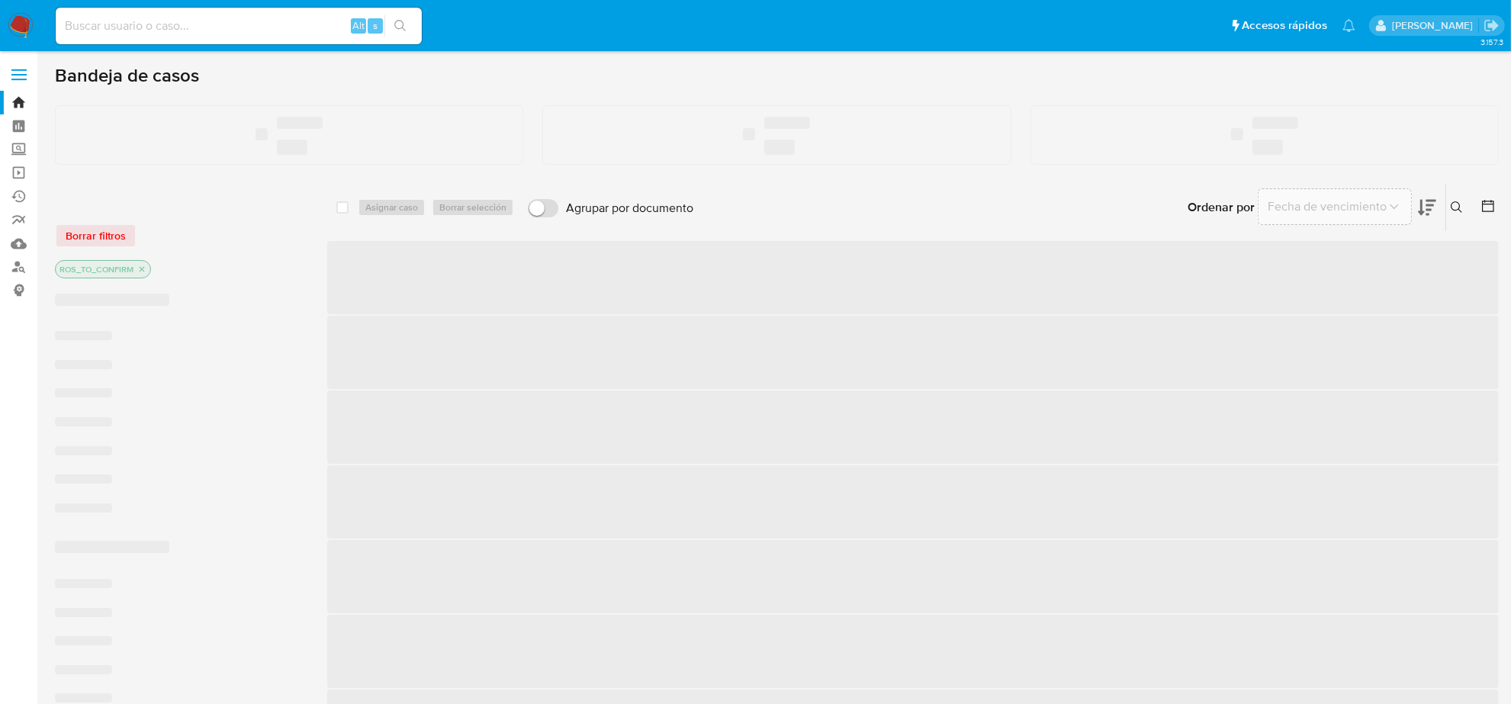
click at [170, 31] on input at bounding box center [239, 26] width 366 height 20
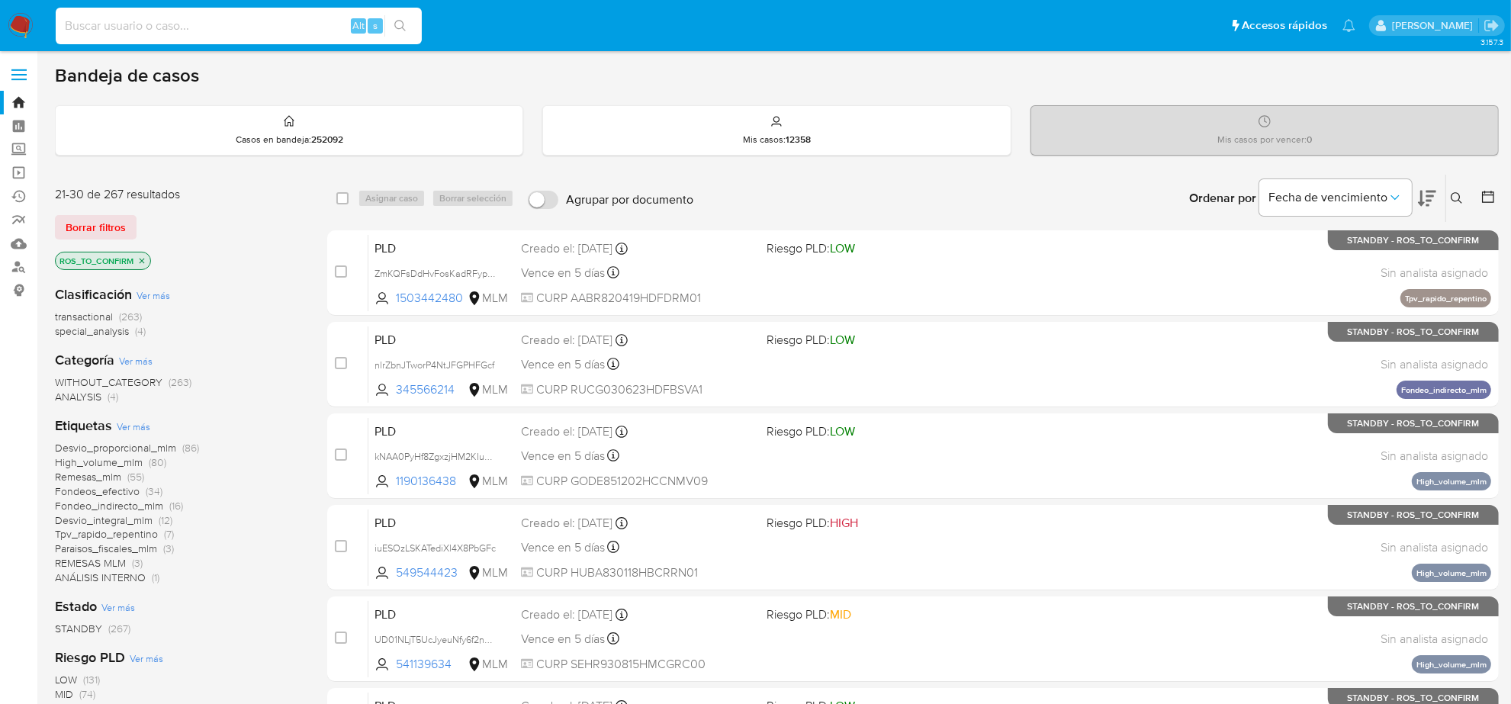
paste input "sLMHUZwQ9BgN6CRqJUesju8d"
type input "sLMHUZwQ9BgN6CRqJUesju8d"
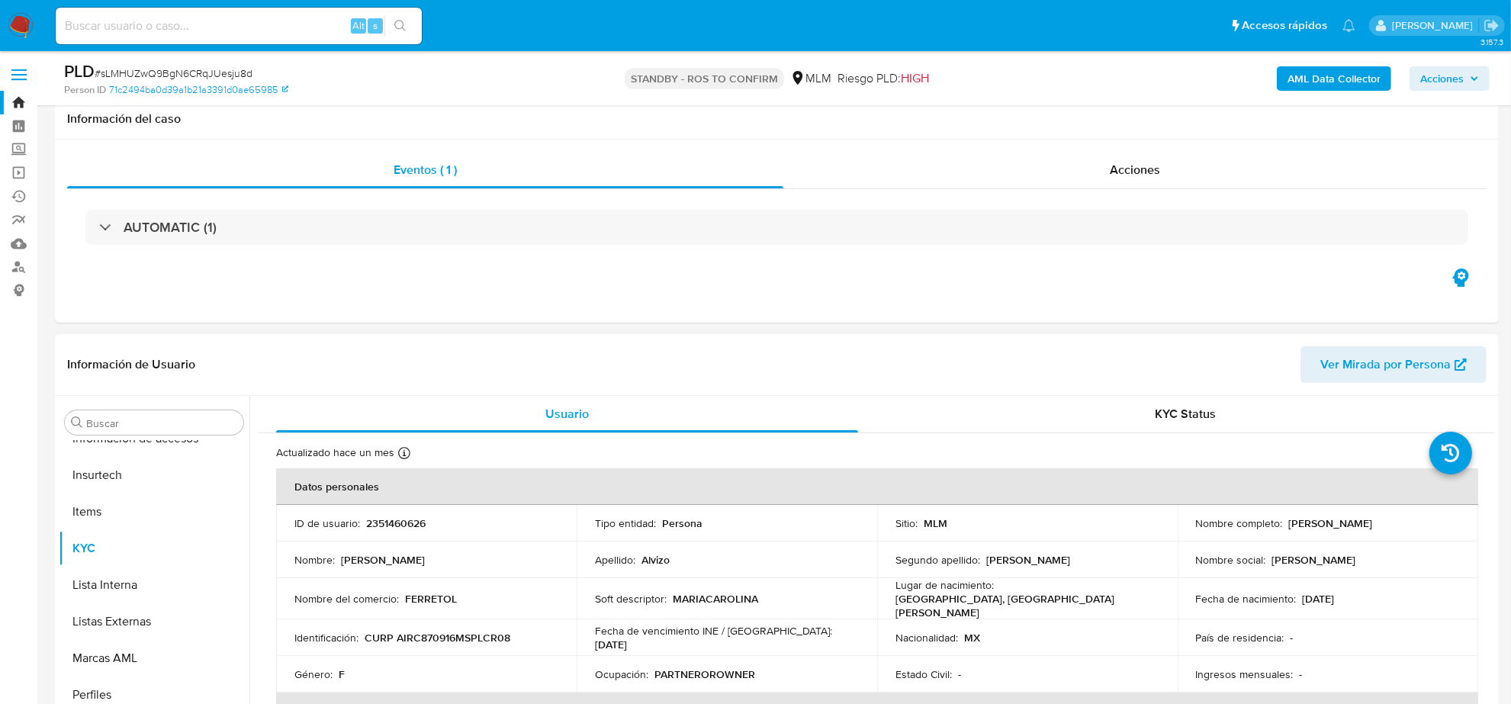
scroll to position [191, 0]
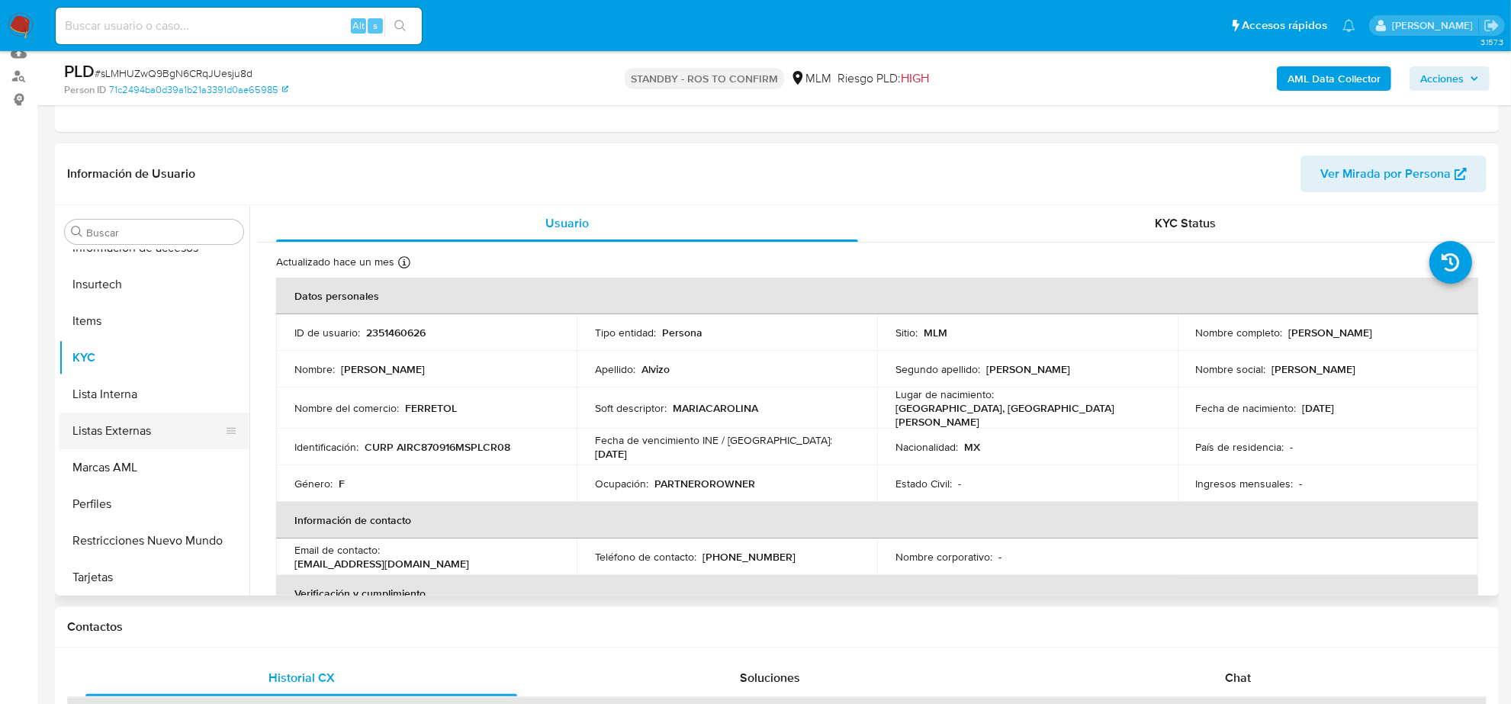
select select "10"
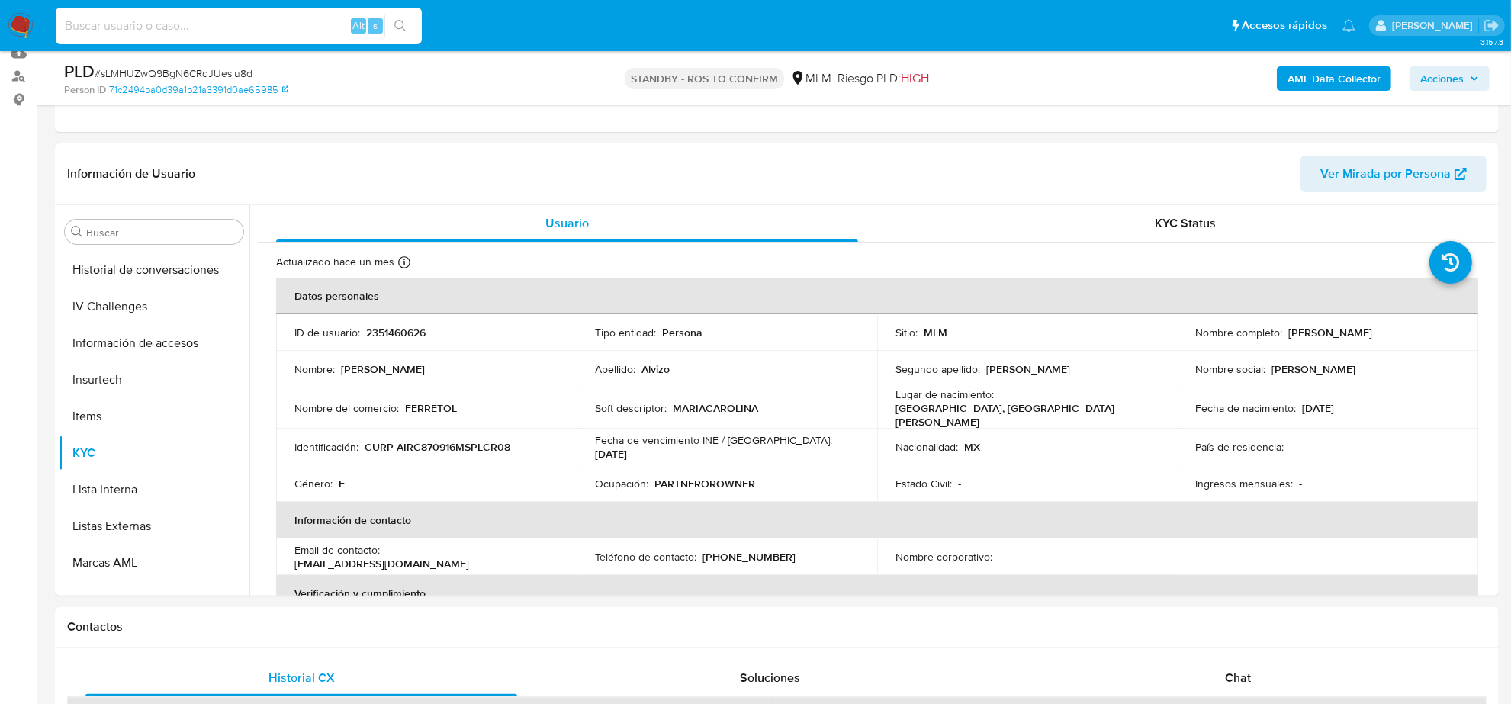
click at [158, 21] on input at bounding box center [239, 26] width 366 height 20
paste input "sLMHUZwQ9BgN6CRqJUesju8d"
type input "sLMHUZwQ9BgN6CRqJUesju8d"
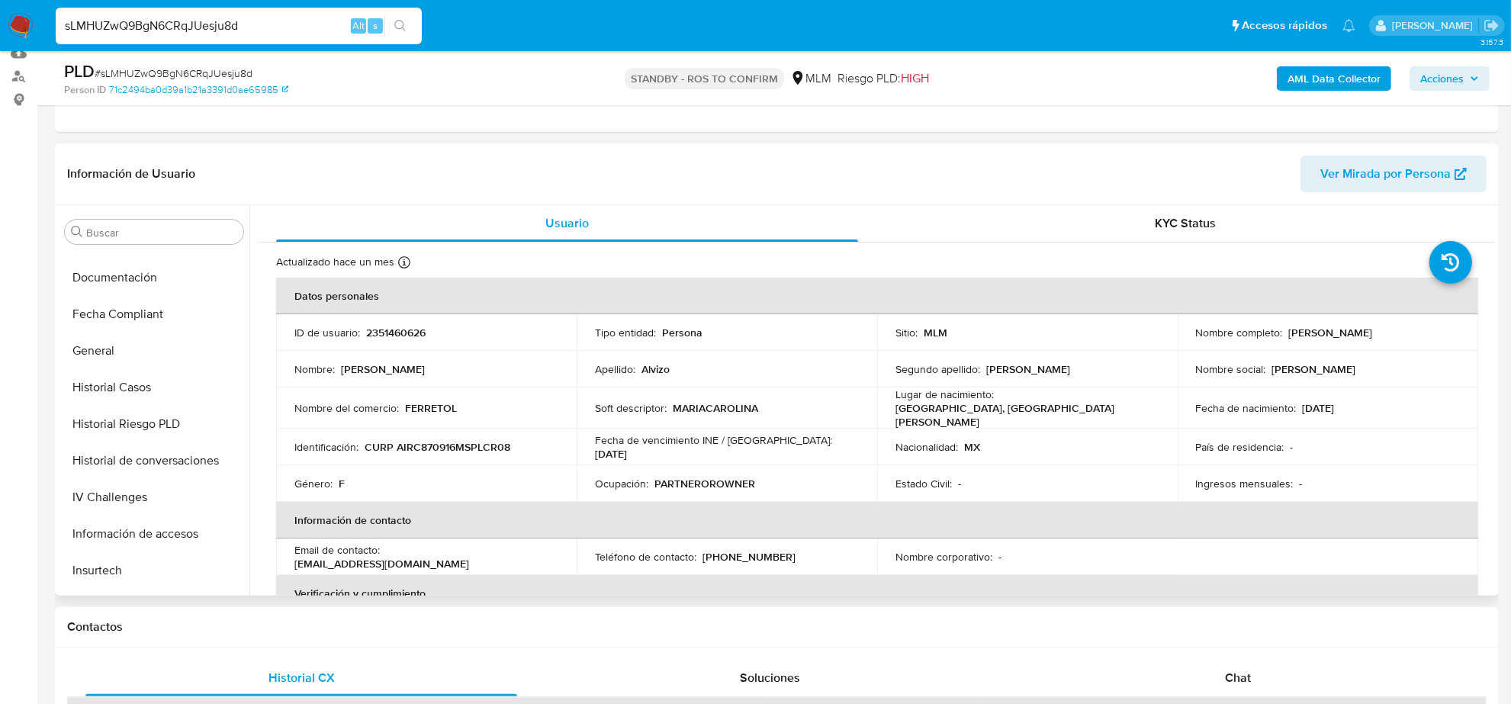
scroll to position [262, 0]
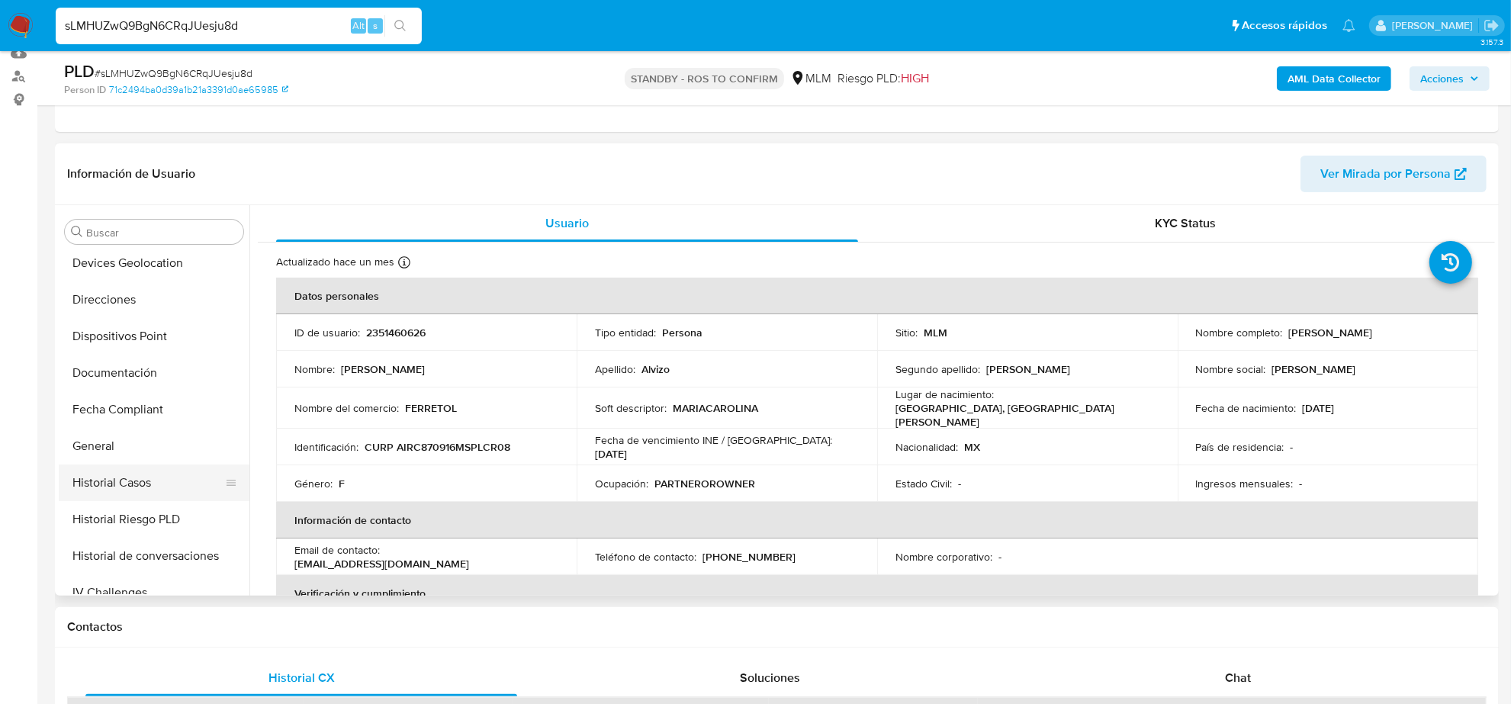
click at [134, 485] on button "Historial Casos" at bounding box center [148, 482] width 178 height 37
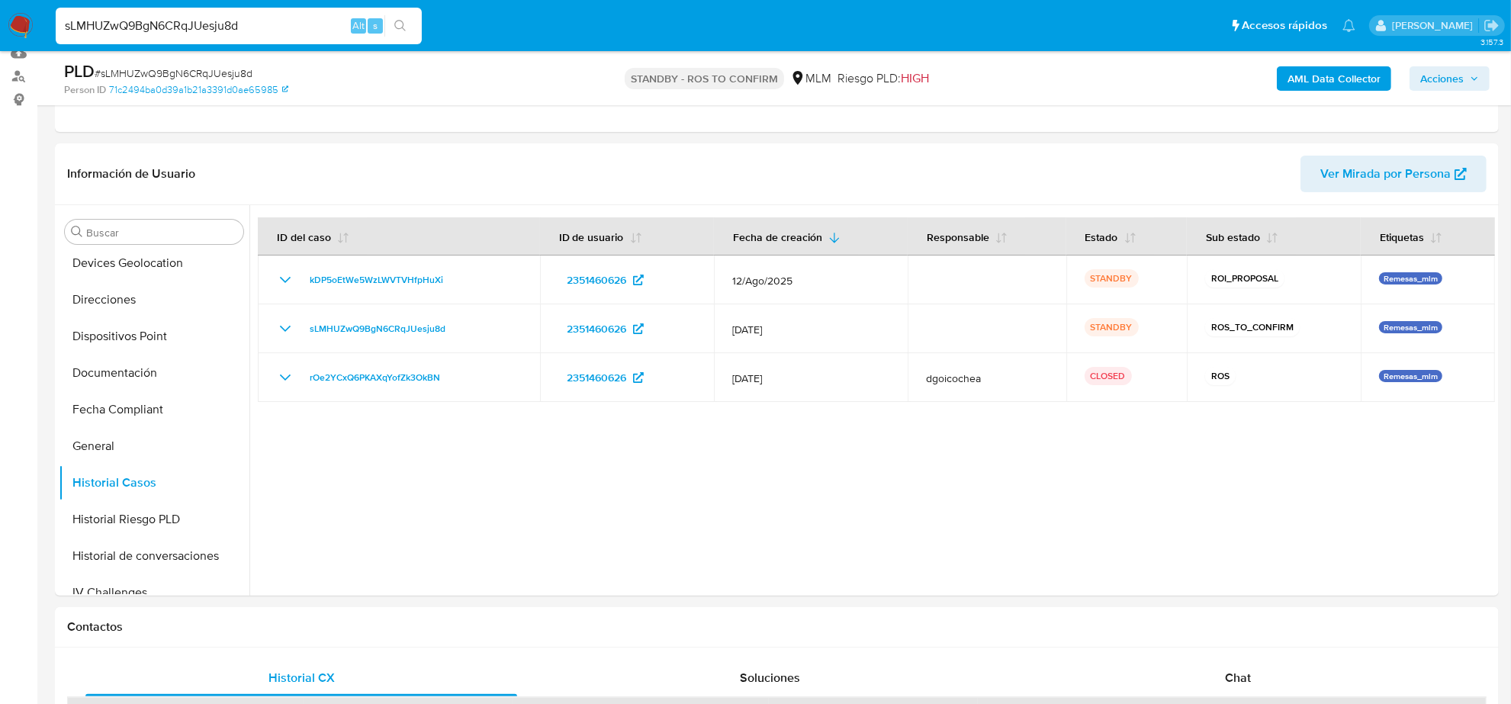
click at [229, 31] on input "sLMHUZwQ9BgN6CRqJUesju8d" at bounding box center [239, 26] width 366 height 20
paste input "403744494"
type input "403744494"
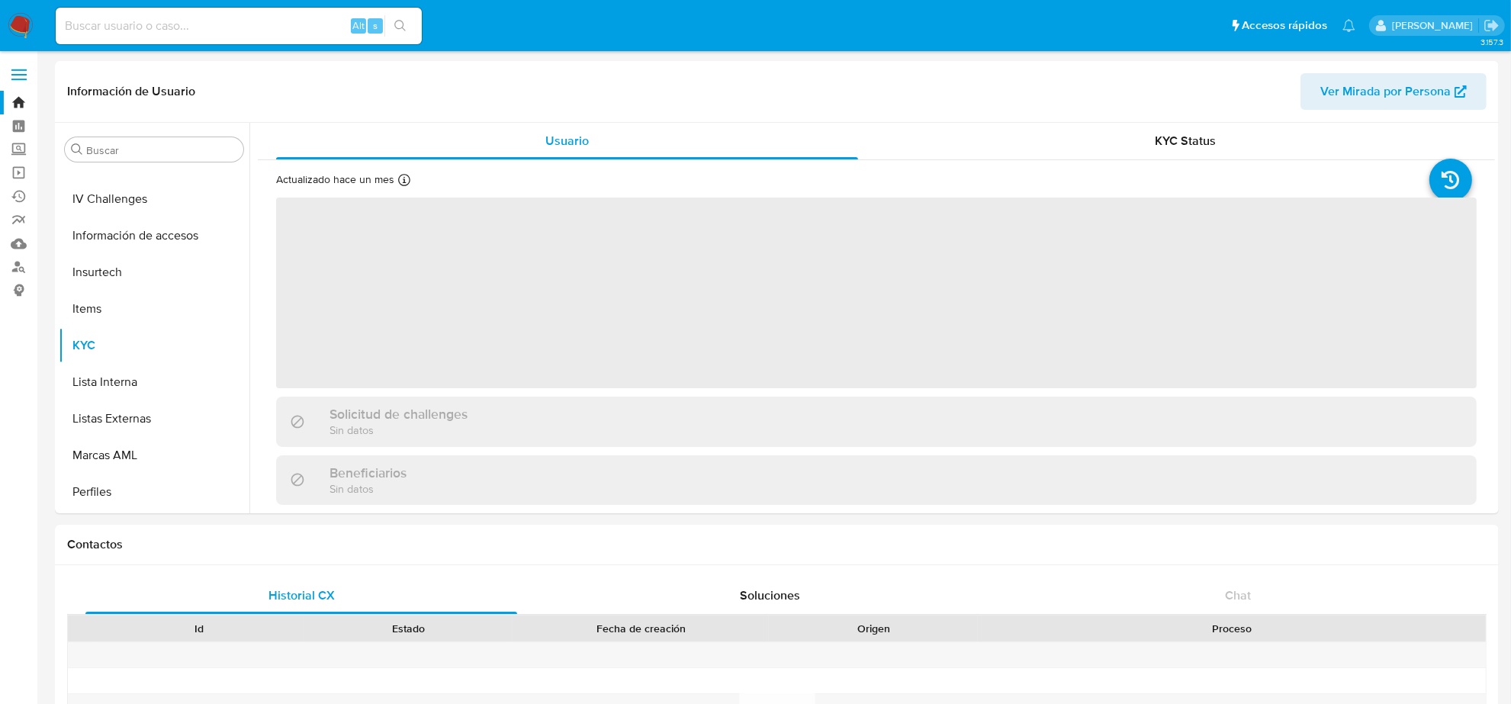
scroll to position [643, 0]
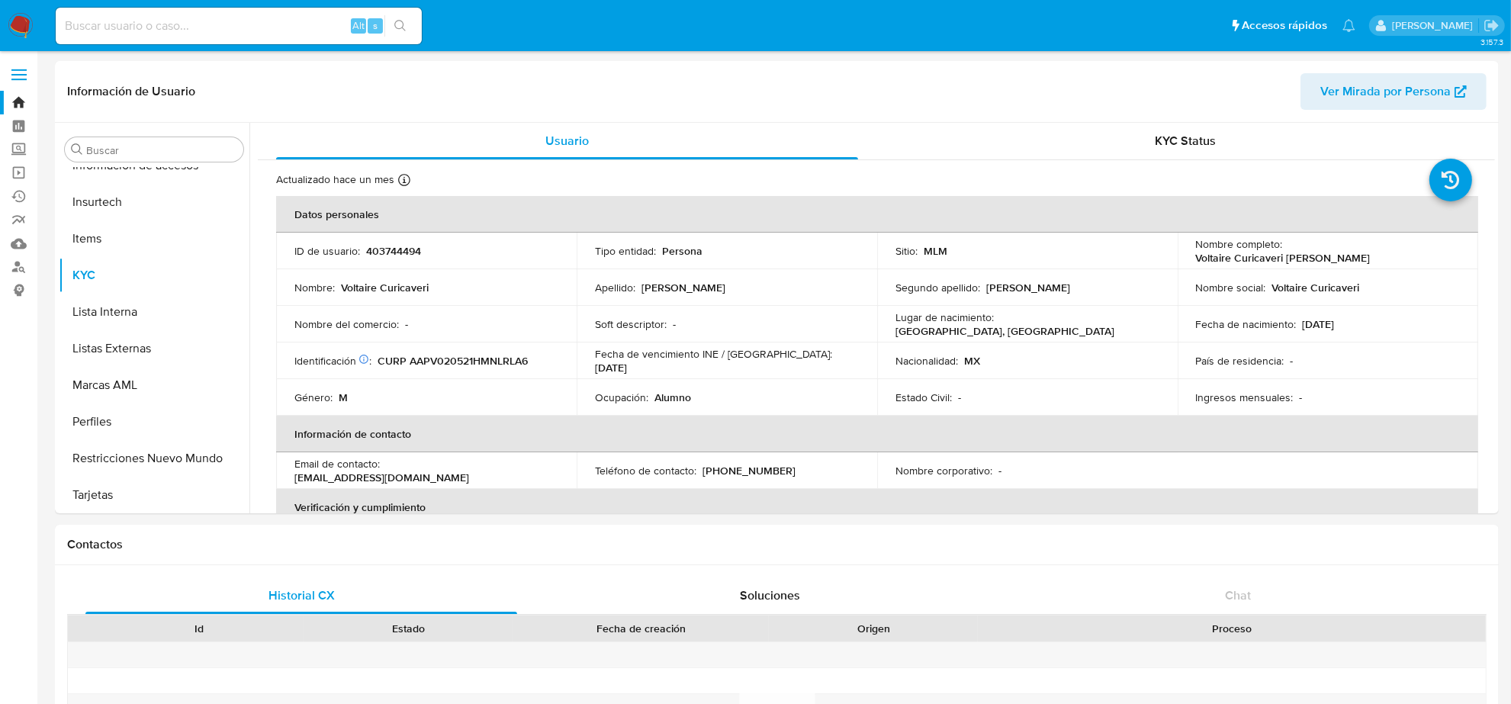
select select "10"
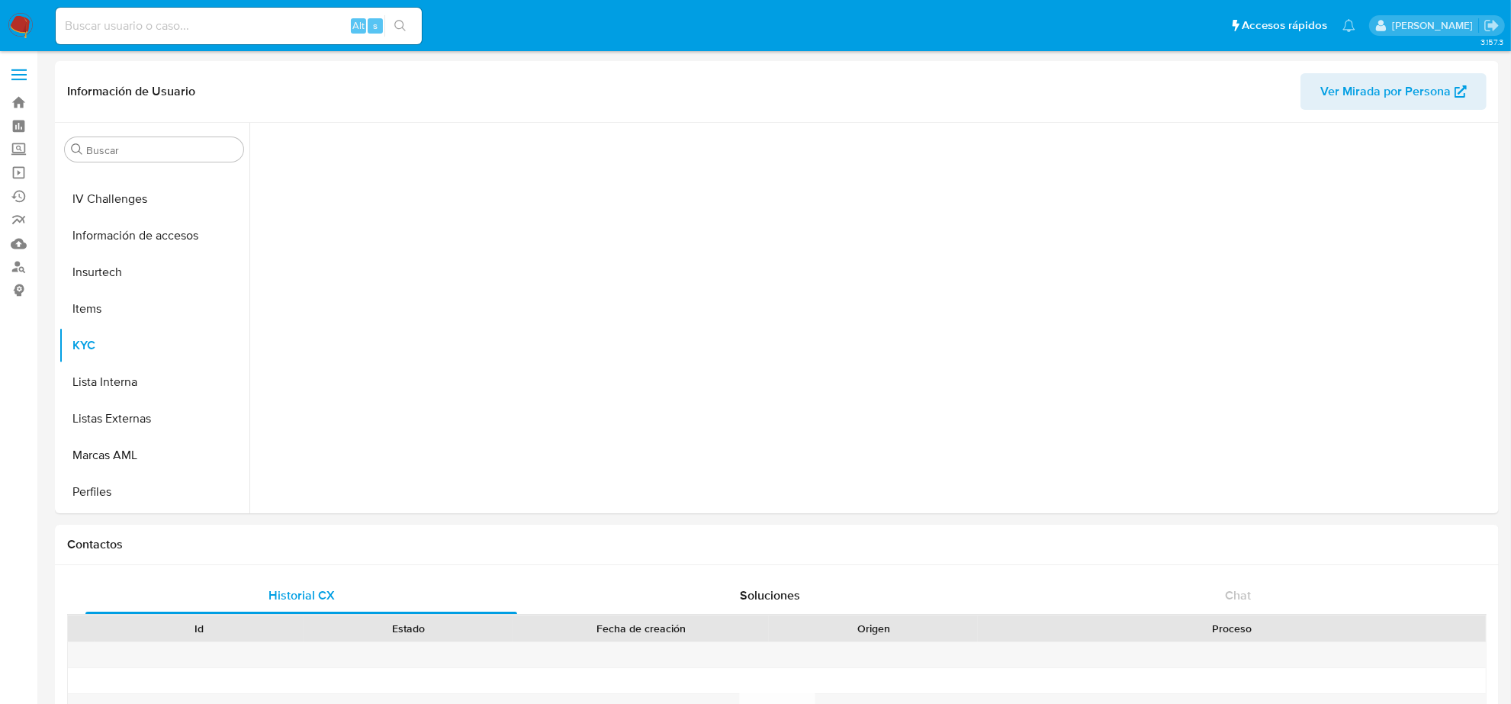
click at [204, 24] on input at bounding box center [239, 26] width 366 height 20
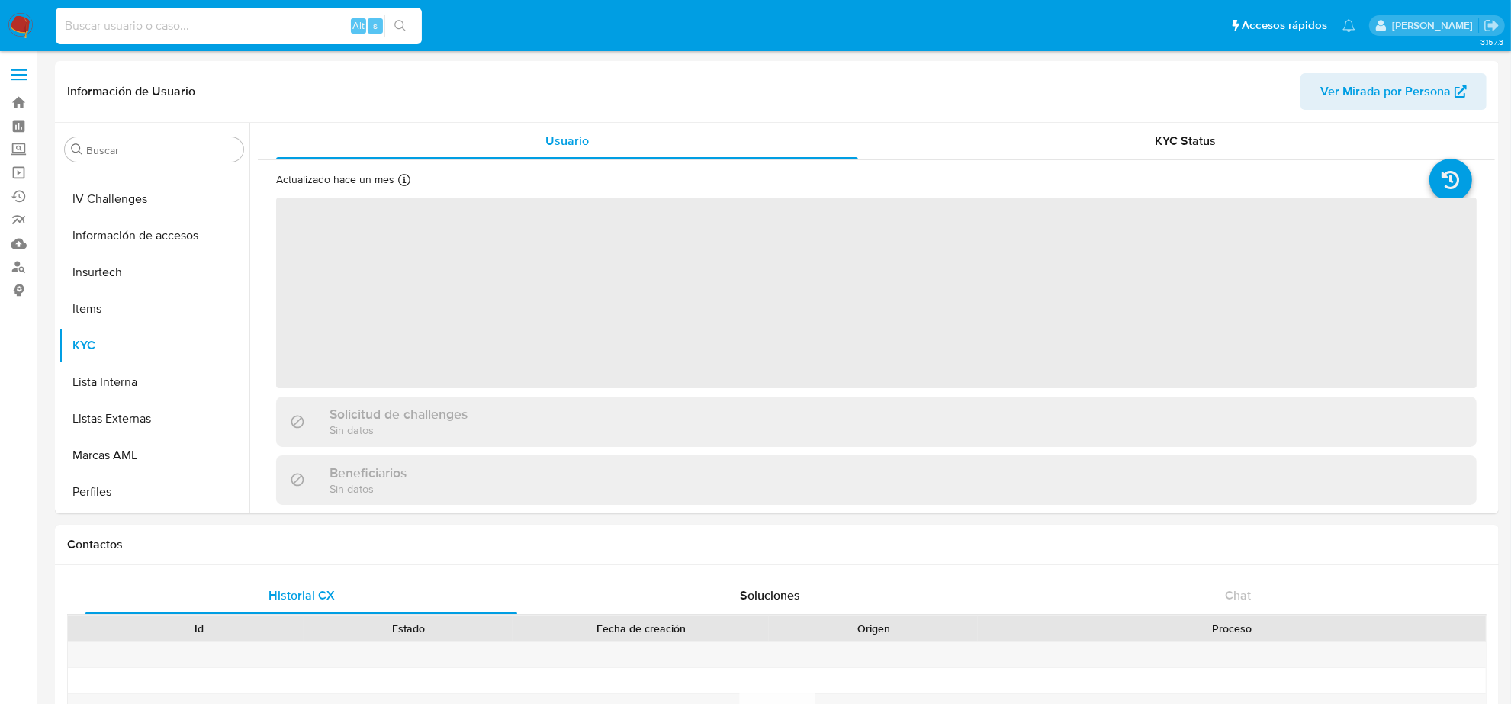
scroll to position [643, 0]
paste input "XM8a9VZVMrXYxiwF1k2k3eRw"
type input "XM8a9VZVMrXYxiwF1k2k3eRw"
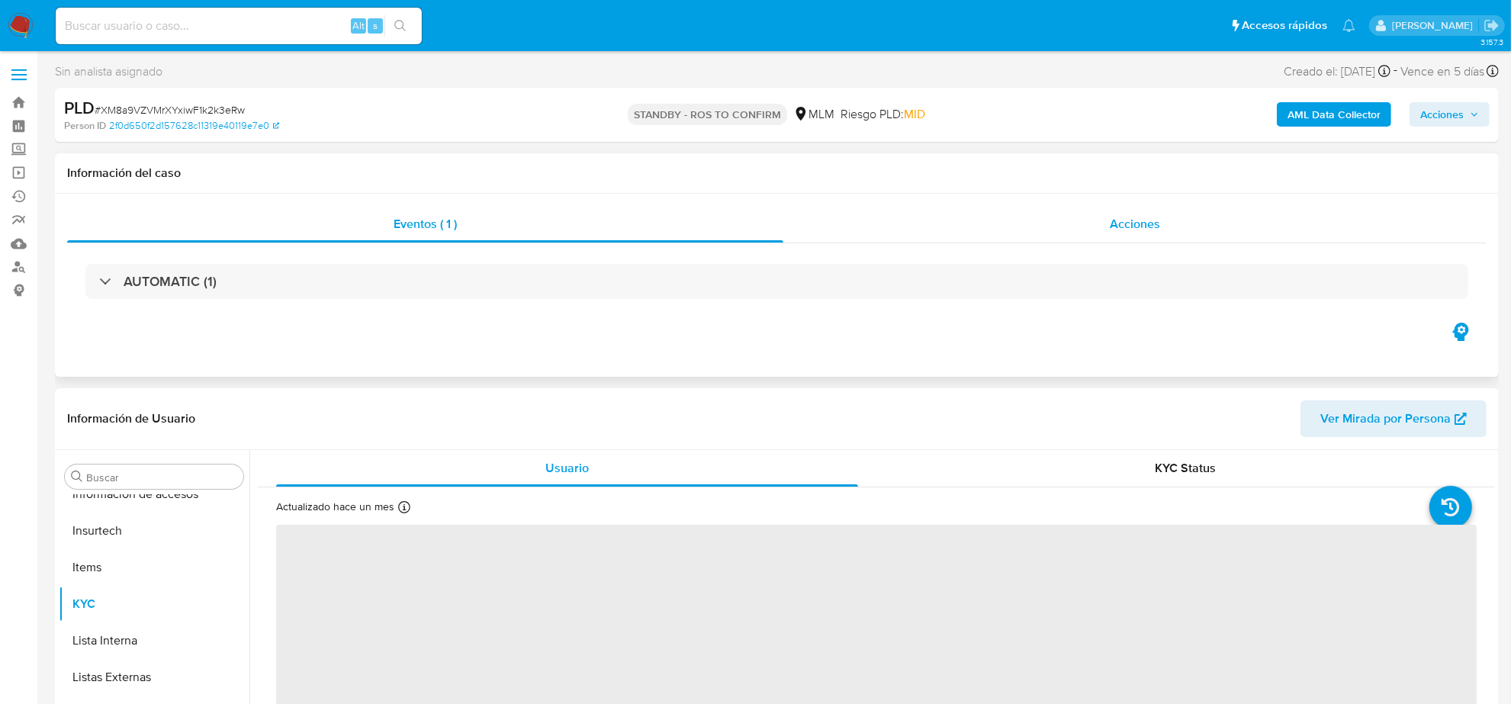
scroll to position [643, 0]
click at [1141, 239] on div "Acciones" at bounding box center [1134, 224] width 703 height 37
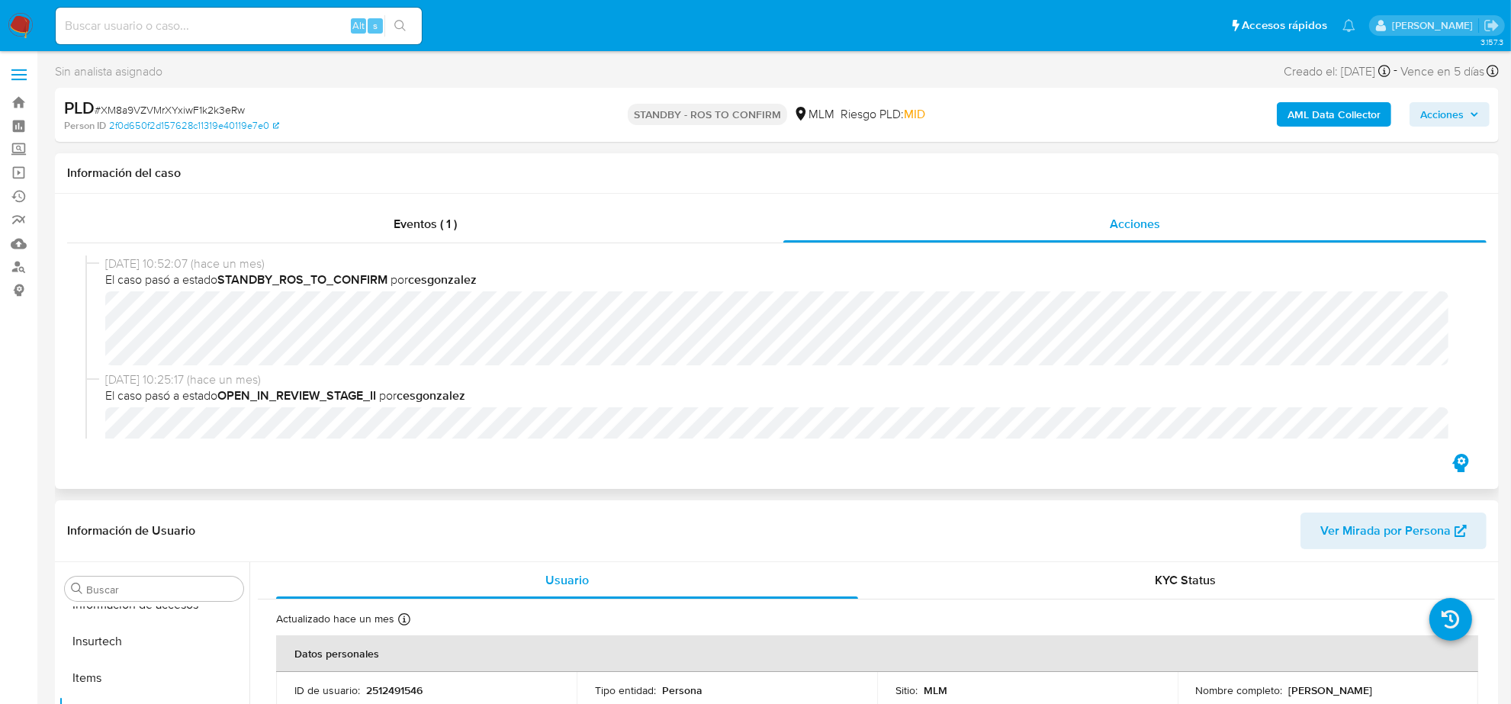
select select "10"
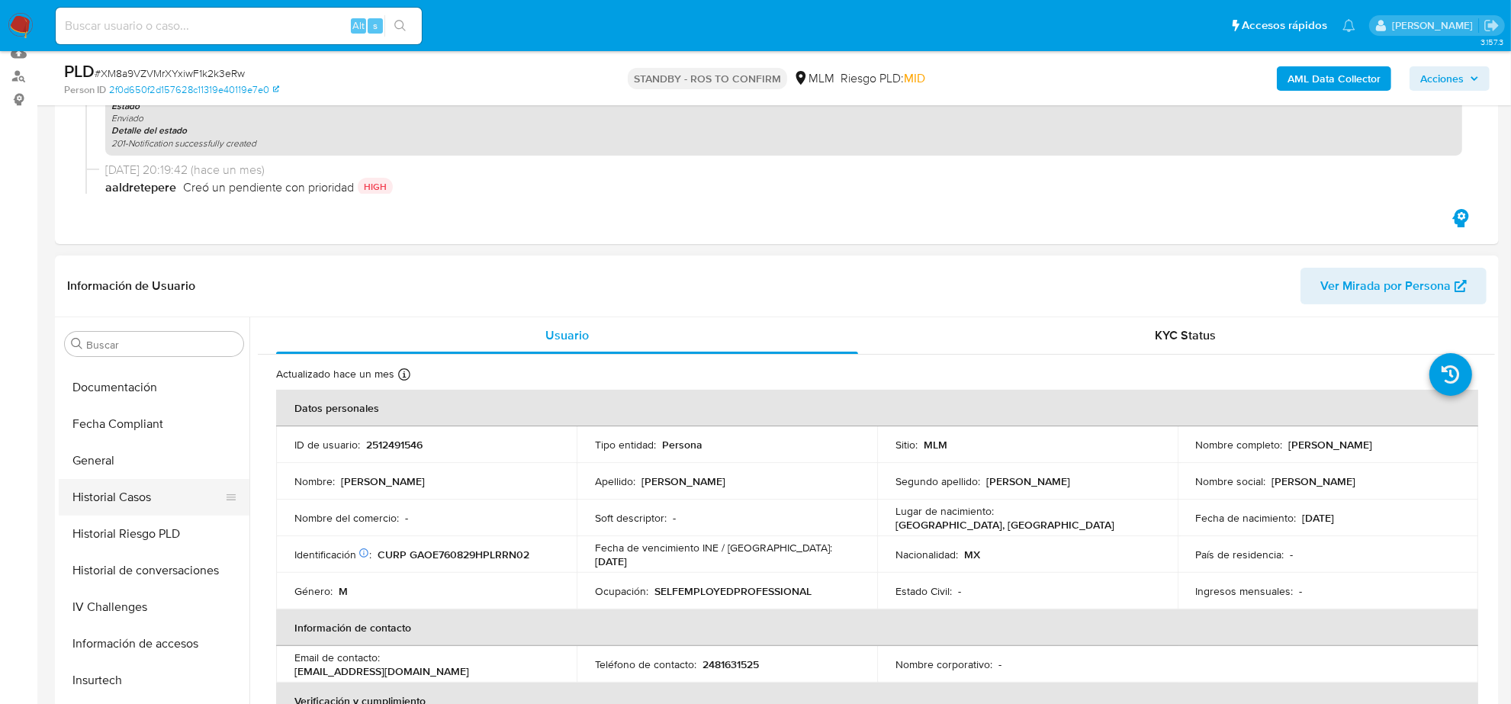
scroll to position [357, 0]
click at [156, 508] on button "Historial Casos" at bounding box center [148, 499] width 178 height 37
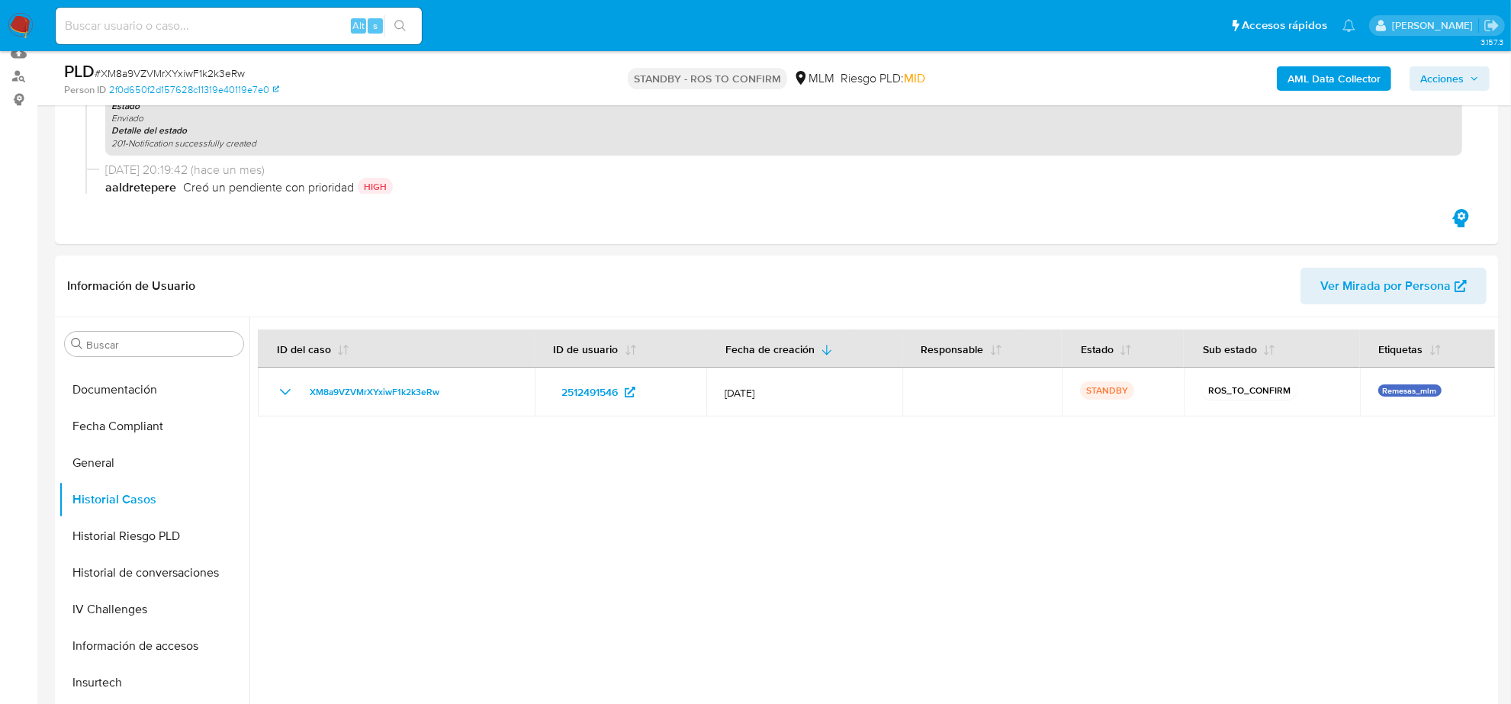
click at [172, 37] on div "Alt s" at bounding box center [239, 26] width 366 height 37
click at [175, 21] on input at bounding box center [239, 26] width 366 height 20
paste input "tRYclXbr4EJg9QDiaY3hfl2O"
type input "tRYclXbr4EJg9QDiaY3hfl2O"
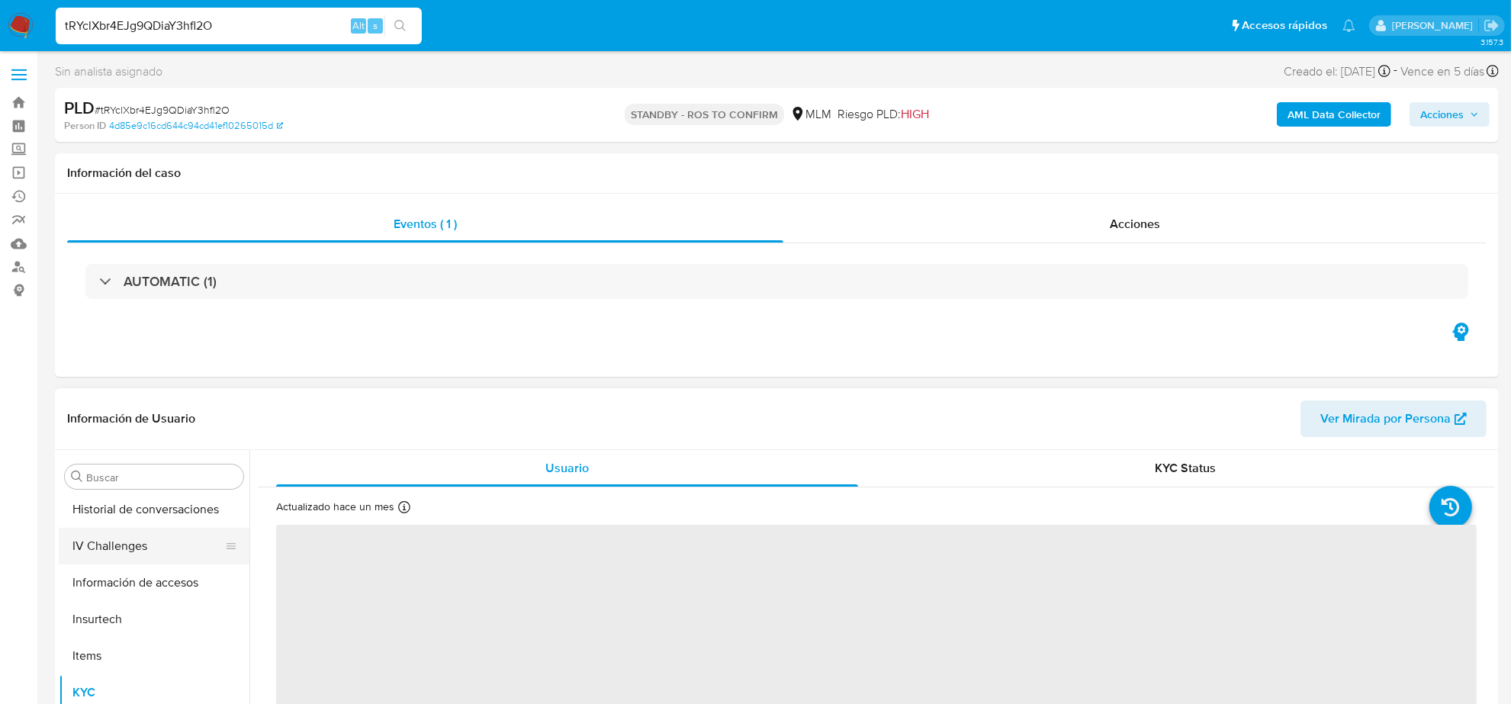
scroll to position [452, 0]
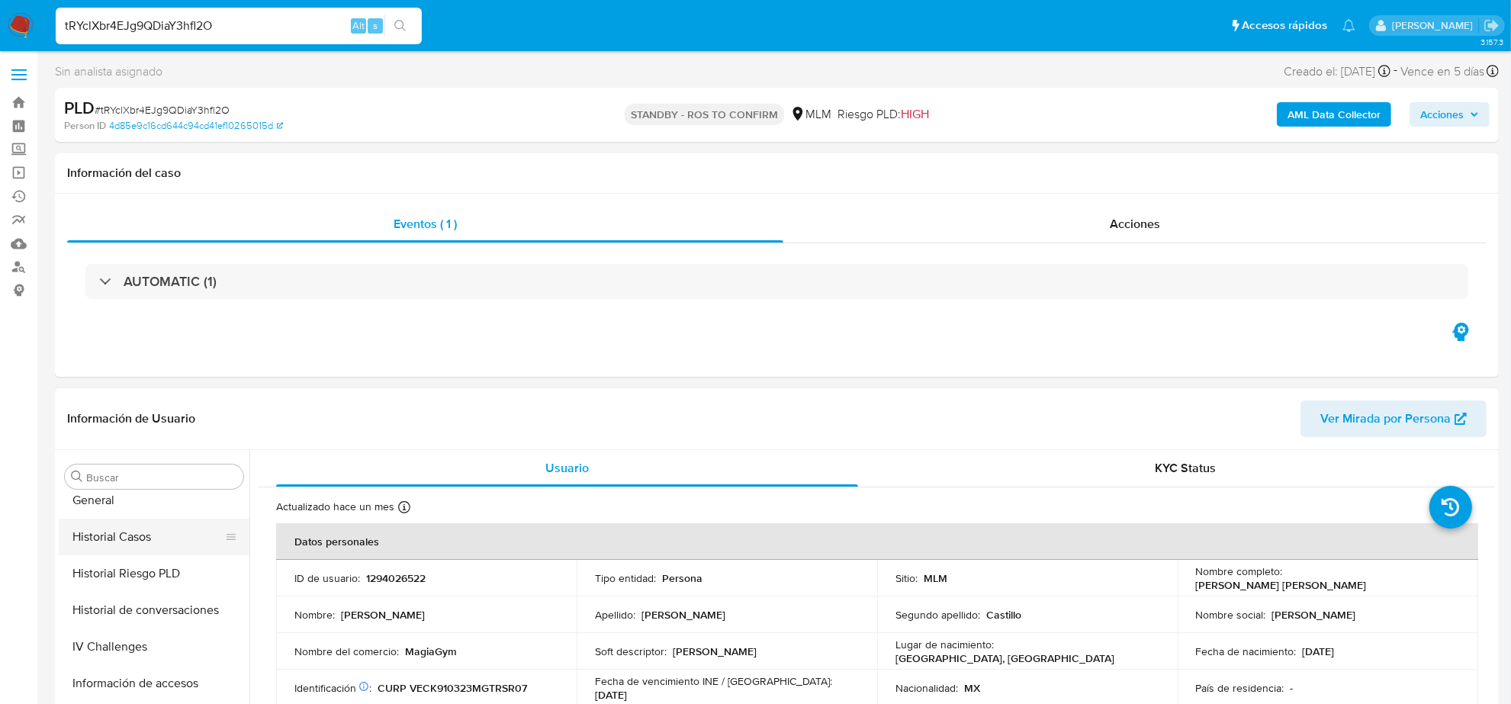
click at [153, 542] on button "Historial Casos" at bounding box center [148, 537] width 178 height 37
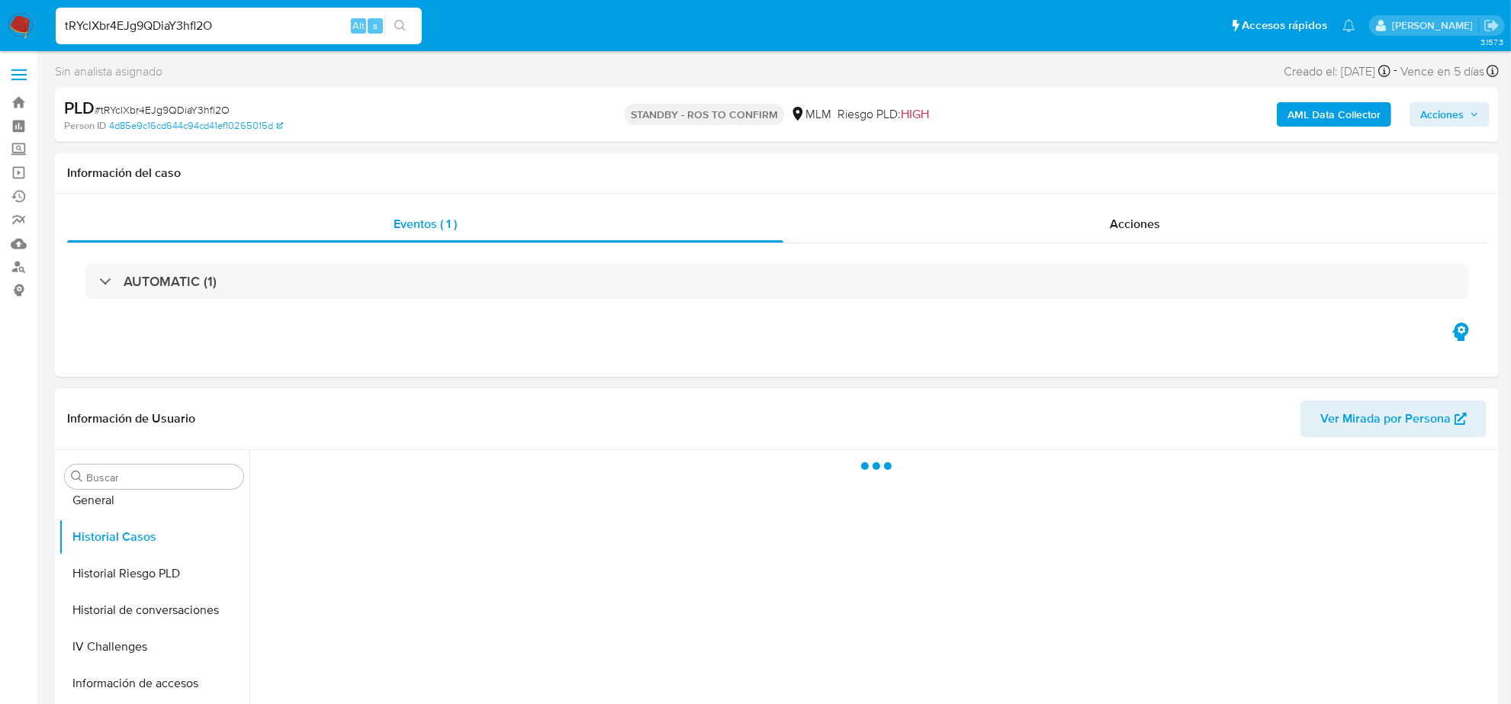
select select "10"
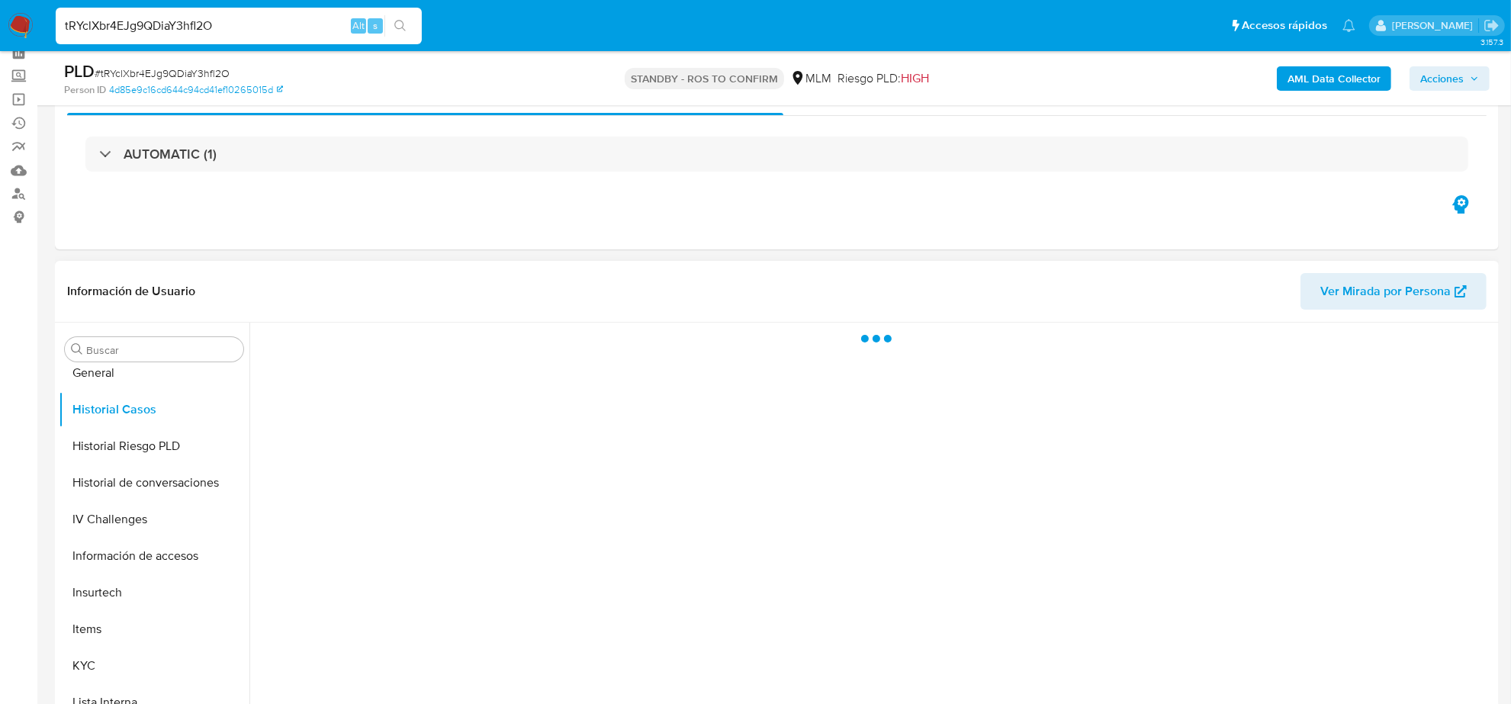
scroll to position [95, 0]
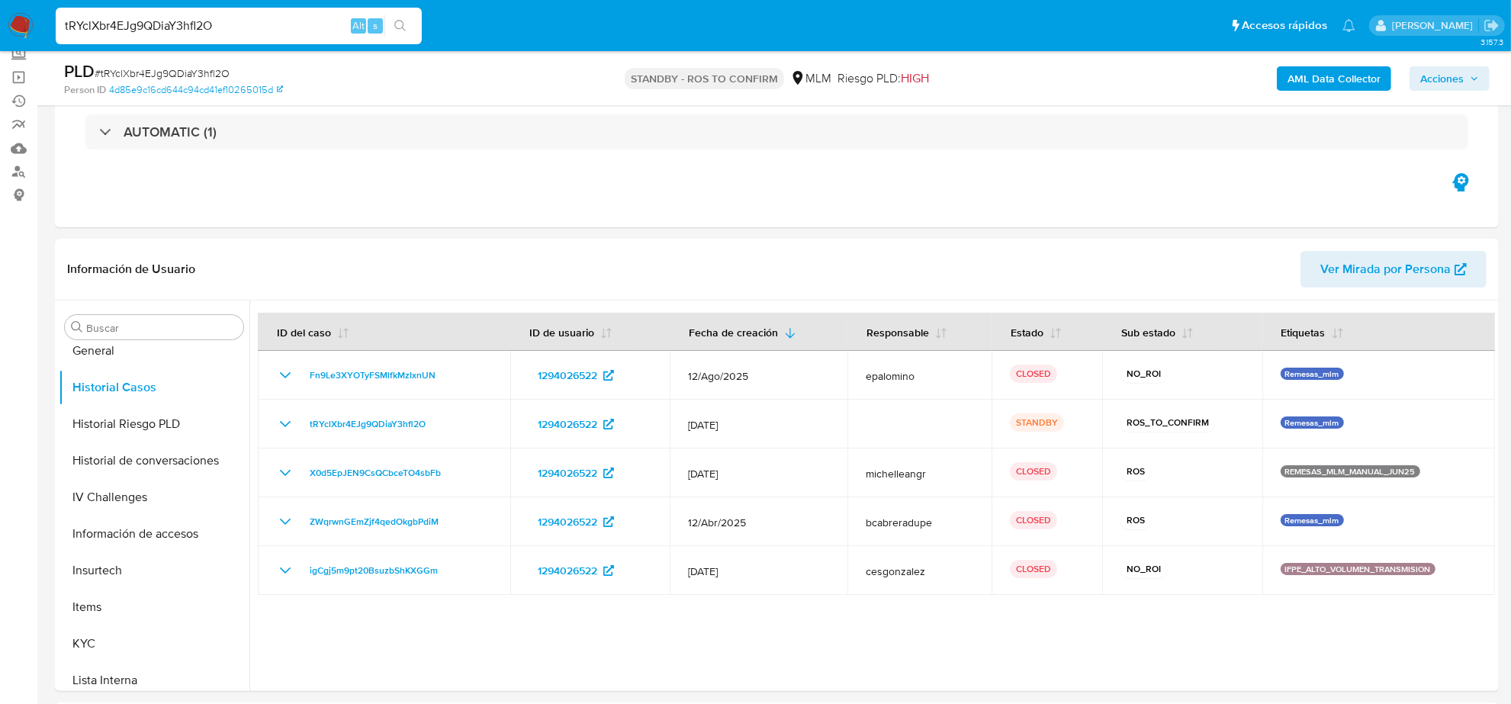
click at [263, 31] on input "tRYclXbr4EJg9QDiaY3hfl2O" at bounding box center [239, 26] width 366 height 20
click at [264, 28] on input "tRYclXbr4EJg9QDiaY3hfl2O" at bounding box center [239, 26] width 366 height 20
paste input "4iJhoZUrIjtCZHOYKUPL27vL"
type input "4iJhoZUrIjtCZHOYKUPL27vL"
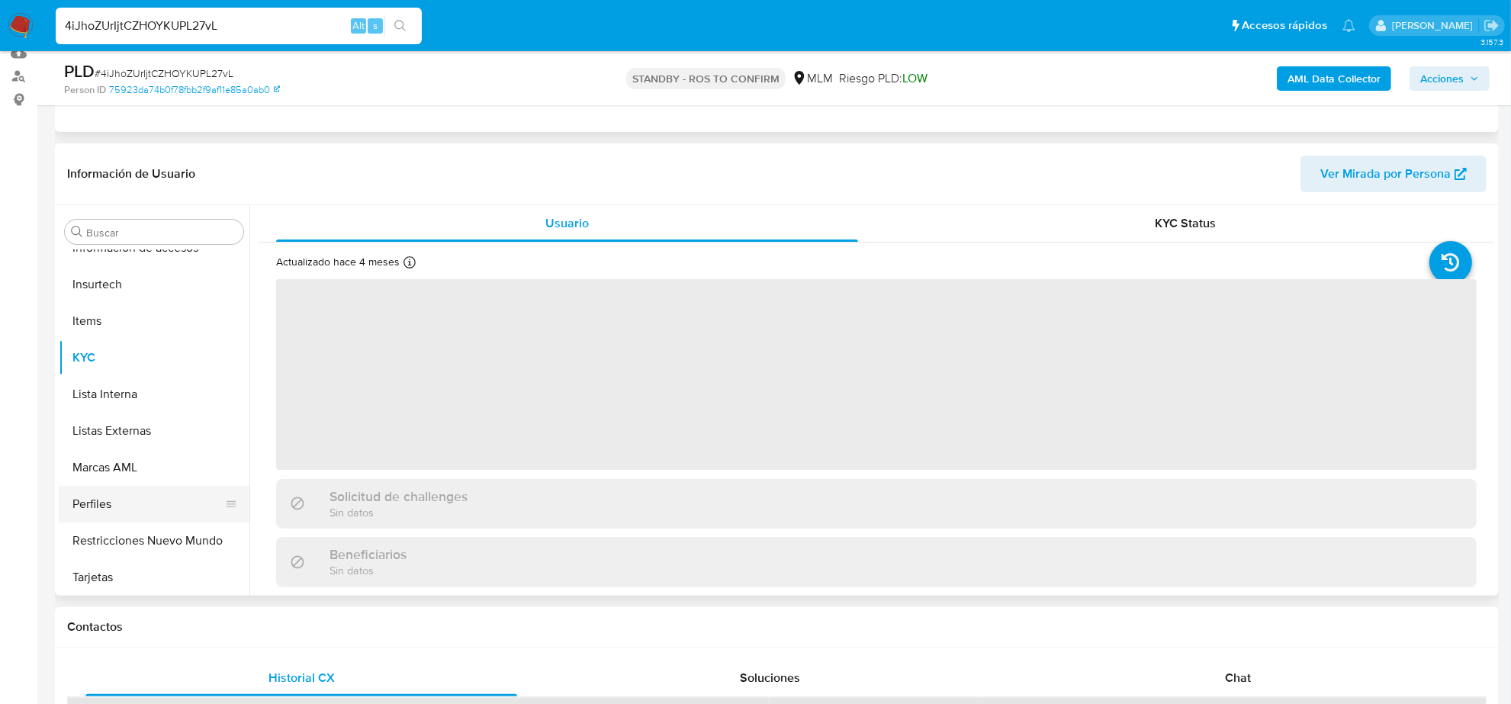
scroll to position [166, 0]
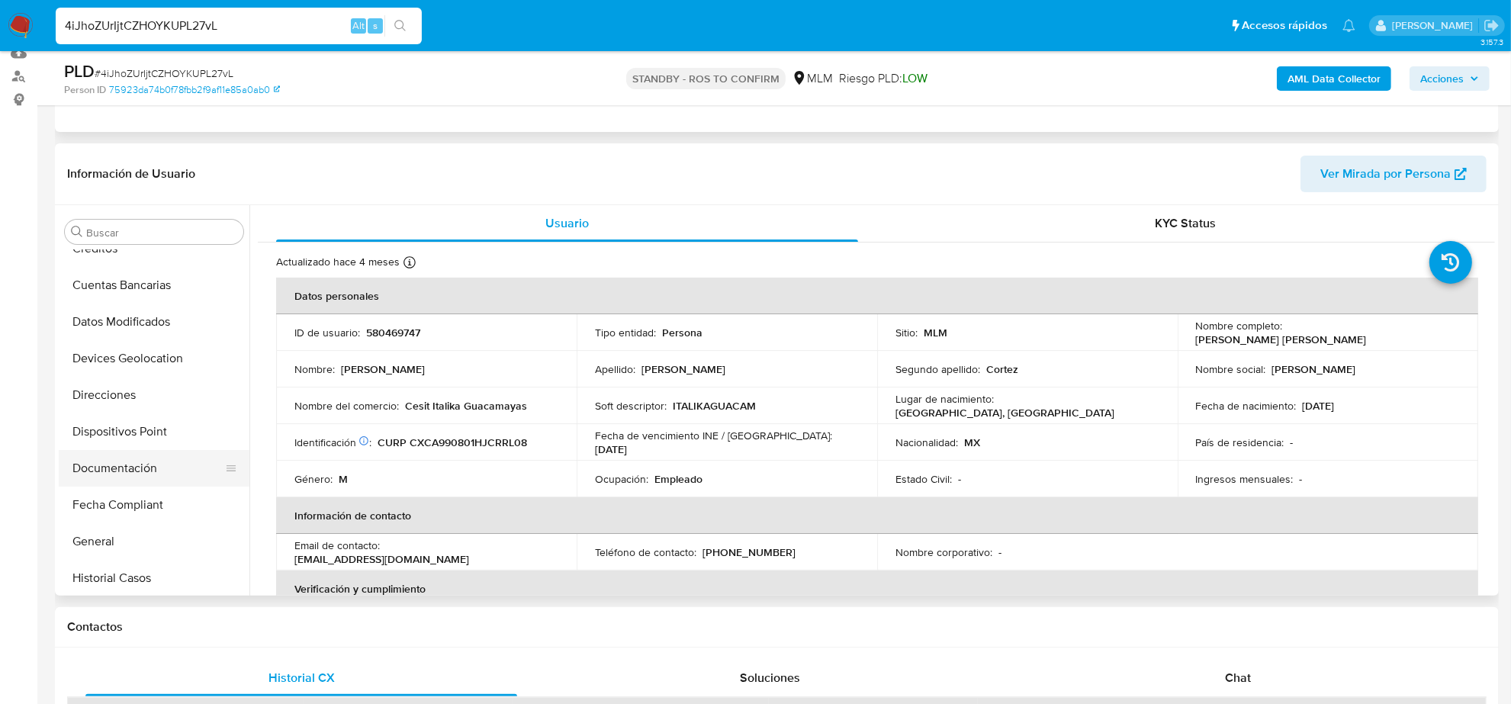
select select "10"
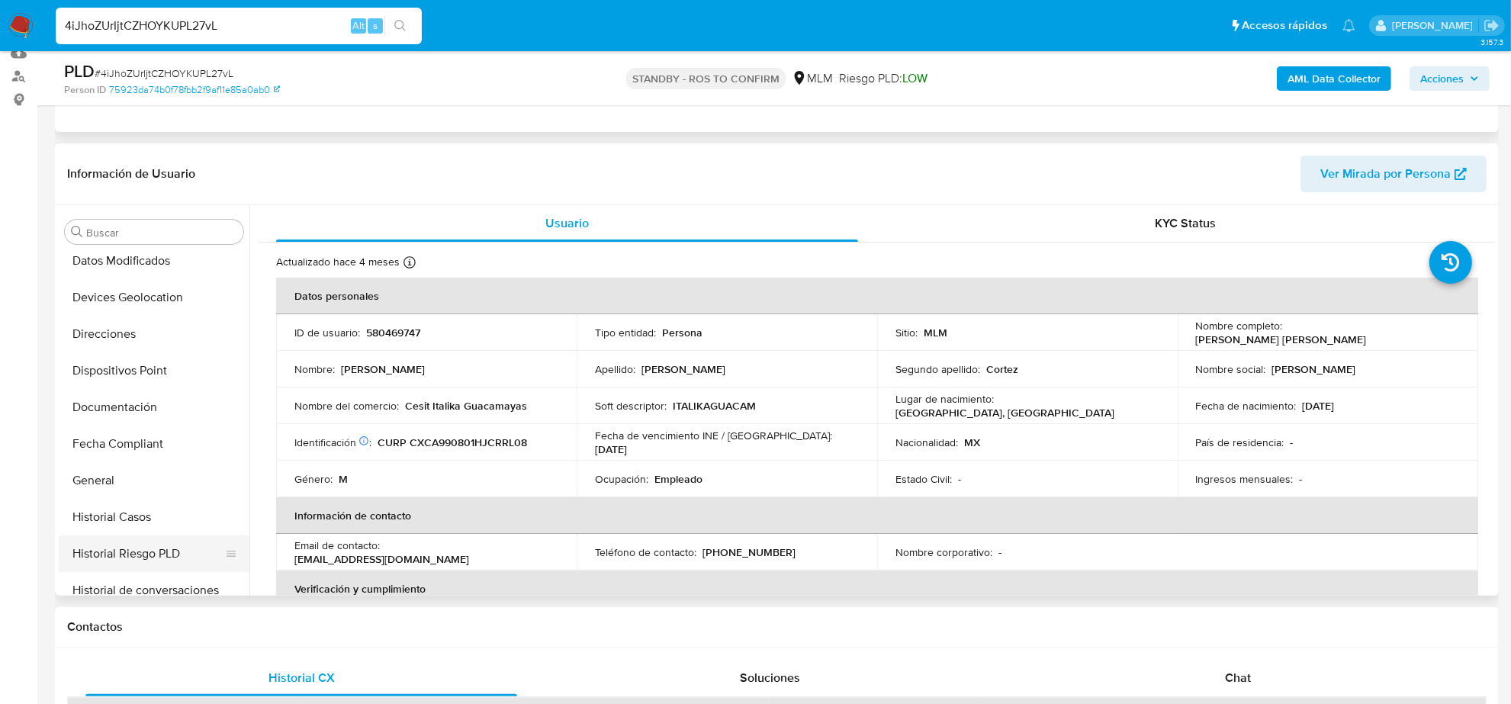
scroll to position [262, 0]
click at [162, 488] on button "Historial Casos" at bounding box center [148, 482] width 178 height 37
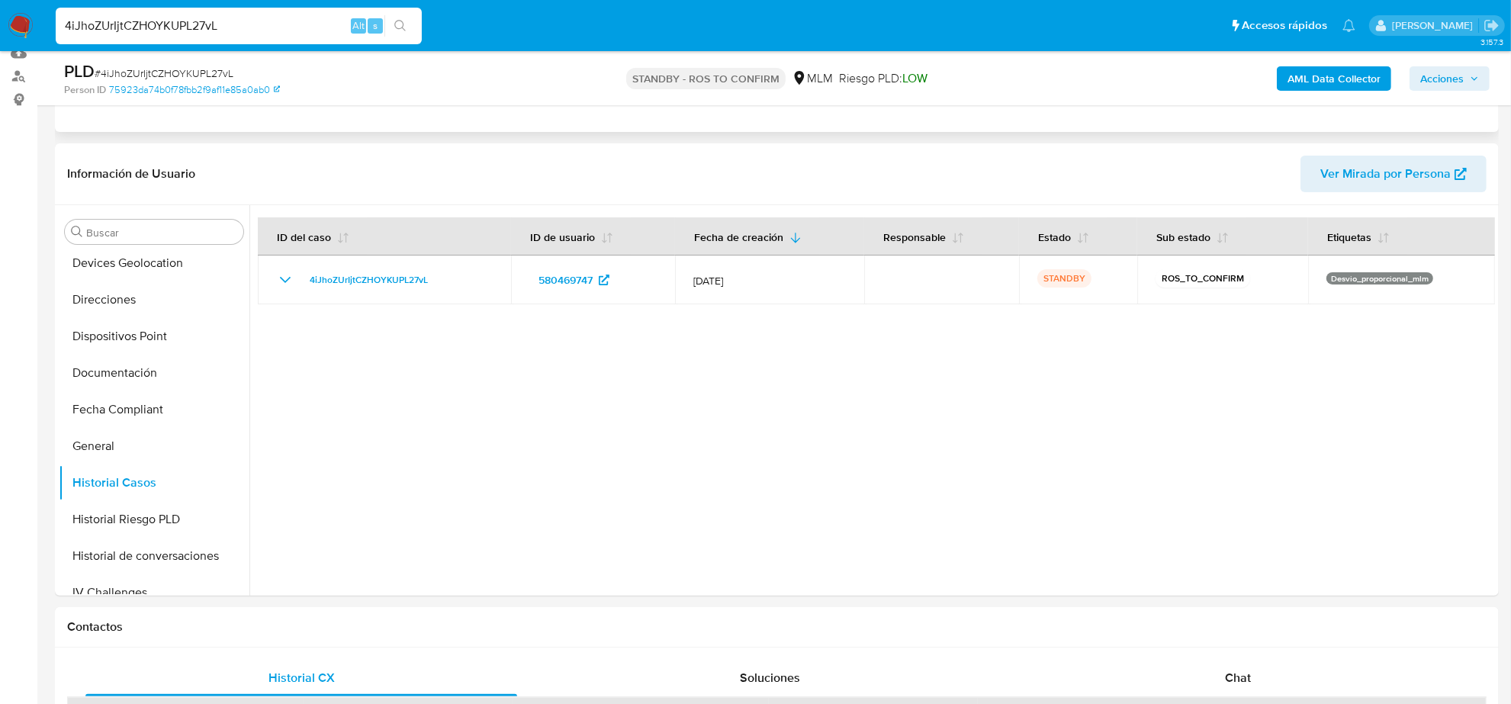
click at [245, 27] on input "4iJhoZUrIjtCZHOYKUPL27vL" at bounding box center [239, 26] width 366 height 20
paste input "znR7qcnUPHN0iiIDLAmhWmTz"
type input "znR7qcnUPHN0iiIDLAmhWmTz"
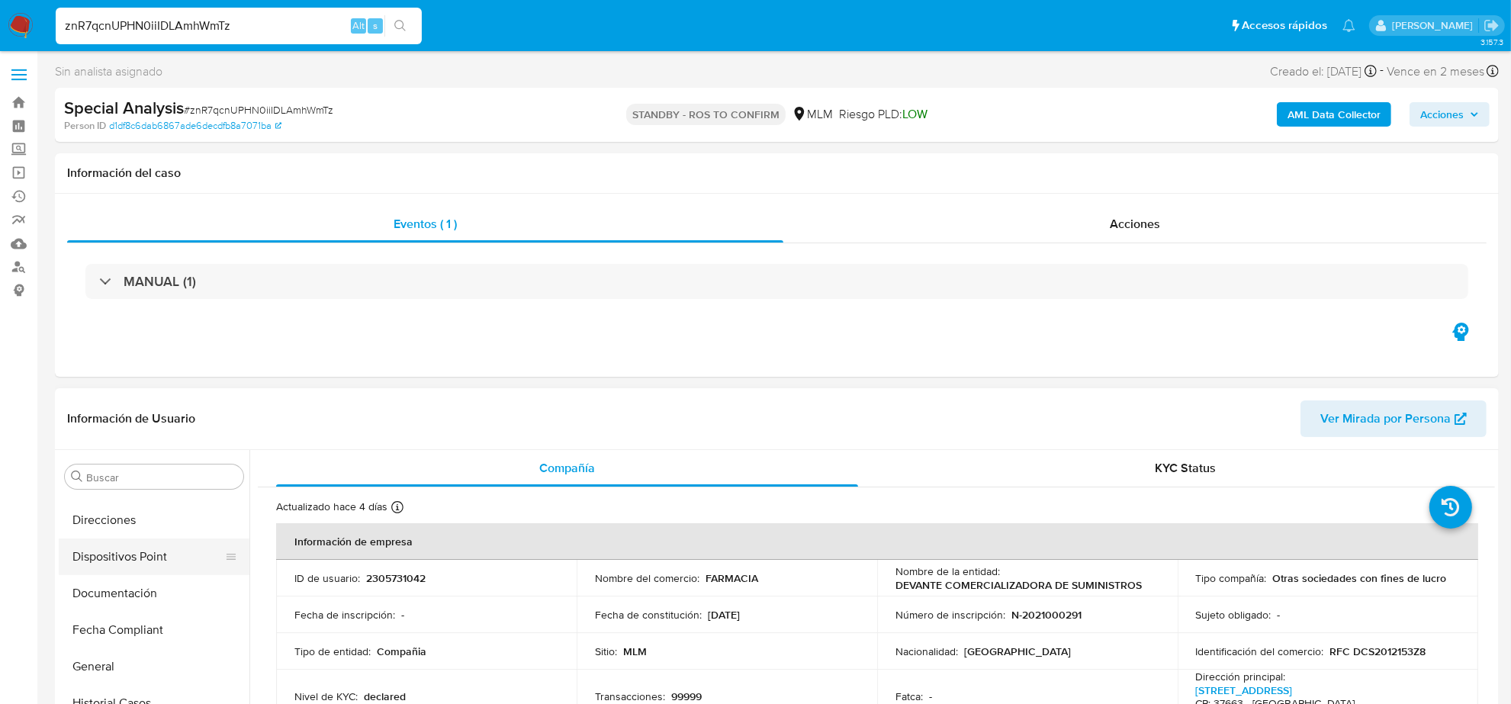
select select "10"
click at [162, 550] on button "Historial Riesgo PLD" at bounding box center [148, 549] width 178 height 37
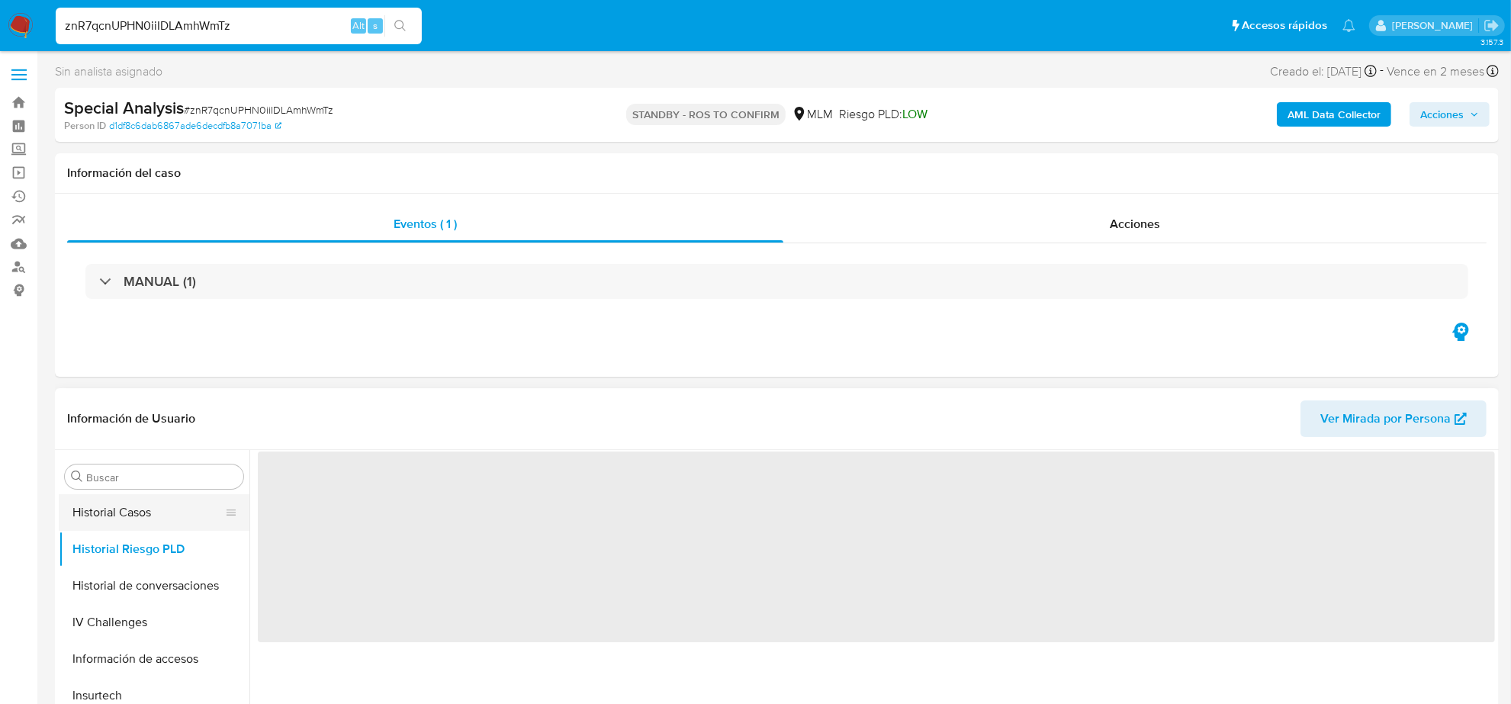
click at [140, 507] on button "Historial Casos" at bounding box center [148, 512] width 178 height 37
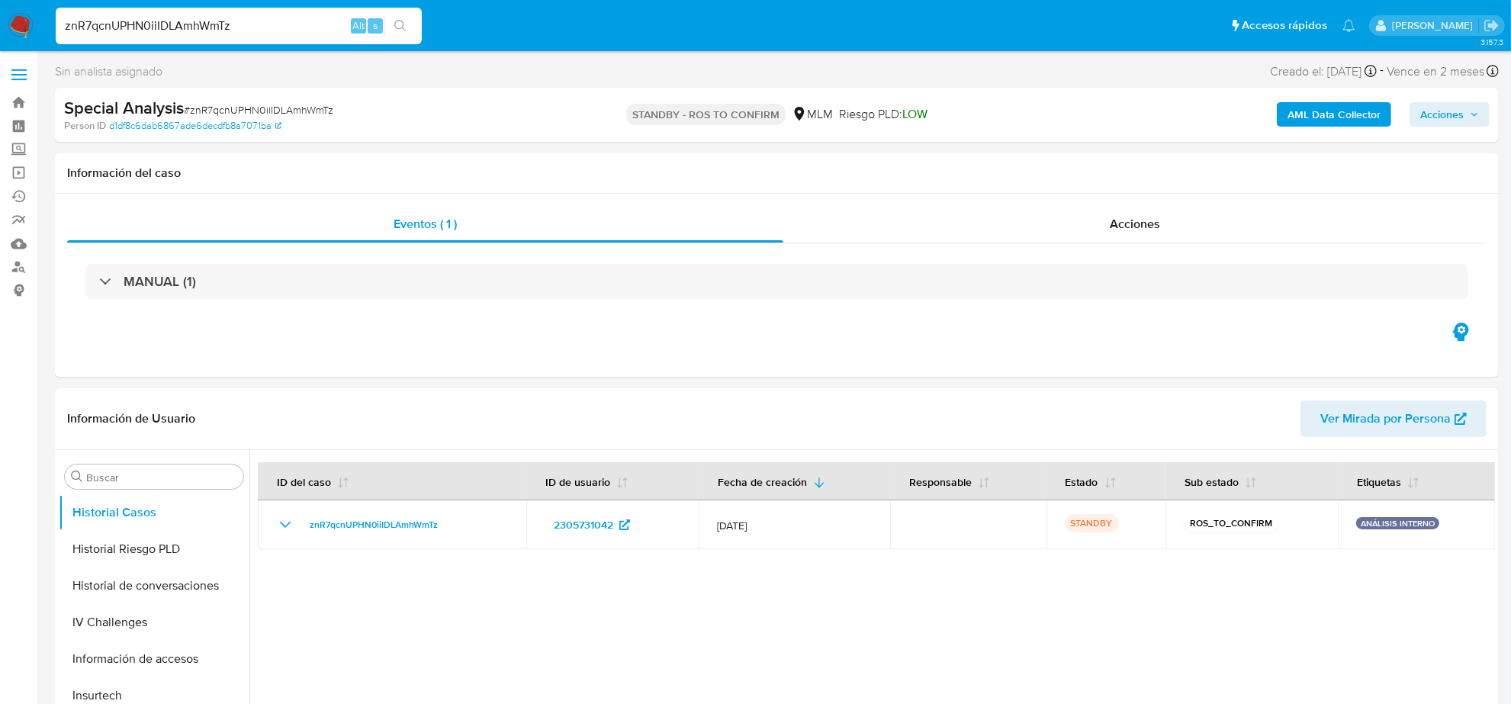
click at [236, 31] on input "znR7qcnUPHN0iiIDLAmhWmTz" at bounding box center [239, 26] width 366 height 20
paste input "XjKgrw0SgkPBO8sf4e6M06m"
type input "zXjKgrw0SgkPBO8sf4e6M06m"
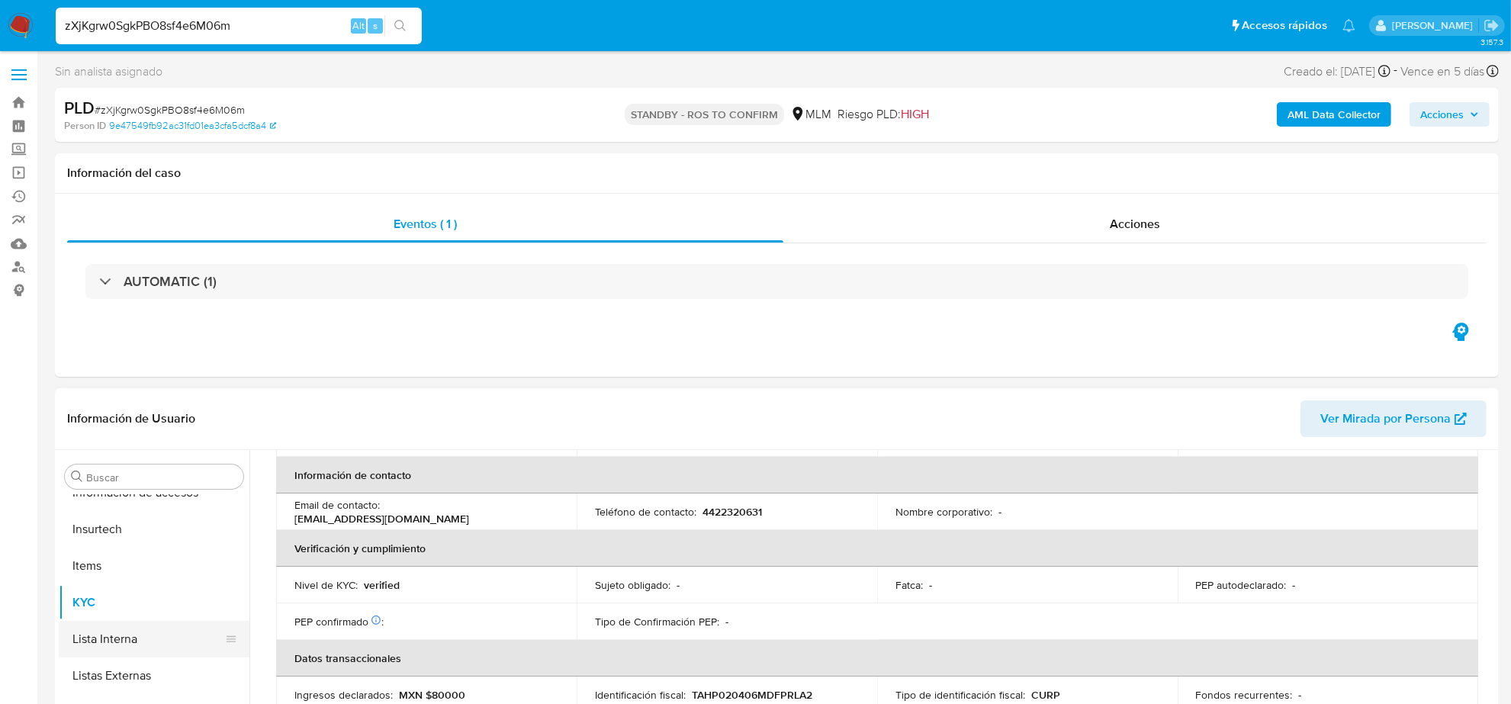
scroll to position [646, 0]
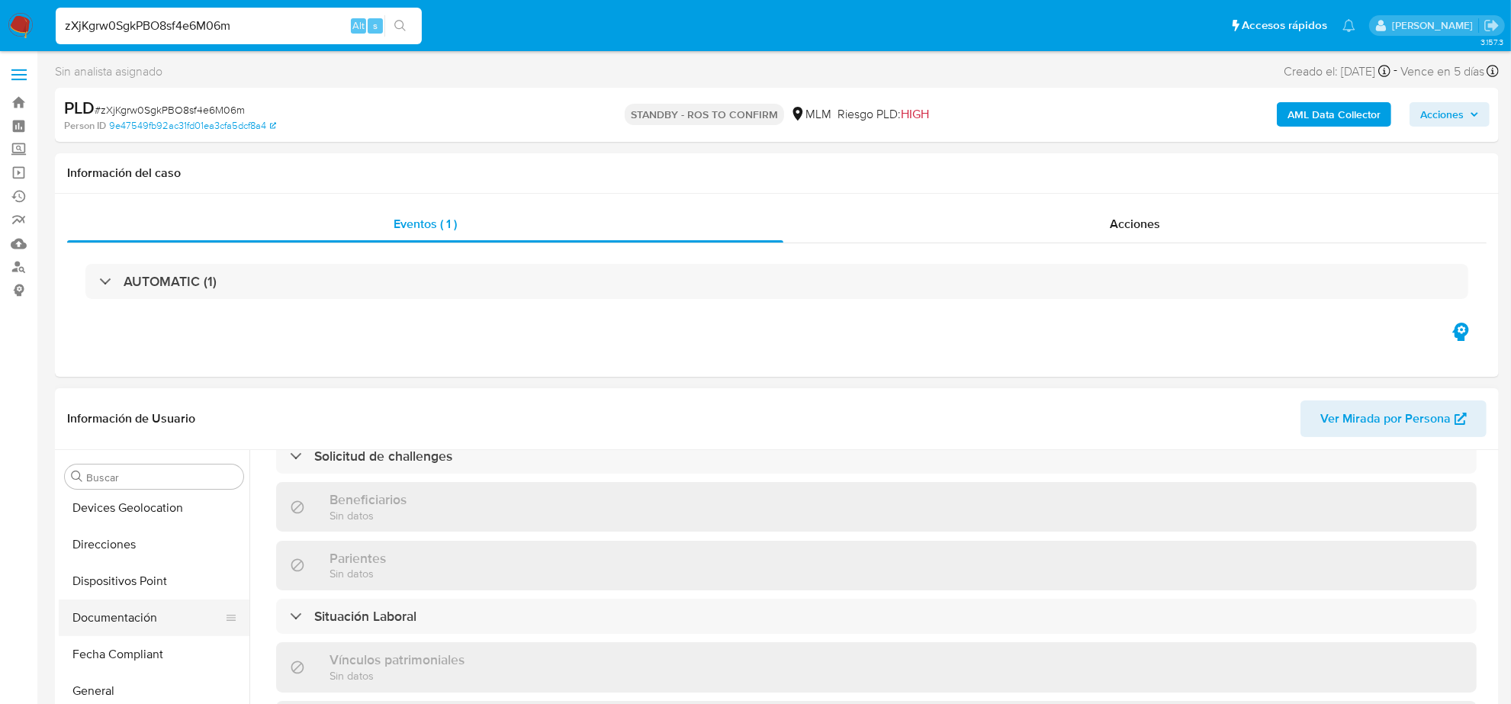
select select "10"
click at [153, 538] on button "Historial Casos" at bounding box center [148, 537] width 178 height 37
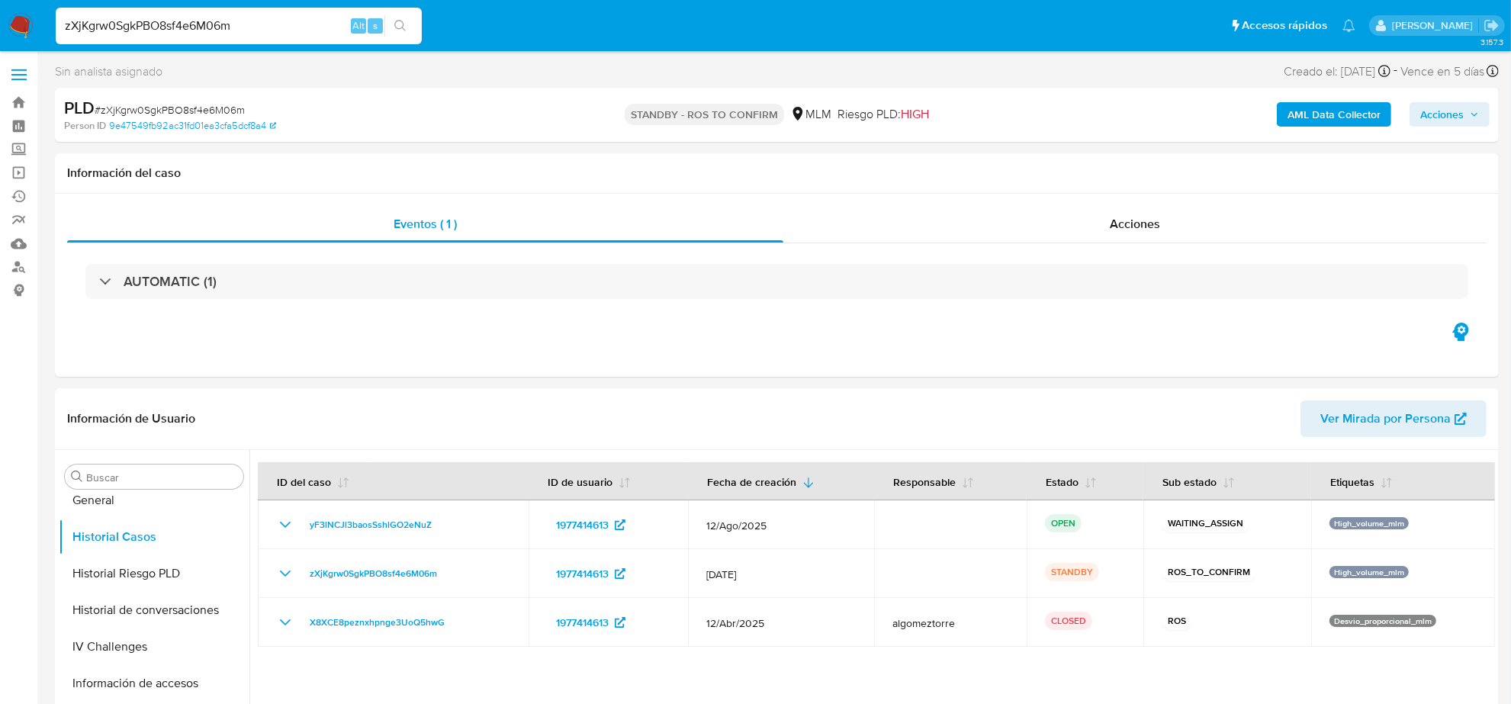
click at [284, 10] on div "zXjKgrw0SgkPBO8sf4e6M06m Alt s" at bounding box center [239, 26] width 366 height 37
click at [278, 24] on input "zXjKgrw0SgkPBO8sf4e6M06m" at bounding box center [239, 26] width 366 height 20
paste input "Ow5pC9UTmVAxFRsql6JVUDCw"
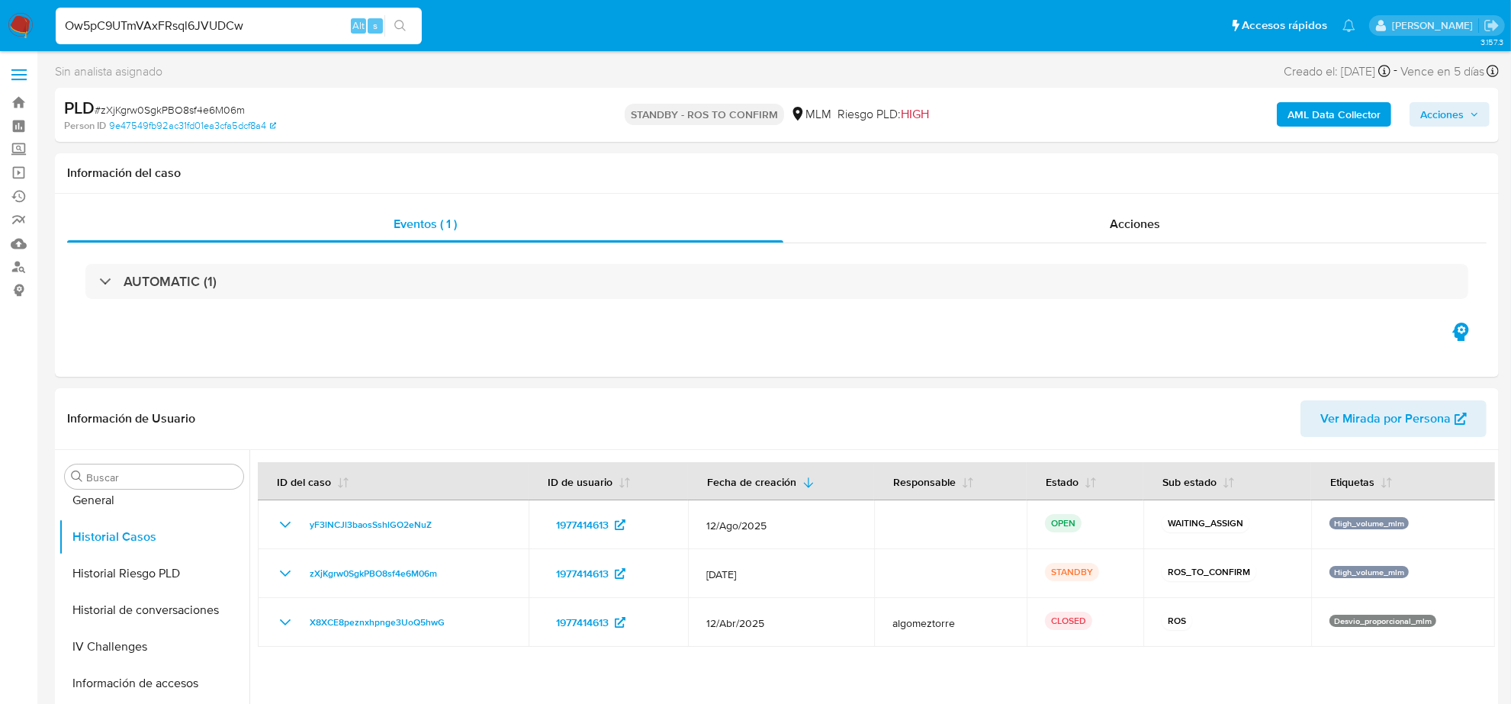
type input "Ow5pC9UTmVAxFRsql6JVUDCw"
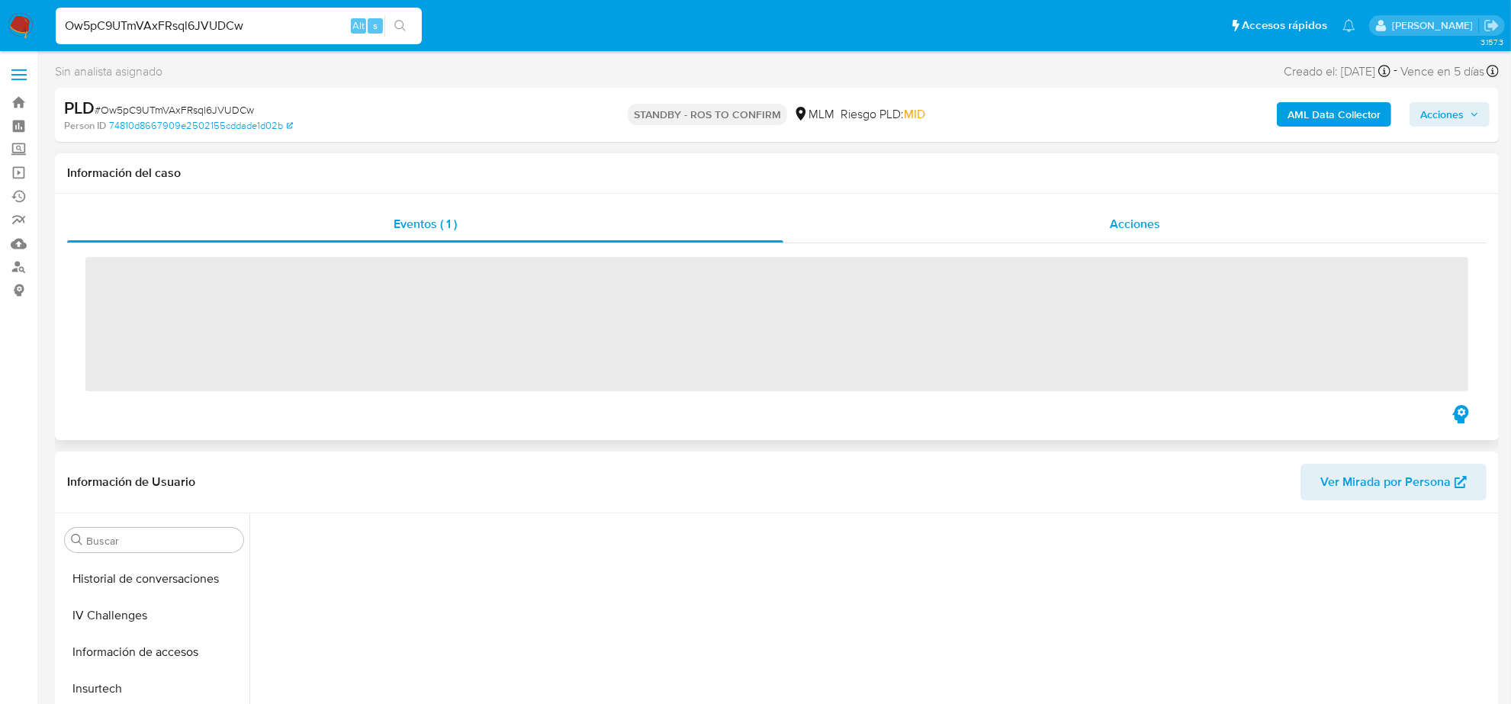
scroll to position [643, 0]
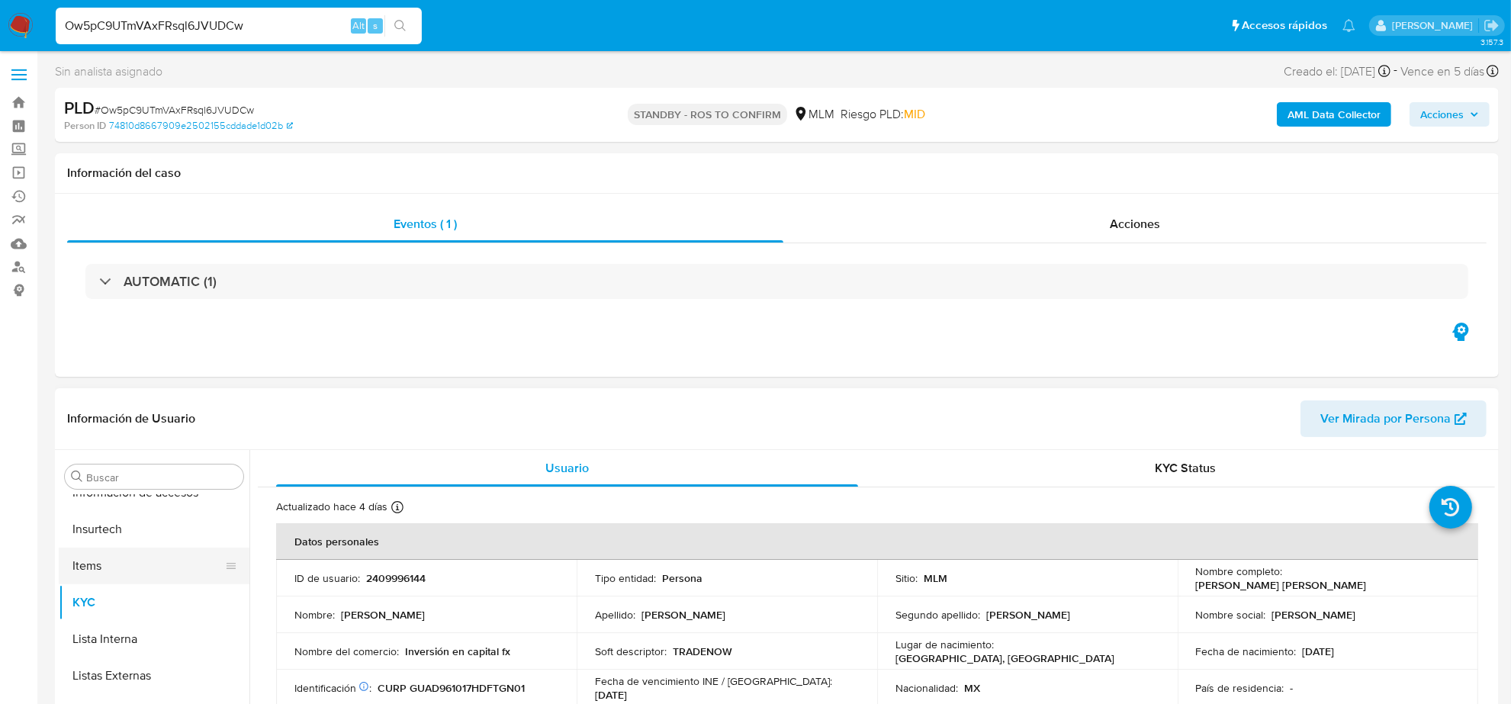
select select "10"
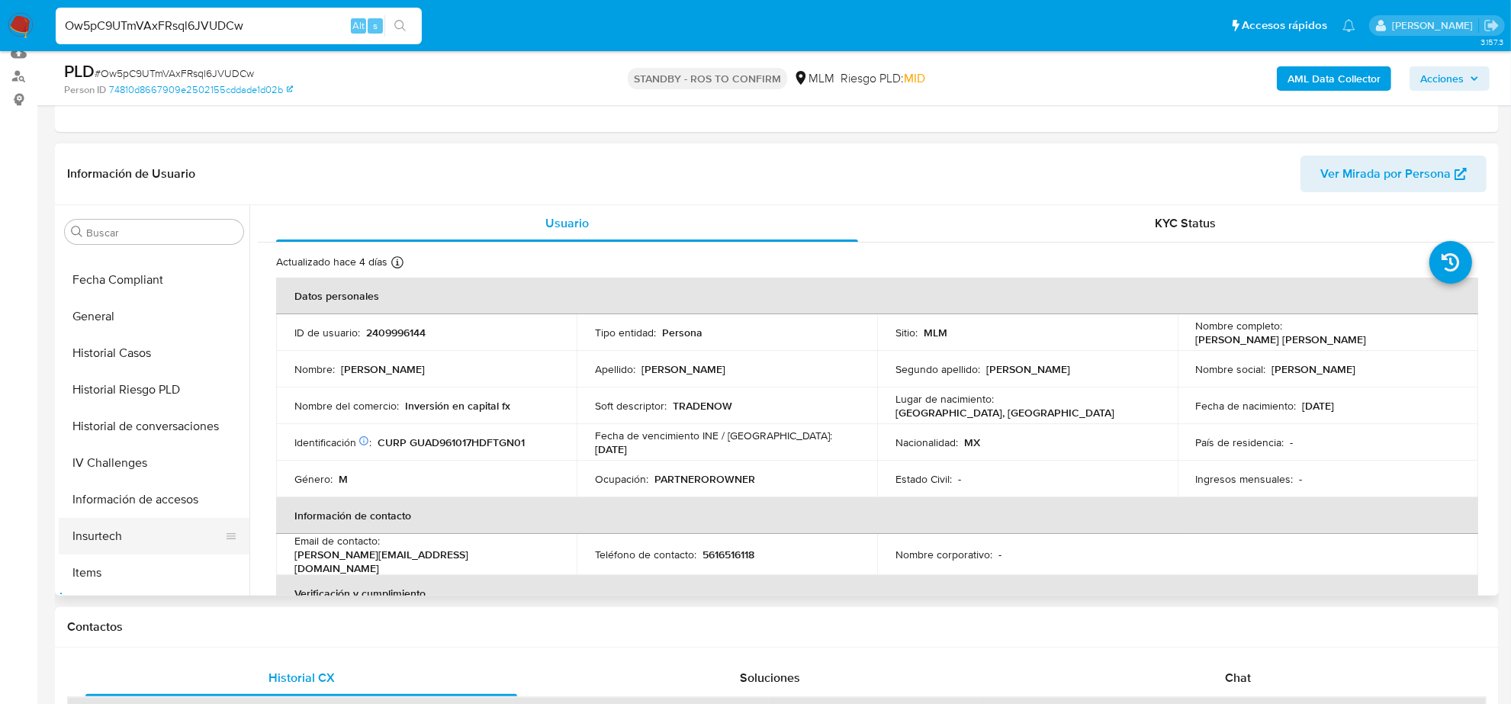
scroll to position [357, 0]
click at [155, 386] on button "Historial Casos" at bounding box center [148, 387] width 178 height 37
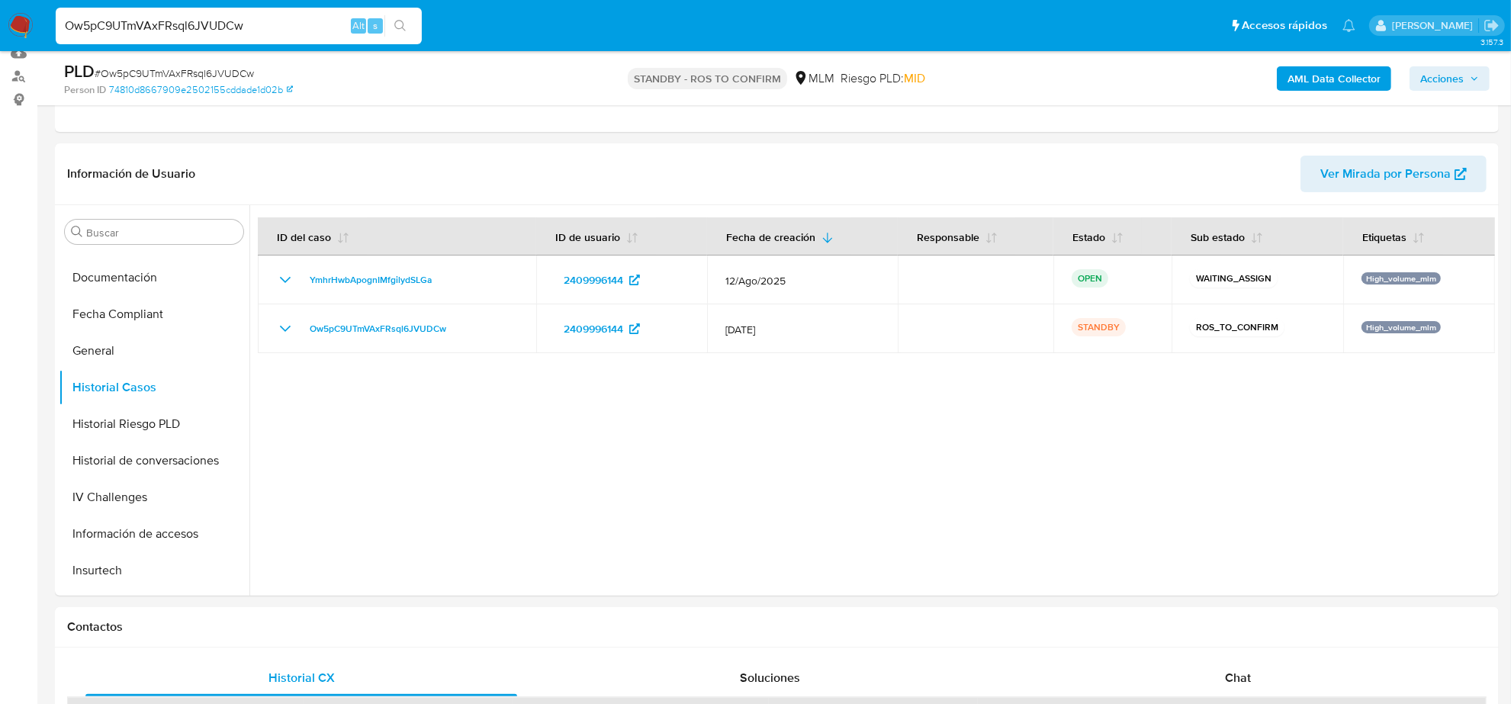
click at [101, 23] on input "Ow5pC9UTmVAxFRsql6JVUDCw" at bounding box center [239, 26] width 366 height 20
paste input "nRfmnYPMbTwTvr18ZOTo7tpf"
type input "nRfmnYPMbTwTvr18ZOTo7tpf"
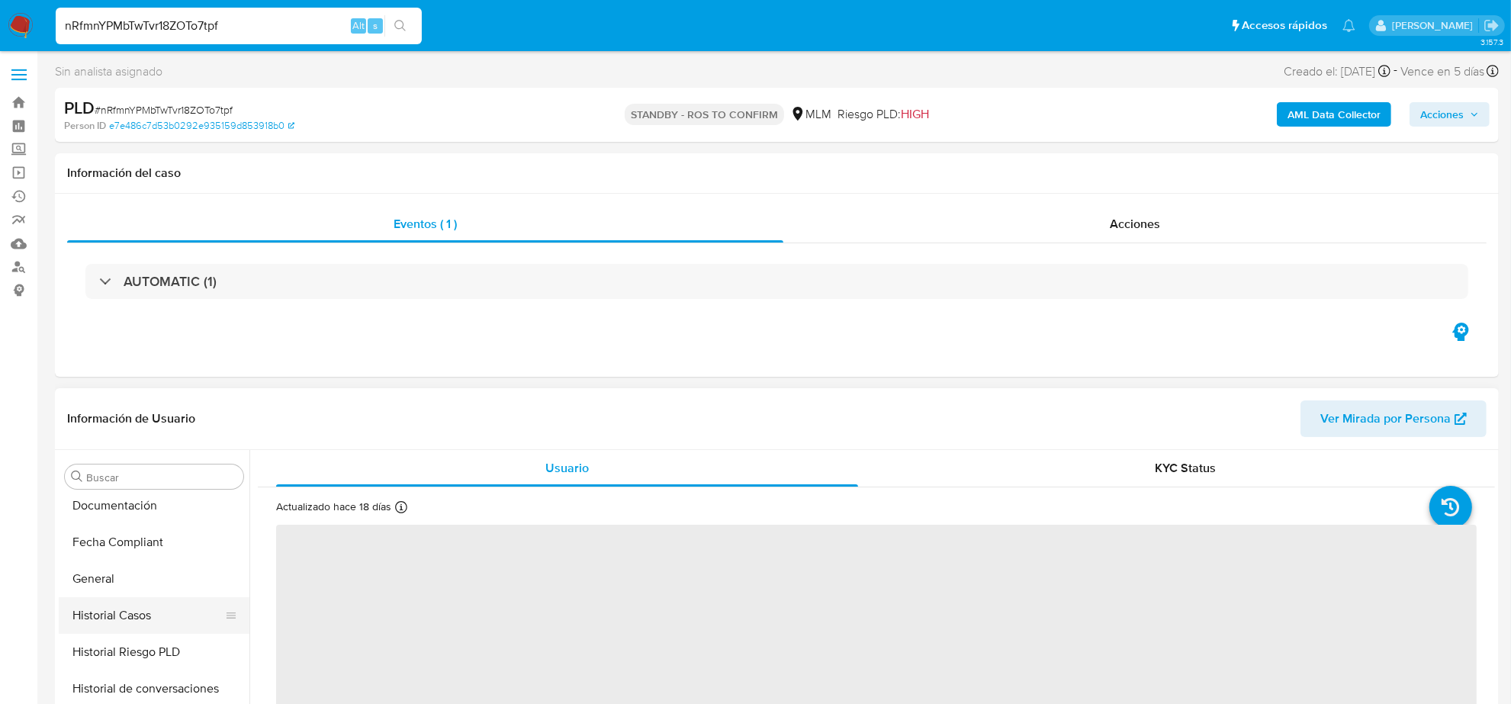
scroll to position [357, 0]
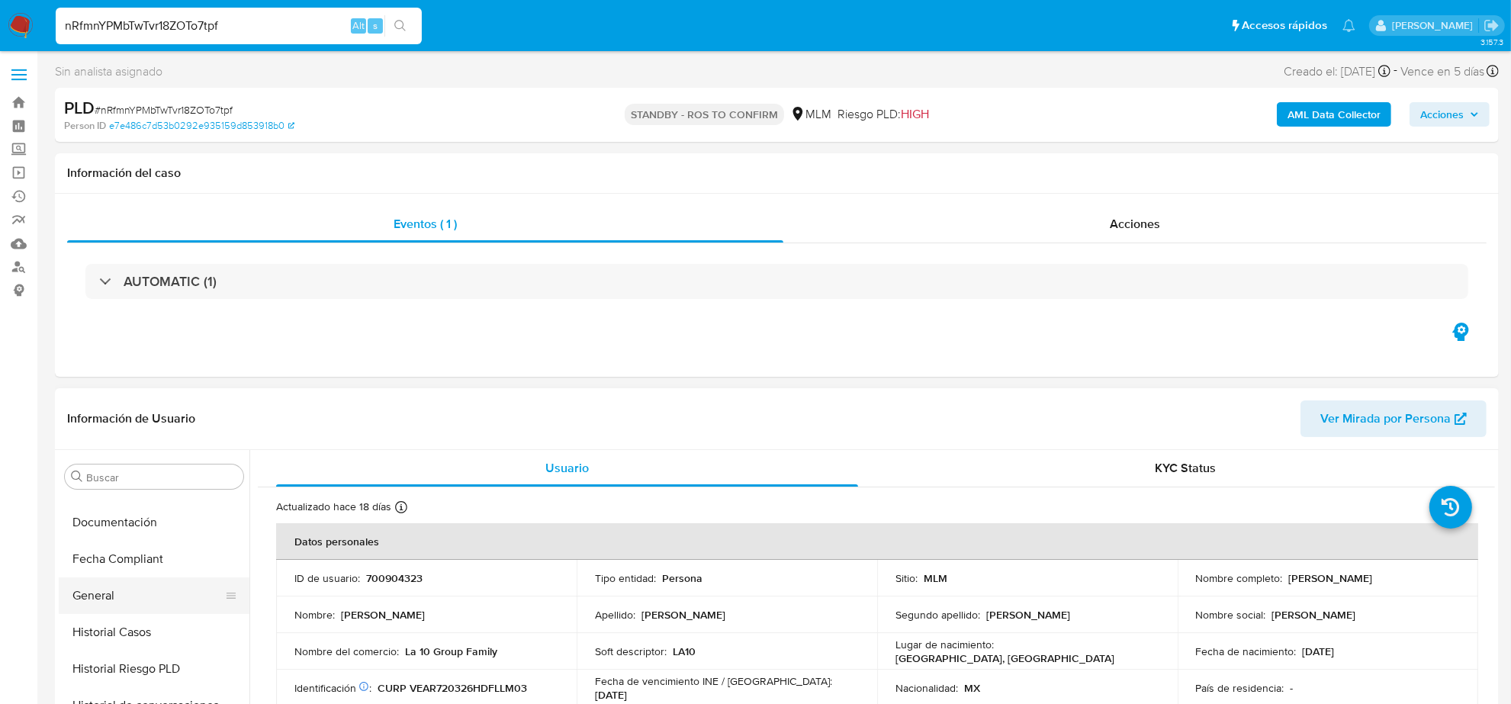
select select "10"
click at [147, 625] on button "Historial Casos" at bounding box center [148, 632] width 178 height 37
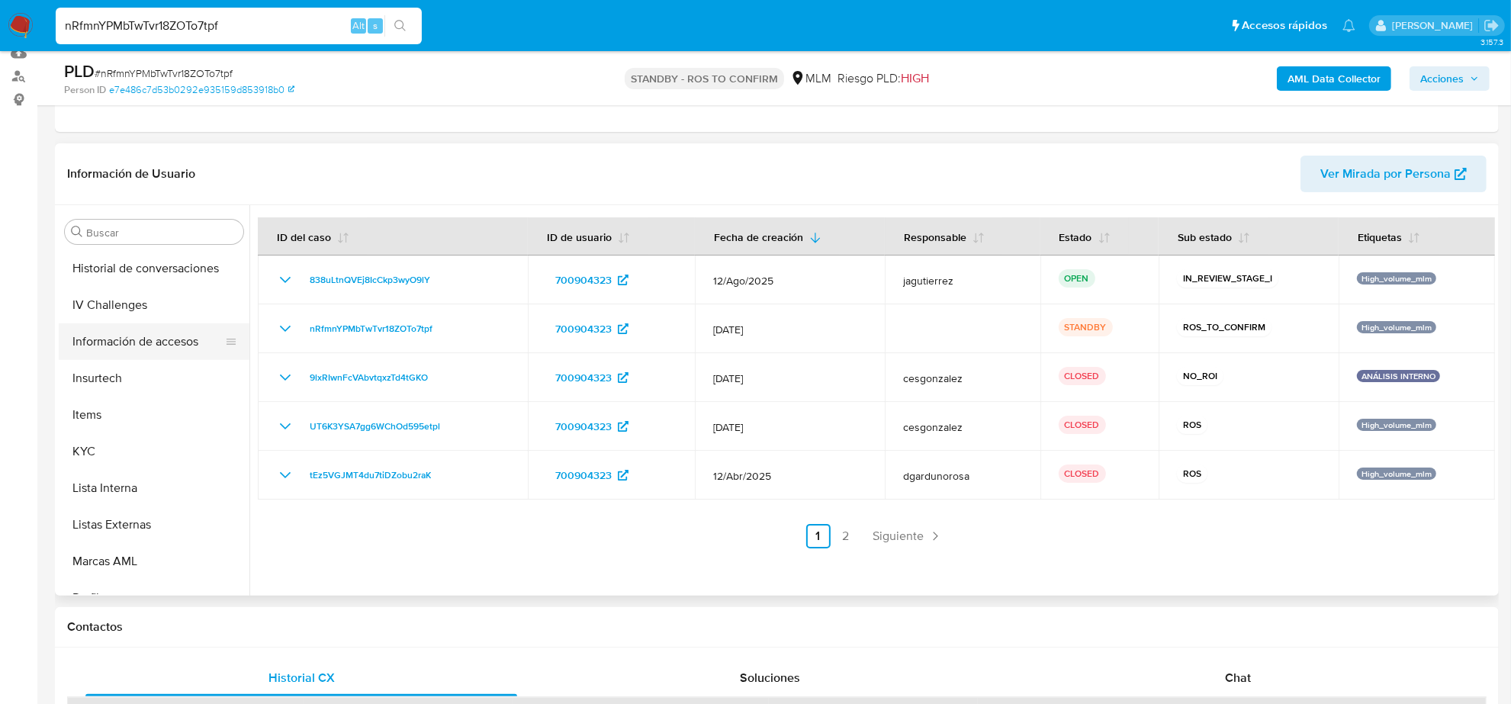
scroll to position [643, 0]
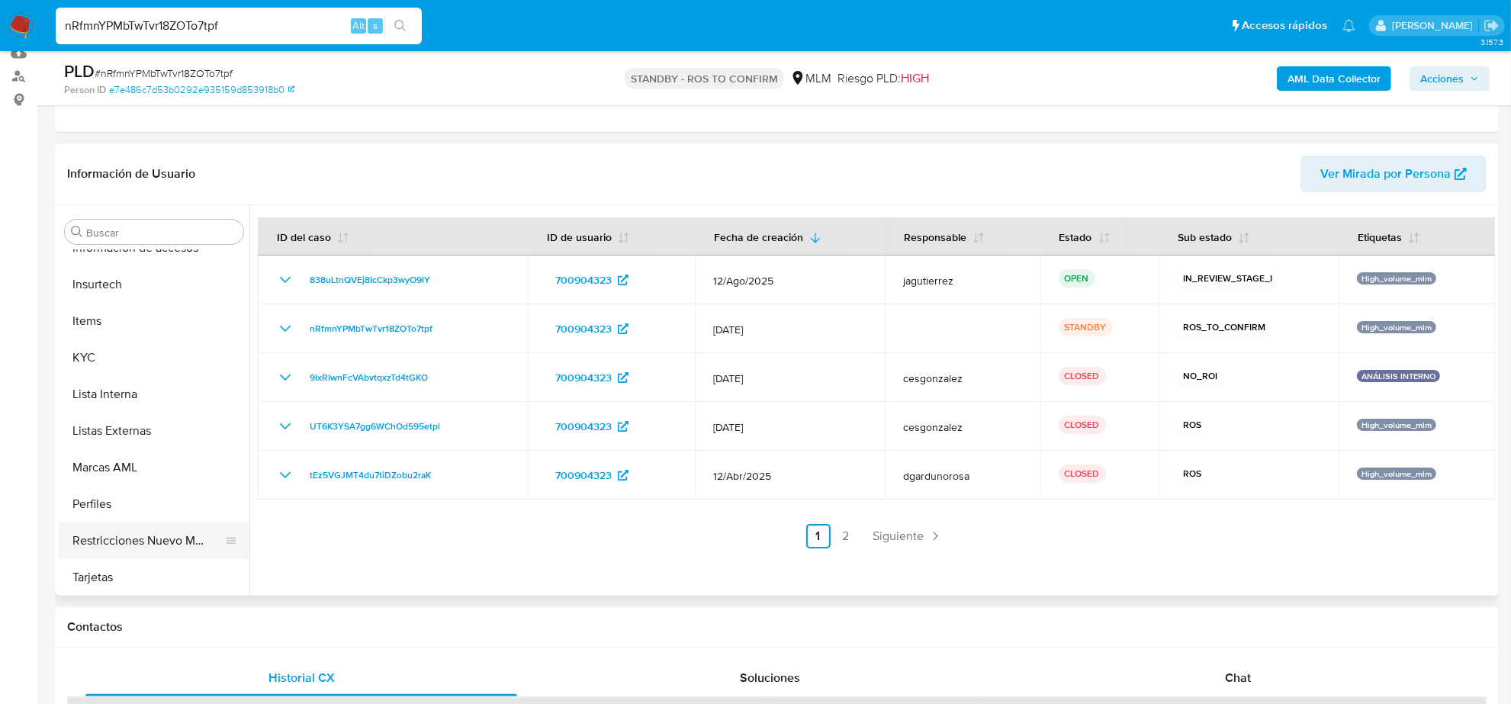
click at [139, 531] on button "Restricciones Nuevo Mundo" at bounding box center [148, 540] width 178 height 37
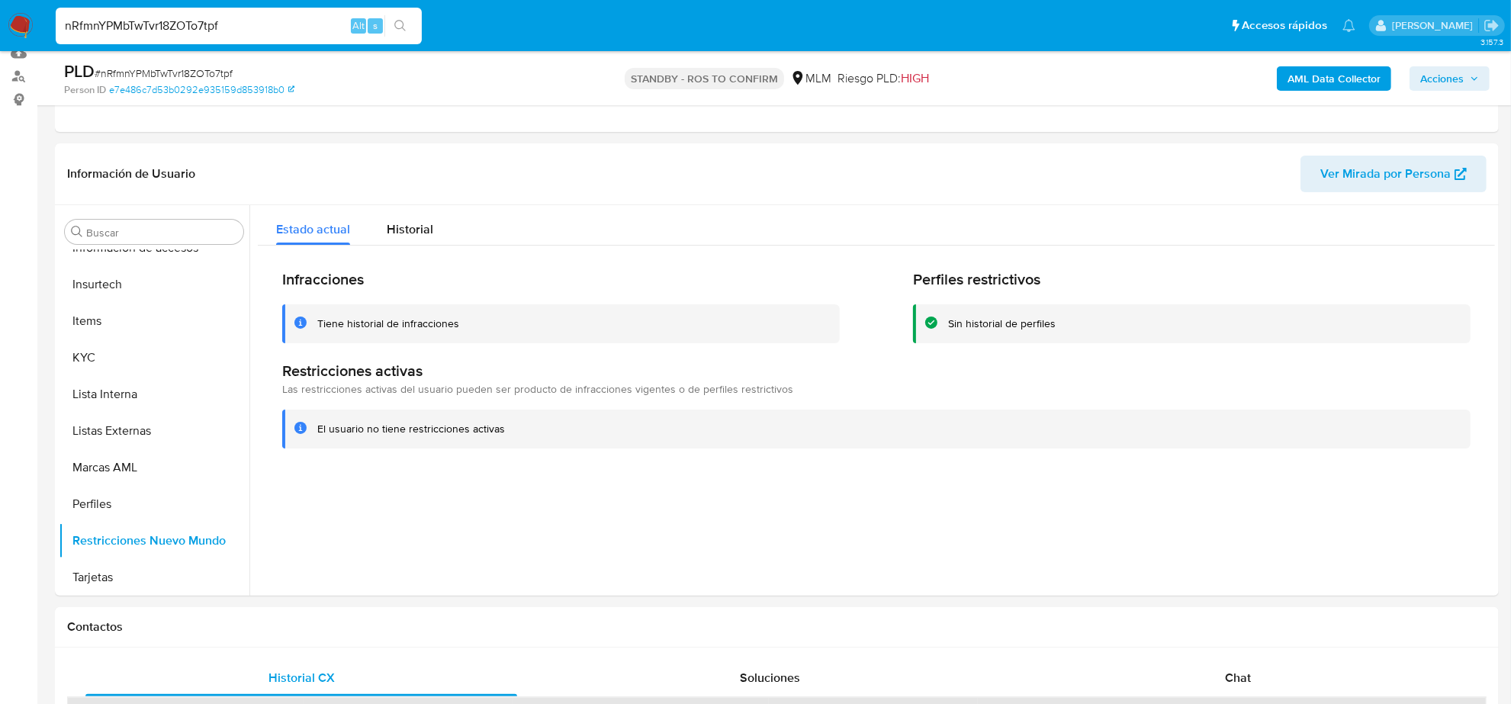
click at [227, 27] on input "nRfmnYPMbTwTvr18ZOTo7tpf" at bounding box center [239, 26] width 366 height 20
paste input "C87gKoIOgBkNnhBa6jreVDBd"
type input "C87gKoIOgBkNnhBa6jreVDBd"
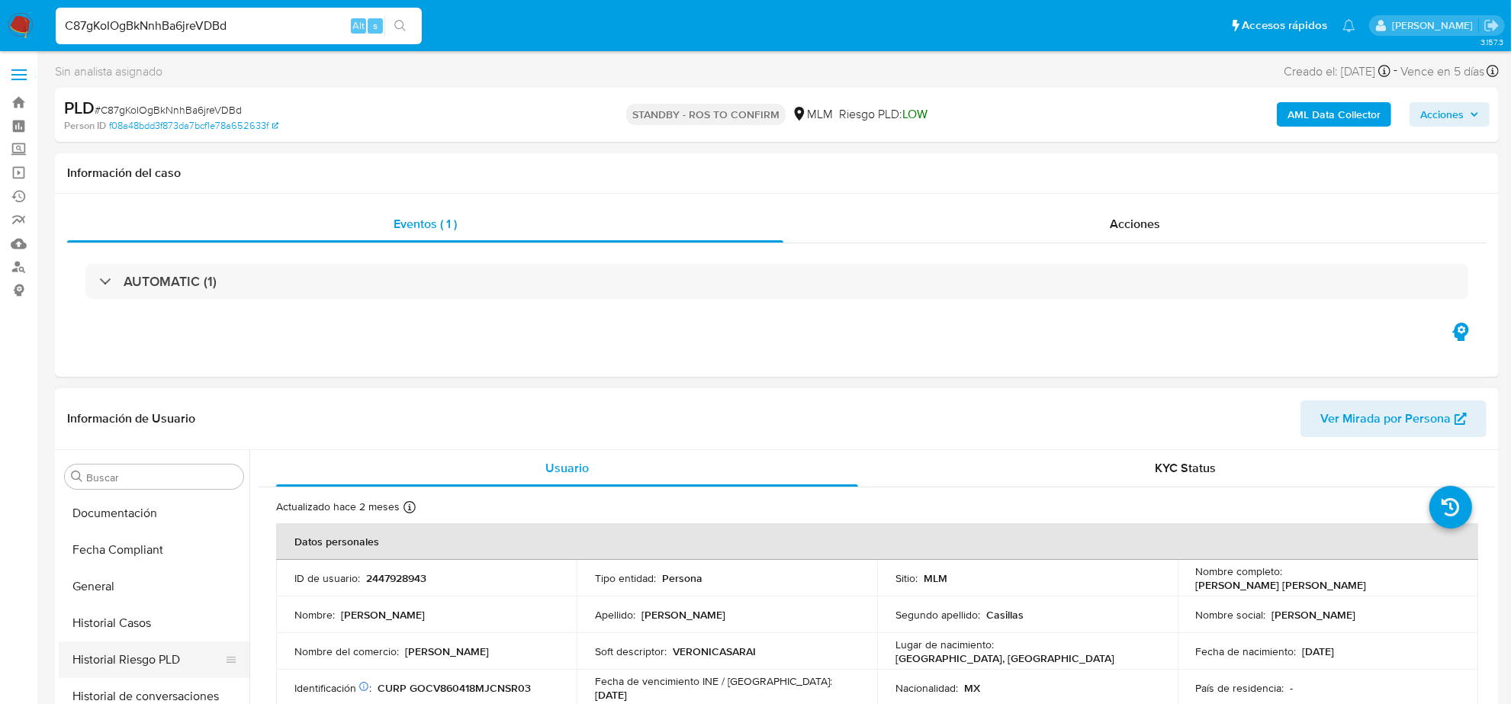
select select "10"
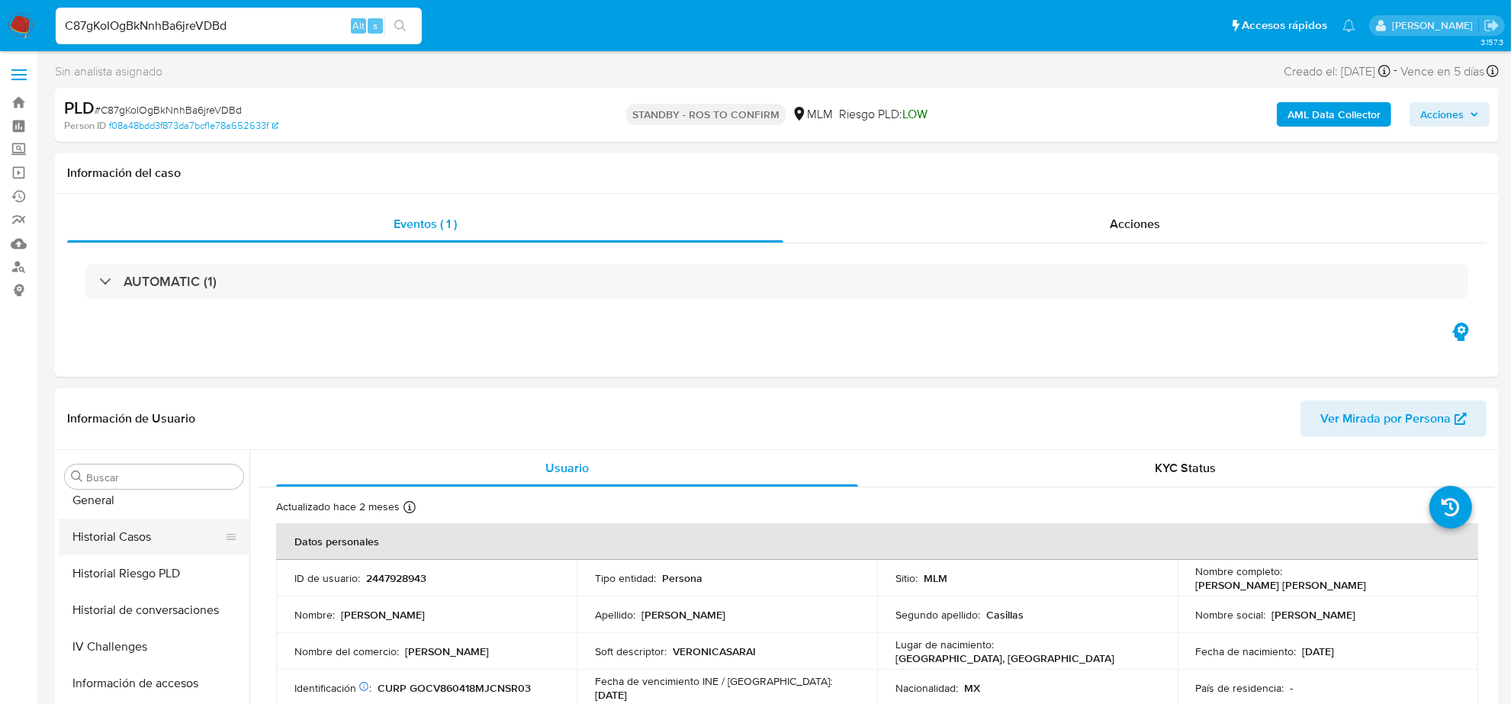
click at [133, 544] on button "Historial Casos" at bounding box center [148, 537] width 178 height 37
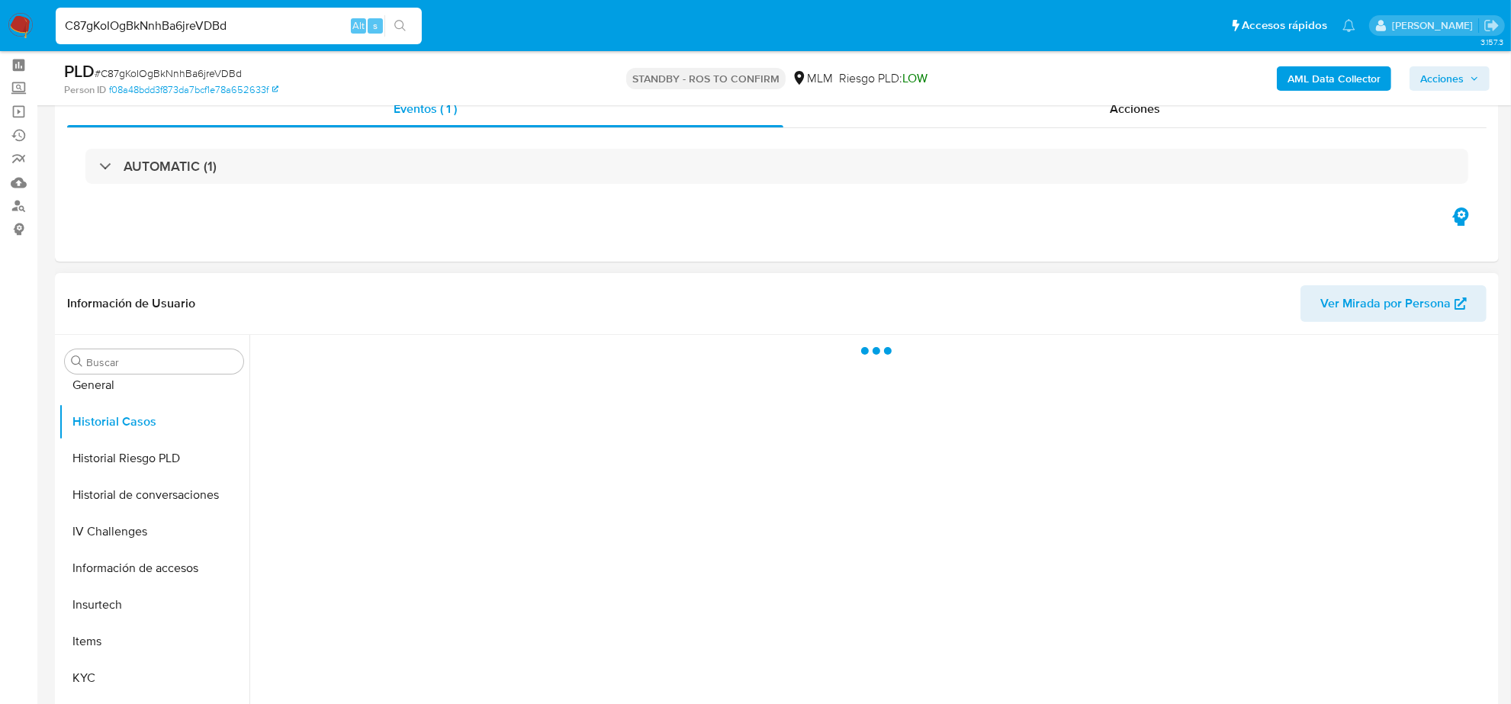
scroll to position [95, 0]
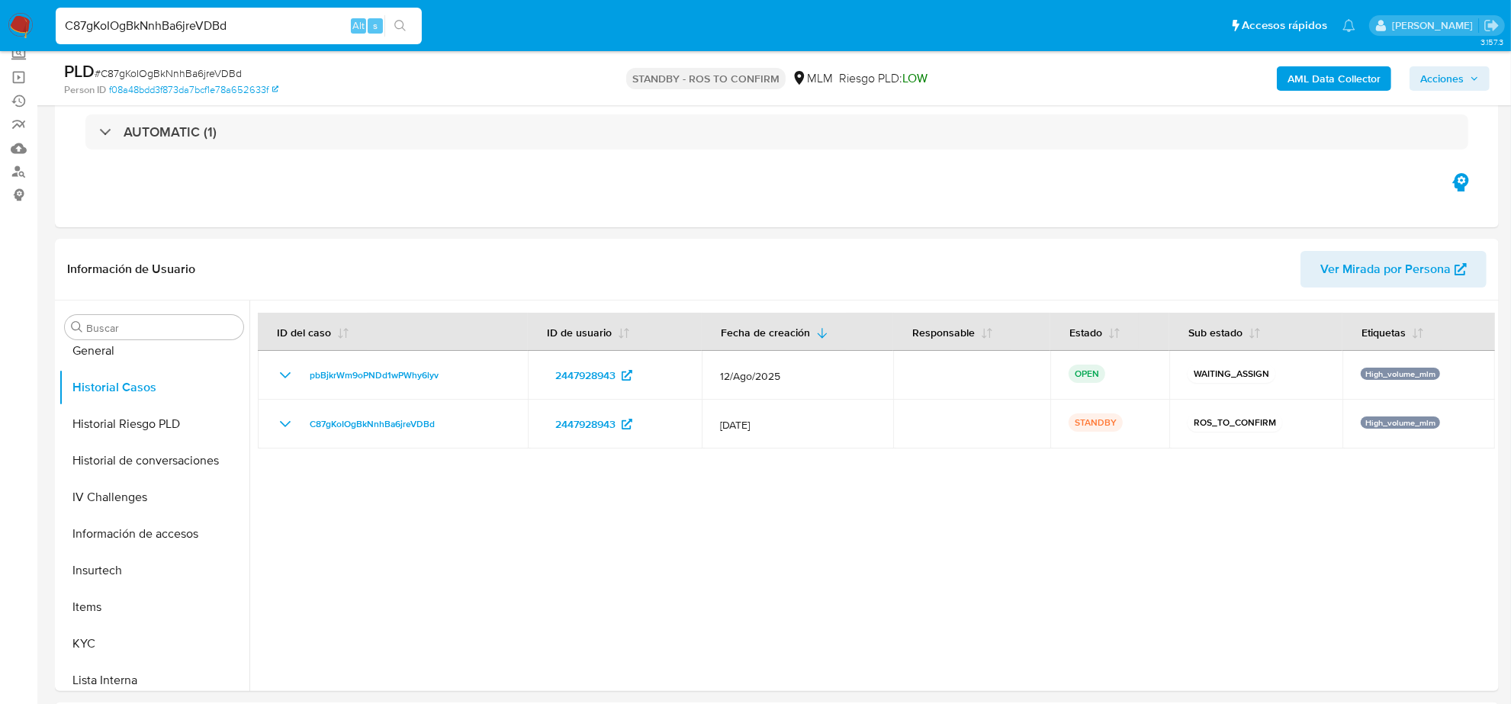
click at [227, 29] on input "C87gKoIOgBkNnhBa6jreVDBd" at bounding box center [239, 26] width 366 height 20
click at [229, 29] on input "C87gKoIOgBkNnhBa6jreVDBd" at bounding box center [239, 26] width 366 height 20
paste input "c8FCQM9UUGNh5y8rBUE3bSvR"
type input "c8FCQM9UUGNh5y8rBUE3bSvR"
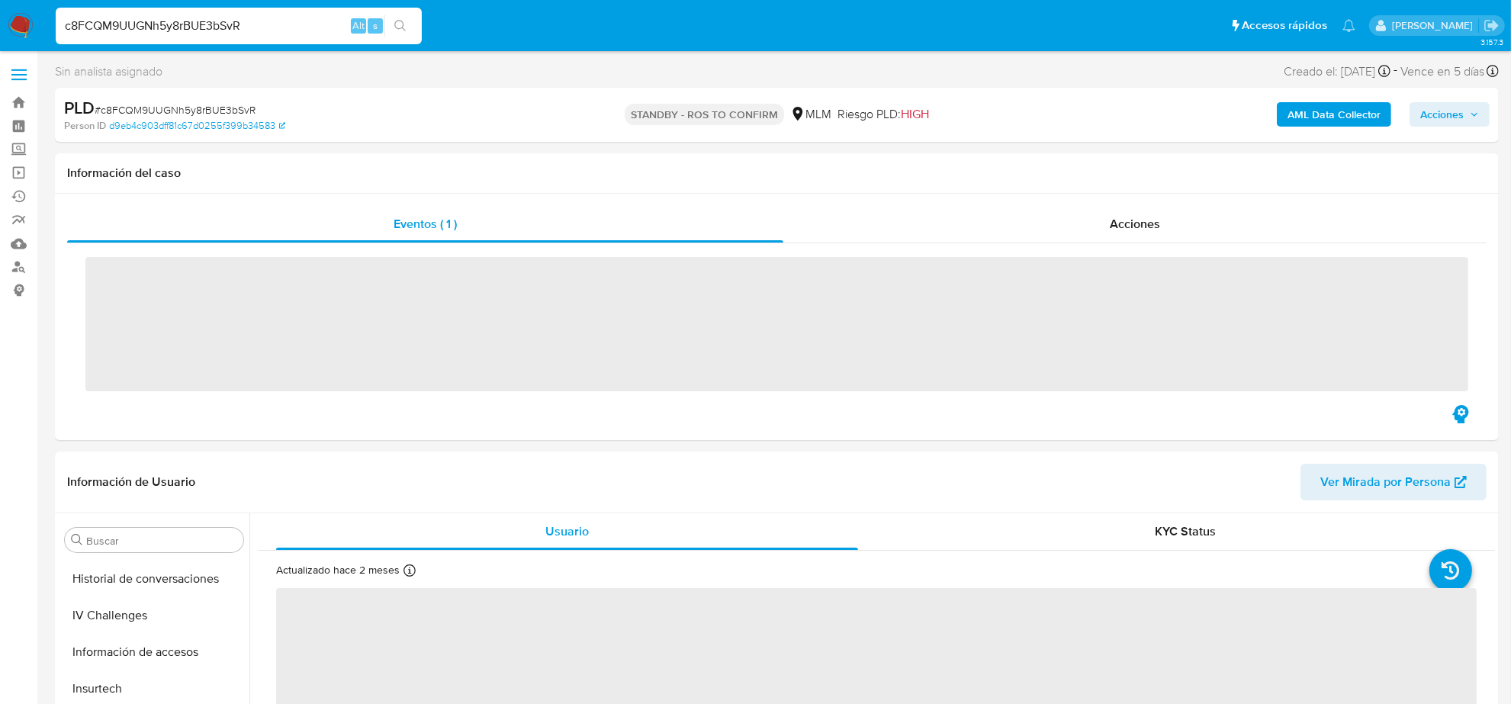
scroll to position [643, 0]
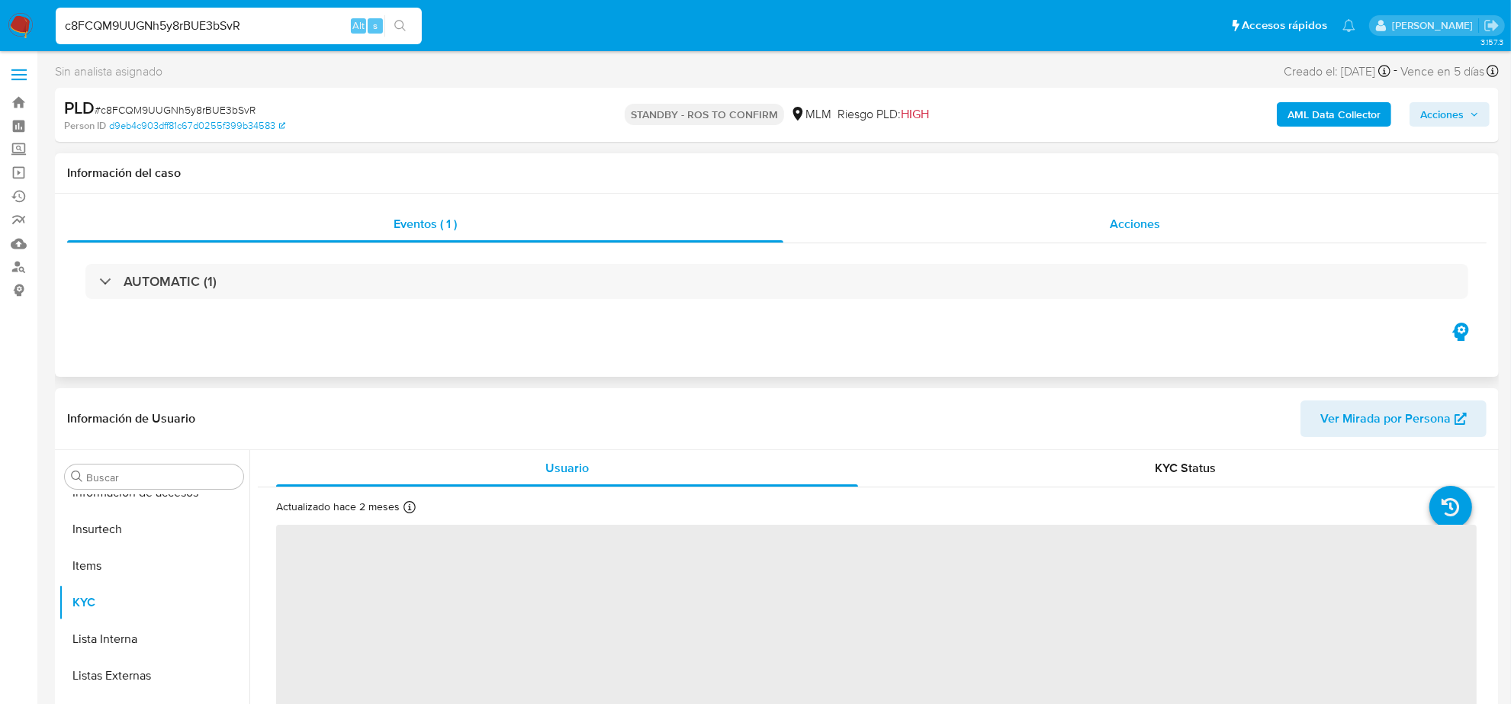
click at [1131, 220] on span "Acciones" at bounding box center [1135, 224] width 50 height 18
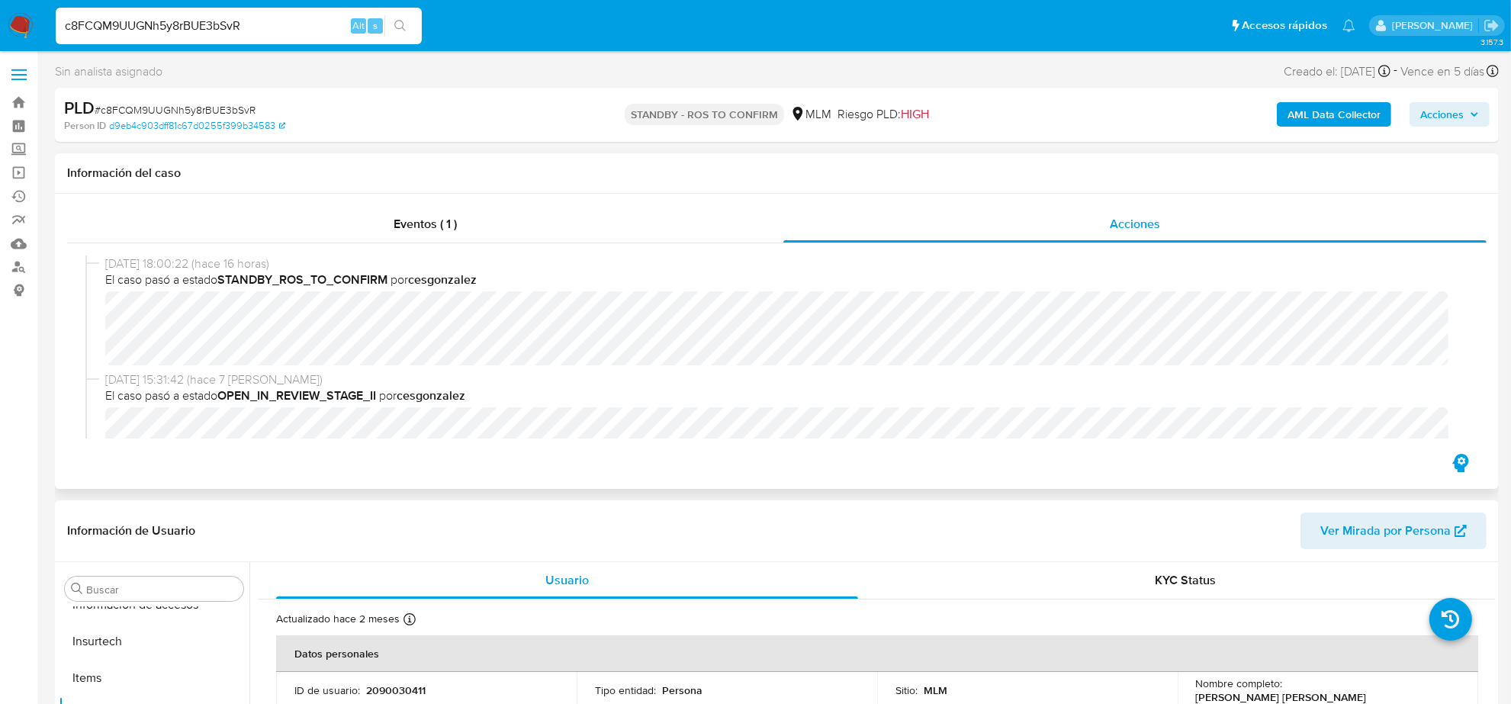
select select "10"
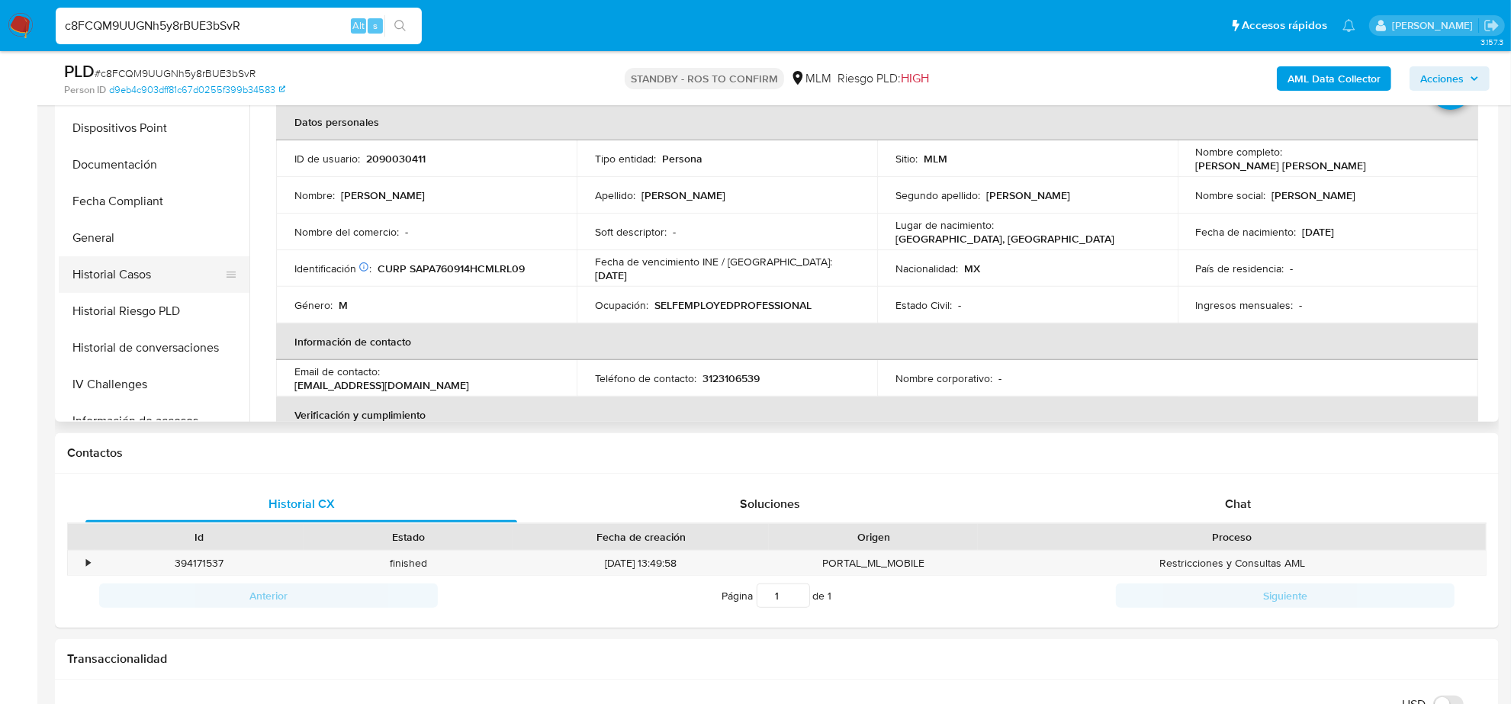
scroll to position [262, 0]
click at [164, 317] on button "Historial Casos" at bounding box center [148, 309] width 178 height 37
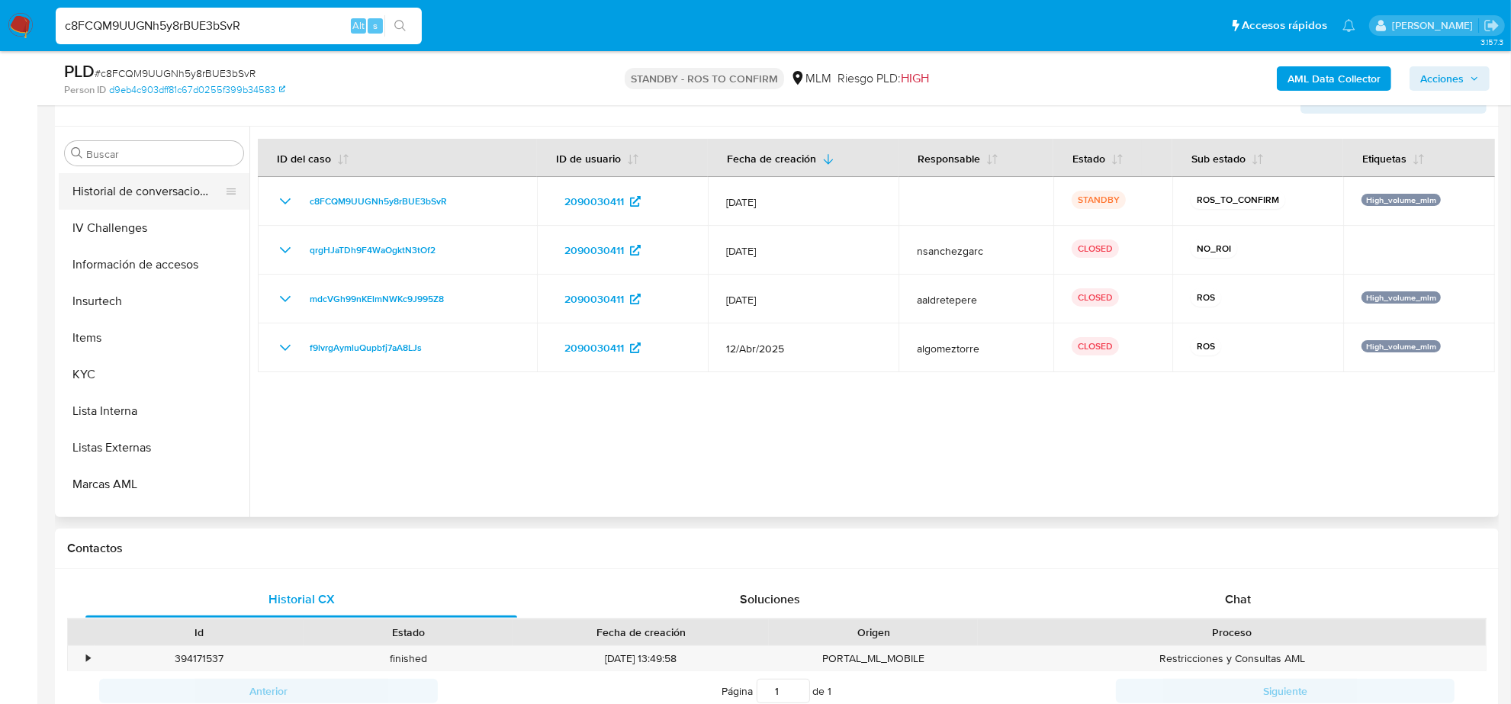
scroll to position [643, 0]
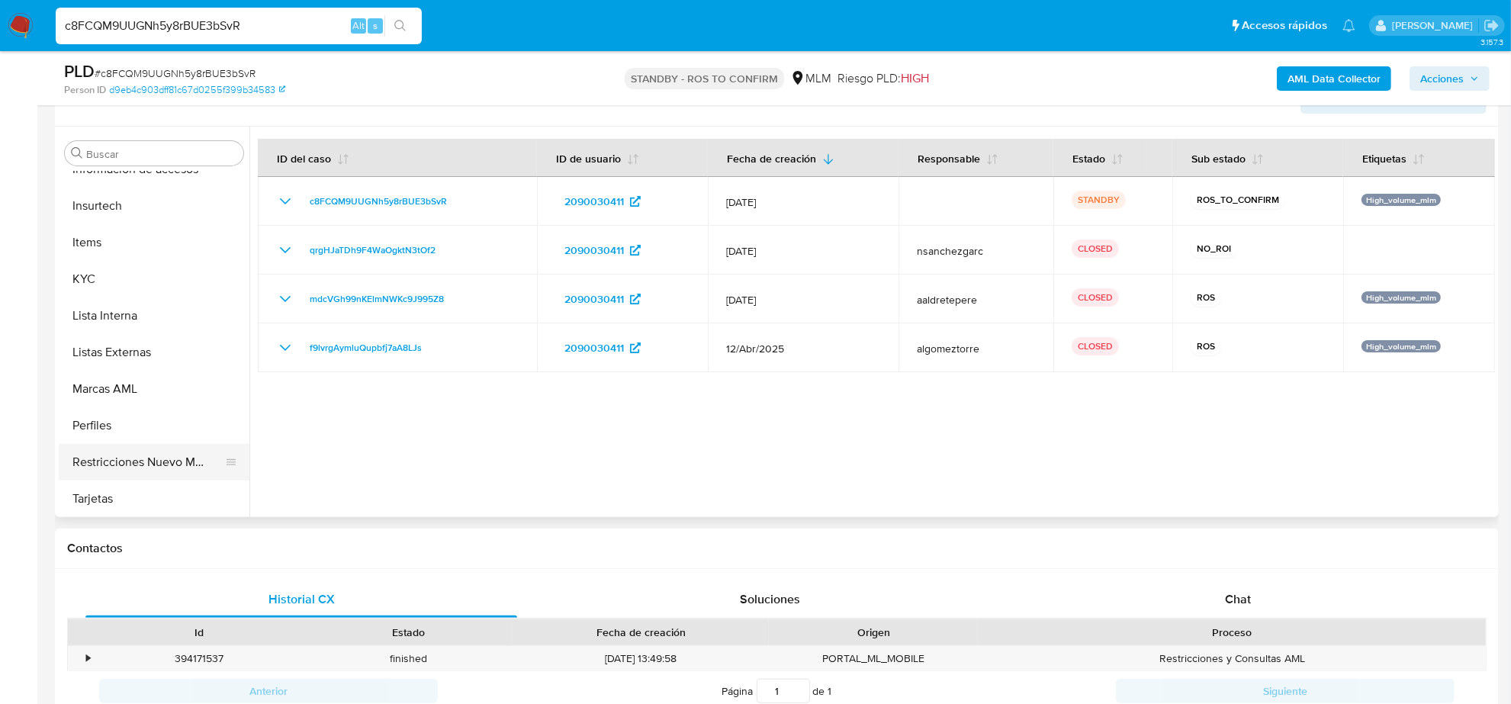
click at [170, 464] on button "Restricciones Nuevo Mundo" at bounding box center [148, 462] width 178 height 37
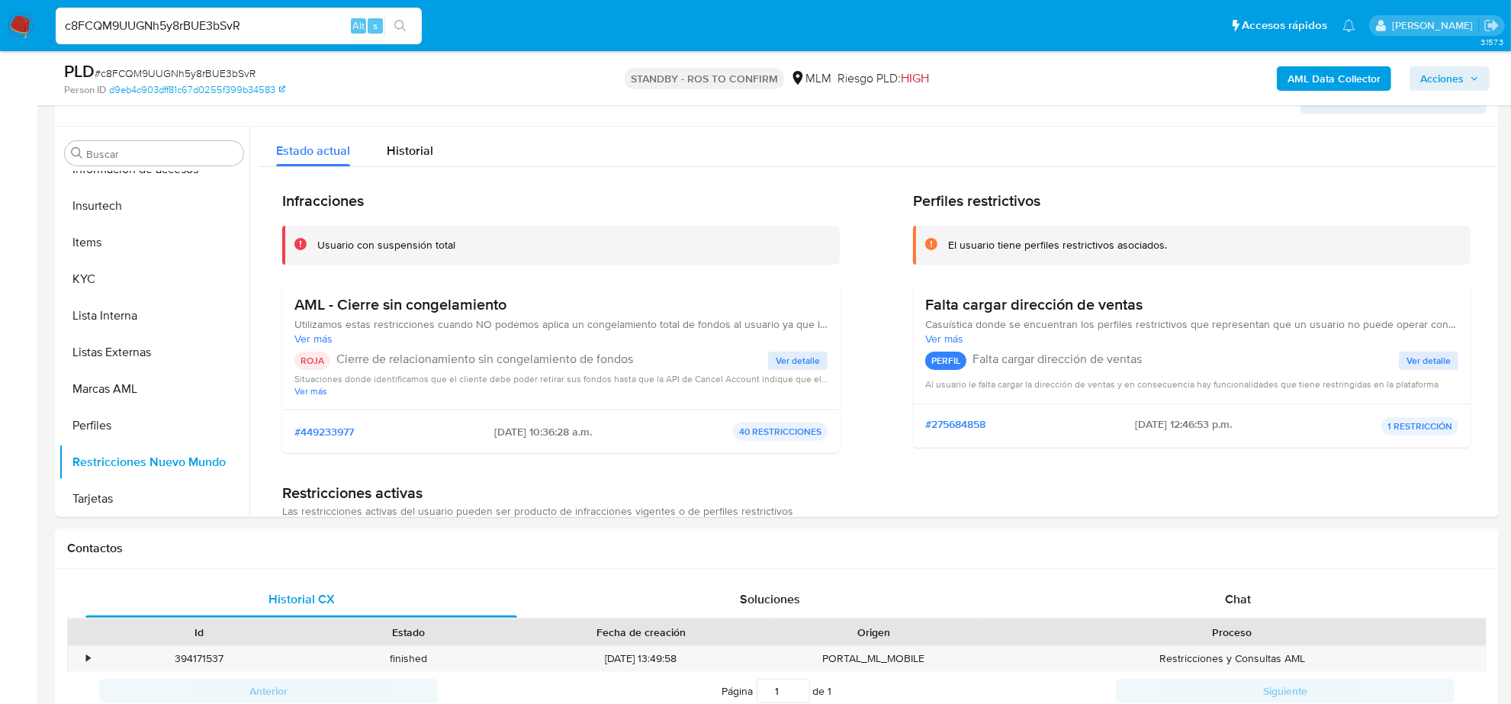
click at [297, 27] on input "c8FCQM9UUGNh5y8rBUE3bSvR" at bounding box center [239, 26] width 366 height 20
paste input "xtDtHVTarkD2OzmzQCEDQF2i"
type input "xtDtHVTarkD2OzmzQCEDQF2i"
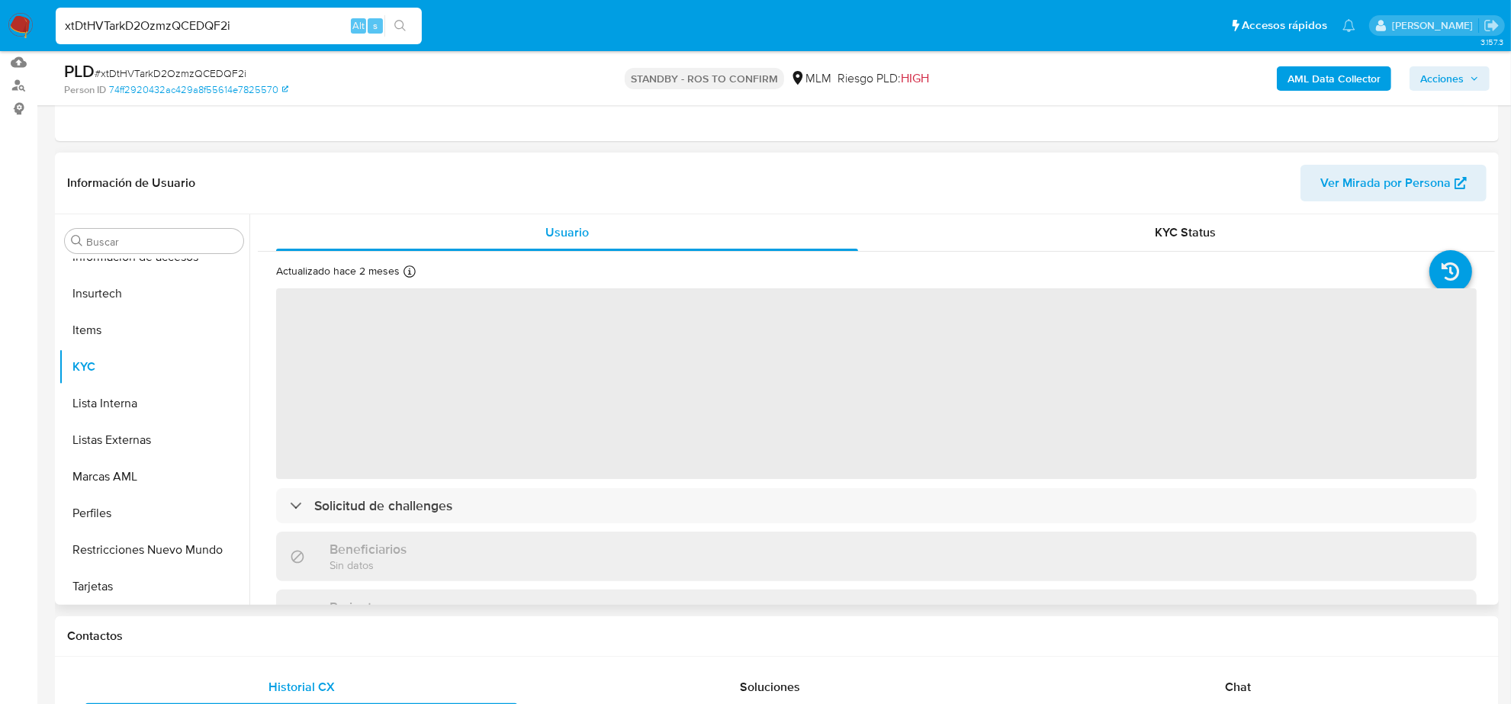
scroll to position [191, 0]
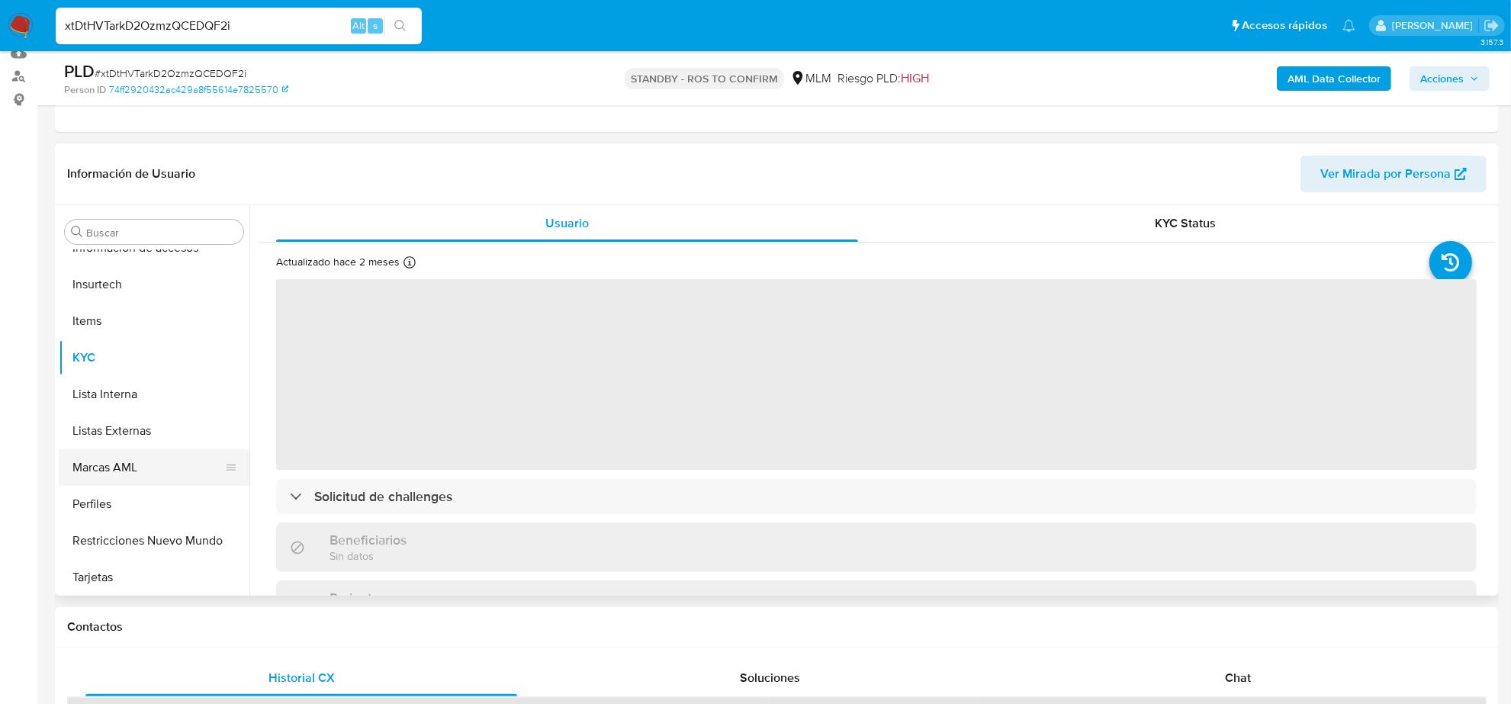
select select "10"
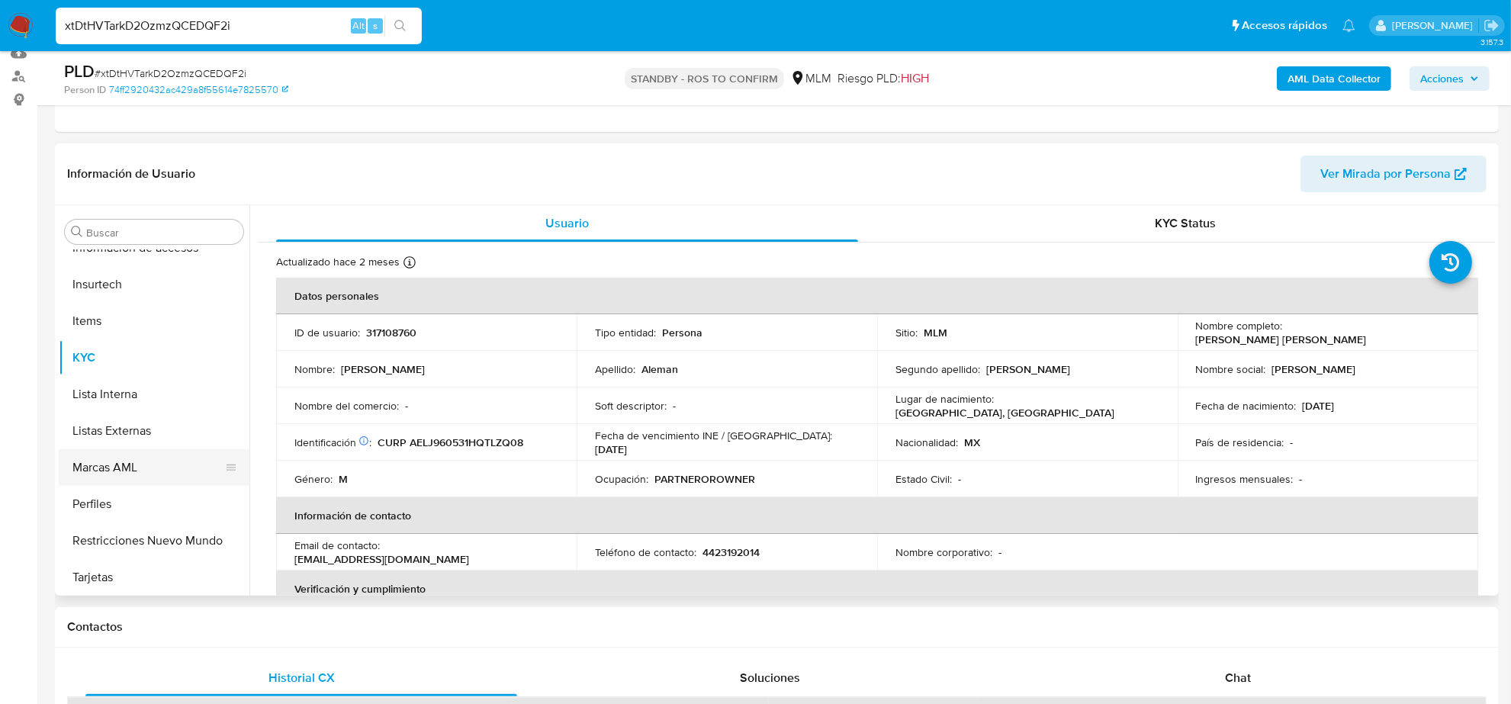
scroll to position [357, 0]
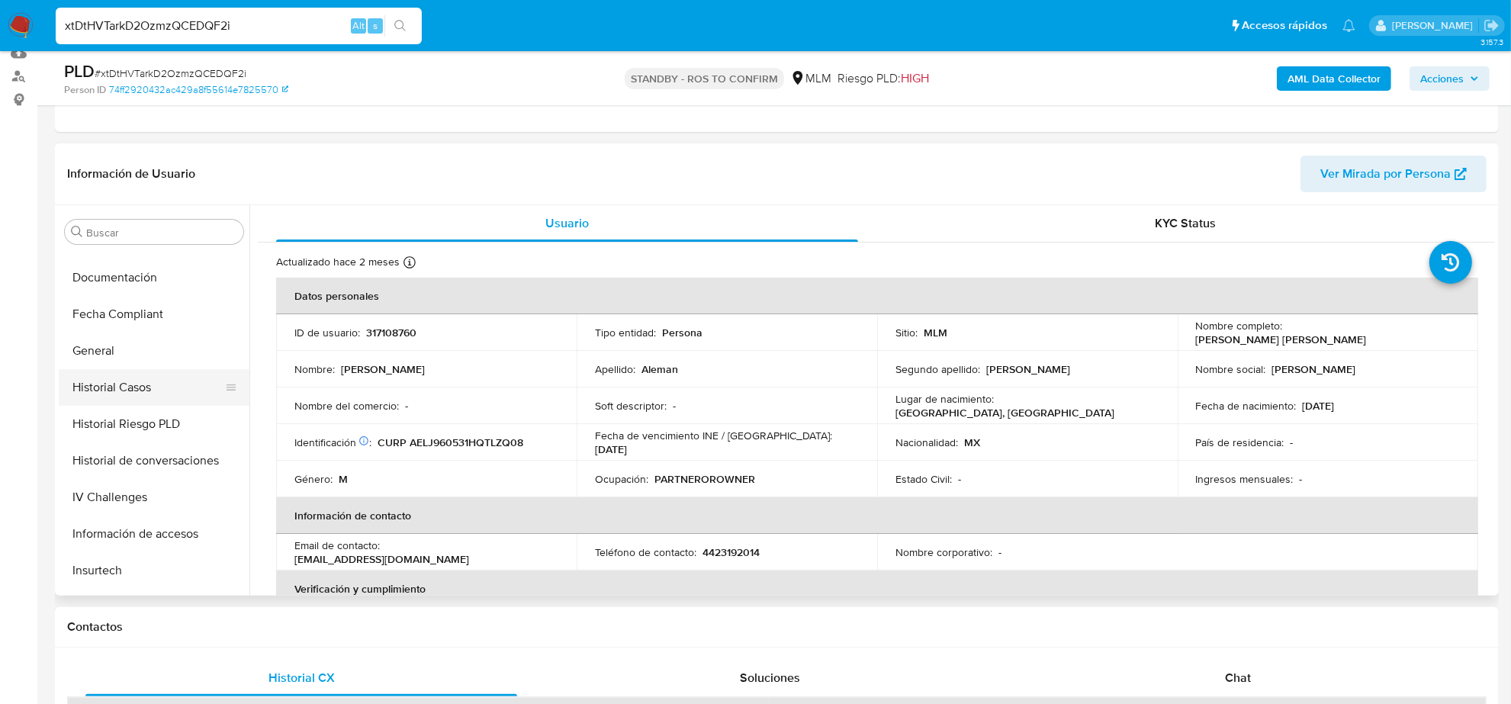
click at [130, 376] on button "Historial Casos" at bounding box center [148, 387] width 178 height 37
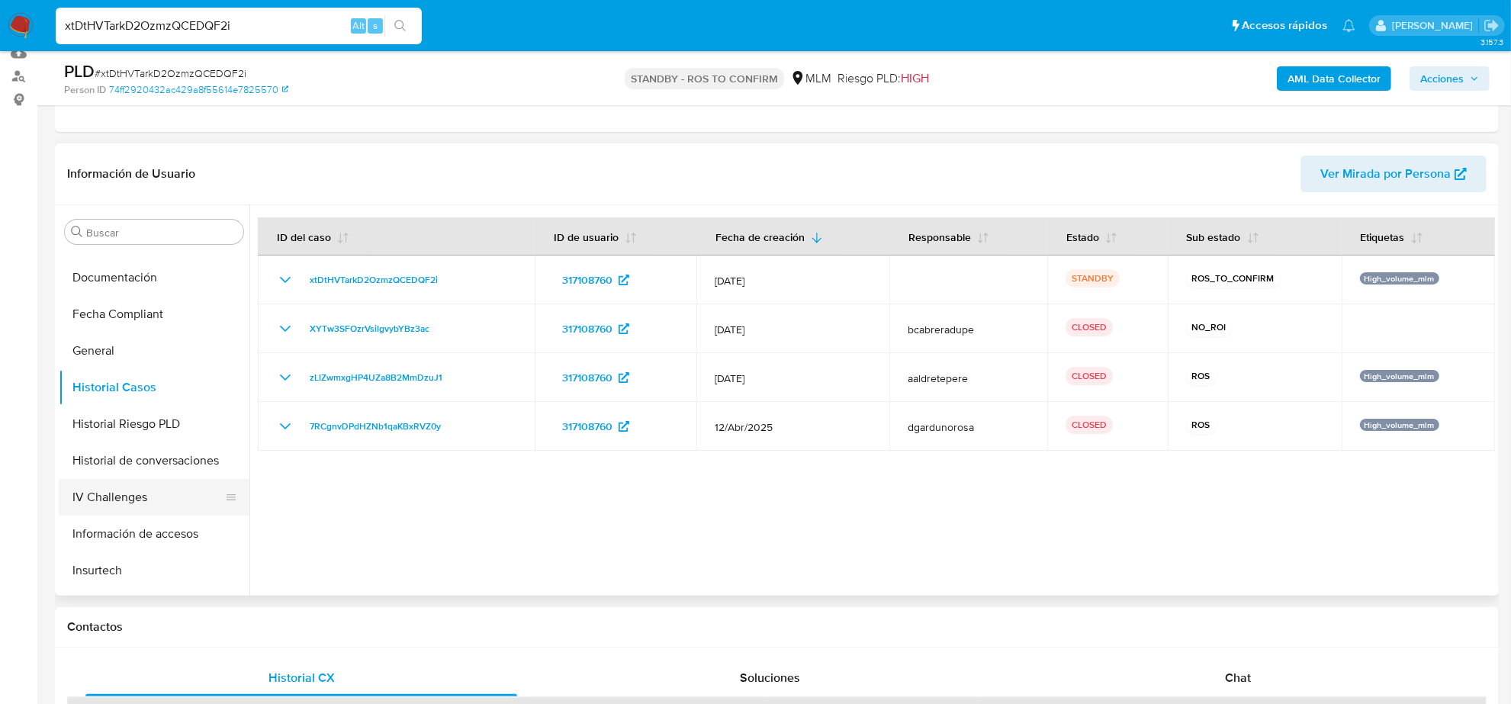
scroll to position [643, 0]
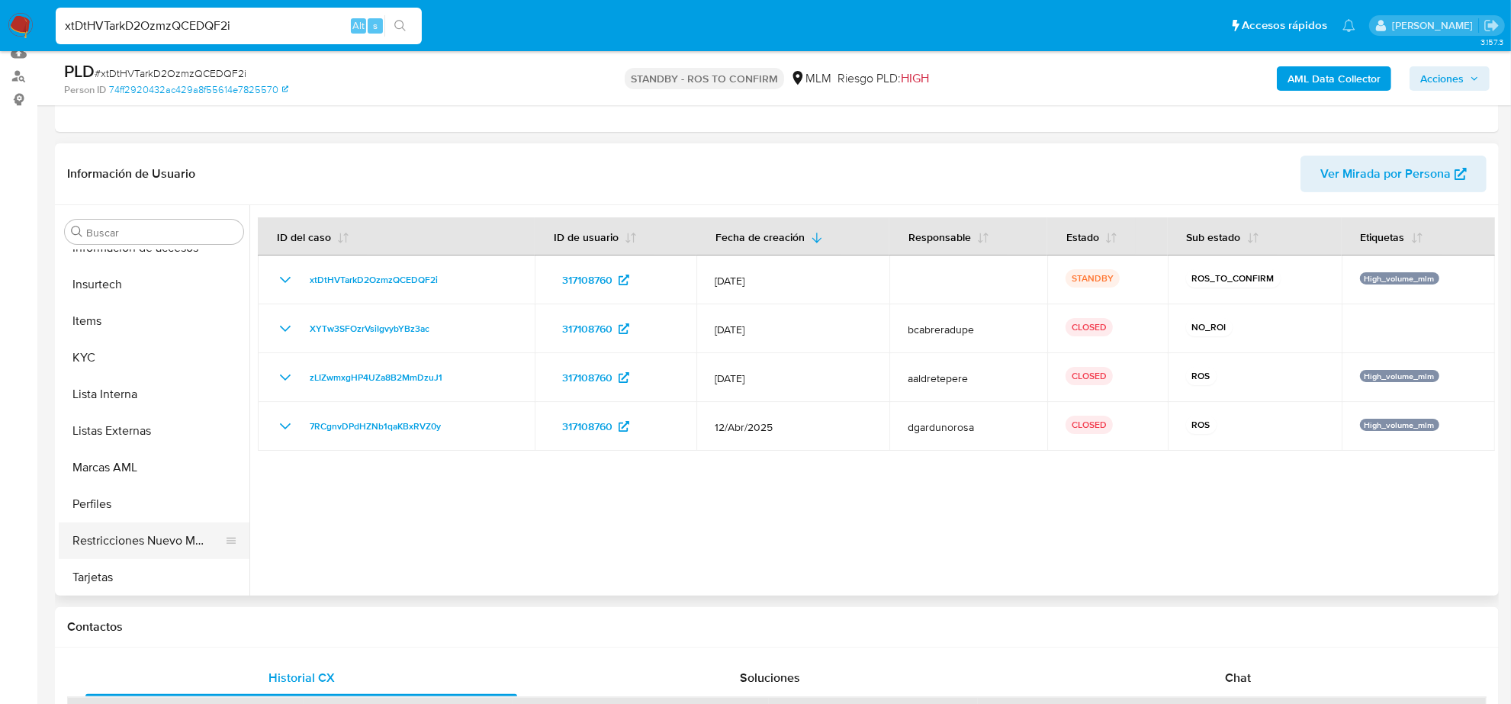
click at [165, 530] on button "Restricciones Nuevo Mundo" at bounding box center [148, 540] width 178 height 37
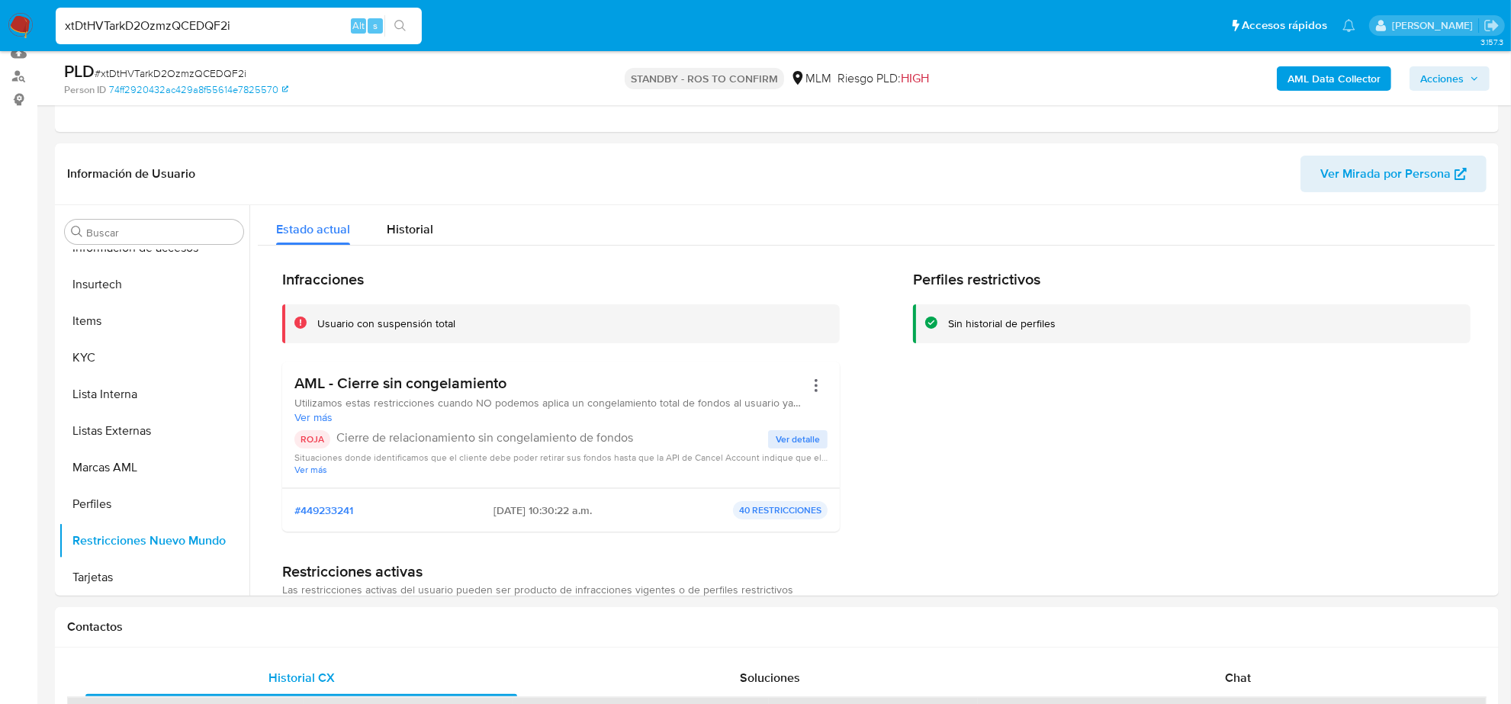
click at [204, 23] on input "xtDtHVTarkD2OzmzQCEDQF2i" at bounding box center [239, 26] width 366 height 20
paste input "wZduH3ZkRNZ1CyCHHjOjlPs8"
type input "wZduH3ZkRNZ1CyCHHjOjlPs8"
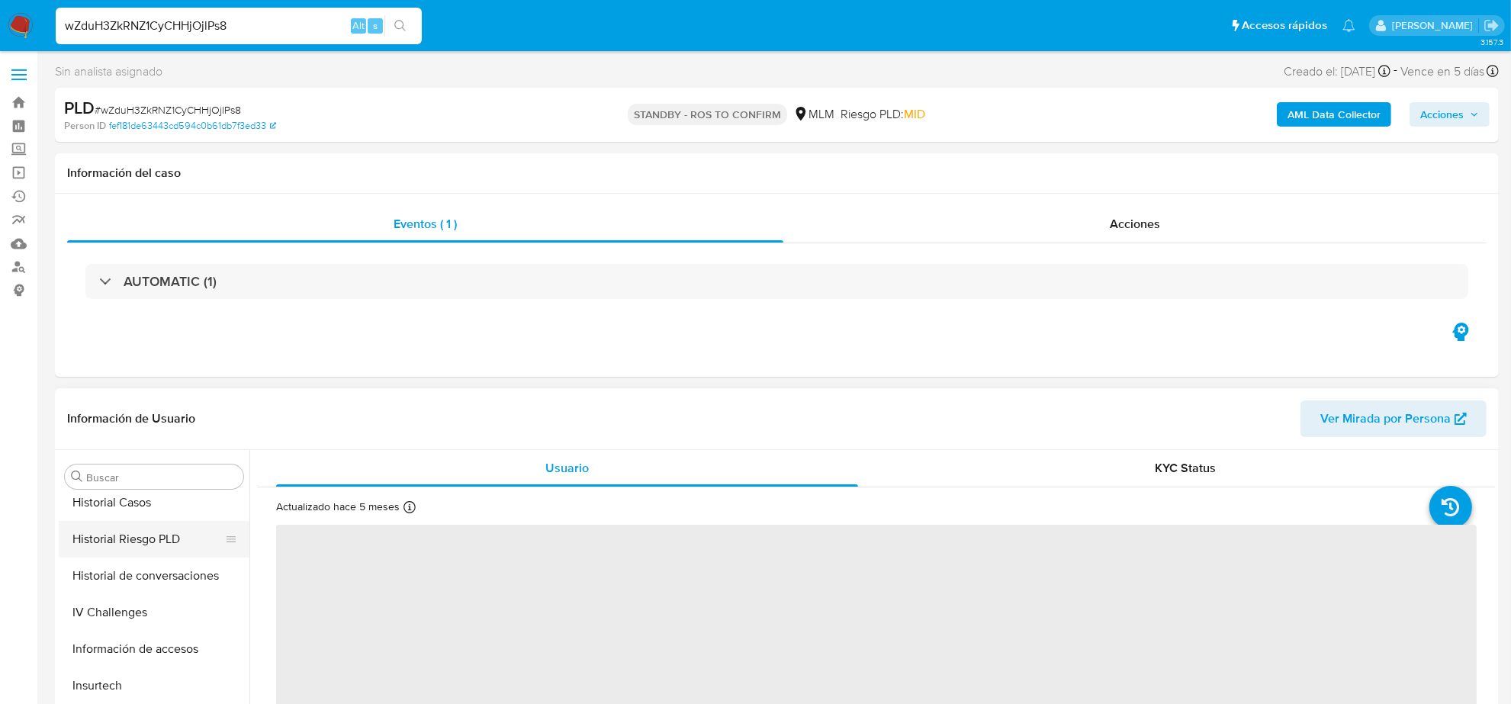
select select "10"
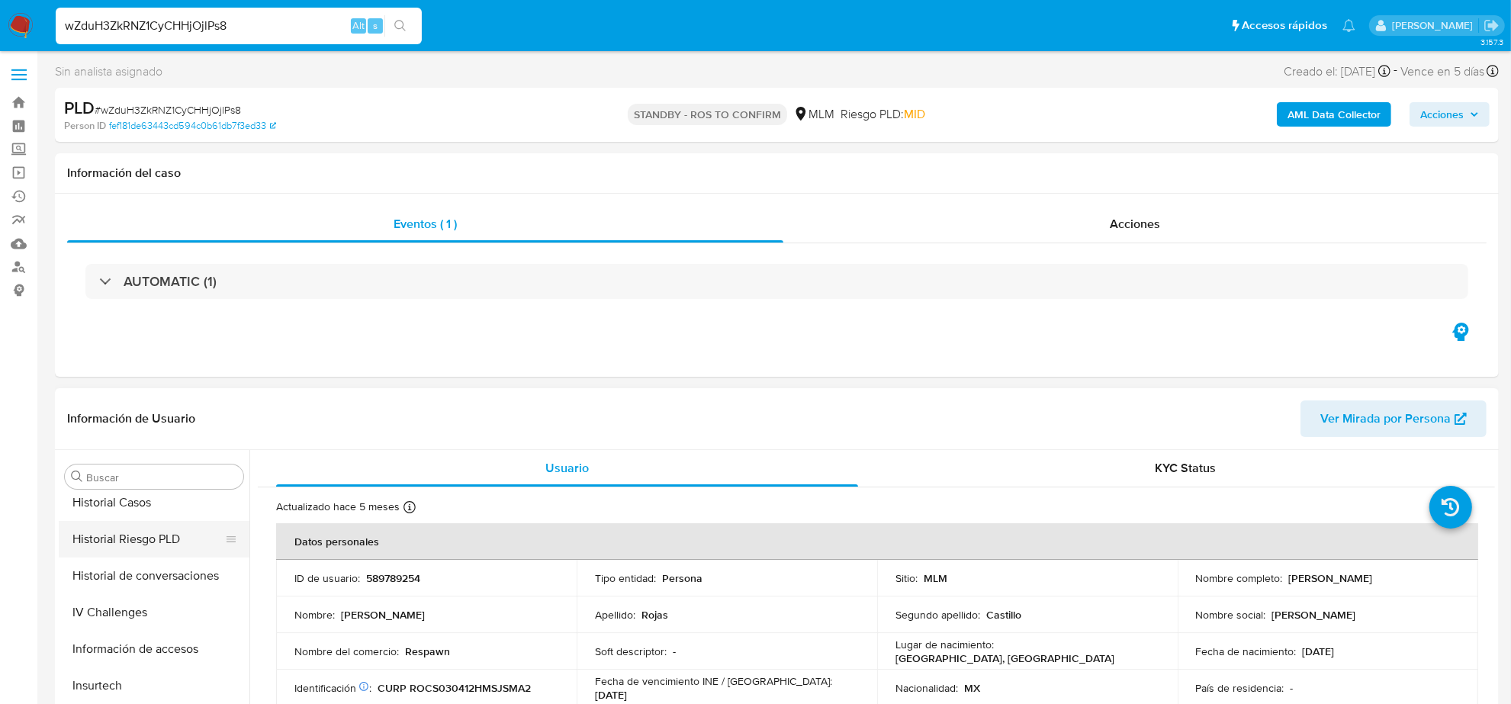
scroll to position [357, 0]
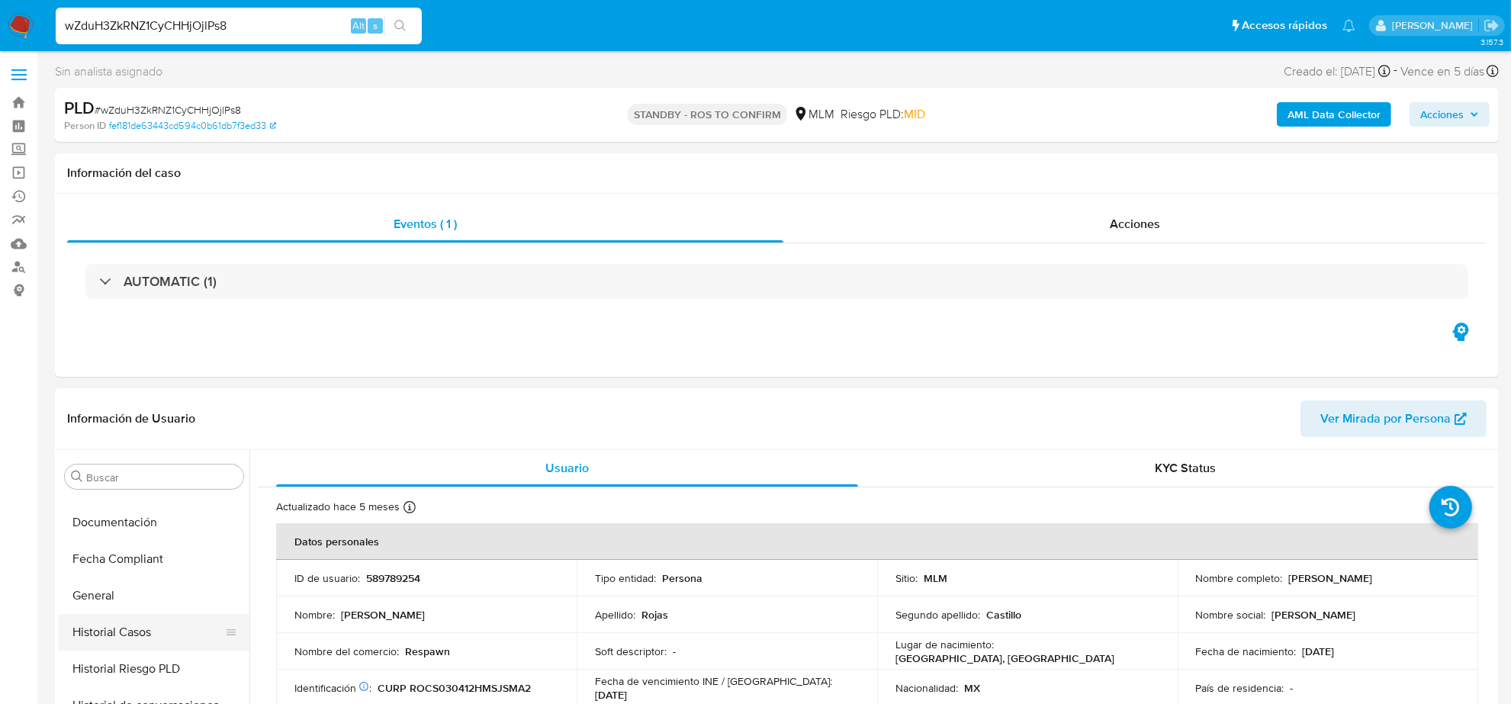
click at [133, 637] on button "Historial Casos" at bounding box center [148, 632] width 178 height 37
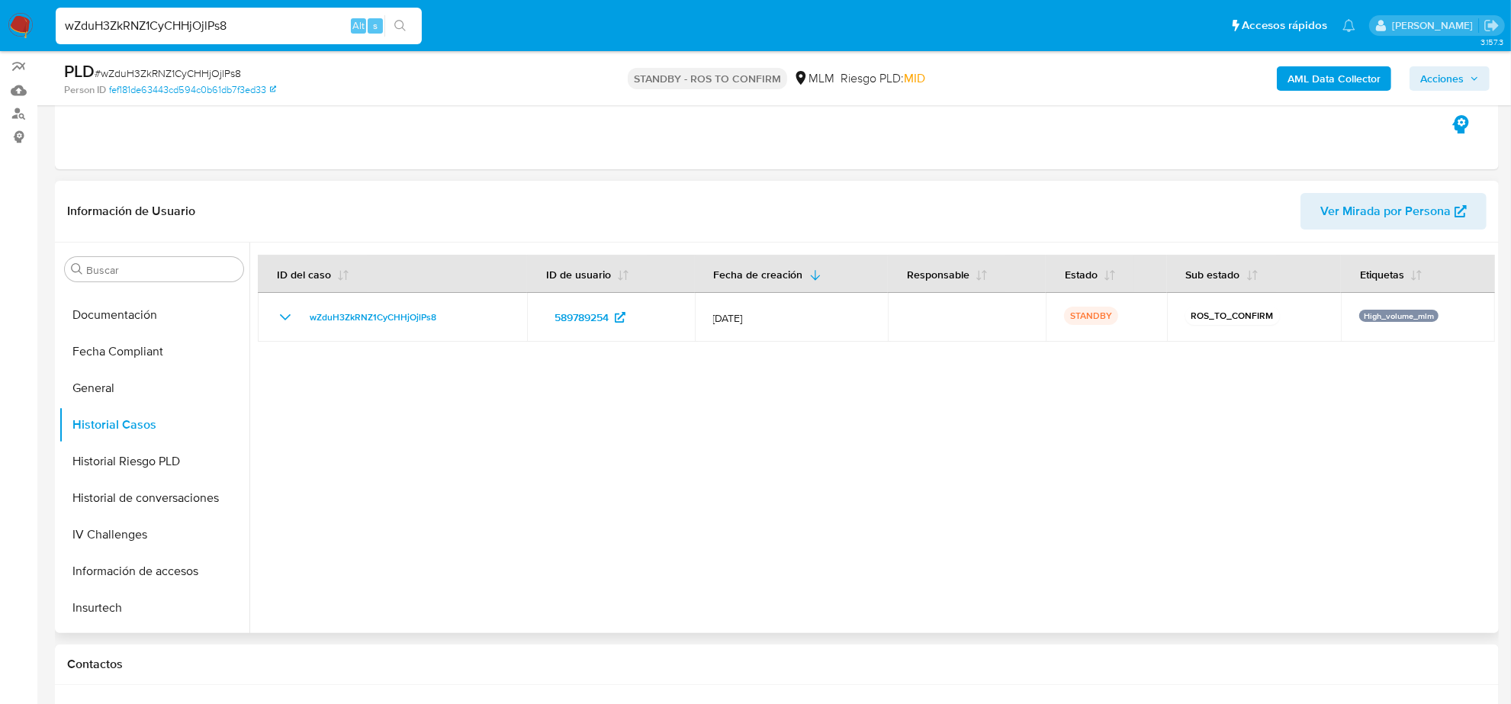
scroll to position [191, 0]
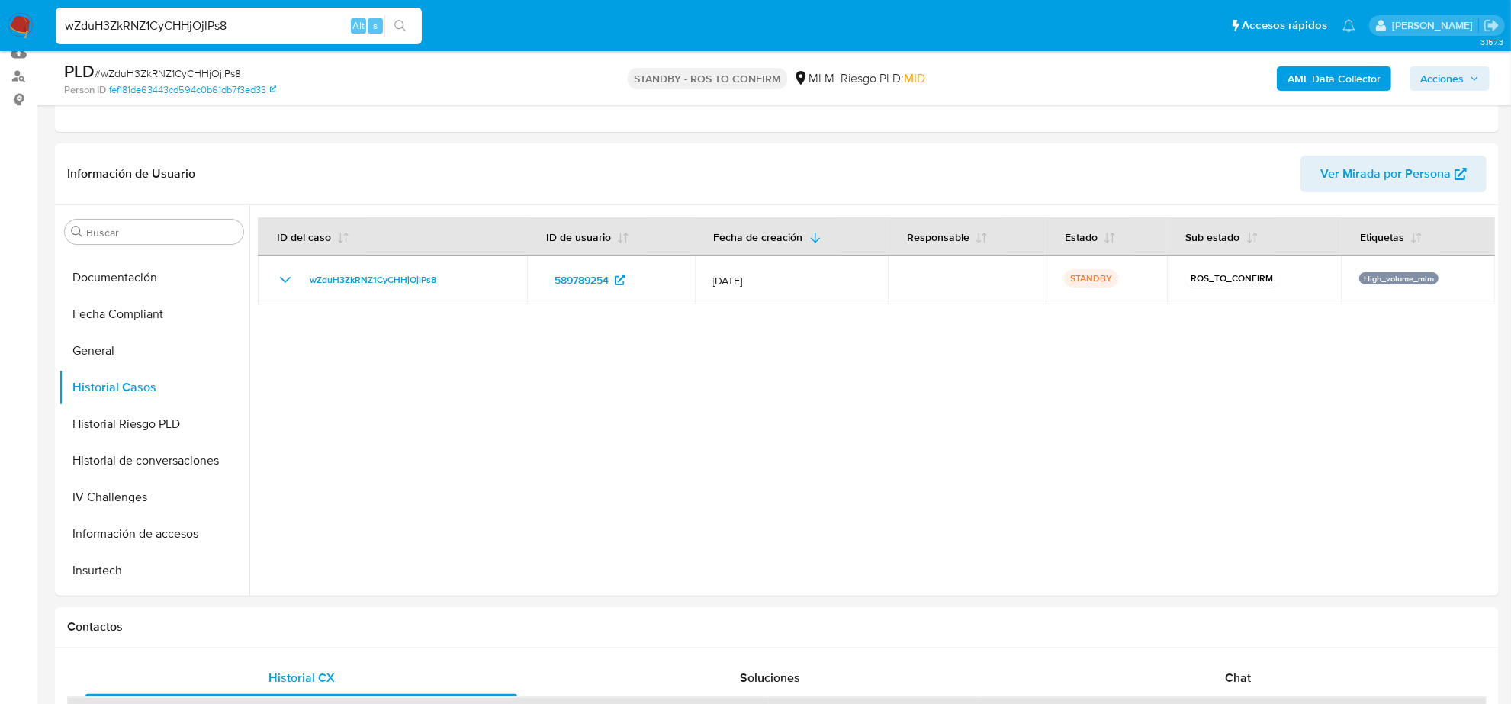
click at [259, 13] on div "wZduH3ZkRNZ1CyCHHjOjlPs8 Alt s" at bounding box center [239, 26] width 366 height 37
click at [257, 27] on input "wZduH3ZkRNZ1CyCHHjOjlPs8" at bounding box center [239, 26] width 366 height 20
paste input "JxMOwDcGbuHO3XKEitdoY50a"
type input "JxMOwDcGbuHO3XKEitdoY50a"
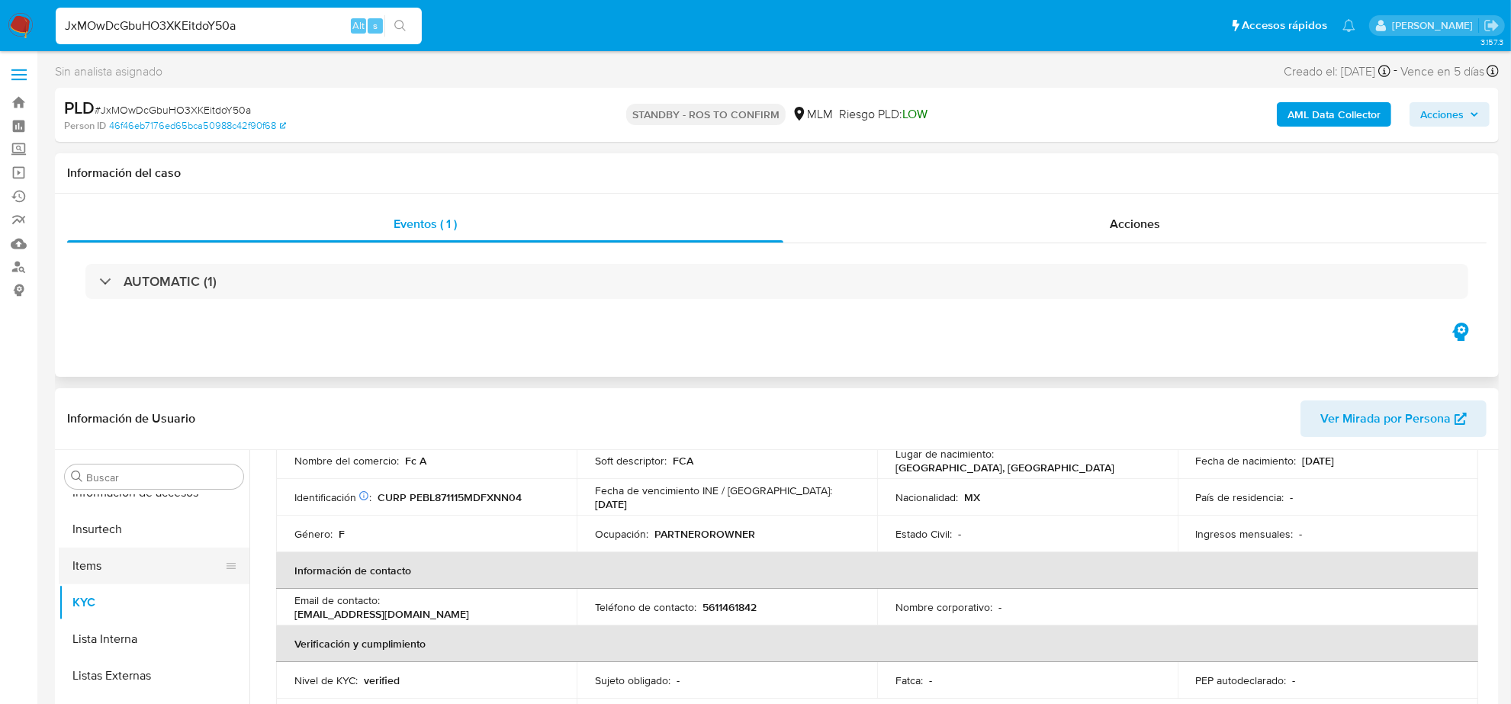
scroll to position [357, 0]
select select "10"
click at [128, 631] on button "Historial Casos" at bounding box center [148, 632] width 178 height 37
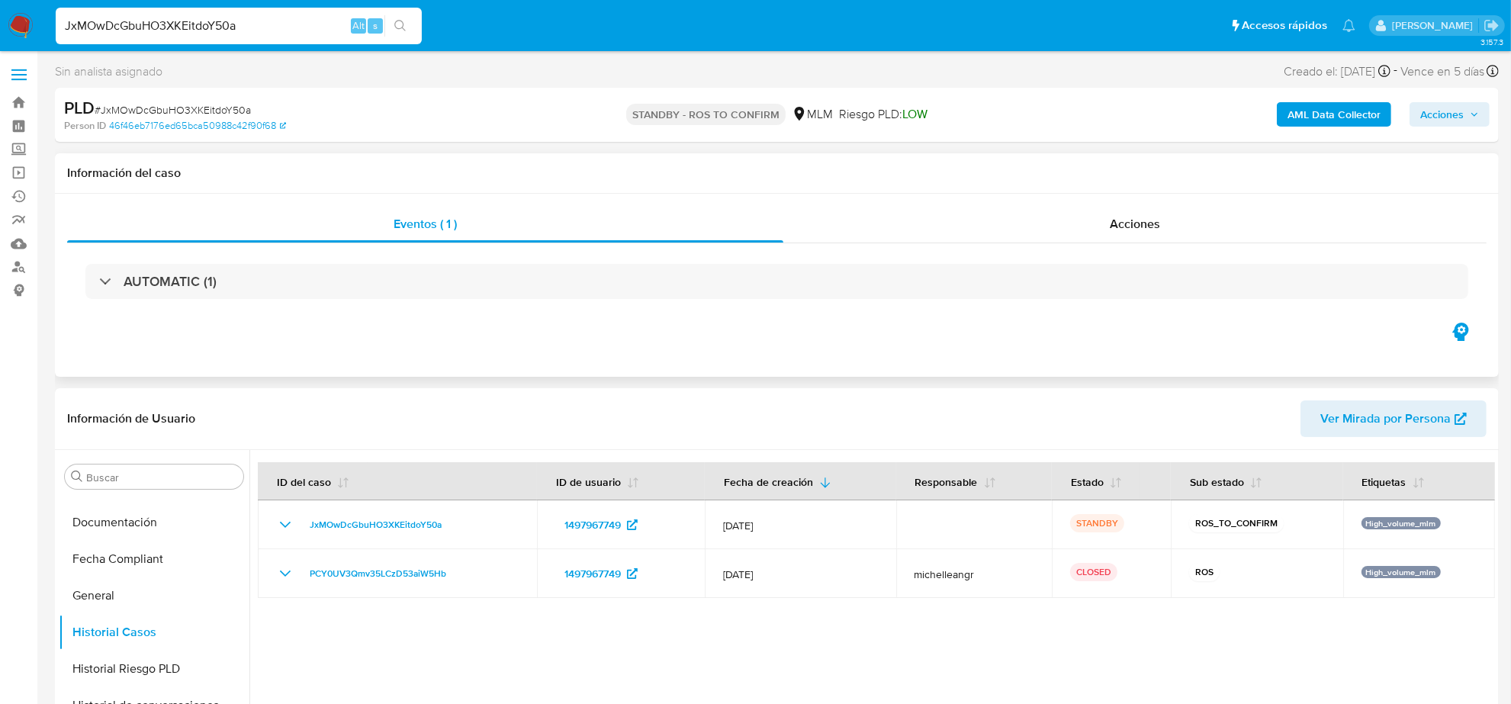
click at [230, 28] on input "JxMOwDcGbuHO3XKEitdoY50a" at bounding box center [239, 26] width 366 height 20
paste input "A1n2EyaQdu0EbaqWJWuFb8ct"
type input "A1n2EyaQdu0EbaqWJWuFb8ct"
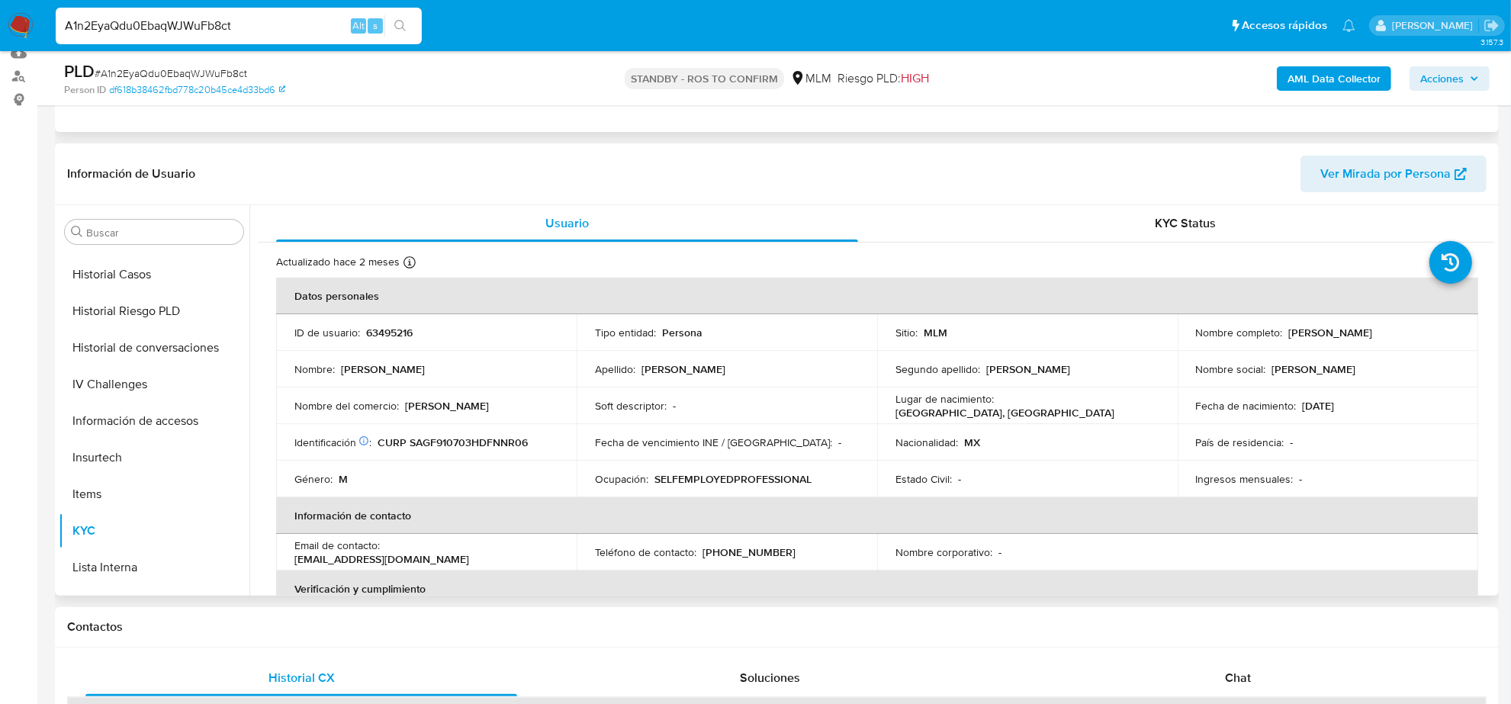
scroll to position [262, 0]
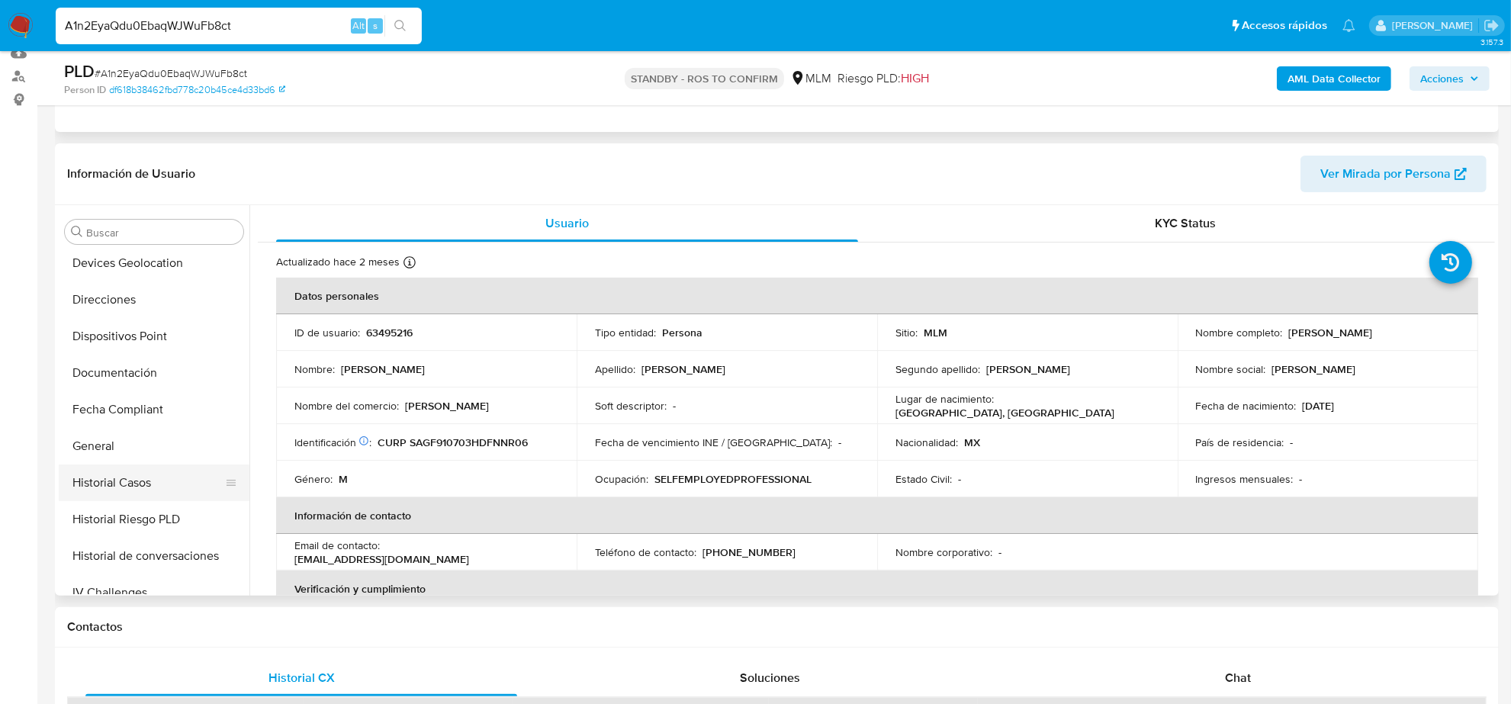
select select "10"
click at [145, 477] on button "Historial Casos" at bounding box center [148, 482] width 178 height 37
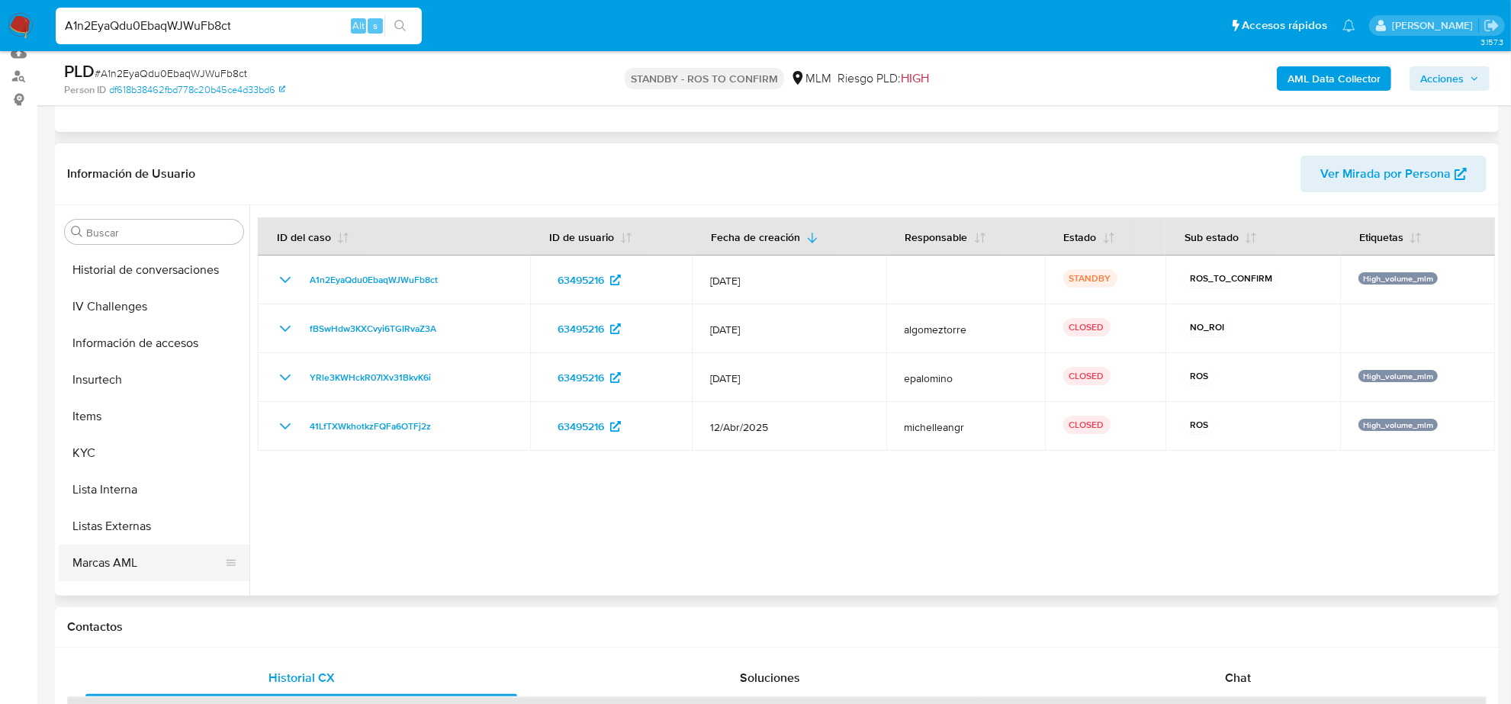
scroll to position [643, 0]
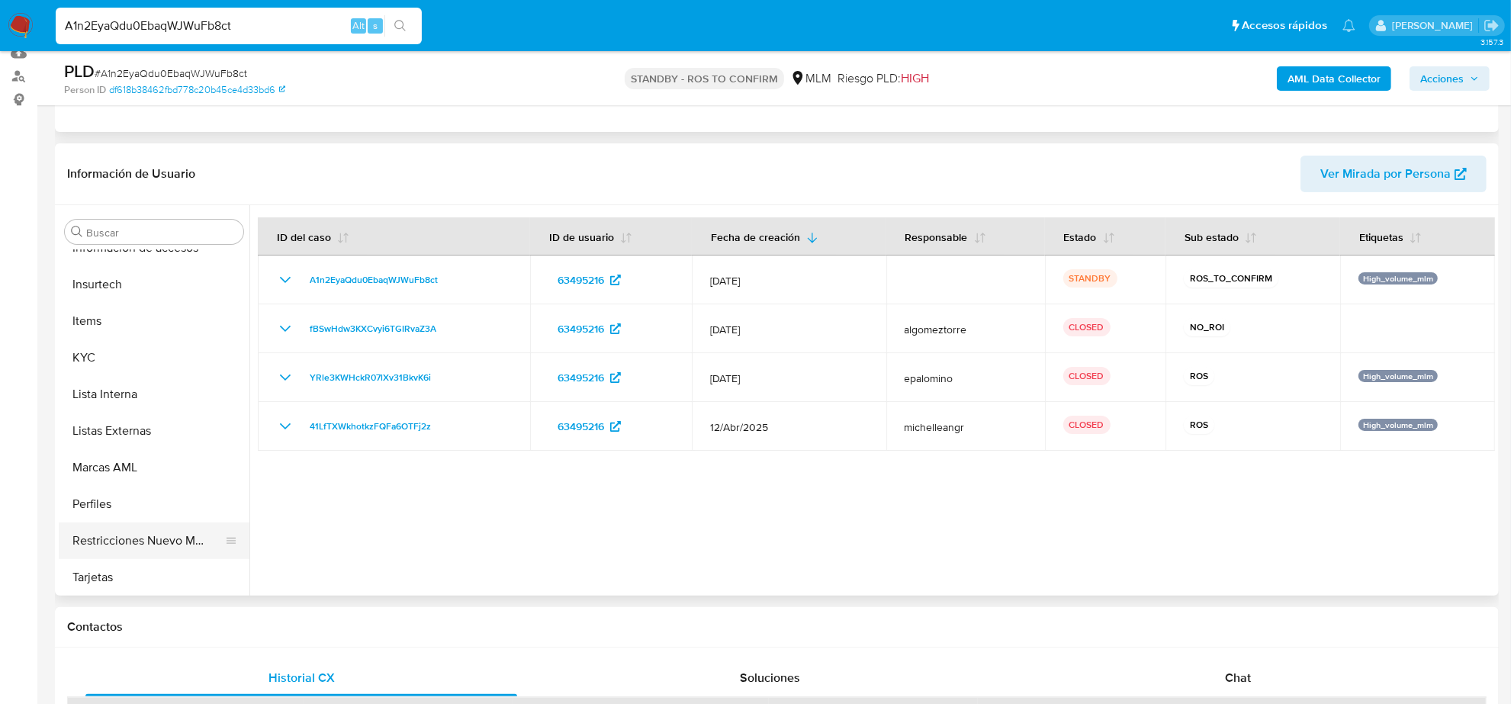
click at [155, 534] on button "Restricciones Nuevo Mundo" at bounding box center [148, 540] width 178 height 37
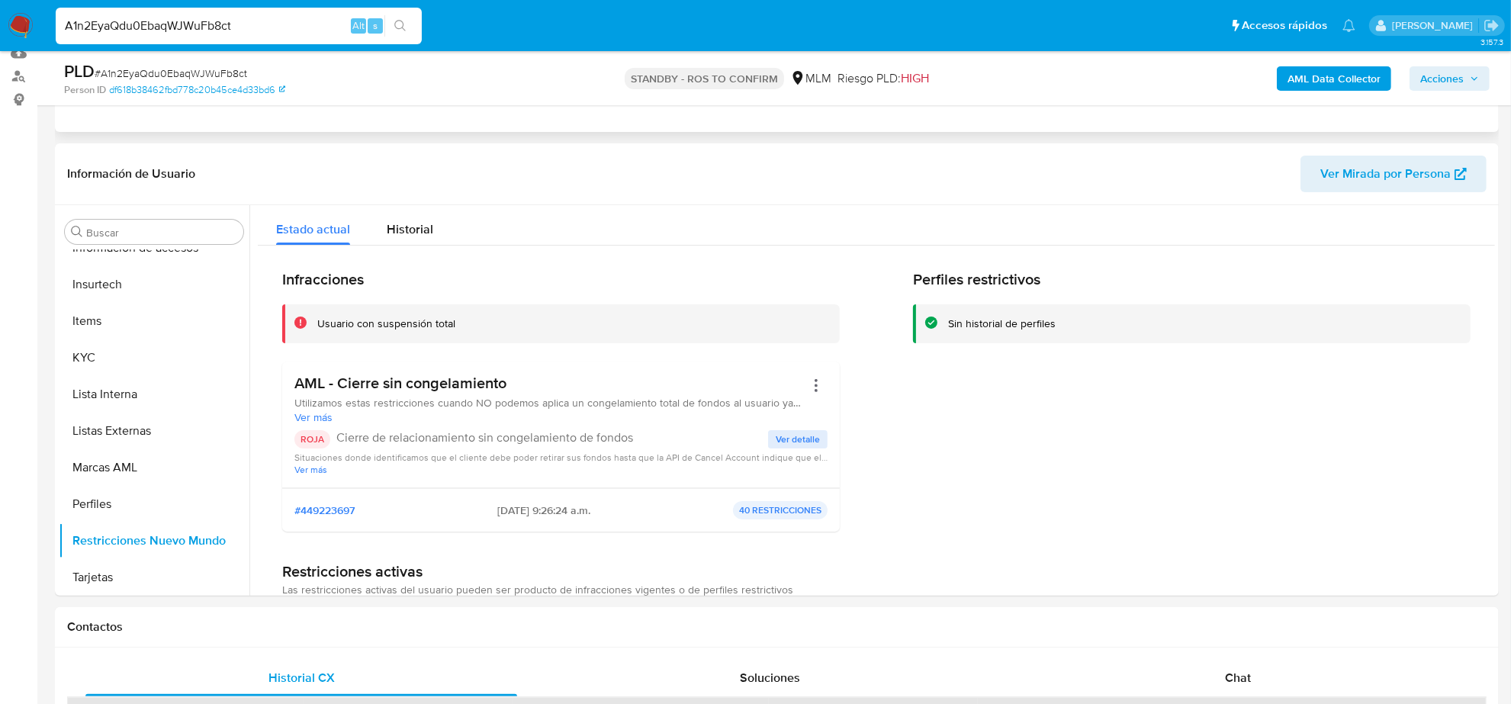
click at [172, 34] on input "A1n2EyaQdu0EbaqWJWuFb8ct" at bounding box center [239, 26] width 366 height 20
paste input "oHTvlrJA2P7j2UWxsmrZP2AZ"
type input "oHTvlrJA2P7j2UWxsmrZP2AZ"
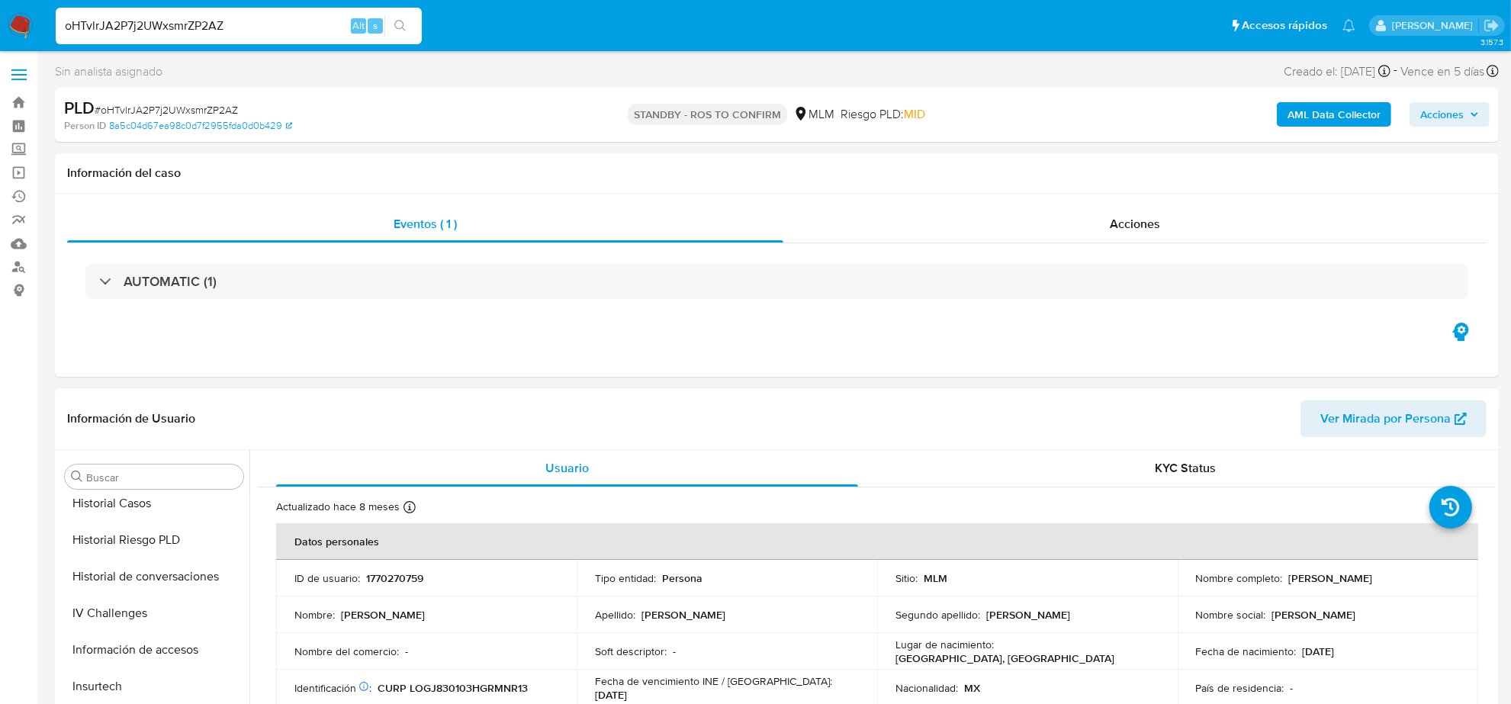
select select "10"
click at [140, 530] on button "Historial Casos" at bounding box center [148, 537] width 178 height 37
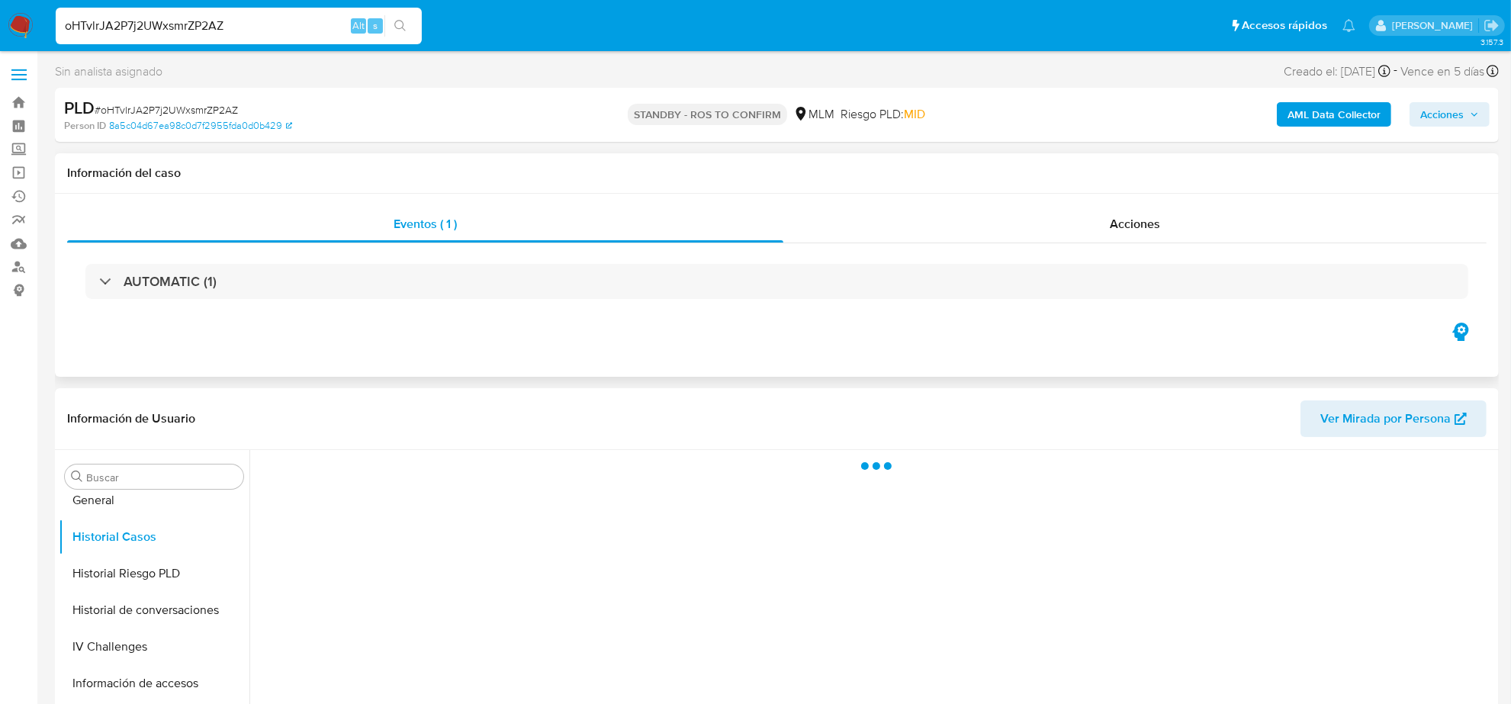
scroll to position [191, 0]
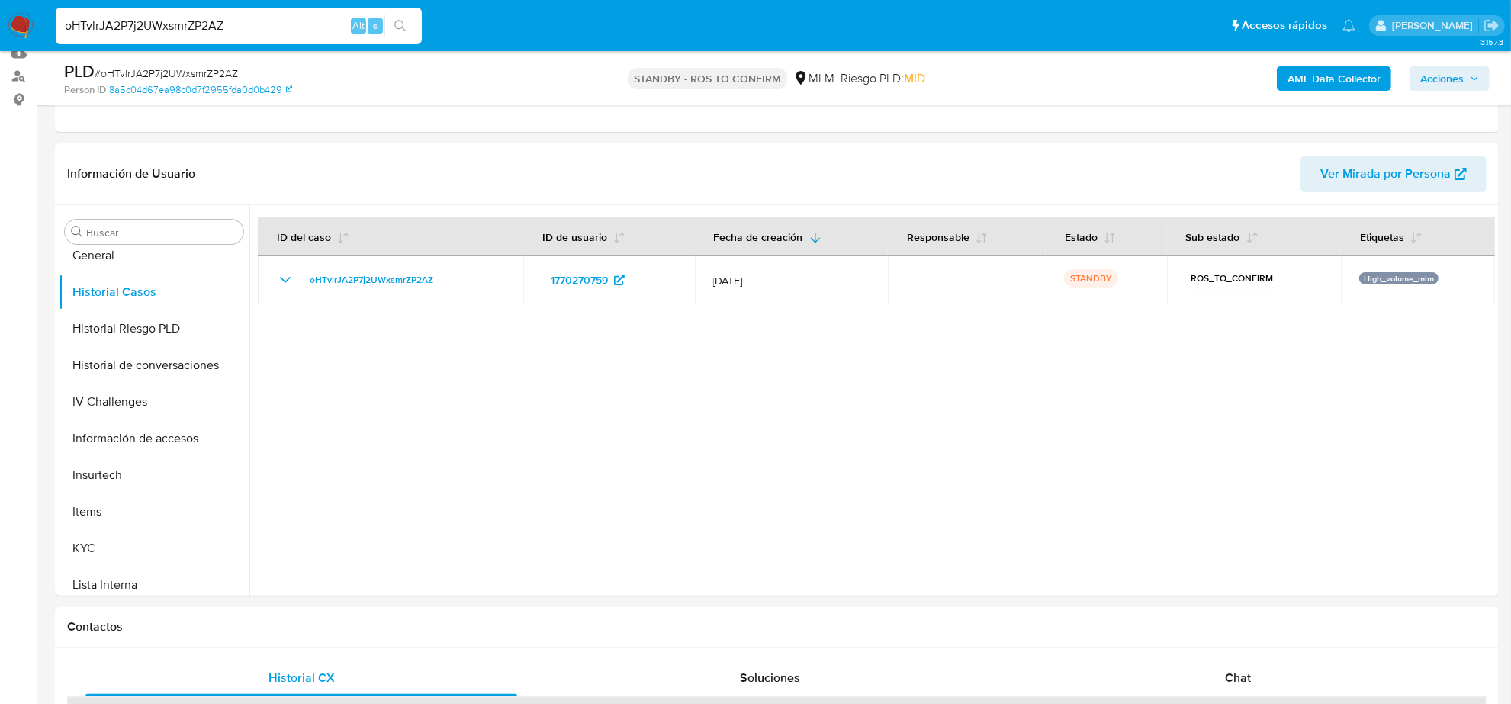
click at [301, 34] on input "oHTvlrJA2P7j2UWxsmrZP2AZ" at bounding box center [239, 26] width 366 height 20
paste input "79YksYCGB8nEIlqYkeHnqQpG"
type input "79YksYCGB8nEIlqYkeHnqQpG"
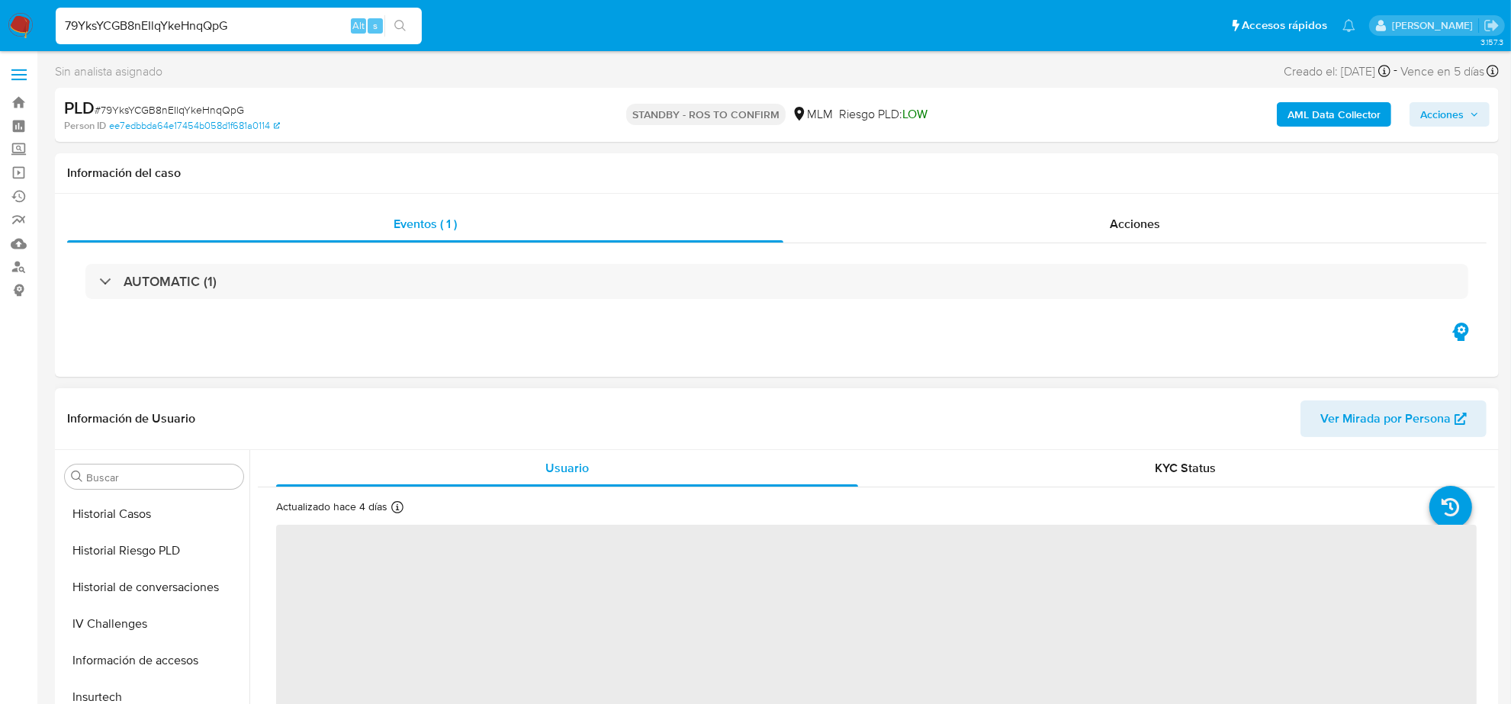
scroll to position [452, 0]
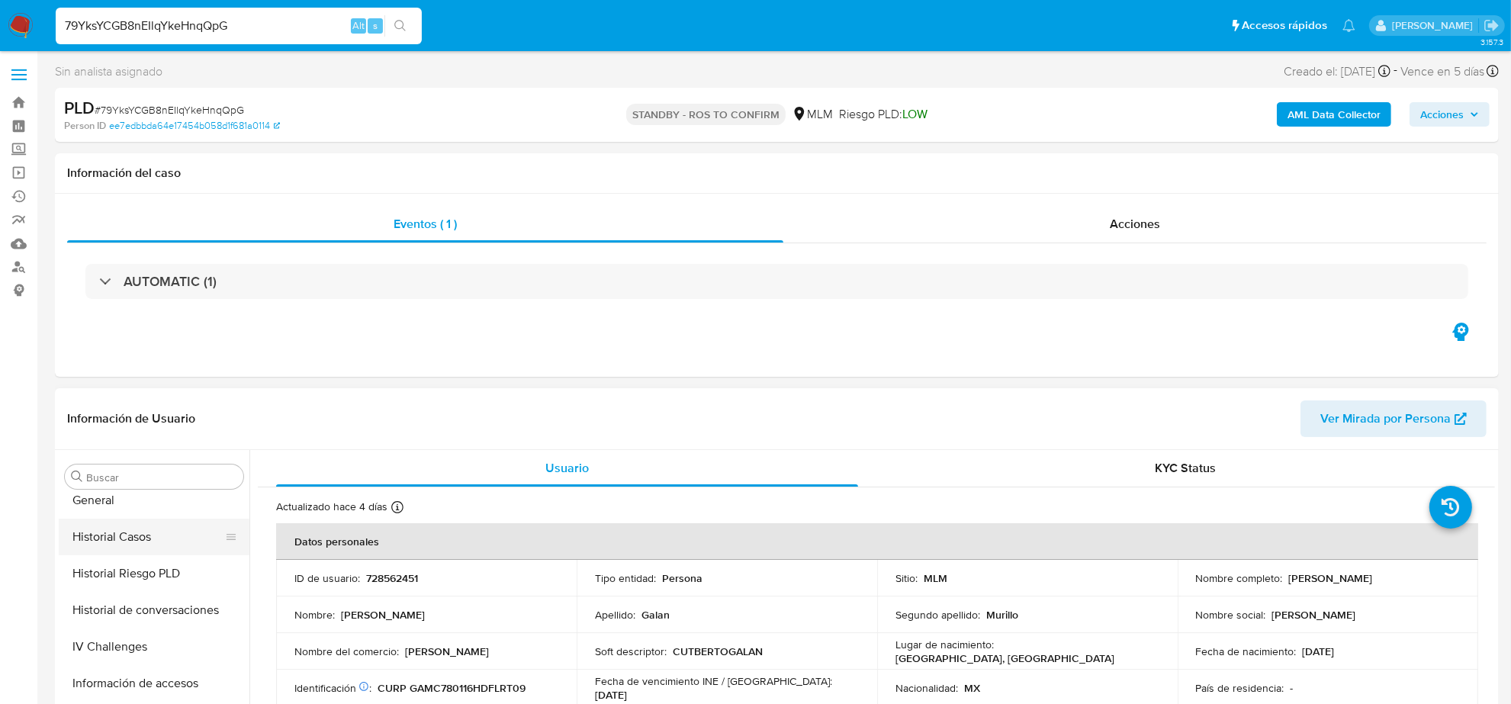
click at [134, 520] on button "Historial Casos" at bounding box center [148, 537] width 178 height 37
select select "10"
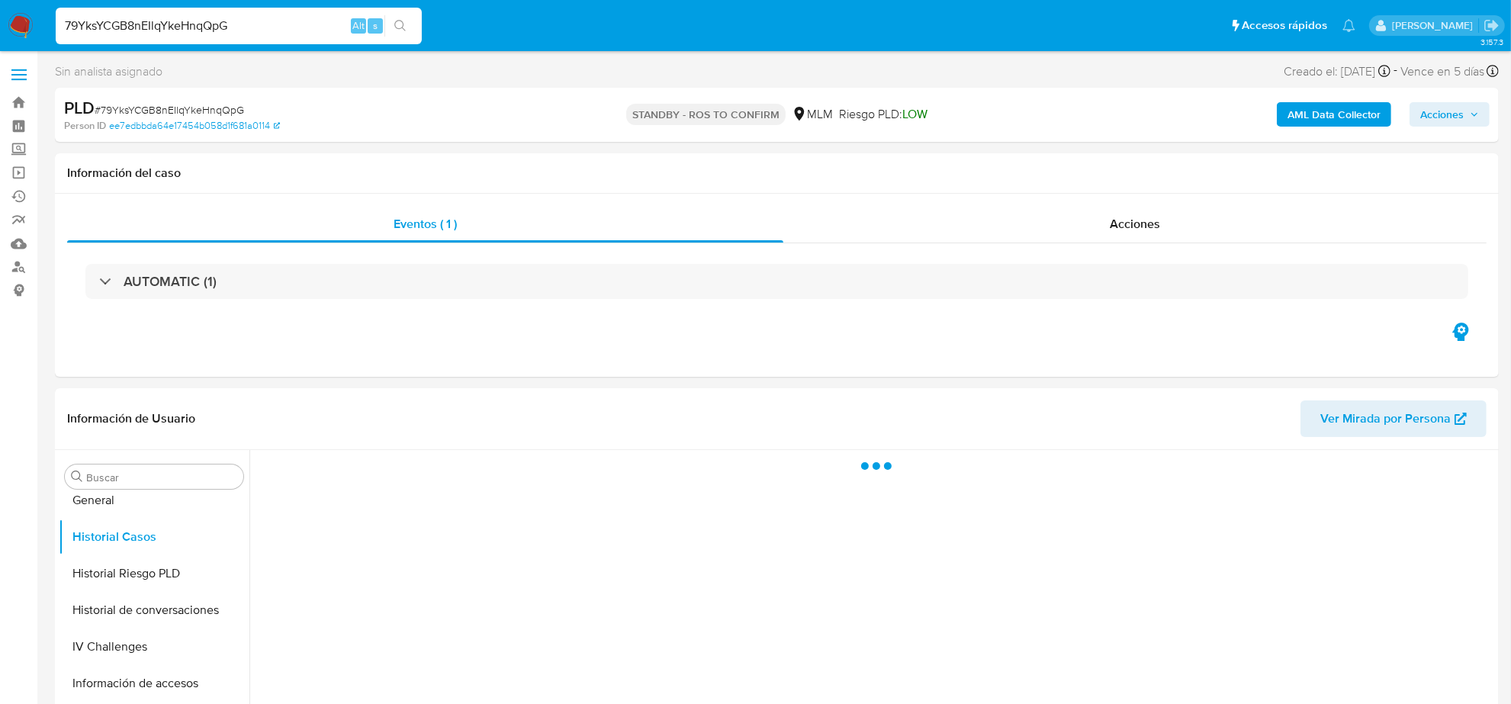
scroll to position [95, 0]
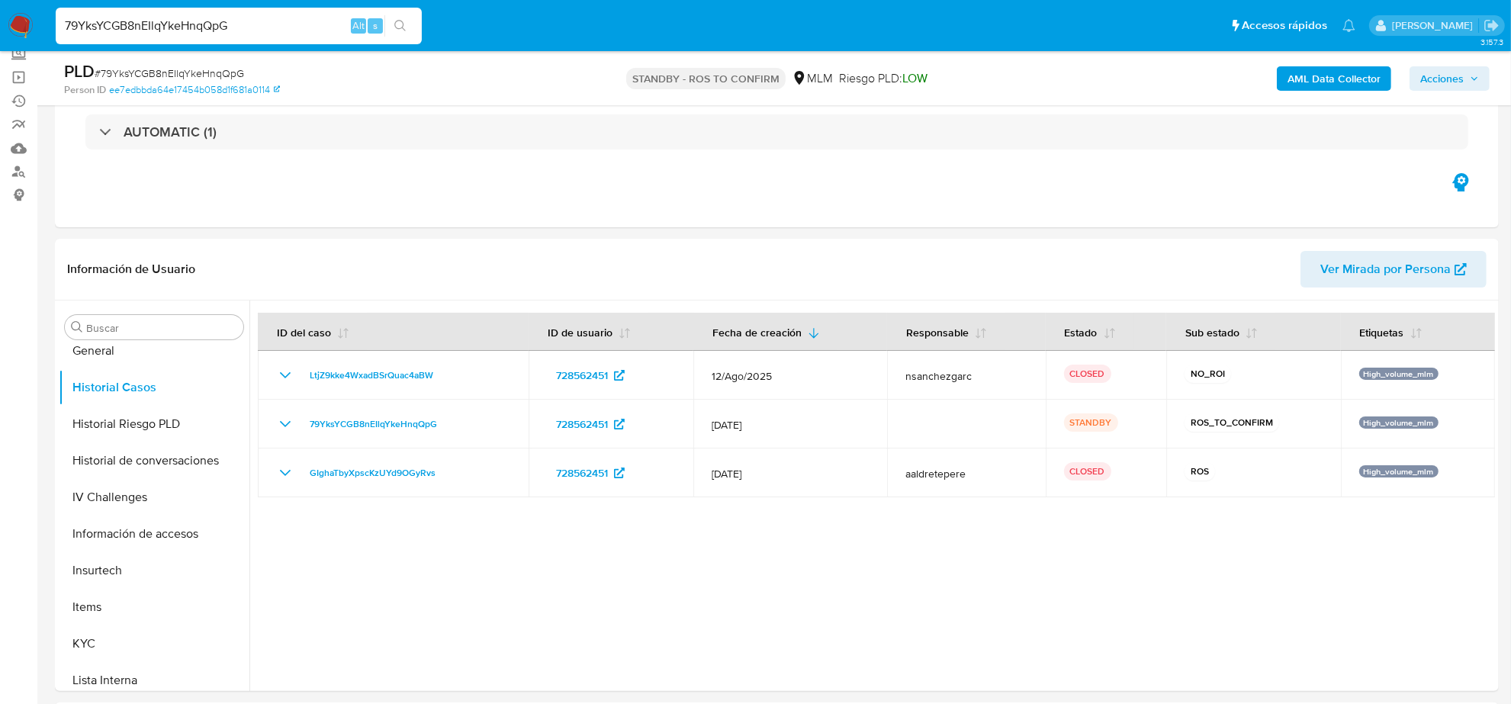
click at [226, 18] on input "79YksYCGB8nEIlqYkeHnqQpG" at bounding box center [239, 26] width 366 height 20
click at [227, 19] on input "79YksYCGB8nEIlqYkeHnqQpG" at bounding box center [239, 26] width 366 height 20
paste input "kiDTtvYSi98xnTnEJxE13mCO"
type input "kiDTtvYSi98xnTnEJxE13mCO"
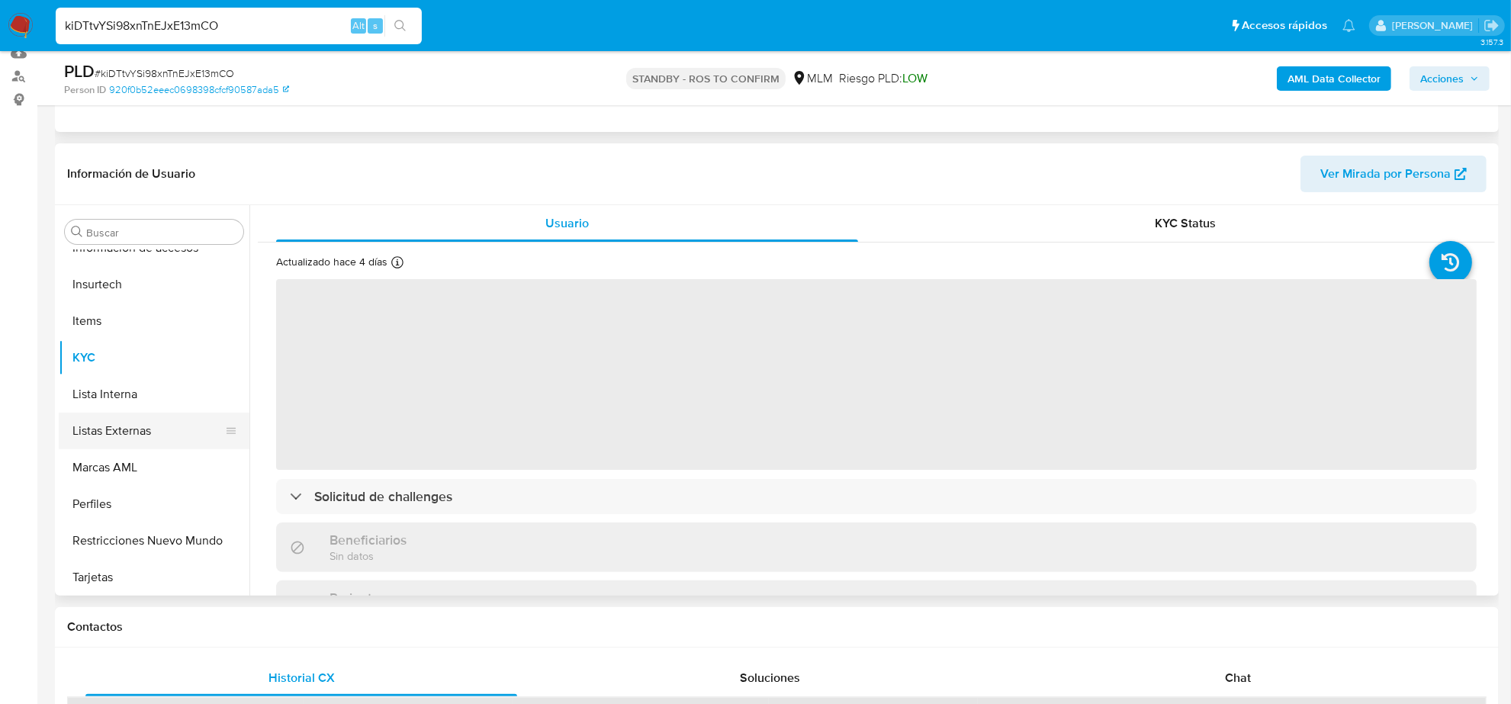
scroll to position [262, 0]
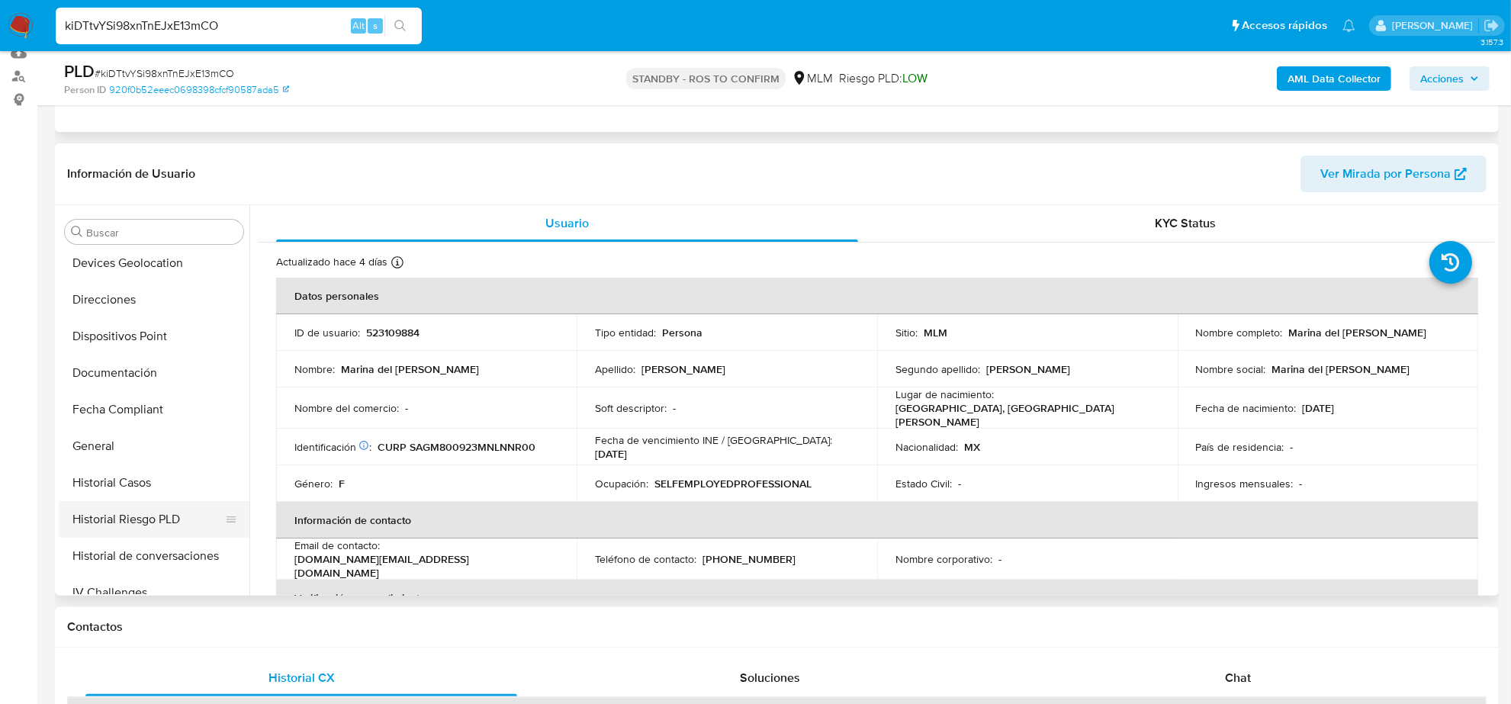
select select "10"
click at [142, 490] on button "Historial Casos" at bounding box center [148, 482] width 178 height 37
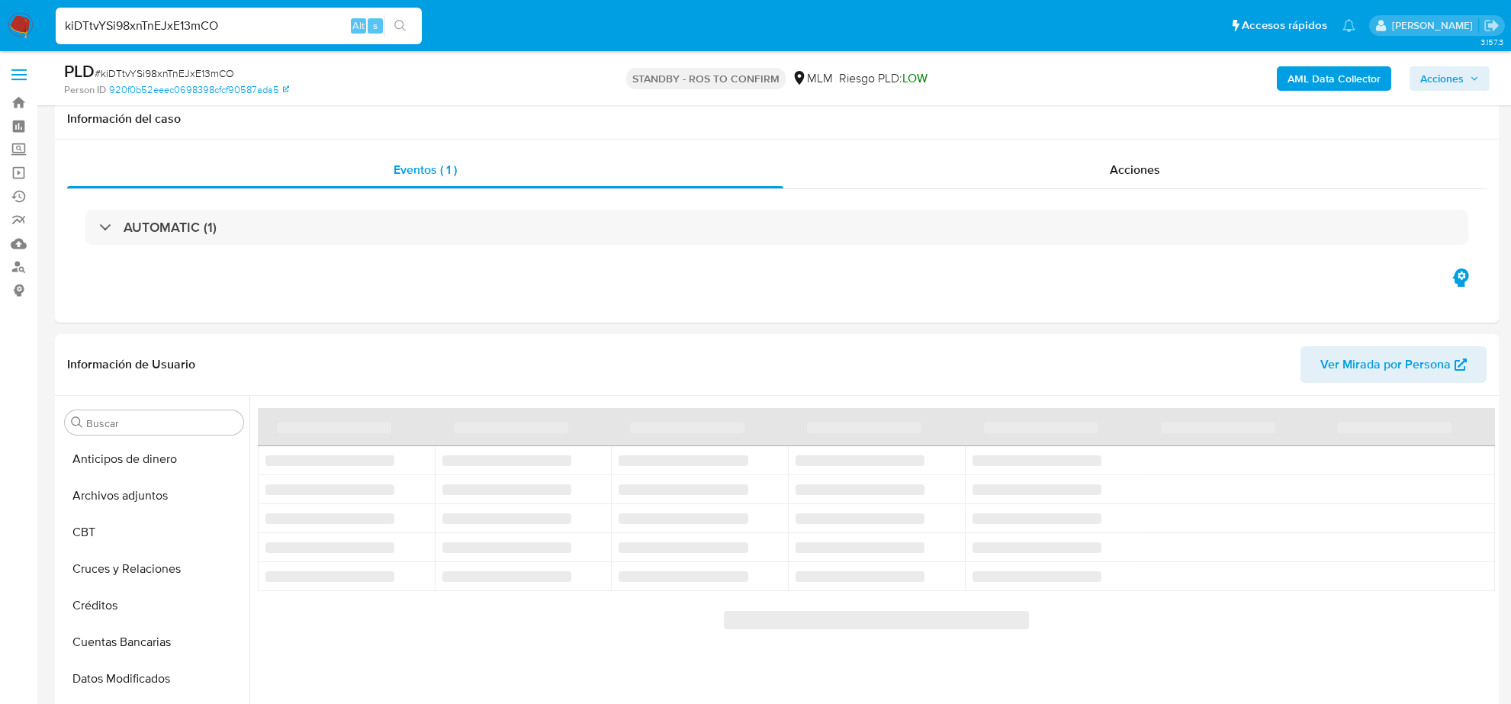
select select "10"
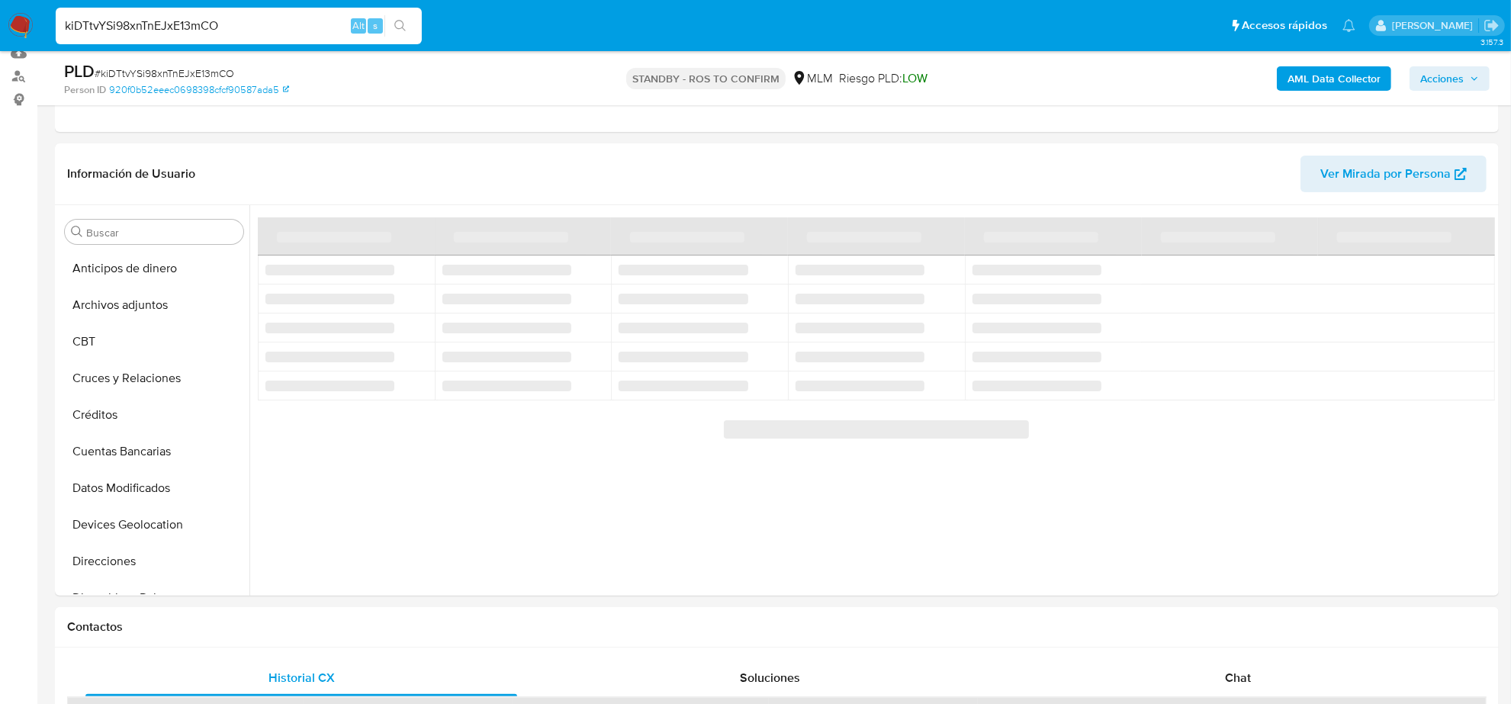
scroll to position [262, 0]
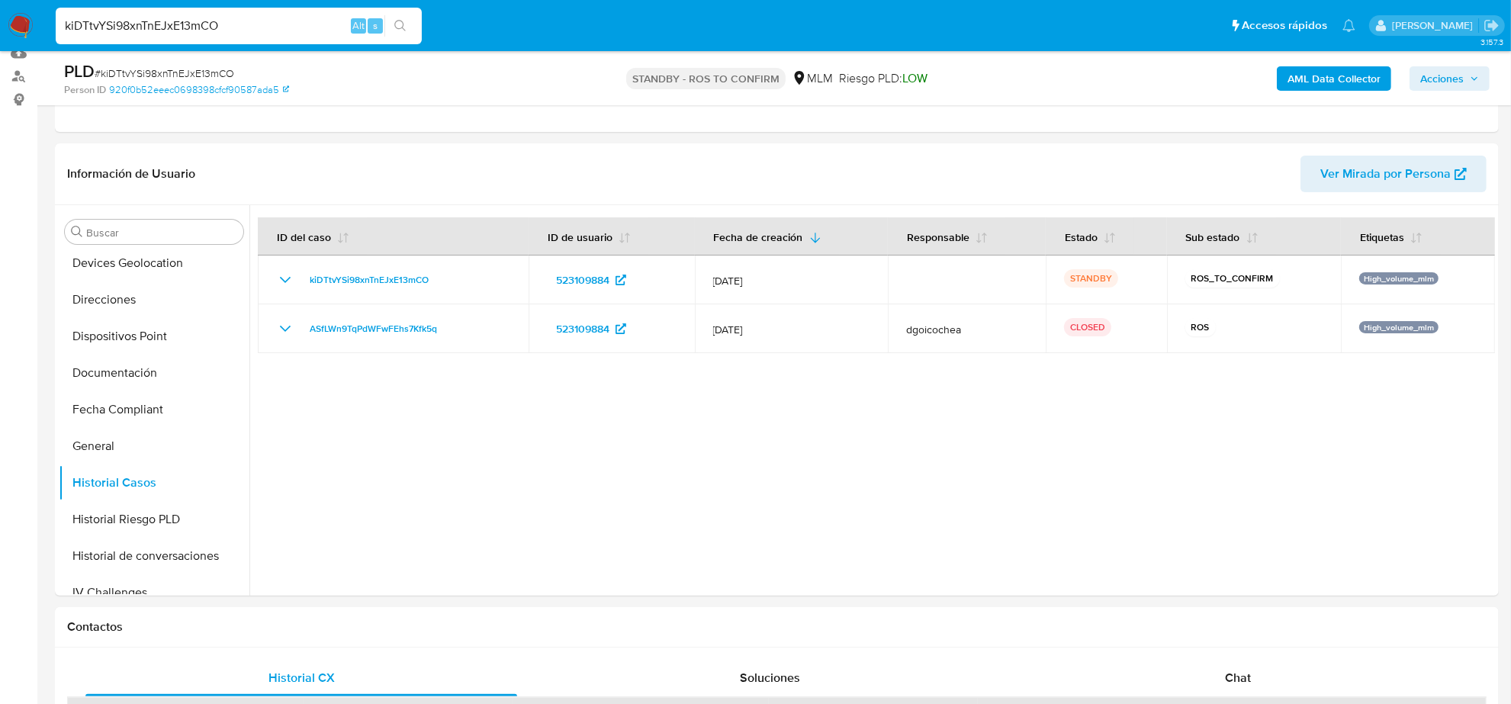
click at [267, 27] on input "kiDTtvYSi98xnTnEJxE13mCO" at bounding box center [239, 26] width 366 height 20
paste input "rrXLcLNQuG3avHREgrkwRLqi"
type input "rrXLcLNQuG3avHREgrkwRLqi"
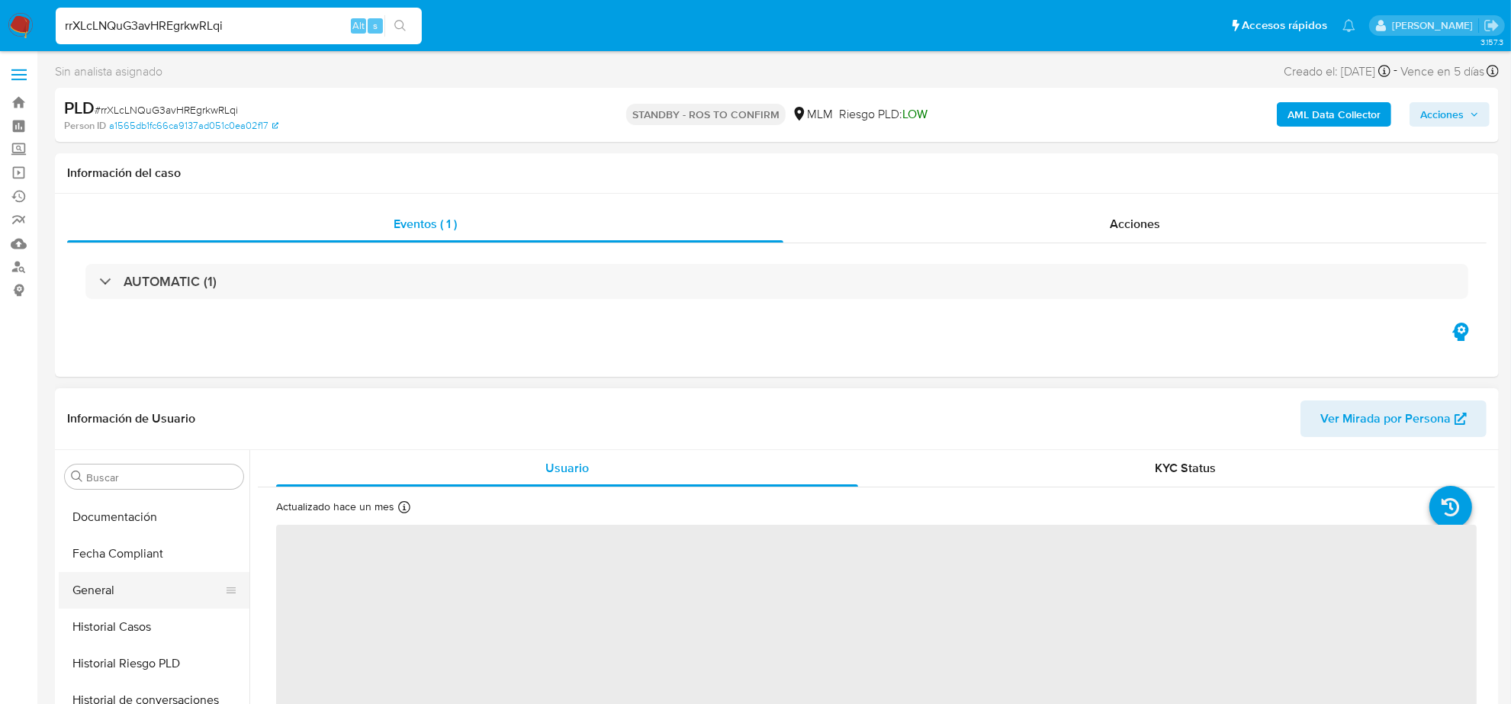
scroll to position [357, 0]
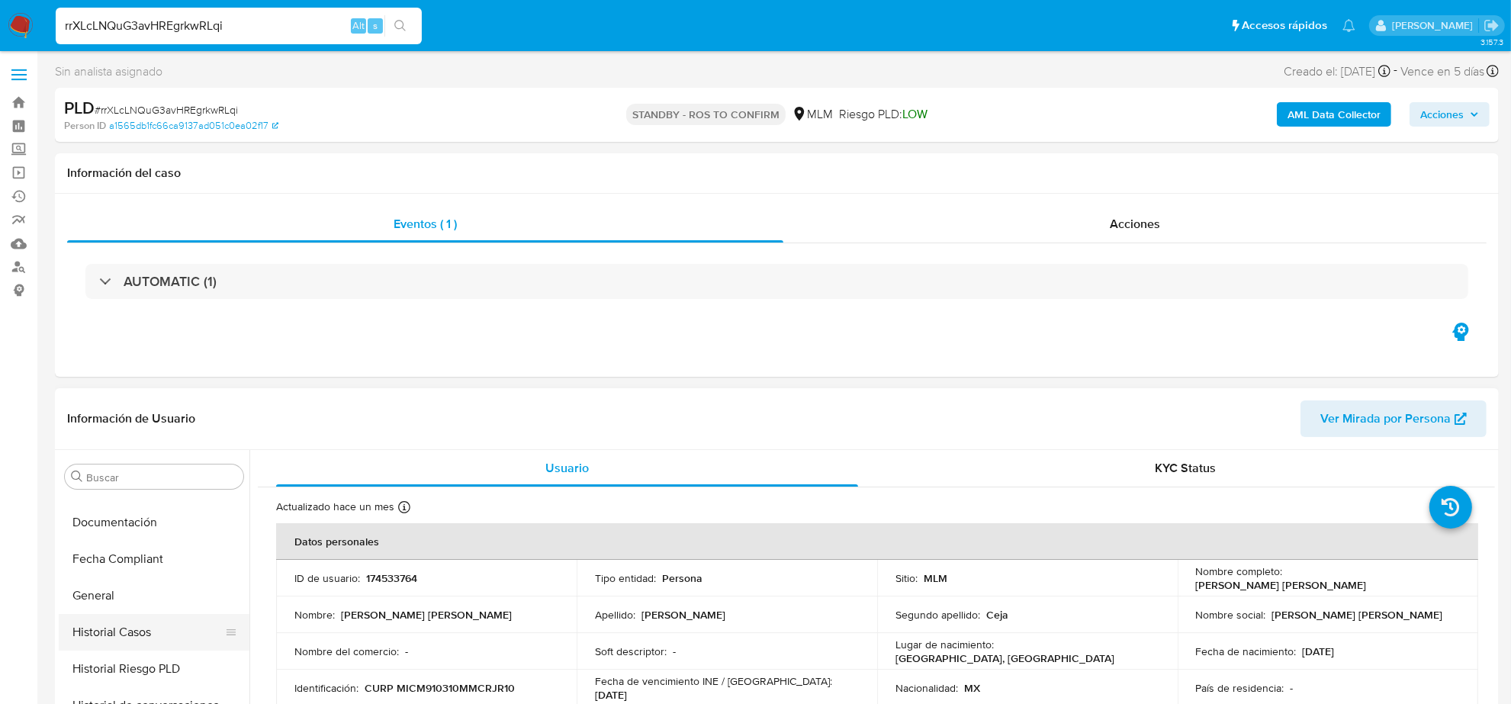
click at [133, 619] on button "Historial Casos" at bounding box center [148, 632] width 178 height 37
select select "10"
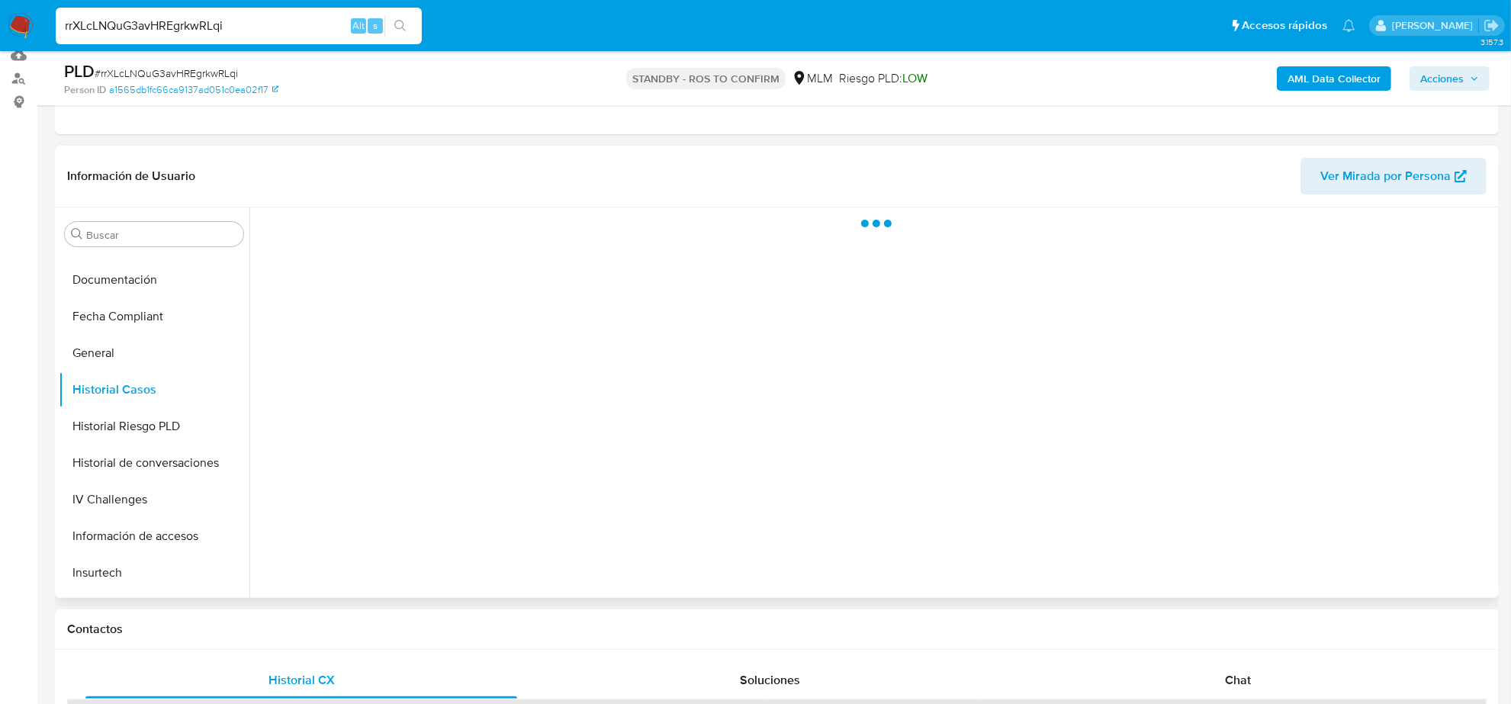
scroll to position [191, 0]
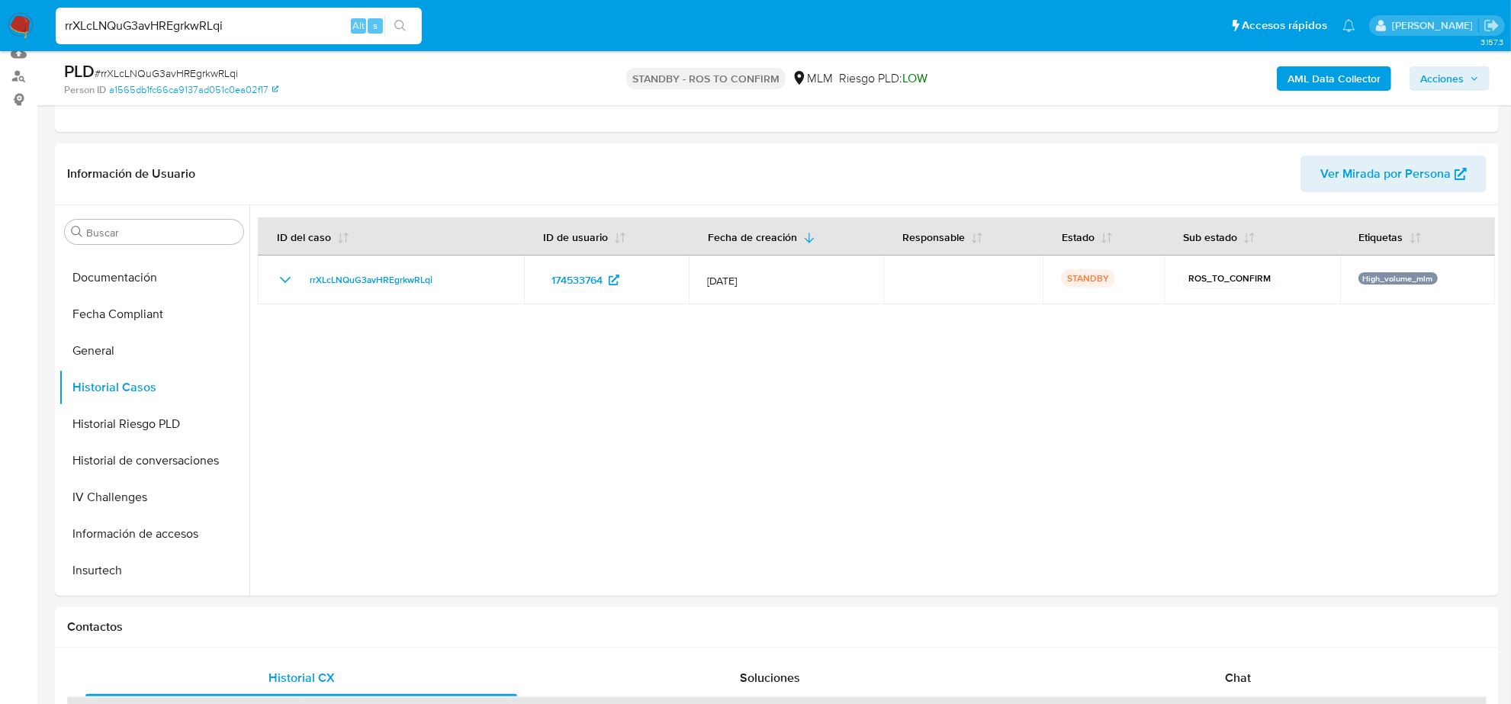
click at [226, 29] on input "rrXLcLNQuG3avHREgrkwRLqi" at bounding box center [239, 26] width 366 height 20
paste input "x2BZuc99XSi1xHQXFrZbBqAj"
type input "x2BZuc99XSi1xHQXFrZbBqAj"
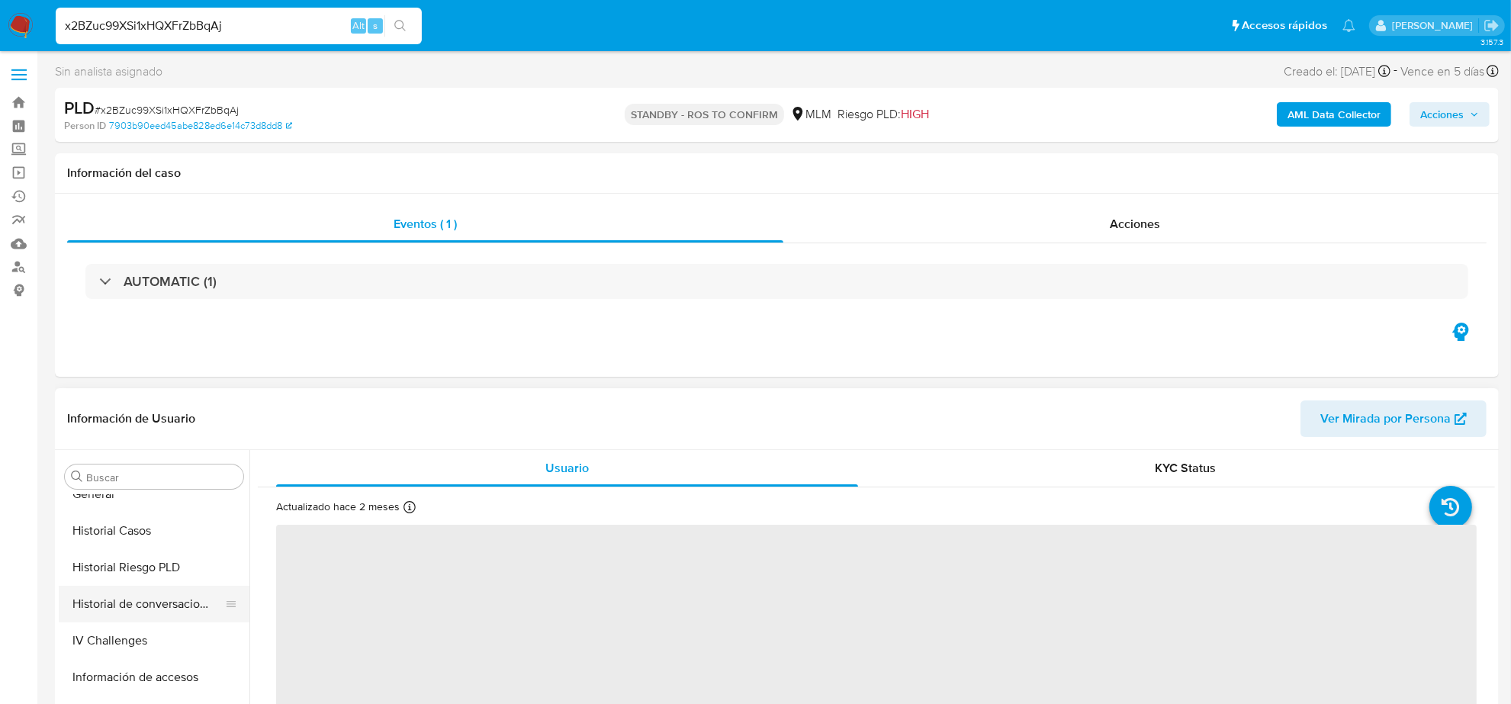
scroll to position [452, 0]
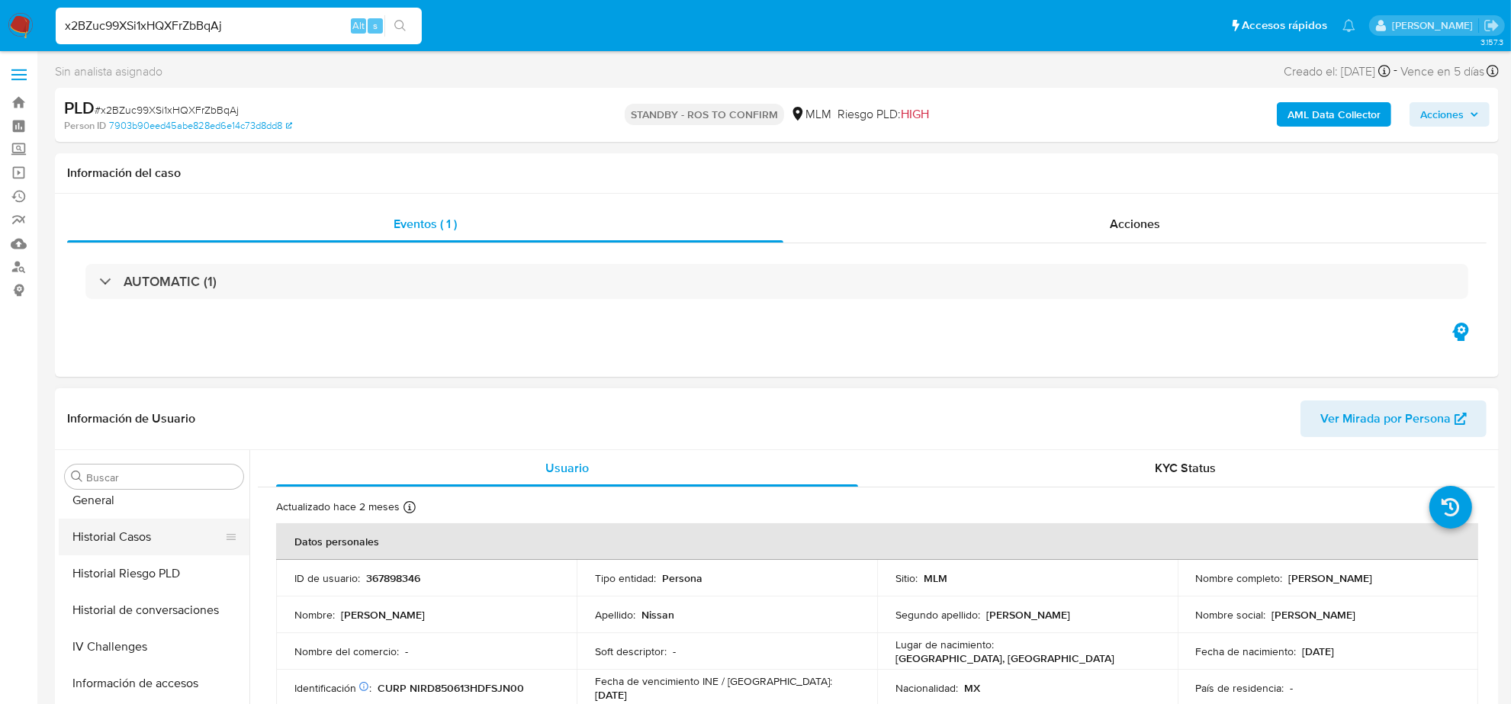
click at [145, 538] on button "Historial Casos" at bounding box center [148, 537] width 178 height 37
select select "10"
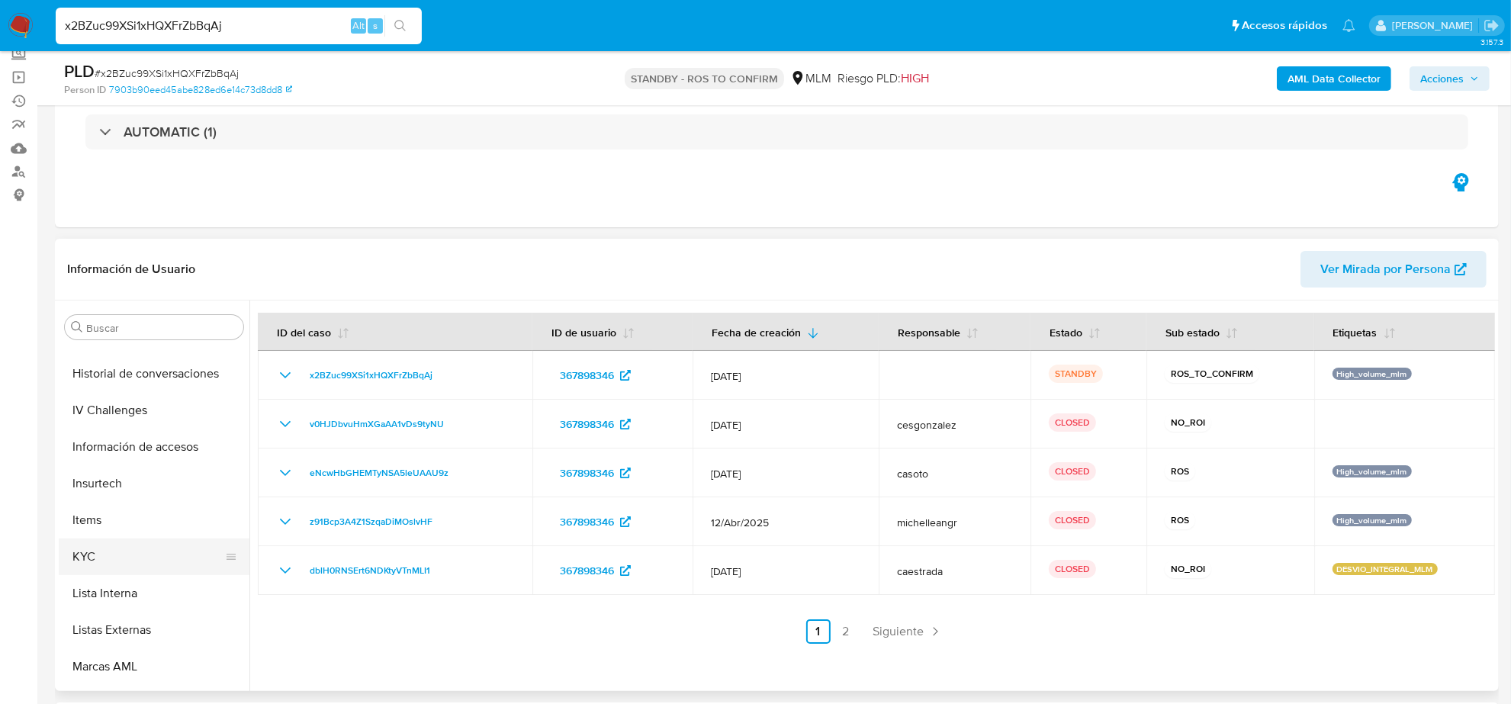
scroll to position [643, 0]
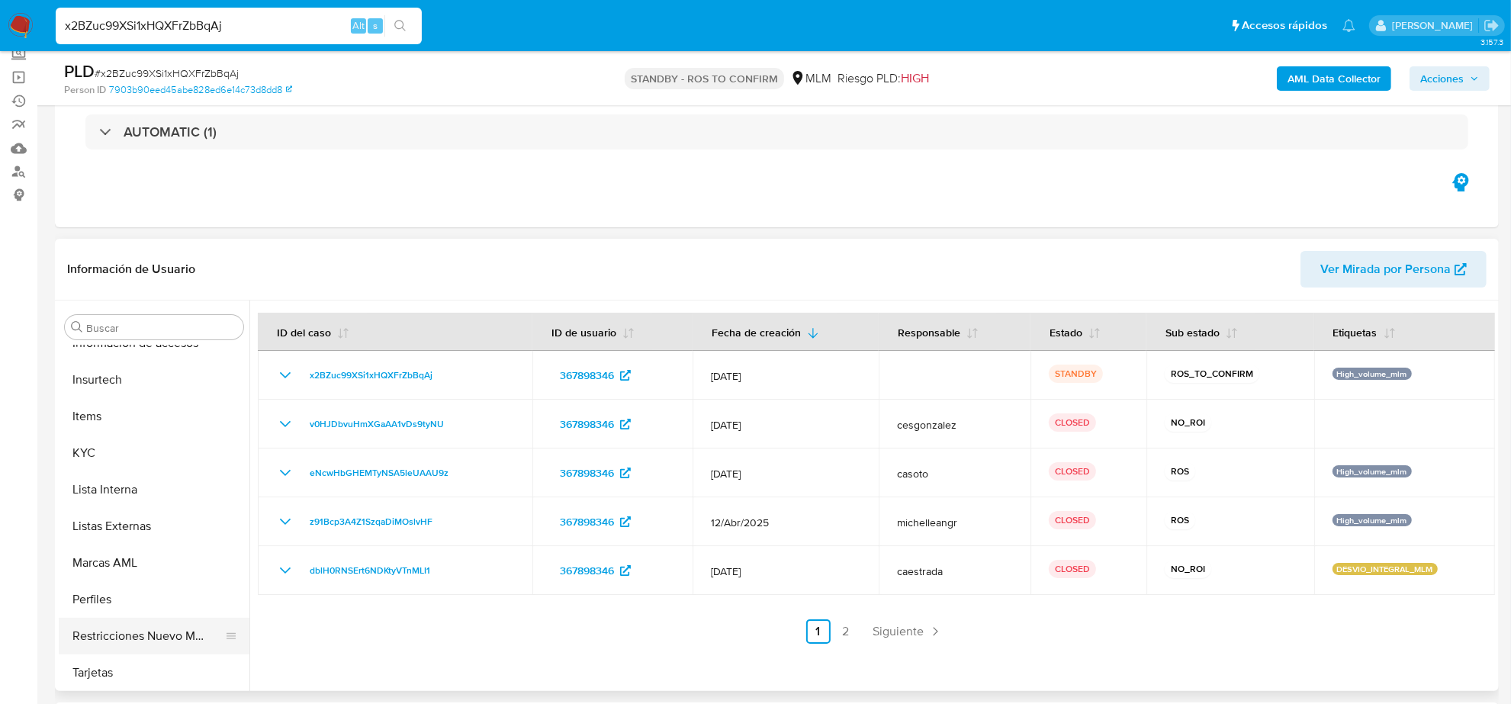
click at [151, 634] on button "Restricciones Nuevo Mundo" at bounding box center [148, 636] width 178 height 37
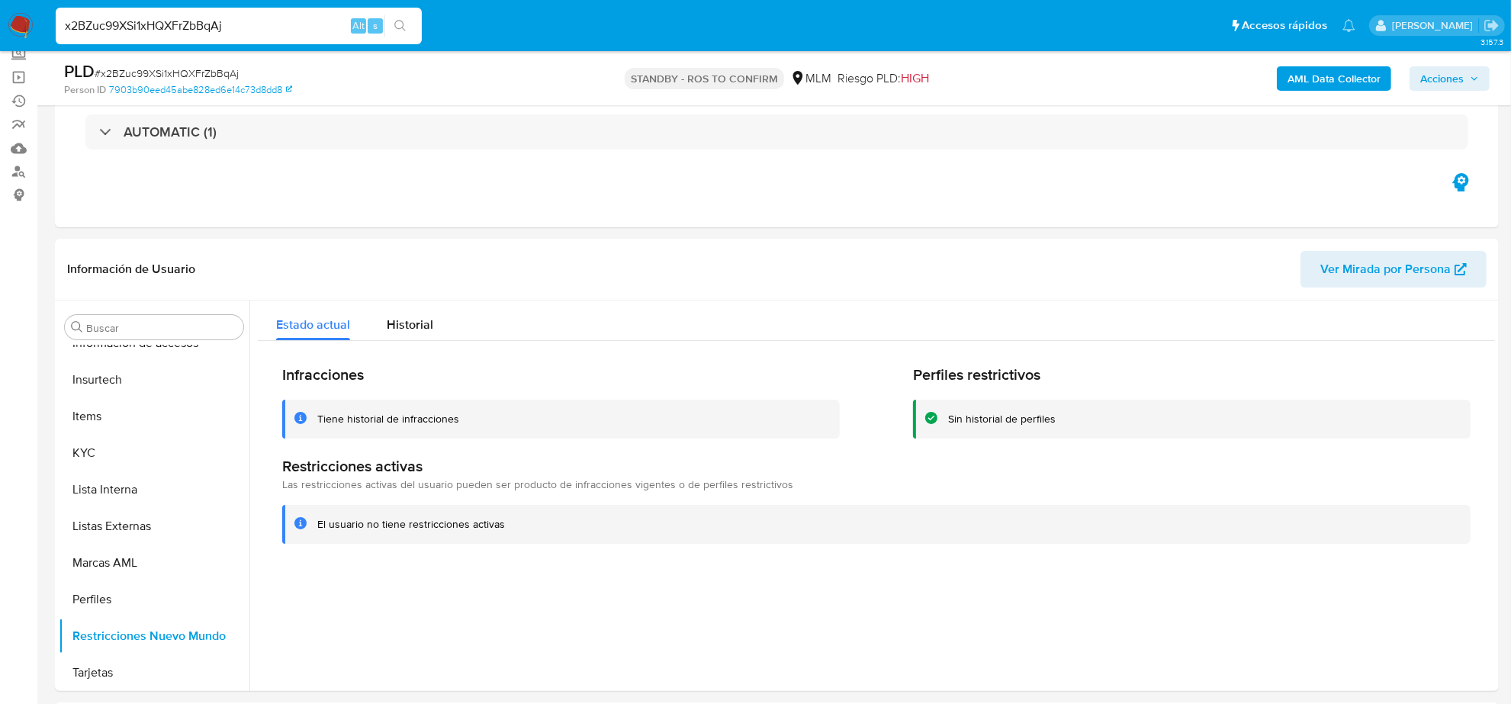
click at [183, 18] on input "x2BZuc99XSi1xHQXFrZbBqAj" at bounding box center [239, 26] width 366 height 20
paste input "HSuTXfCPJ1DN33pphMpSSi3K"
type input "HSuTXfCPJ1DN33pphMpSSi3K"
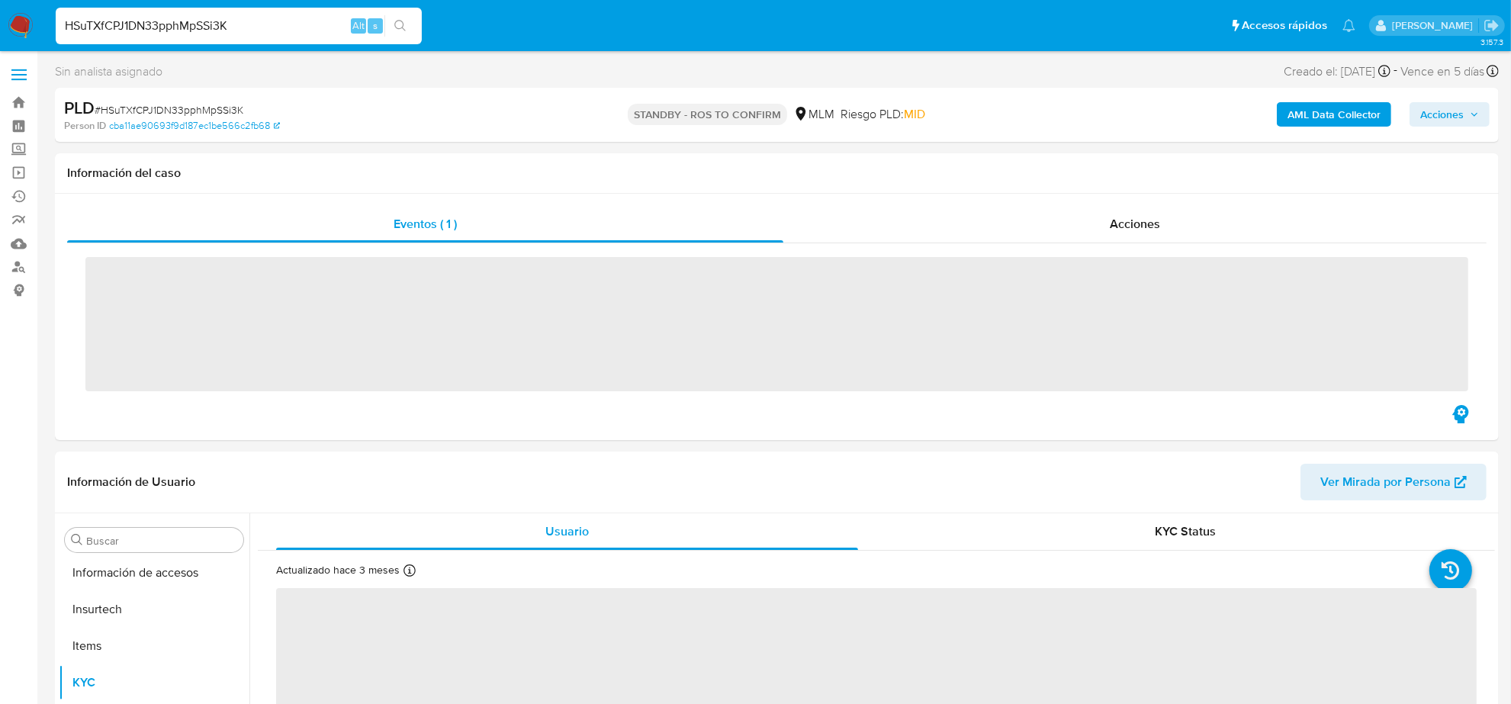
scroll to position [643, 0]
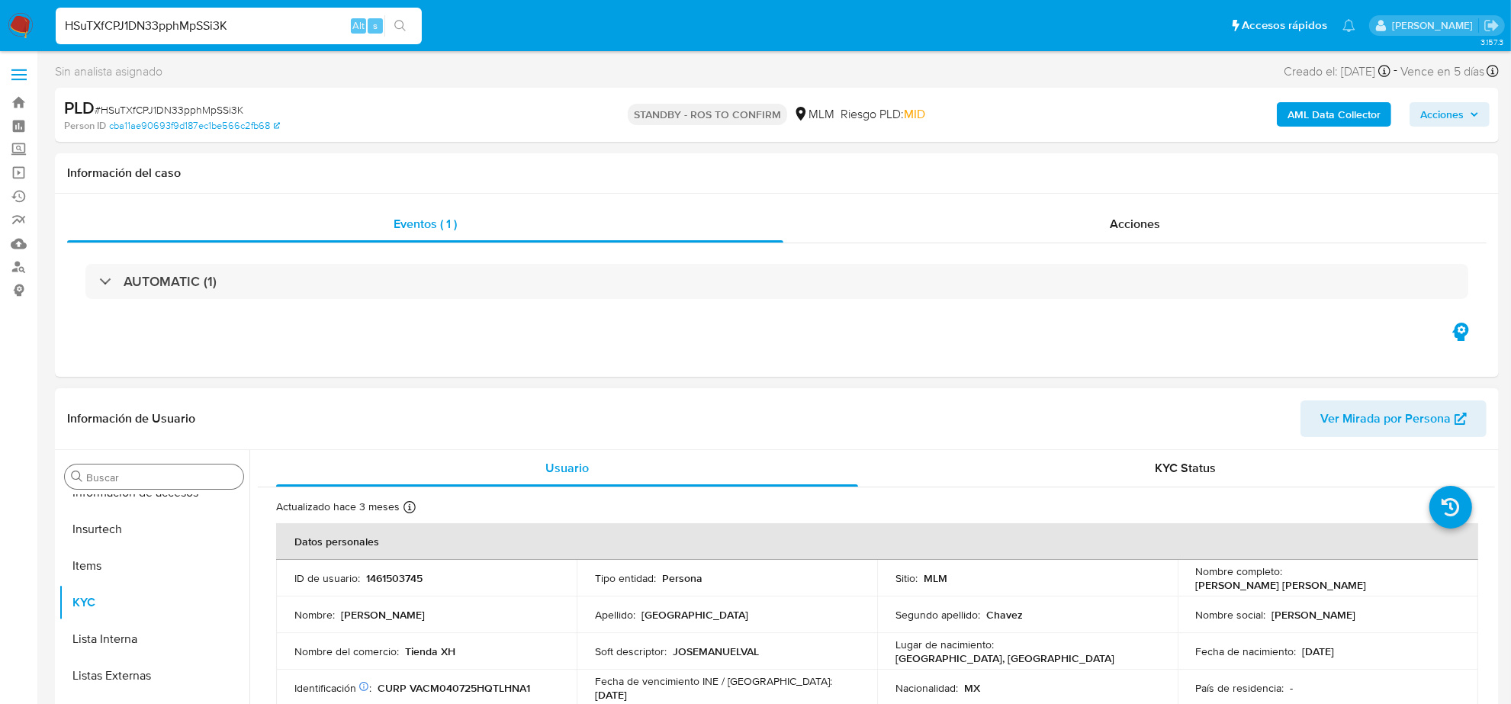
select select "10"
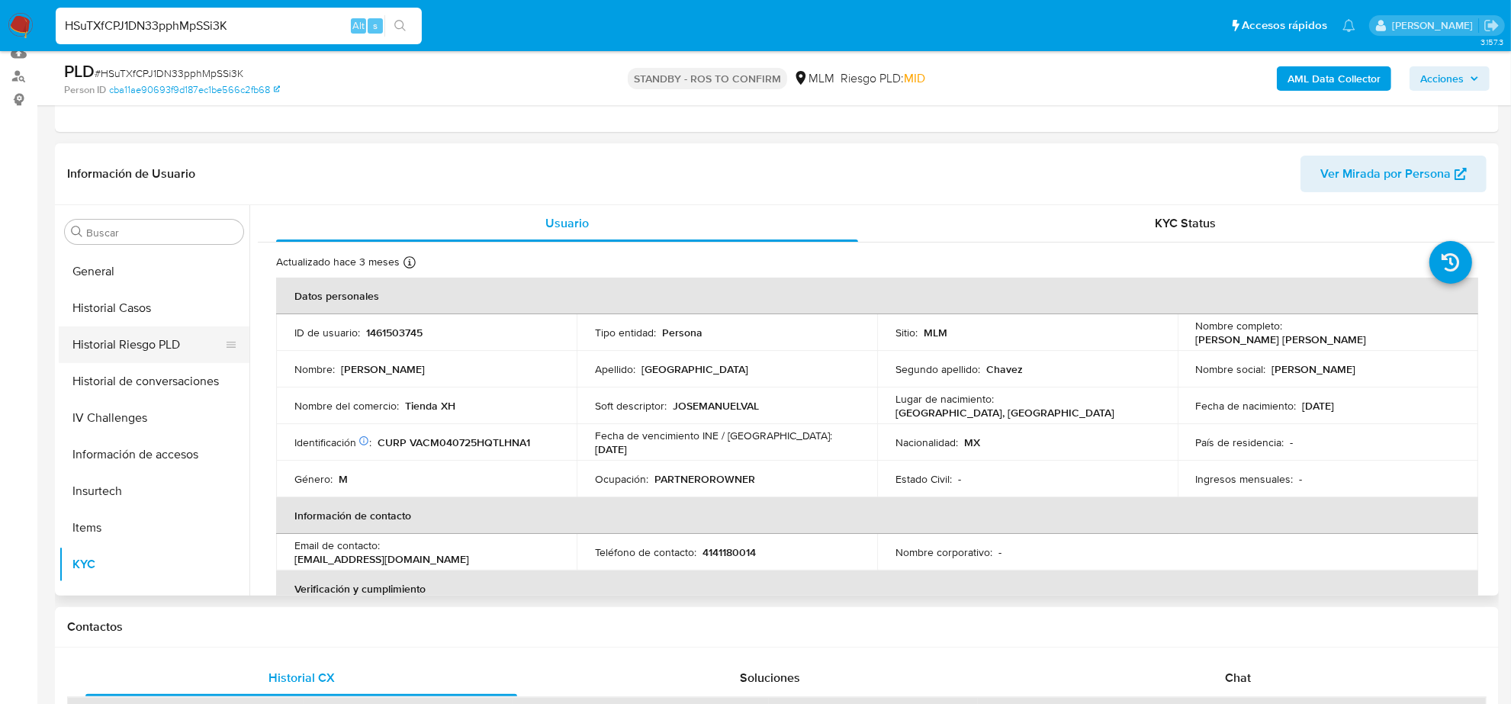
scroll to position [262, 0]
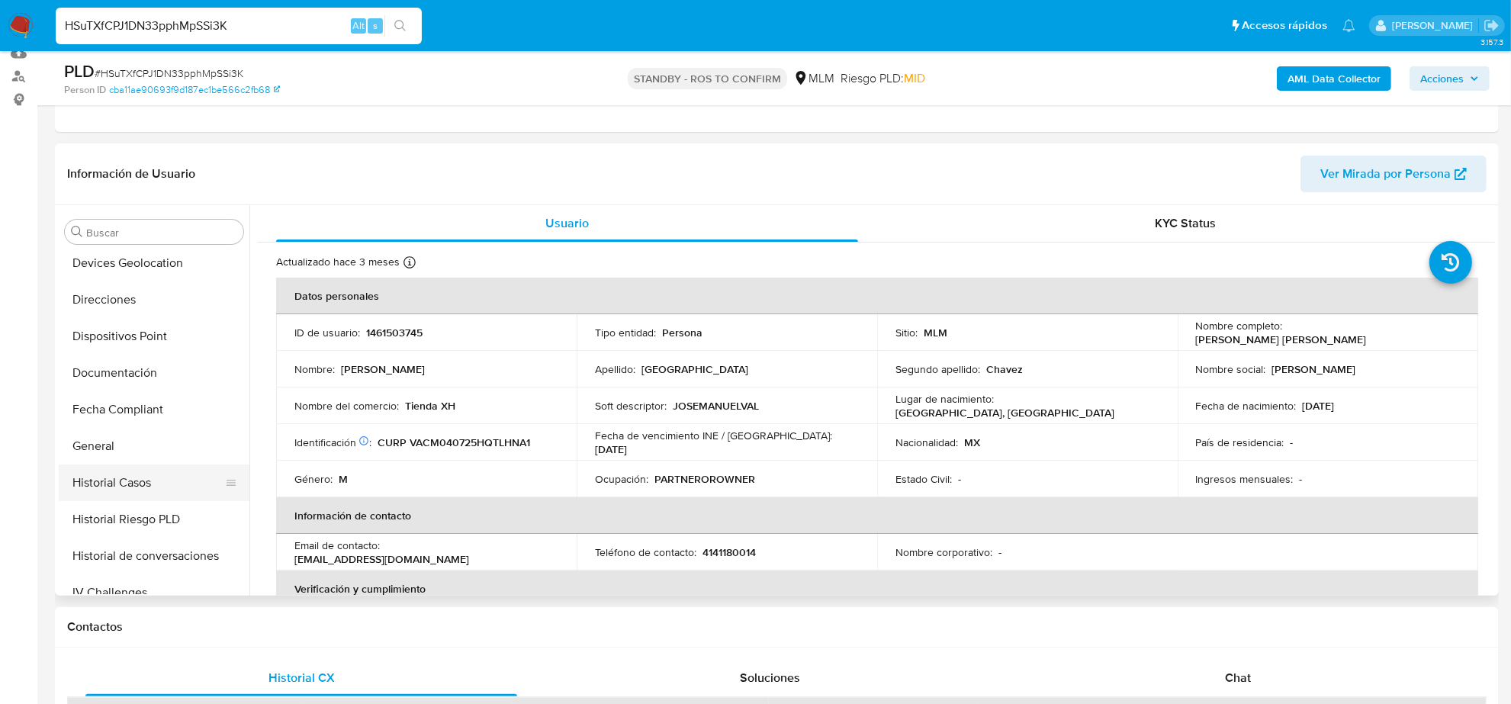
click at [169, 481] on button "Historial Casos" at bounding box center [148, 482] width 178 height 37
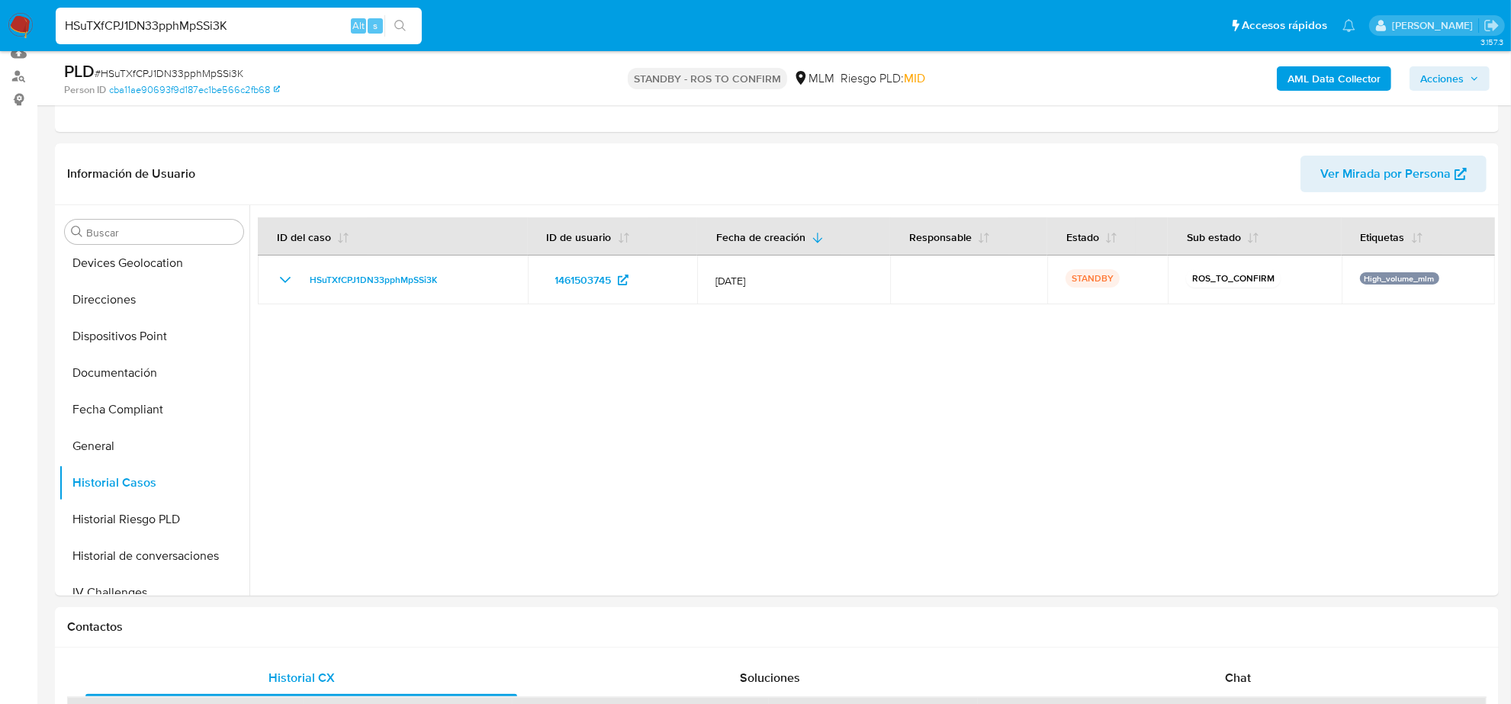
click at [298, 24] on input "HSuTXfCPJ1DN33pphMpSSi3K" at bounding box center [239, 26] width 366 height 20
paste input "Sr3CQ7Pd8vvRypF1QDStWod7"
type input "Sr3CQ7Pd8vvRypF1QDStWod7"
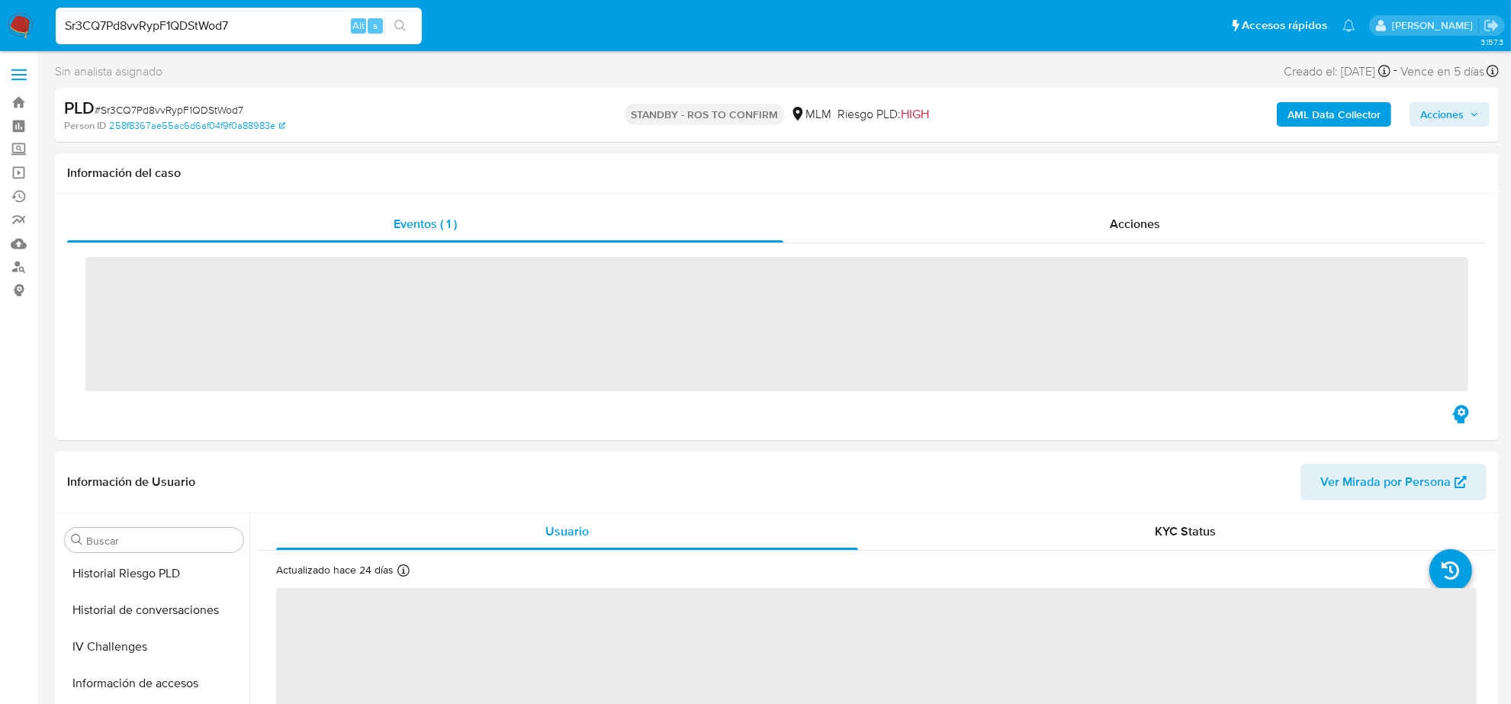
scroll to position [643, 0]
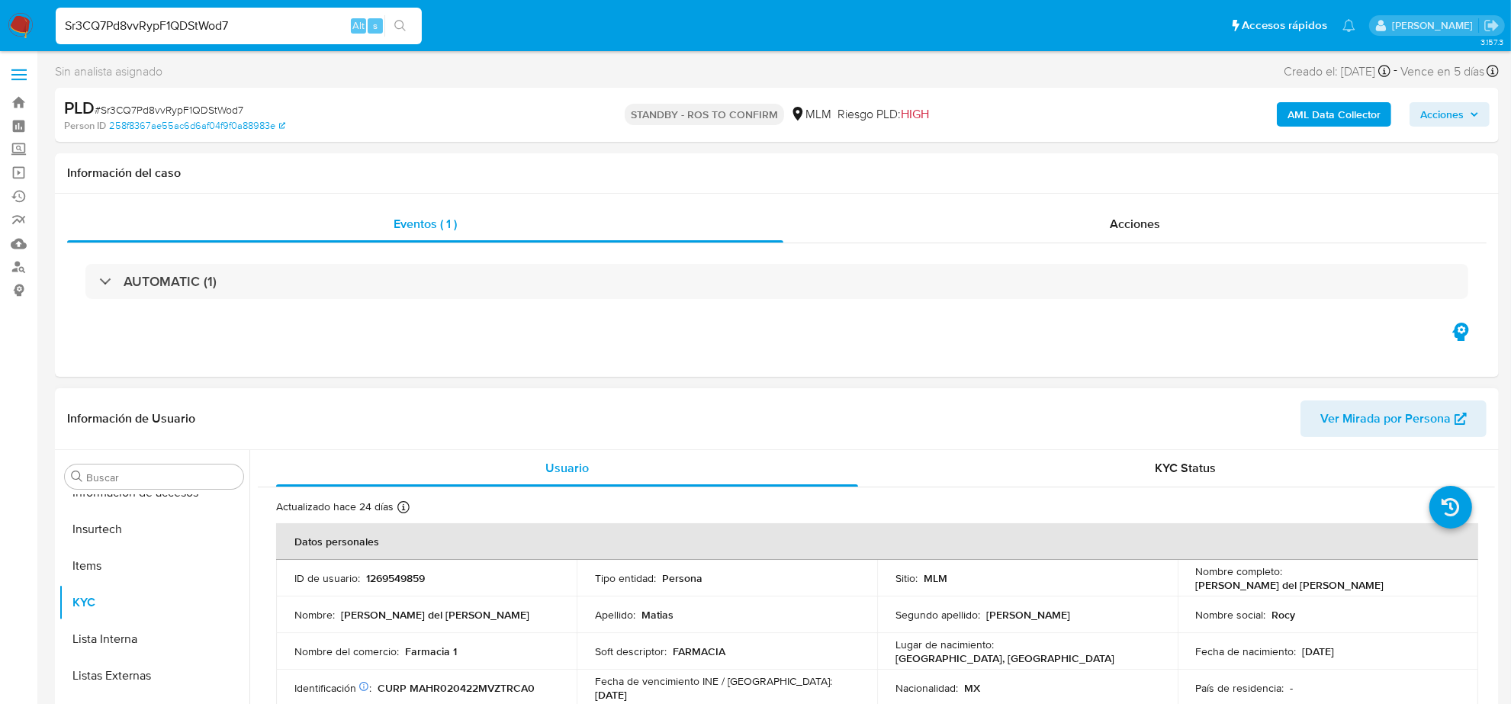
select select "10"
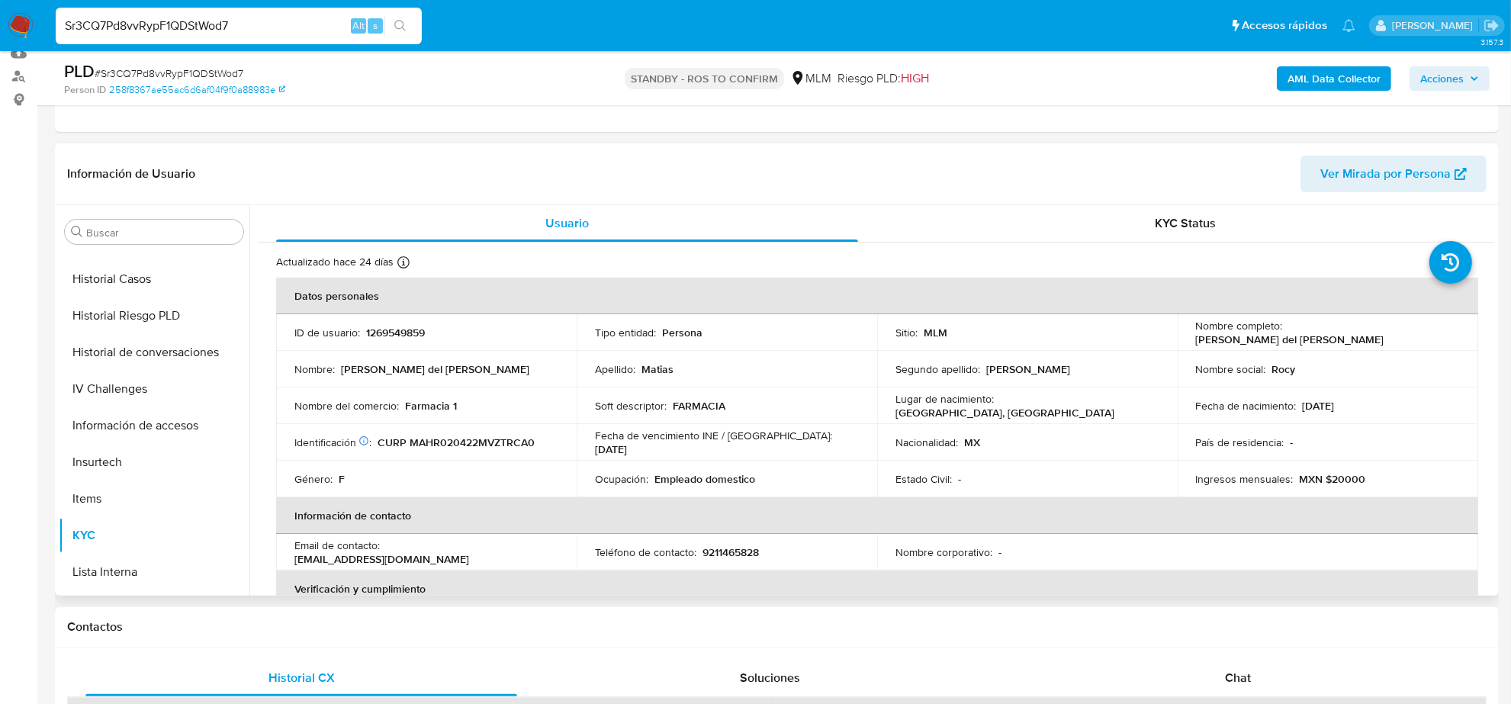
scroll to position [262, 0]
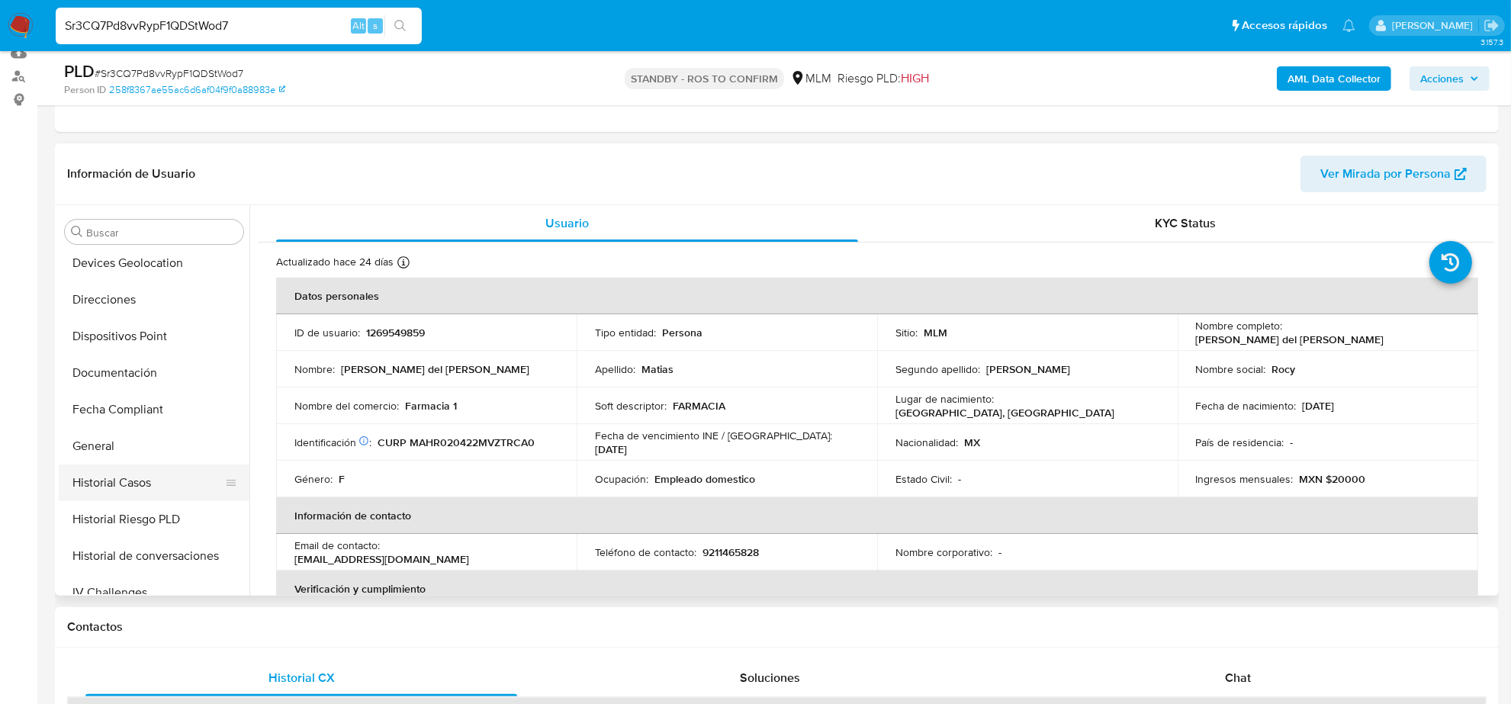
click at [149, 485] on button "Historial Casos" at bounding box center [148, 482] width 178 height 37
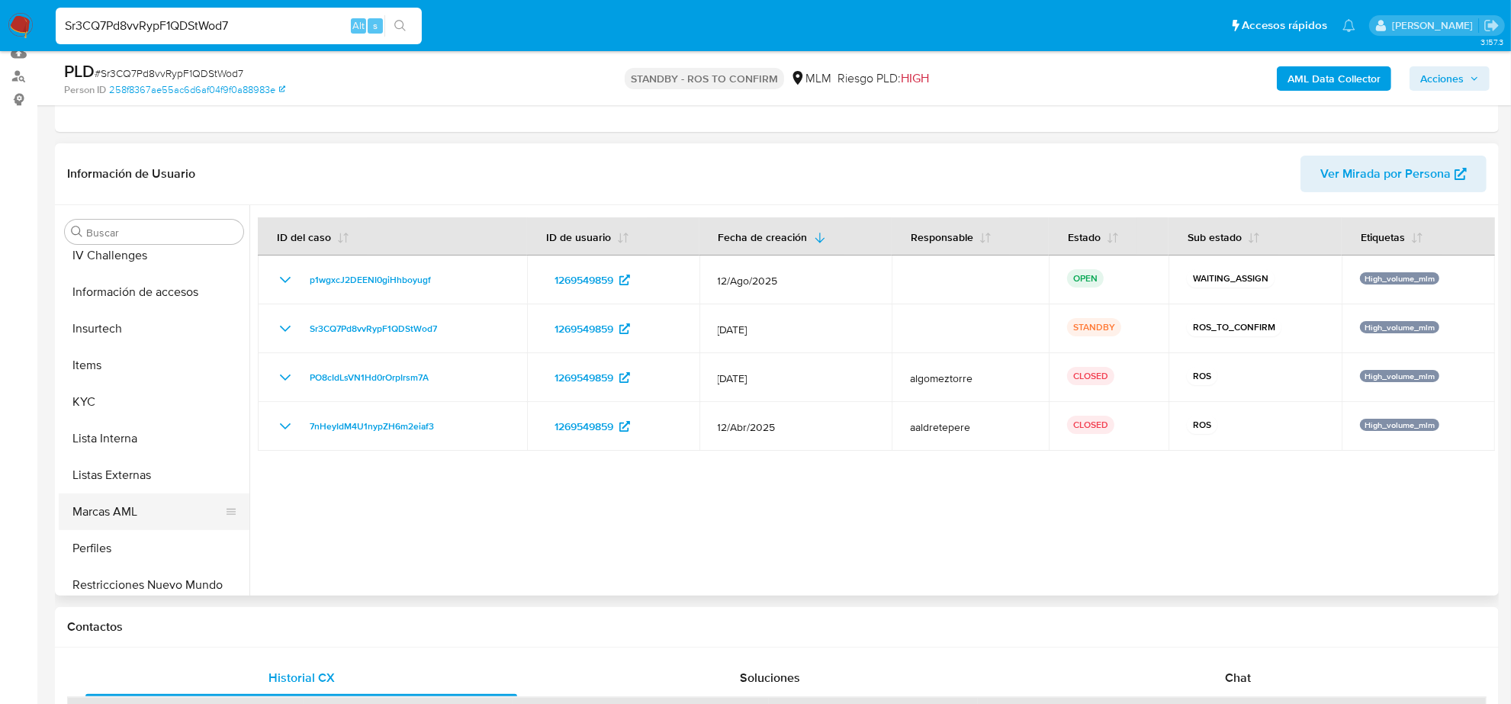
scroll to position [643, 0]
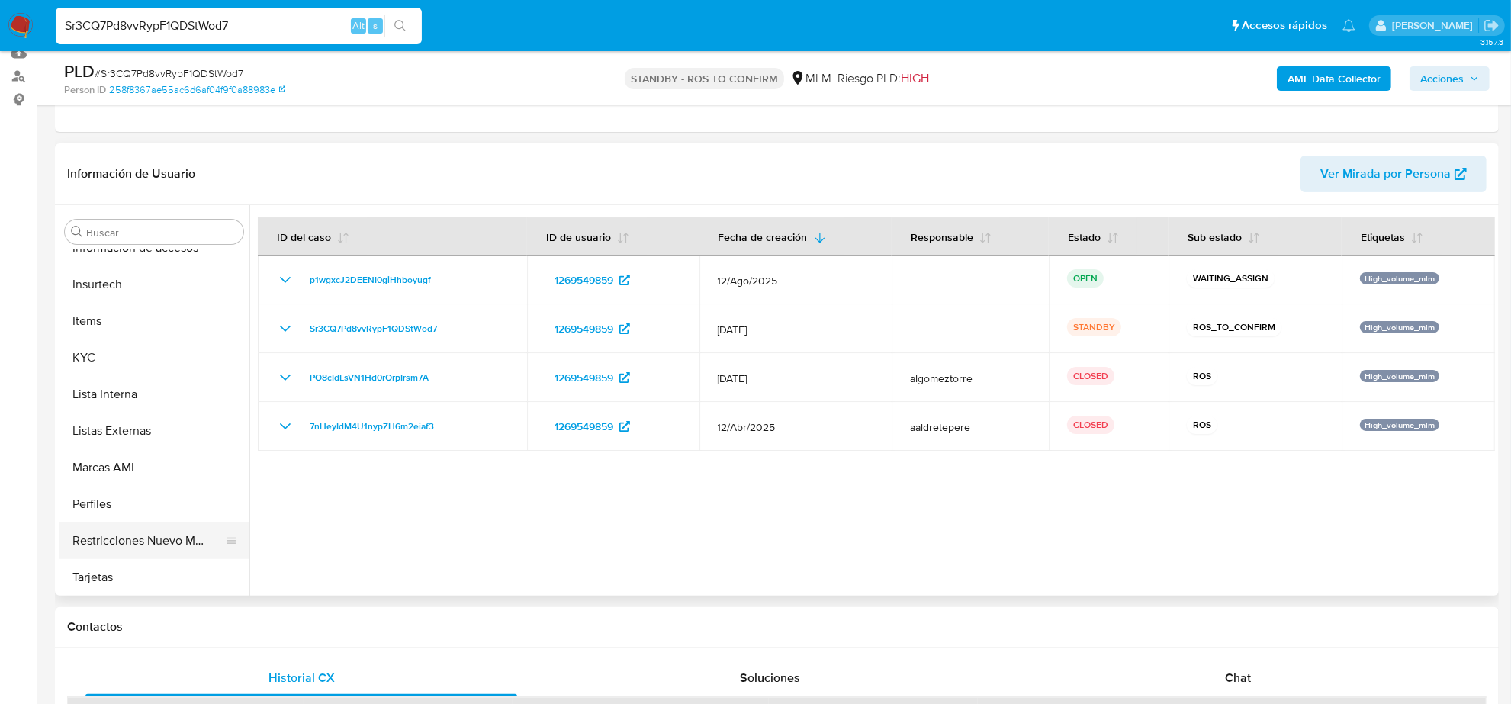
click at [156, 538] on button "Restricciones Nuevo Mundo" at bounding box center [148, 540] width 178 height 37
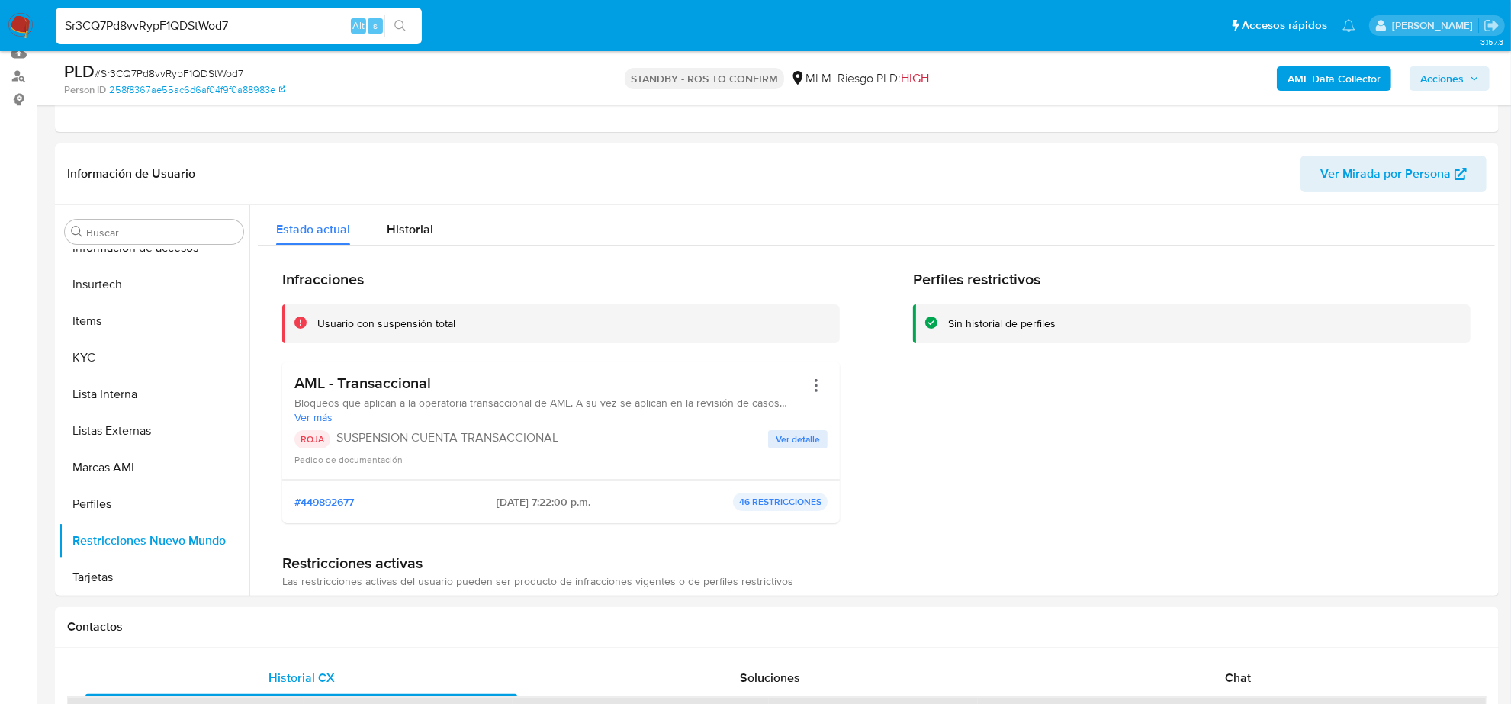
click at [254, 31] on input "Sr3CQ7Pd8vvRypF1QDStWod7" at bounding box center [239, 26] width 366 height 20
paste input "icebQly1x4KVPqaMqgcJN1CY"
type input "icebQly1x4KVPqaMqgcJN1CY"
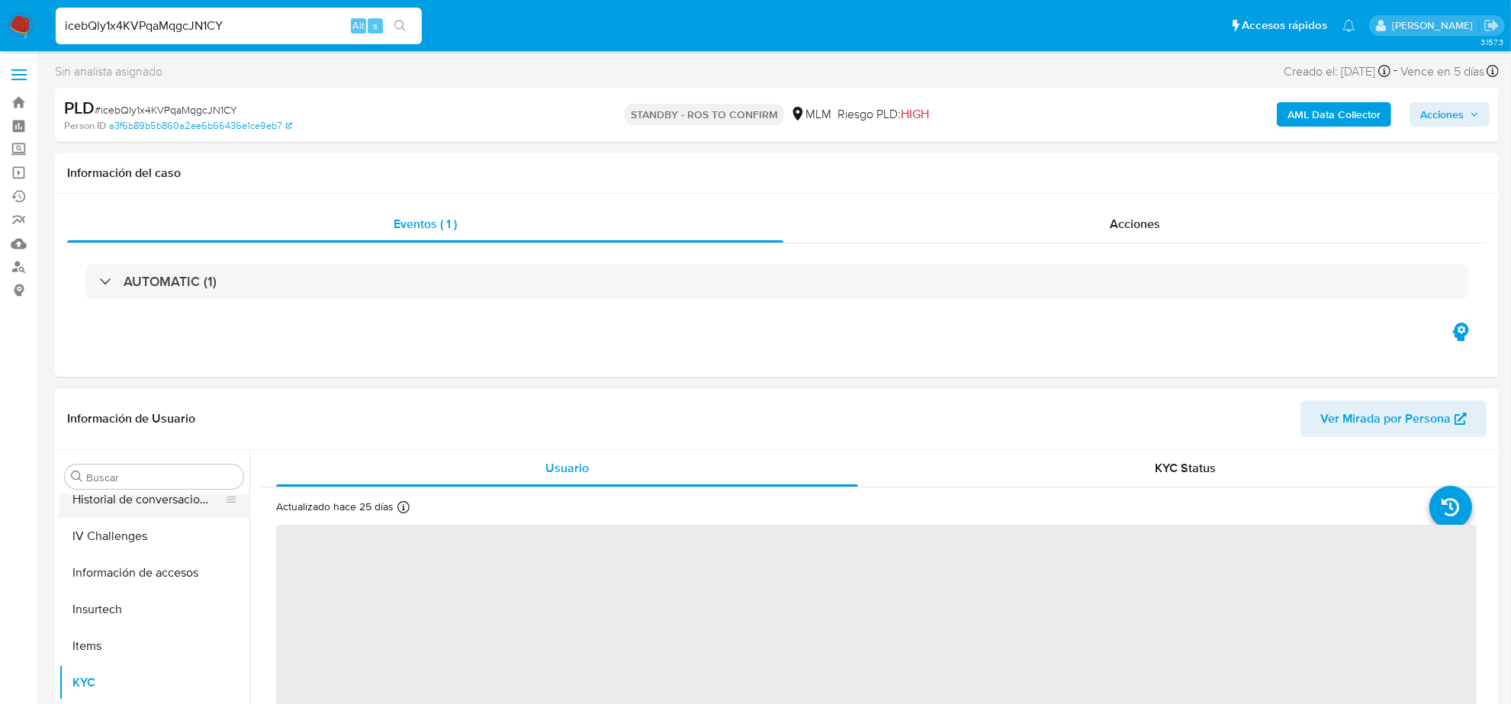
scroll to position [452, 0]
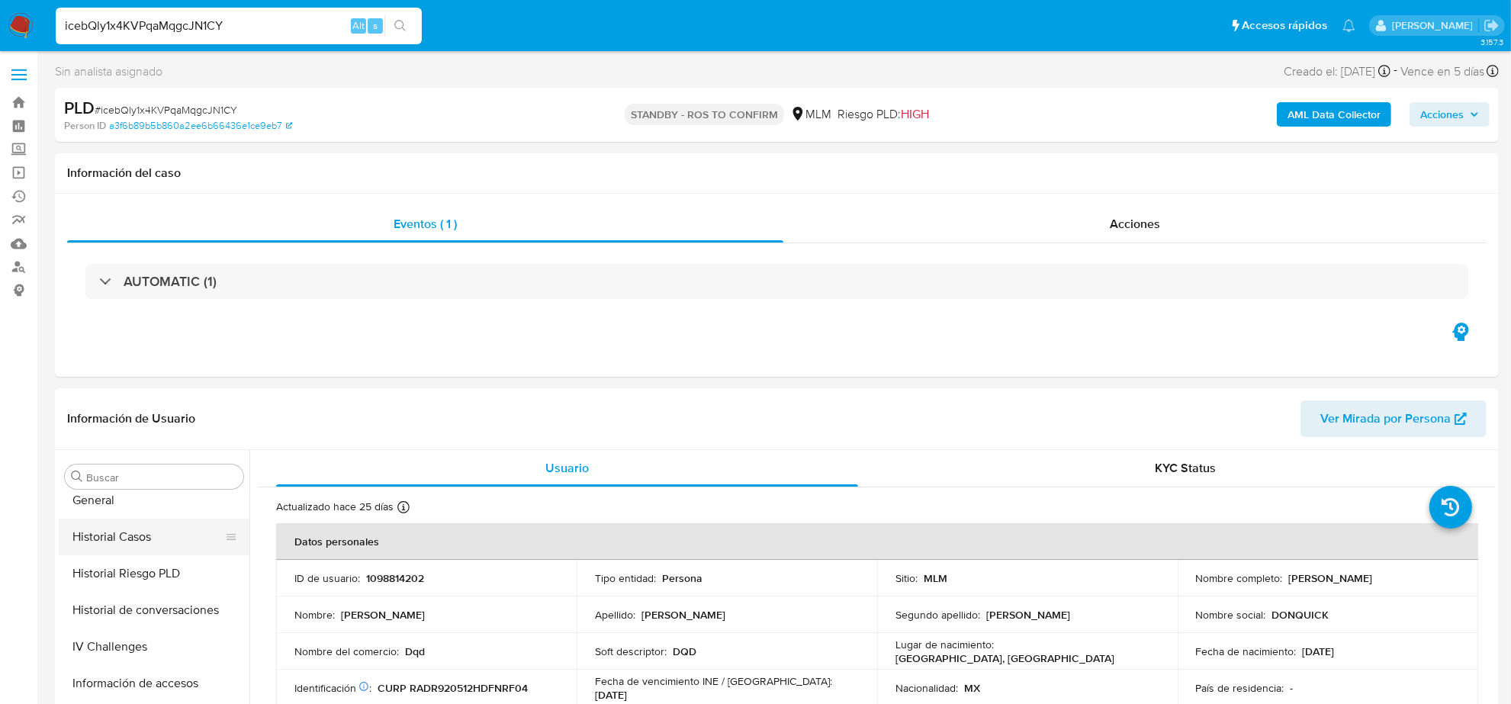
click at [169, 549] on button "Historial Casos" at bounding box center [148, 537] width 178 height 37
select select "10"
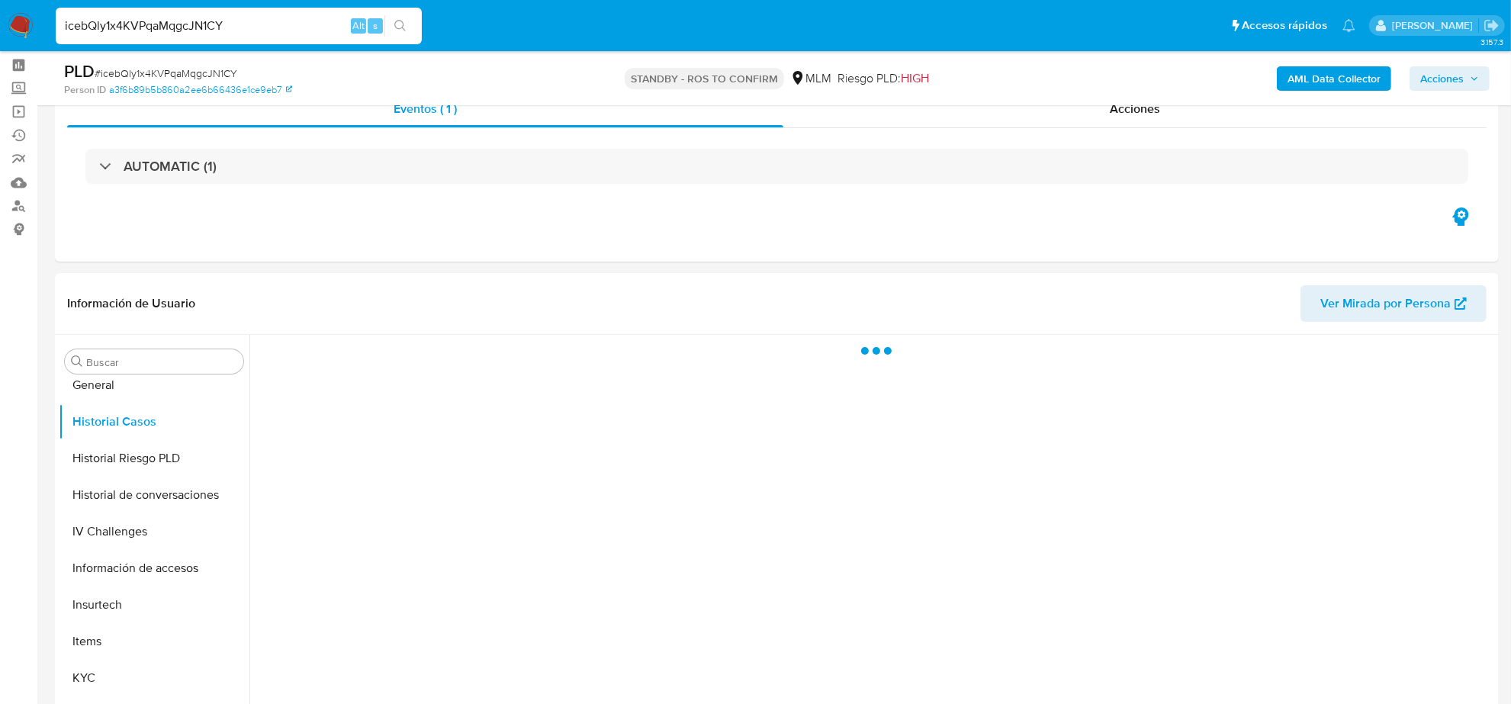
scroll to position [95, 0]
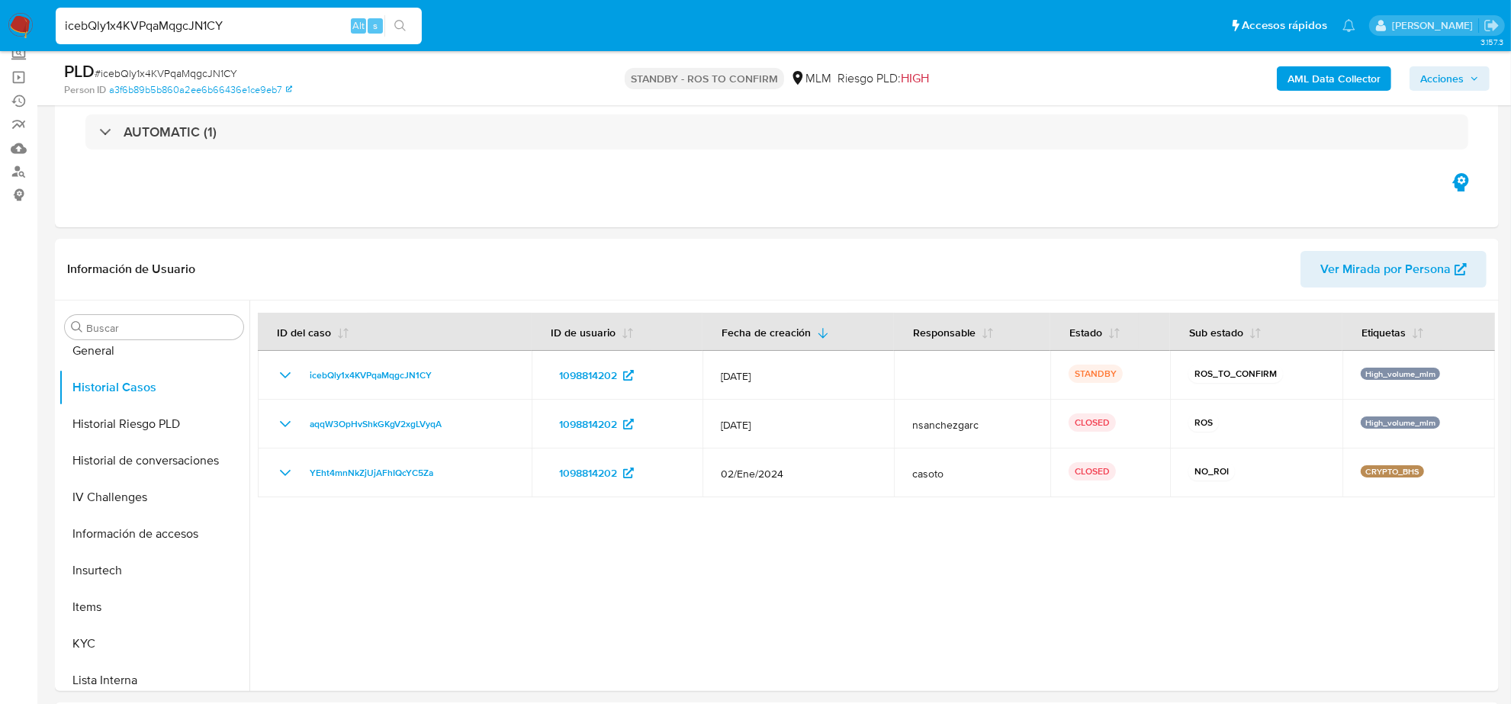
click at [268, 23] on input "icebQly1x4KVPqaMqgcJN1CY" at bounding box center [239, 26] width 366 height 20
paste input "WgjeRHR4eSfPk1eTSgDhi2he"
type input "WgjeRHR4eSfPk1eTSgDhi2he"
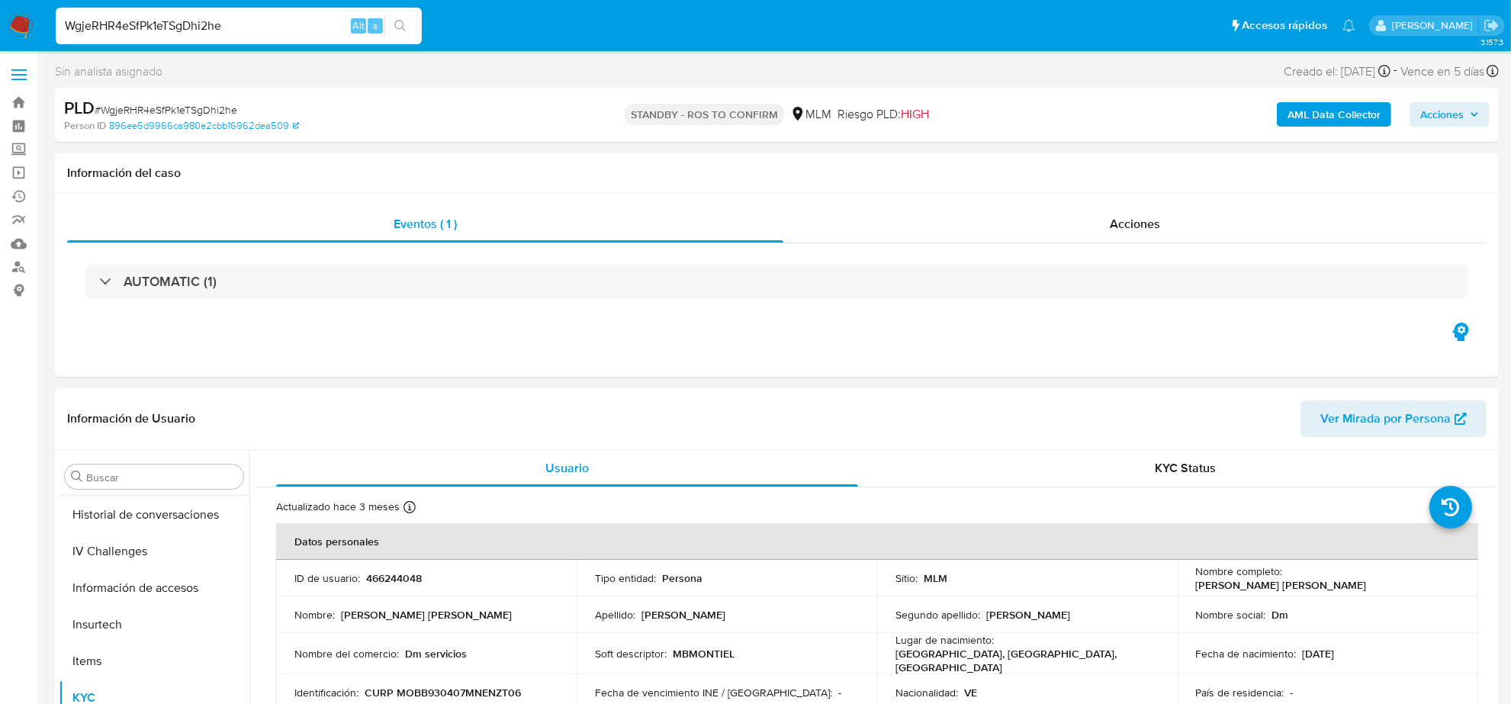
scroll to position [452, 0]
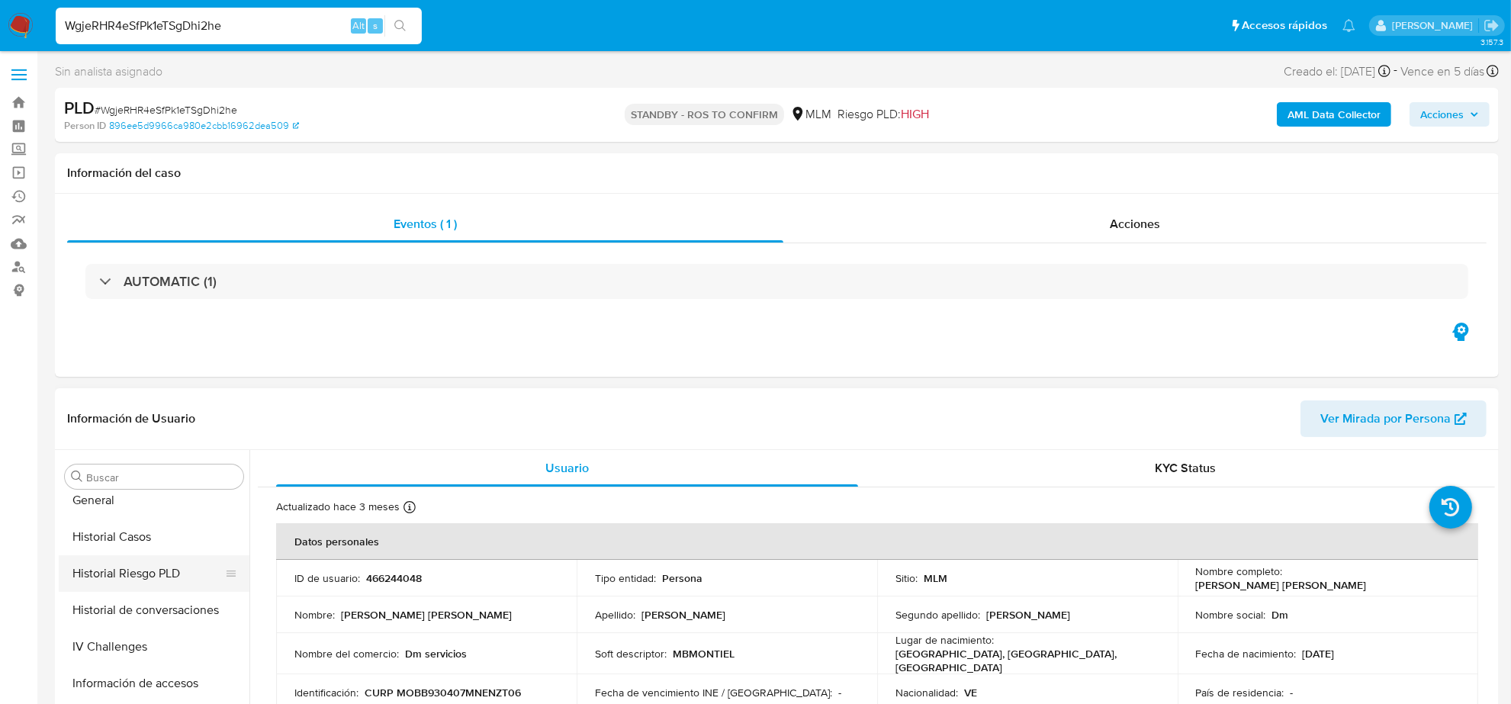
select select "10"
click at [150, 544] on button "Historial Casos" at bounding box center [148, 537] width 178 height 37
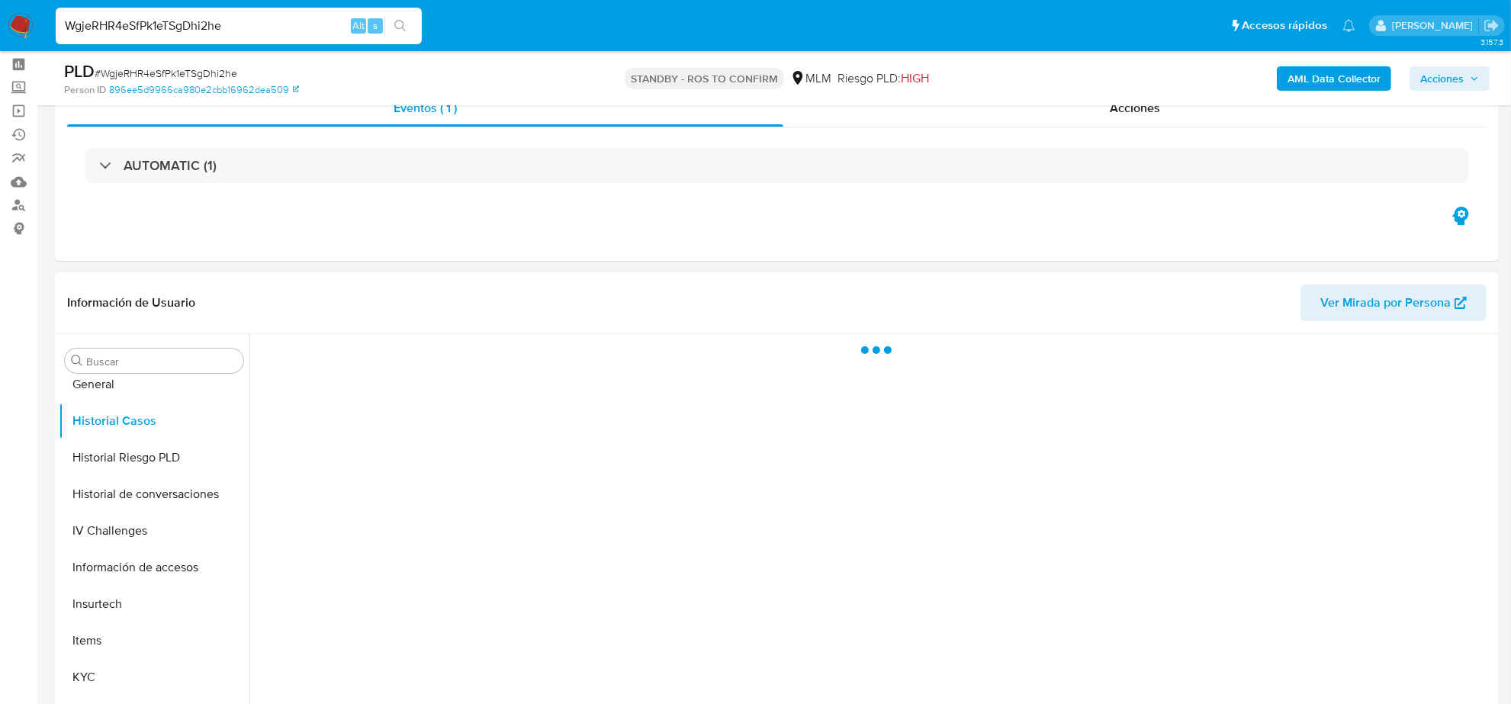
scroll to position [95, 0]
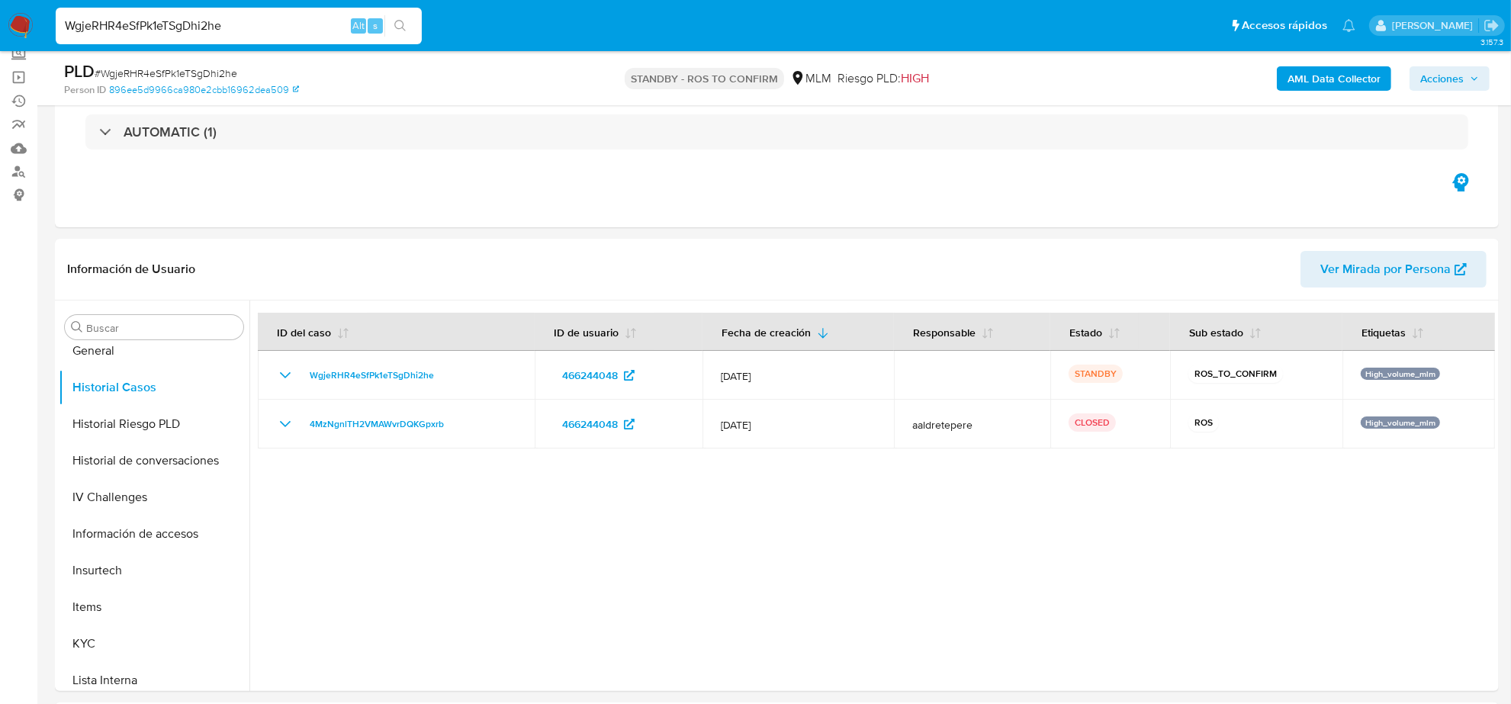
click at [243, 24] on input "WgjeRHR4eSfPk1eTSgDhi2he" at bounding box center [239, 26] width 366 height 20
paste input "bQCEwwGeCCg09bDy5gJpmNWU"
type input "bQCEwwGeCCg09bDy5gJpmNWU"
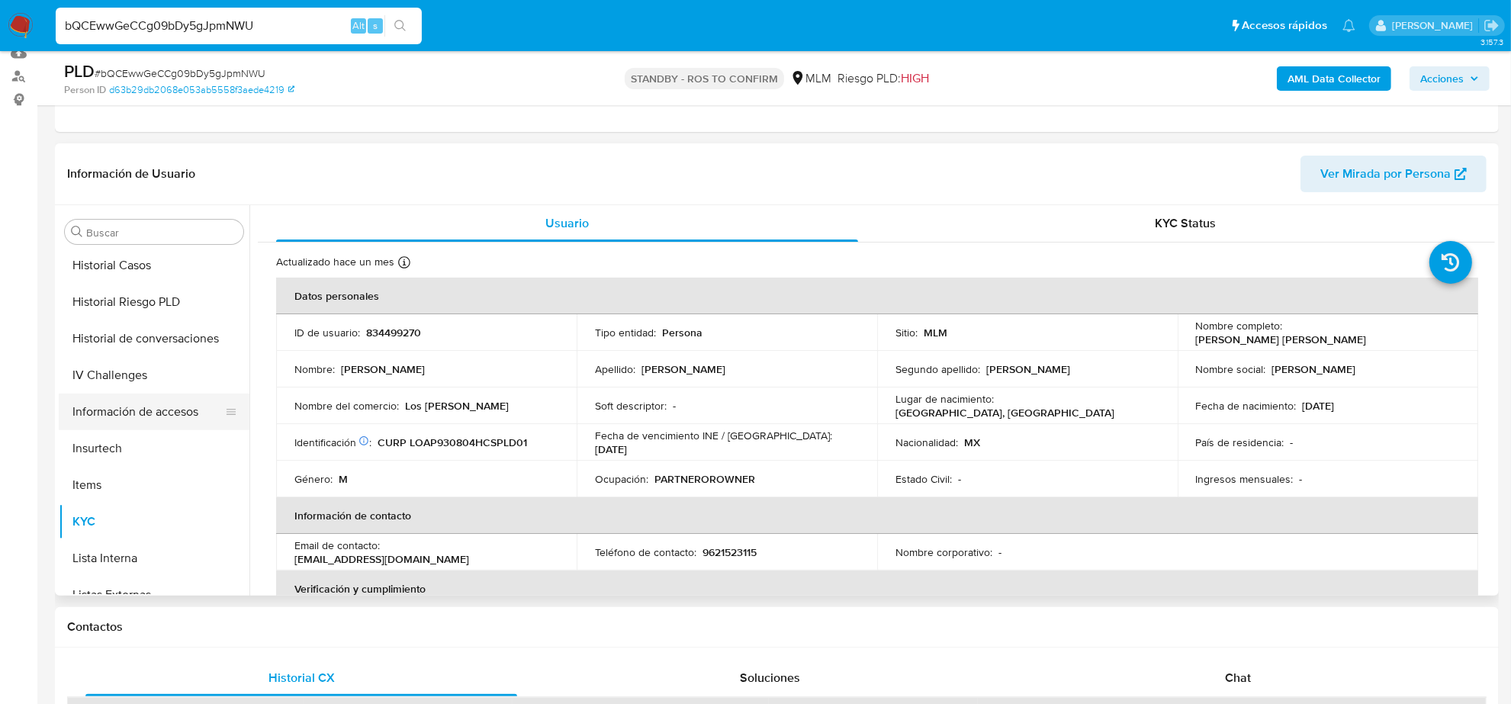
scroll to position [452, 0]
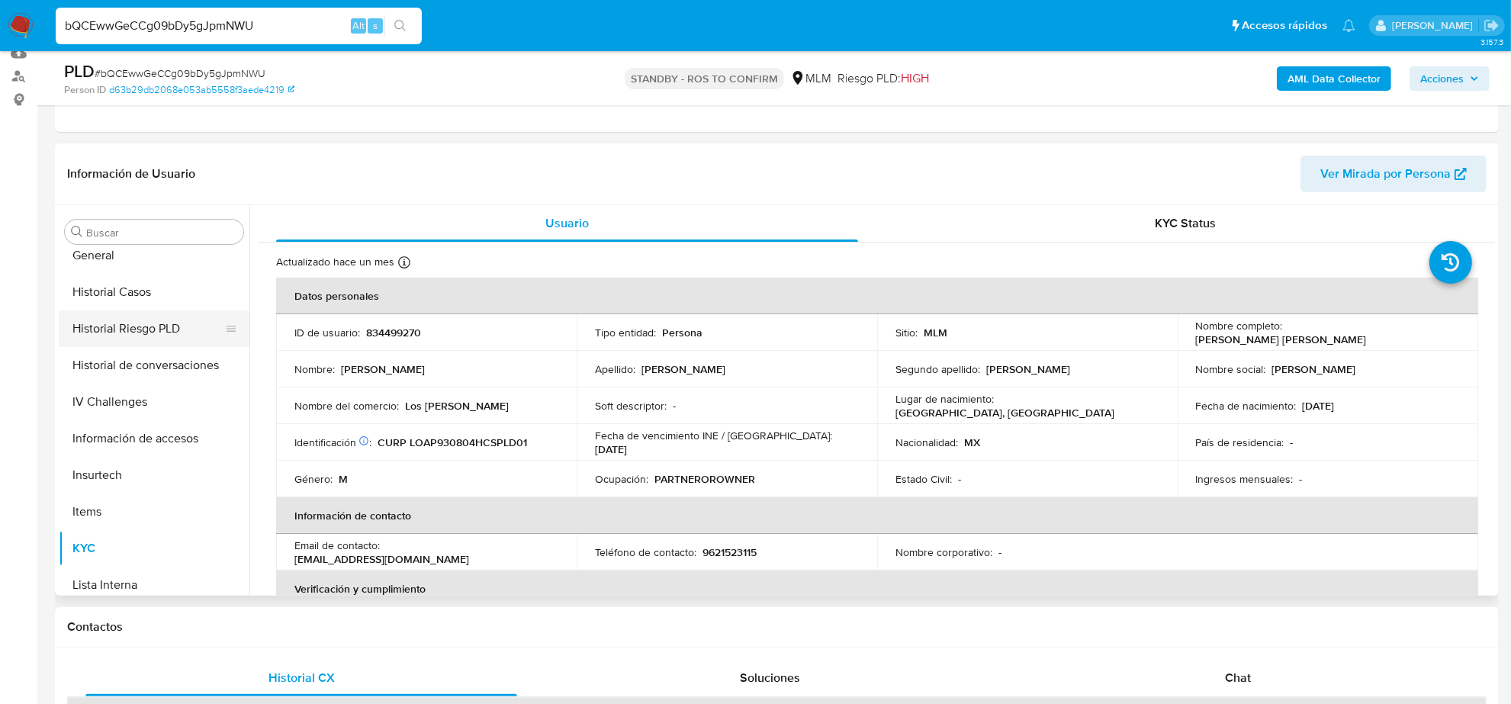
select select "10"
click at [135, 294] on button "Historial Casos" at bounding box center [148, 292] width 178 height 37
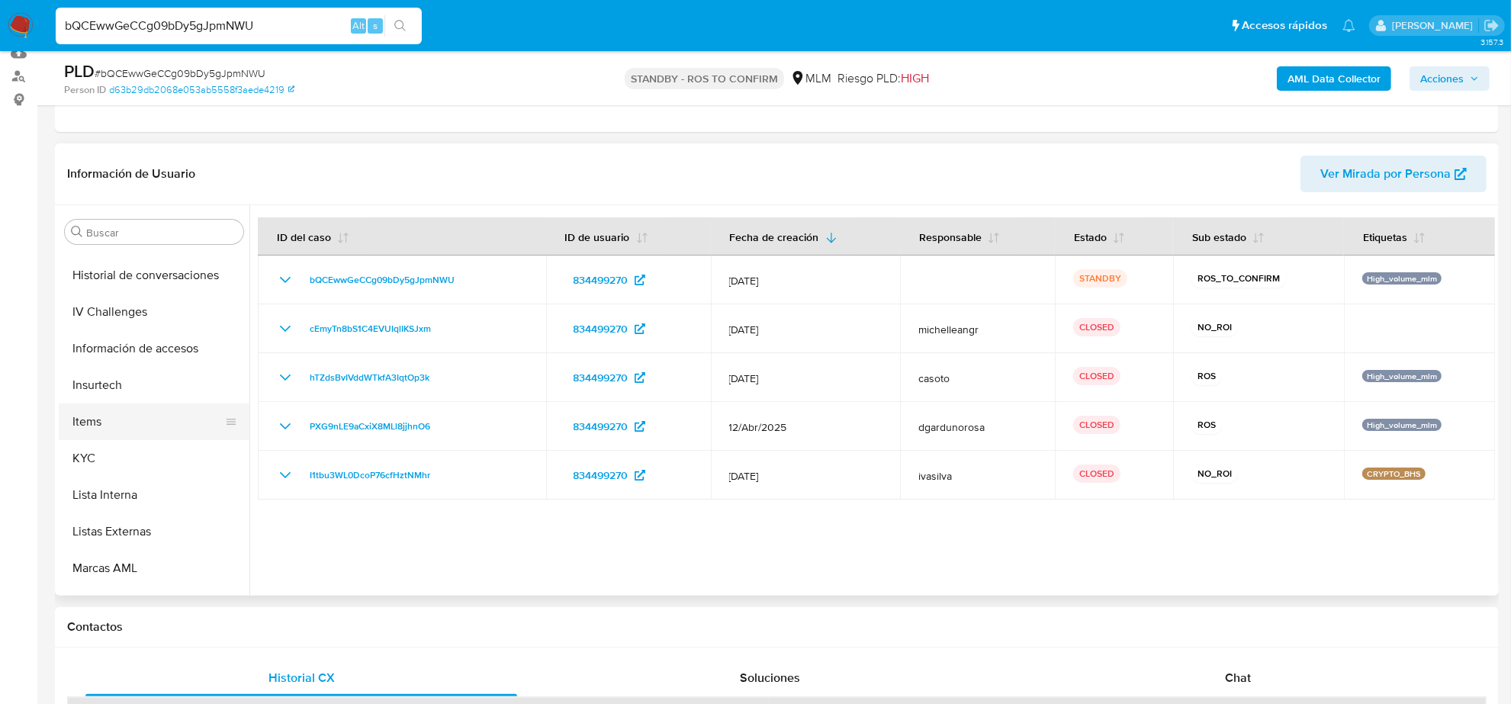
scroll to position [643, 0]
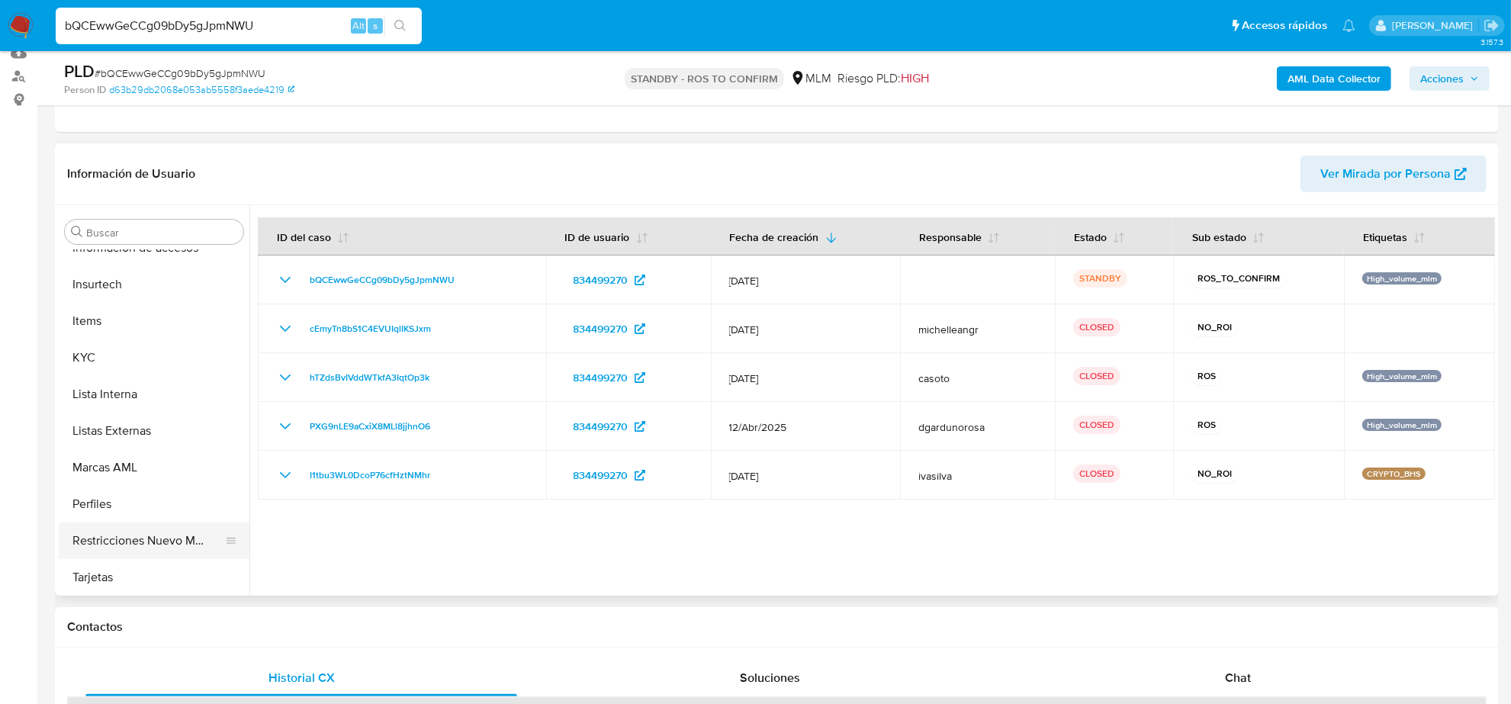
click at [161, 538] on button "Restricciones Nuevo Mundo" at bounding box center [148, 540] width 178 height 37
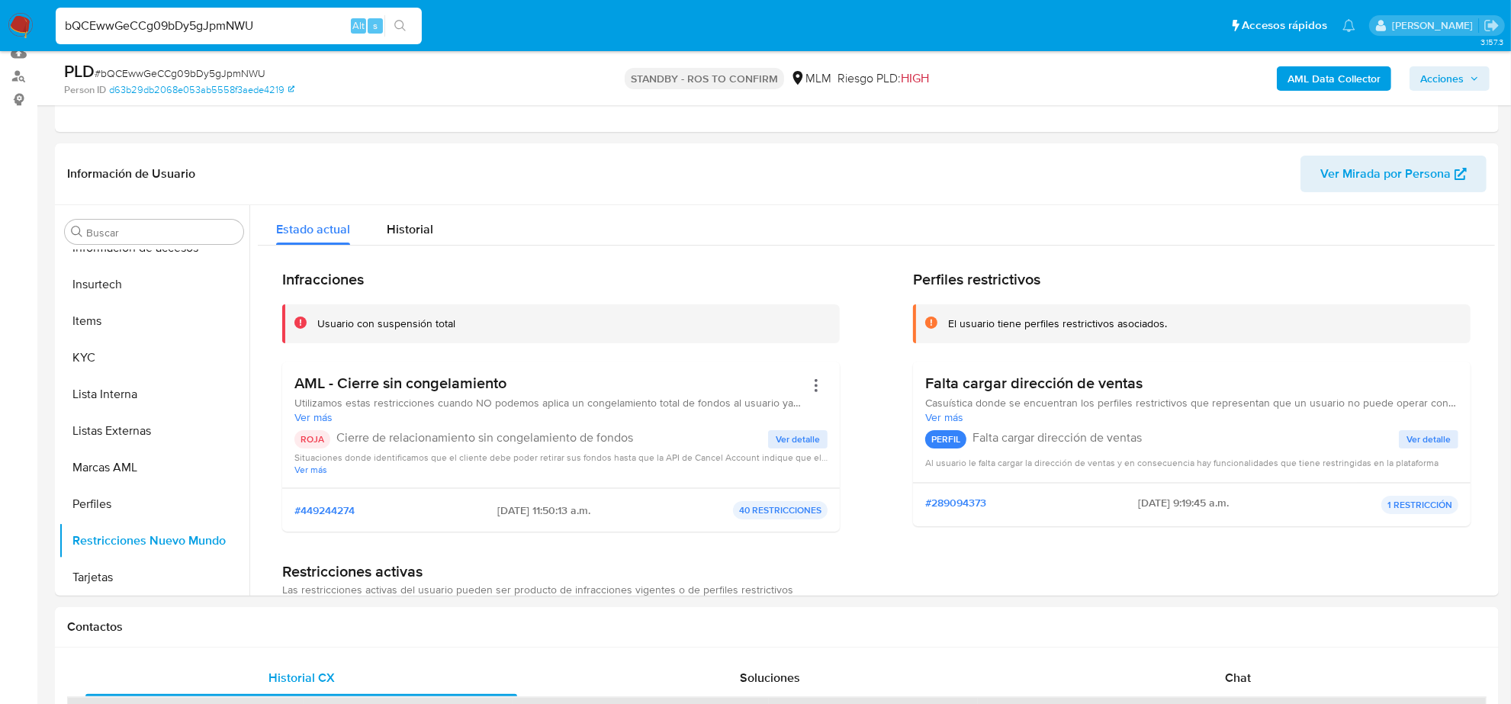
click at [147, 16] on input "bQCEwwGeCCg09bDy5gJpmNWU" at bounding box center [239, 26] width 366 height 20
paste input "LIHdQ6u0niq3i979YBqkZs0S"
type input "LIHdQ6u0niq3i979YBqkZs0S"
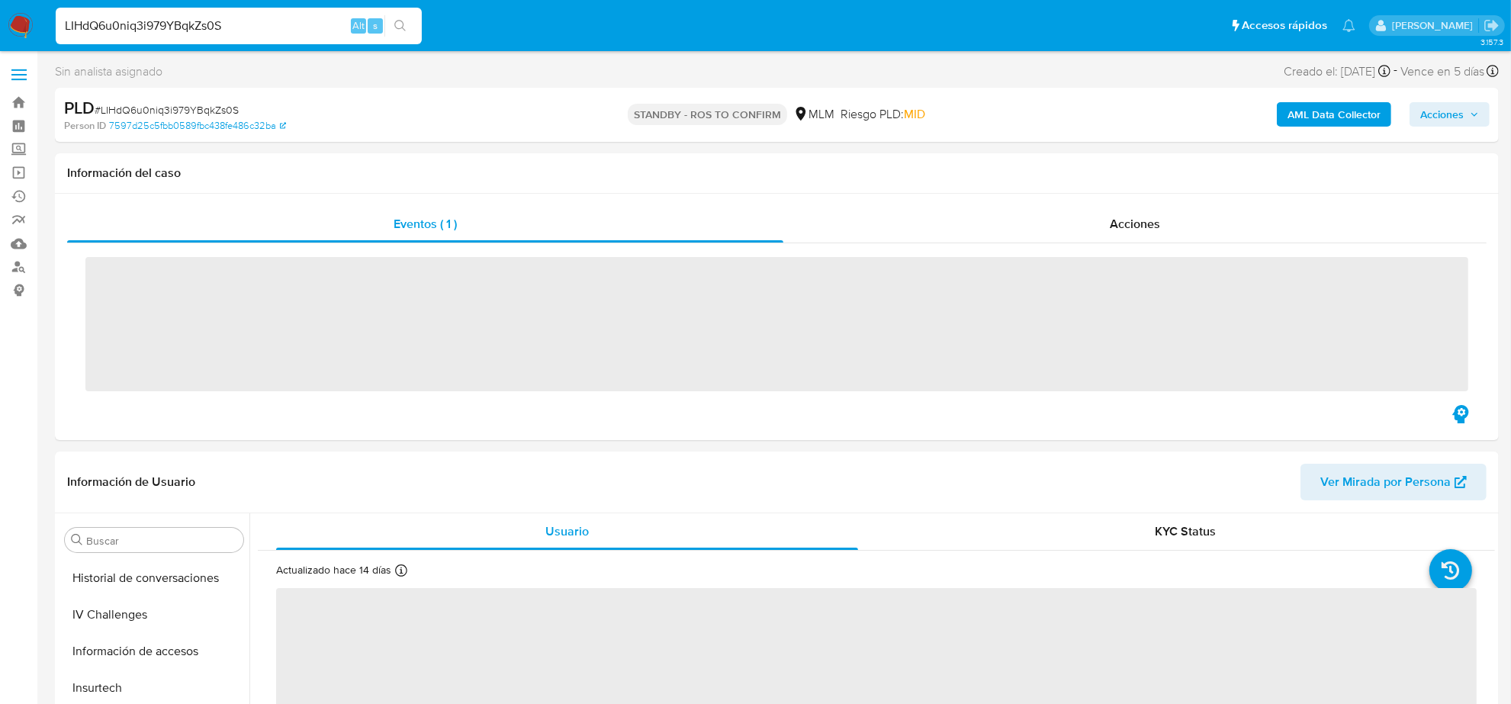
scroll to position [643, 0]
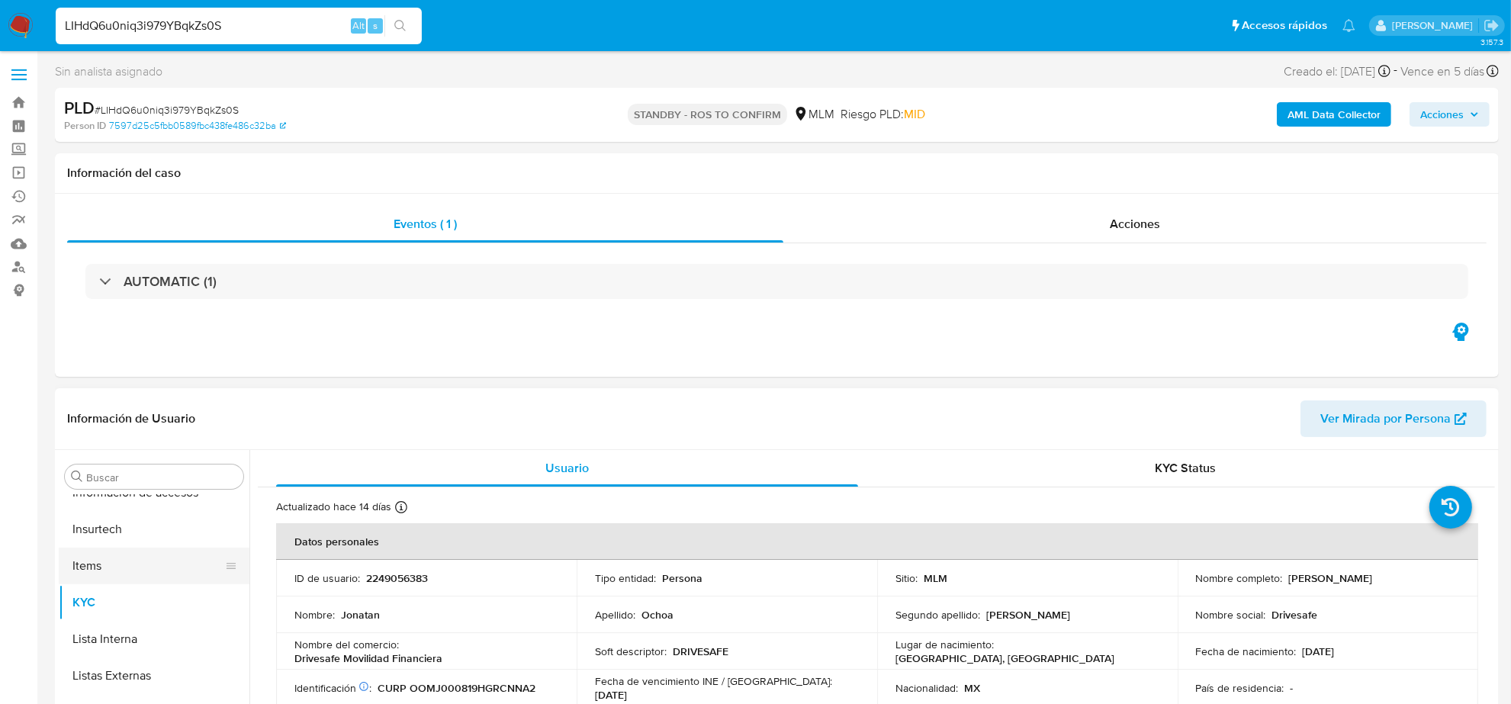
select select "10"
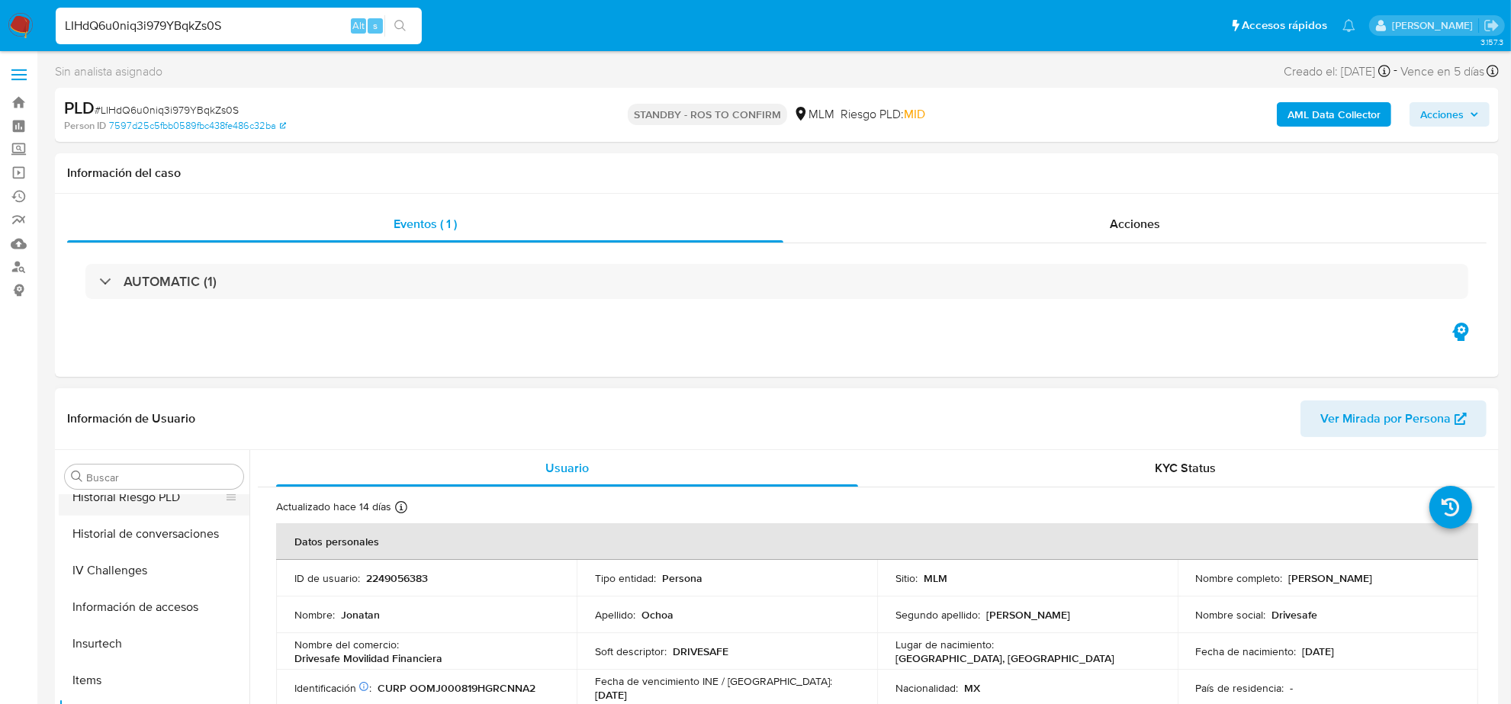
scroll to position [452, 0]
click at [151, 546] on button "Historial Casos" at bounding box center [148, 537] width 178 height 37
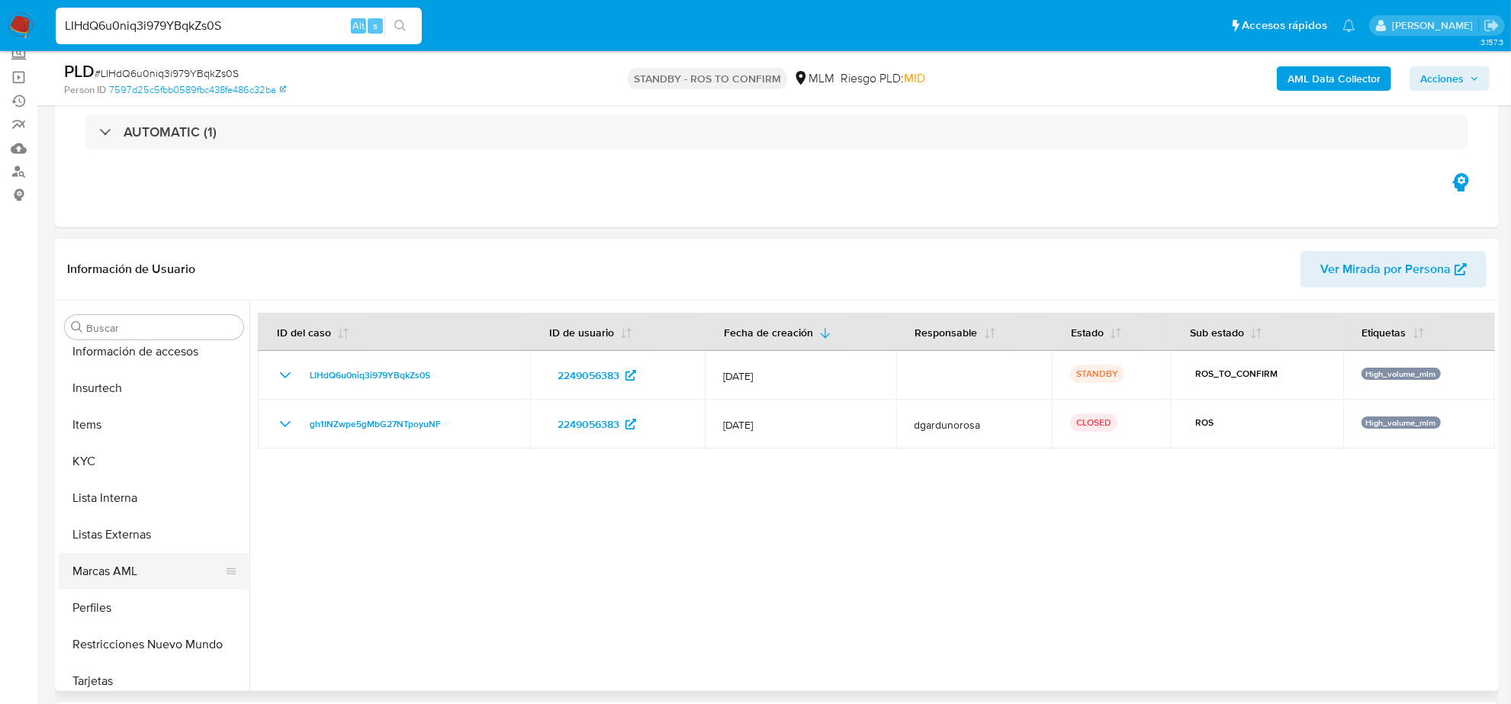
scroll to position [643, 0]
click at [165, 619] on button "Restricciones Nuevo Mundo" at bounding box center [148, 636] width 178 height 37
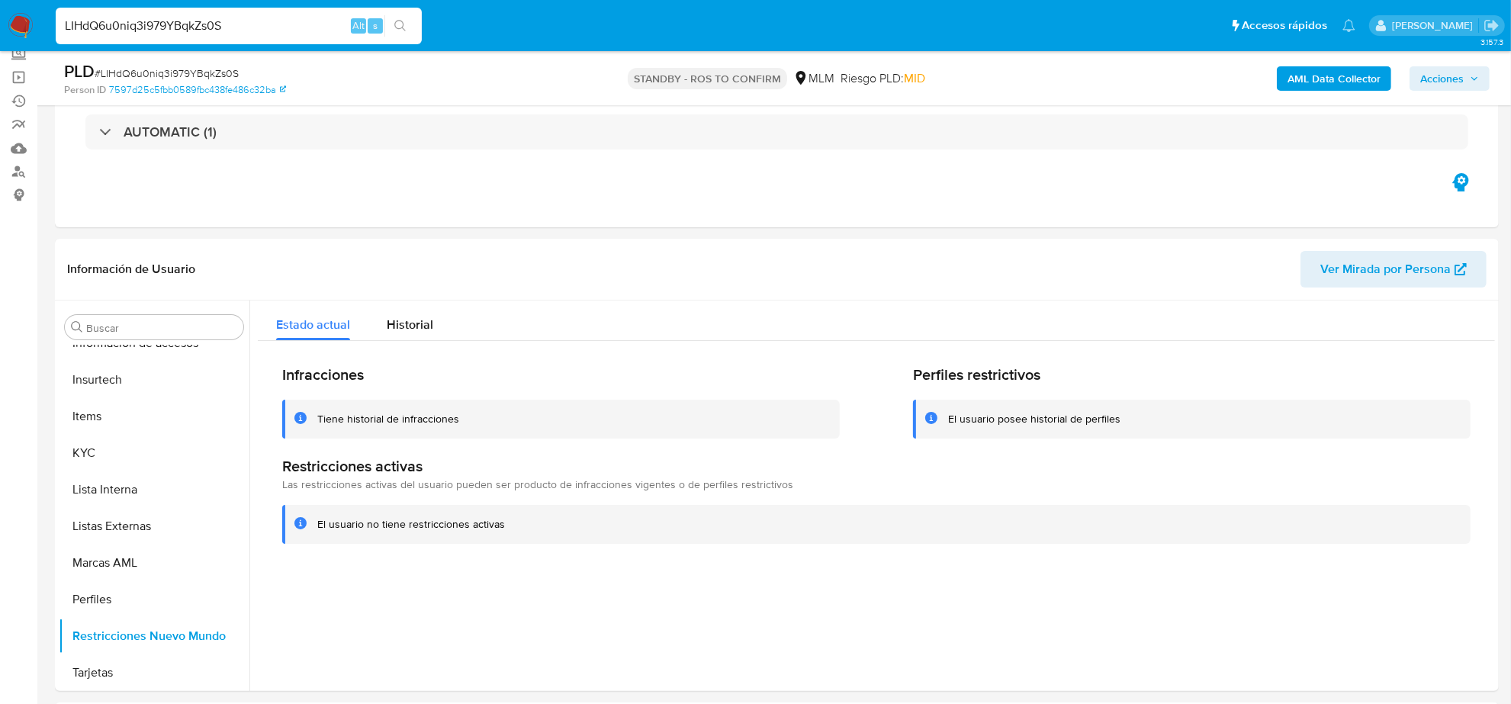
click at [196, 24] on input "LIHdQ6u0niq3i979YBqkZs0S" at bounding box center [239, 26] width 366 height 20
click at [198, 24] on input "LIHdQ6u0niq3i979YBqkZs0S" at bounding box center [239, 26] width 366 height 20
paste input "9xbxx12Qmeddqzd0VE3MBNDH"
type input "9xbxx12Qmeddqzd0VE3MBNDH"
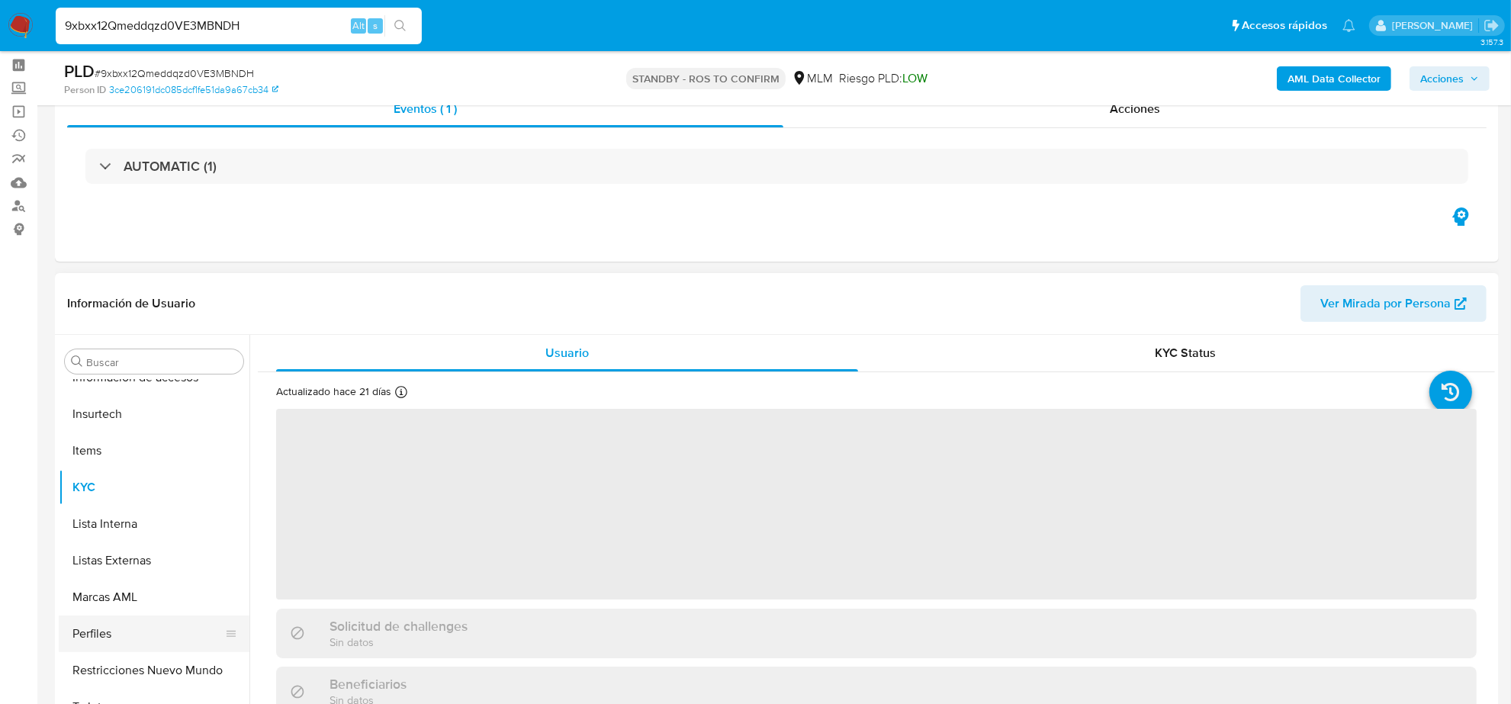
scroll to position [95, 0]
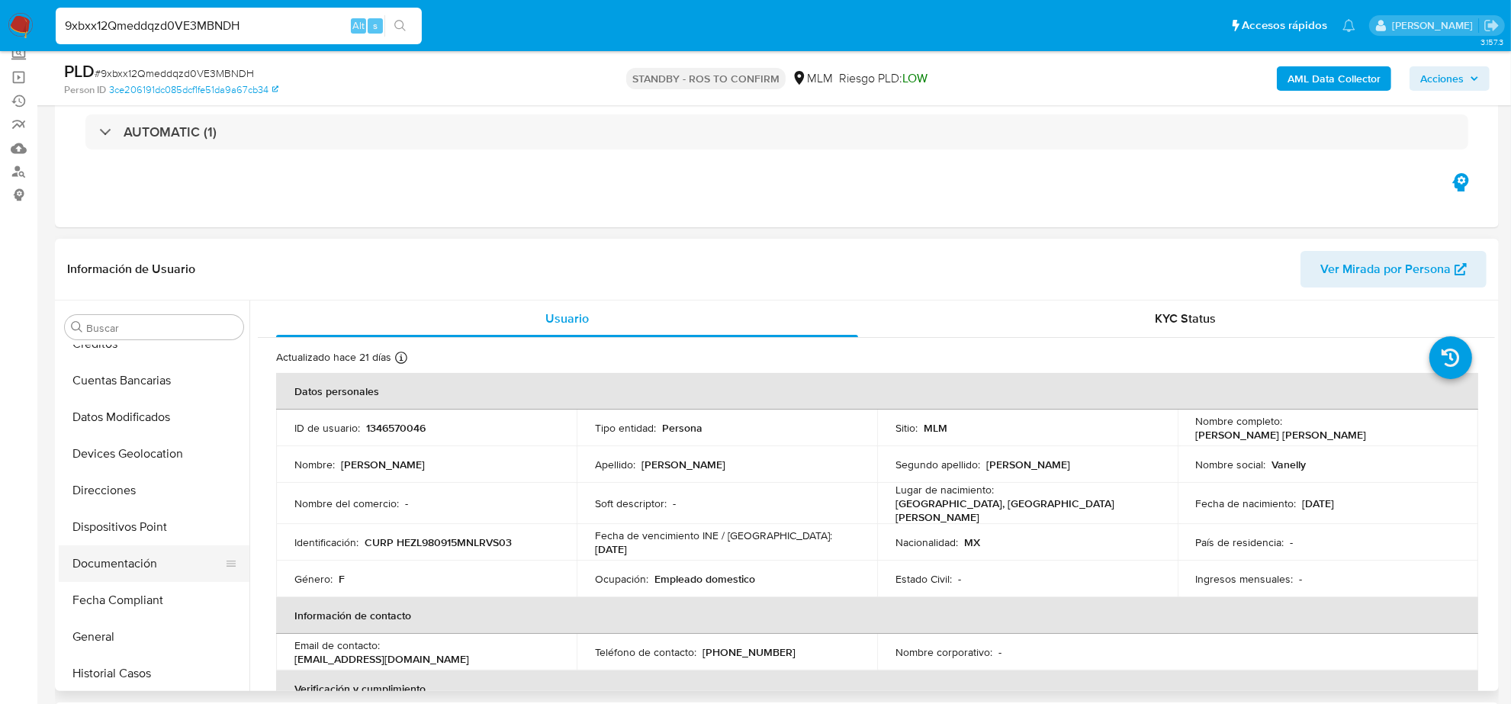
select select "10"
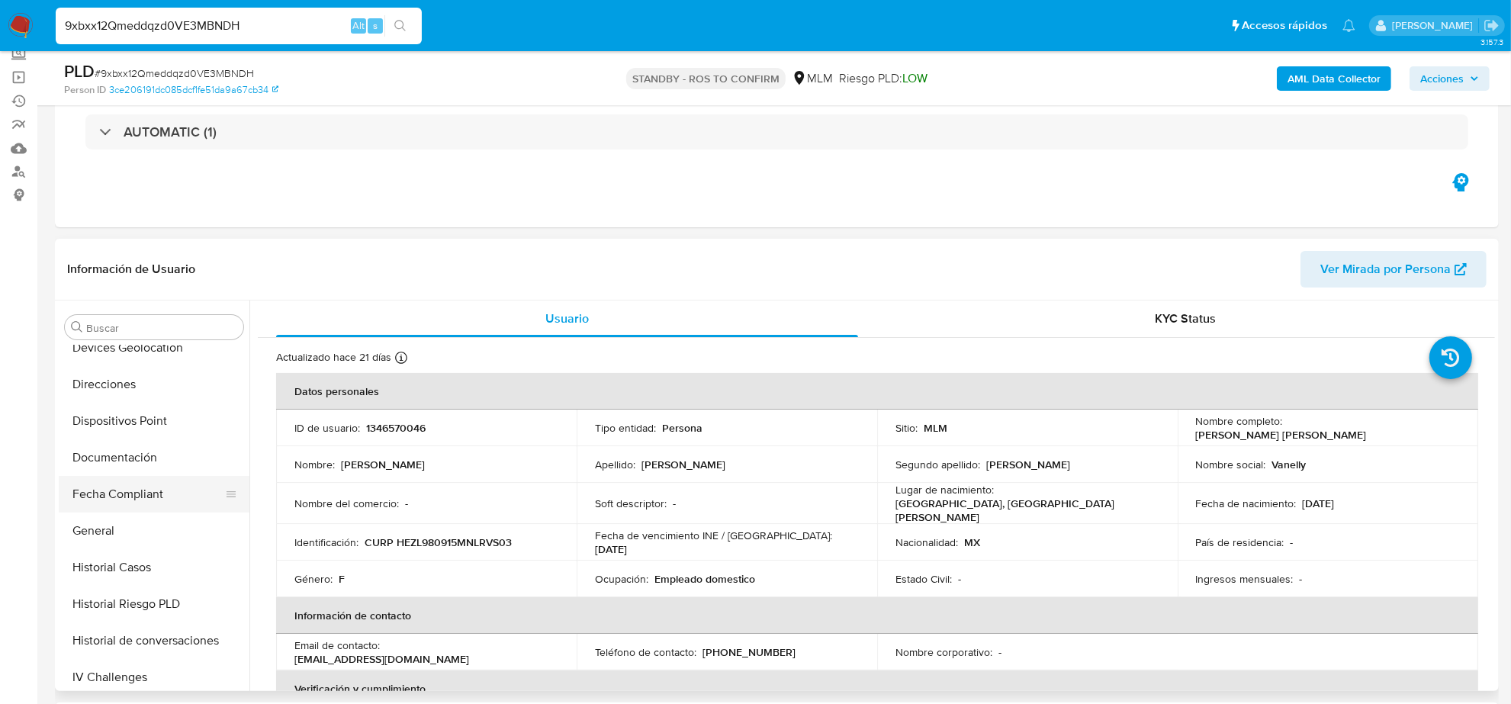
scroll to position [357, 0]
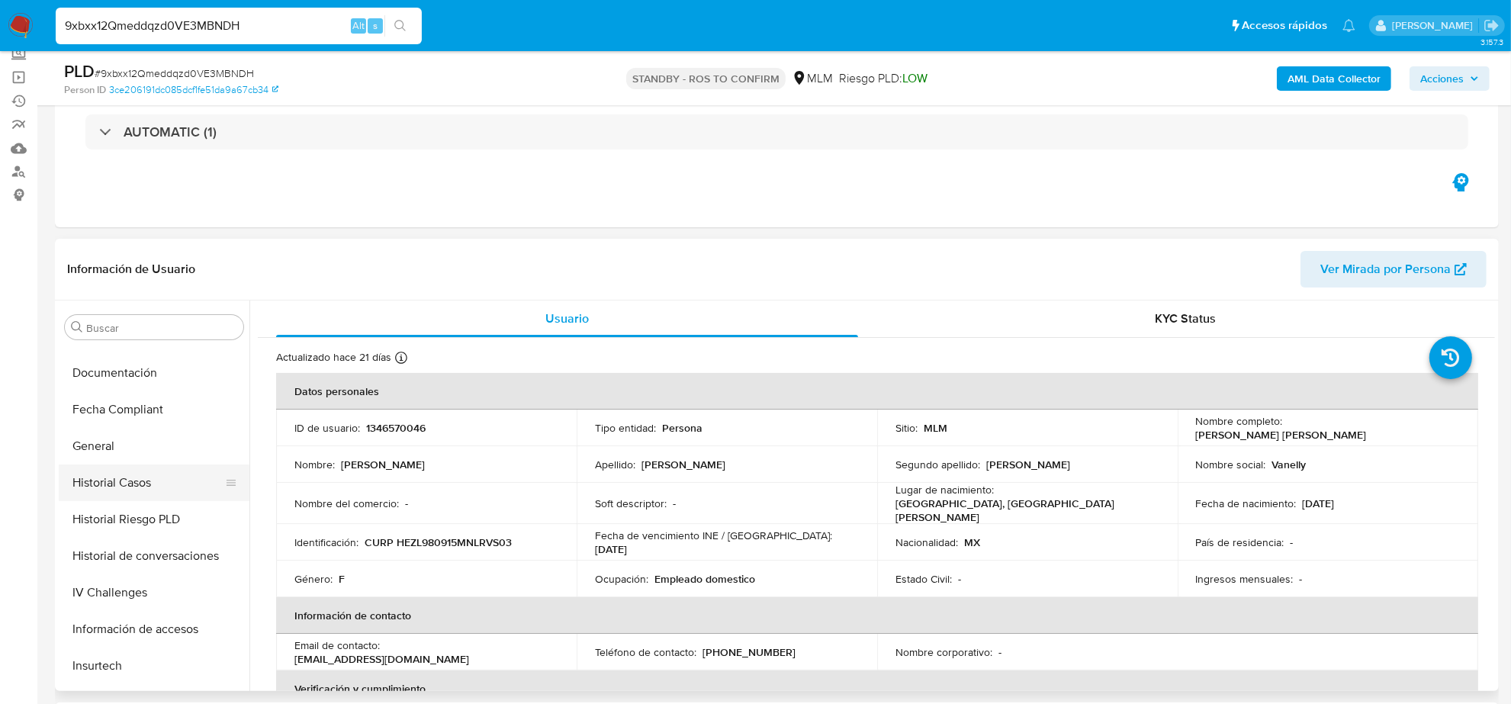
click at [135, 467] on button "Historial Casos" at bounding box center [148, 482] width 178 height 37
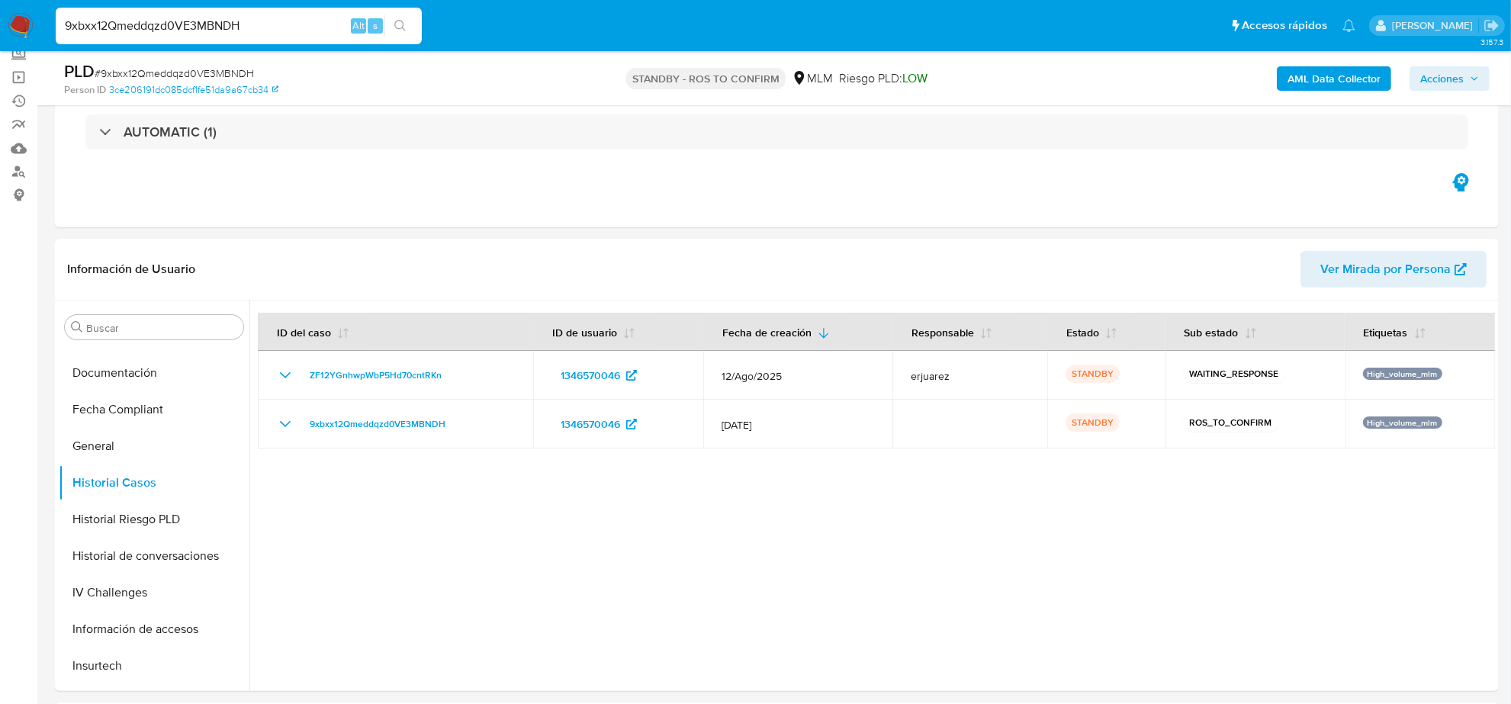
drag, startPoint x: 221, startPoint y: 40, endPoint x: 225, endPoint y: 31, distance: 9.2
click at [222, 37] on div "9xbxx12Qmeddqzd0VE3MBNDH Alt s" at bounding box center [239, 26] width 366 height 37
click at [225, 31] on input "9xbxx12Qmeddqzd0VE3MBNDH" at bounding box center [239, 26] width 366 height 20
paste input "OkdOTgfsCRynUExVnSlsTQHS"
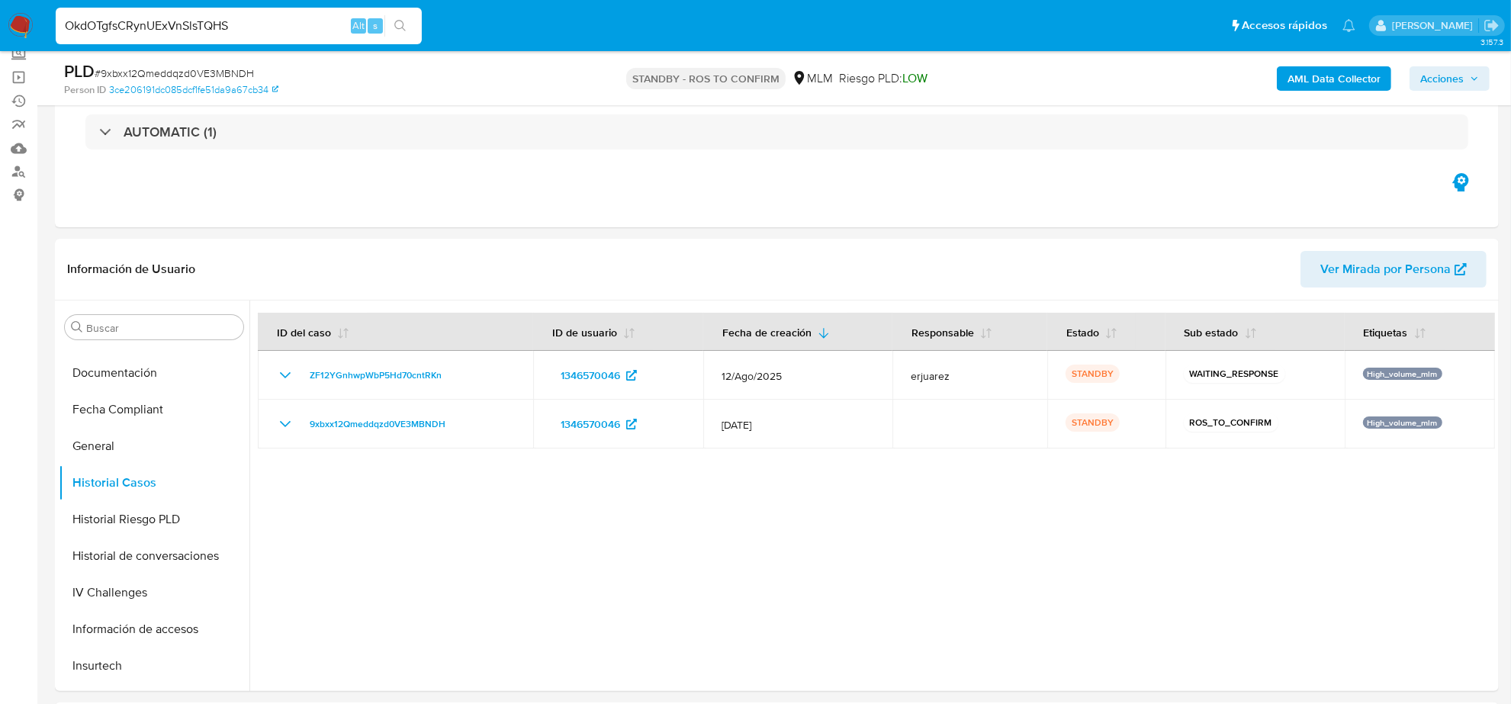
type input "OkdOTgfsCRynUExVnSlsTQHS"
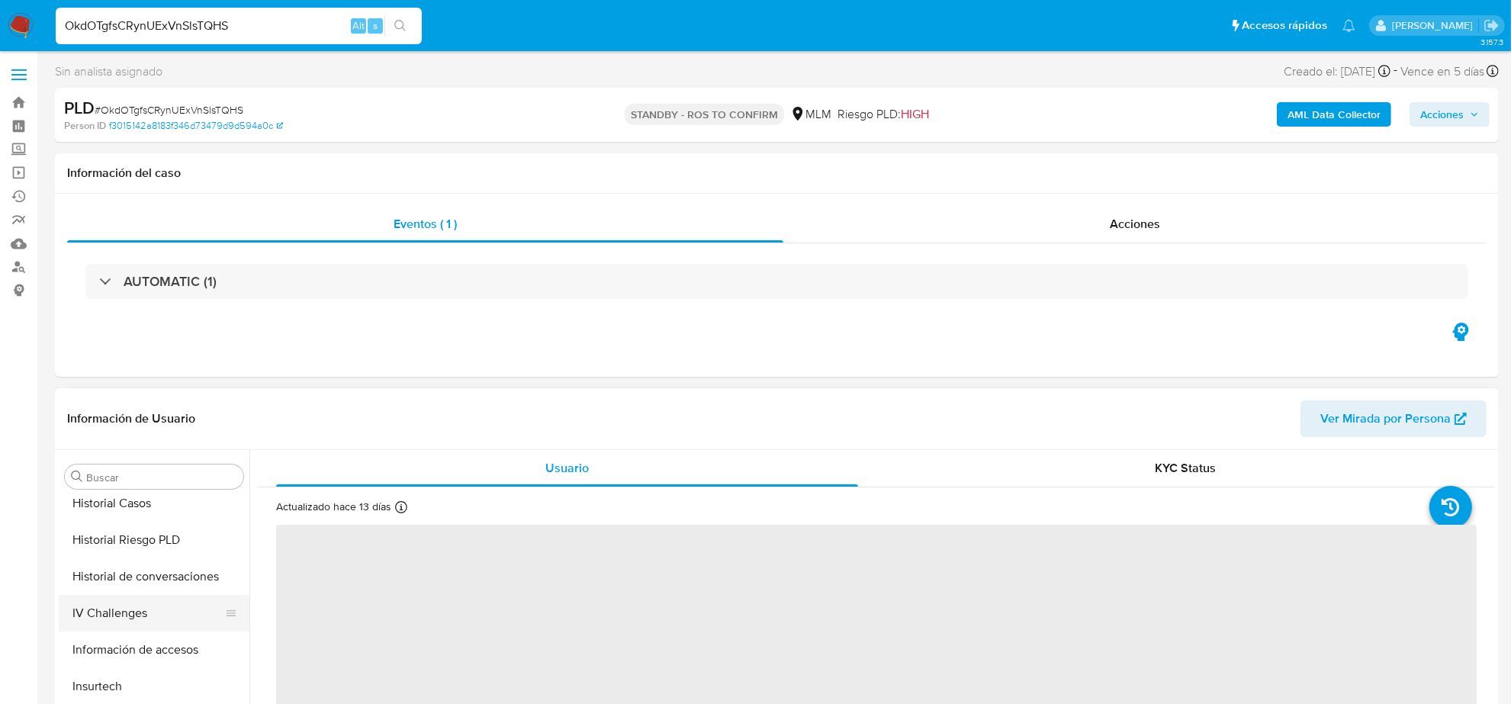
scroll to position [452, 0]
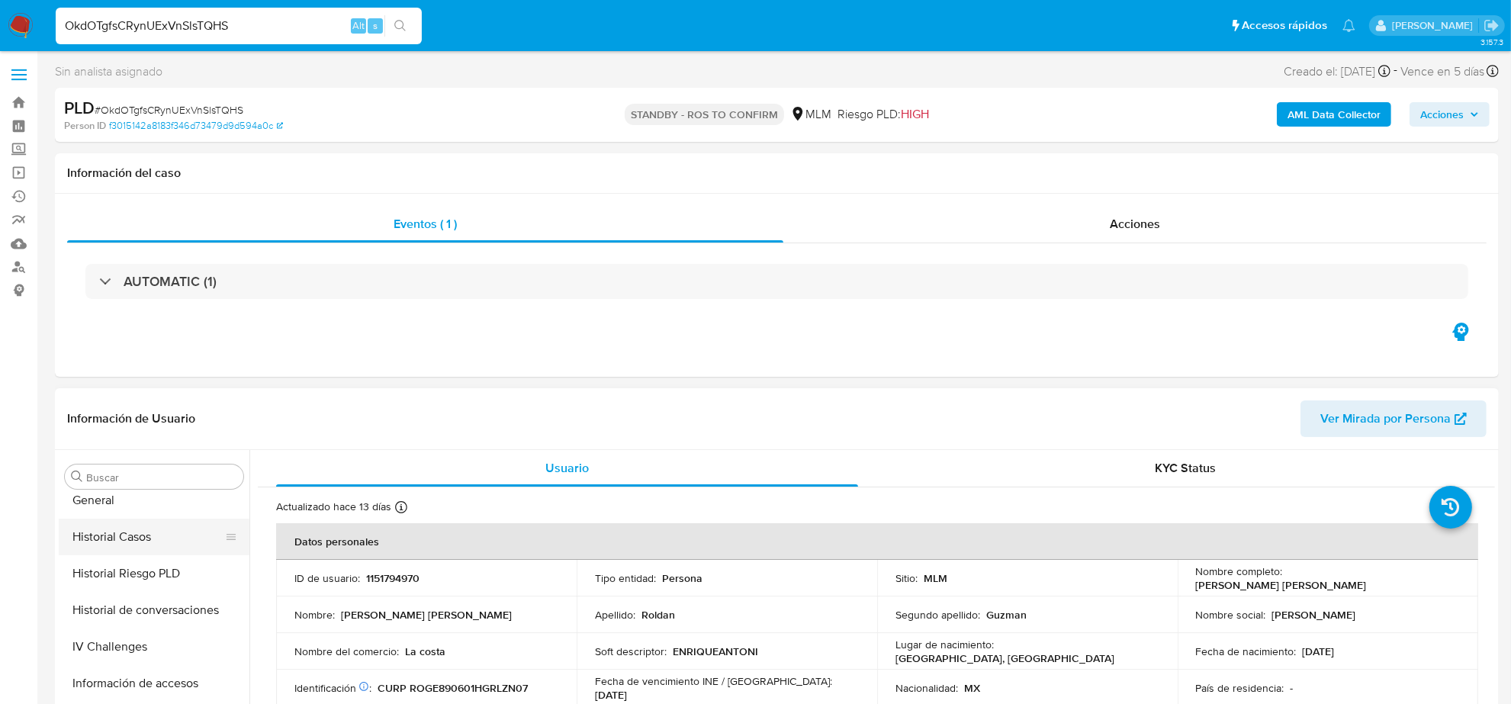
click at [149, 544] on button "Historial Casos" at bounding box center [148, 537] width 178 height 37
select select "10"
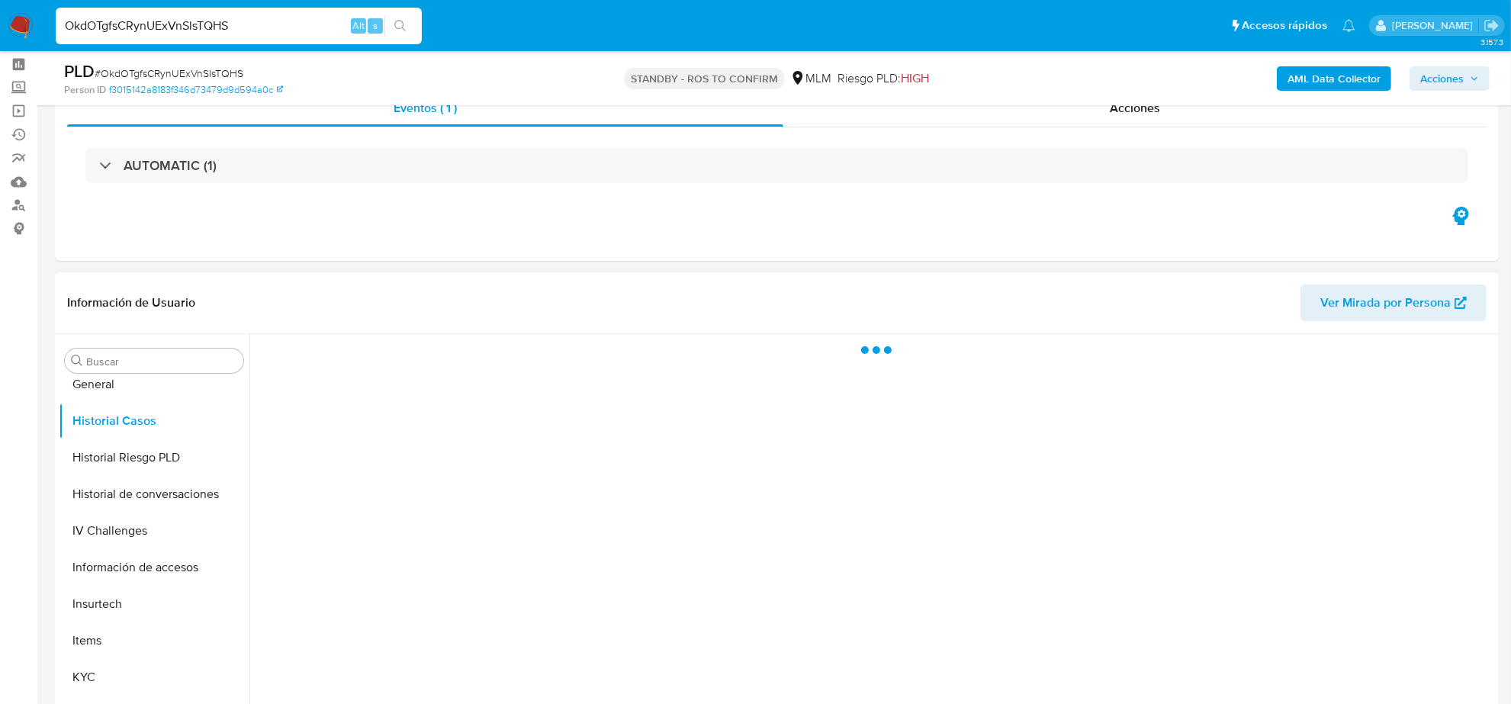
scroll to position [95, 0]
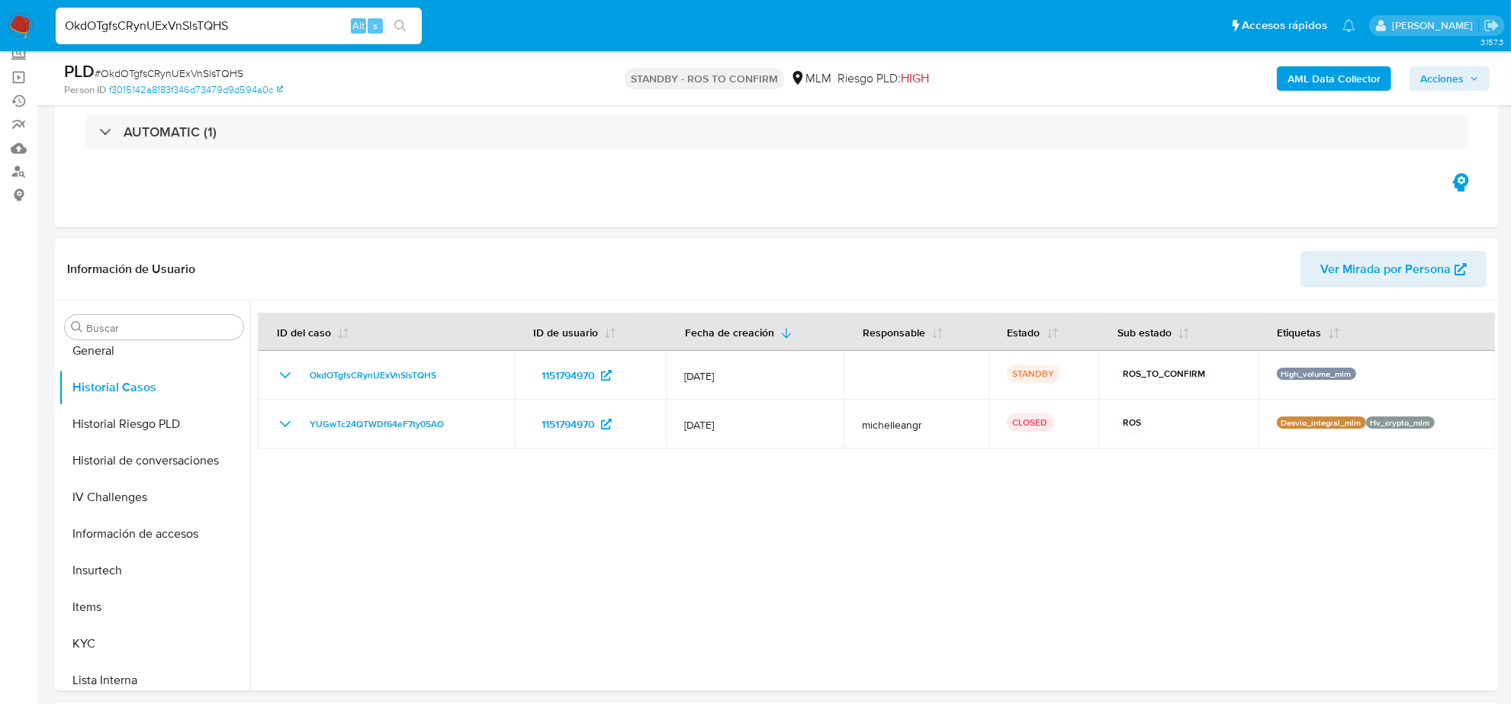
click at [101, 19] on input "OkdOTgfsCRynUExVnSlsTQHS" at bounding box center [239, 26] width 366 height 20
paste input "L4BX0JodwnPDEUhP5HR9Wo8e"
type input "L4BX0JodwnPDEUhP5HR9Wo8e"
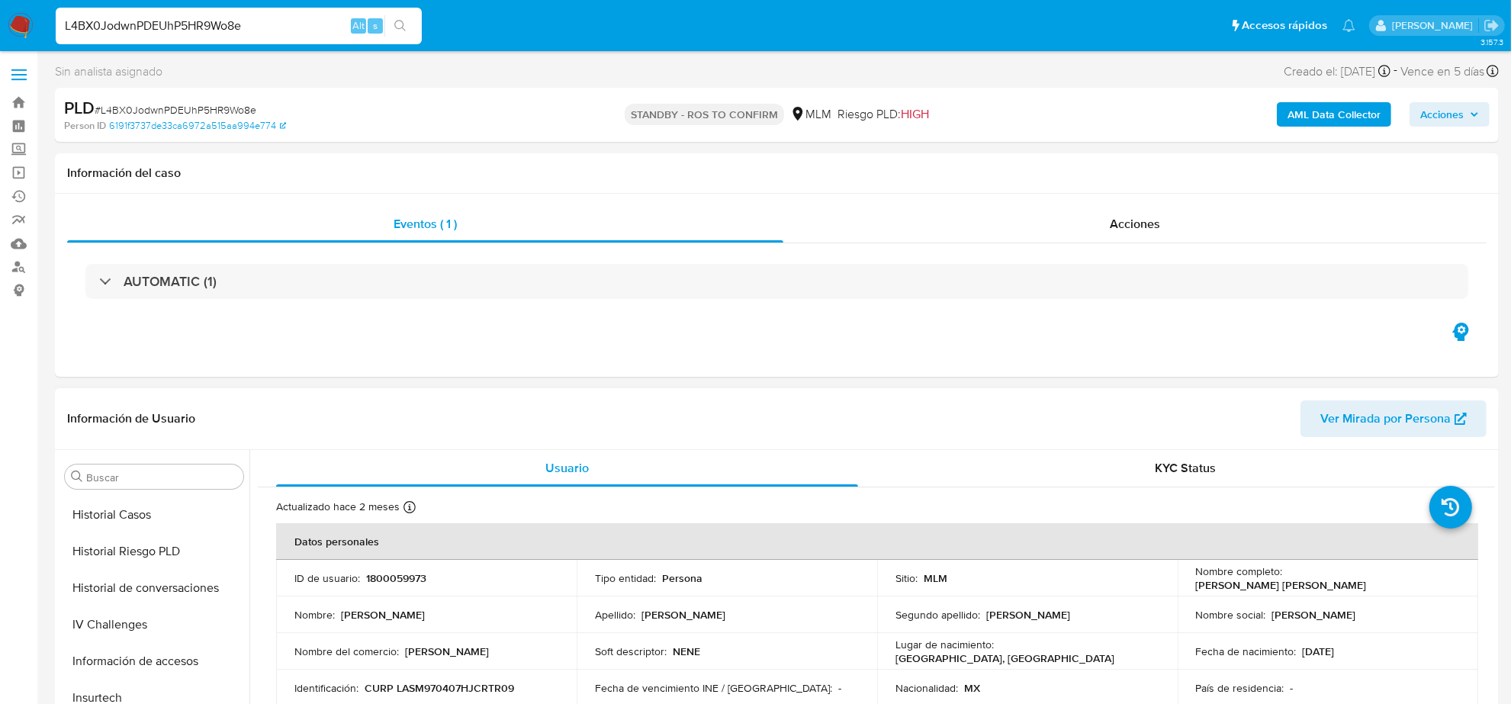
scroll to position [452, 0]
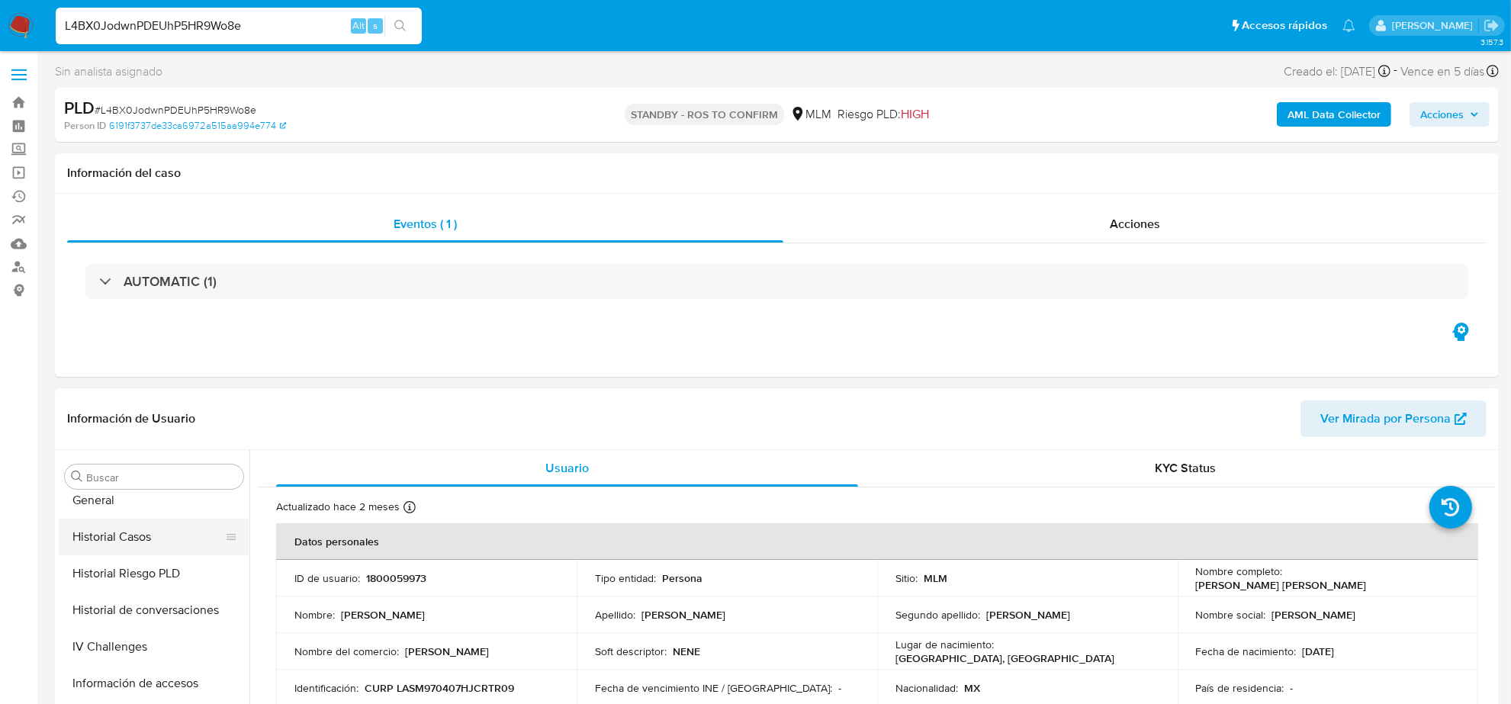
click at [132, 551] on button "Historial Casos" at bounding box center [148, 537] width 178 height 37
select select "10"
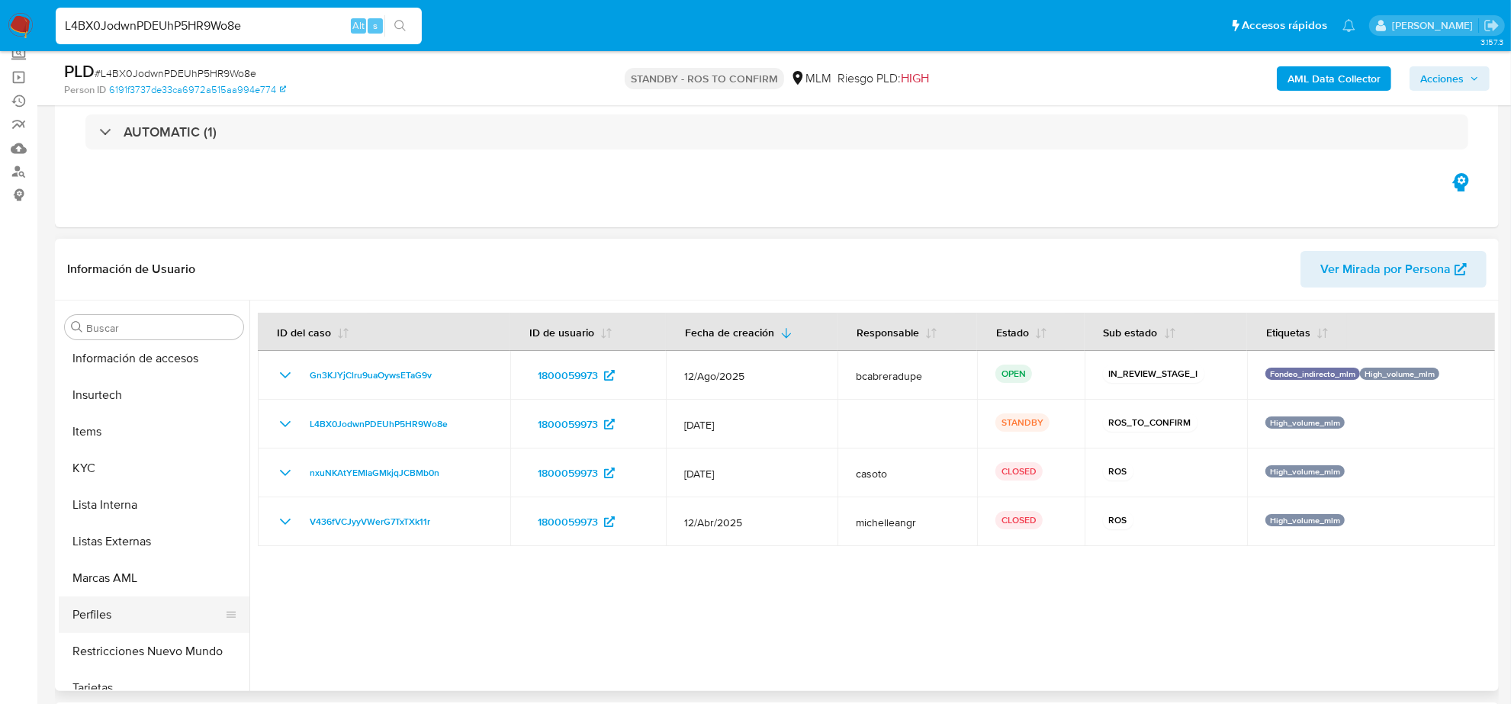
scroll to position [643, 0]
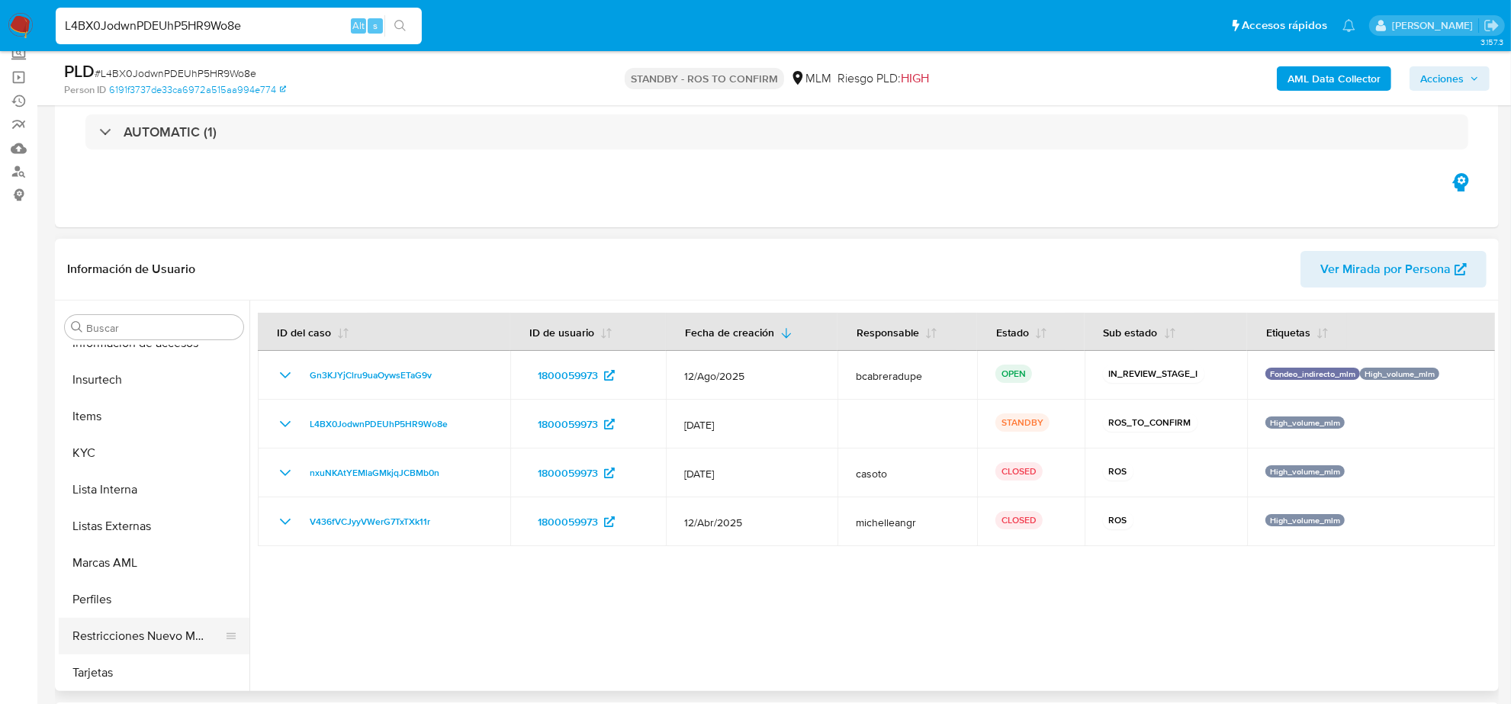
click at [164, 625] on button "Restricciones Nuevo Mundo" at bounding box center [148, 636] width 178 height 37
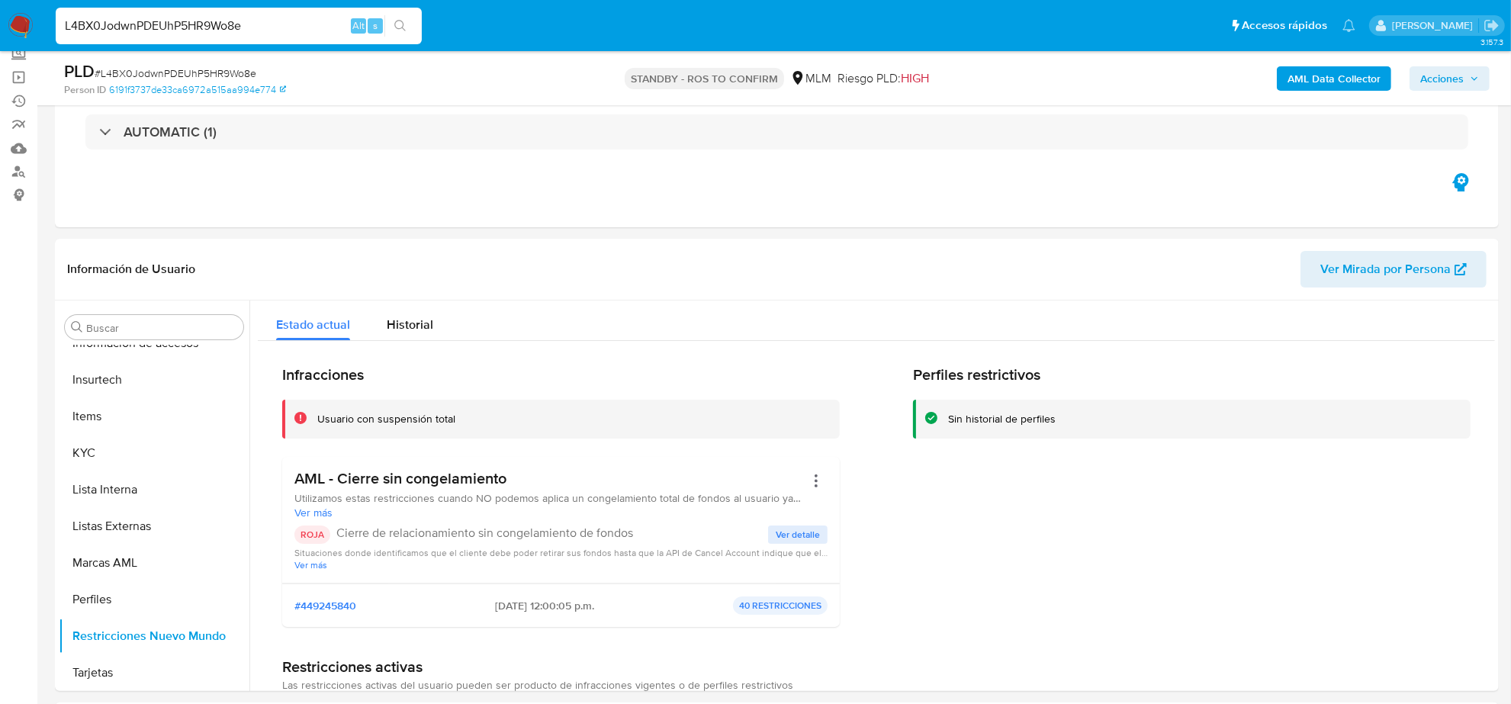
click at [281, 27] on input "L4BX0JodwnPDEUhP5HR9Wo8e" at bounding box center [239, 26] width 366 height 20
paste input "rkCpwLXHgXWOTal246iRtgmj"
type input "rkCpwLXHgXWOTal246iRtgmj"
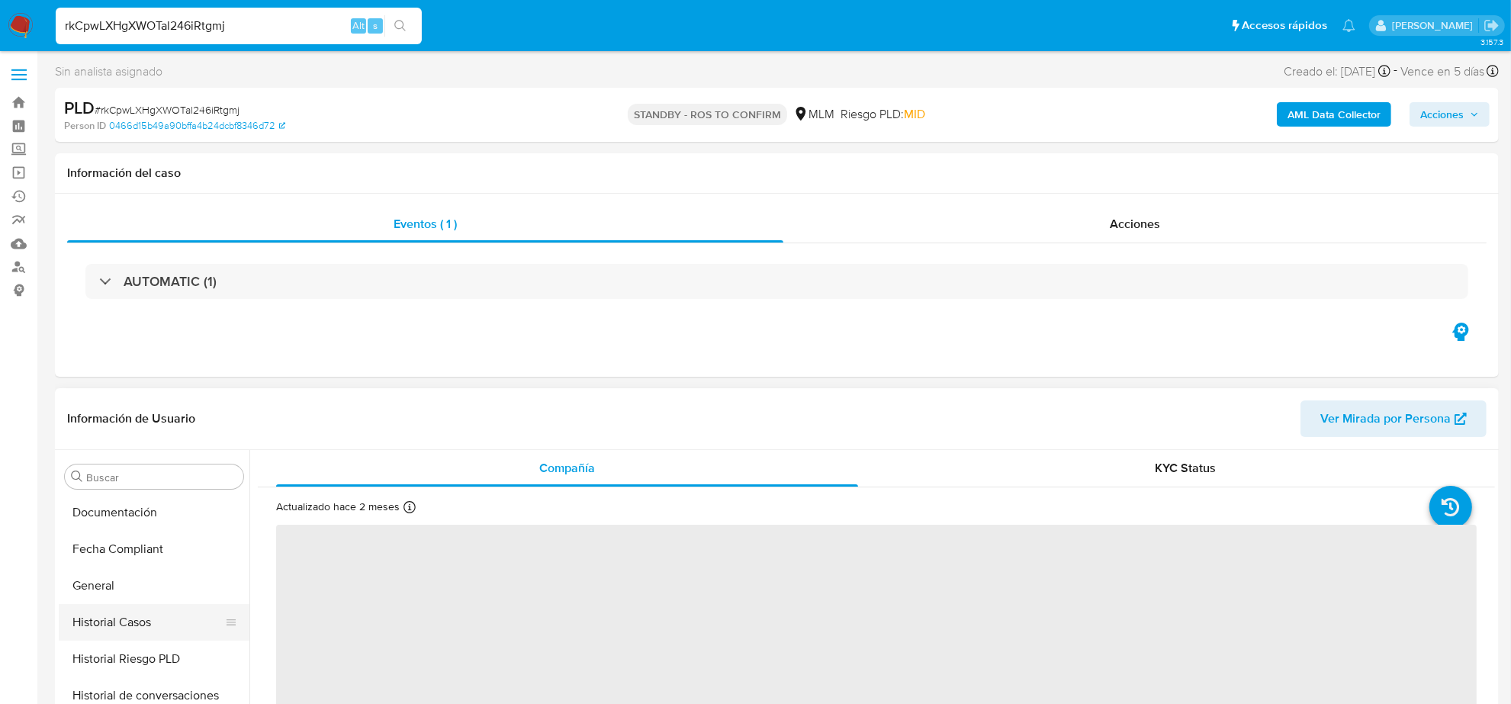
scroll to position [357, 0]
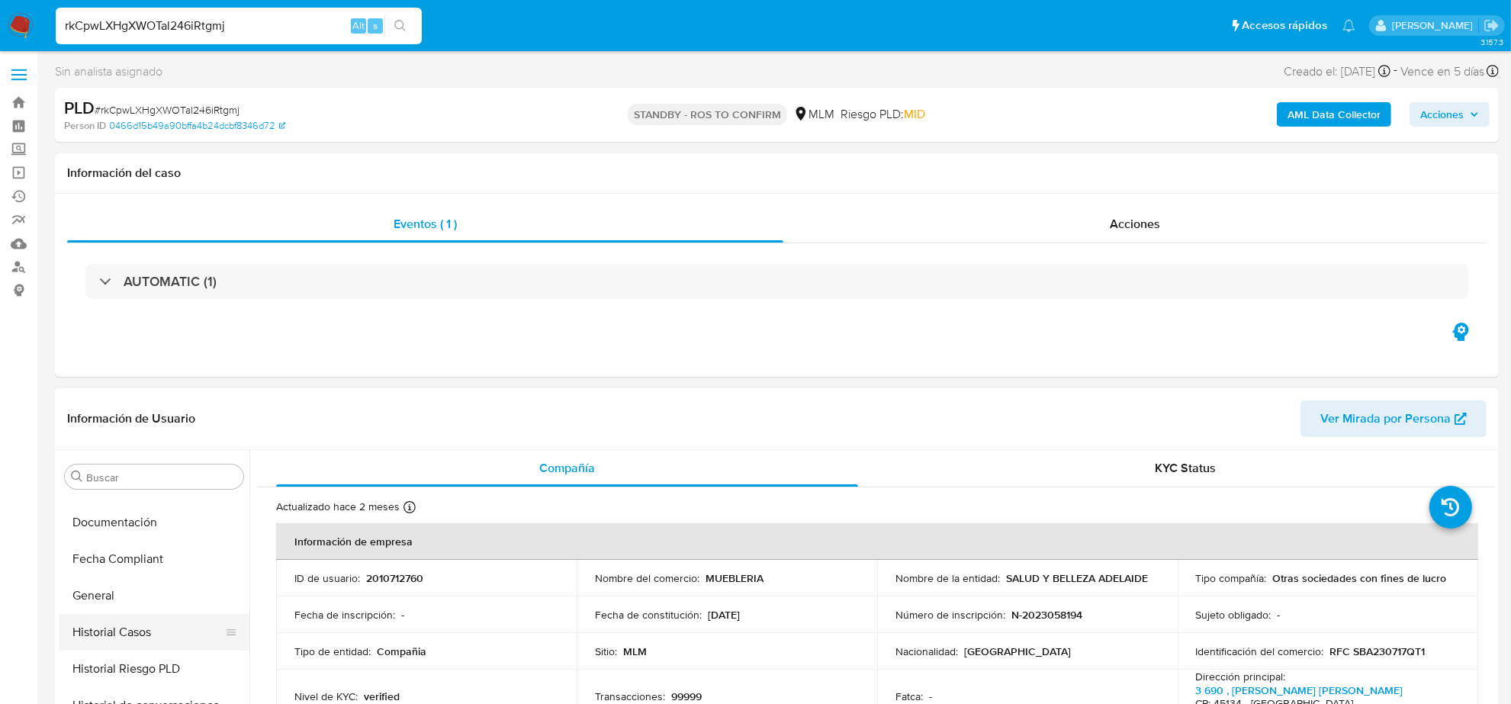
select select "10"
click at [149, 635] on button "Historial Casos" at bounding box center [148, 632] width 178 height 37
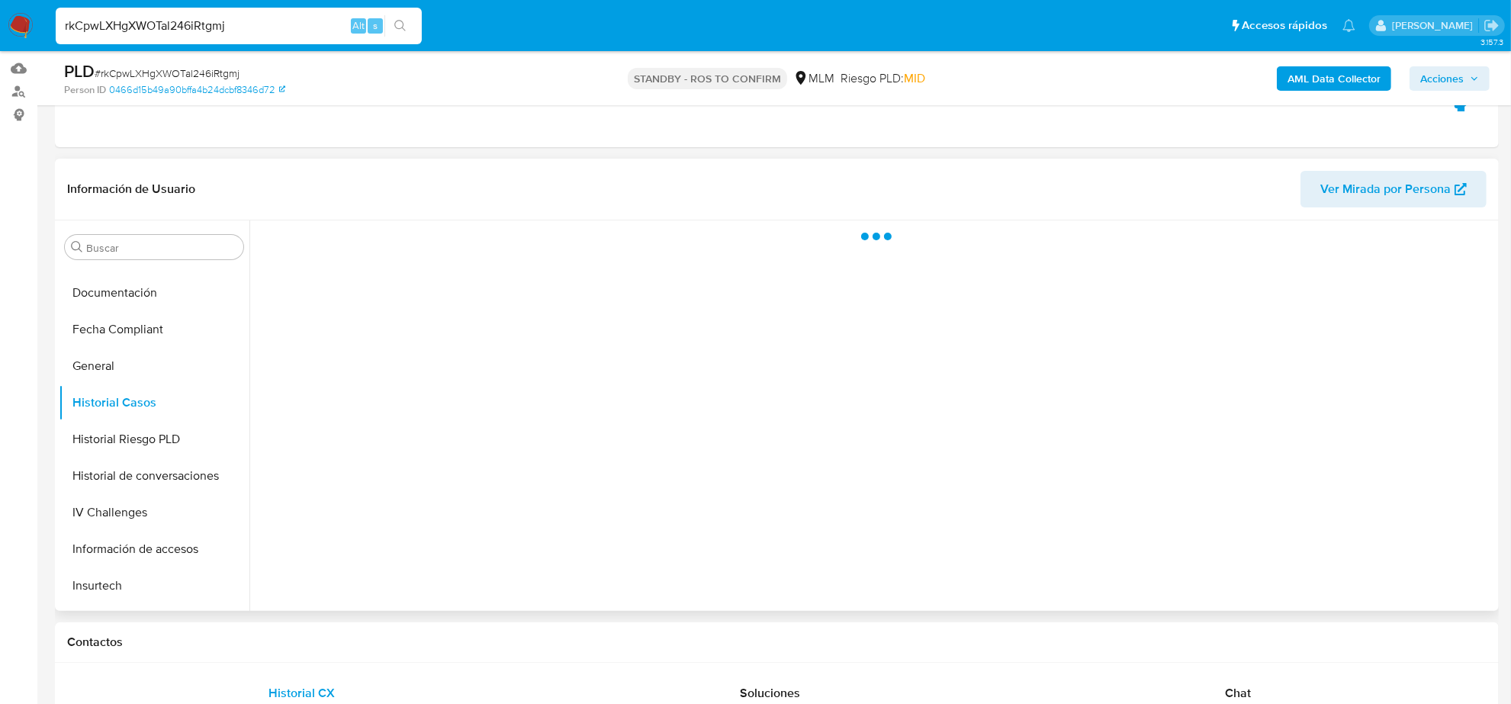
scroll to position [191, 0]
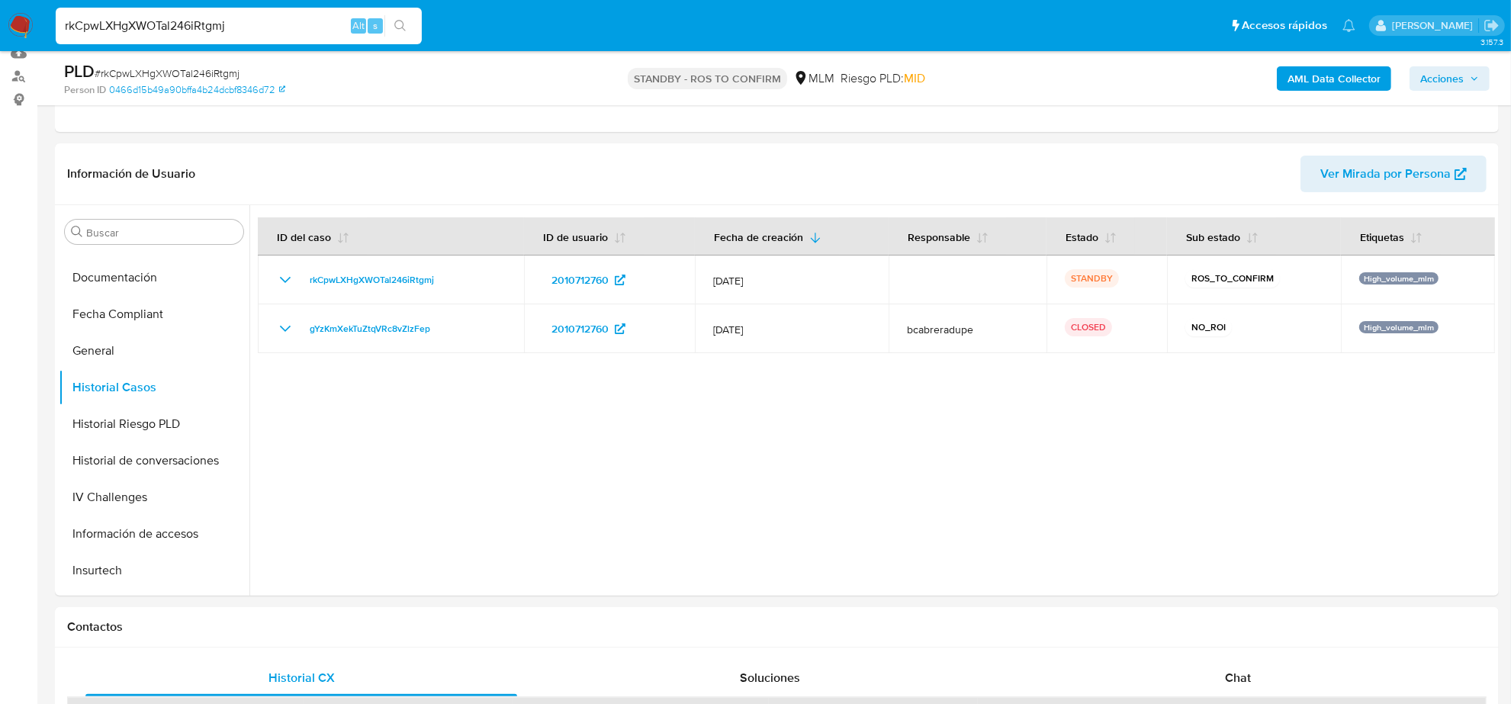
click at [216, 31] on input "rkCpwLXHgXWOTal246iRtgmj" at bounding box center [239, 26] width 366 height 20
paste input "b3wd1Cy5pjlr5wPTCM9uIXzv"
type input "b3wd1Cy5pjlr5wPTCM9uIXzv"
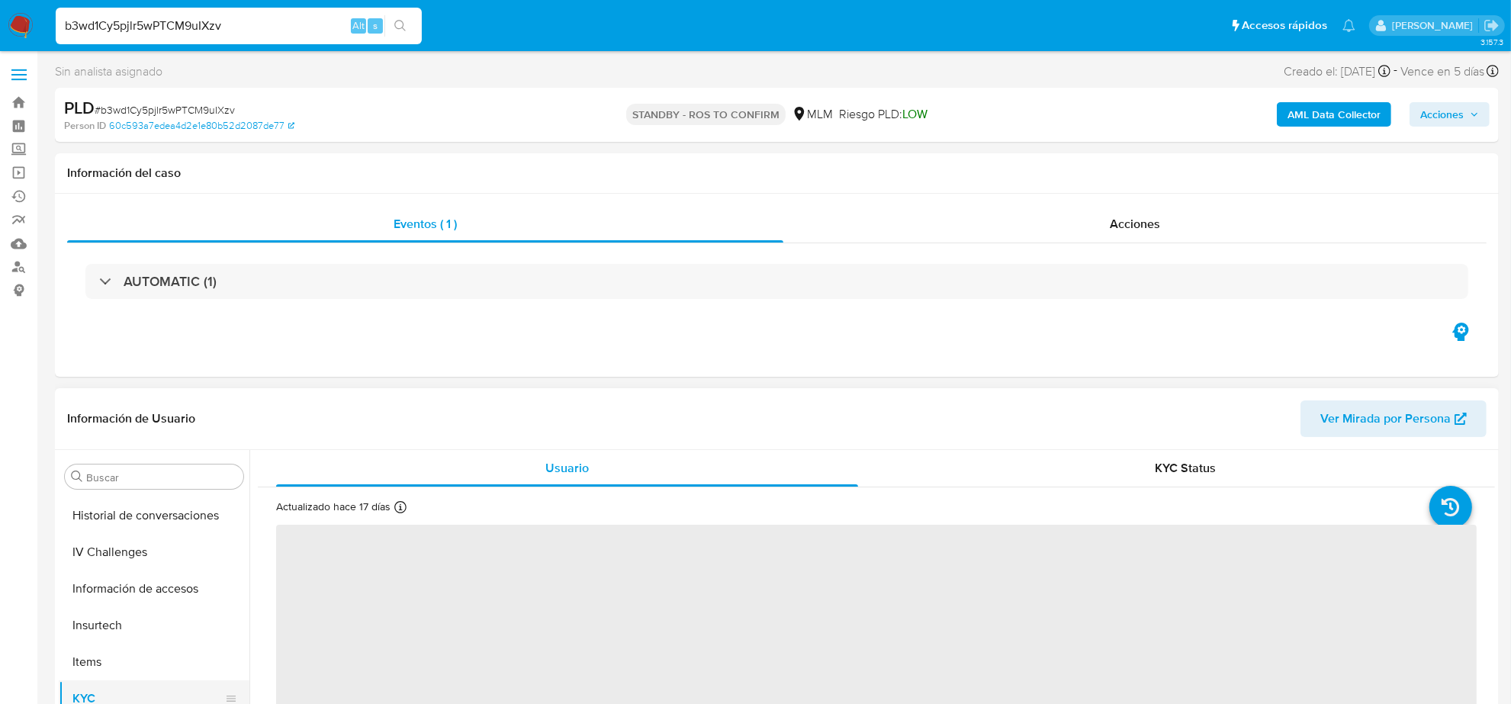
scroll to position [452, 0]
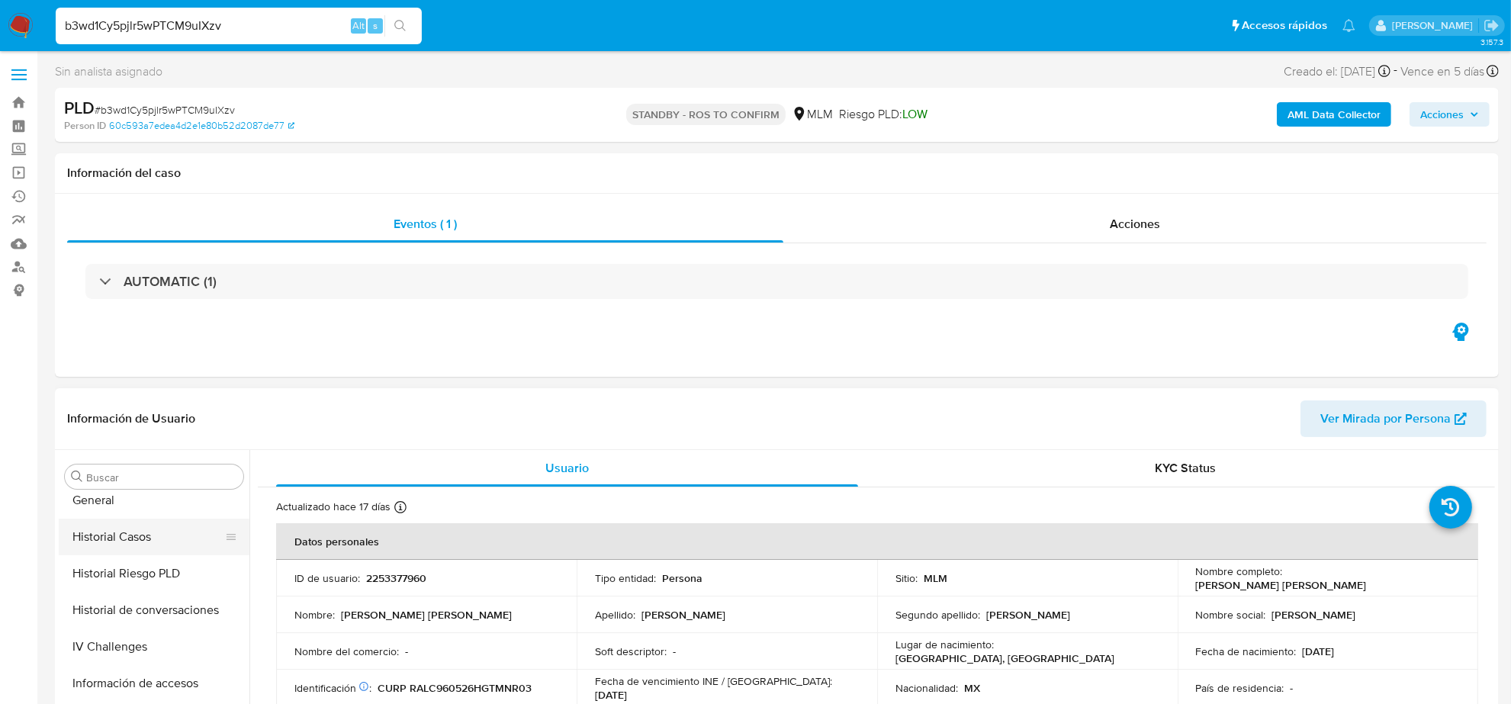
click at [161, 530] on button "Historial Casos" at bounding box center [148, 537] width 178 height 37
select select "10"
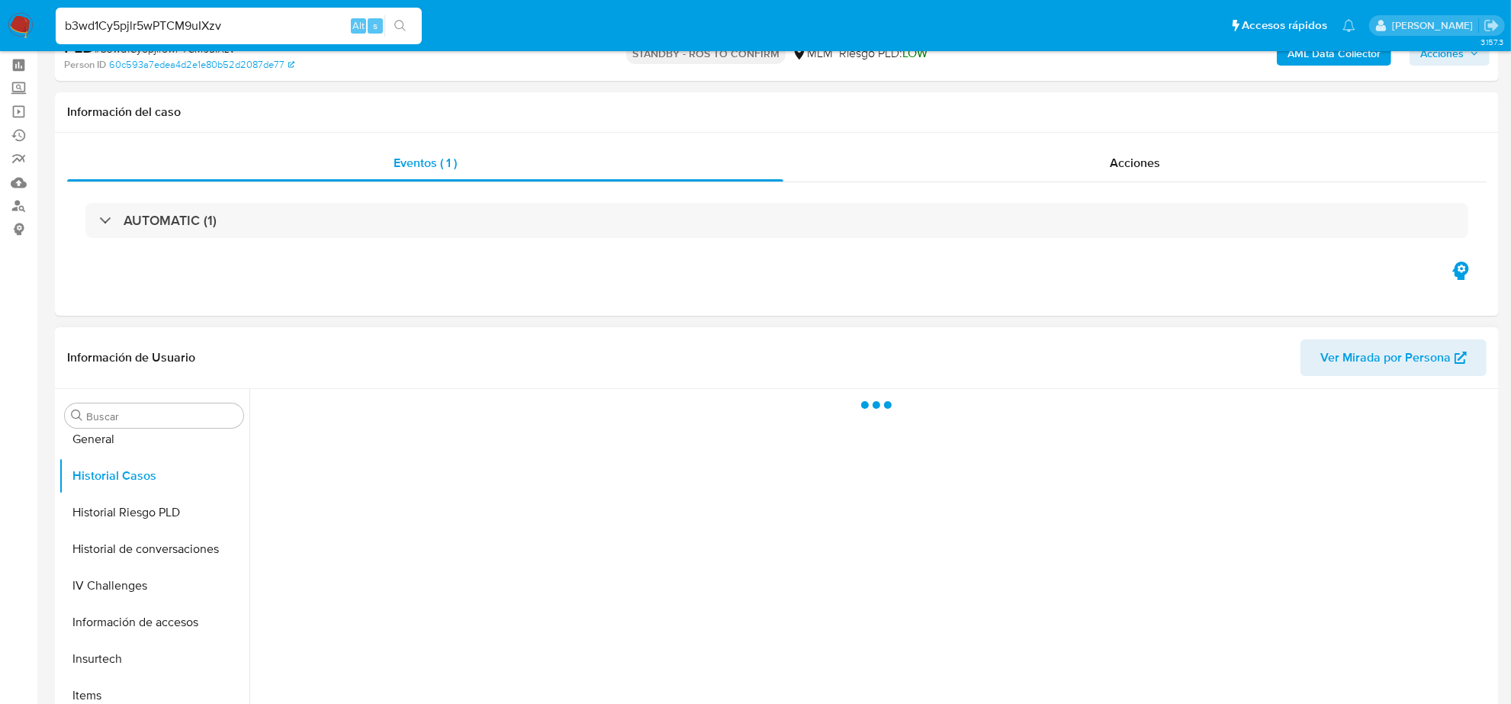
scroll to position [95, 0]
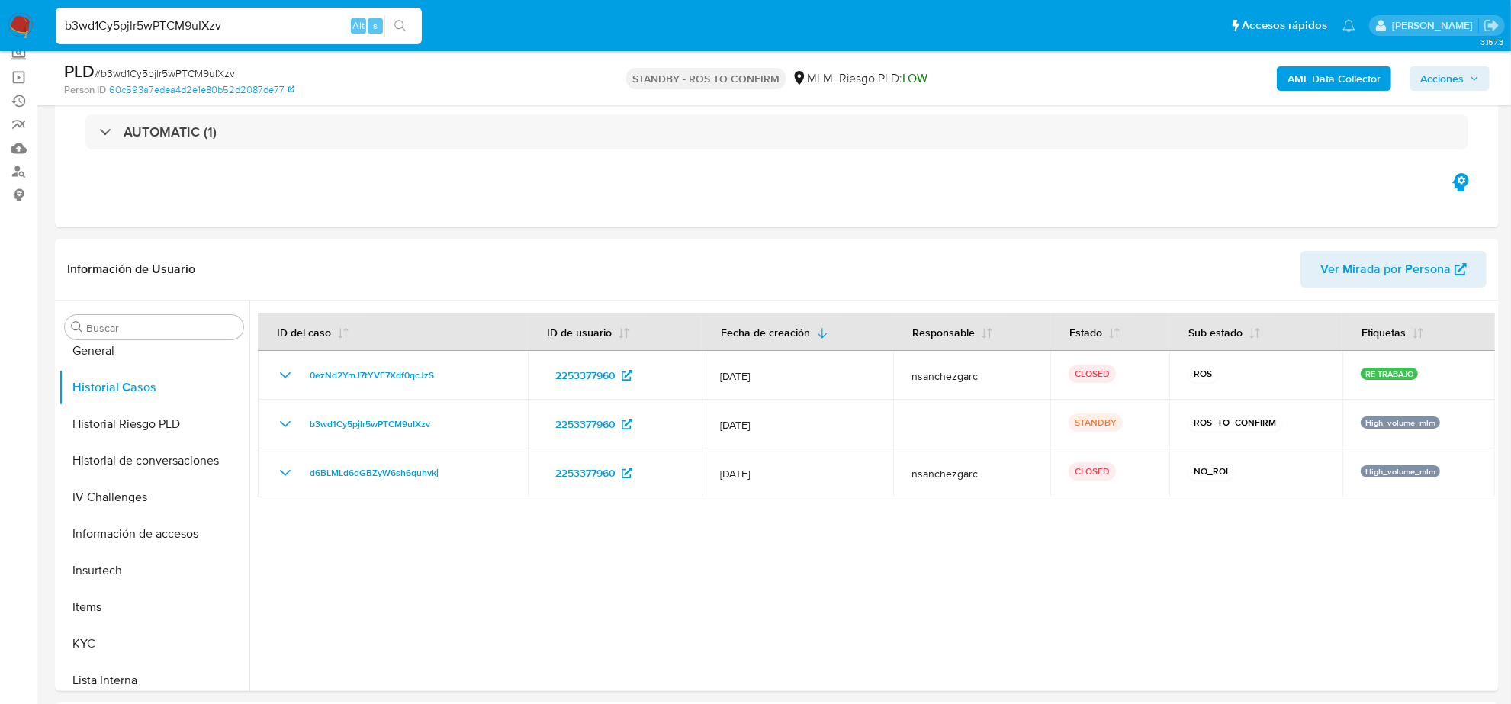
click at [259, 24] on input "b3wd1Cy5pjlr5wPTCM9uIXzv" at bounding box center [239, 26] width 366 height 20
paste input "QZunsiPF5sdvVJjwb00KG10G"
type input "QZunsiPF5sdvVJjwb00KG10G"
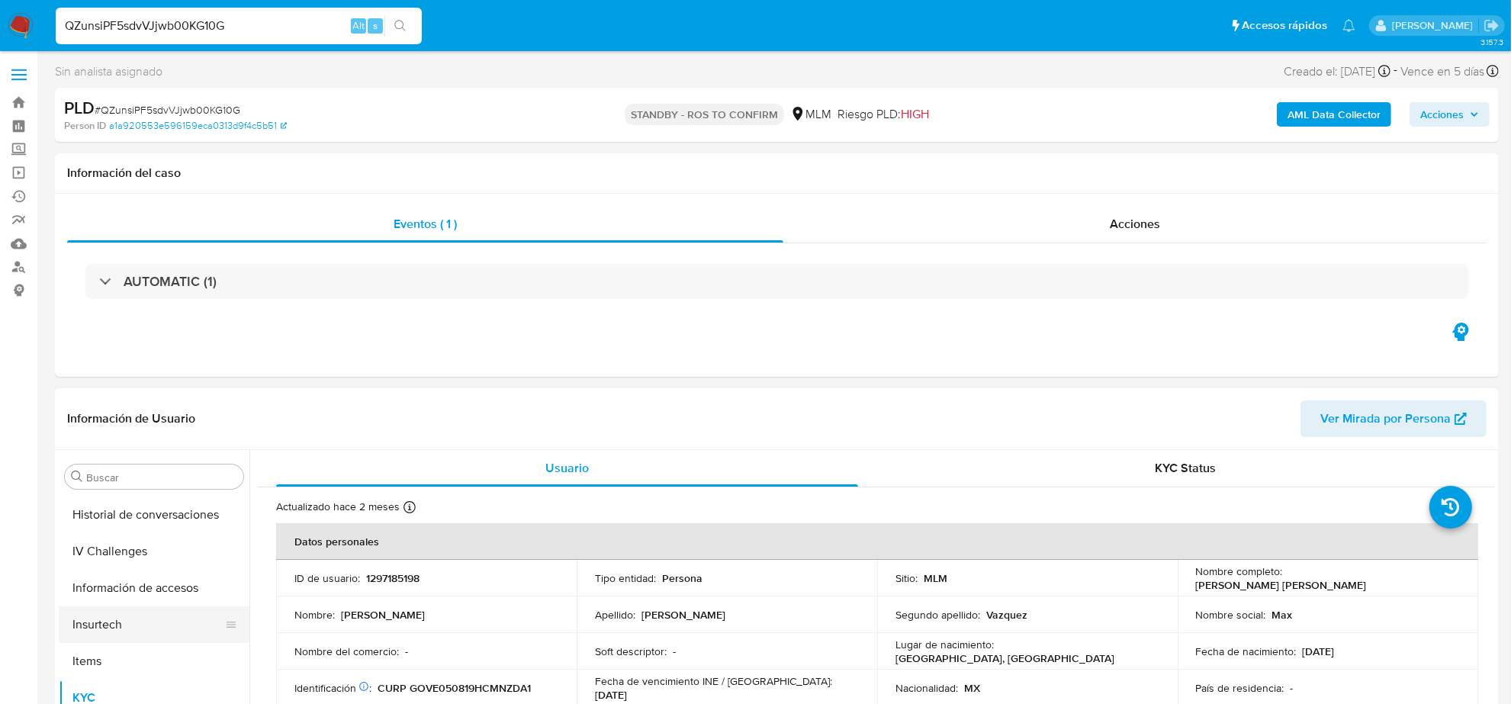
scroll to position [357, 0]
click at [137, 638] on button "Historial Casos" at bounding box center [148, 632] width 178 height 37
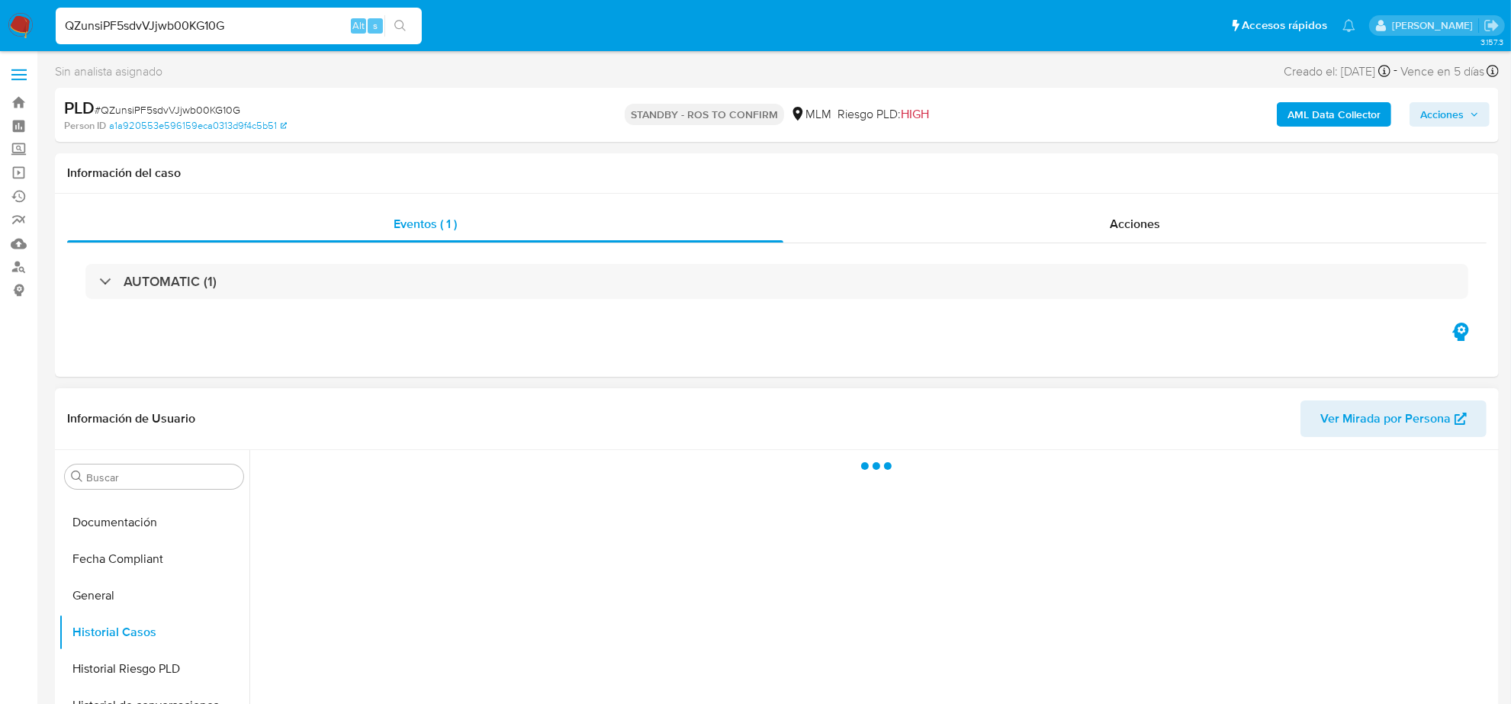
select select "10"
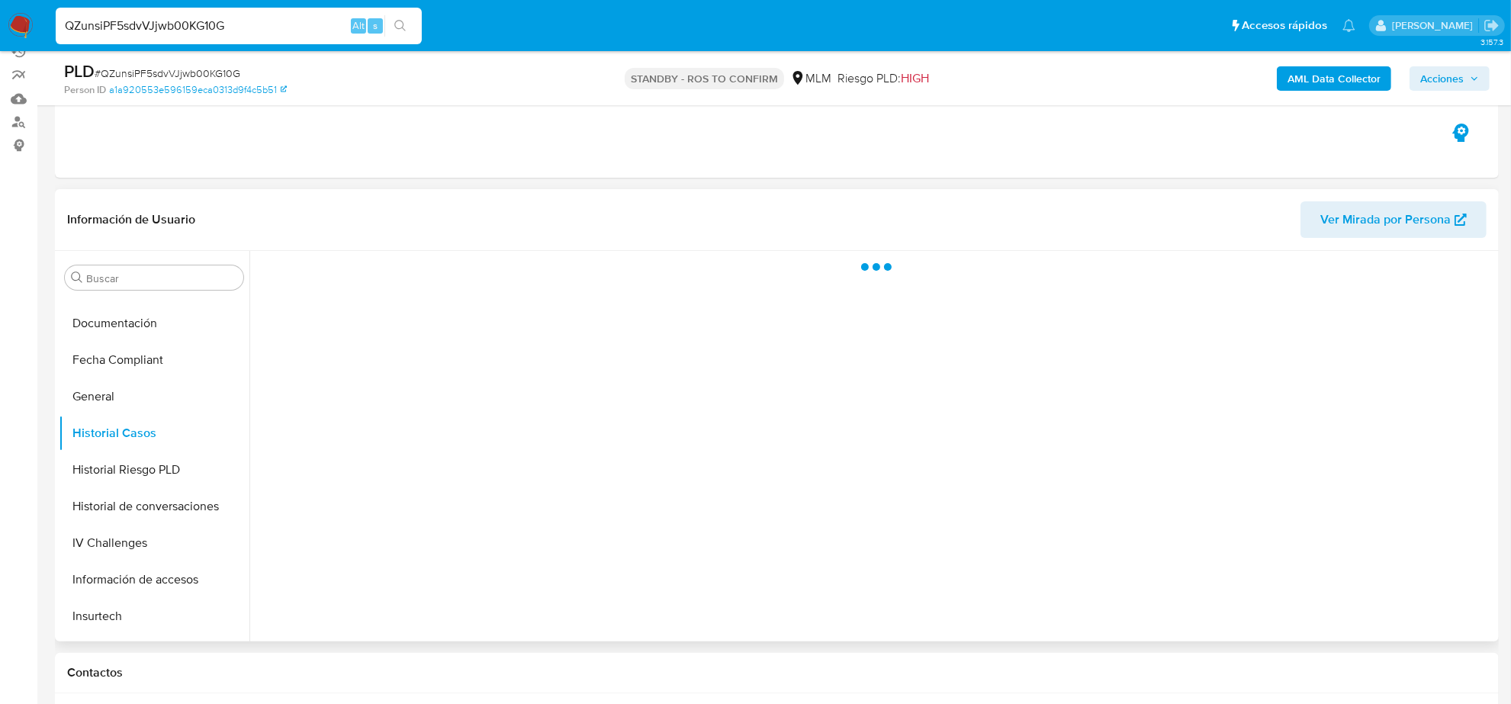
scroll to position [191, 0]
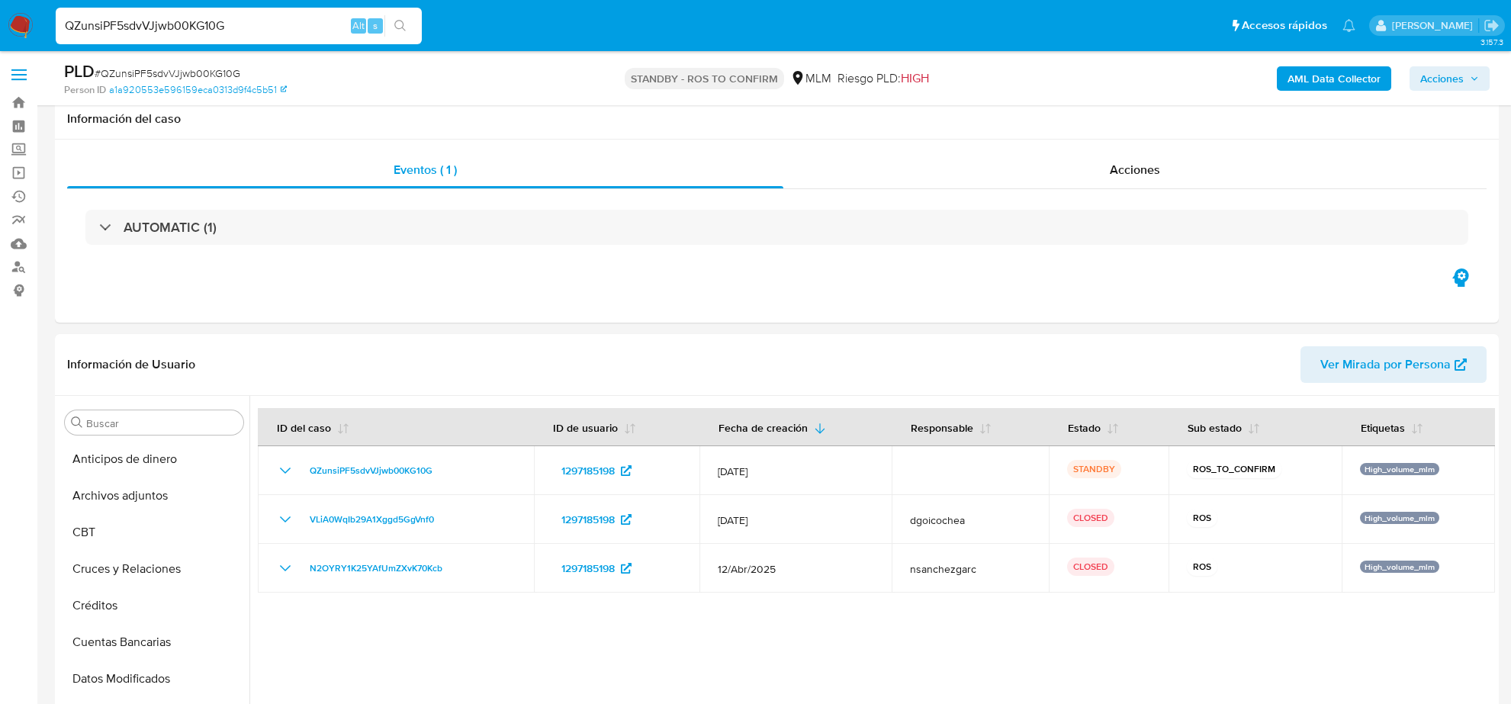
select select "10"
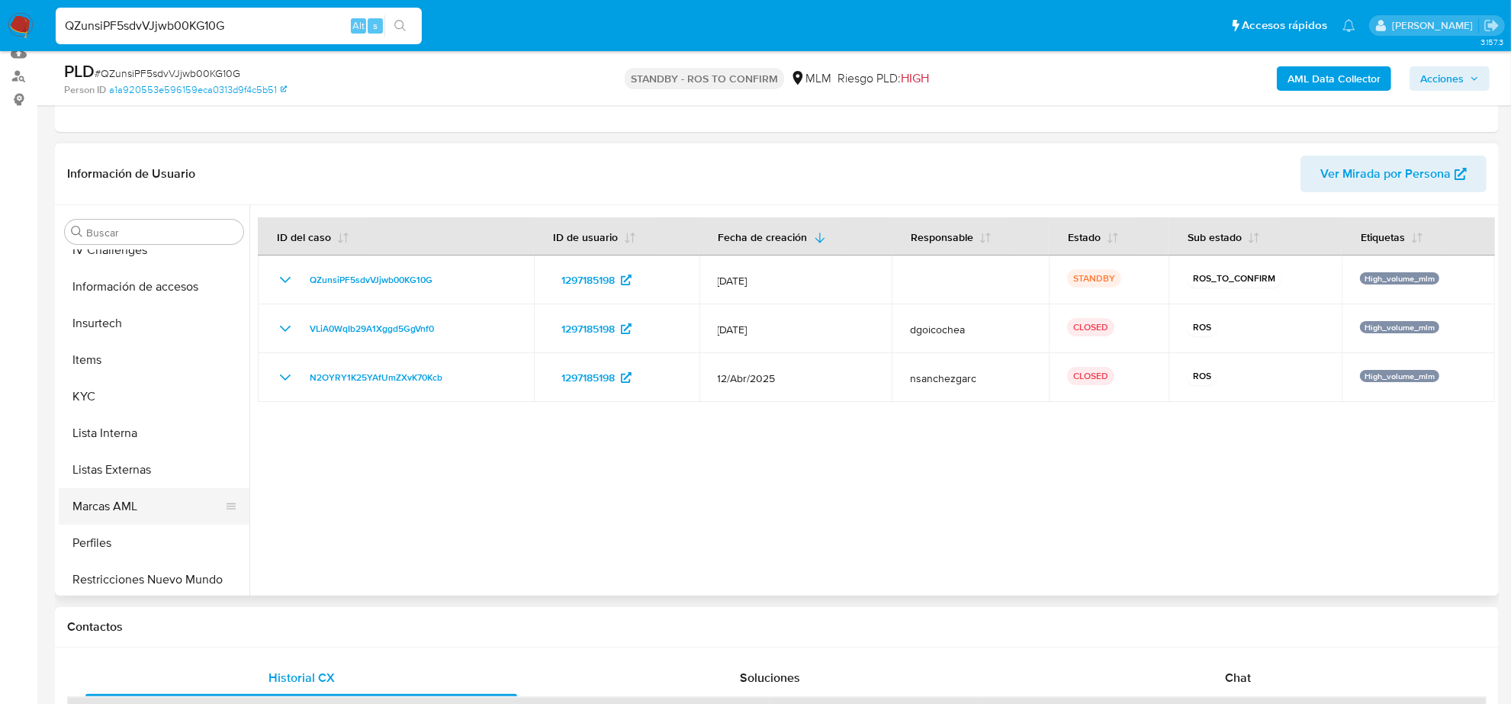
scroll to position [643, 0]
click at [126, 541] on button "Restricciones Nuevo Mundo" at bounding box center [148, 540] width 178 height 37
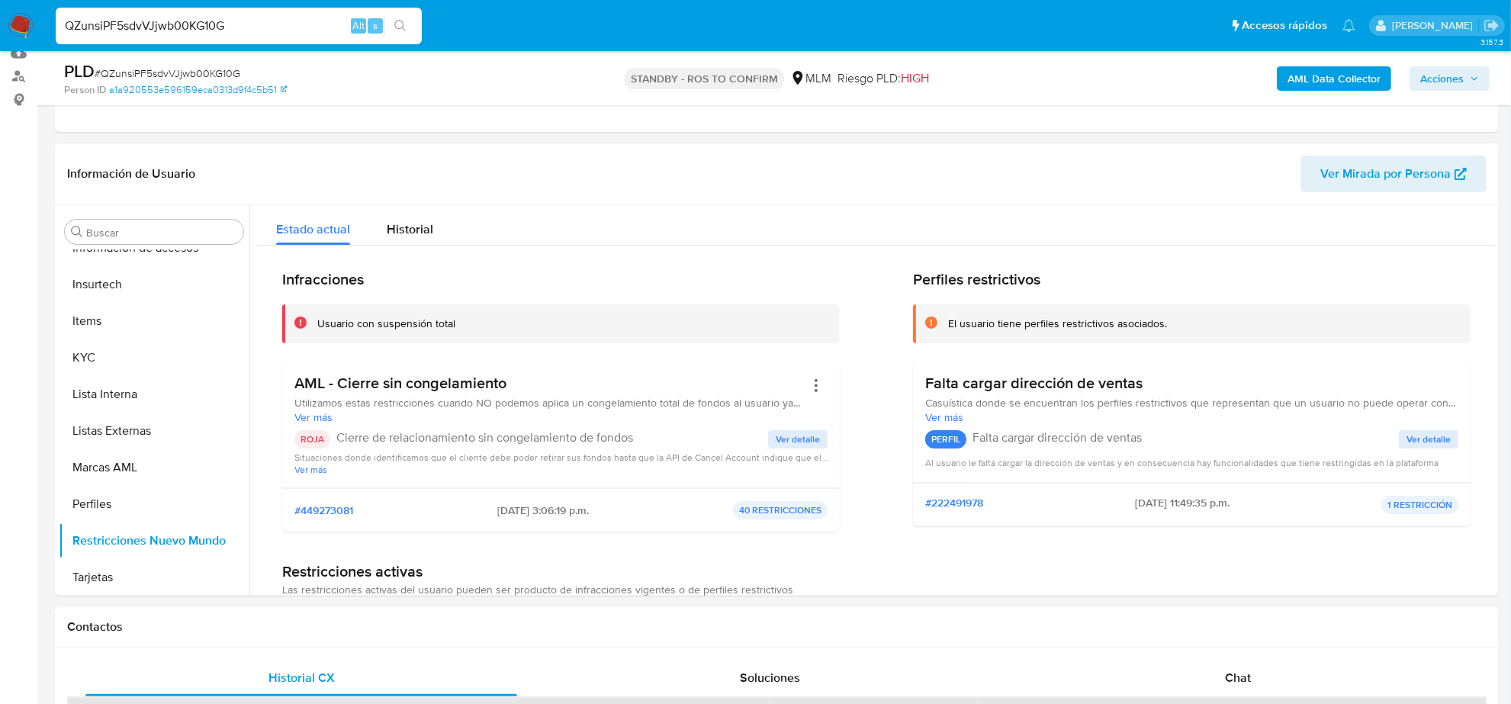
click at [212, 21] on input "QZunsiPF5sdvVJjwb00KG10G" at bounding box center [239, 26] width 366 height 20
paste input "m6vkUpSWOOf9BkY6eAscZMsO"
type input "m6vkUpSWOOf9BkY6eAscZMsO"
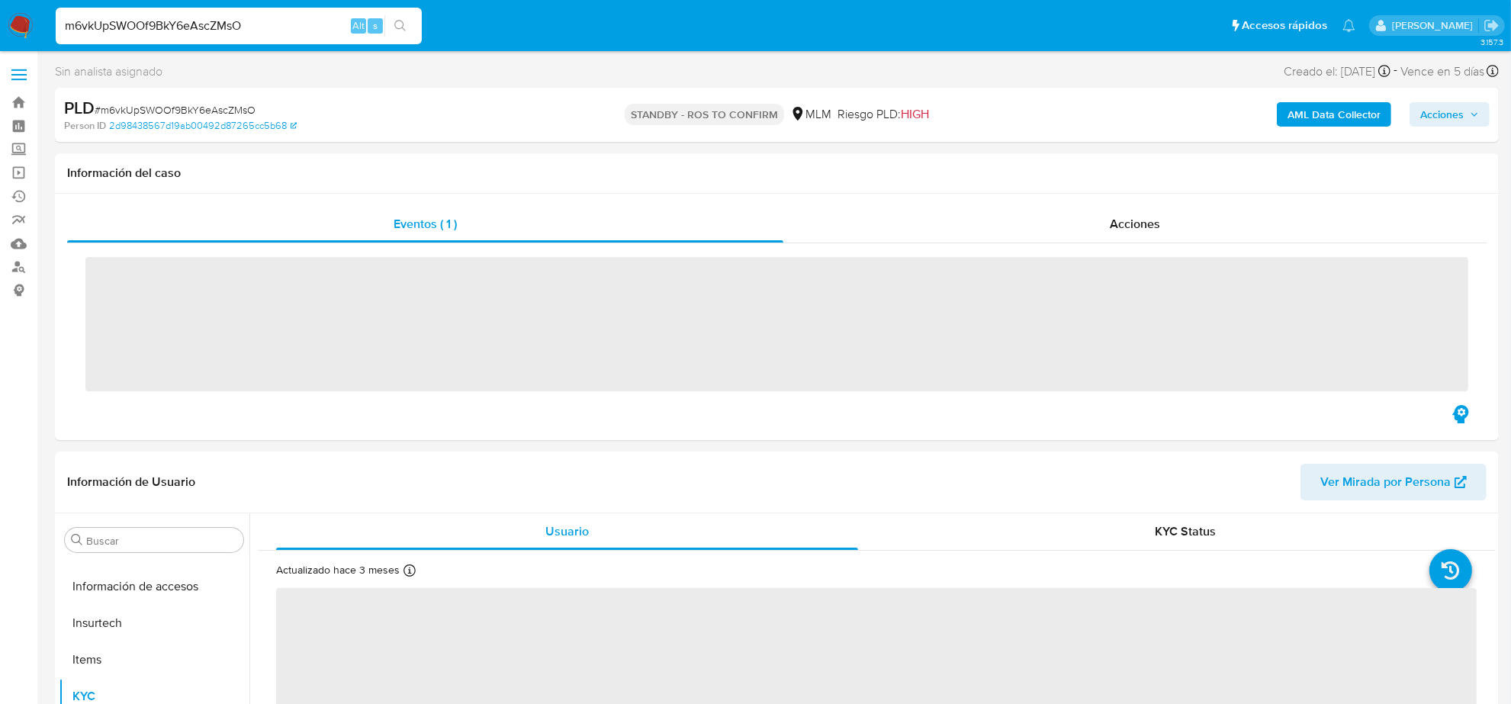
scroll to position [643, 0]
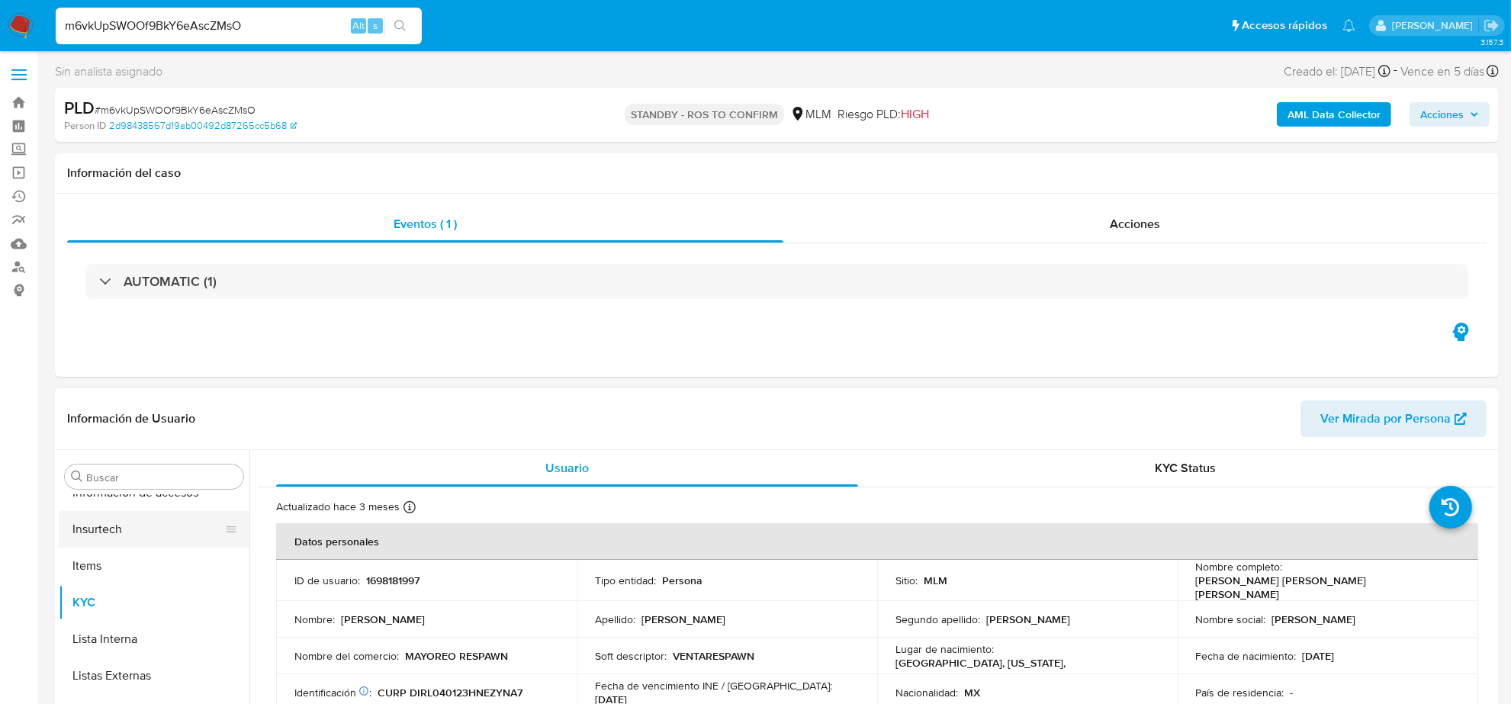
select select "10"
click at [149, 548] on button "Historial Casos" at bounding box center [148, 537] width 178 height 37
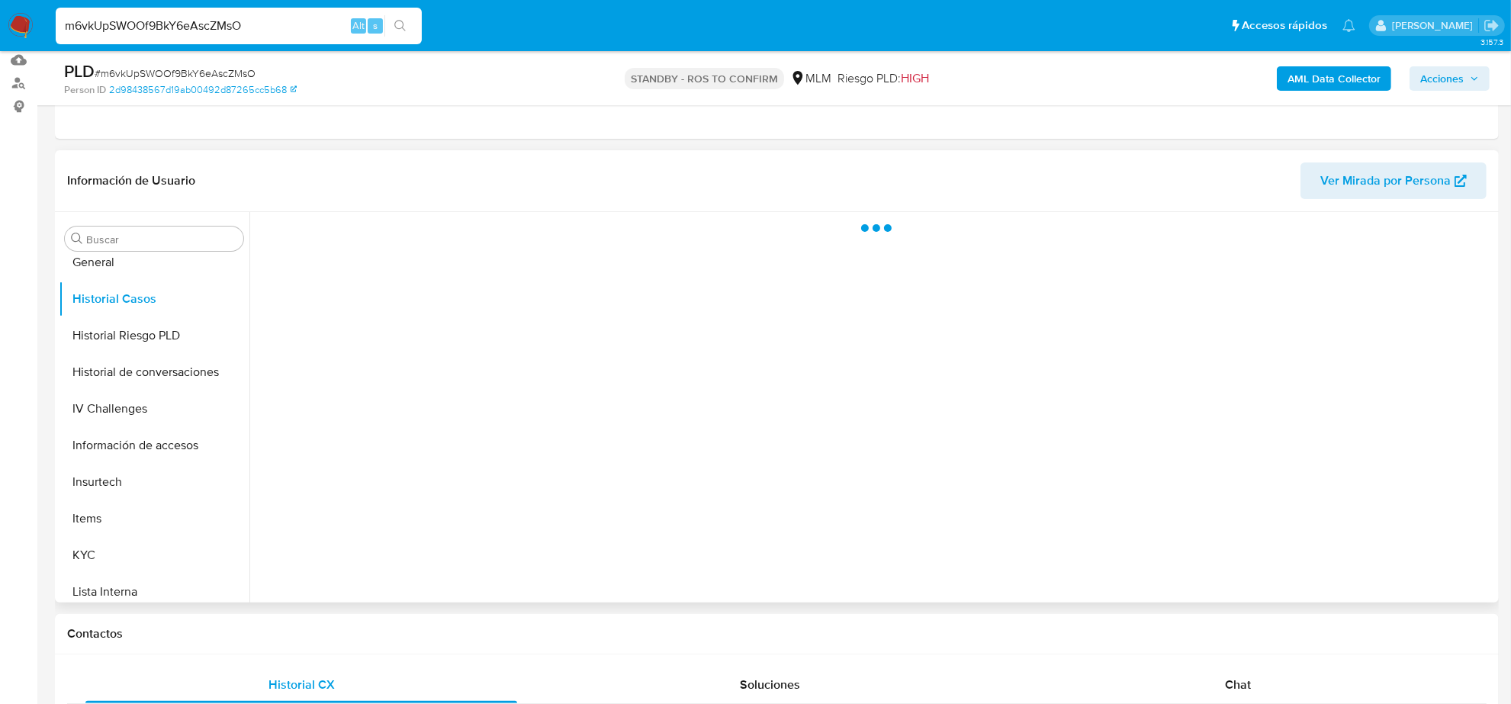
scroll to position [191, 0]
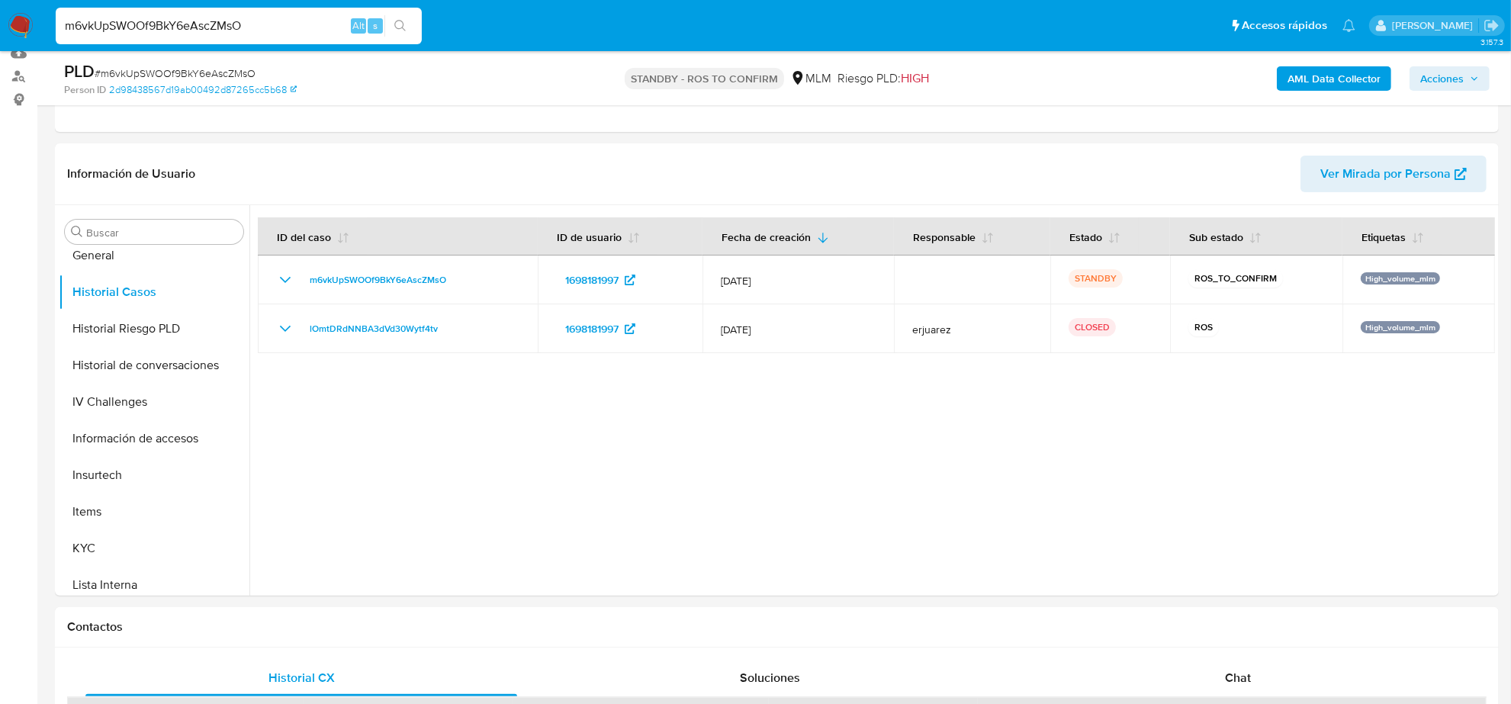
click at [264, 18] on input "m6vkUpSWOOf9BkY6eAscZMsO" at bounding box center [239, 26] width 366 height 20
paste input "9Logj675vvK0XWuzv20jsidT"
type input "9Logj675vvK0XWuzv20jsidT"
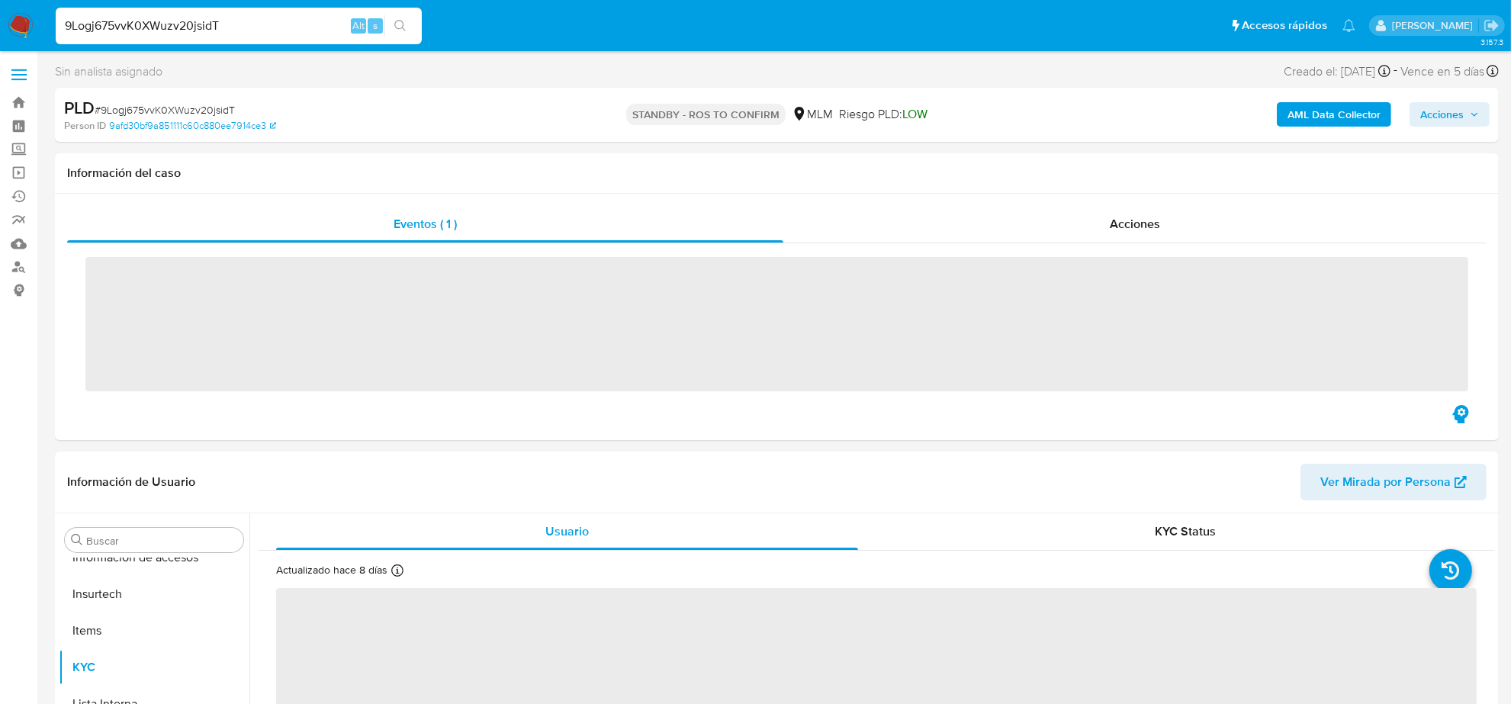
scroll to position [643, 0]
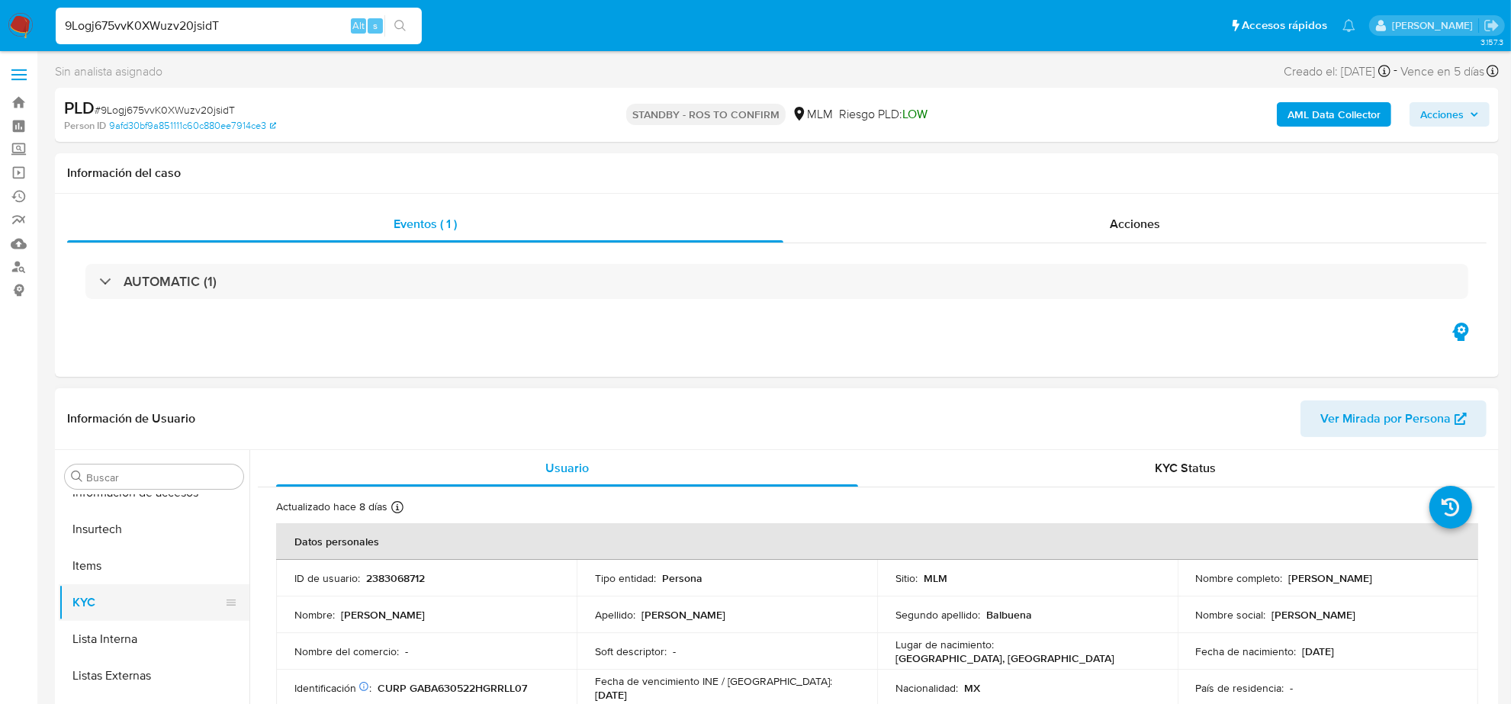
select select "10"
click at [151, 539] on button "Historial Casos" at bounding box center [148, 537] width 178 height 37
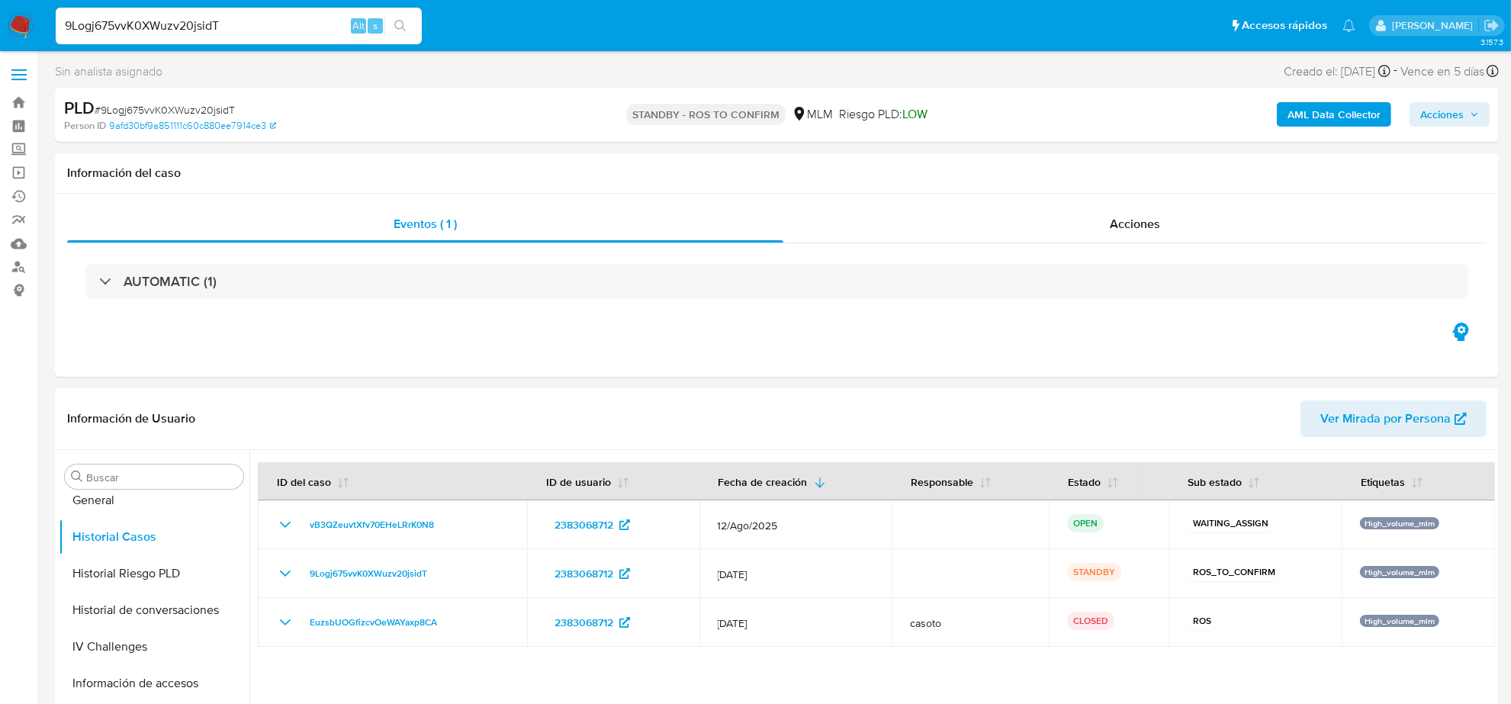
click at [246, 24] on input "9Logj675vvK0XWuzv20jsidT" at bounding box center [239, 26] width 366 height 20
paste input "MQwryq1JFRJnpEod34ECz0WO"
type input "MQwryq1JFRJnpEod34ECz0WO"
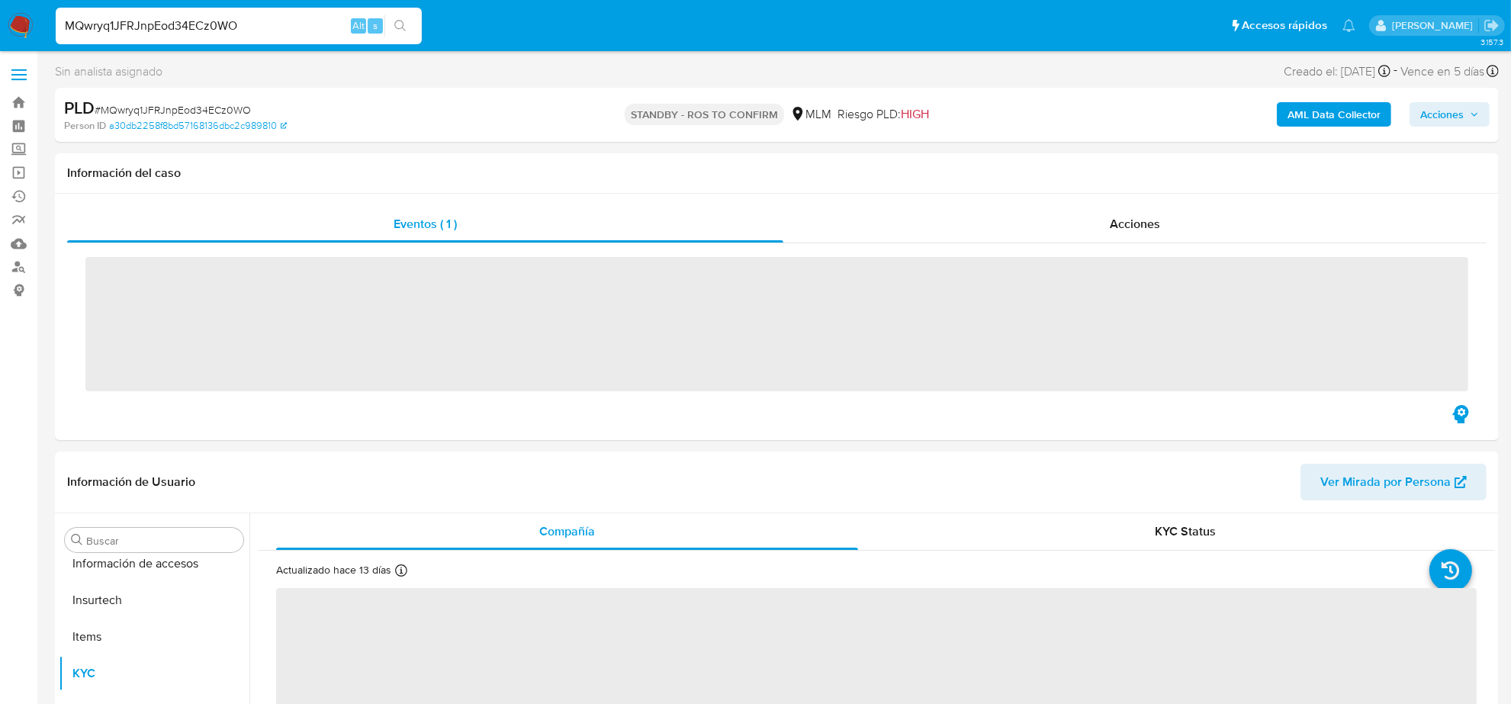
scroll to position [643, 0]
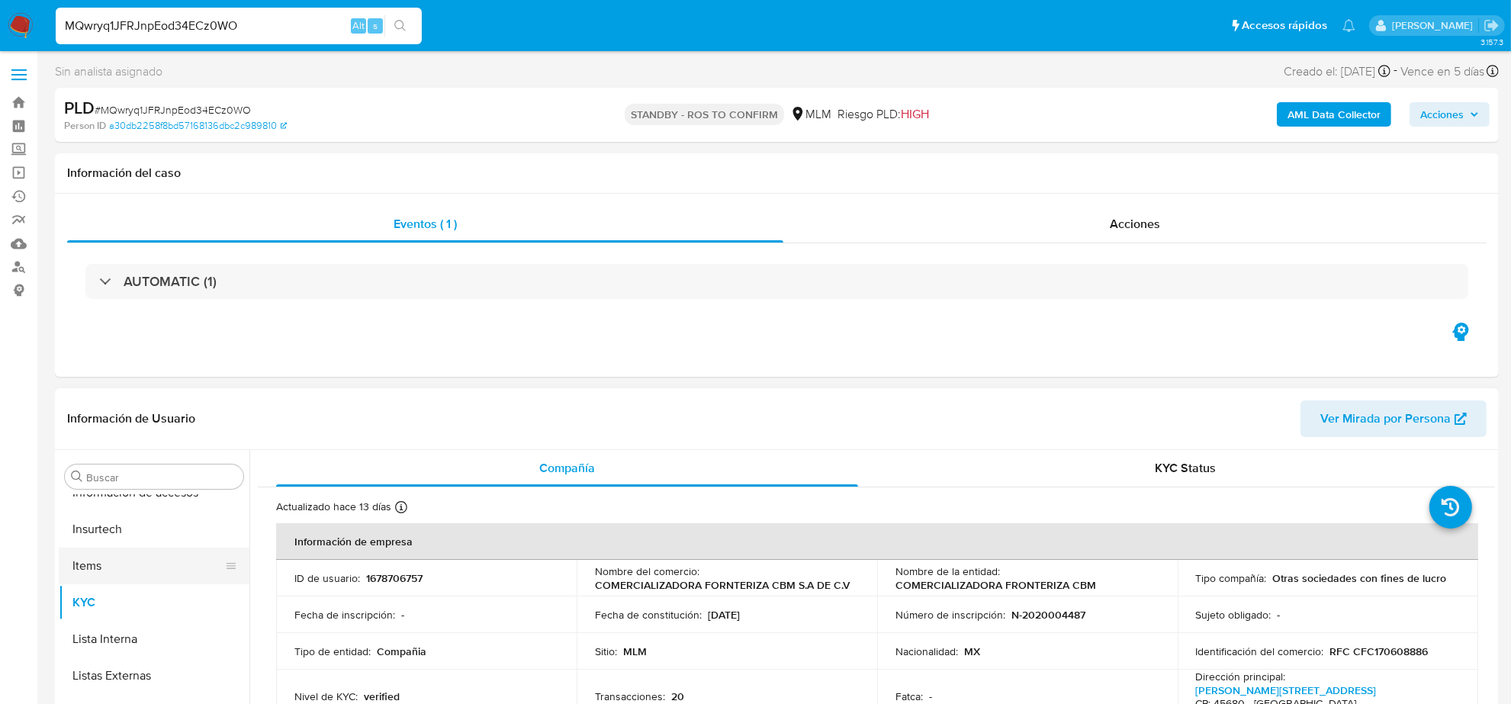
select select "10"
click at [136, 622] on button "Historial Casos" at bounding box center [148, 632] width 178 height 37
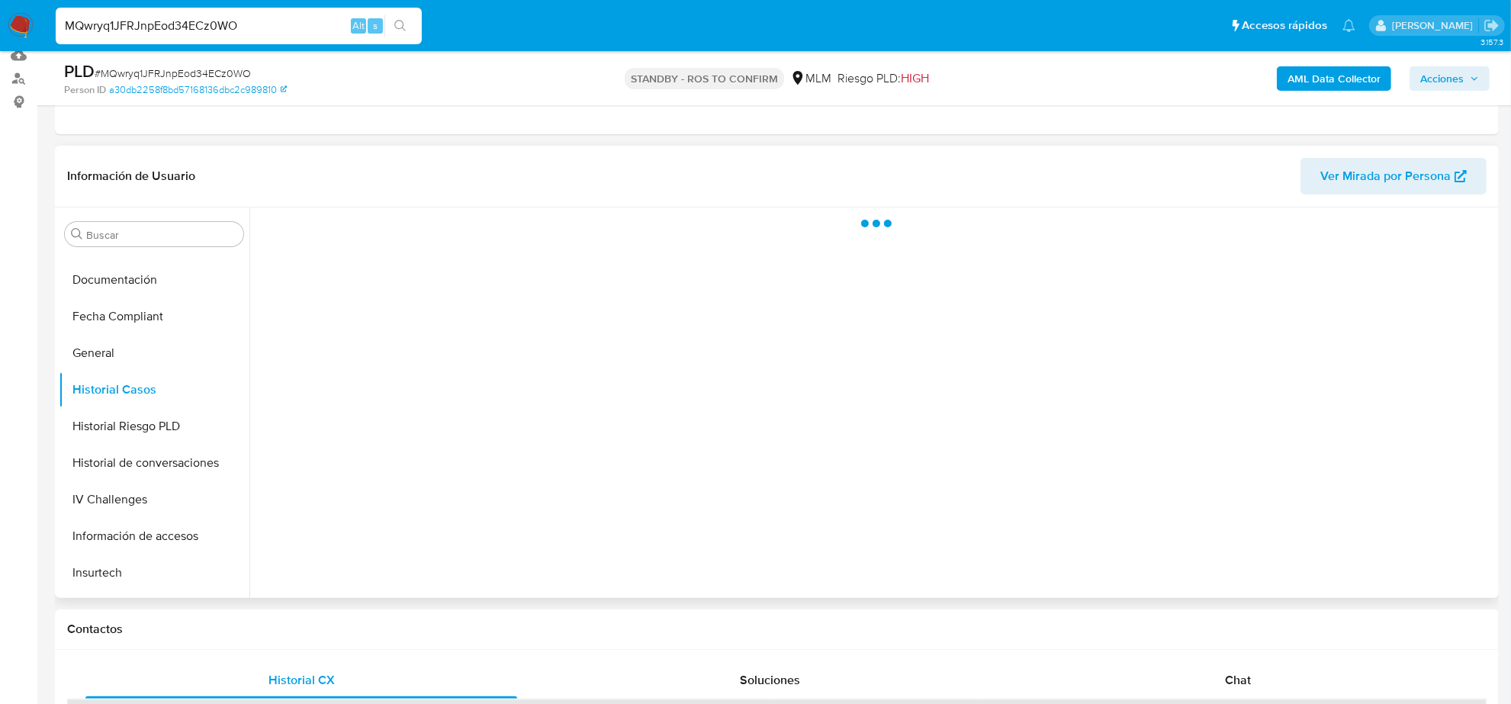
scroll to position [191, 0]
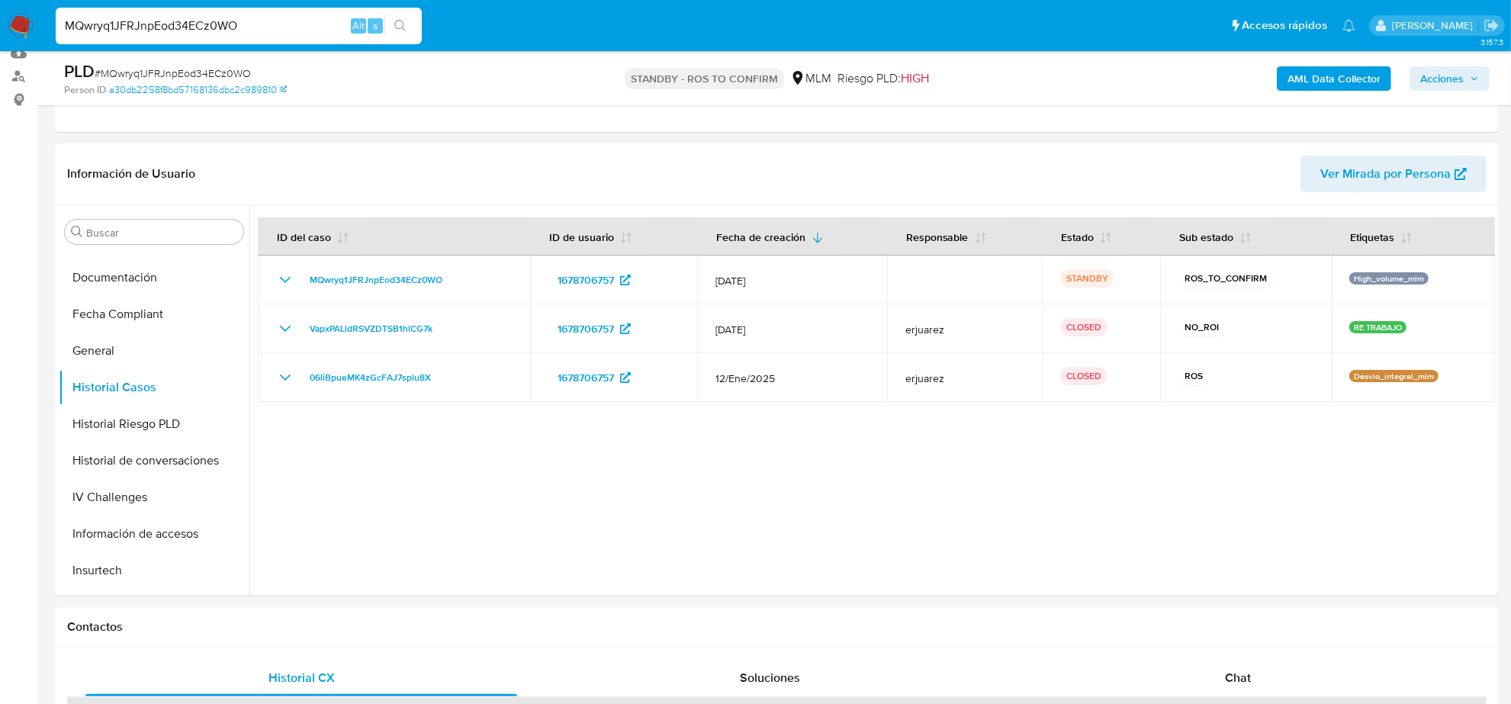
click at [260, 23] on input "MQwryq1JFRJnpEod34ECz0WO" at bounding box center [239, 26] width 366 height 20
paste input "sGmwpJYtHGdIIqB6Z0fL77YH"
type input "sGmwpJYtHGdIIqB6Z0fL77YH"
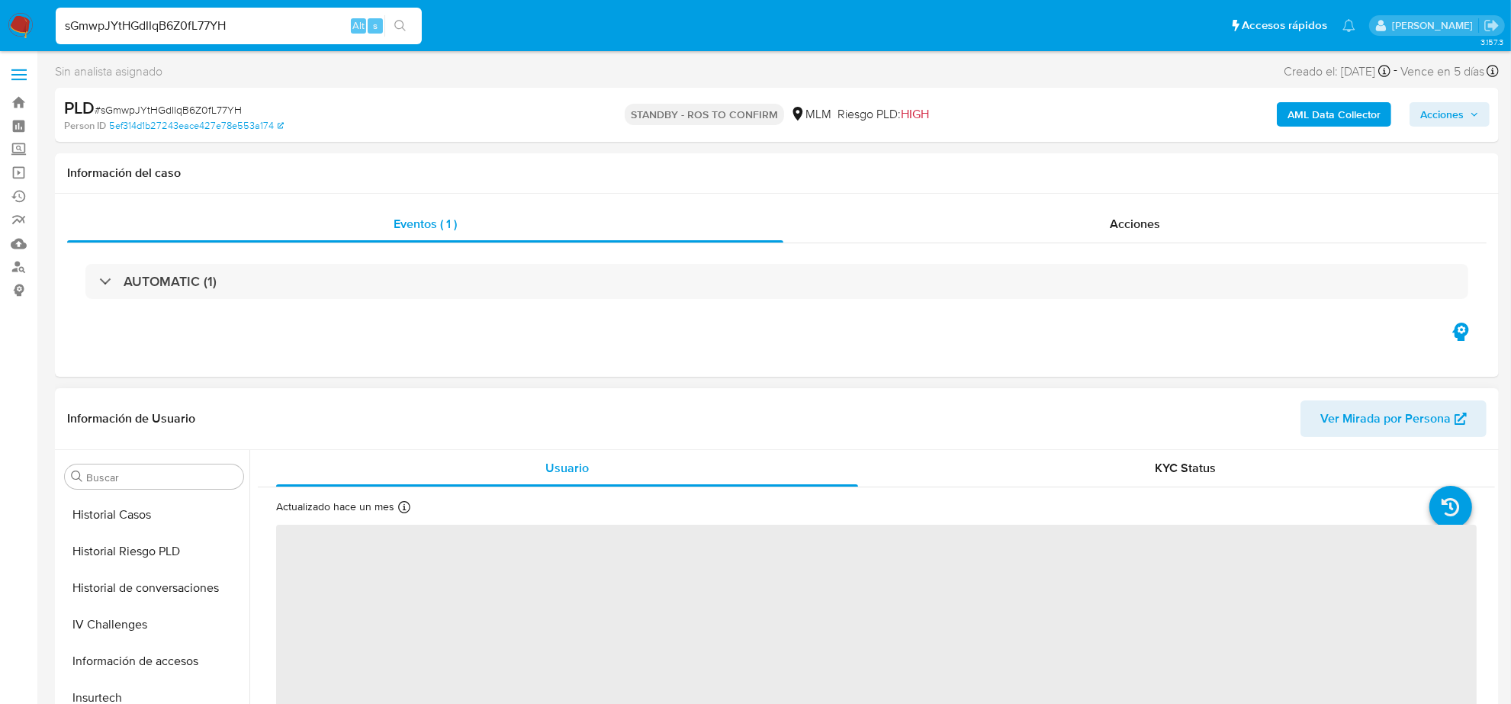
scroll to position [452, 0]
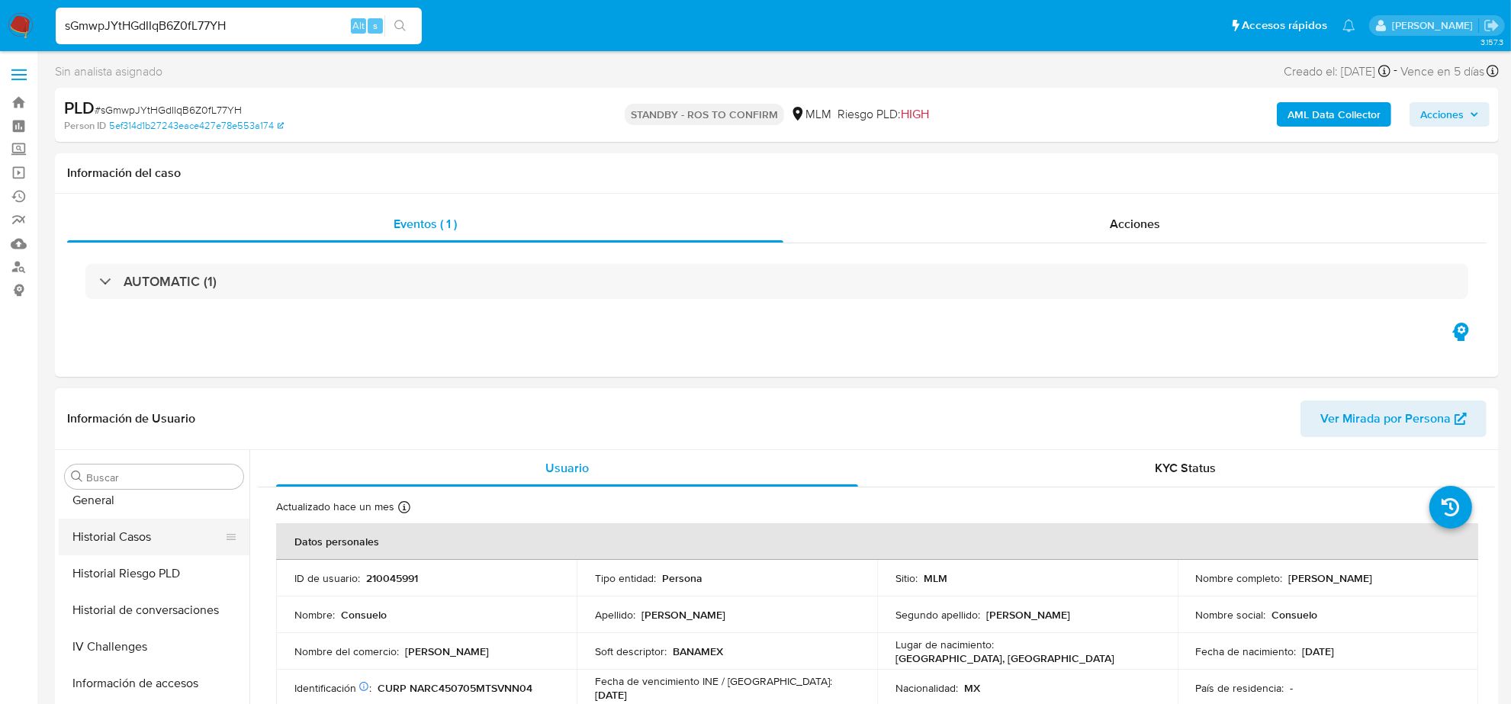
click at [151, 539] on button "Historial Casos" at bounding box center [148, 537] width 178 height 37
select select "10"
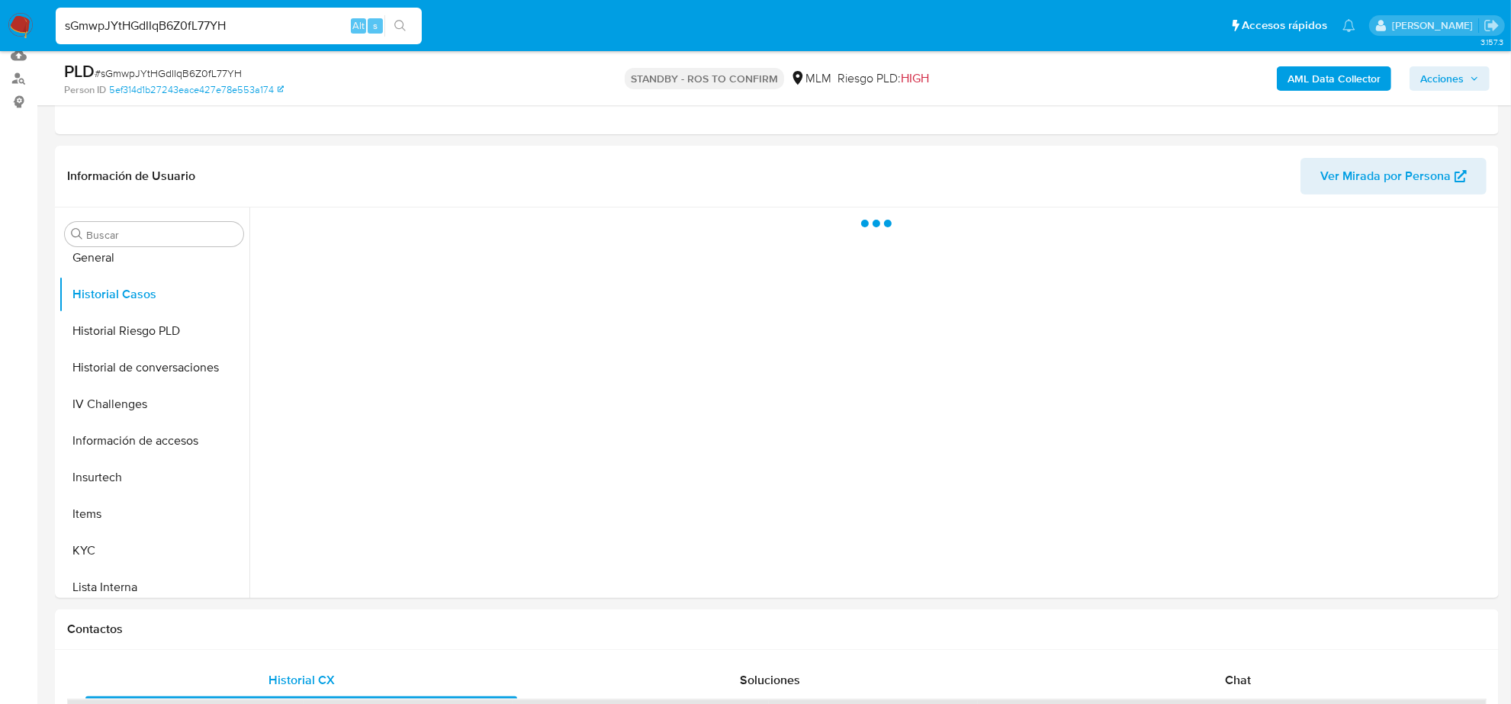
scroll to position [191, 0]
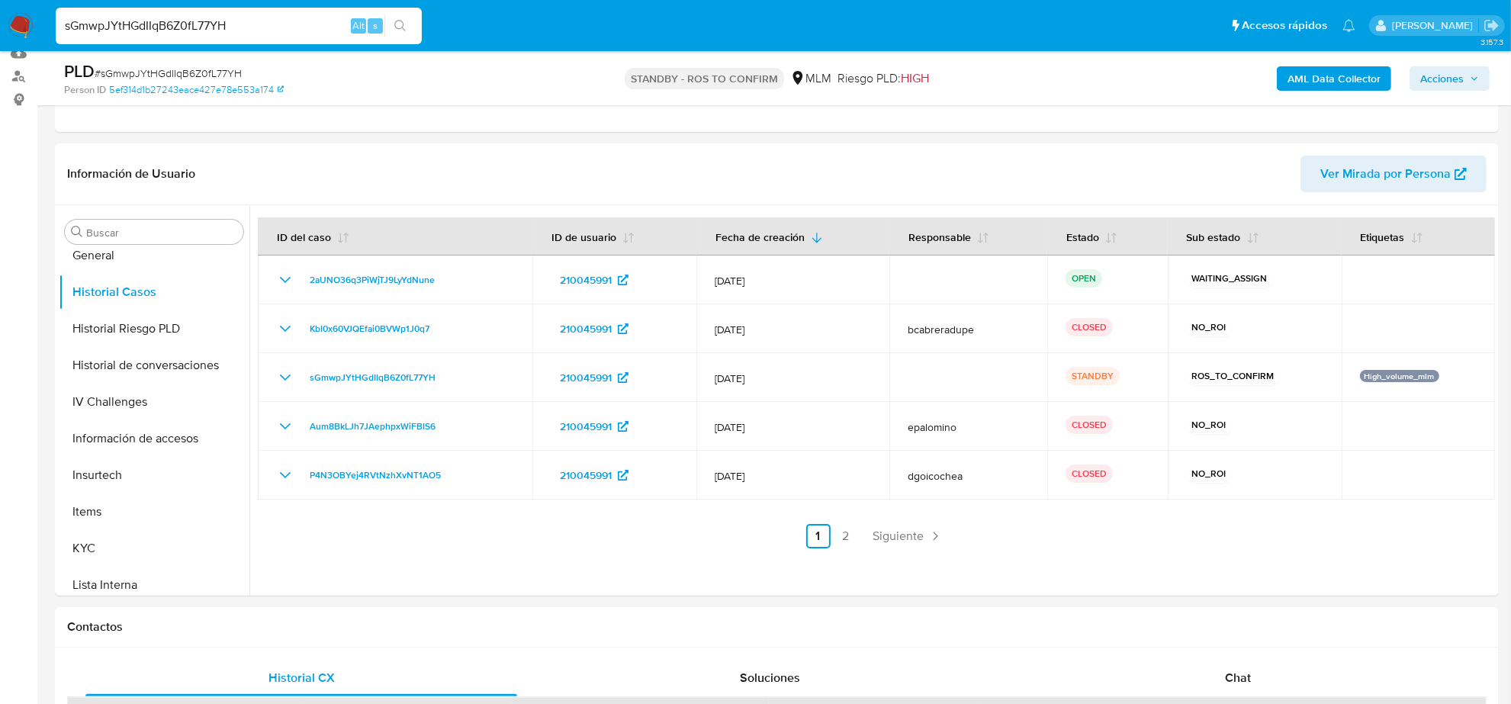
click at [252, 18] on input "sGmwpJYtHGdIIqB6Z0fL77YH" at bounding box center [239, 26] width 366 height 20
paste input "aGkwO39hPiiYPTOS3x95vpN4"
type input "aGkwO39hPiiYPTOS3x95vpN4"
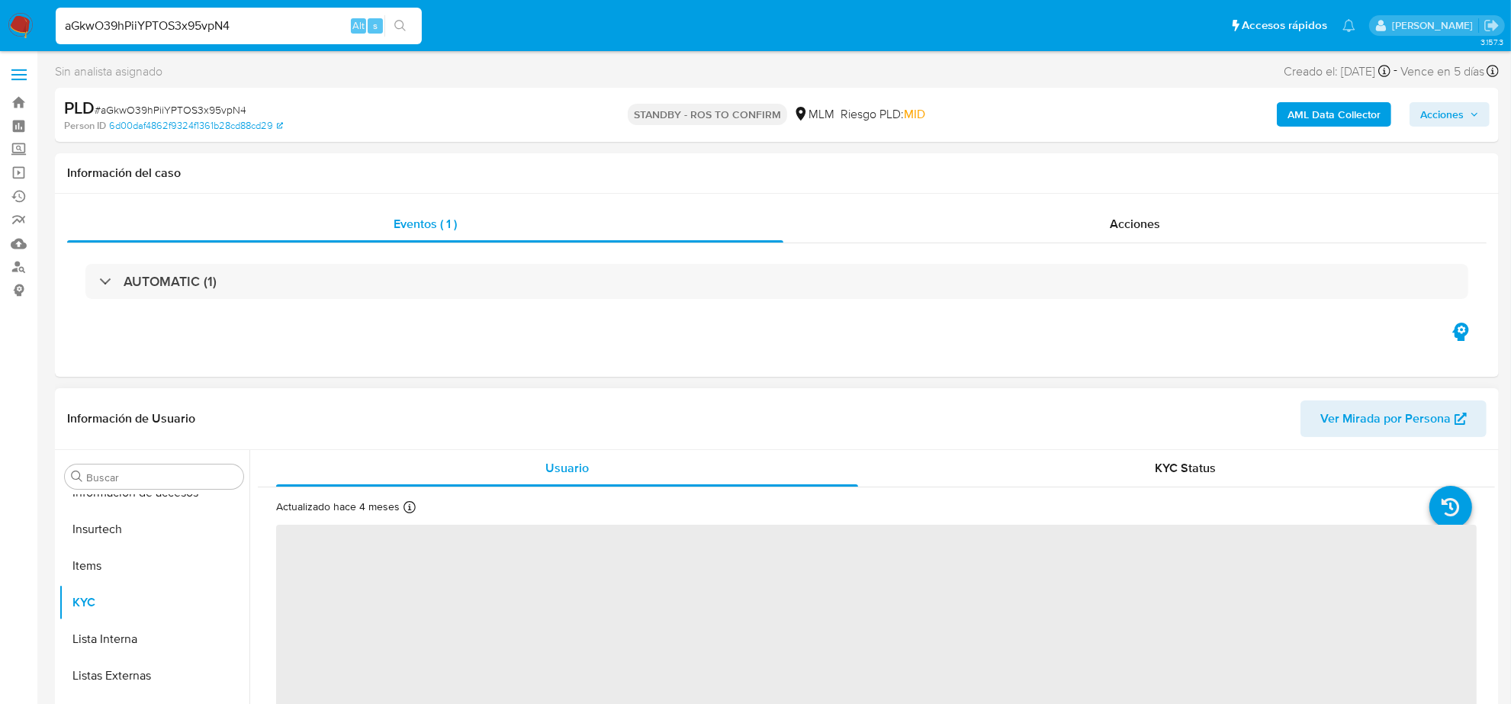
scroll to position [191, 0]
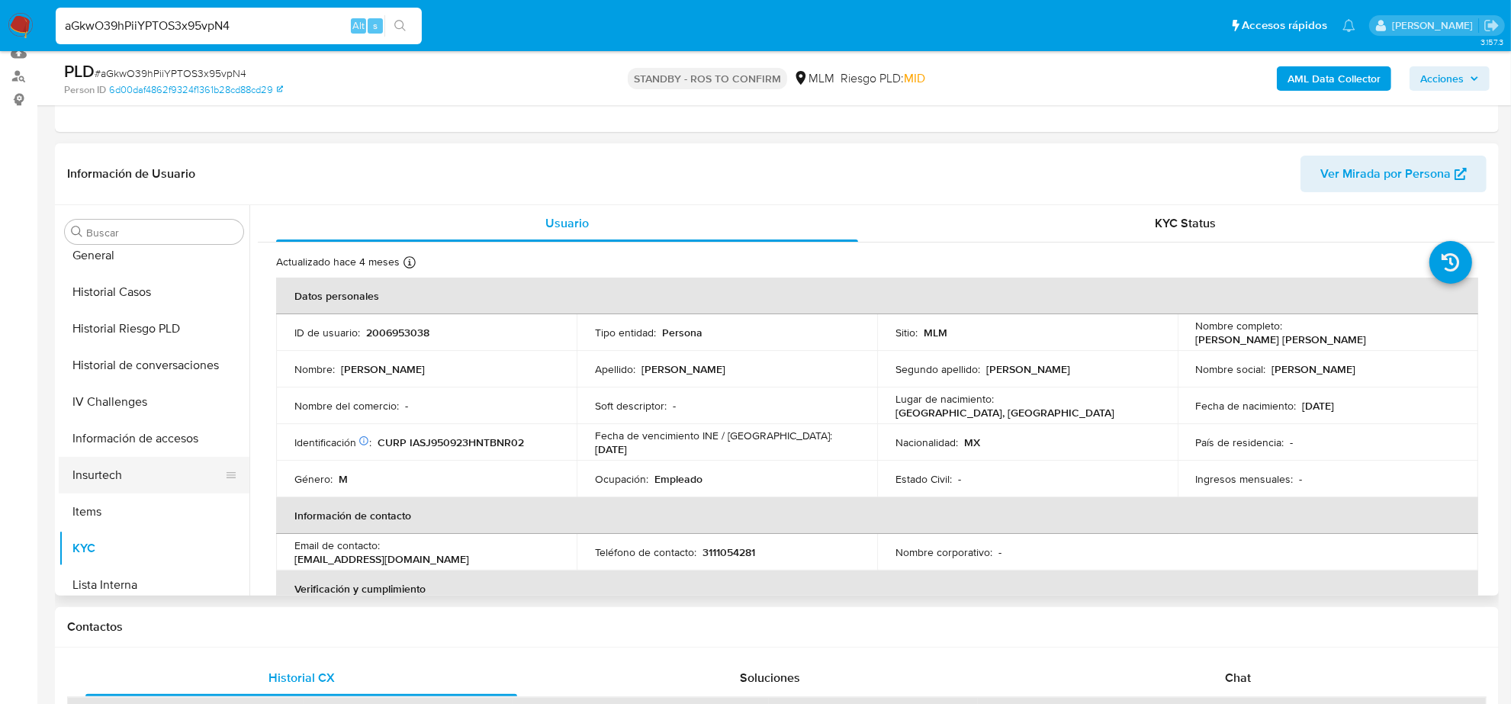
select select "10"
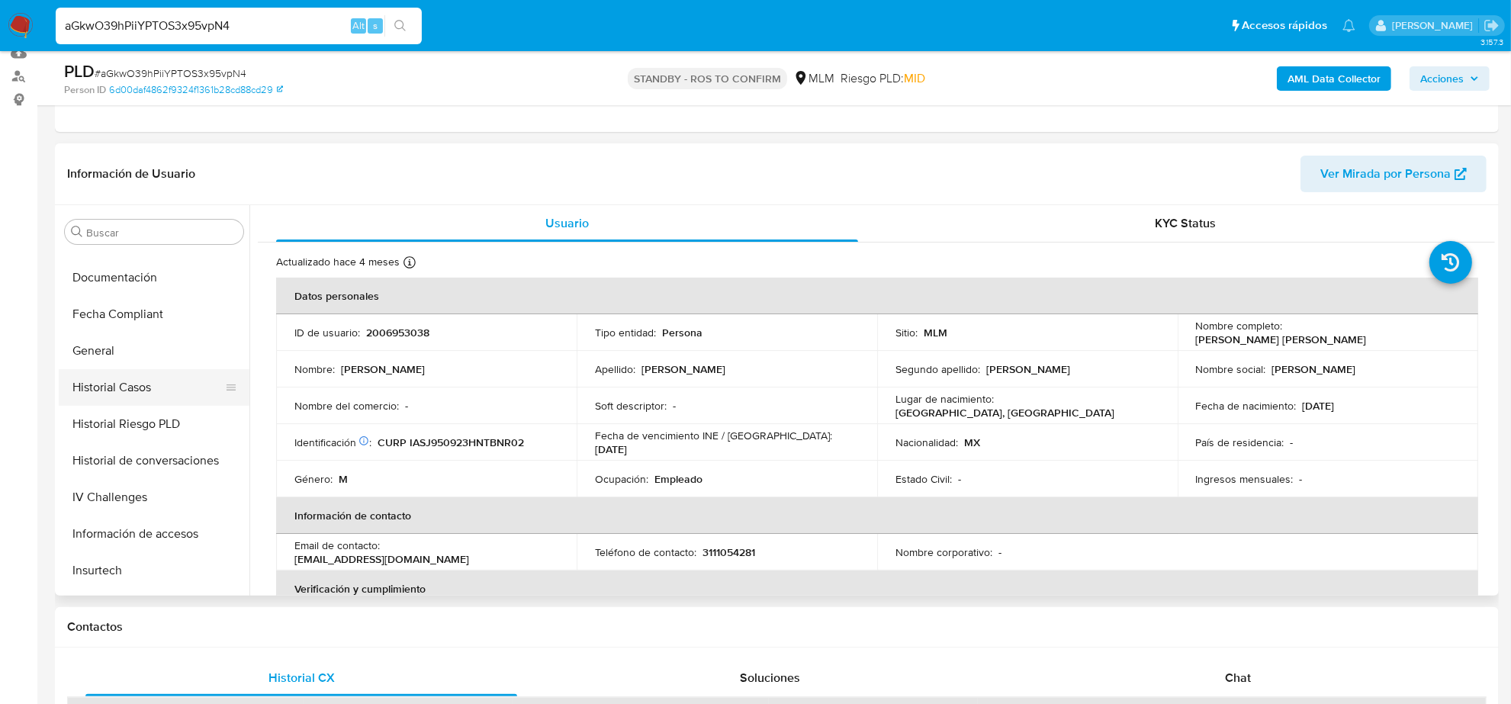
click at [118, 390] on button "Historial Casos" at bounding box center [148, 387] width 178 height 37
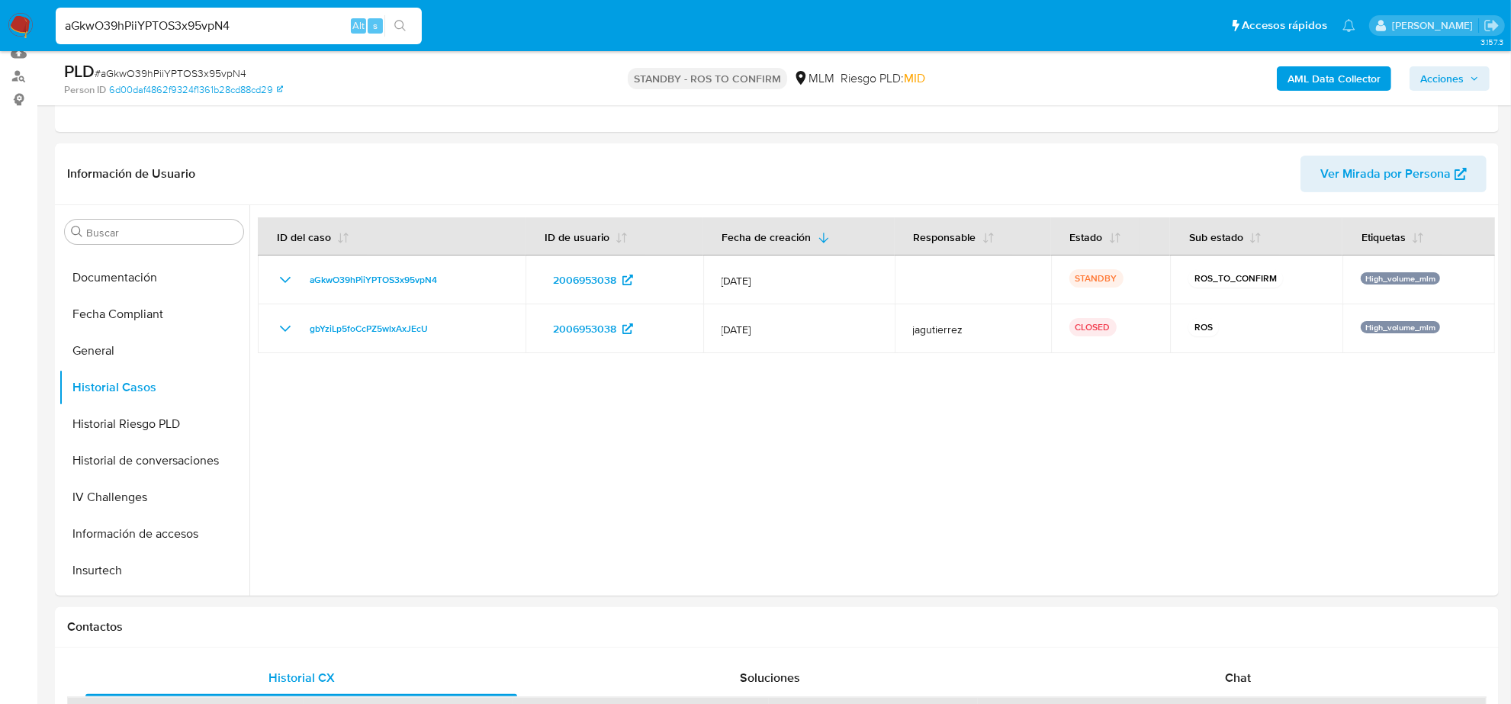
click at [231, 25] on input "aGkwO39hPiiYPTOS3x95vpN4" at bounding box center [239, 26] width 366 height 20
paste input "6YnFLe0USK3FeVSCiRHjEdnO"
type input "6YnFLe0USK3FeVSCiRHjEdnO"
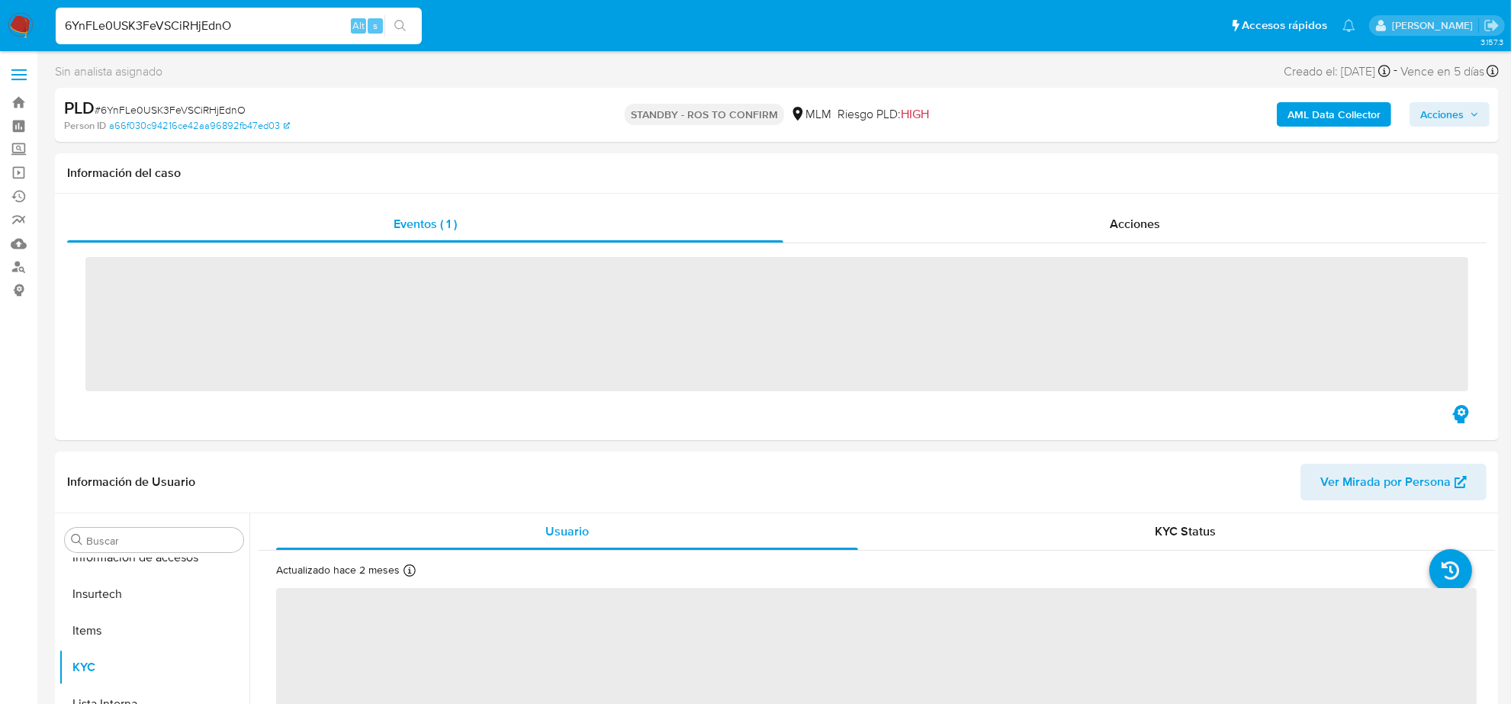
scroll to position [643, 0]
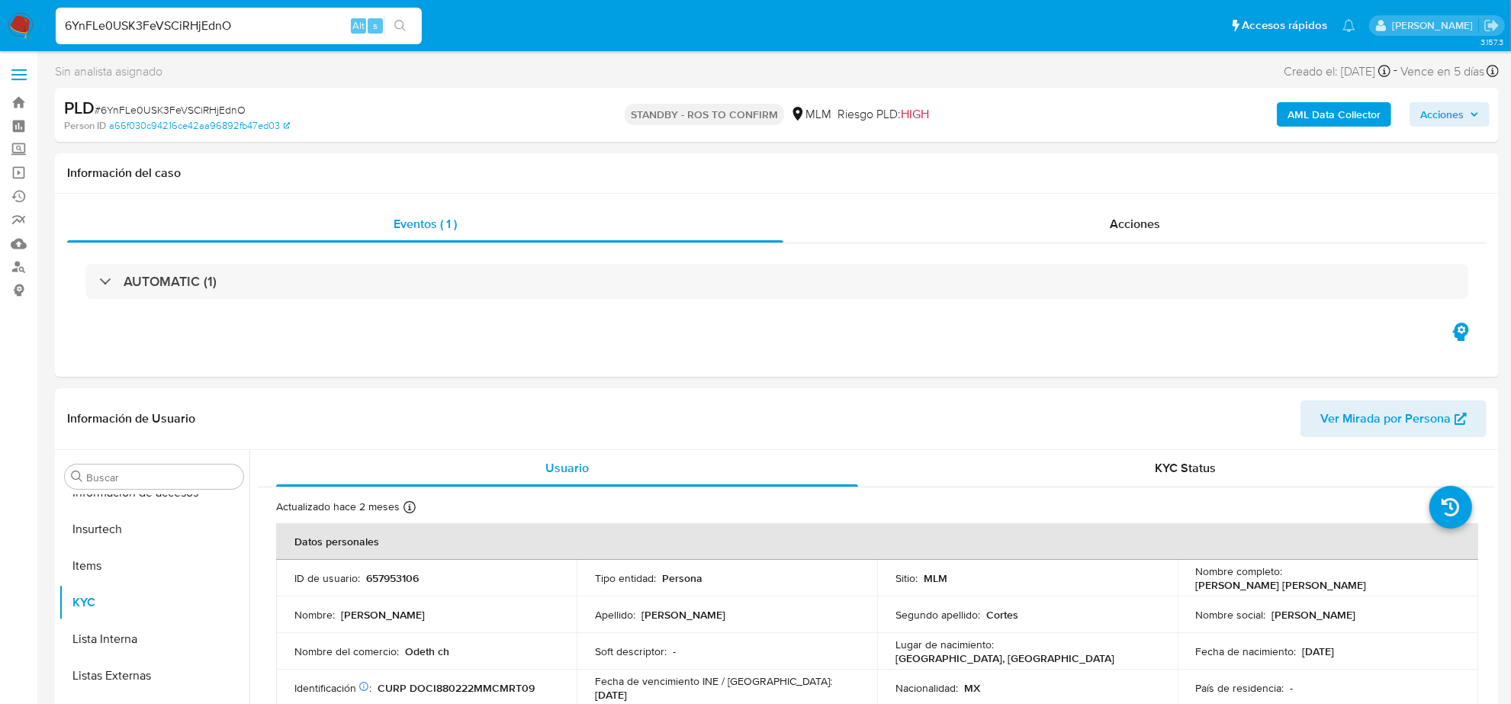
select select "10"
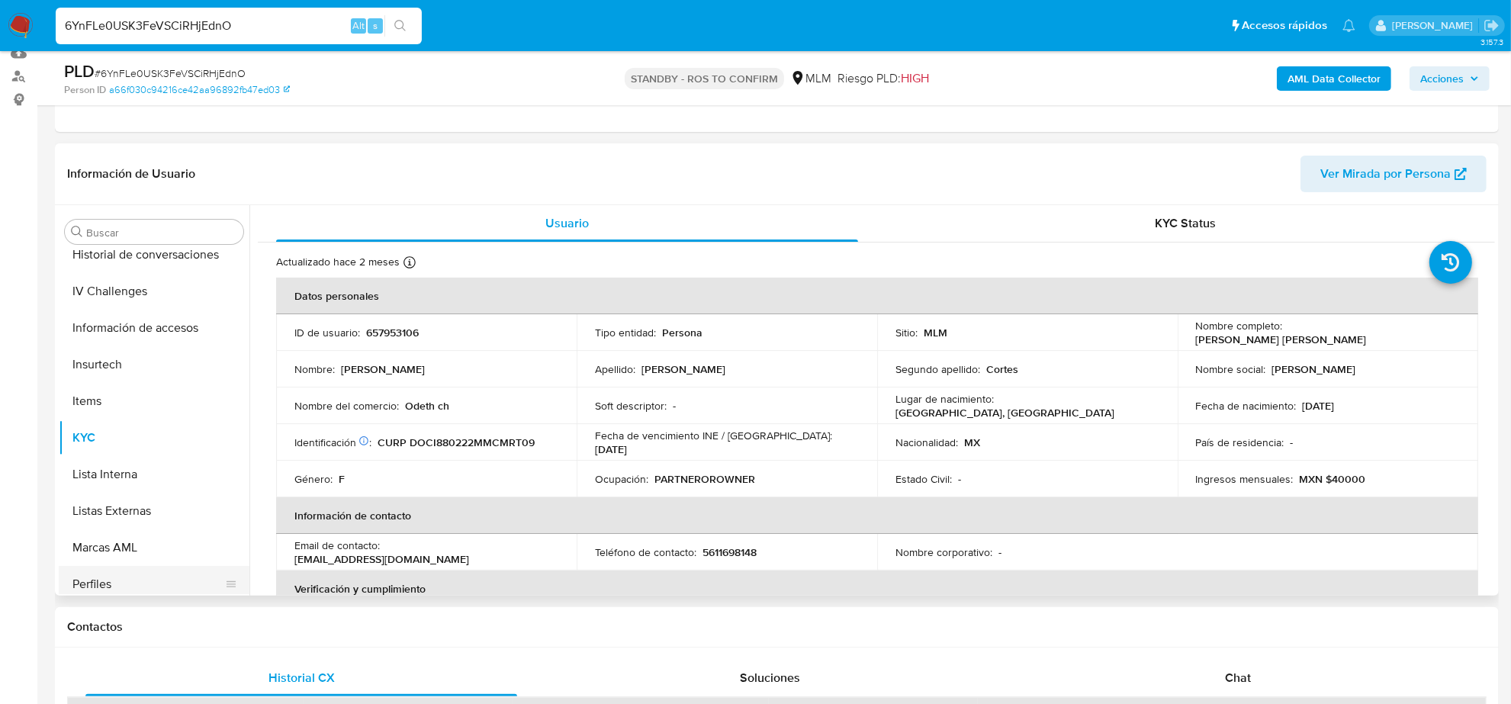
scroll to position [452, 0]
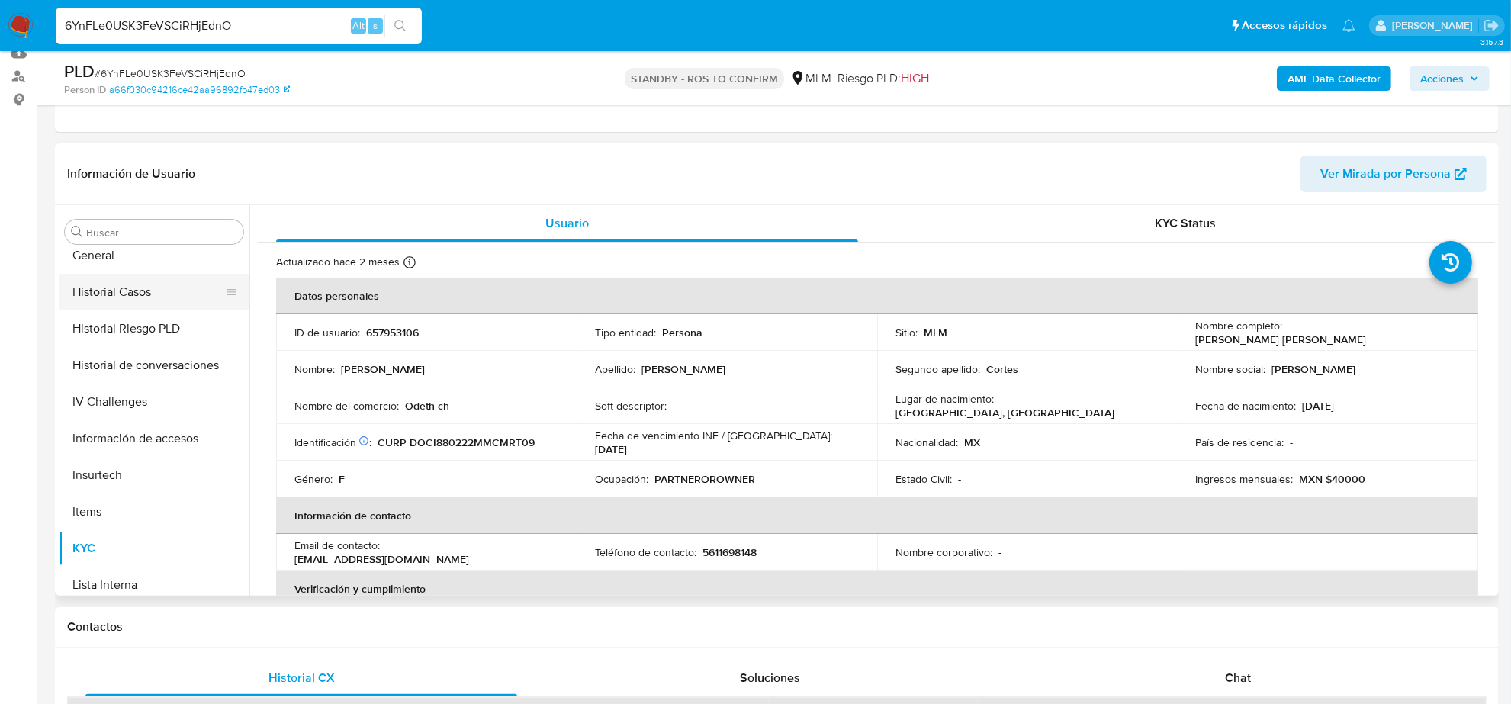
click at [150, 297] on button "Historial Casos" at bounding box center [148, 292] width 178 height 37
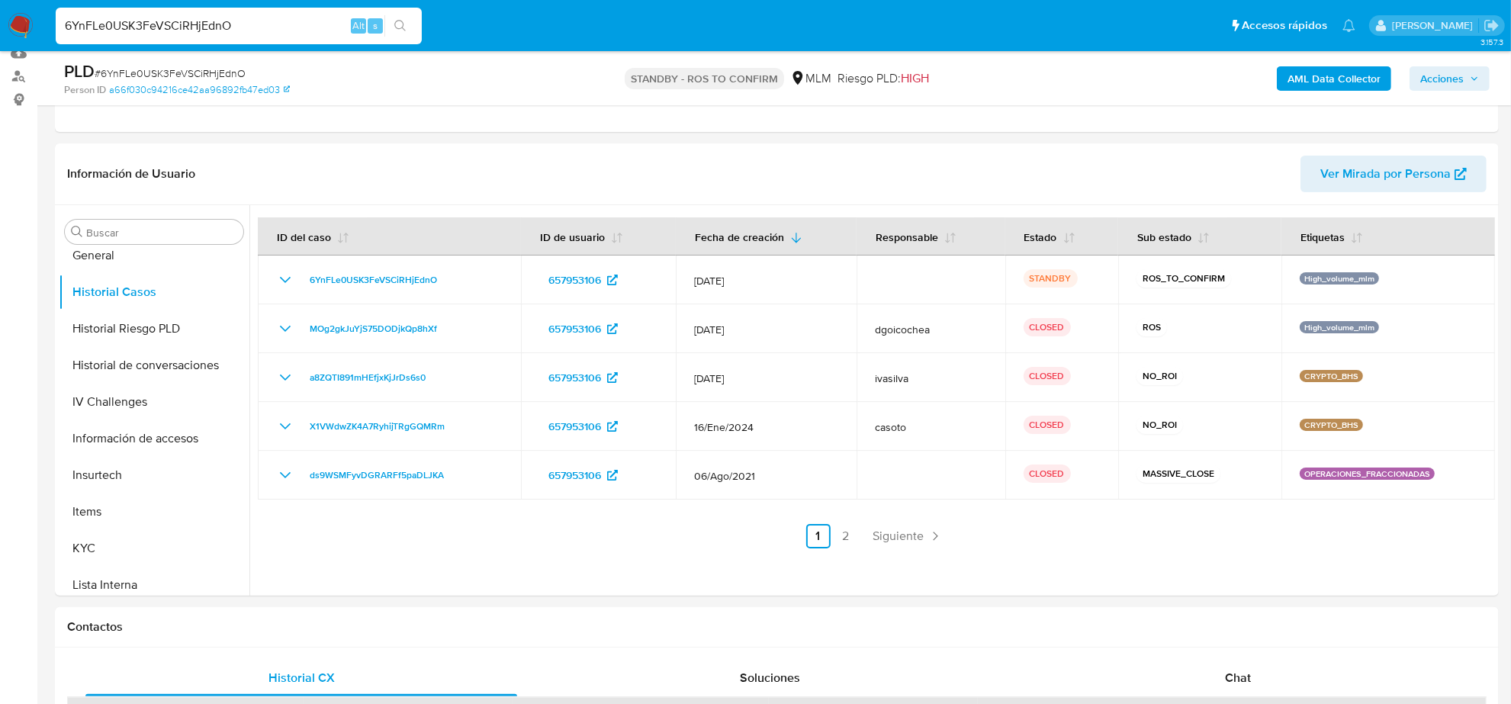
click at [151, 18] on input "6YnFLe0USK3FeVSCiRHjEdnO" at bounding box center [239, 26] width 366 height 20
click at [151, 21] on input "6YnFLe0USK3FeVSCiRHjEdnO" at bounding box center [239, 26] width 366 height 20
paste input "gPdoAGwJgcjrboCC2jzgPblt"
click at [158, 20] on input "6YnFLe0USK3FgPdoAGwJgcjrboCC2jzgPblteVSCiRHjEdnO" at bounding box center [239, 26] width 366 height 20
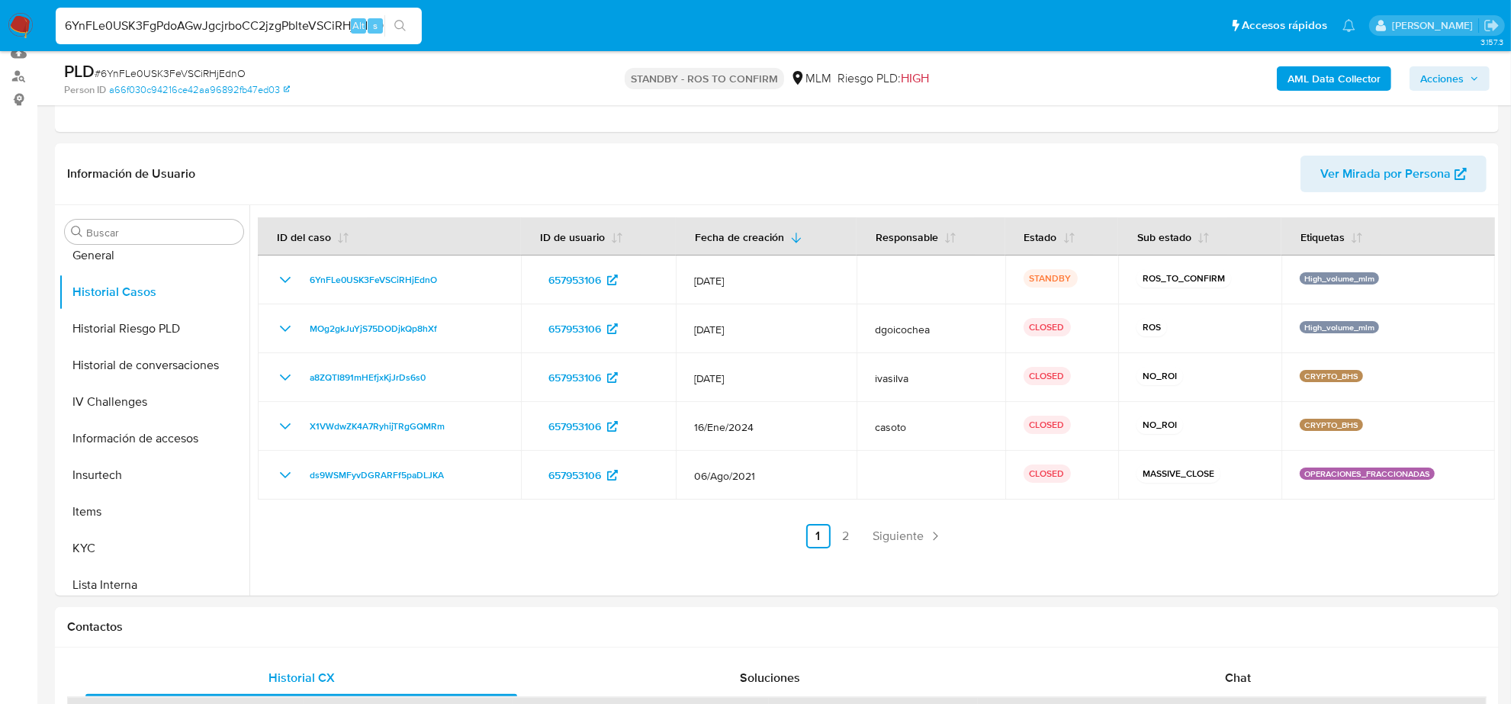
click at [158, 20] on input "6YnFLe0USK3FgPdoAGwJgcjrboCC2jzgPblteVSCiRHjEdnO" at bounding box center [239, 26] width 366 height 20
paste input "gPdoAGwJgcjrboCC2jzgPblt"
type input "gPdoAGwJgcjrboCC2jzgPblt"
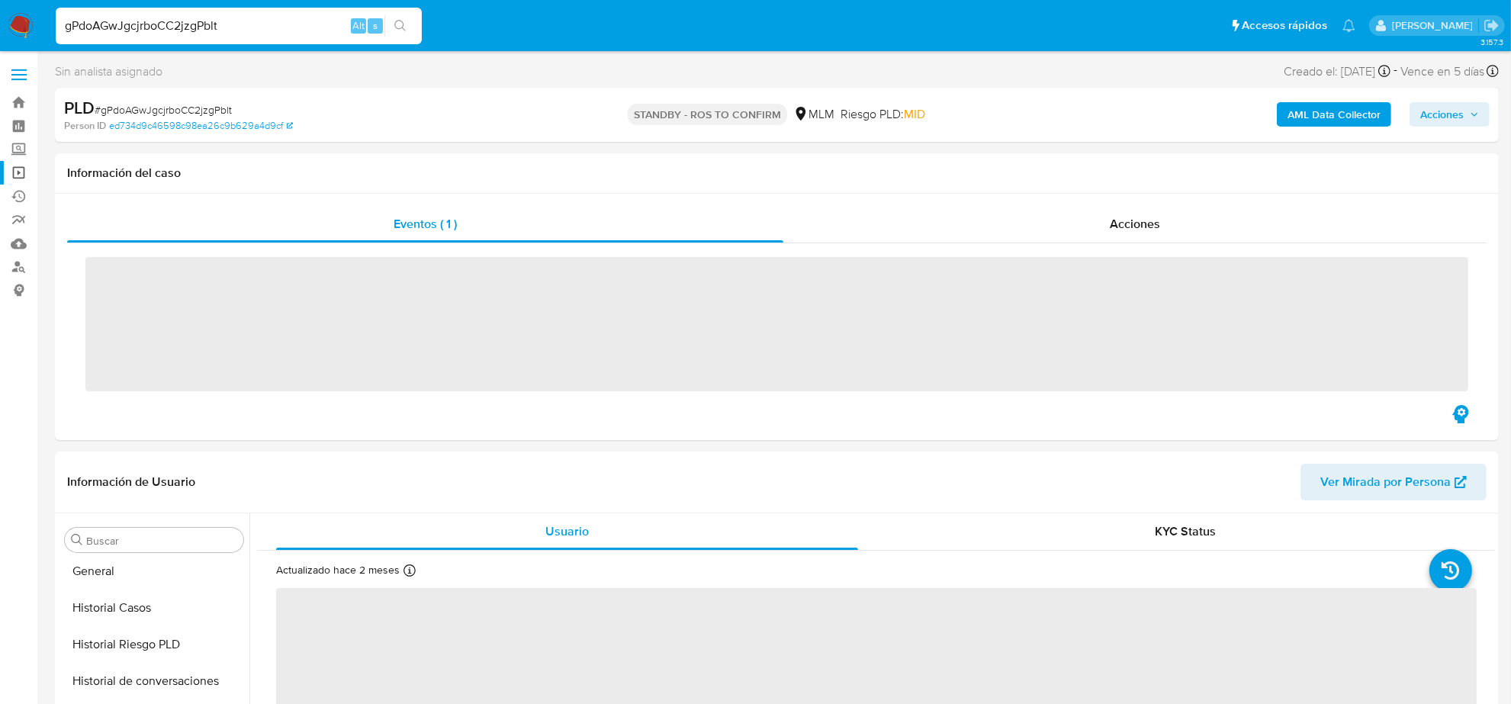
scroll to position [643, 0]
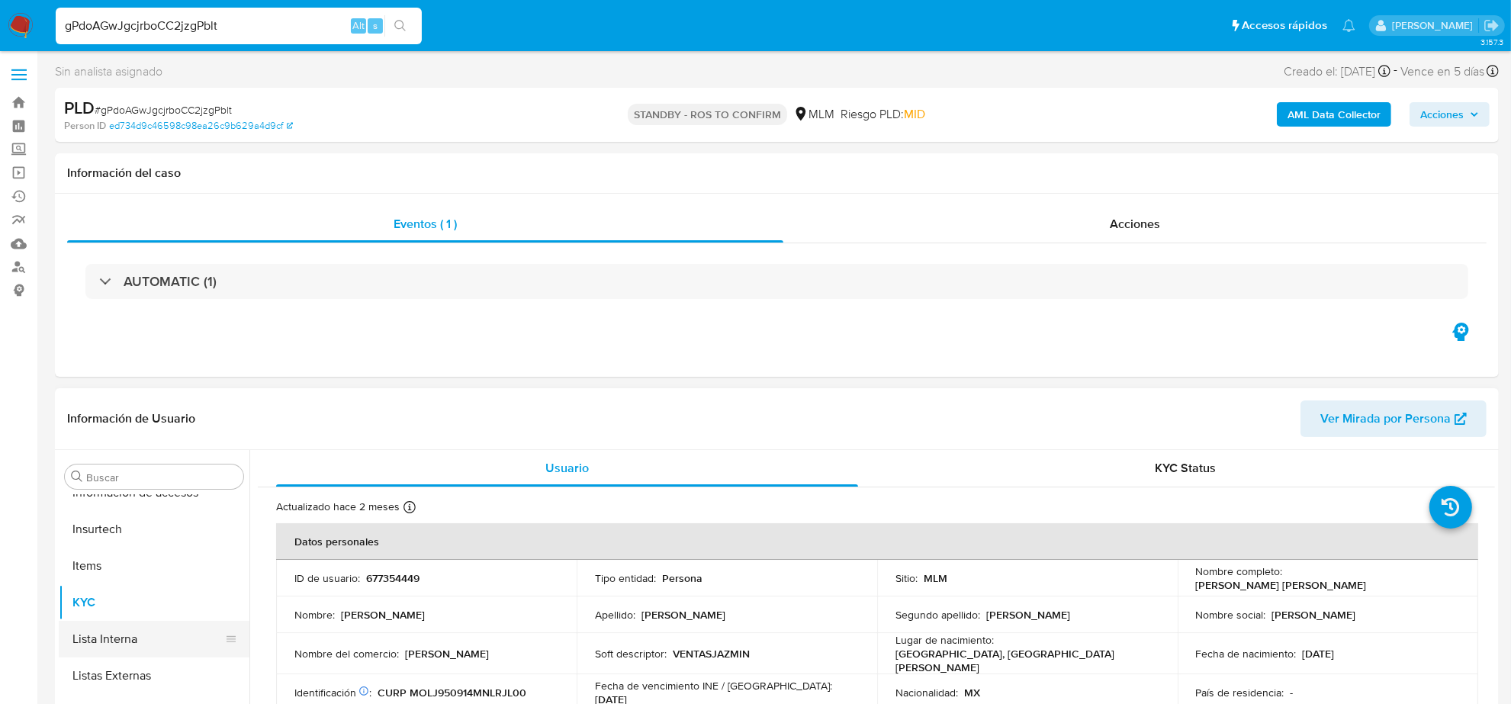
select select "10"
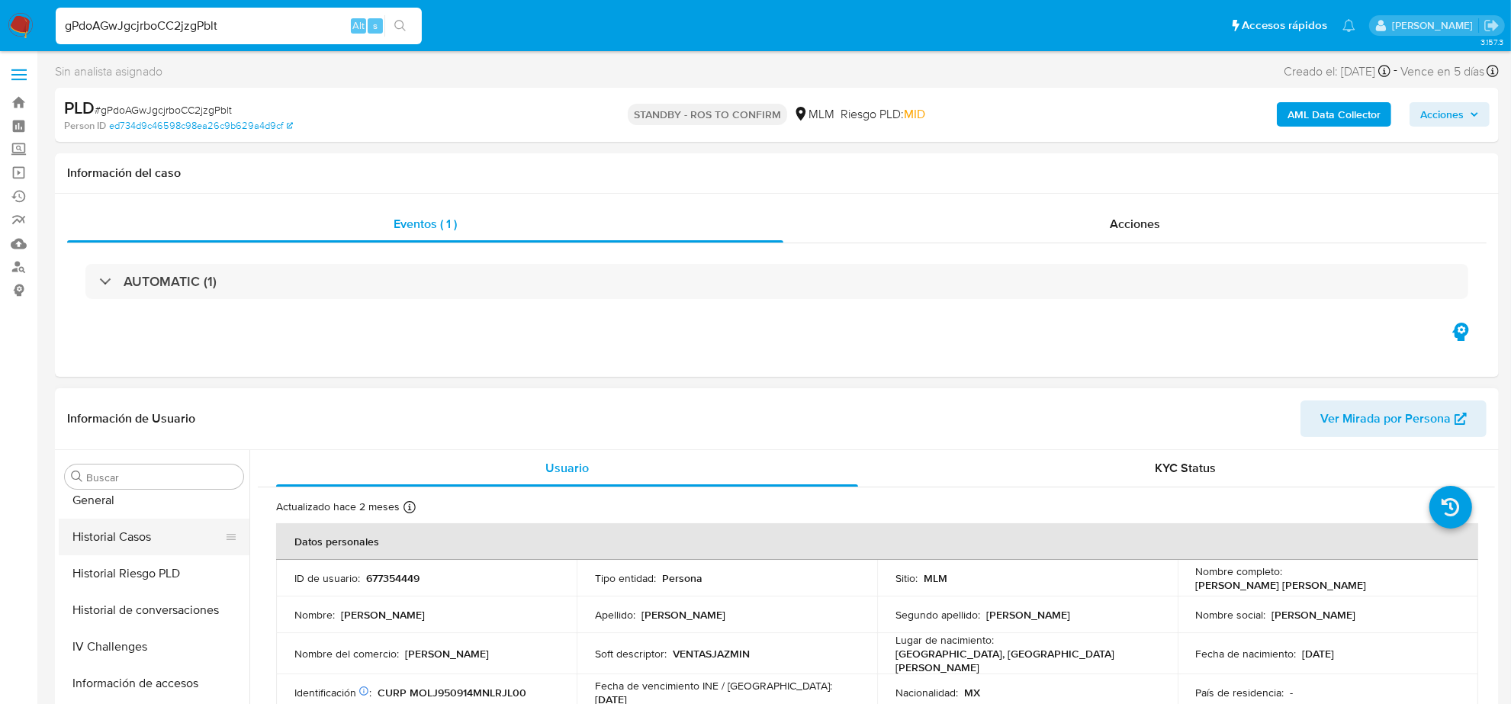
click at [127, 541] on button "Historial Casos" at bounding box center [148, 537] width 178 height 37
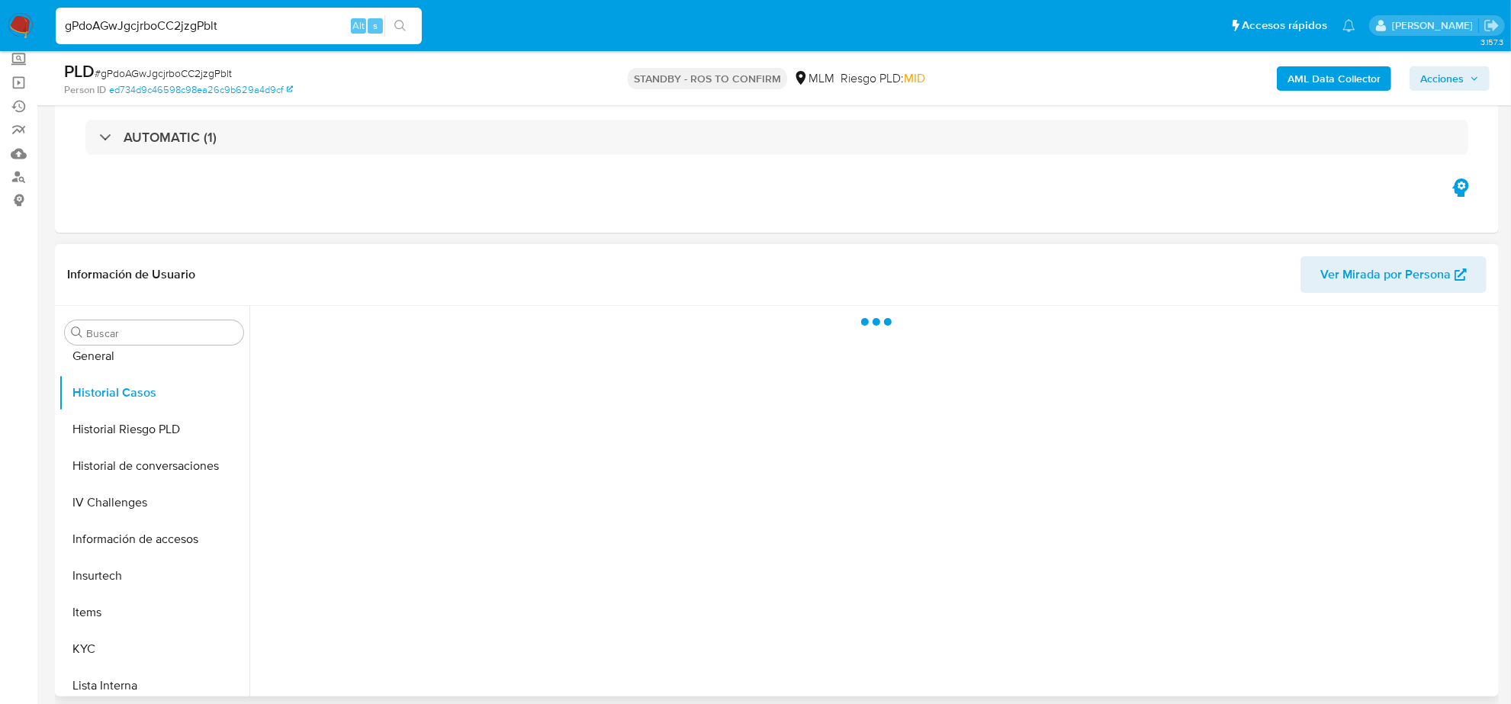
scroll to position [191, 0]
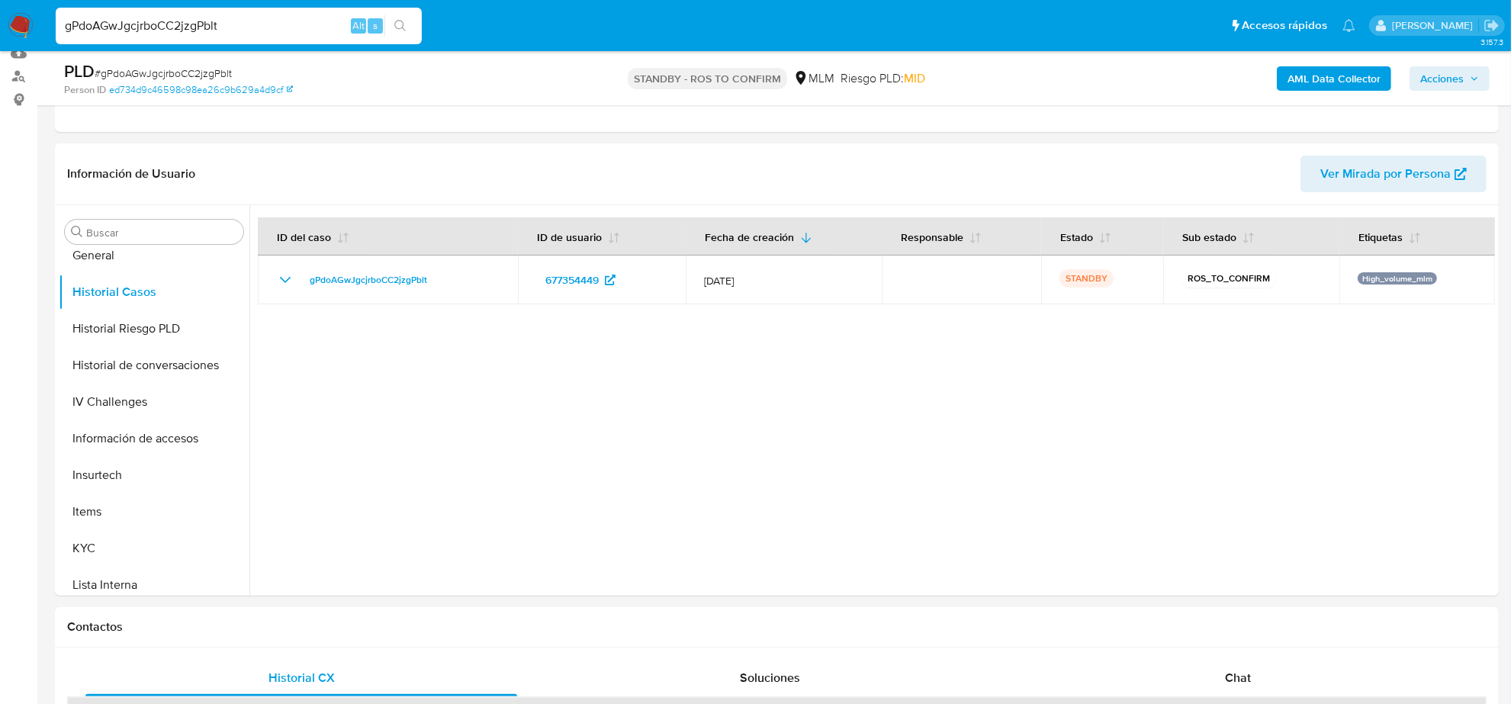
click at [259, 27] on input "gPdoAGwJgcjrboCC2jzgPblt" at bounding box center [239, 26] width 366 height 20
paste input "9TI8jeMNh6OtZXyWdmNi4sgo"
type input "9TI8jeMNh6OtZXyWdmNi4sgo"
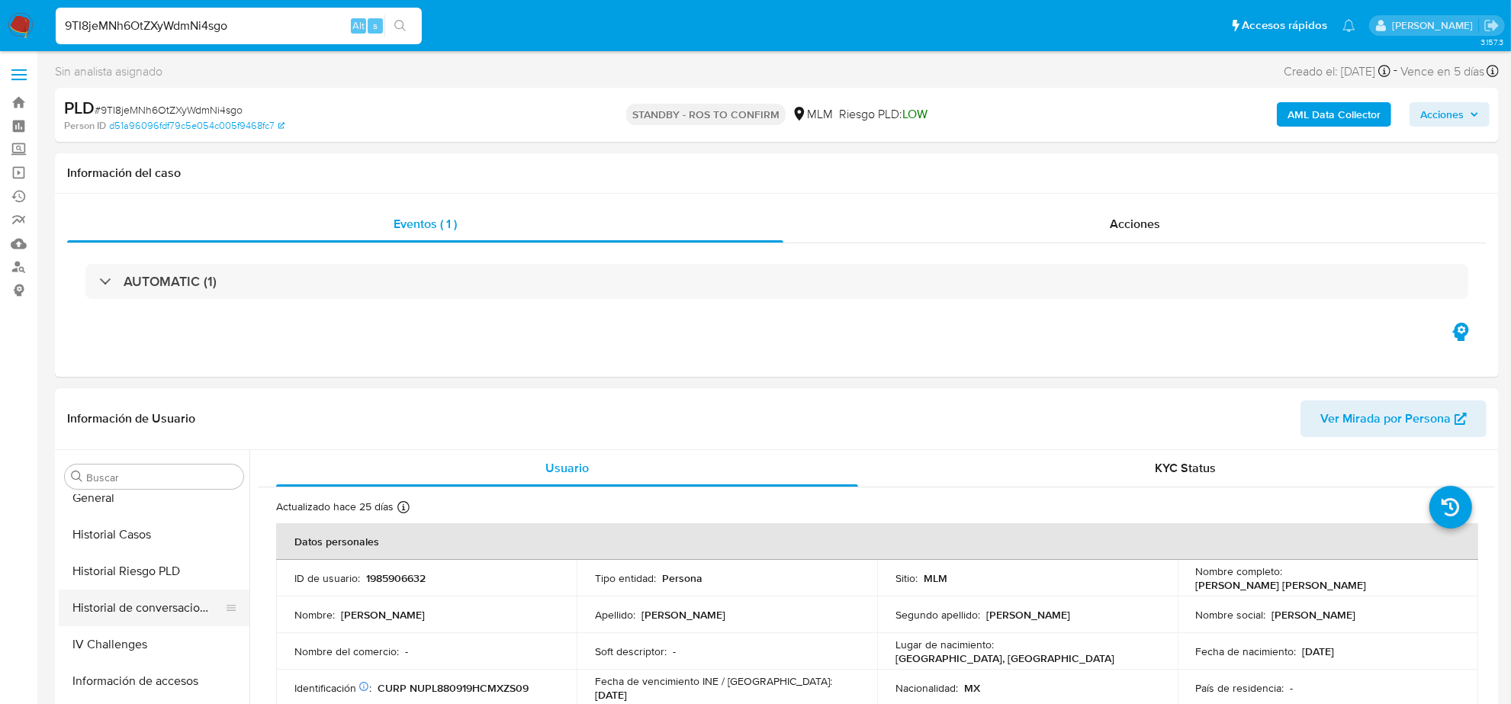
scroll to position [452, 0]
select select "10"
click at [156, 550] on button "Historial Casos" at bounding box center [148, 537] width 178 height 37
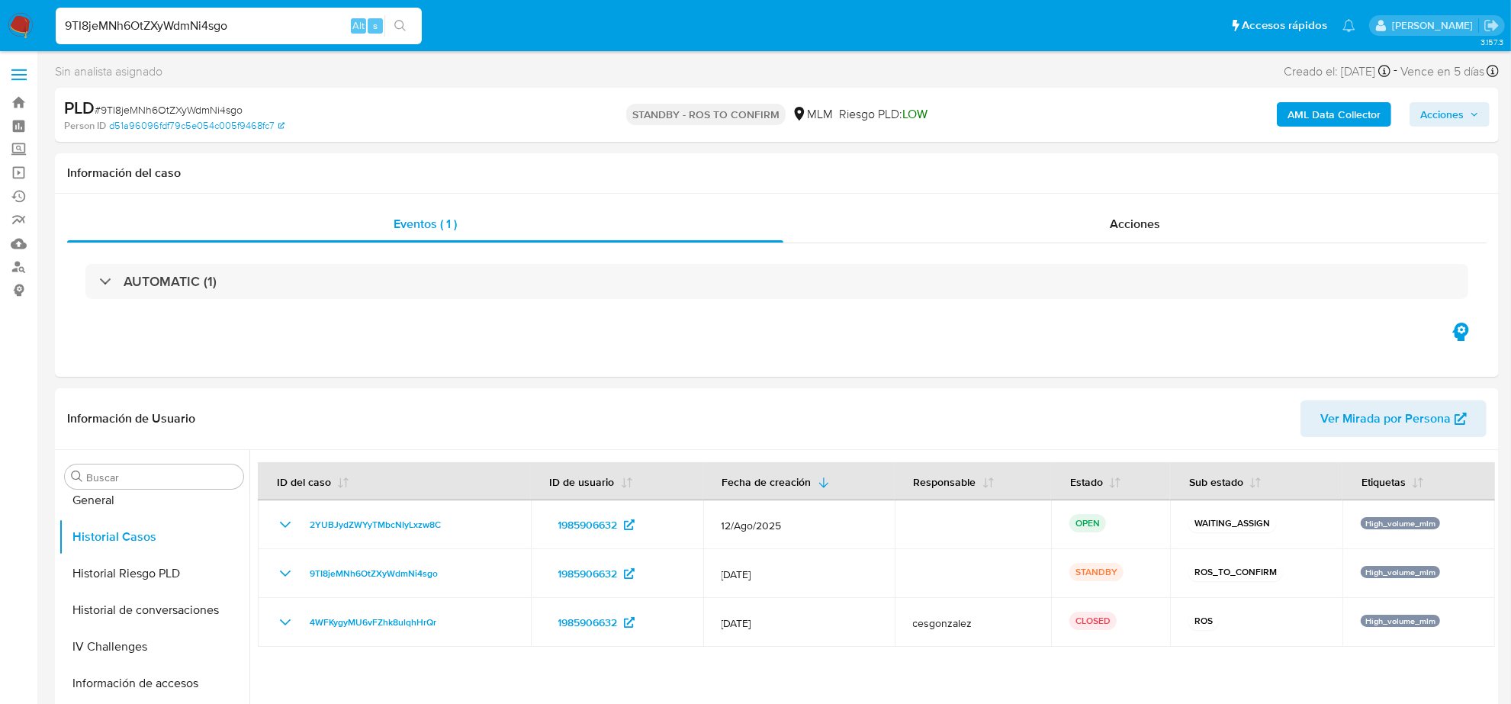
click at [241, 25] on input "9TI8jeMNh6OtZXyWdmNi4sgo" at bounding box center [239, 26] width 366 height 20
paste input "HsThj7tWPBctVgPxZsb6o6C"
type input "9HsThj7tWPBctVgPxZsb6o6C"
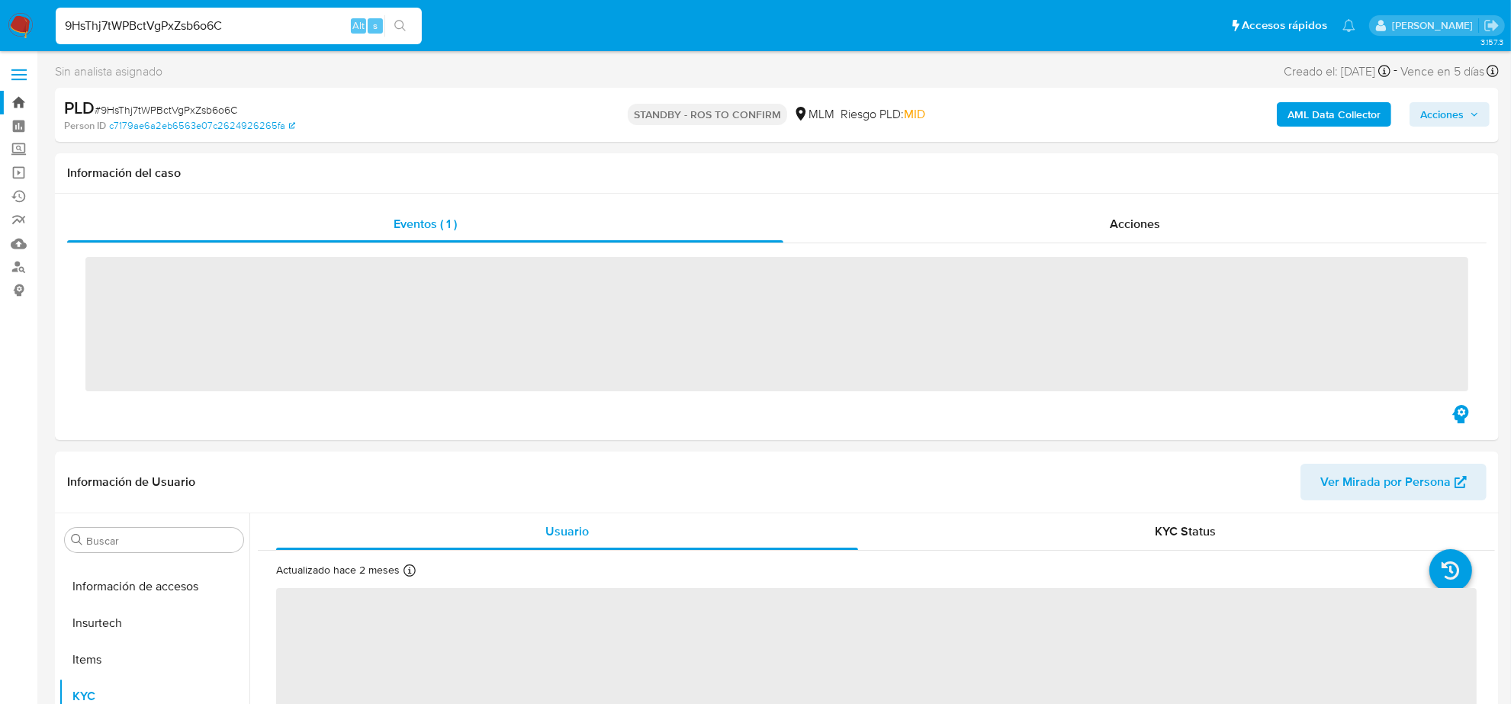
scroll to position [643, 0]
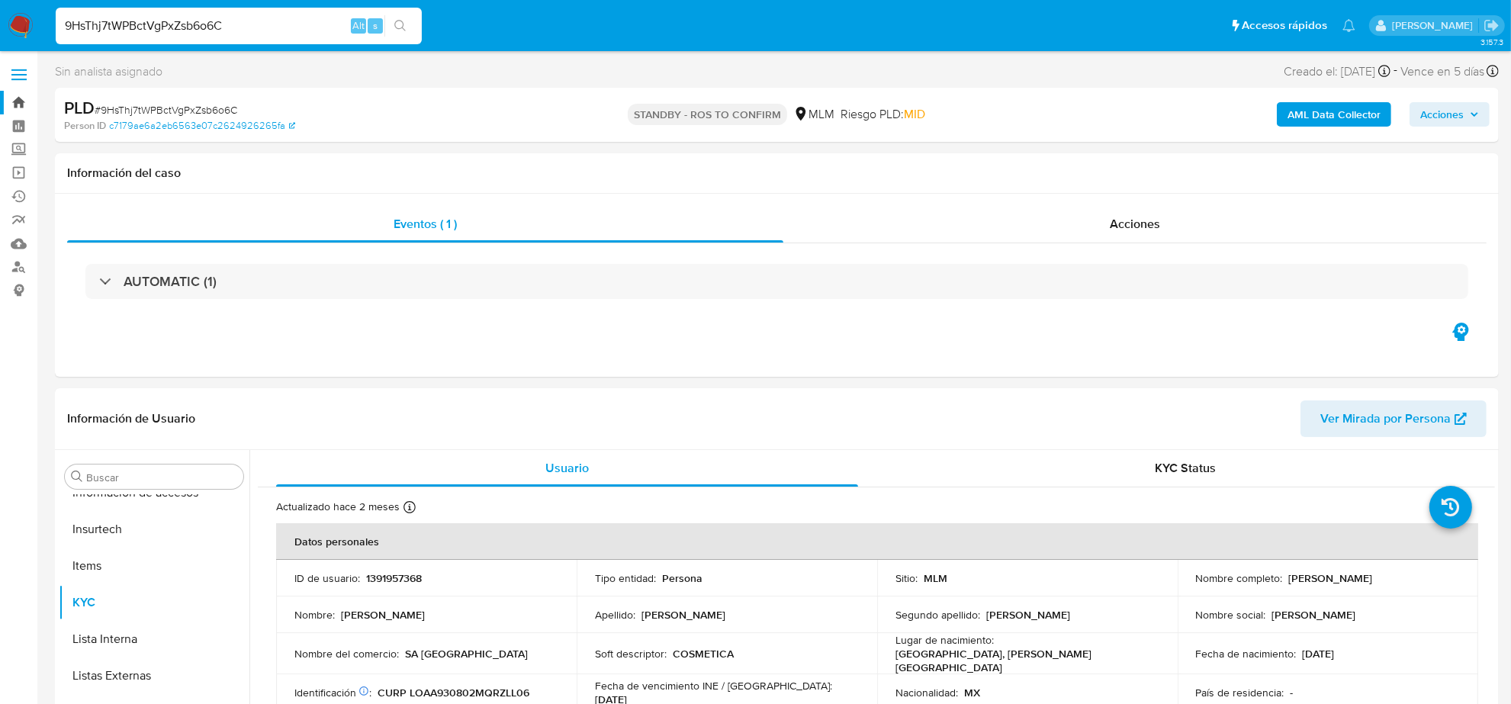
select select "10"
click at [105, 20] on input "9HsThj7tWPBctVgPxZsb6o6C" at bounding box center [239, 26] width 366 height 20
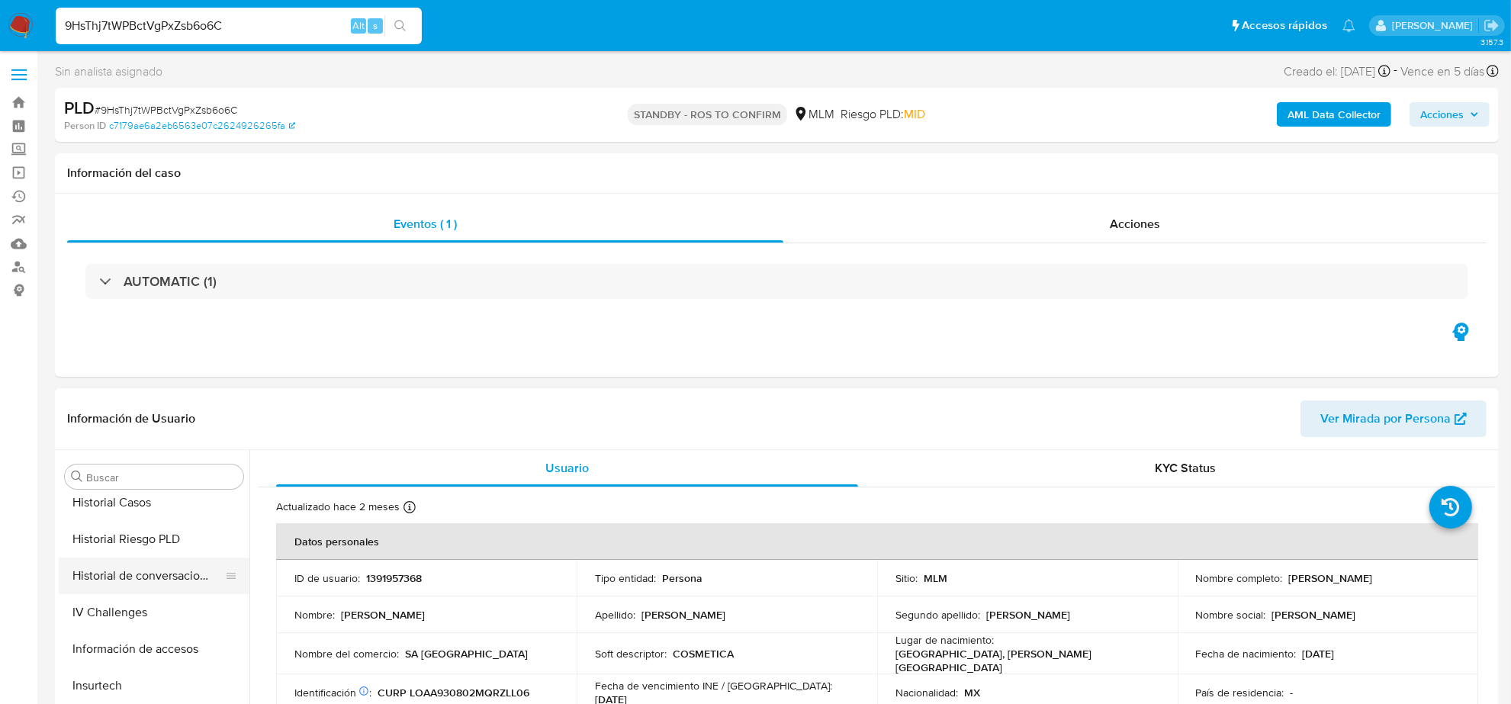
scroll to position [452, 0]
click at [162, 544] on button "Historial Casos" at bounding box center [148, 537] width 178 height 37
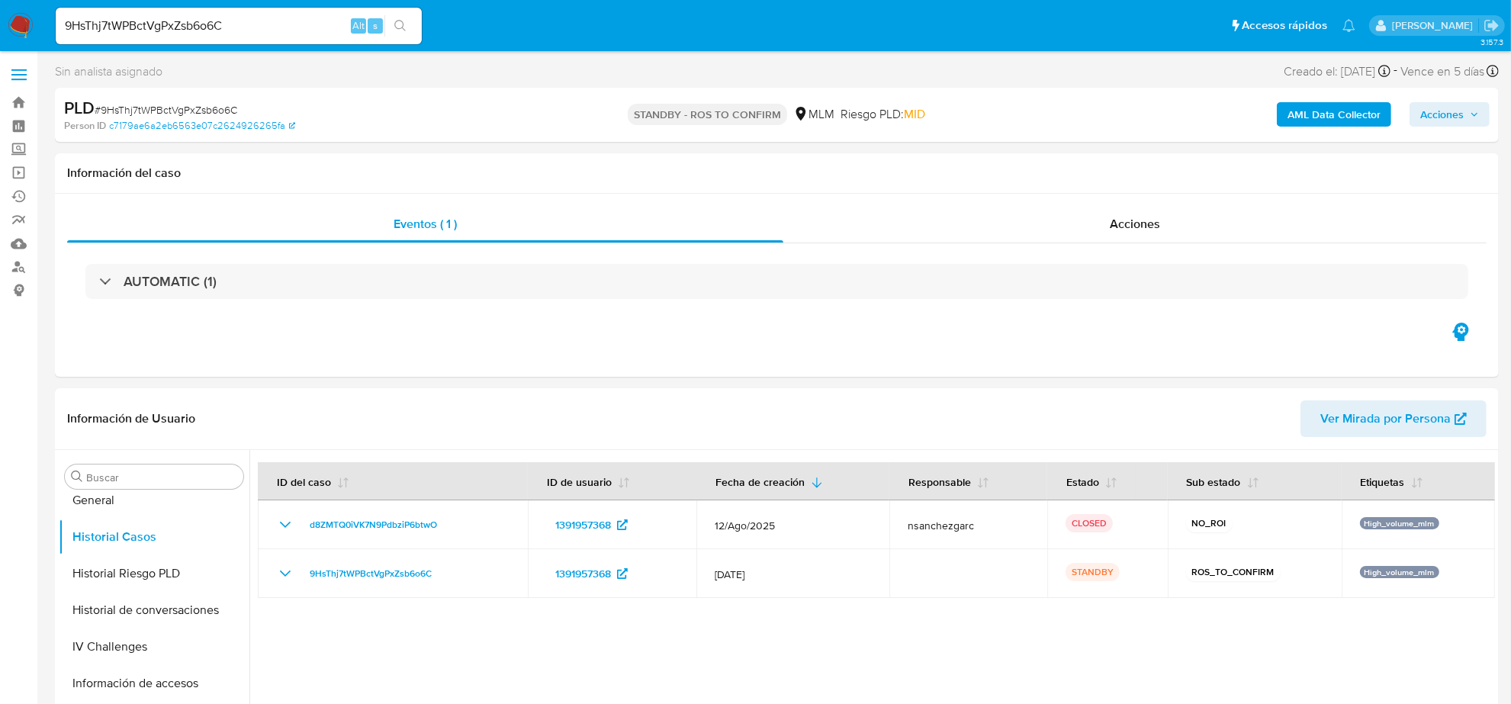
click at [212, 21] on input "9HsThj7tWPBctVgPxZsb6o6C" at bounding box center [239, 26] width 366 height 20
paste input "iu358RT8jSAMhA6GSzGDr4sE"
type input "iu358RT8jSAMhA6GSzGDr4sE"
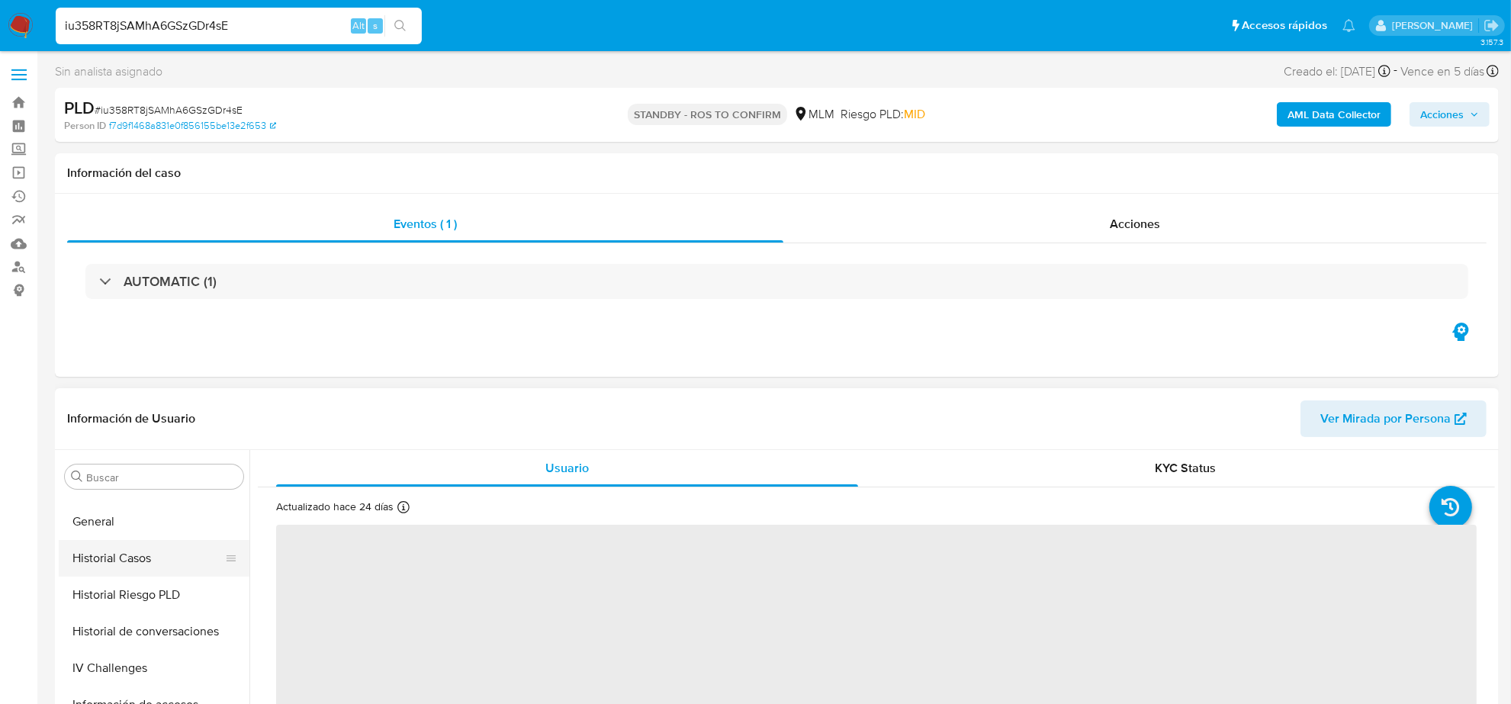
scroll to position [357, 0]
select select "10"
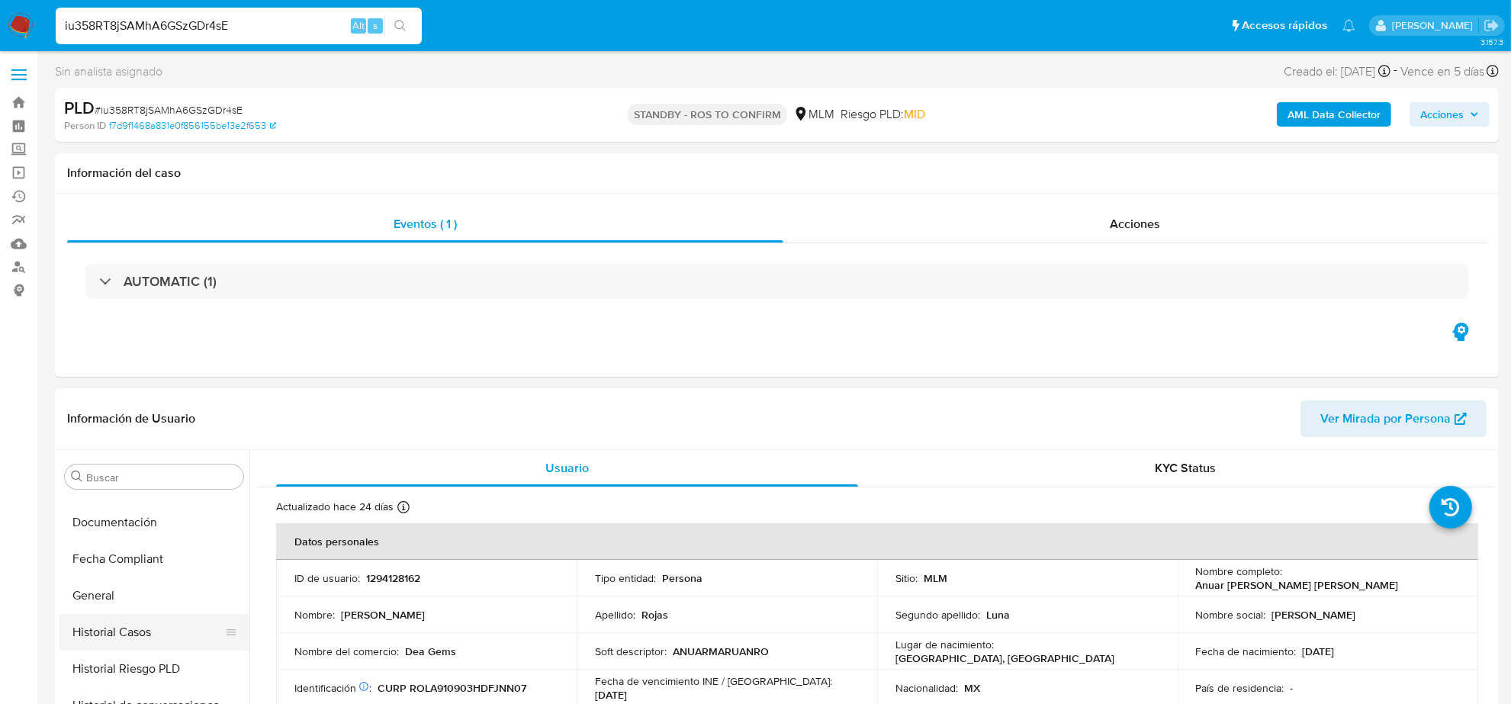
click at [143, 641] on button "Historial Casos" at bounding box center [148, 632] width 178 height 37
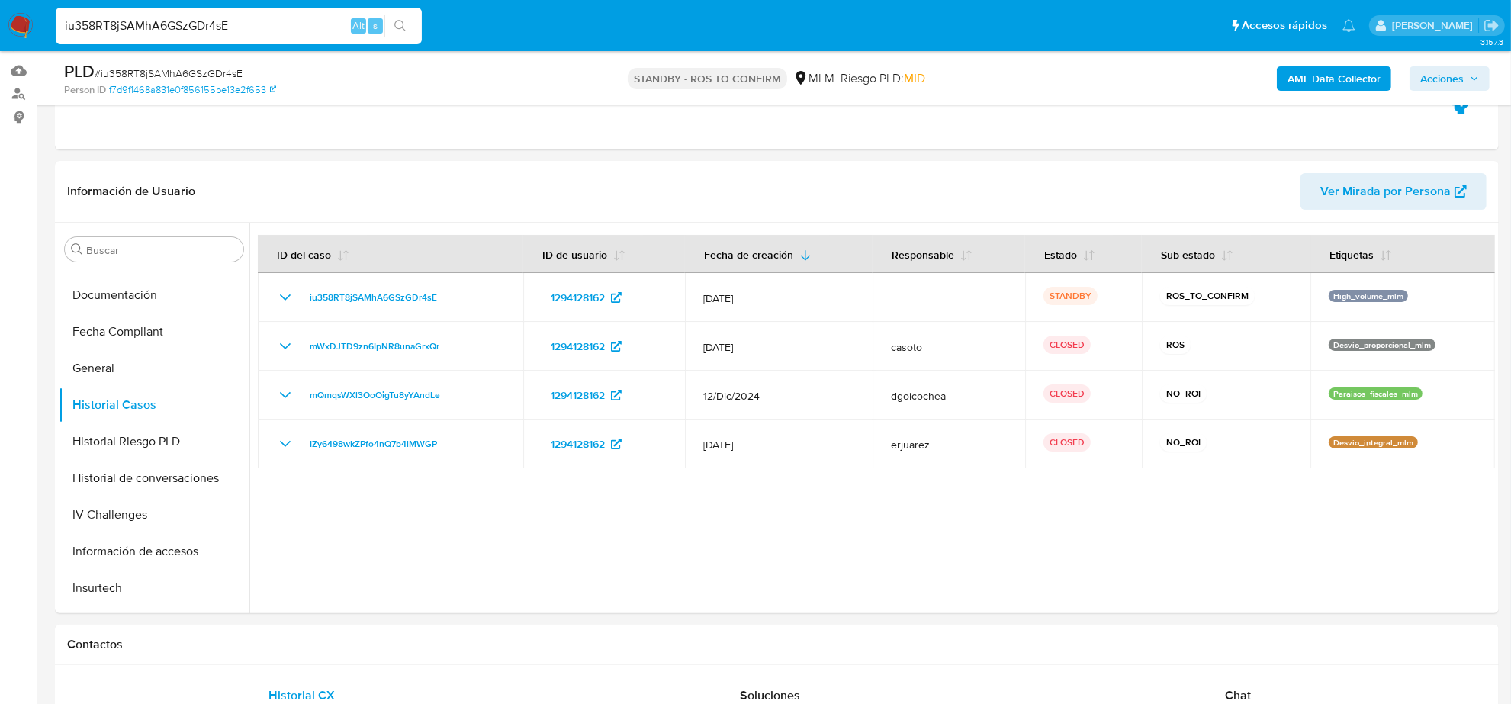
scroll to position [191, 0]
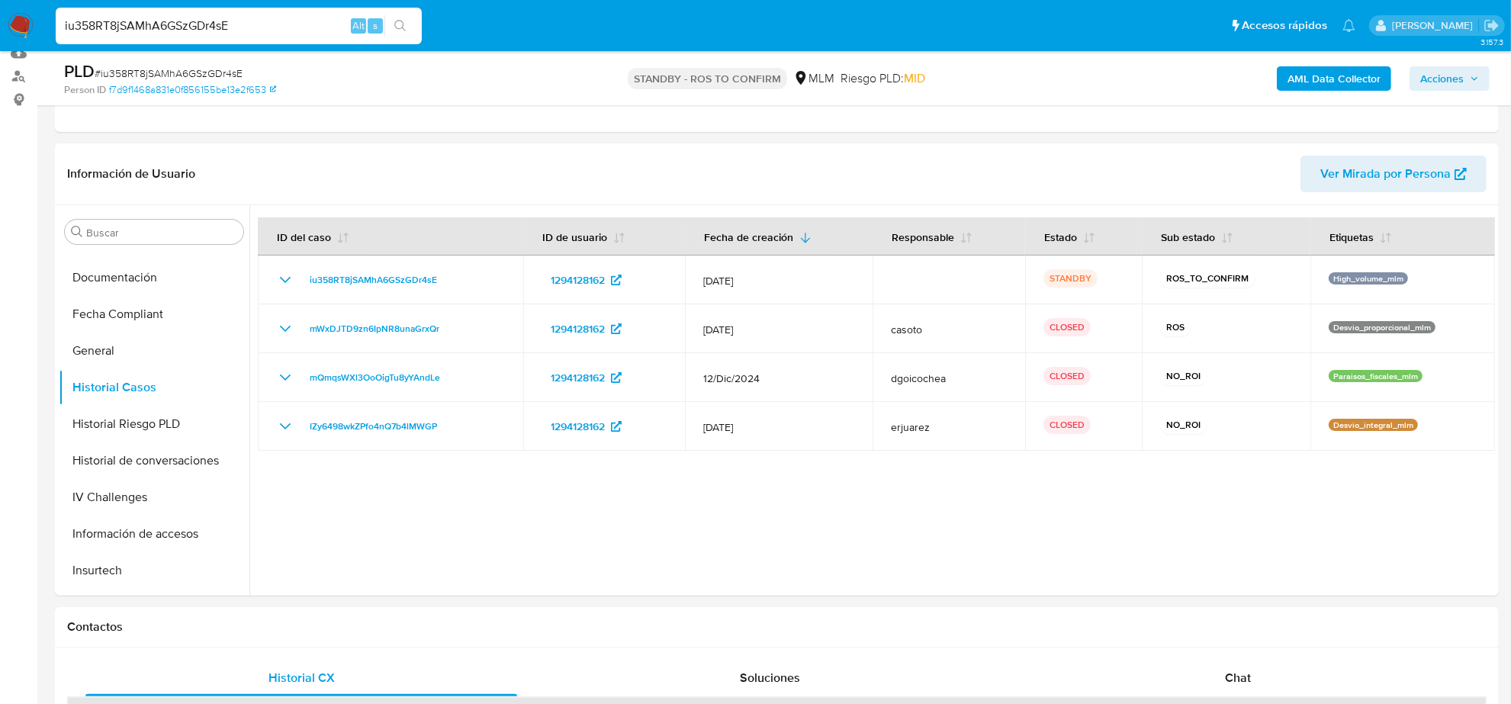
click at [108, 31] on input "iu358RT8jSAMhA6GSzGDr4sE" at bounding box center [239, 26] width 366 height 20
paste input "lxhcTi6NTP2MsJMUQg0h5fKS"
type input "lxhcTi6NTP2MsJMUQg0h5fKS"
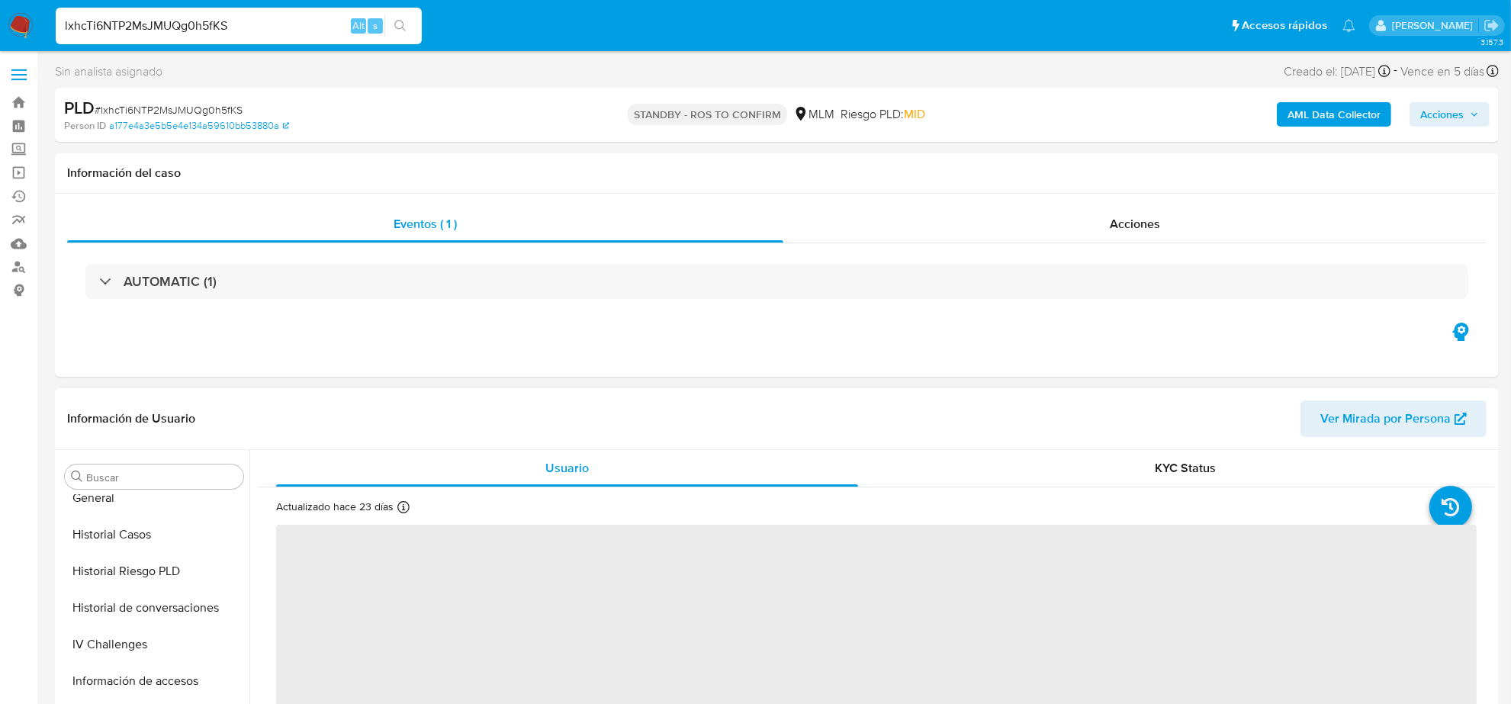
scroll to position [452, 0]
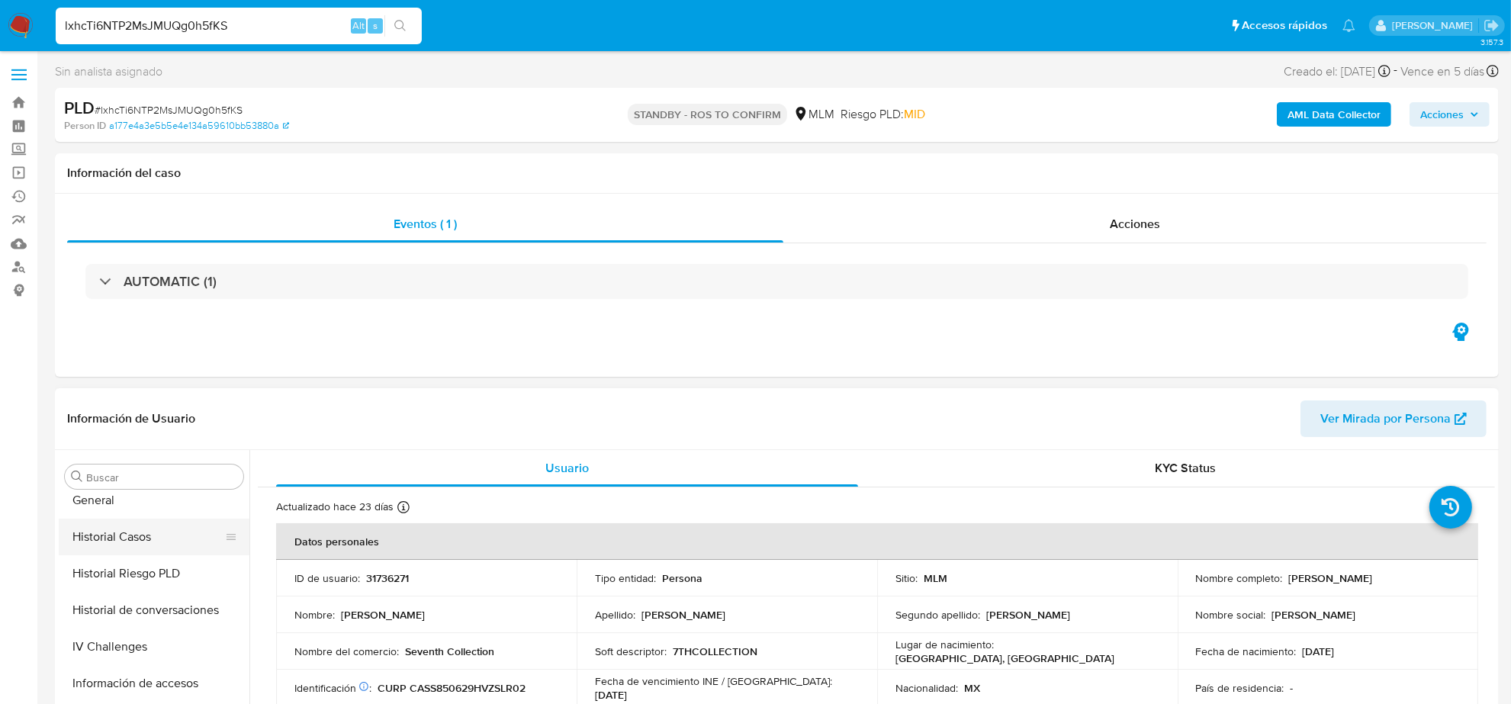
click at [160, 532] on button "Historial Casos" at bounding box center [148, 537] width 178 height 37
select select "10"
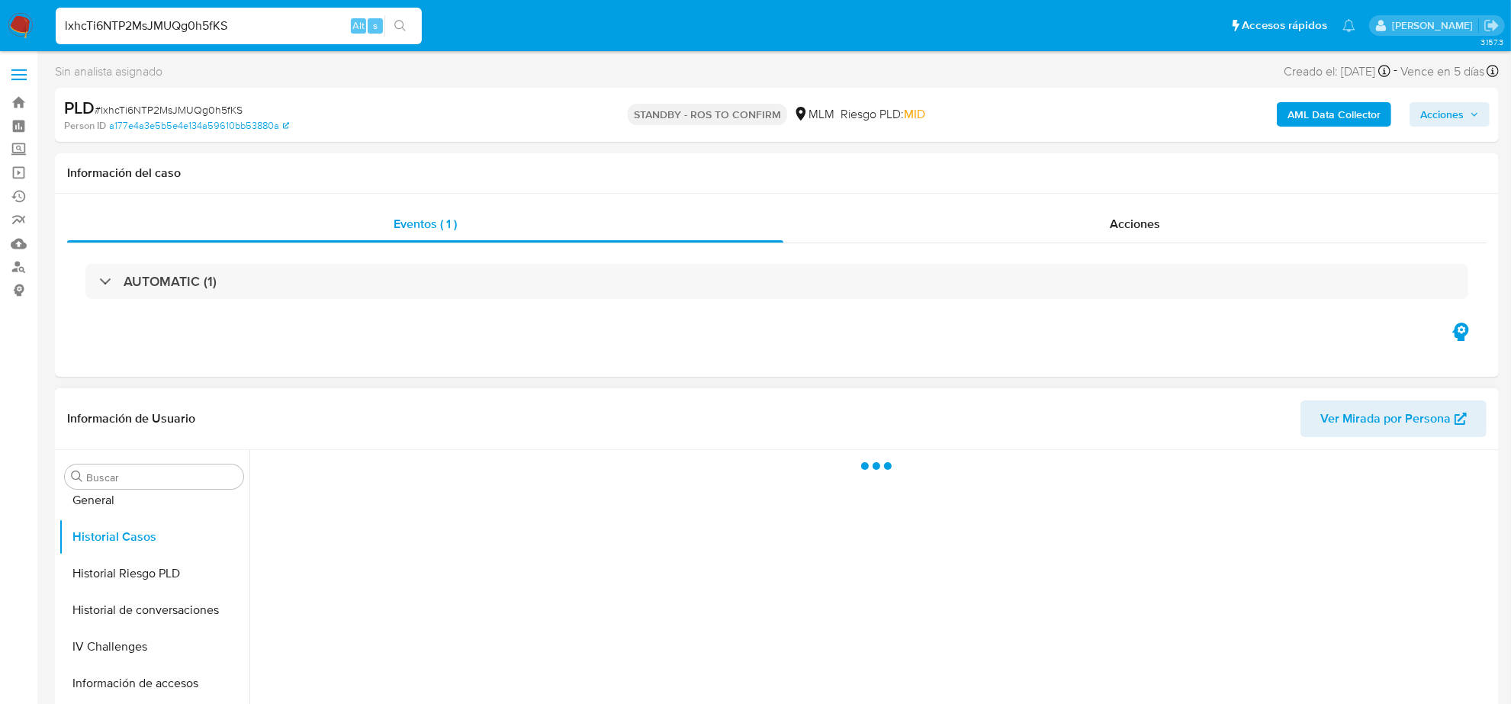
scroll to position [95, 0]
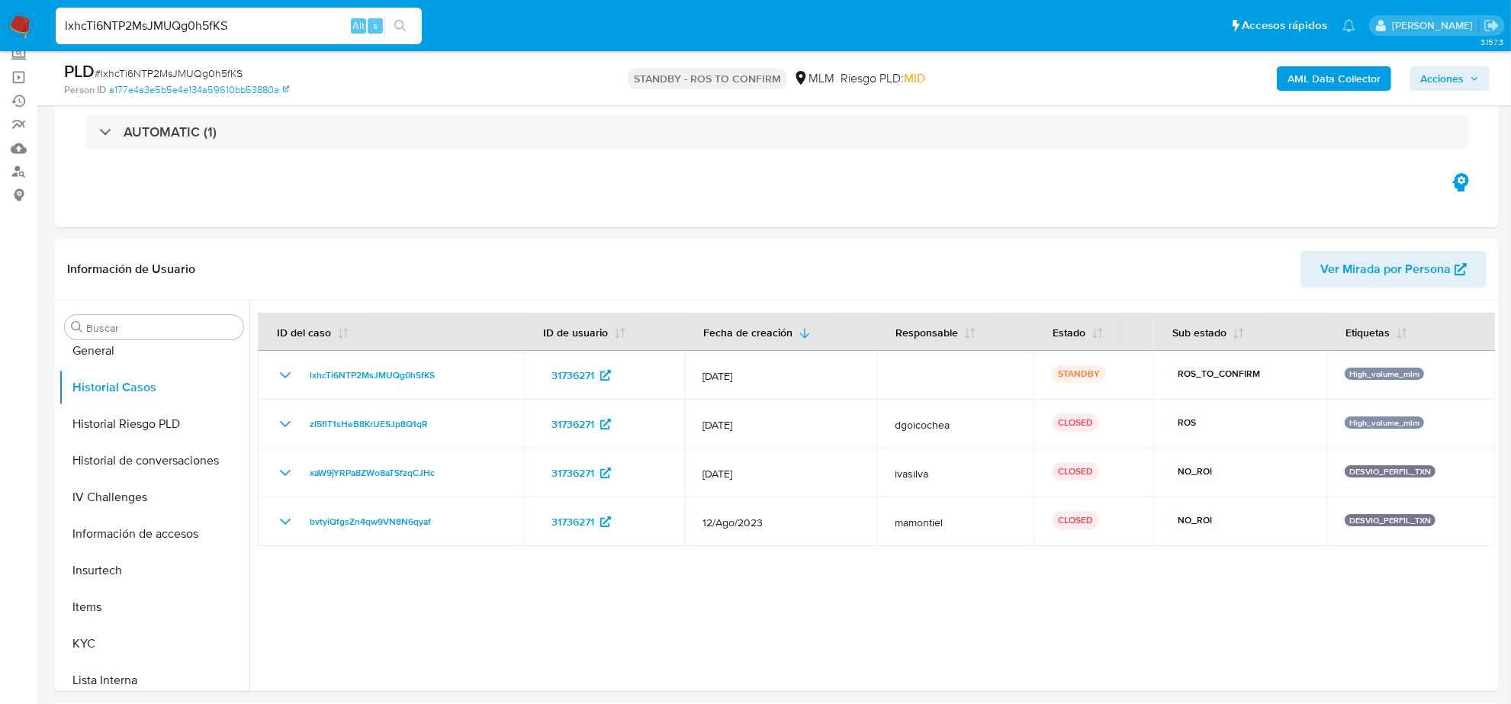
click at [151, 31] on input "lxhcTi6NTP2MsJMUQg0h5fKS" at bounding box center [239, 26] width 366 height 20
paste input "OnwbCROwRu2xgbgRwYO82k8H"
type input "OnwbCROwRu2xgbgRwYO82k8H"
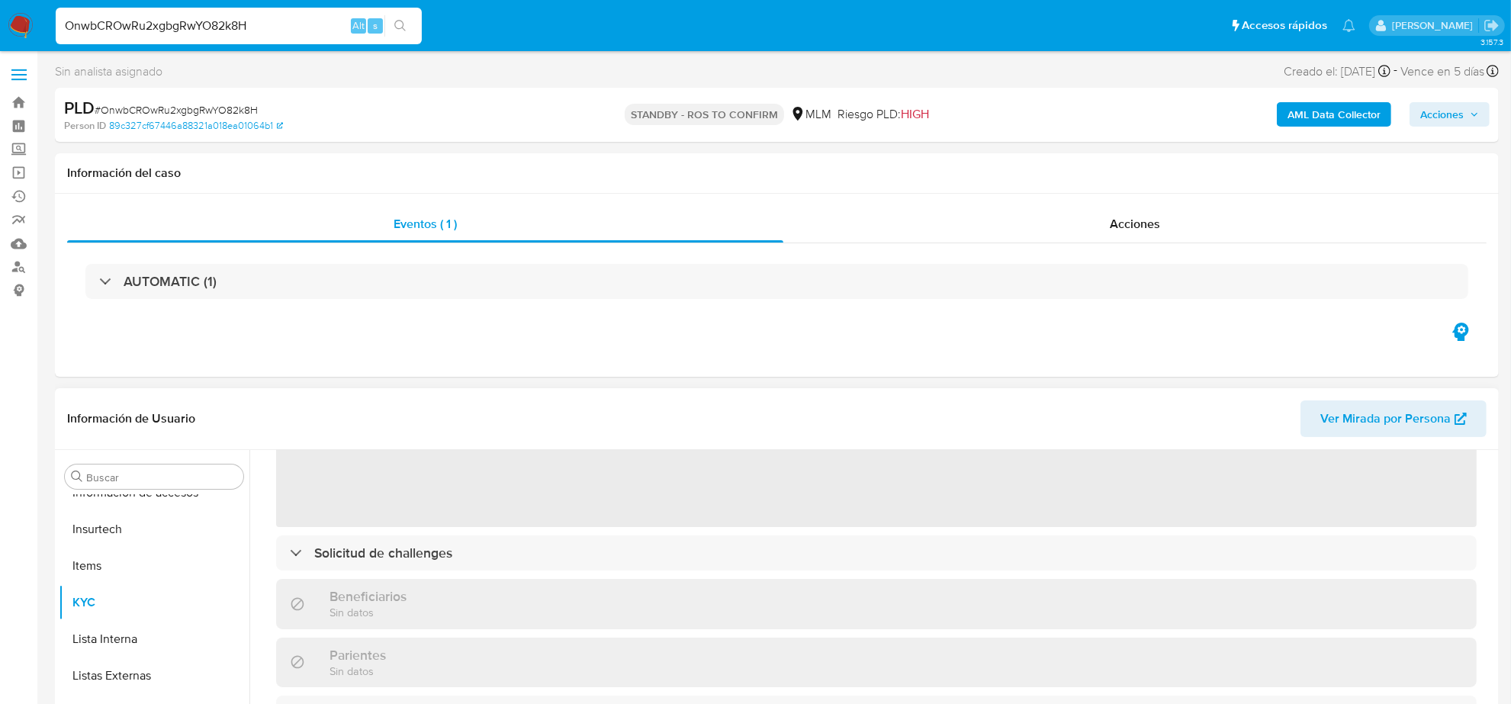
scroll to position [191, 0]
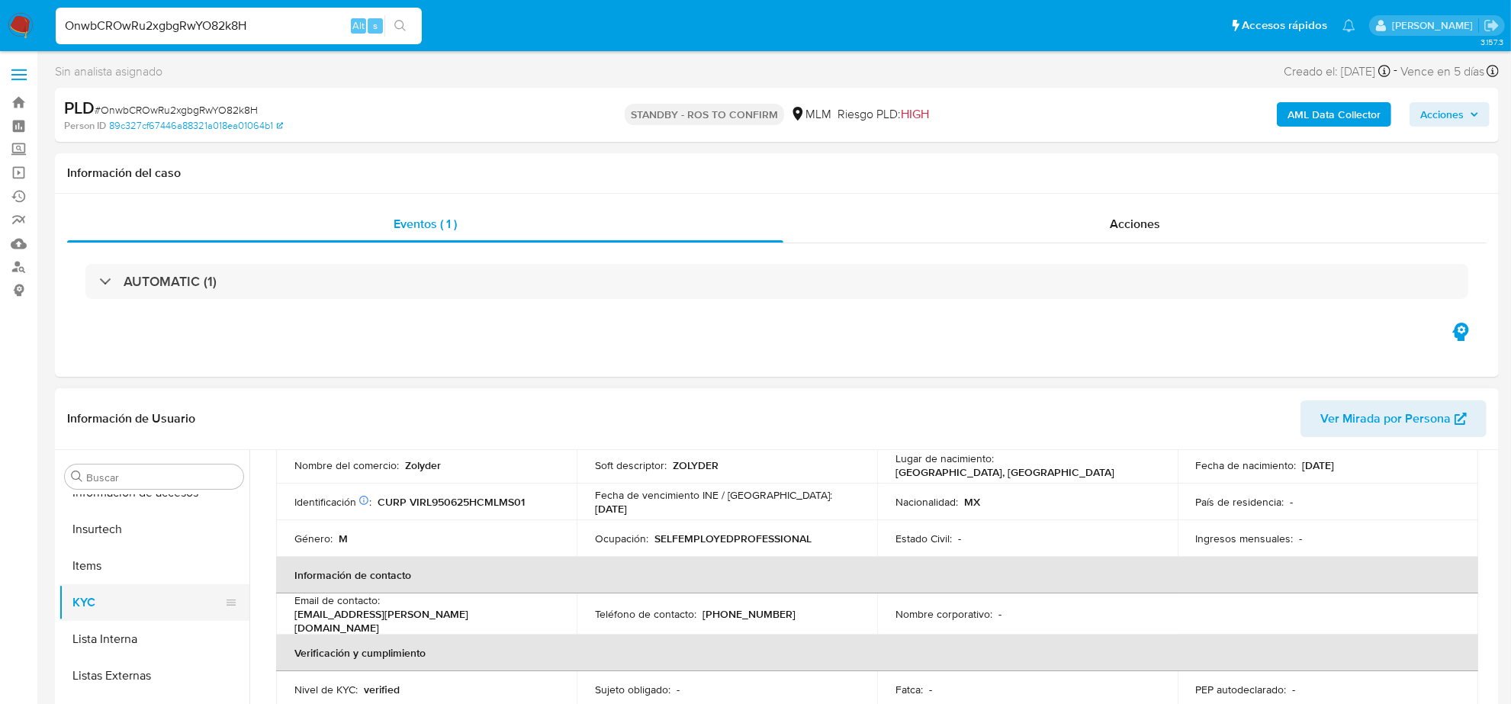
select select "10"
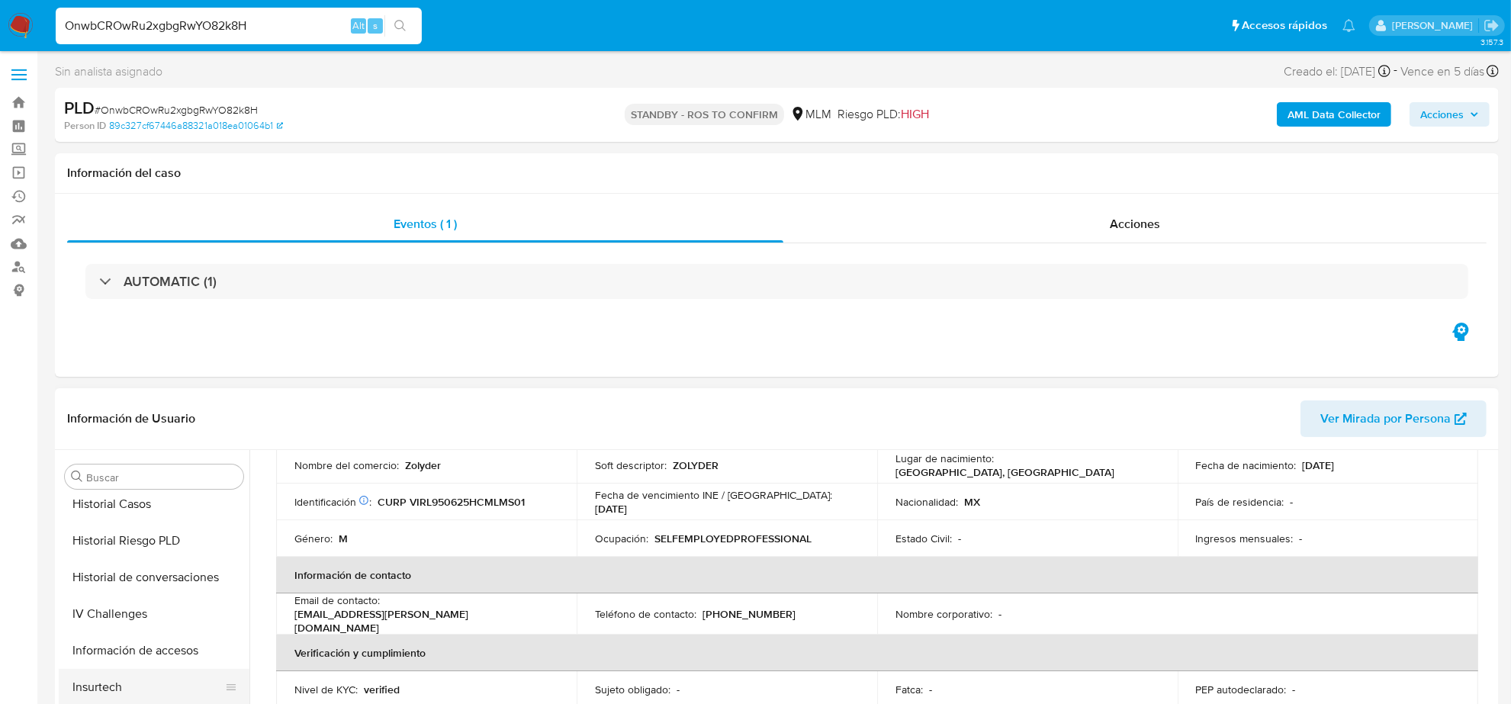
scroll to position [452, 0]
click at [149, 550] on button "Historial Casos" at bounding box center [148, 537] width 178 height 37
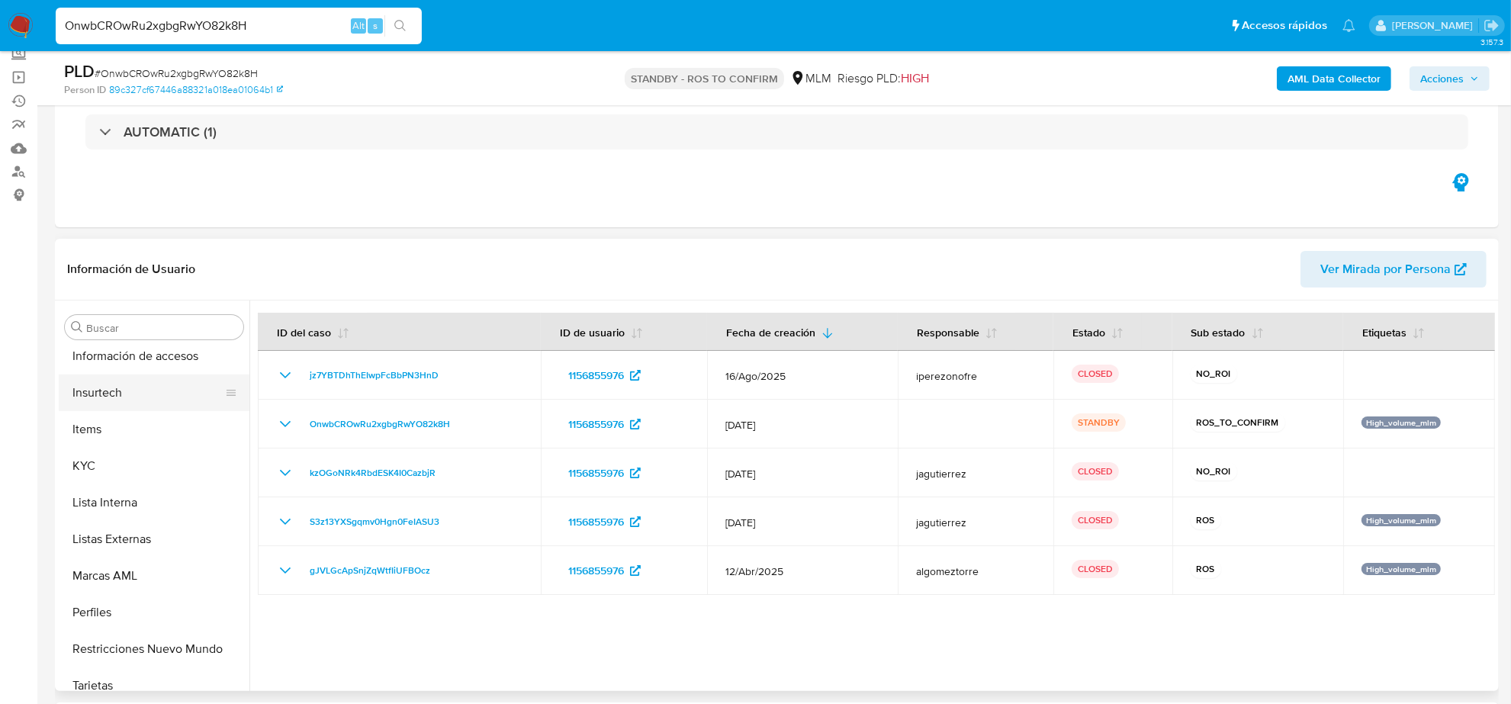
scroll to position [643, 0]
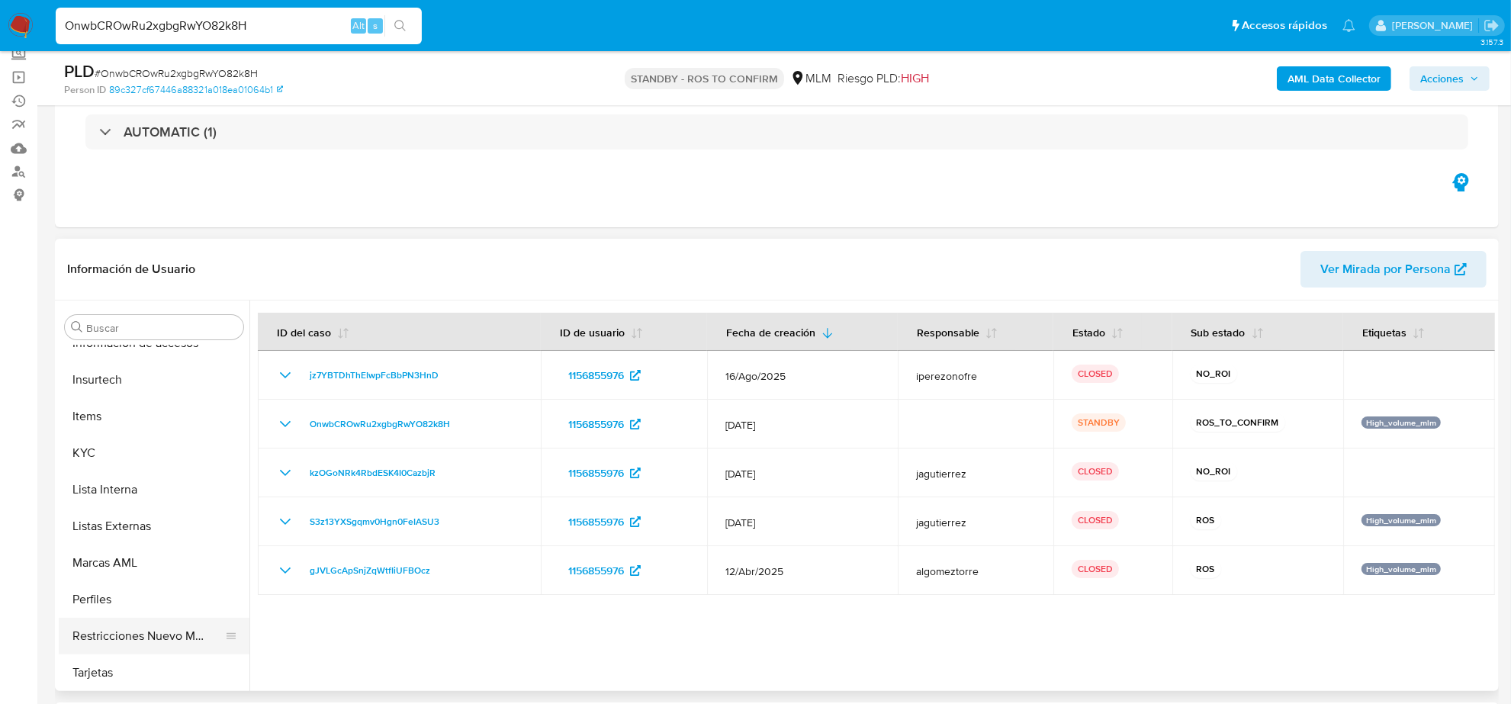
click at [141, 625] on button "Restricciones Nuevo Mundo" at bounding box center [148, 636] width 178 height 37
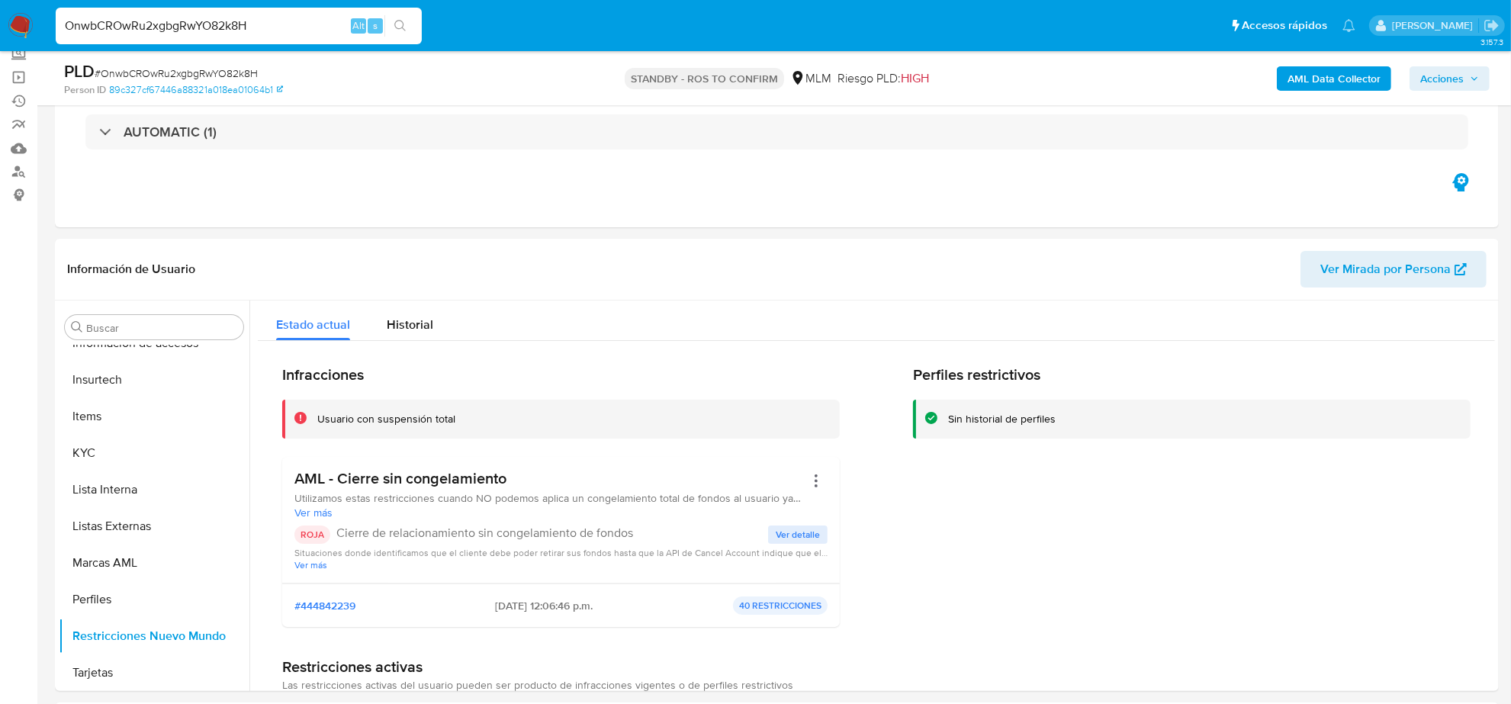
click at [242, 31] on input "OnwbCROwRu2xgbgRwYO82k8H" at bounding box center [239, 26] width 366 height 20
click at [234, 34] on input "OnwbCROwRu2xgbgRwYO82k8H" at bounding box center [239, 26] width 366 height 20
click at [233, 31] on input "OnwbCROwRu2xgbgRwYO82k8H" at bounding box center [239, 26] width 366 height 20
paste input "4zu800Tc54Wk5vDHgg3Qi2dF"
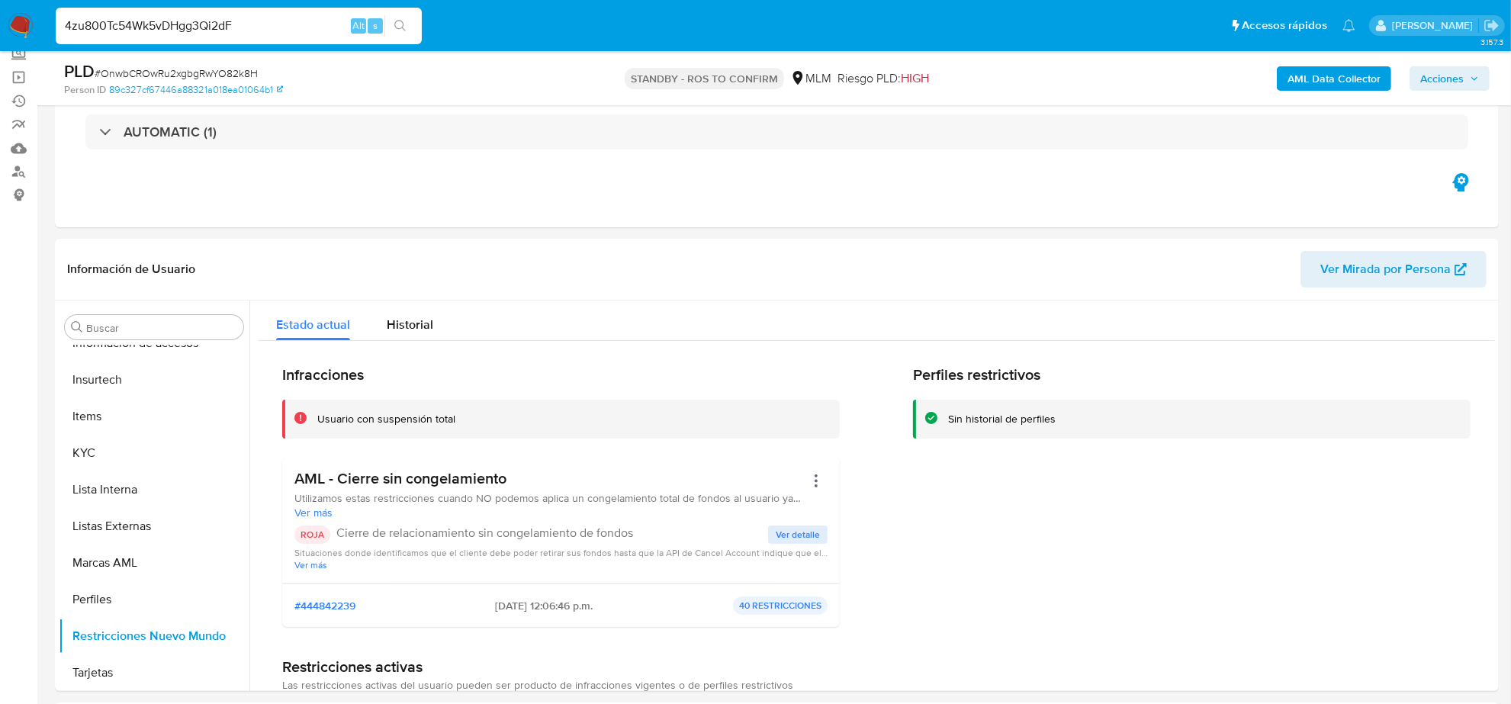
type input "4zu800Tc54Wk5vDHgg3Qi2dF"
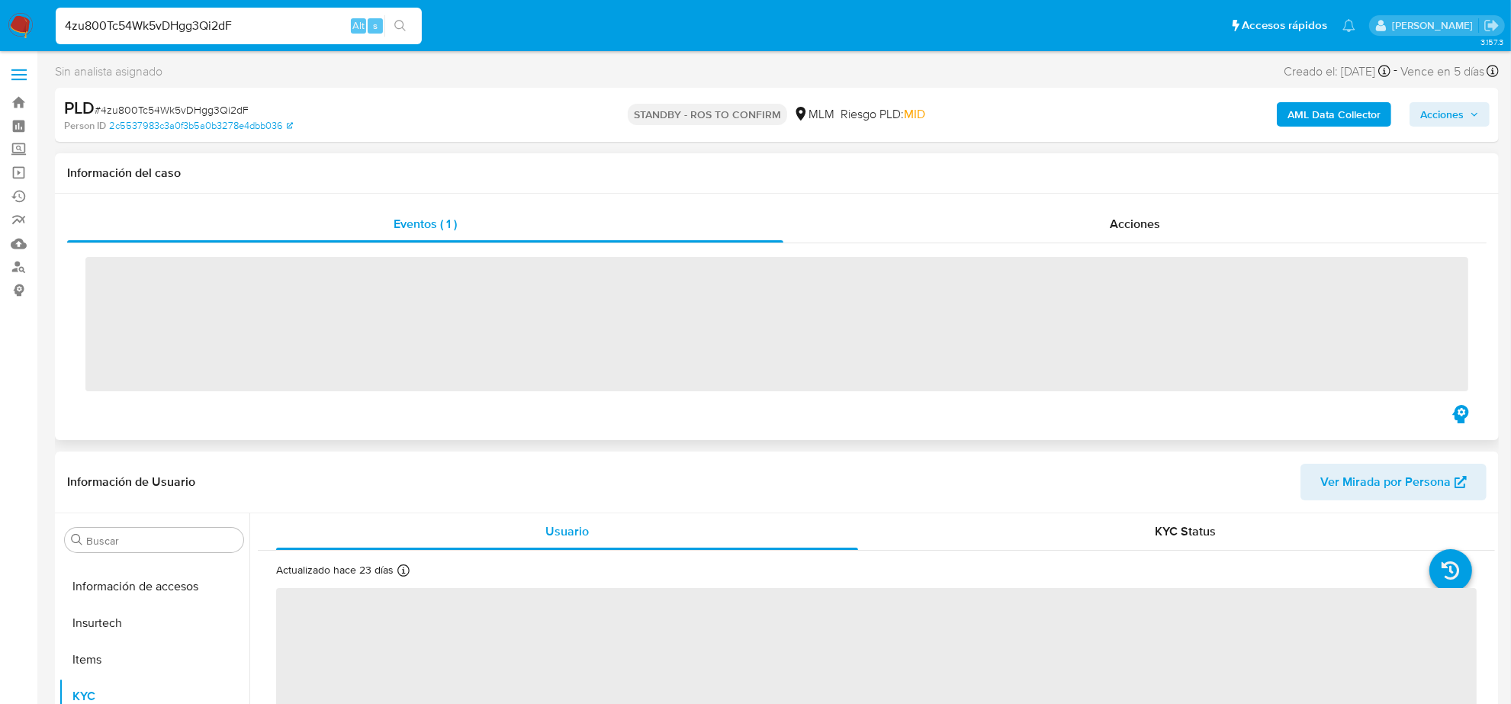
scroll to position [643, 0]
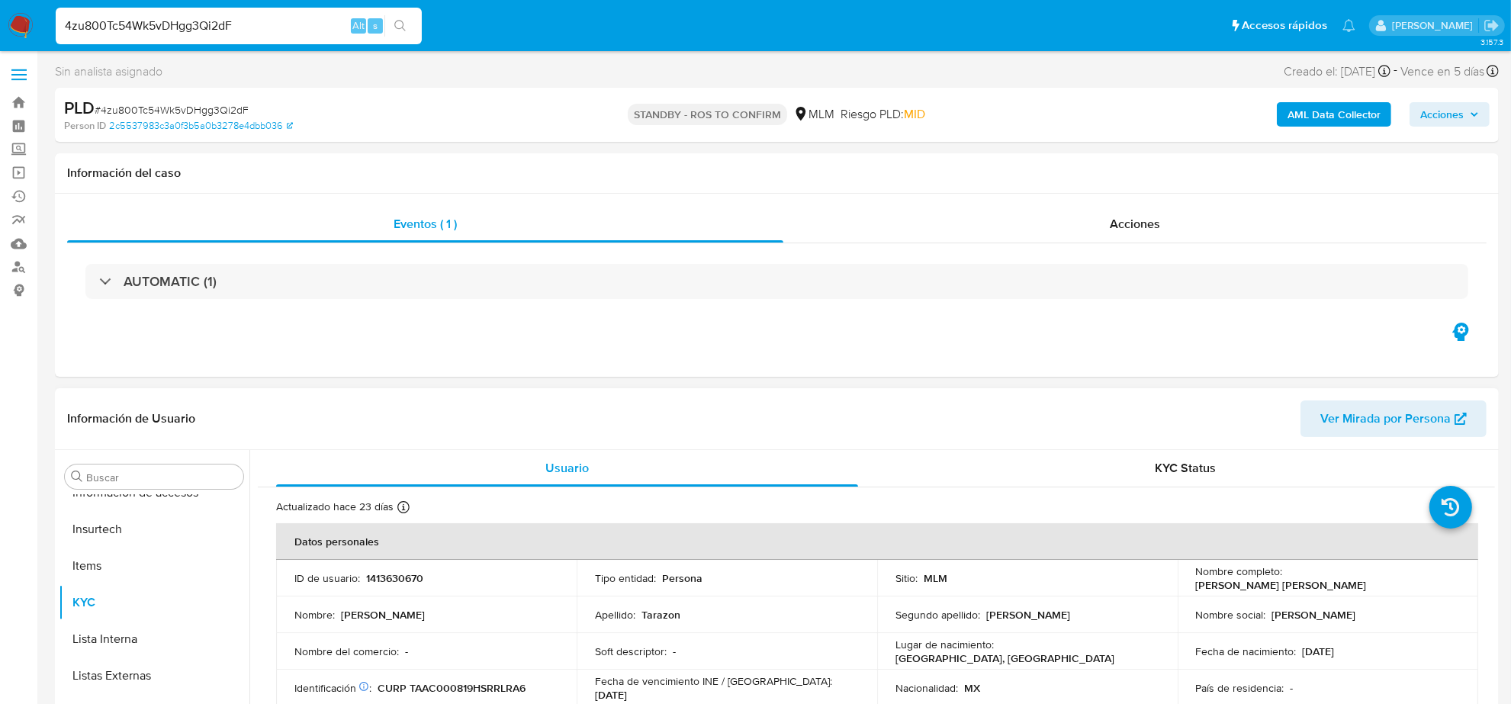
select select "10"
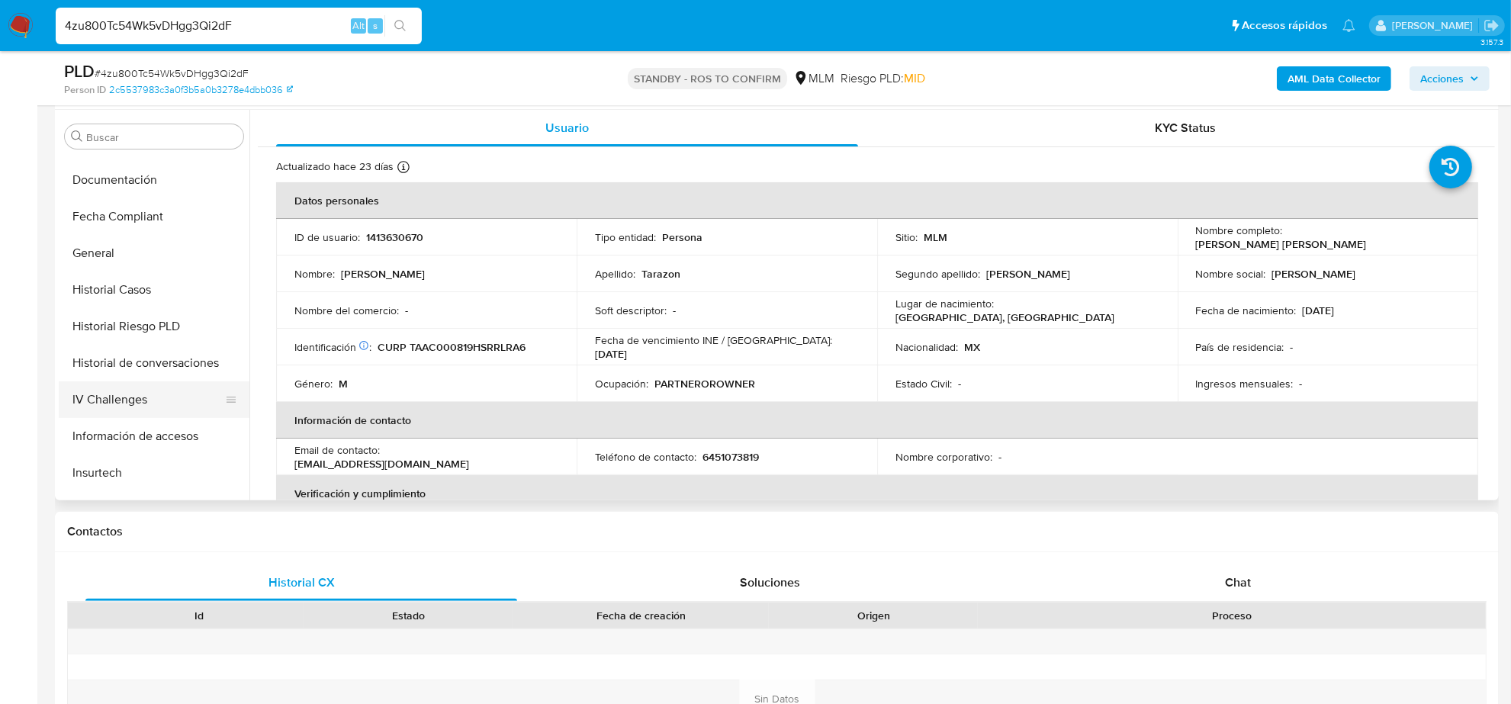
scroll to position [357, 0]
click at [142, 294] on button "Historial Casos" at bounding box center [148, 292] width 178 height 37
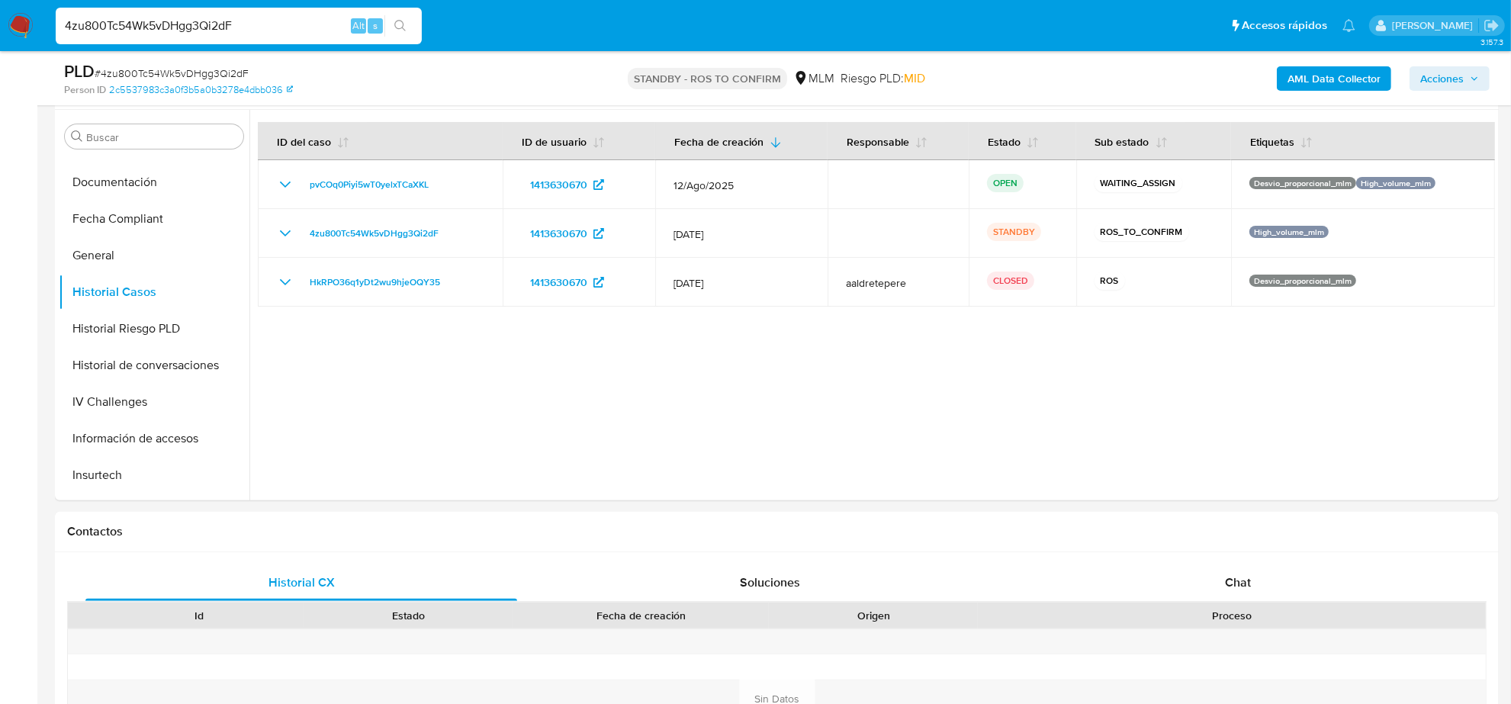
click at [260, 38] on div "4zu800Tc54Wk5vDHgg3Qi2dF Alt s" at bounding box center [239, 26] width 366 height 37
click at [259, 34] on input "4zu800Tc54Wk5vDHgg3Qi2dF" at bounding box center [239, 26] width 366 height 20
paste input "k2BqpbVXNV5mzWAiMcNVwX5N"
type input "k2BqpbVXNV5mzWAiMcNVwX5N"
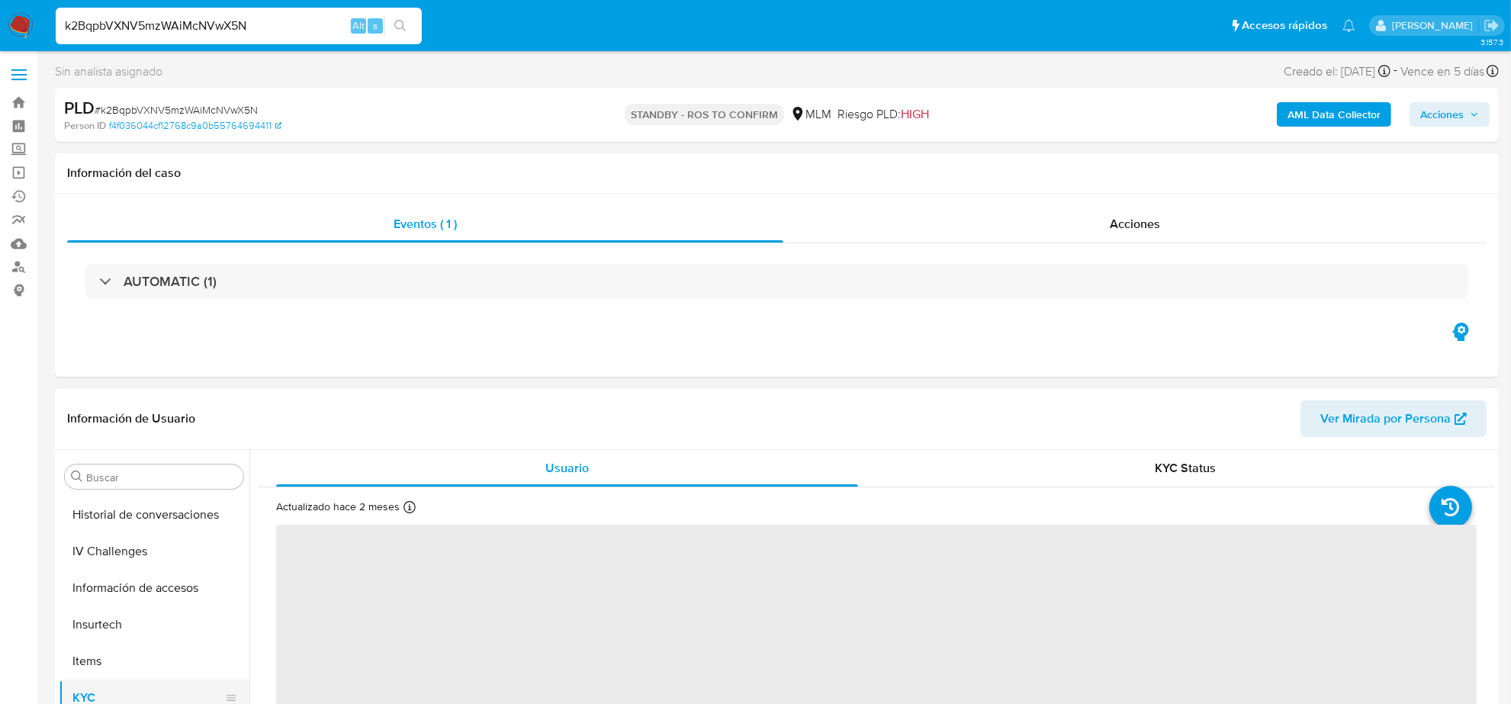
scroll to position [452, 0]
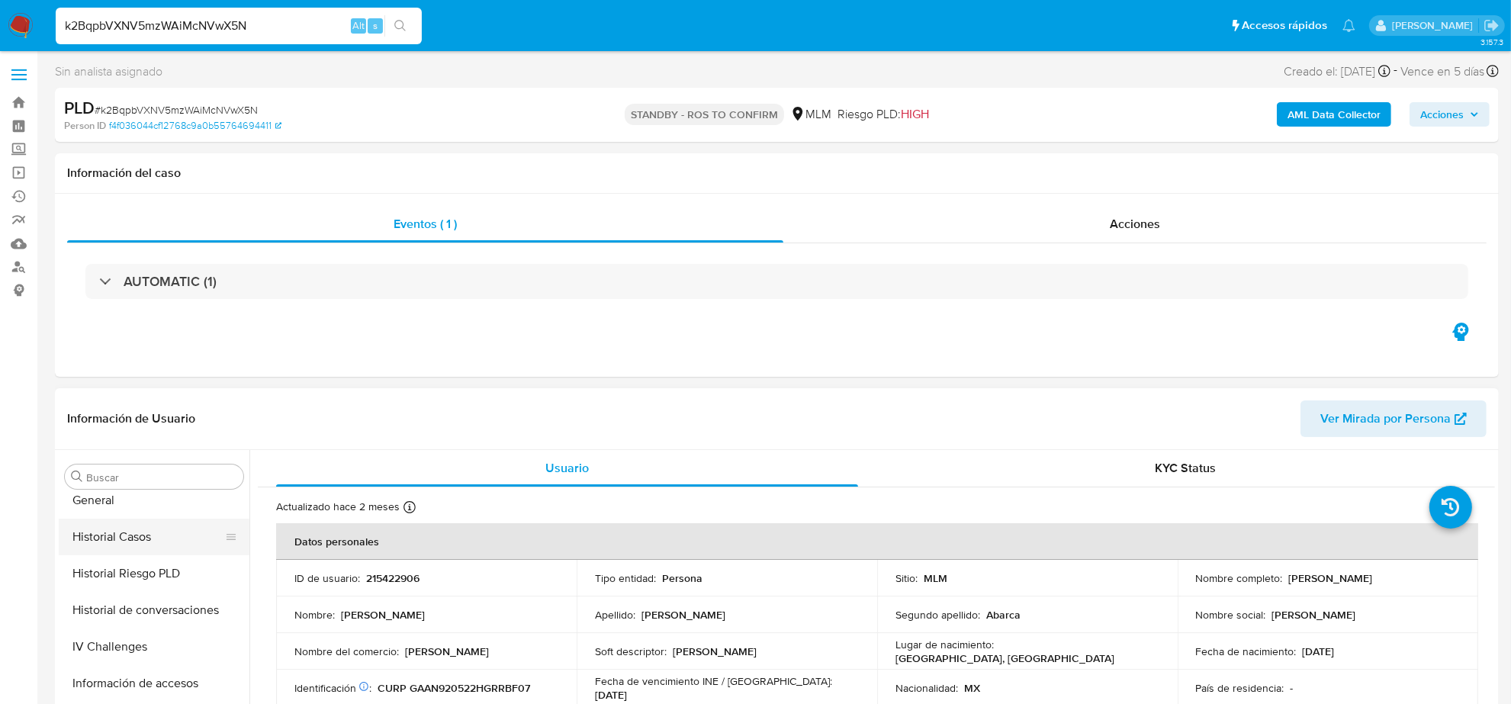
select select "10"
click at [177, 544] on button "Historial Casos" at bounding box center [148, 537] width 178 height 37
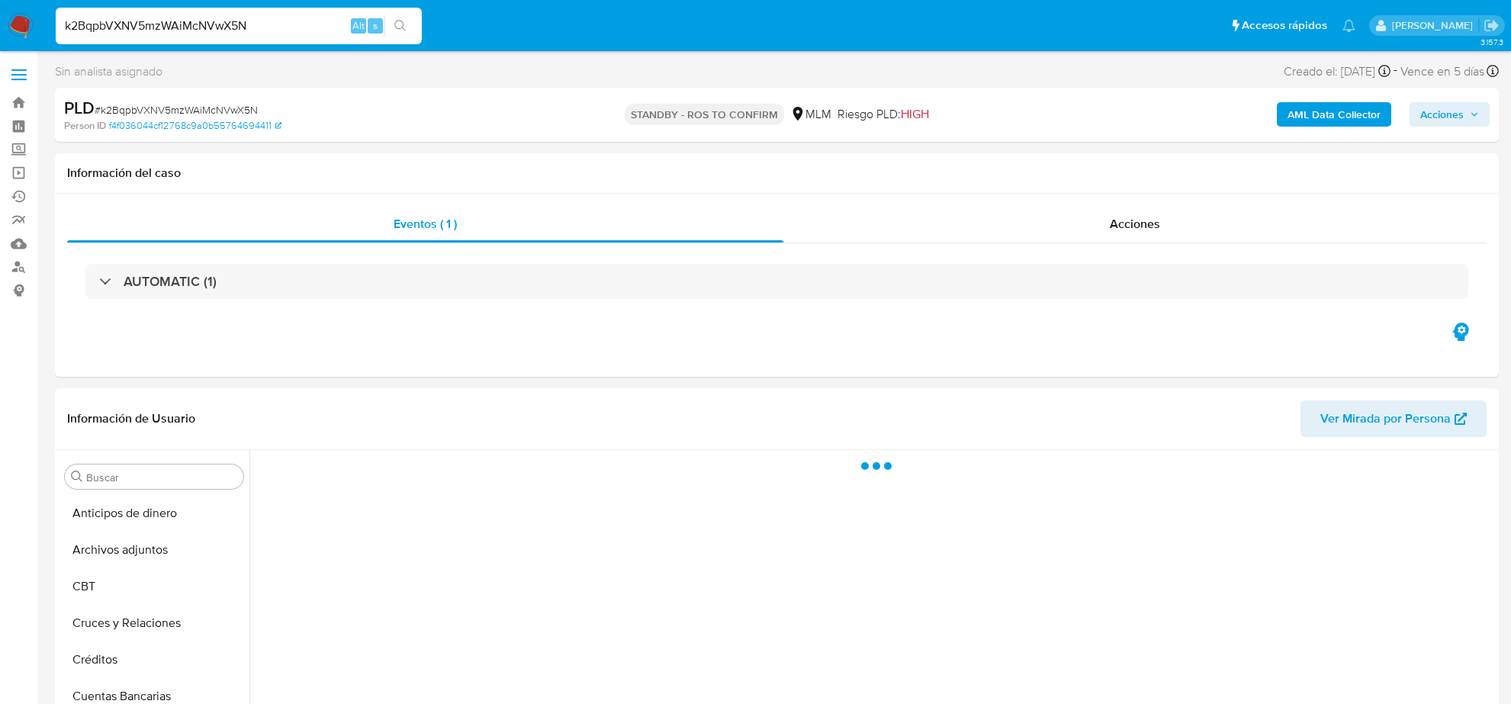
select select "10"
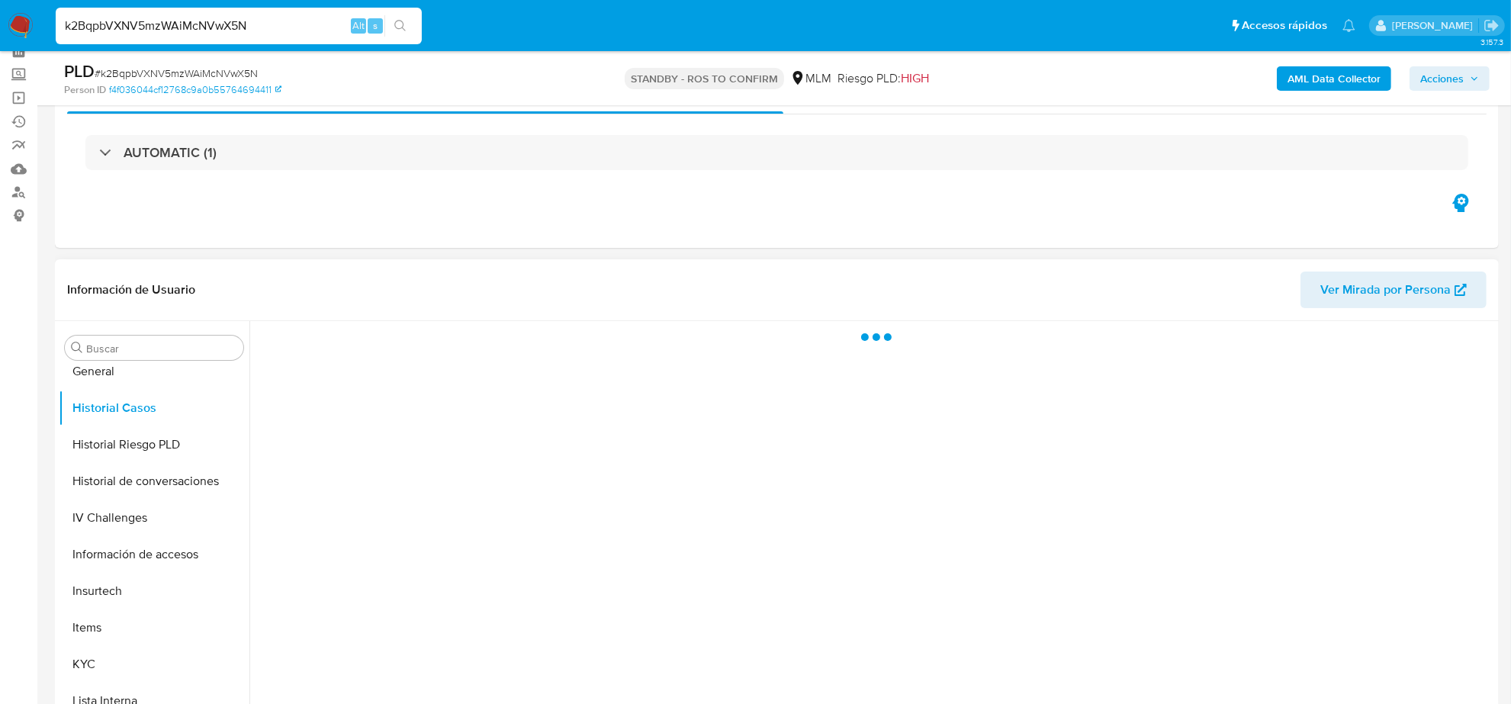
scroll to position [191, 0]
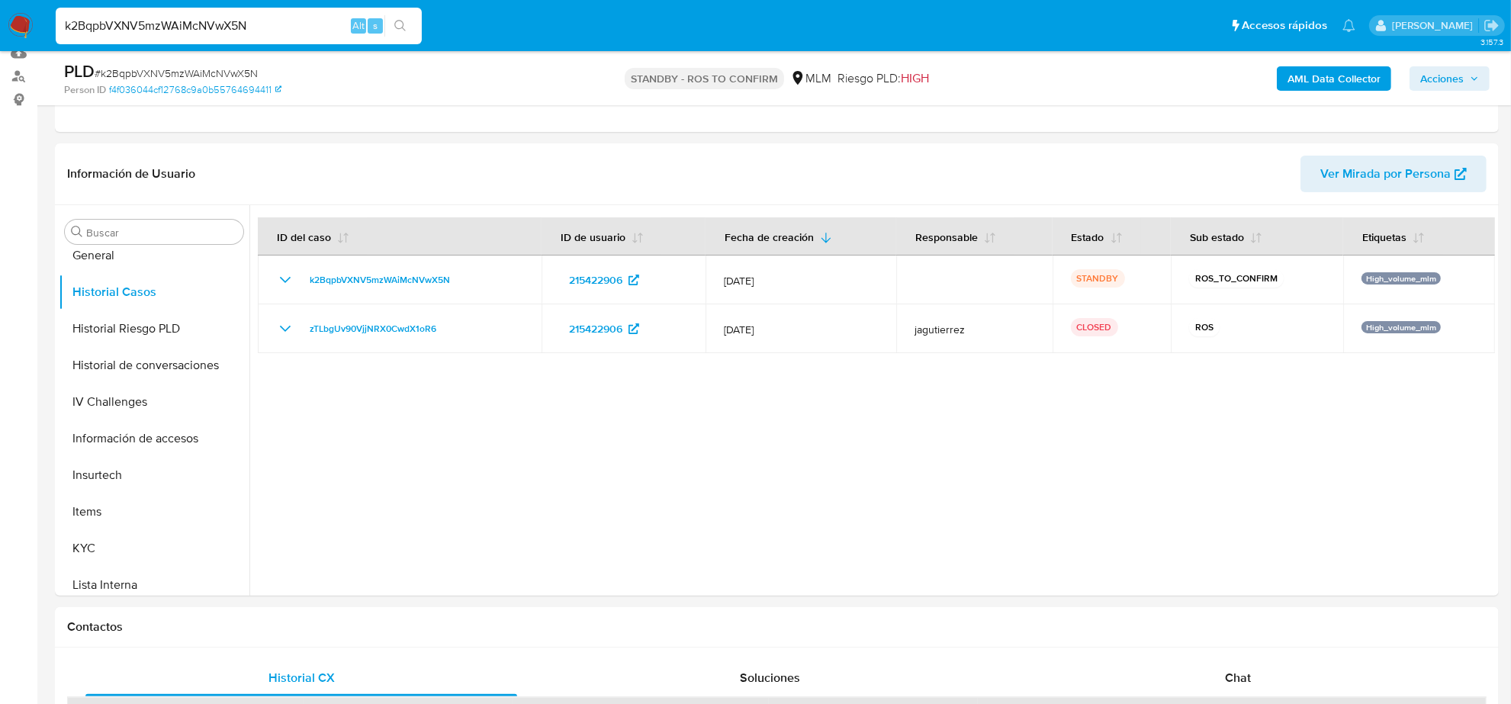
click at [272, 20] on input "k2BqpbVXNV5mzWAiMcNVwX5N" at bounding box center [239, 26] width 366 height 20
paste input "YWa7GaxA4gywgXYqIOdnGI11"
type input "YWa7GaxA4gywgXYqIOdnGI11"
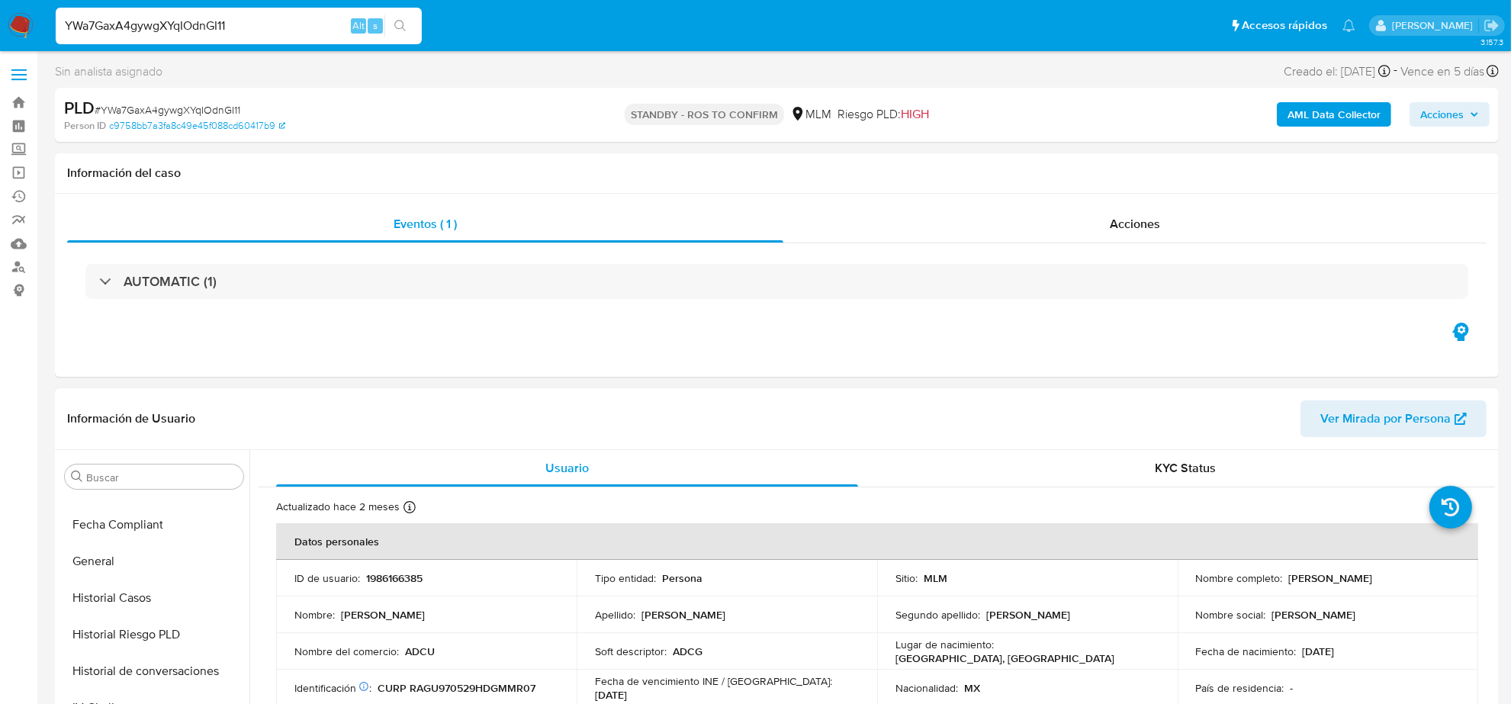
select select "10"
click at [145, 631] on button "Historial Casos" at bounding box center [148, 632] width 178 height 37
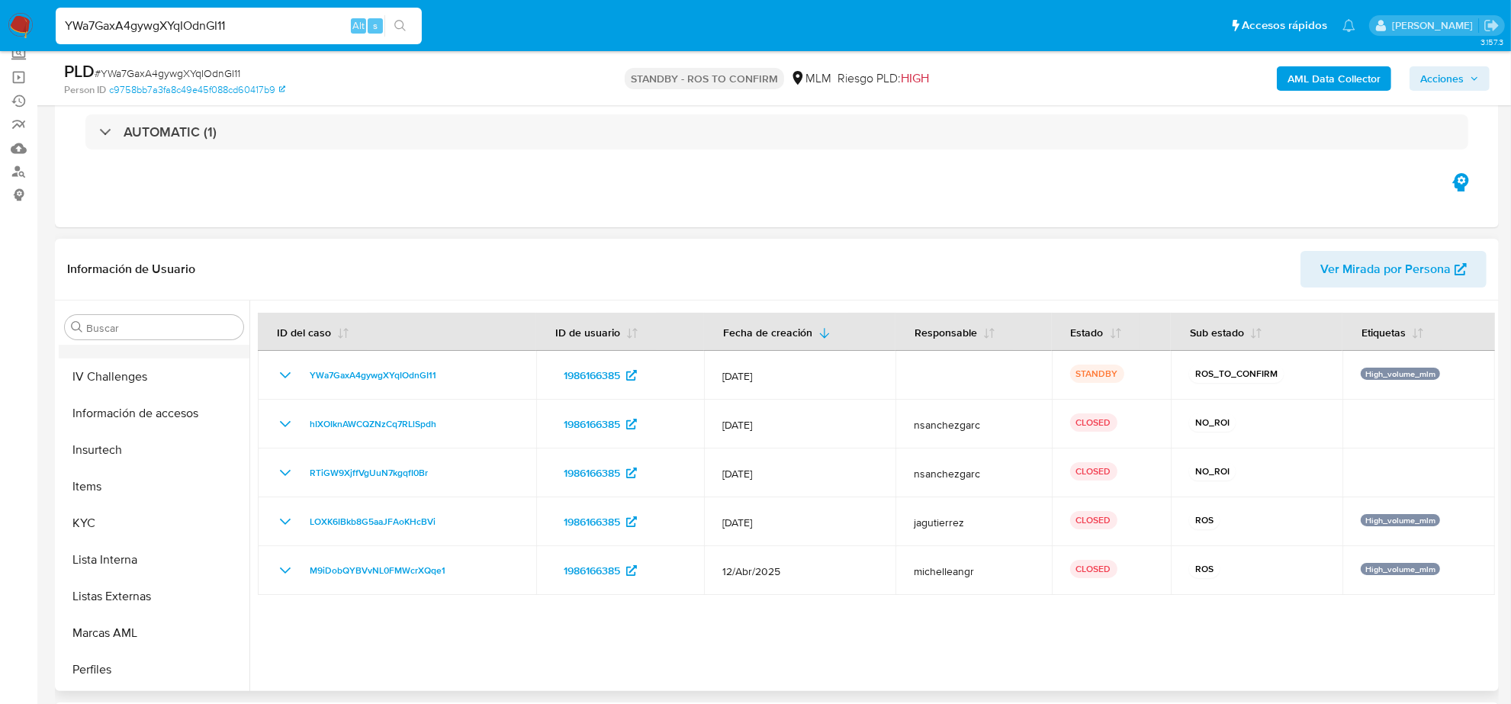
scroll to position [643, 0]
click at [166, 628] on button "Restricciones Nuevo Mundo" at bounding box center [148, 636] width 178 height 37
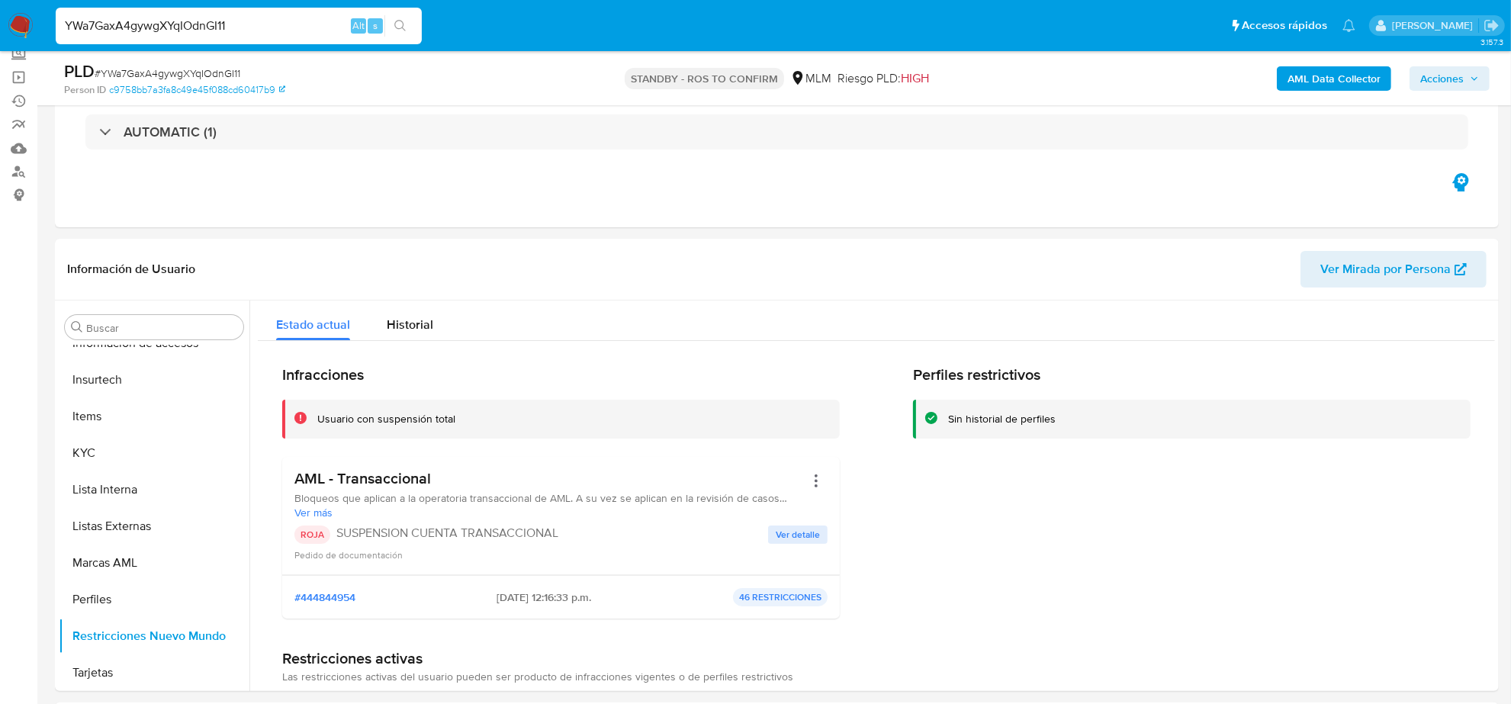
click at [275, 34] on input "YWa7GaxA4gywgXYqIOdnGI11" at bounding box center [239, 26] width 366 height 20
paste input "esJ09uzn4pNtuSpZdkKd2J0x"
type input "esJ09uzn4pNtuSpZdkKd2J0x"
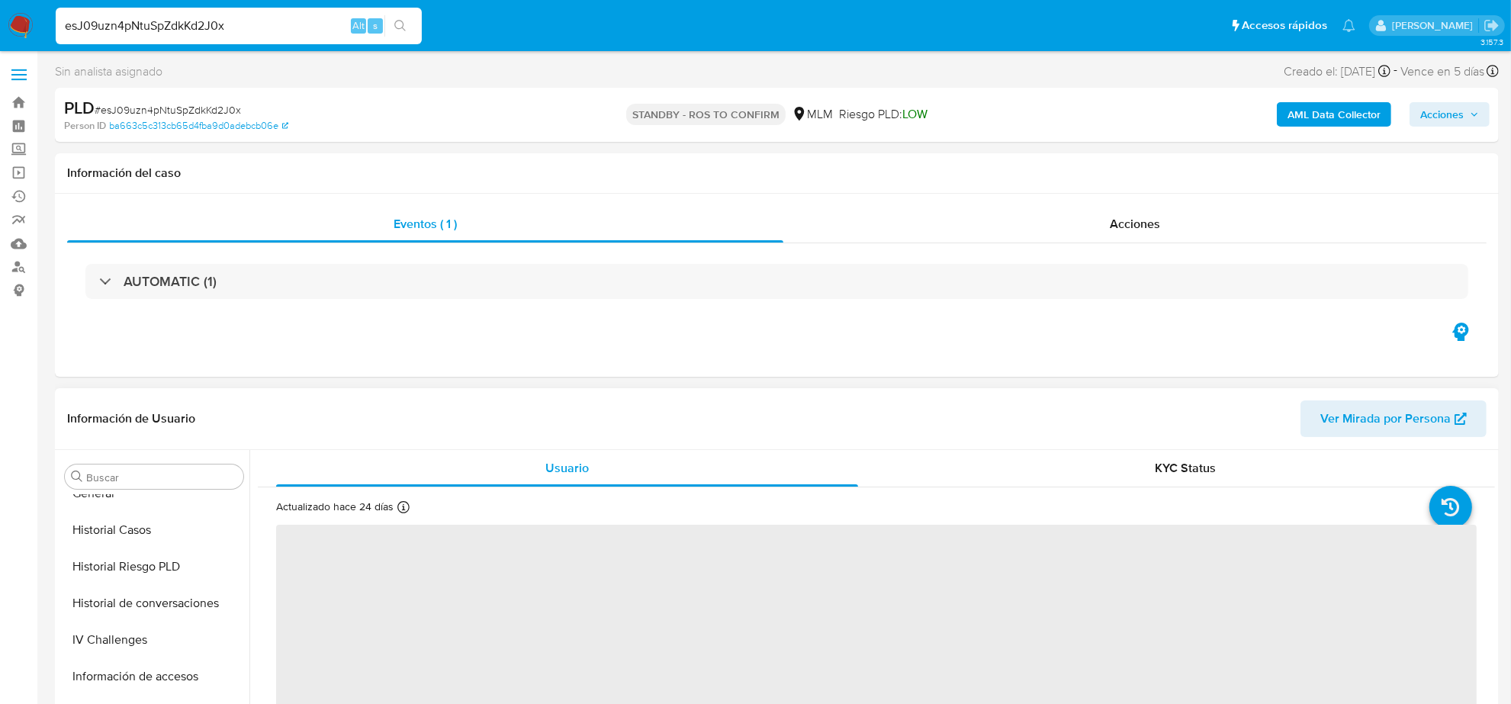
scroll to position [452, 0]
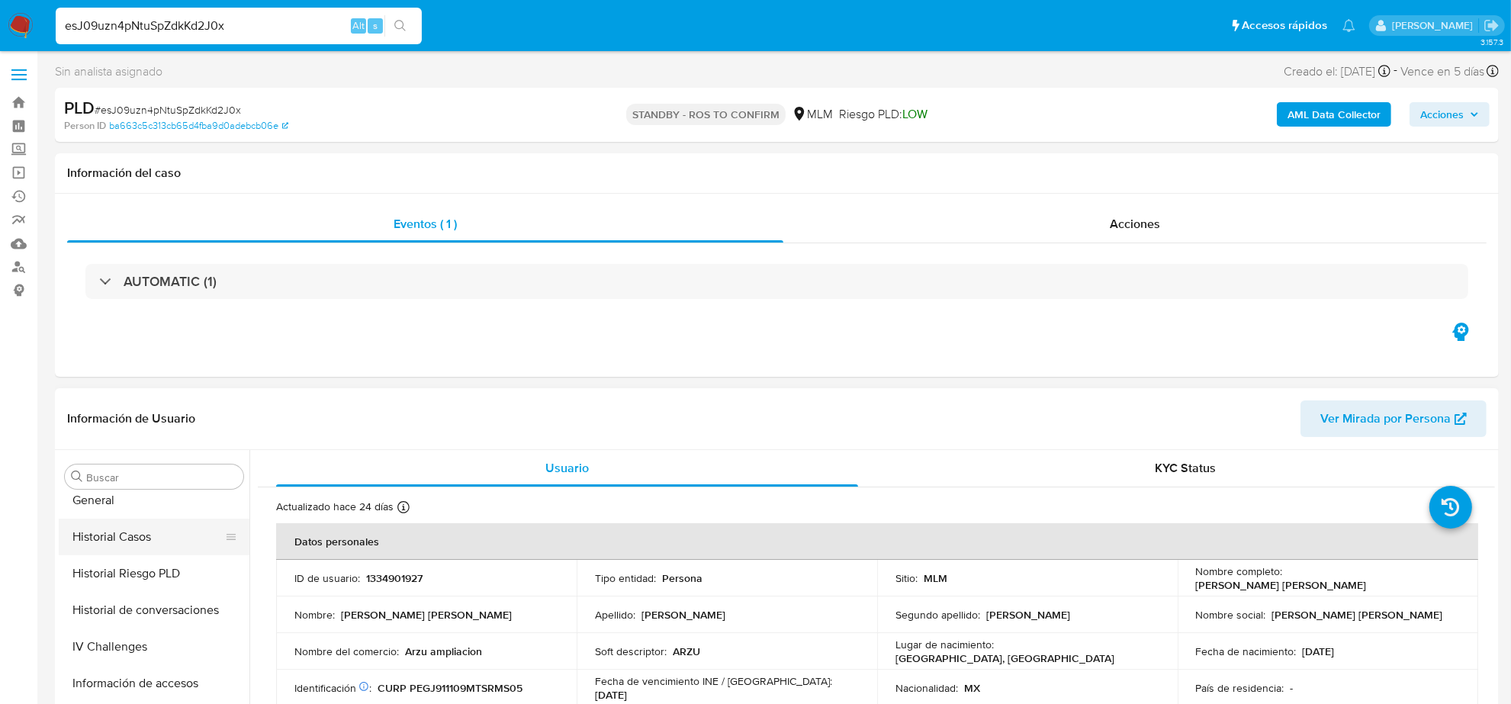
click at [140, 534] on button "Historial Casos" at bounding box center [148, 537] width 178 height 37
select select "10"
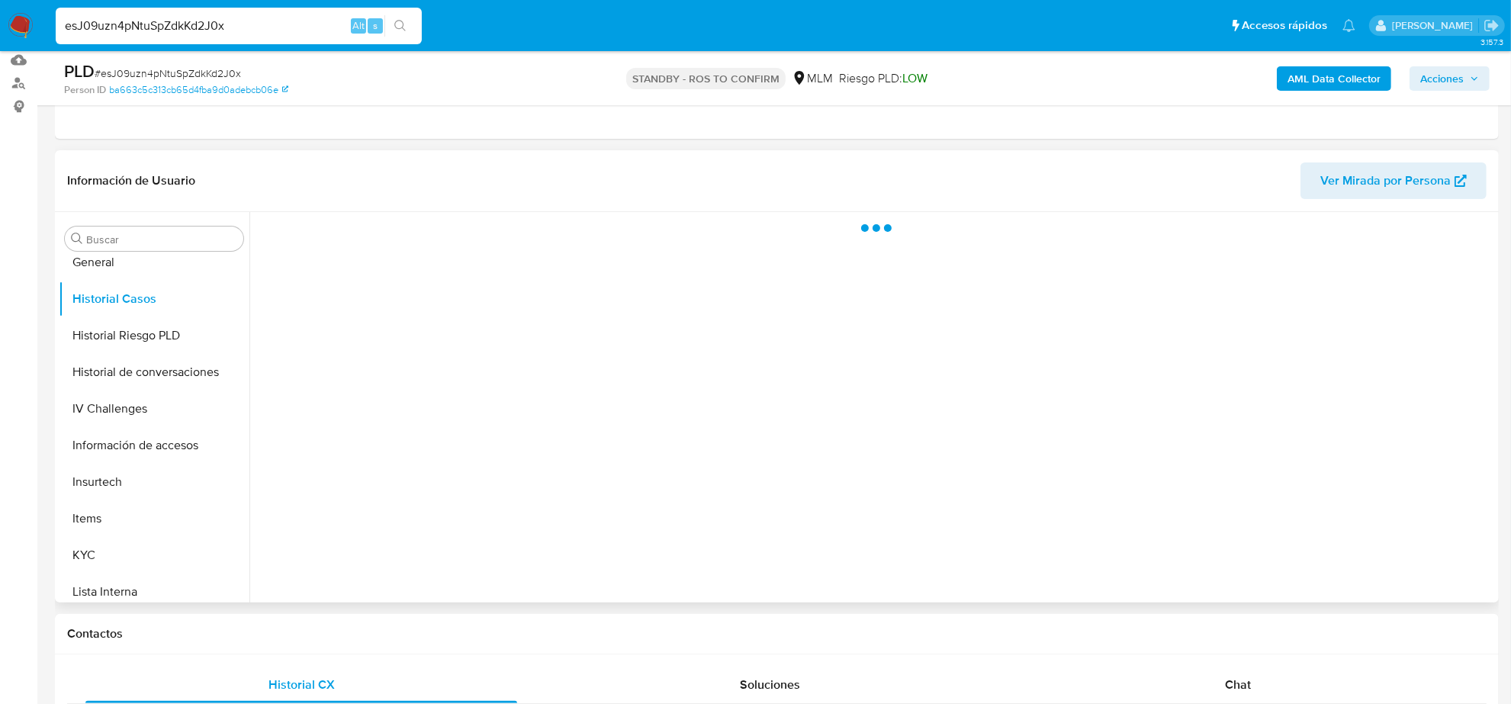
scroll to position [191, 0]
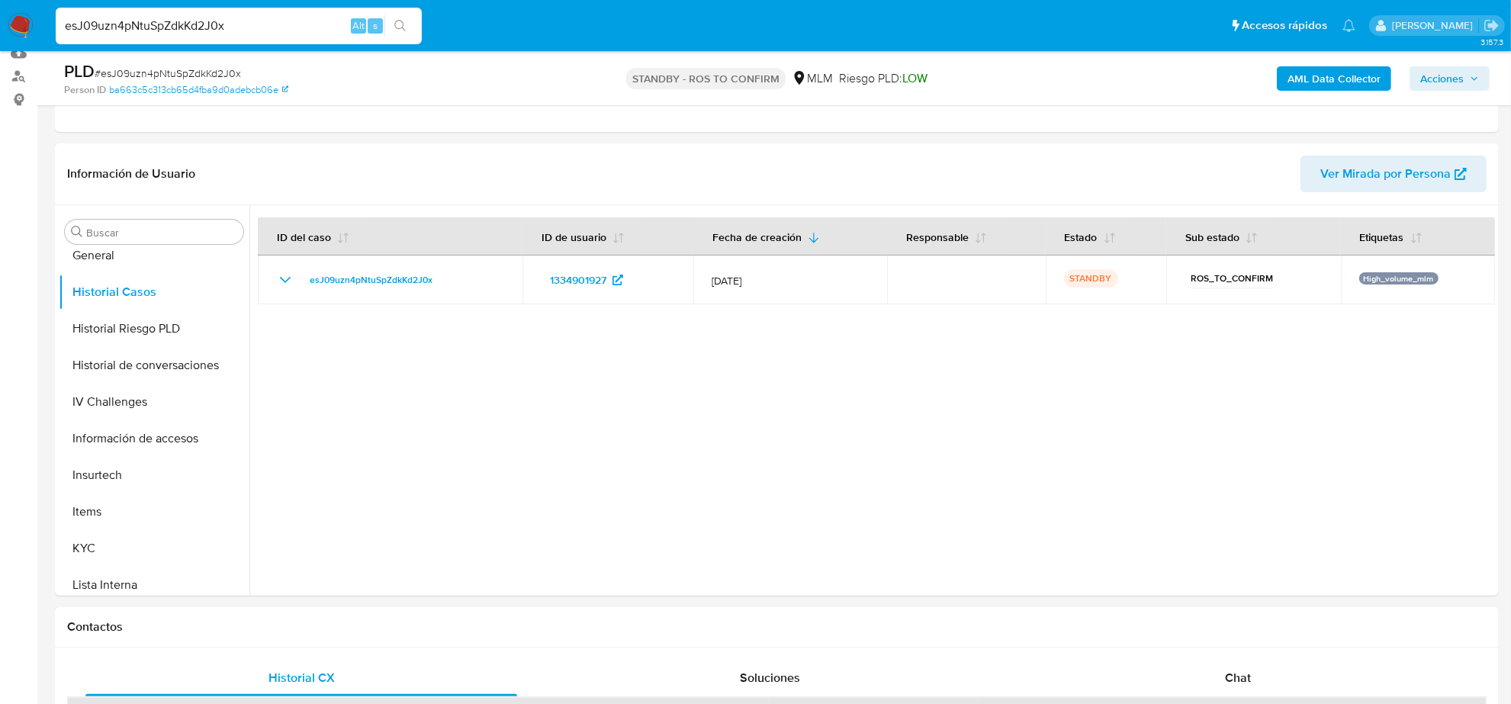
click at [267, 25] on input "esJ09uzn4pNtuSpZdkKd2J0x" at bounding box center [239, 26] width 366 height 20
paste input "NfEaB4JnghX4CdJX01ck44GO"
type input "NfEaB4JnghX4CdJX01ck44GO"
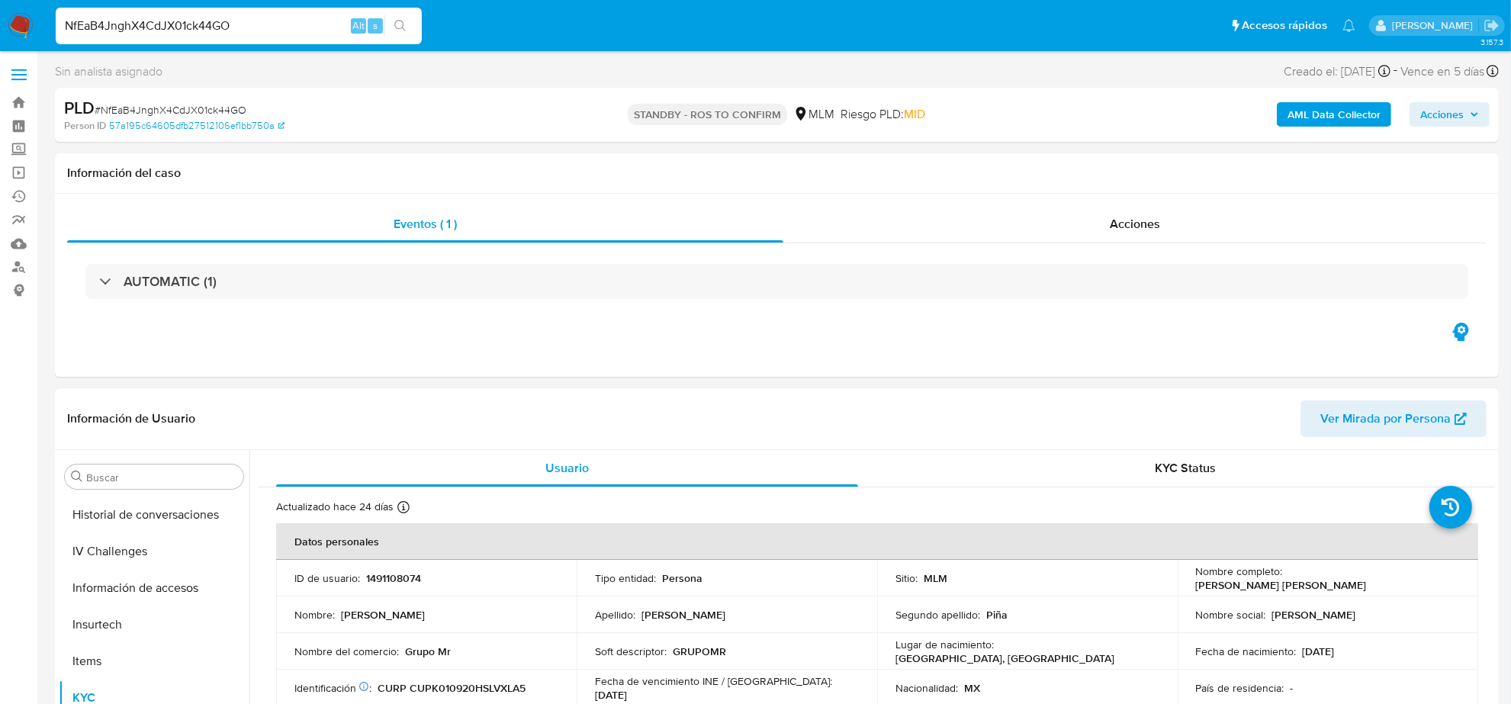
select select "10"
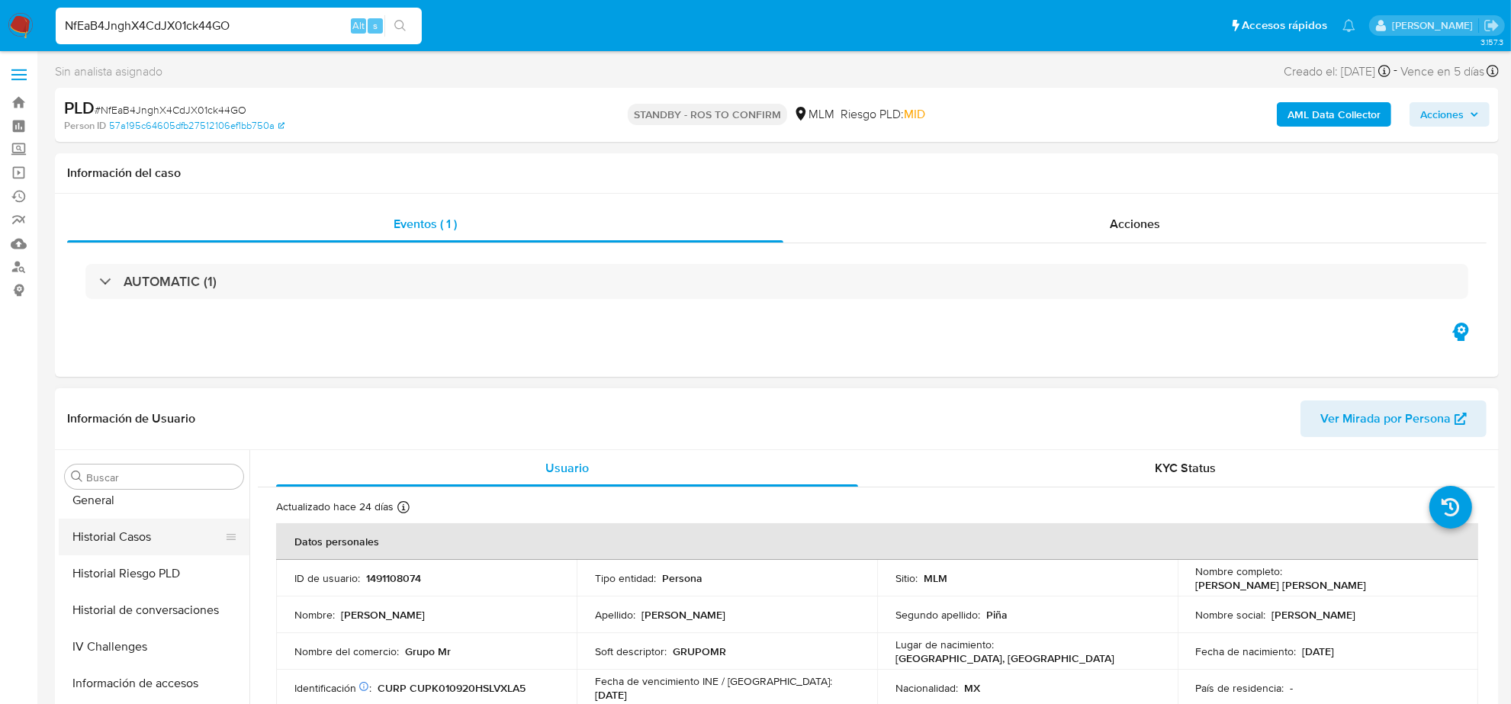
click at [131, 540] on button "Historial Casos" at bounding box center [148, 537] width 178 height 37
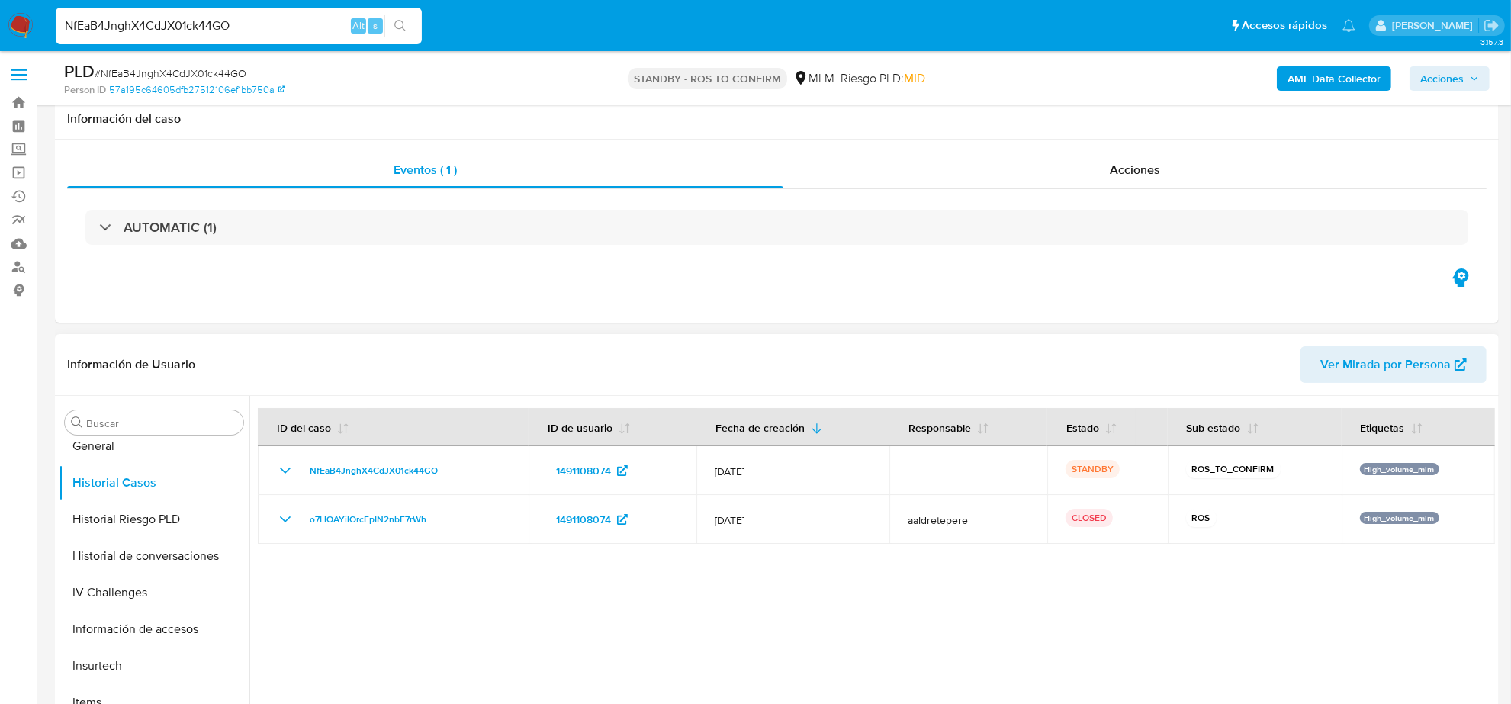
scroll to position [191, 0]
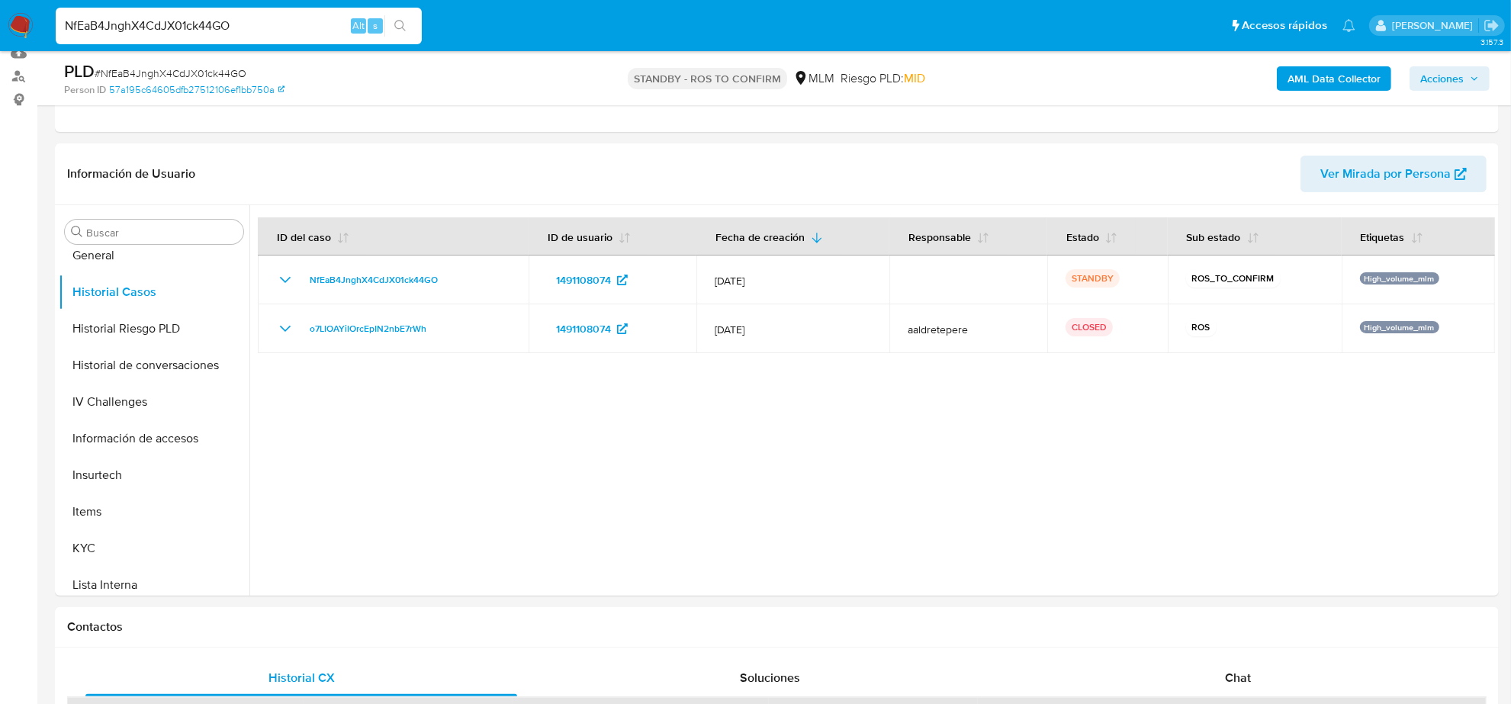
click at [214, 29] on input "NfEaB4JnghX4CdJX01ck44GO" at bounding box center [239, 26] width 366 height 20
paste input "hSmyS2YZEQeiweC7KGmmsSF8"
type input "hSmyS2YZEQeiweC7KGmmsSF8"
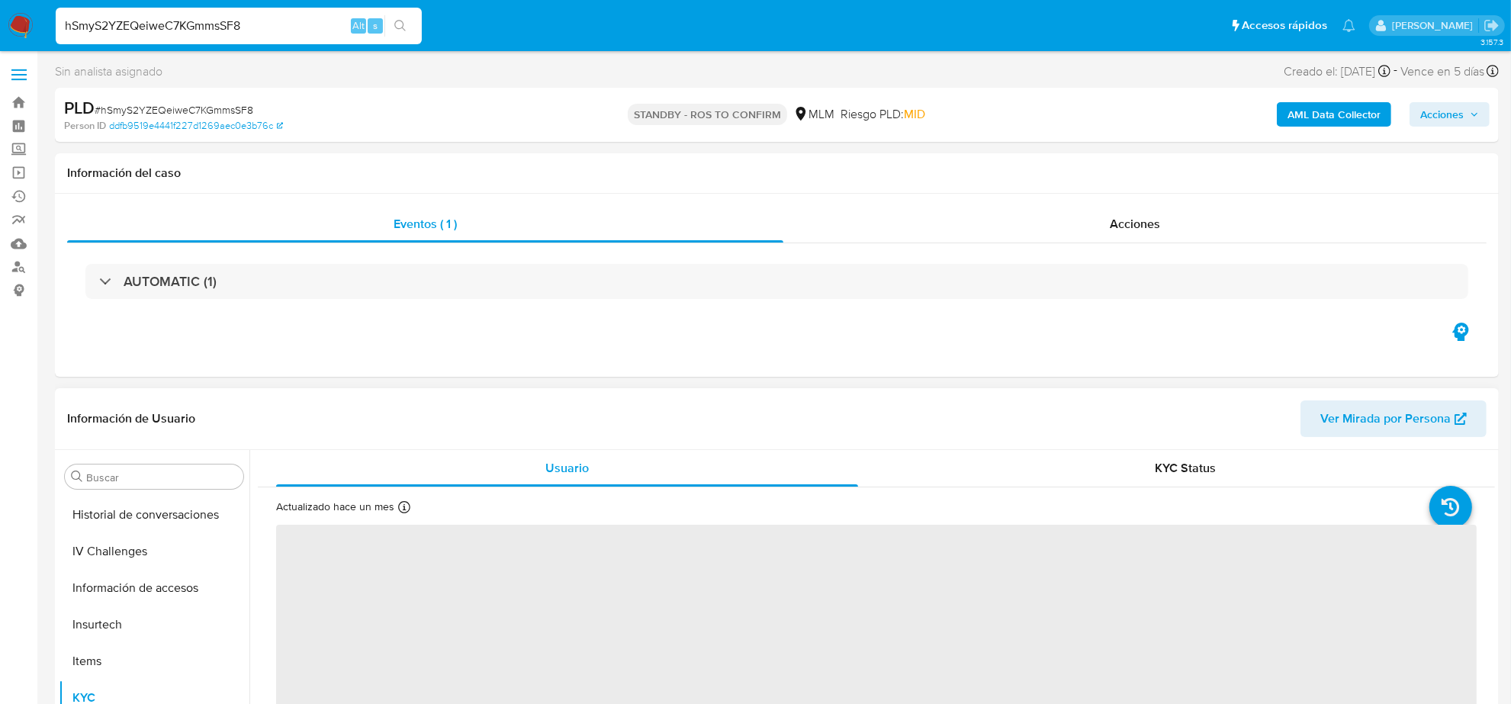
scroll to position [452, 0]
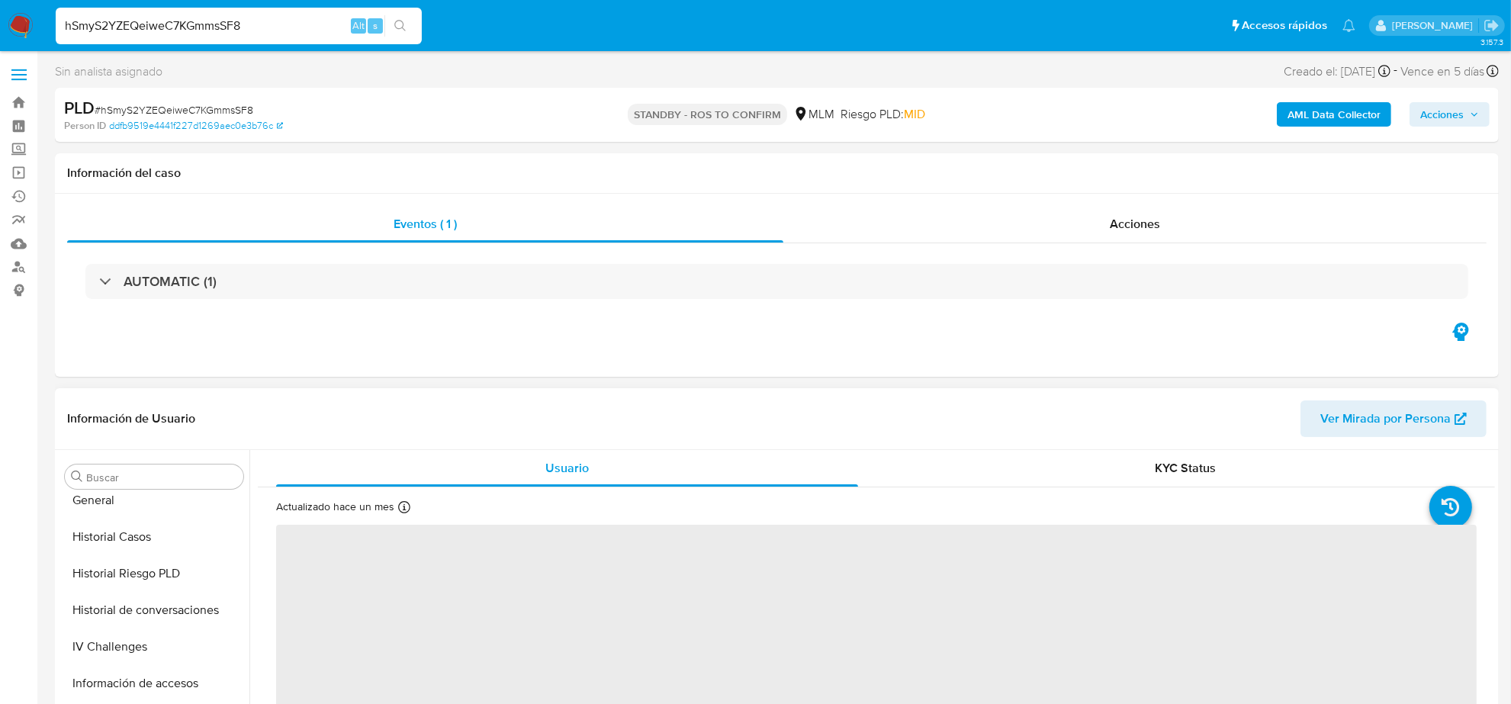
select select "10"
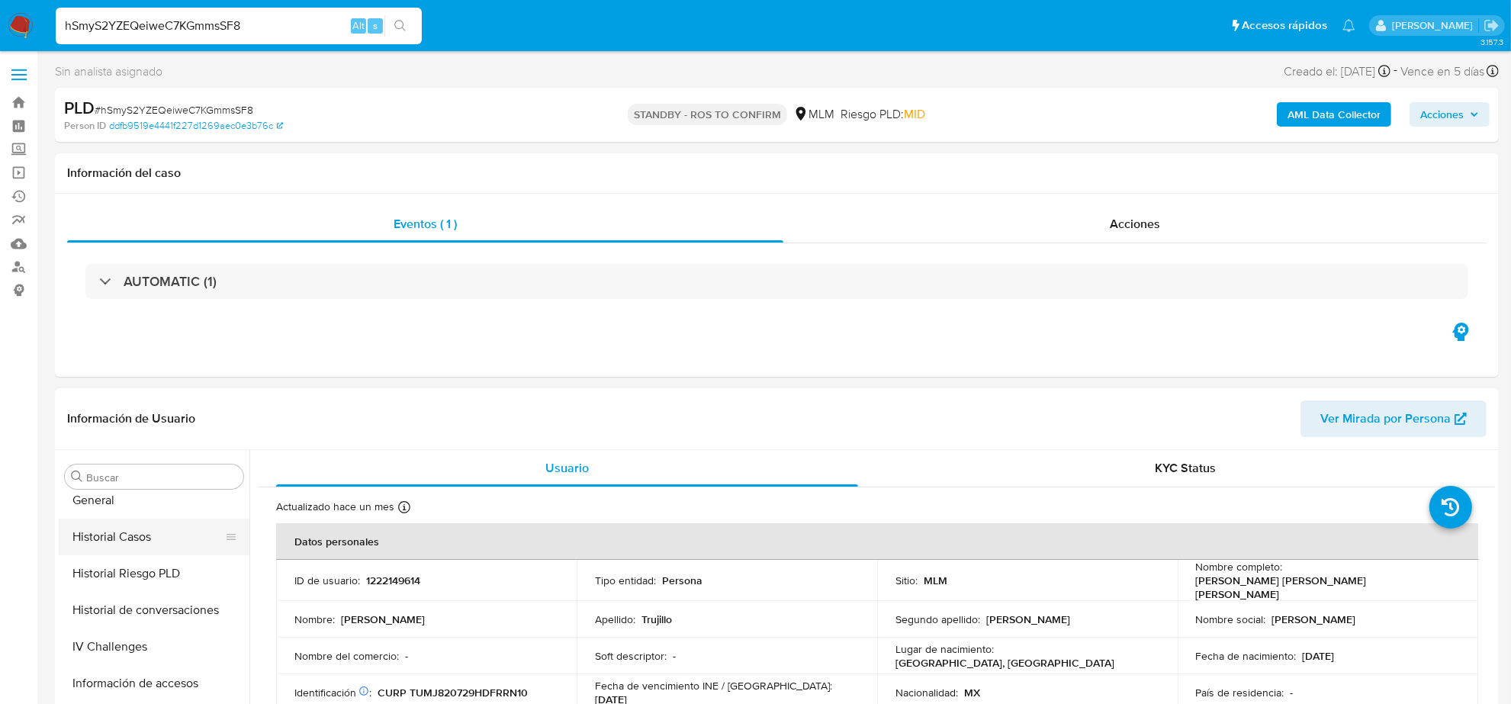
click at [145, 536] on button "Historial Casos" at bounding box center [148, 537] width 178 height 37
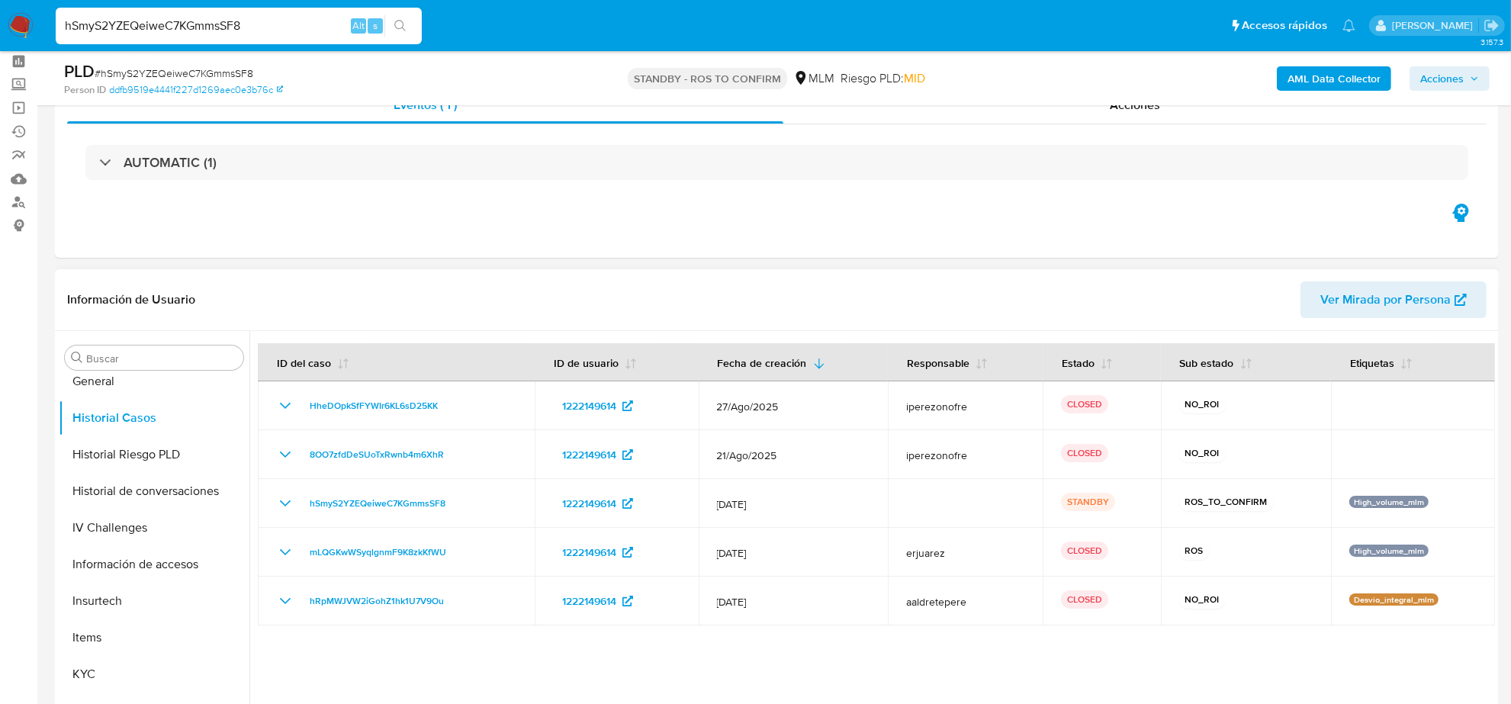
scroll to position [95, 0]
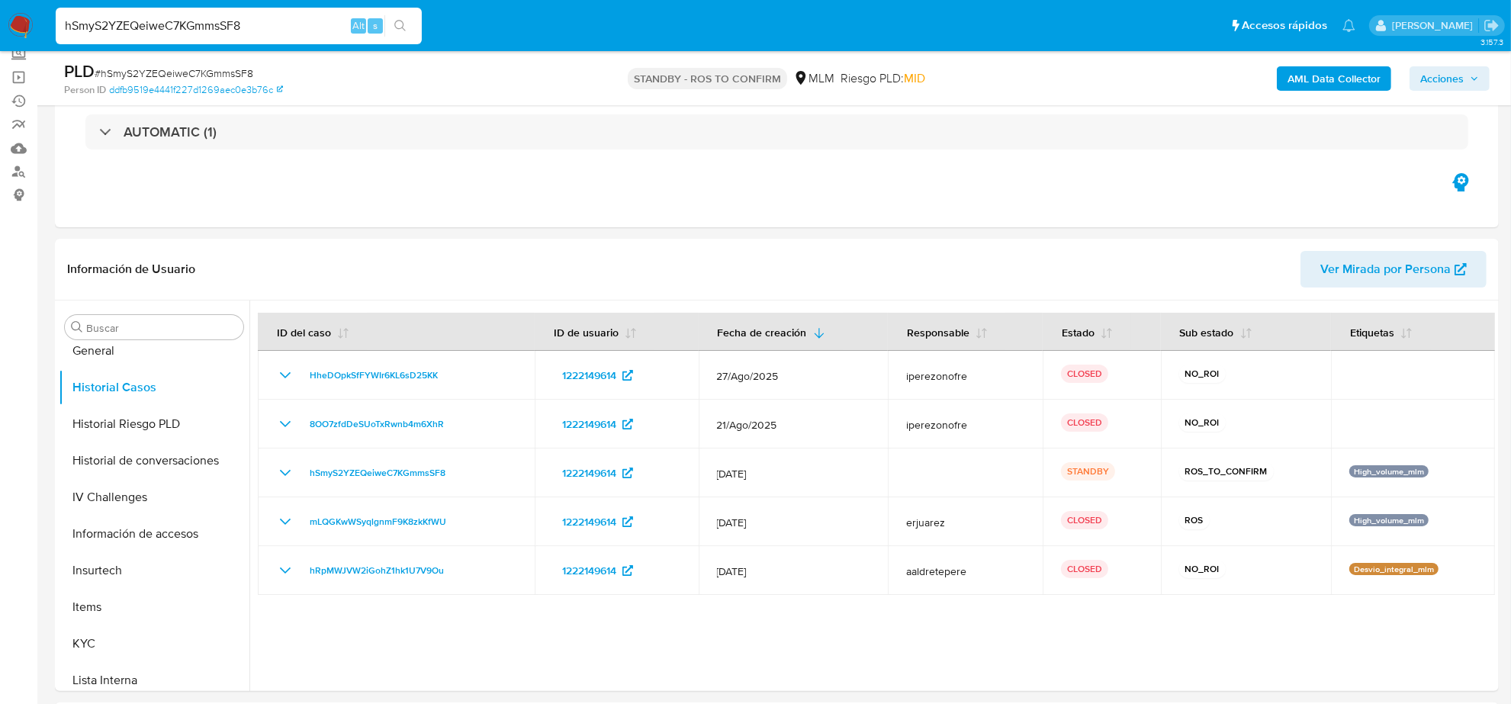
click at [256, 21] on input "hSmyS2YZEQeiweC7KGmmsSF8" at bounding box center [239, 26] width 366 height 20
paste input "Ux9dYIG90oa2N8EO79TGcVg"
type input "hUx9dYIG90oa2N8EO79TGcVg"
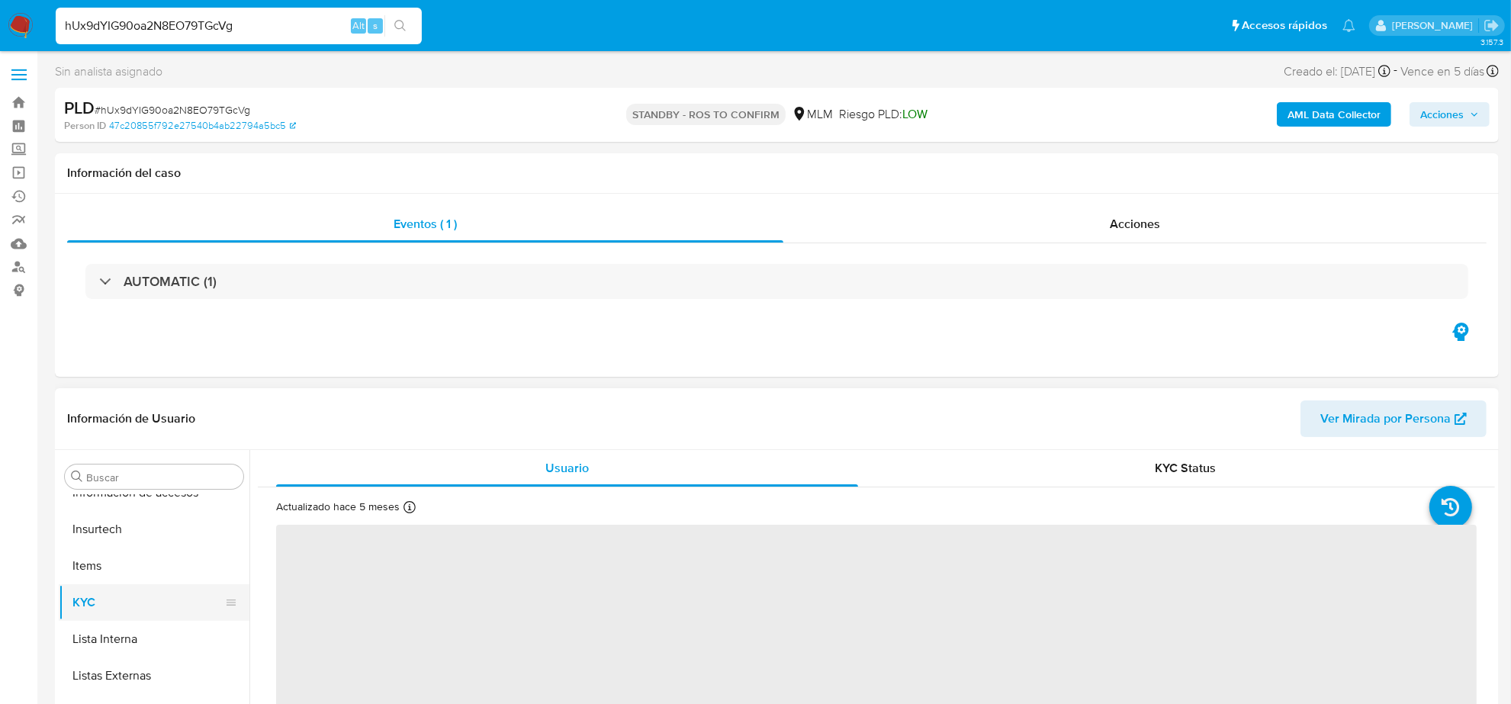
scroll to position [452, 0]
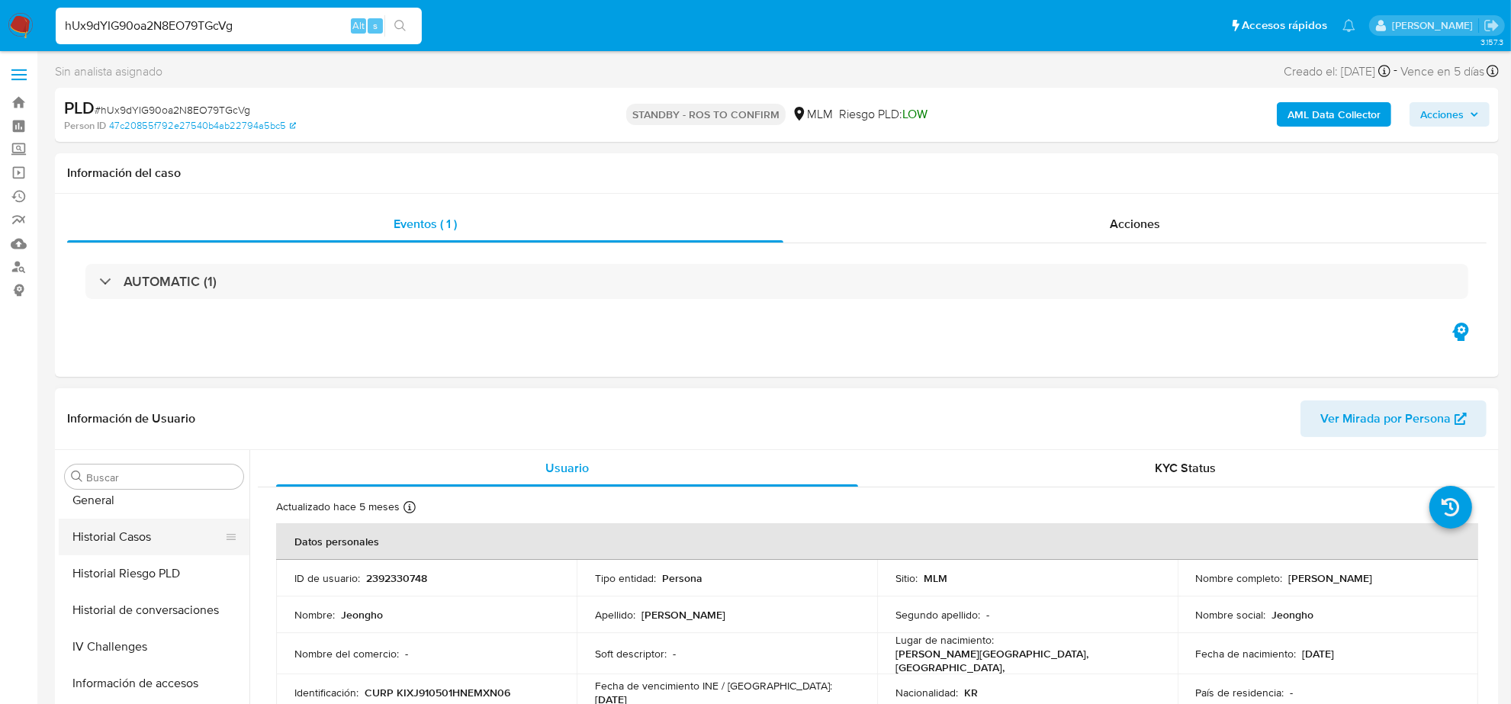
click at [155, 551] on button "Historial Casos" at bounding box center [148, 537] width 178 height 37
select select "10"
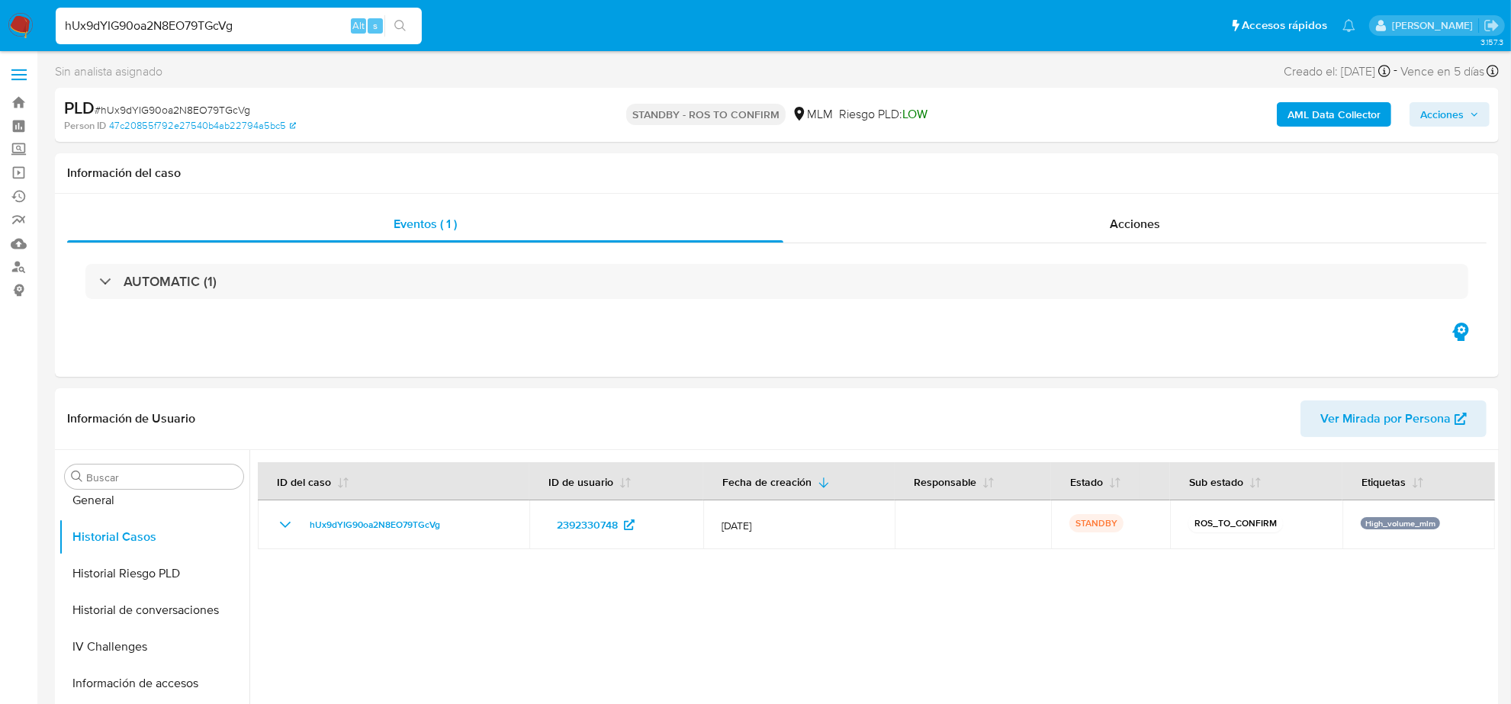
click at [132, 31] on input "hUx9dYIG90oa2N8EO79TGcVg" at bounding box center [239, 26] width 366 height 20
paste input "sgLNGITaZ243mKFF3WqtbR6N"
type input "sgLNGITaZ243mKFF3WqtbR6N"
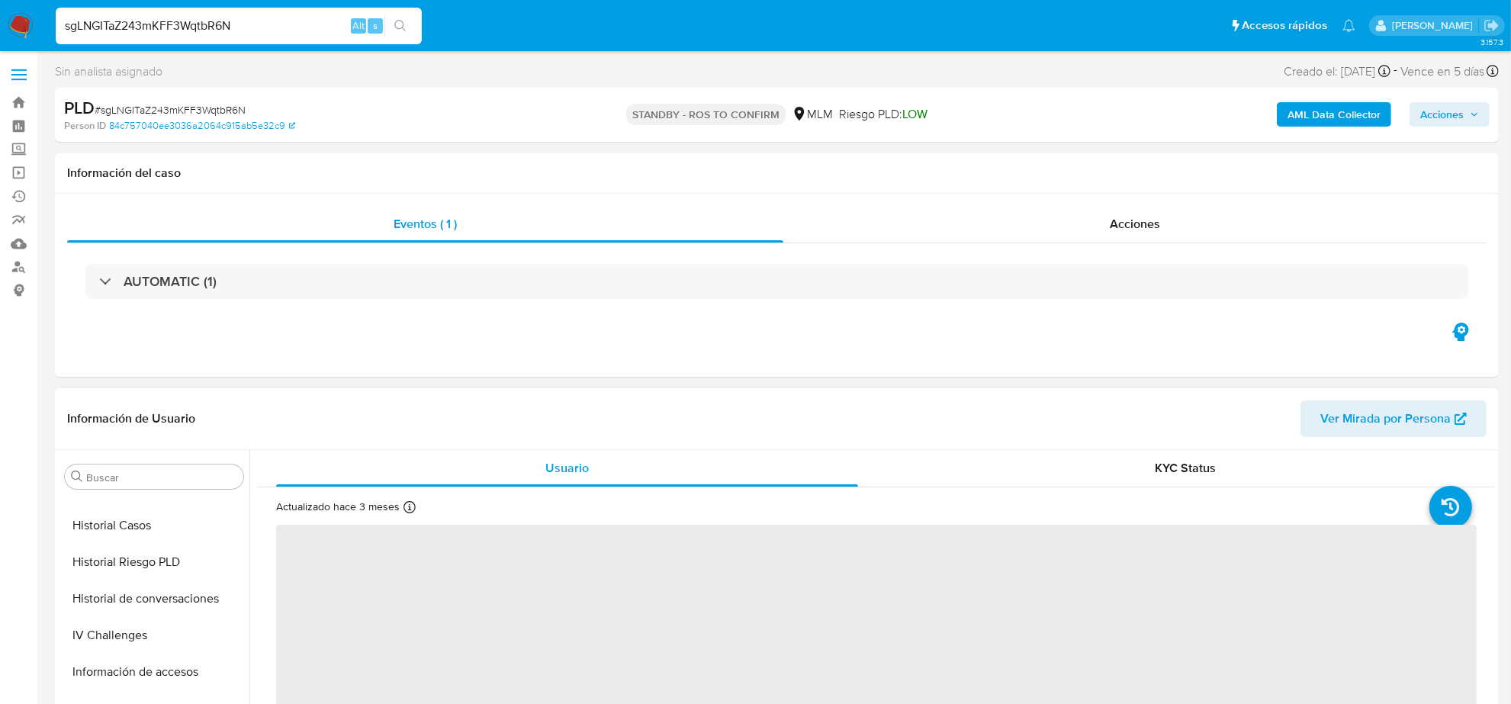
scroll to position [452, 0]
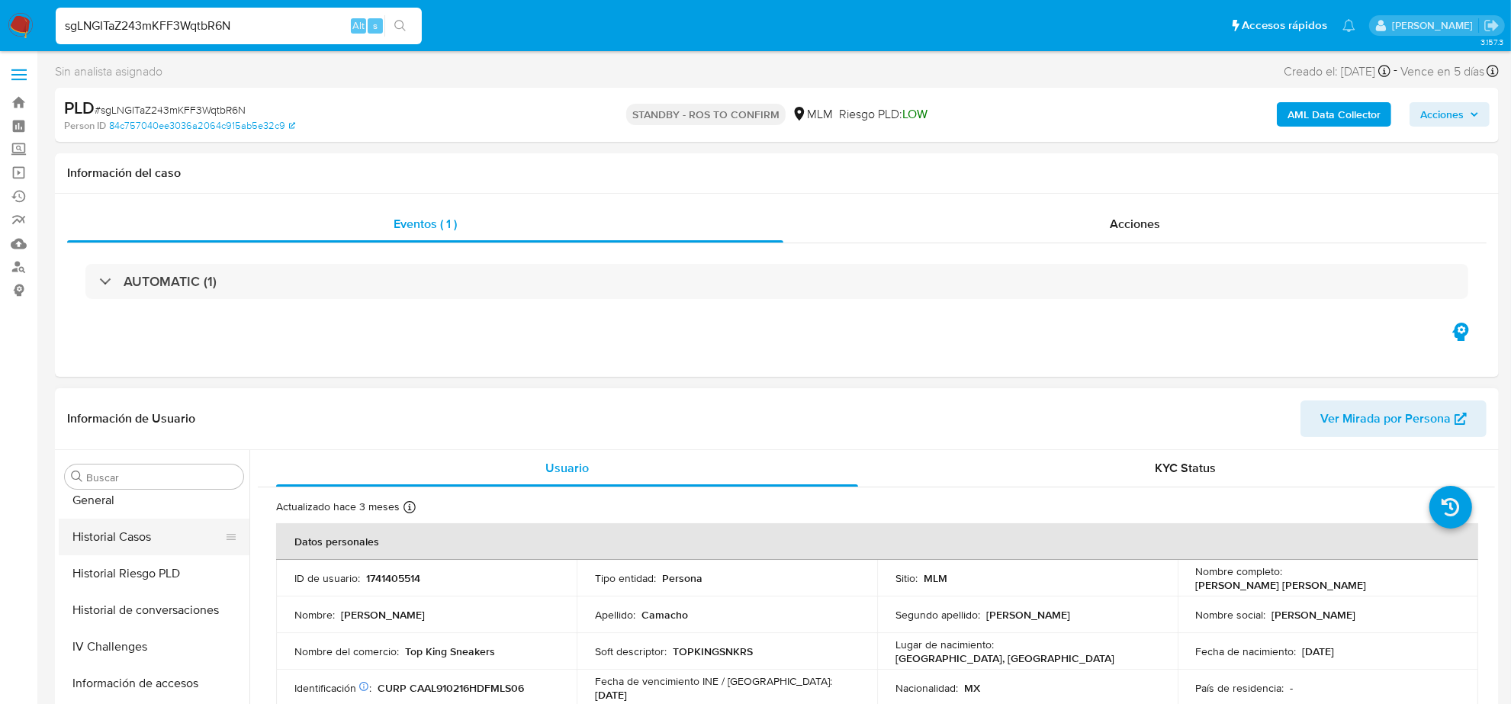
click at [141, 532] on button "Historial Casos" at bounding box center [148, 537] width 178 height 37
select select "10"
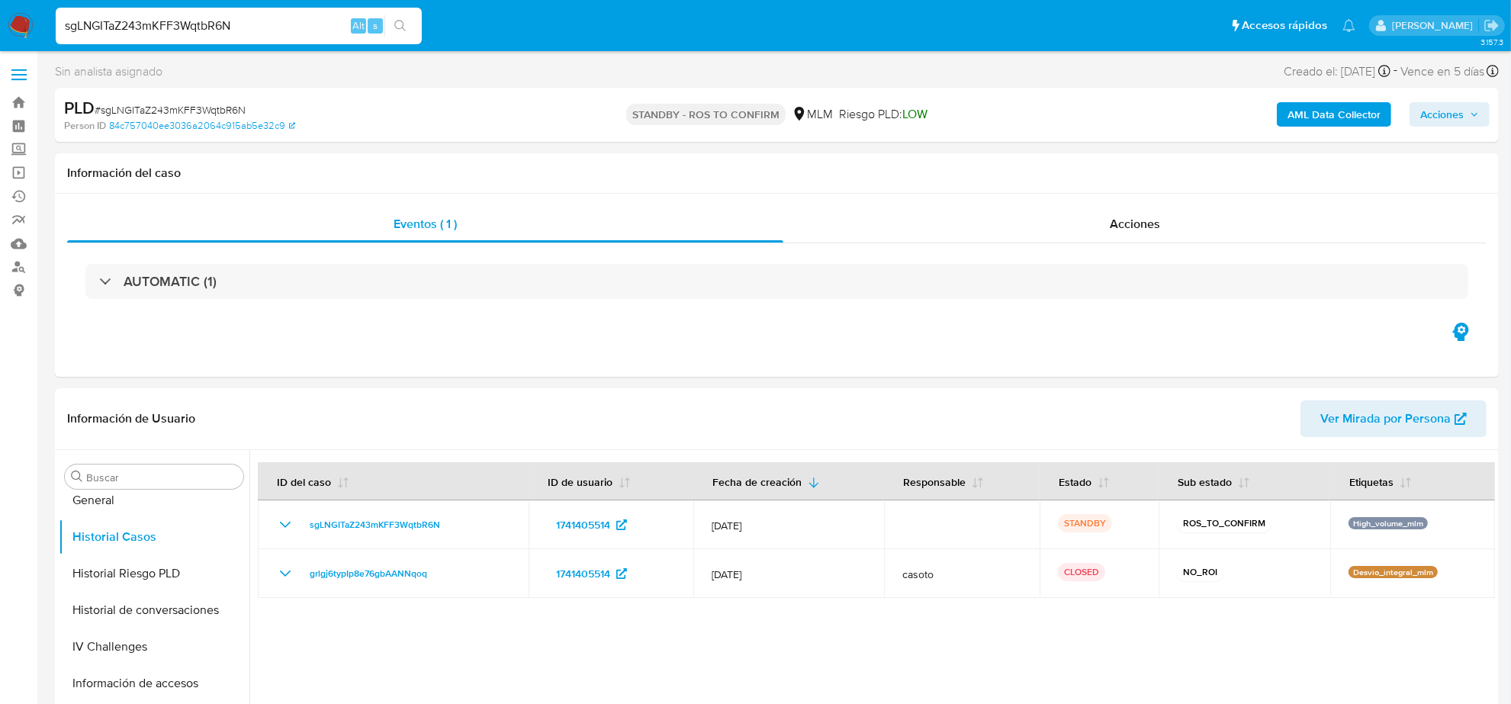
click at [217, 29] on input "sgLNGITaZ243mKFF3WqtbR6N" at bounding box center [239, 26] width 366 height 20
paste input "ydnyY8K1MYge5Xza8AYrhbIm"
type input "ydnyY8K1MYge5Xza8AYrhbIm"
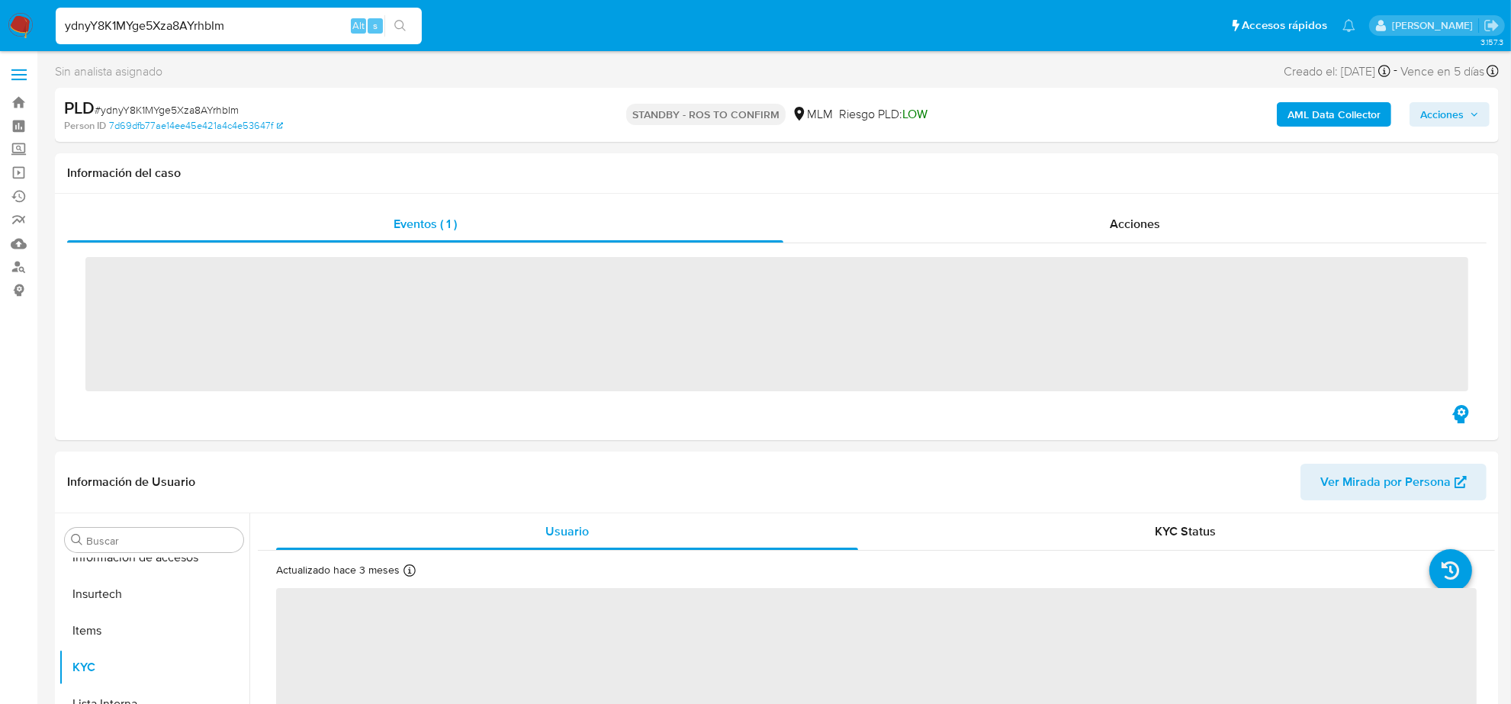
scroll to position [643, 0]
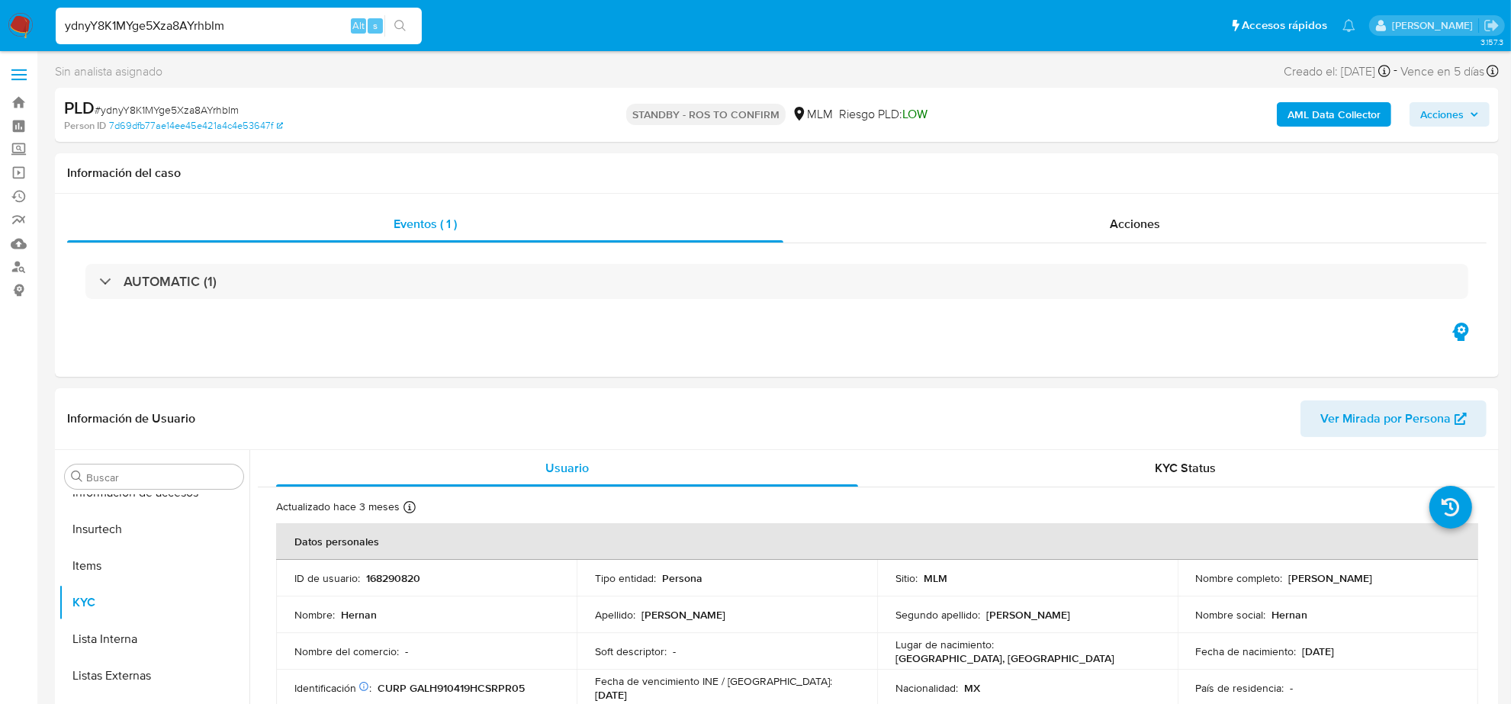
select select "10"
click at [139, 519] on button "Historial Casos" at bounding box center [148, 537] width 178 height 37
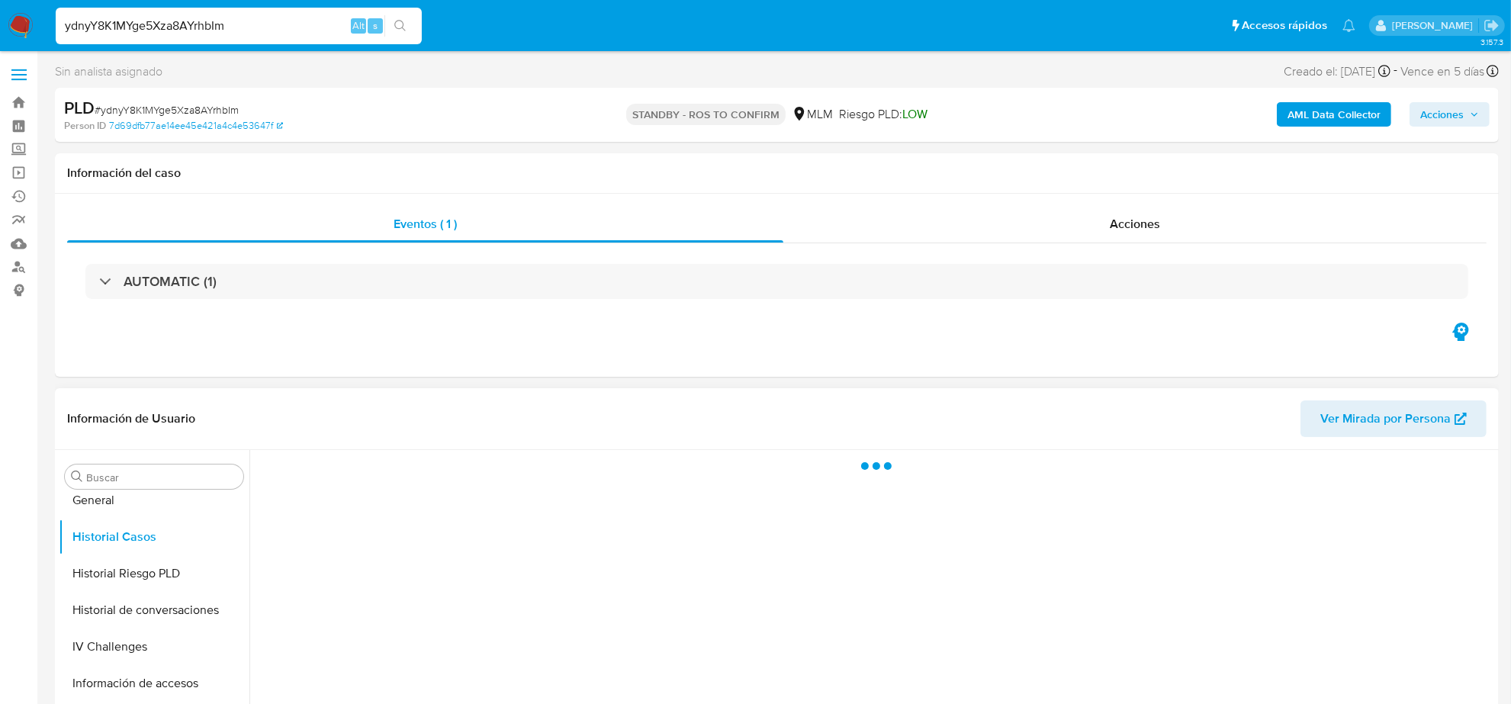
scroll to position [95, 0]
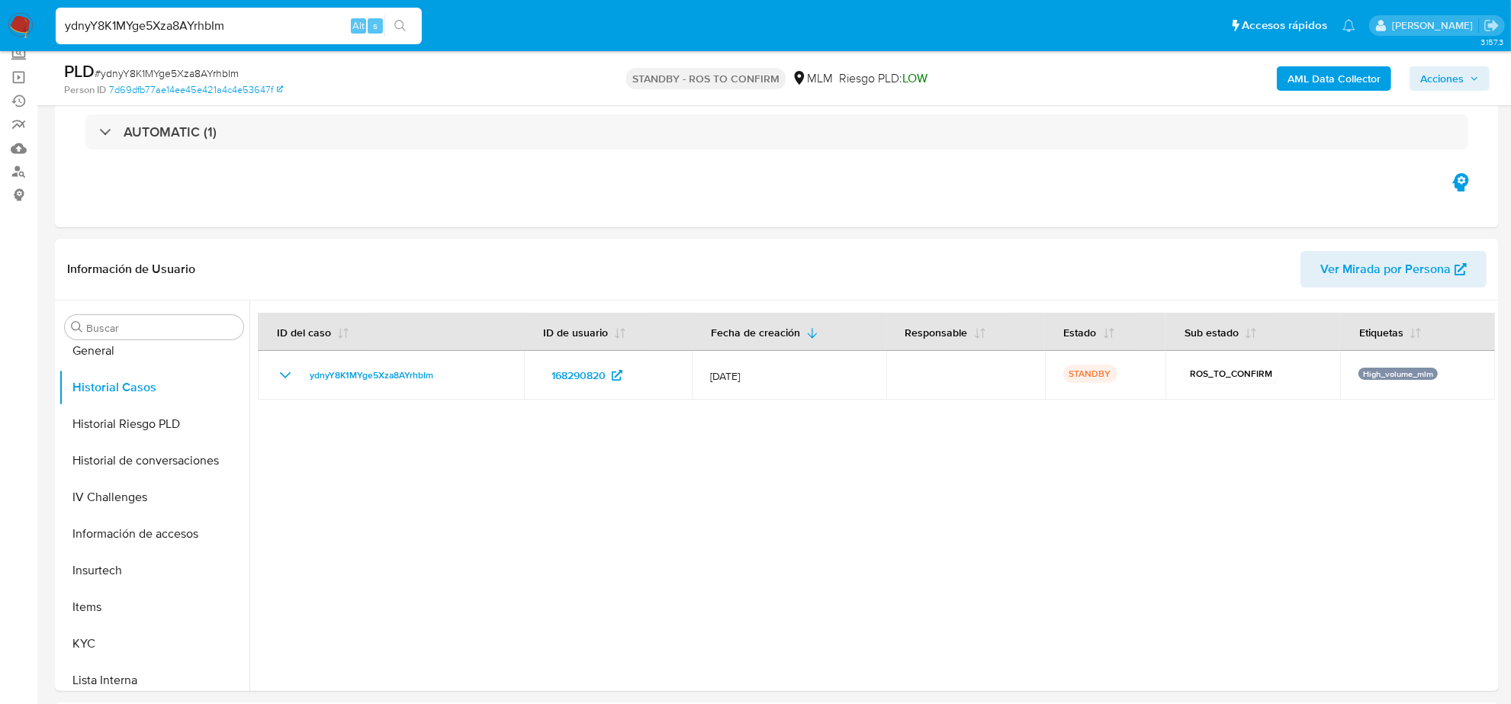
click at [204, 31] on input "ydnyY8K1MYge5Xza8AYrhbIm" at bounding box center [239, 26] width 366 height 20
paste input "v7hR8KoybBS6ctgPTTqnNsB"
type input "yv7hR8KoybBS6ctgPTTqnNsB"
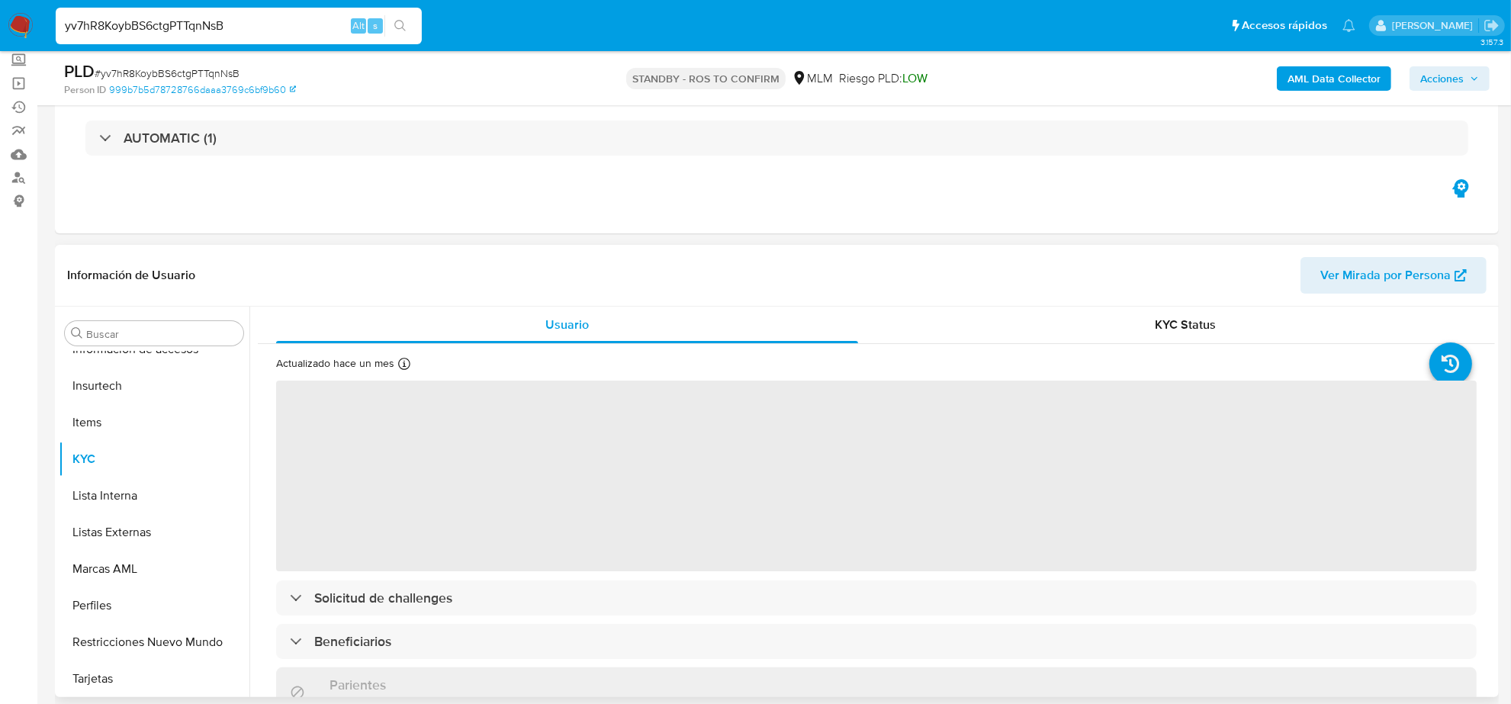
scroll to position [191, 0]
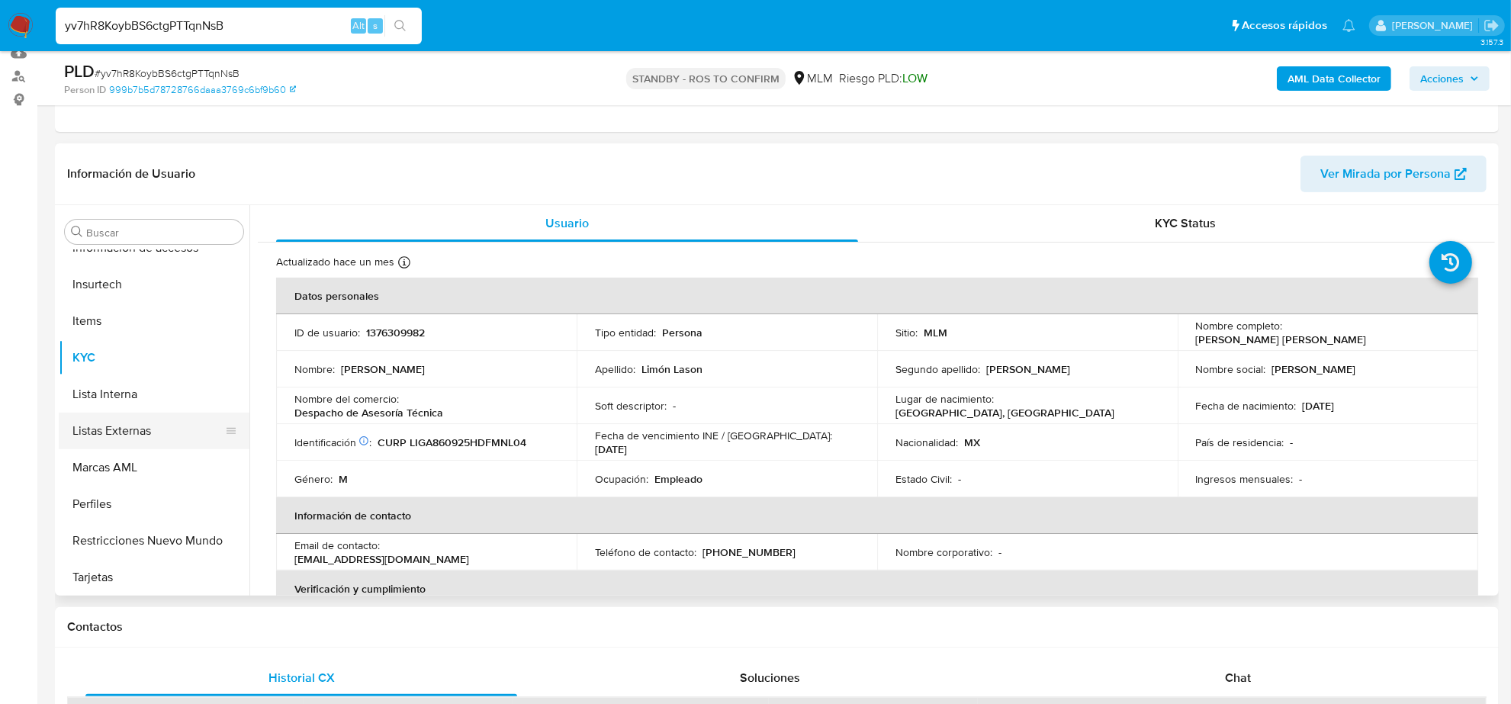
select select "10"
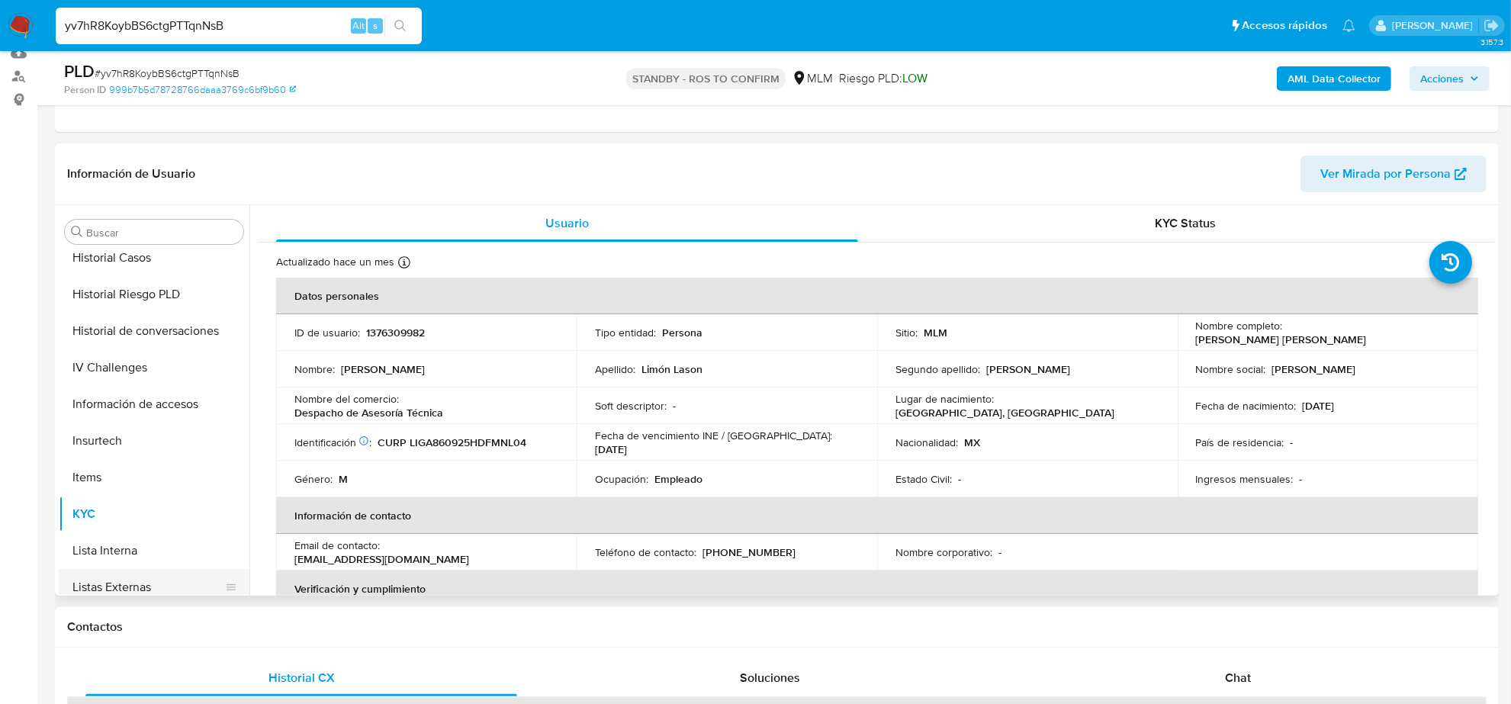
scroll to position [452, 0]
click at [130, 294] on button "Historial Casos" at bounding box center [148, 292] width 178 height 37
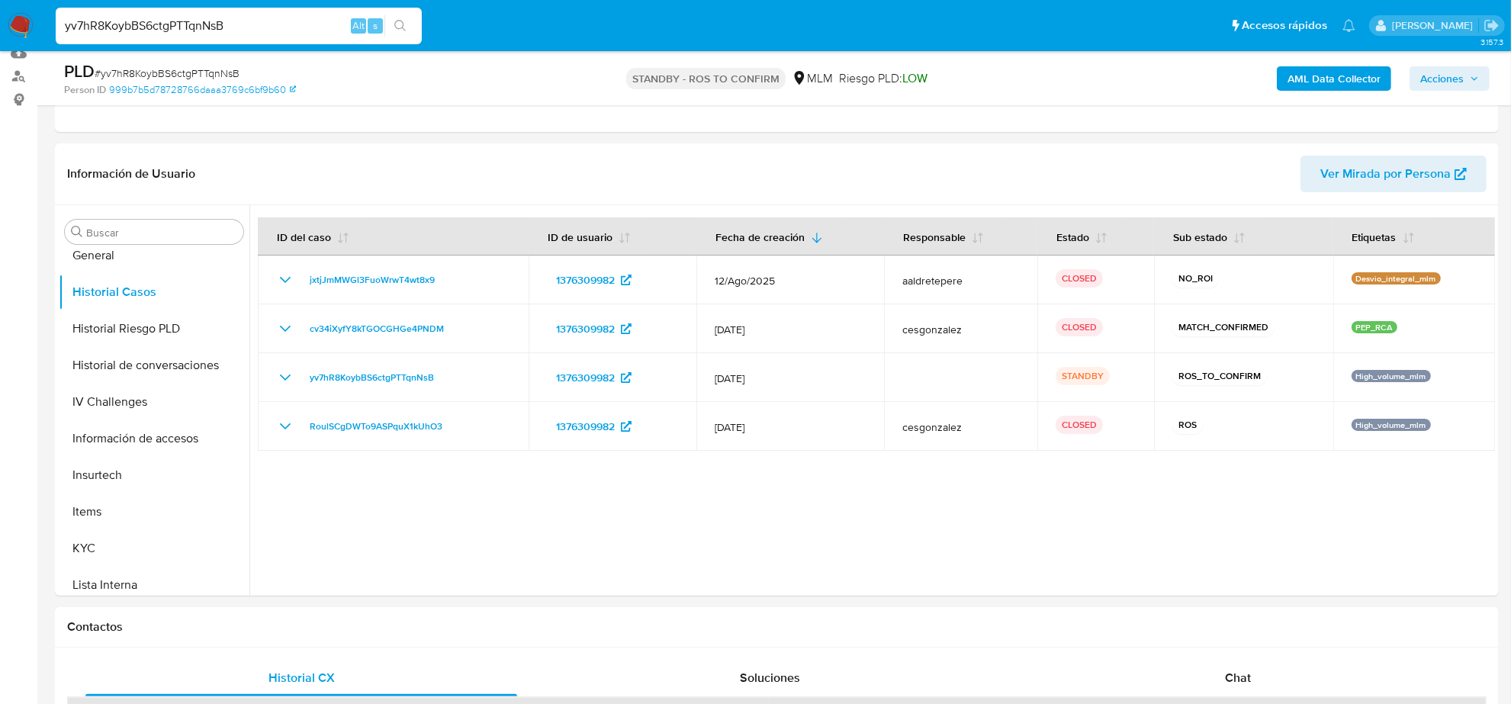
click at [281, 20] on input "yv7hR8KoybBS6ctgPTTqnNsB" at bounding box center [239, 26] width 366 height 20
paste input "giv6AjktDyHggPyUhKjH0oKY"
type input "giv6AjktDyHggPyUhKjH0oKY"
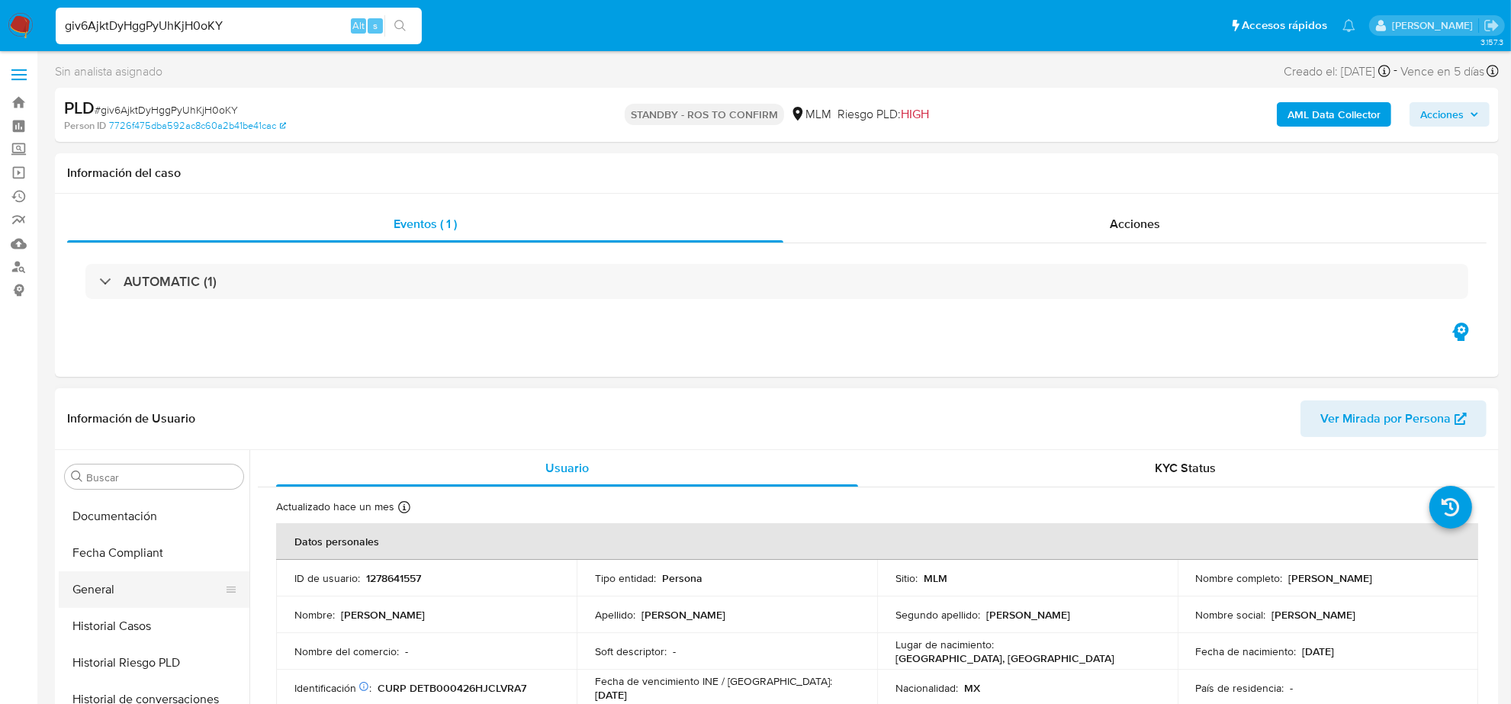
scroll to position [357, 0]
select select "10"
click at [135, 631] on button "Historial Casos" at bounding box center [148, 632] width 178 height 37
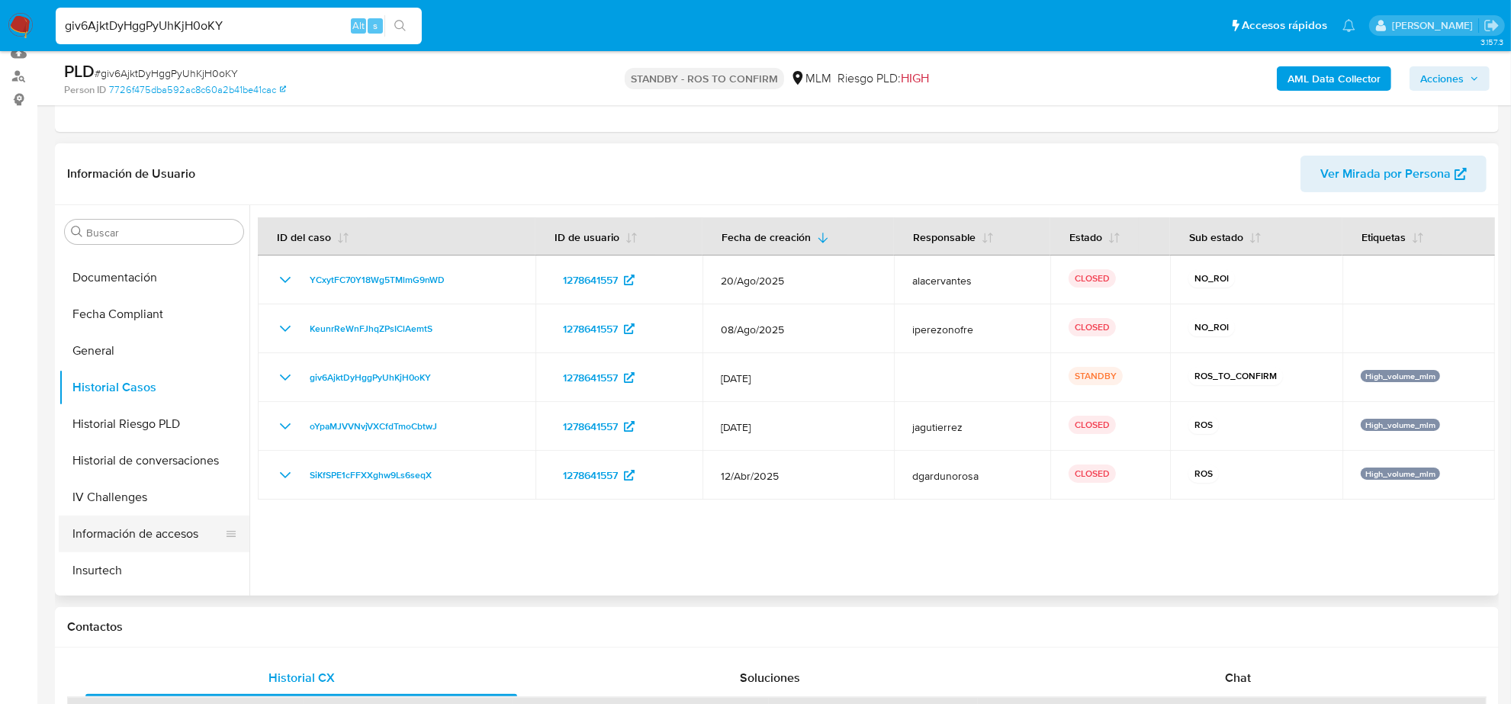
scroll to position [643, 0]
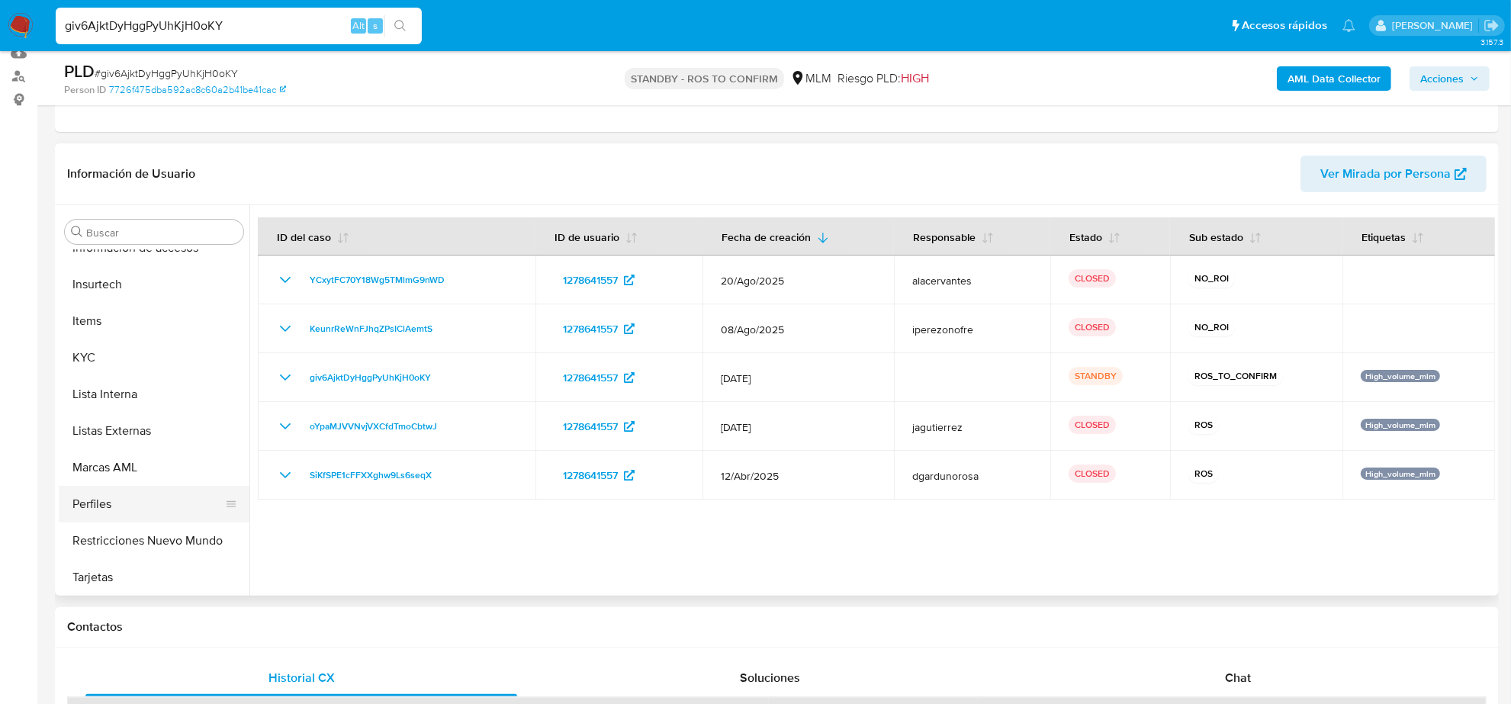
click at [183, 530] on button "Restricciones Nuevo Mundo" at bounding box center [154, 540] width 191 height 37
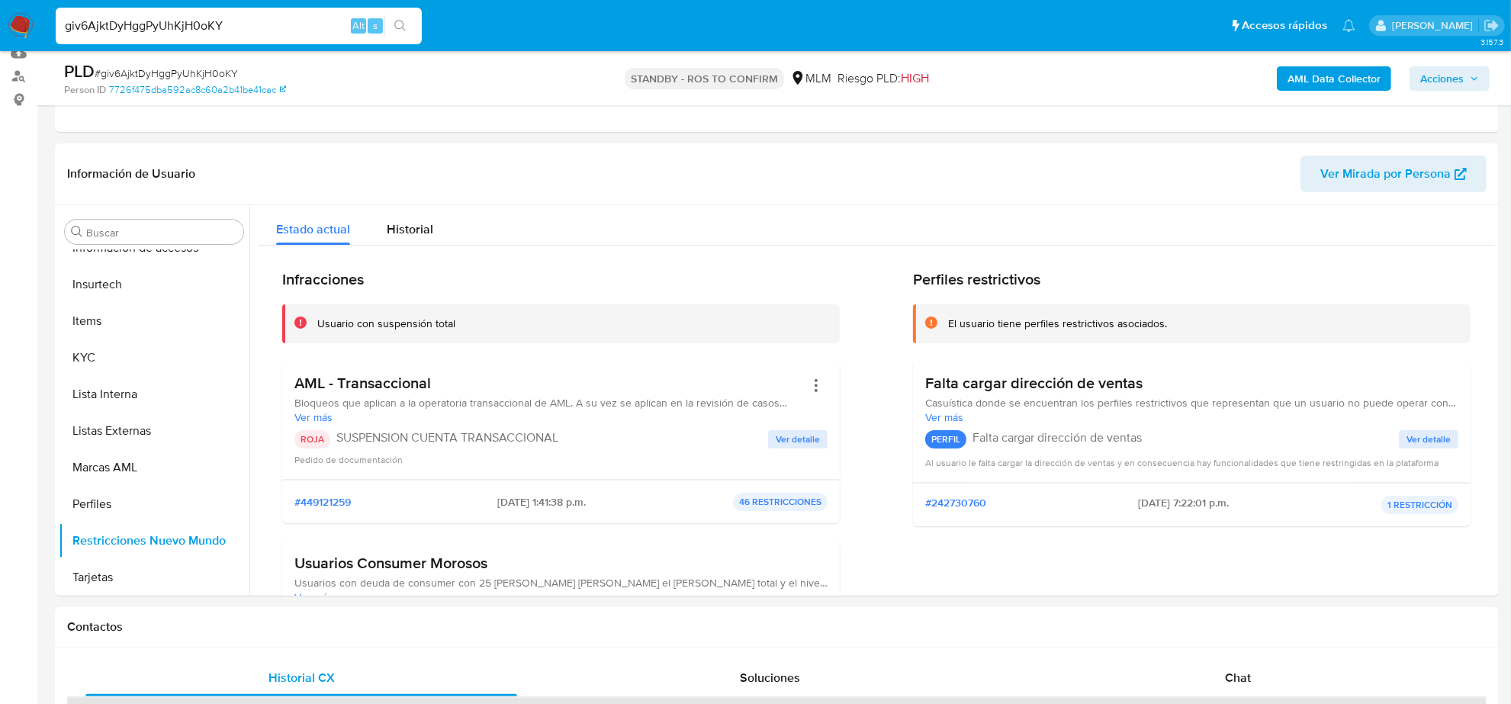
click at [198, 27] on input "giv6AjktDyHggPyUhKjH0oKY" at bounding box center [239, 26] width 366 height 20
paste input "D59hfsio3oc45K3eqMeGkf60"
type input "D59hfsio3oc45K3eqMeGkf60"
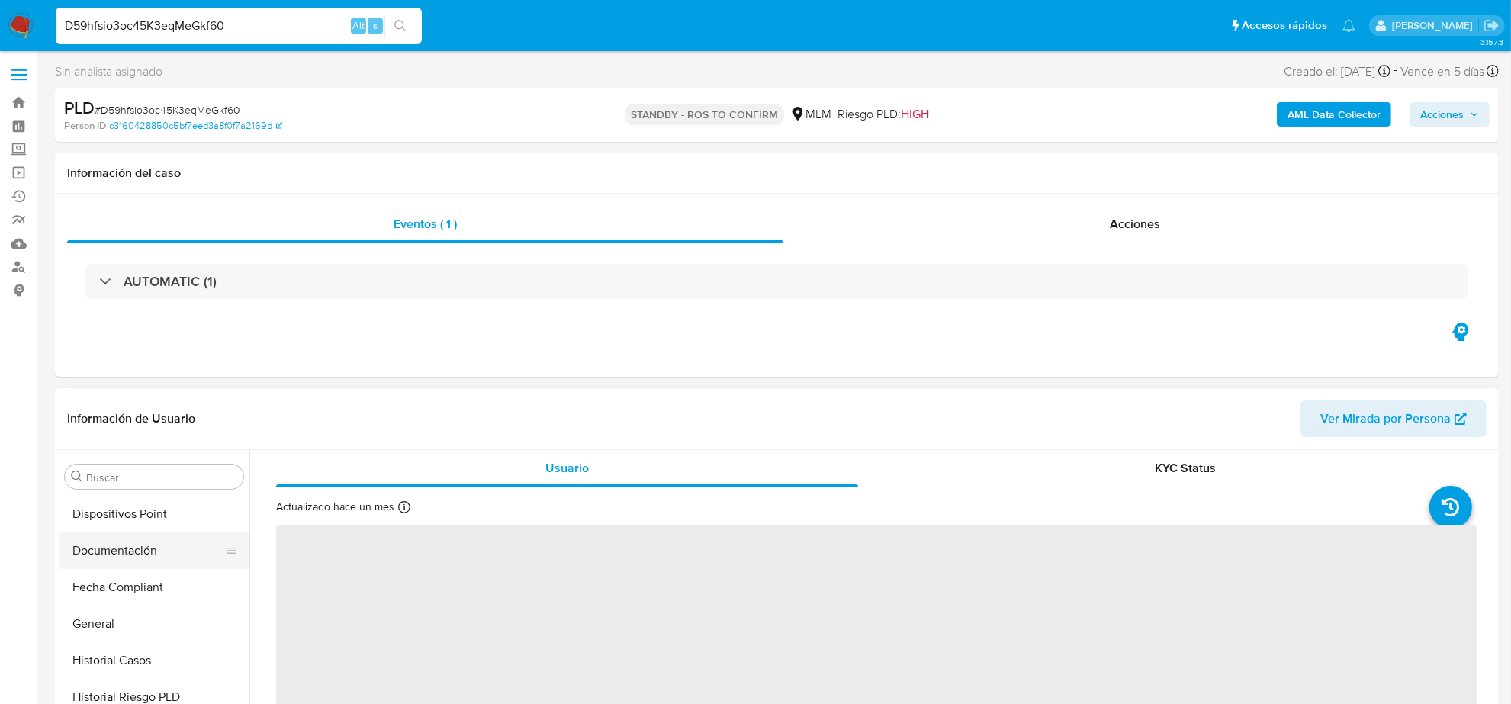
scroll to position [357, 0]
select select "10"
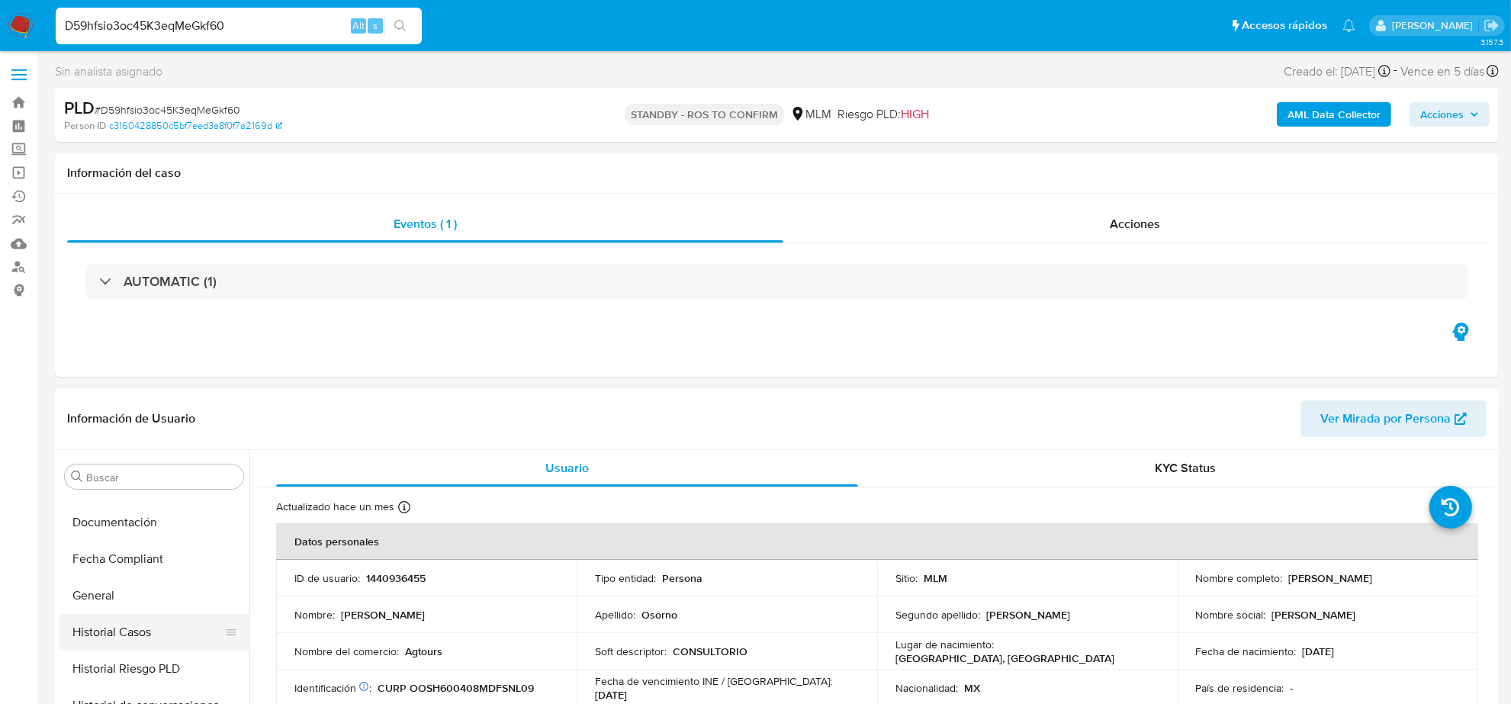
click at [162, 624] on button "Historial Casos" at bounding box center [148, 632] width 178 height 37
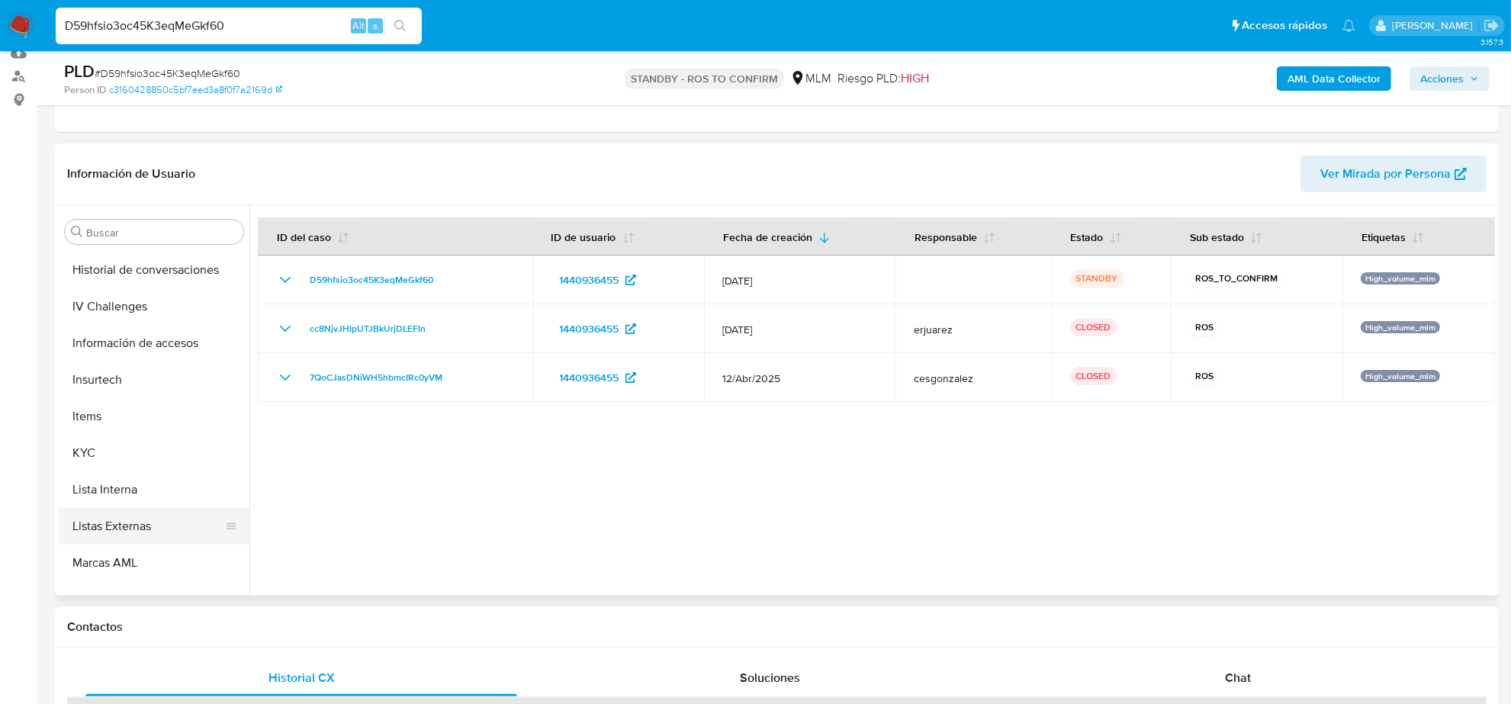
scroll to position [643, 0]
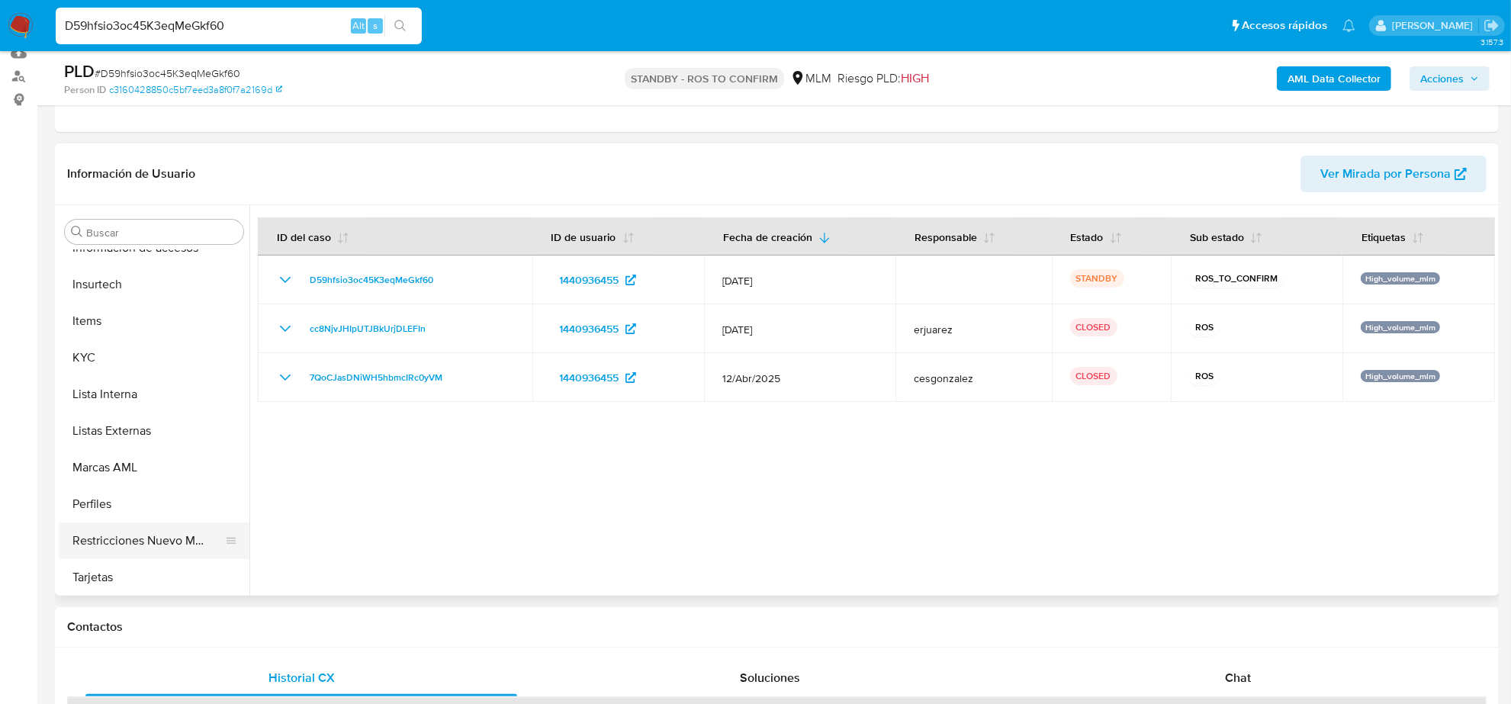
click at [154, 542] on button "Restricciones Nuevo Mundo" at bounding box center [148, 540] width 178 height 37
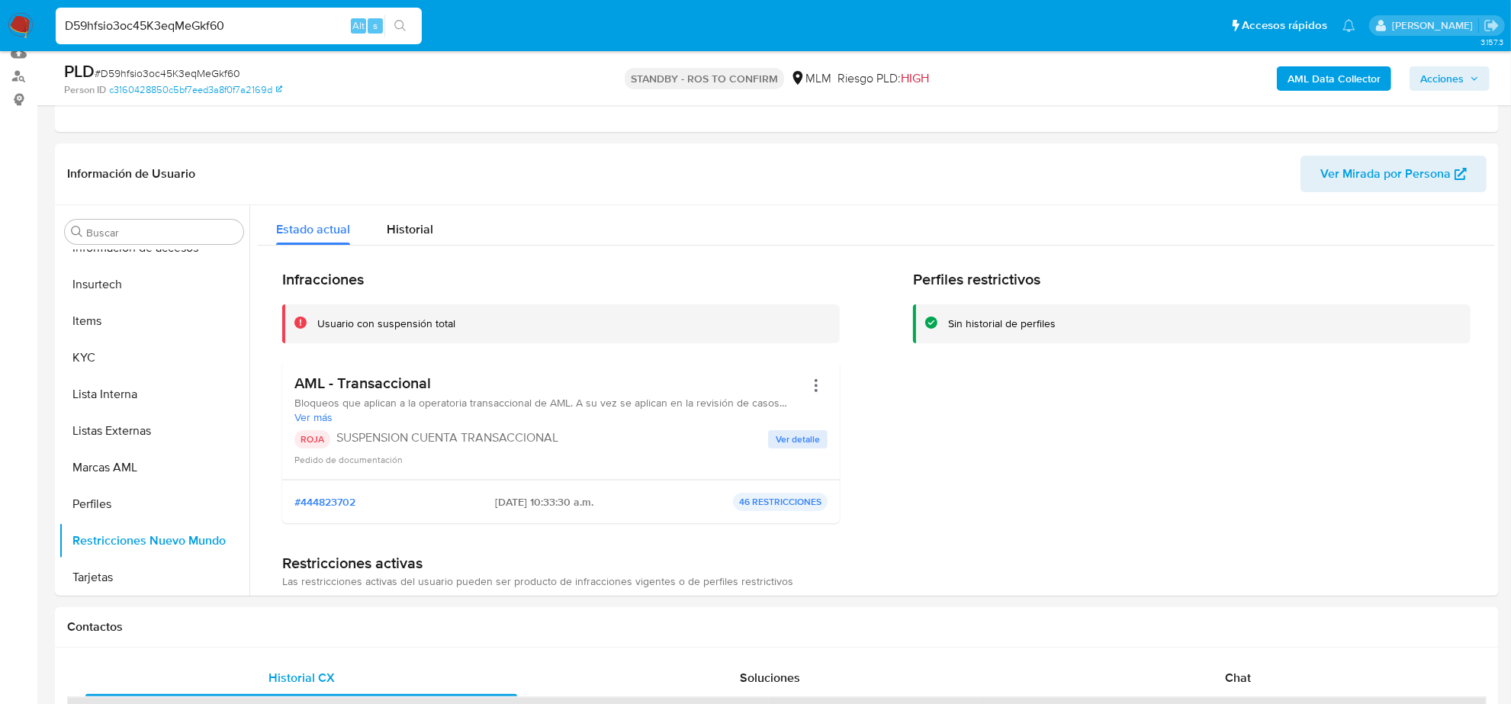
drag, startPoint x: 268, startPoint y: 14, endPoint x: 264, endPoint y: 24, distance: 11.6
click at [268, 14] on div "D59hfsio3oc45K3eqMeGkf60 Alt s" at bounding box center [239, 26] width 366 height 37
click at [230, 17] on input "D59hfsio3oc45K3eqMeGkf60" at bounding box center [239, 26] width 366 height 20
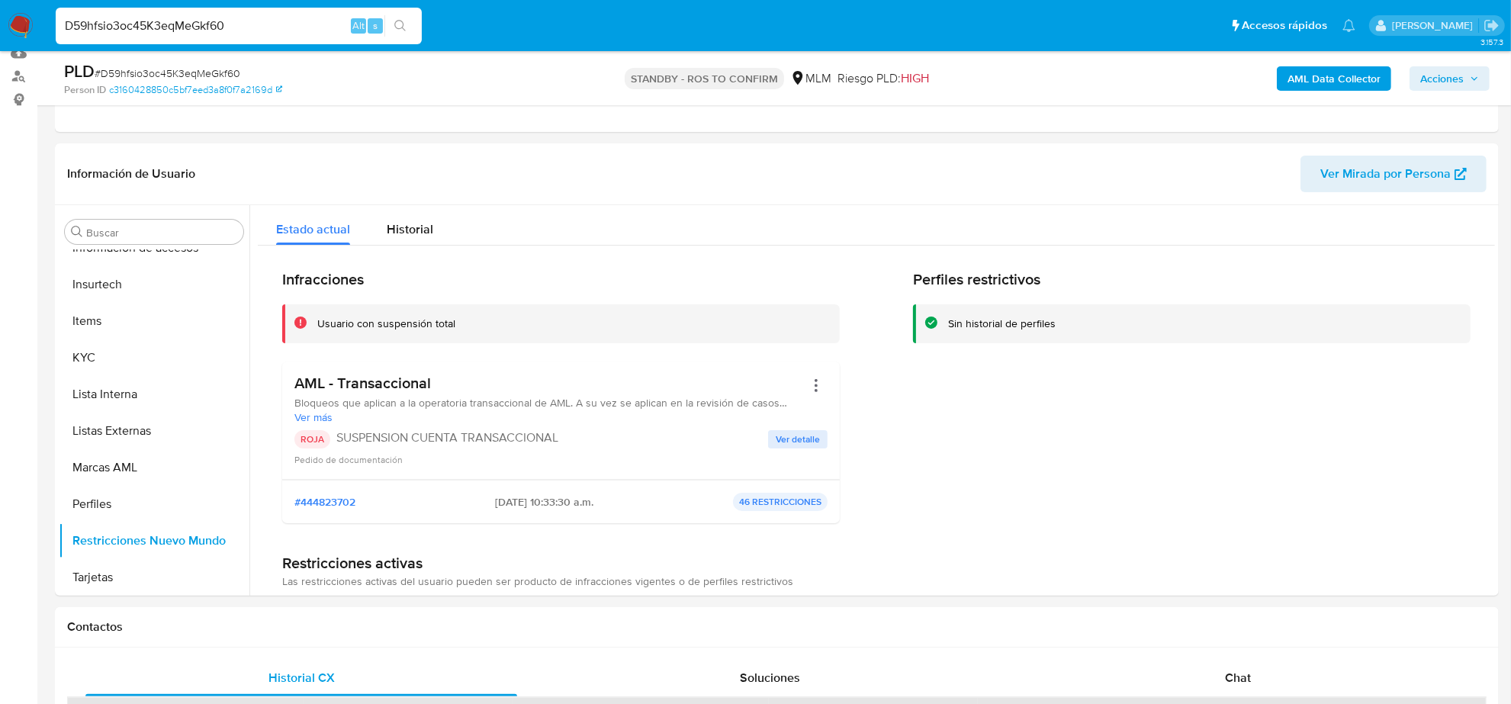
paste input "9mkXbHjjo7NjCb6vBCOYuPiv"
type input "9mkXbHjjo7NjCb6vBCOYuPiv"
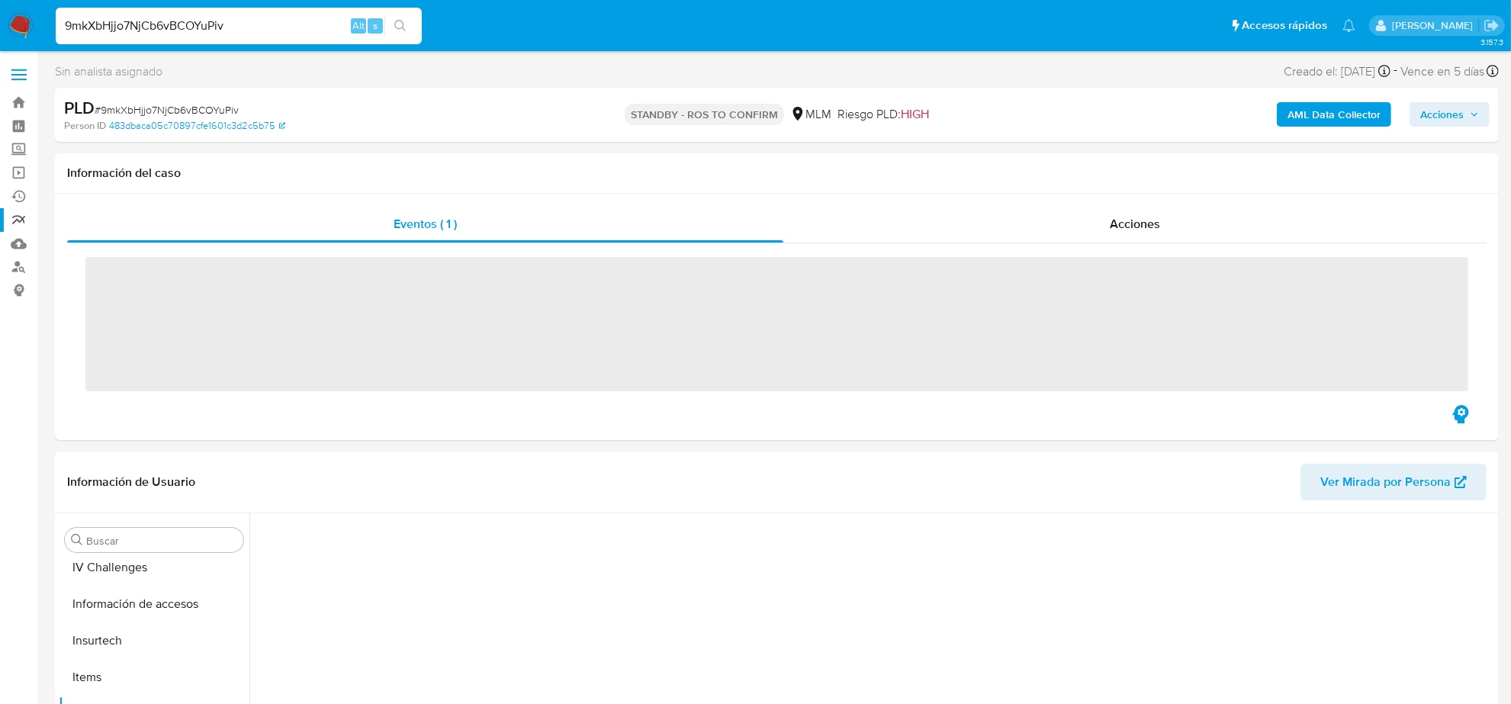
scroll to position [643, 0]
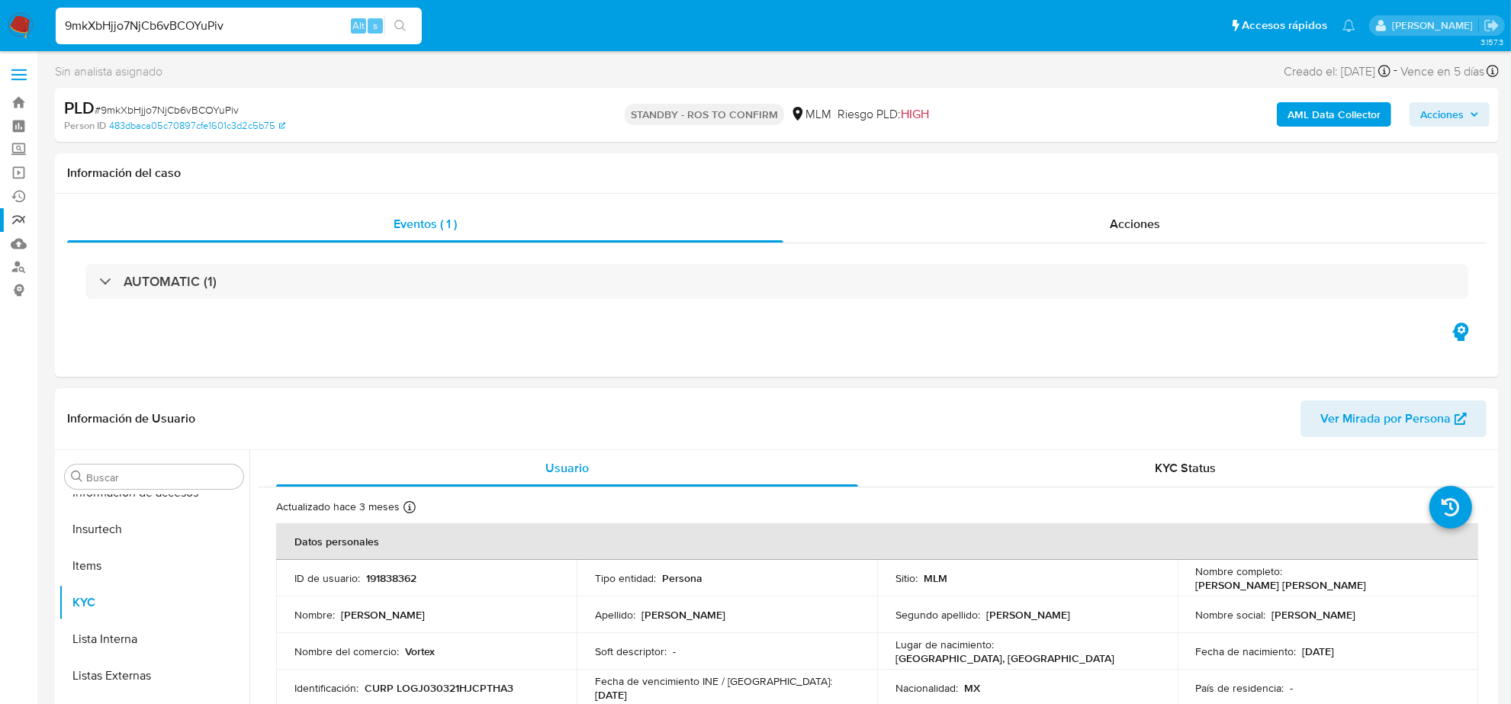
select select "10"
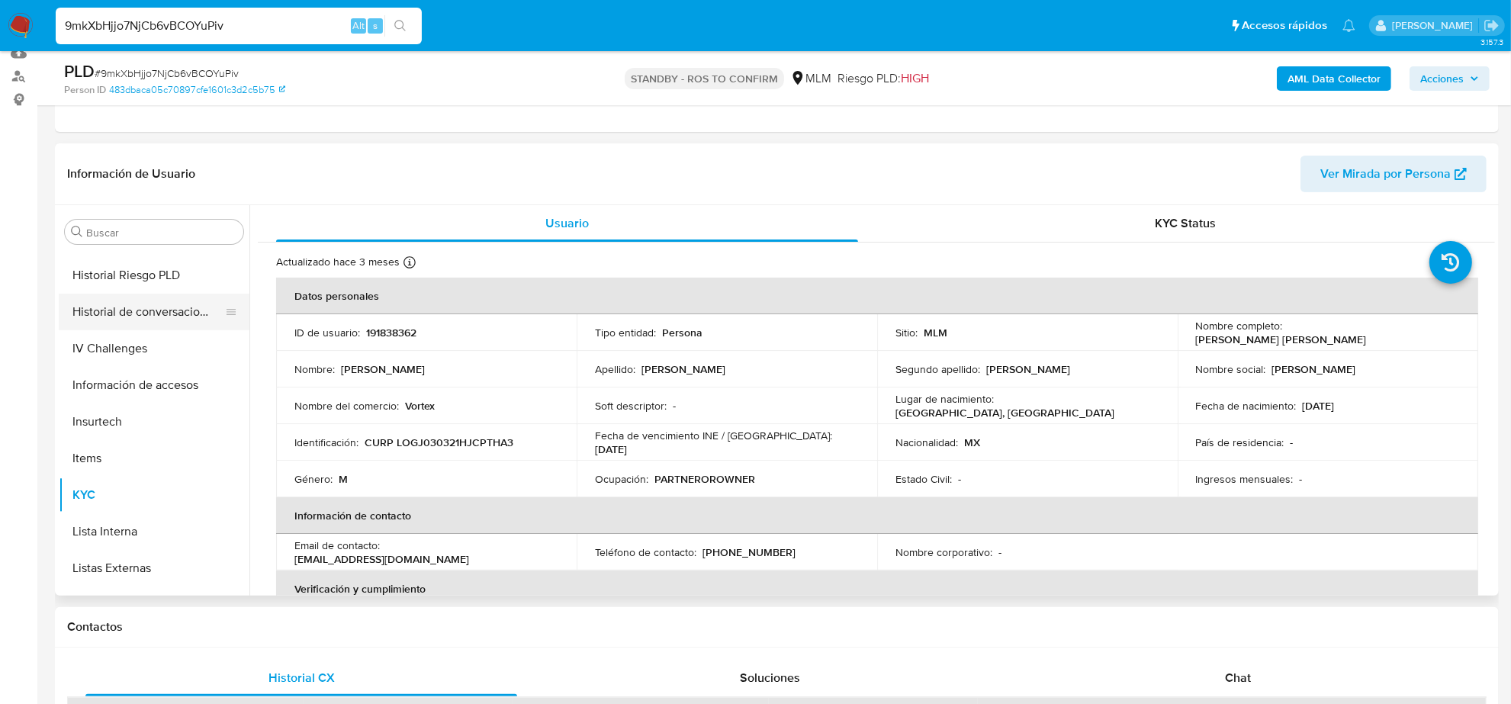
scroll to position [357, 0]
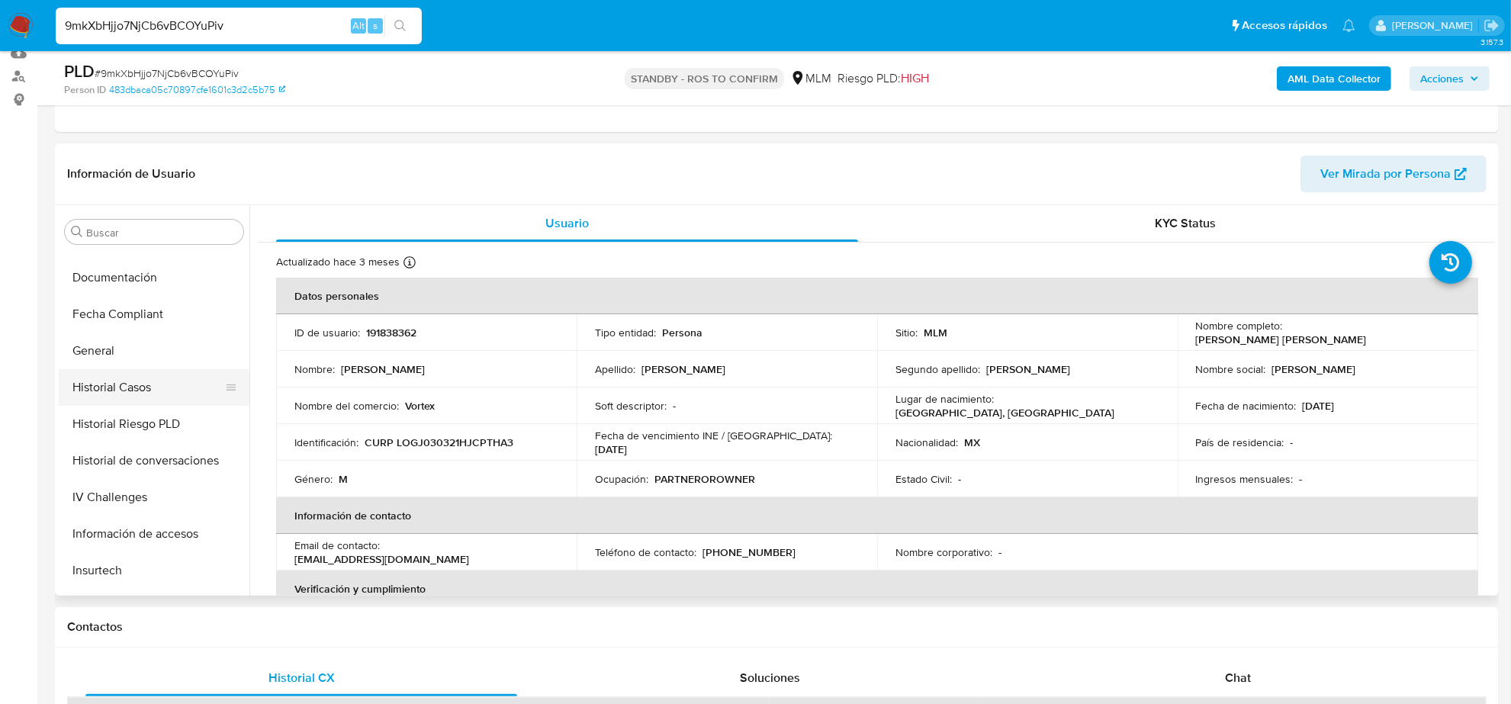
click at [149, 390] on button "Historial Casos" at bounding box center [148, 387] width 178 height 37
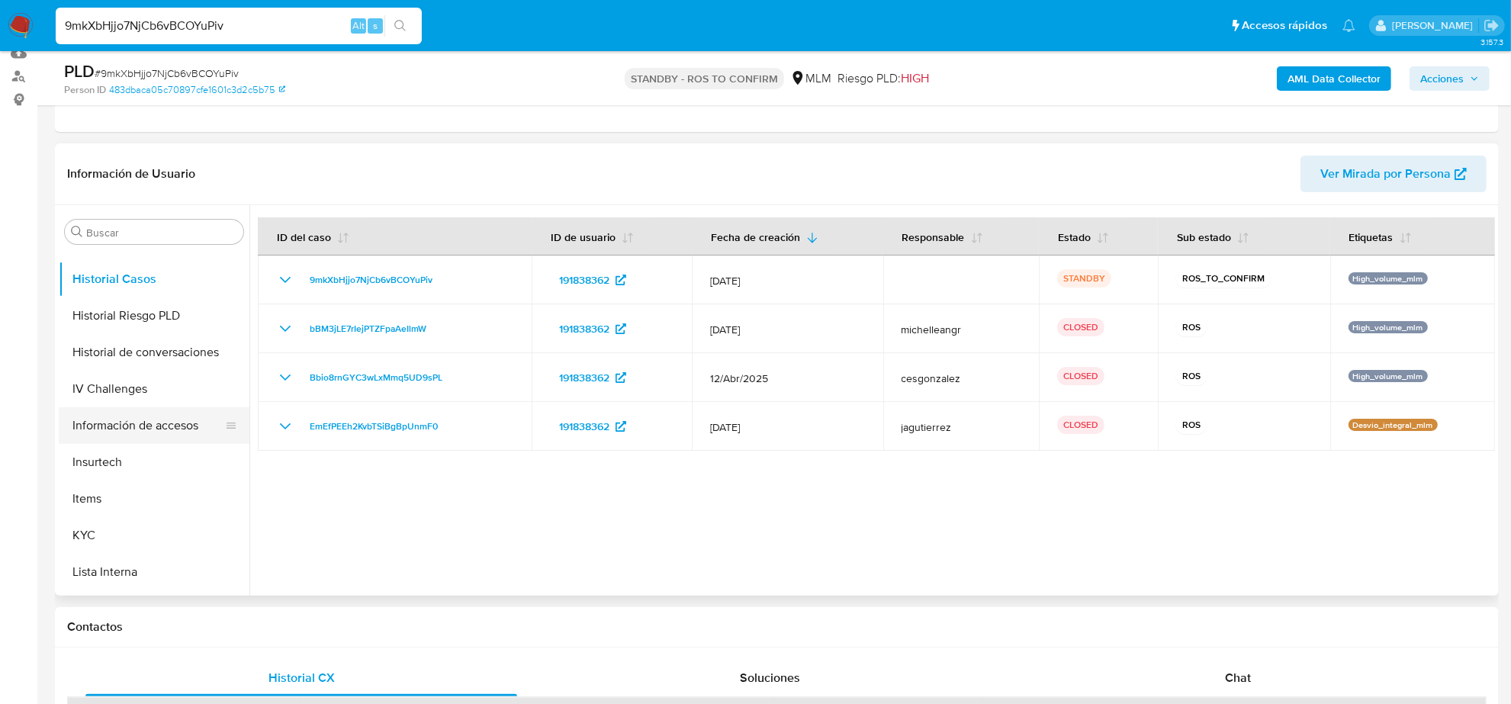
scroll to position [643, 0]
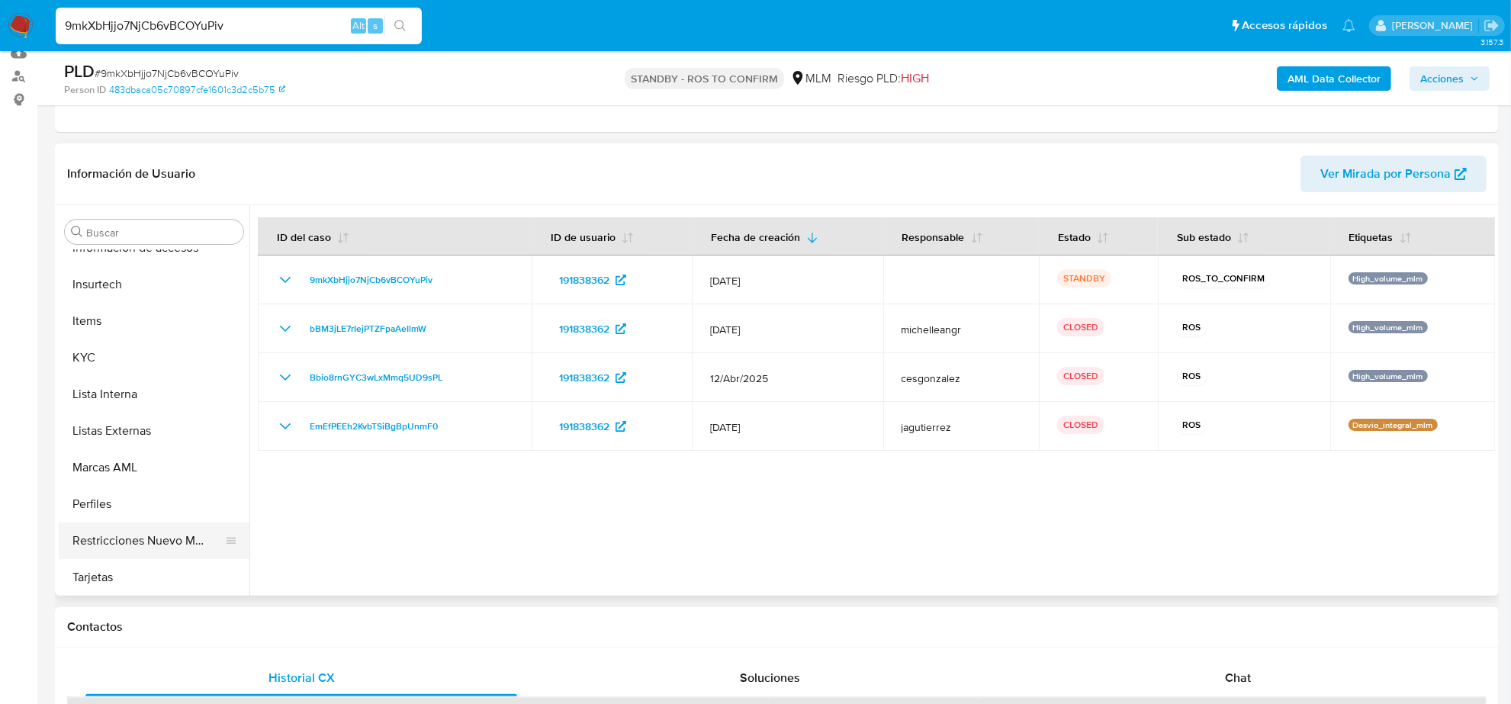
click at [182, 536] on button "Restricciones Nuevo Mundo" at bounding box center [148, 540] width 178 height 37
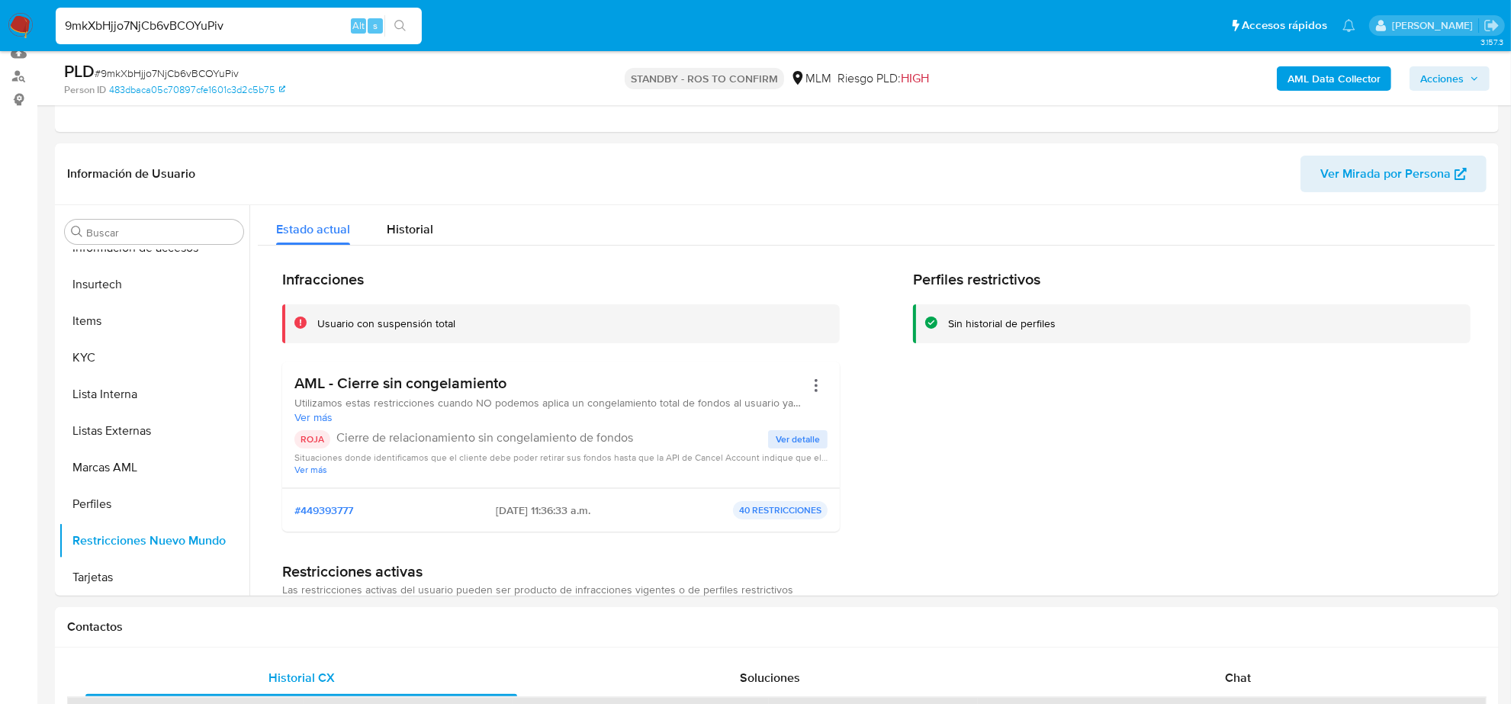
click at [245, 27] on input "9mkXbHjjo7NjCb6vBCOYuPiv" at bounding box center [239, 26] width 366 height 20
paste input "e7jGyA5GDqbANvGoPRm81COg"
type input "e7jGyA5GDqbANvGoPRm81COg"
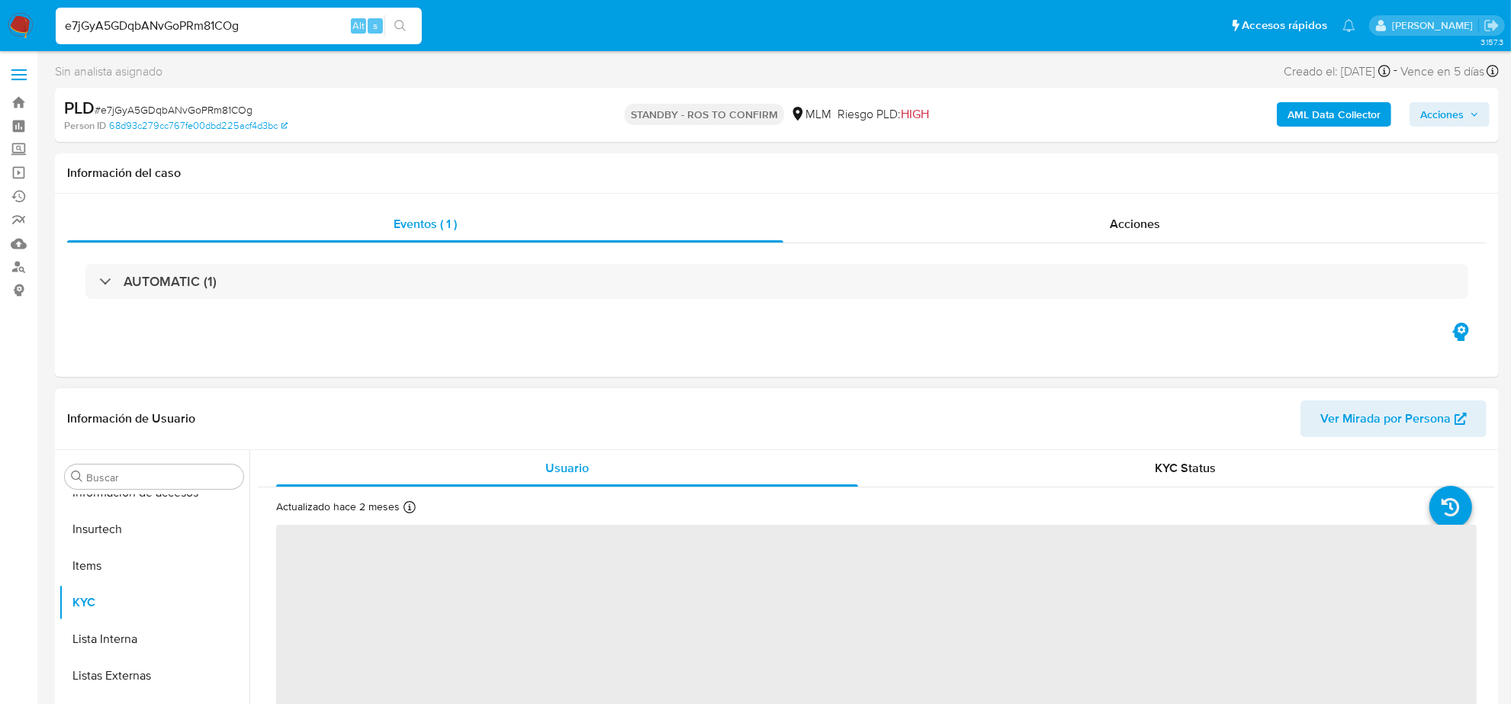
scroll to position [381, 0]
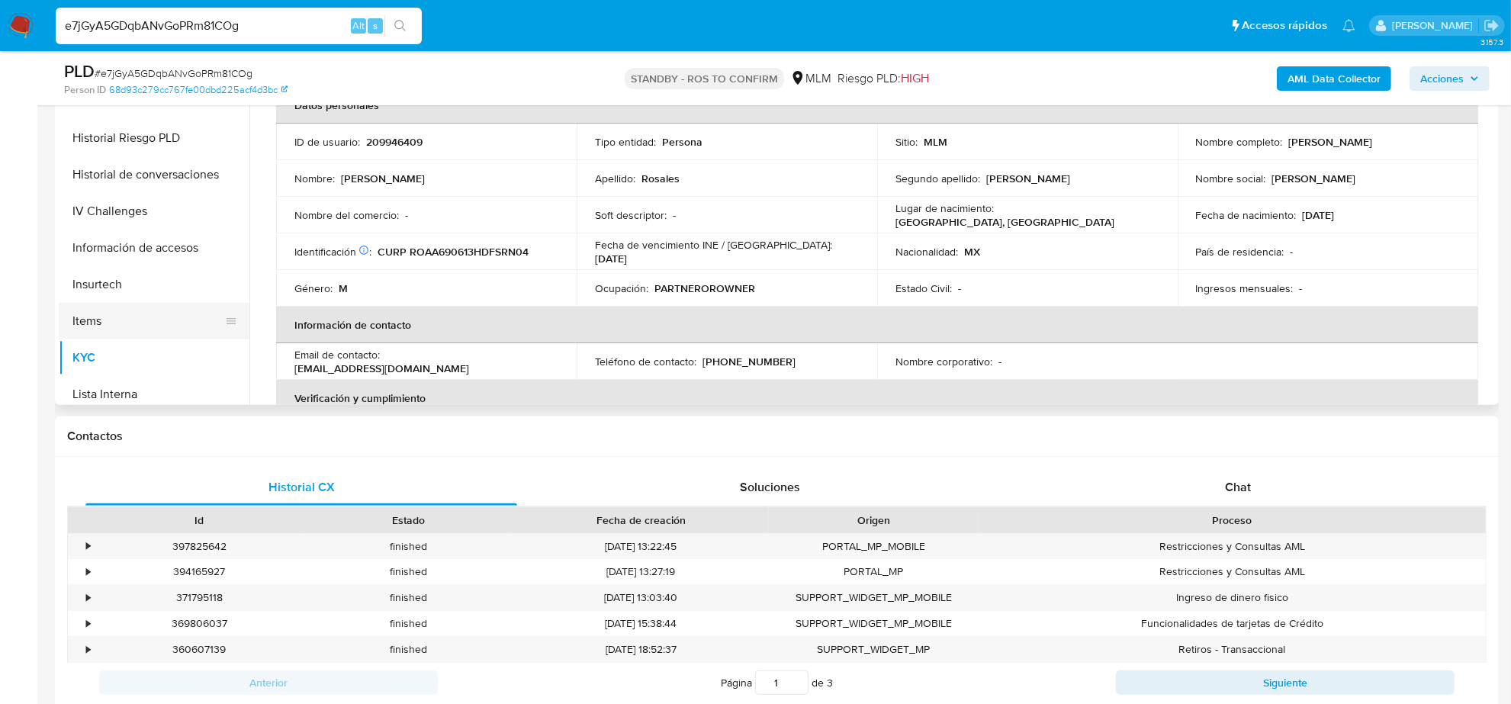
select select "10"
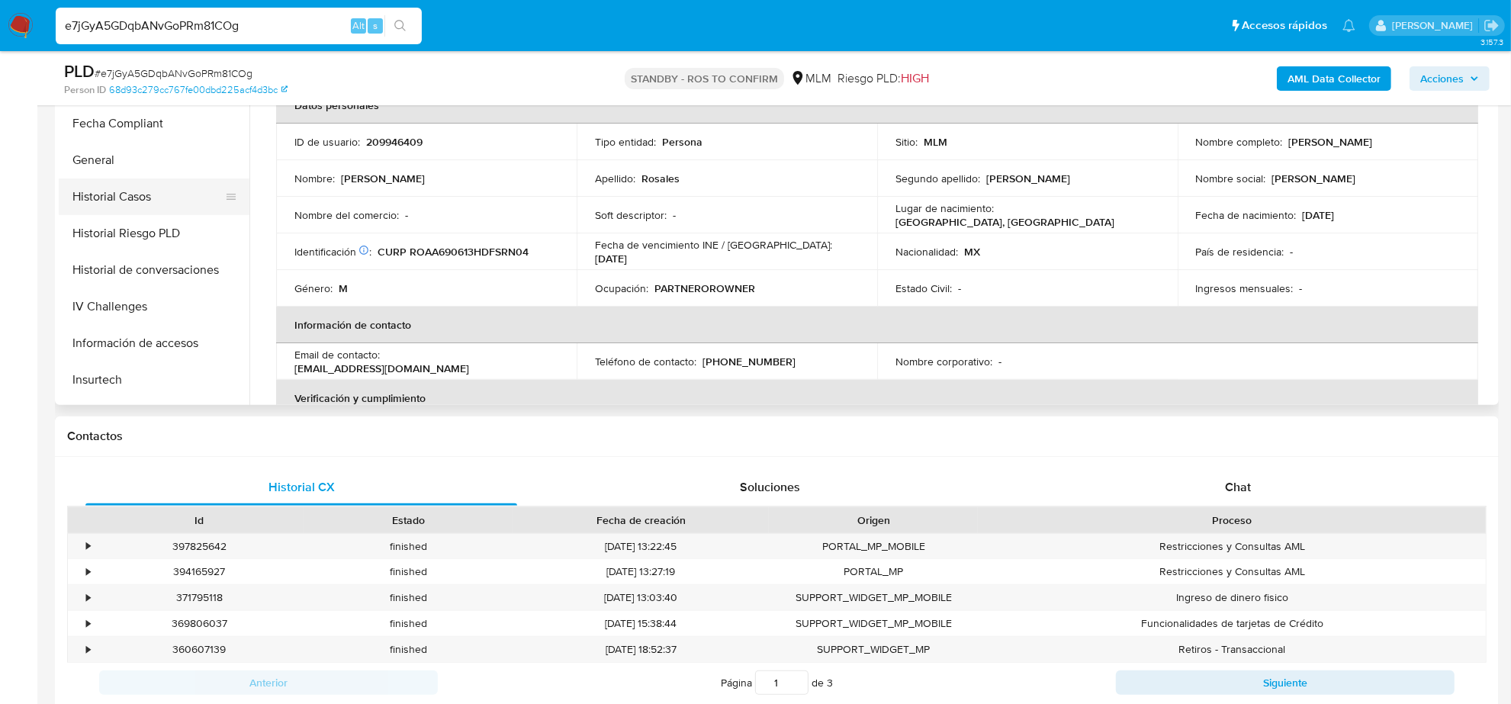
click at [155, 203] on button "Historial Casos" at bounding box center [148, 196] width 178 height 37
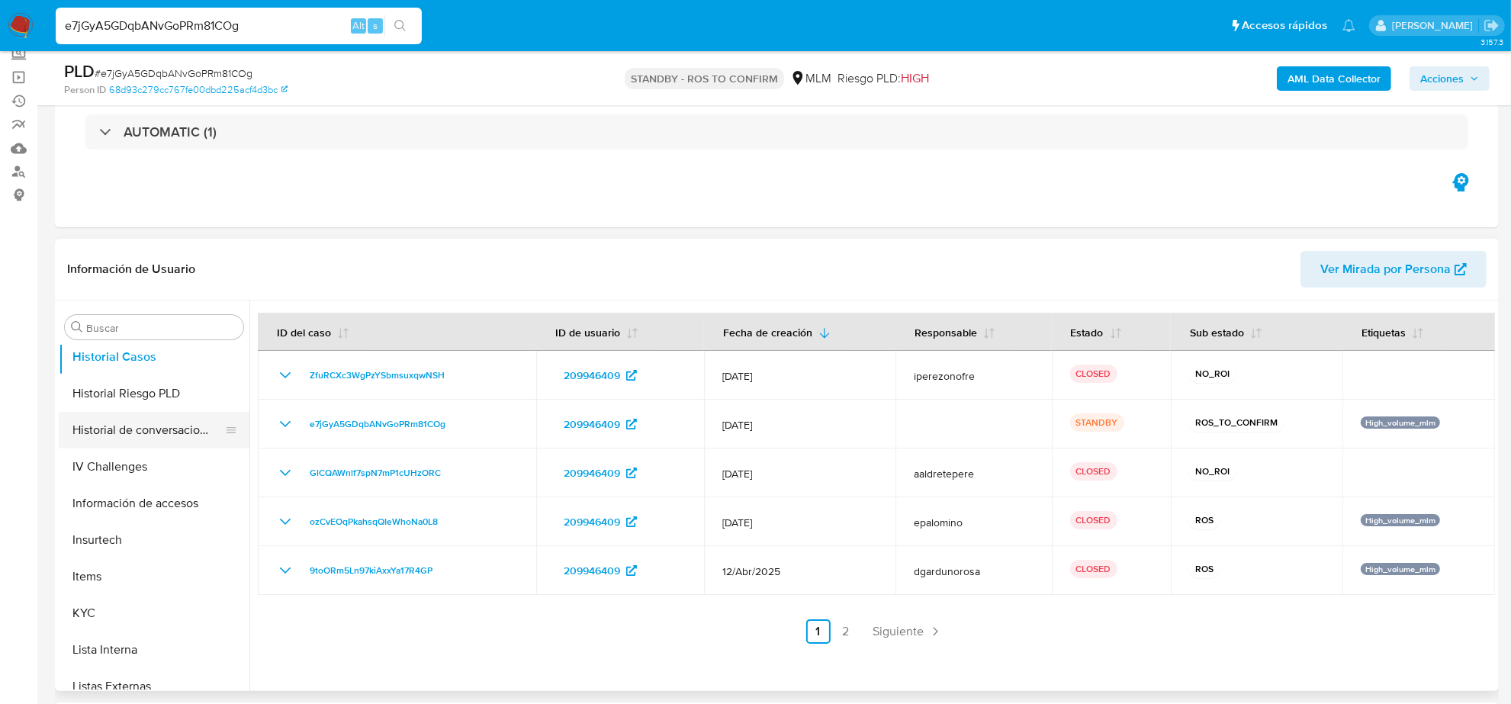
scroll to position [643, 0]
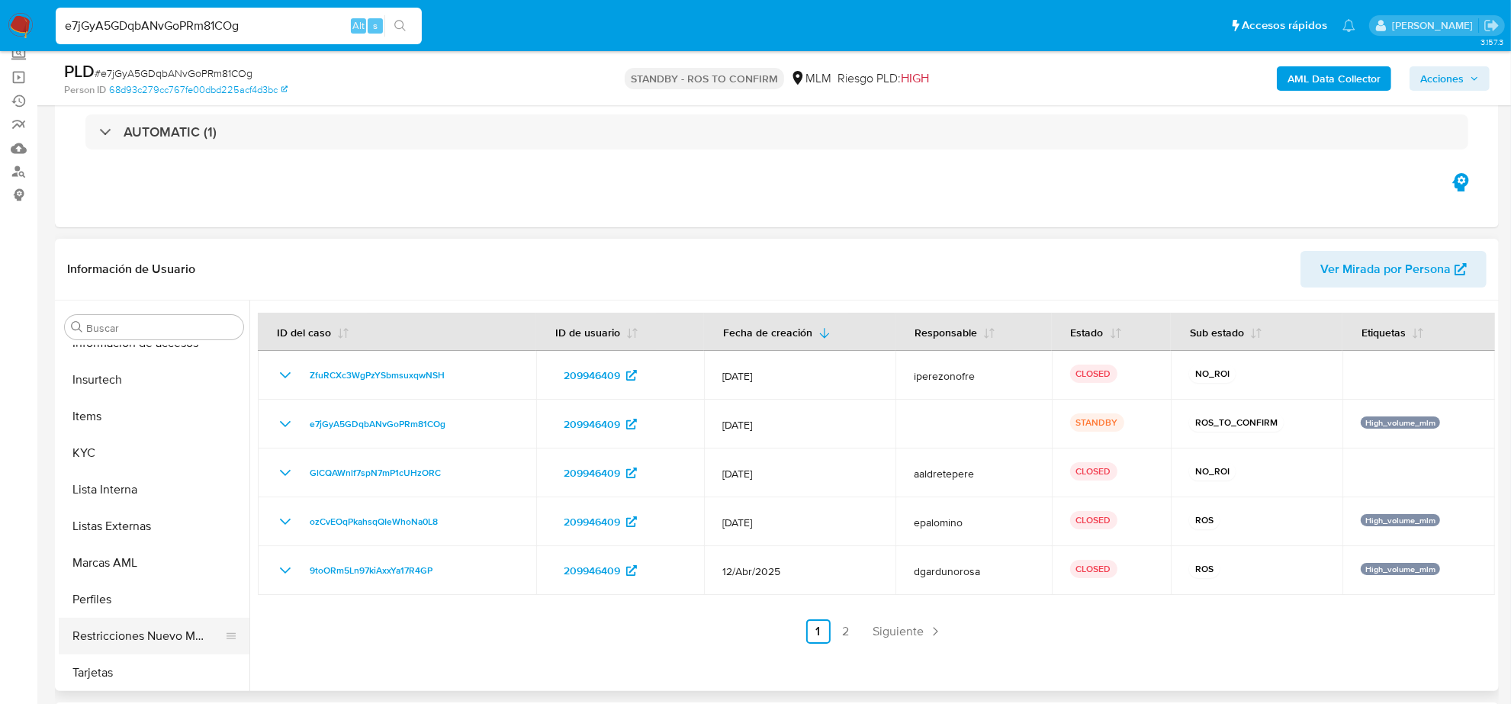
click at [154, 629] on button "Restricciones Nuevo Mundo" at bounding box center [148, 636] width 178 height 37
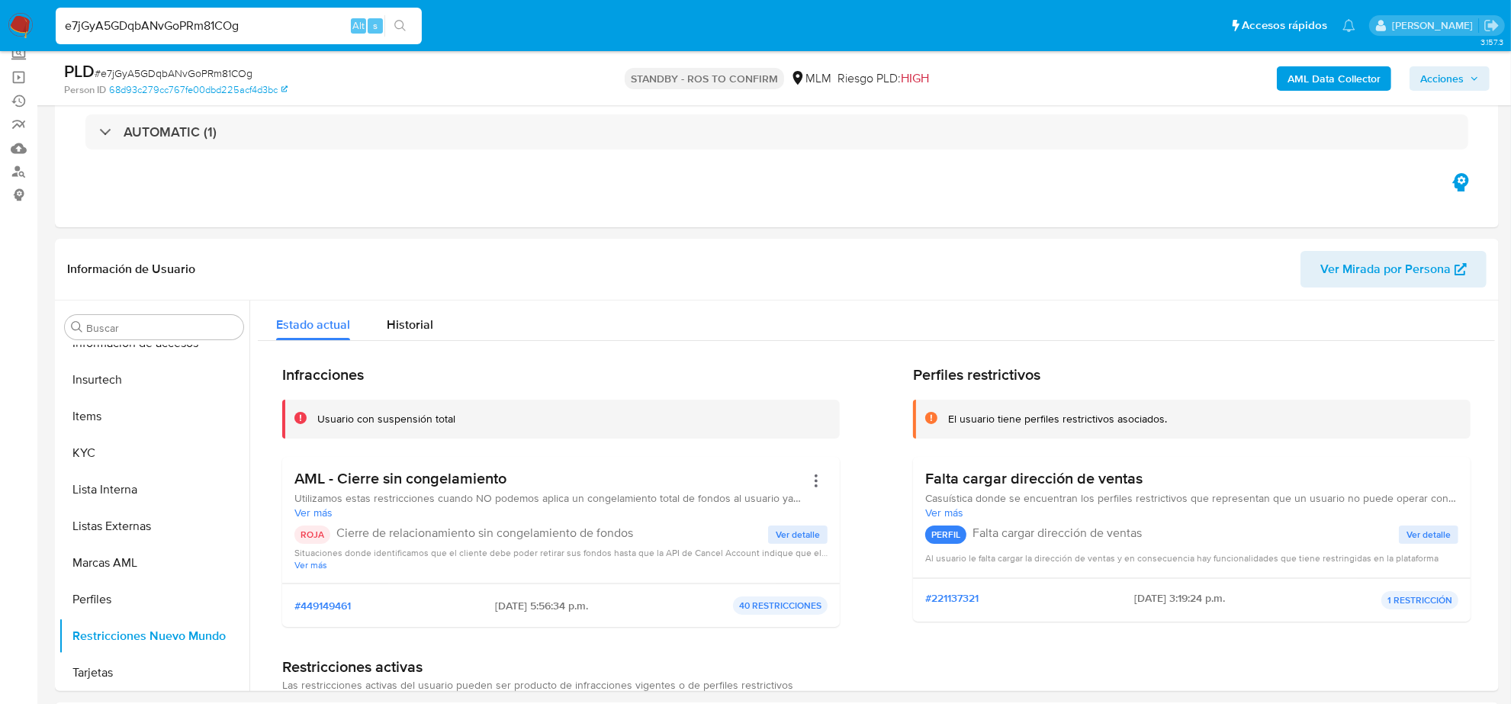
click at [273, 36] on div "e7jGyA5GDqbANvGoPRm81COg Alt s" at bounding box center [239, 26] width 366 height 37
click at [269, 27] on input "e7jGyA5GDqbANvGoPRm81COg" at bounding box center [239, 26] width 366 height 20
paste input "FxTA0nr5fk60rkYJQbuVB46F"
type input "FxTA0nr5fk60rkYJQbuVB46F"
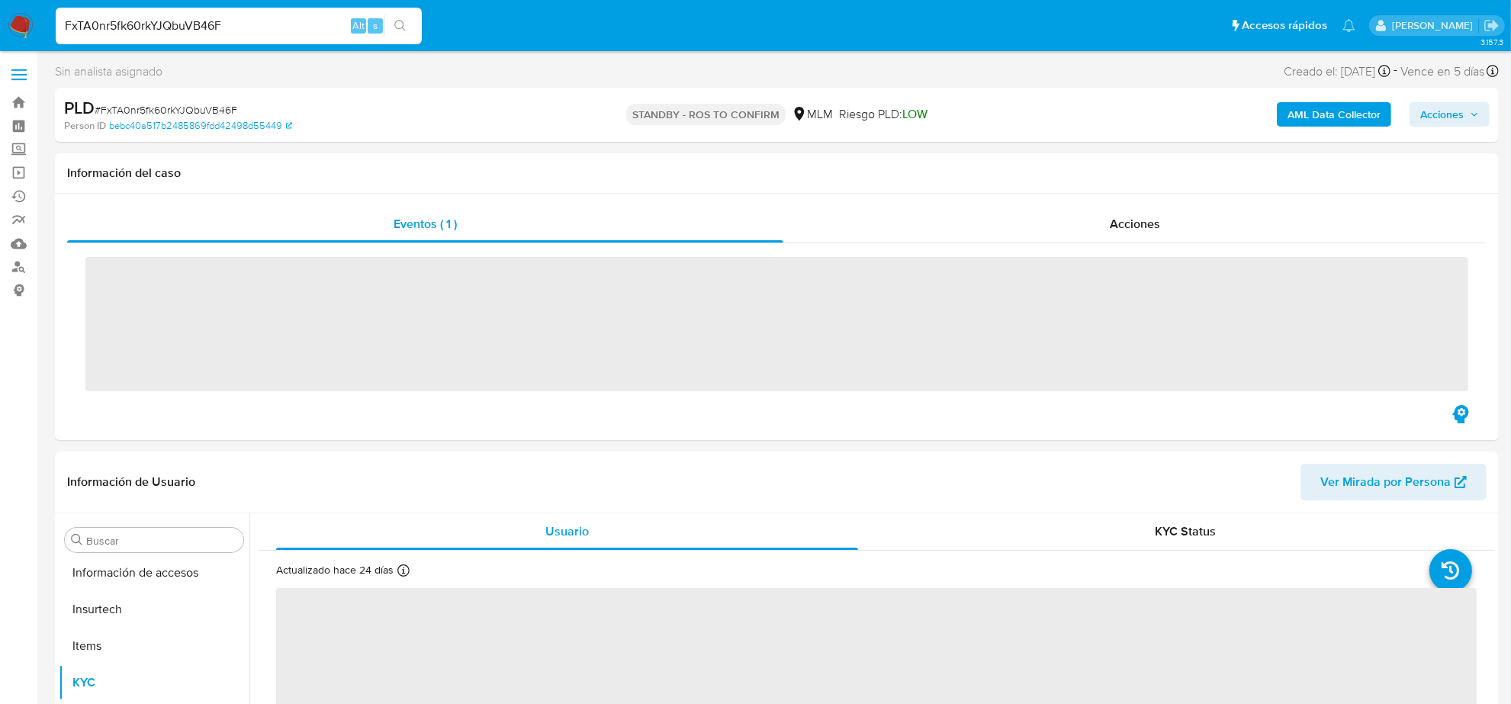
scroll to position [643, 0]
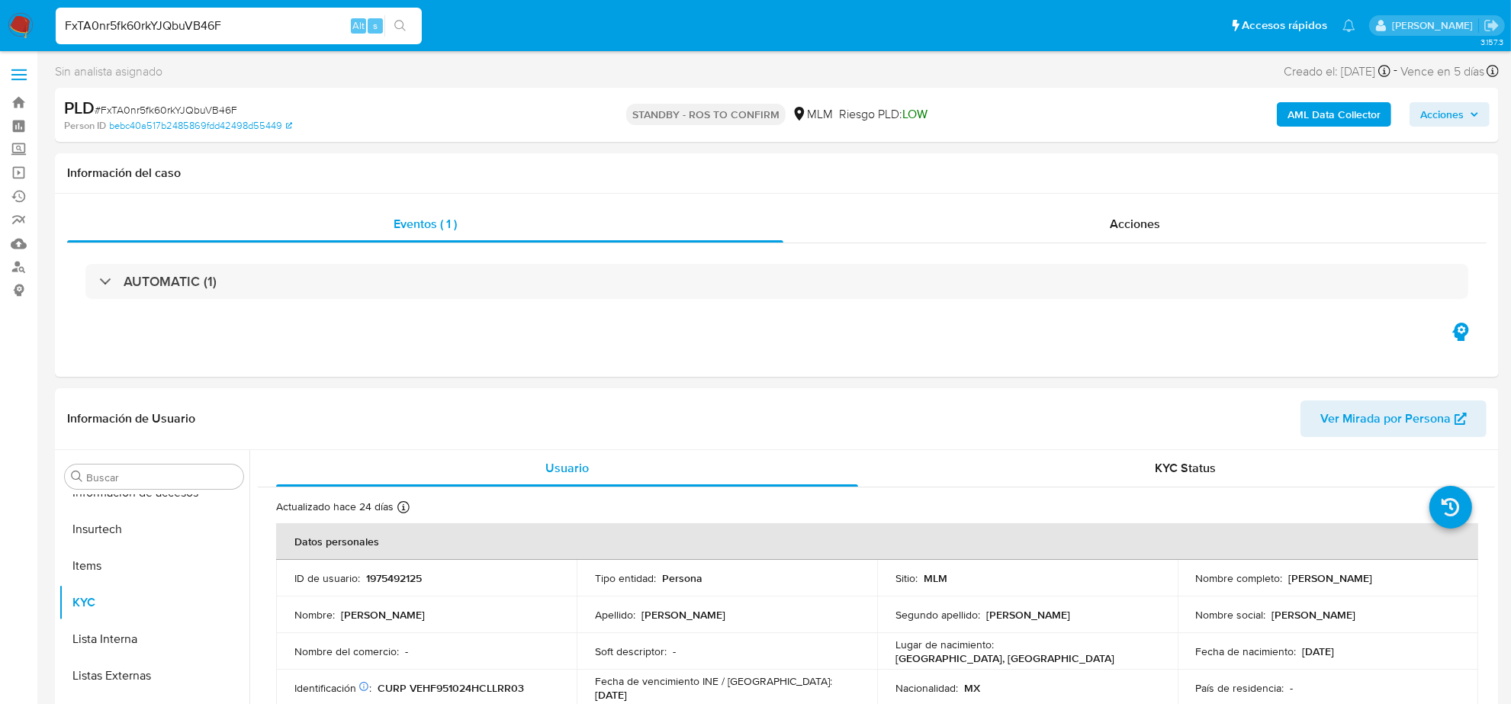
select select "10"
click at [1122, 234] on div "Acciones" at bounding box center [1134, 224] width 703 height 37
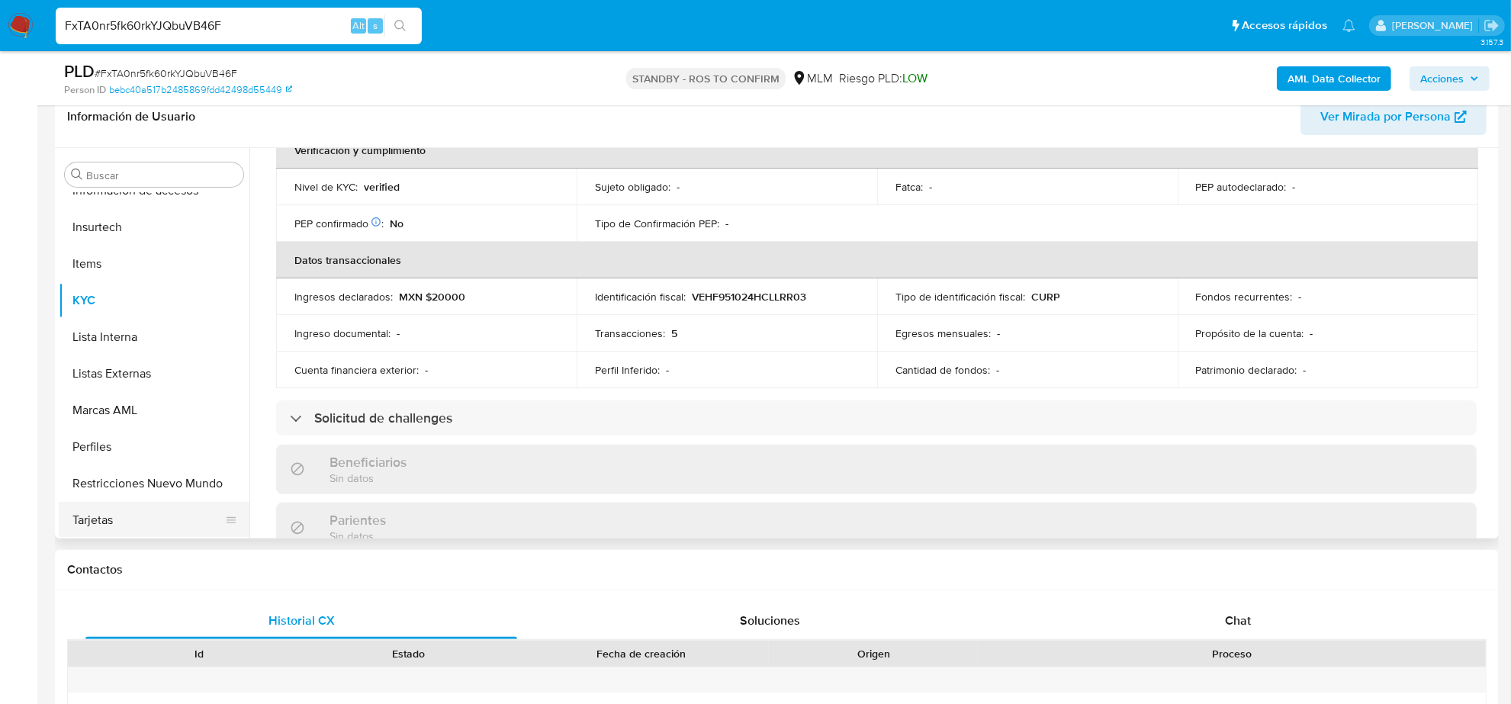
scroll to position [381, 0]
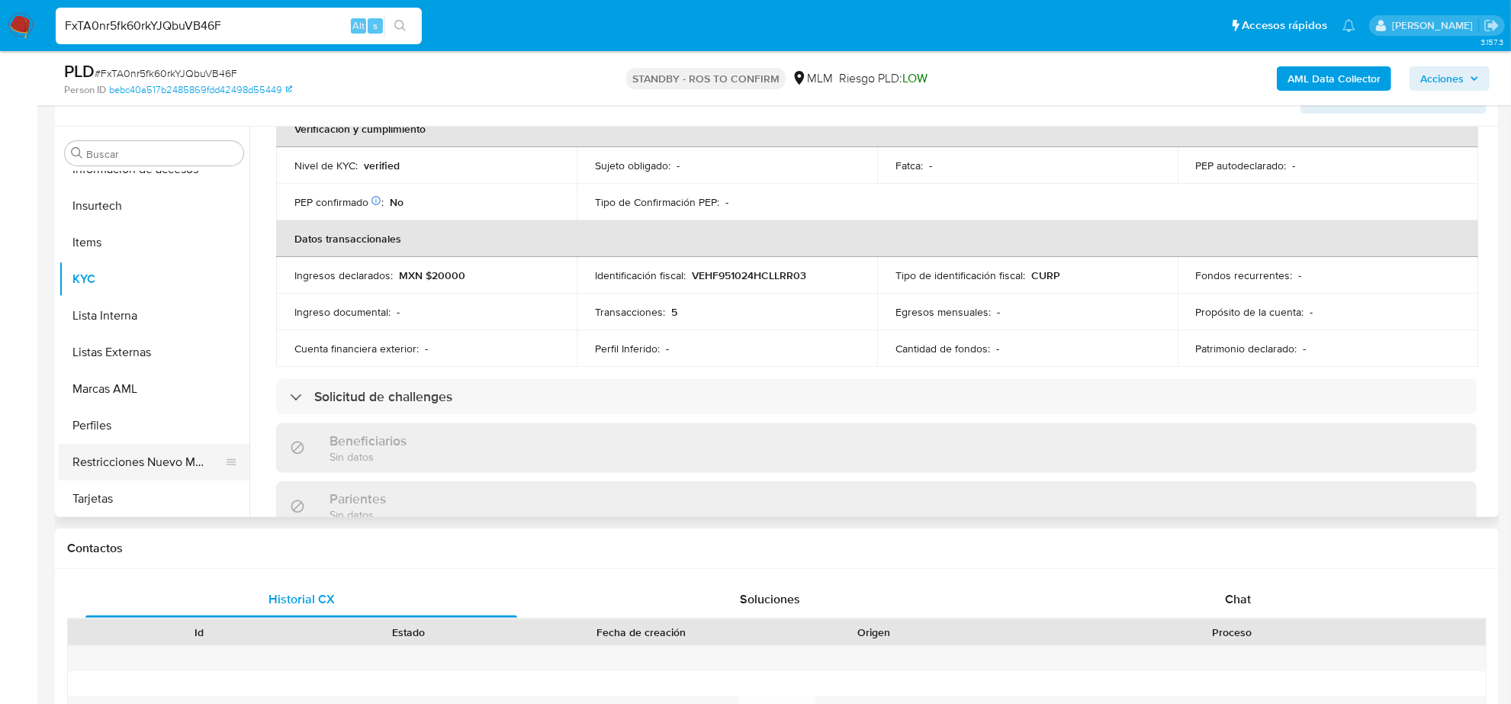
click at [150, 465] on button "Restricciones Nuevo Mundo" at bounding box center [148, 462] width 178 height 37
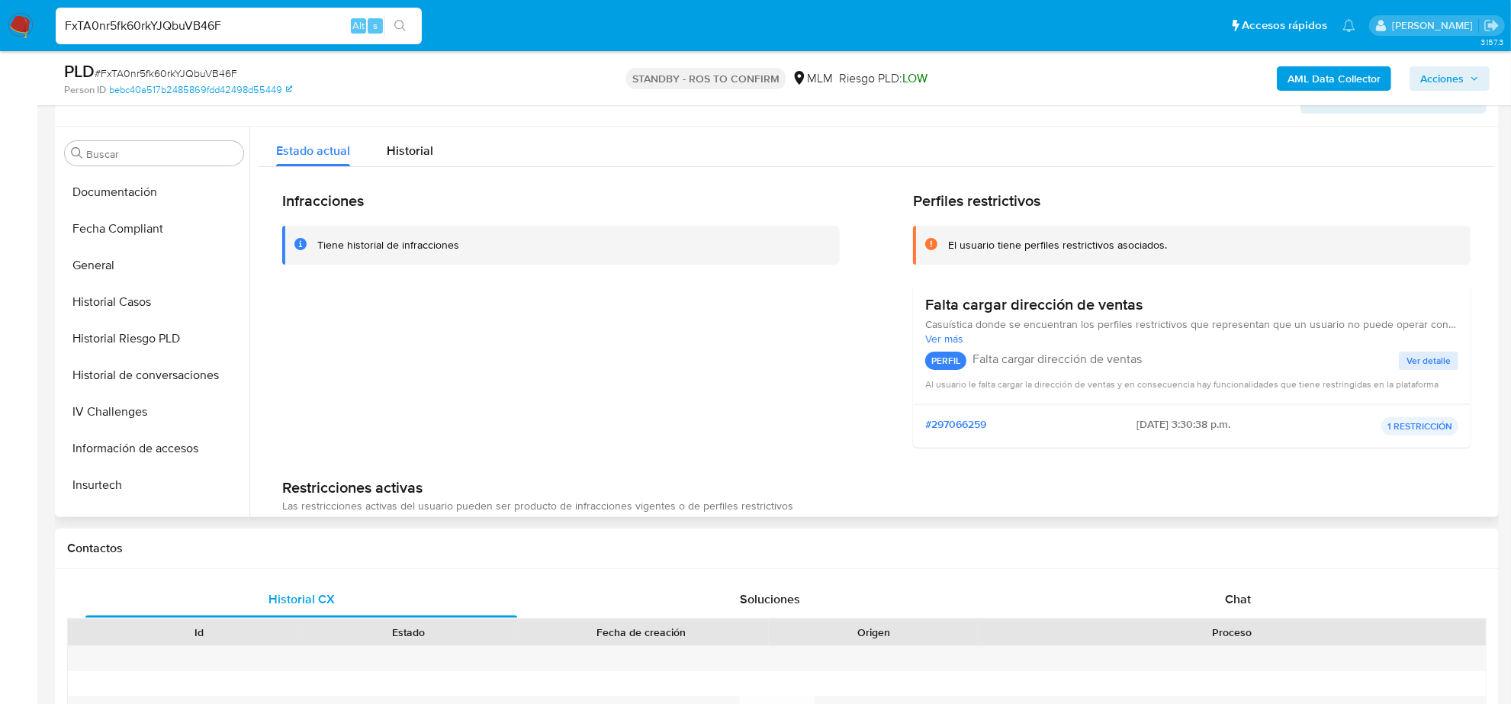
scroll to position [357, 0]
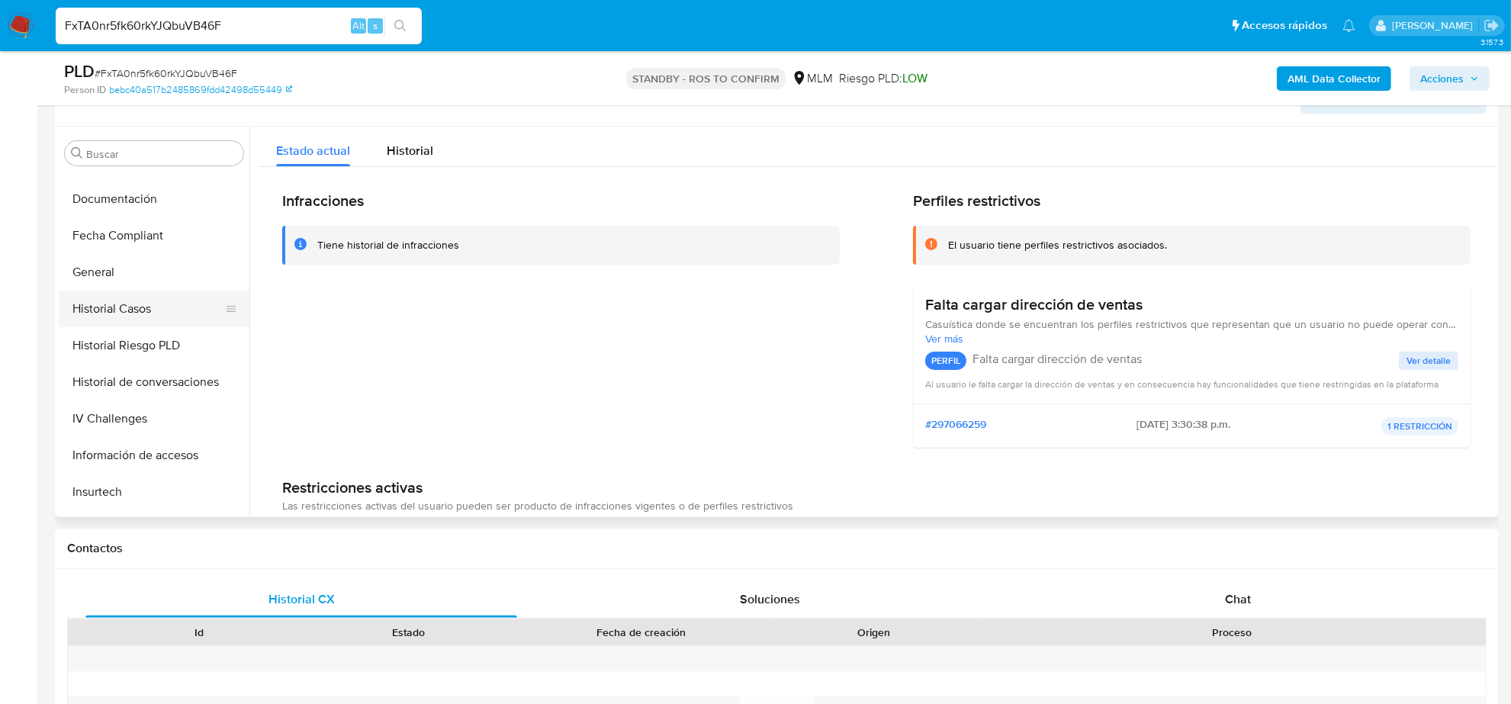
click at [104, 310] on button "Historial Casos" at bounding box center [148, 309] width 178 height 37
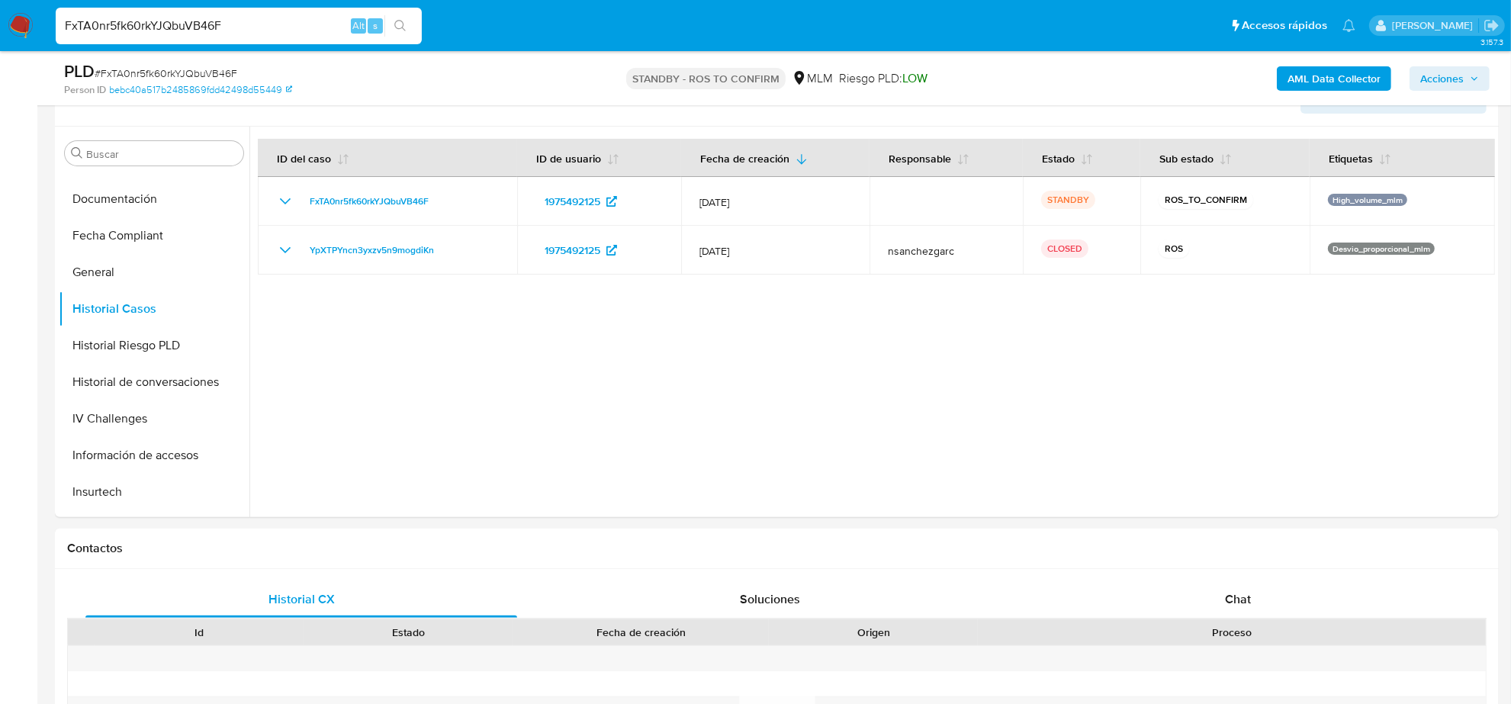
click at [233, 23] on input "FxTA0nr5fk60rkYJQbuVB46F" at bounding box center [239, 26] width 366 height 20
paste input "O4o7fmvDnBoQ3muGq1RG6TE6"
type input "O4o7fmvDnBoQ3muGq1RG6TE6"
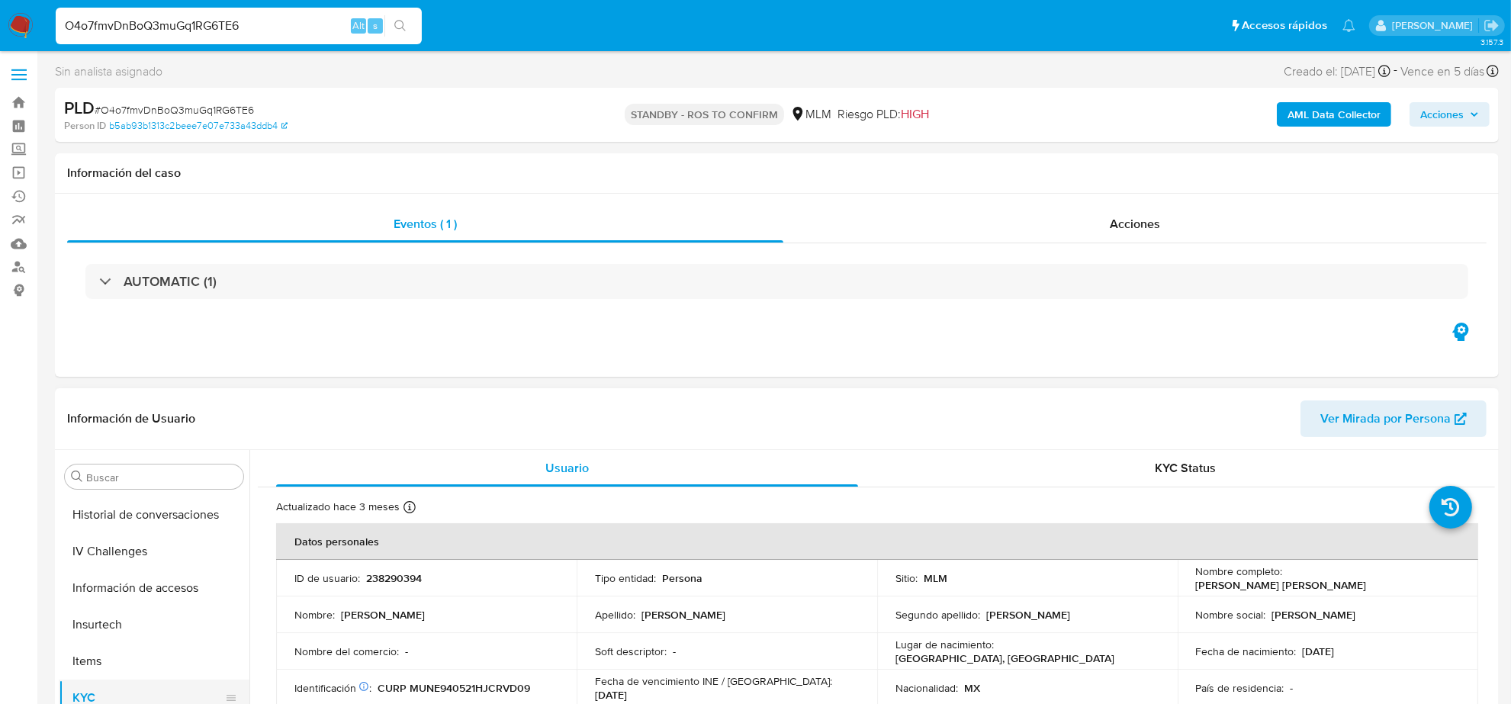
scroll to position [452, 0]
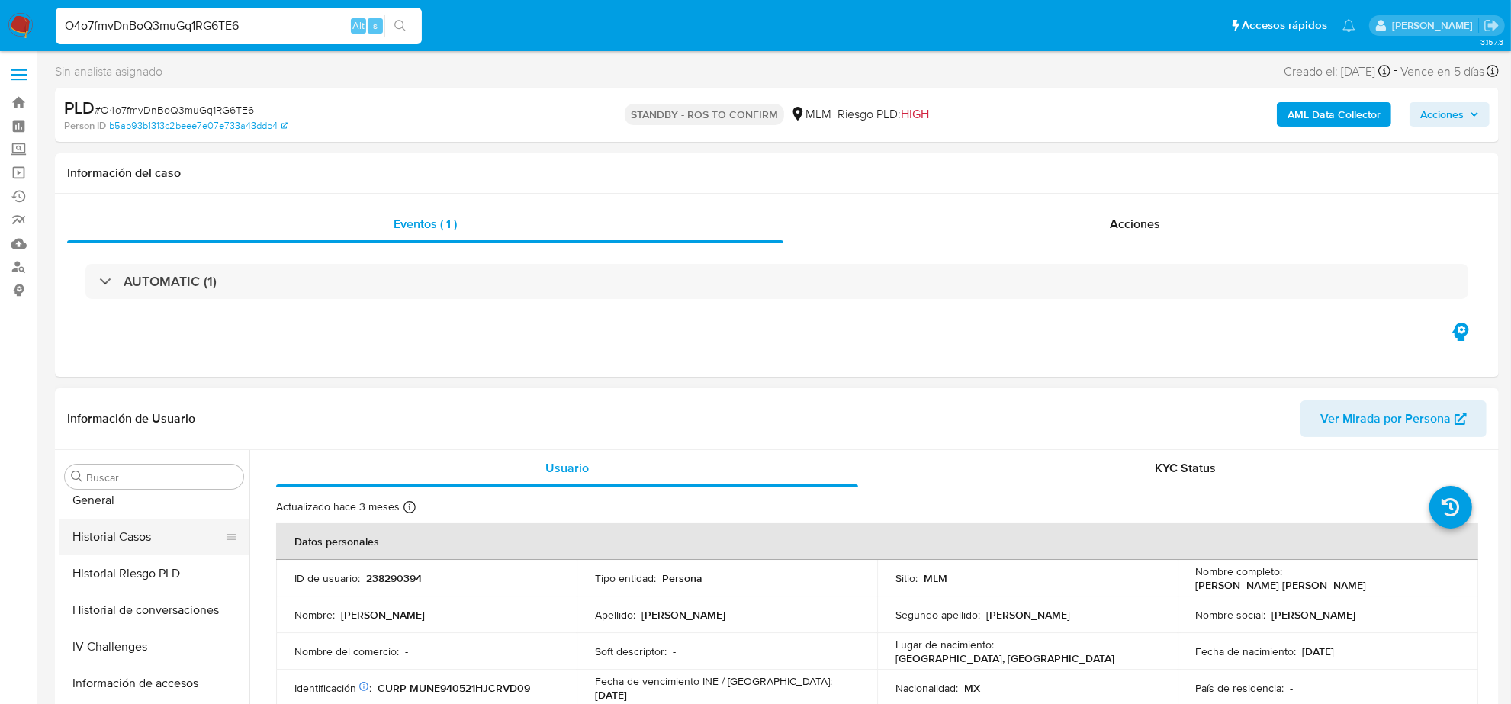
click at [136, 551] on button "Historial Casos" at bounding box center [148, 537] width 178 height 37
select select "10"
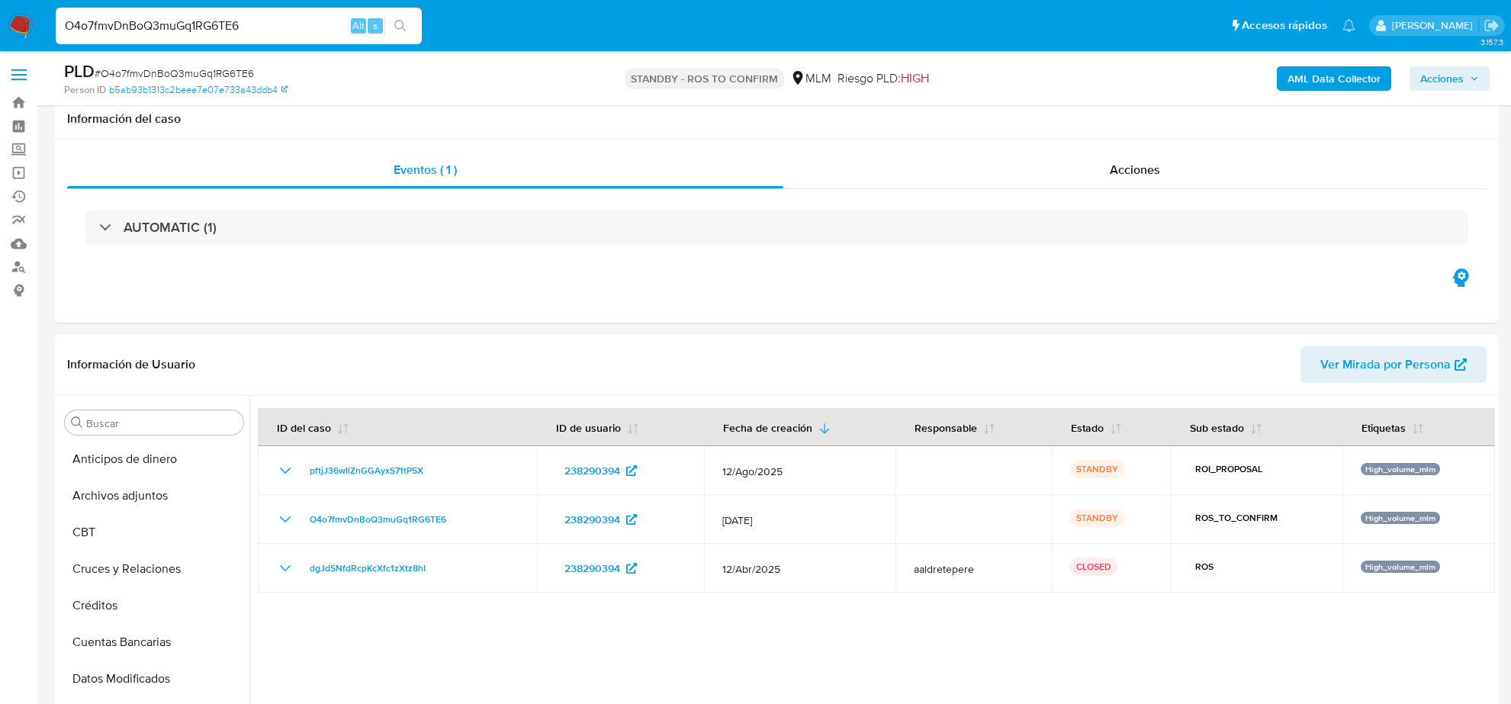
select select "10"
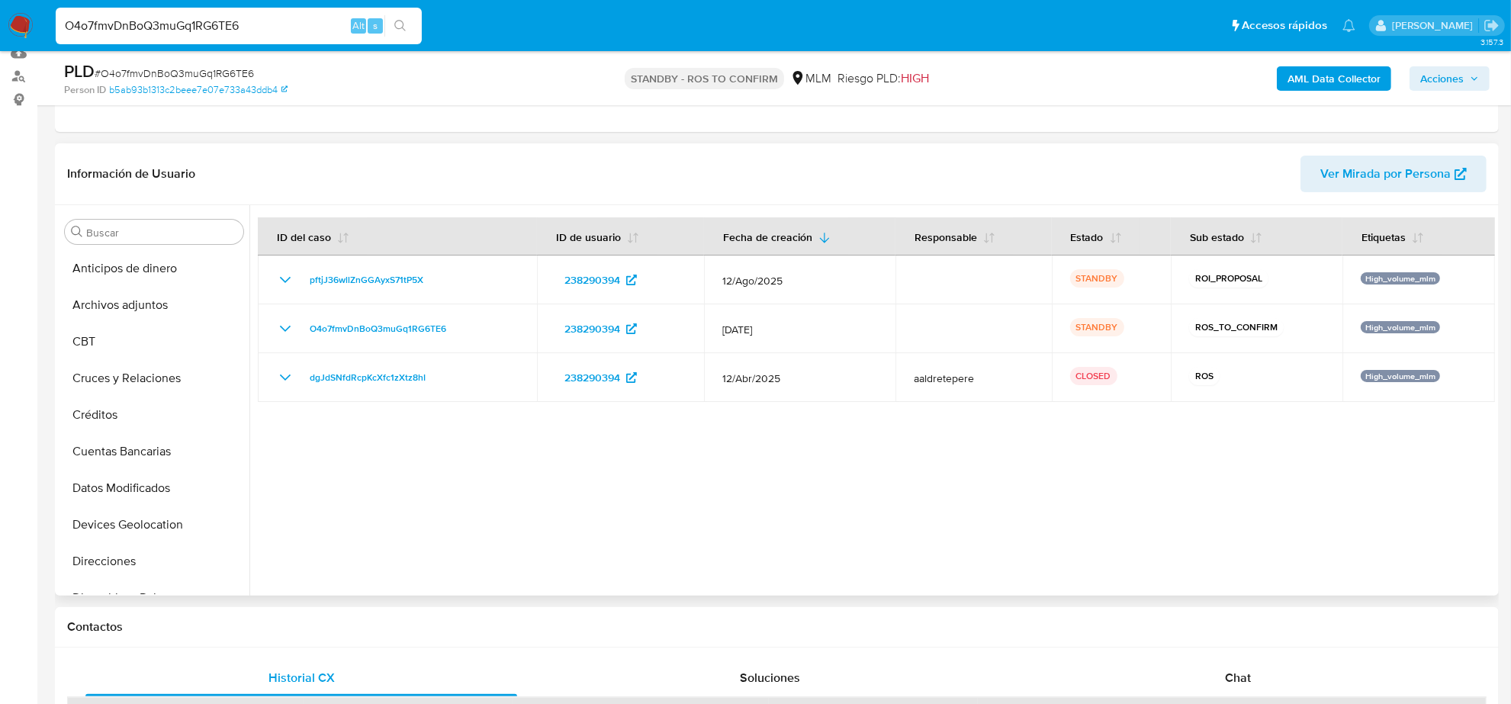
scroll to position [452, 0]
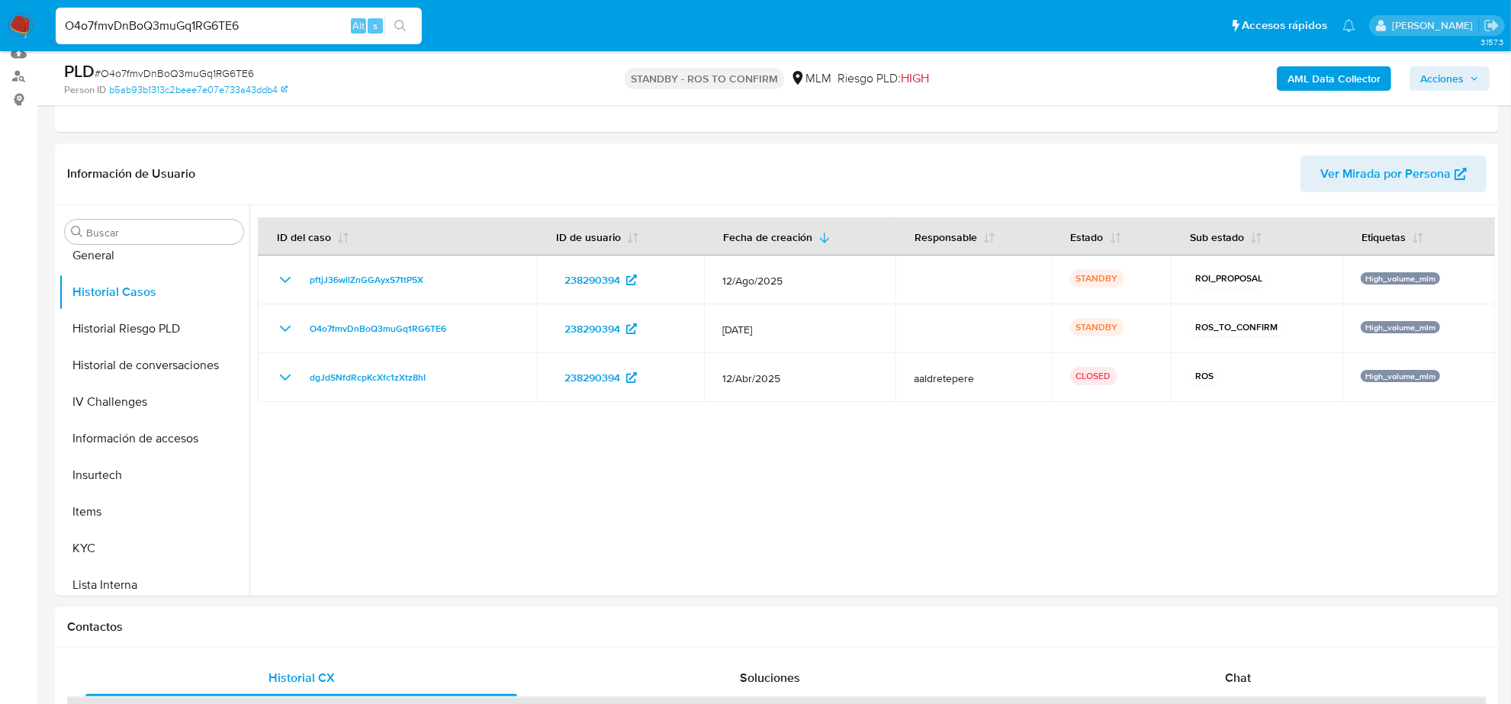
click at [279, 28] on input "O4o7fmvDnBoQ3muGq1RG6TE6" at bounding box center [239, 26] width 366 height 20
paste input "BRyochjnbKR1MBtgKEqZRvV4"
type input "BRyochjnbKR1MBtgKEqZRvV4"
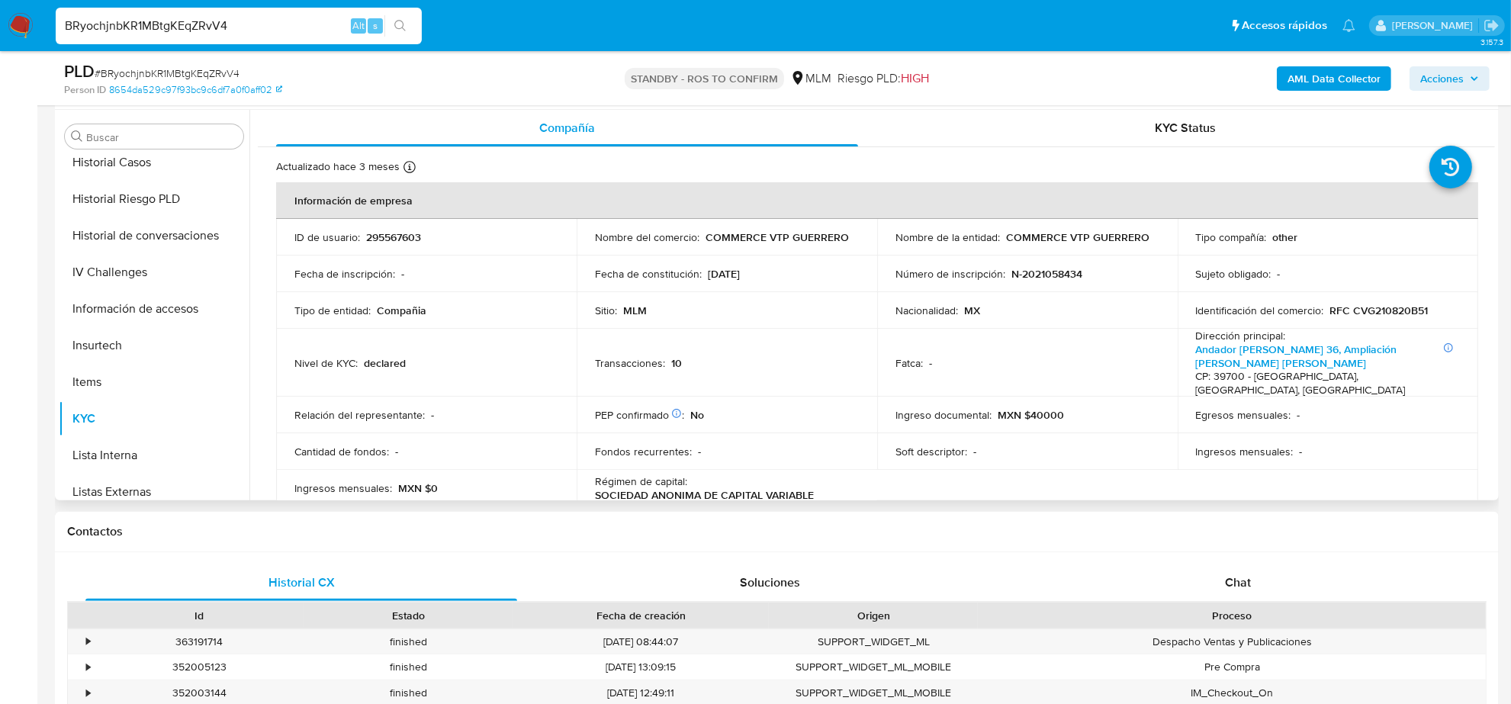
scroll to position [262, 0]
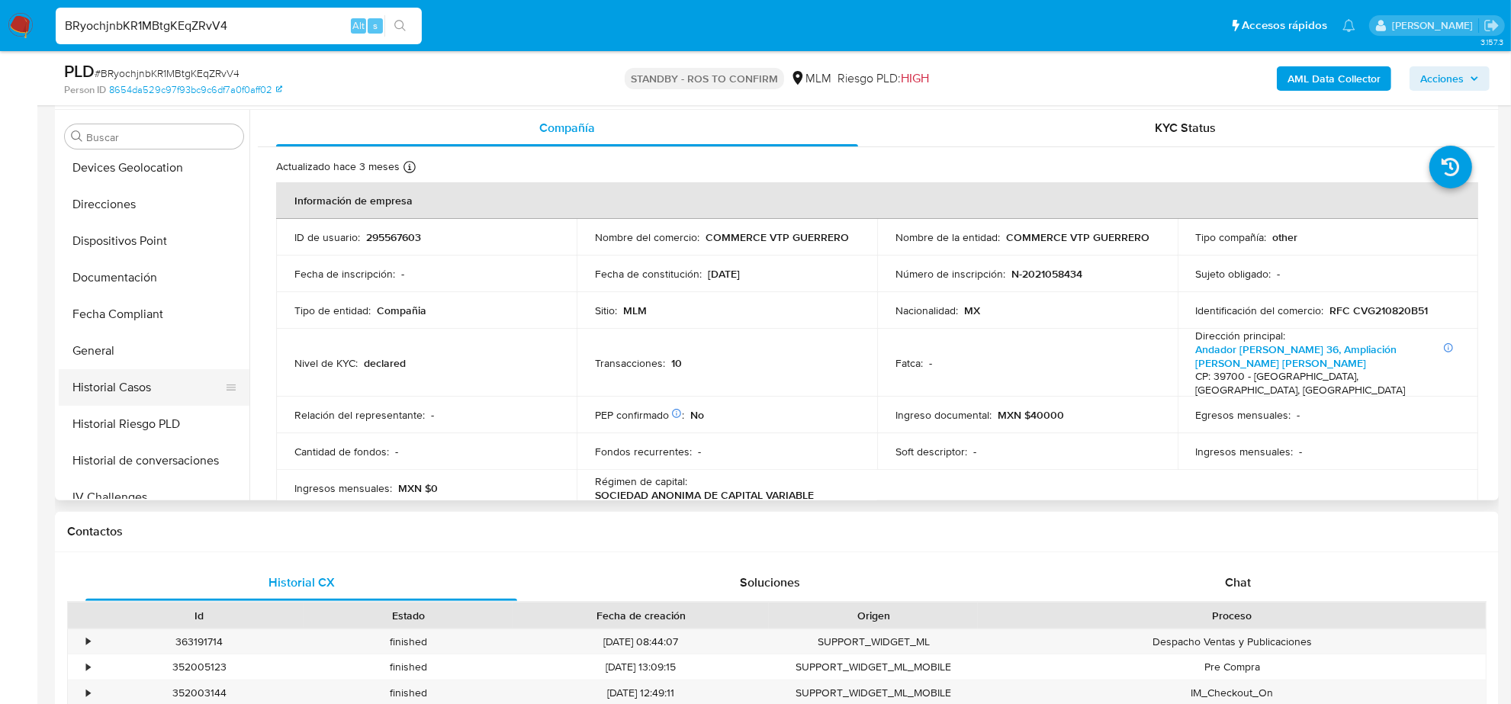
select select "10"
click at [143, 395] on button "Historial Casos" at bounding box center [148, 387] width 178 height 37
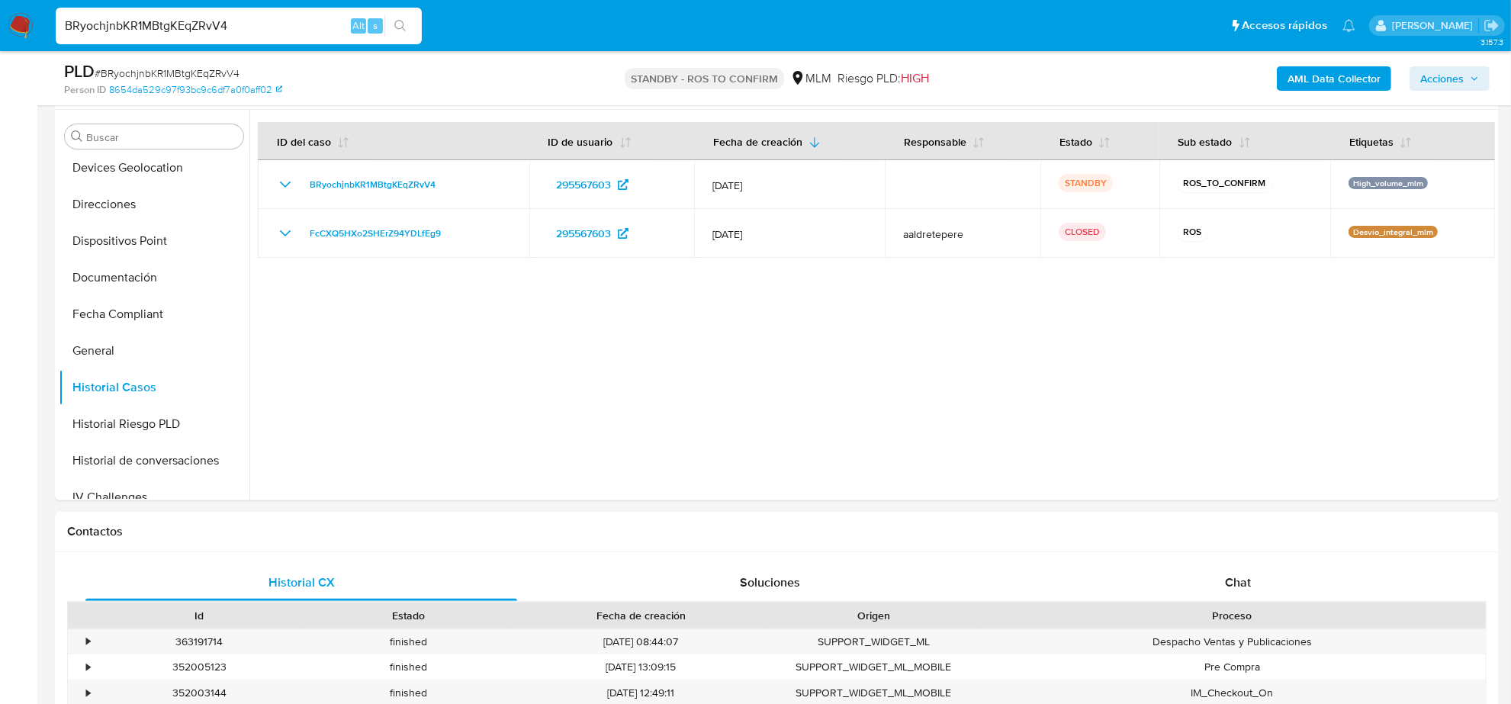
click at [268, 20] on input "BRyochjnbKR1MBtgKEqZRvV4" at bounding box center [239, 26] width 366 height 20
click at [269, 19] on input "BRyochjnbKR1MBtgKEqZRvV4" at bounding box center [239, 26] width 366 height 20
paste input "KdkoHYvBgd47ZzAeptVxM2ds"
type input "KdkoHYvBgd47ZzAeptVxM2ds"
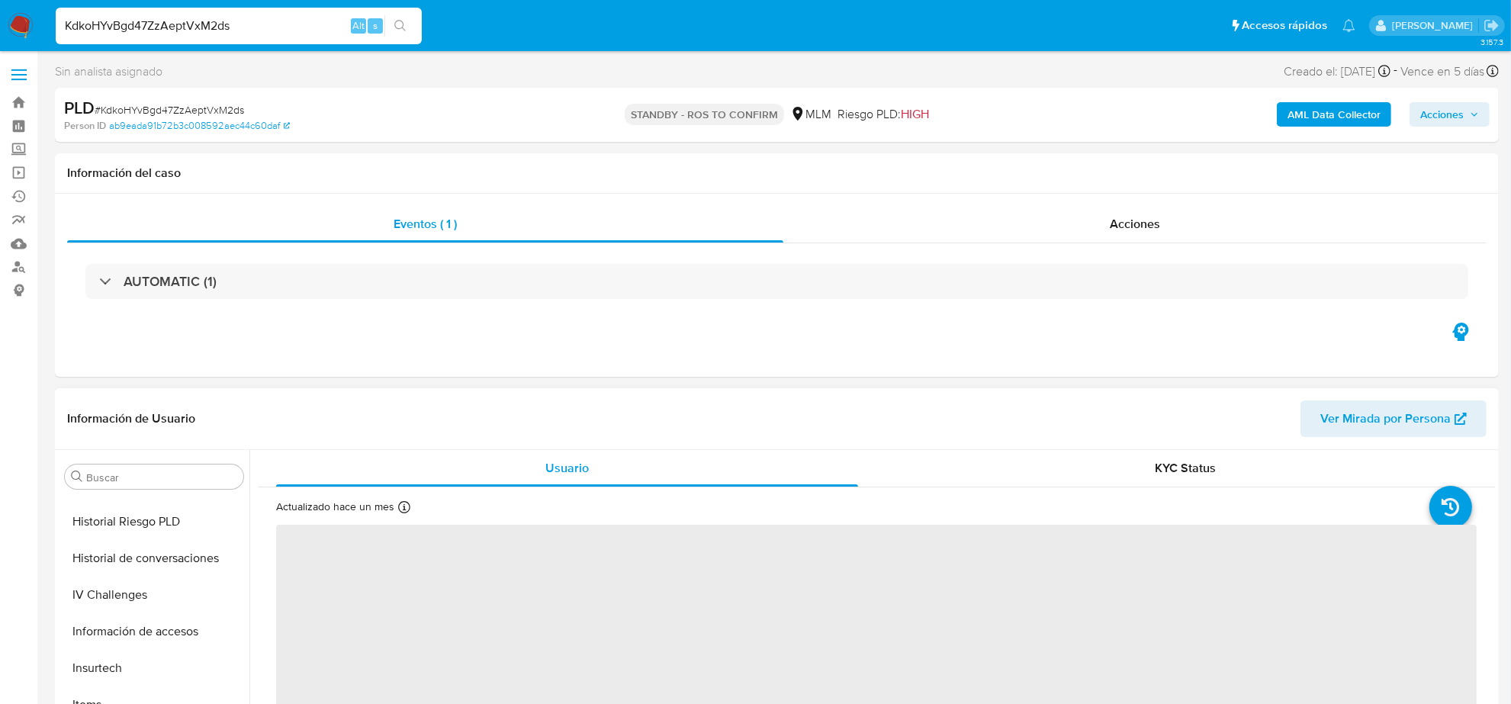
scroll to position [357, 0]
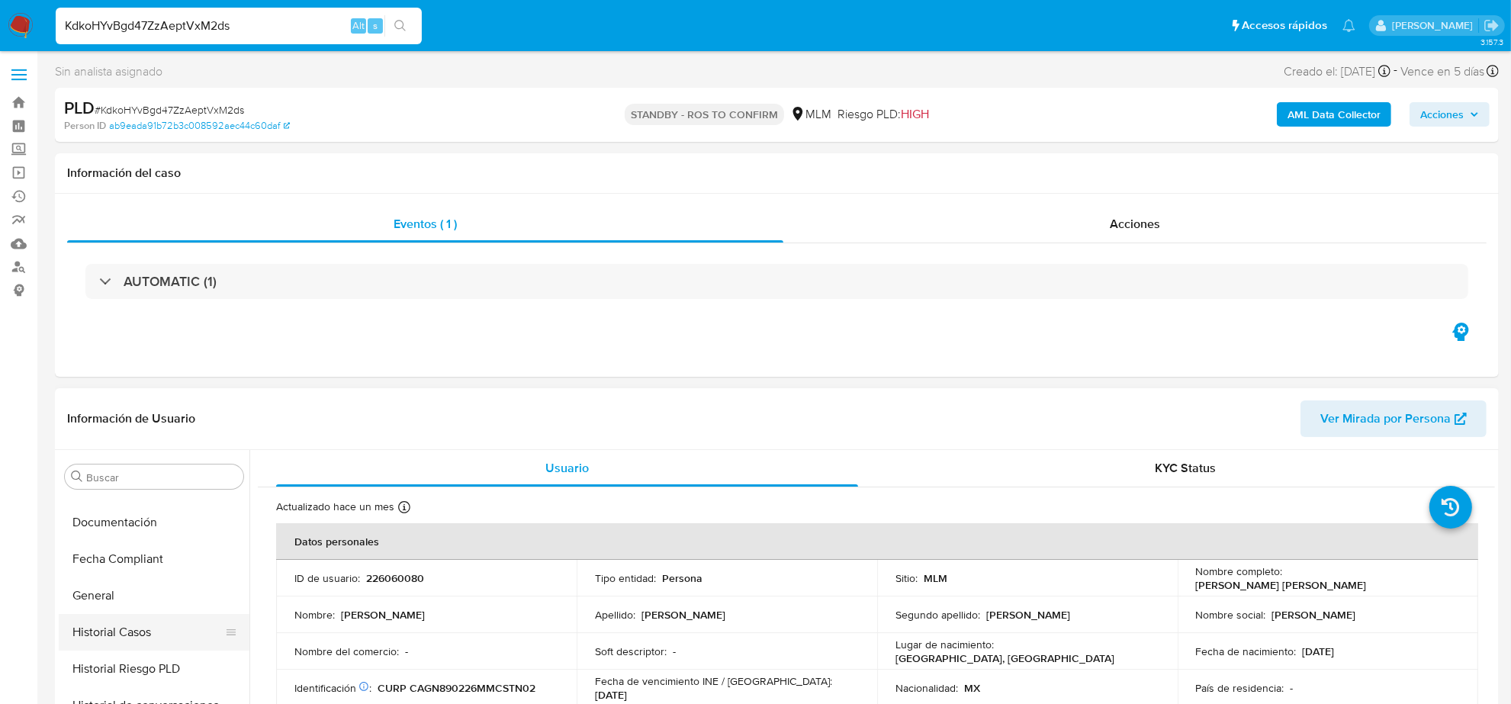
click at [145, 627] on button "Historial Casos" at bounding box center [148, 632] width 178 height 37
select select "10"
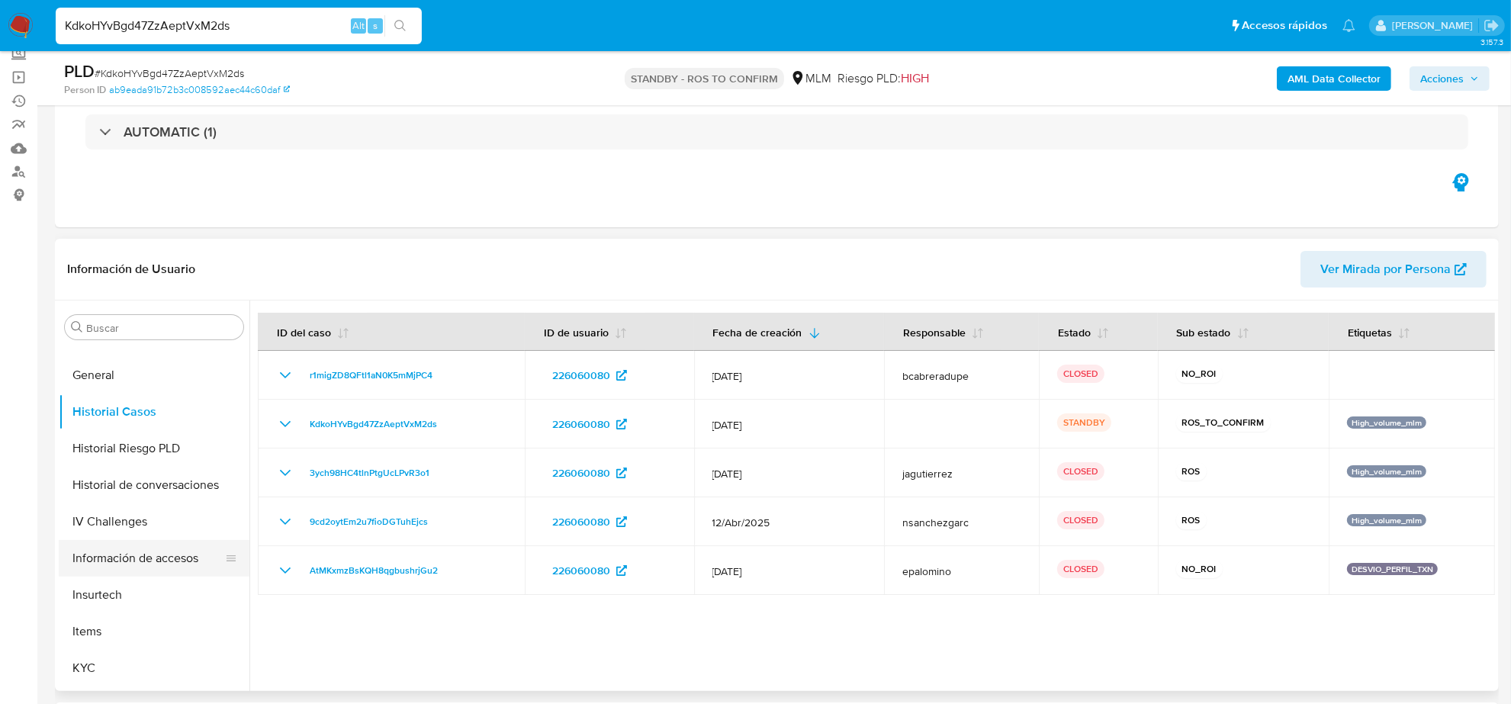
scroll to position [643, 0]
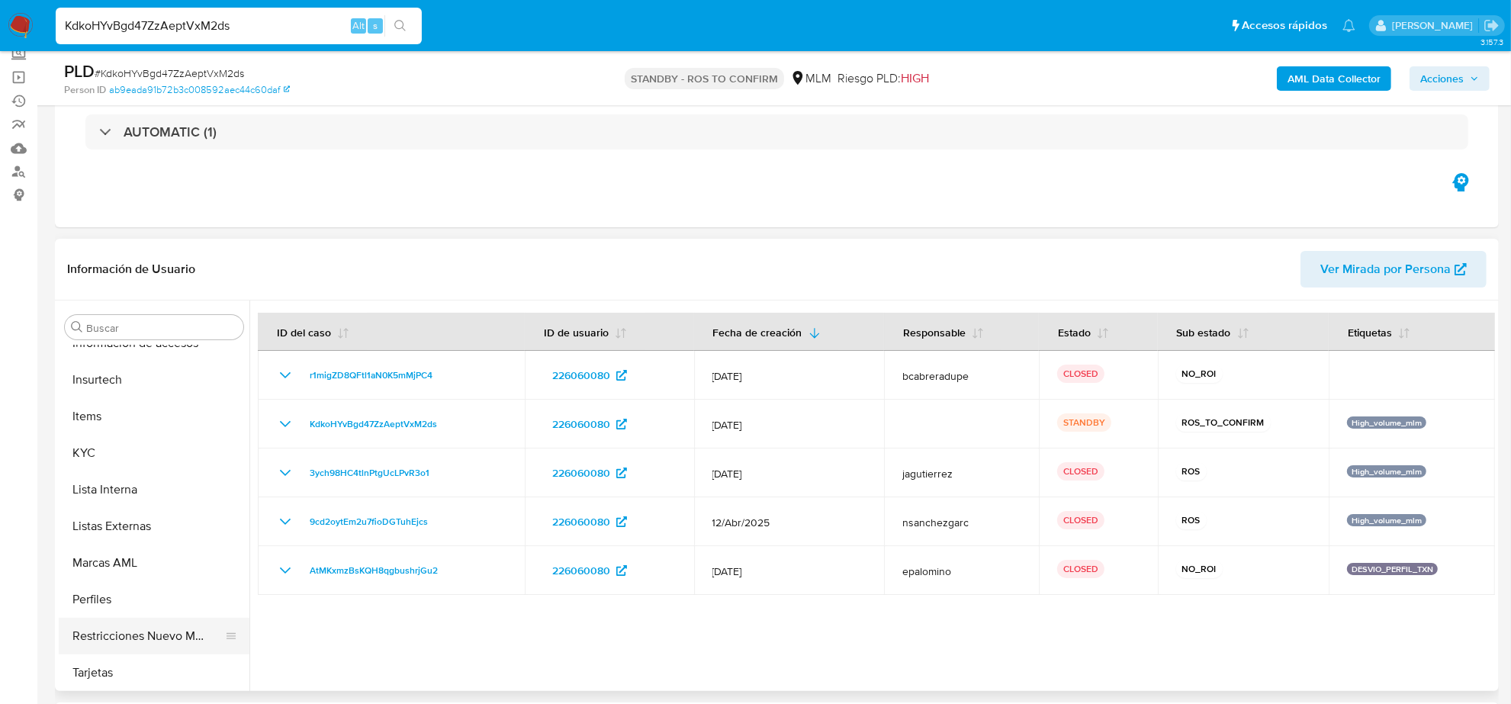
click at [158, 638] on button "Restricciones Nuevo Mundo" at bounding box center [148, 636] width 178 height 37
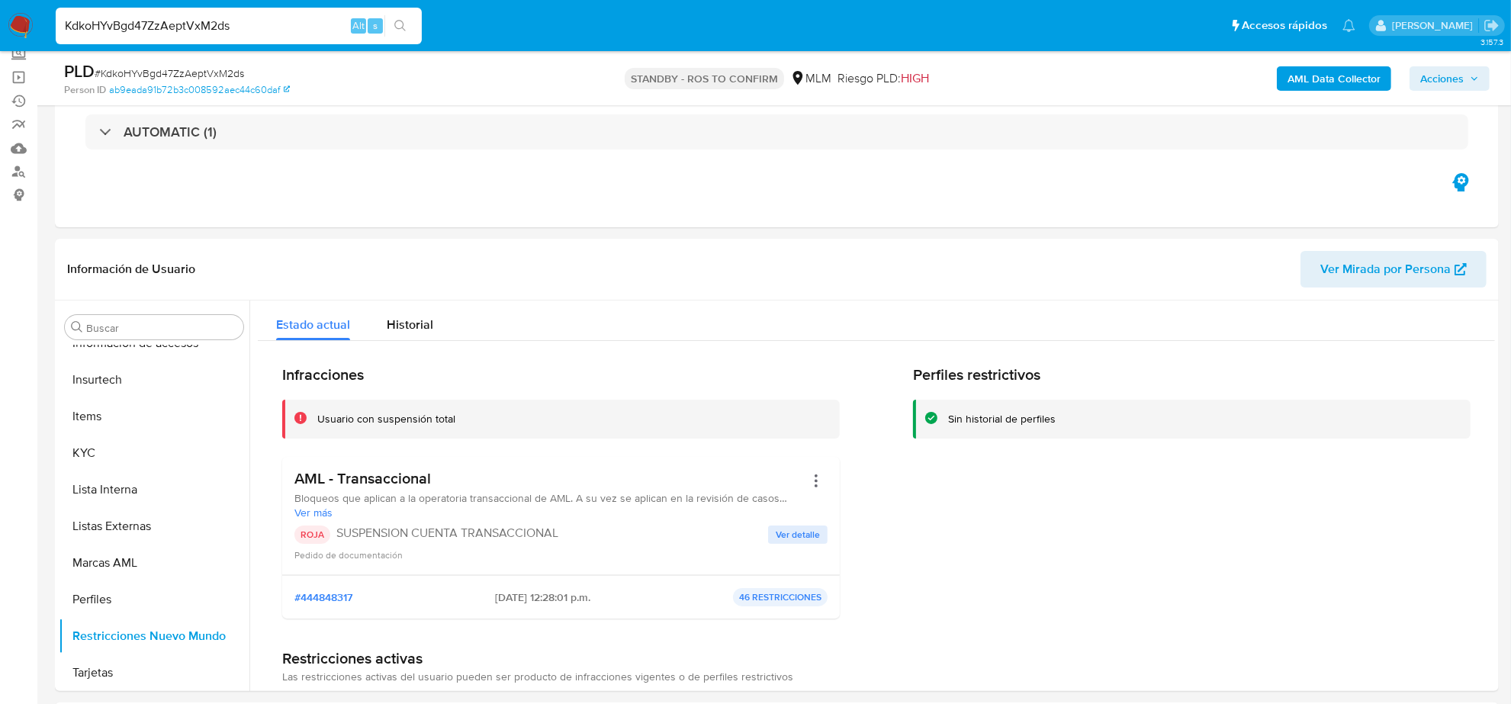
click at [275, 25] on input "KdkoHYvBgd47ZzAeptVxM2ds" at bounding box center [239, 26] width 366 height 20
paste input "UD01NLjT5UcJyeuNfy6f2nNK"
type input "UD01NLjT5UcJyeuNfy6f2nNK"
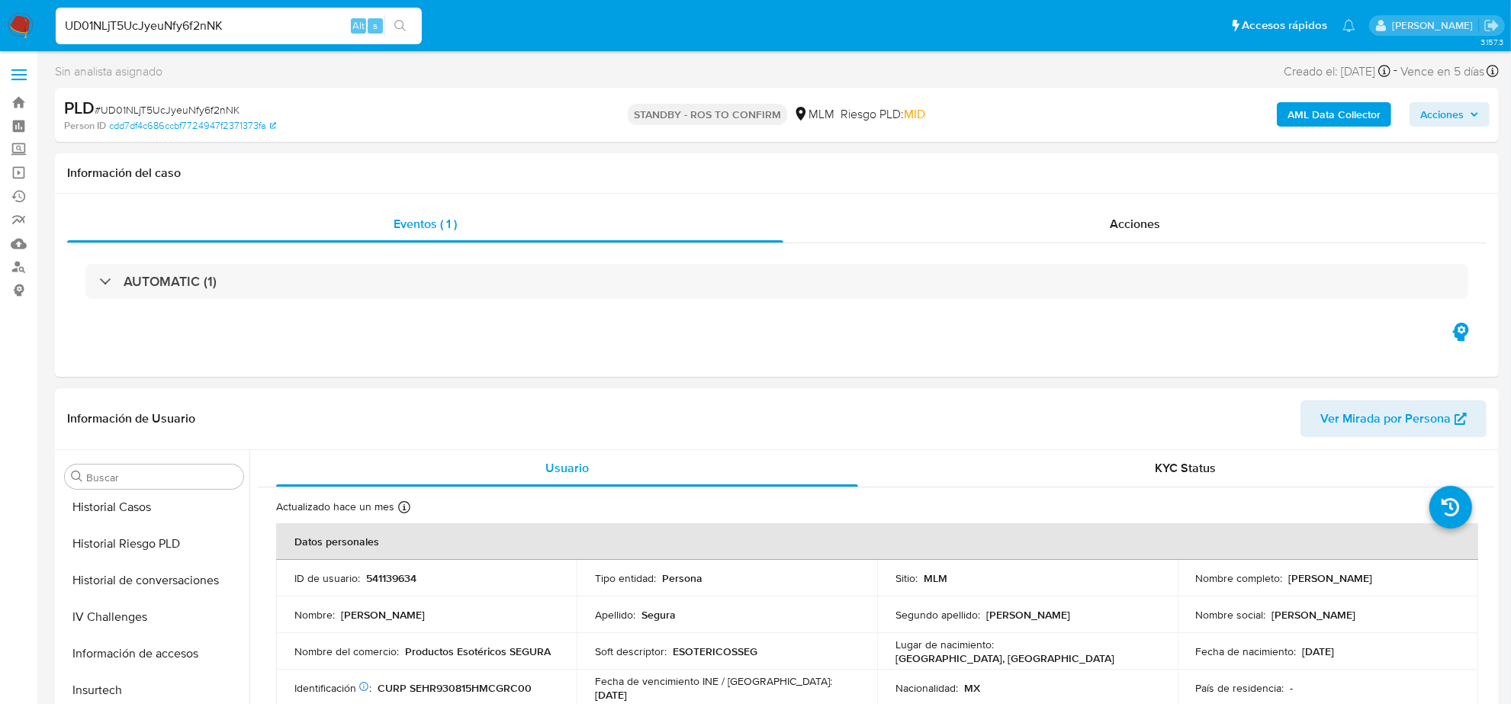
scroll to position [452, 0]
select select "10"
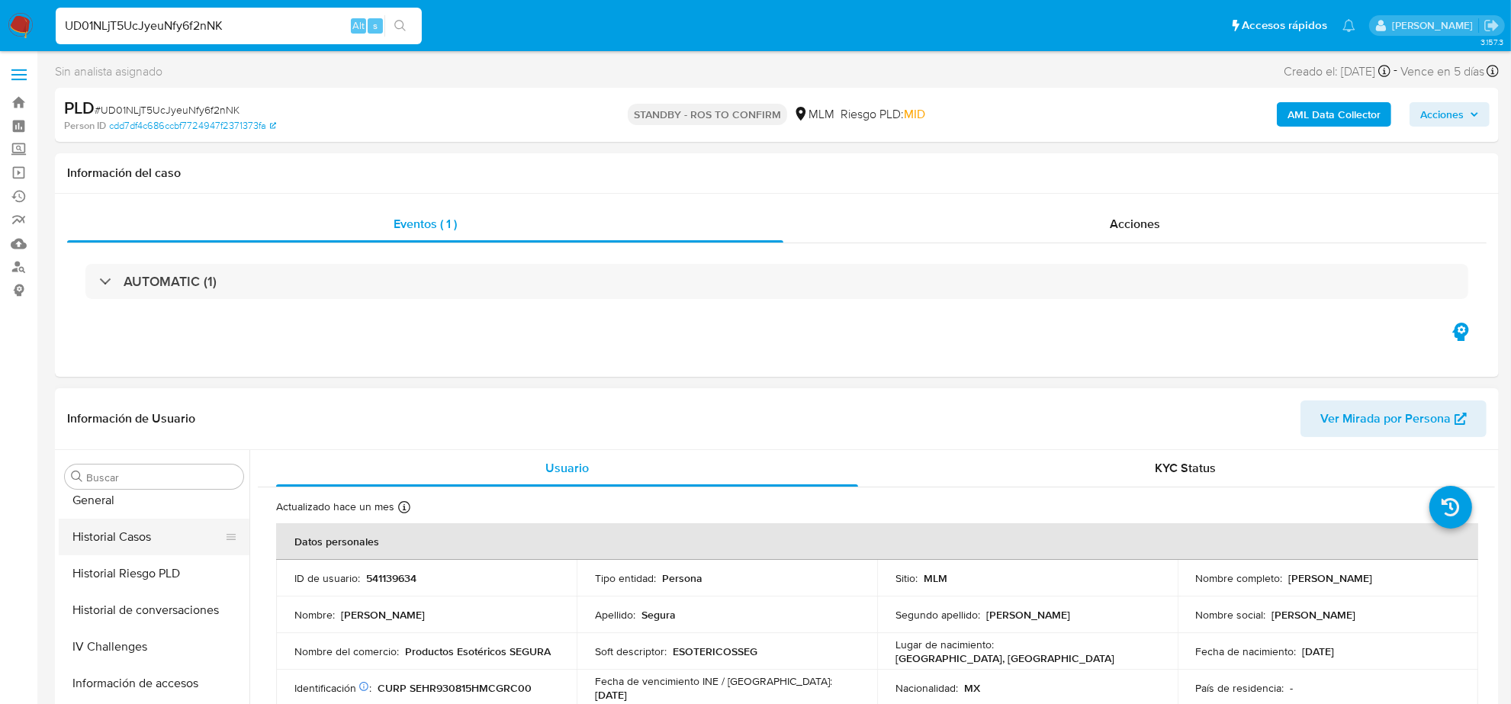
click at [140, 538] on button "Historial Casos" at bounding box center [148, 537] width 178 height 37
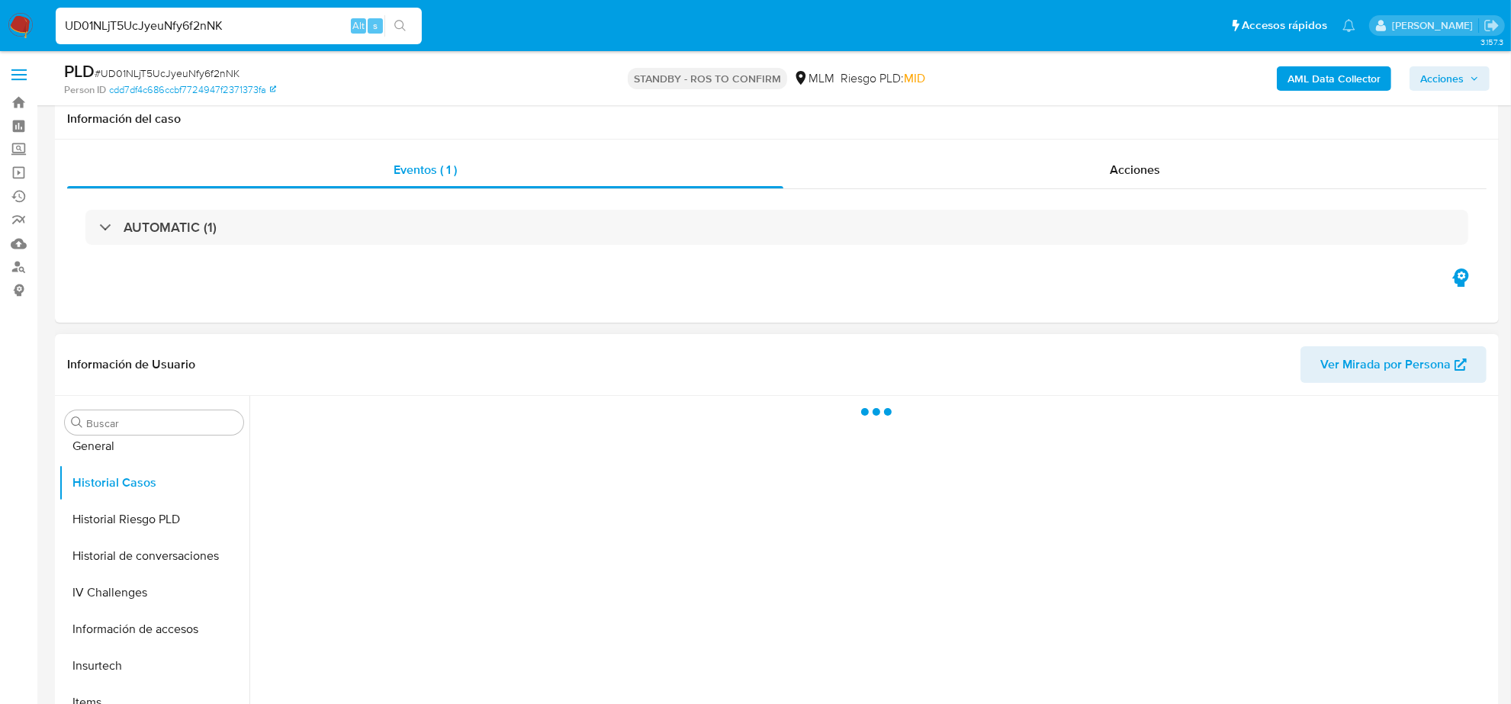
scroll to position [95, 0]
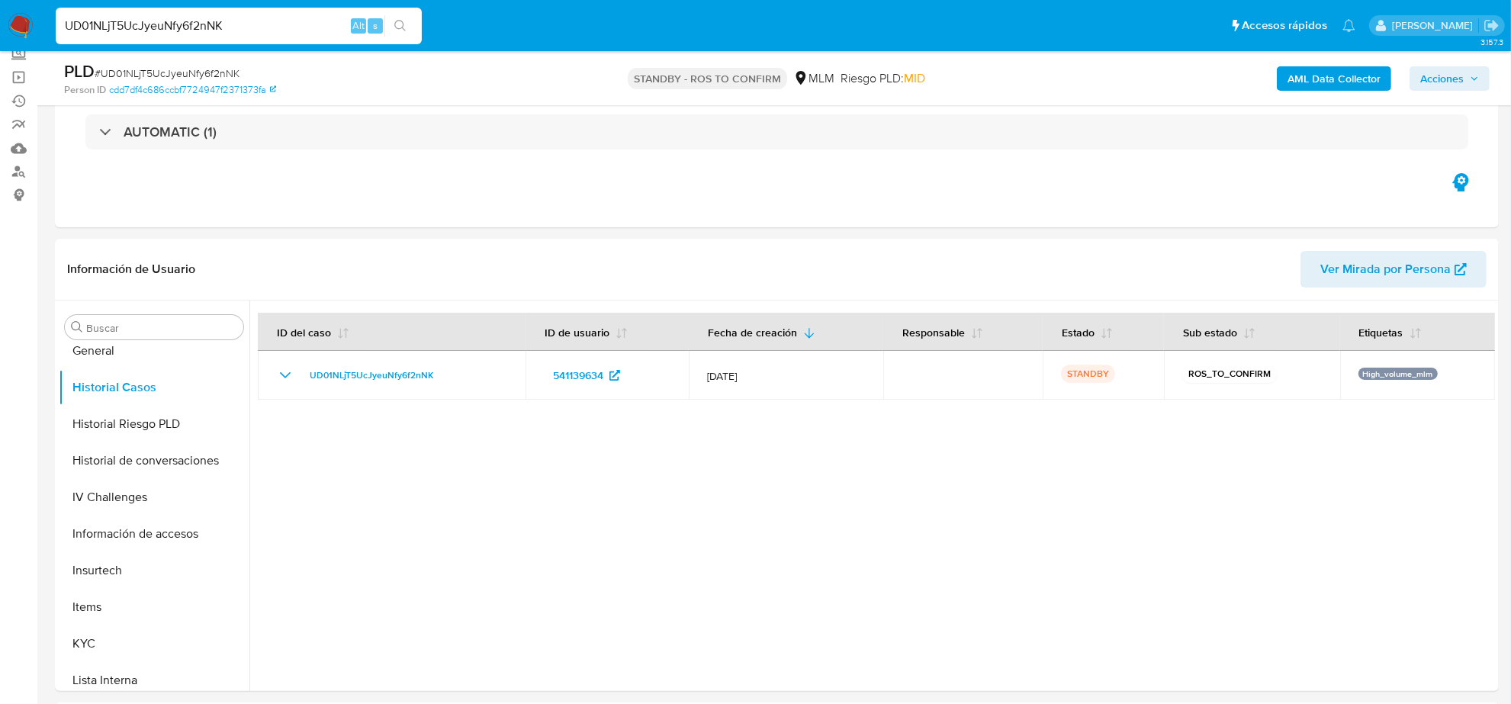
click at [195, 28] on input "UD01NLjT5UcJyeuNfy6f2nNK" at bounding box center [239, 26] width 366 height 20
paste input "kNAA0PyHf8ZgxzjHM2KIu0W1"
type input "kNAA0PyHf8ZgxzjHM2KIu0W1"
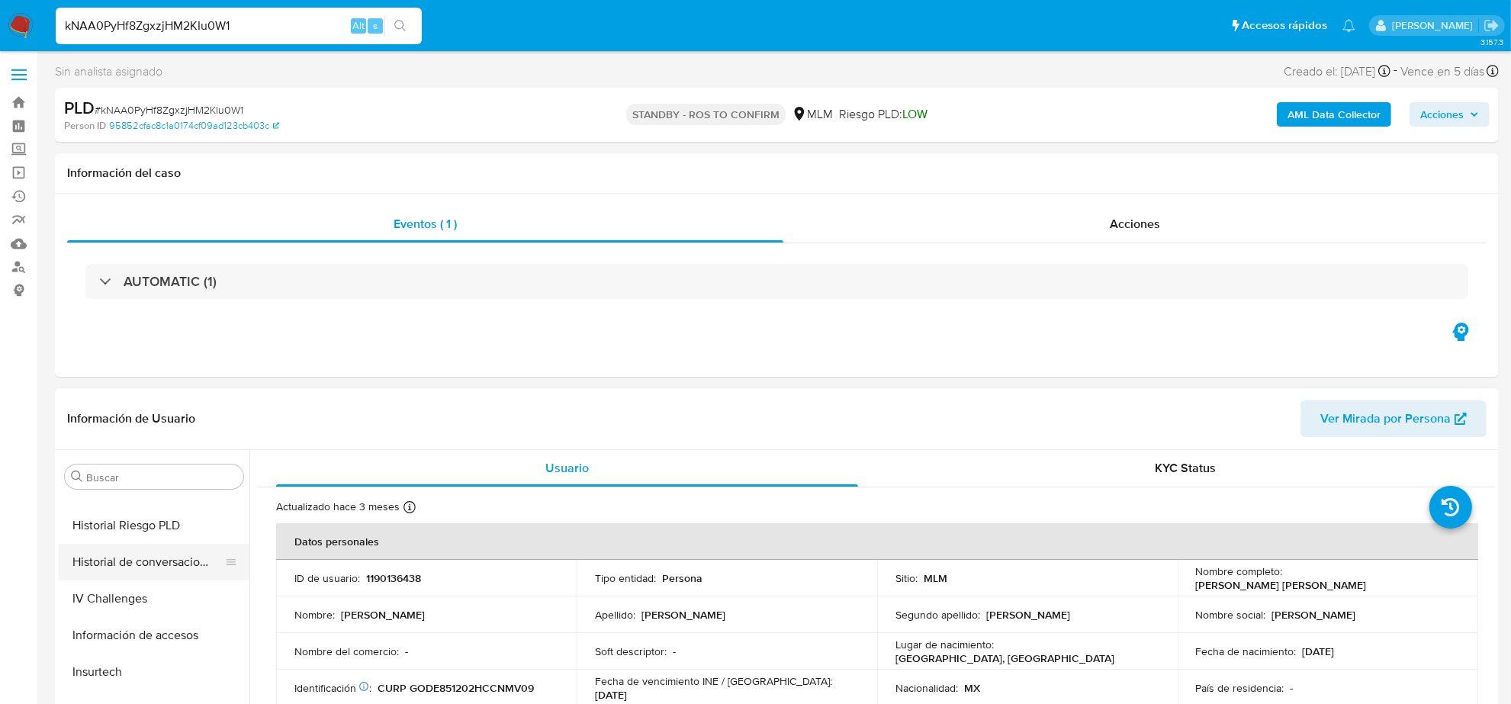
scroll to position [452, 0]
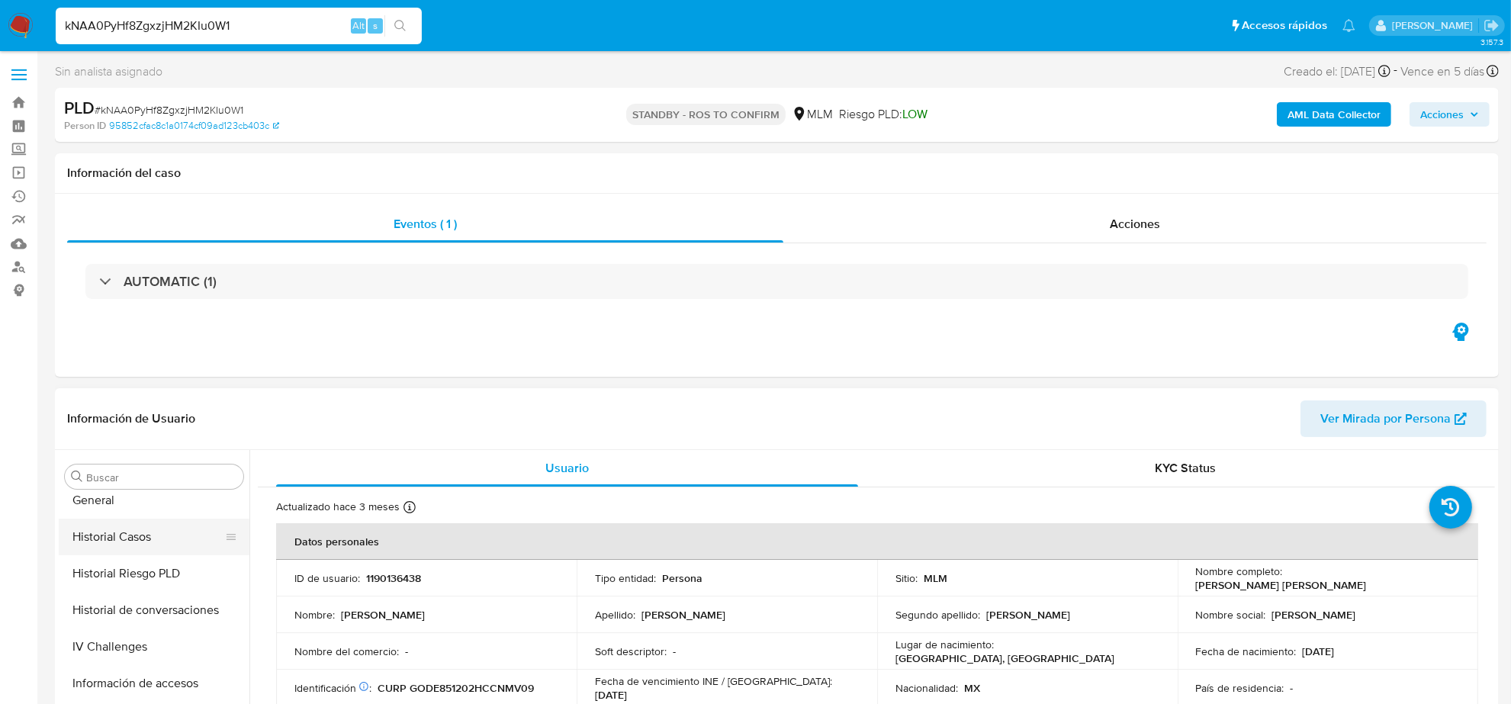
select select "10"
click at [136, 543] on button "Historial Casos" at bounding box center [148, 537] width 178 height 37
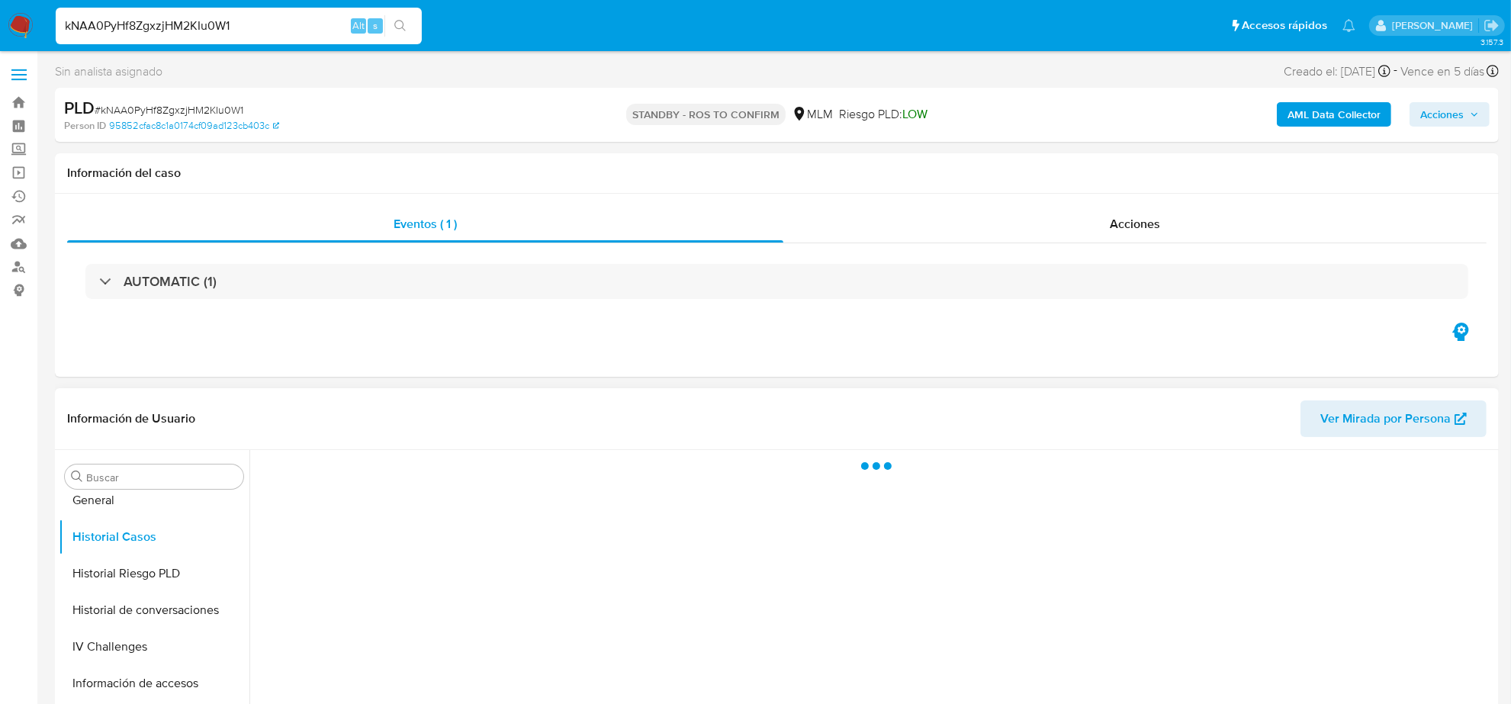
scroll to position [191, 0]
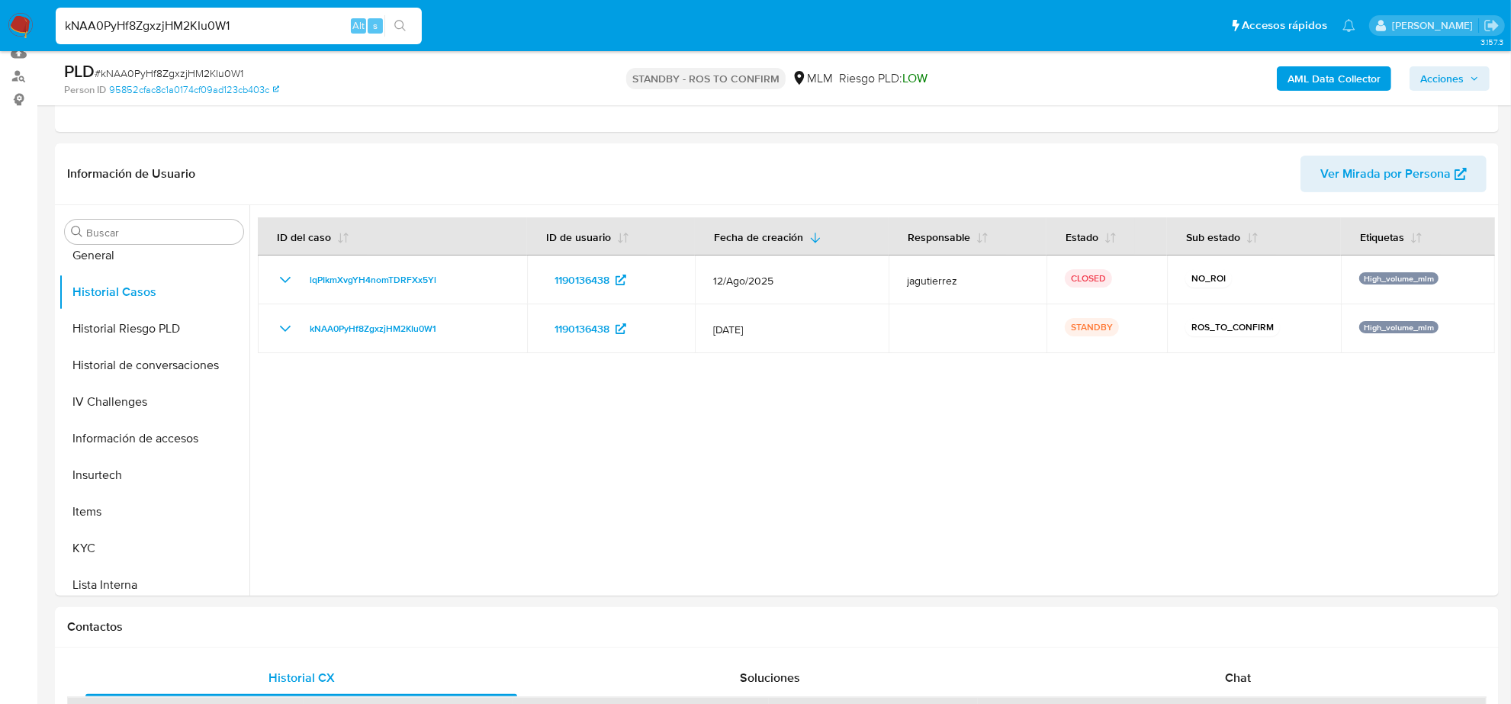
click at [159, 31] on input "kNAA0PyHf8ZgxzjHM2KIu0W1" at bounding box center [239, 26] width 366 height 20
paste input "26jpQeTYjsHngCfFMhMlmhqv"
type input "26jpQeTYjsHngCfFMhMlmhqv"
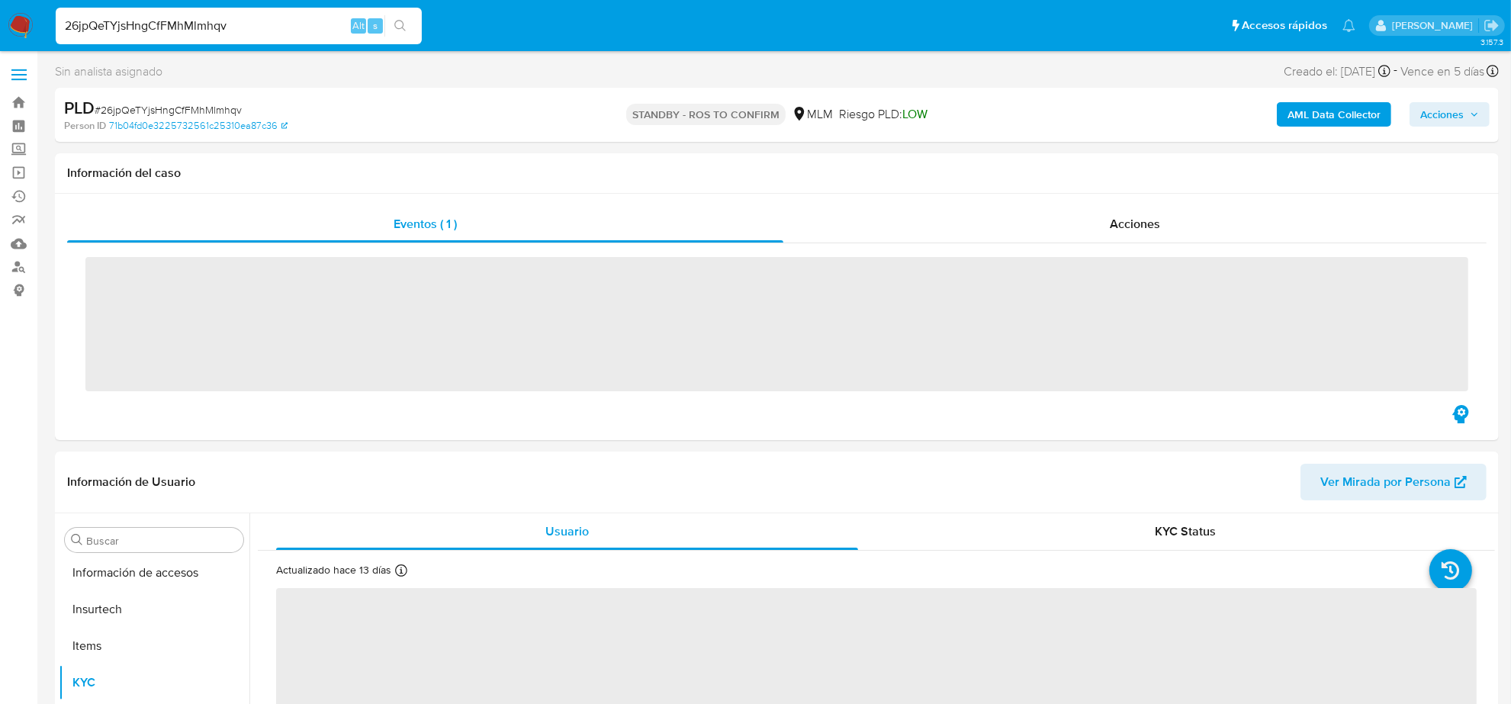
scroll to position [643, 0]
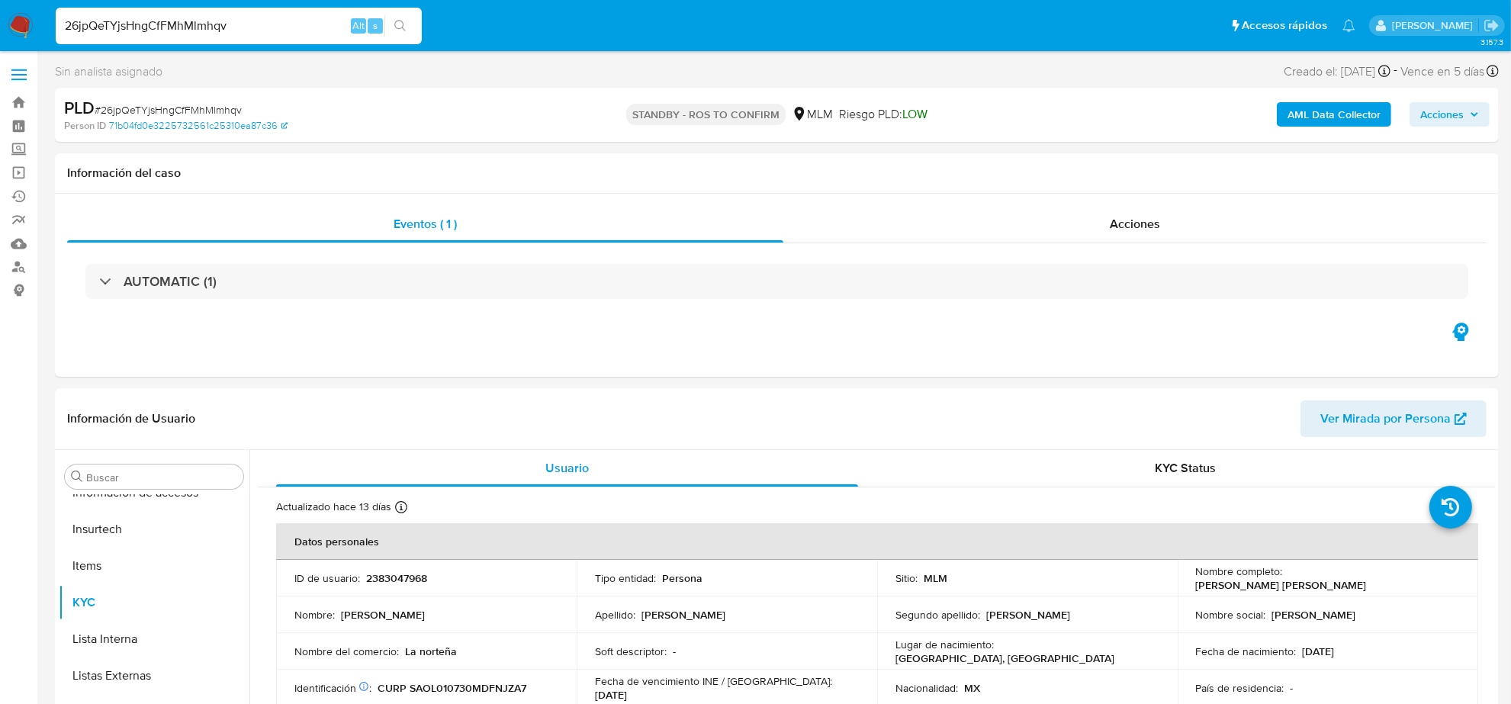
select select "10"
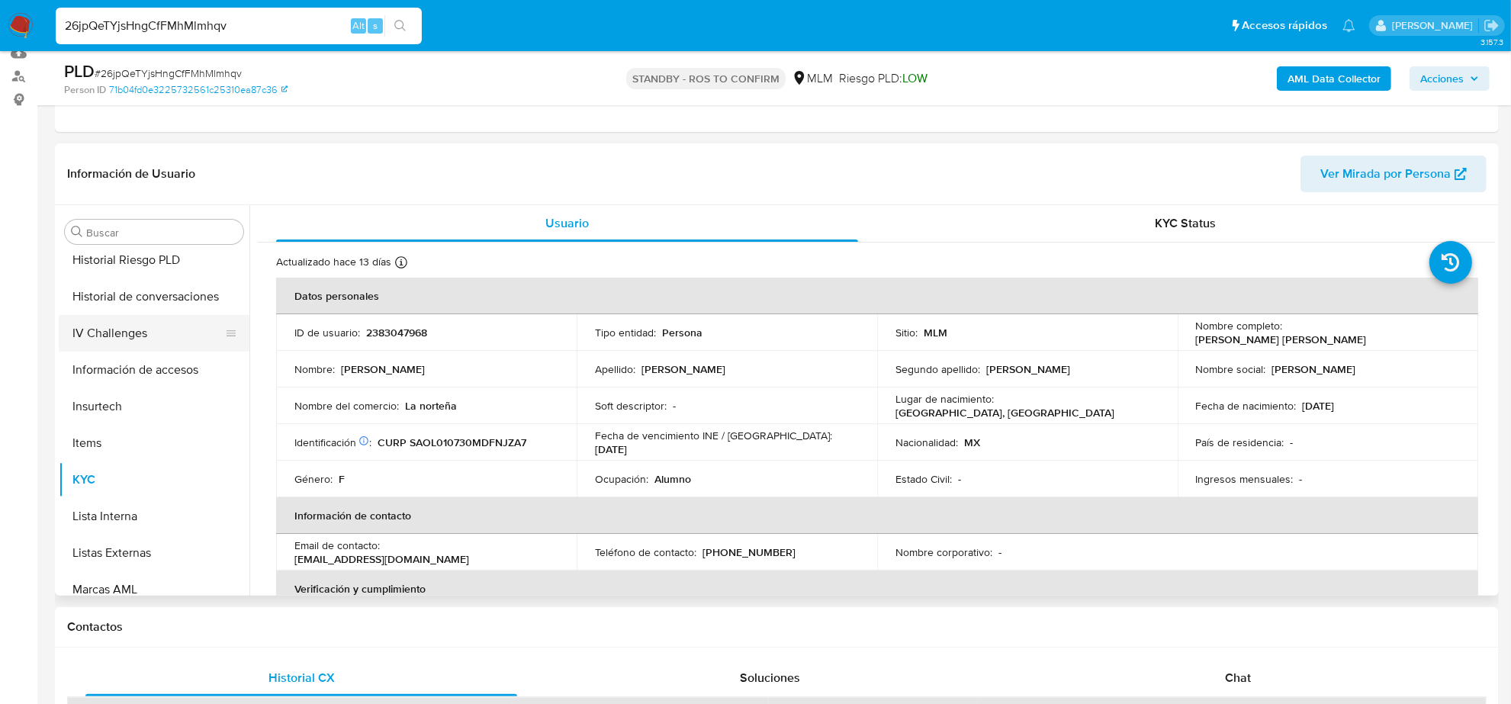
scroll to position [357, 0]
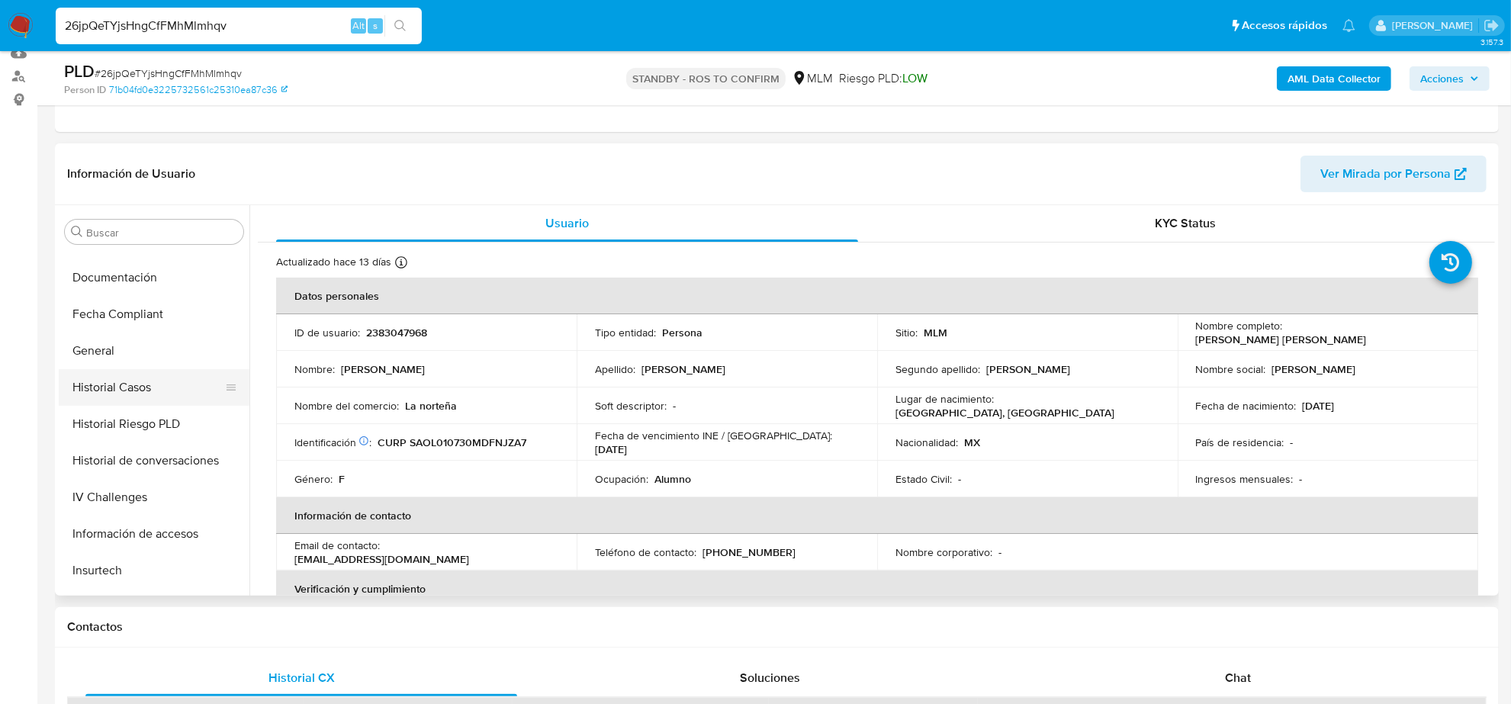
click at [97, 381] on button "Historial Casos" at bounding box center [148, 387] width 178 height 37
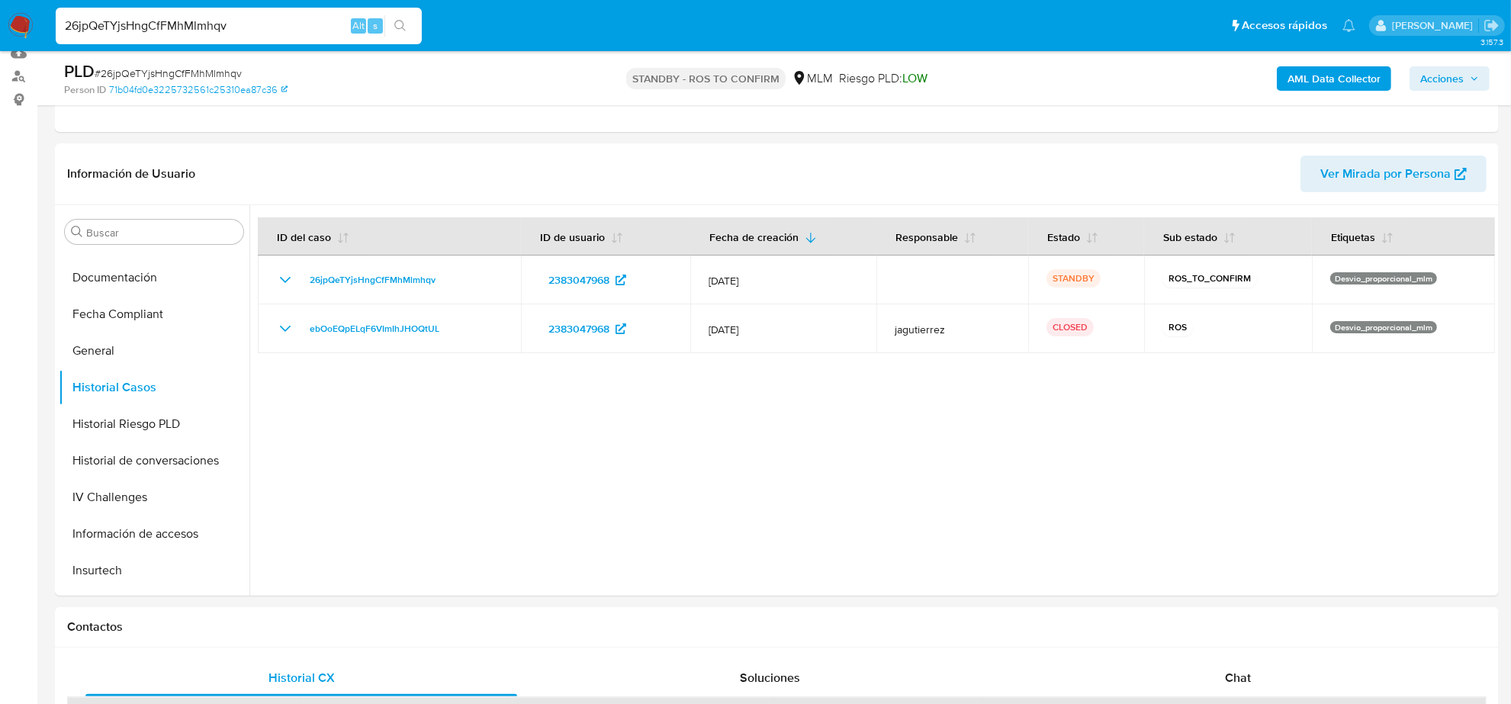
click at [211, 21] on input "26jpQeTYjsHngCfFMhMlmhqv" at bounding box center [239, 26] width 366 height 20
paste input "DlYxFFF0bS7DnB7t1j6dijDL"
type input "DlYxFFF0bS7DnB7t1j6dijDL"
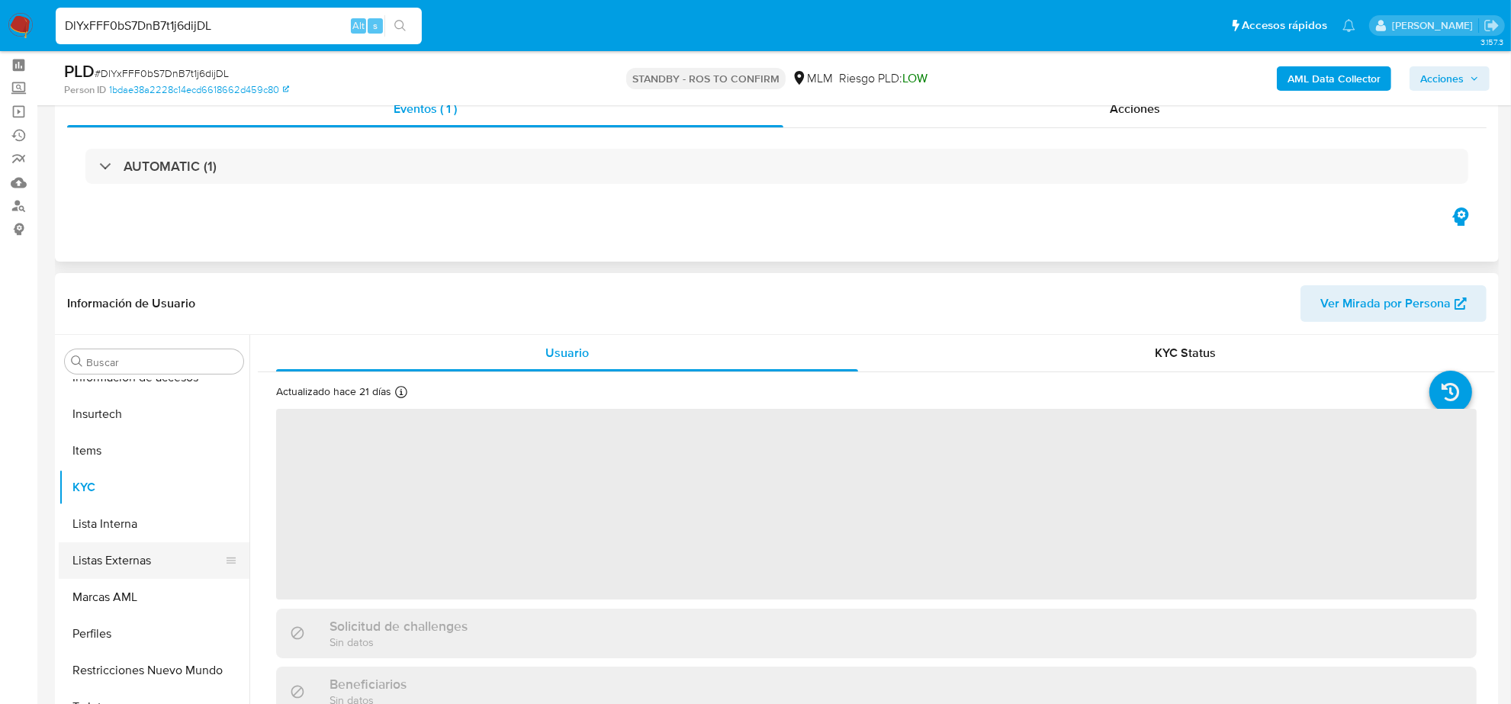
scroll to position [95, 0]
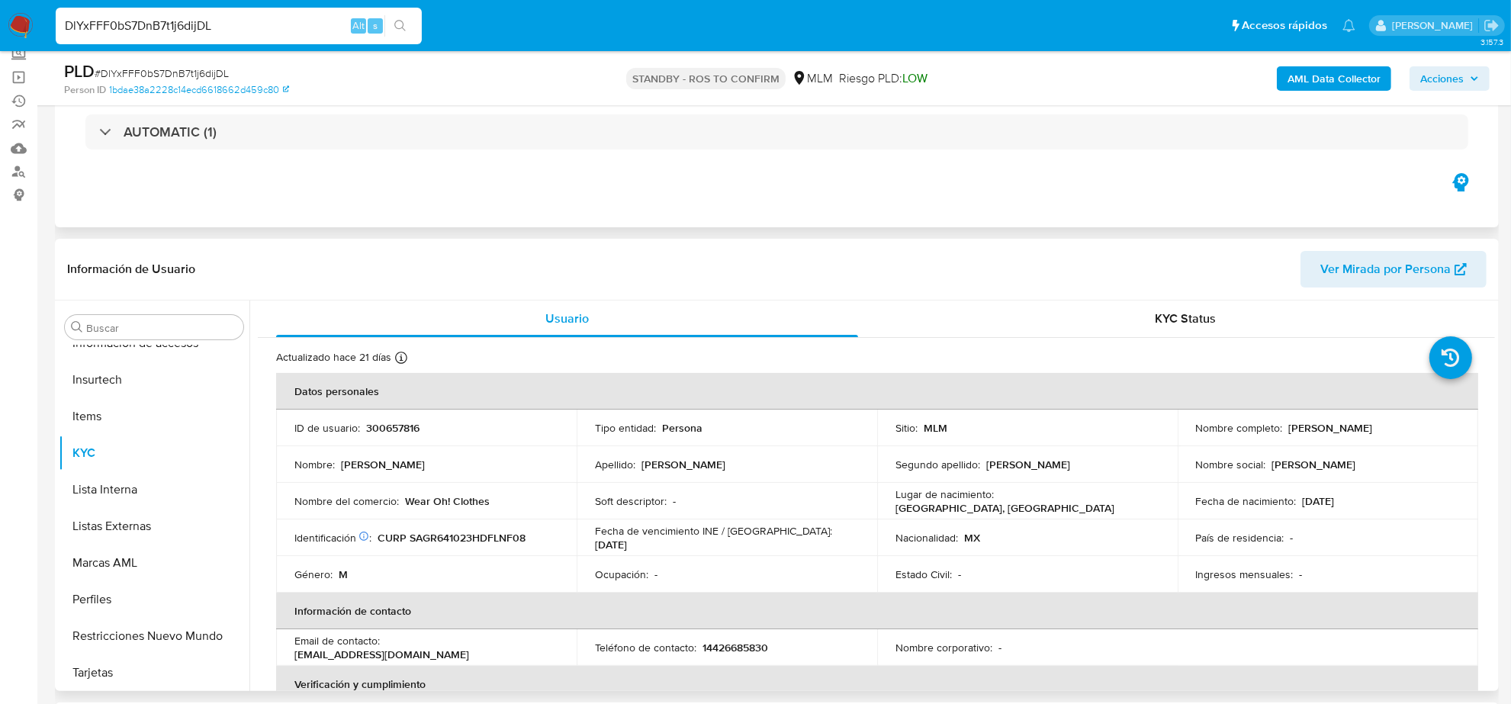
select select "10"
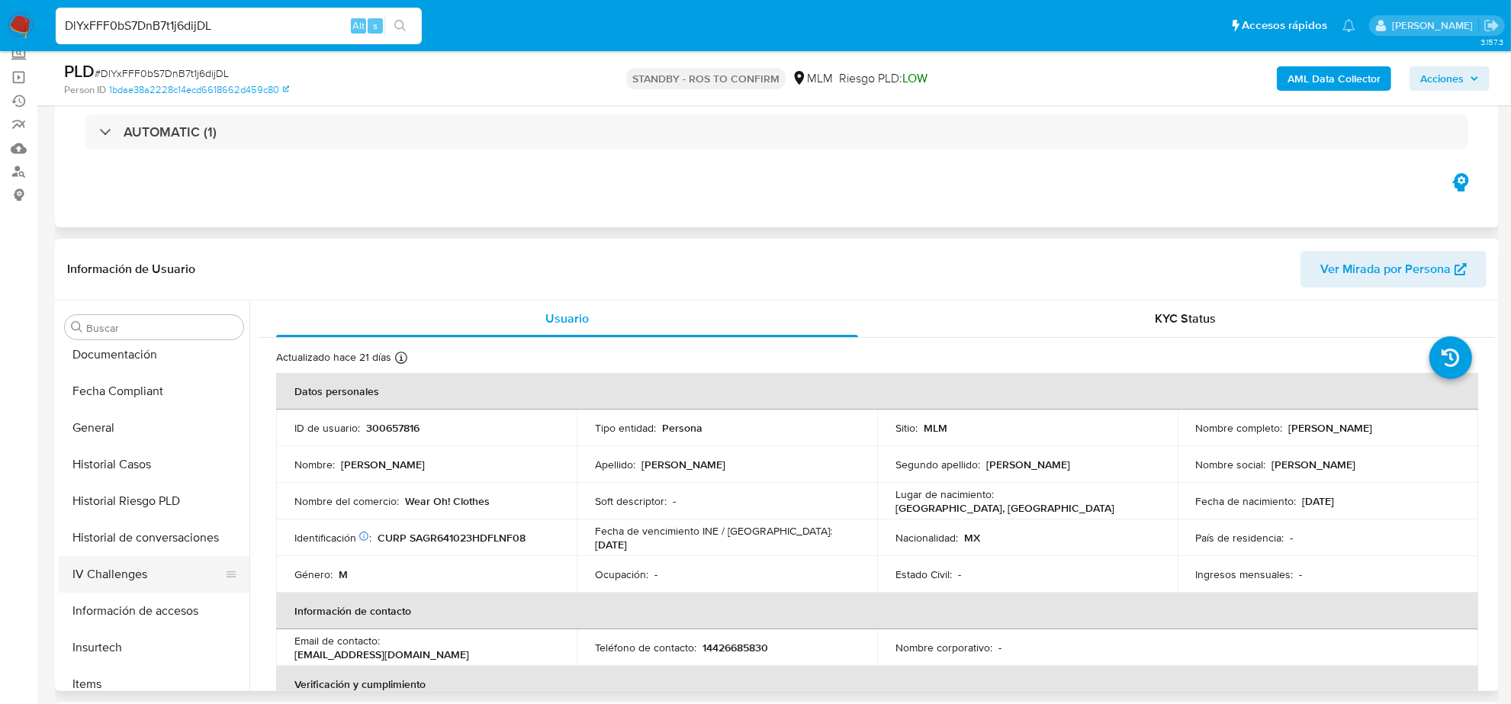
scroll to position [357, 0]
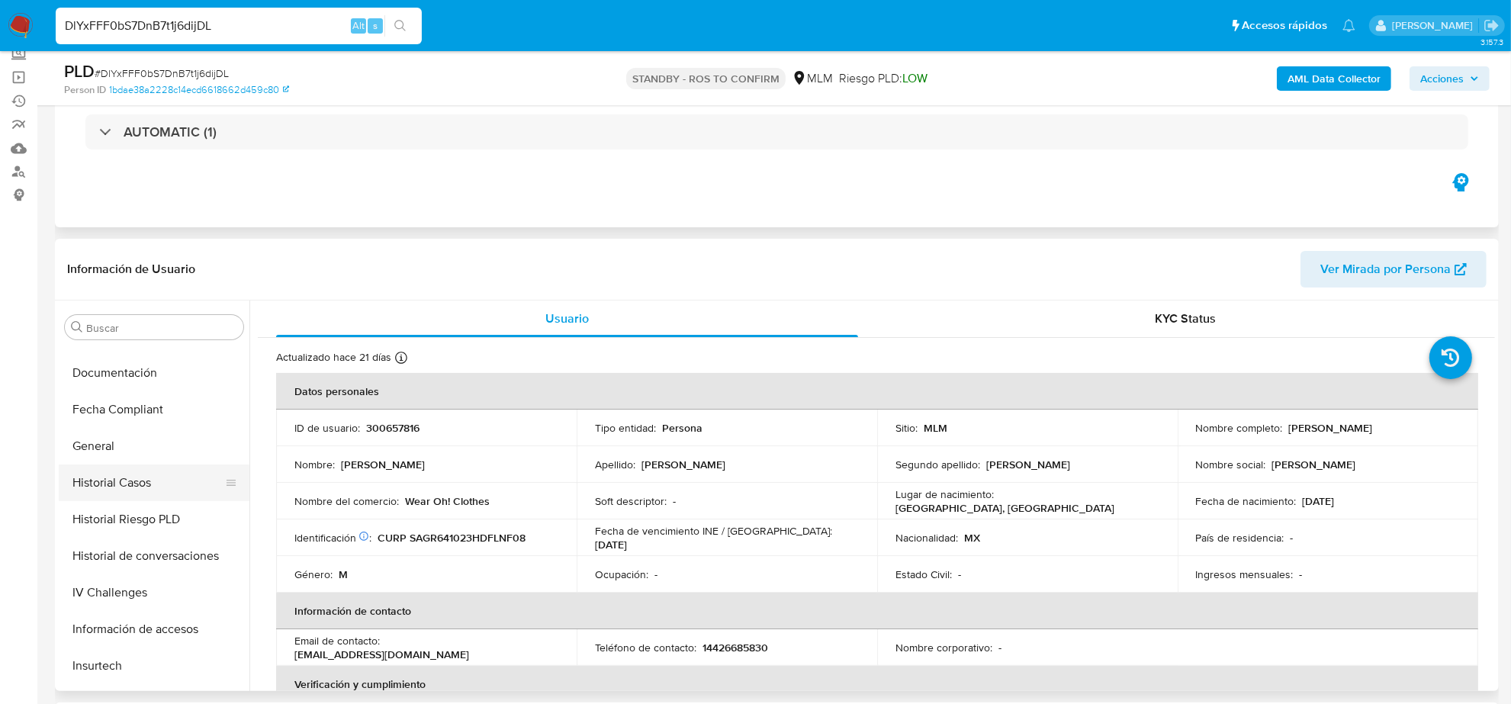
click at [170, 489] on button "Historial Casos" at bounding box center [148, 482] width 178 height 37
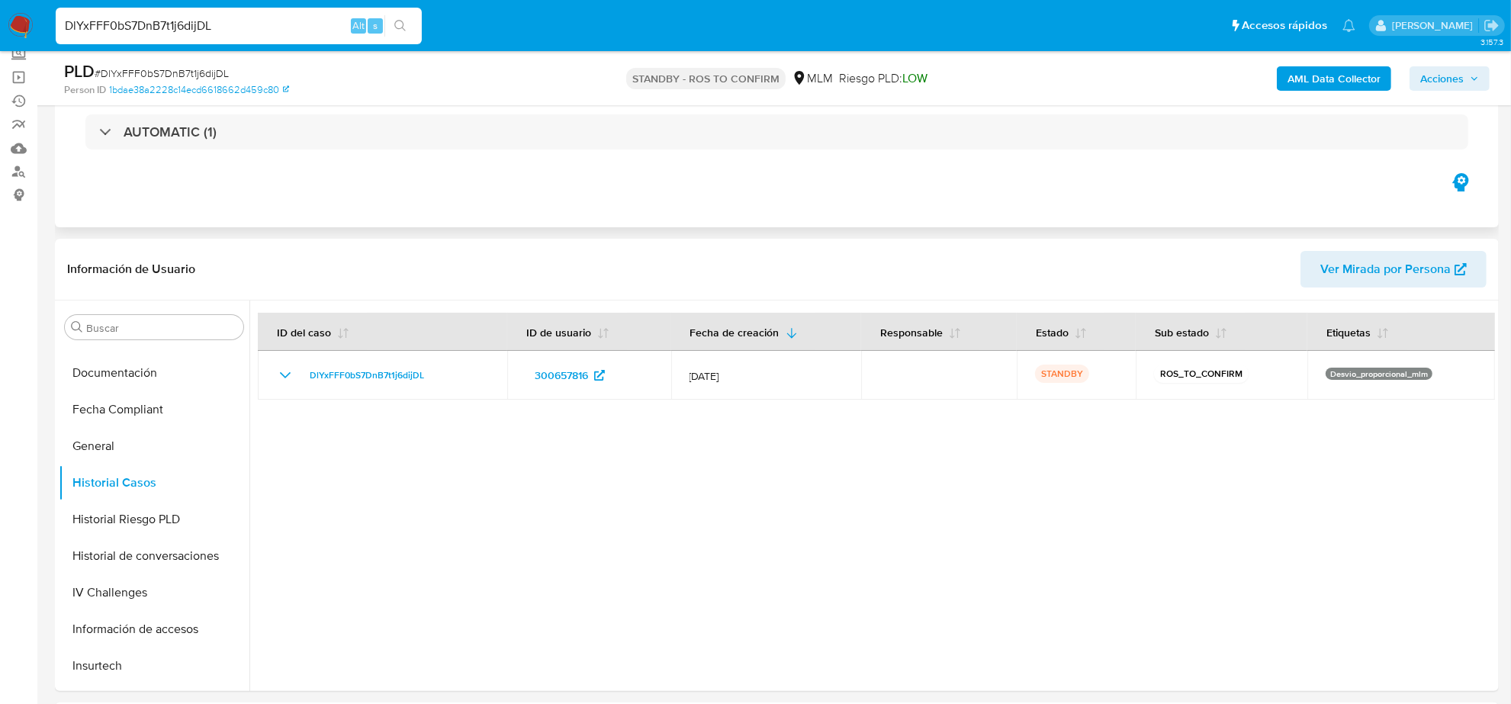
click at [220, 29] on input "DlYxFFF0bS7DnB7t1j6dijDL" at bounding box center [239, 26] width 366 height 20
click at [221, 28] on input "DlYxFFF0bS7DnB7t1j6dijDL" at bounding box center [239, 26] width 366 height 20
paste input "fhqQfPBeVeCqdlm0BcsNf2mK"
type input "fhqQfPBeVeCqdlm0BcsNf2mK"
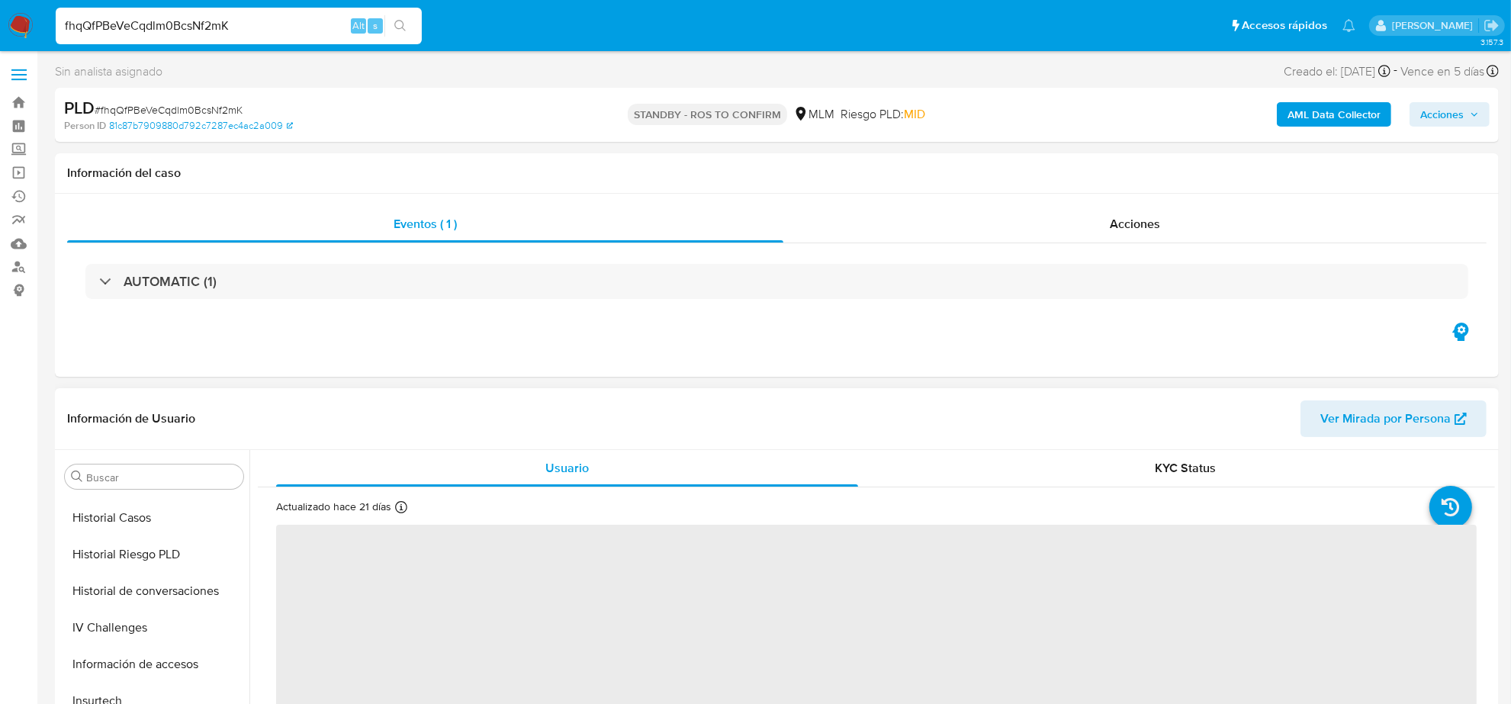
scroll to position [452, 0]
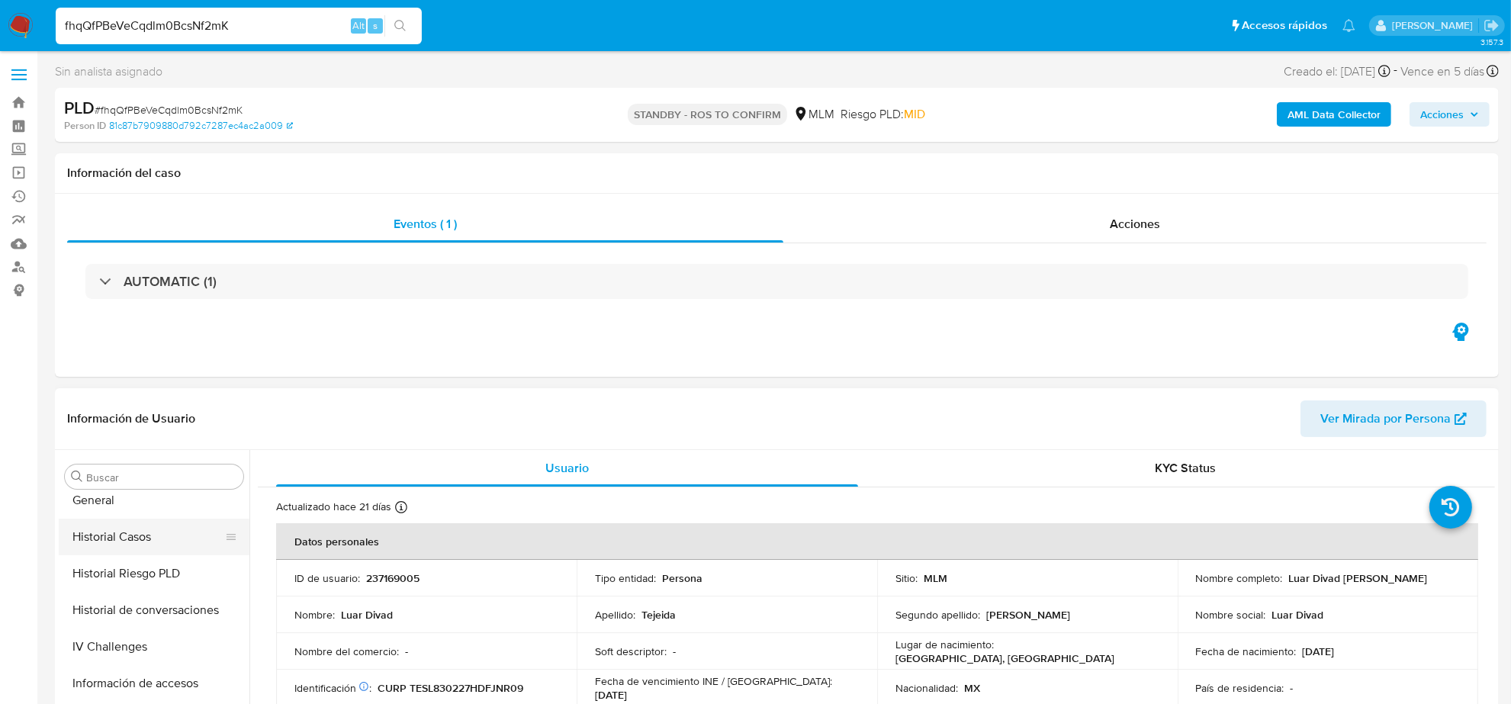
click at [143, 550] on button "Historial Casos" at bounding box center [148, 537] width 178 height 37
select select "10"
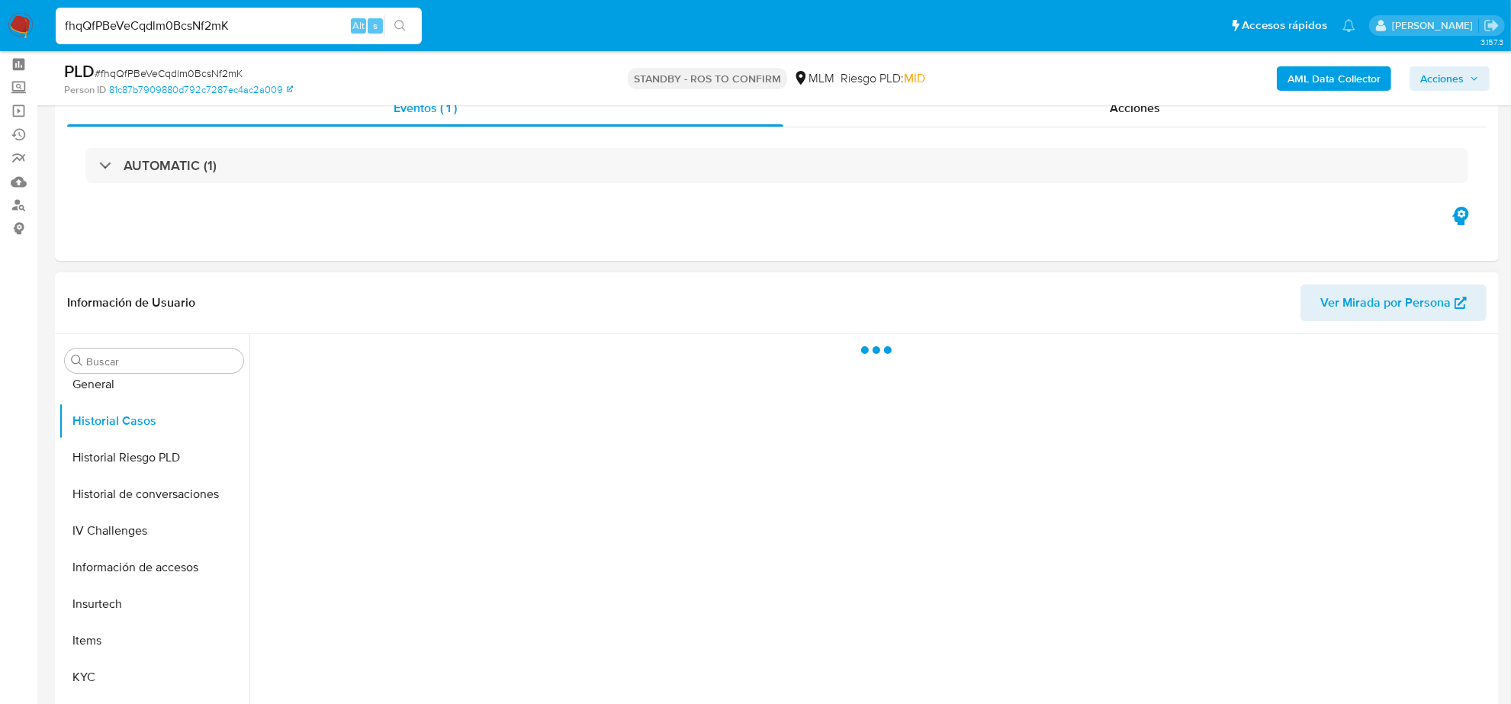
scroll to position [95, 0]
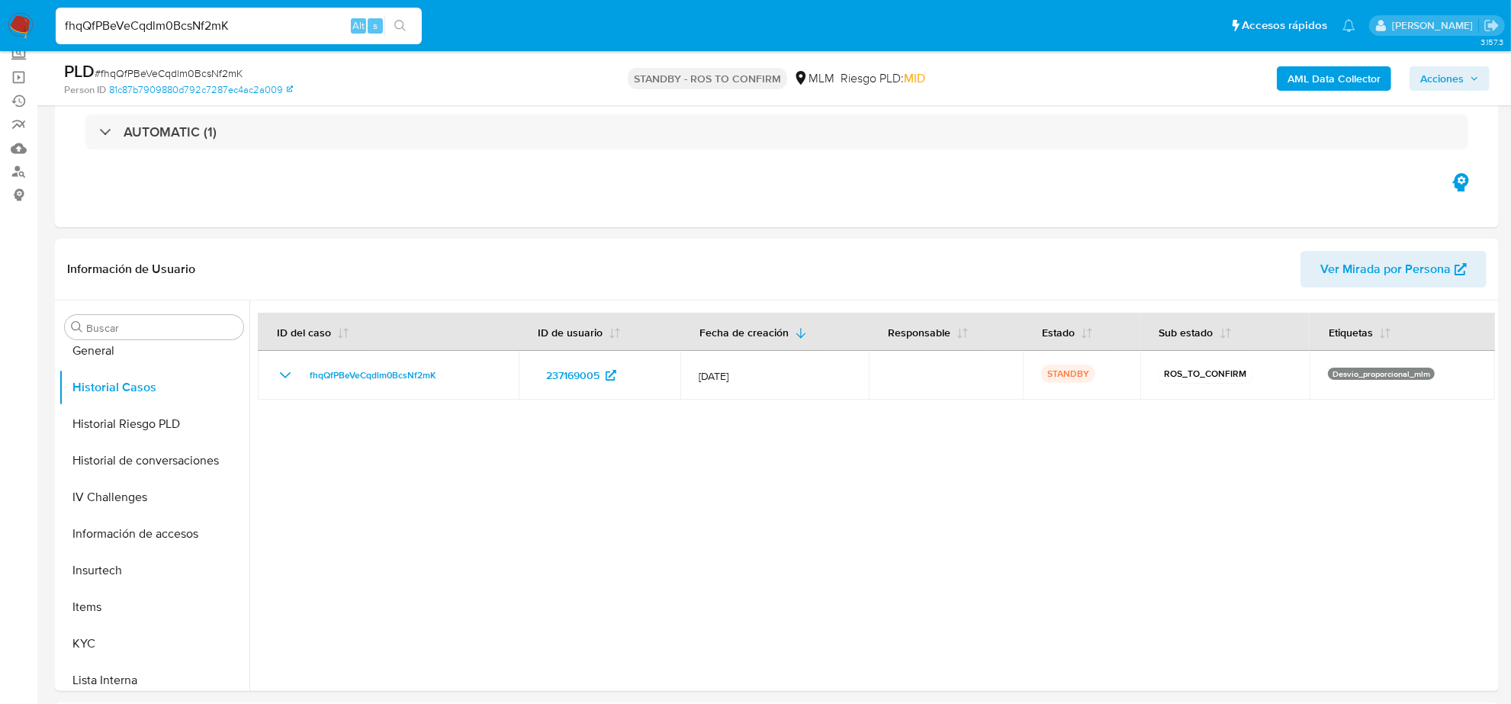
click at [261, 27] on input "fhqQfPBeVeCqdlm0BcsNf2mK" at bounding box center [239, 26] width 366 height 20
paste input "QZbptPA7bW37Y2DzYBZOTGSB"
type input "QZbptPA7bW37Y2DzYBZOTGSB"
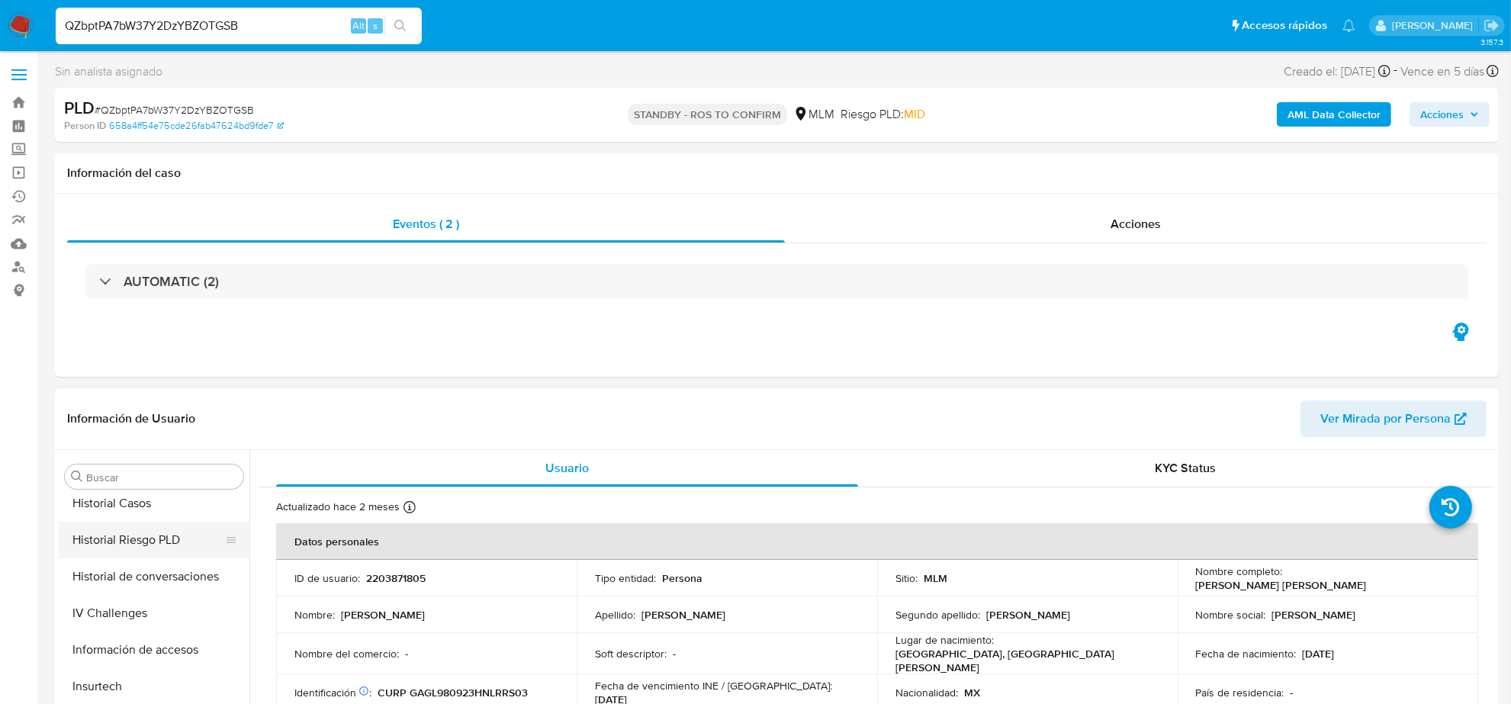
select select "10"
click at [147, 573] on button "Historial Riesgo PLD" at bounding box center [148, 573] width 178 height 37
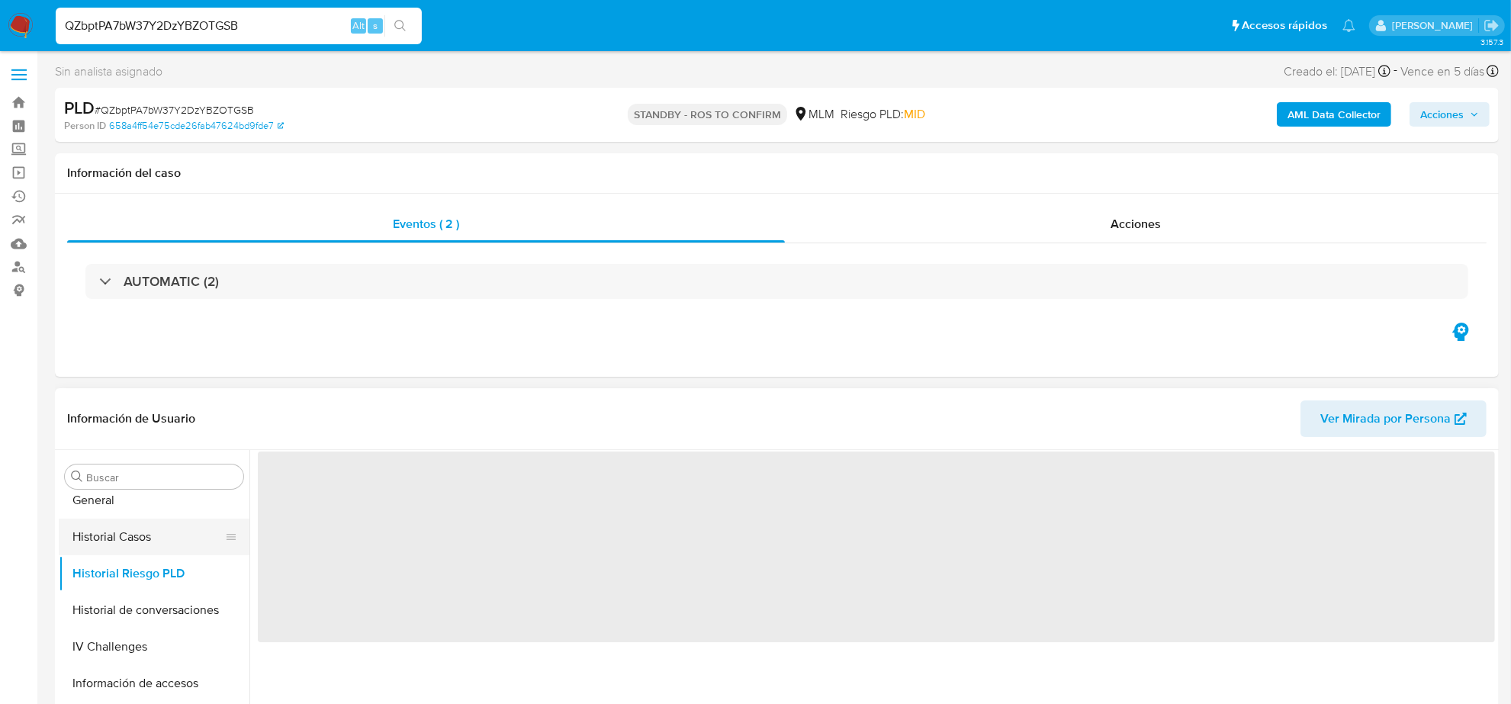
click at [137, 538] on button "Historial Casos" at bounding box center [148, 537] width 178 height 37
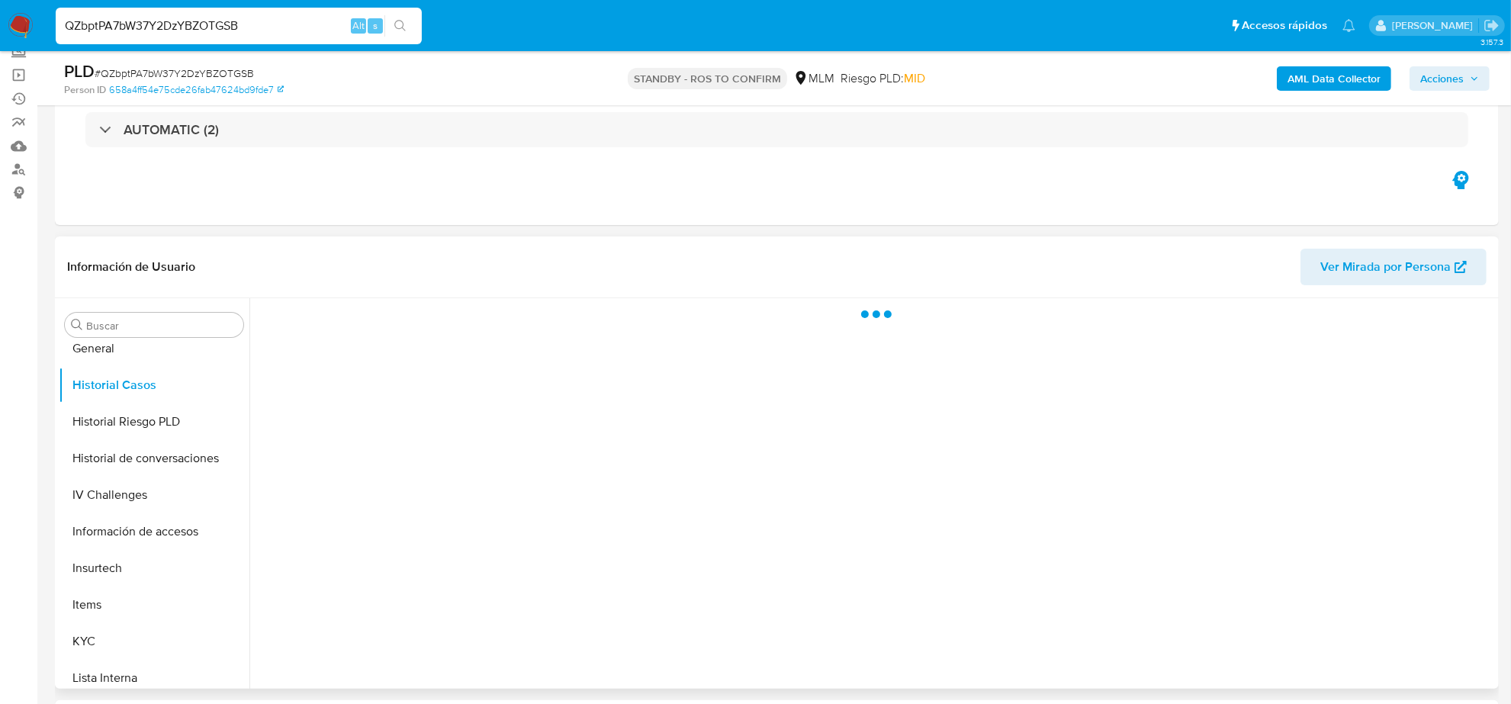
scroll to position [191, 0]
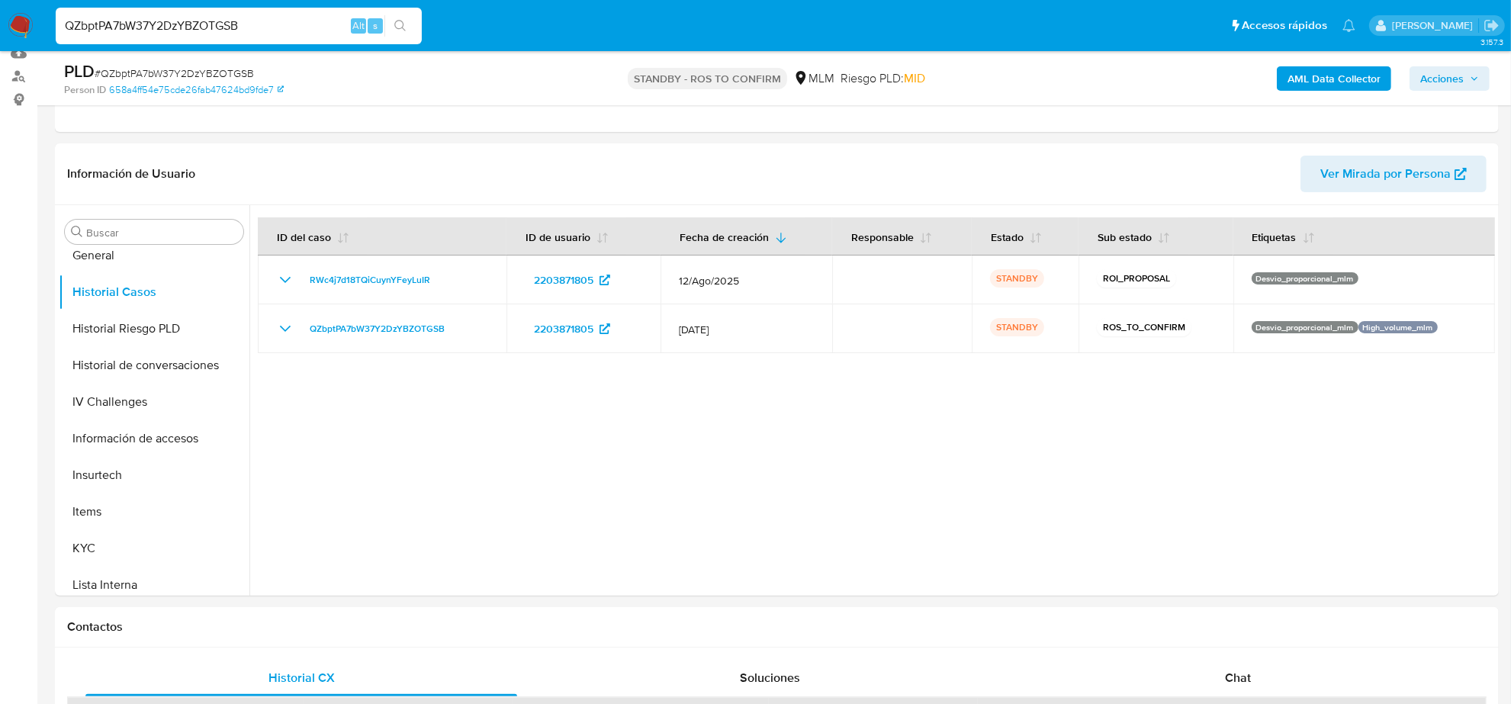
click at [238, 34] on input "QZbptPA7bW37Y2DzYBZOTGSB" at bounding box center [239, 26] width 366 height 20
paste input "lsPL3MJFVJ5WRFEv1awAhsOS"
type input "lsPL3MJFVJ5WRFEv1awAhsOS"
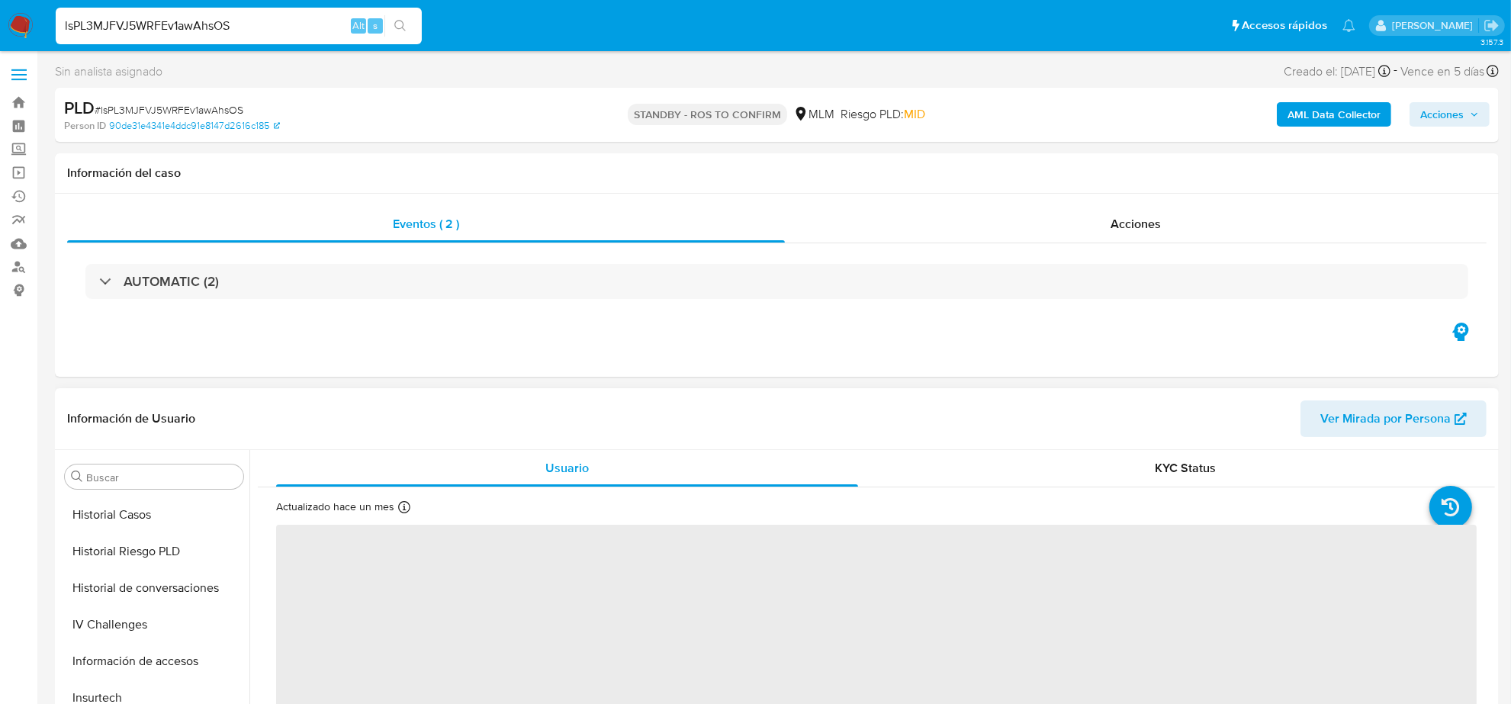
scroll to position [452, 0]
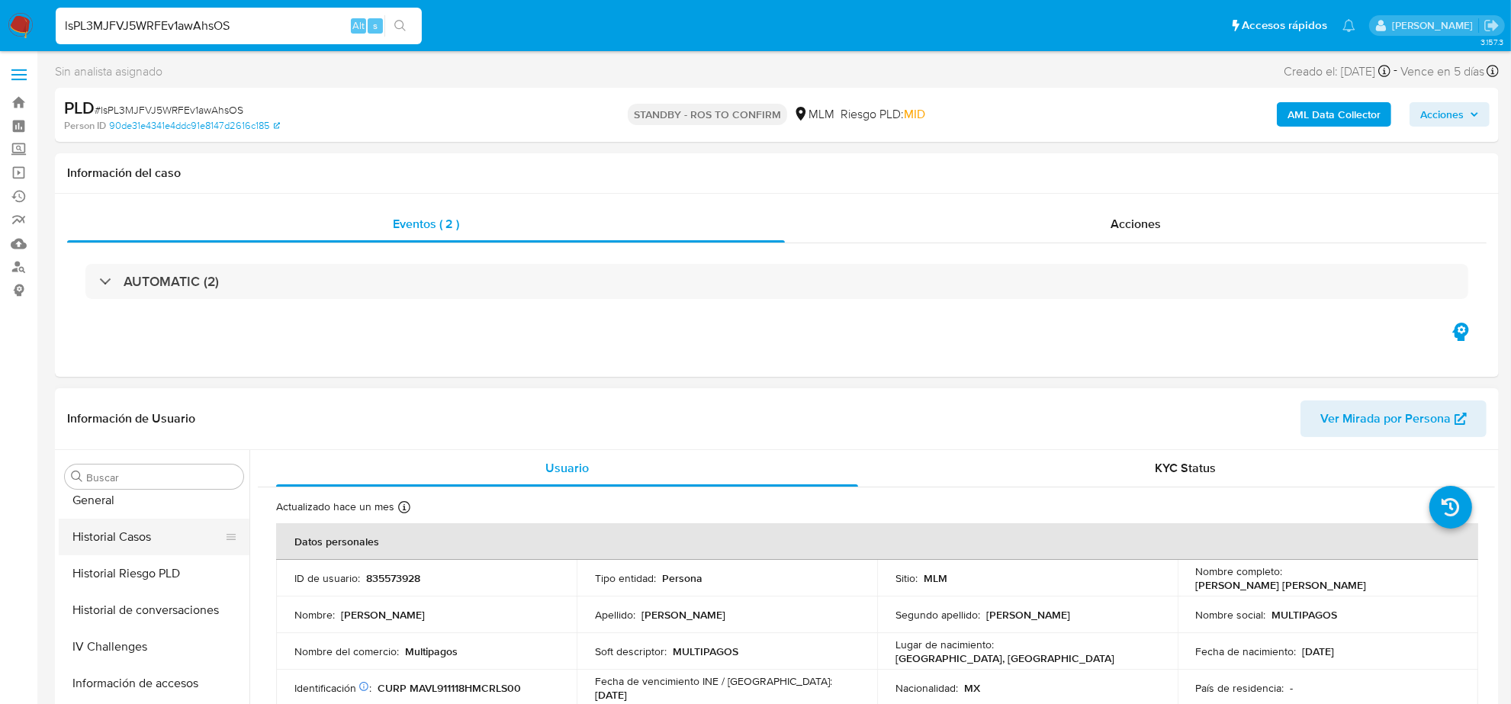
select select "10"
click at [141, 541] on button "Historial Casos" at bounding box center [148, 537] width 178 height 37
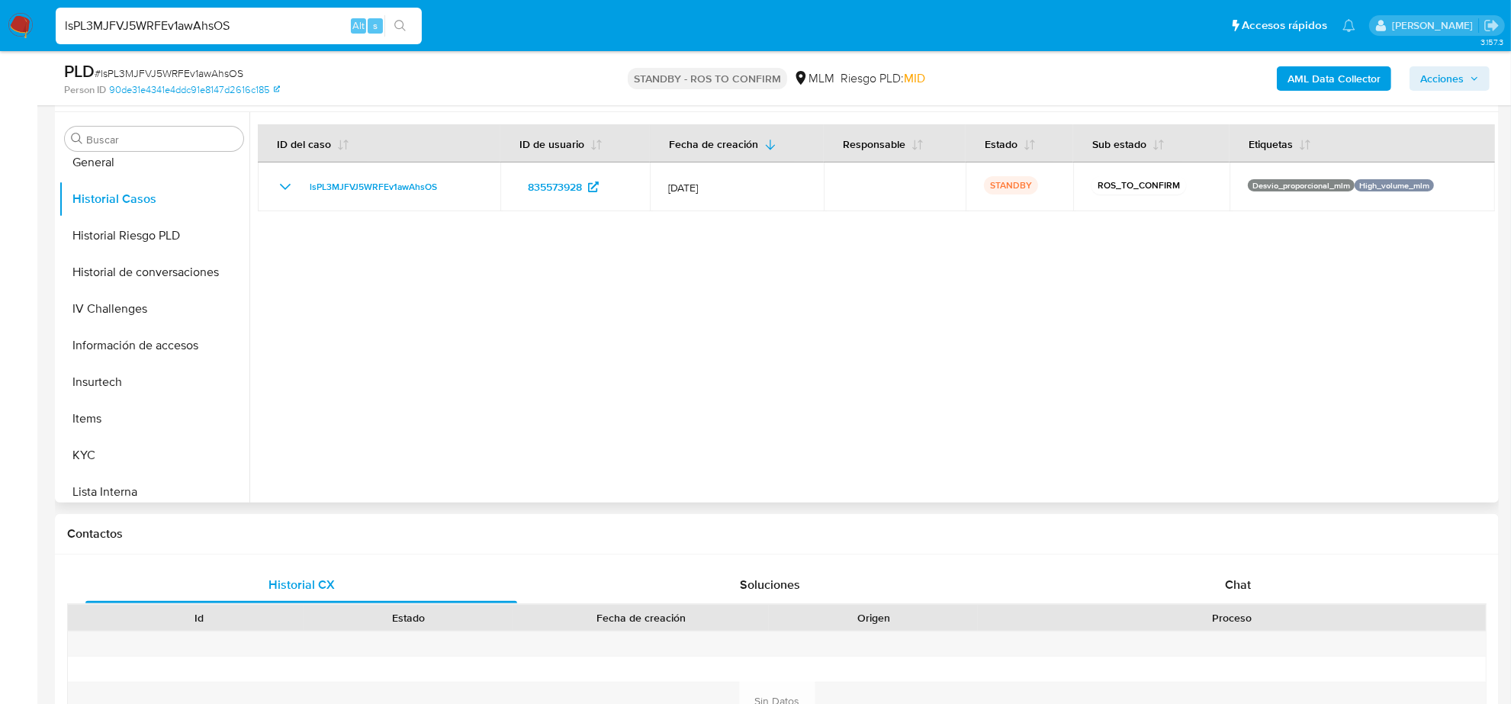
scroll to position [286, 0]
click at [255, 11] on div "lsPL3MJFVJ5WRFEv1awAhsOS Alt s" at bounding box center [239, 26] width 366 height 37
click at [223, 29] on input "lsPL3MJFVJ5WRFEv1awAhsOS" at bounding box center [239, 26] width 366 height 20
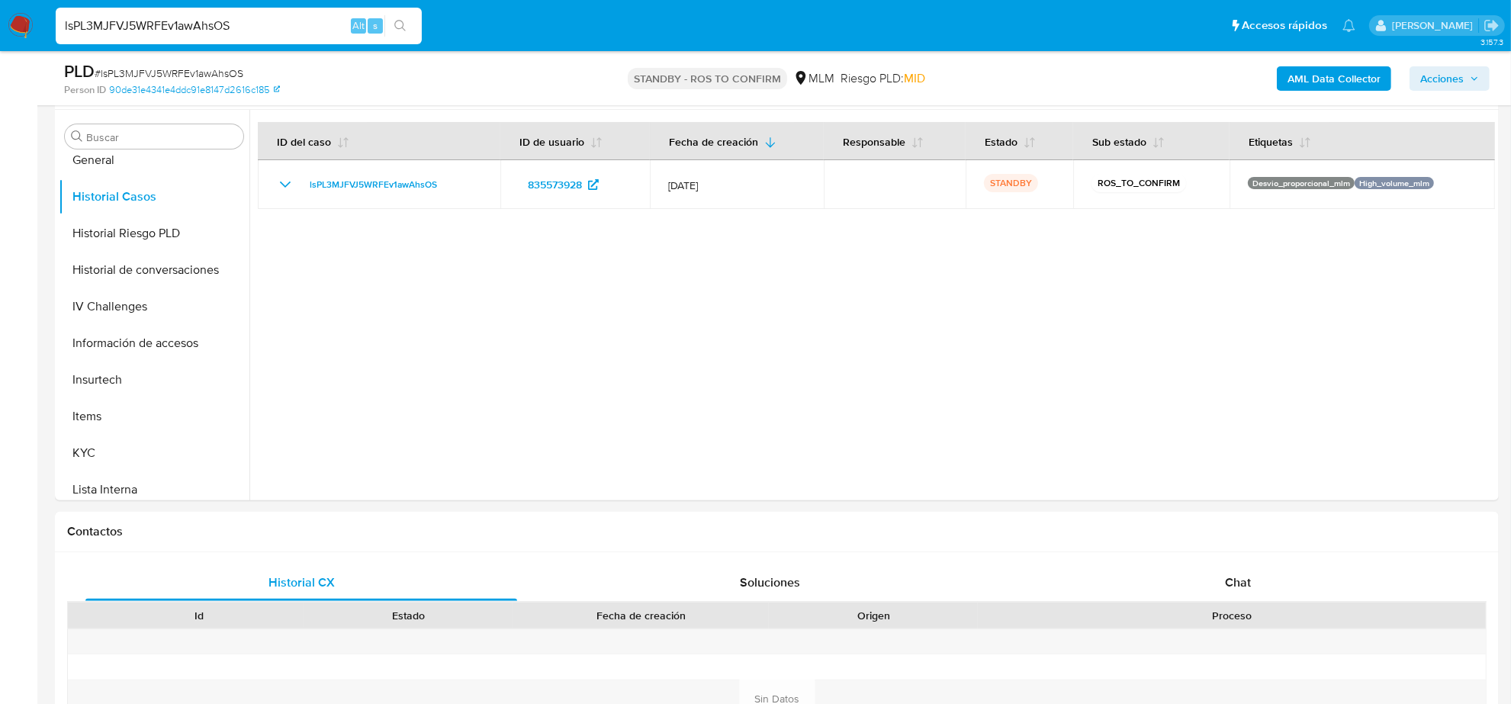
paste input "hNftf9yHzMId6tPrWs5jA93T"
type input "hNftf9yHzMId6tPrWs5jA93T"
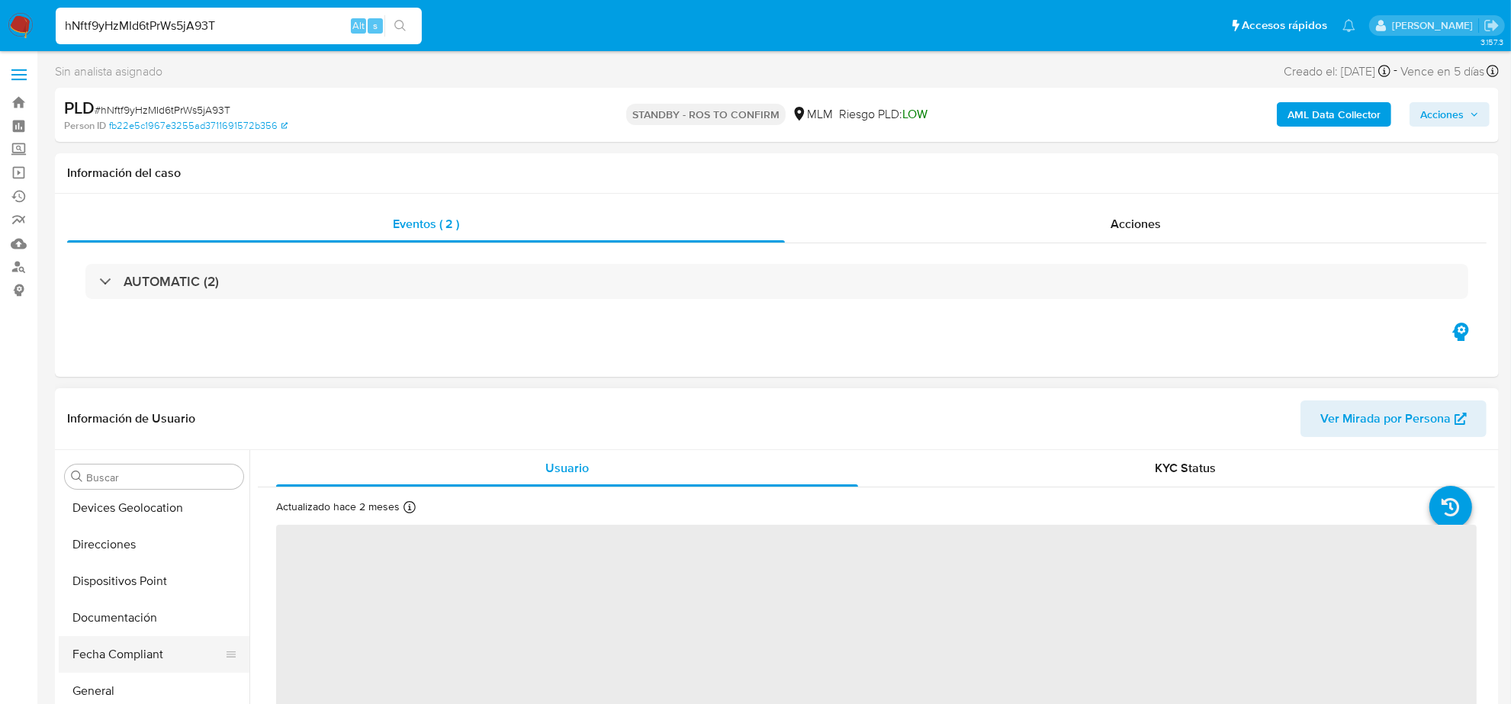
select select "10"
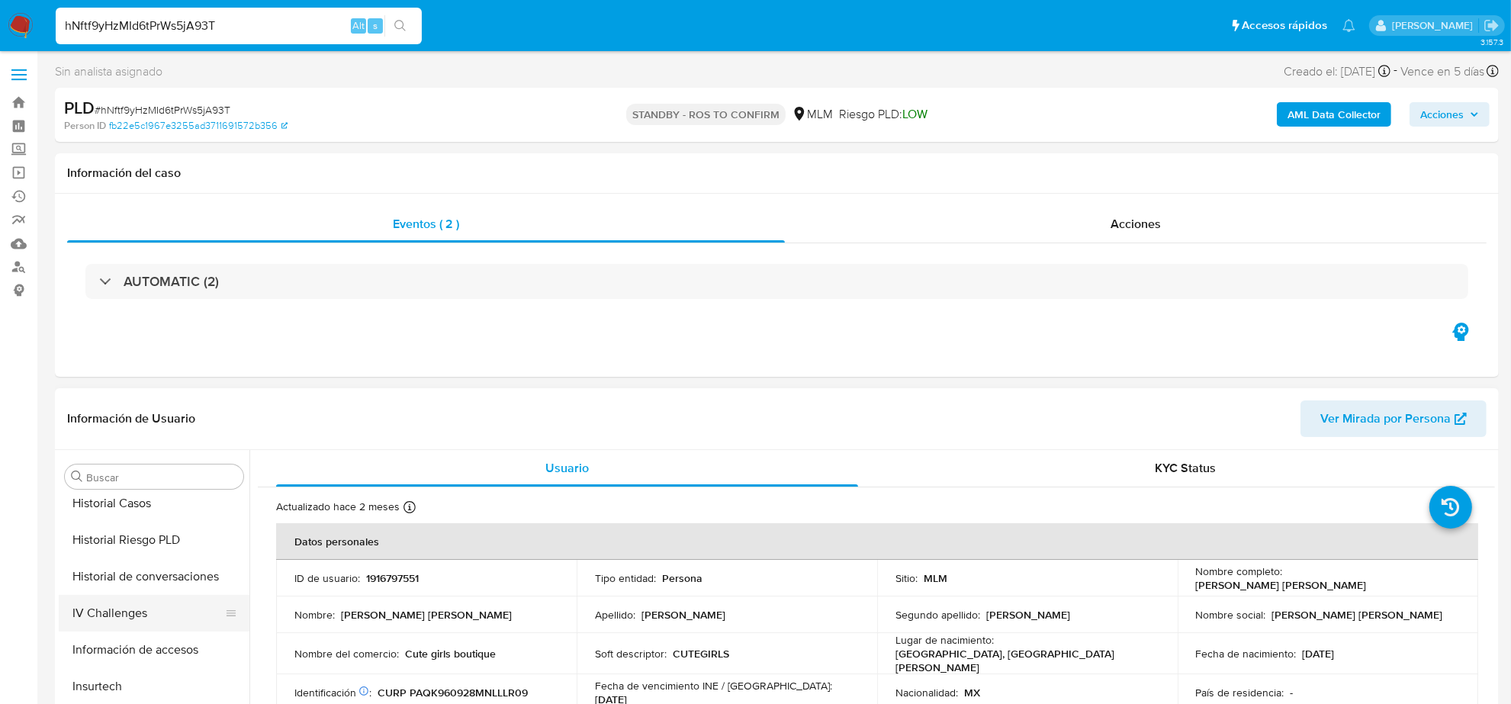
scroll to position [452, 0]
click at [131, 543] on button "Historial Casos" at bounding box center [148, 537] width 178 height 37
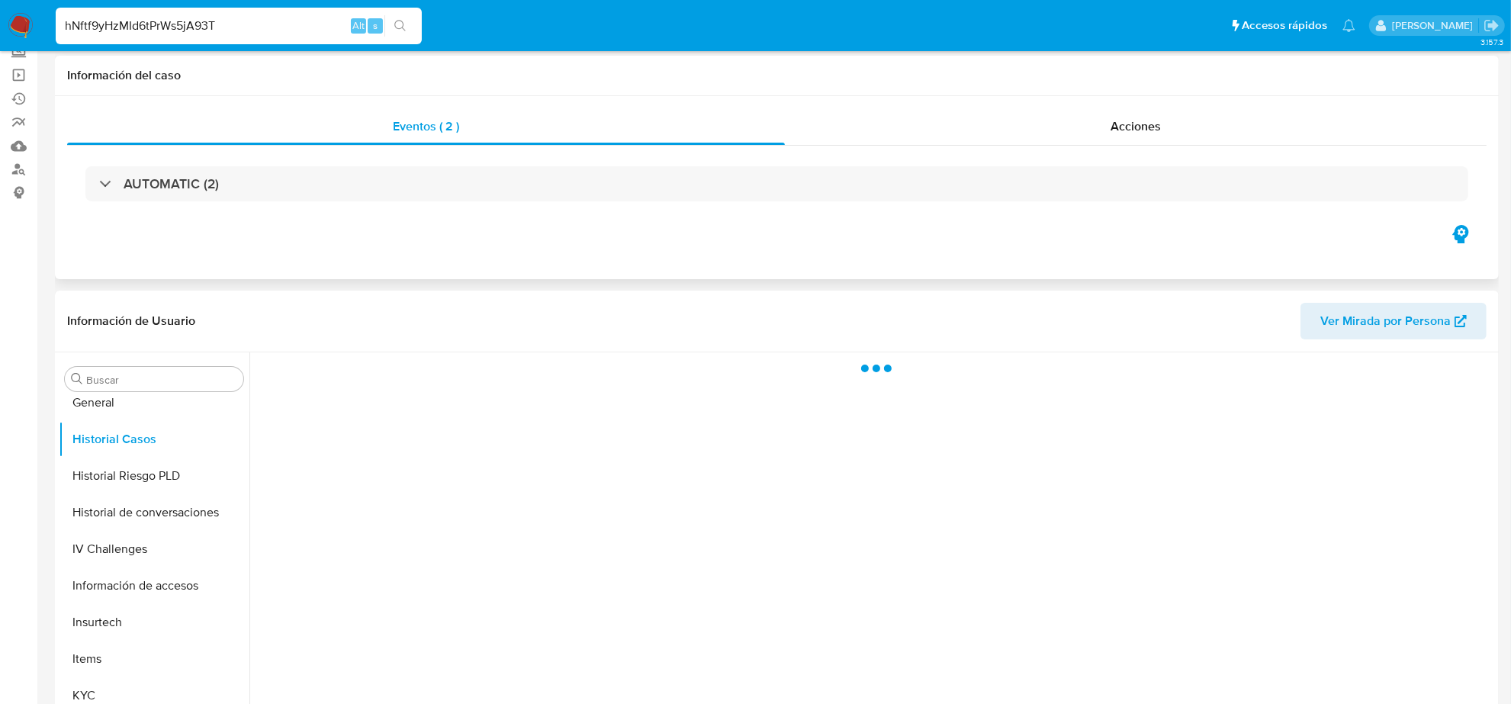
scroll to position [191, 0]
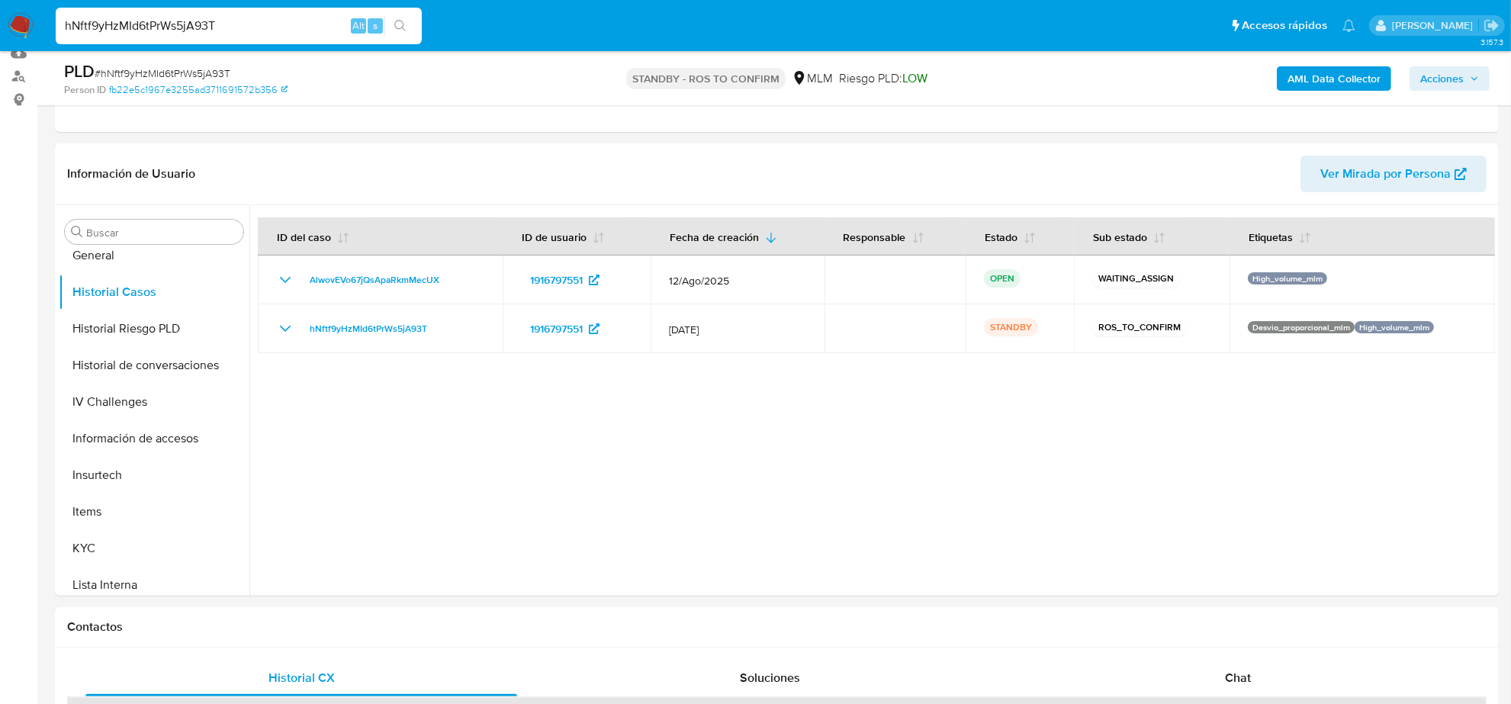
click at [242, 42] on div "hNftf9yHzMId6tPrWs5jA93T Alt s" at bounding box center [239, 26] width 366 height 37
click at [242, 36] on div "hNftf9yHzMId6tPrWs5jA93T Alt s" at bounding box center [239, 26] width 366 height 37
click at [240, 29] on input "hNftf9yHzMId6tPrWs5jA93T" at bounding box center [239, 26] width 366 height 20
paste input "UEHIJ82fzPeNcdMhBjAZWrKK"
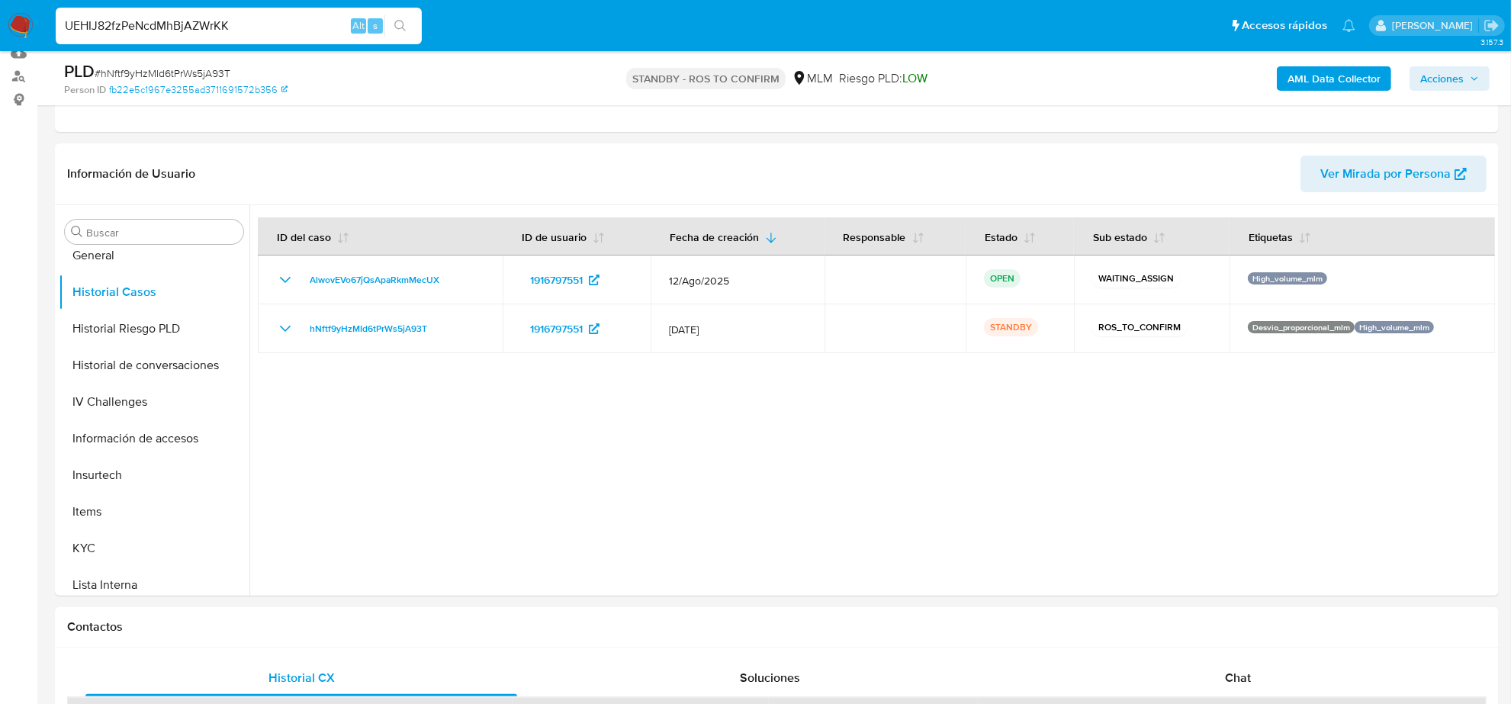
type input "UEHIJ82fzPeNcdMhBjAZWrKK"
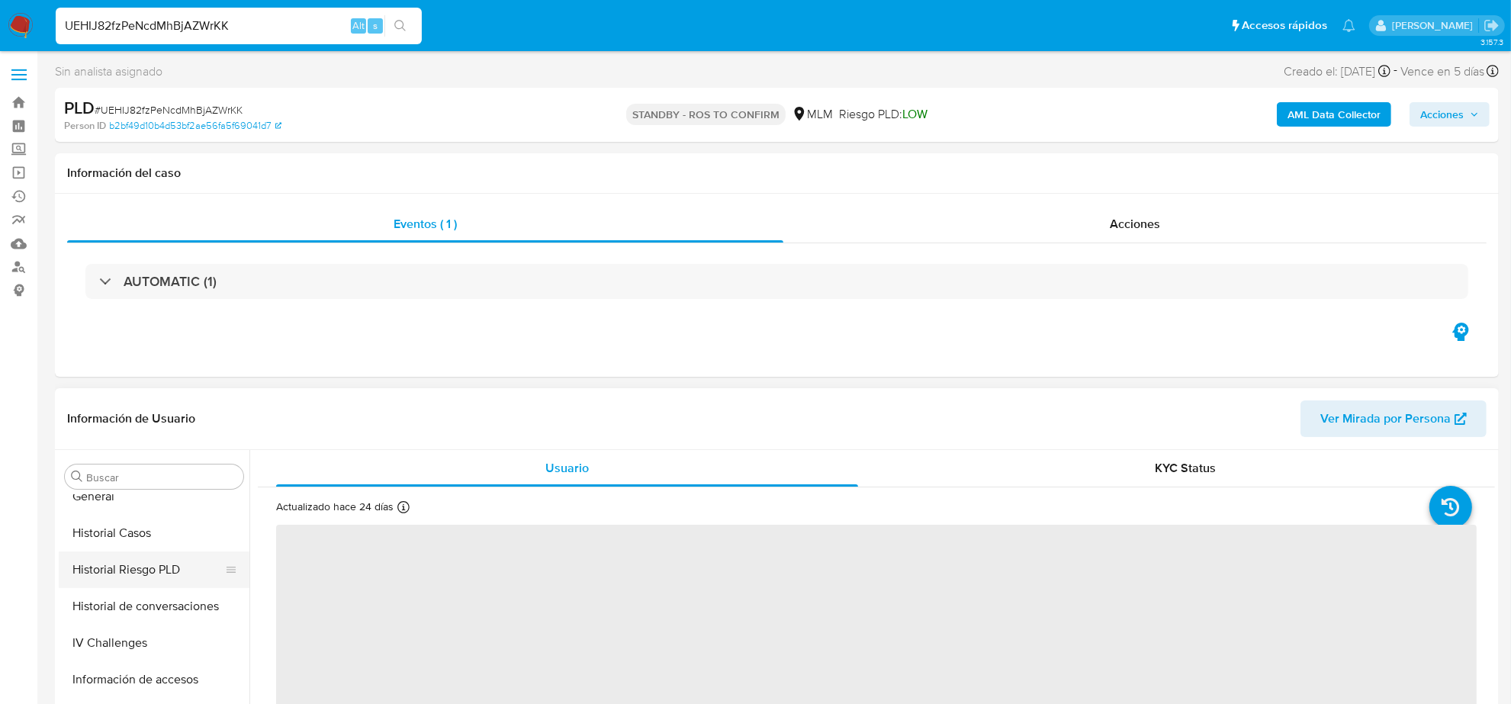
scroll to position [452, 0]
click at [143, 531] on button "Historial Casos" at bounding box center [148, 537] width 178 height 37
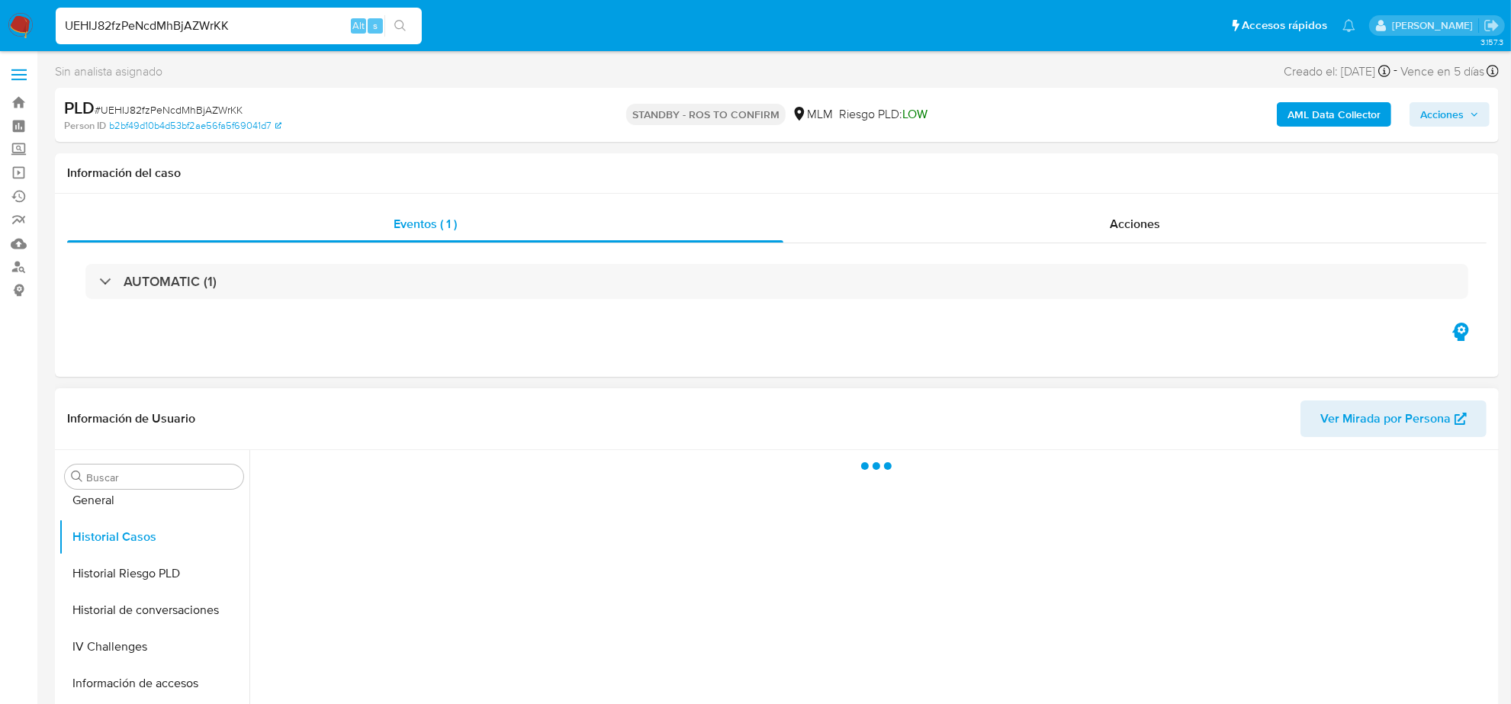
select select "10"
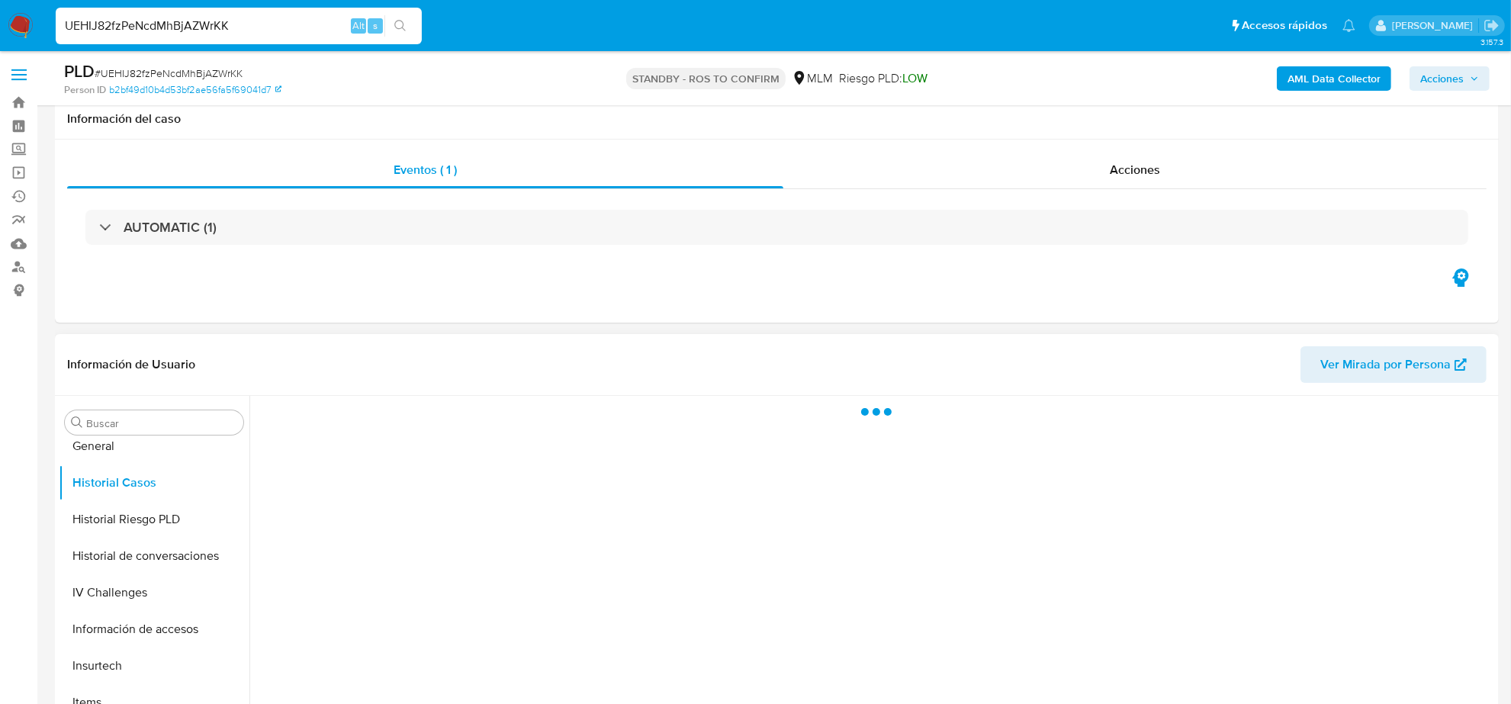
scroll to position [95, 0]
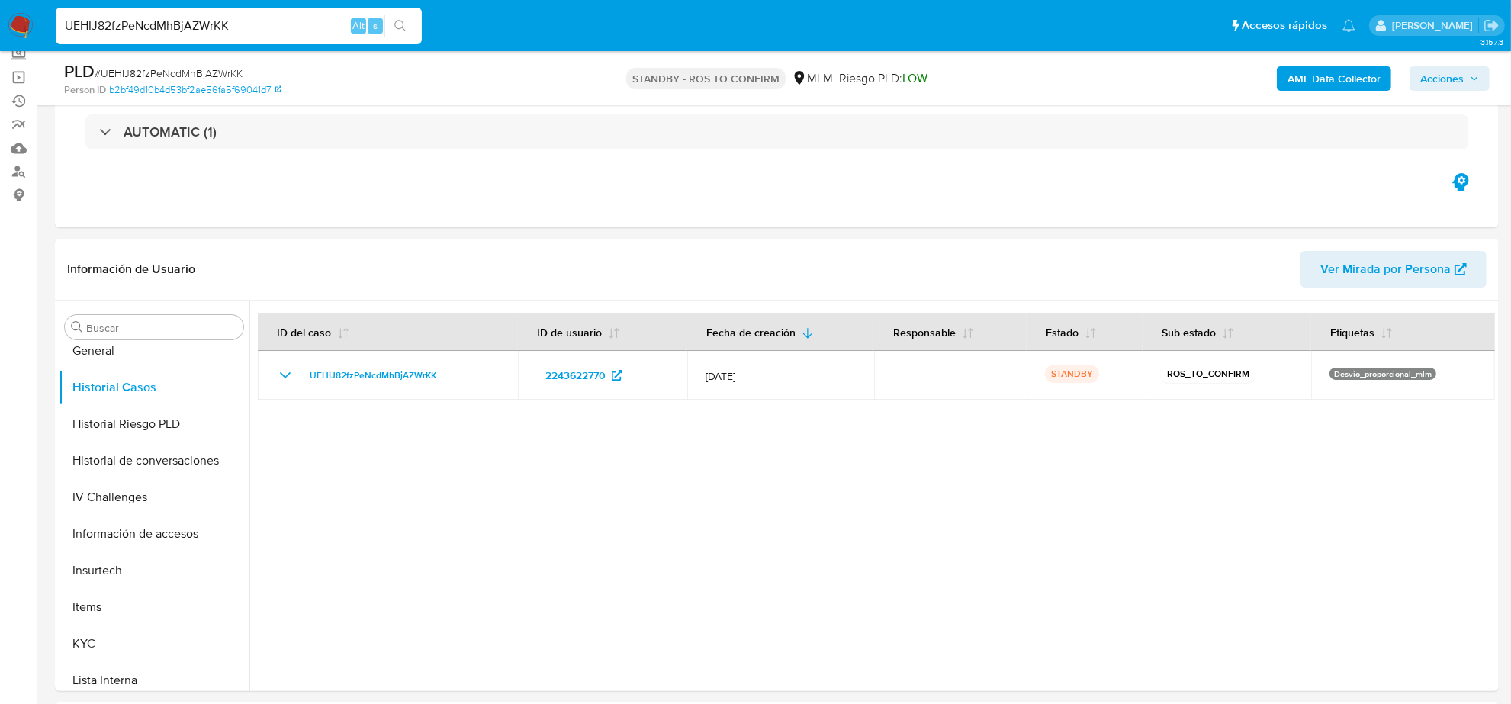
click at [218, 24] on input "UEHIJ82fzPeNcdMhBjAZWrKK" at bounding box center [239, 26] width 366 height 20
paste input "AlcbjkwicKLHO8JmRSgehbqh"
type input "AlcbjkwicKLHO8JmRSgehbqh"
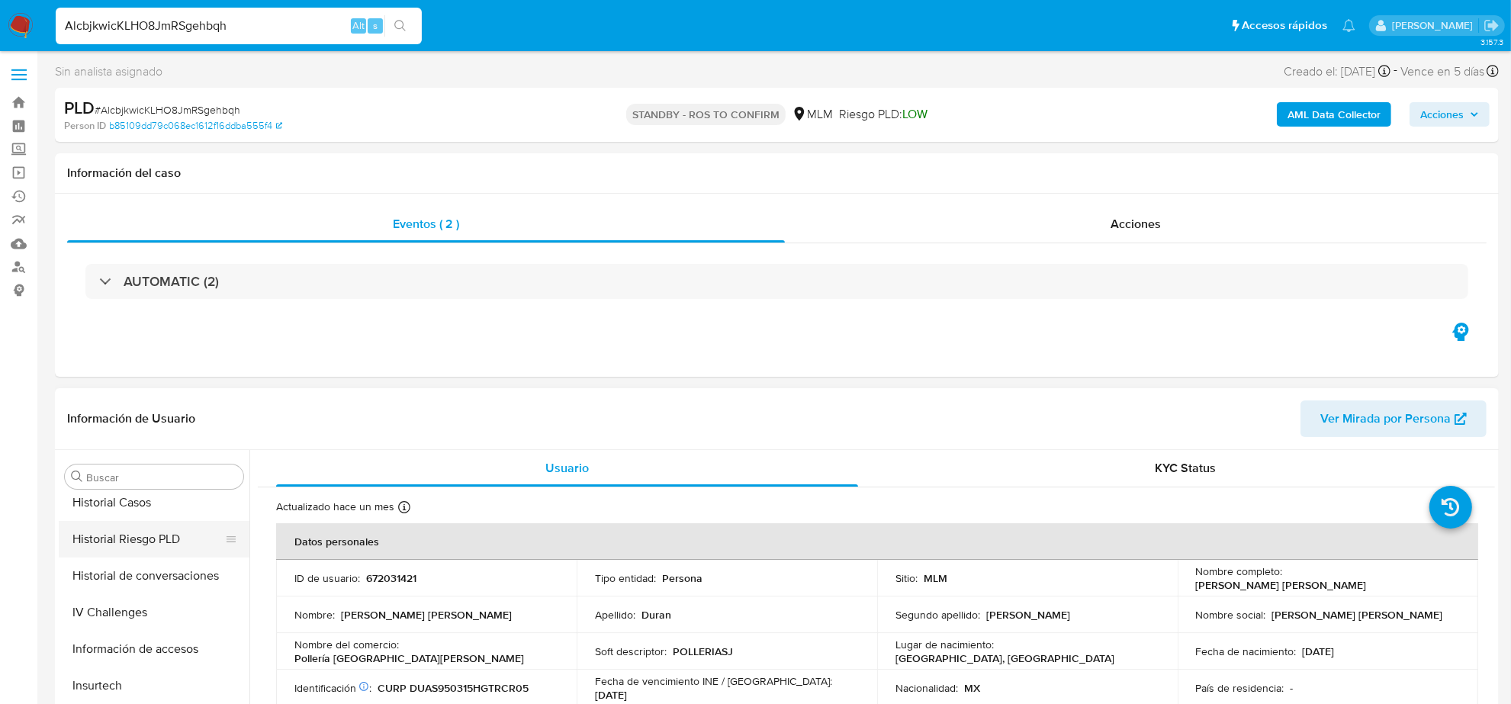
scroll to position [452, 0]
select select "10"
click at [150, 546] on button "Historial Casos" at bounding box center [148, 537] width 178 height 37
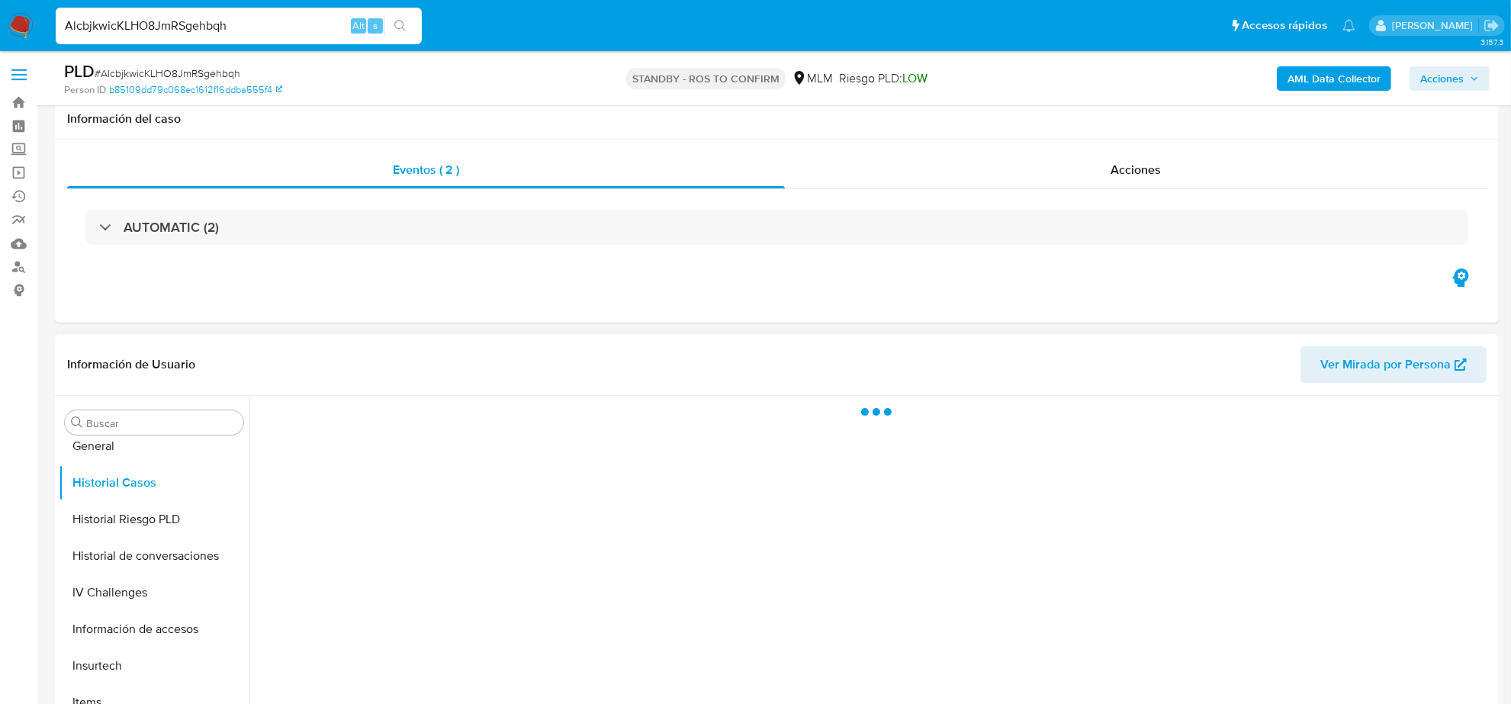
scroll to position [191, 0]
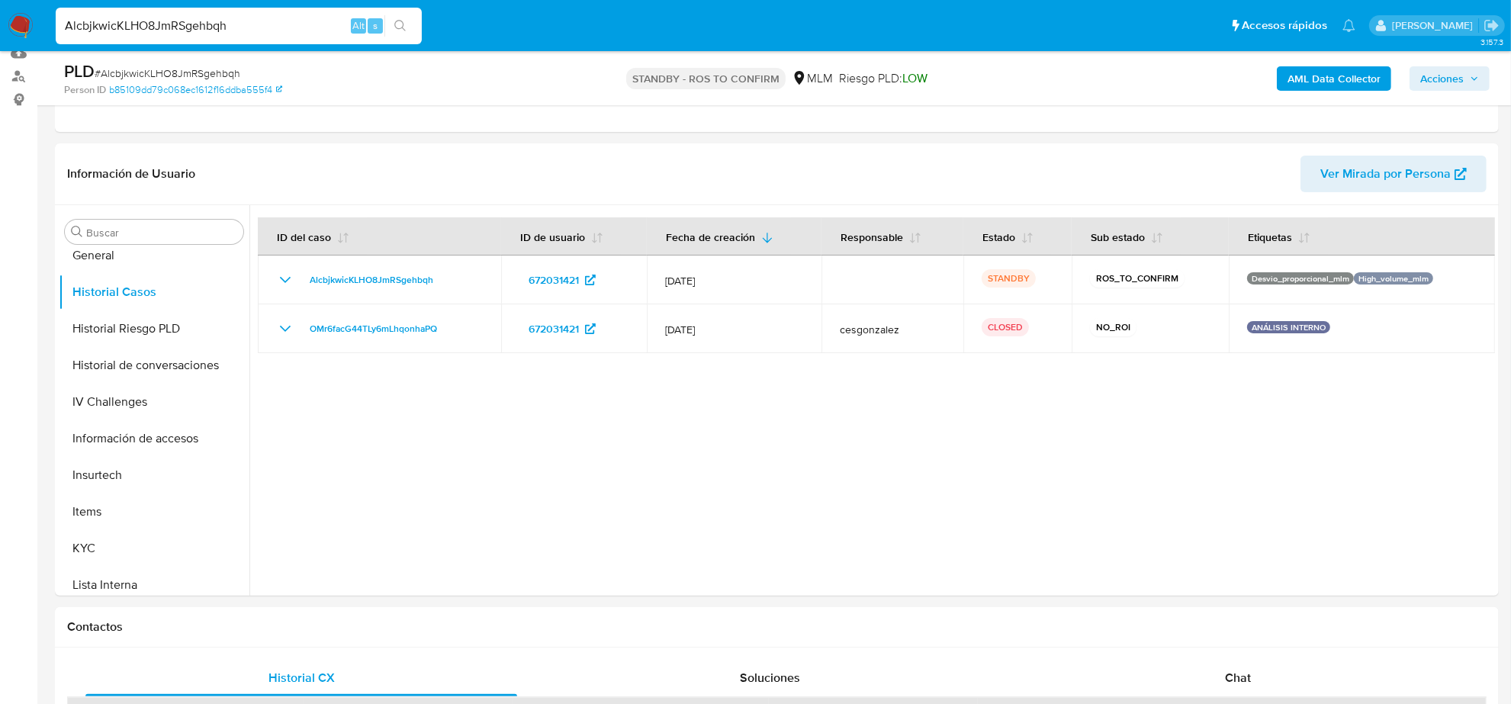
click at [245, 27] on input "AlcbjkwicKLHO8JmRSgehbqh" at bounding box center [239, 26] width 366 height 20
paste input "KpvxhQuQ4k6zF4SPOTluixQO"
type input "KpvxhQuQ4k6zF4SPOTluixQO"
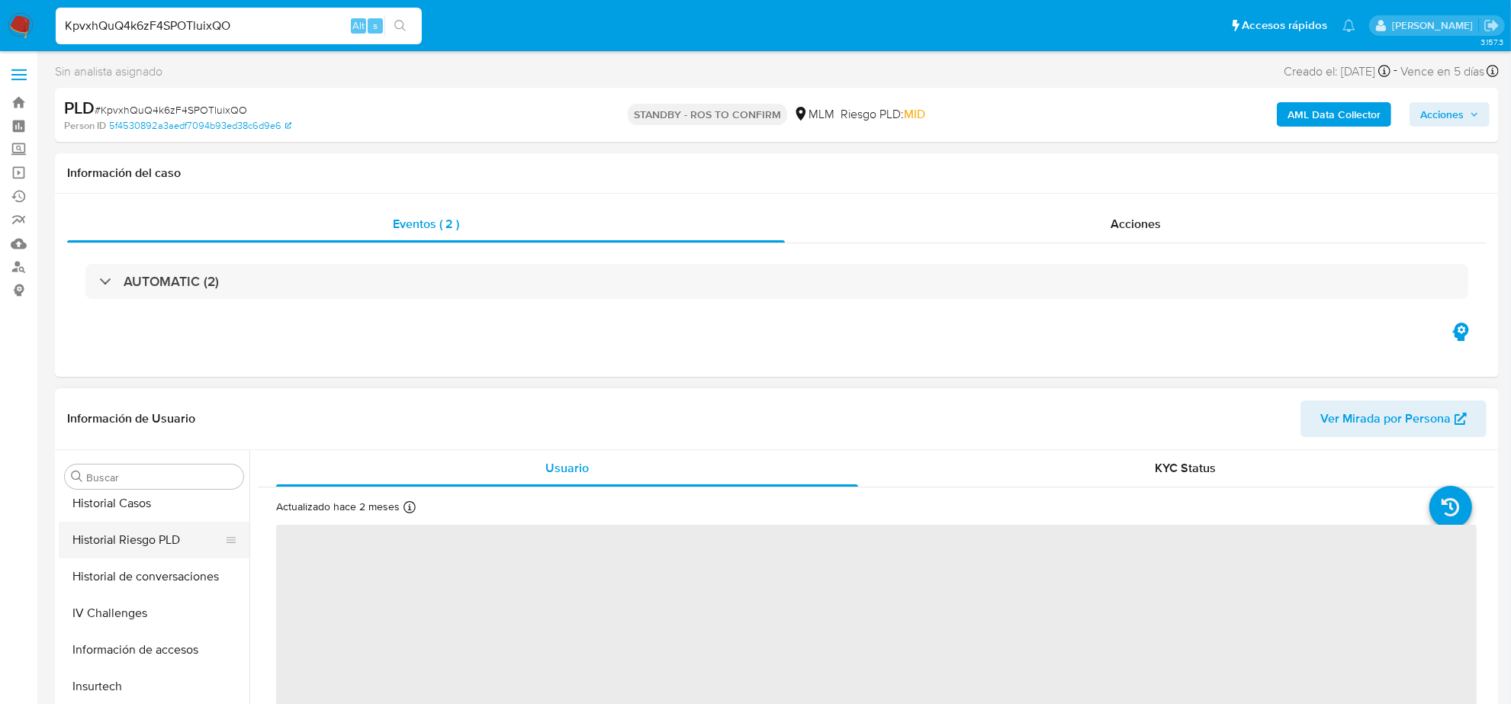
scroll to position [452, 0]
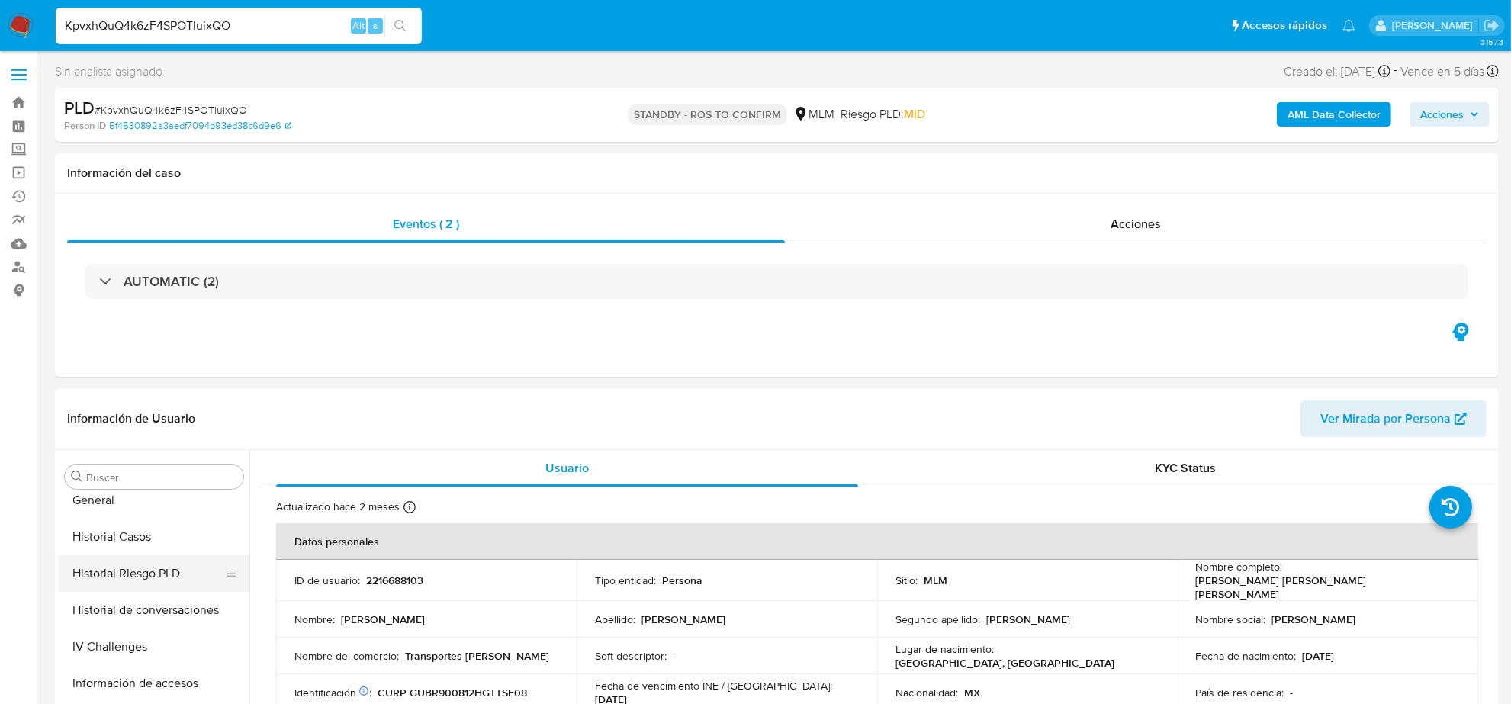
click at [140, 557] on button "Historial Riesgo PLD" at bounding box center [148, 573] width 178 height 37
select select "10"
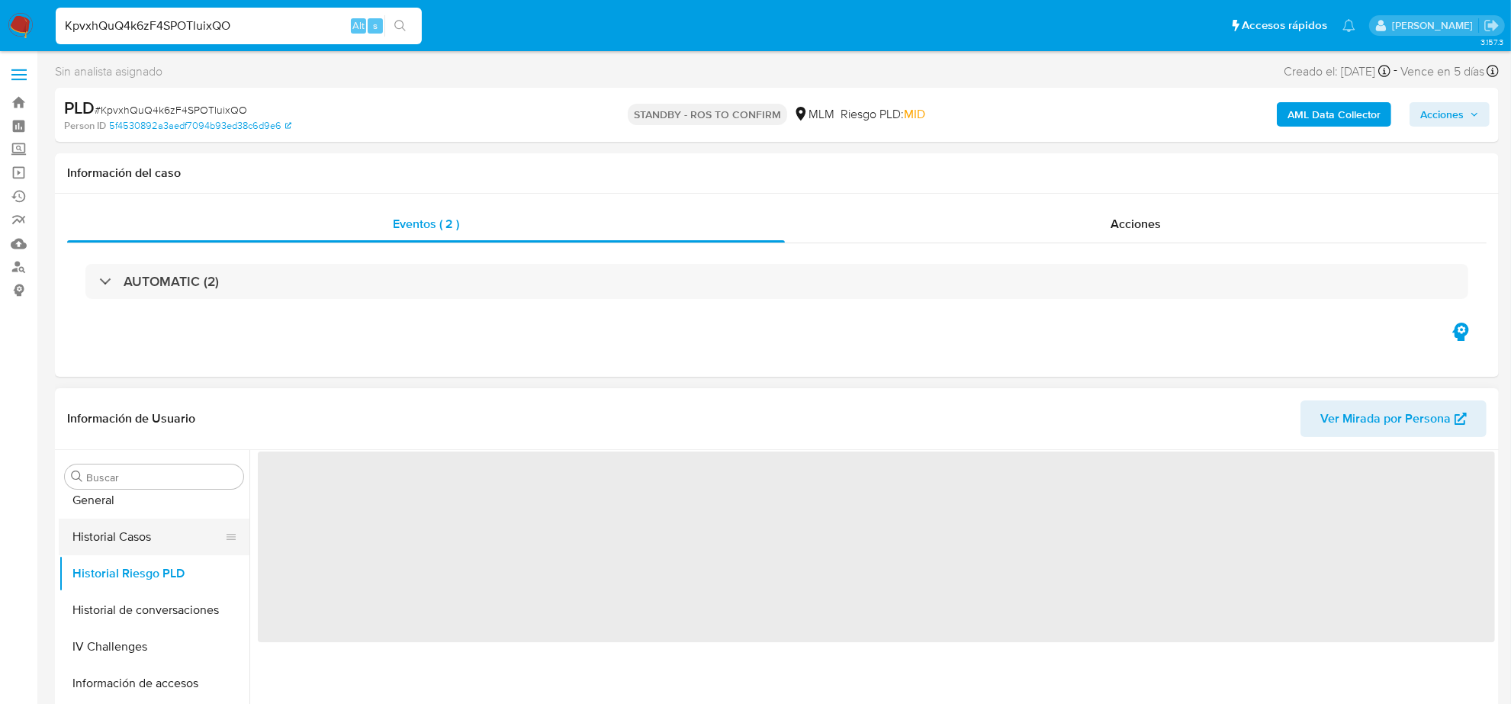
click at [138, 535] on button "Historial Casos" at bounding box center [148, 537] width 178 height 37
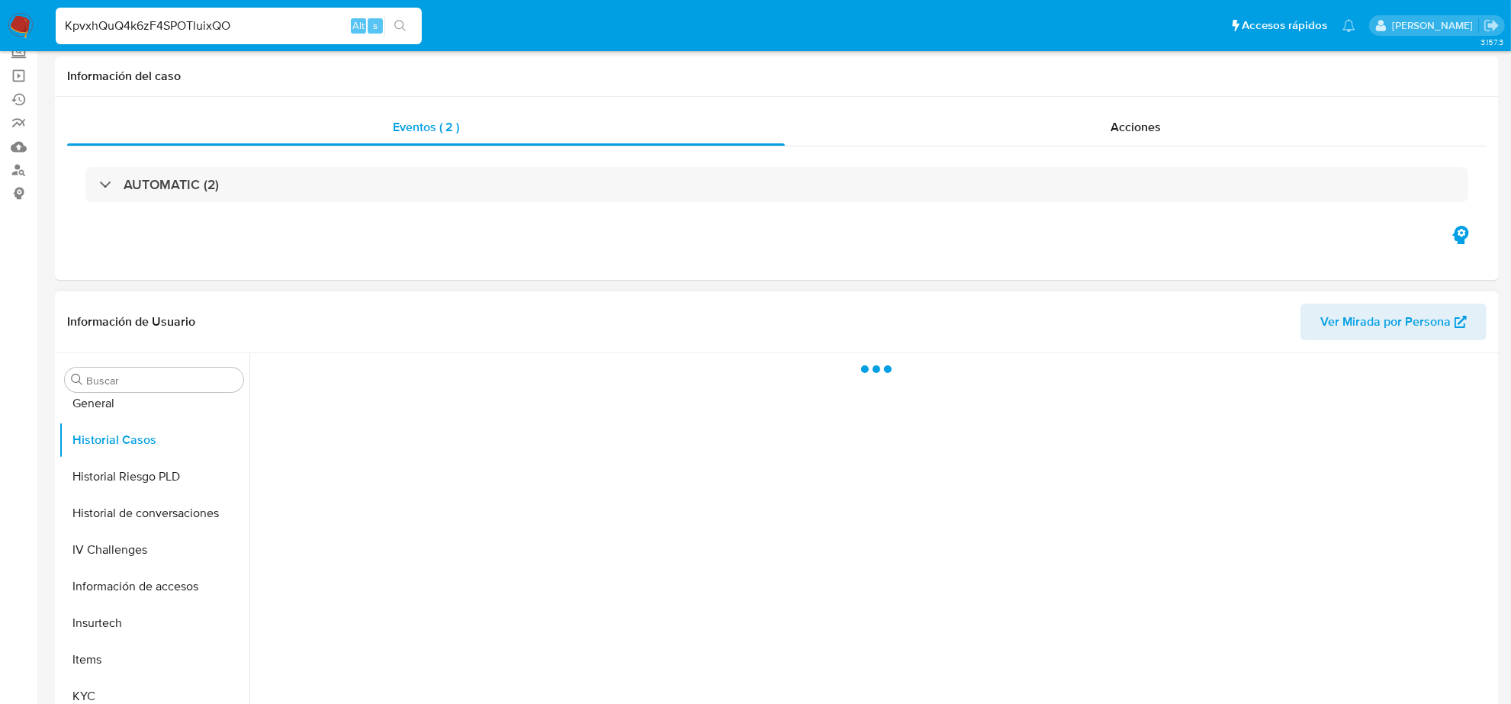
scroll to position [191, 0]
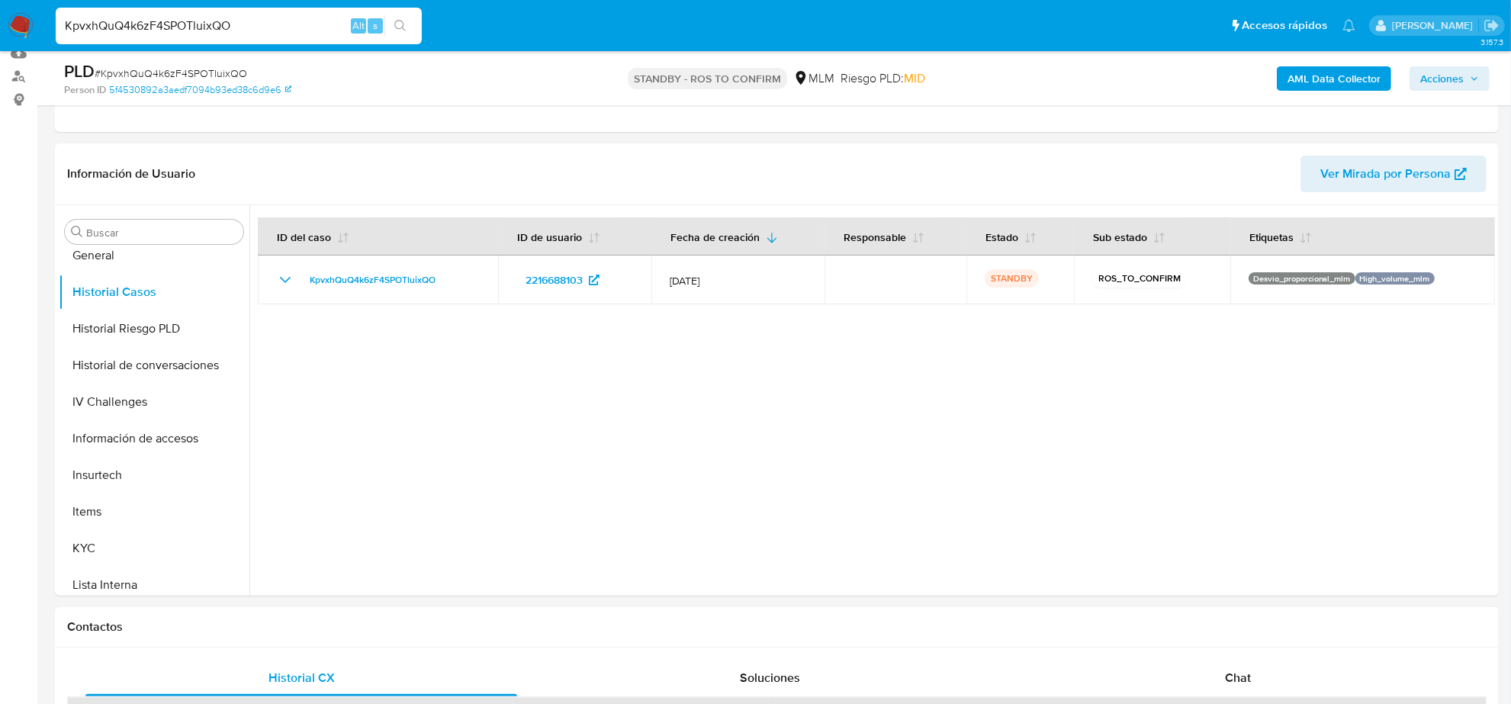
click at [262, 31] on input "KpvxhQuQ4k6zF4SPOTluixQO" at bounding box center [239, 26] width 366 height 20
paste input "S4wl32ZNvcVgoCNIiBea7aiH"
type input "S4wl32ZNvcVgoCNIiBea7aiH"
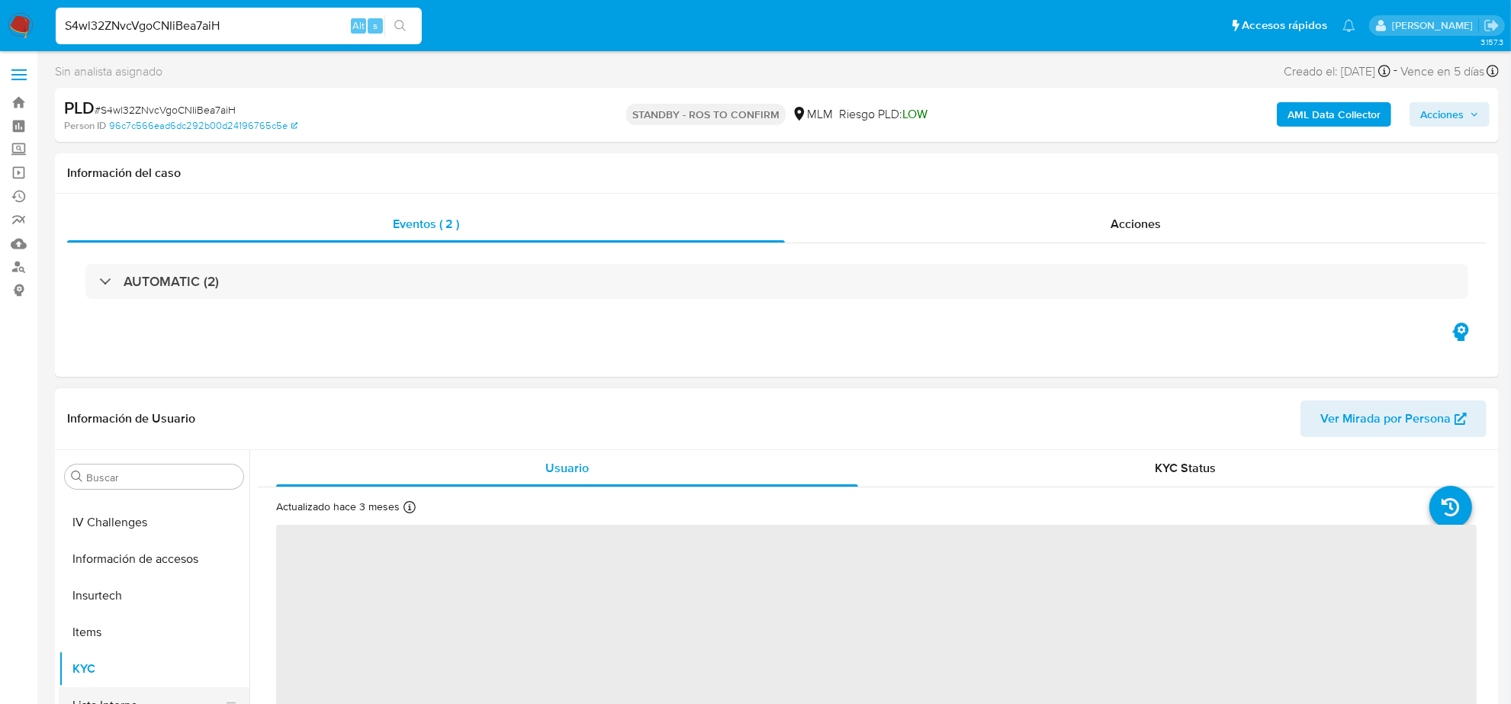
scroll to position [452, 0]
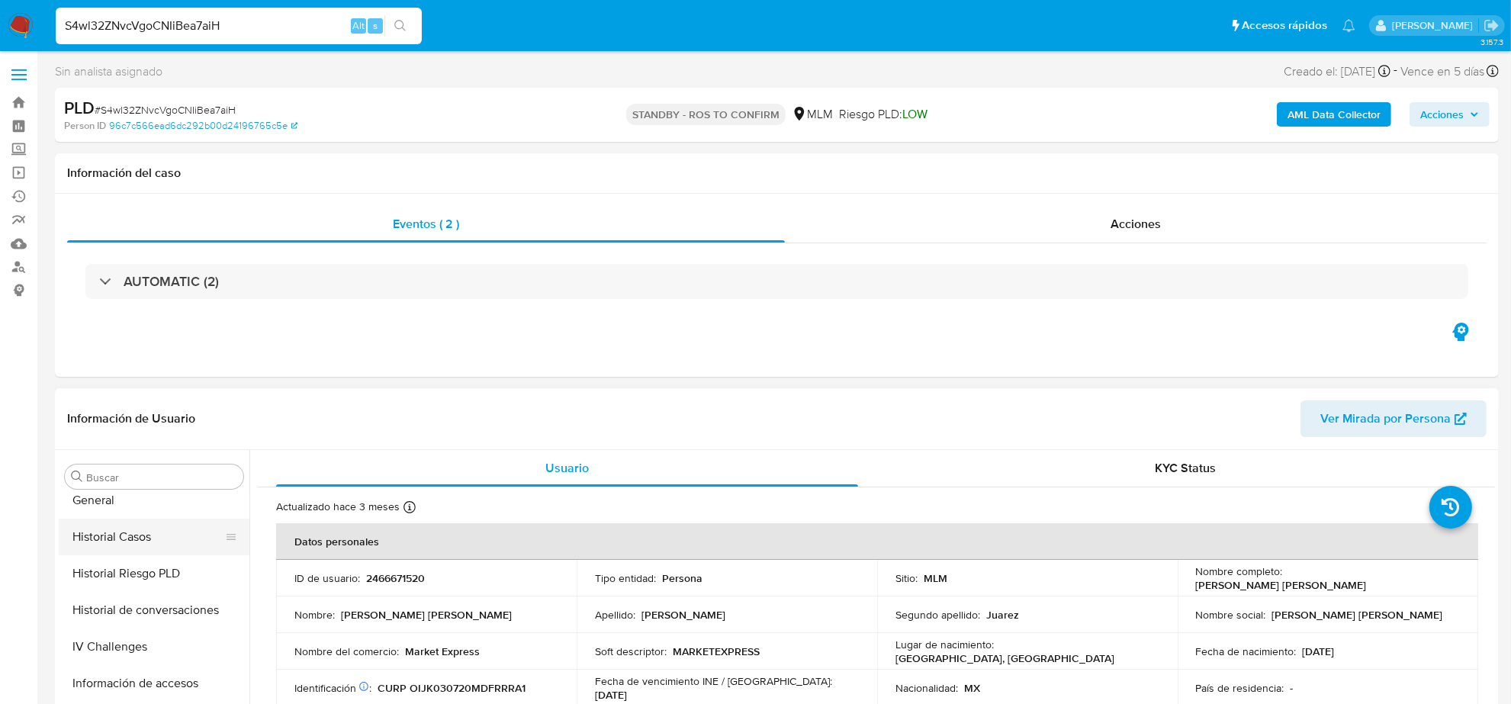
click at [127, 528] on button "Historial Casos" at bounding box center [148, 537] width 178 height 37
select select "10"
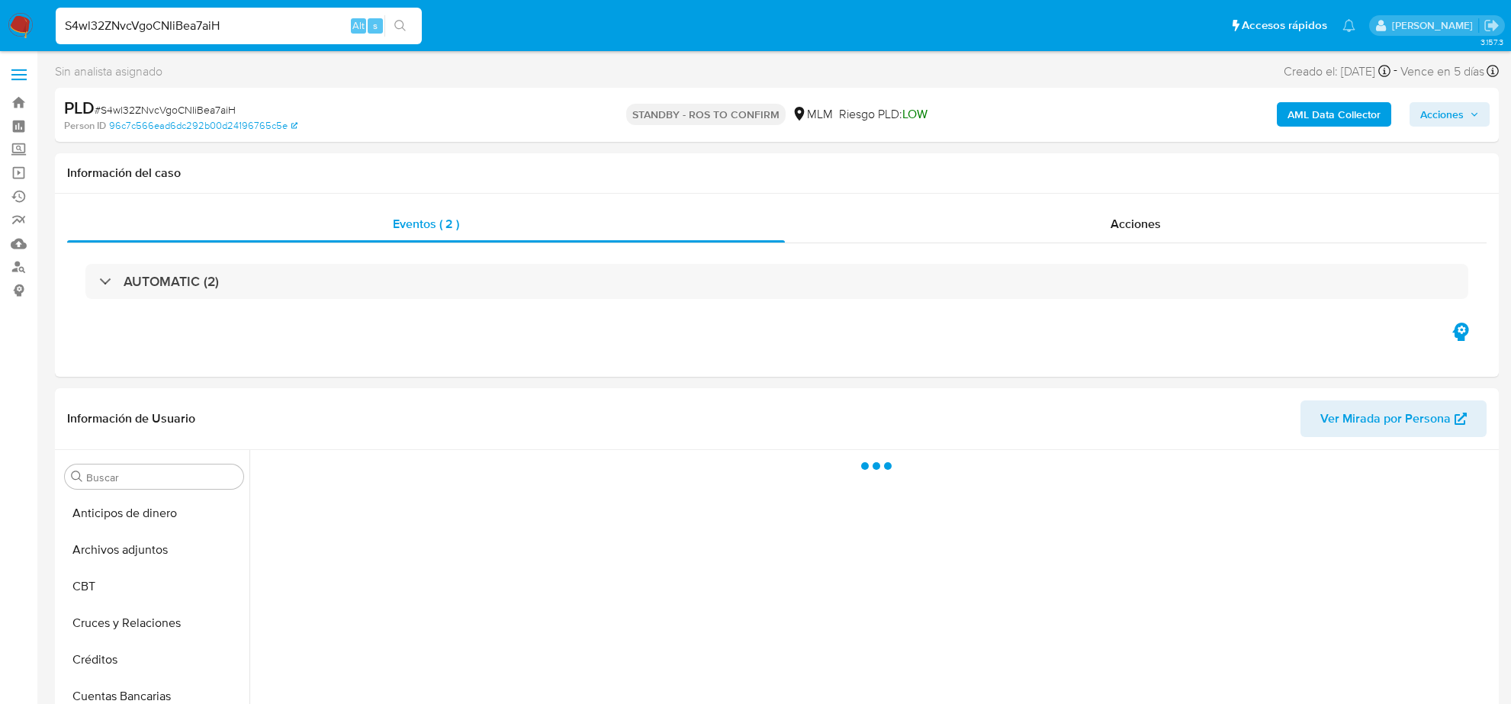
select select "10"
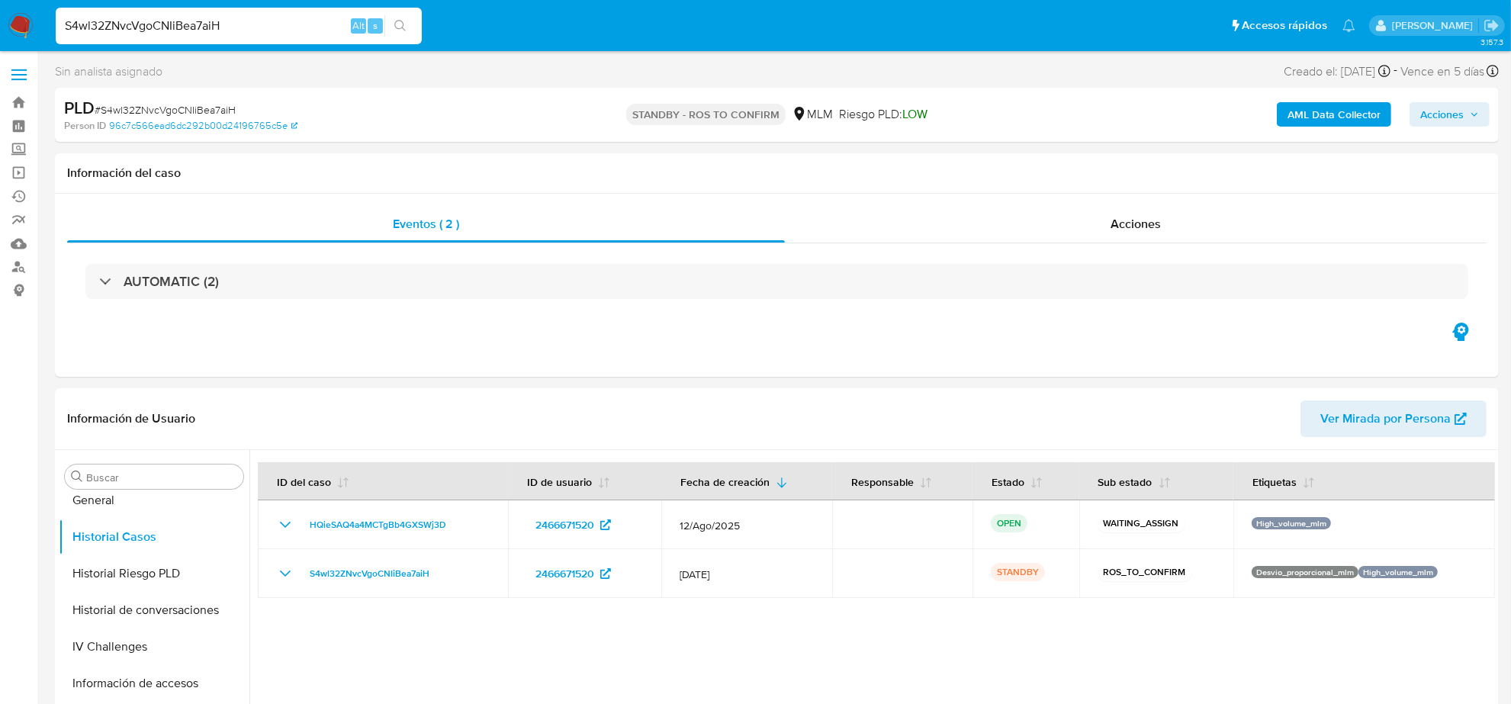
click at [249, 21] on input "S4wl32ZNvcVgoCNIiBea7aiH" at bounding box center [239, 26] width 366 height 20
paste input "Bh7hq7E9JF8ZXhnw1knh6Ffe"
type input "Bh7hq7E9JF8ZXhnw1knh6Ffe"
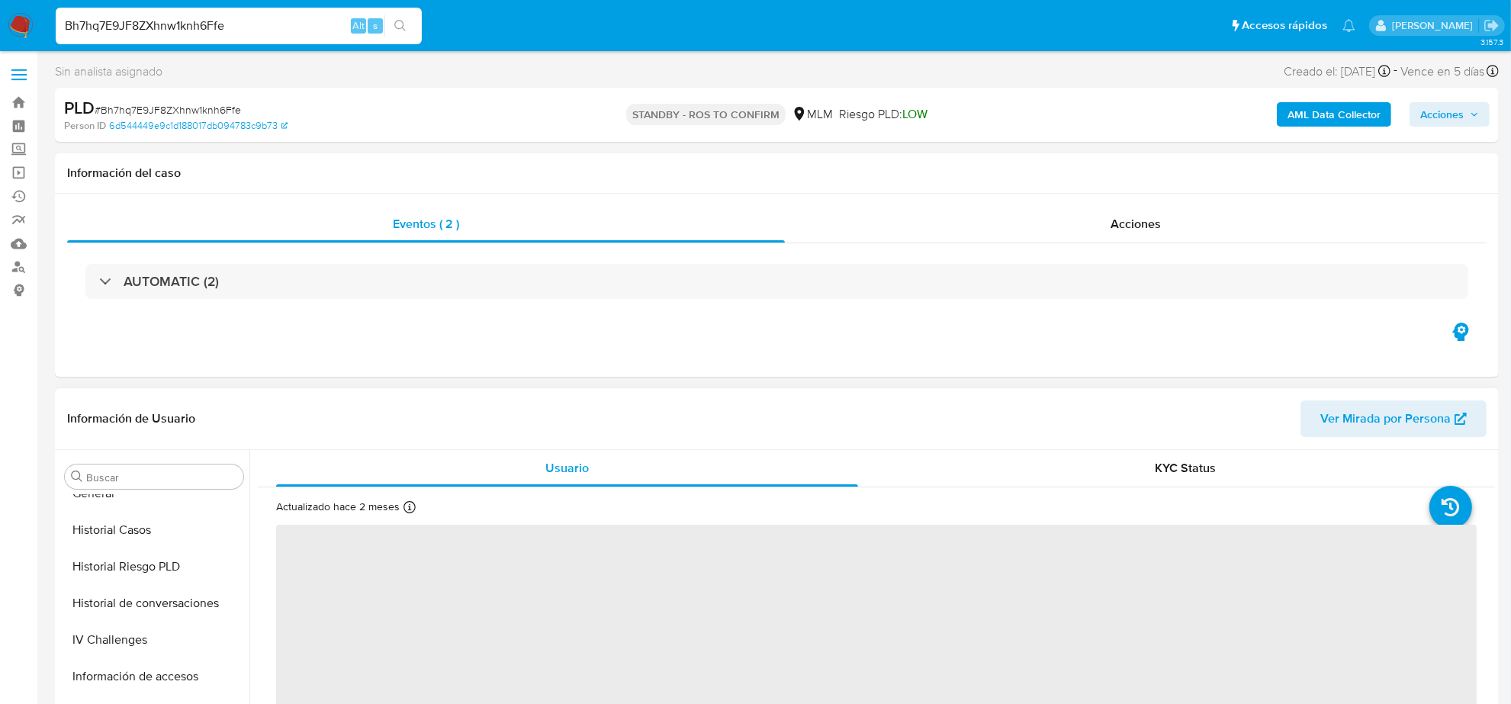
scroll to position [452, 0]
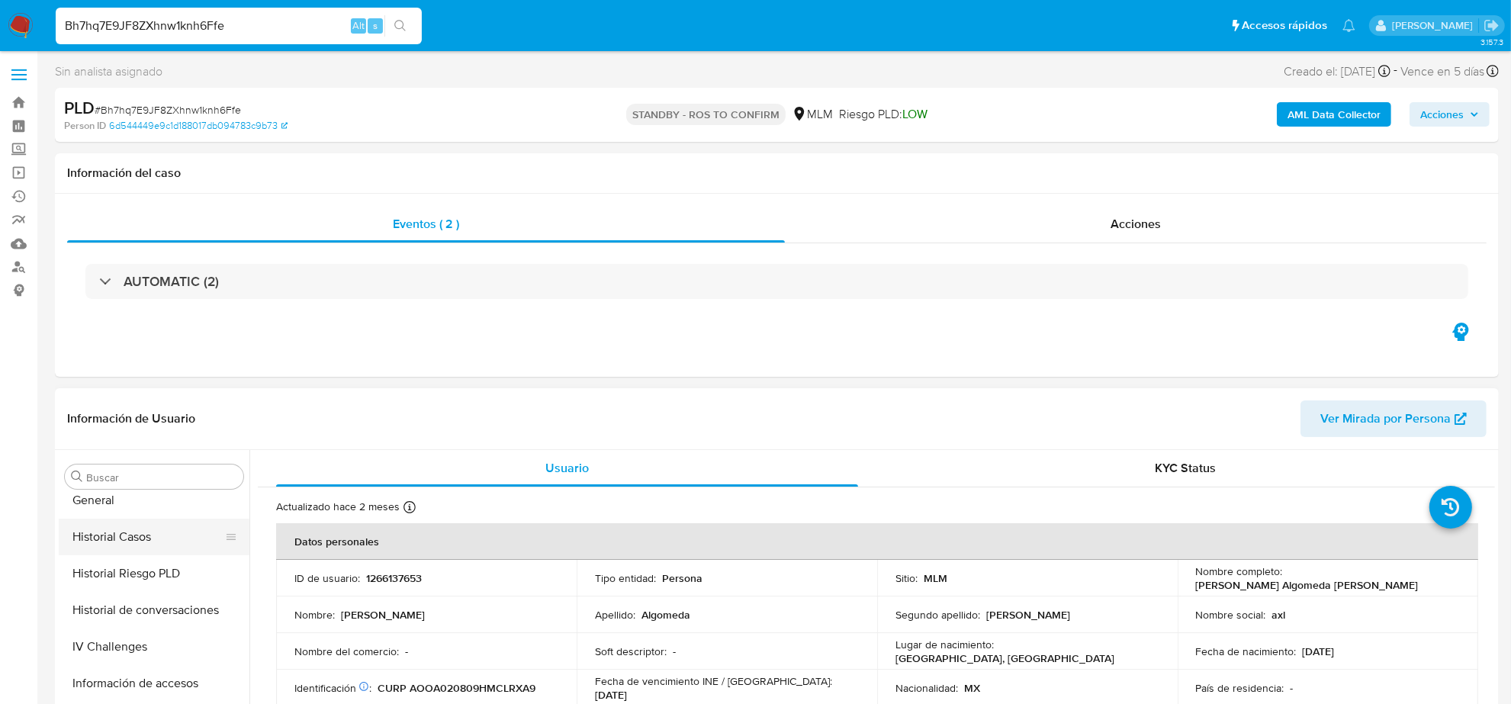
click at [146, 536] on button "Historial Casos" at bounding box center [148, 537] width 178 height 37
select select "10"
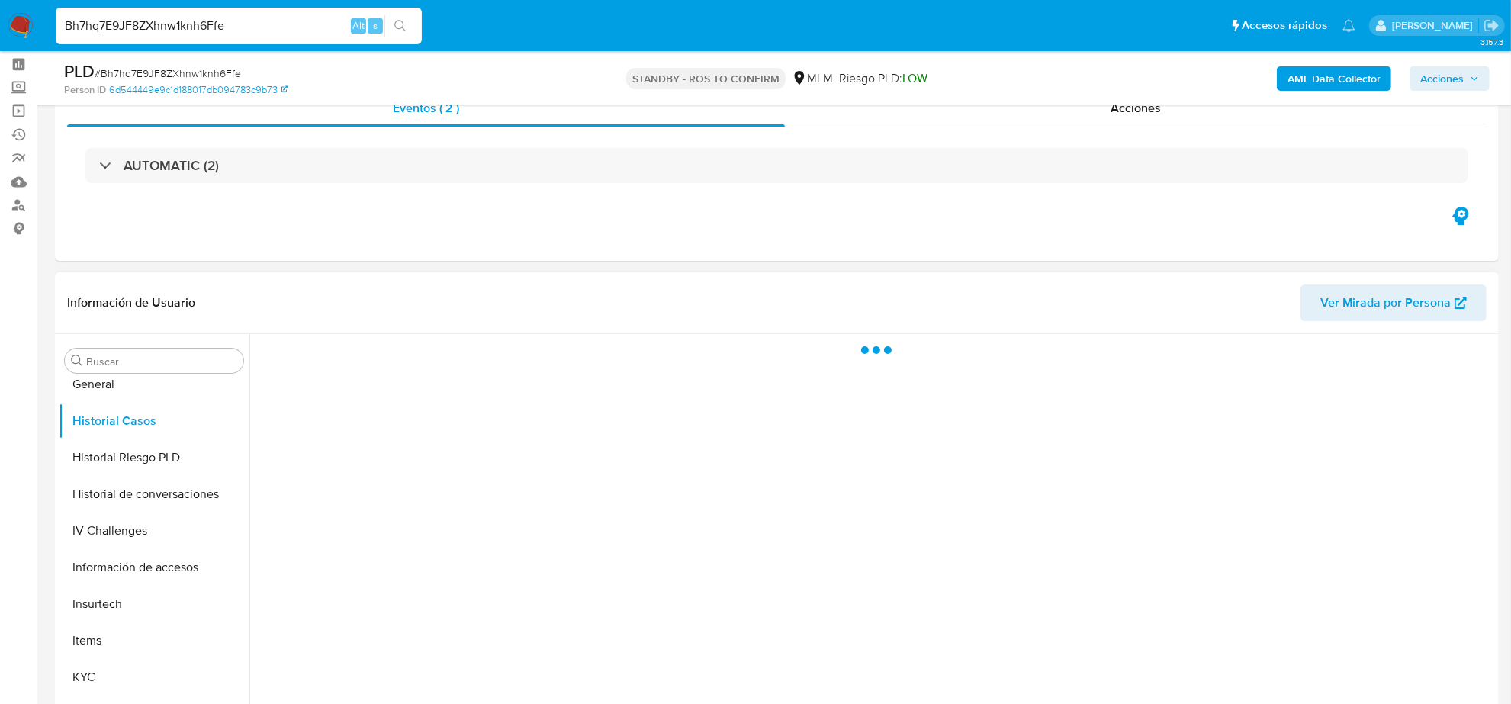
scroll to position [95, 0]
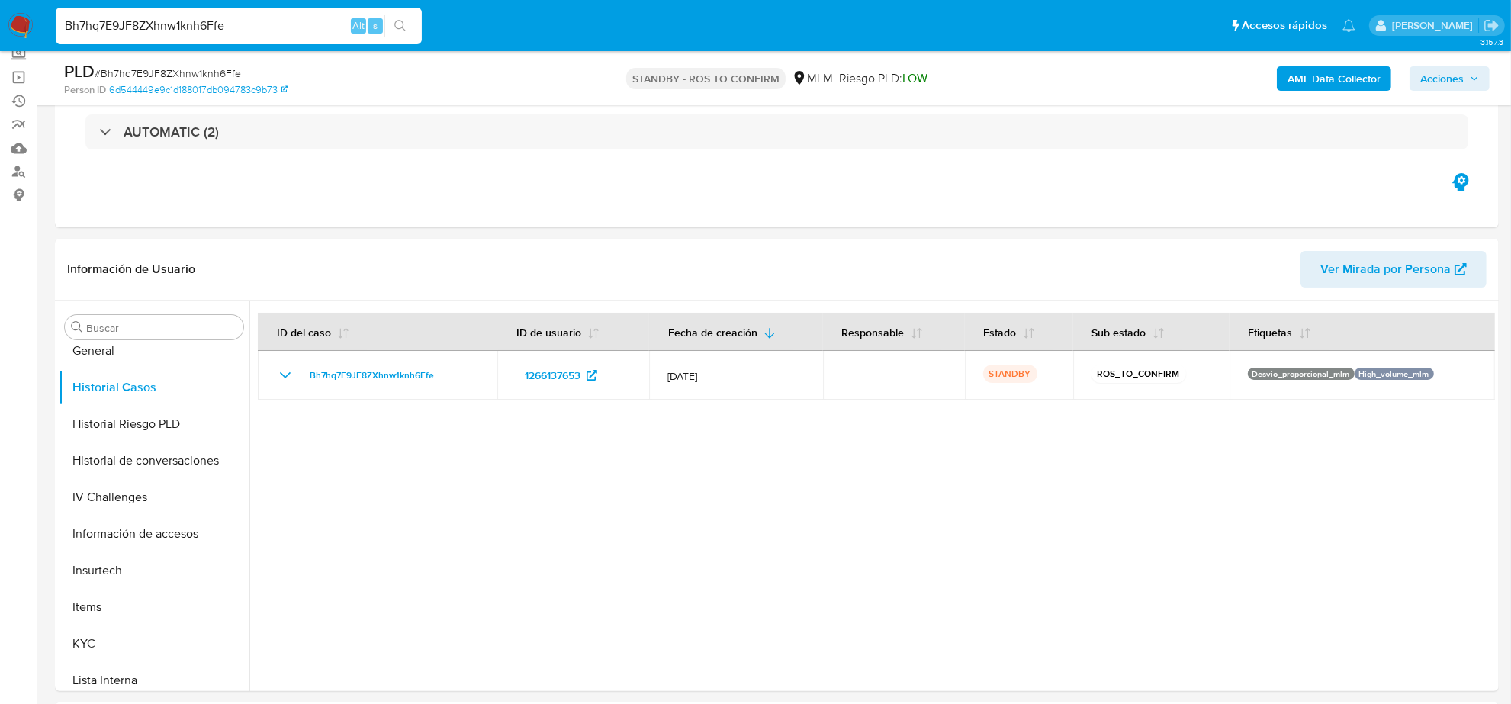
click at [165, 33] on input "Bh7hq7E9JF8ZXhnw1knh6Ffe" at bounding box center [239, 26] width 366 height 20
paste input "Zlz9H8DjRgrcp9obAmMVu4P3"
type input "Zlz9H8DjRgrcp9obAmMVu4P3"
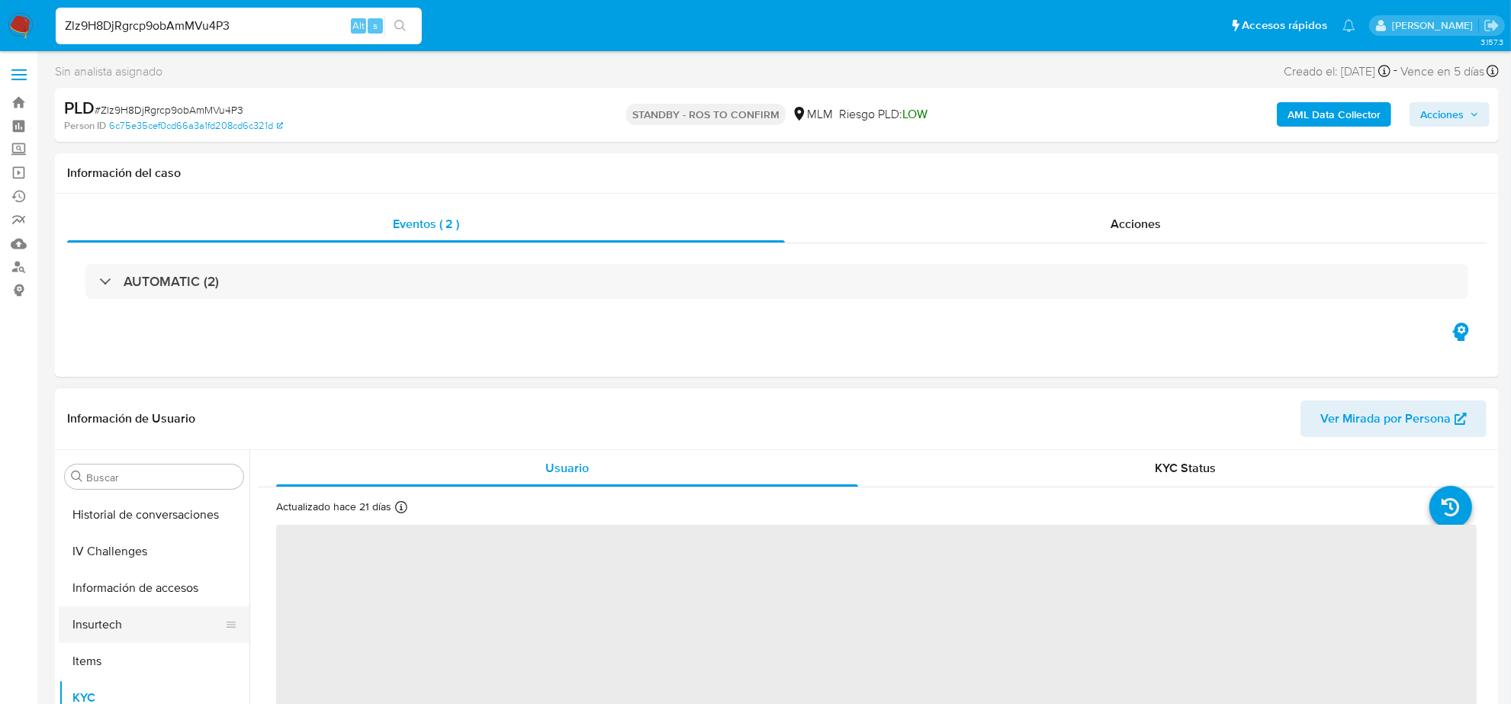
scroll to position [452, 0]
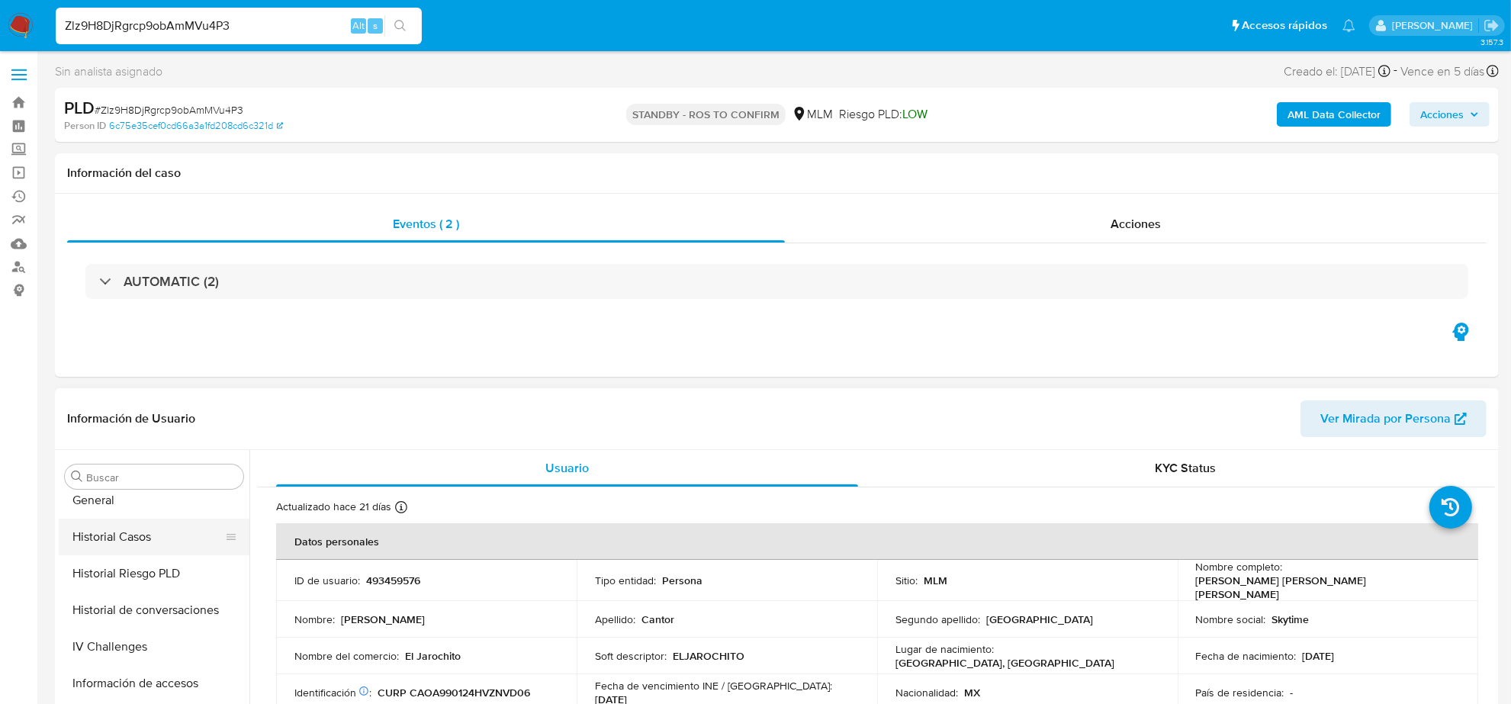
click at [139, 539] on button "Historial Casos" at bounding box center [148, 537] width 178 height 37
select select "10"
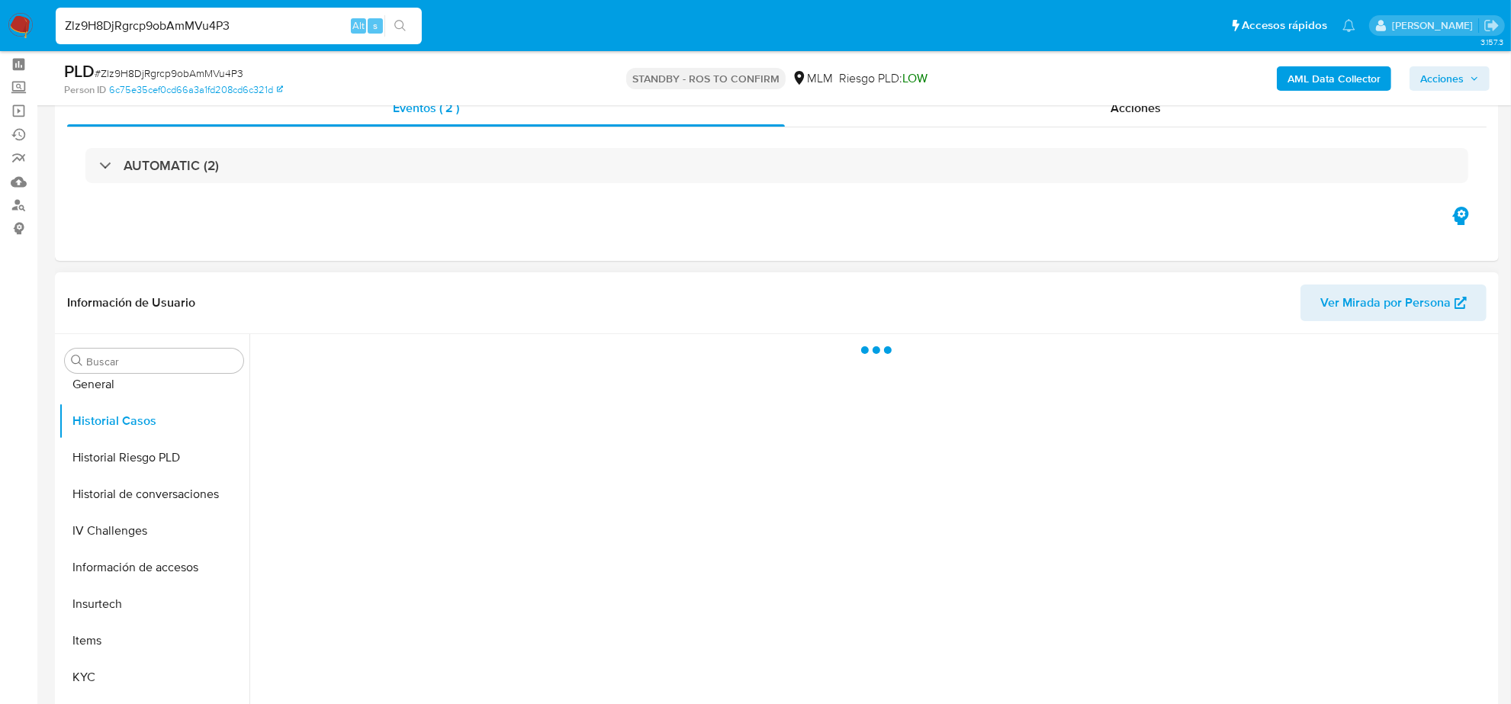
scroll to position [95, 0]
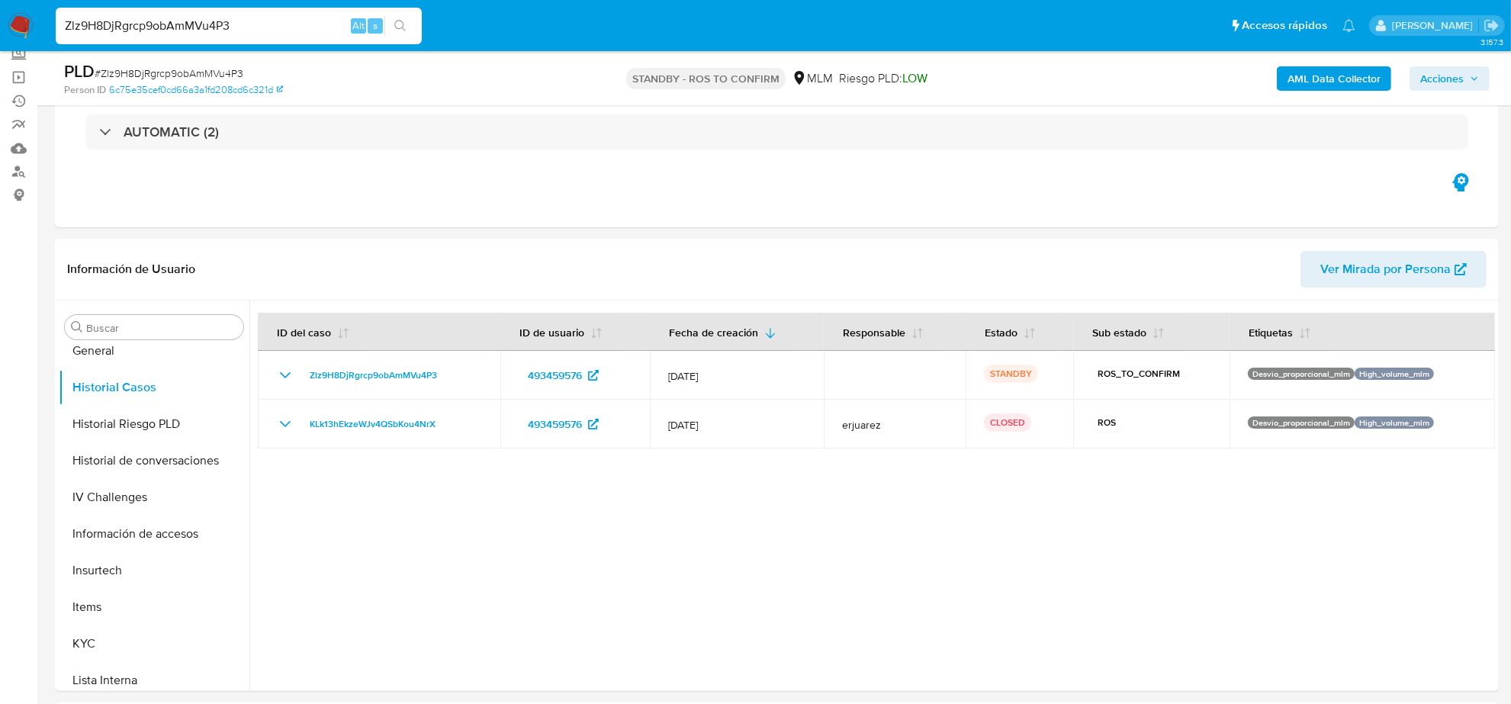
click at [155, 27] on input "Zlz9H8DjRgrcp9obAmMVu4P3" at bounding box center [239, 26] width 366 height 20
paste input "E83GdeqCClPpU9F5GrN3YKY5"
type input "E83GdeqCClPpU9F5GrN3YKY5"
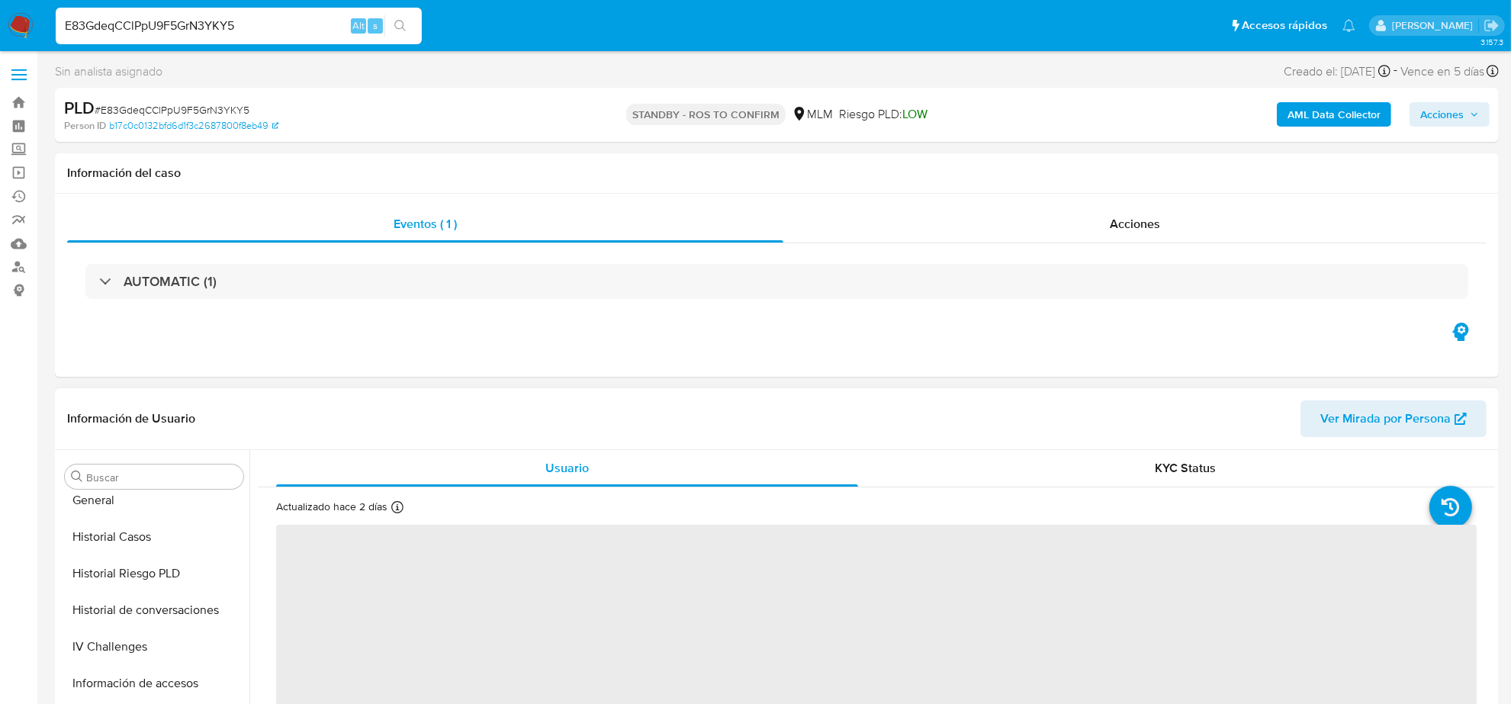
scroll to position [357, 0]
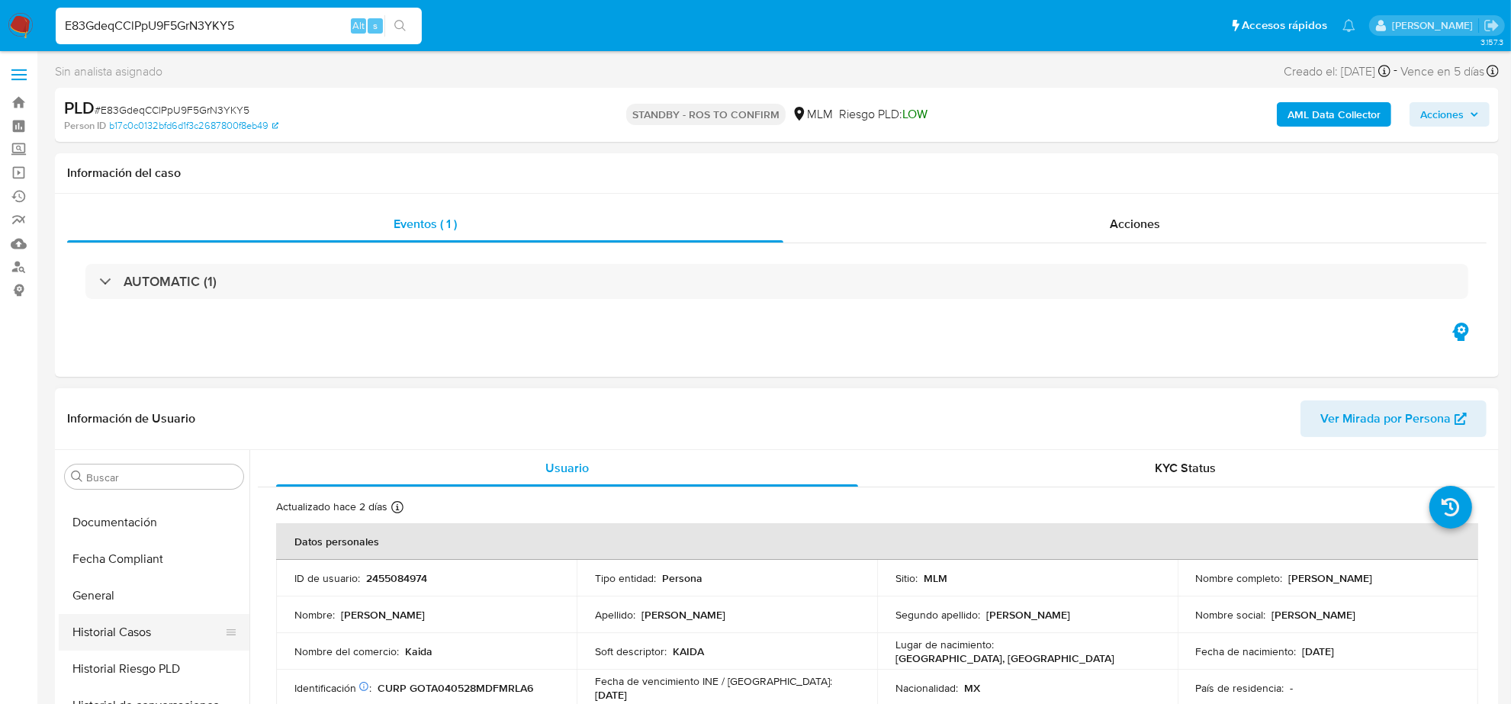
click at [149, 623] on button "Historial Casos" at bounding box center [148, 632] width 178 height 37
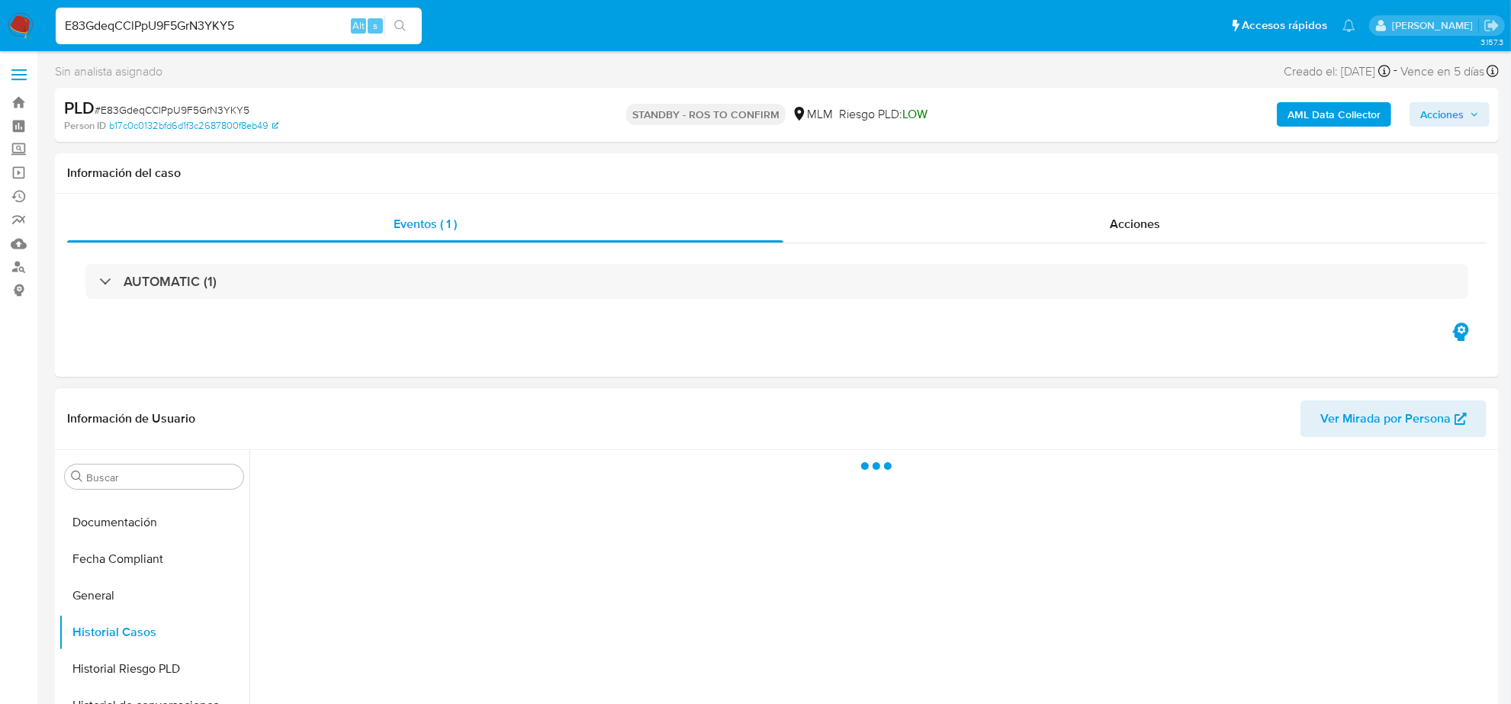
select select "10"
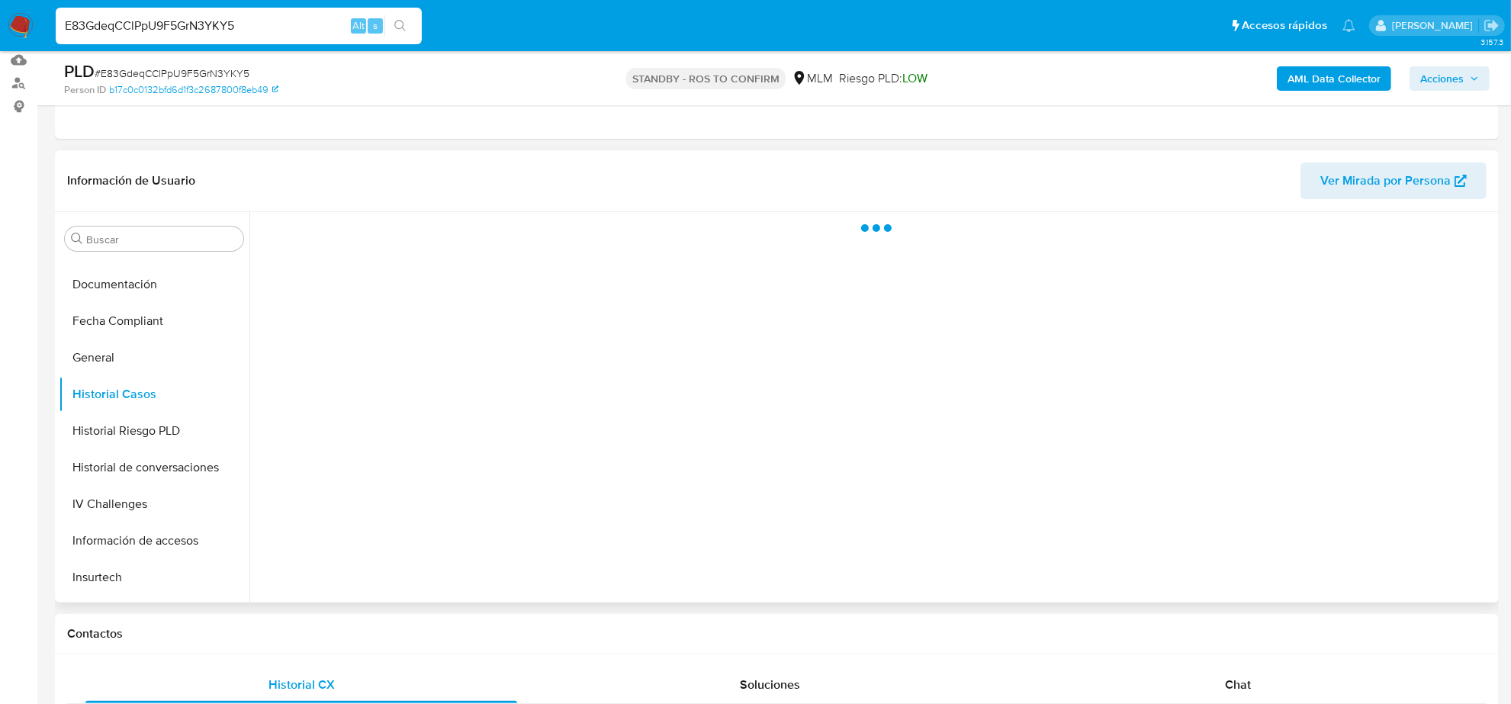
scroll to position [191, 0]
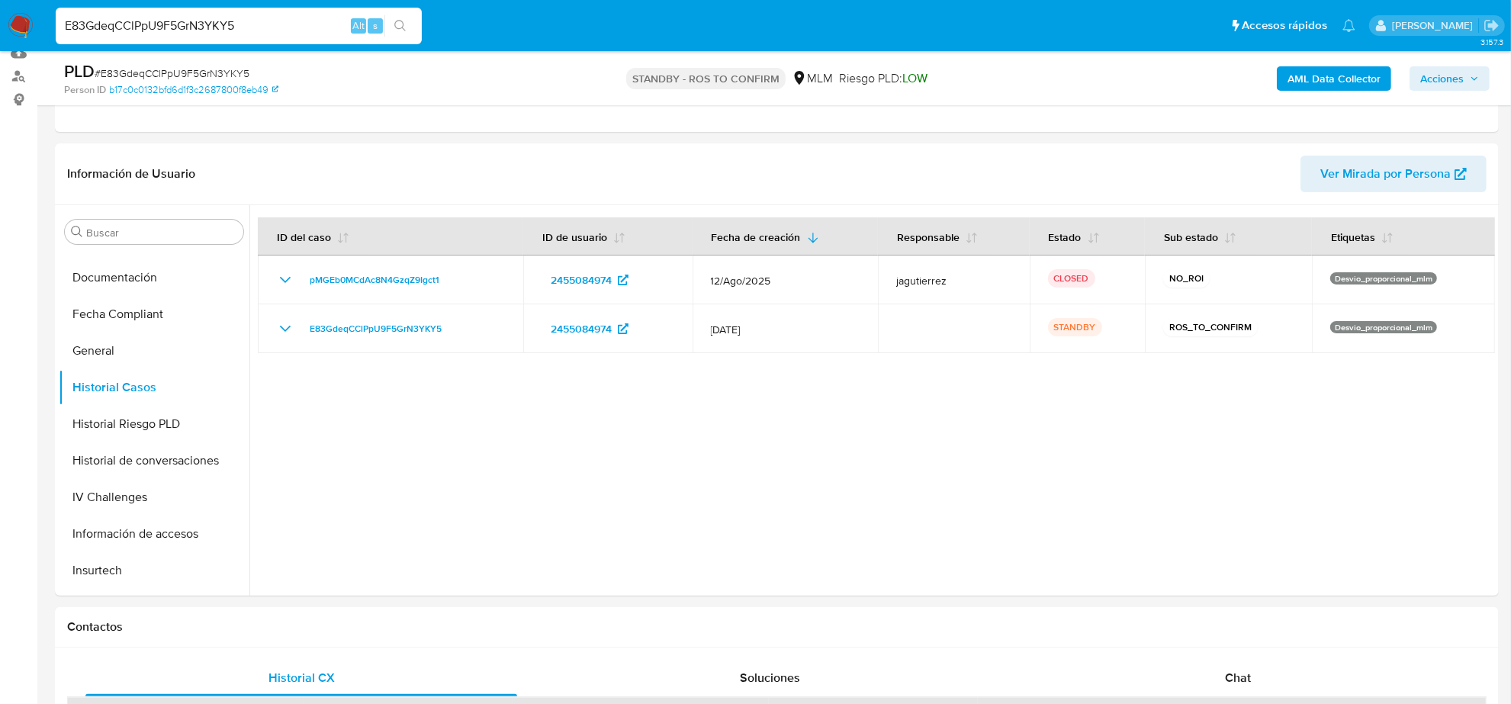
click at [291, 32] on input "E83GdeqCClPpU9F5GrN3YKY5" at bounding box center [239, 26] width 366 height 20
paste input "dJrVI1bydw7QFSYtJBJEY8pb"
type input "dJrVI1bydw7QFSYtJBJEY8pb"
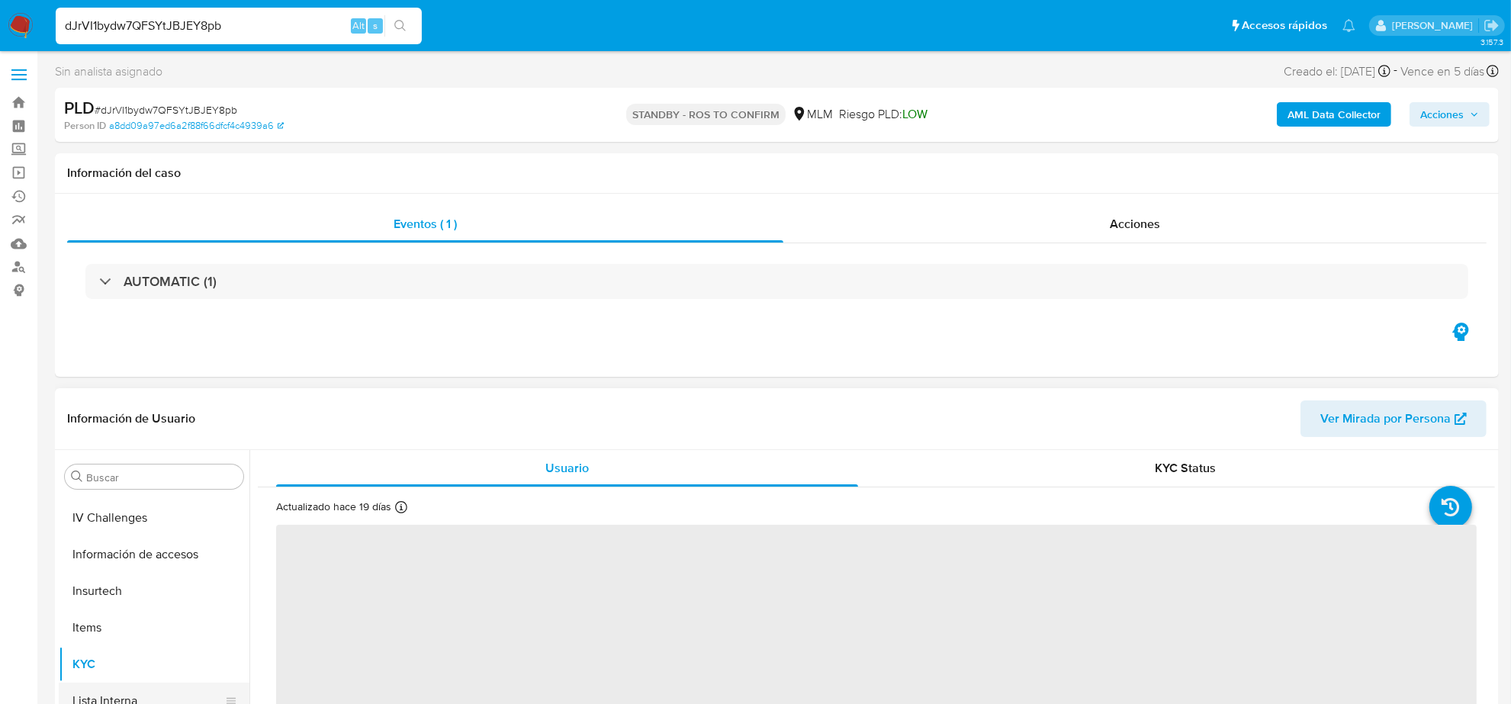
scroll to position [452, 0]
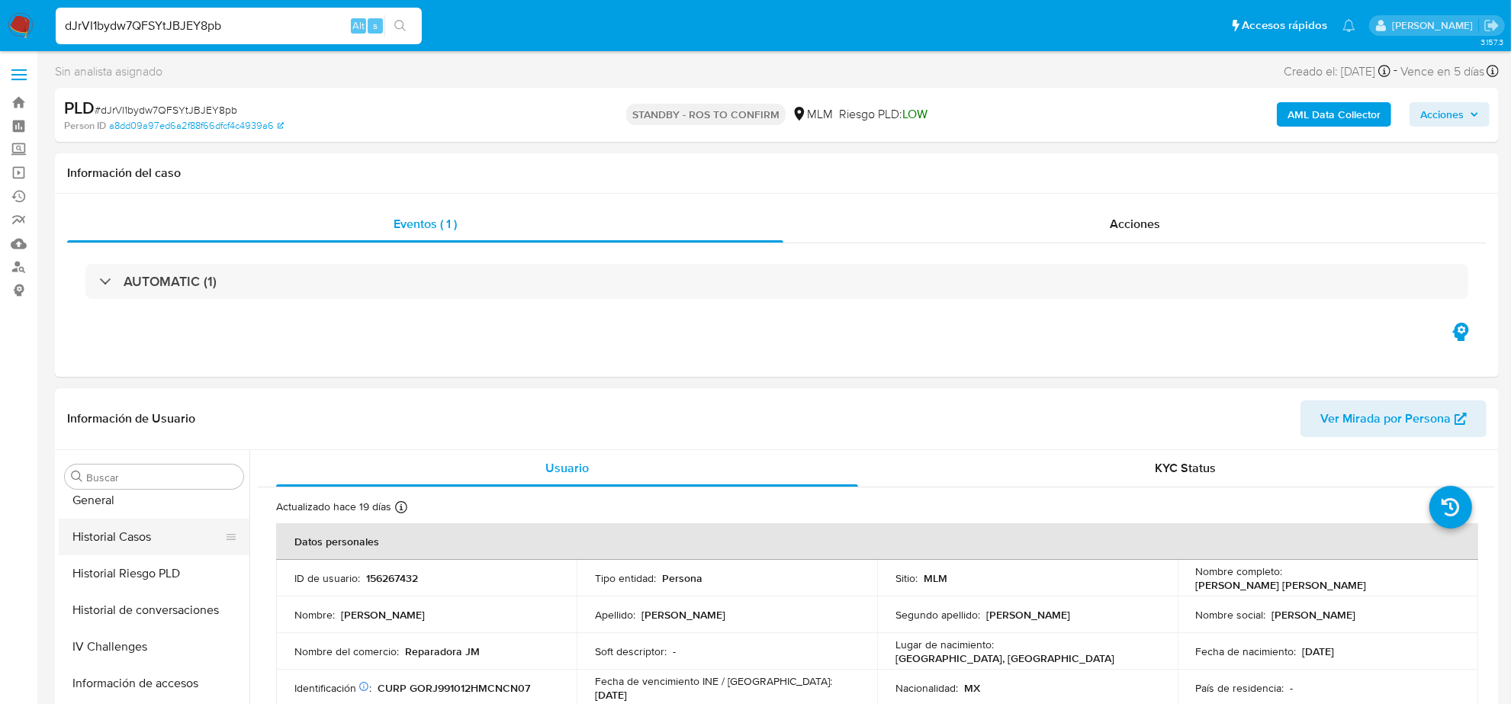
click at [130, 522] on button "Historial Casos" at bounding box center [148, 537] width 178 height 37
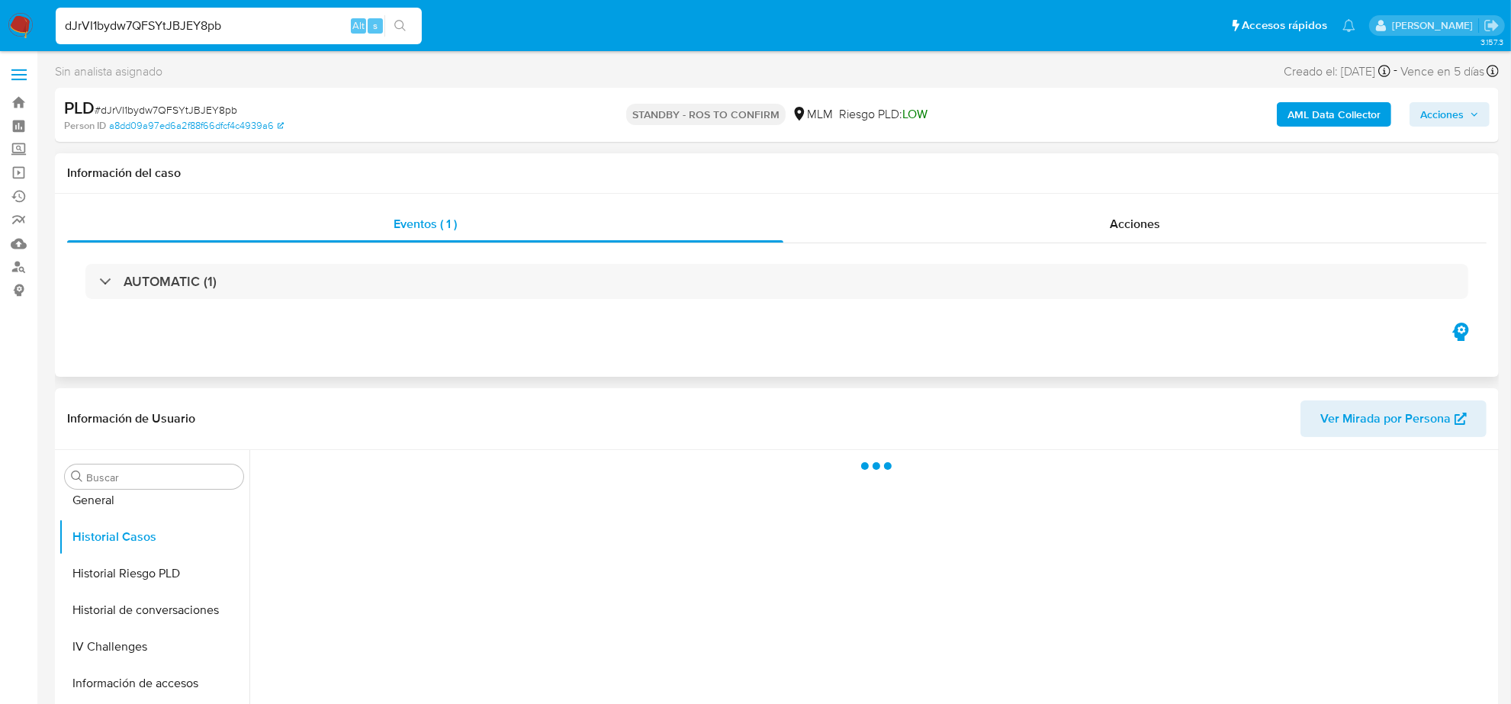
select select "10"
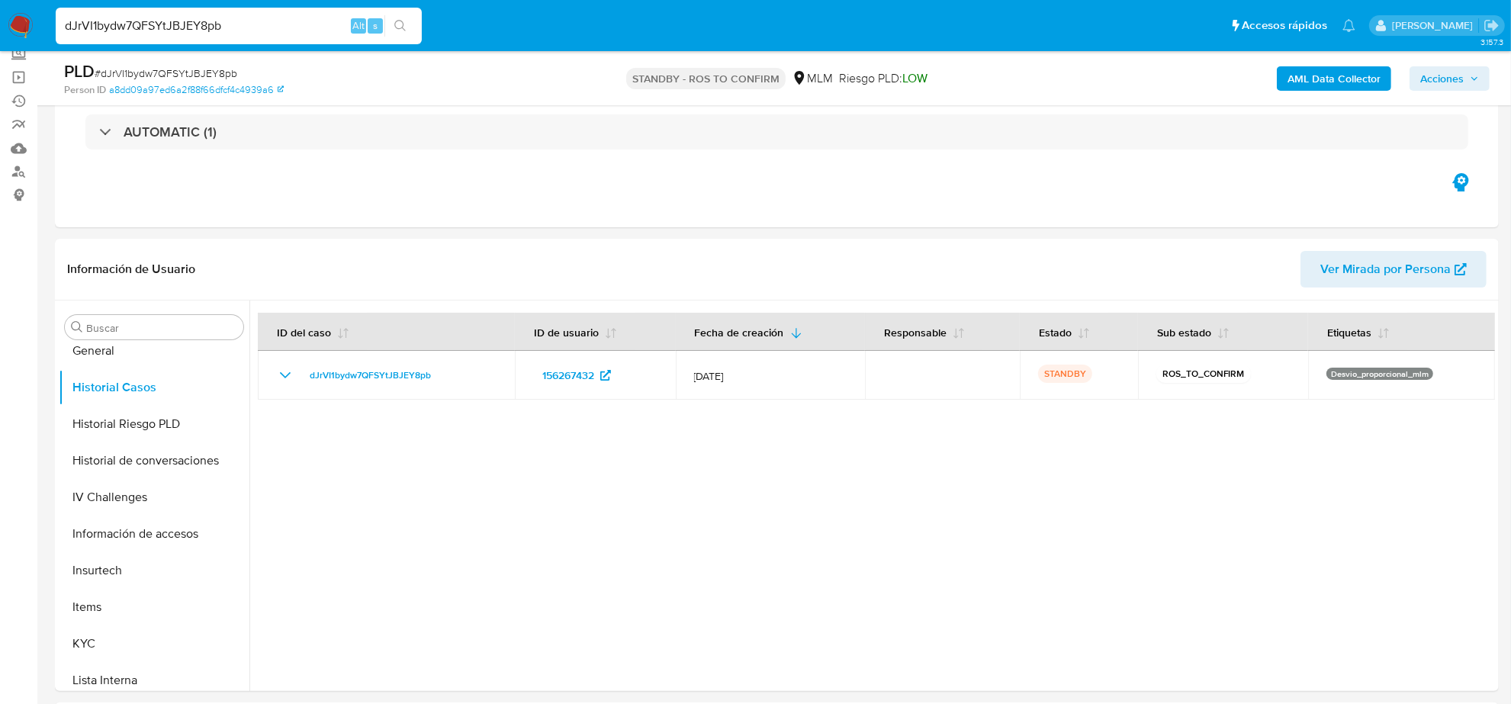
click at [244, 25] on input "dJrVI1bydw7QFSYtJBJEY8pb" at bounding box center [239, 26] width 366 height 20
paste input "qA9M6xTPiqfMWcVTsewre31U"
type input "qA9M6xTPiqfMWcVTsewre31U"
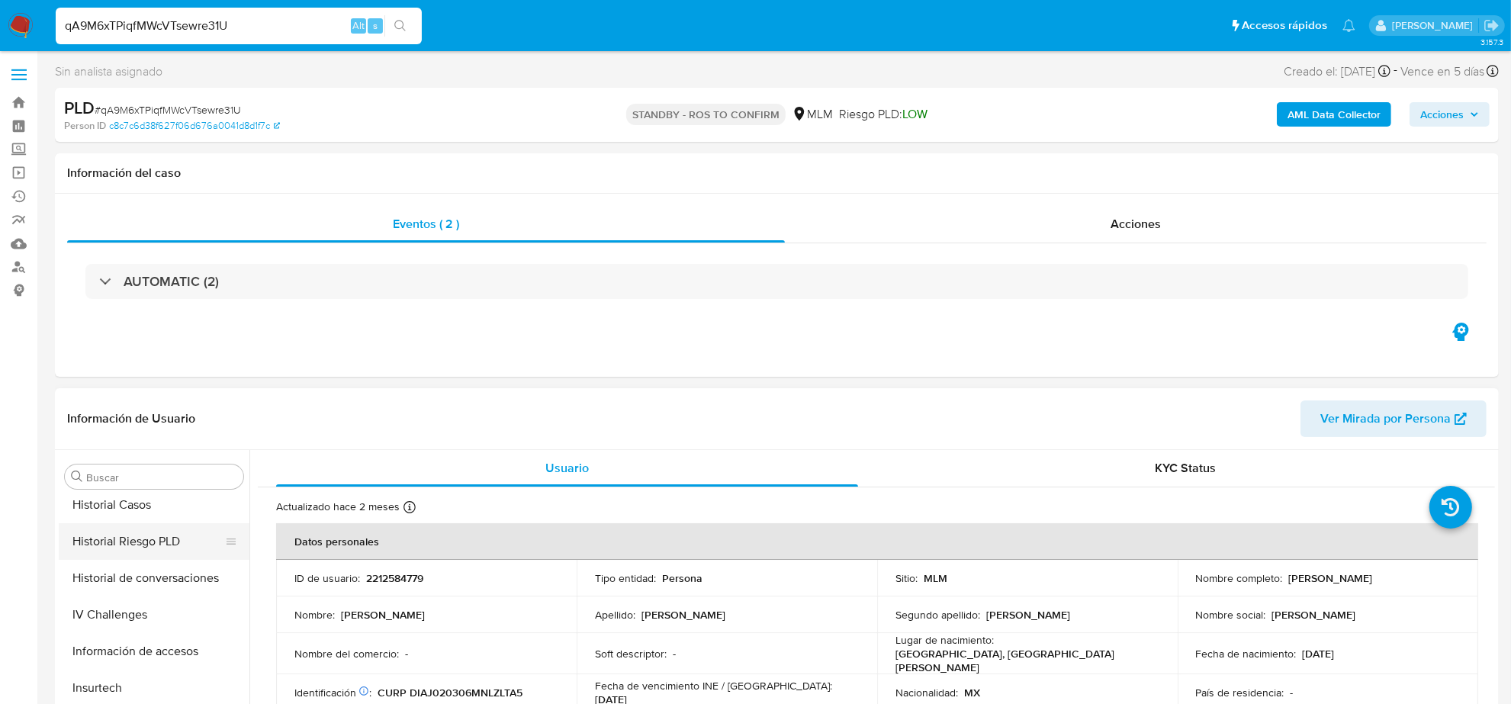
scroll to position [452, 0]
select select "10"
click at [146, 538] on button "Historial Casos" at bounding box center [148, 537] width 178 height 37
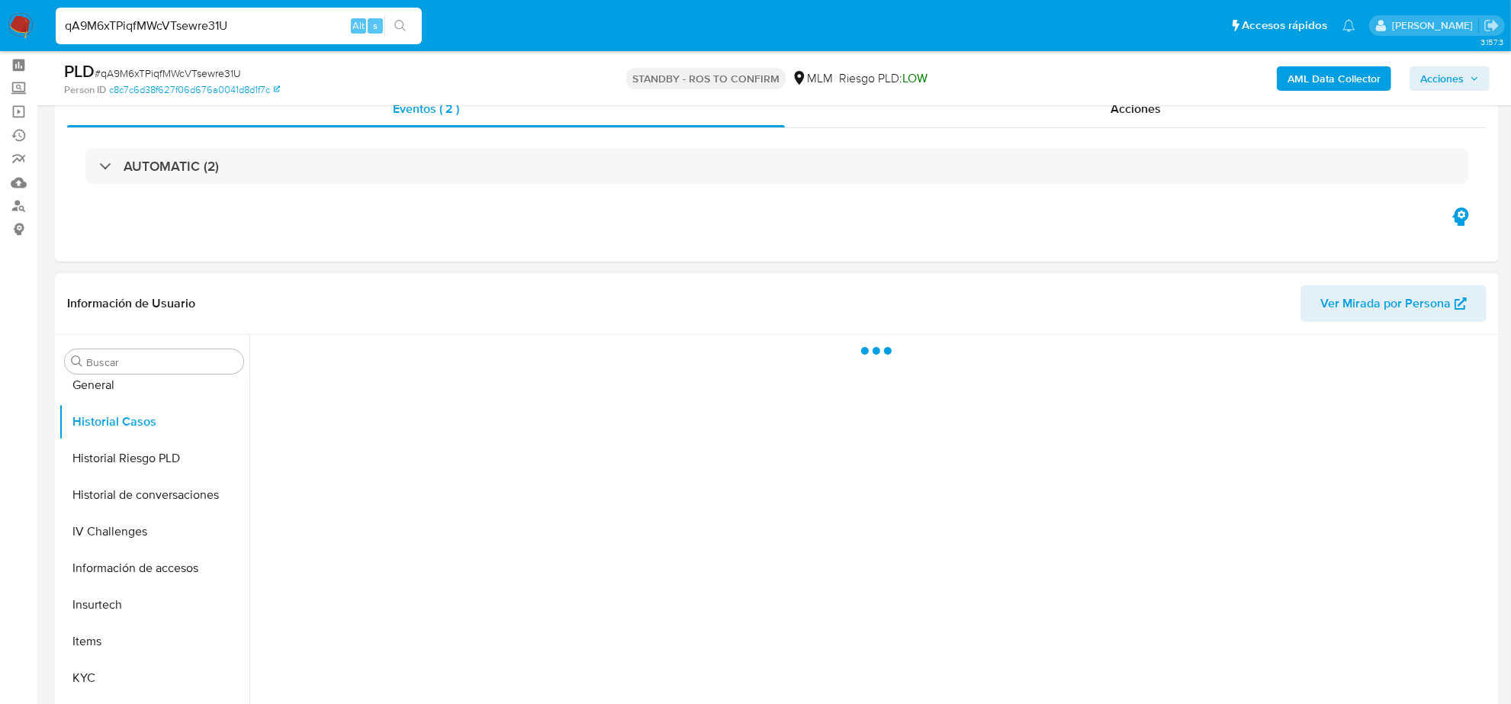
scroll to position [95, 0]
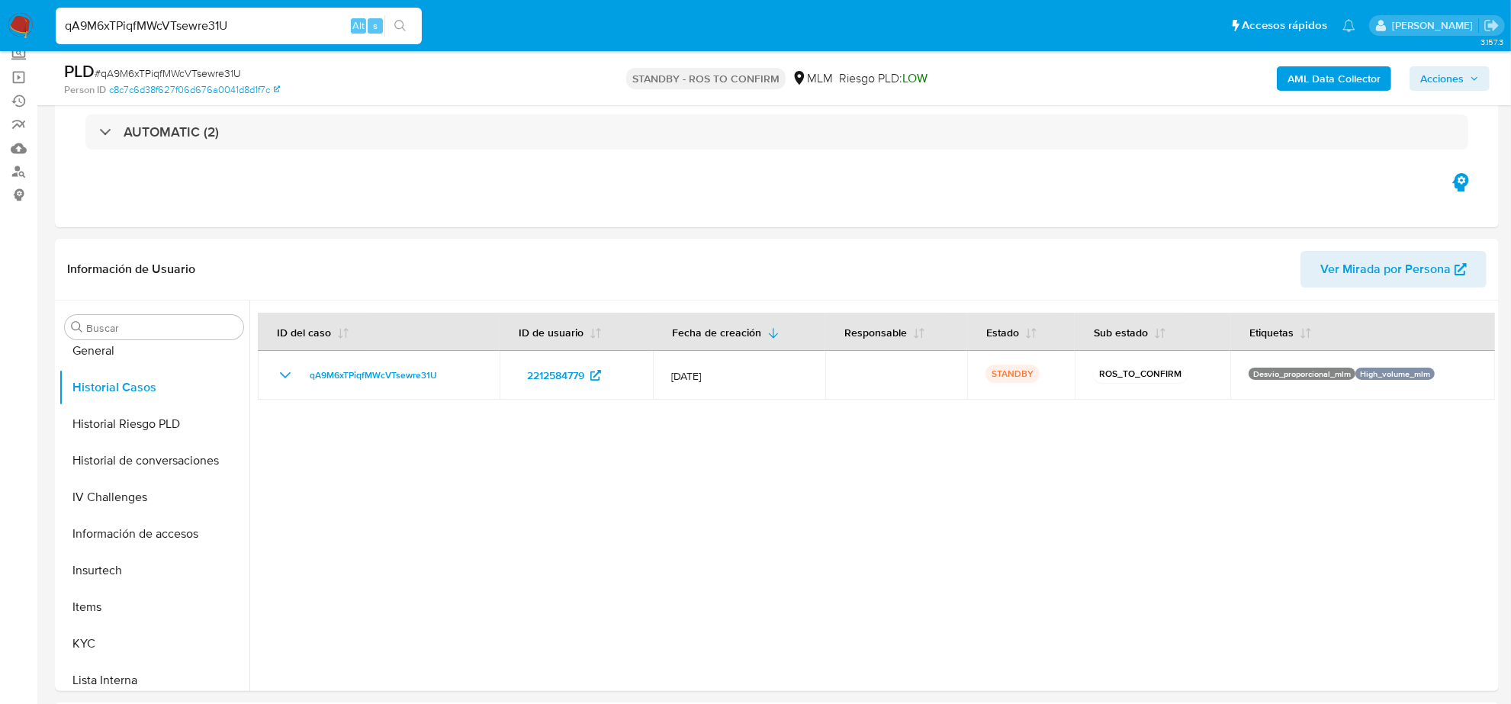
click at [225, 23] on input "qA9M6xTPiqfMWcVTsewre31U" at bounding box center [239, 26] width 366 height 20
paste input "9feruuSoysoI4LK688FyOI1Y"
type input "9feruuSoysoI4LK688FyOI1Y"
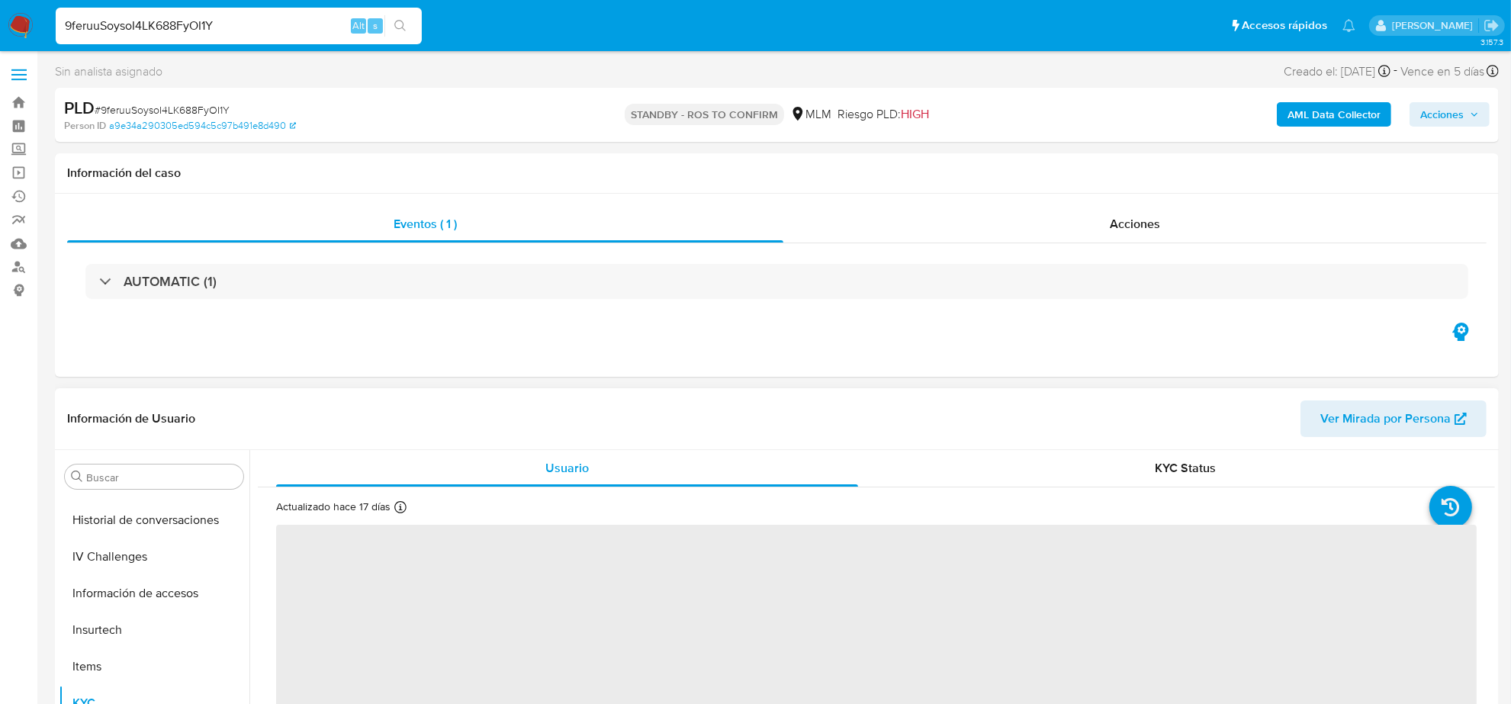
scroll to position [452, 0]
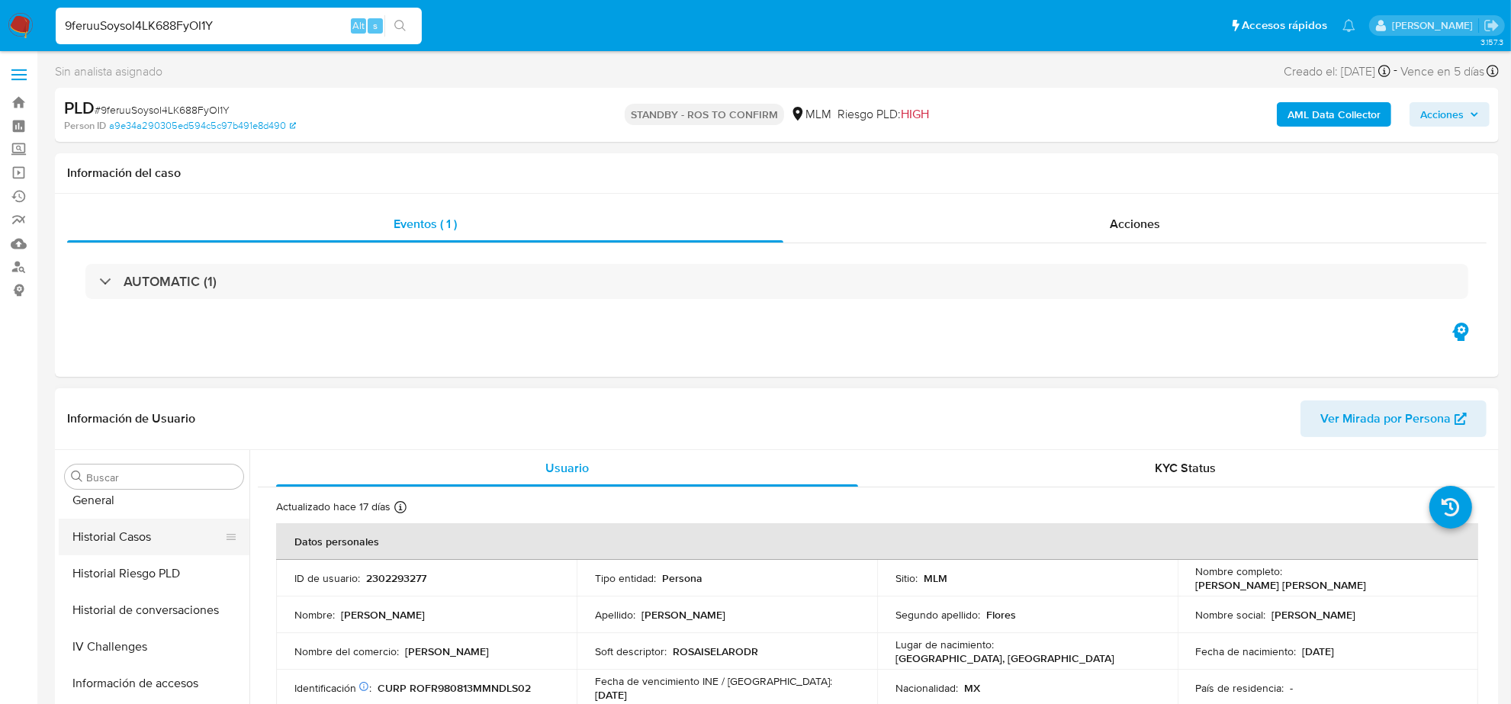
click at [124, 541] on button "Historial Casos" at bounding box center [148, 537] width 178 height 37
select select "10"
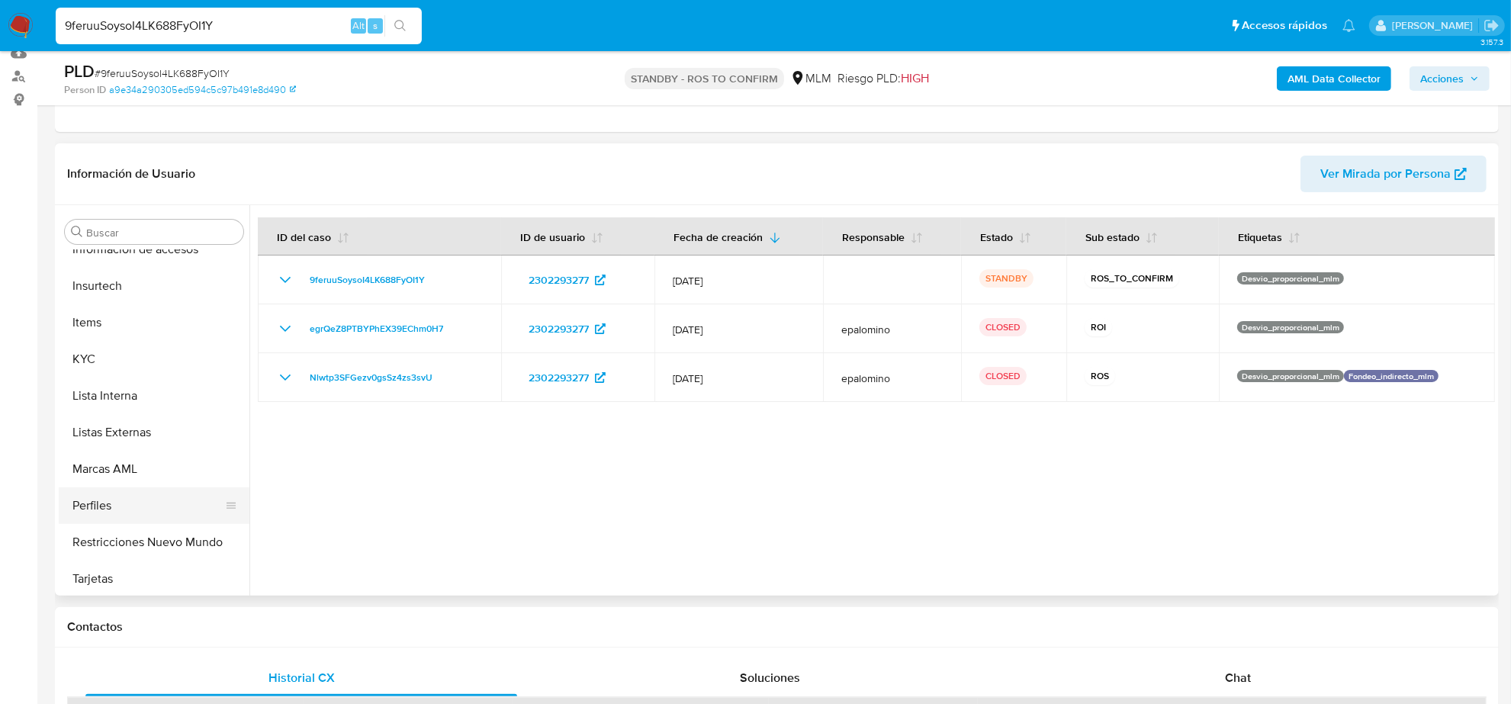
scroll to position [643, 0]
click at [133, 536] on button "Restricciones Nuevo Mundo" at bounding box center [148, 540] width 178 height 37
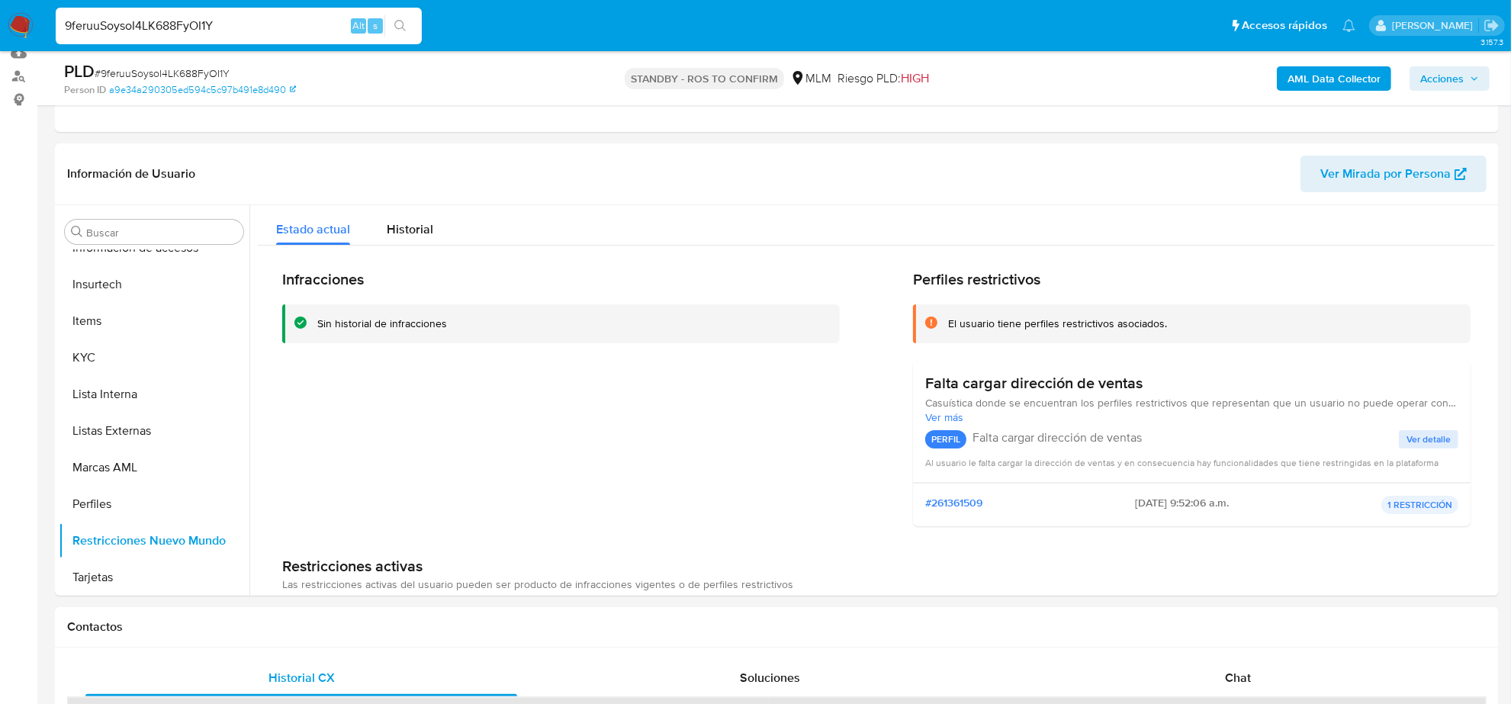
click at [284, 27] on input "9feruuSoysoI4LK688FyOI1Y" at bounding box center [239, 26] width 366 height 20
click at [284, 25] on input "9feruuSoysoI4LK688FyOI1Y" at bounding box center [239, 26] width 366 height 20
paste input "xCAYfTDxKehKOHqtKnv3lLbn"
type input "xCAYfTDxKehKOHqtKnv3lLbn"
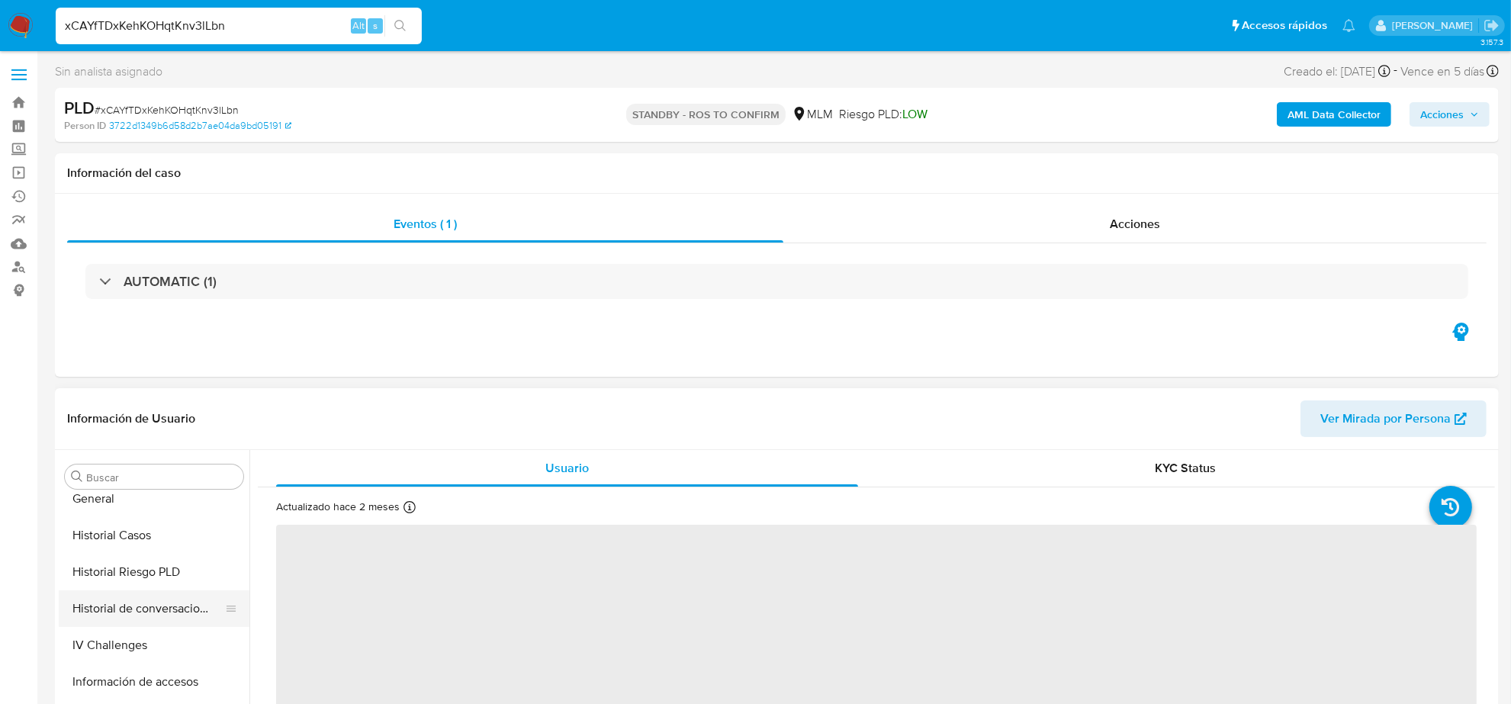
scroll to position [452, 0]
click at [143, 545] on button "Historial Casos" at bounding box center [148, 537] width 178 height 37
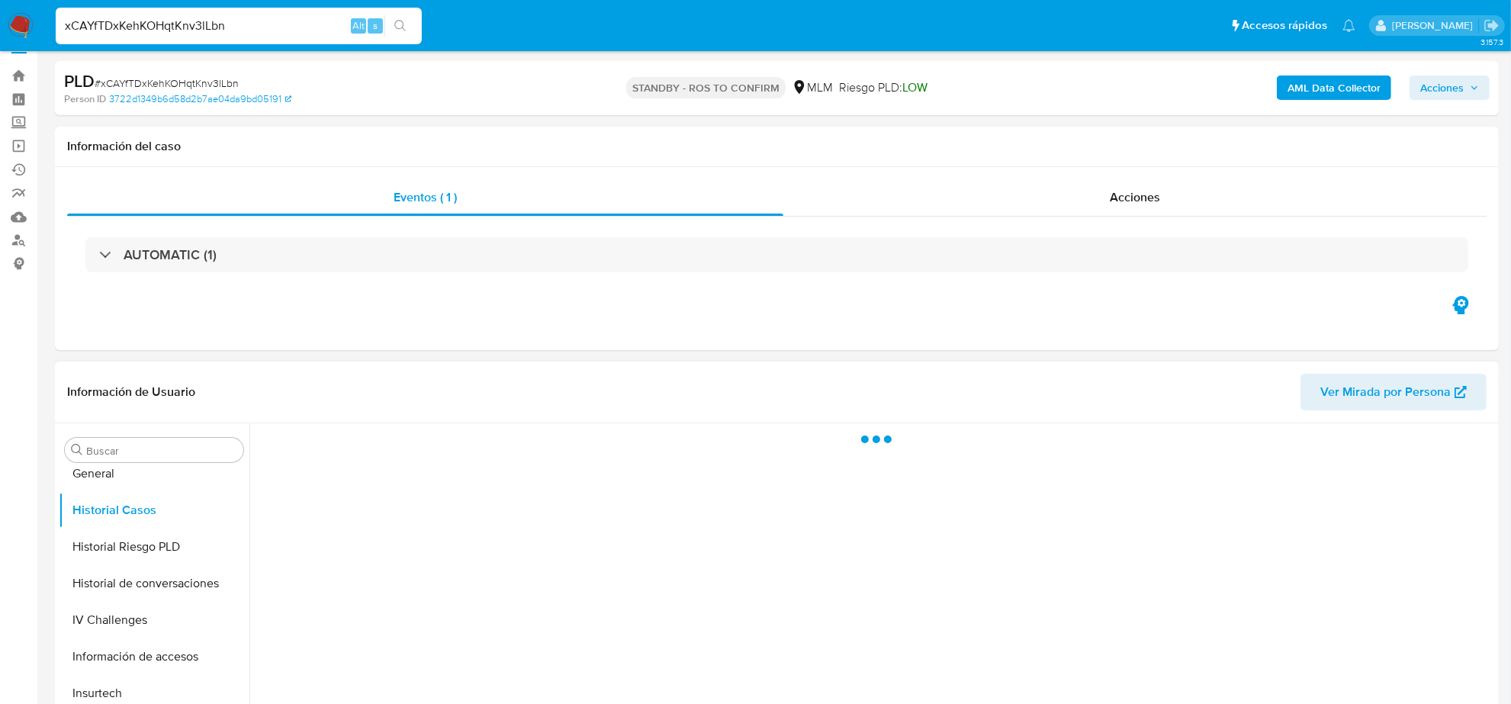
select select "10"
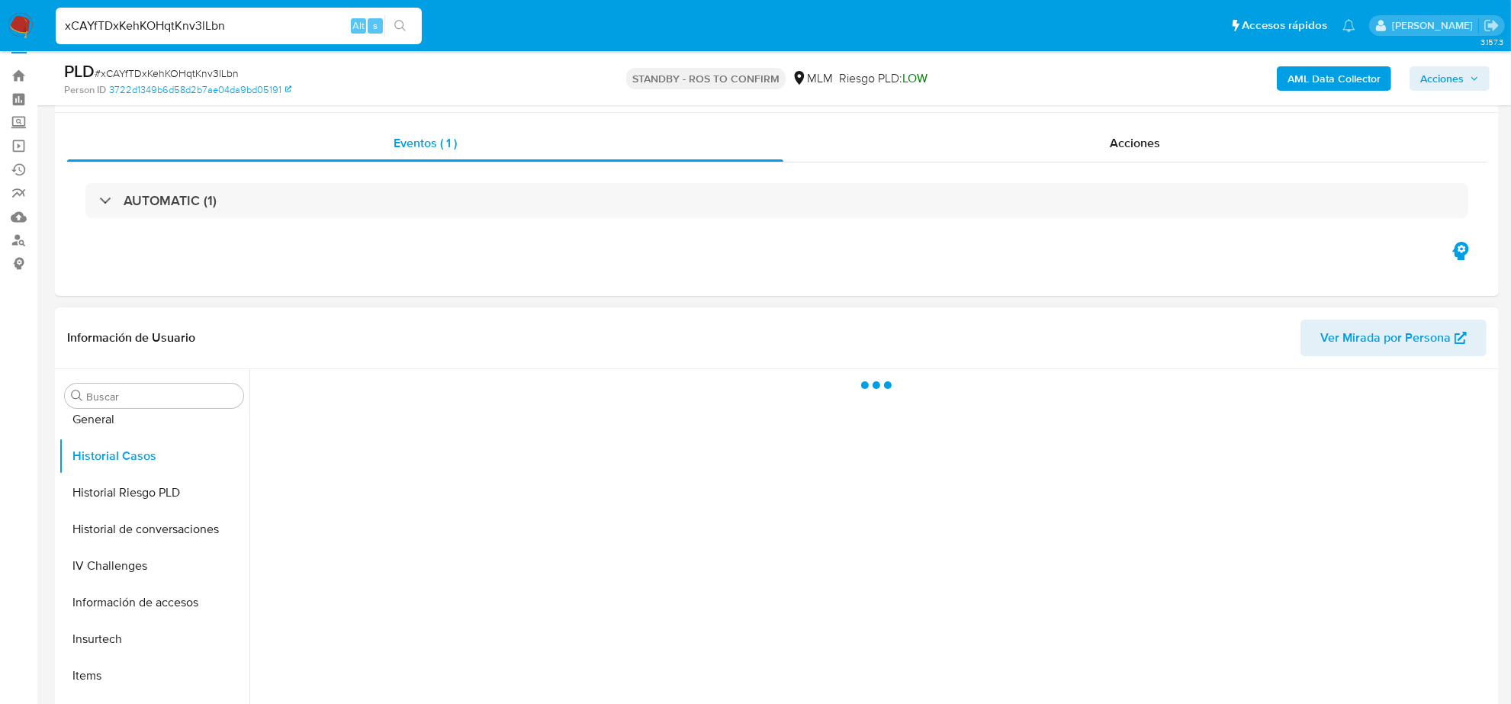
scroll to position [191, 0]
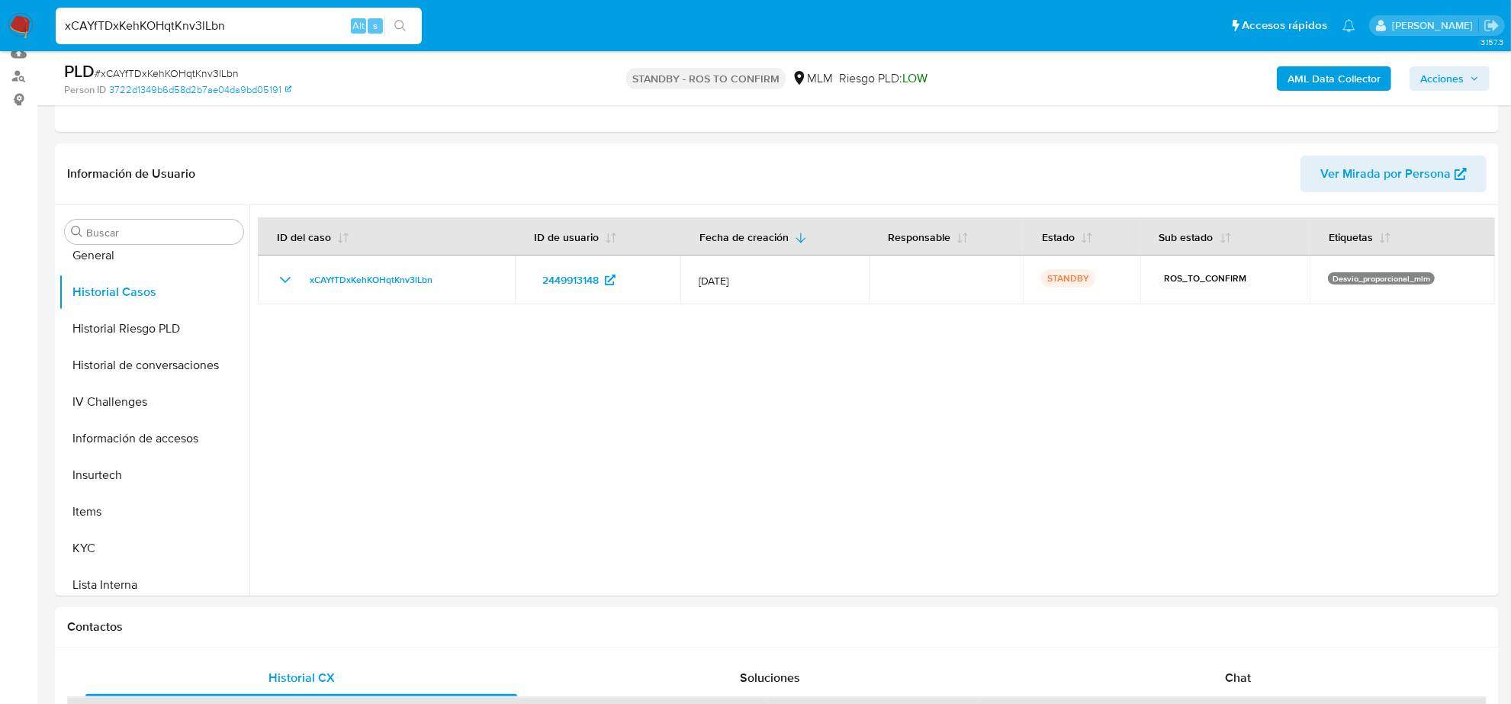
click at [233, 29] on input "xCAYfTDxKehKOHqtKnv3lLbn" at bounding box center [239, 26] width 366 height 20
paste input "ycT3HNnWNUFT7ZBjYmcakEtO"
type input "ycT3HNnWNUFT7ZBjYmcakEtO"
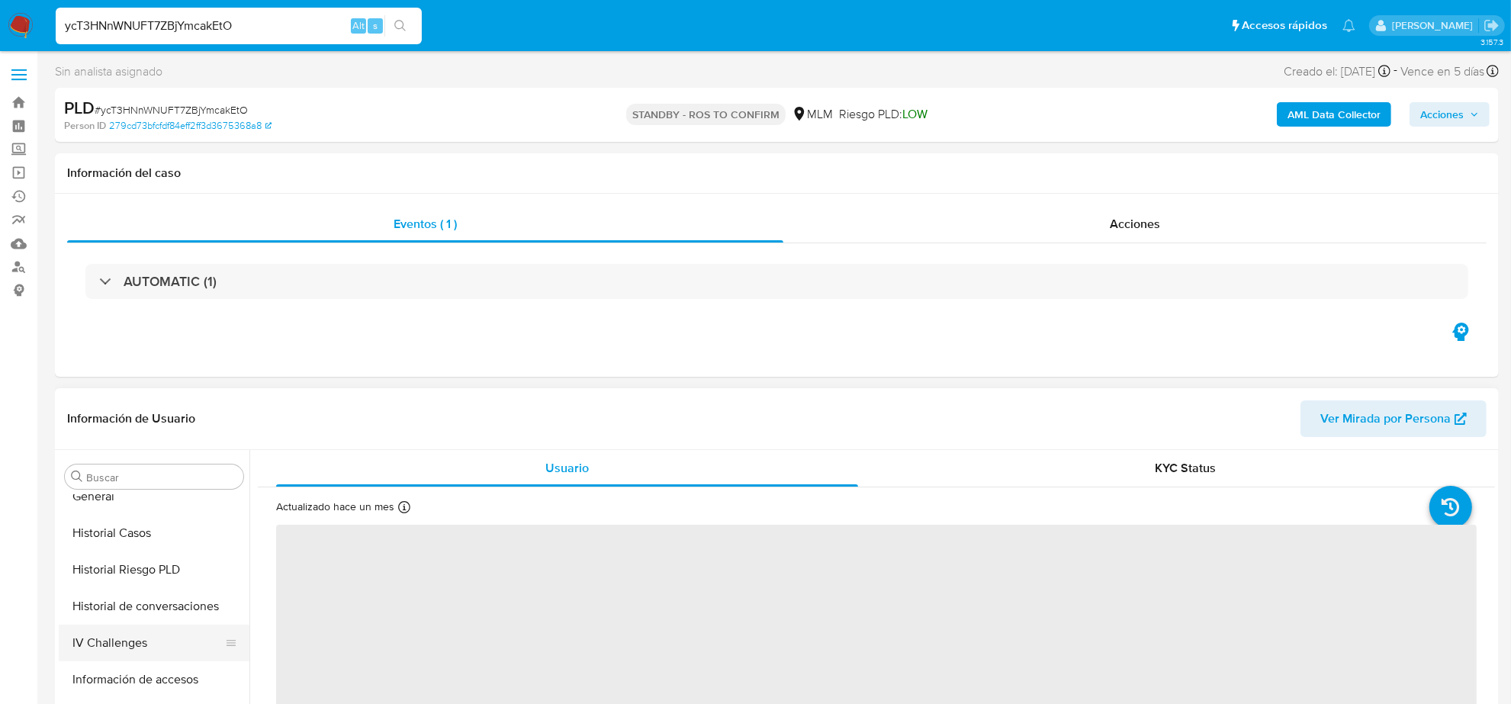
scroll to position [452, 0]
select select "10"
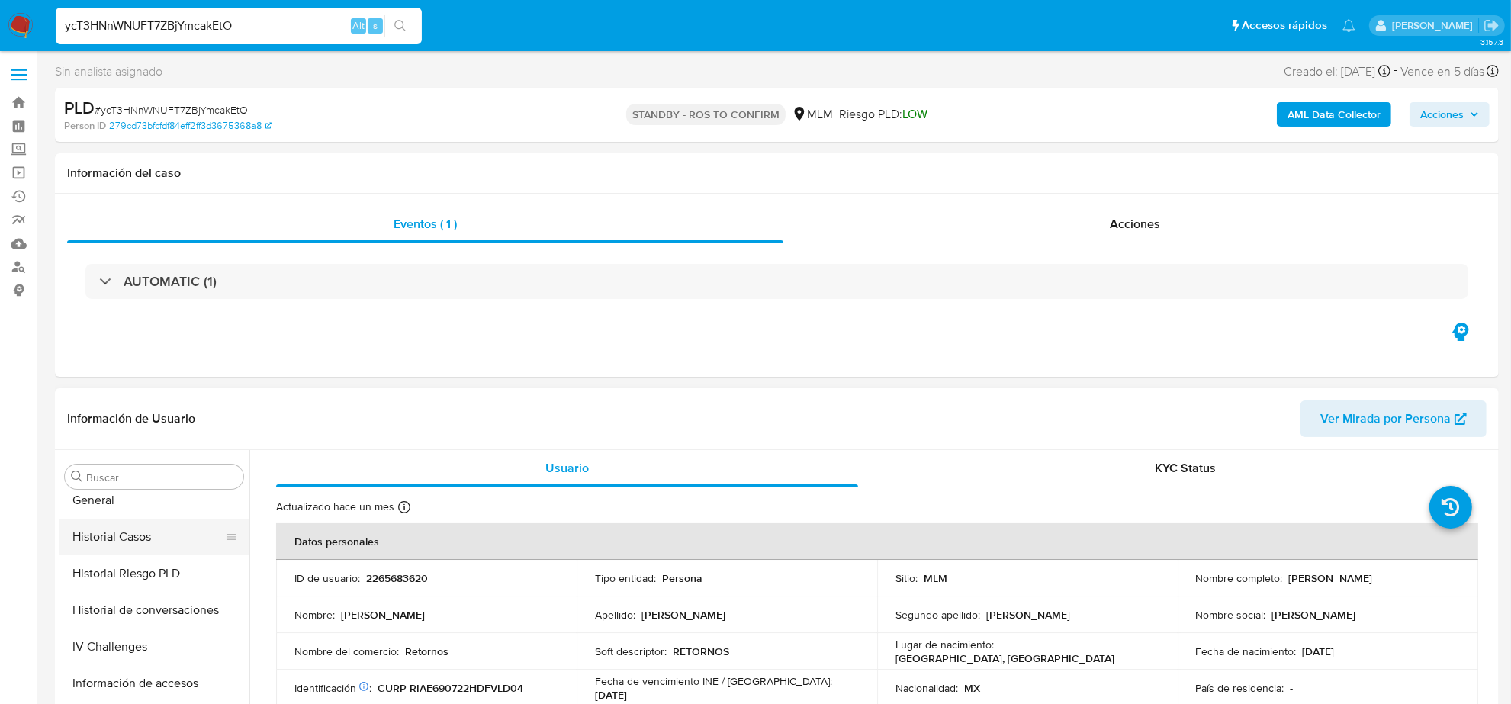
click at [151, 544] on button "Historial Casos" at bounding box center [148, 537] width 178 height 37
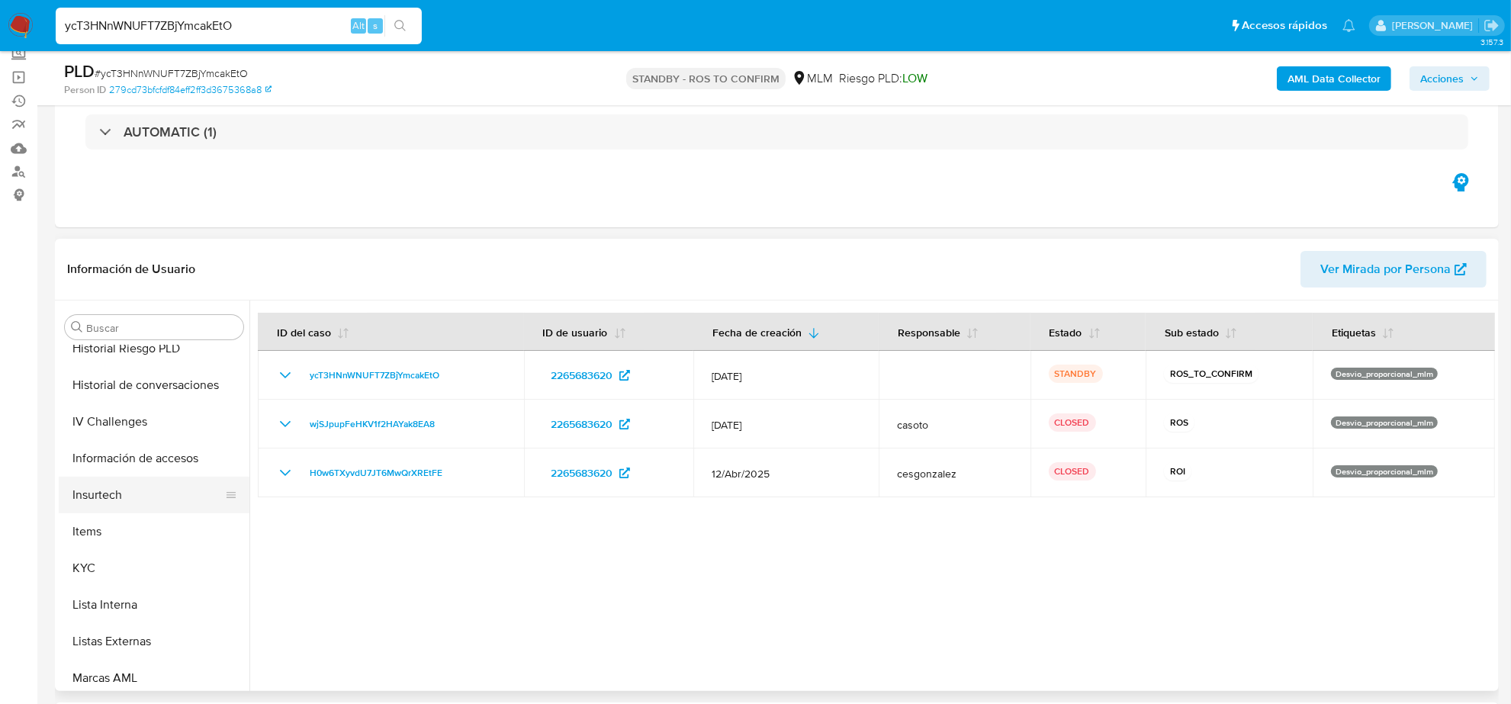
scroll to position [643, 0]
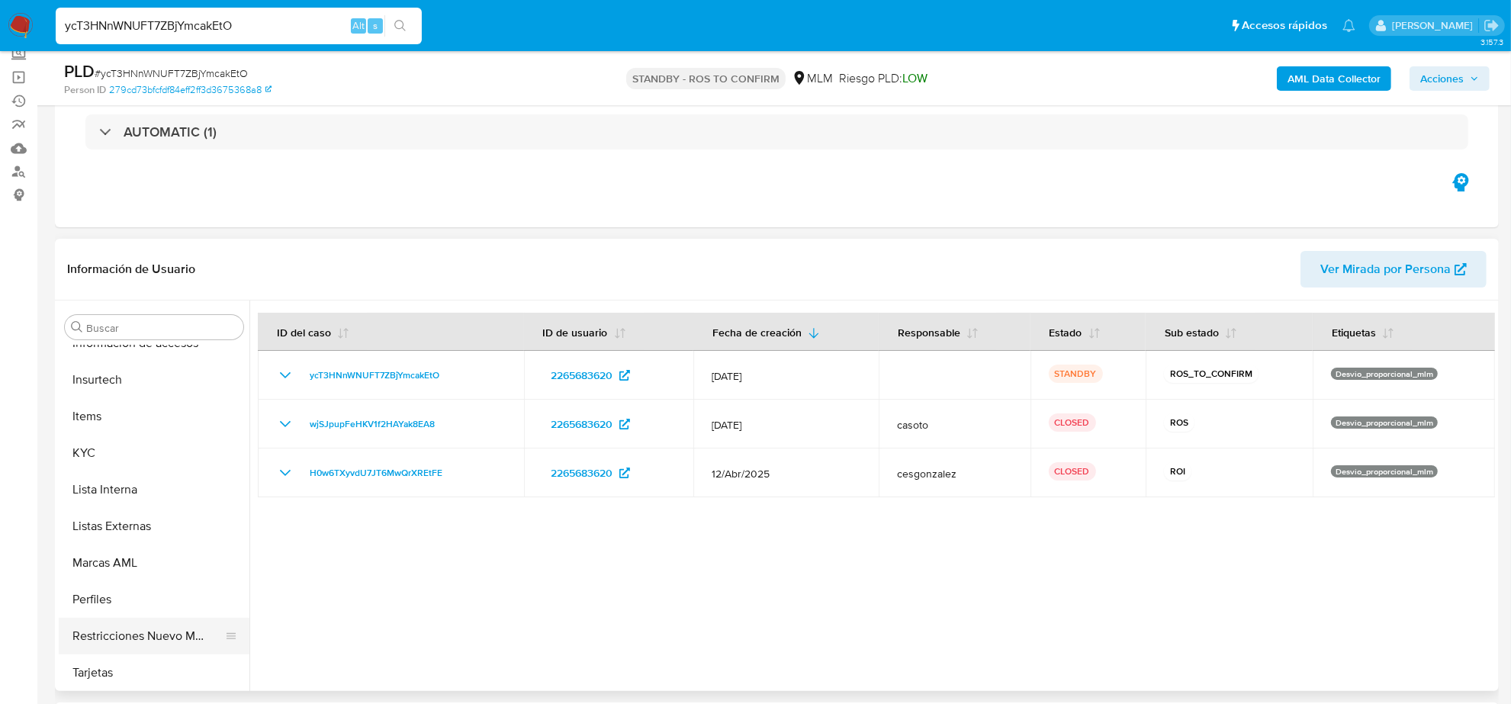
click at [185, 629] on button "Restricciones Nuevo Mundo" at bounding box center [148, 636] width 178 height 37
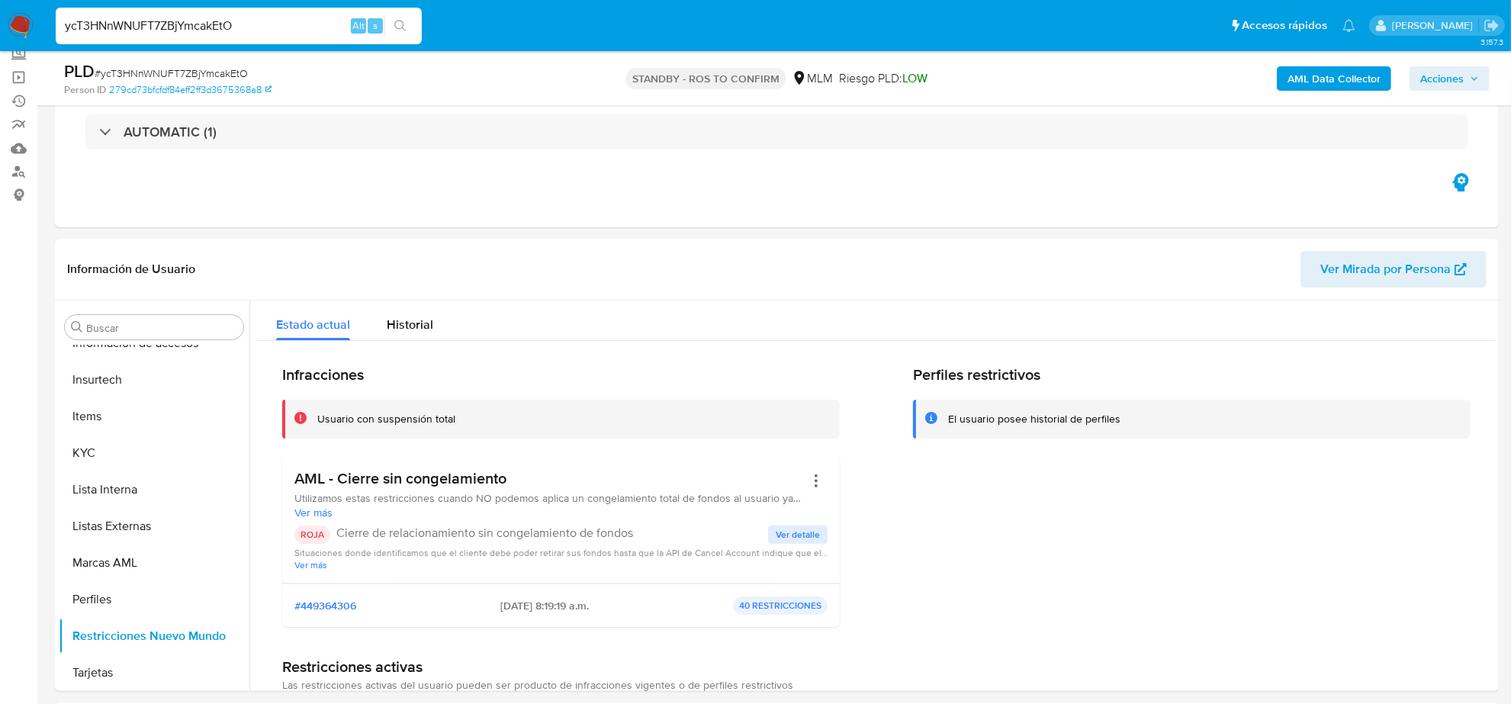
click at [211, 29] on input "ycT3HNnWNUFT7ZBjYmcakEtO" at bounding box center [239, 26] width 366 height 20
paste input "YI9QImmGiPo7OesaMPw7QJCB"
type input "YI9QImmGiPo7OesaMPw7QJCB"
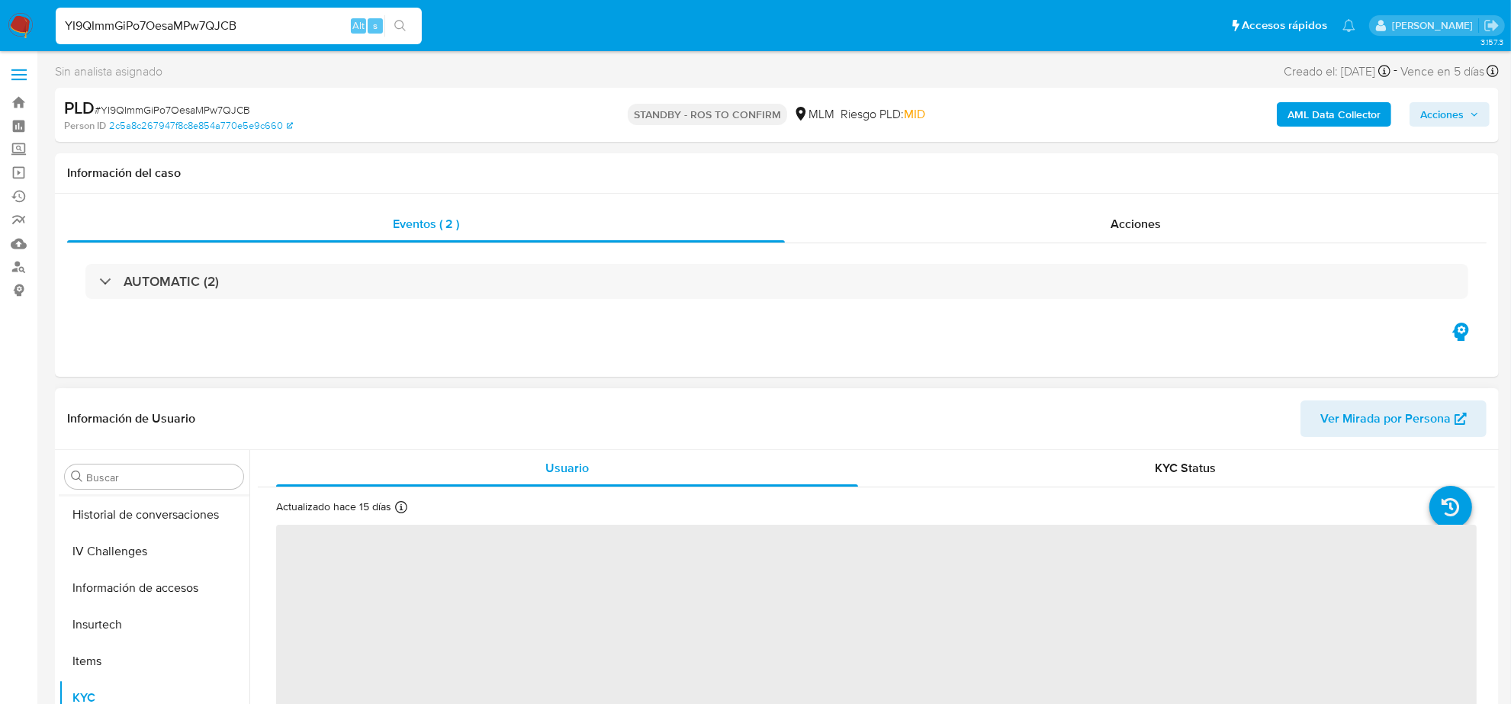
scroll to position [452, 0]
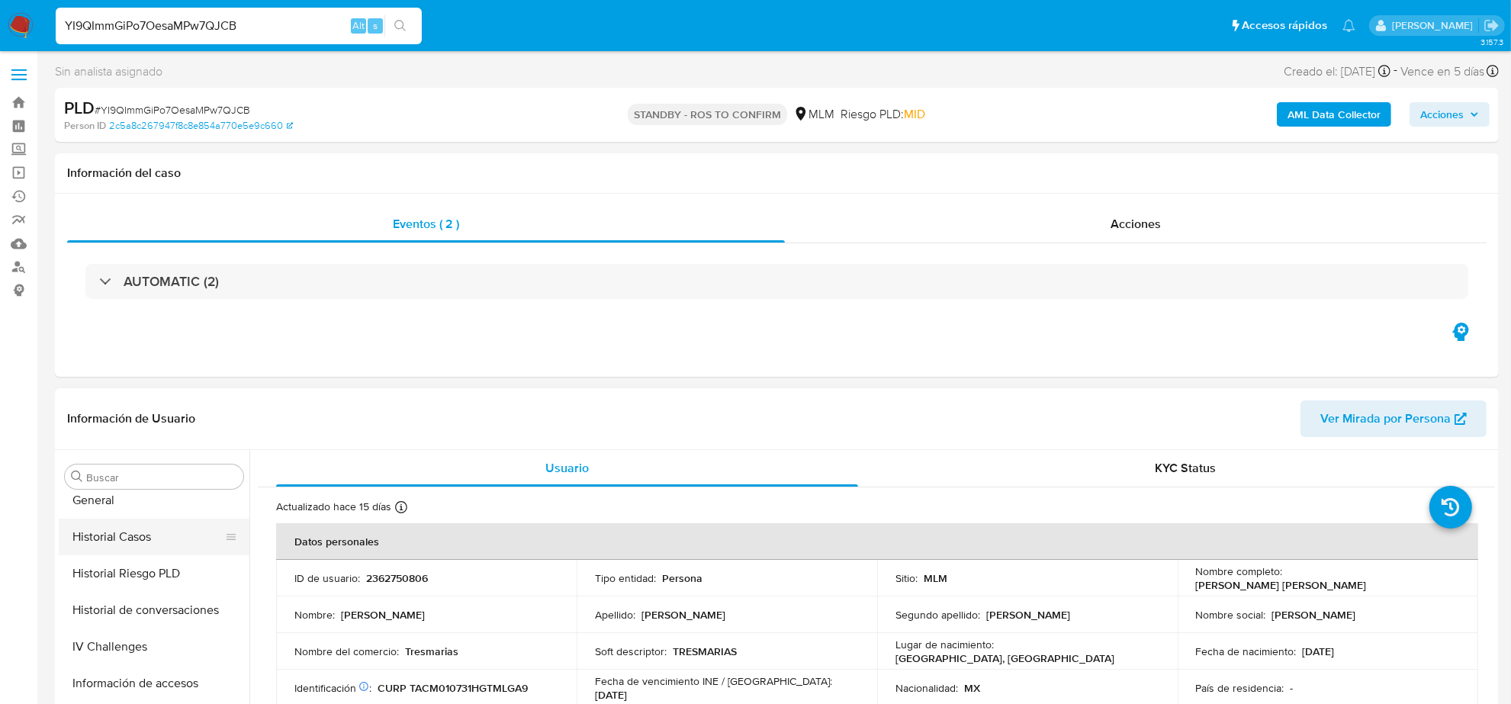
select select "10"
click at [159, 540] on button "Historial Casos" at bounding box center [148, 537] width 178 height 37
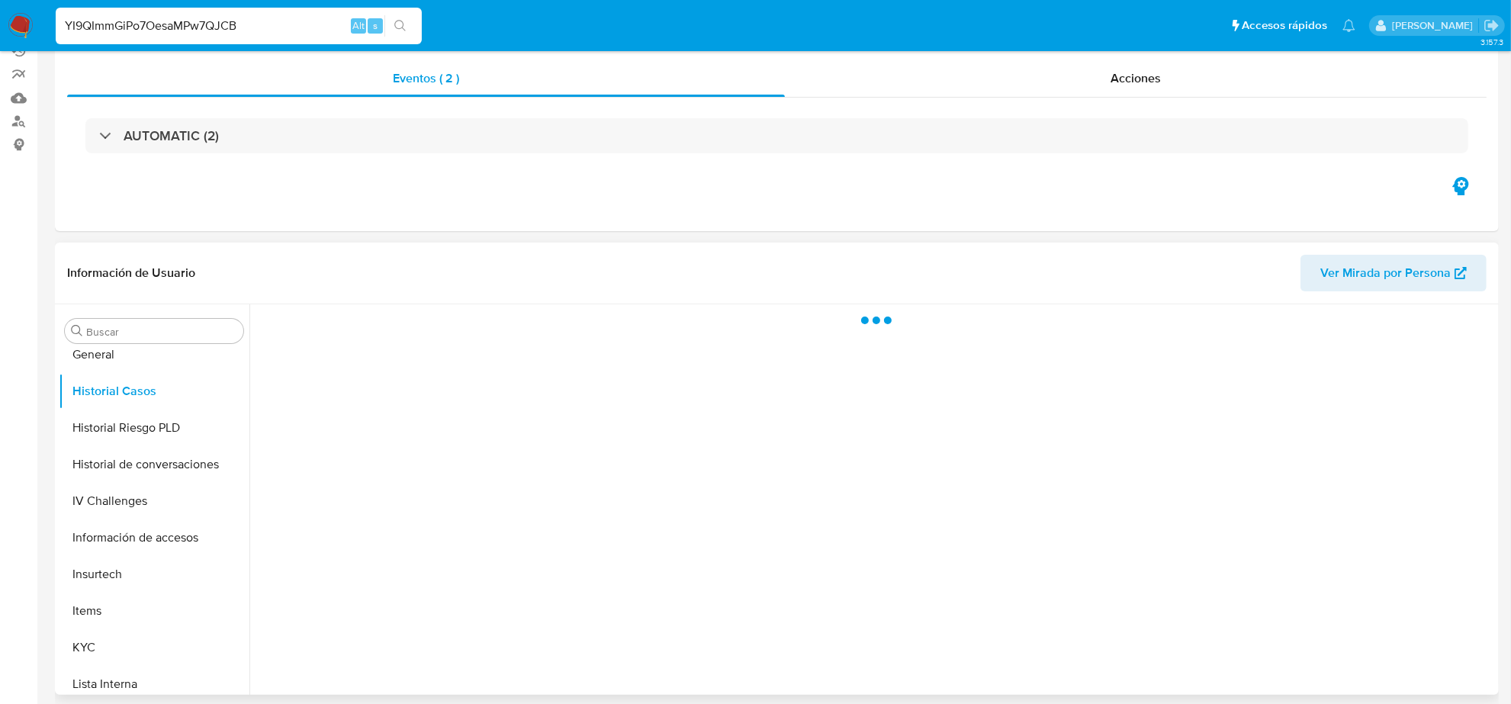
scroll to position [286, 0]
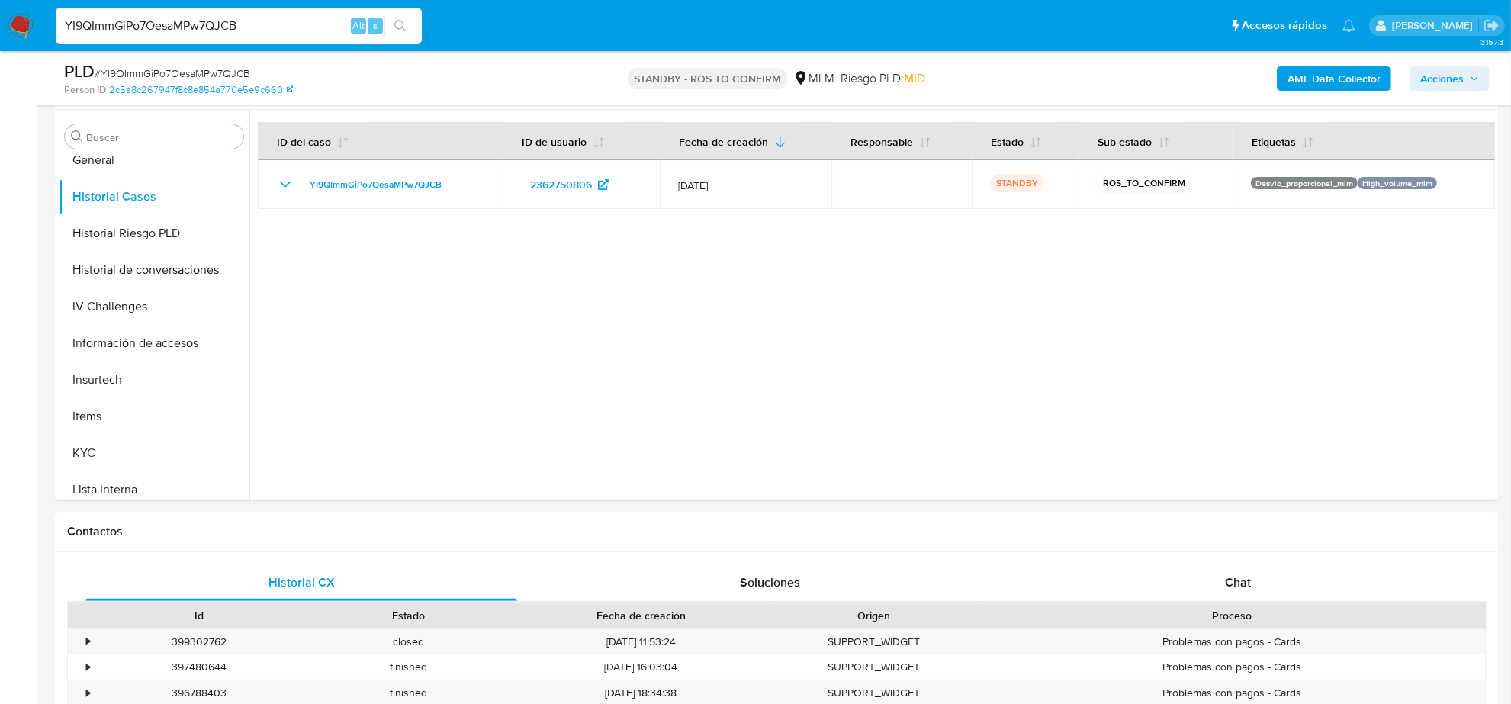
click at [196, 17] on input "YI9QImmGiPo7OesaMPw7QJCB" at bounding box center [239, 26] width 366 height 20
click at [198, 17] on input "YI9QImmGiPo7OesaMPw7QJCB" at bounding box center [239, 26] width 366 height 20
paste input "uUWRKxkfoTPPR4OFke15VXYe"
type input "uUWRKxkfoTPPR4OFke15VXYe"
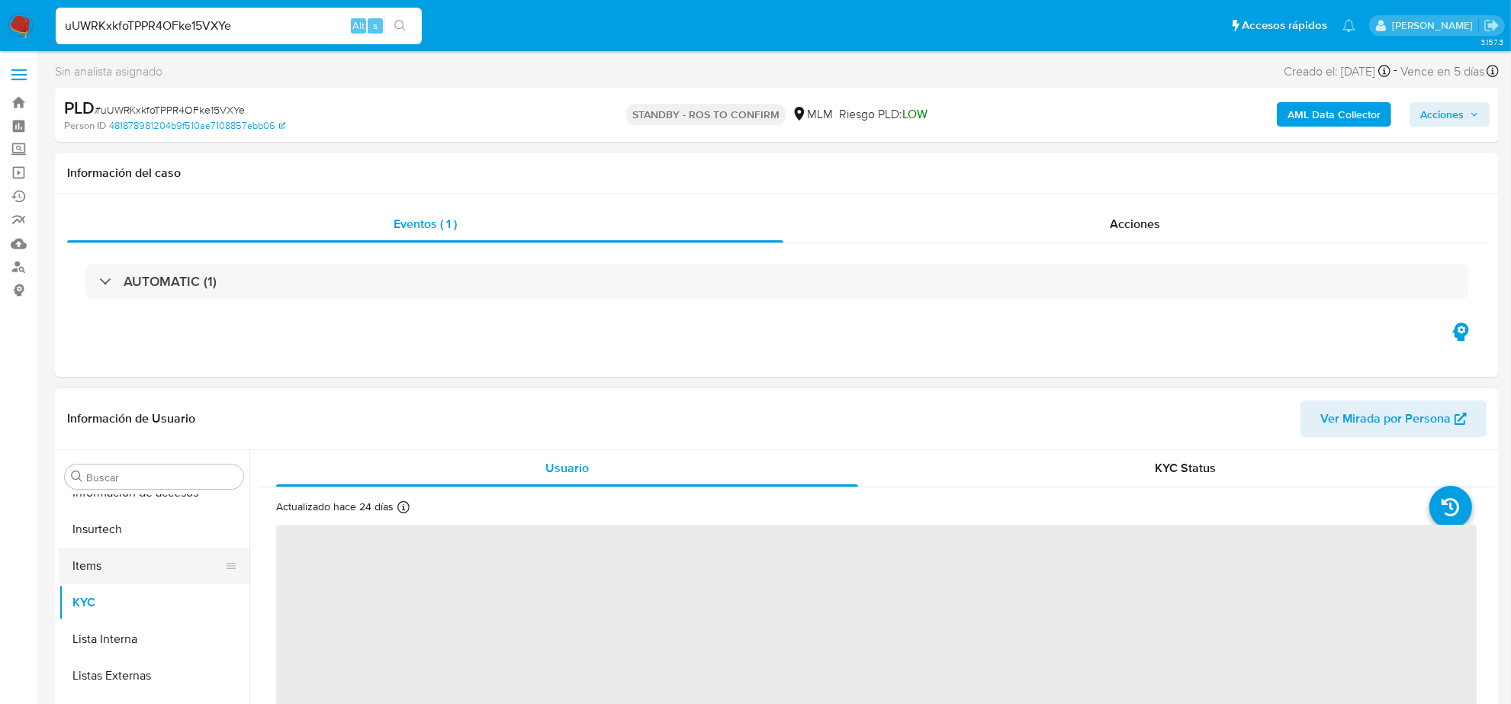
scroll to position [357, 0]
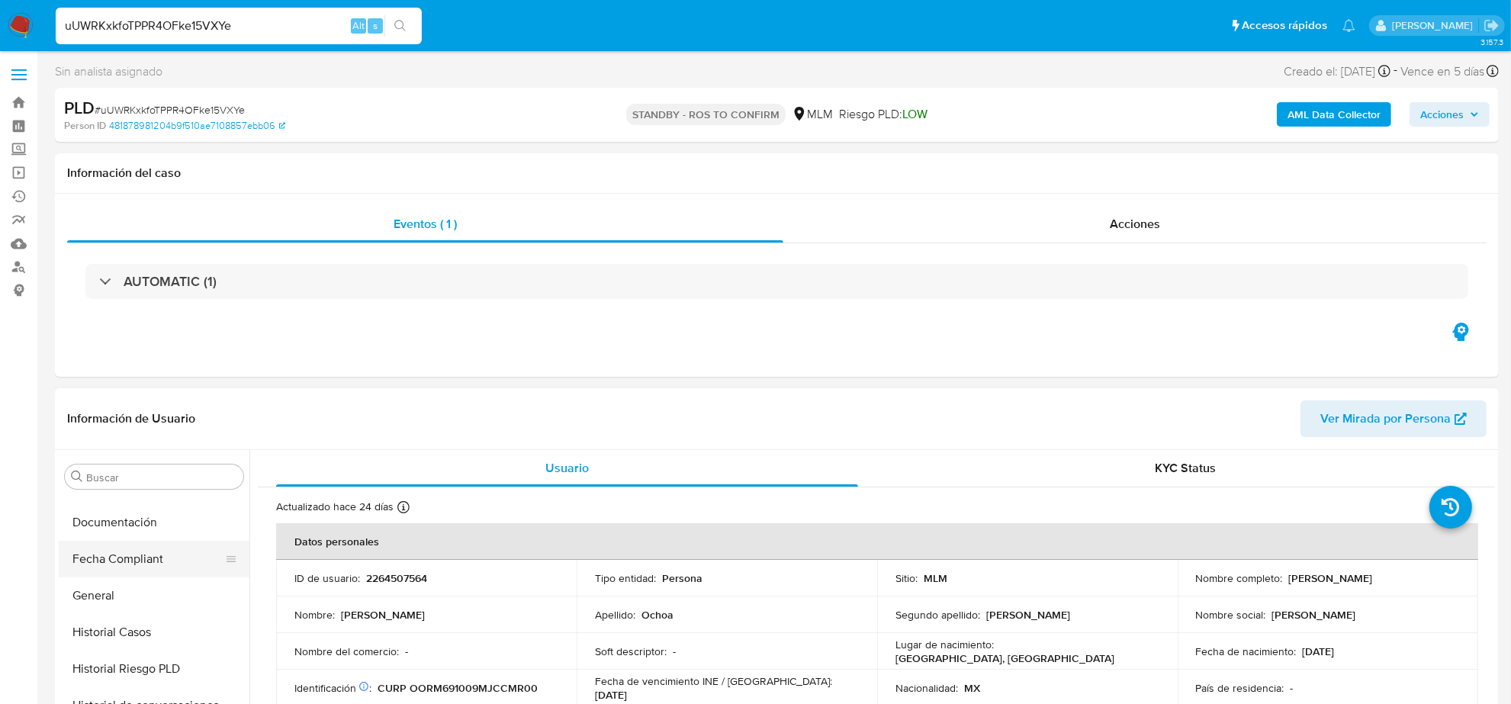
select select "10"
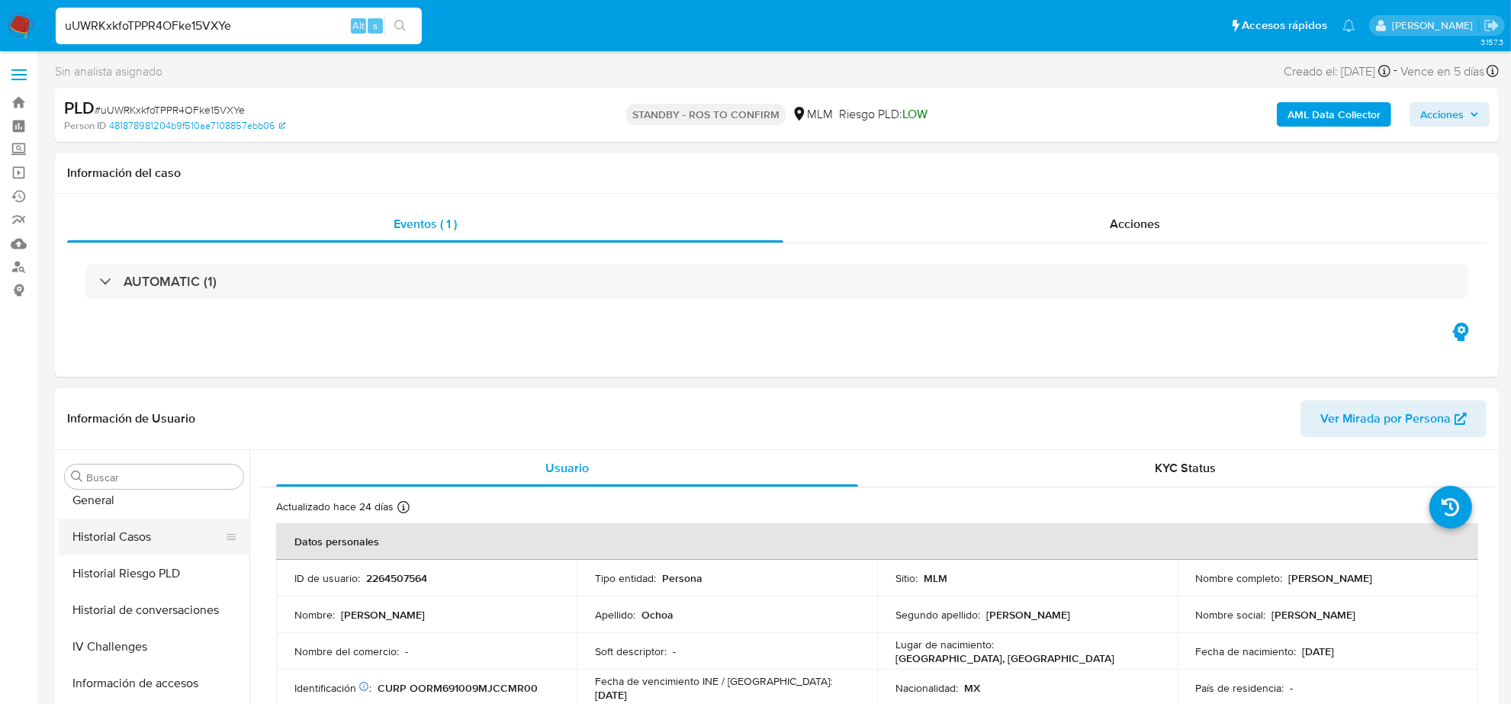
click at [151, 538] on button "Historial Casos" at bounding box center [148, 537] width 178 height 37
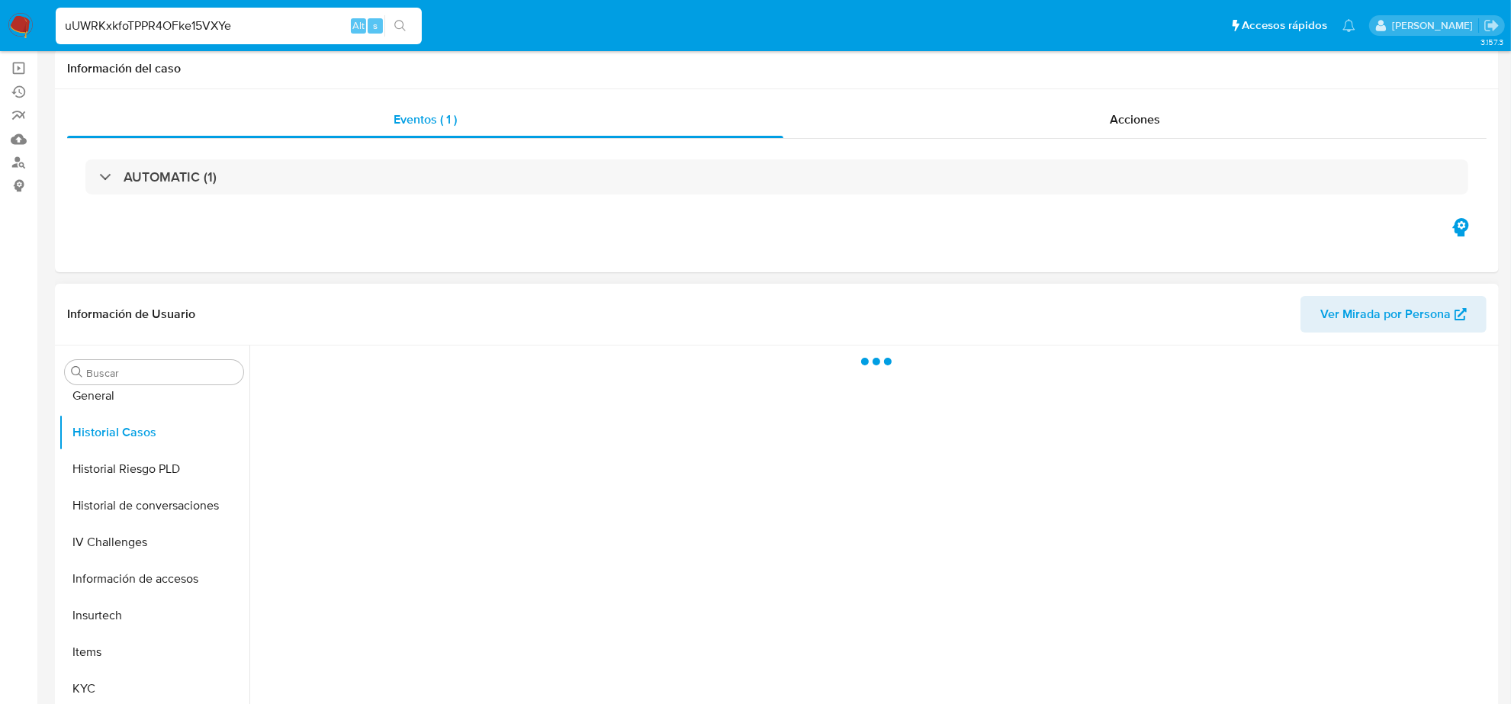
scroll to position [191, 0]
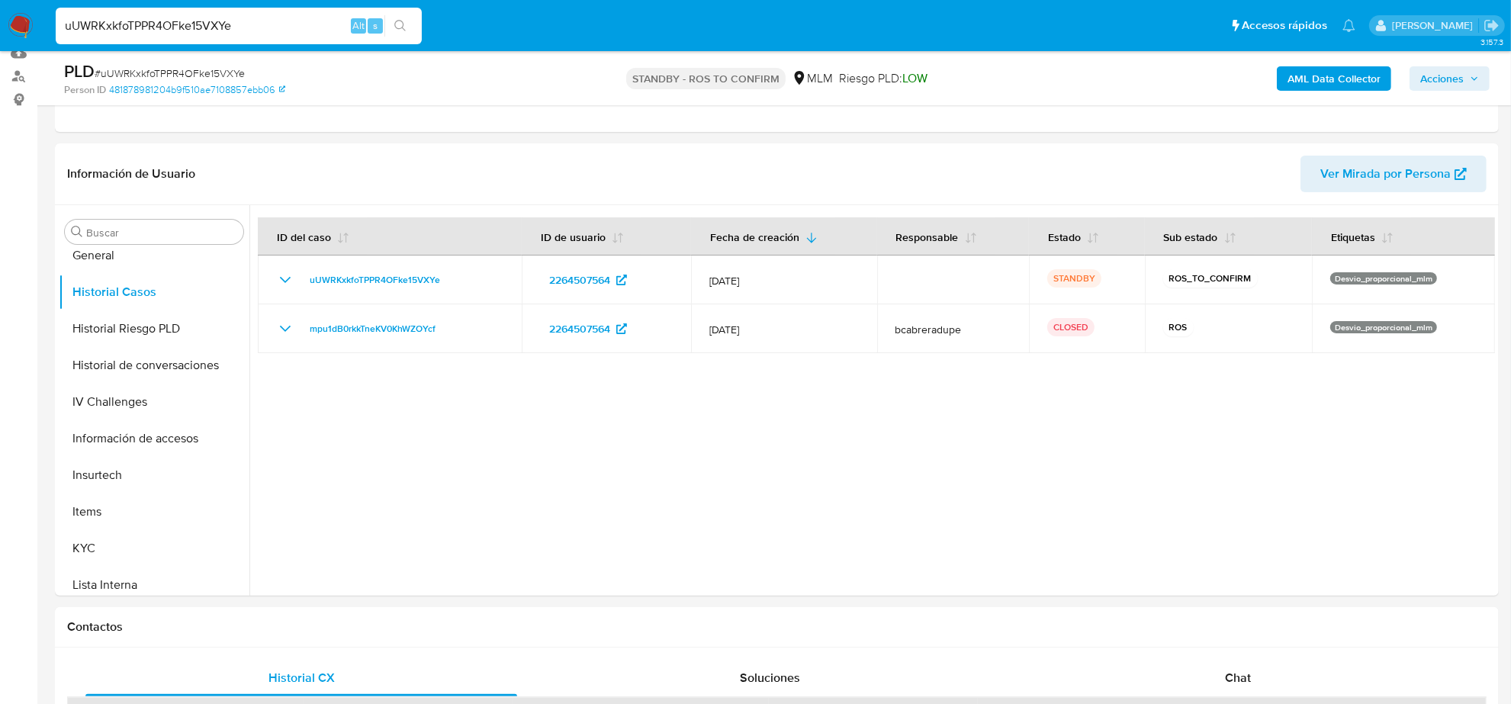
click at [170, 27] on input "uUWRKxkfoTPPR4OFke15VXYe" at bounding box center [239, 26] width 366 height 20
click at [172, 27] on input "uUWRKxkfoTPPR4OFke15VXYe" at bounding box center [239, 26] width 366 height 20
paste input "kbYz51h50At6c2Dkq1tnv2E5"
type input "kbYz51h50At6c2Dkq1tnv2E5"
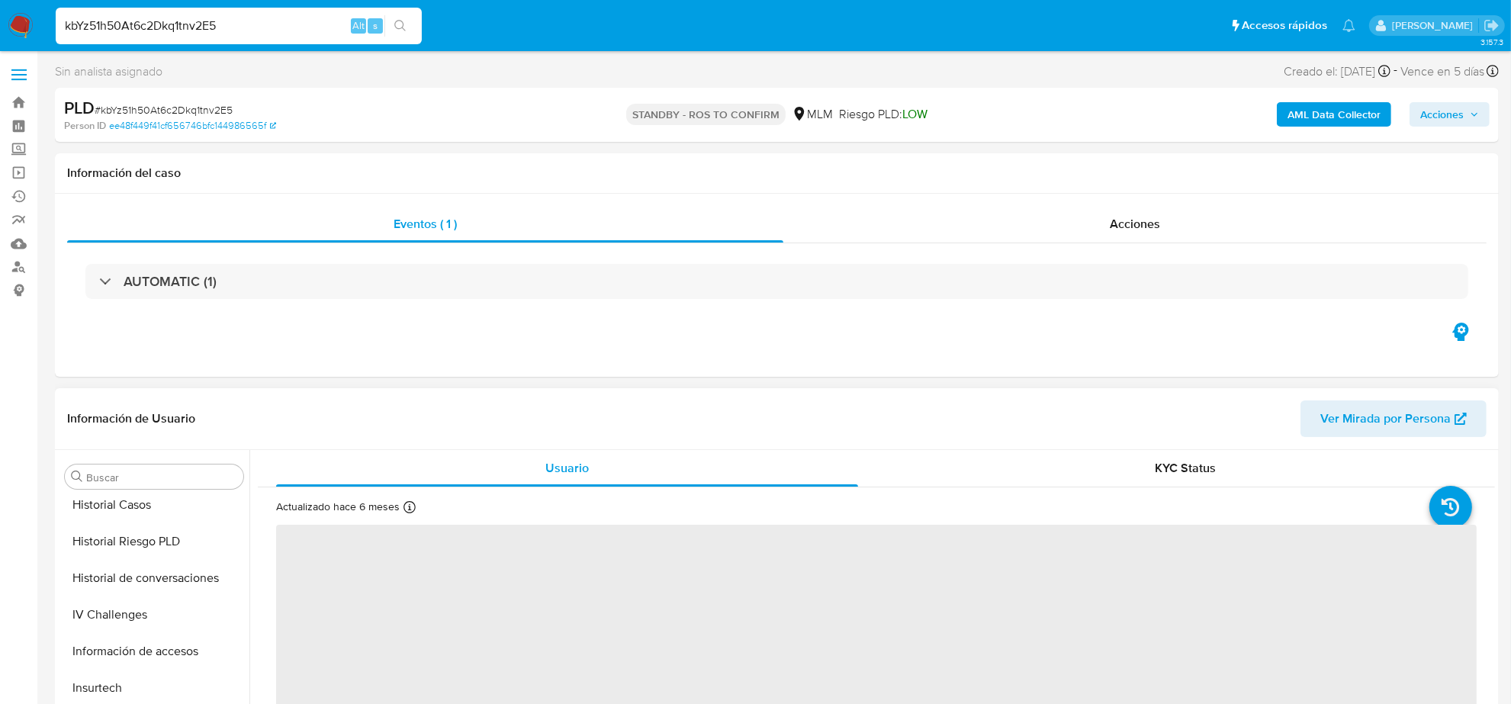
scroll to position [452, 0]
click at [142, 542] on button "Historial Casos" at bounding box center [148, 537] width 178 height 37
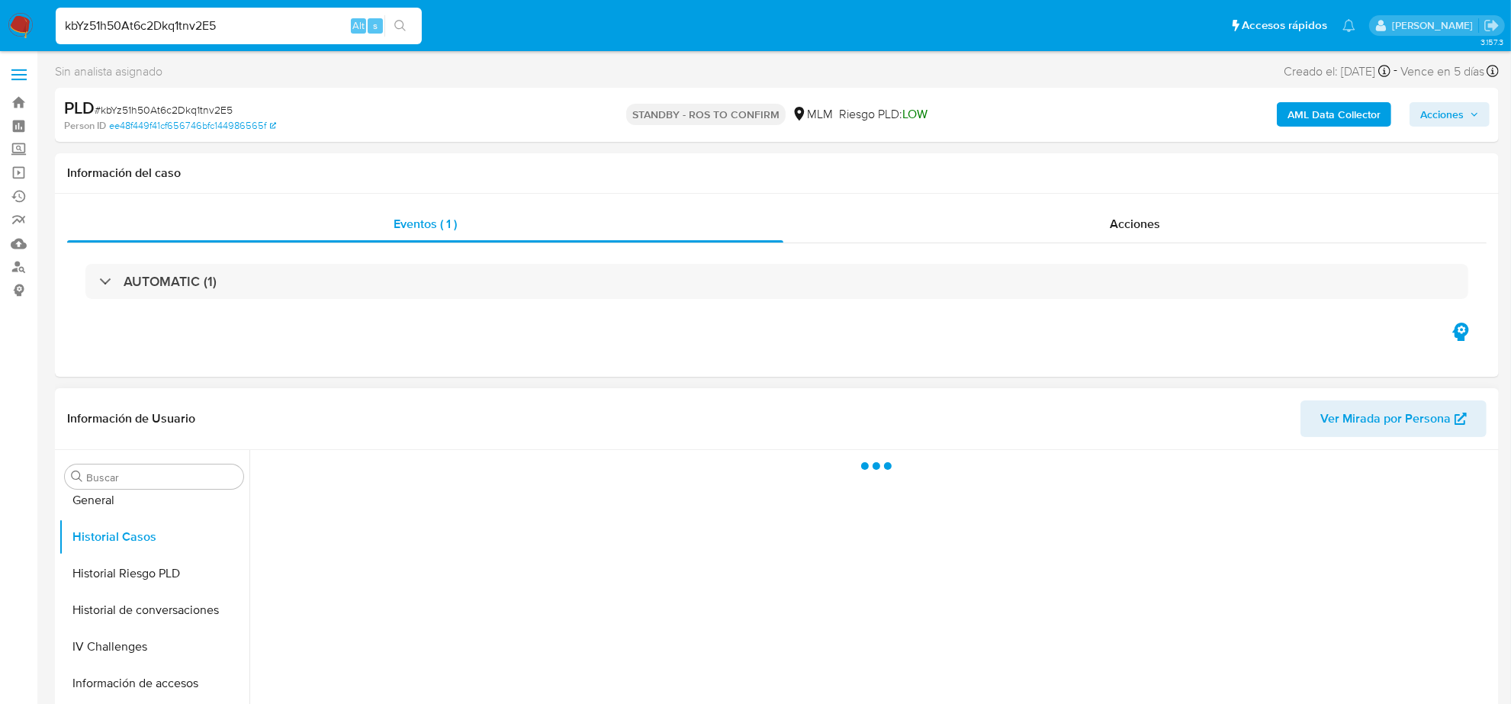
select select "10"
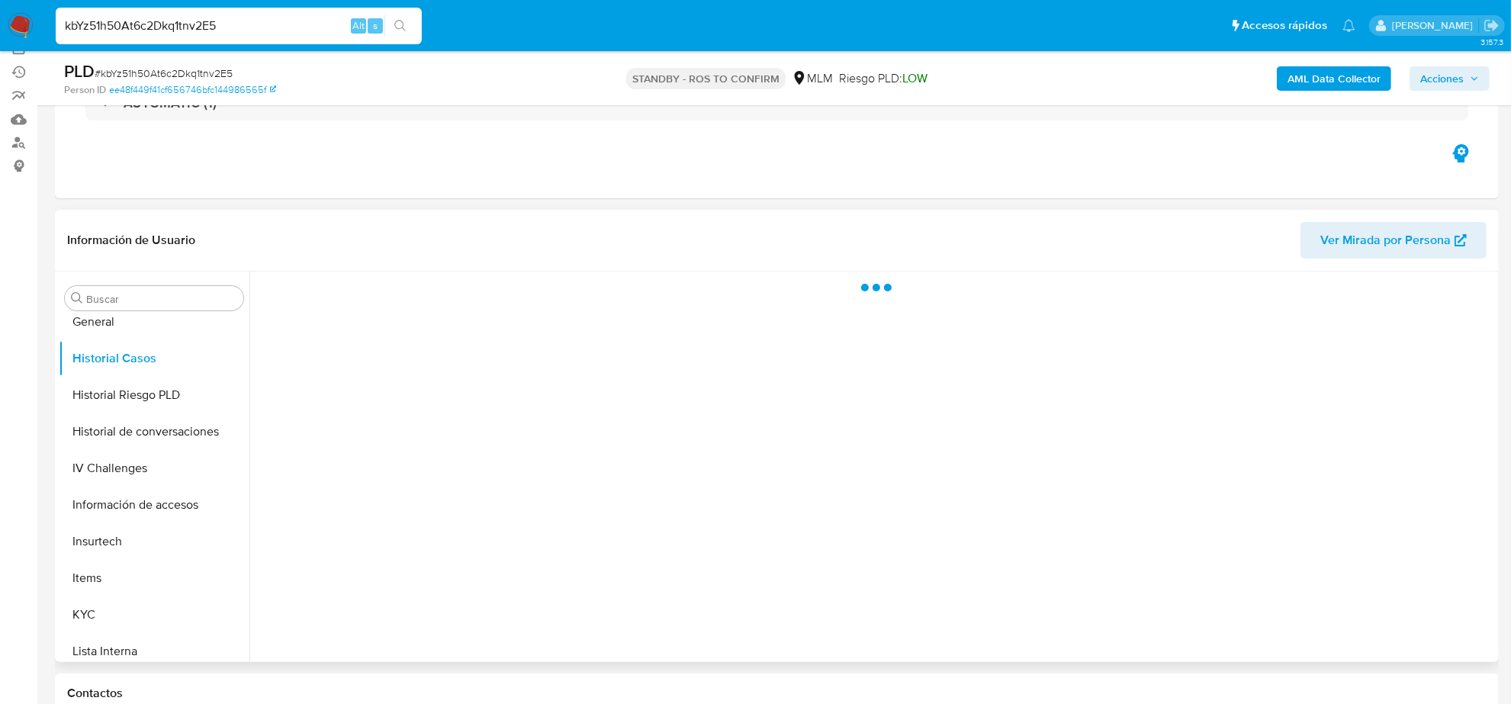
scroll to position [191, 0]
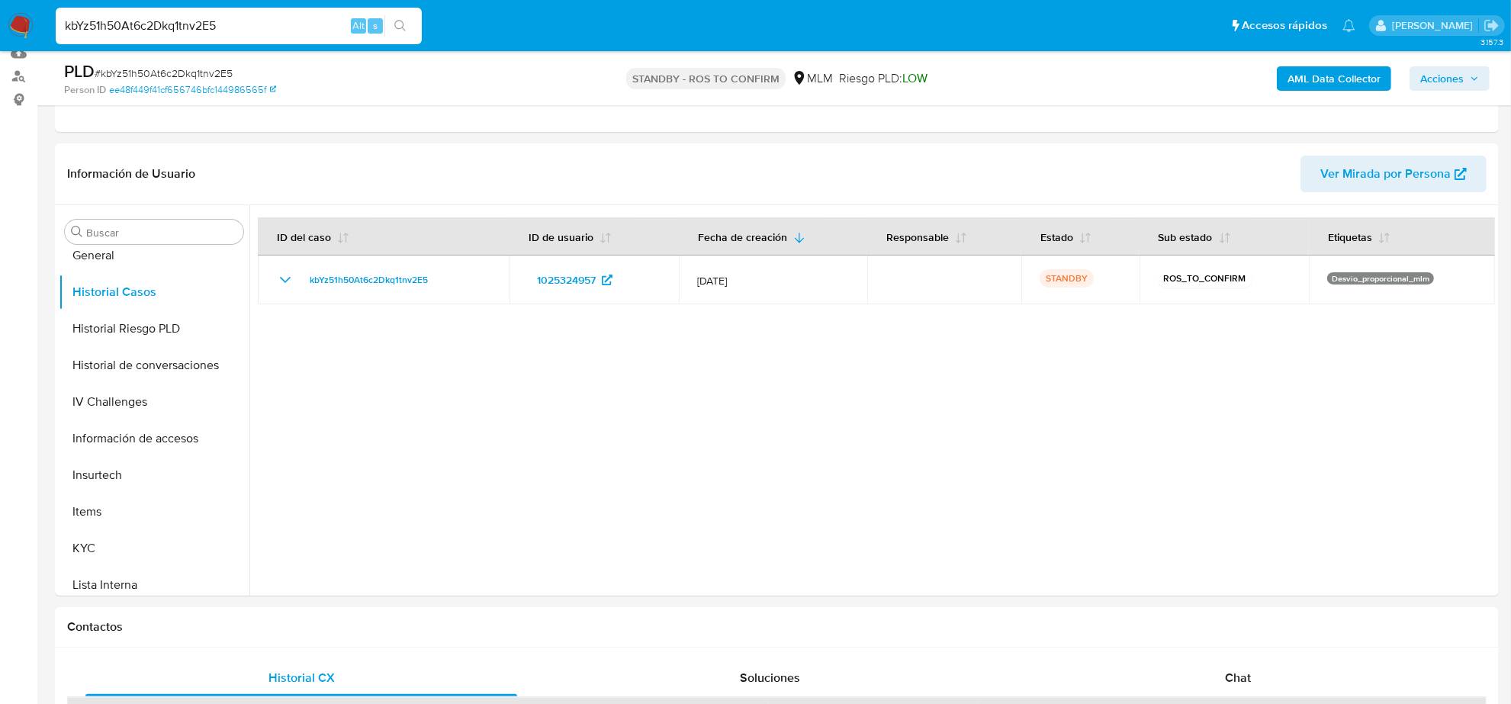
click at [298, 46] on nav "Pausado Ver notificaciones kbYz51h50At6c2Dkq1tnv2E5 Alt s Accesos rápidos Presi…" at bounding box center [755, 25] width 1511 height 51
click at [272, 25] on input "kbYz51h50At6c2Dkq1tnv2E5" at bounding box center [239, 26] width 366 height 20
paste input "qwBlmkBShgHBq56HMsqAMCWe"
type input "qwBlmkBShgHBq56HMsqAMCWe"
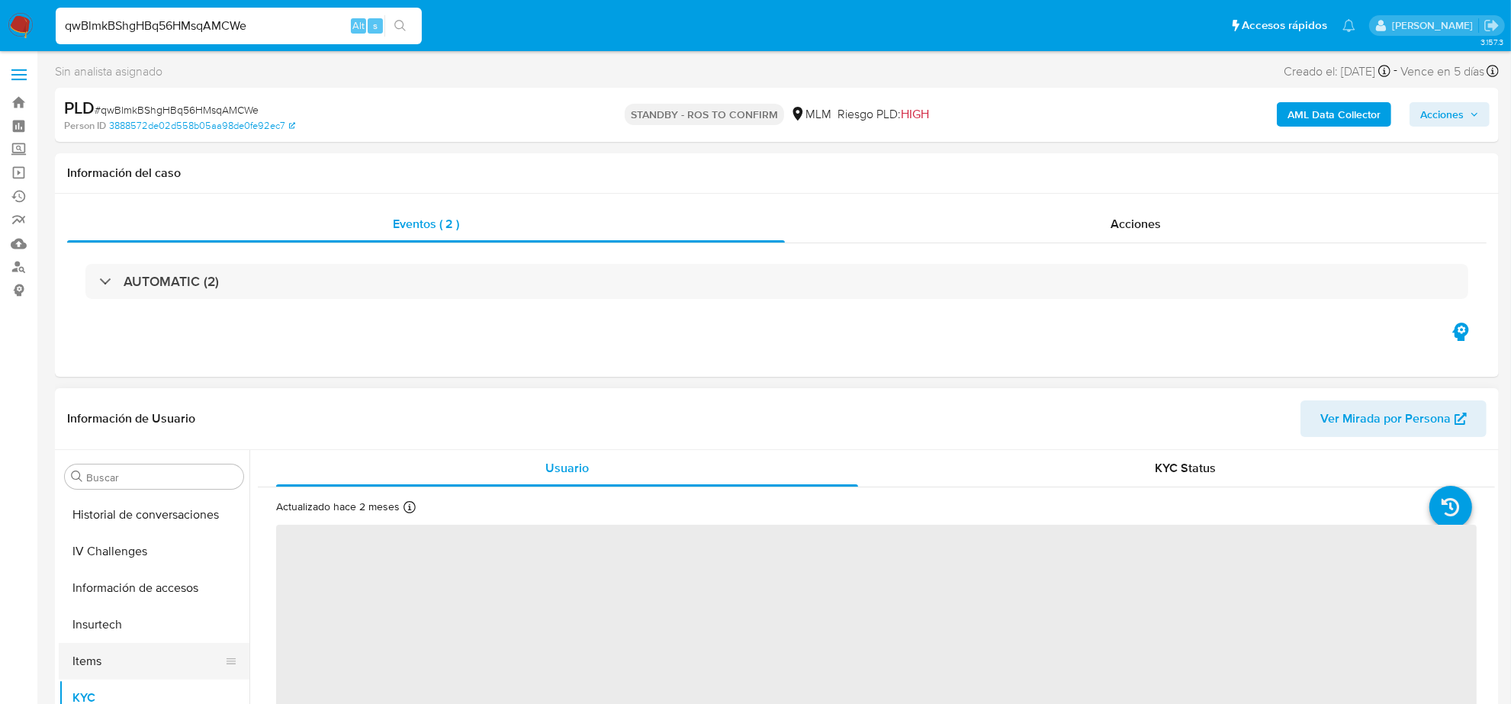
scroll to position [452, 0]
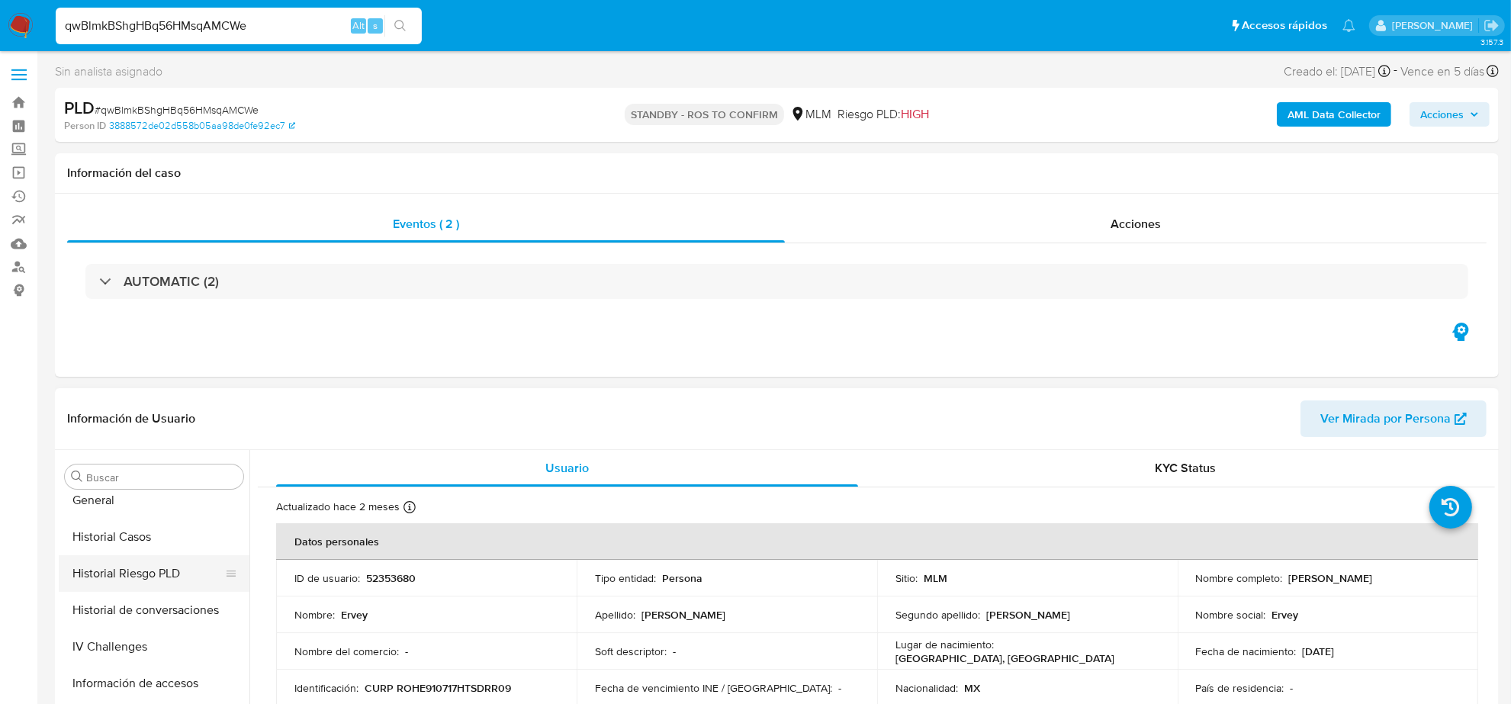
select select "10"
click at [128, 532] on button "Historial Casos" at bounding box center [148, 537] width 178 height 37
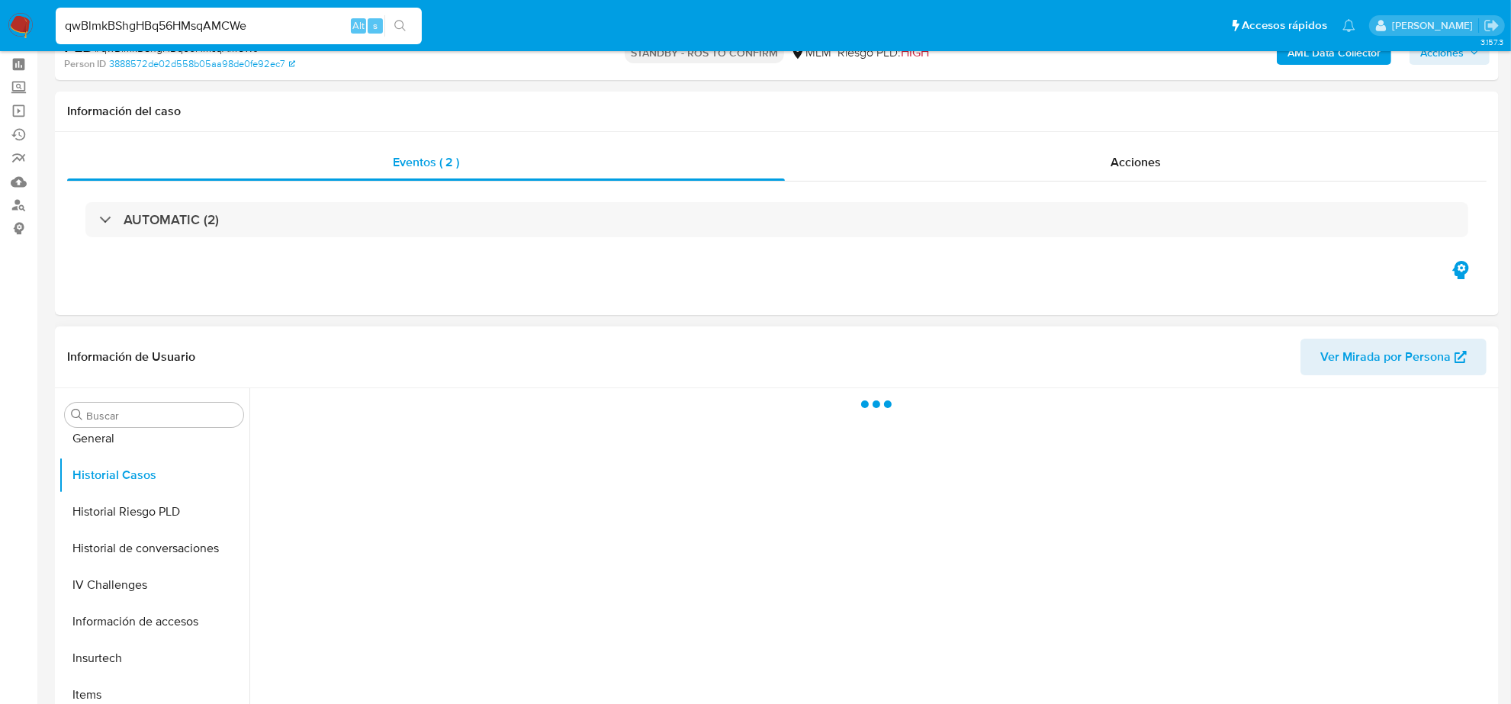
scroll to position [95, 0]
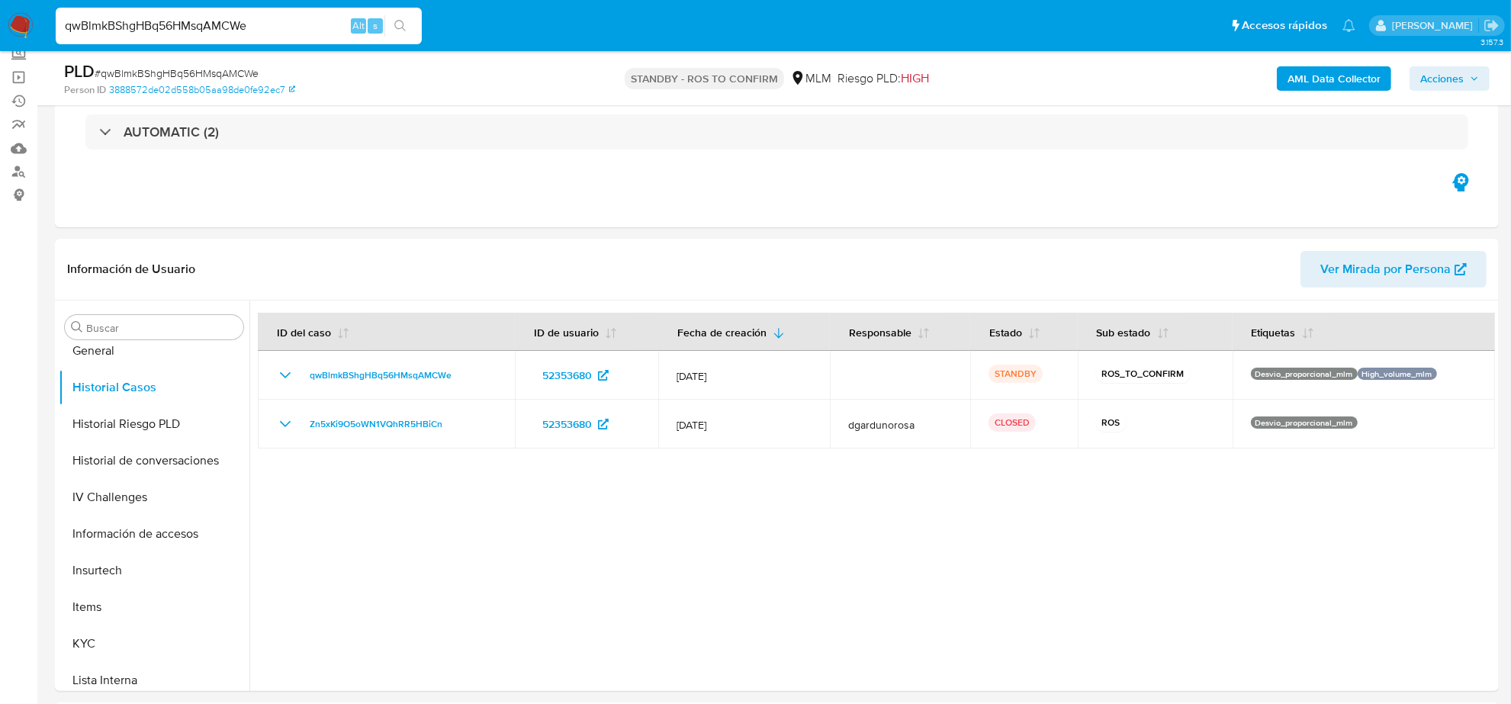
click at [287, 27] on input "qwBlmkBShgHBq56HMsqAMCWe" at bounding box center [239, 26] width 366 height 20
paste input "3dai62SxG1nWYztmu4prRmjX"
type input "3dai62SxG1nWYztmu4prRmjX"
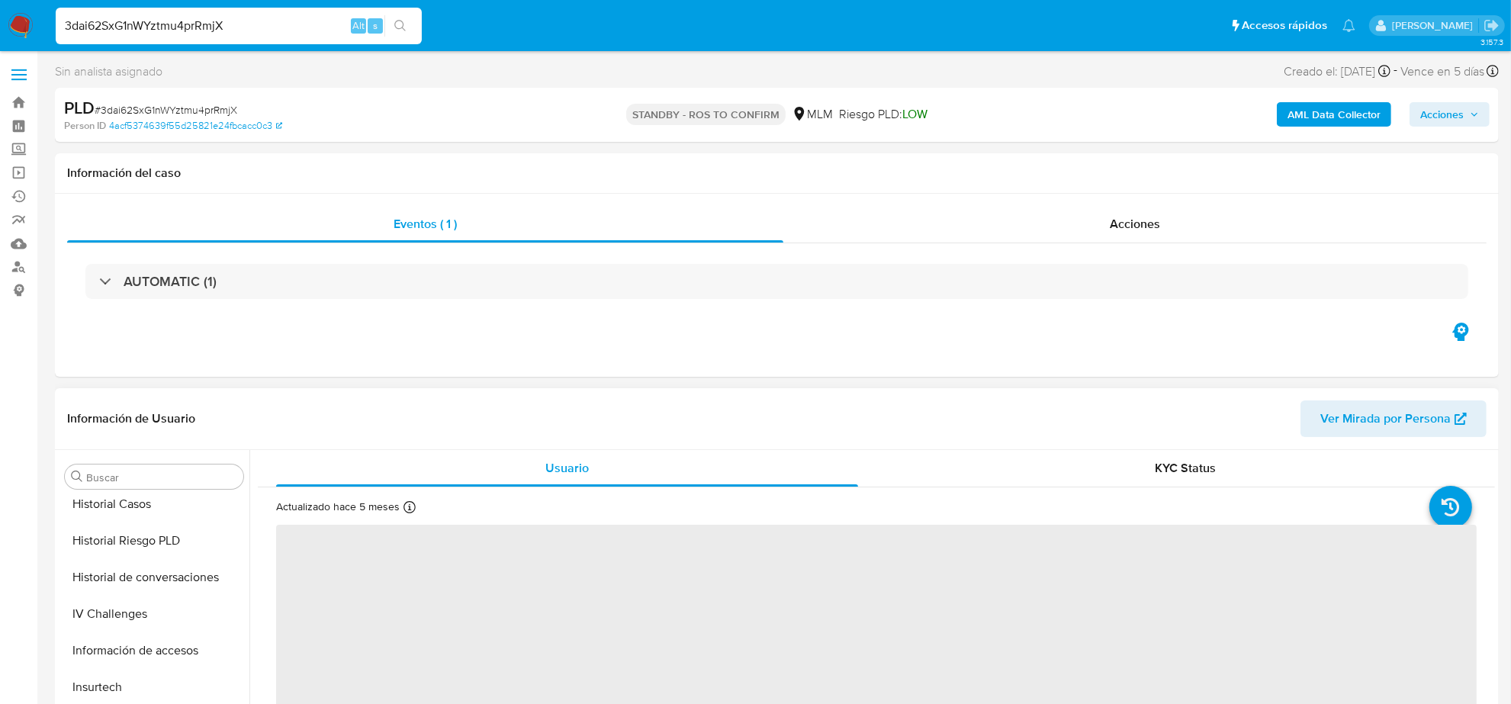
scroll to position [452, 0]
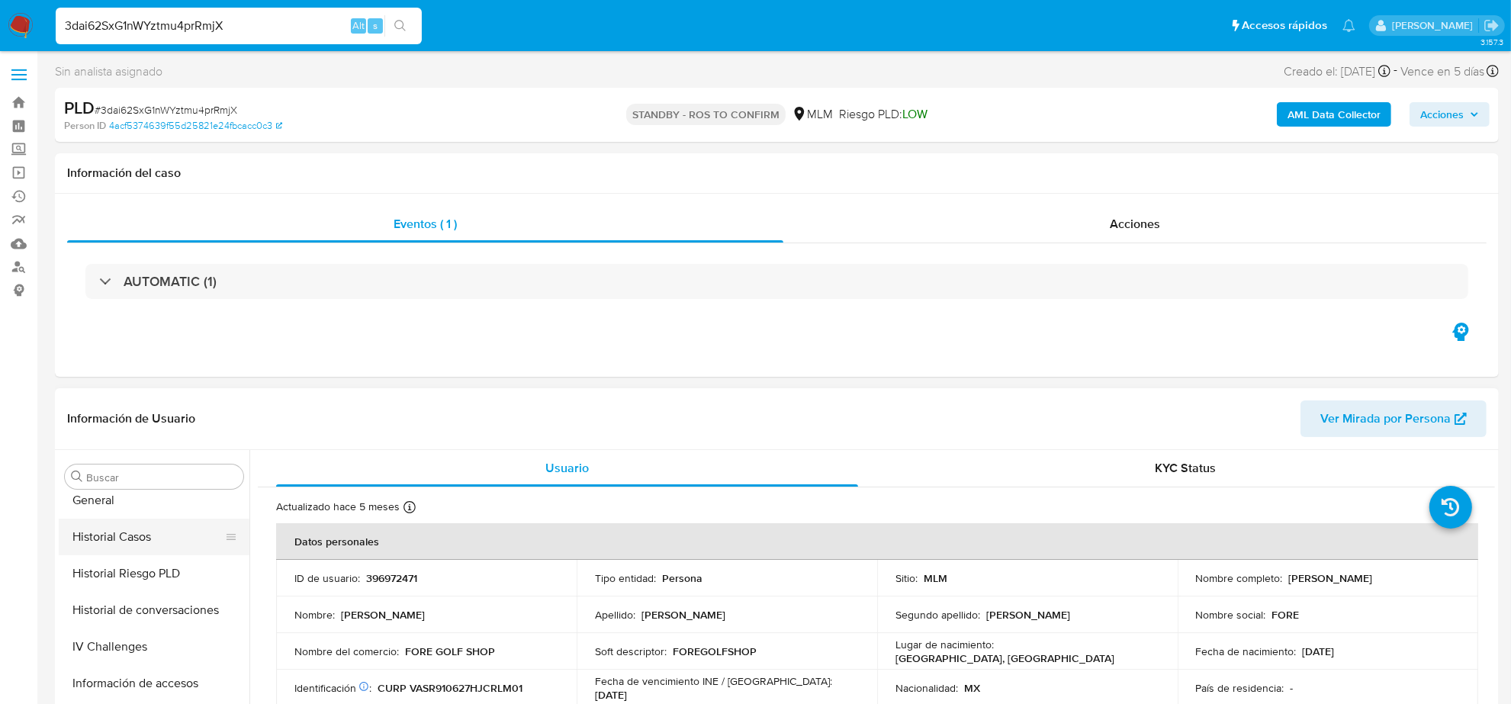
click at [132, 536] on button "Historial Casos" at bounding box center [148, 537] width 178 height 37
select select "10"
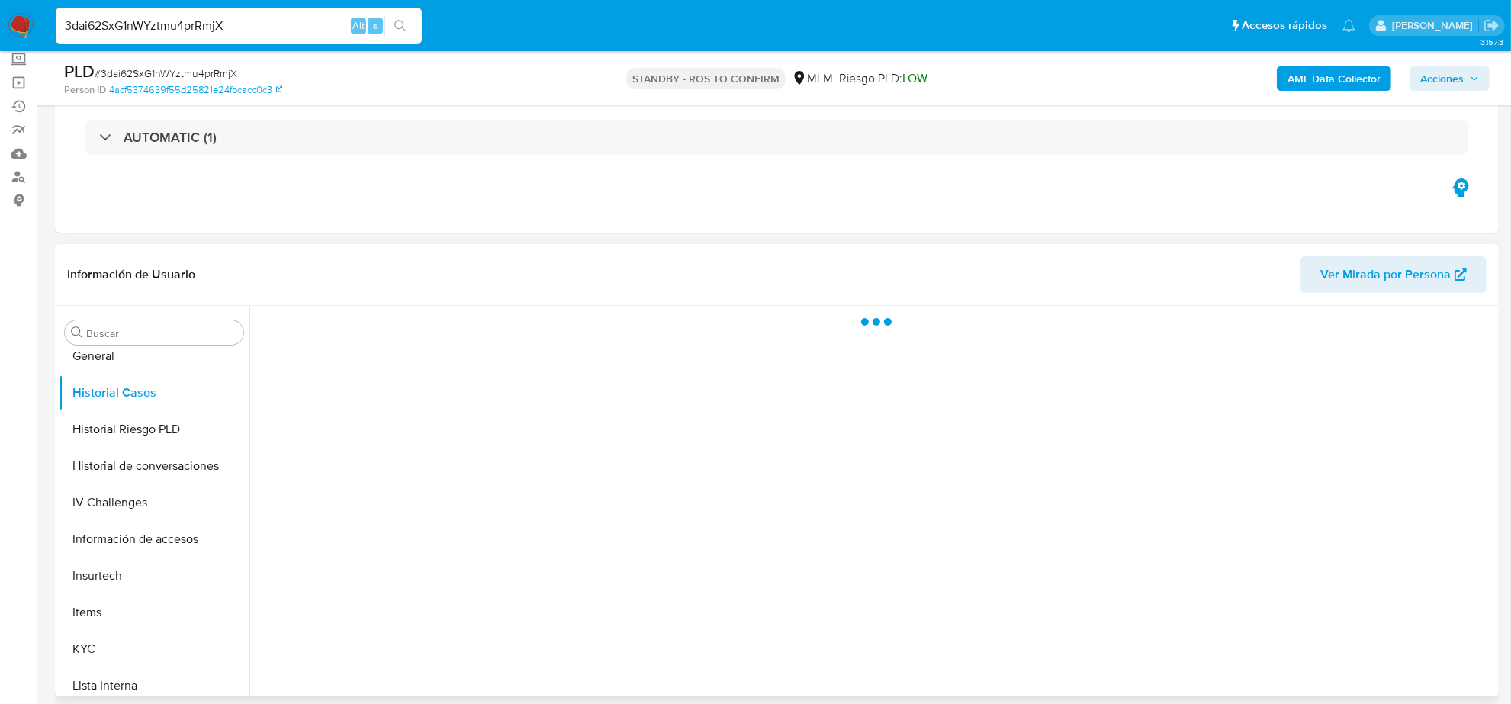
scroll to position [191, 0]
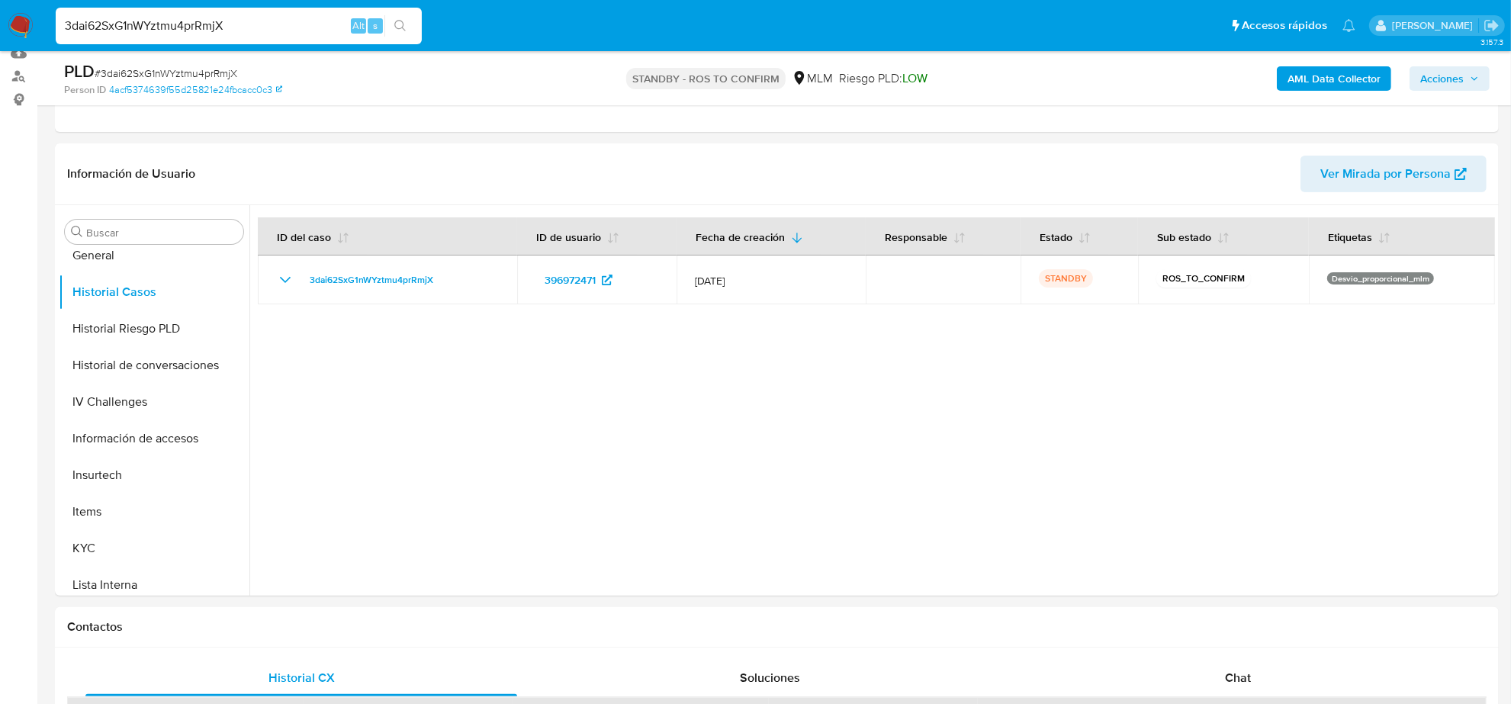
click at [268, 12] on div "3dai62SxG1nWYztmu4prRmjX Alt s" at bounding box center [239, 26] width 366 height 37
click at [275, 29] on input "3dai62SxG1nWYztmu4prRmjX" at bounding box center [239, 26] width 366 height 20
click at [276, 29] on input "3dai62SxG1nWYztmu4prRmjX" at bounding box center [239, 26] width 366 height 20
paste input "m5cPZXqLzITQr8ZeAnn4DWau"
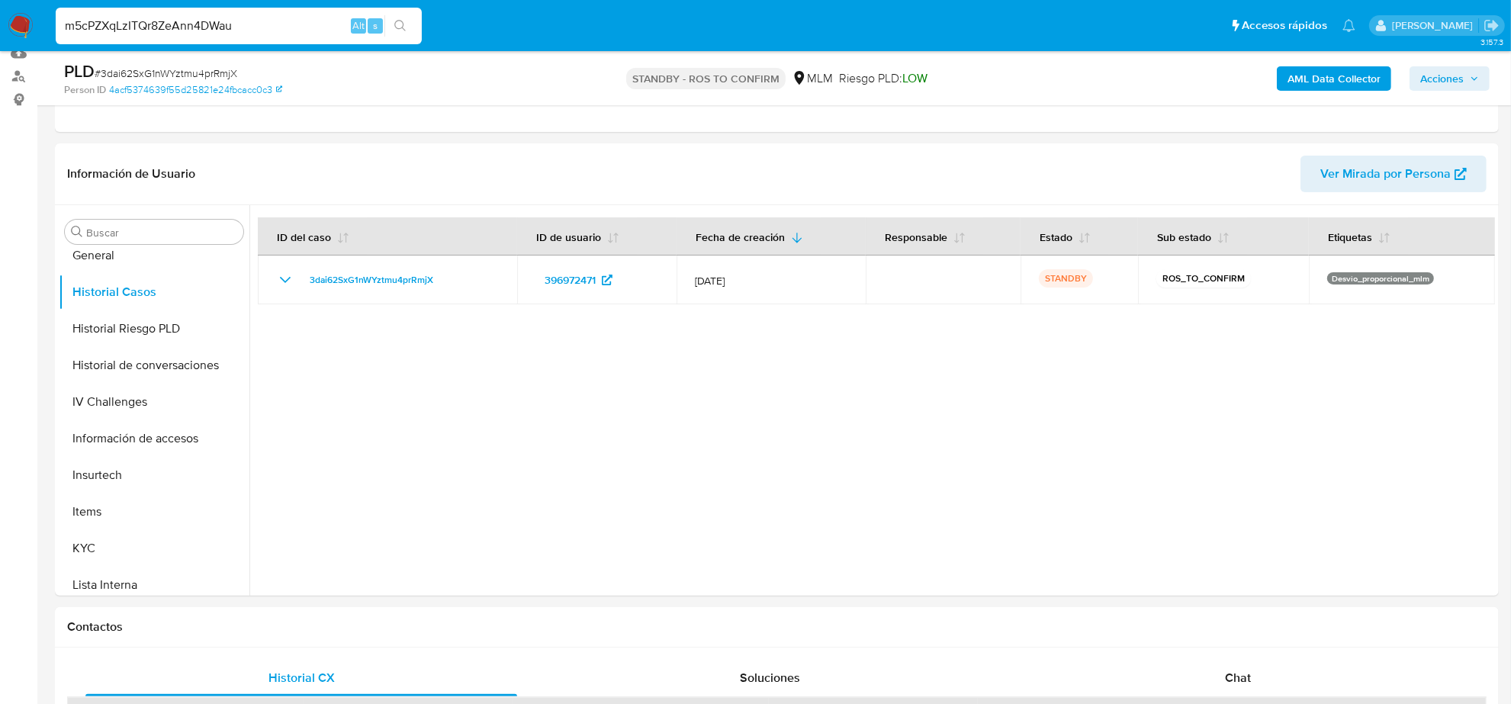
type input "m5cPZXqLzITQr8ZeAnn4DWau"
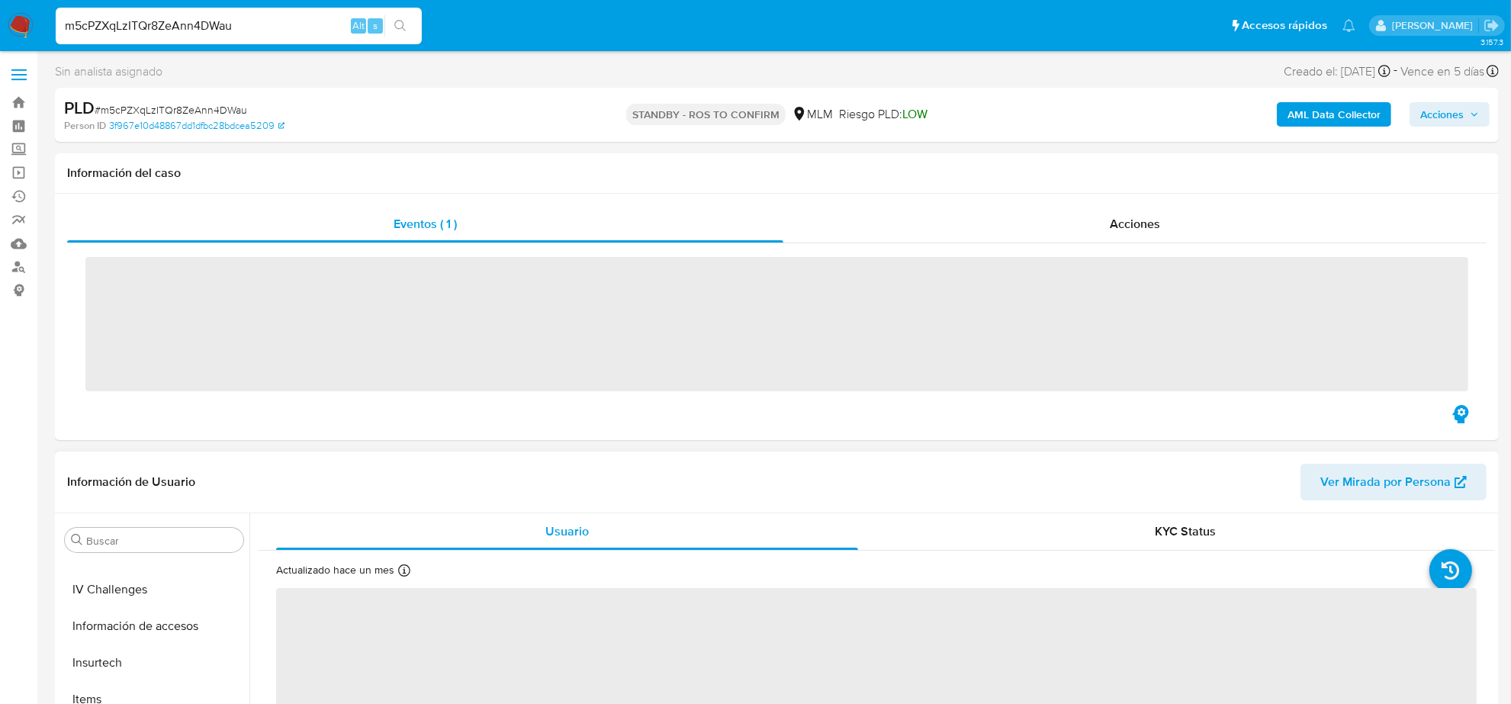
scroll to position [643, 0]
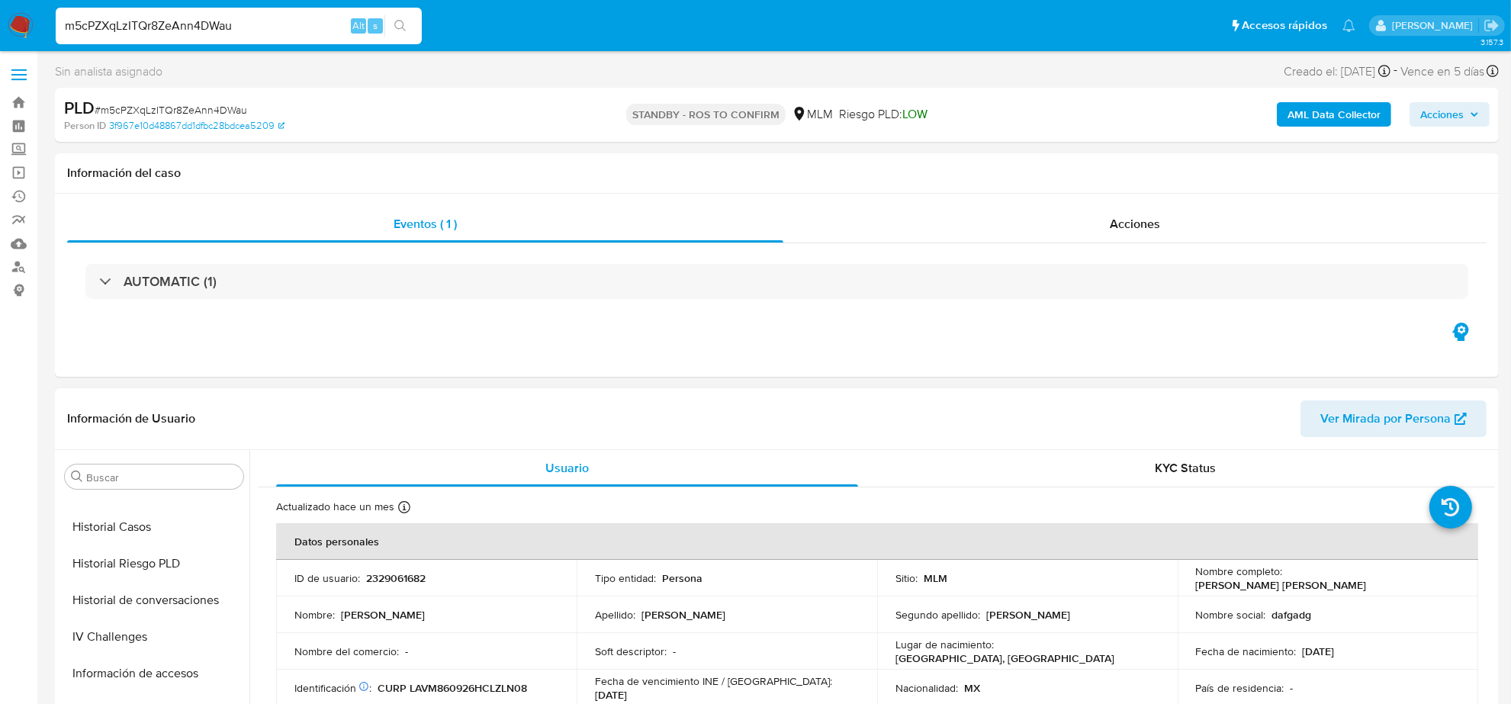
select select "10"
click at [149, 620] on button "Historial Casos" at bounding box center [148, 632] width 178 height 37
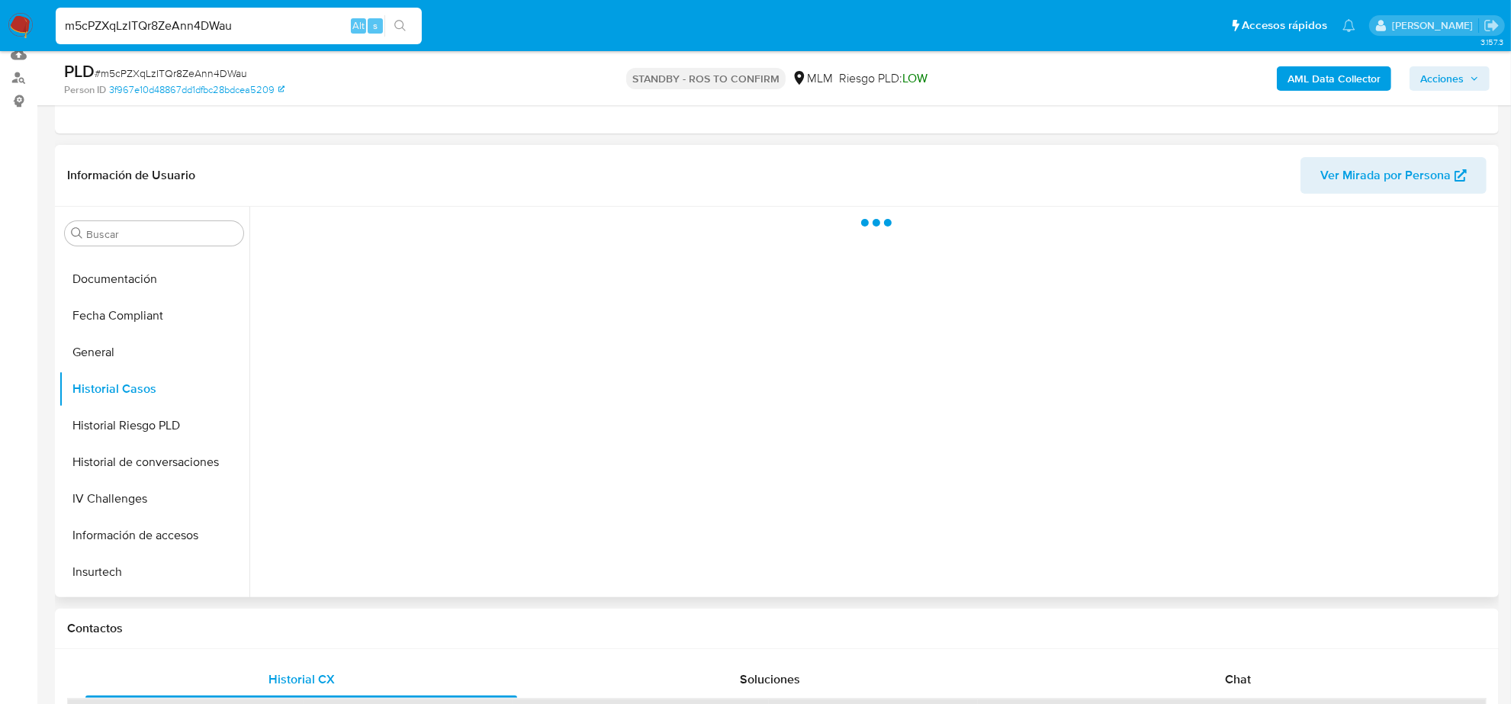
scroll to position [191, 0]
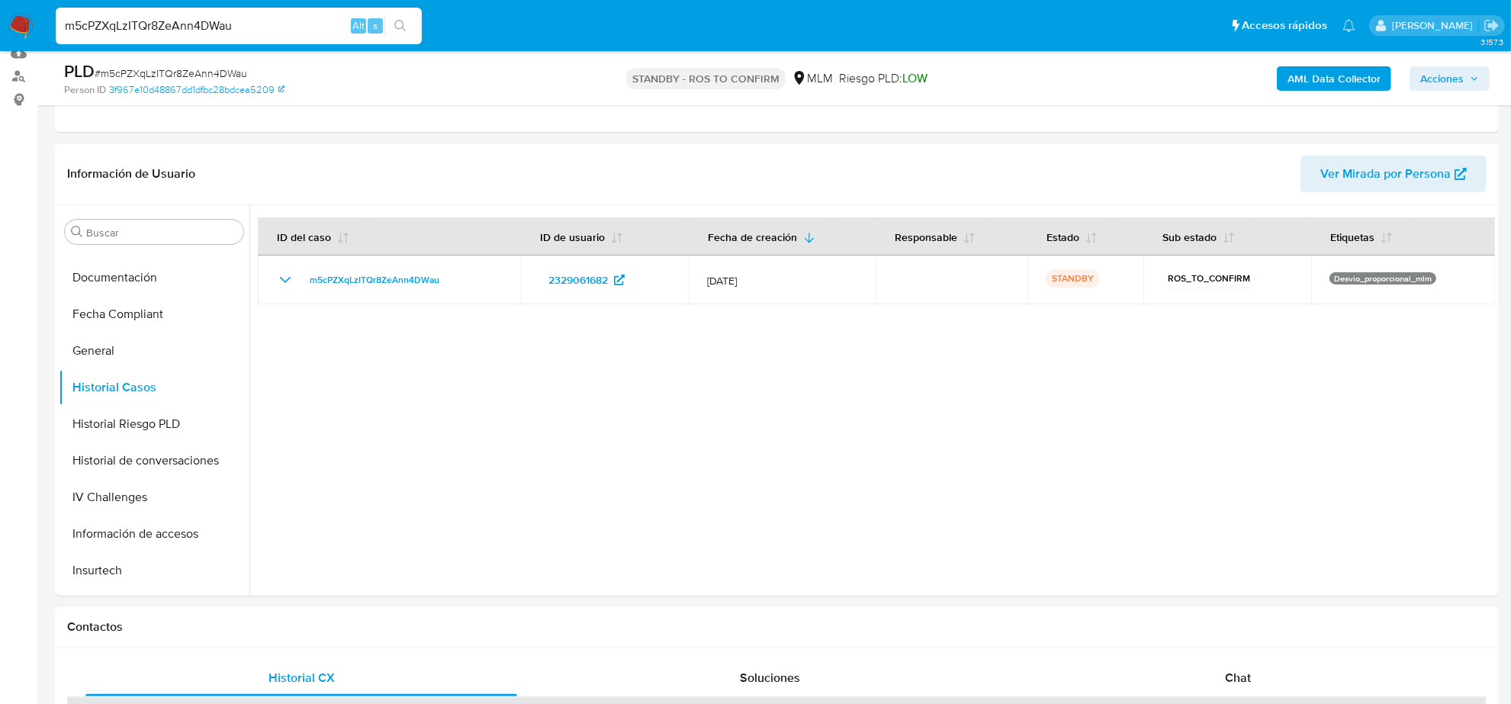
click at [182, 29] on input "m5cPZXqLzITQr8ZeAnn4DWau" at bounding box center [239, 26] width 366 height 20
paste input "37Ed8cbGZsqNgycpRCZxcRCR"
type input "37Ed8cbGZsqNgycpRCZxcRCR"
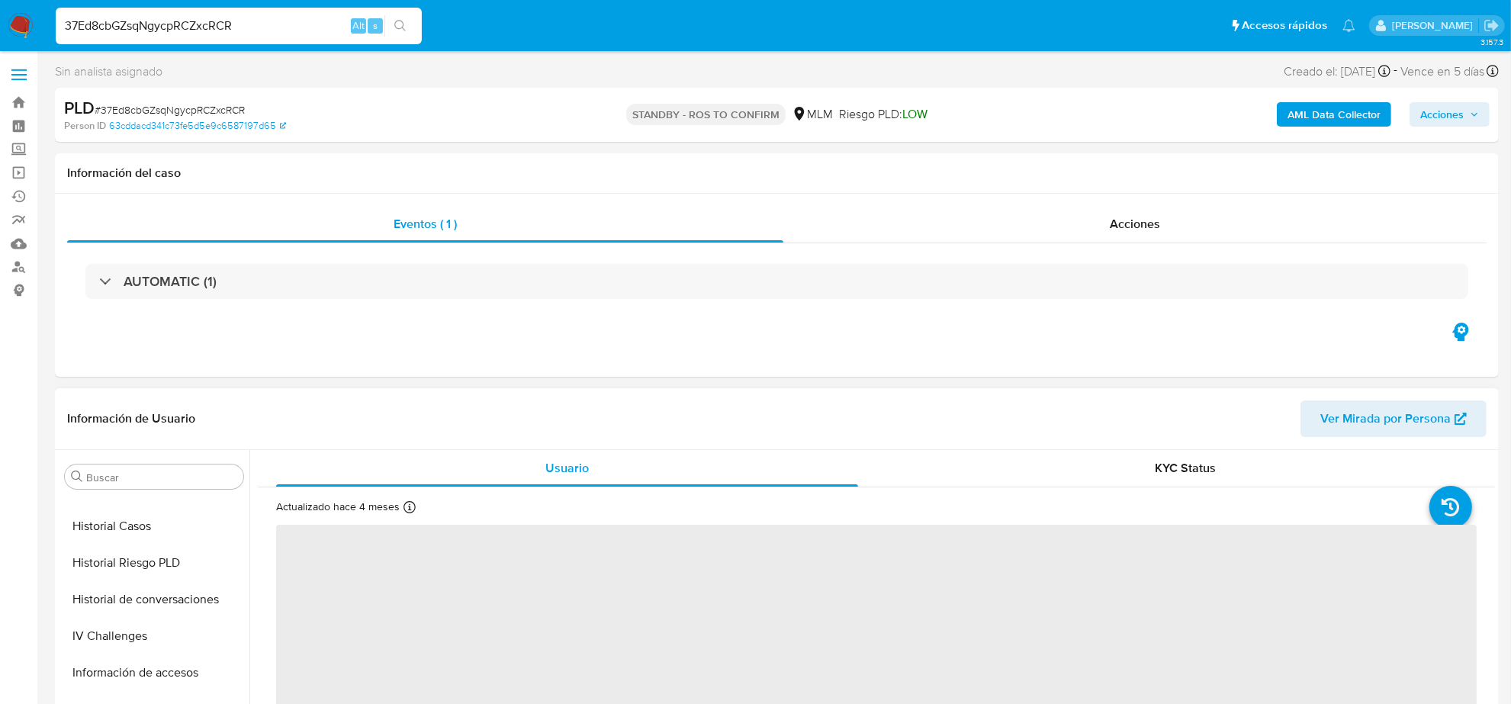
scroll to position [452, 0]
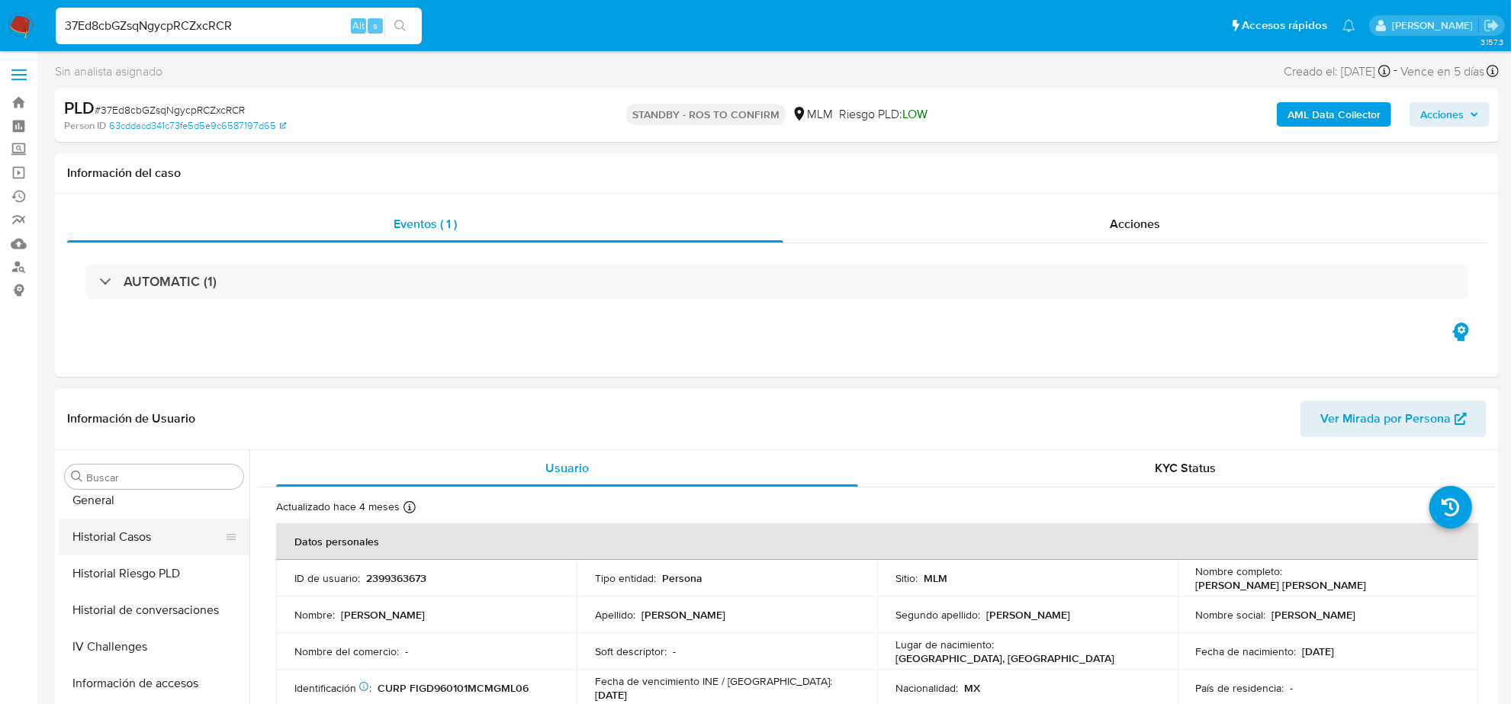
click at [143, 545] on button "Historial Casos" at bounding box center [148, 537] width 178 height 37
select select "10"
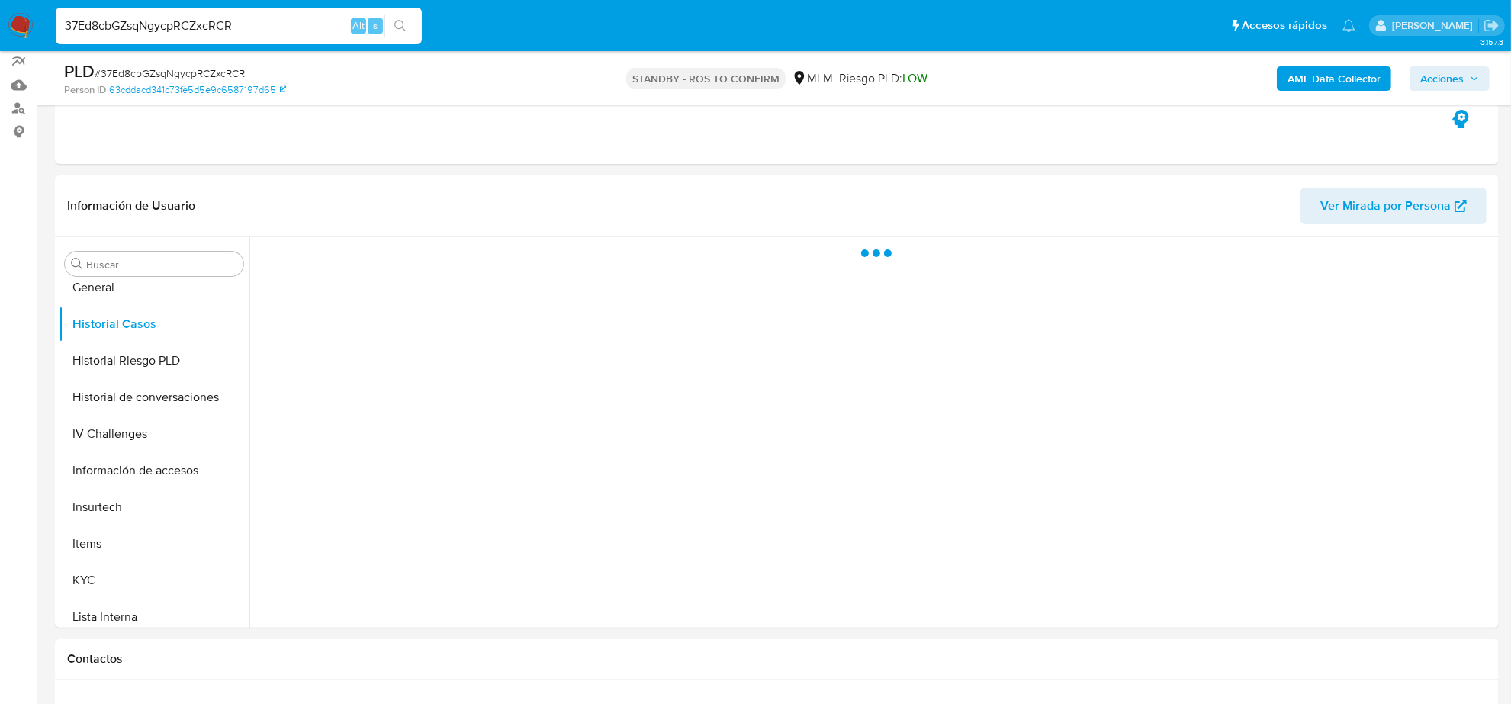
scroll to position [191, 0]
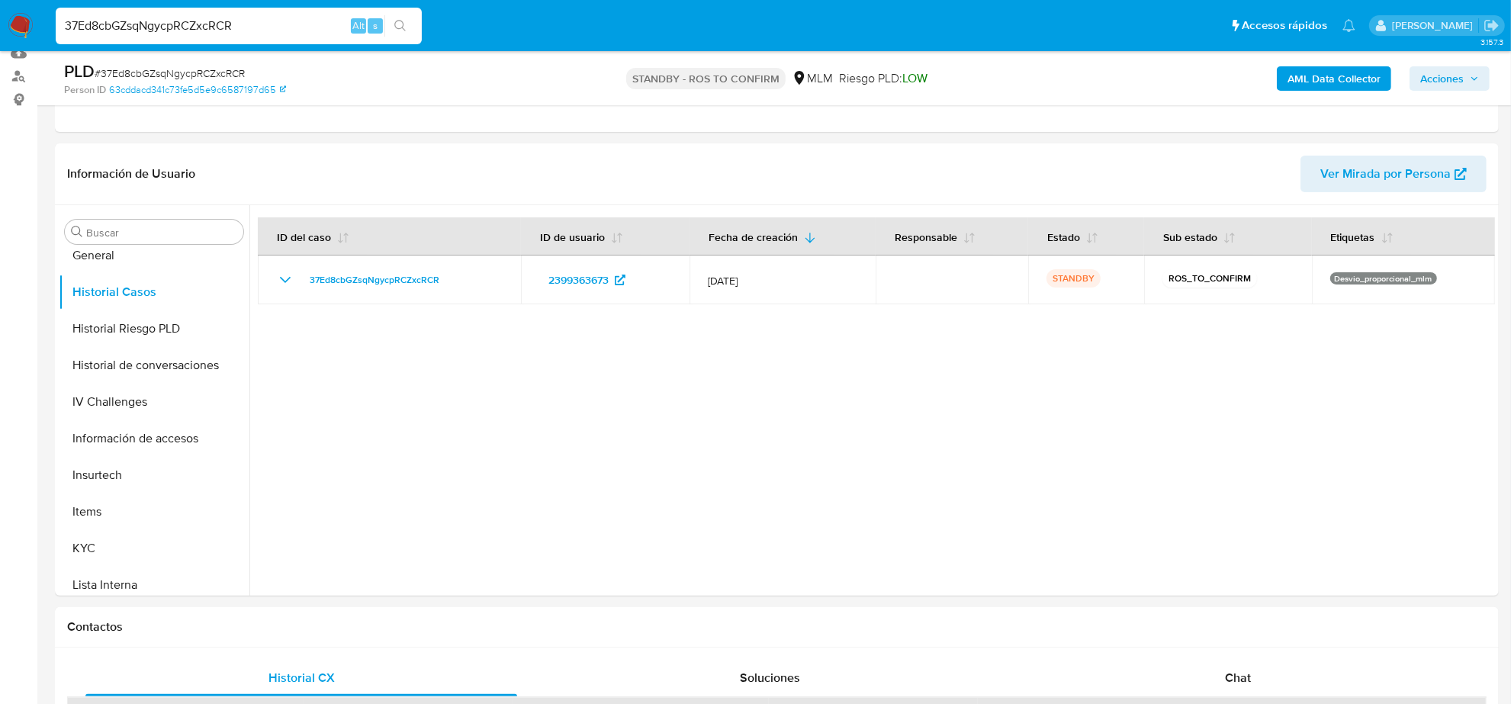
click at [208, 14] on div "37Ed8cbGZsqNgycpRCZxcRCR Alt s" at bounding box center [239, 26] width 366 height 37
click at [212, 18] on input "37Ed8cbGZsqNgycpRCZxcRCR" at bounding box center [239, 26] width 366 height 20
click at [212, 20] on input "37Ed8cbGZsqNgycpRCZxcRCR" at bounding box center [239, 26] width 366 height 20
paste input "W6wYkLMnOobaxMy4kwhuPFhV"
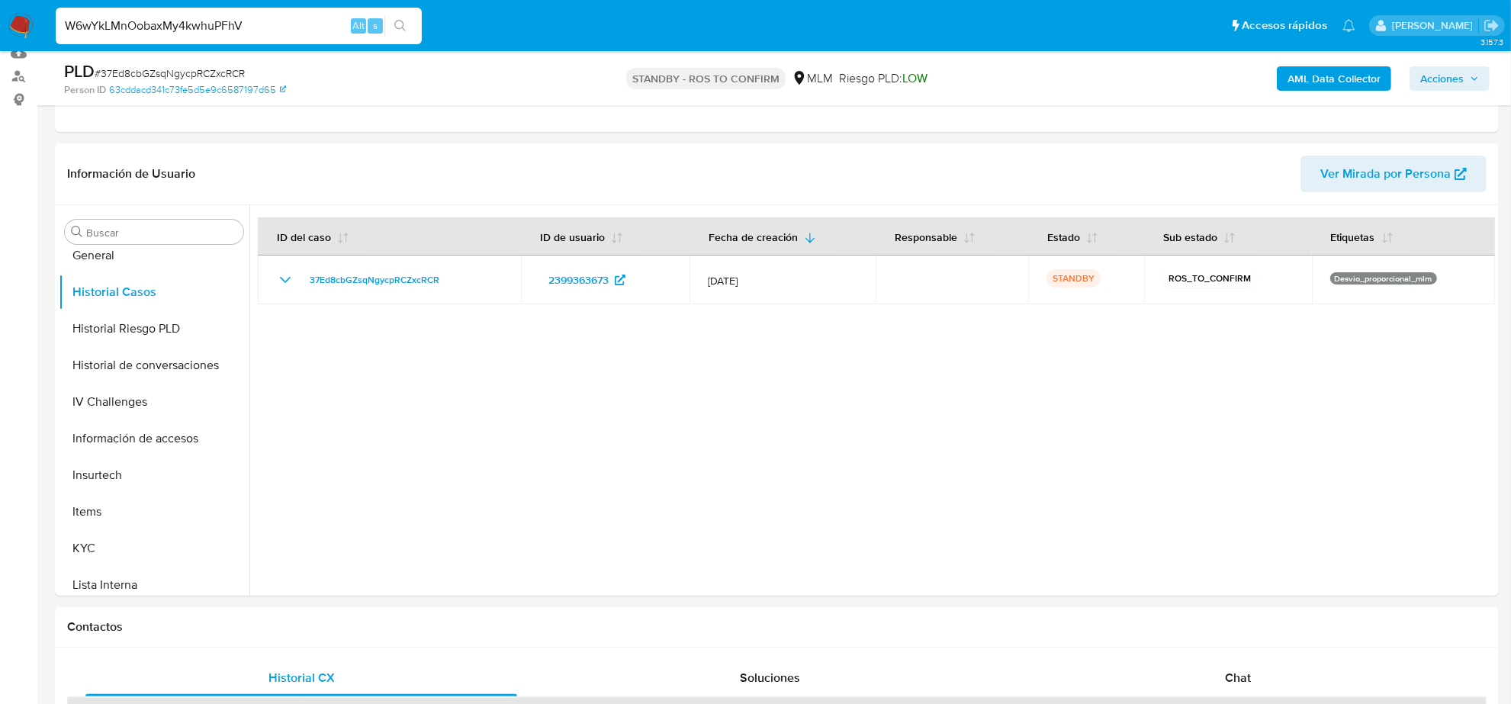
type input "W6wYkLMnOobaxMy4kwhuPFhV"
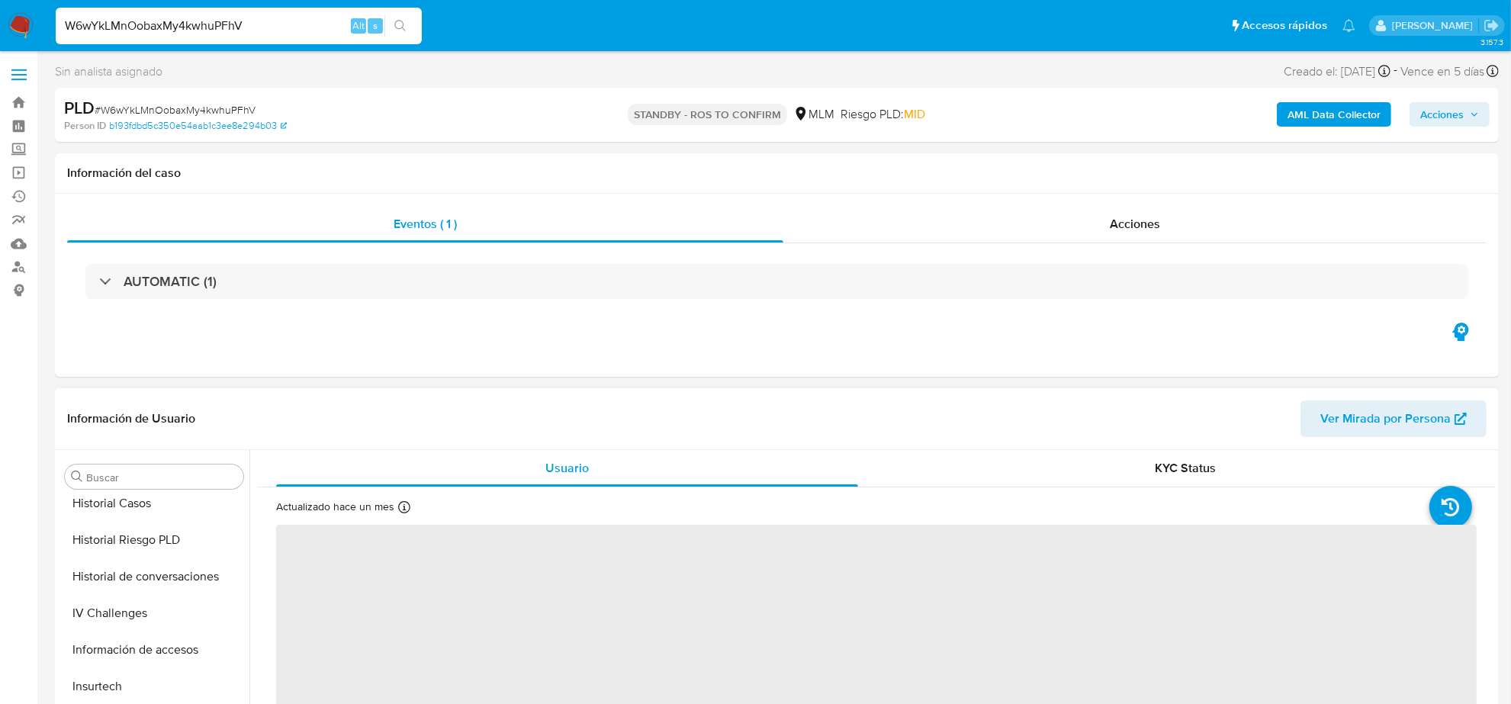
scroll to position [452, 0]
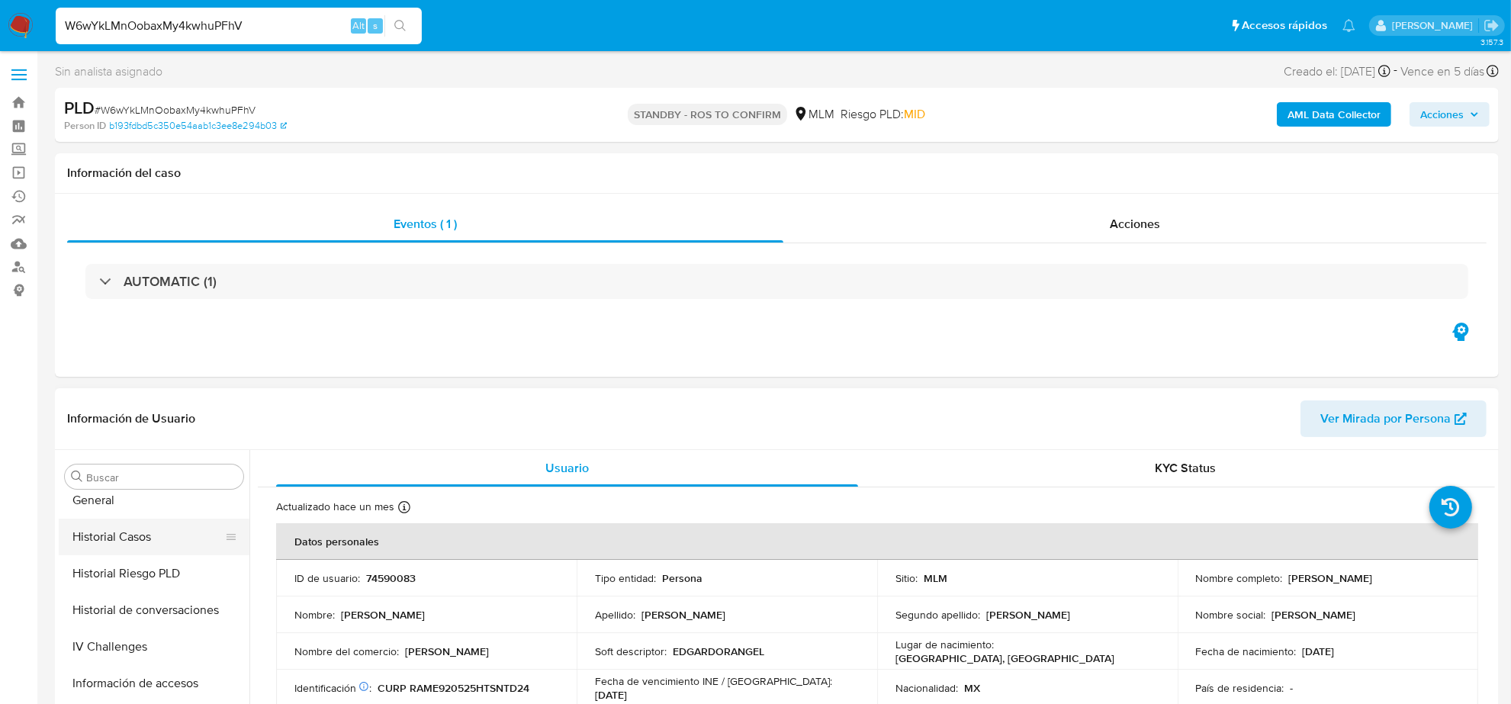
select select "10"
click at [161, 550] on button "Historial Casos" at bounding box center [148, 537] width 178 height 37
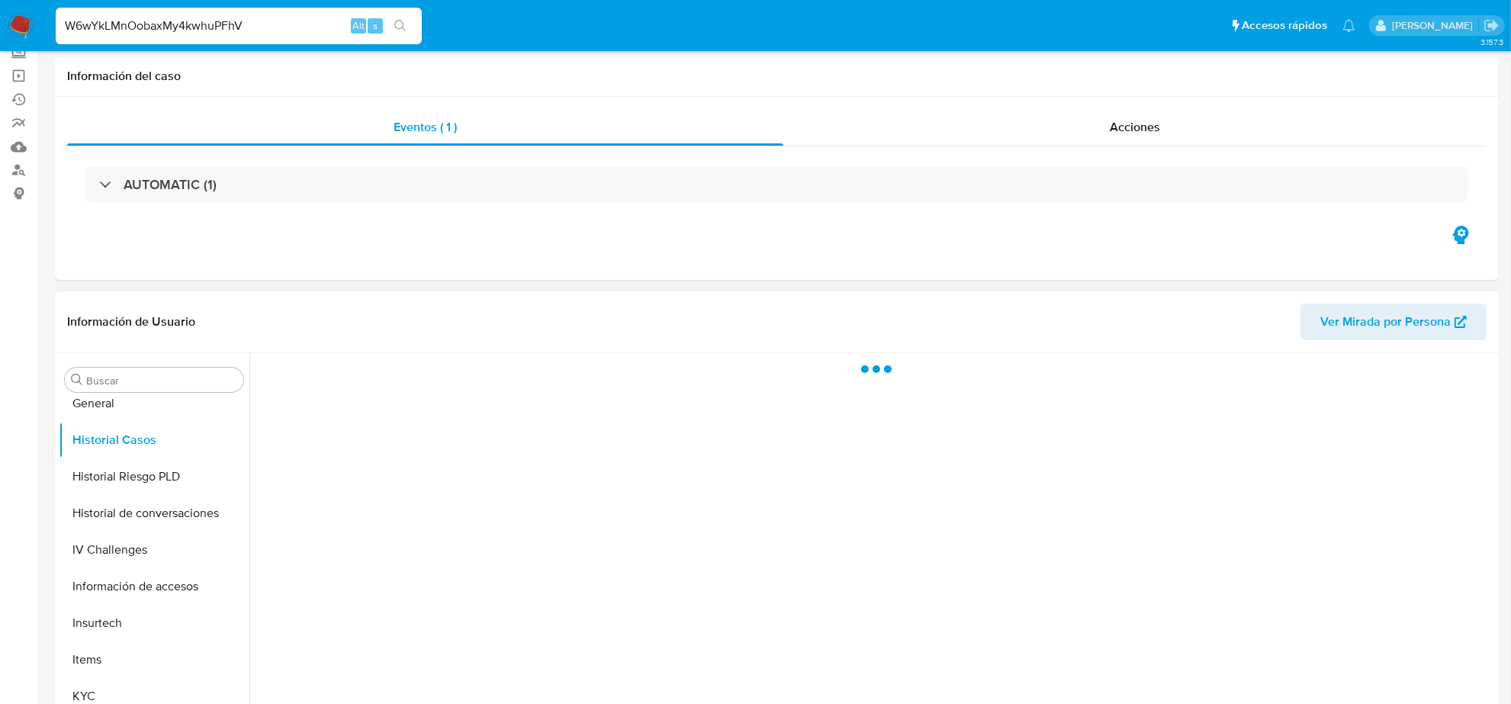
scroll to position [191, 0]
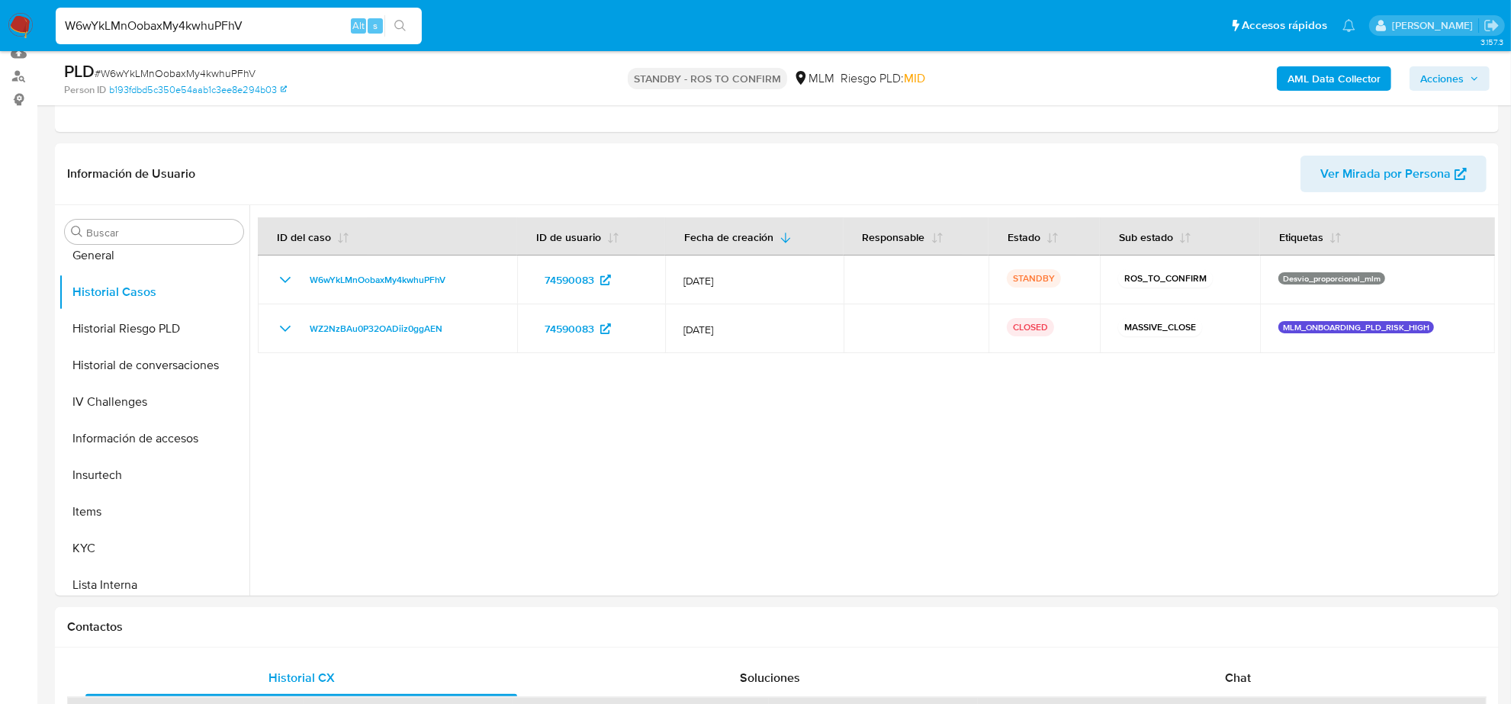
click at [249, 29] on input "W6wYkLMnOobaxMy4kwhuPFhV" at bounding box center [239, 26] width 366 height 20
paste input "hoKY9aP5GbTKQbZr3pqWwpD1"
type input "hoKY9aP5GbTKQbZr3pqWwpD1"
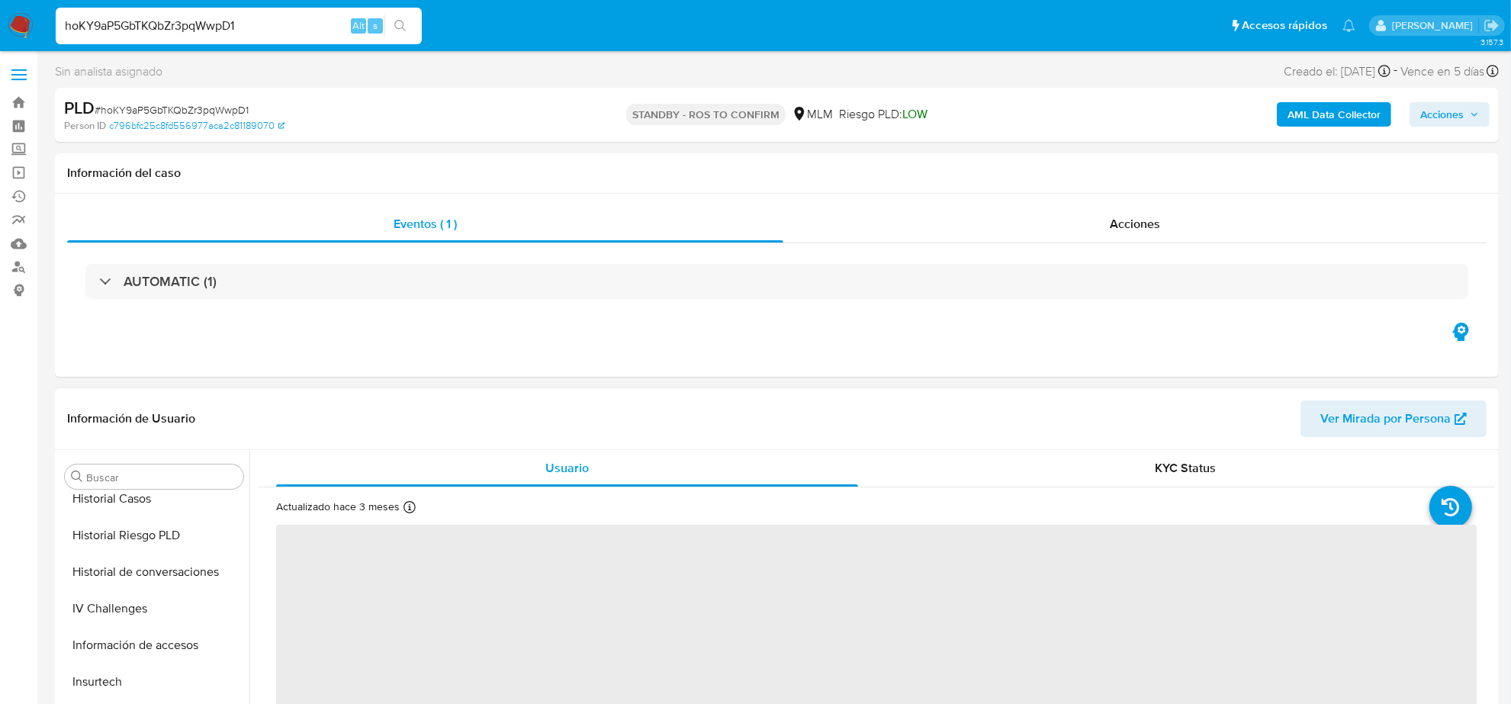
scroll to position [452, 0]
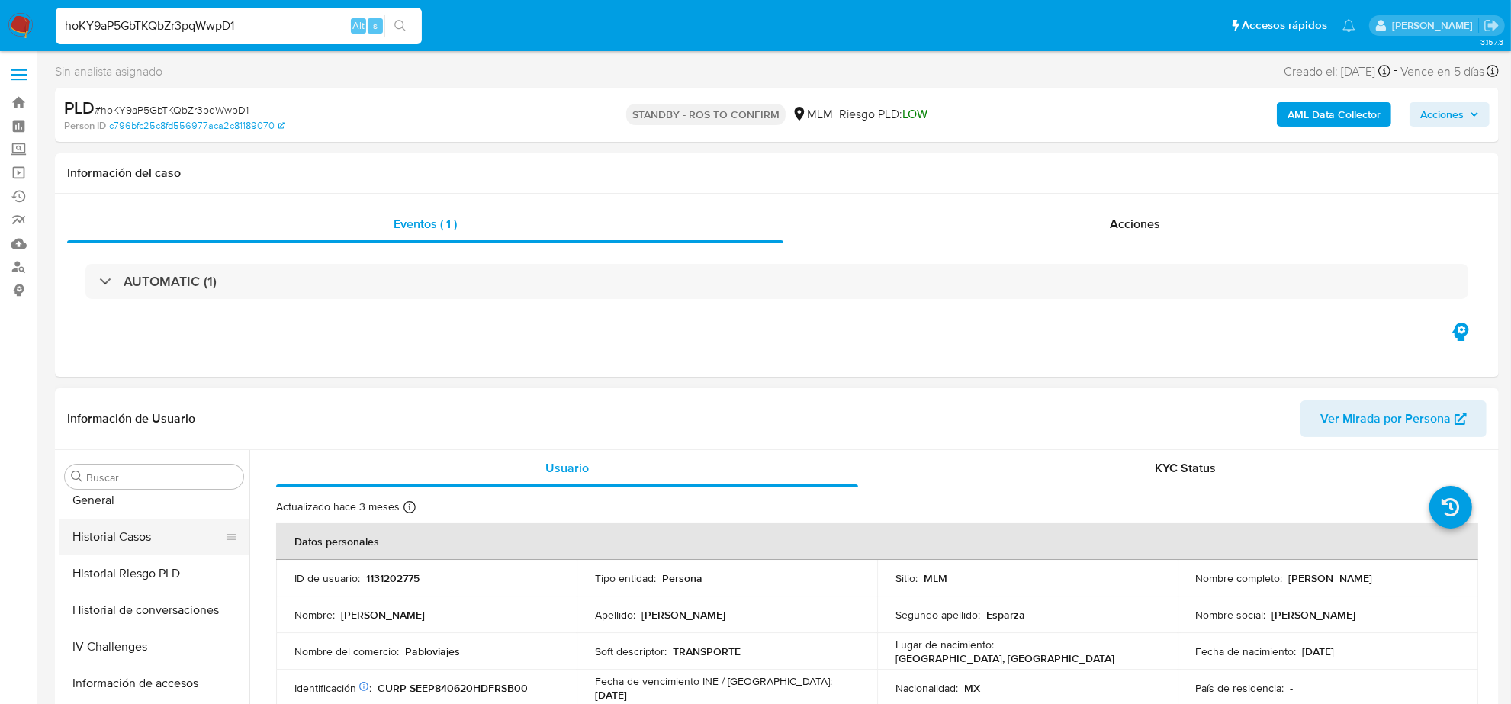
click at [153, 541] on button "Historial Casos" at bounding box center [148, 537] width 178 height 37
select select "10"
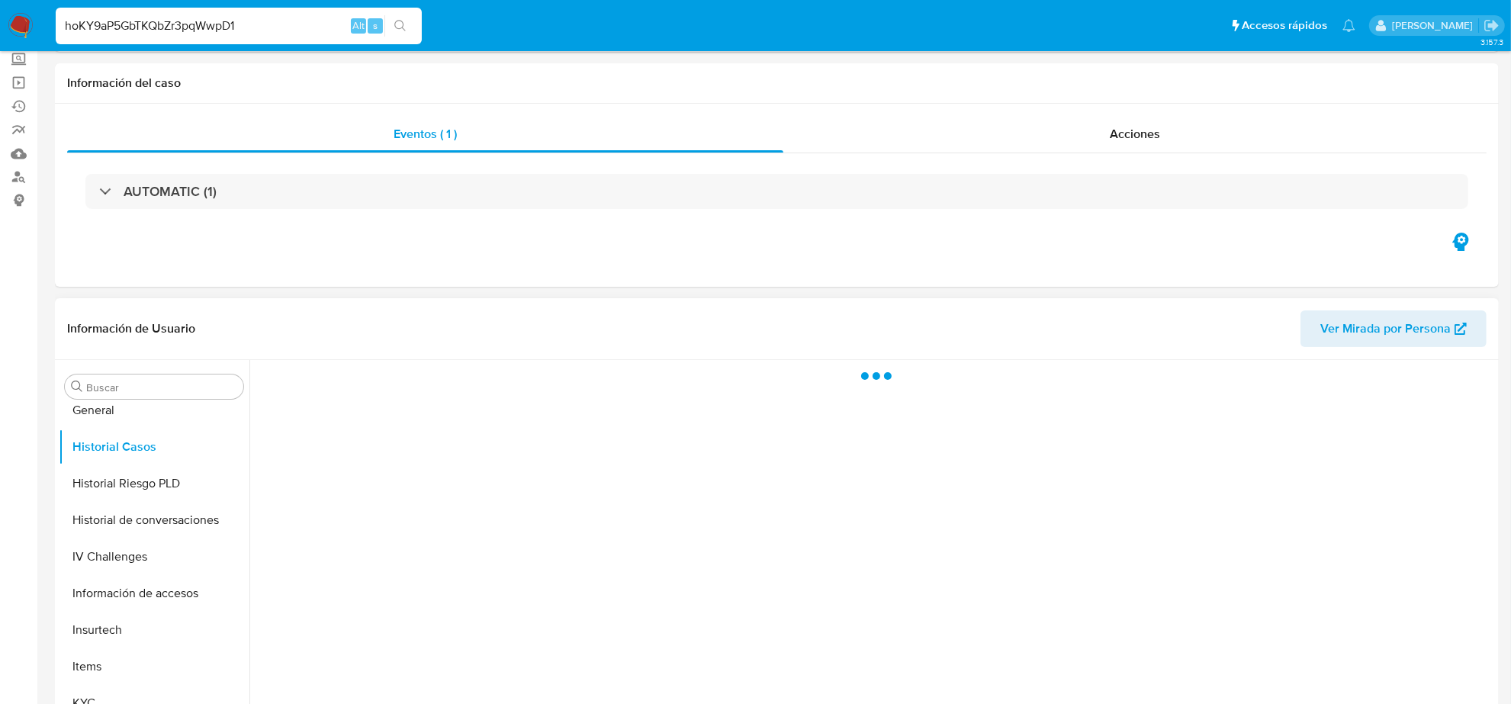
scroll to position [191, 0]
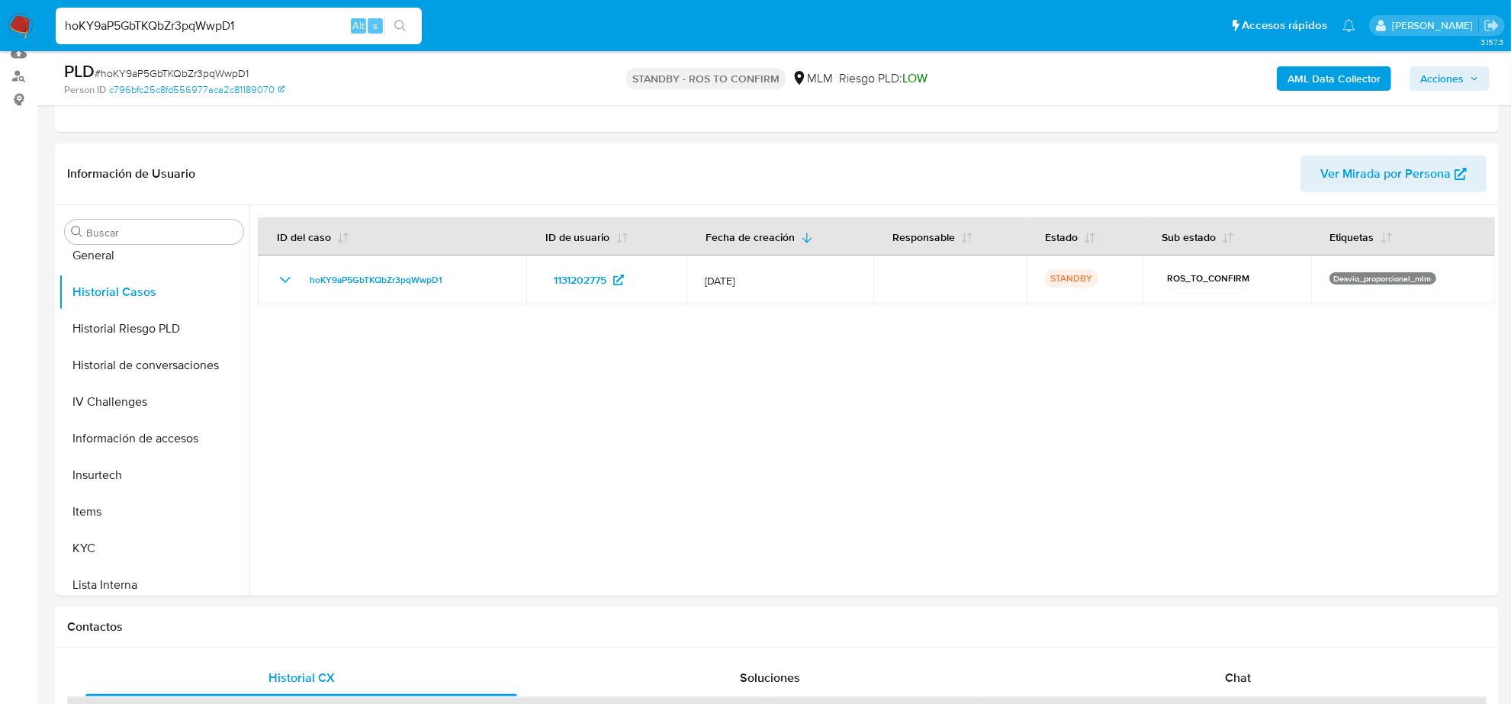
click at [258, 31] on input "hoKY9aP5GbTKQbZr3pqWwpD1" at bounding box center [239, 26] width 366 height 20
paste input "8KirlNmVo3rOWSMQG4YFBu8l"
type input "8KirlNmVo3rOWSMQG4YFBu8l"
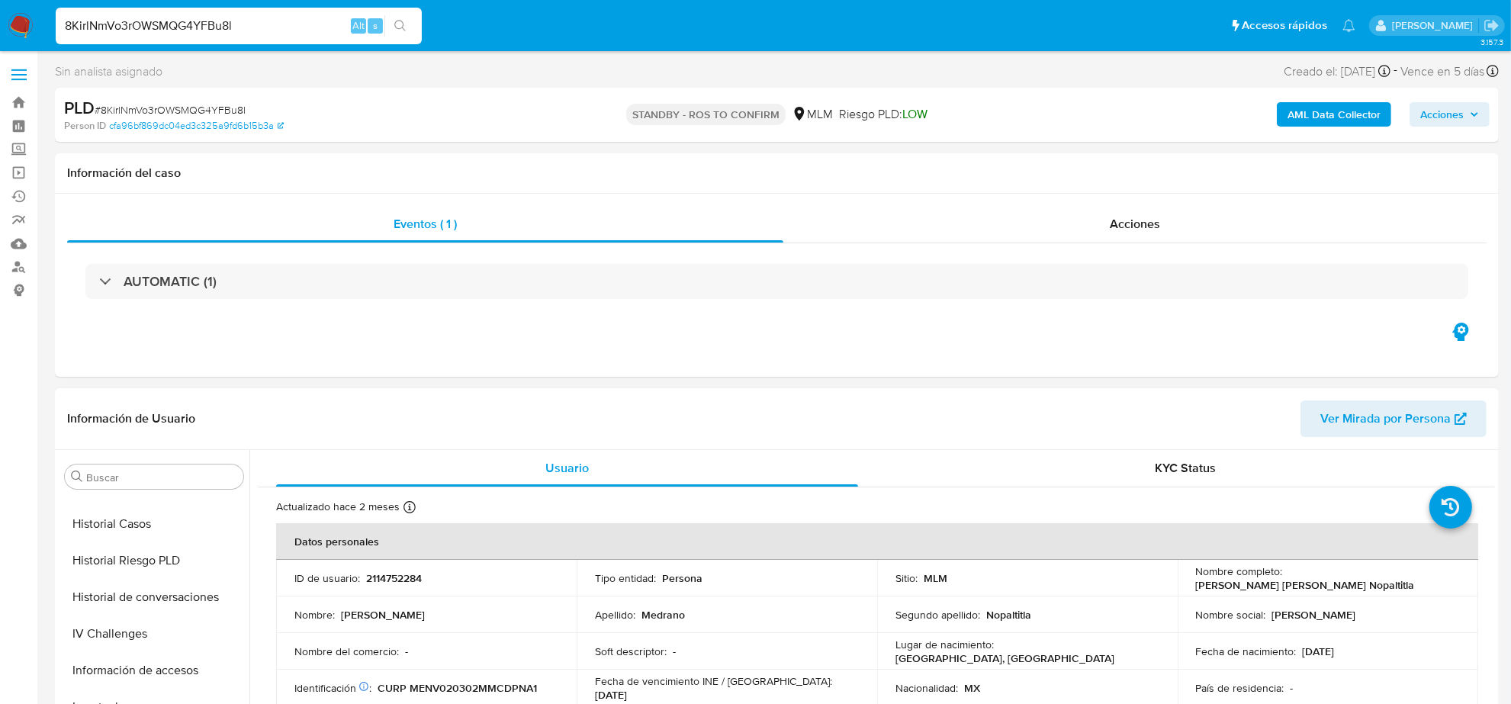
scroll to position [452, 0]
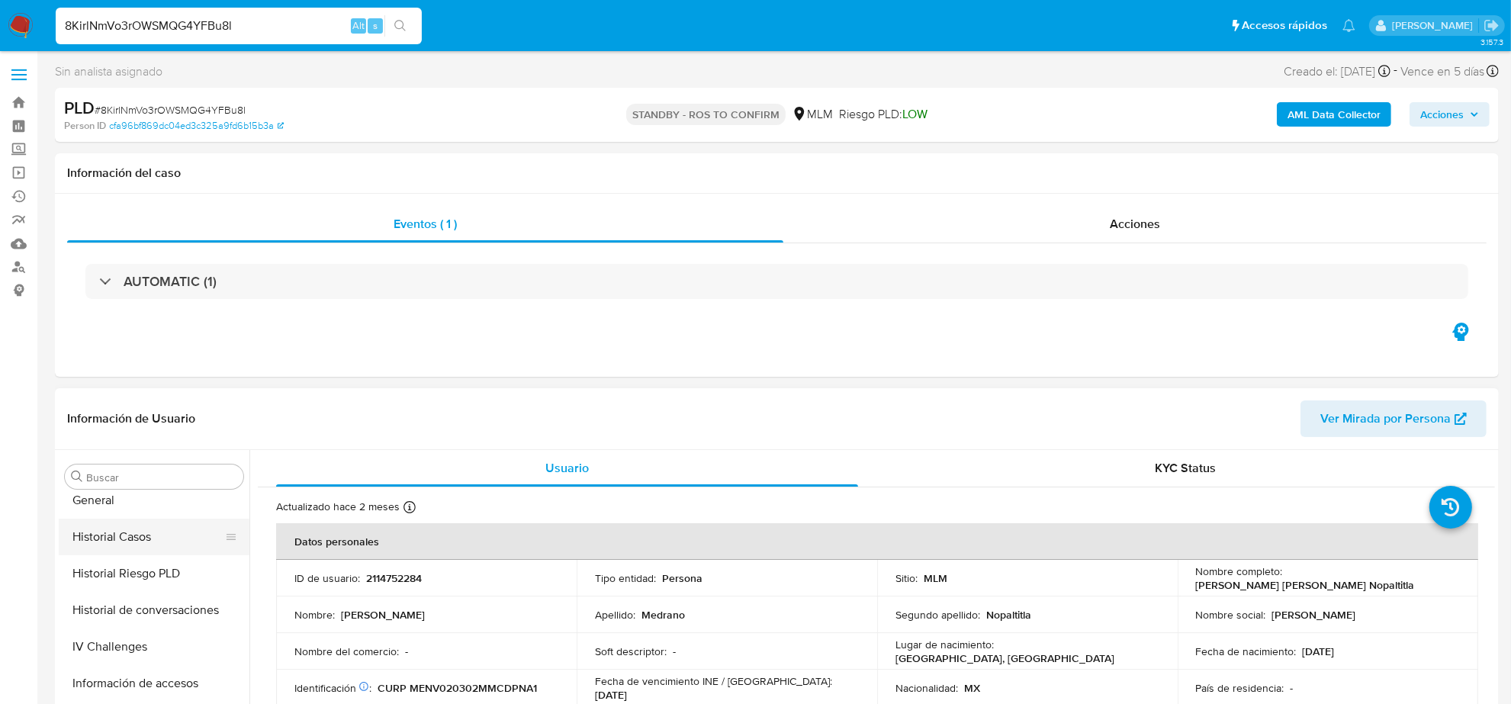
select select "10"
click at [158, 542] on button "Historial Casos" at bounding box center [148, 537] width 178 height 37
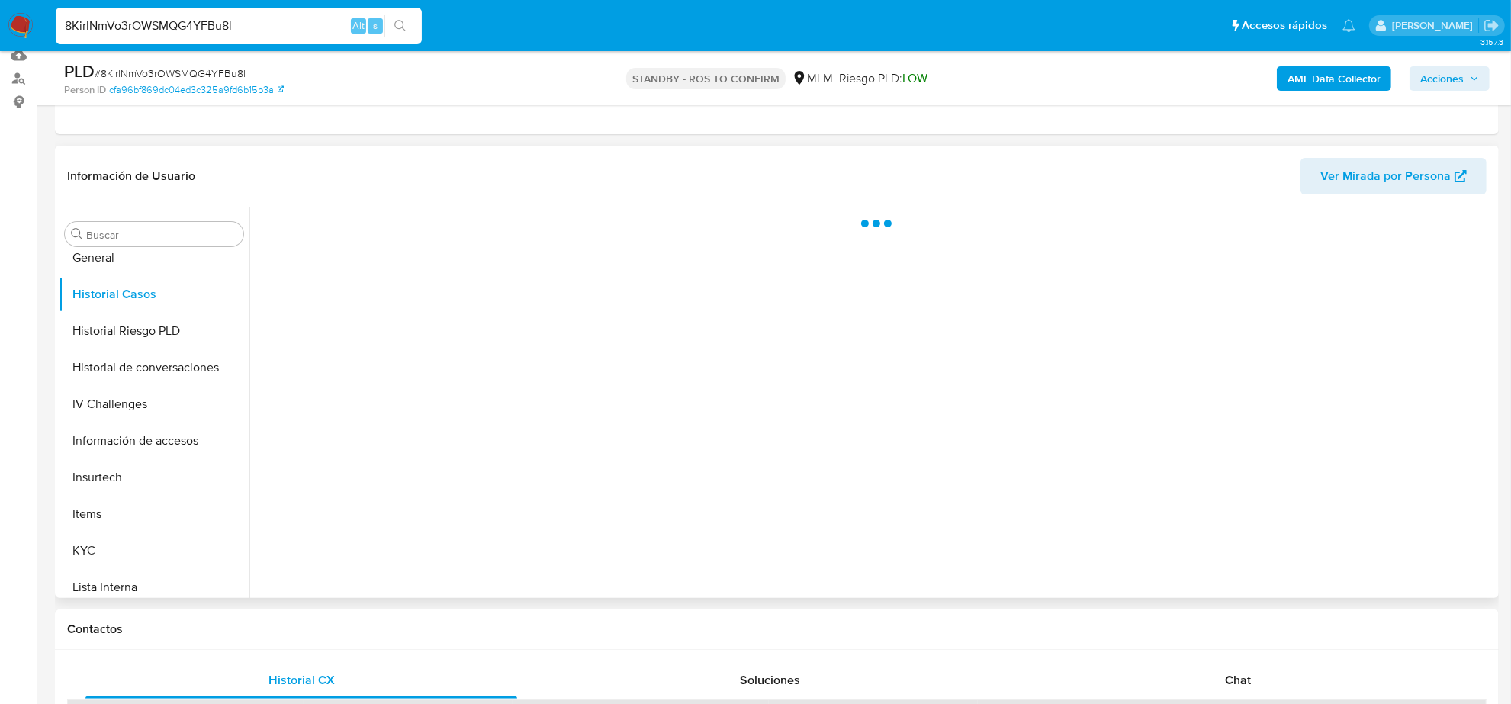
scroll to position [191, 0]
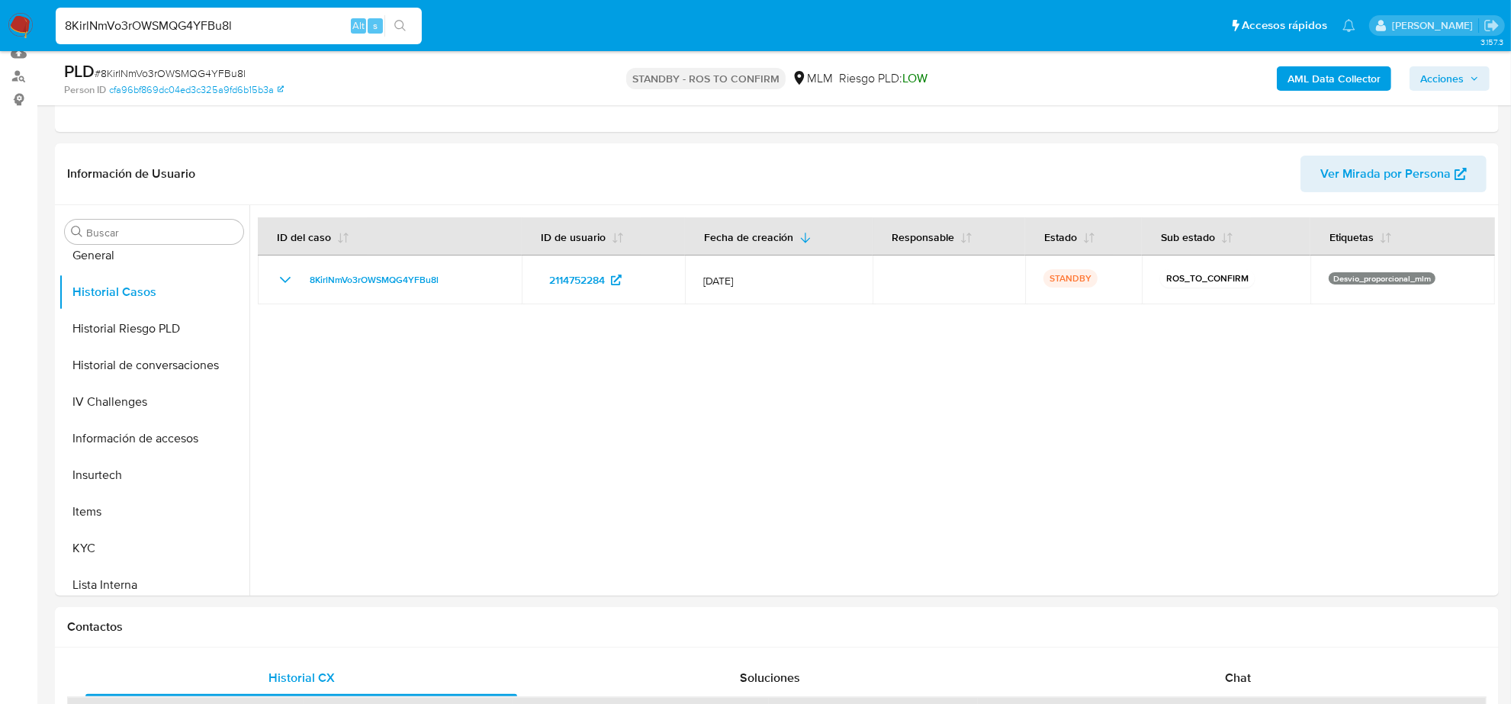
click at [223, 31] on input "8KirlNmVo3rOWSMQG4YFBu8l" at bounding box center [239, 26] width 366 height 20
paste input "nFT2wePVpoK27gnc5y6OSZIh"
type input "nFT2wePVpoK27gnc5y6OSZIh"
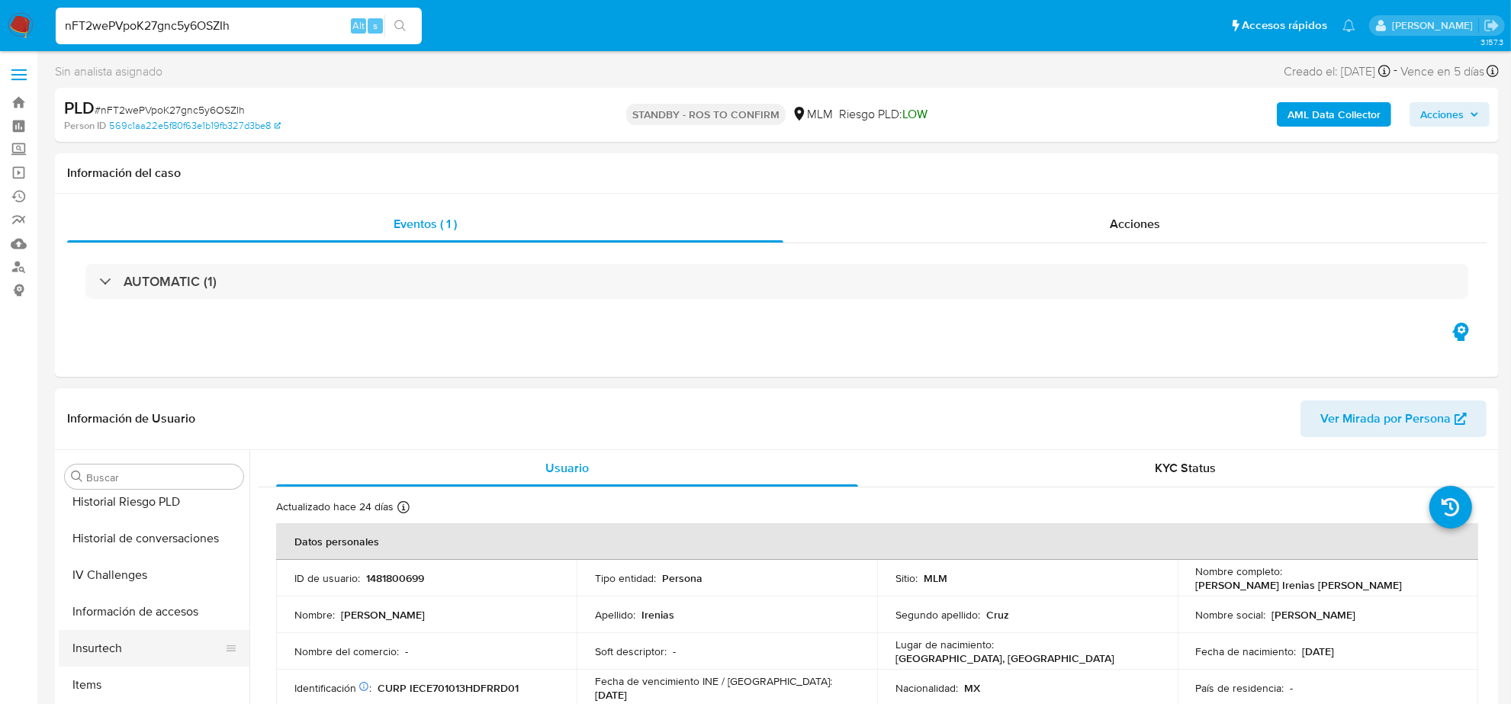
scroll to position [452, 0]
select select "10"
click at [146, 541] on button "Historial Casos" at bounding box center [148, 537] width 178 height 37
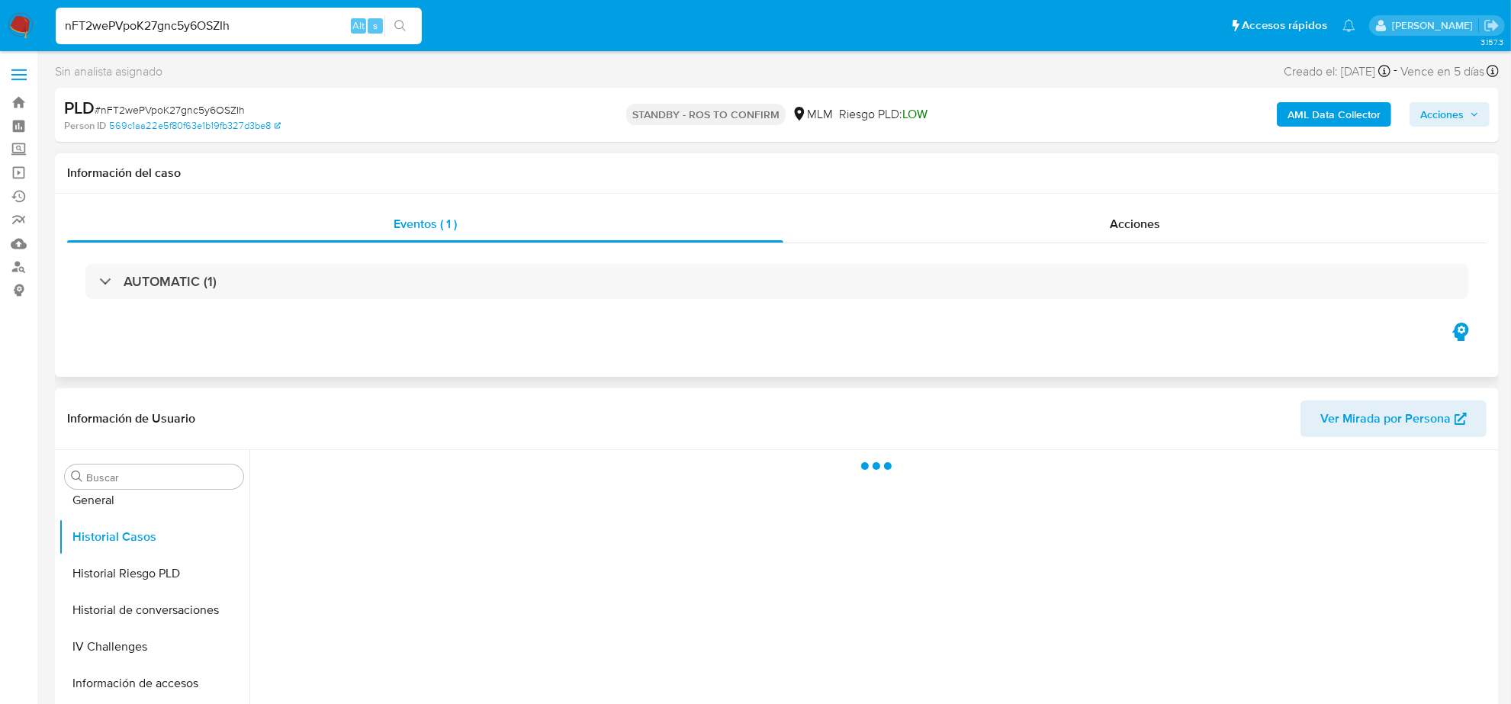
scroll to position [191, 0]
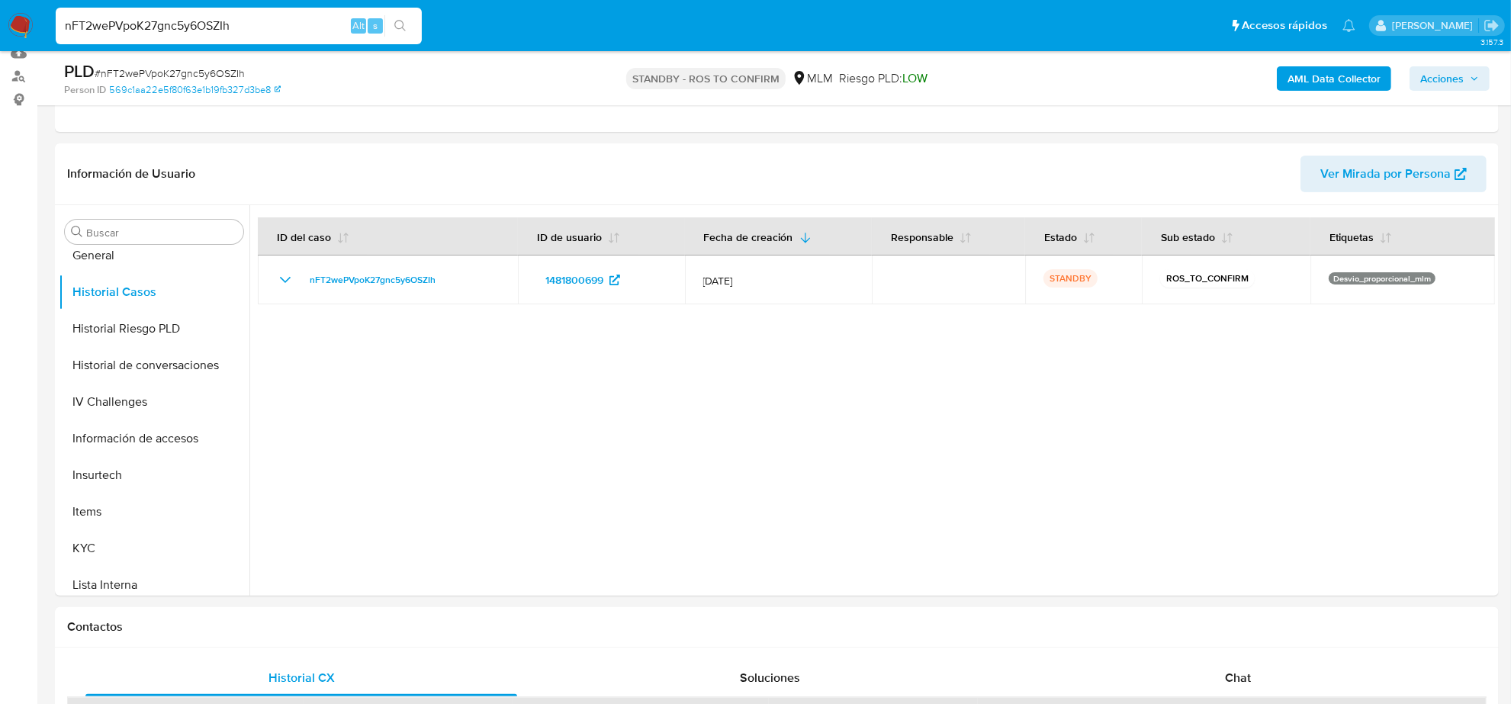
click at [248, 32] on input "nFT2wePVpoK27gnc5y6OSZIh" at bounding box center [239, 26] width 366 height 20
paste input "Gz5xdKp2XCNxV4JdEOZb2zAC"
type input "Gz5xdKp2XCNxV4JdEOZb2zAC"
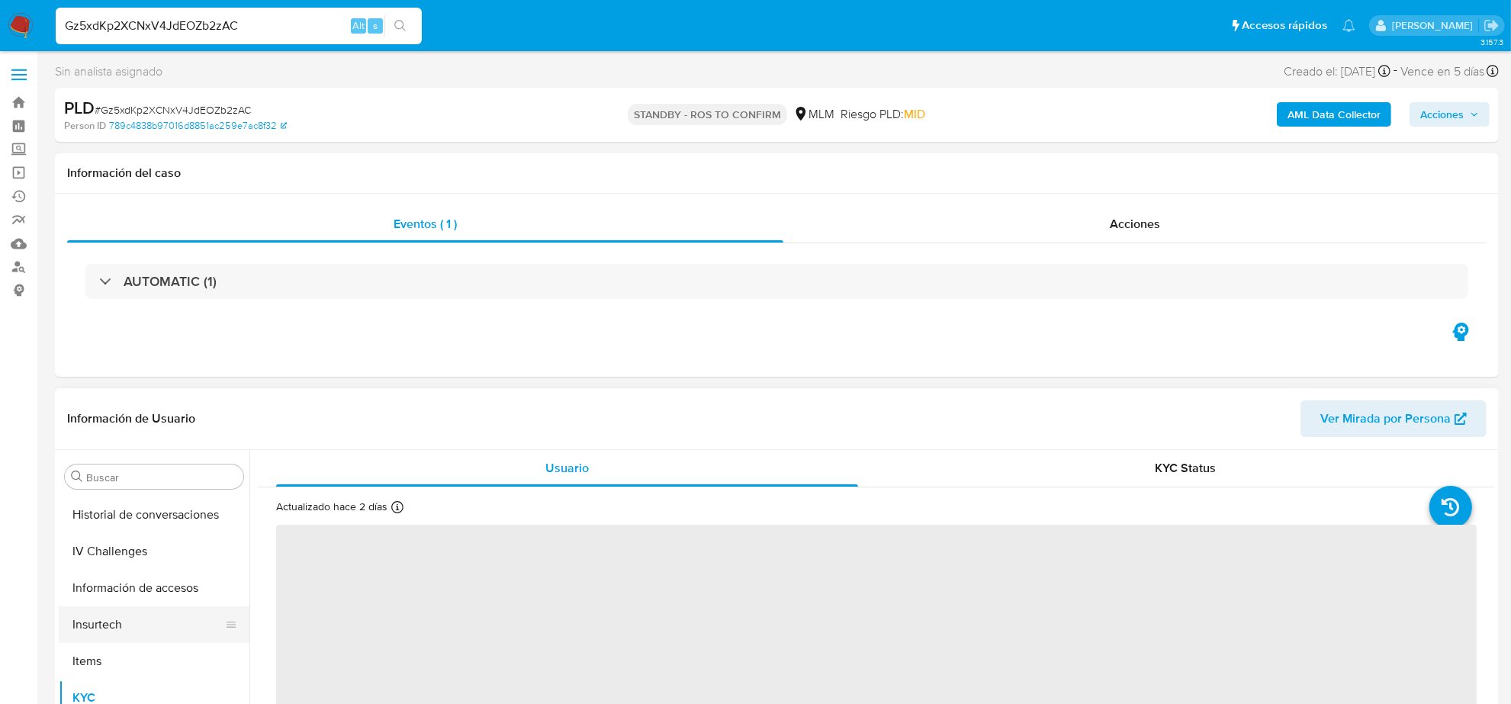
scroll to position [452, 0]
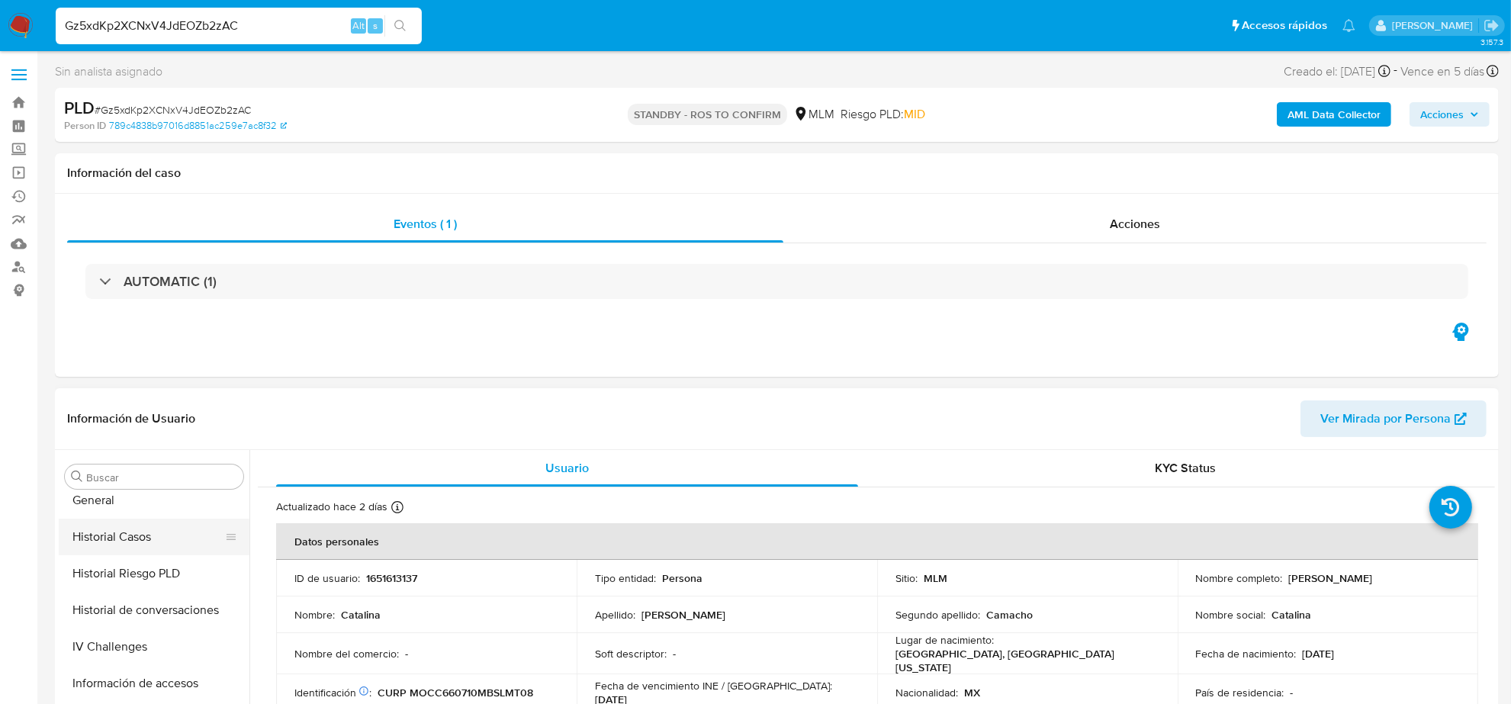
click at [149, 535] on button "Historial Casos" at bounding box center [148, 537] width 178 height 37
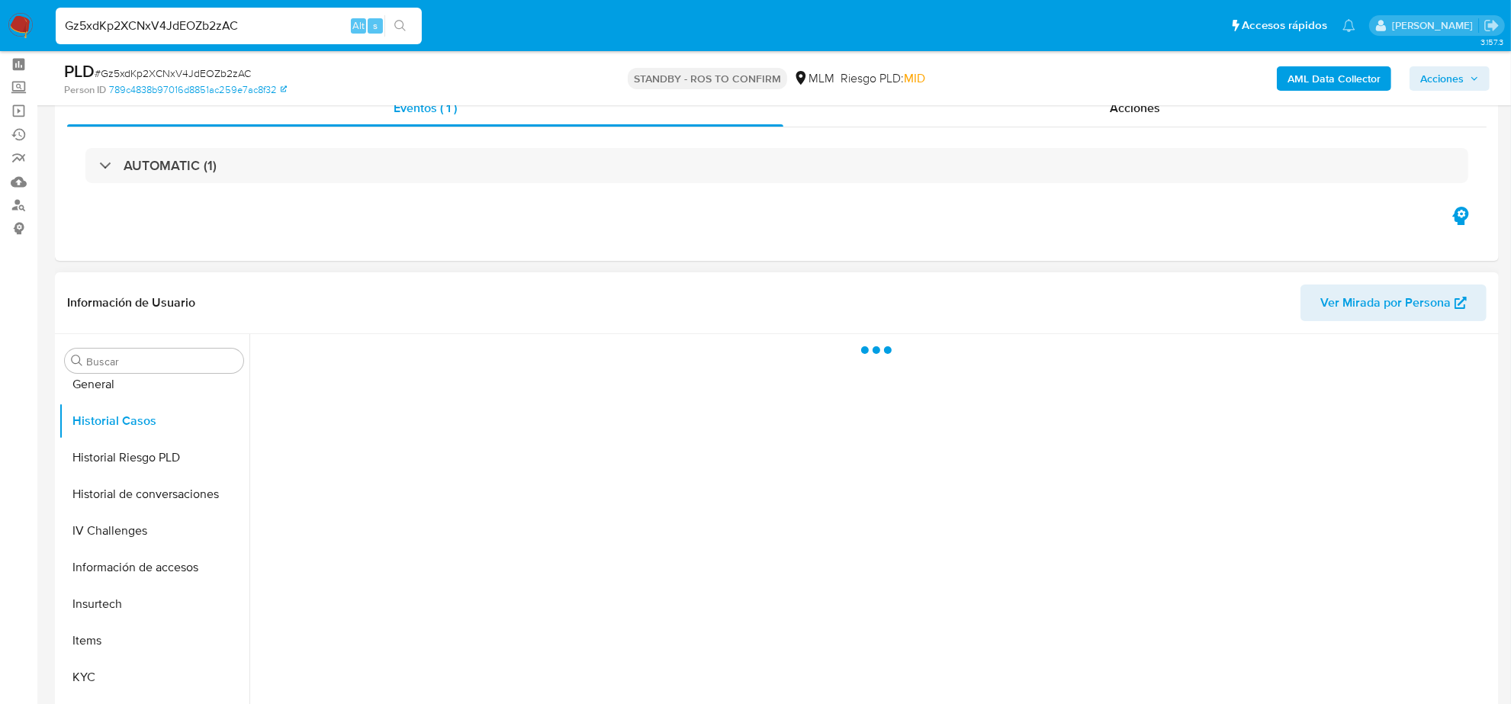
scroll to position [95, 0]
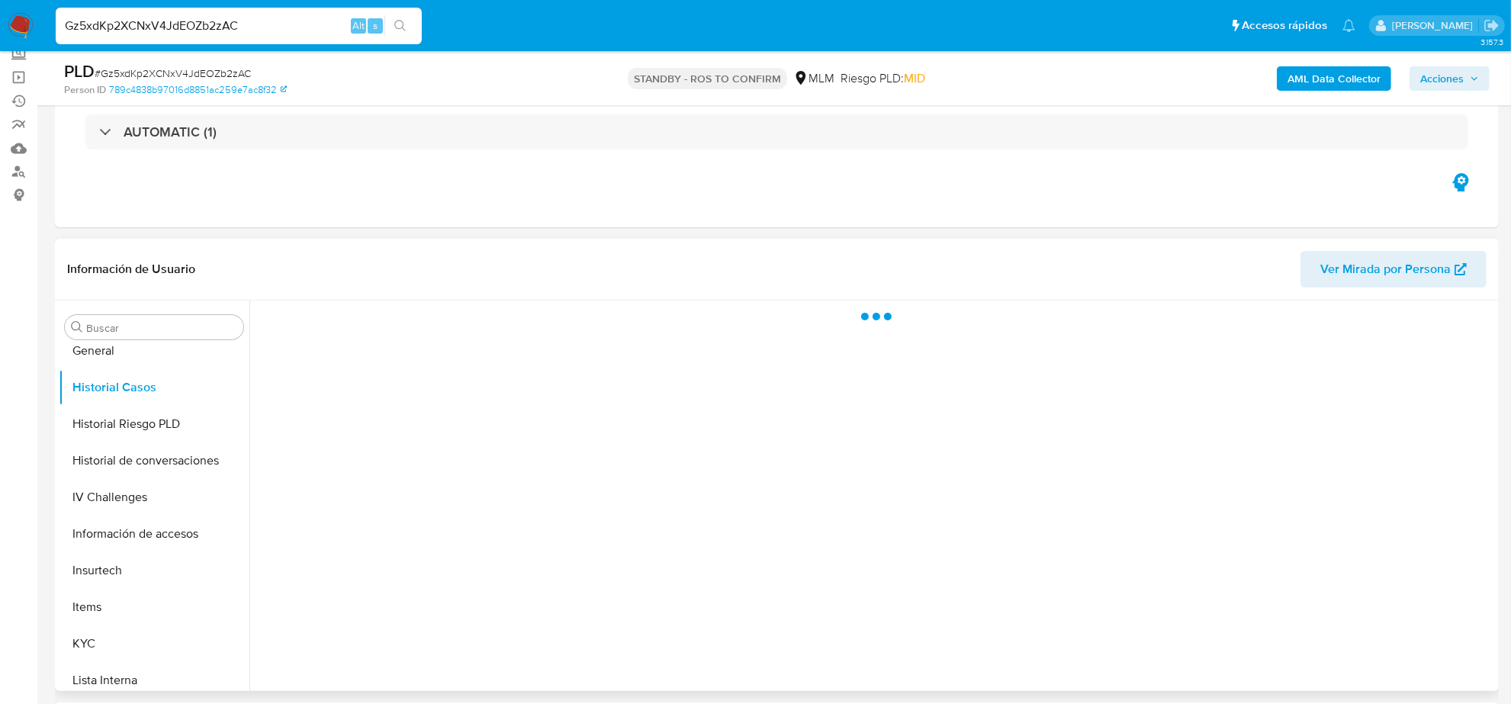
select select "10"
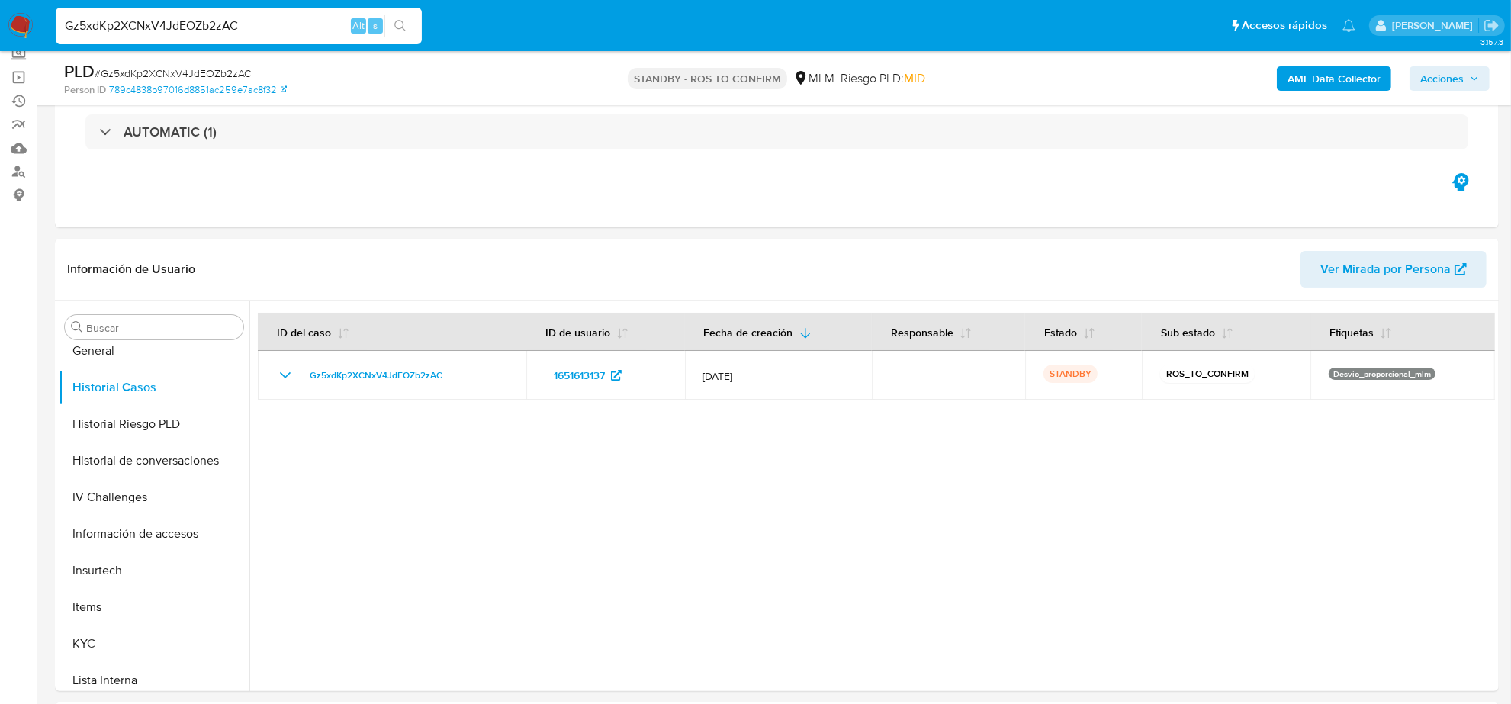
click at [188, 31] on input "Gz5xdKp2XCNxV4JdEOZb2zAC" at bounding box center [239, 26] width 366 height 20
paste input "saXLX0VYbnroZmfiD6JBCDqh"
type input "saXLX0VYbnroZmfiD6JBCDqh"
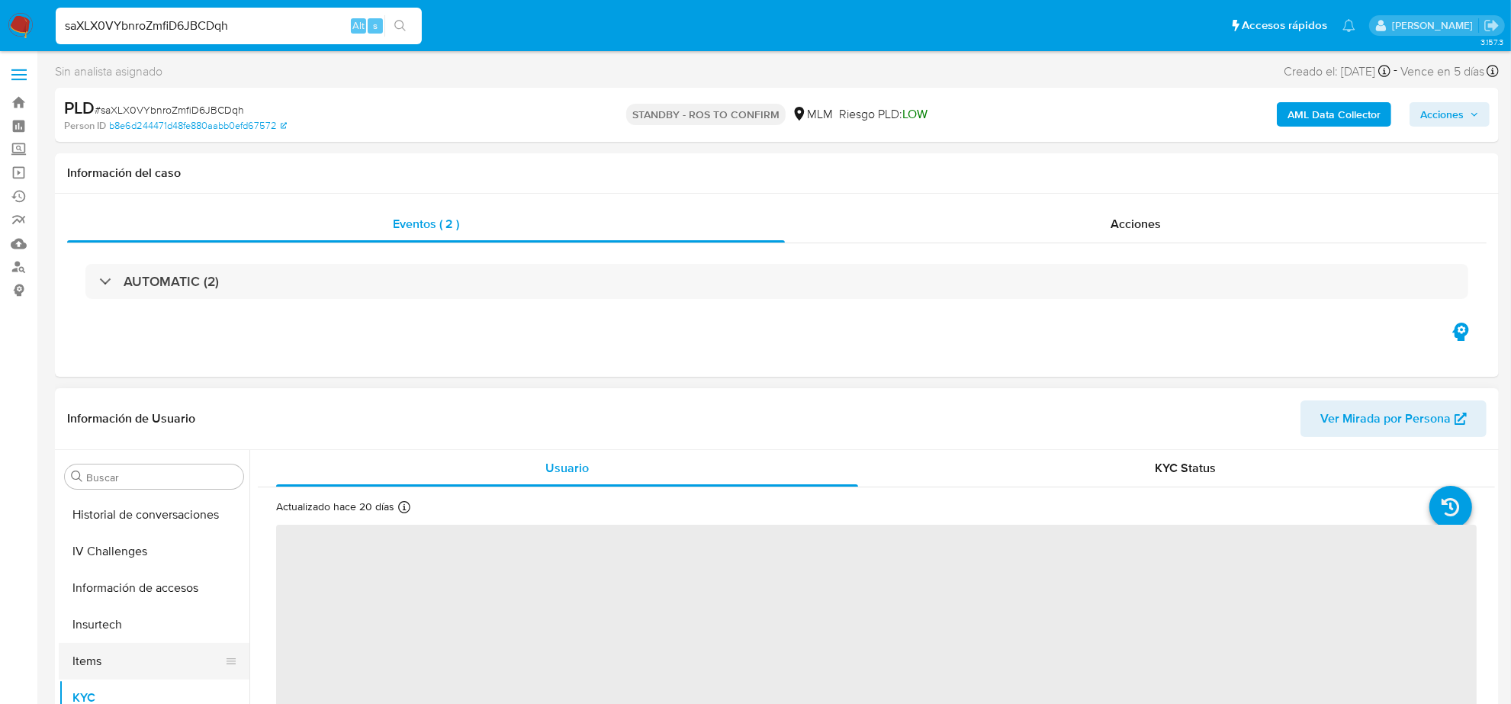
scroll to position [452, 0]
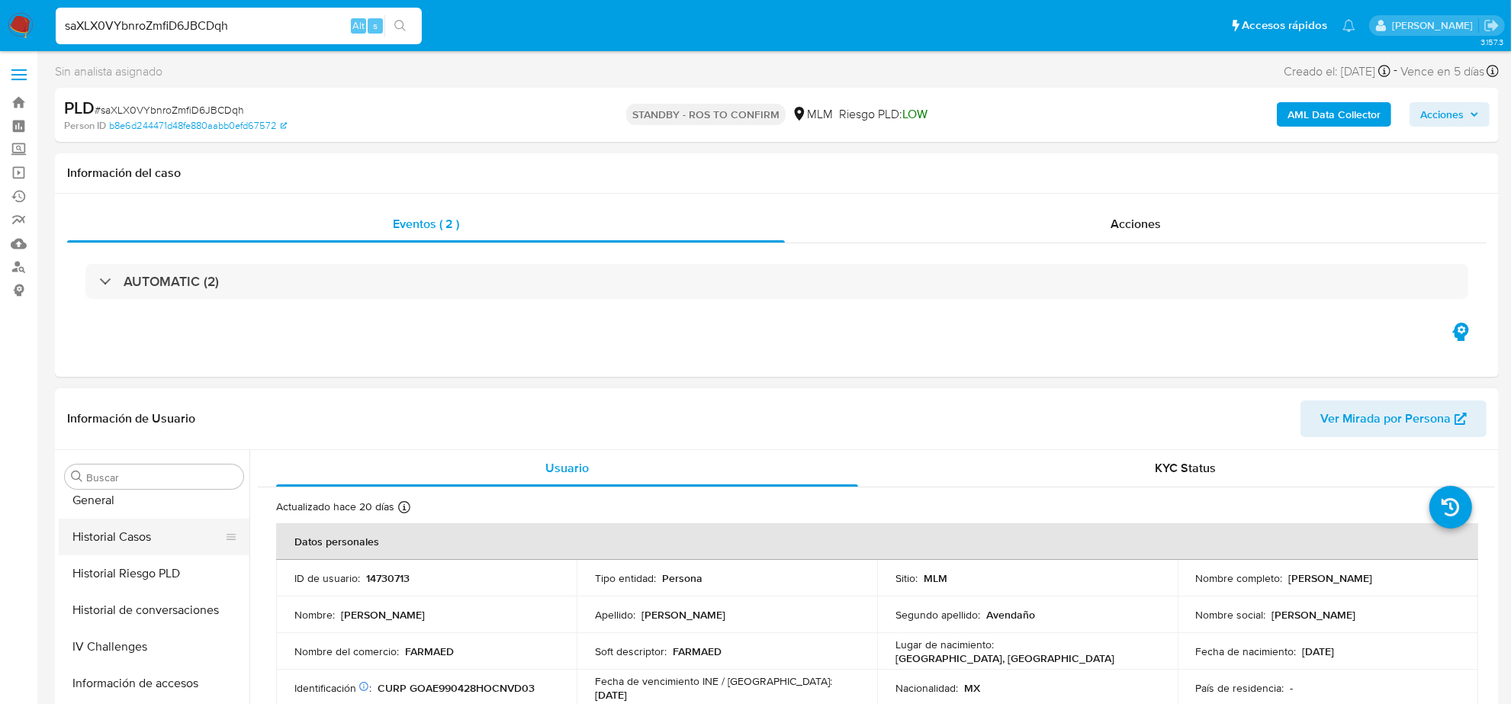
click at [137, 538] on button "Historial Casos" at bounding box center [148, 537] width 178 height 37
select select "10"
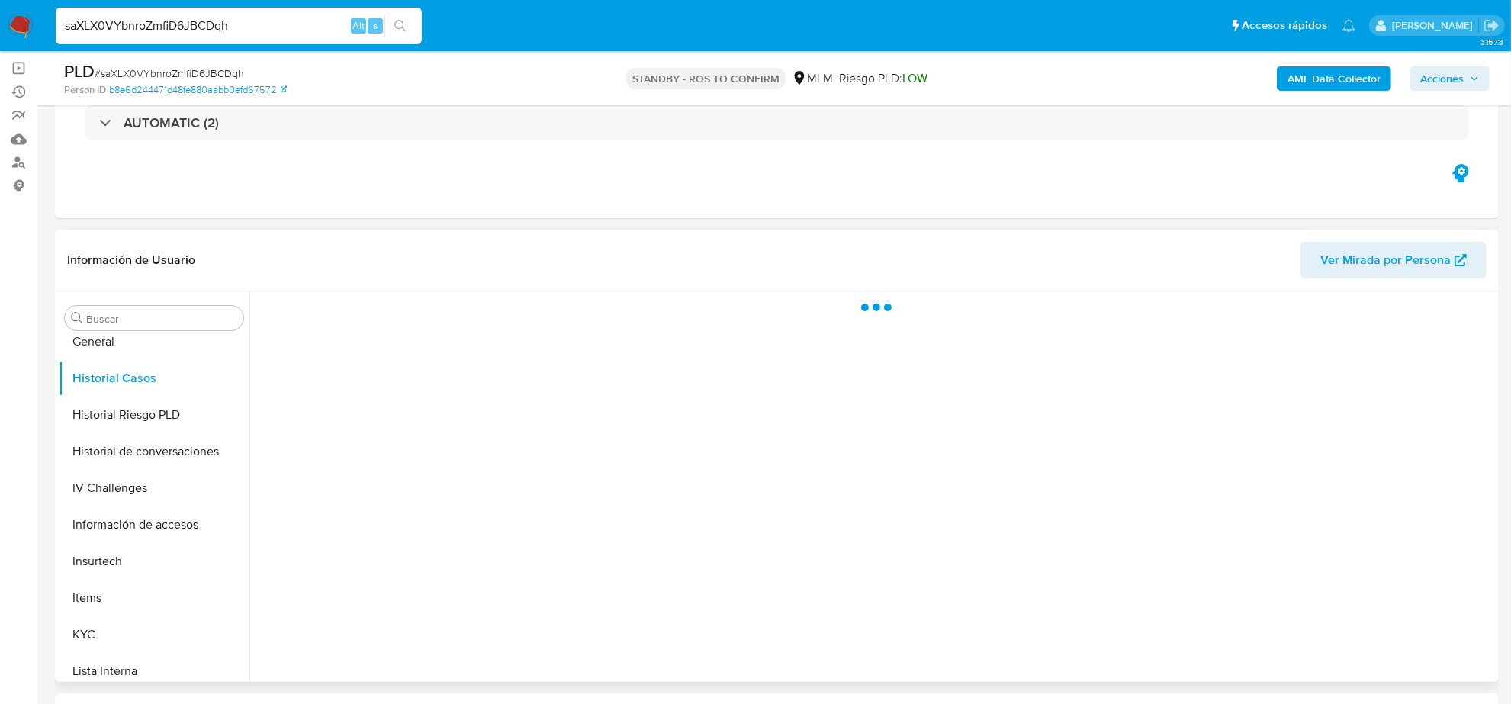
scroll to position [191, 0]
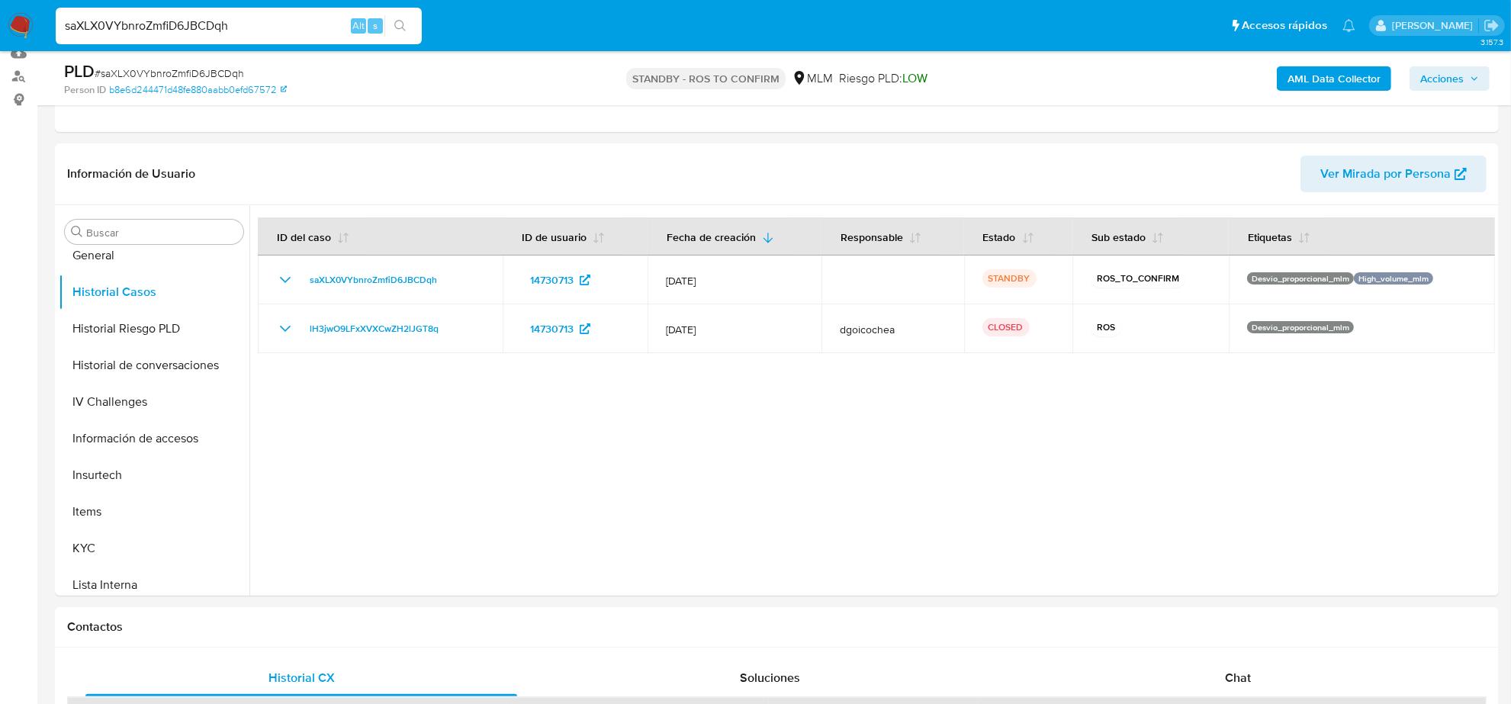
click at [259, 21] on input "saXLX0VYbnroZmfiD6JBCDqh" at bounding box center [239, 26] width 366 height 20
click at [259, 19] on input "saXLX0VYbnroZmfiD6JBCDqh" at bounding box center [239, 26] width 366 height 20
paste input "J7KV1sP7NKSqtydqp4BG0sKf"
type input "J7KV1sP7NKSqtydqp4BG0sKf"
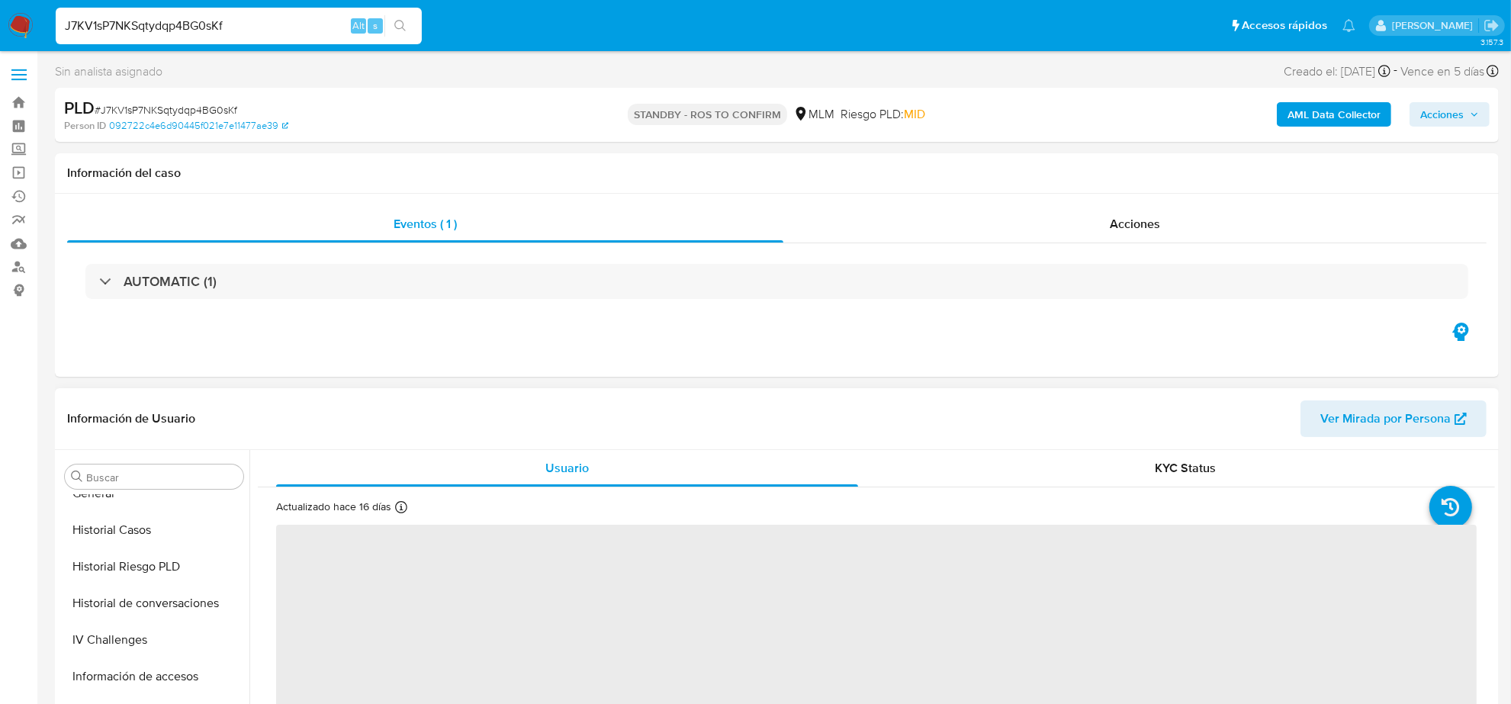
scroll to position [452, 0]
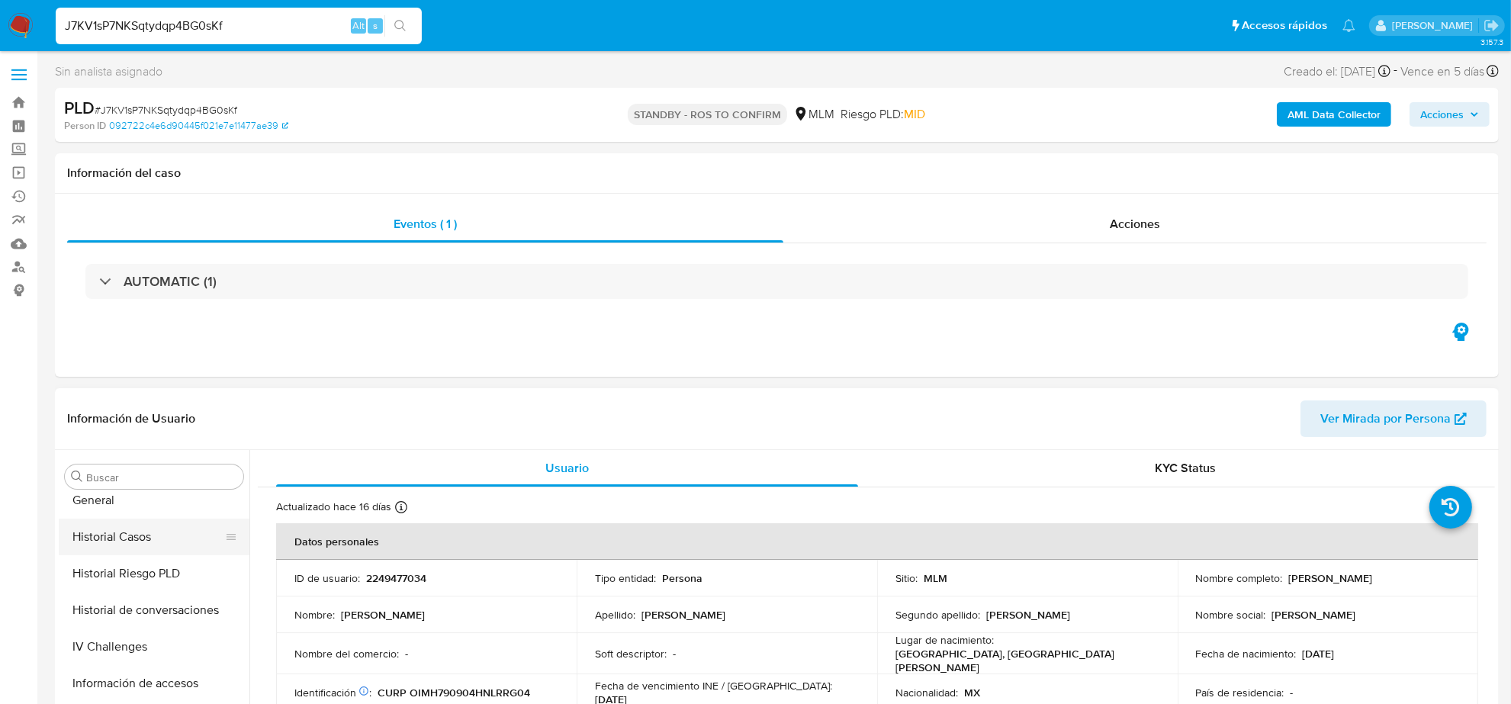
click at [136, 538] on button "Historial Casos" at bounding box center [148, 537] width 178 height 37
select select "10"
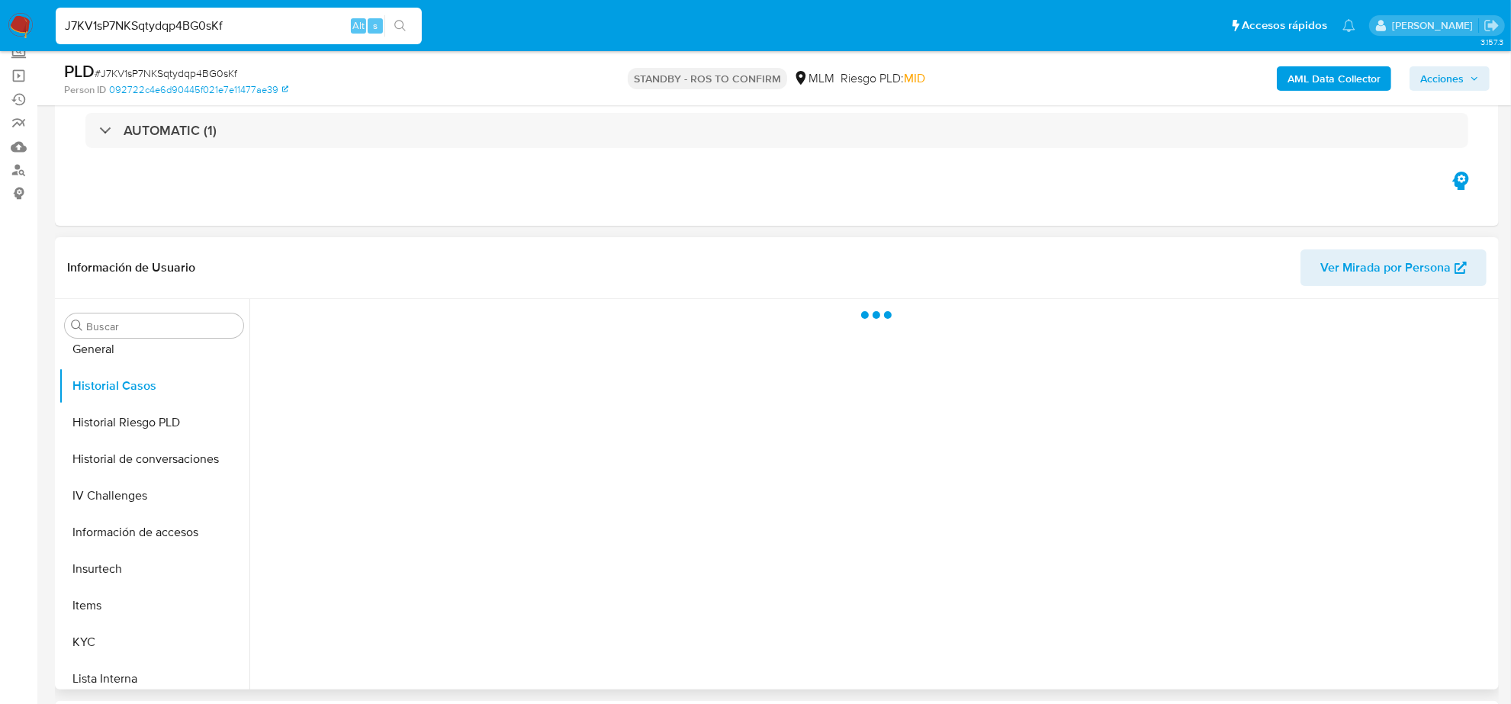
scroll to position [191, 0]
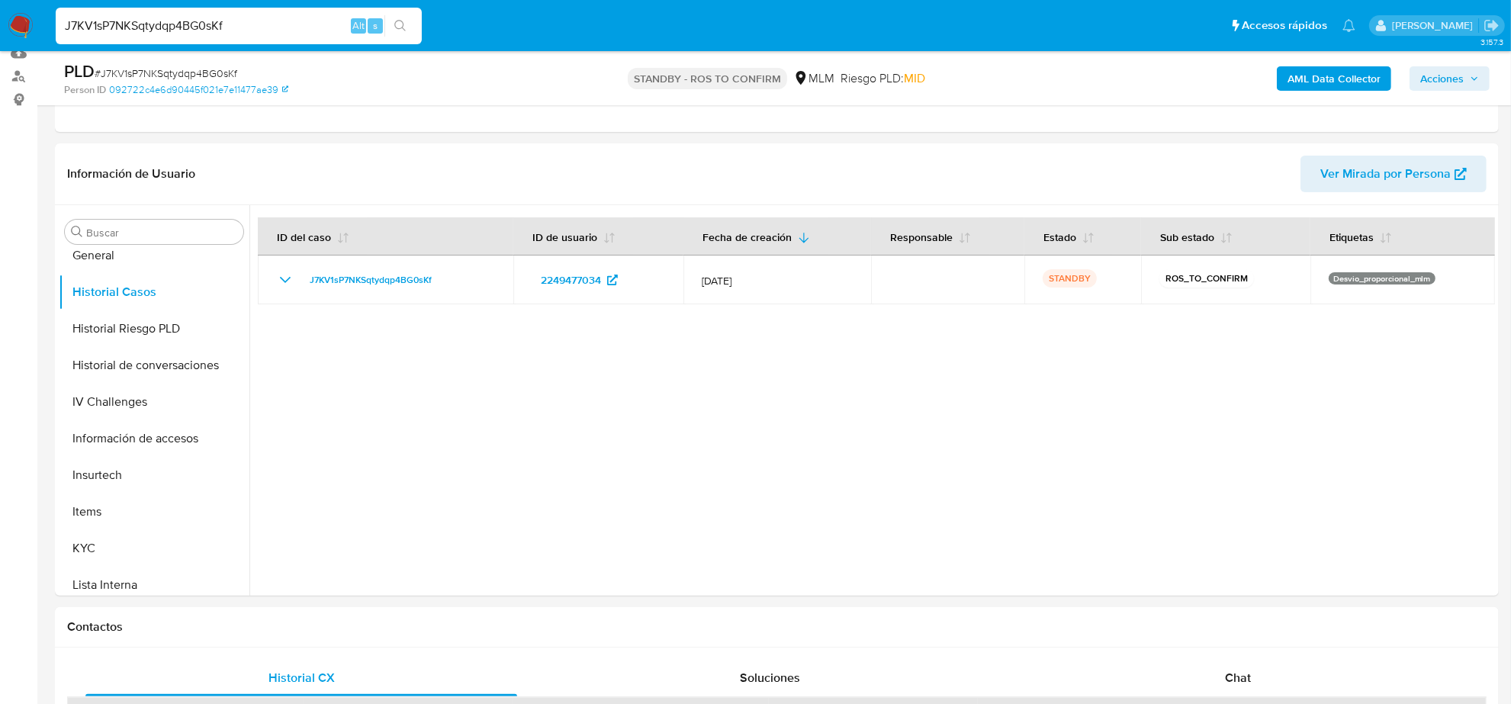
click at [310, 19] on input "J7KV1sP7NKSqtydqp4BG0sKf" at bounding box center [239, 26] width 366 height 20
paste input "0gC3mi31gOqdDtijujS6oYBD"
type input "0gC3mi31gOqdDtijujS6oYBD"
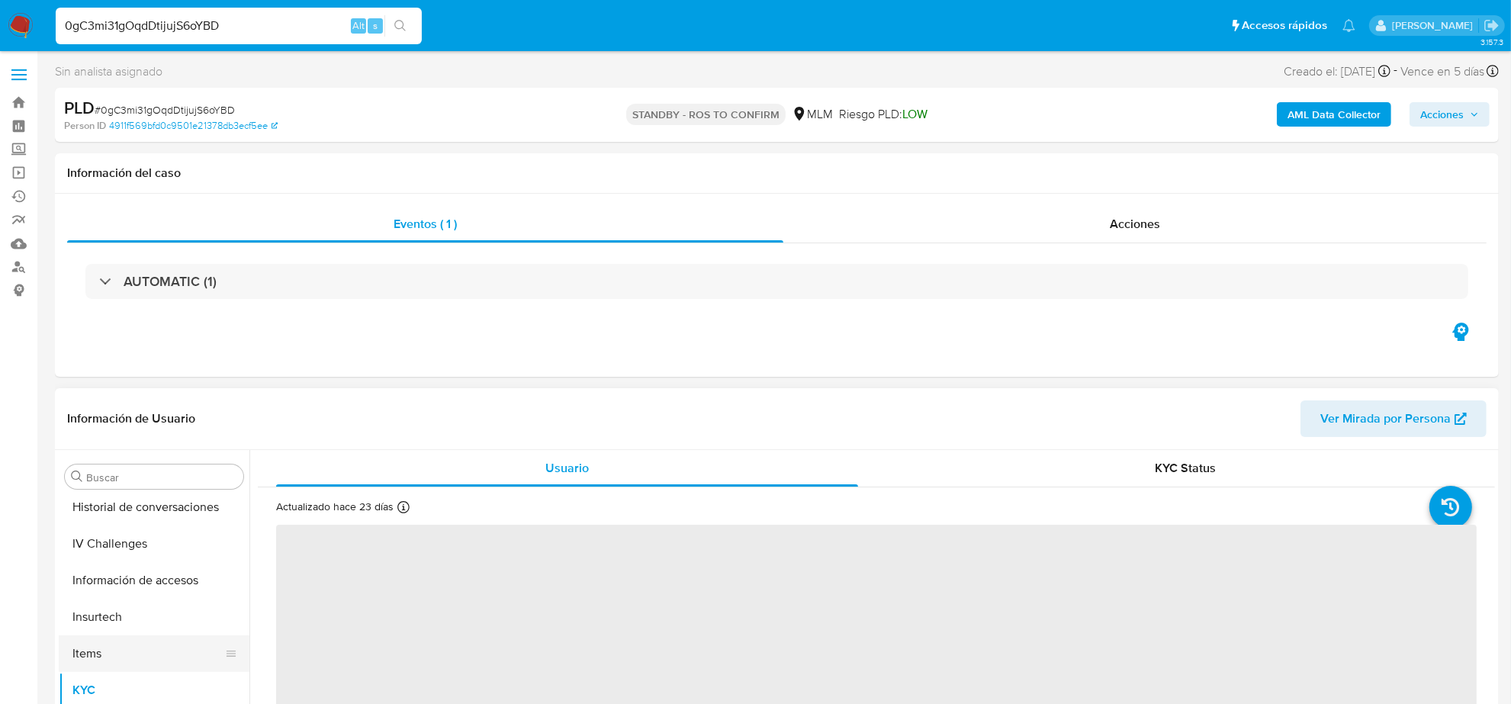
scroll to position [452, 0]
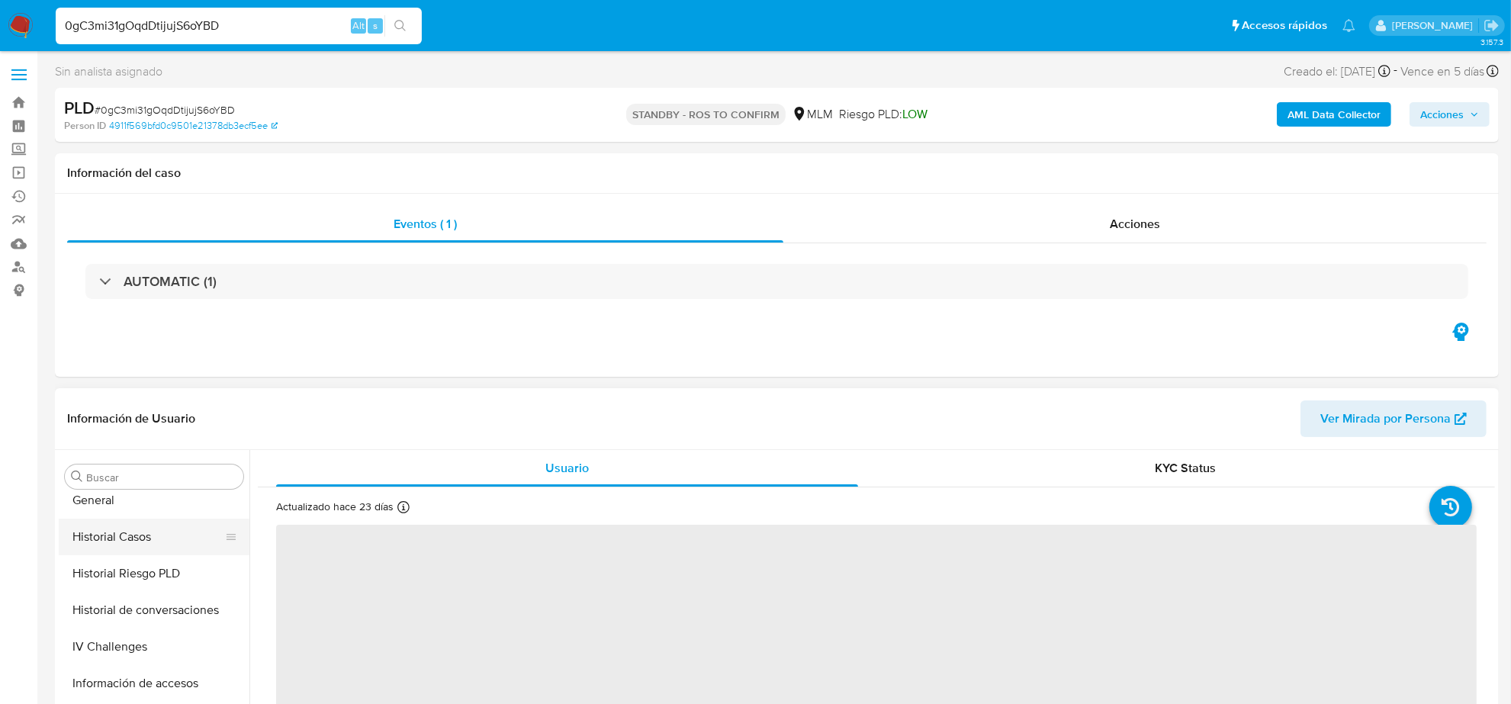
click at [147, 534] on button "Historial Casos" at bounding box center [148, 537] width 178 height 37
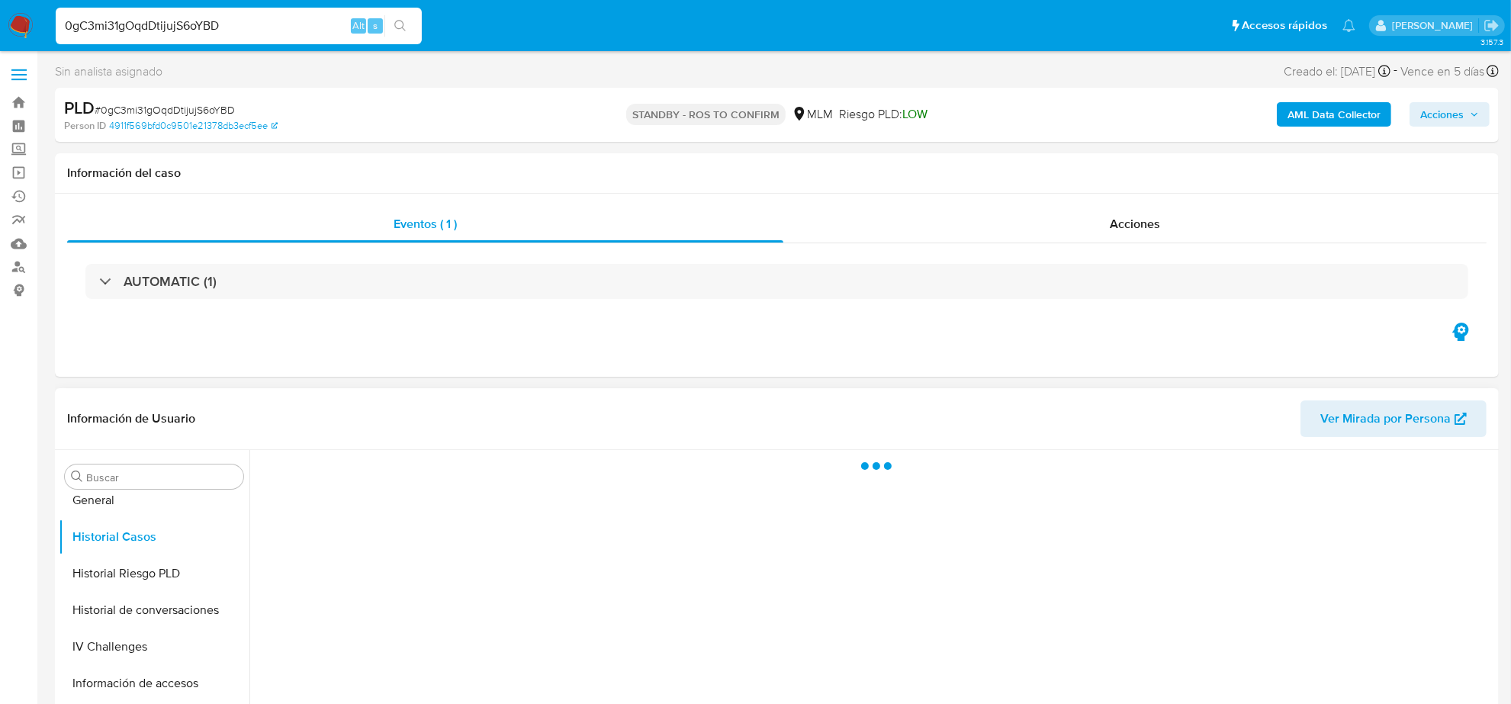
select select "10"
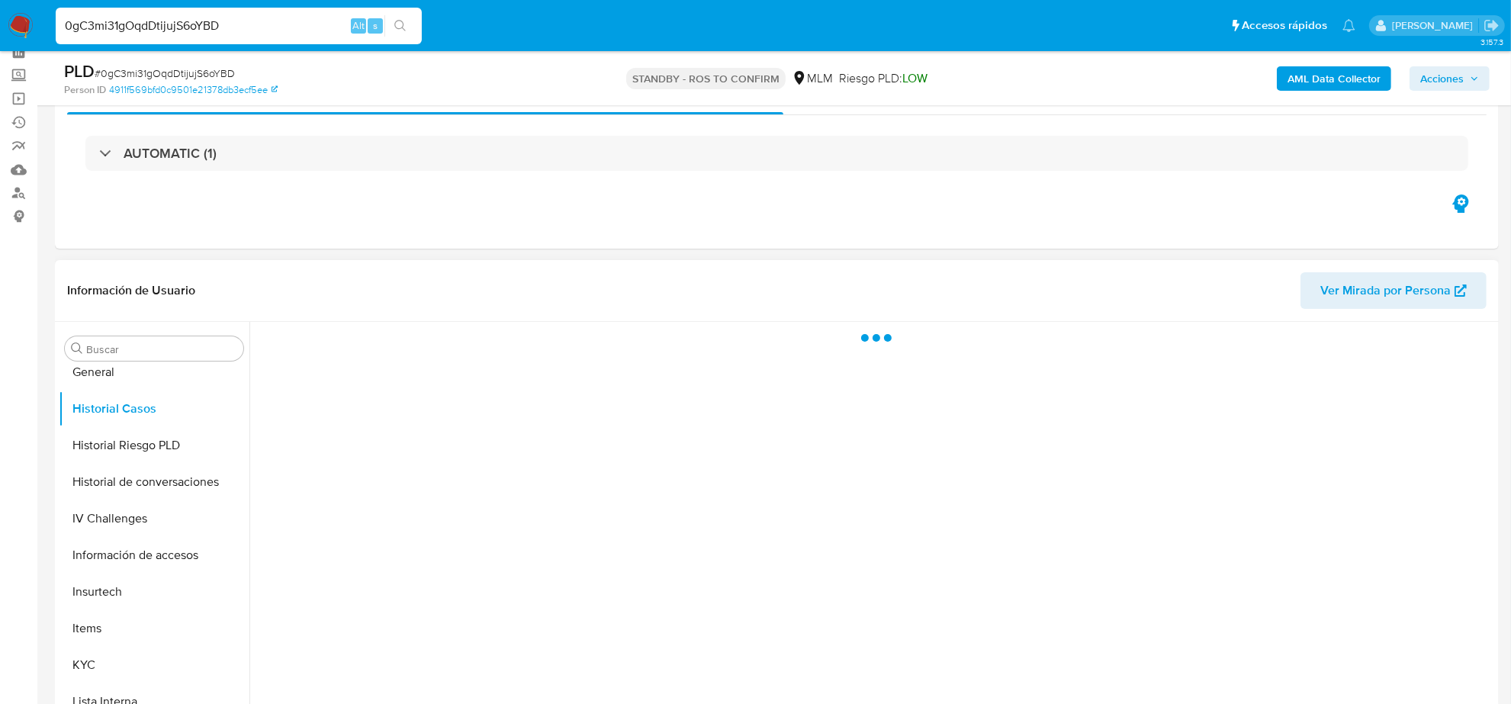
scroll to position [191, 0]
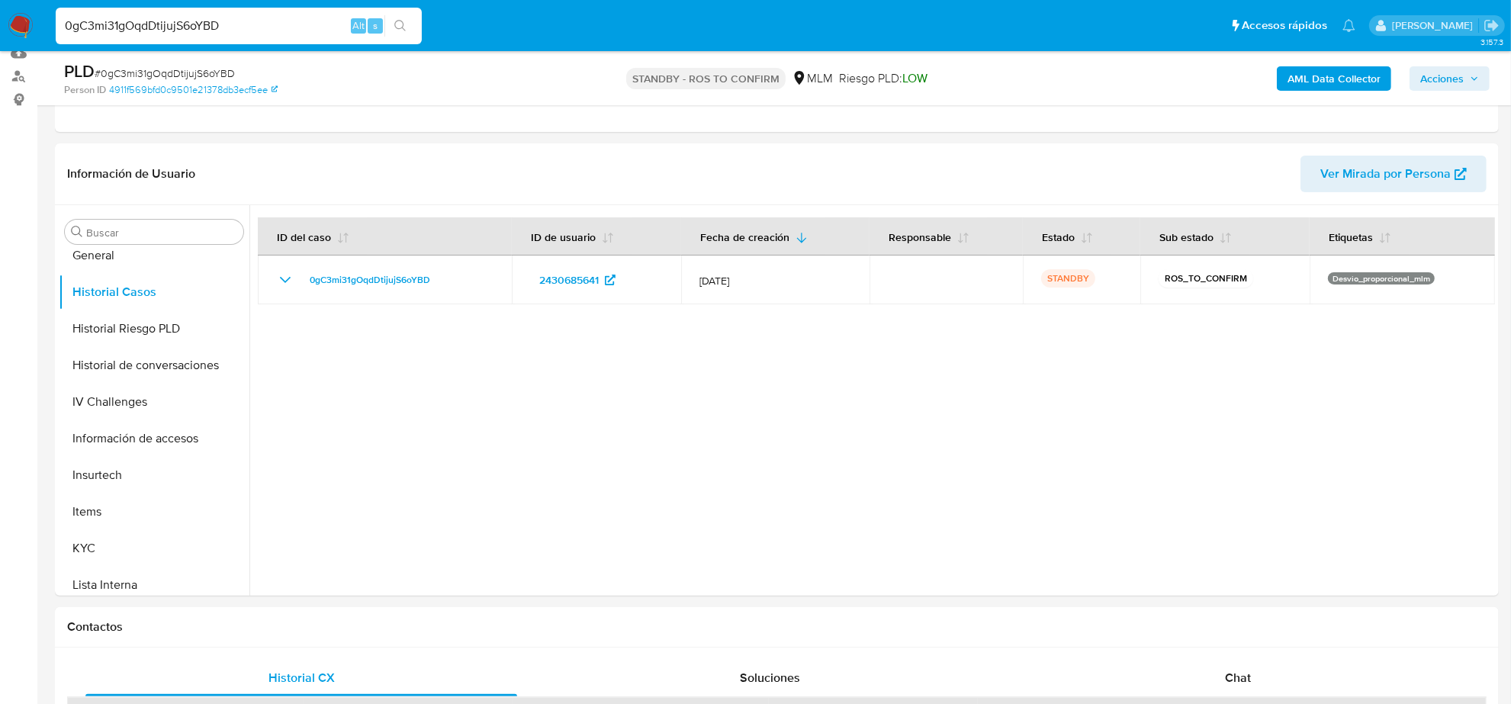
click at [215, 29] on input "0gC3mi31gOqdDtijujS6oYBD" at bounding box center [239, 26] width 366 height 20
paste input "nW4kgxbxtJY8NKwEnoVwIW2R"
type input "nW4kgxbxtJY8NKwEnoVwIW2R"
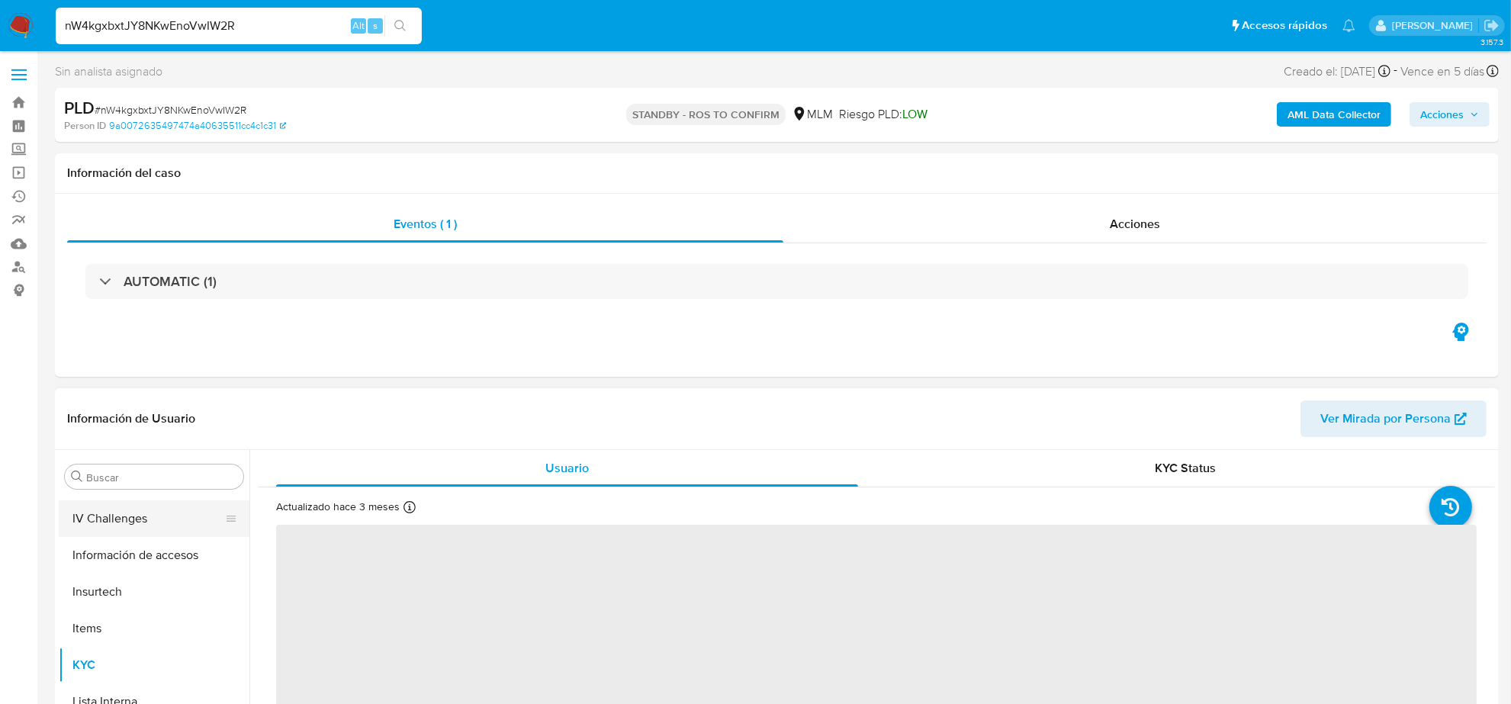
scroll to position [452, 0]
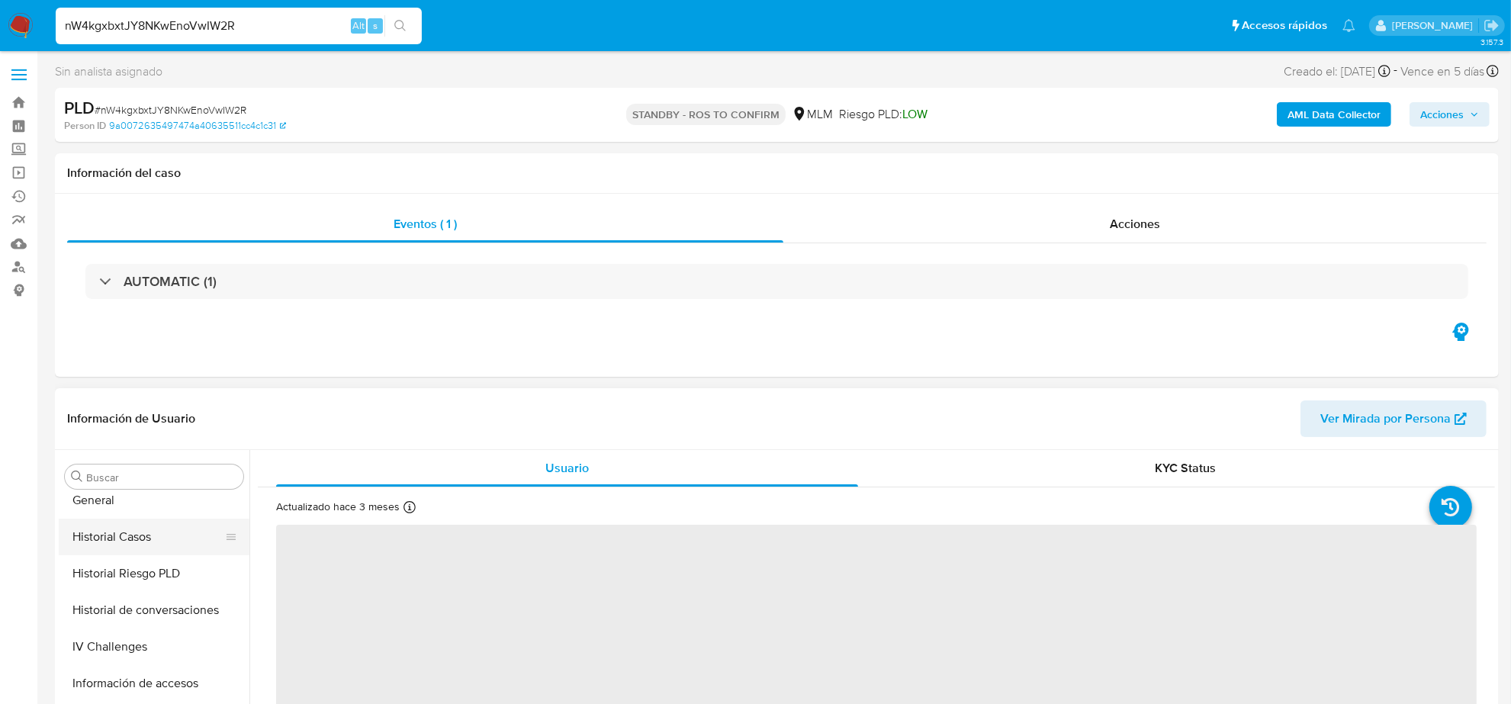
click at [153, 546] on button "Historial Casos" at bounding box center [148, 537] width 178 height 37
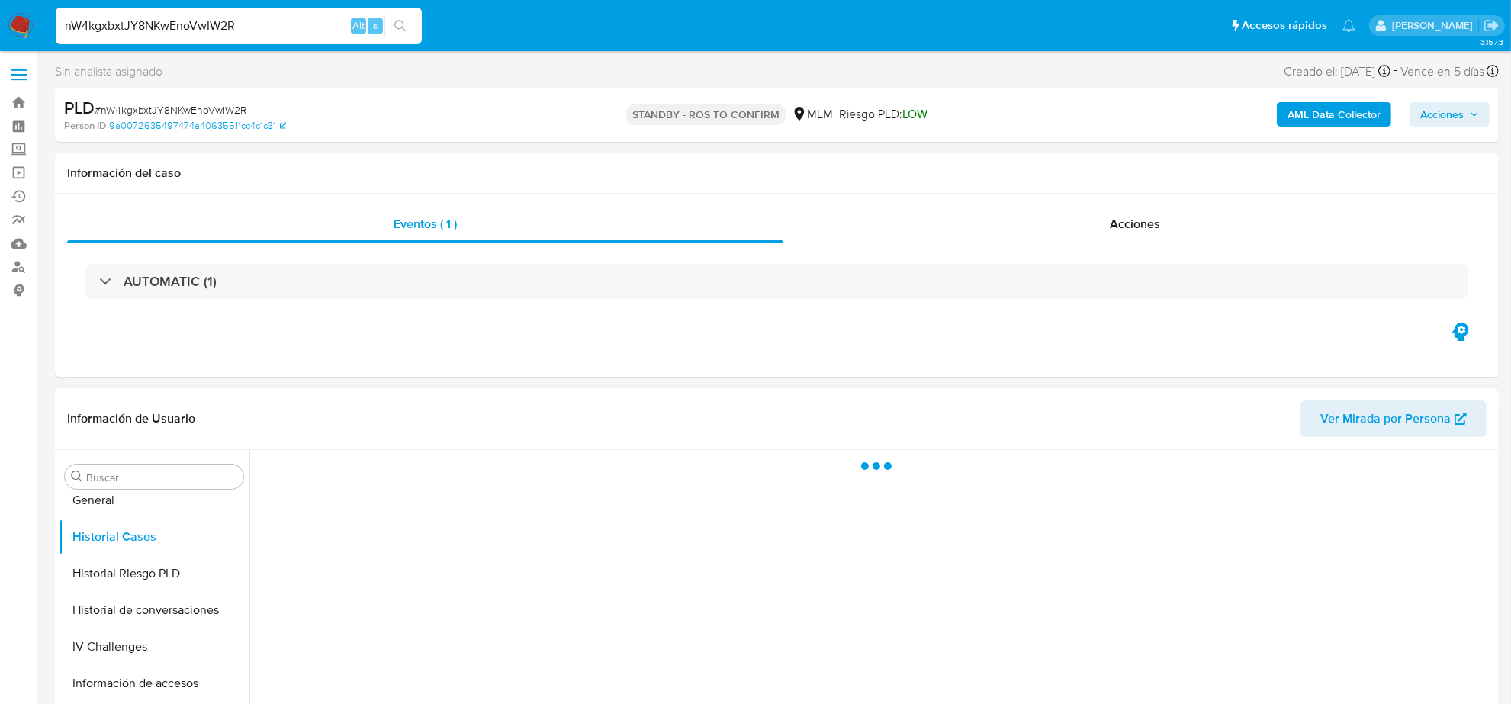
select select "10"
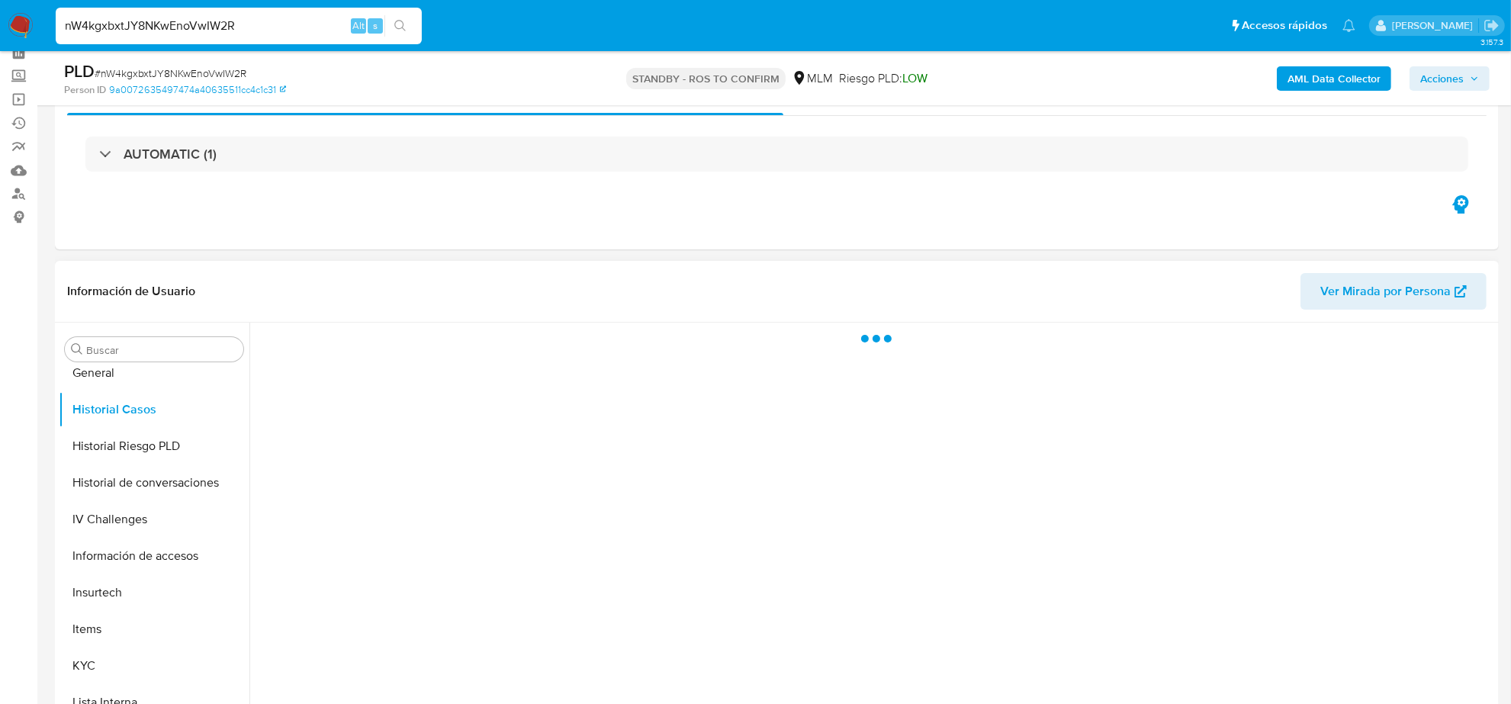
scroll to position [95, 0]
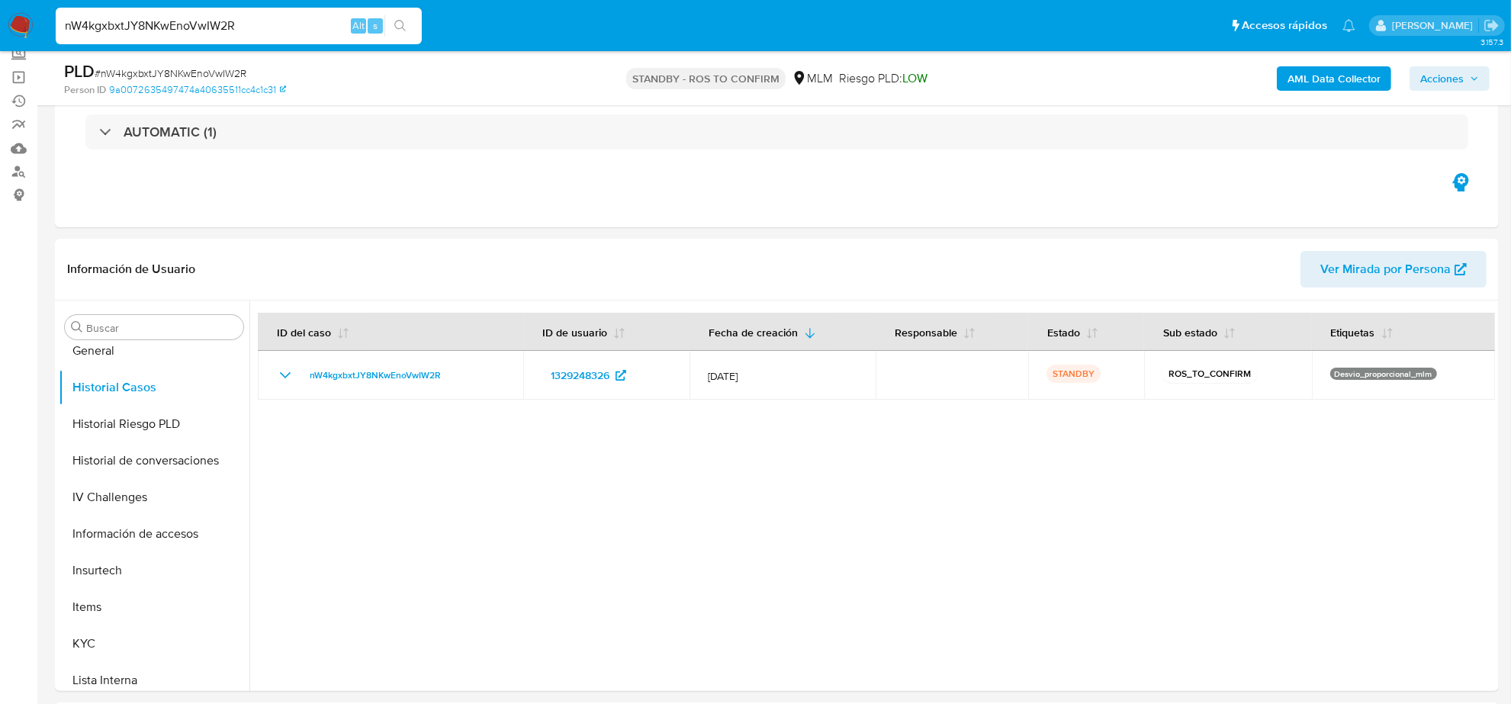
click at [162, 32] on input "nW4kgxbxtJY8NKwEnoVwIW2R" at bounding box center [239, 26] width 366 height 20
drag, startPoint x: 162, startPoint y: 32, endPoint x: 157, endPoint y: 21, distance: 12.6
click at [164, 21] on input "nW4kgxbxtJY8NKwEnoVwIW2R" at bounding box center [239, 26] width 366 height 20
paste input "oXugqA93Bm9WkpybMBoFnRFP"
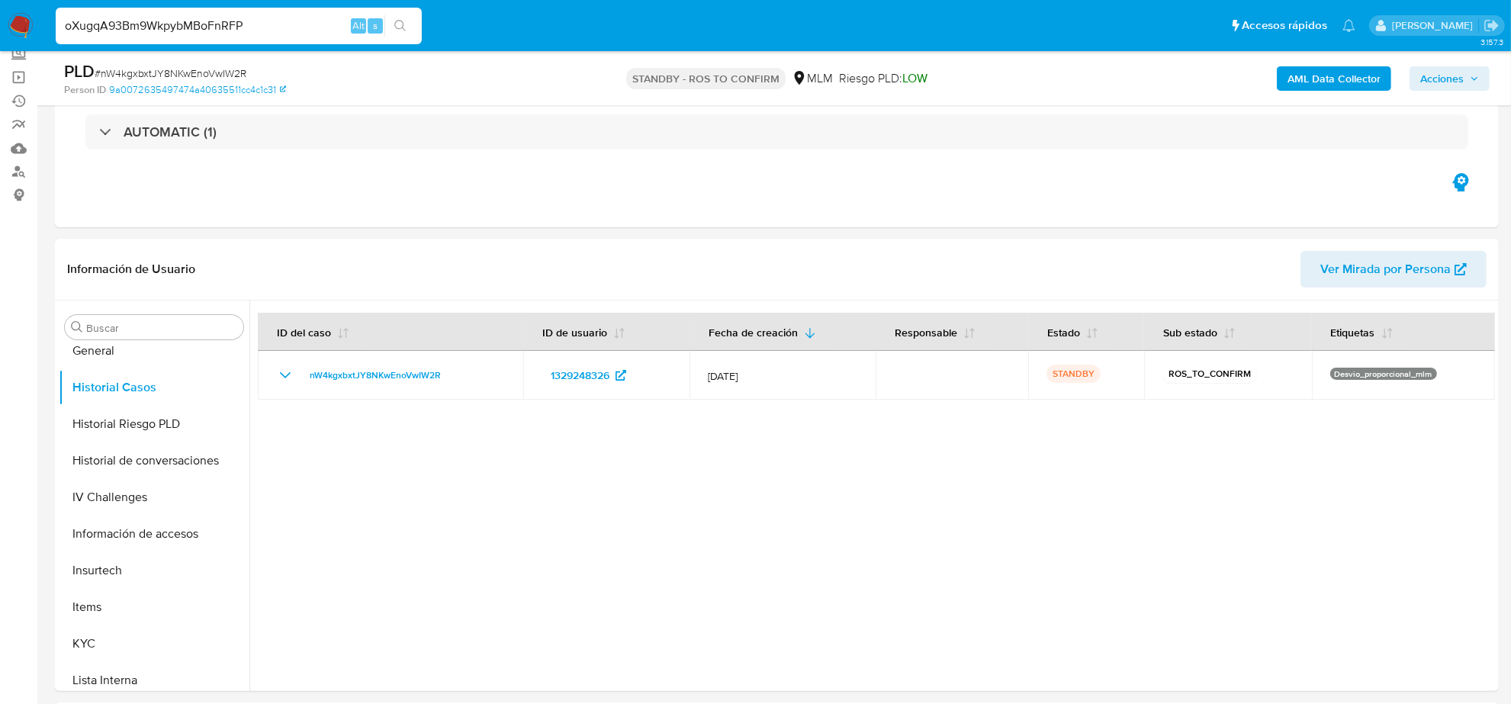
type input "oXugqA93Bm9WkpybMBoFnRFP"
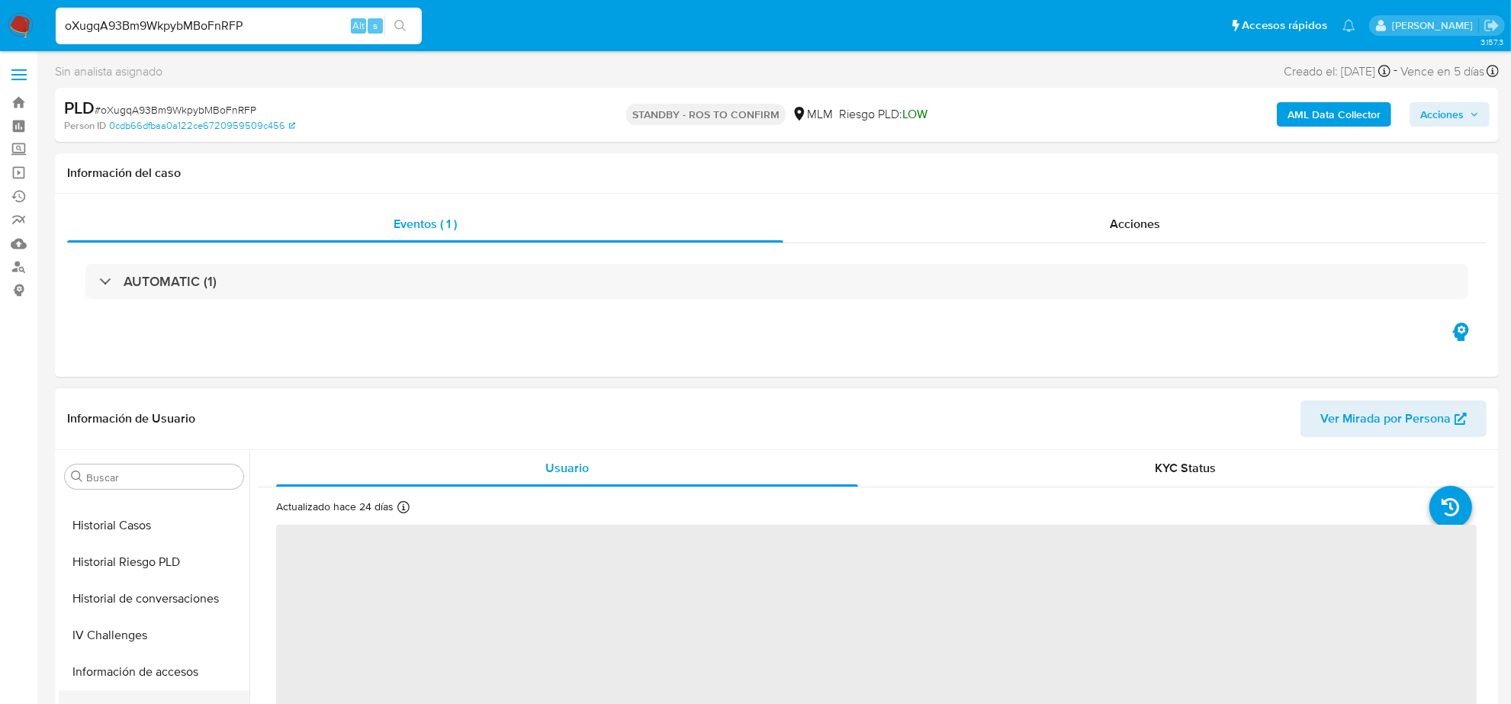
scroll to position [452, 0]
click at [143, 544] on button "Historial Casos" at bounding box center [148, 537] width 178 height 37
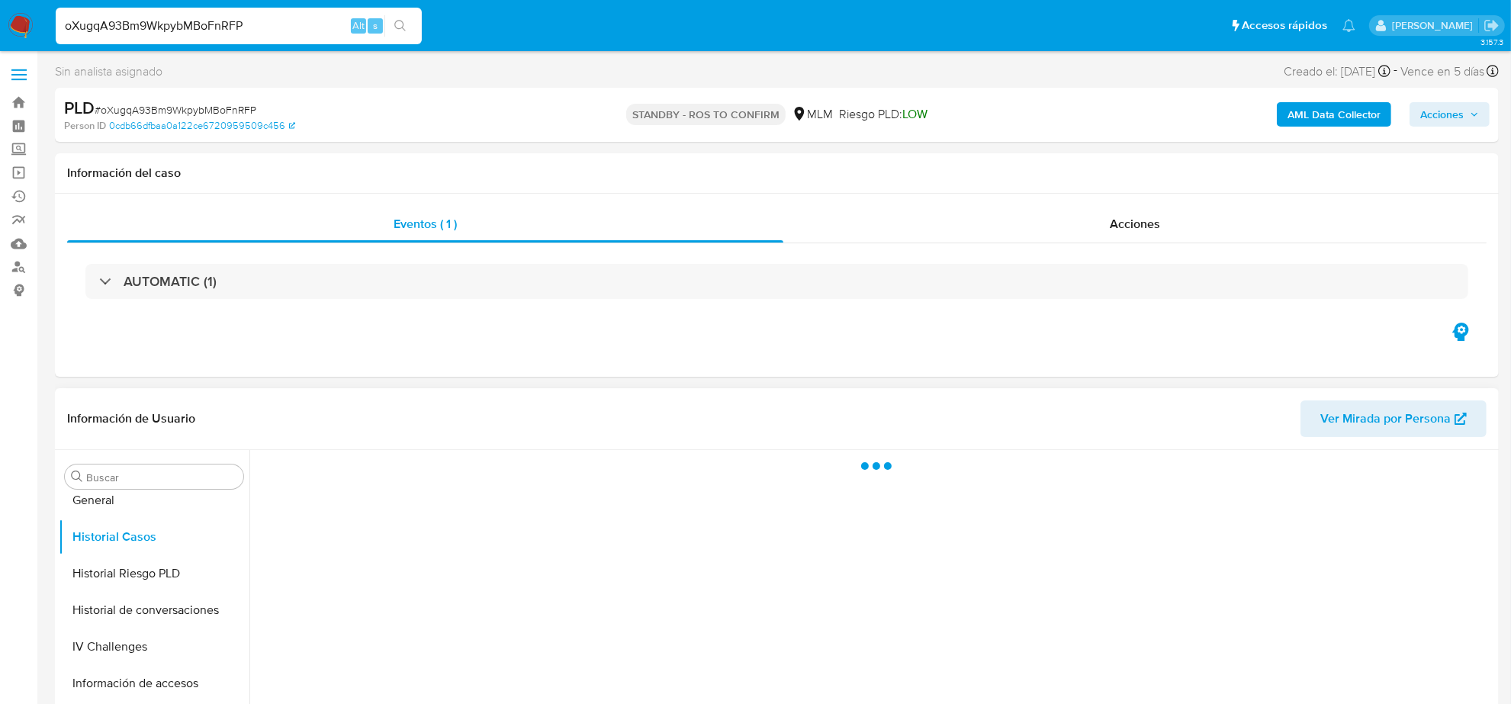
select select "10"
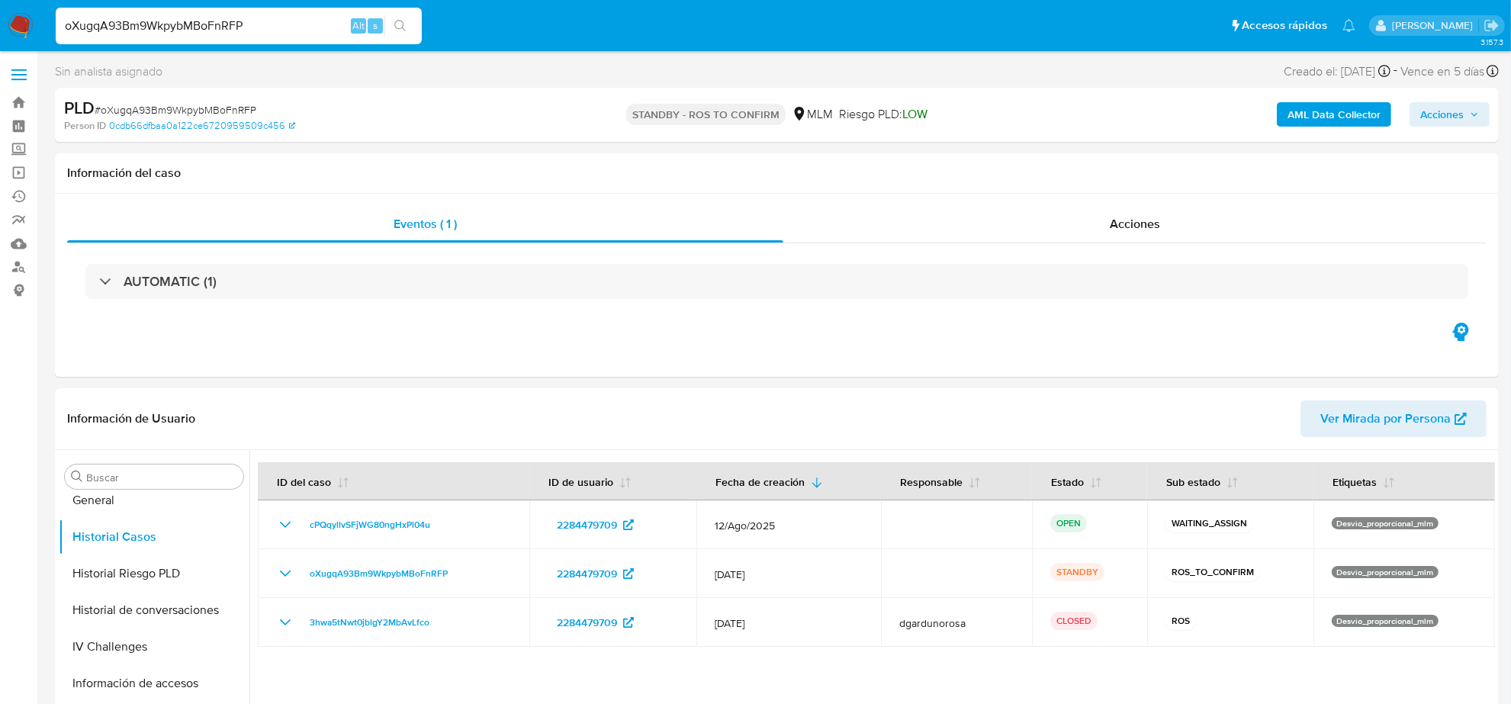
click at [136, 21] on input "oXugqA93Bm9WkpybMBoFnRFP" at bounding box center [239, 26] width 366 height 20
paste input "8AZ3xgixoznUEaJidamwQD5G"
type input "8AZ3xgixoznUEaJidamwQD5G"
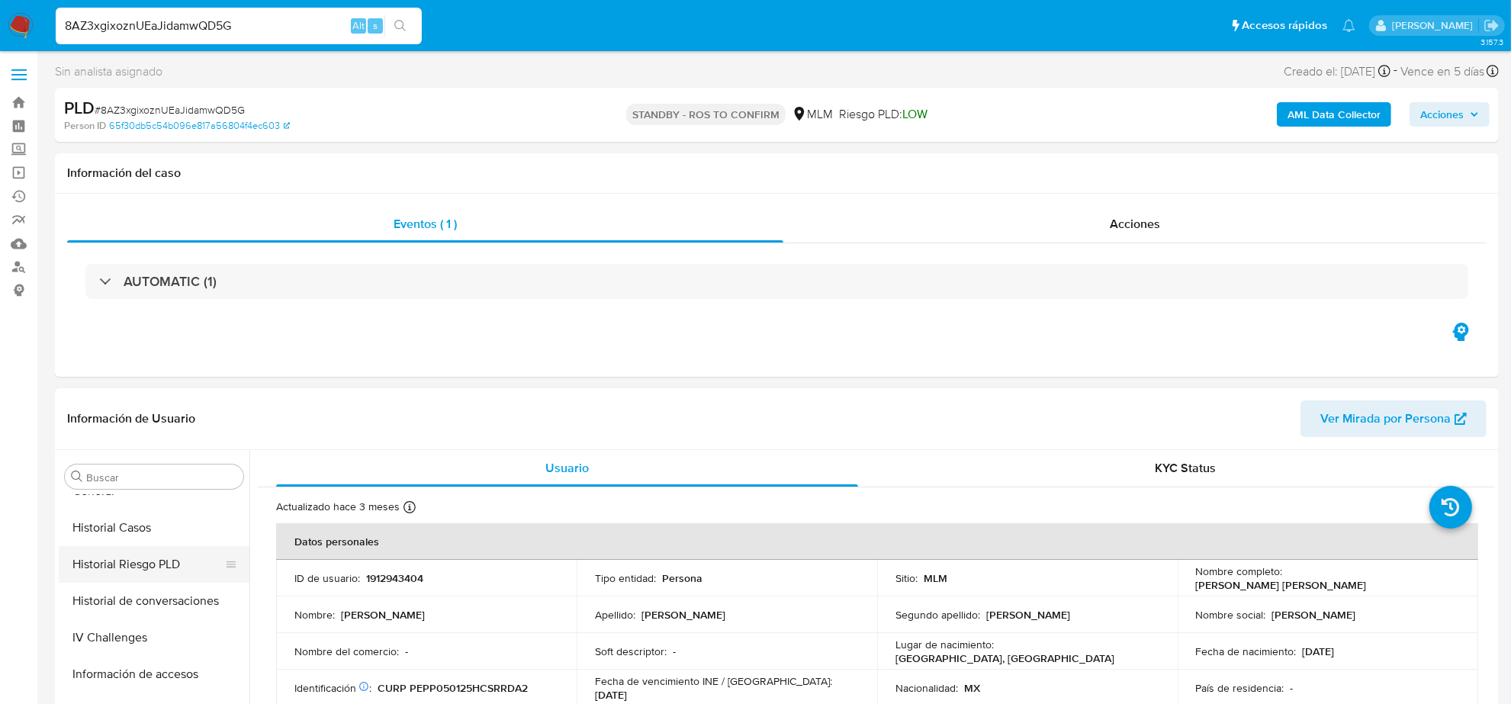
scroll to position [452, 0]
select select "10"
click at [149, 531] on button "Historial Casos" at bounding box center [148, 537] width 178 height 37
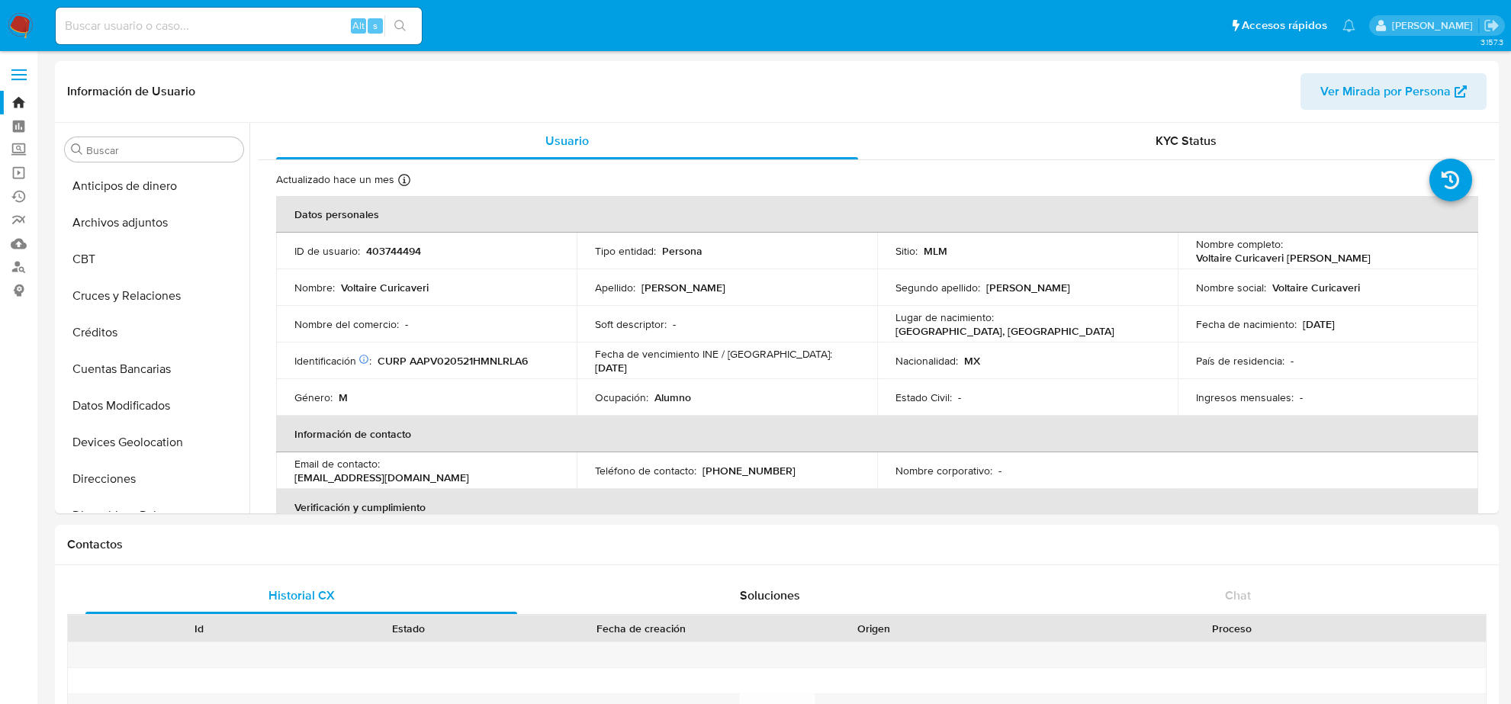
select select "10"
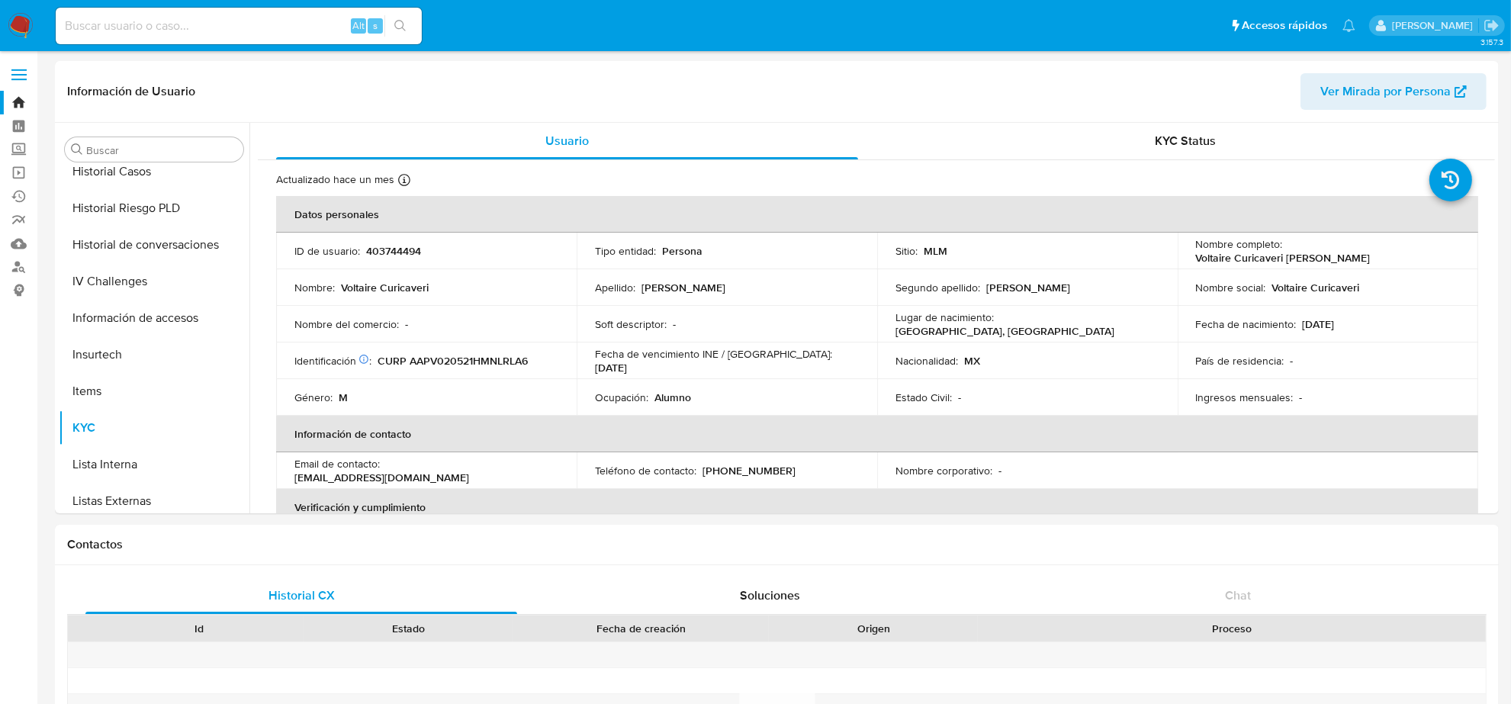
scroll to position [452, 0]
click at [150, 206] on button "Historial Casos" at bounding box center [148, 209] width 178 height 37
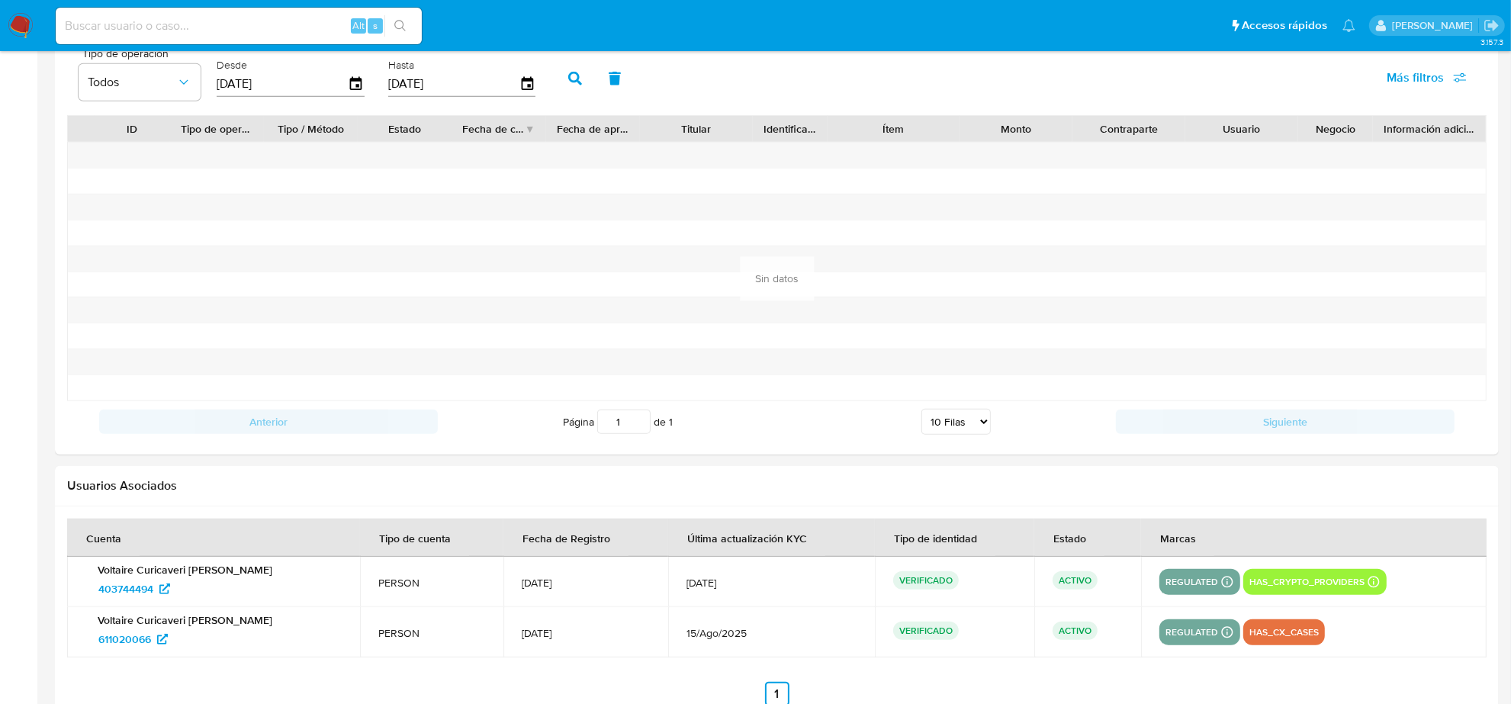
scroll to position [1538, 0]
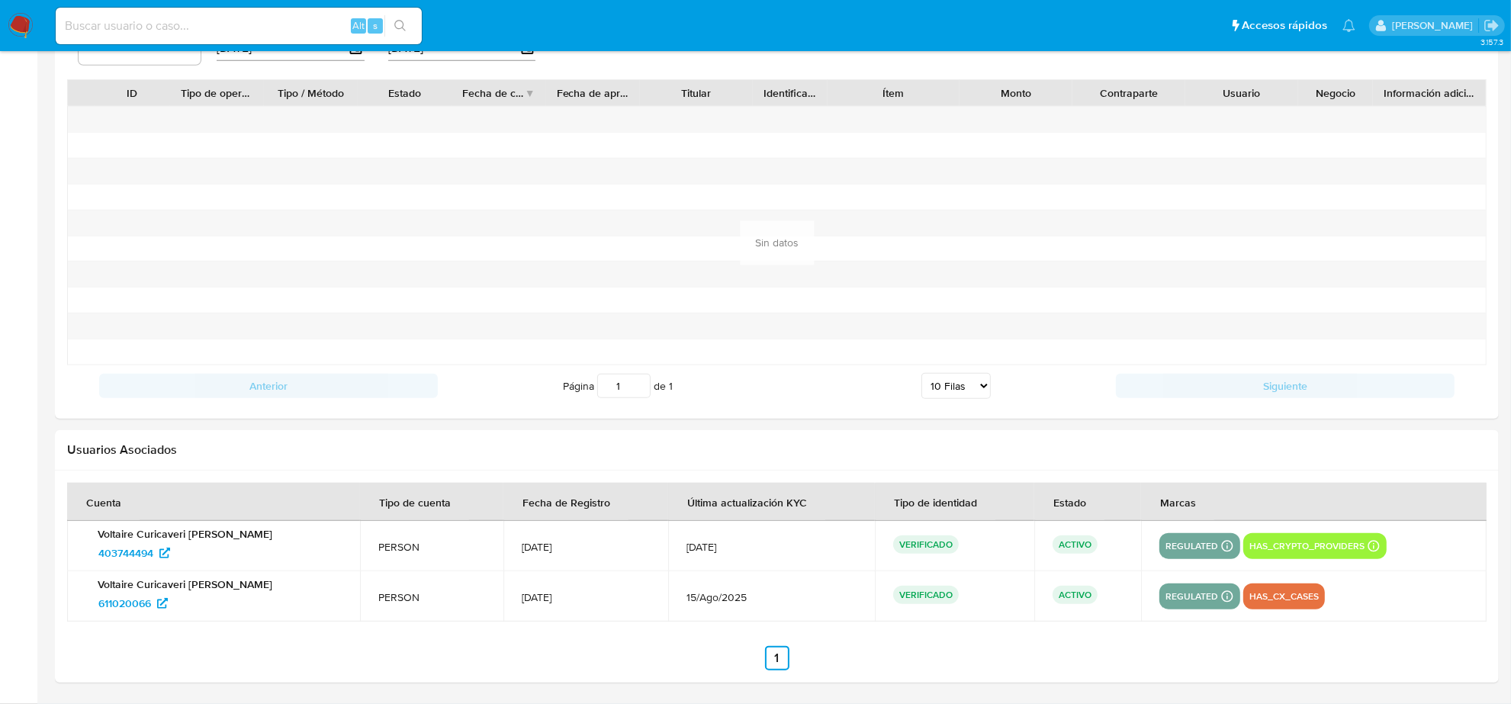
click at [185, 32] on input at bounding box center [239, 26] width 366 height 20
paste input "1682003422"
type input "1682003422"
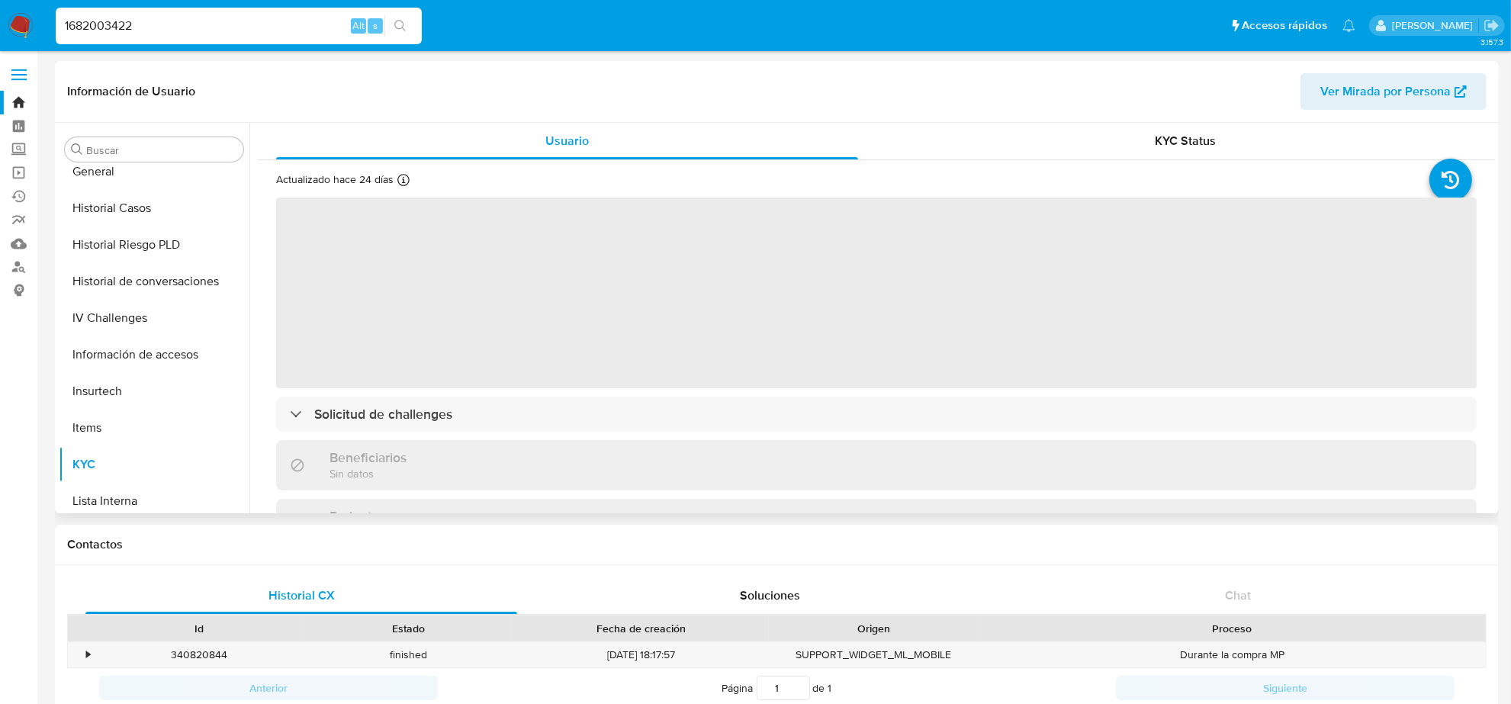
scroll to position [452, 0]
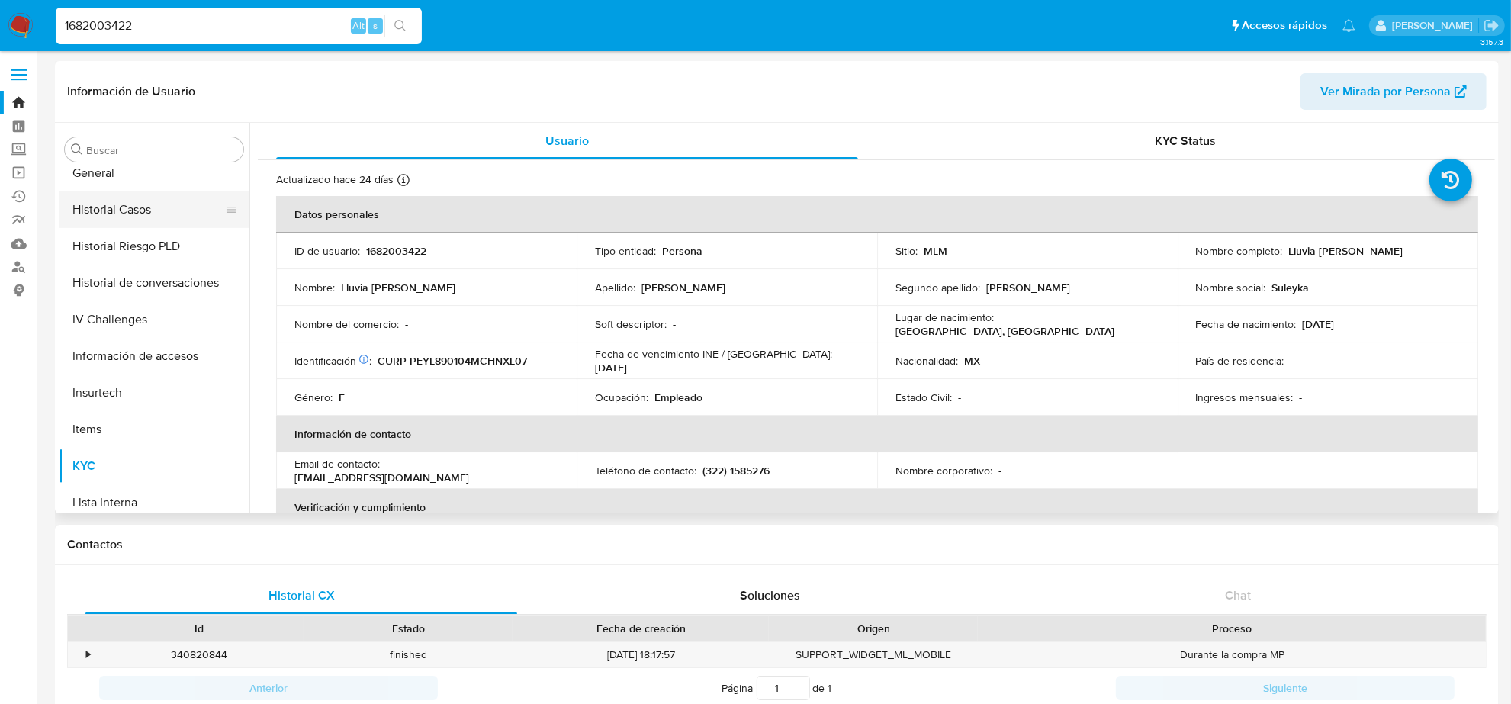
select select "10"
click at [158, 217] on button "Historial Casos" at bounding box center [148, 209] width 178 height 37
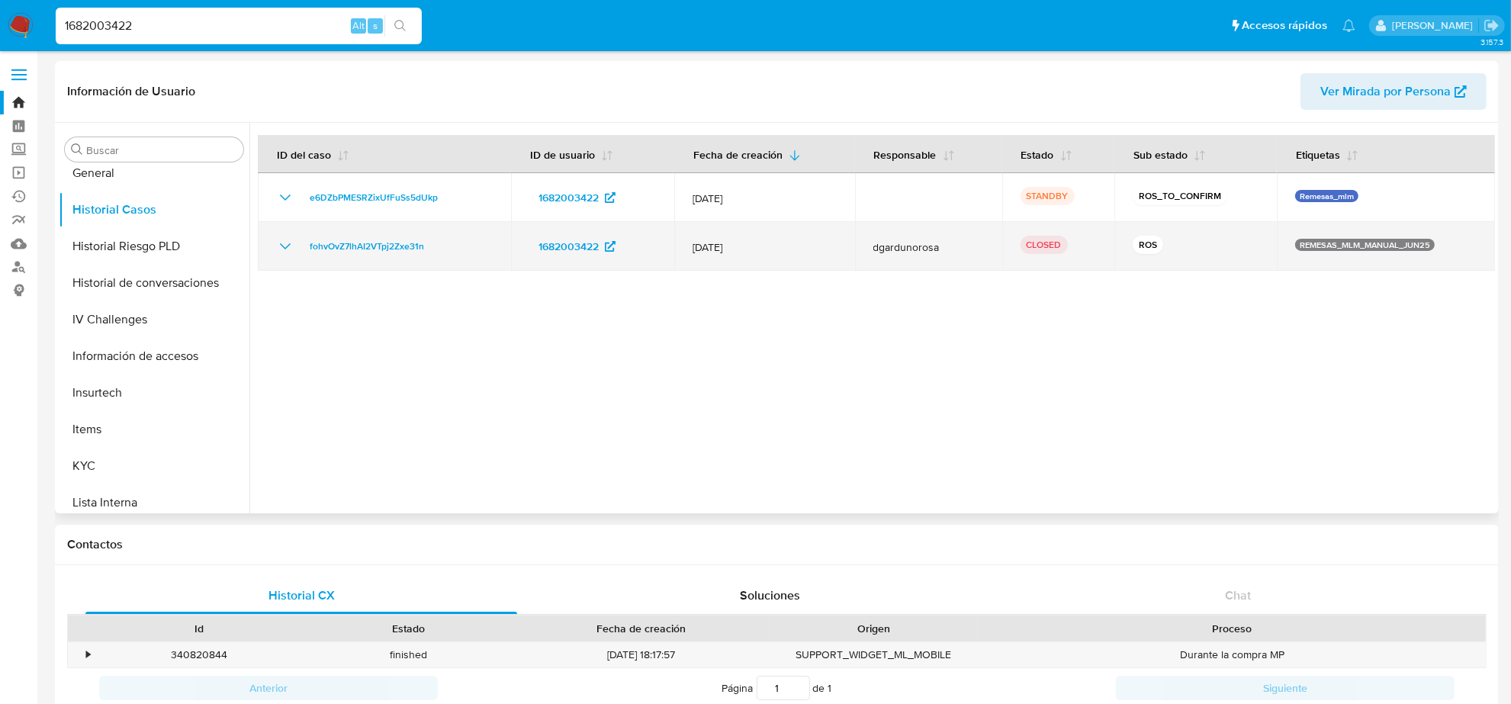
click at [279, 248] on icon "Mostrar/Ocultar" at bounding box center [285, 246] width 18 height 18
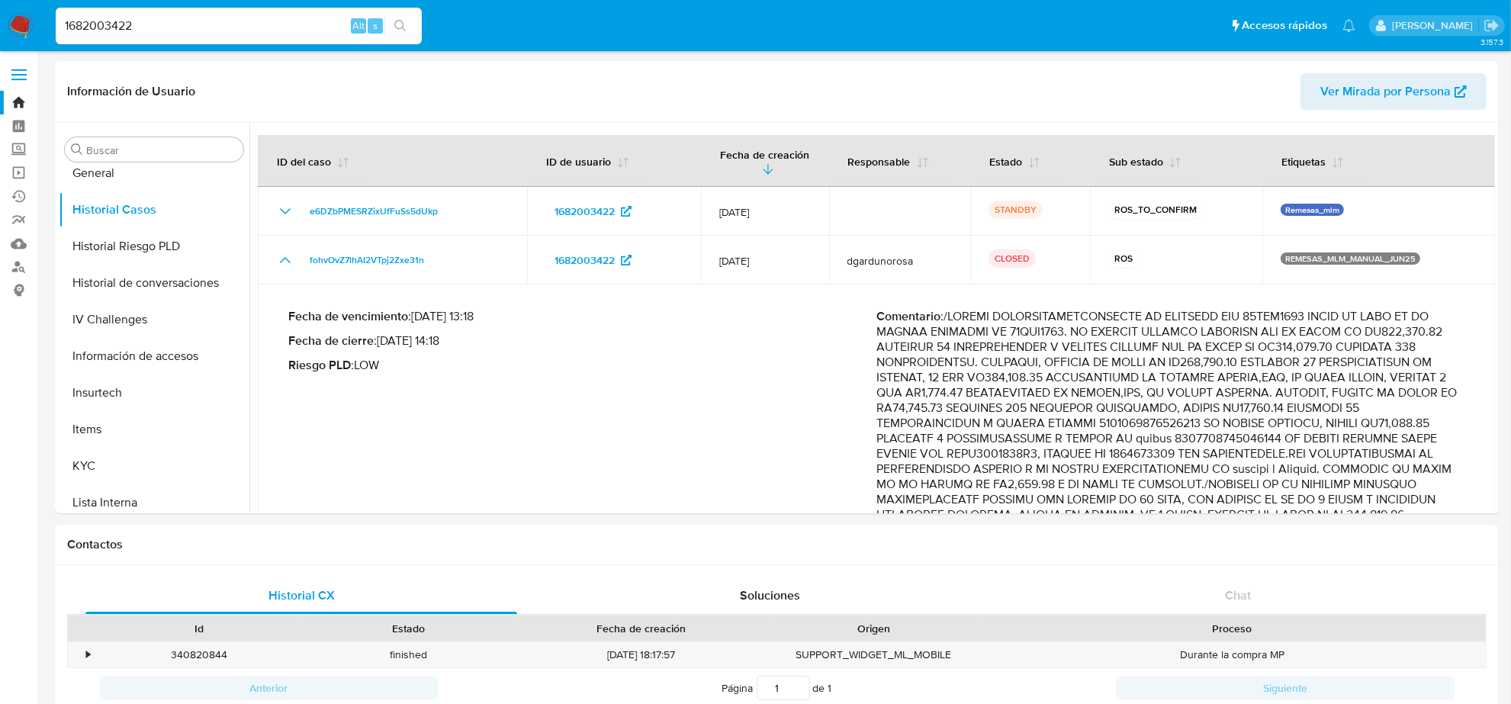
click at [183, 24] on input "1682003422" at bounding box center [239, 26] width 366 height 20
type input "403744494"
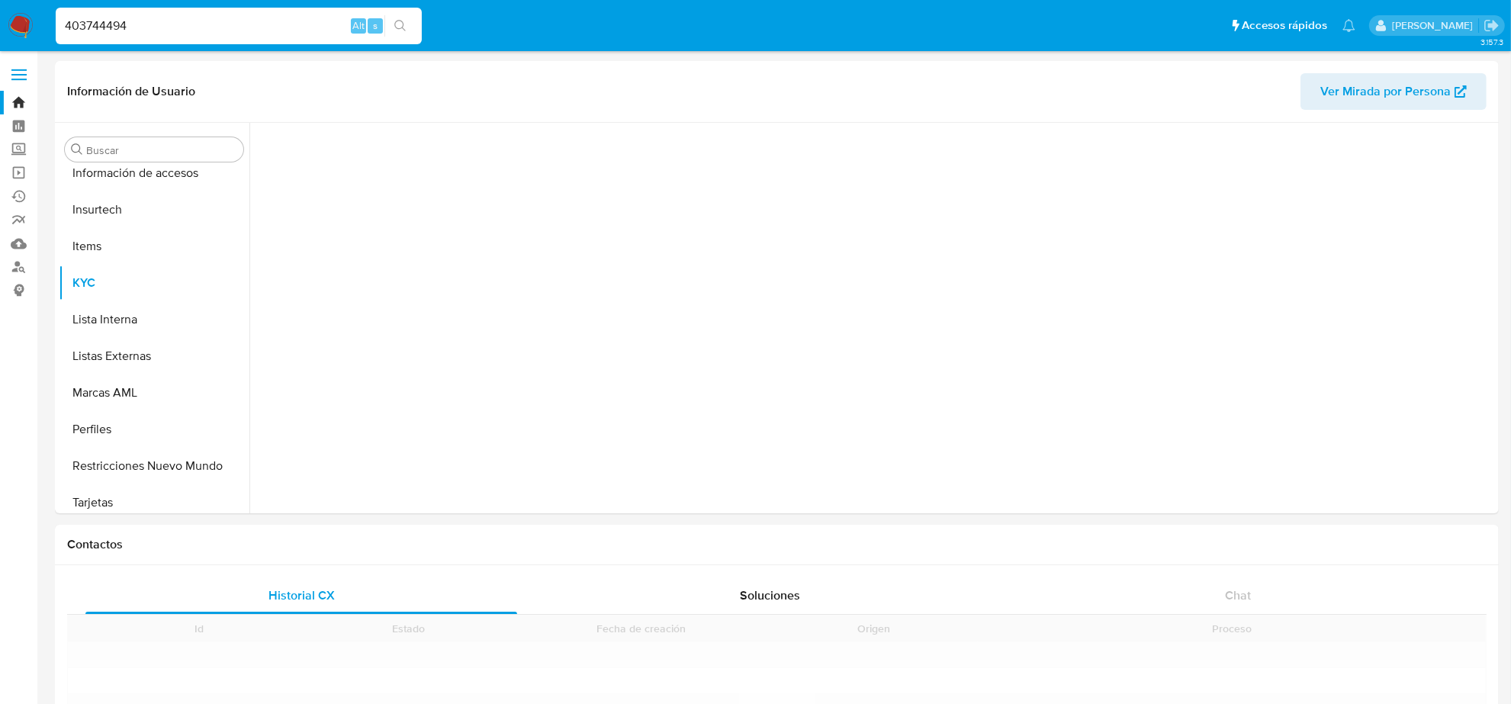
scroll to position [643, 0]
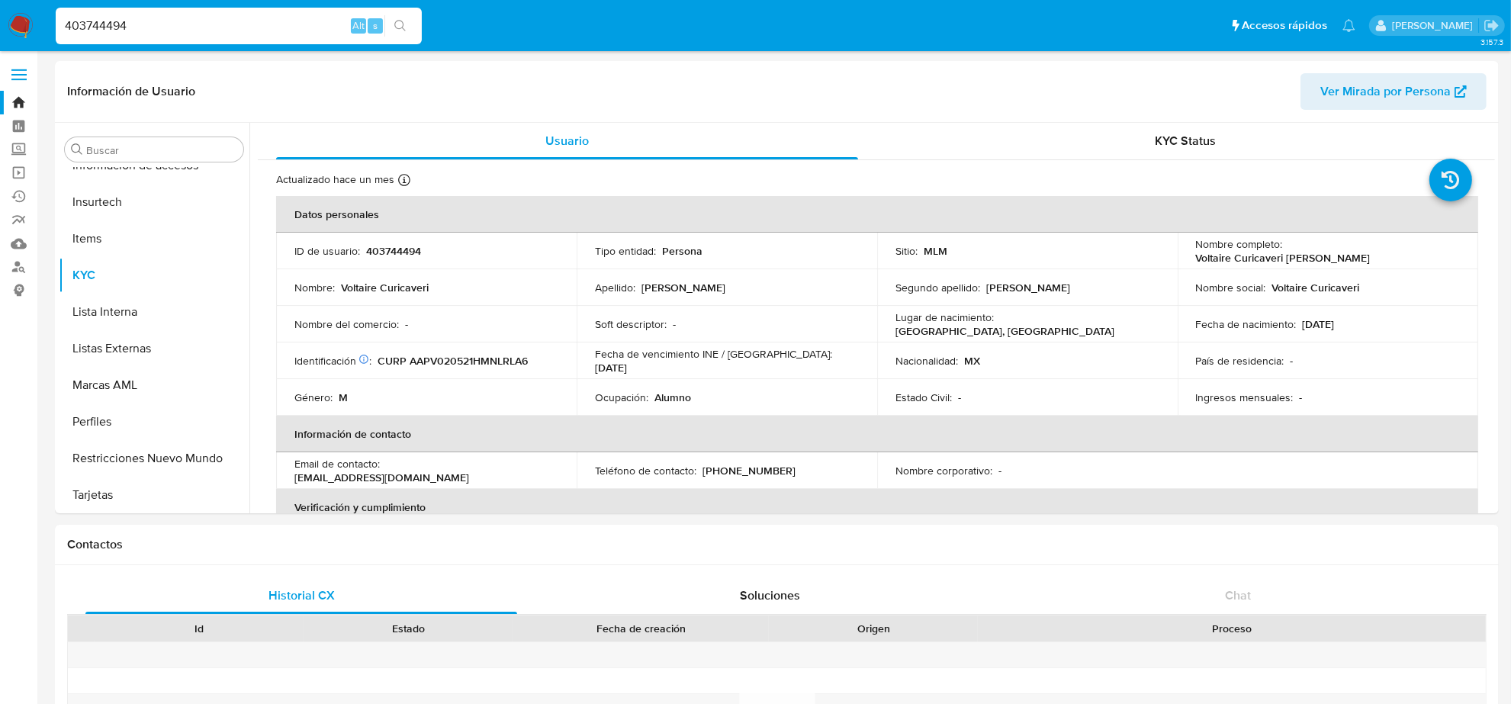
select select "10"
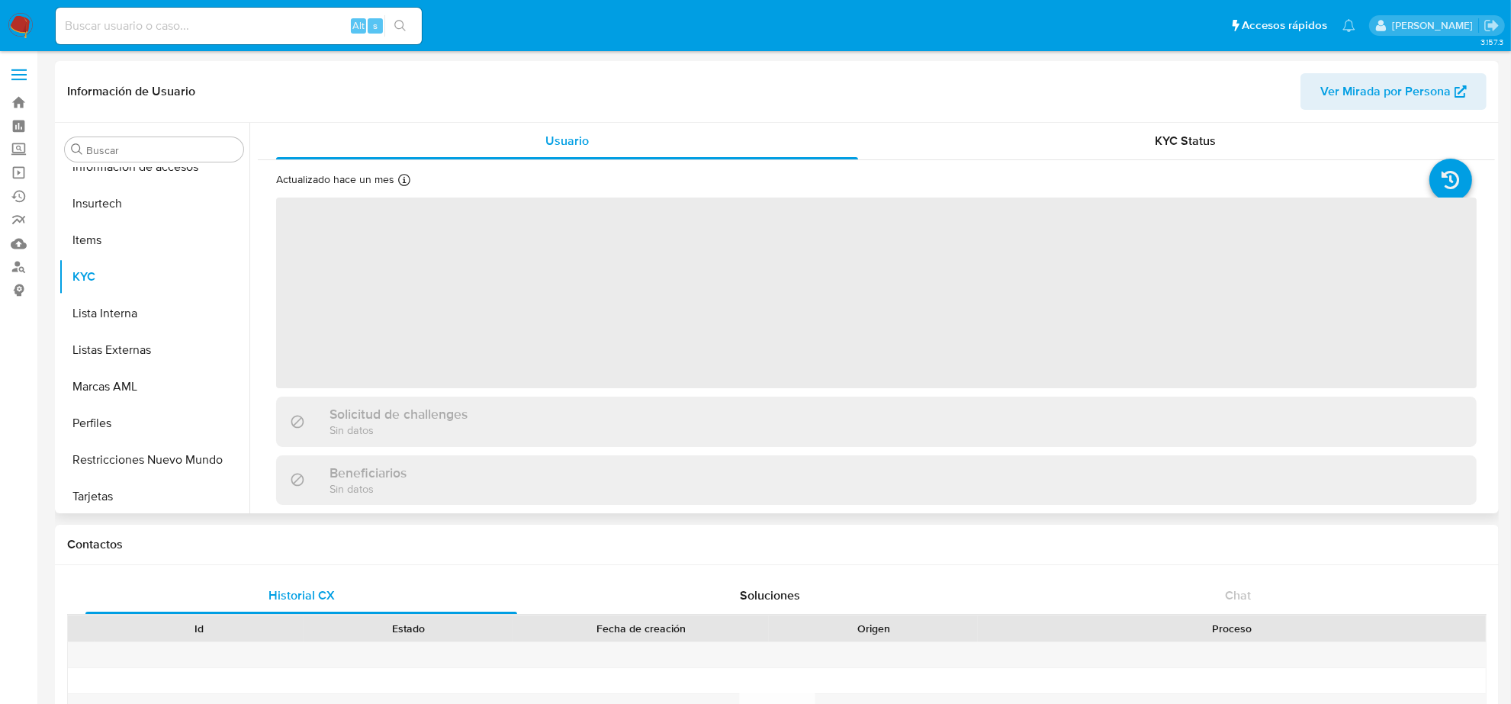
scroll to position [643, 0]
click at [173, 18] on input at bounding box center [239, 26] width 366 height 20
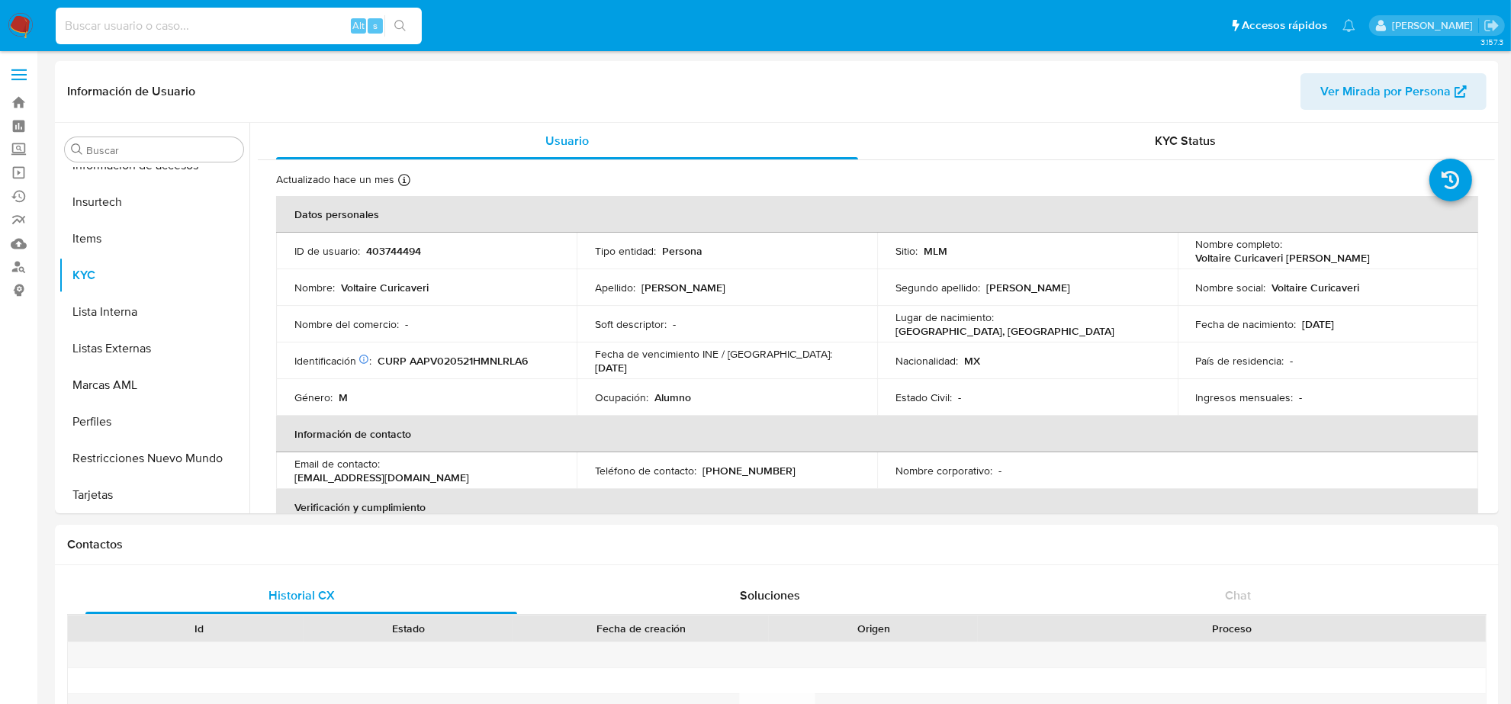
paste input "403744494"
type input "403744494"
select select "10"
type input "403744494"
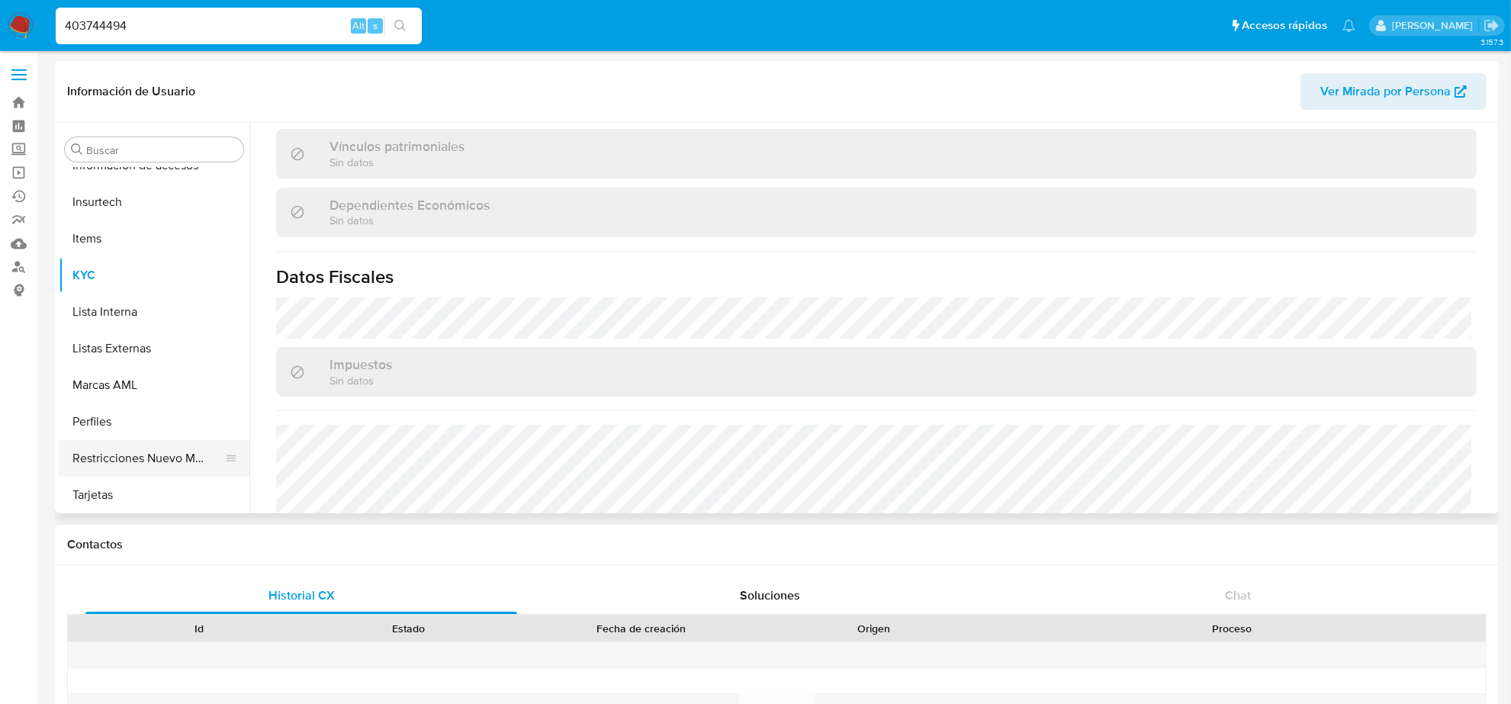
click at [161, 455] on button "Restricciones Nuevo Mundo" at bounding box center [148, 458] width 178 height 37
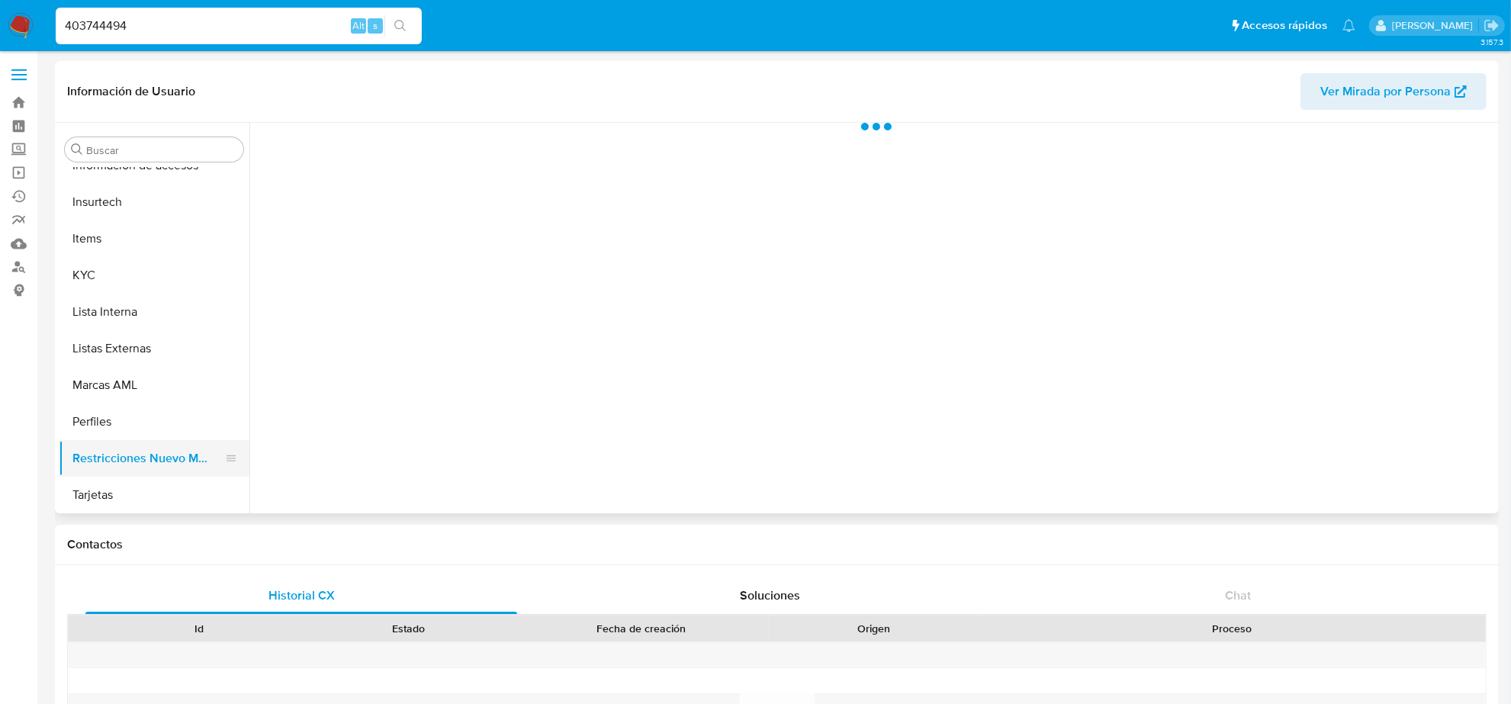
scroll to position [0, 0]
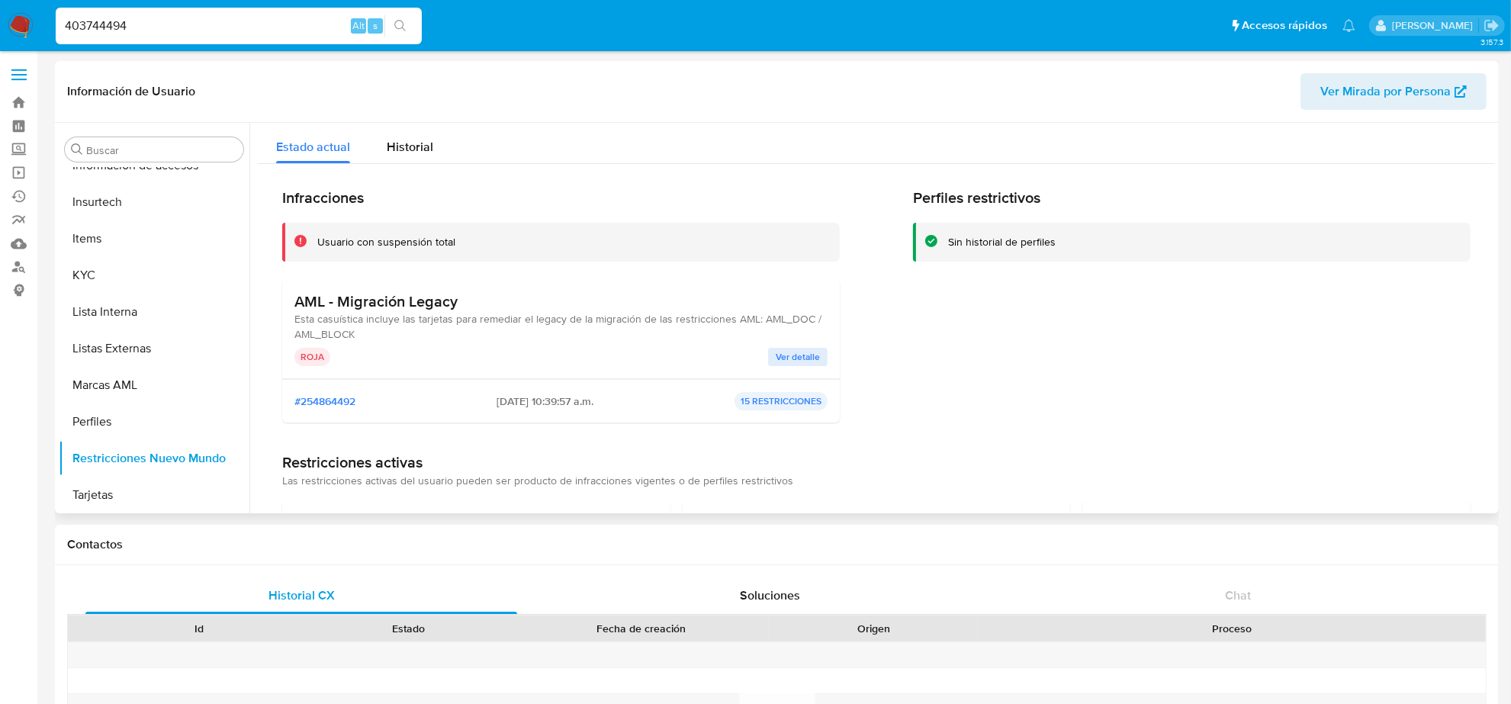
click at [787, 353] on span "Ver detalle" at bounding box center [798, 356] width 44 height 15
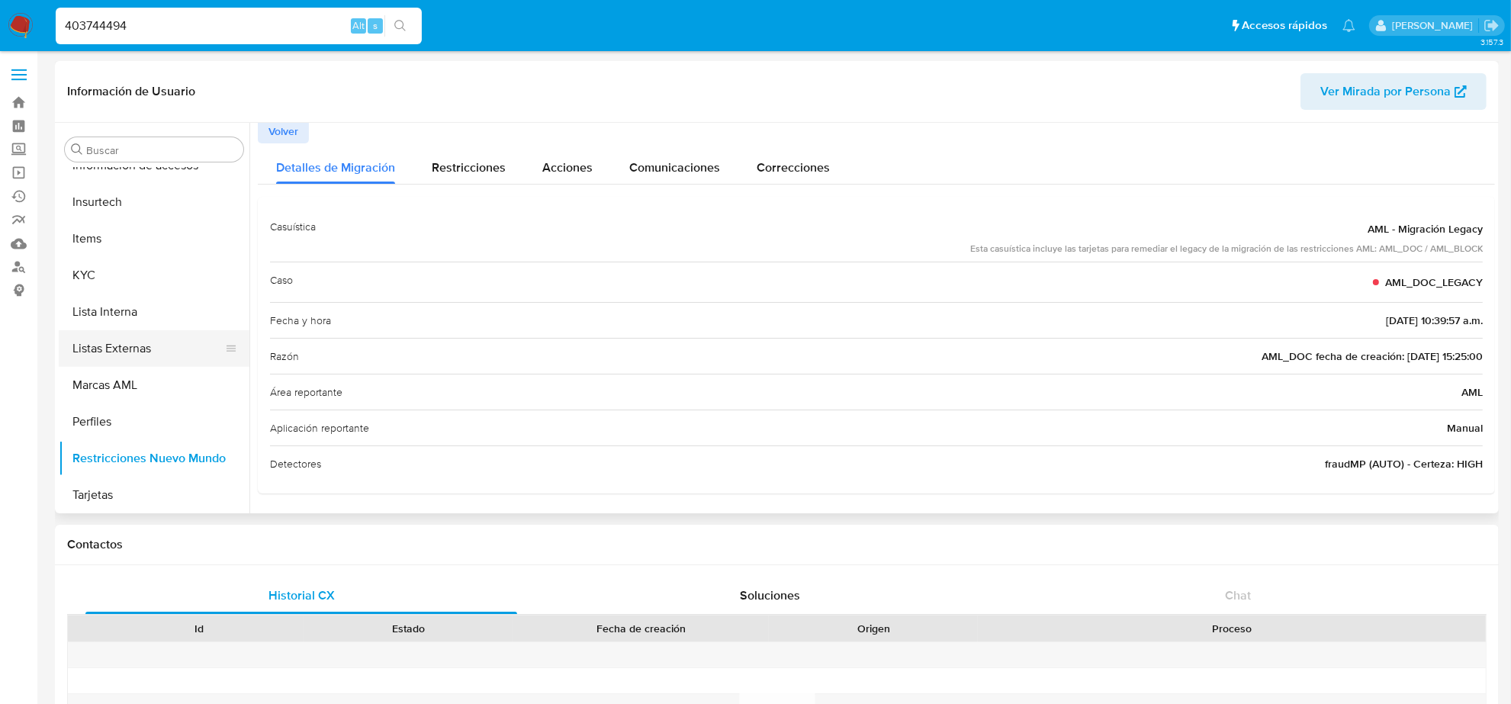
scroll to position [452, 0]
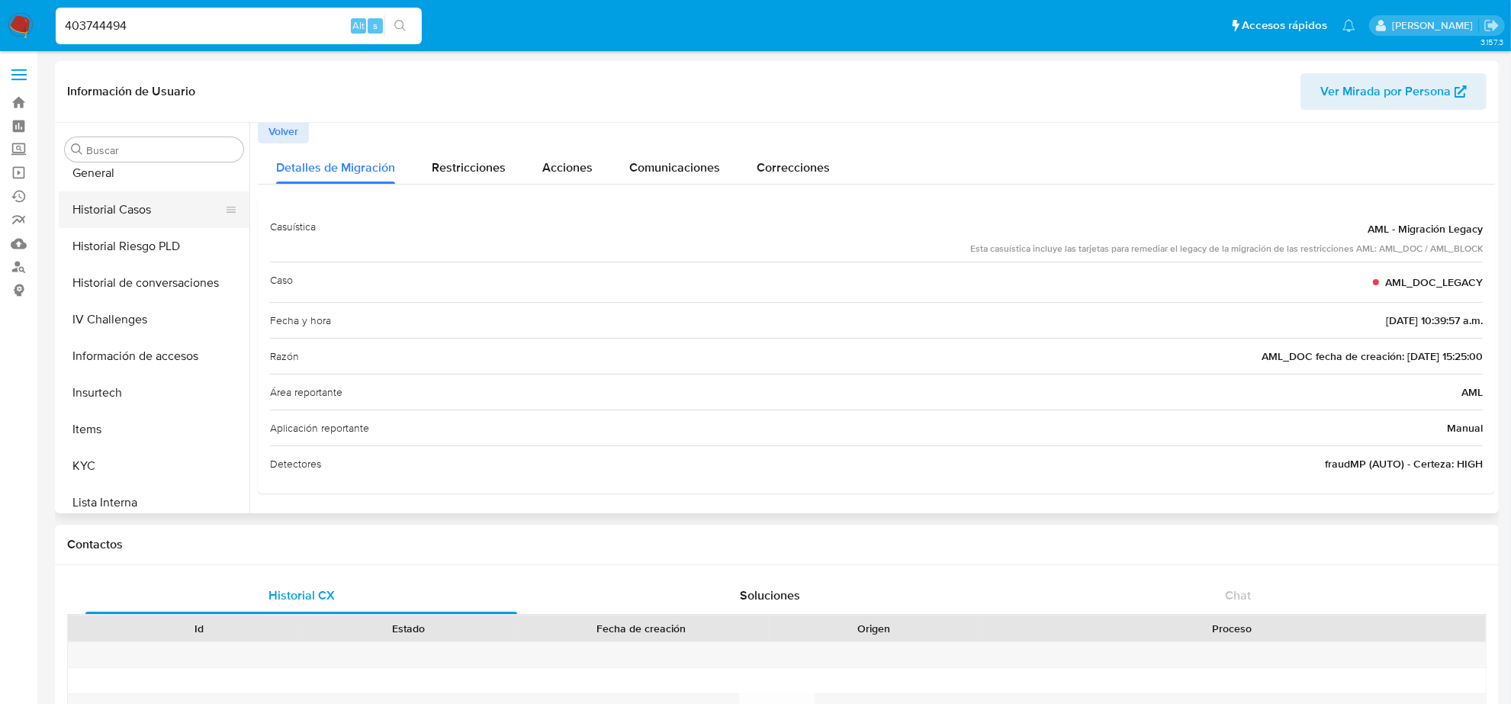
click at [117, 214] on button "Historial Casos" at bounding box center [148, 209] width 178 height 37
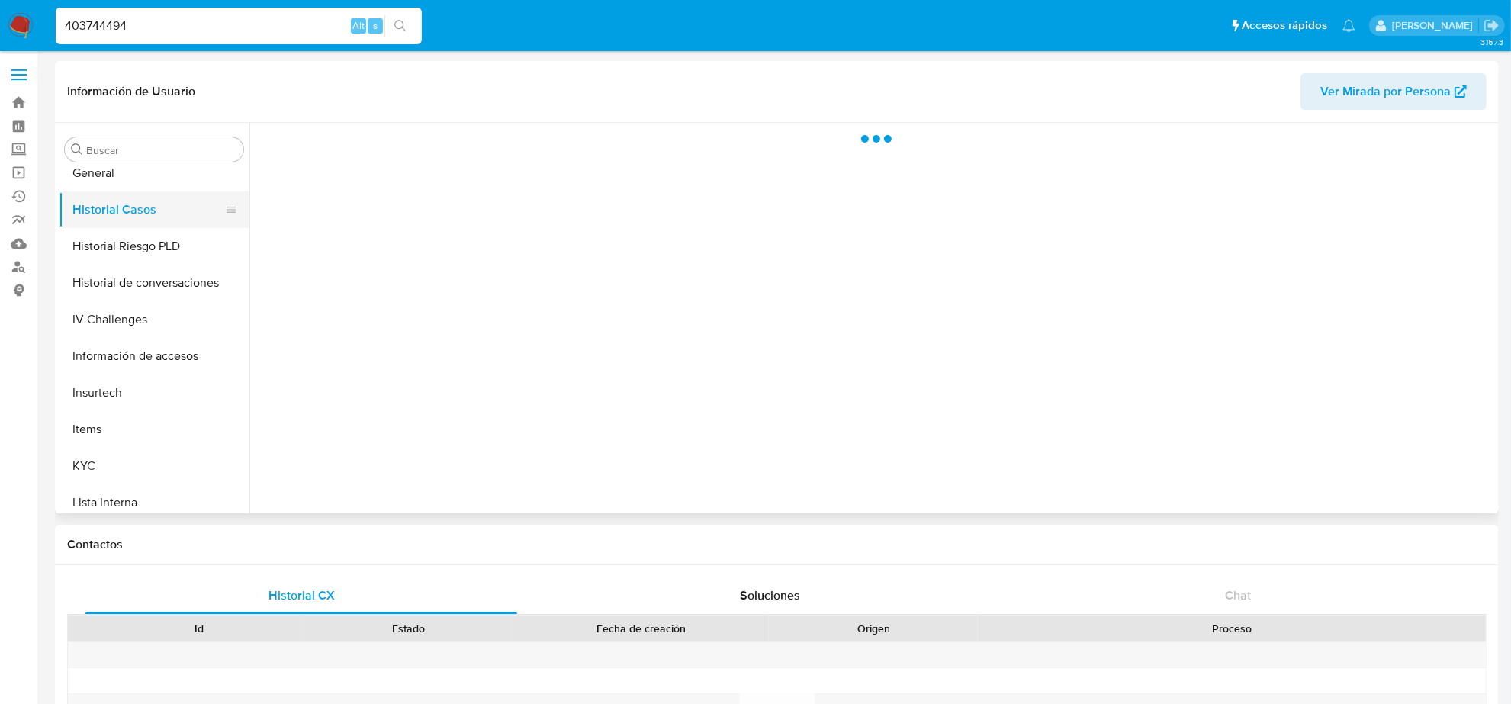
scroll to position [0, 0]
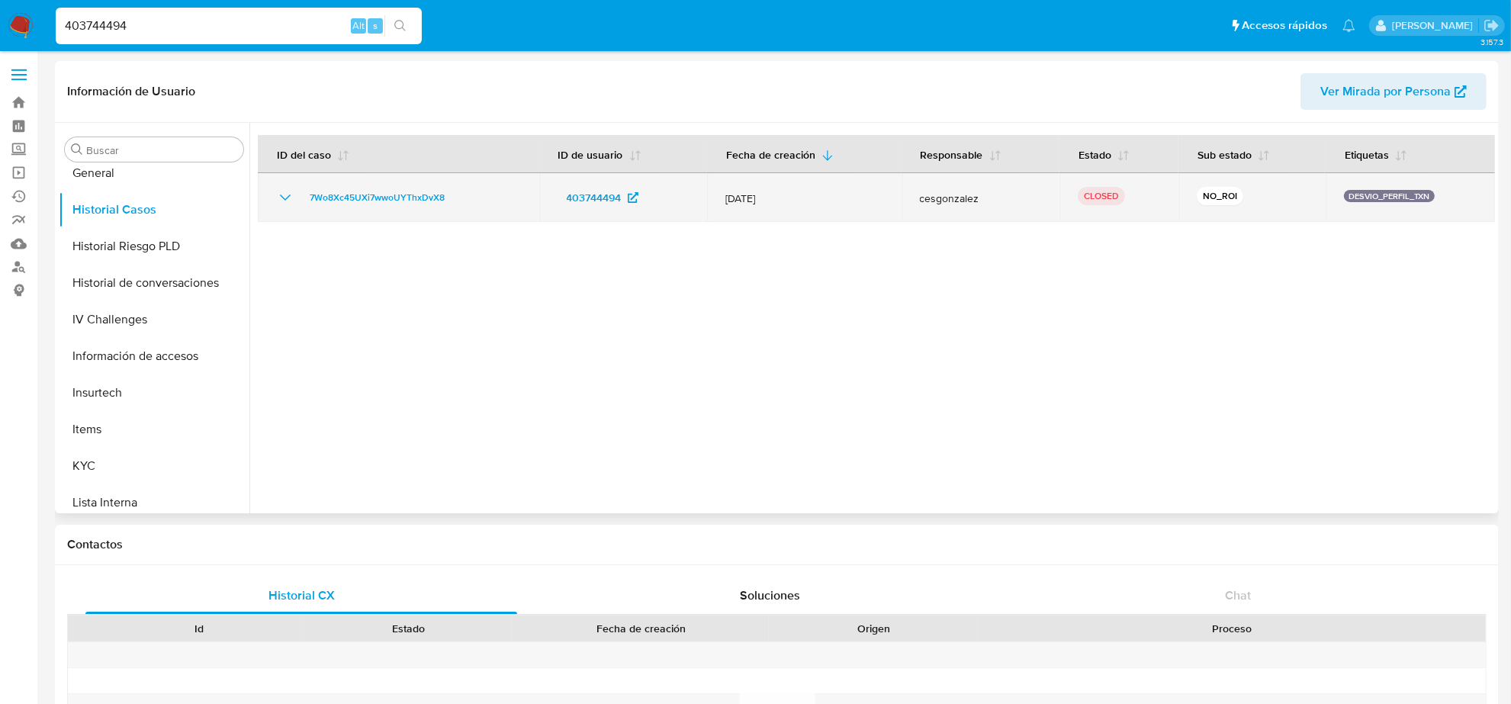
click at [284, 198] on icon "Mostrar/Ocultar" at bounding box center [285, 197] width 18 height 18
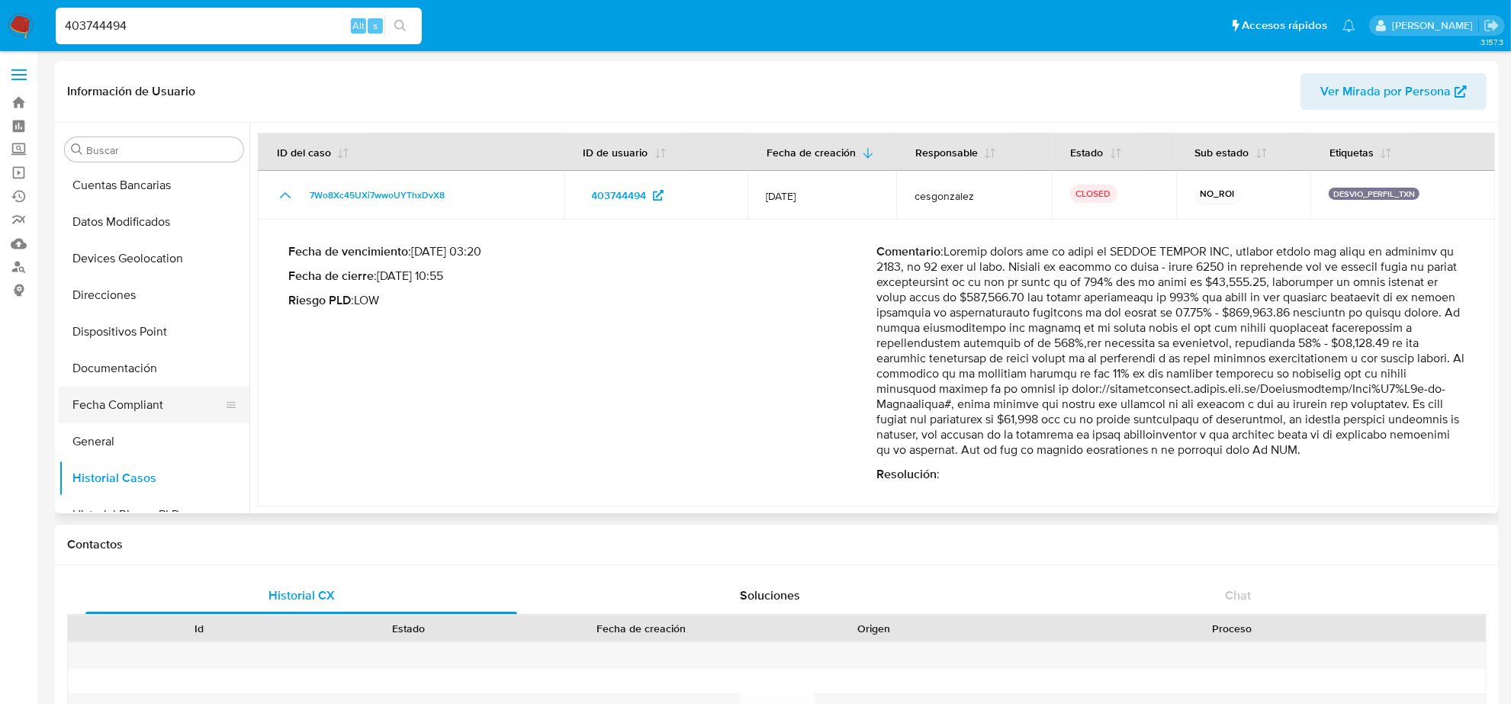
scroll to position [286, 0]
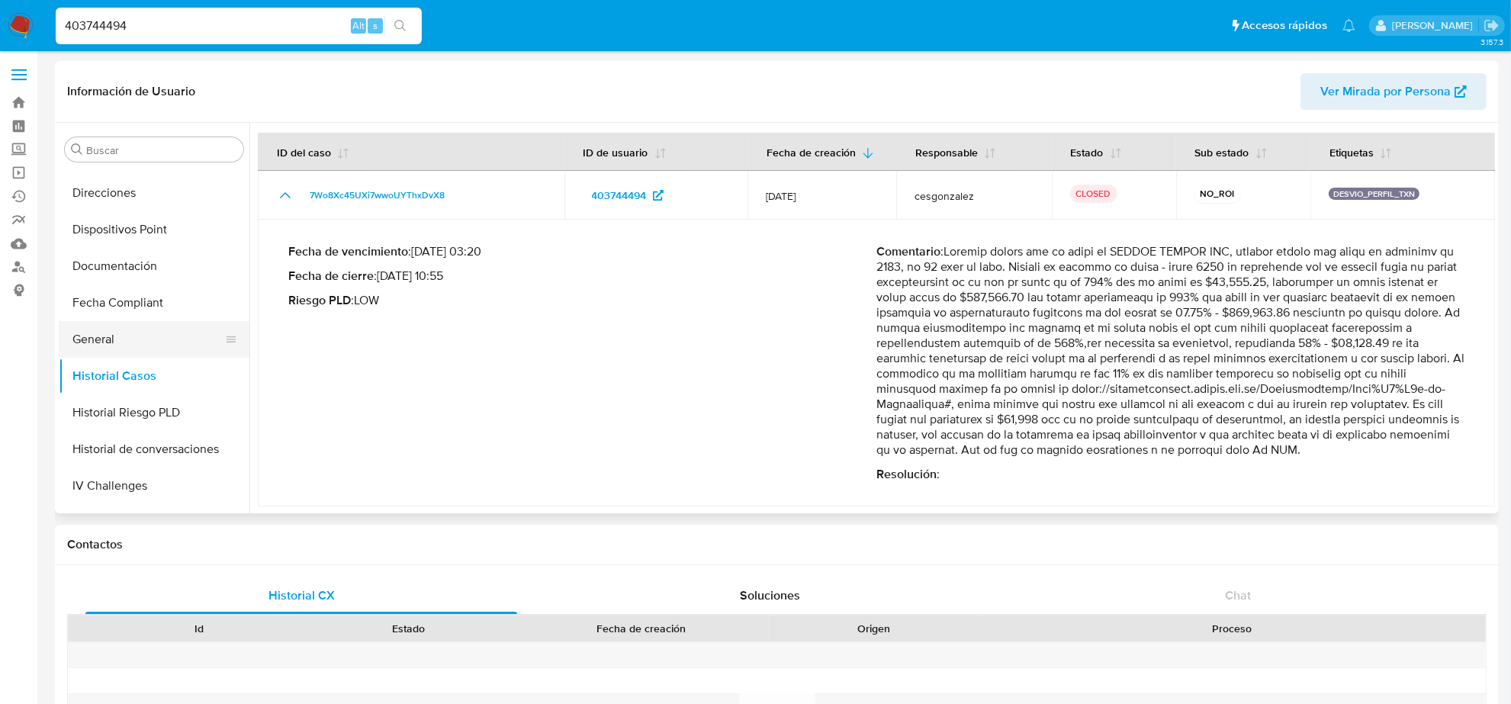
click at [111, 341] on button "General" at bounding box center [148, 339] width 178 height 37
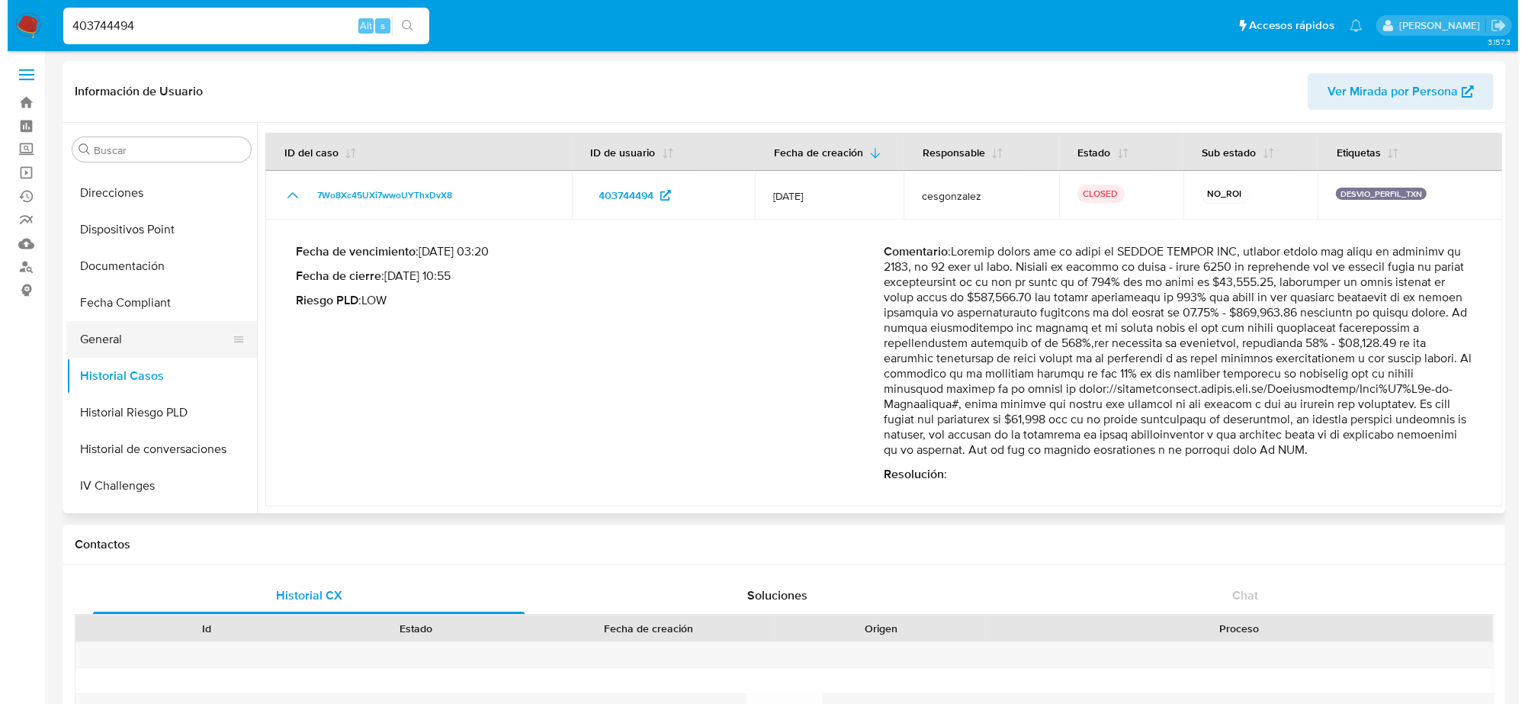
scroll to position [0, 0]
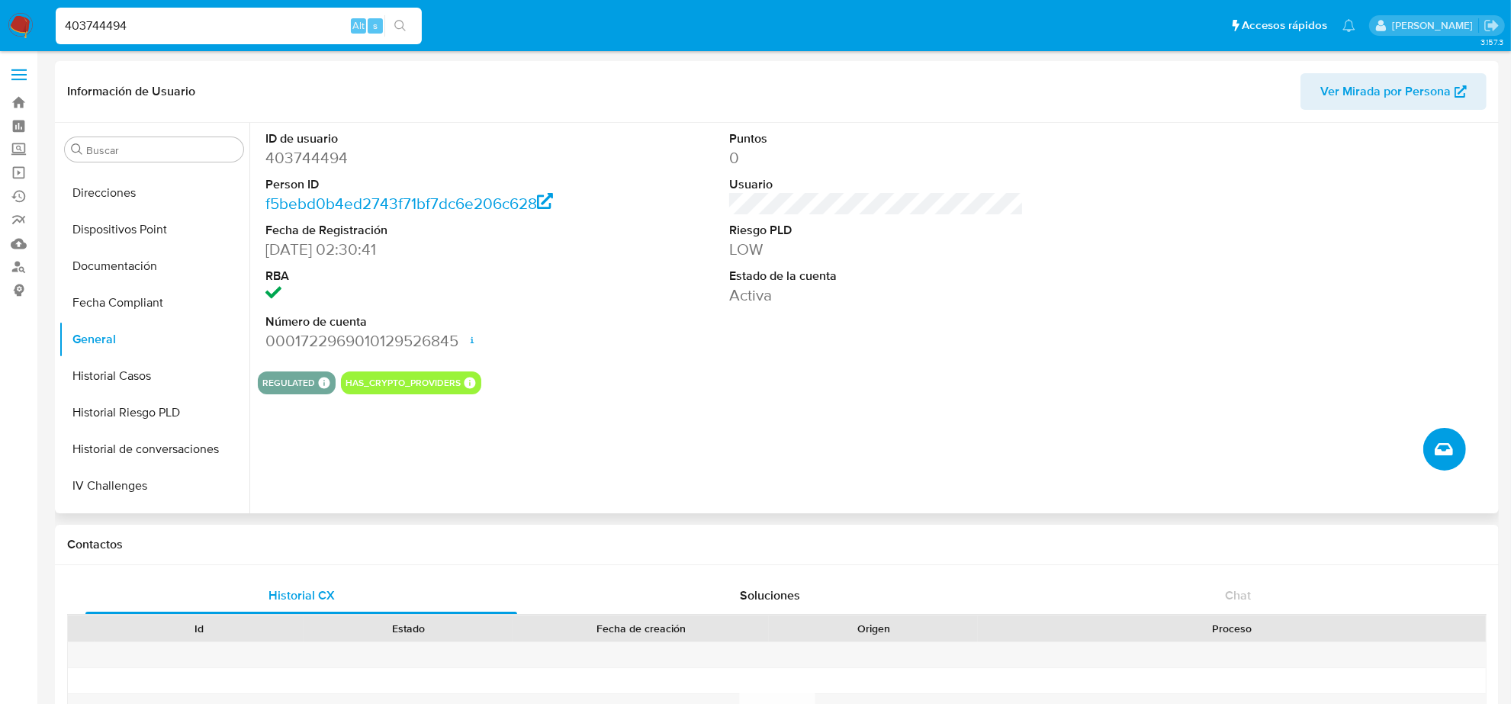
click at [1458, 456] on button "Crear caso manual" at bounding box center [1444, 449] width 43 height 43
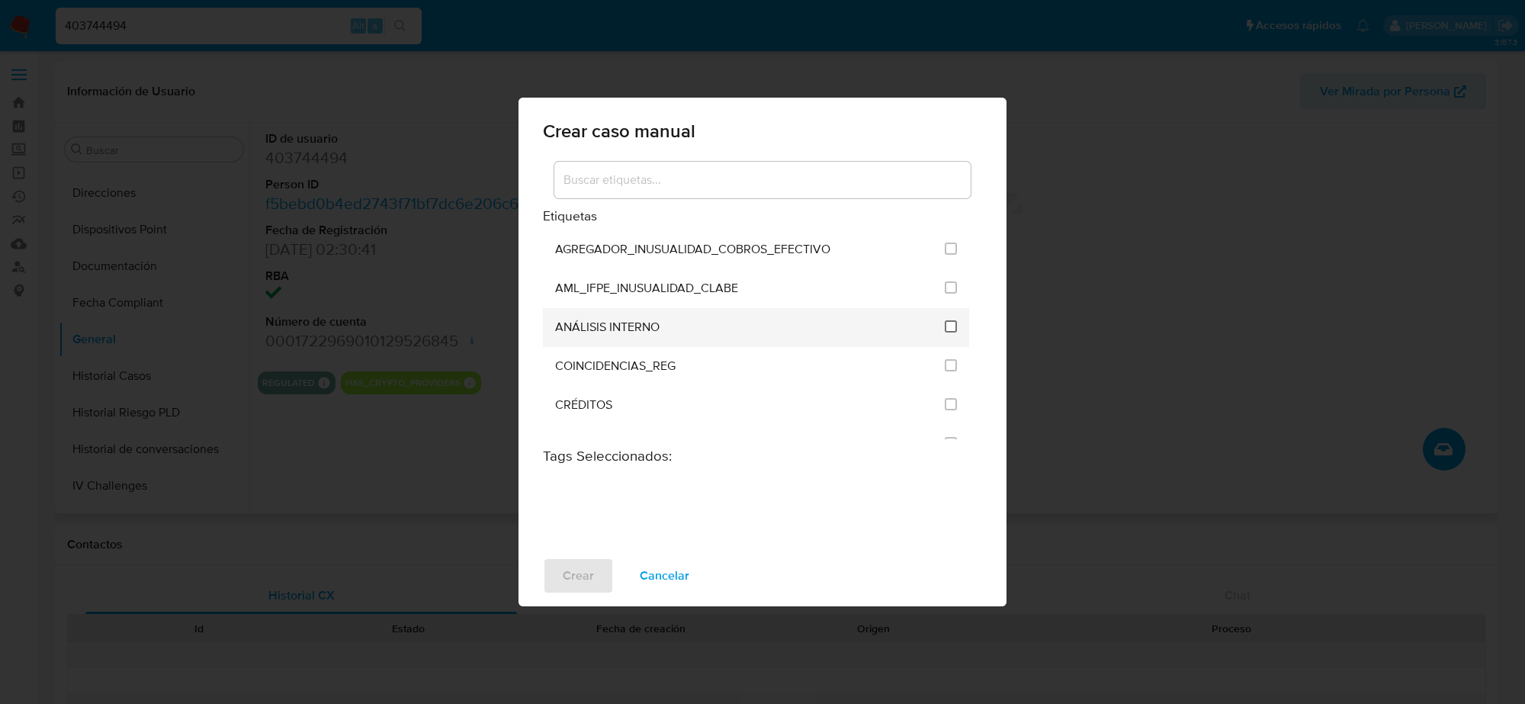
click at [945, 329] on input "1888" at bounding box center [951, 326] width 12 height 12
checkbox input "true"
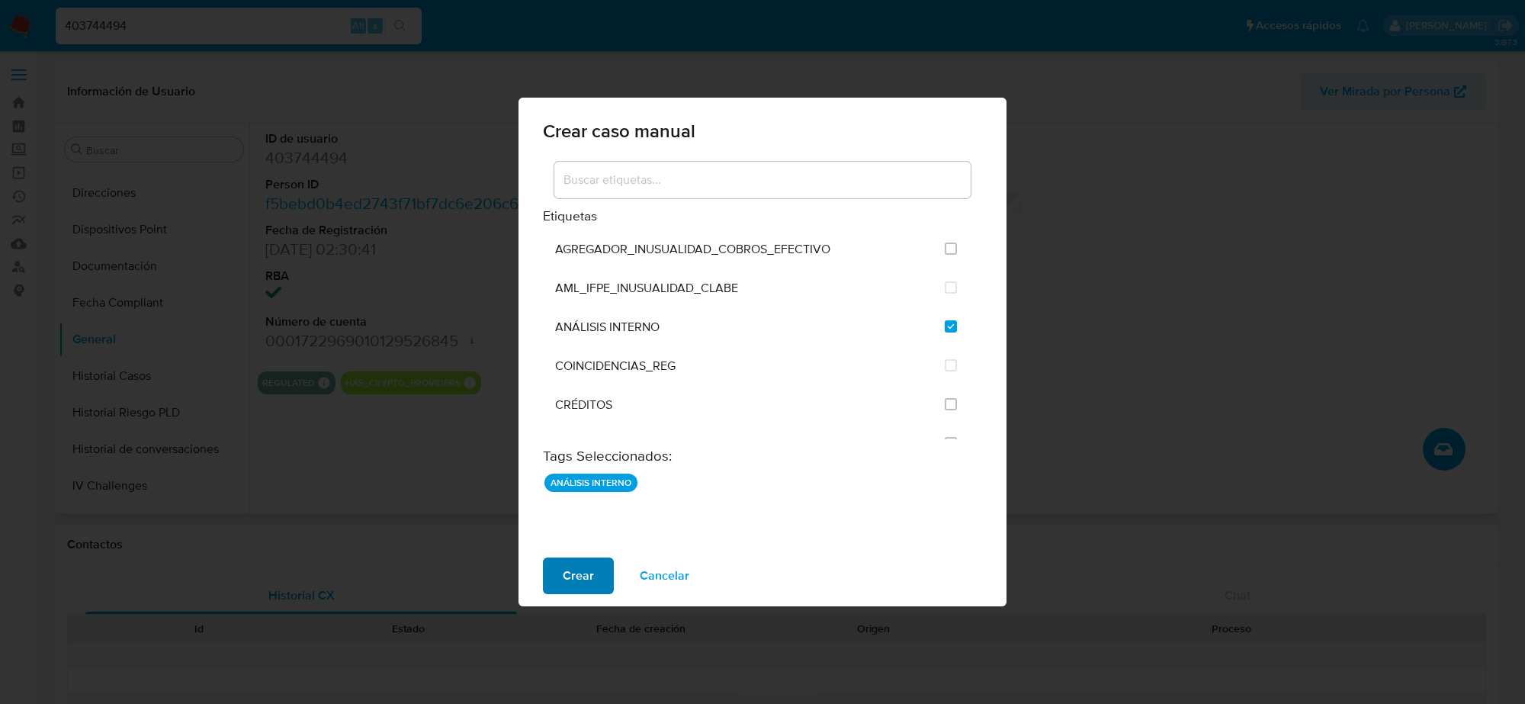
drag, startPoint x: 570, startPoint y: 602, endPoint x: 565, endPoint y: 583, distance: 19.6
click at [570, 599] on div "Crear Cancelar" at bounding box center [763, 575] width 488 height 61
click at [565, 583] on span "Crear" at bounding box center [578, 576] width 31 height 34
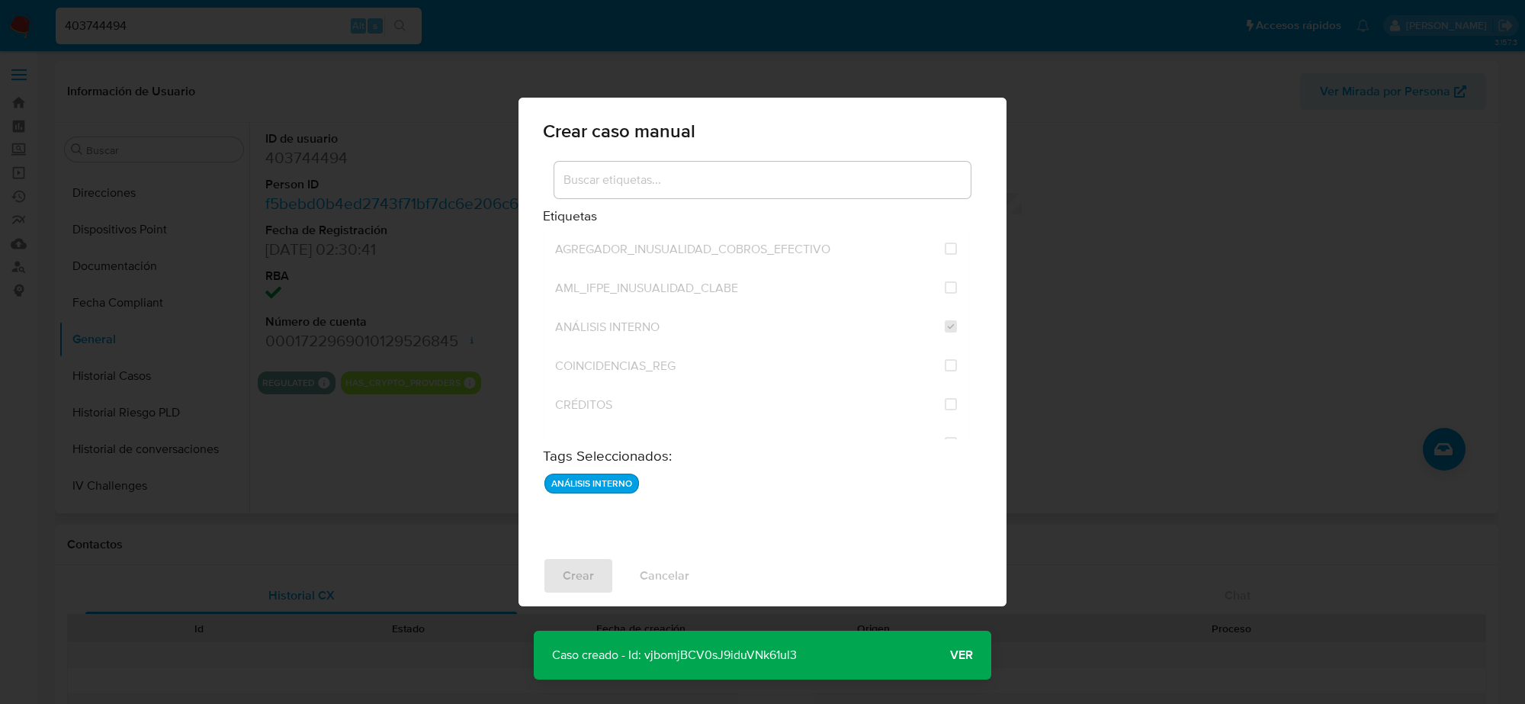
click at [955, 655] on span "Ver" at bounding box center [961, 655] width 23 height 0
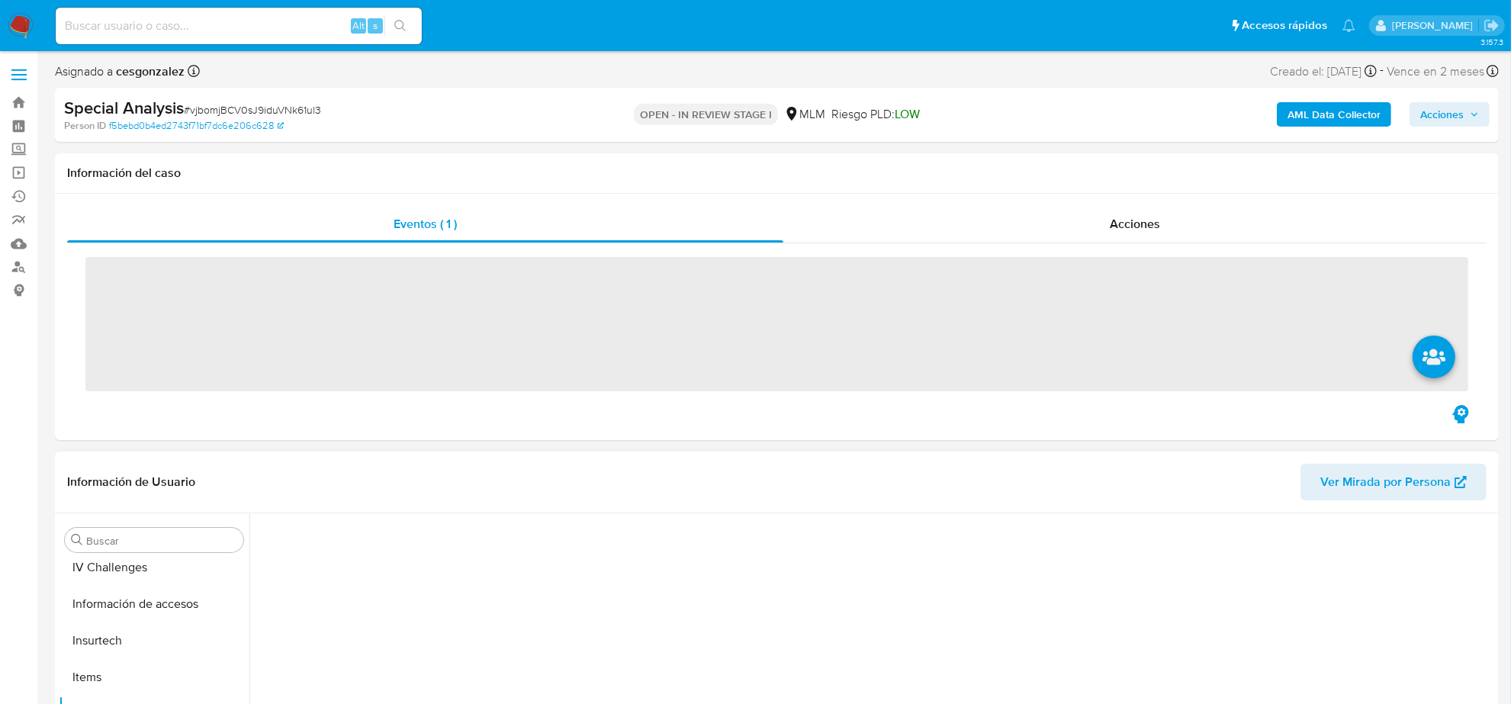
scroll to position [643, 0]
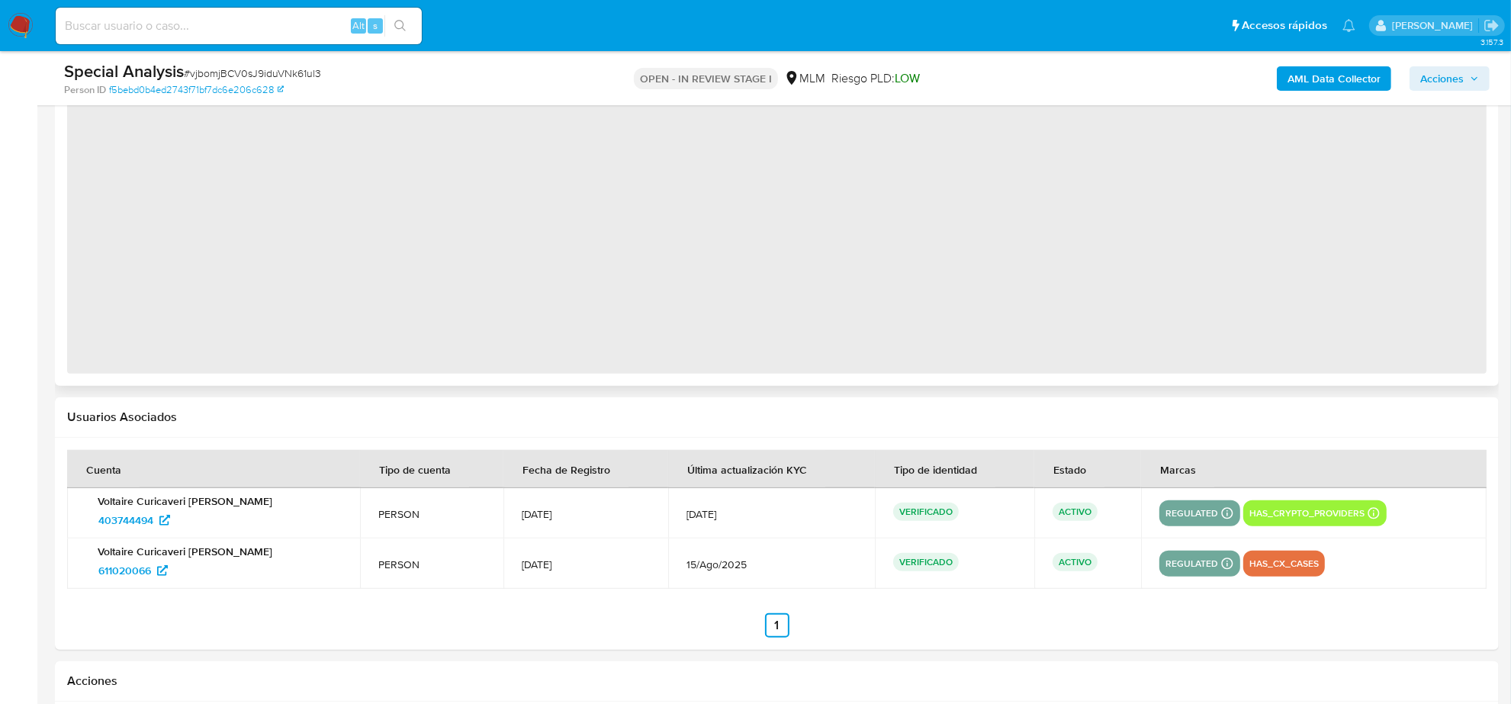
select select "10"
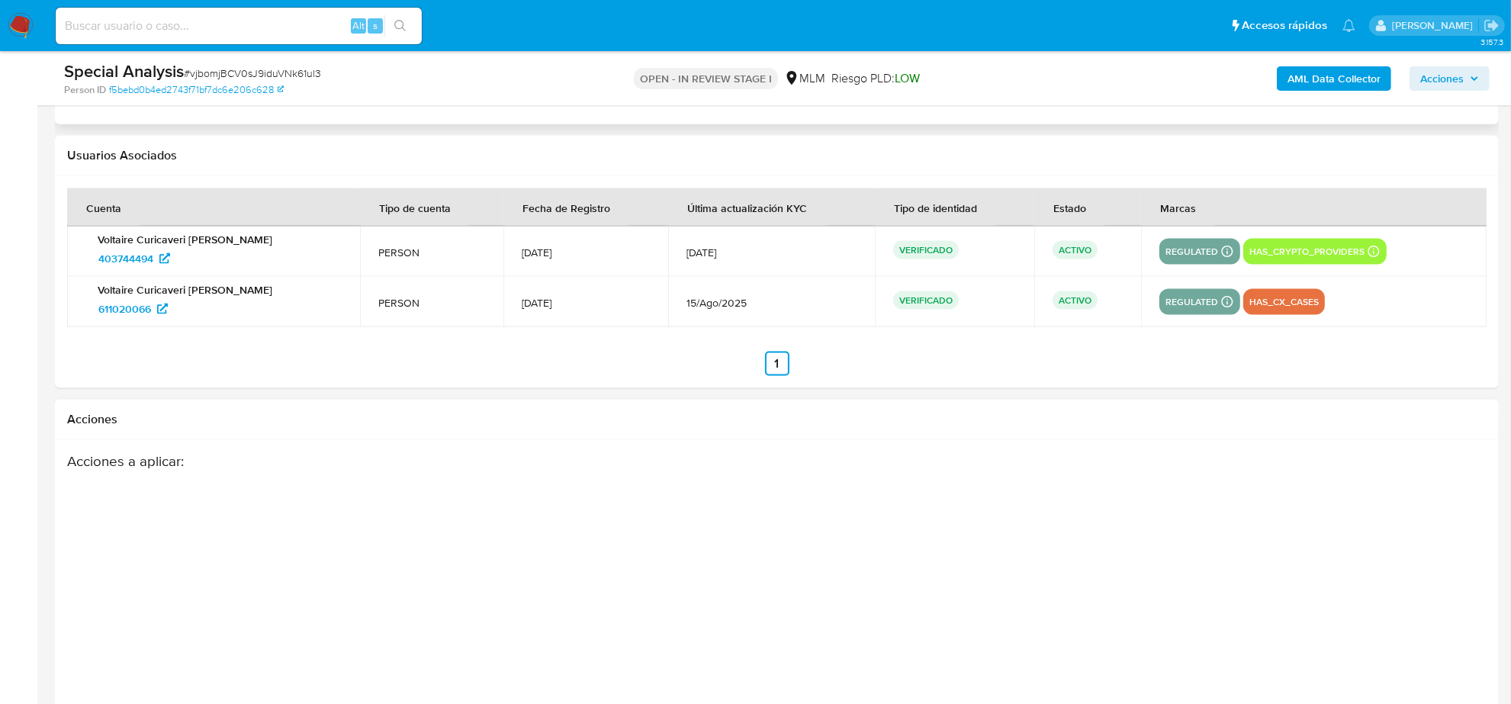
scroll to position [2237, 0]
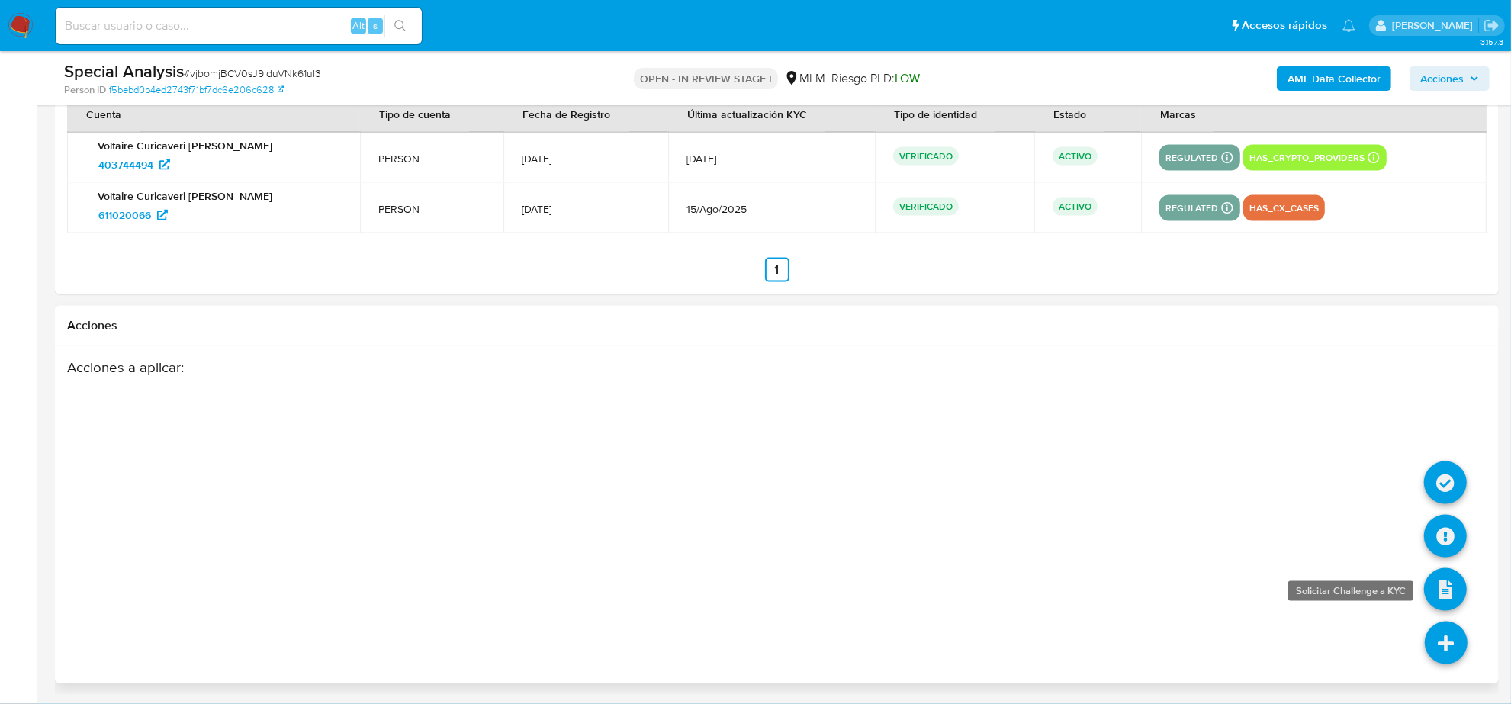
drag, startPoint x: 1454, startPoint y: 646, endPoint x: 1461, endPoint y: 573, distance: 73.6
click at [1455, 644] on icon at bounding box center [1446, 643] width 43 height 43
click at [1453, 535] on icon at bounding box center [1445, 536] width 43 height 43
click at [1444, 478] on icon at bounding box center [1445, 482] width 43 height 43
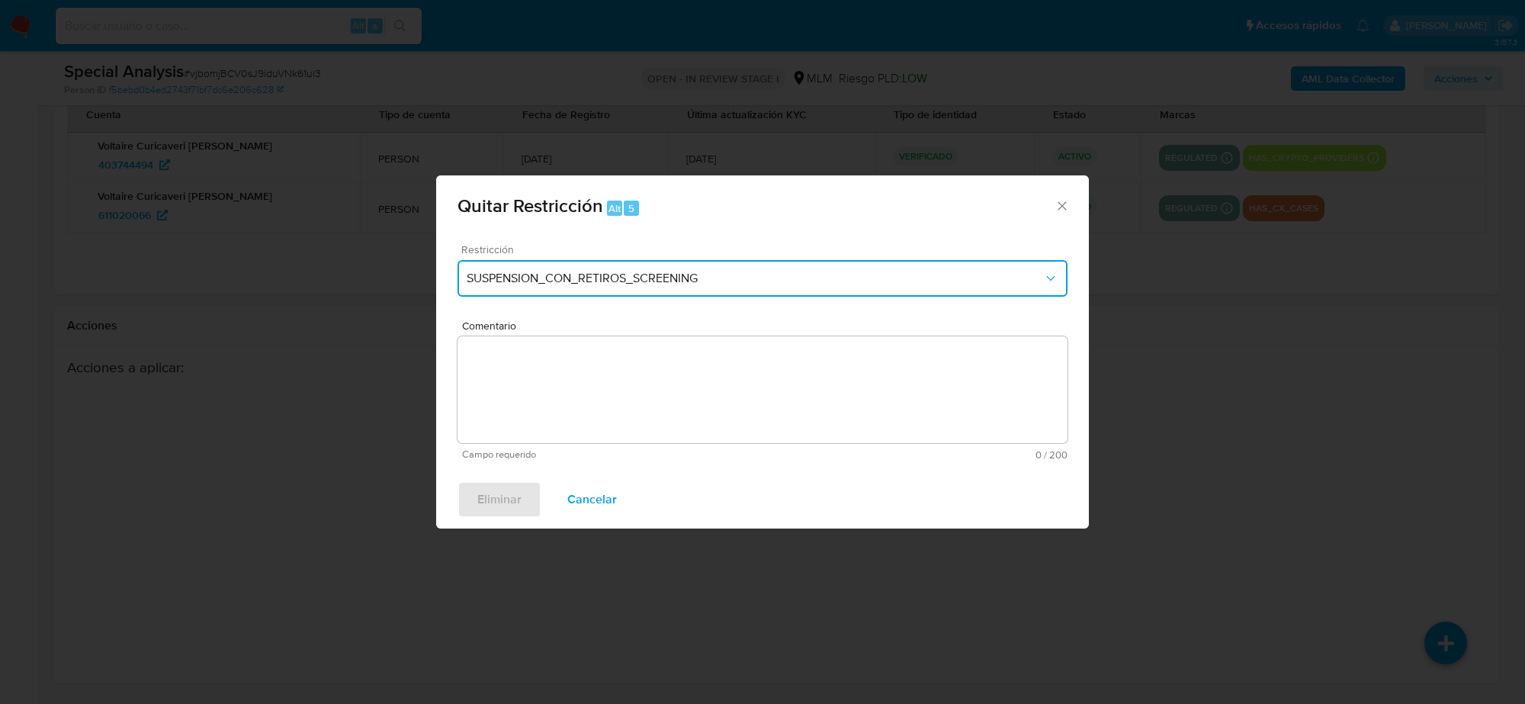
click at [726, 287] on button "SUSPENSION_CON_RETIROS_SCREENING" at bounding box center [763, 278] width 610 height 37
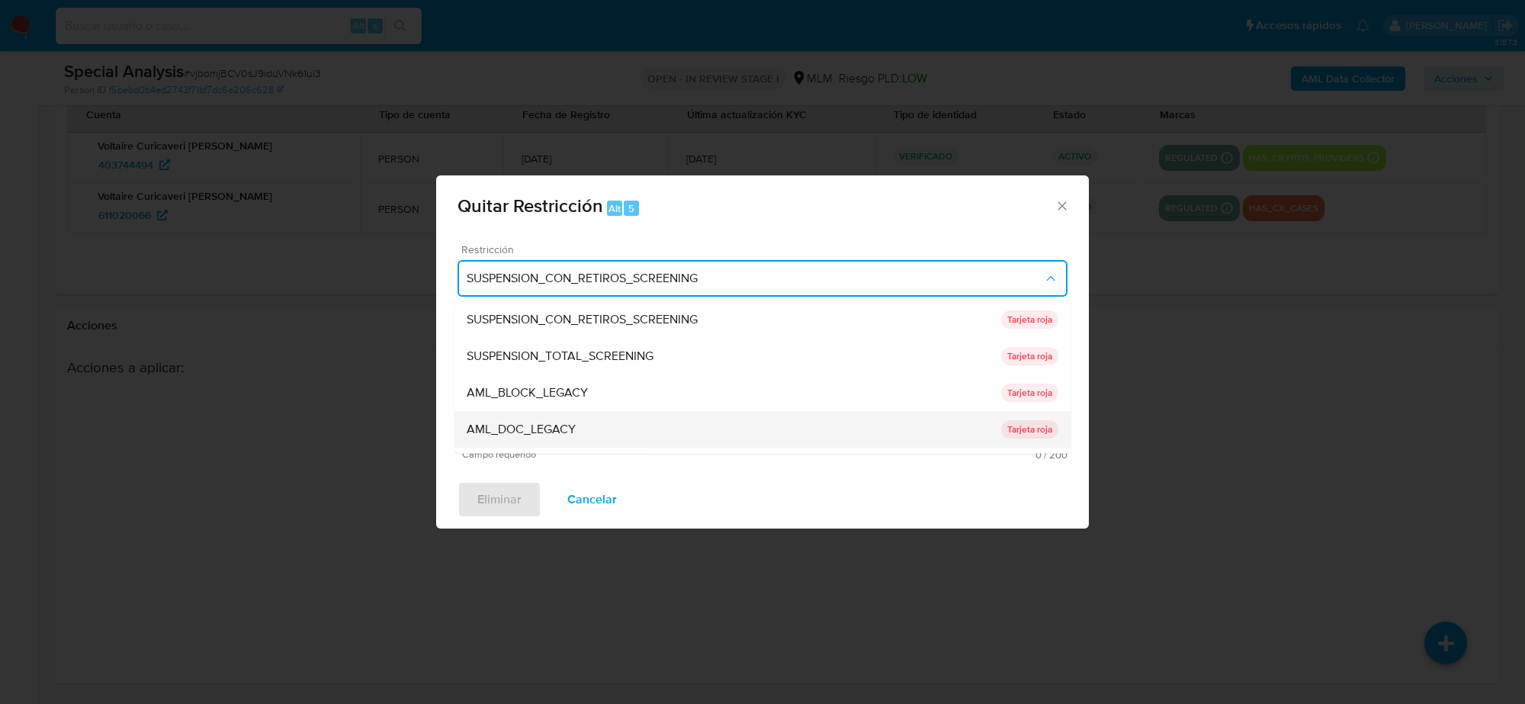
click at [662, 423] on div "AML_DOC_LEGACY" at bounding box center [734, 429] width 535 height 37
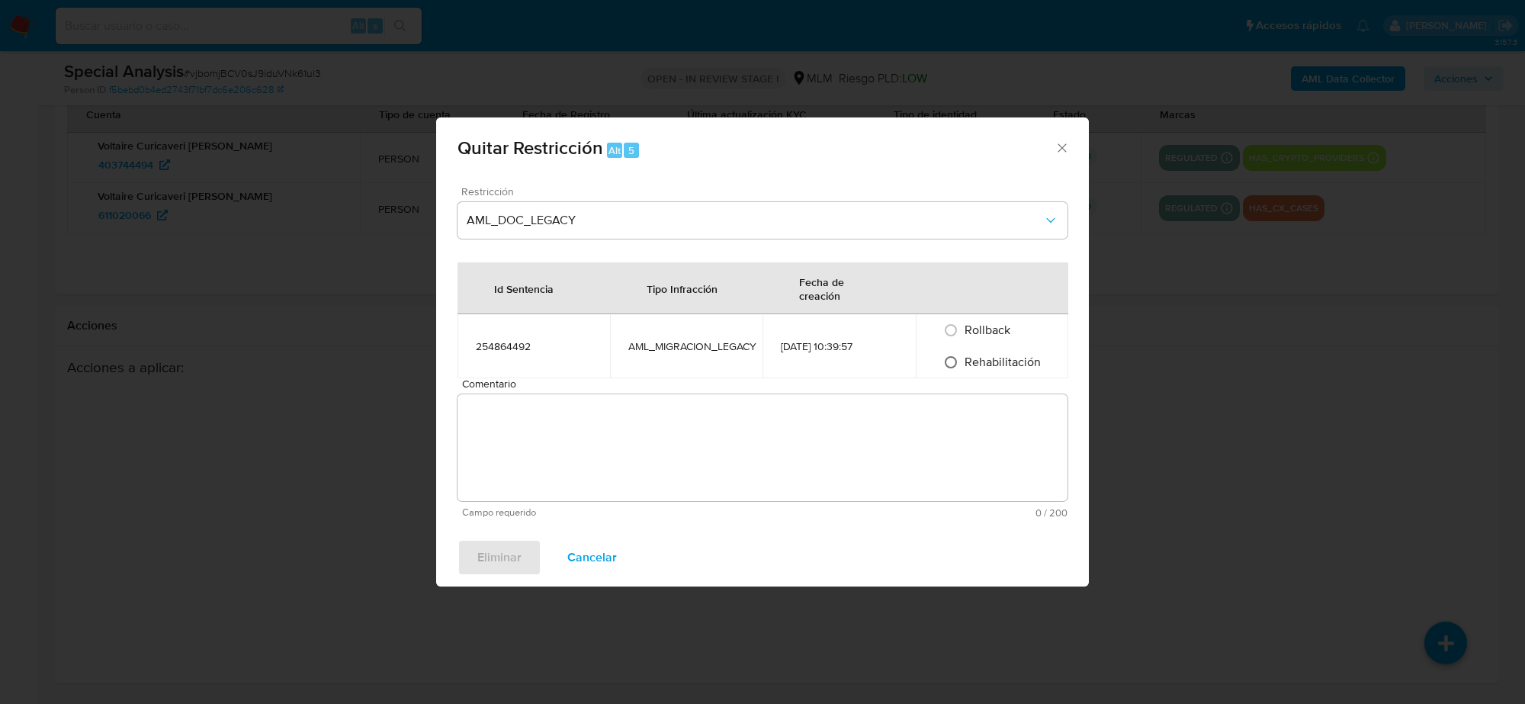
click at [946, 365] on input "Rehabilitación" at bounding box center [951, 362] width 24 height 24
radio input "true"
click at [703, 442] on textarea "Comentario" at bounding box center [763, 447] width 610 height 107
click at [950, 333] on input "Rollback" at bounding box center [951, 330] width 24 height 24
radio input "true"
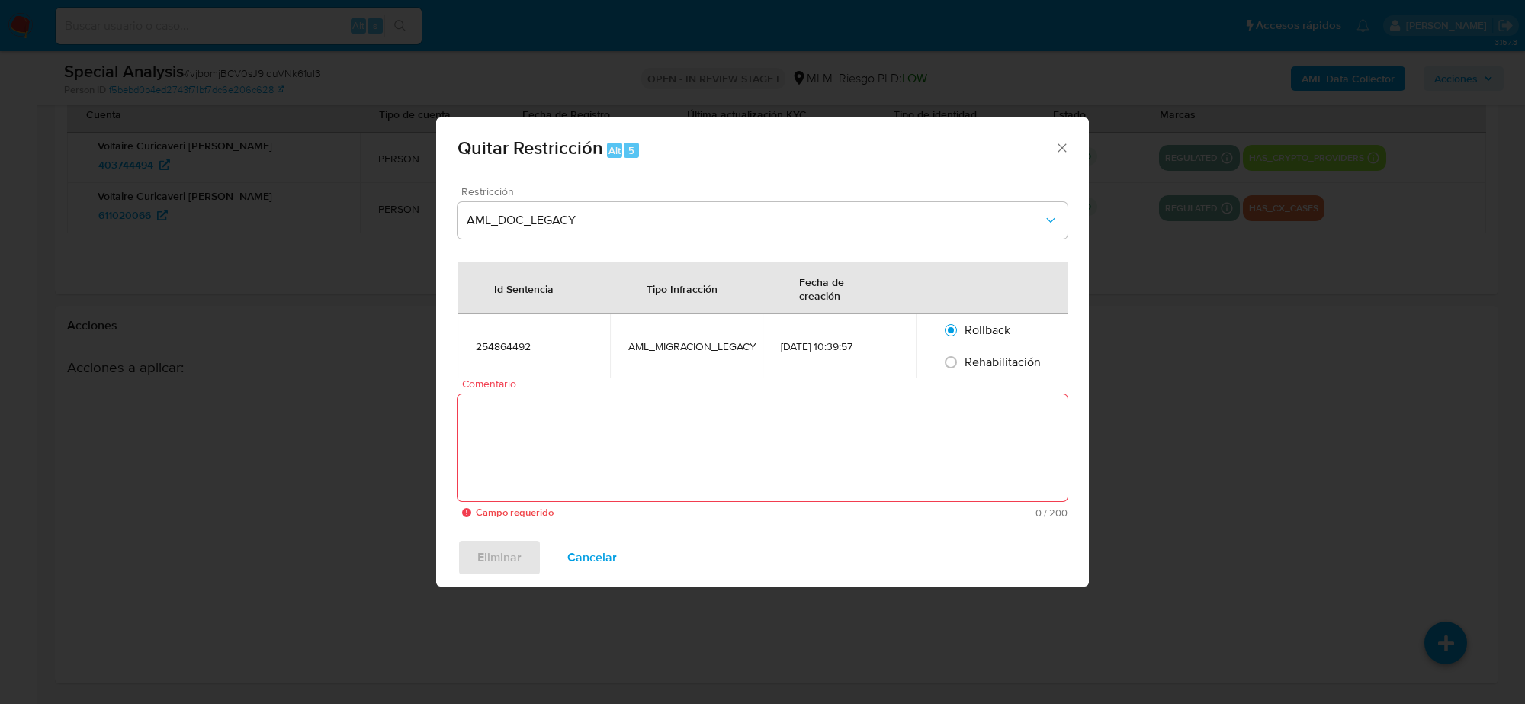
click at [784, 432] on textarea "Comentario" at bounding box center [763, 447] width 610 height 107
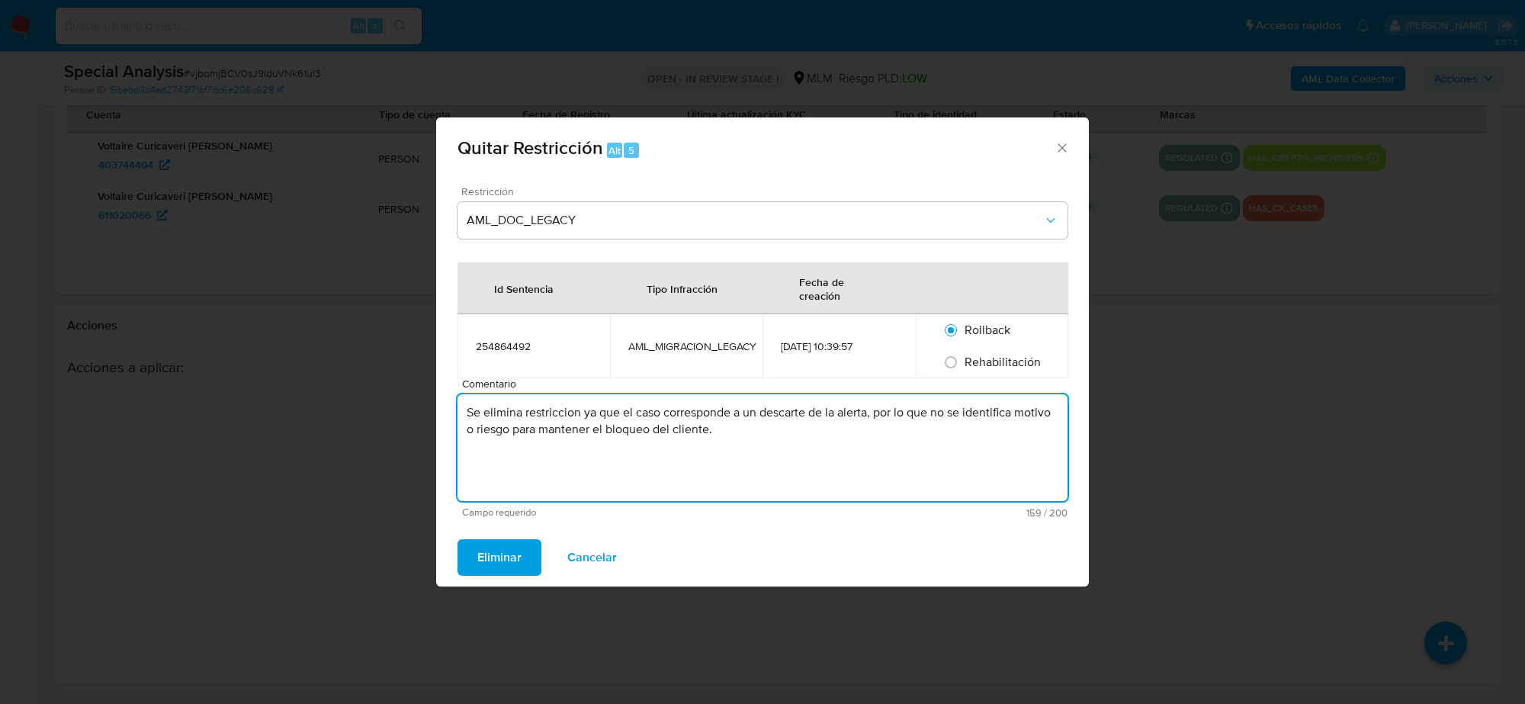
click at [707, 410] on textarea "Se elimina restriccion ya que el caso corresponde a un descarte de la alerta, p…" at bounding box center [763, 447] width 610 height 107
type textarea "Se elimina restriccion ya que el caso corresponde a un descarte de la alerta, p…"
click at [498, 554] on span "Eliminar" at bounding box center [499, 558] width 44 height 34
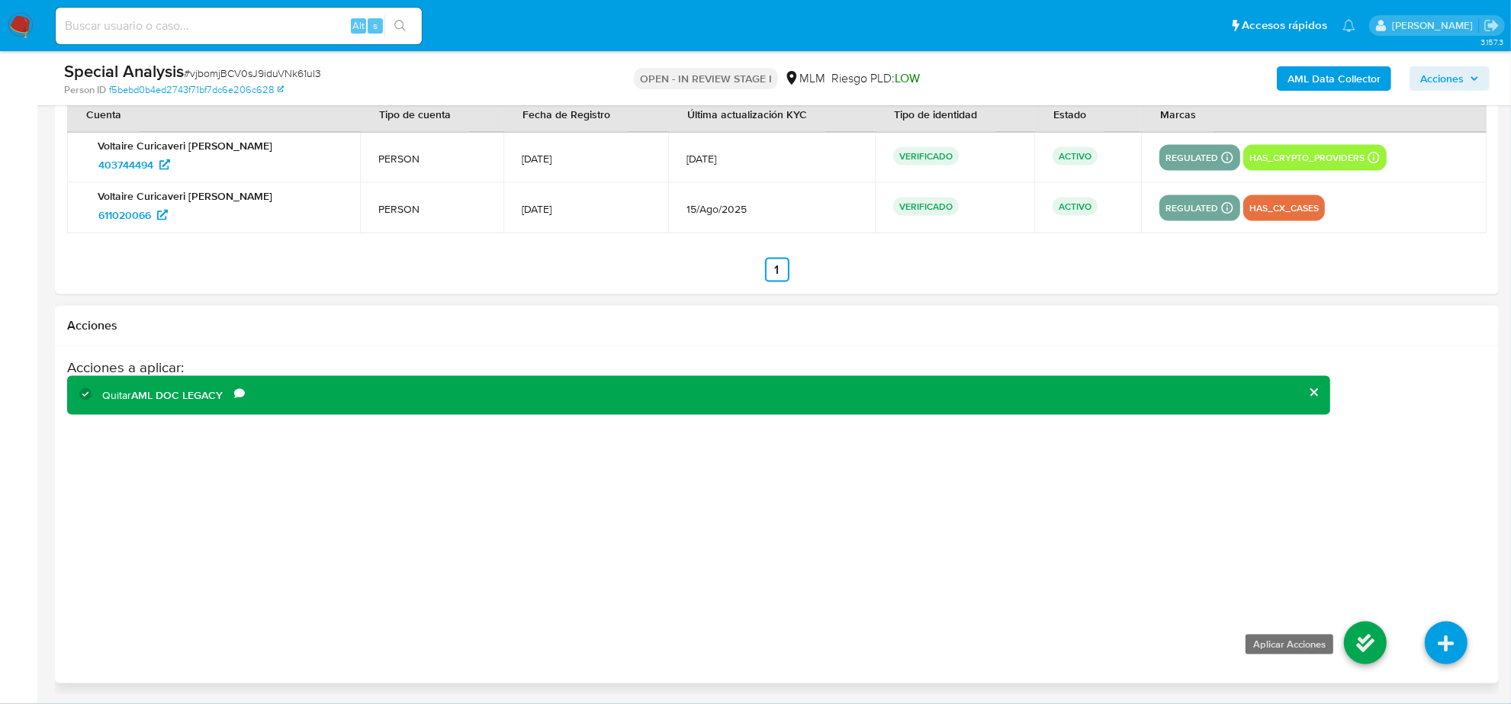
click at [1359, 634] on icon at bounding box center [1365, 643] width 43 height 43
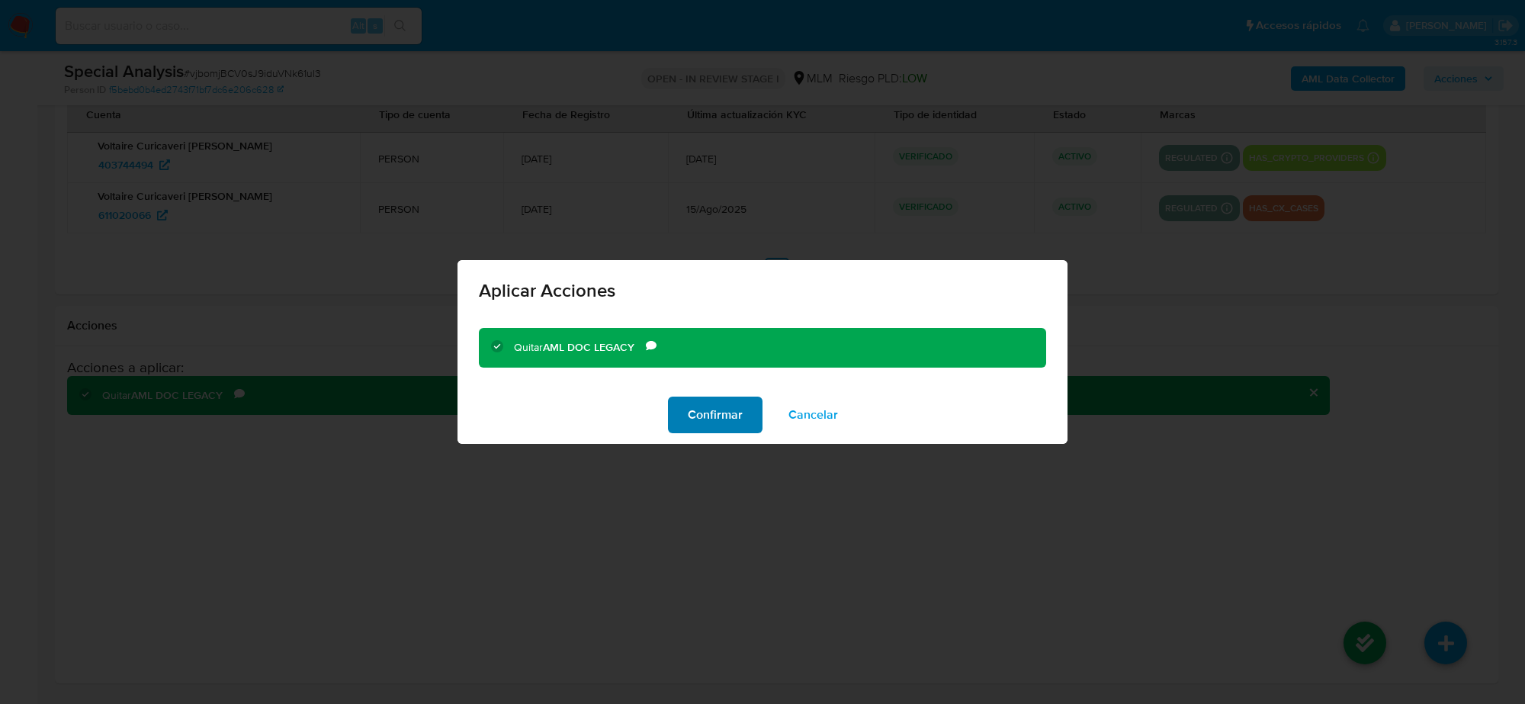
click at [710, 401] on span "Confirmar" at bounding box center [715, 415] width 55 height 34
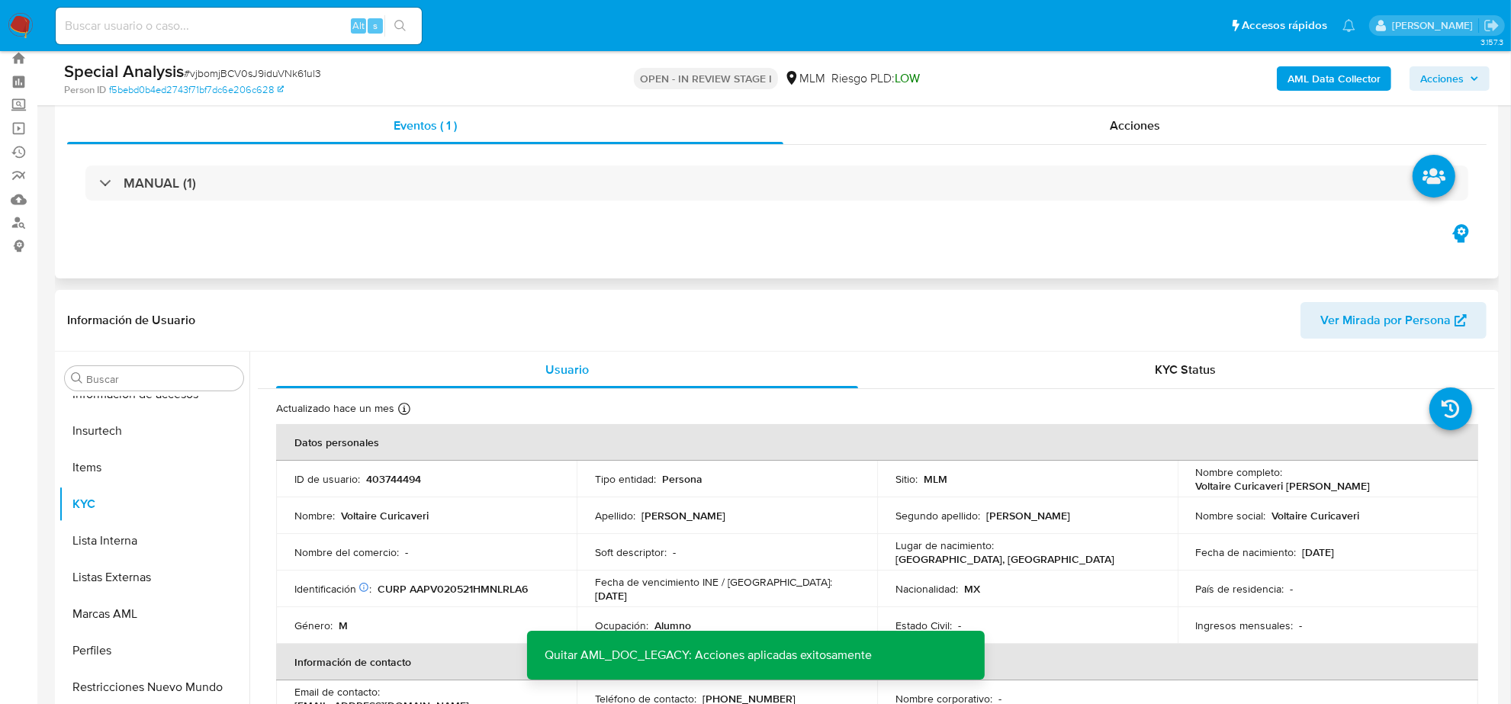
scroll to position [0, 0]
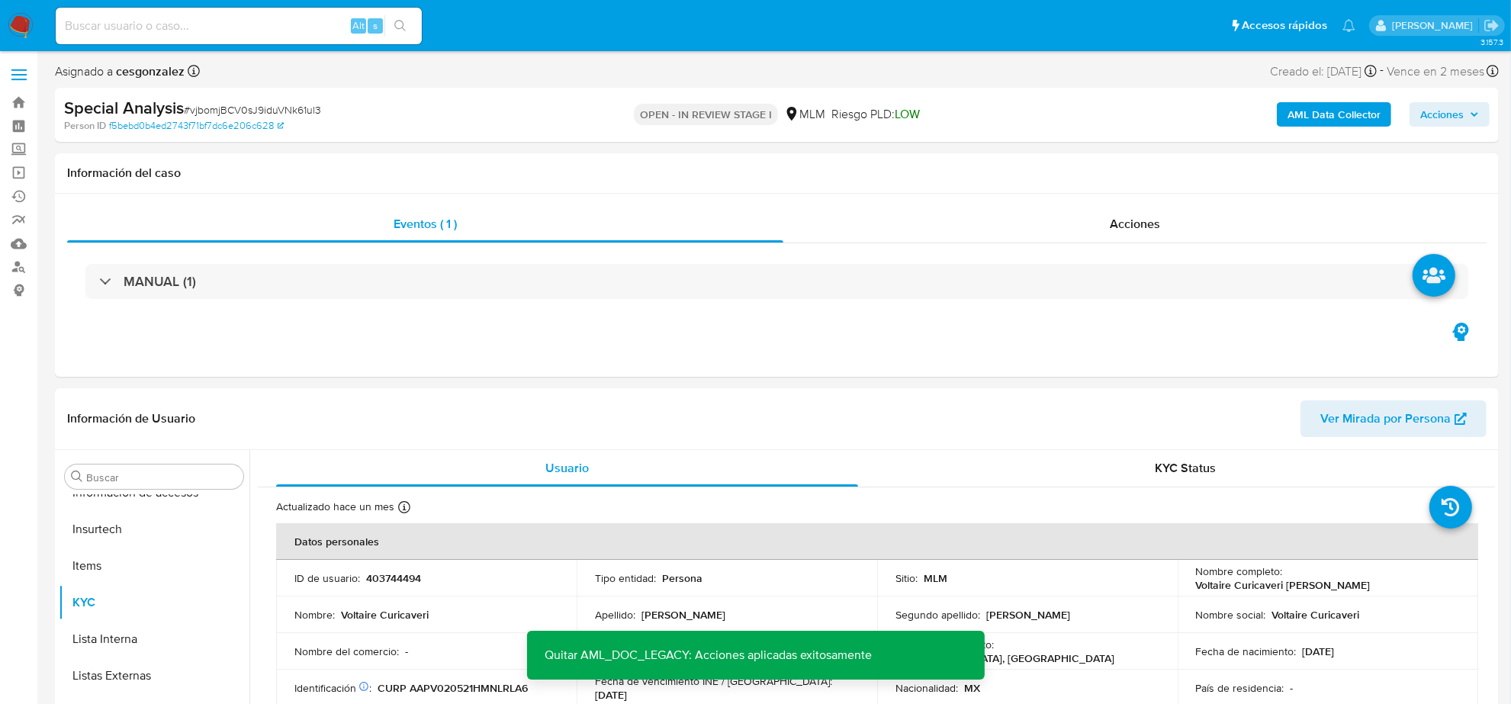
click at [1431, 115] on span "Acciones" at bounding box center [1441, 114] width 43 height 24
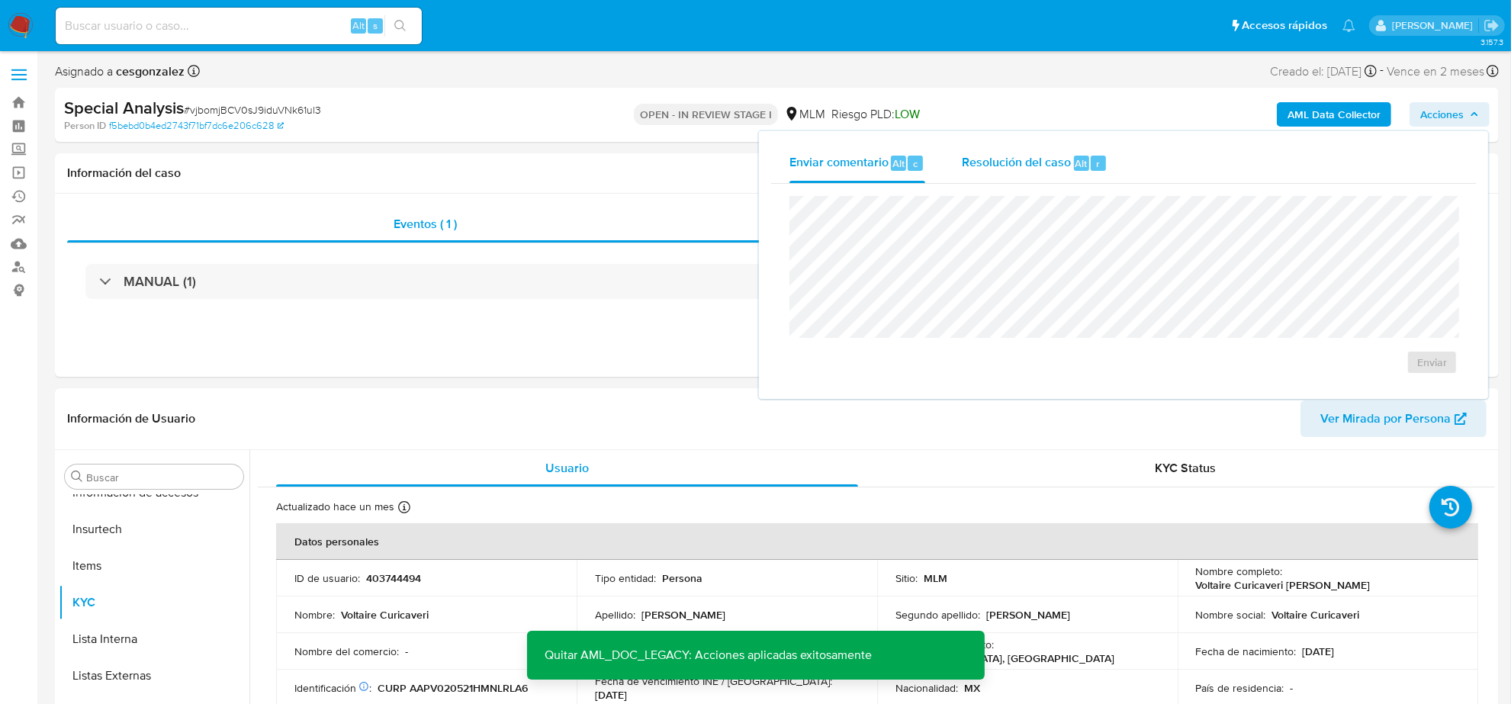
click at [985, 169] on span "Resolución del caso" at bounding box center [1016, 163] width 109 height 18
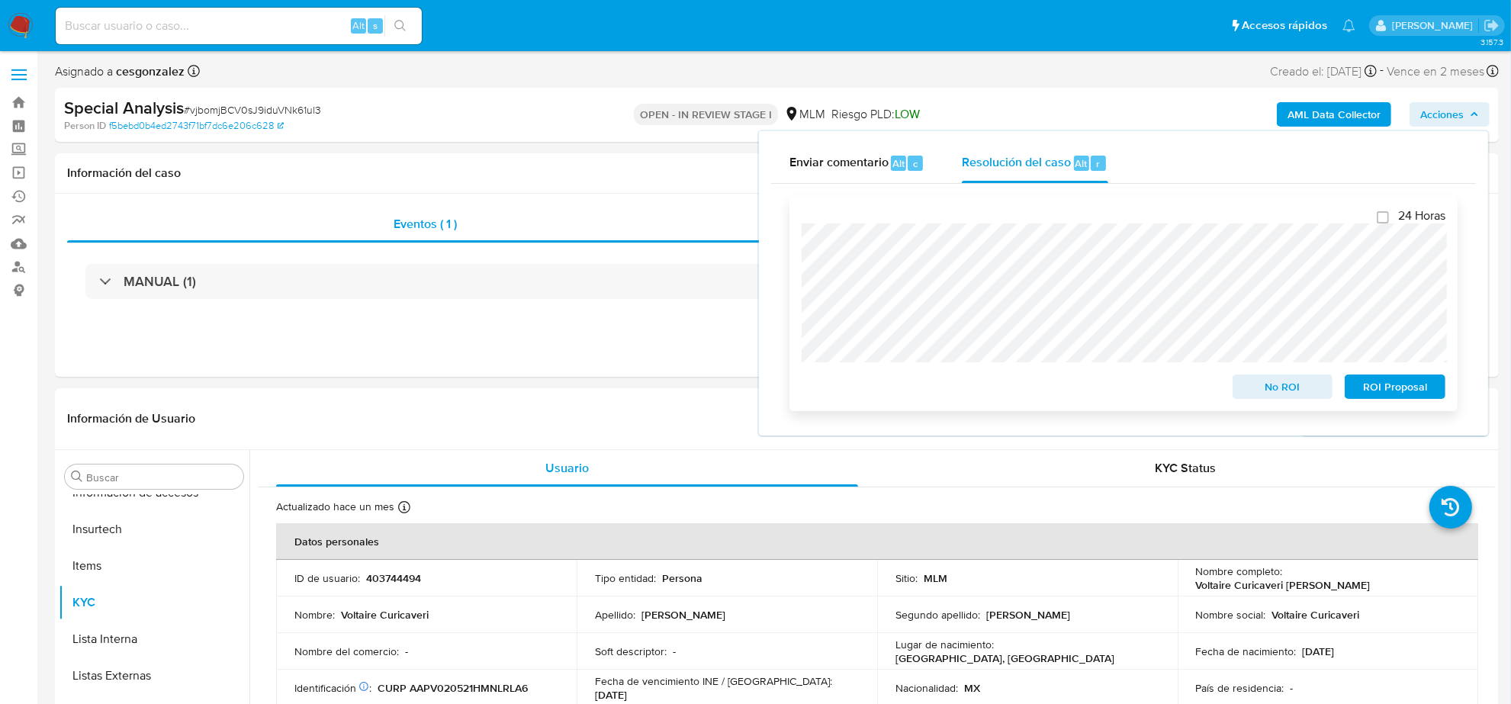
click at [1293, 389] on span "No ROI" at bounding box center [1282, 386] width 79 height 21
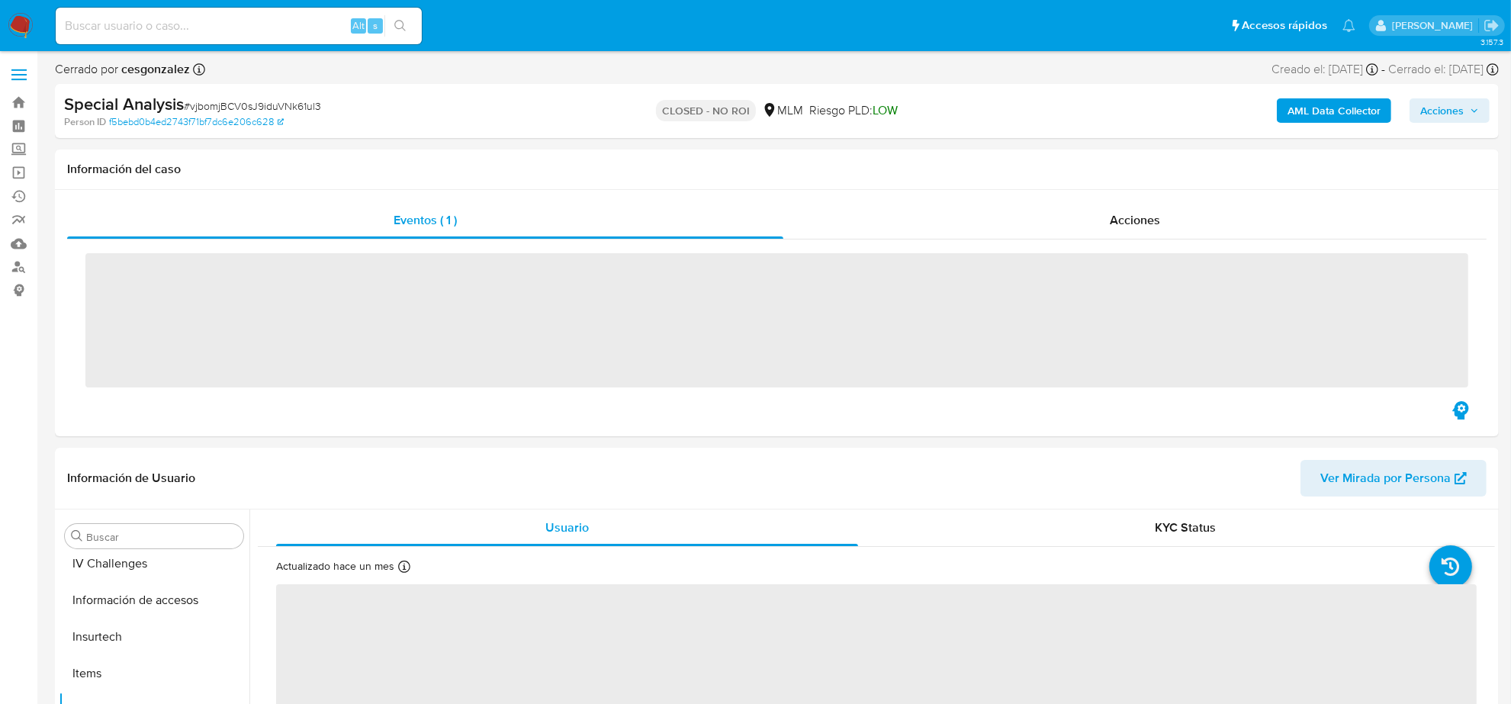
scroll to position [643, 0]
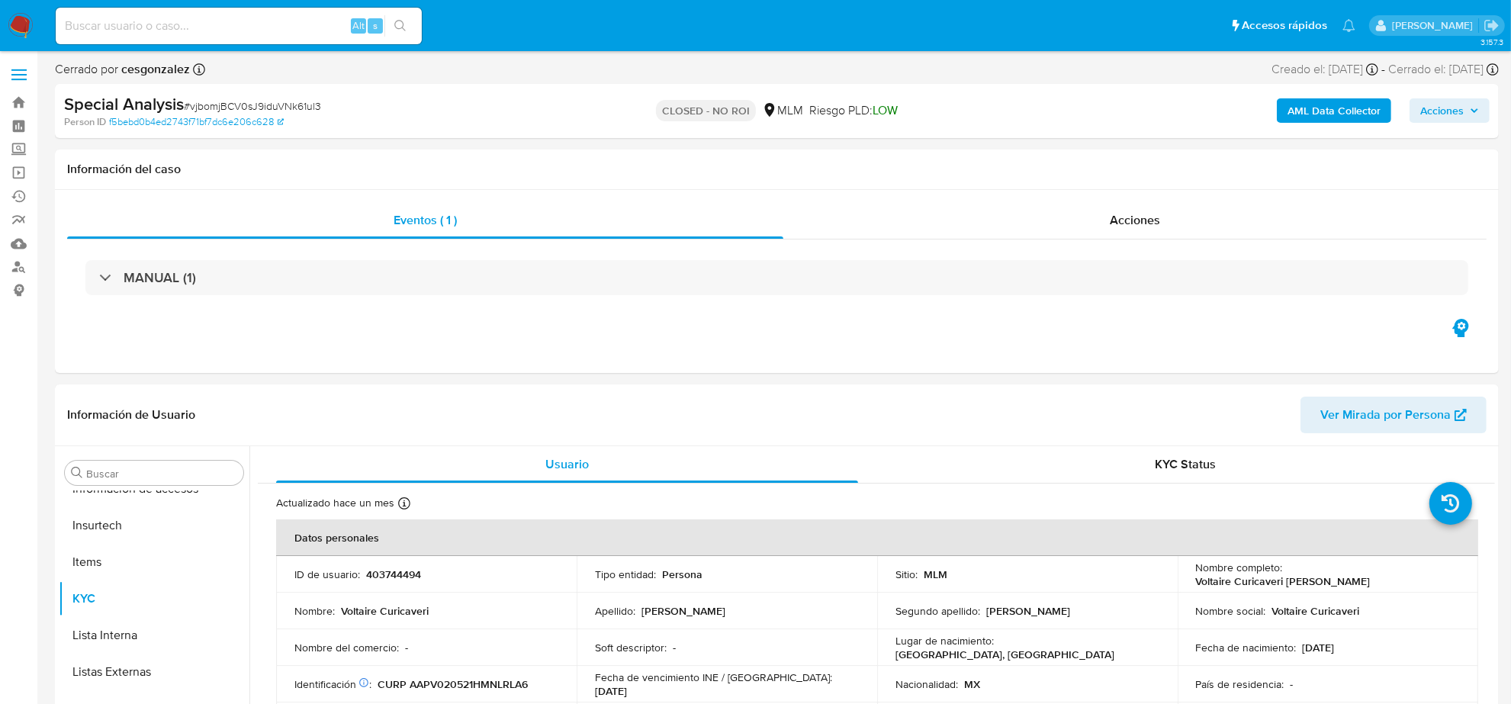
select select "10"
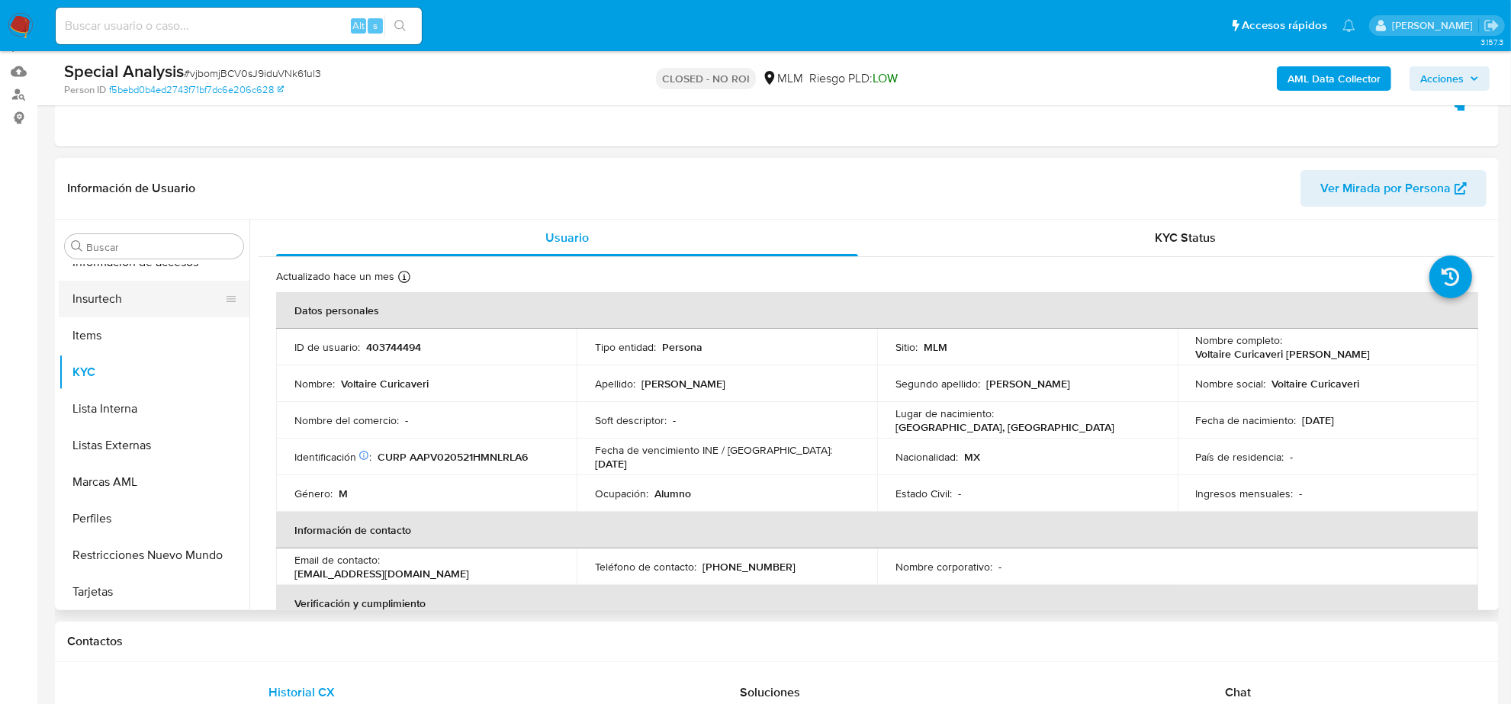
scroll to position [191, 0]
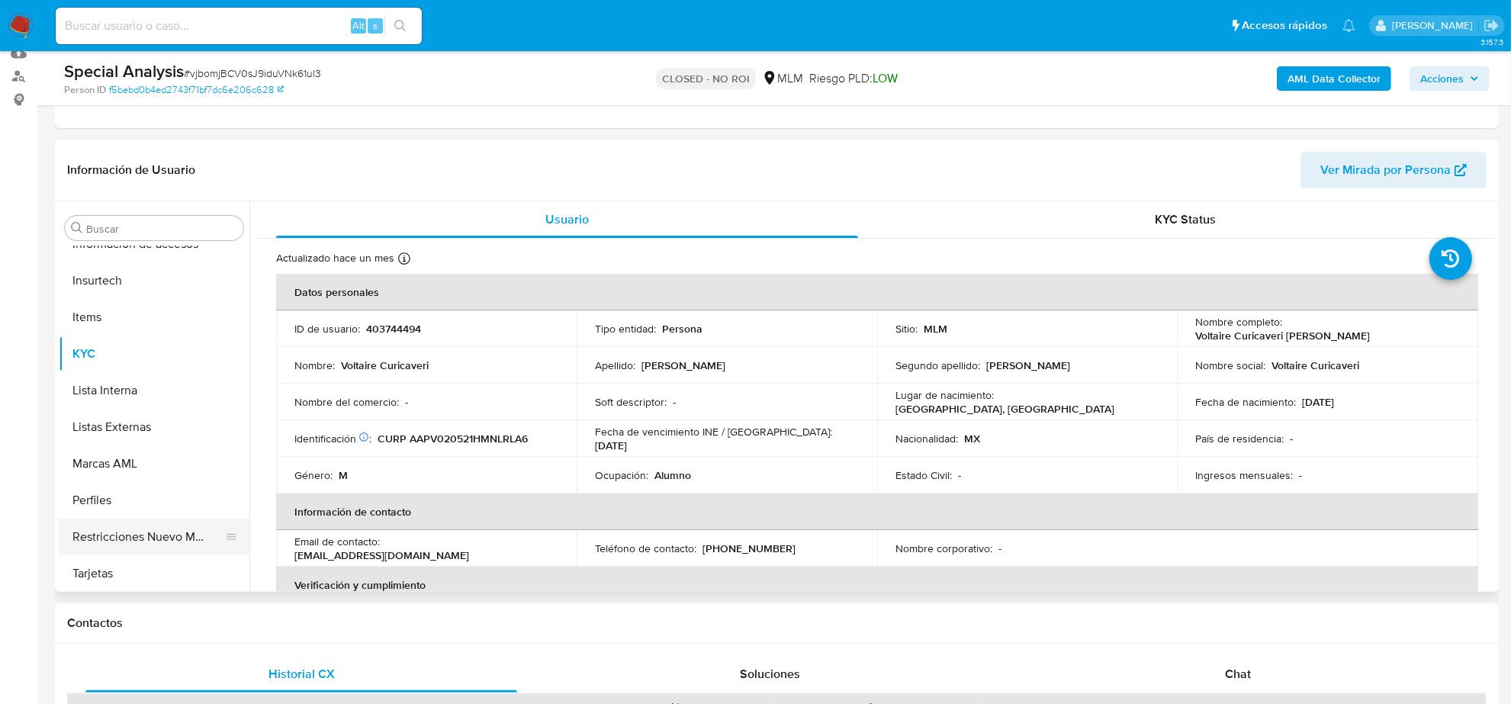
click at [181, 544] on button "Restricciones Nuevo Mundo" at bounding box center [148, 537] width 178 height 37
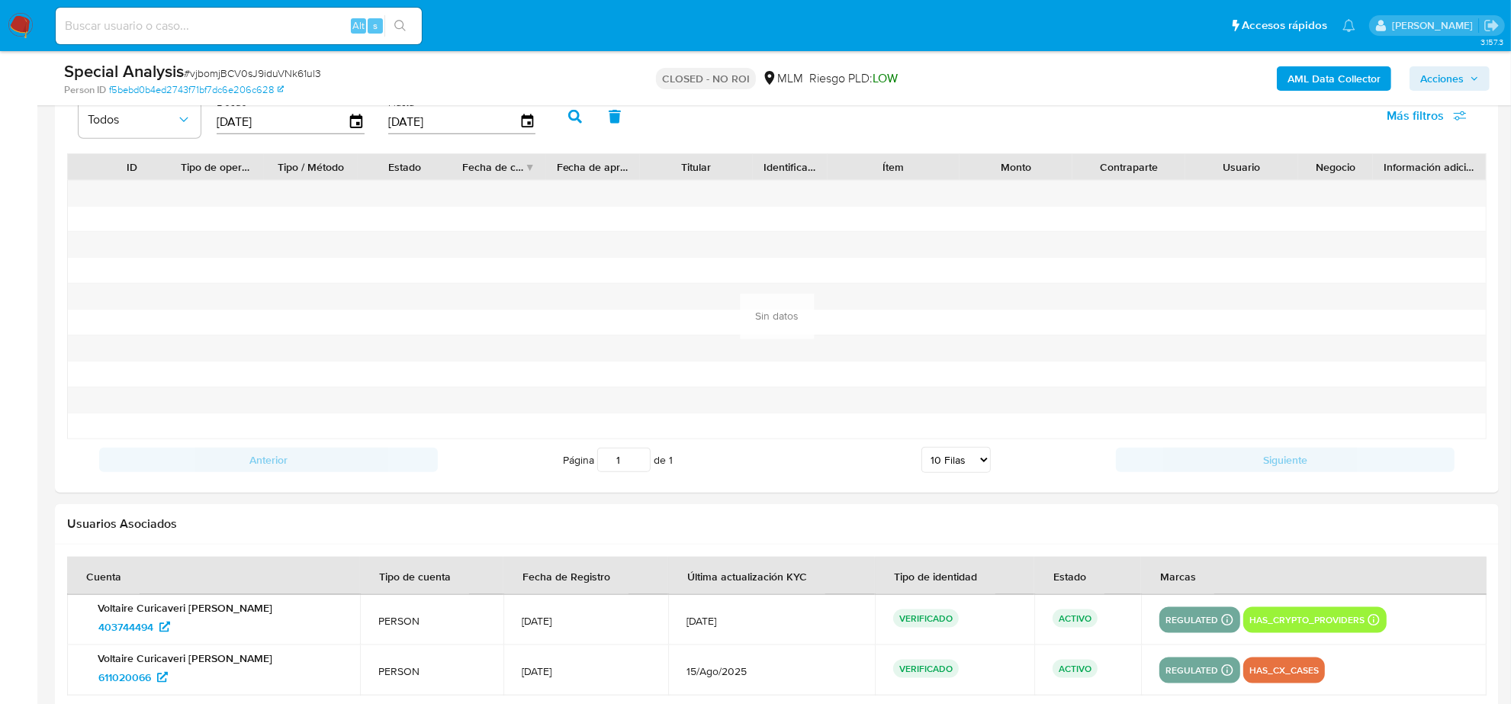
scroll to position [1808, 0]
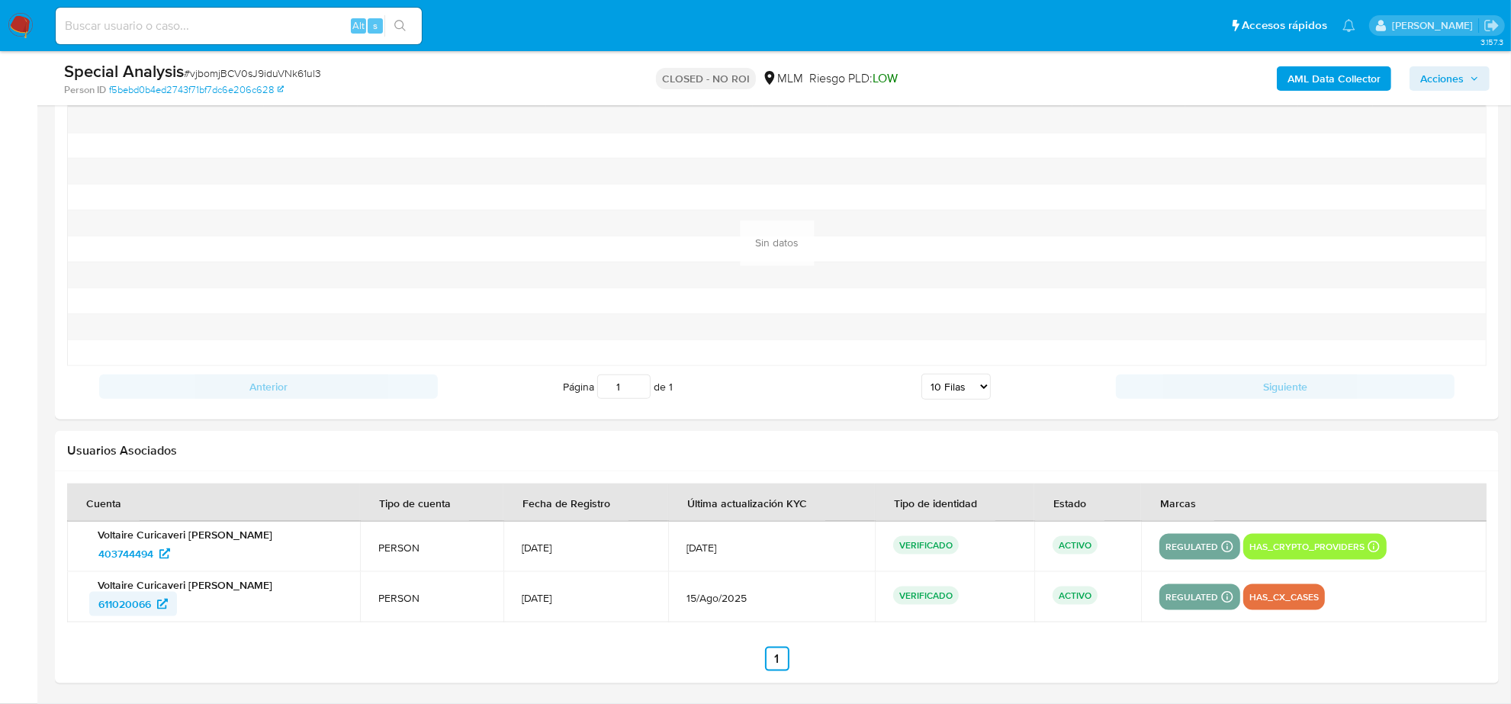
click at [153, 601] on span "611020066" at bounding box center [132, 604] width 69 height 24
click at [18, 17] on img at bounding box center [21, 26] width 26 height 26
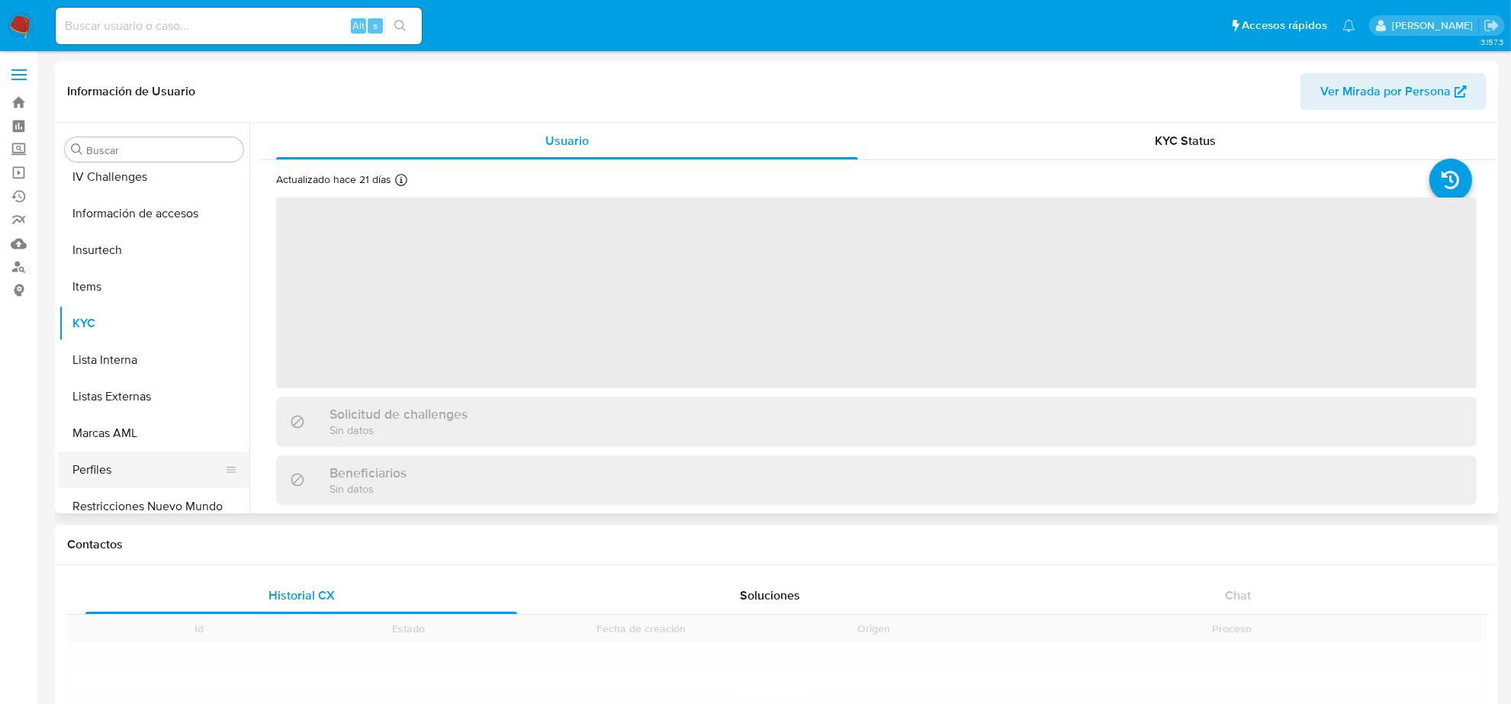
scroll to position [643, 0]
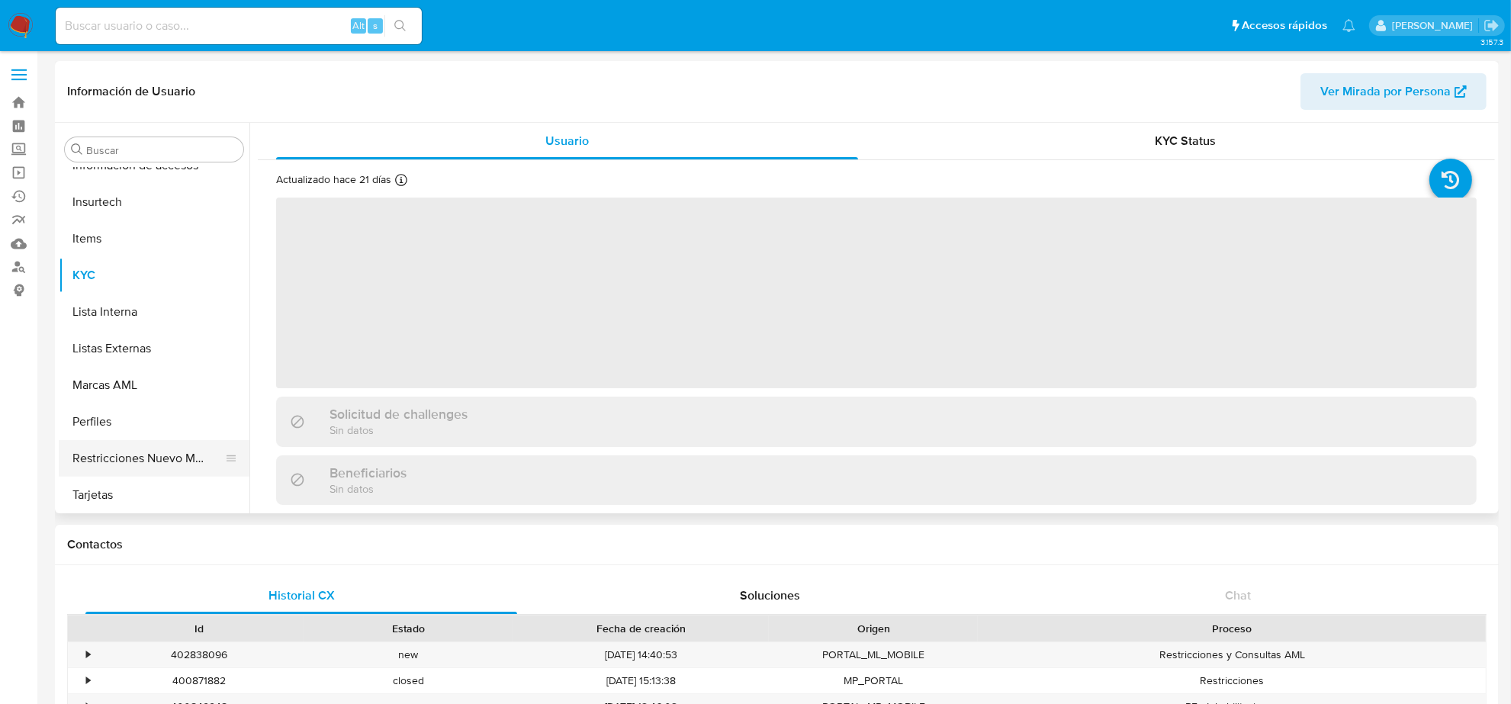
click at [160, 452] on button "Restricciones Nuevo Mundo" at bounding box center [148, 458] width 178 height 37
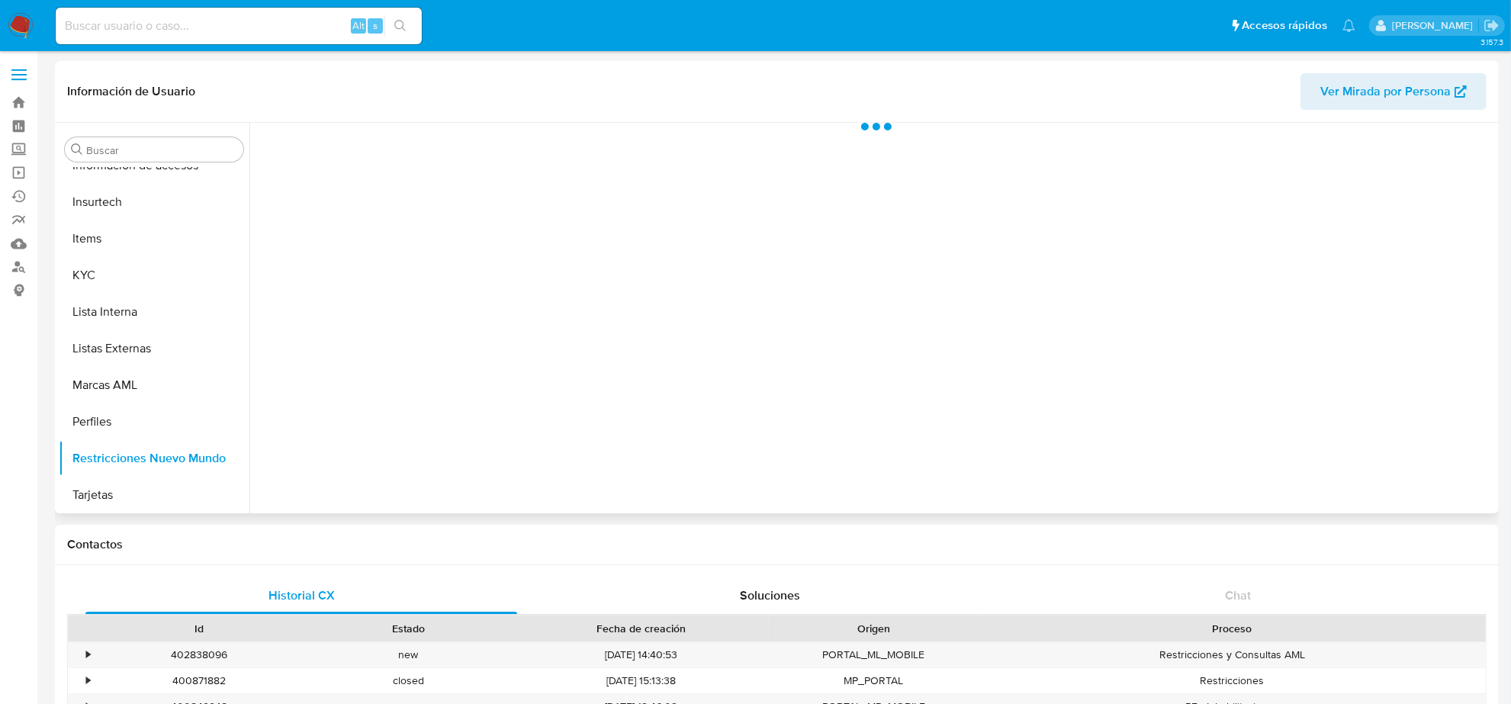
select select "10"
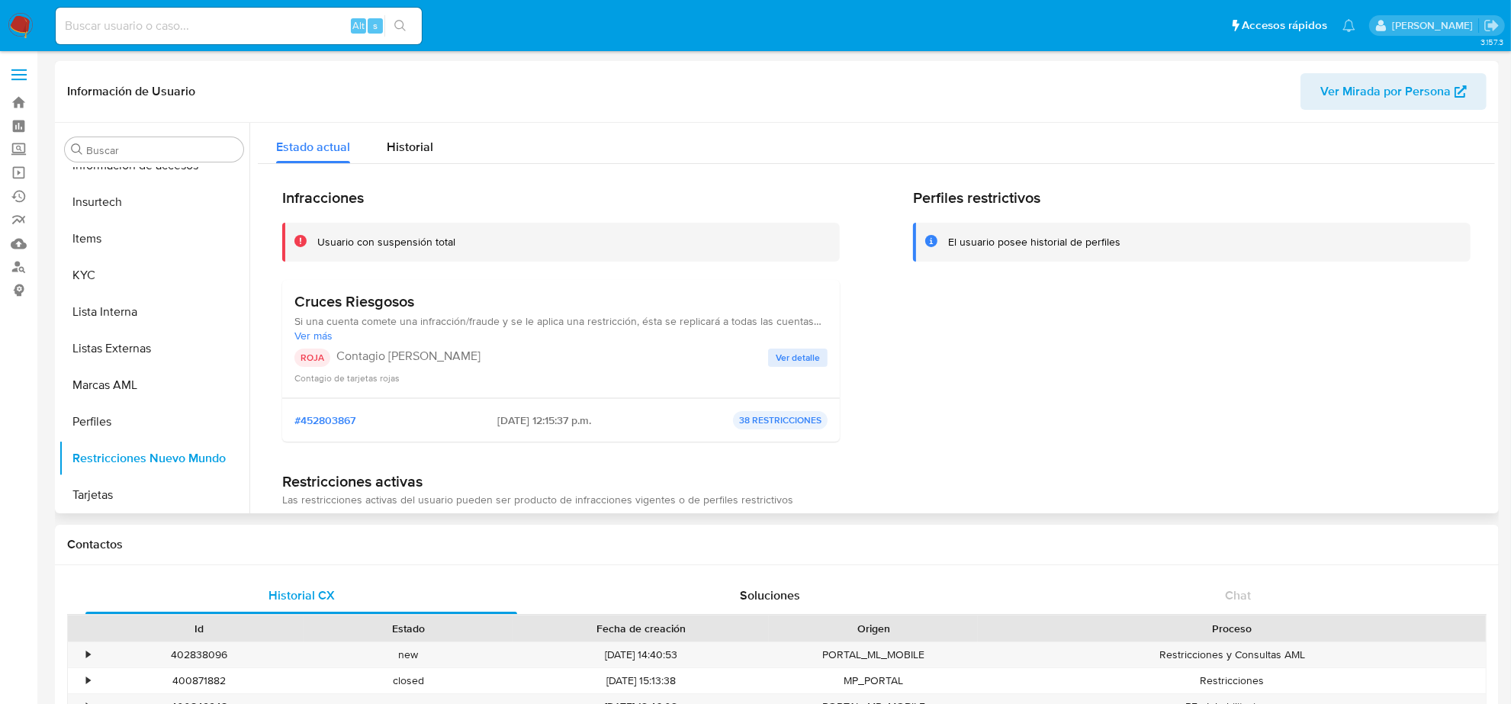
click at [793, 356] on span "Ver detalle" at bounding box center [798, 357] width 44 height 15
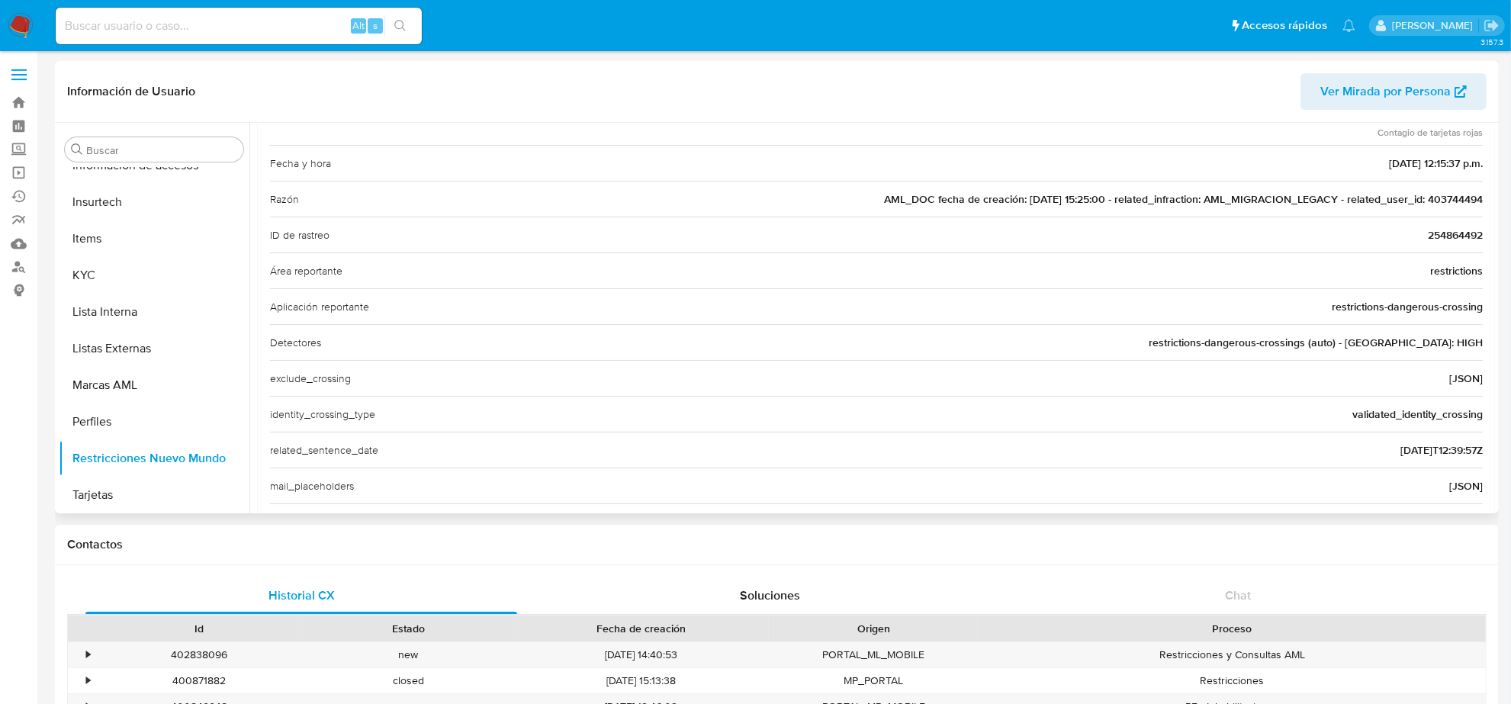
scroll to position [286, 0]
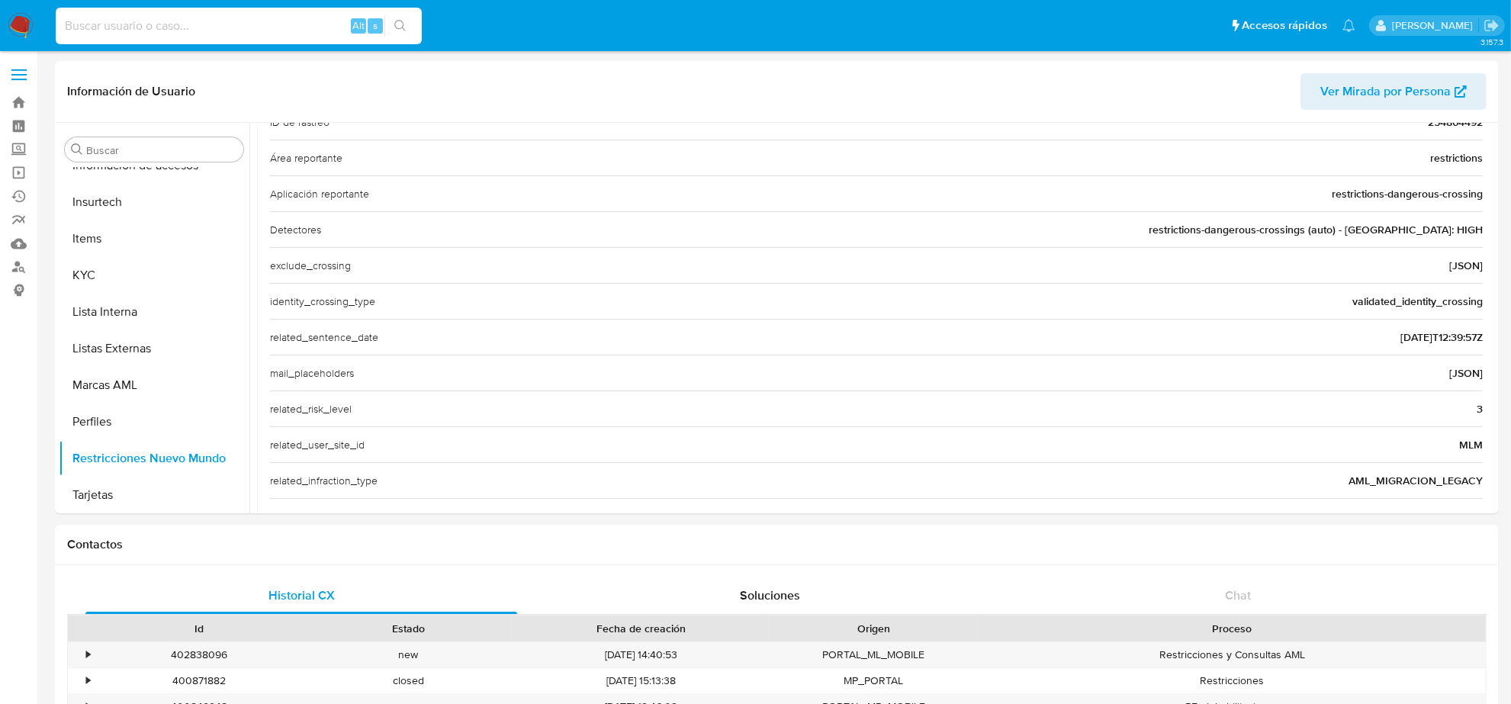
click at [214, 28] on input at bounding box center [239, 26] width 366 height 20
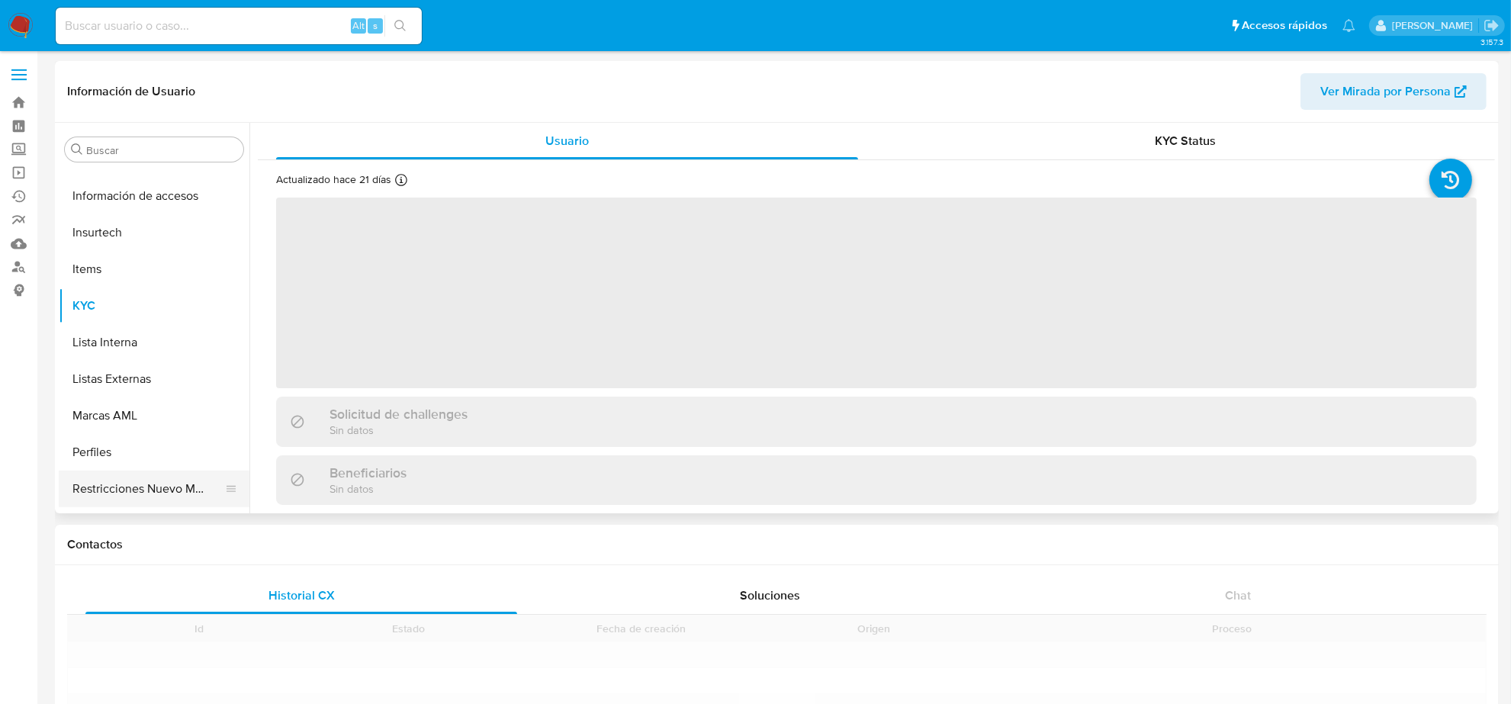
scroll to position [643, 0]
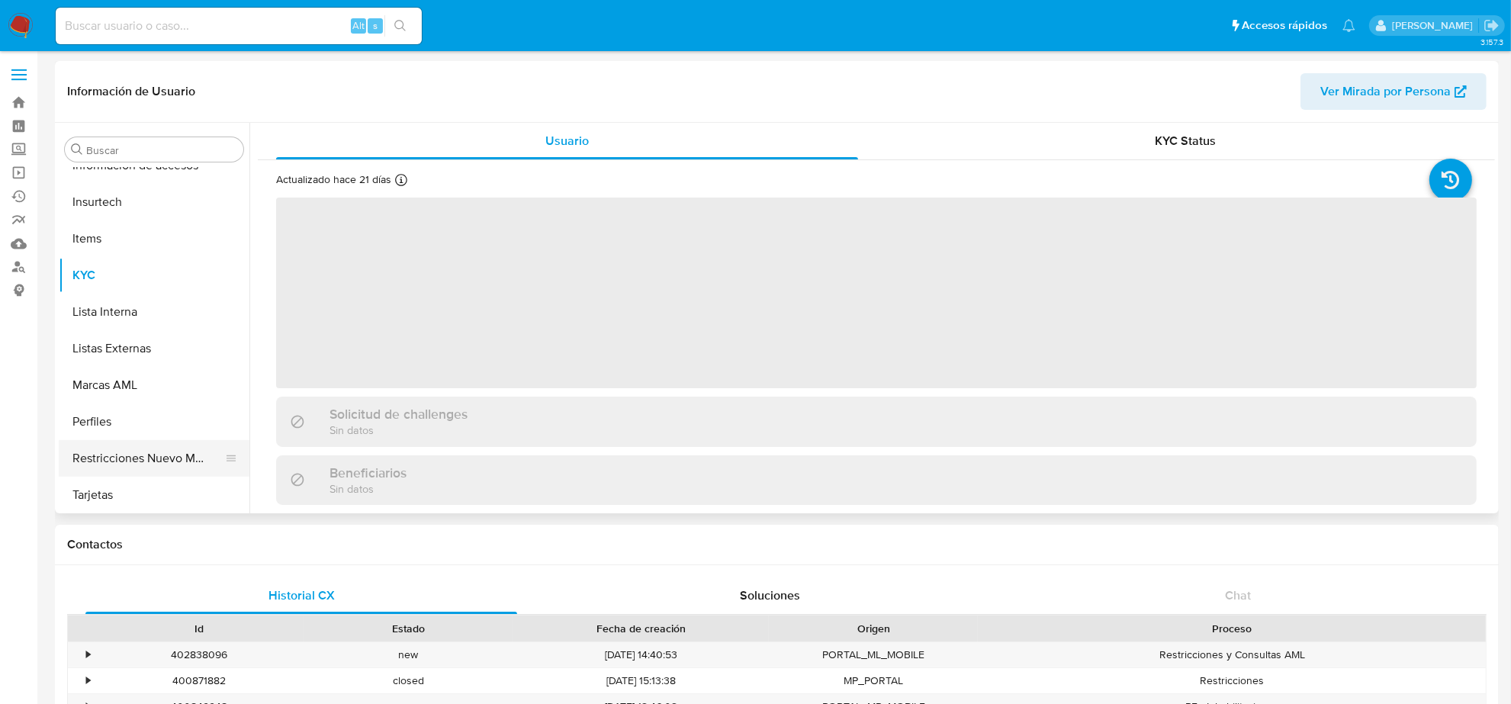
click at [156, 455] on button "Restricciones Nuevo Mundo" at bounding box center [148, 458] width 178 height 37
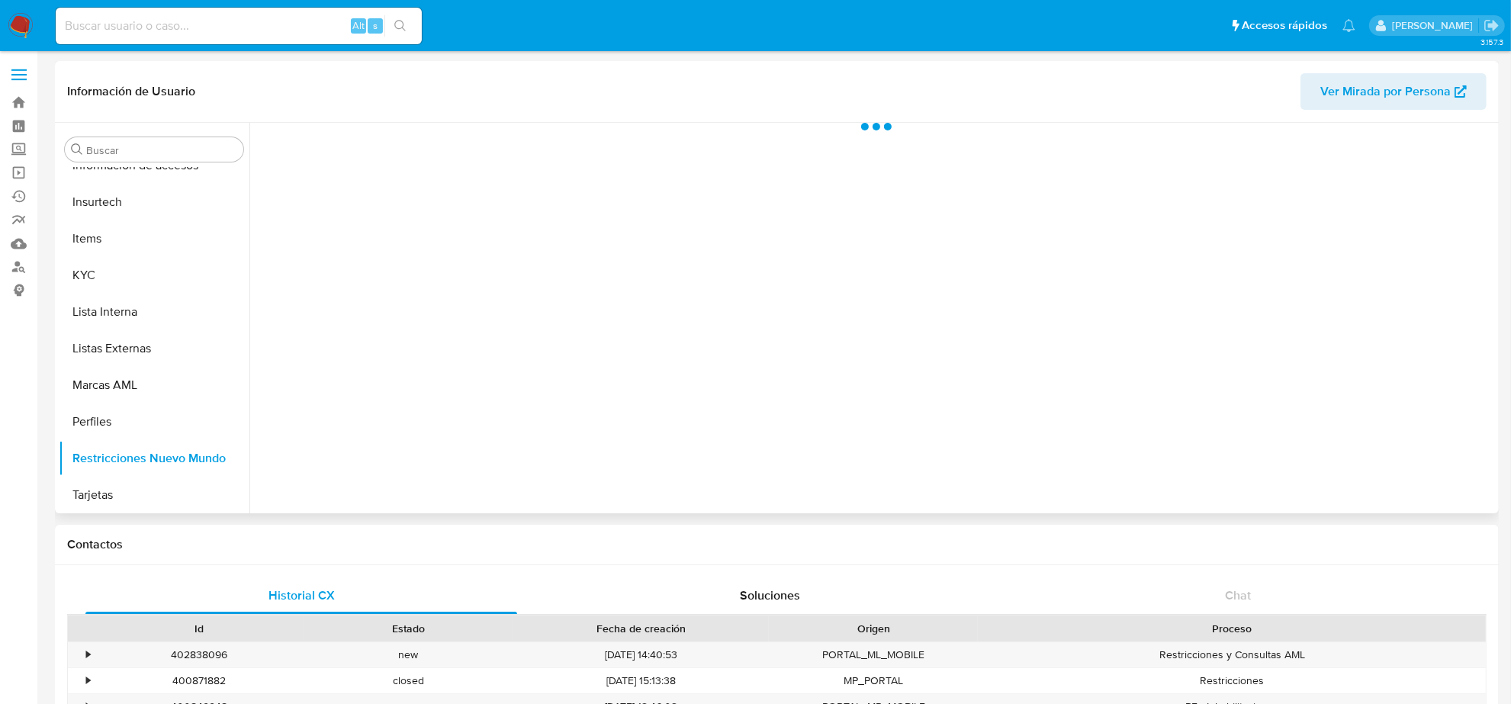
select select "10"
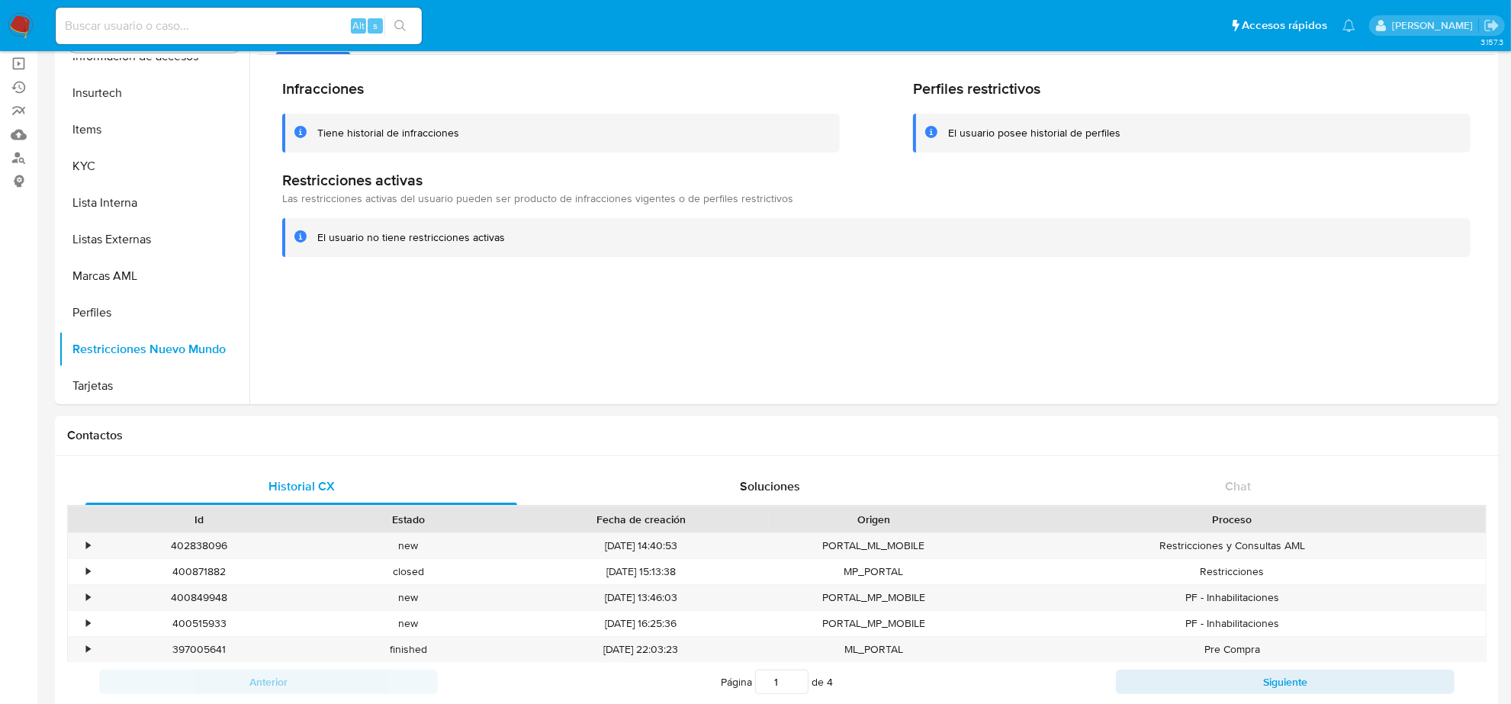
scroll to position [0, 0]
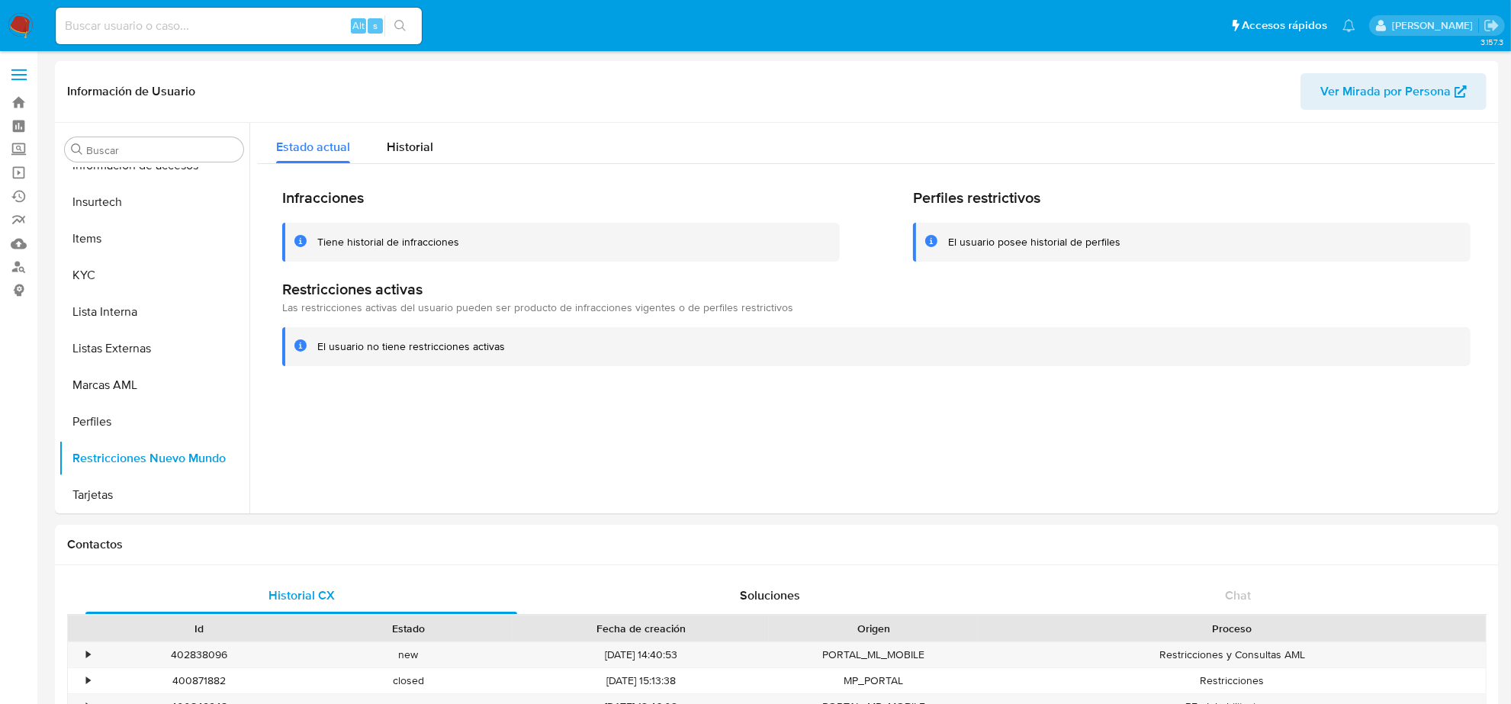
click at [238, 27] on input at bounding box center [239, 26] width 366 height 20
paste input "ftPzvlPrRsQjxQy9JDnLkSux"
type input "ftPzvlPrRsQjxQy9JDnLkSux"
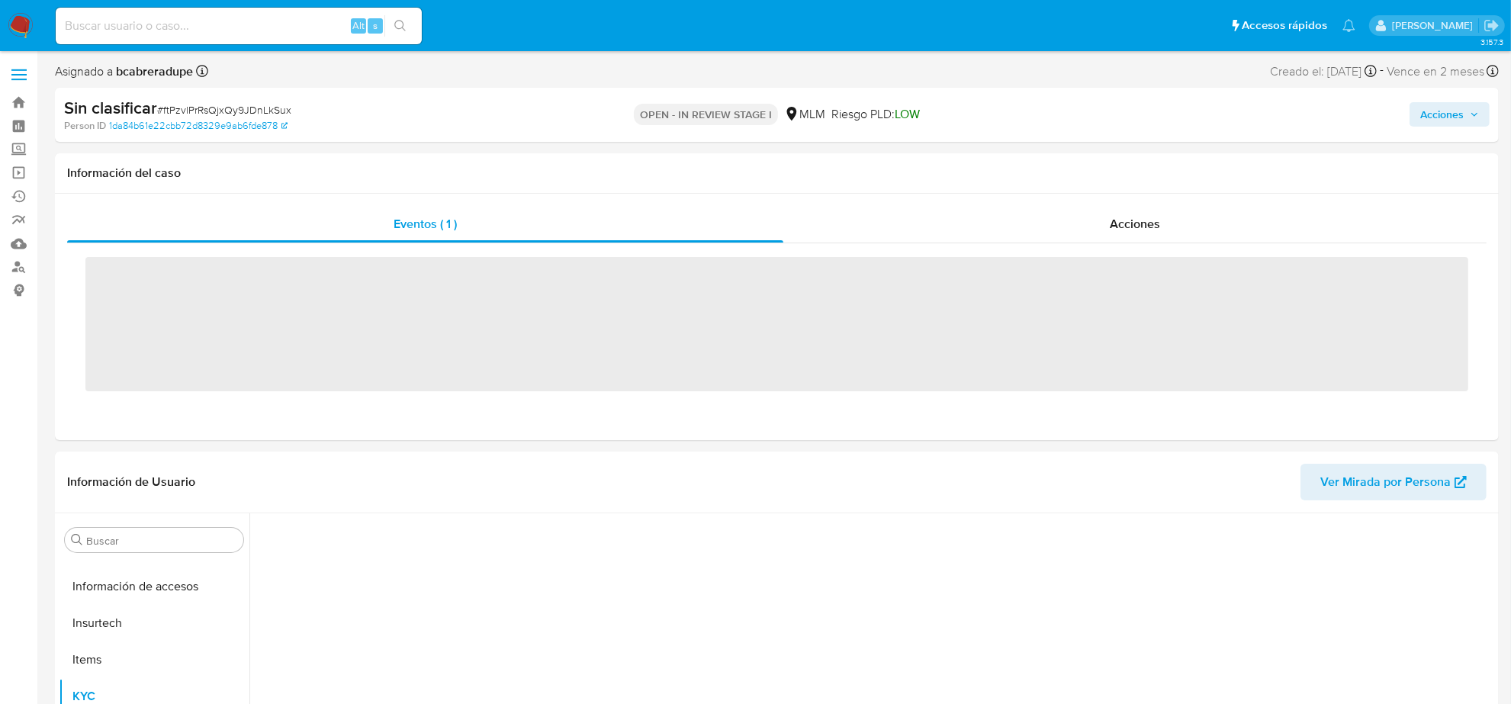
scroll to position [643, 0]
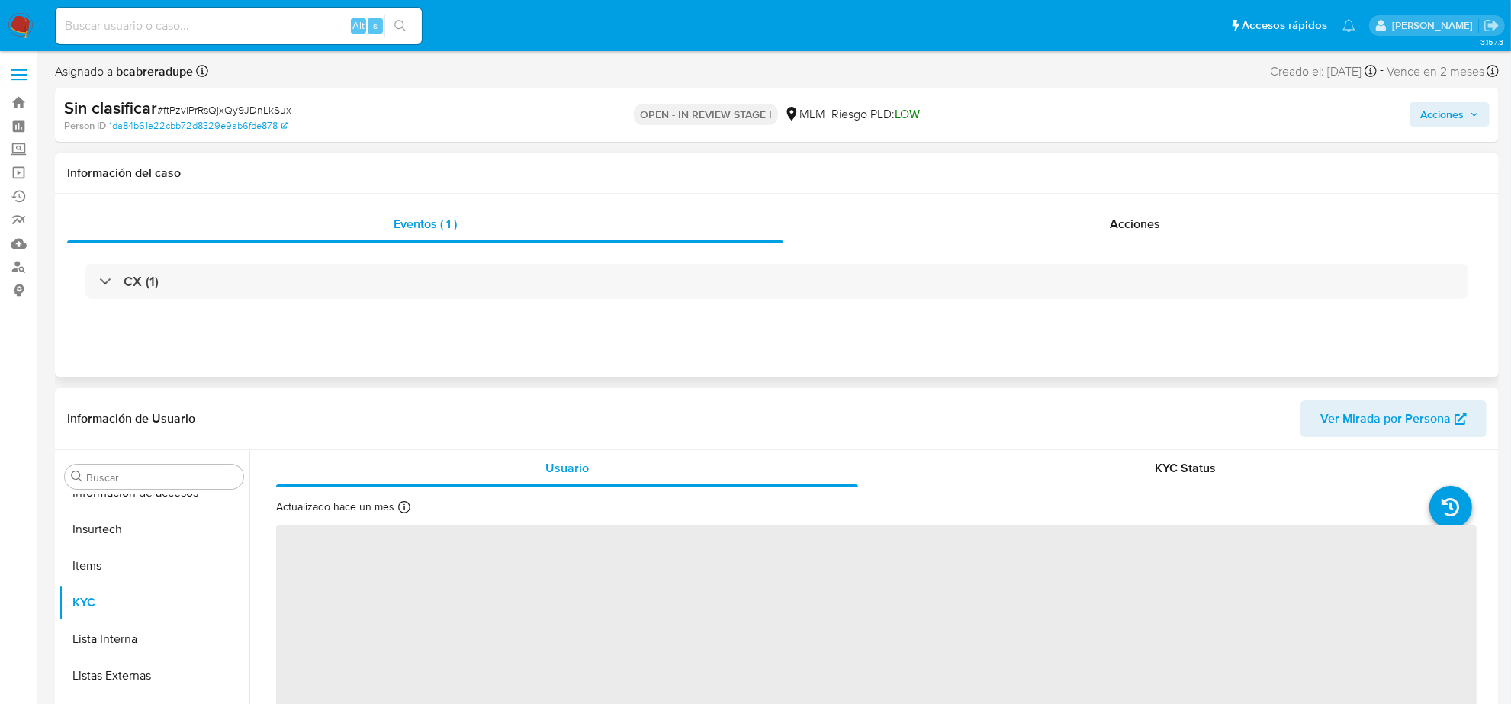
select select "10"
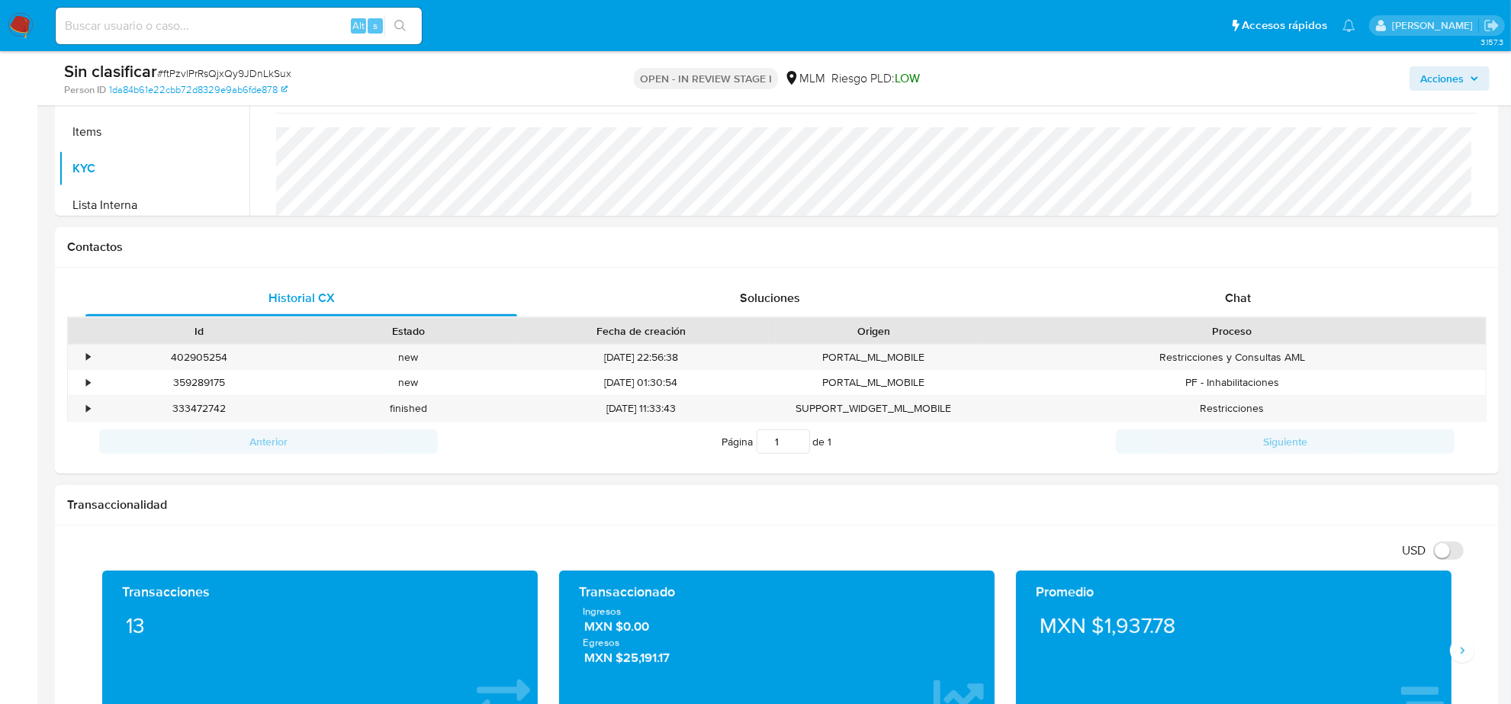
scroll to position [572, 0]
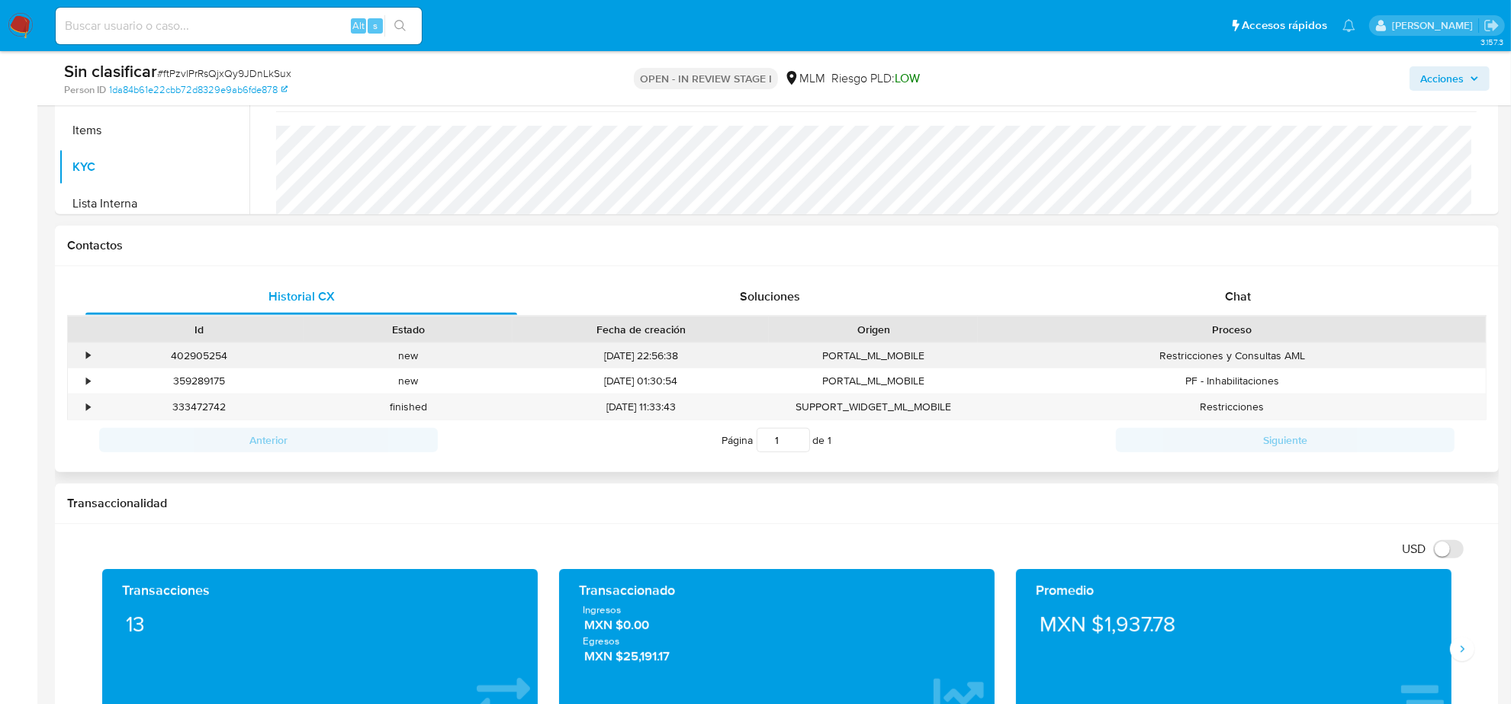
click at [92, 355] on div "•" at bounding box center [81, 355] width 27 height 25
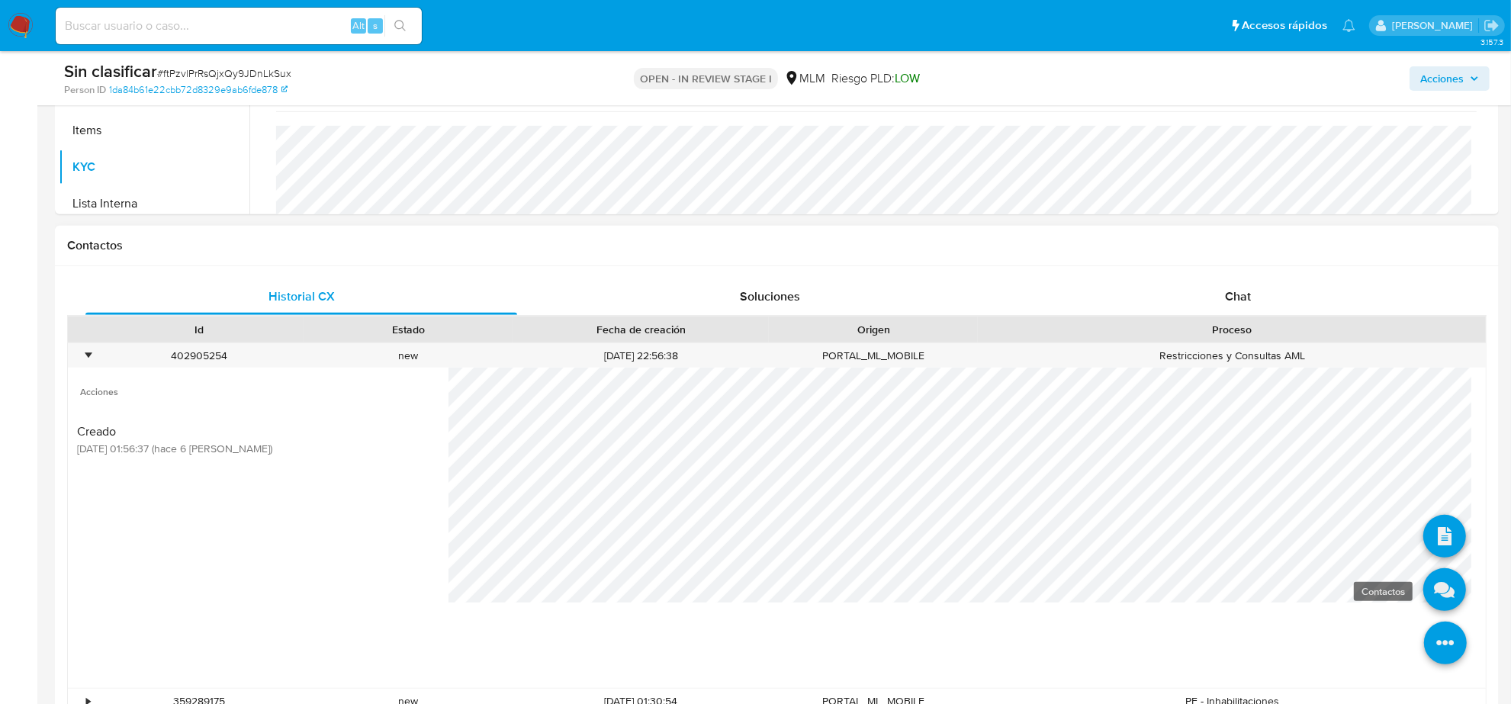
click at [1434, 593] on icon at bounding box center [1444, 589] width 43 height 43
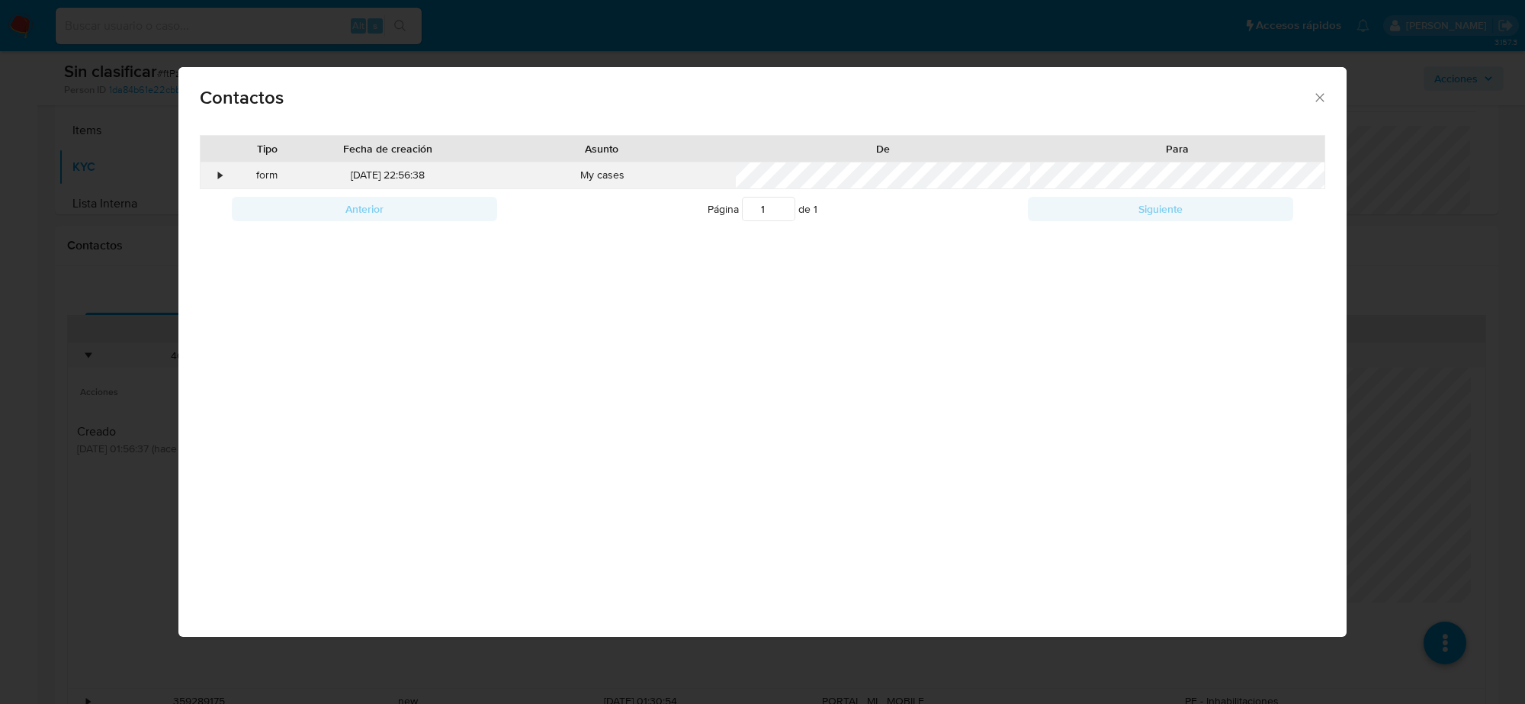
click at [219, 173] on div "•" at bounding box center [221, 175] width 4 height 15
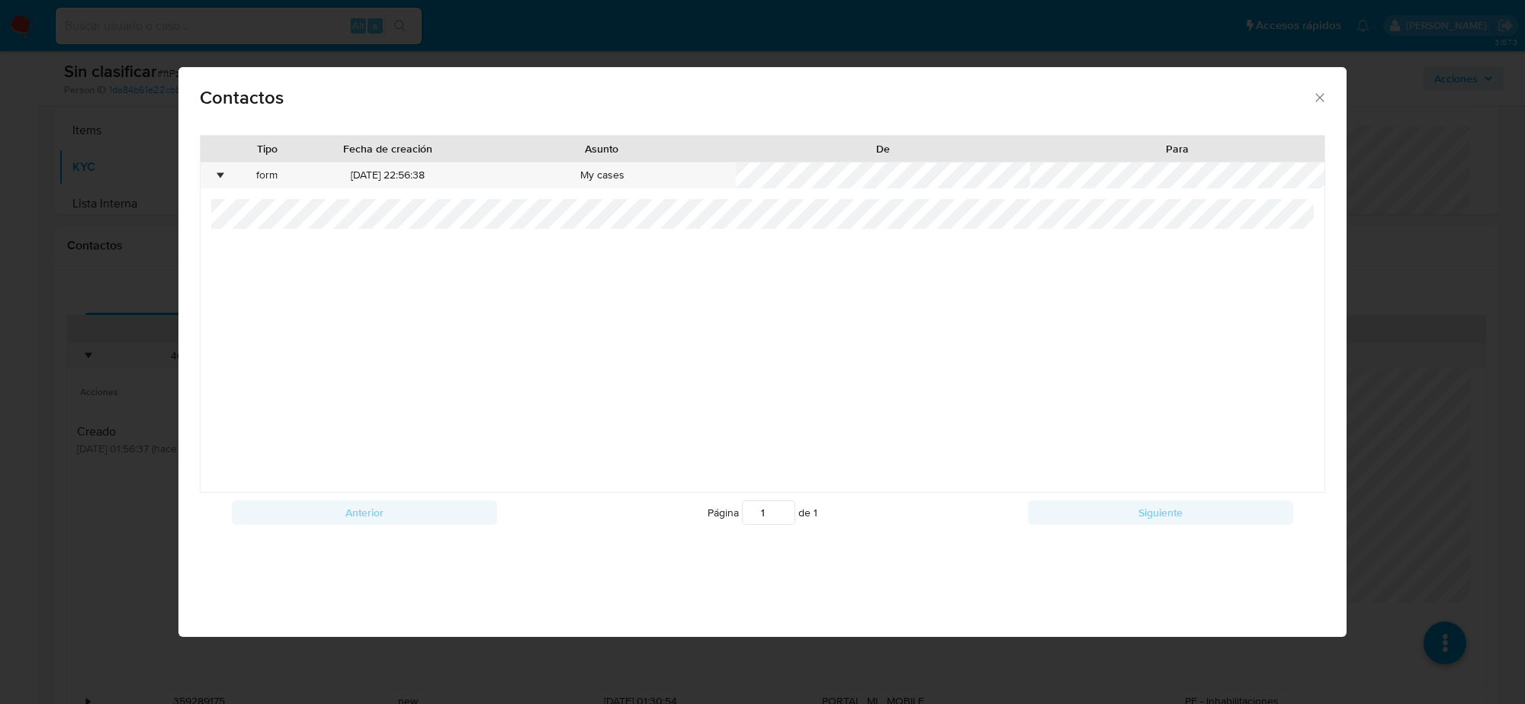
click at [1316, 108] on div "Contactos" at bounding box center [762, 95] width 1169 height 56
click at [1318, 99] on icon "close" at bounding box center [1320, 97] width 8 height 8
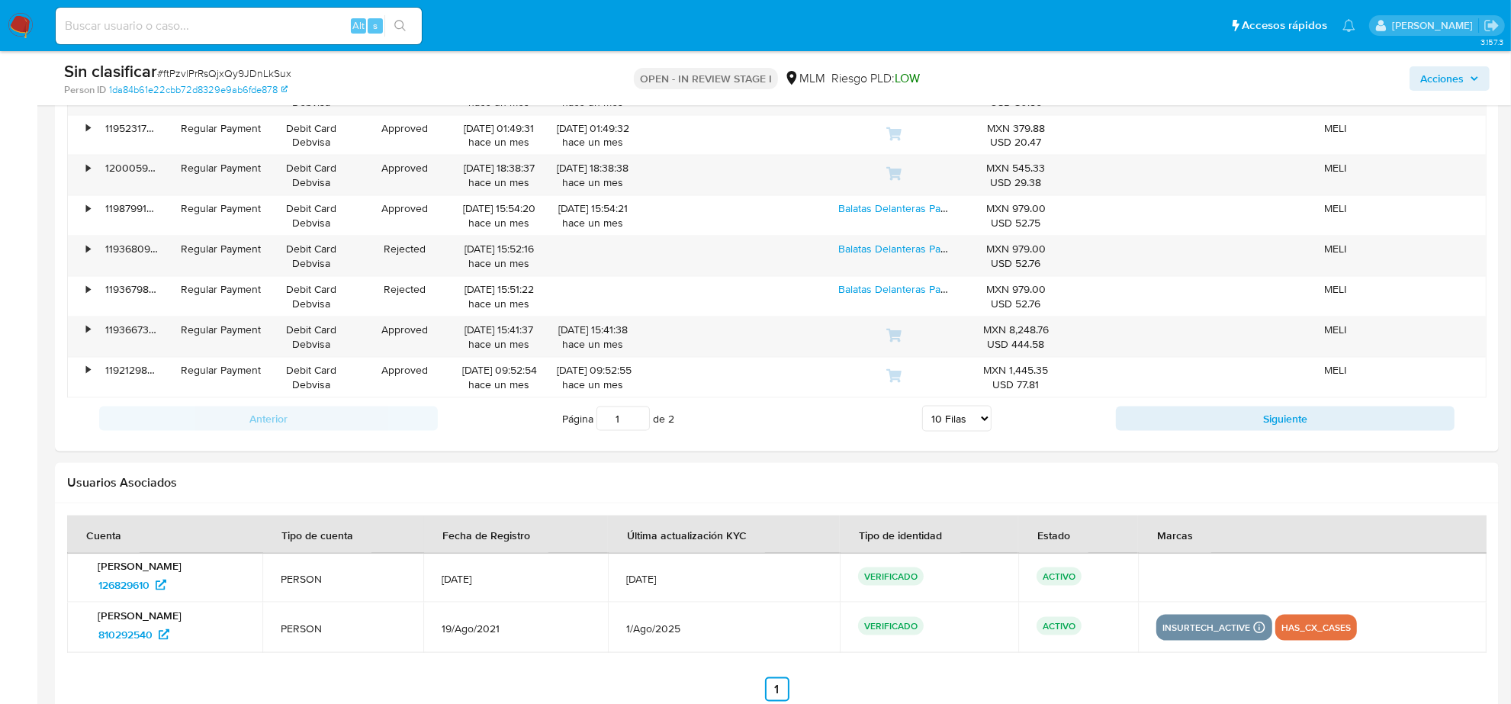
scroll to position [2224, 0]
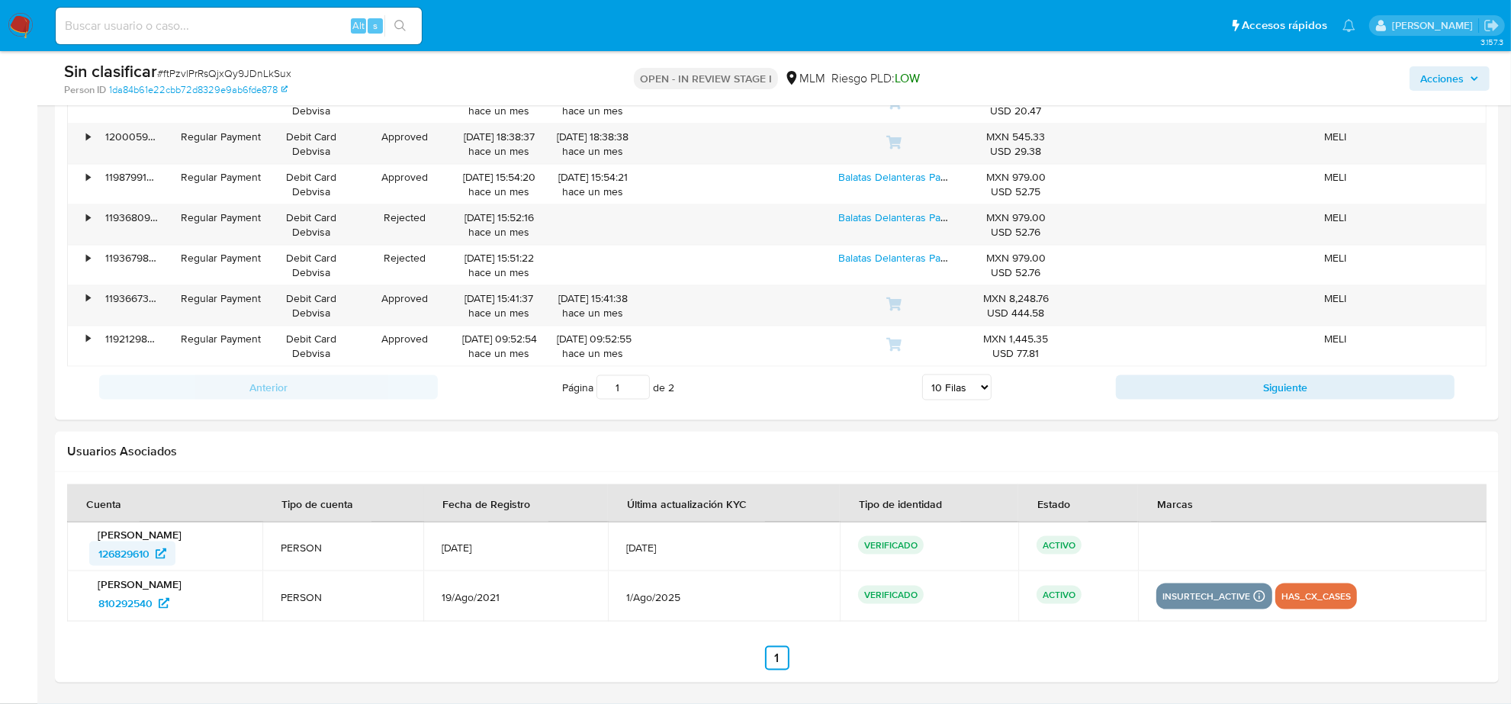
click at [112, 551] on span "126829610" at bounding box center [123, 553] width 51 height 24
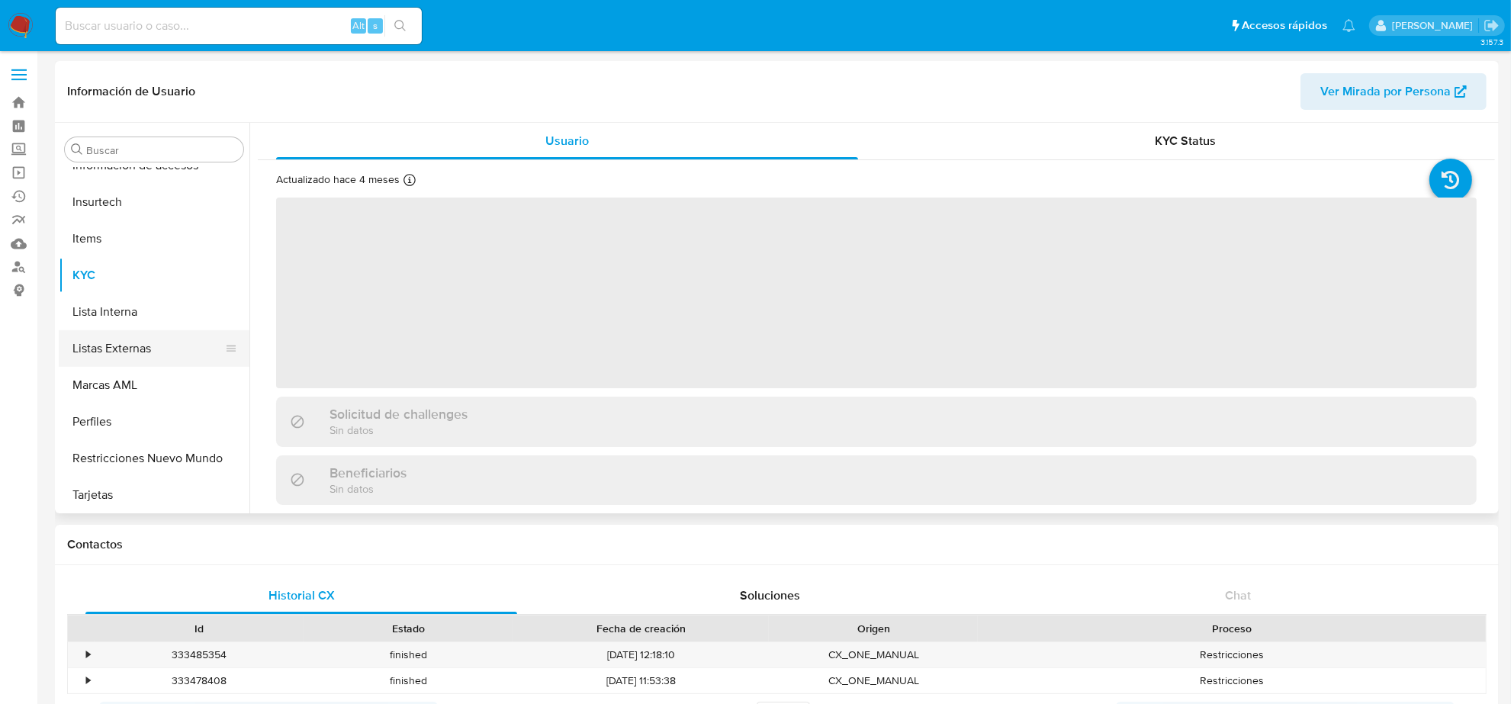
scroll to position [452, 0]
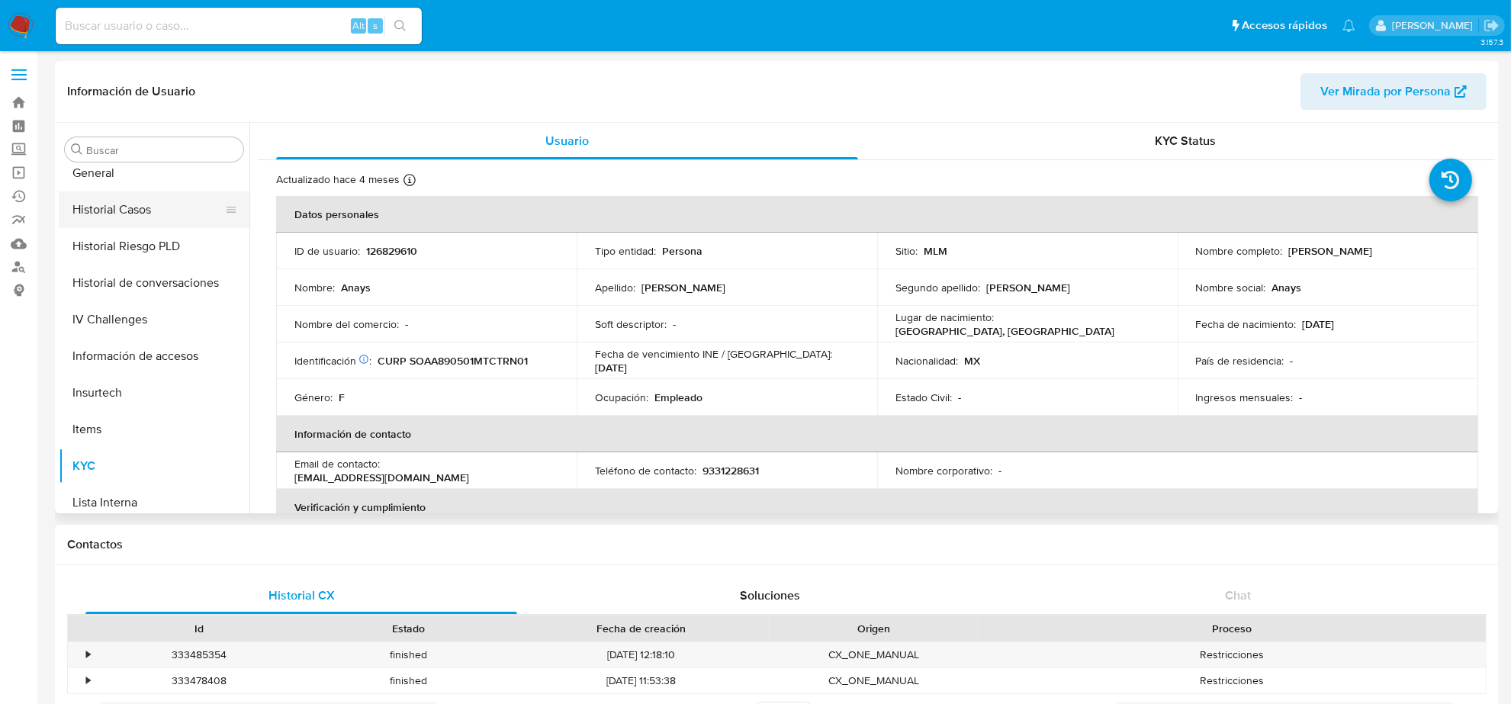
click at [133, 203] on button "Historial Casos" at bounding box center [148, 209] width 178 height 37
select select "10"
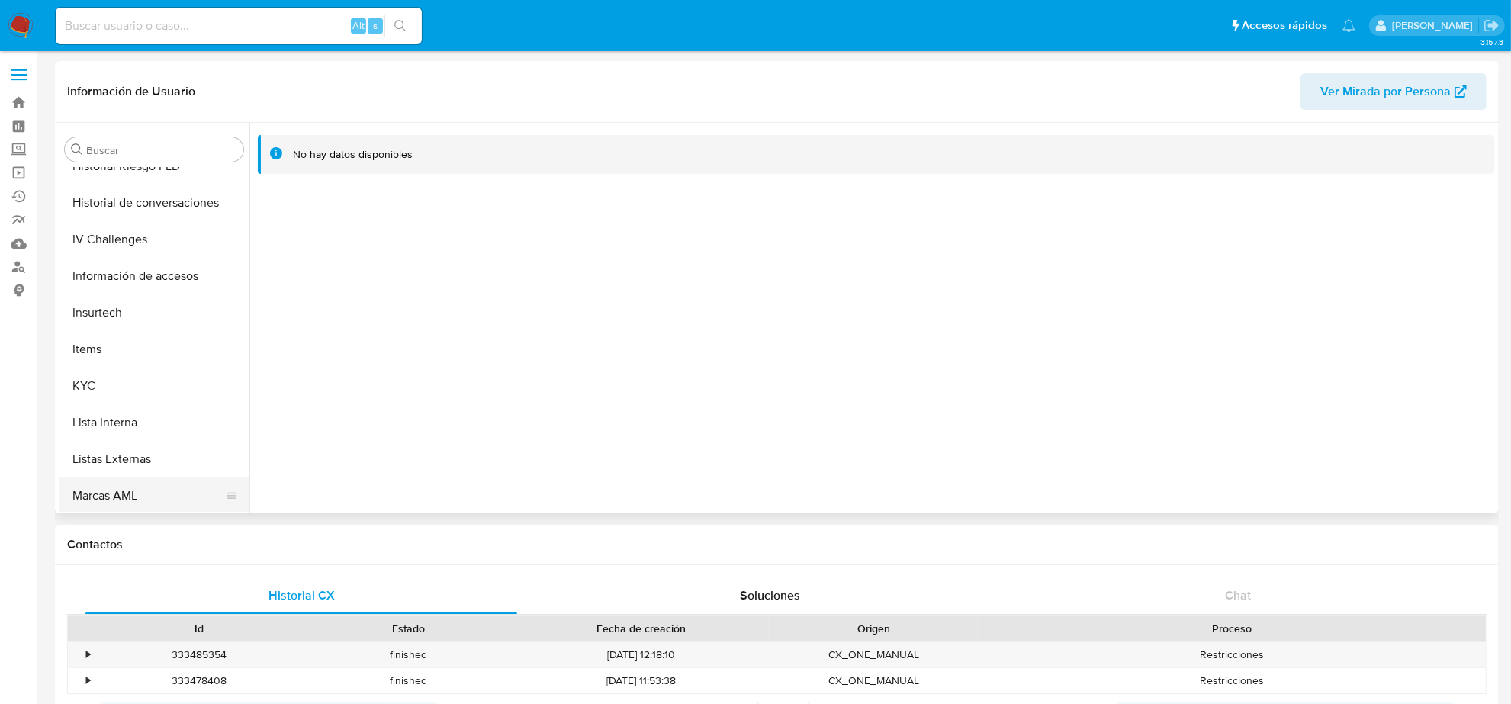
scroll to position [643, 0]
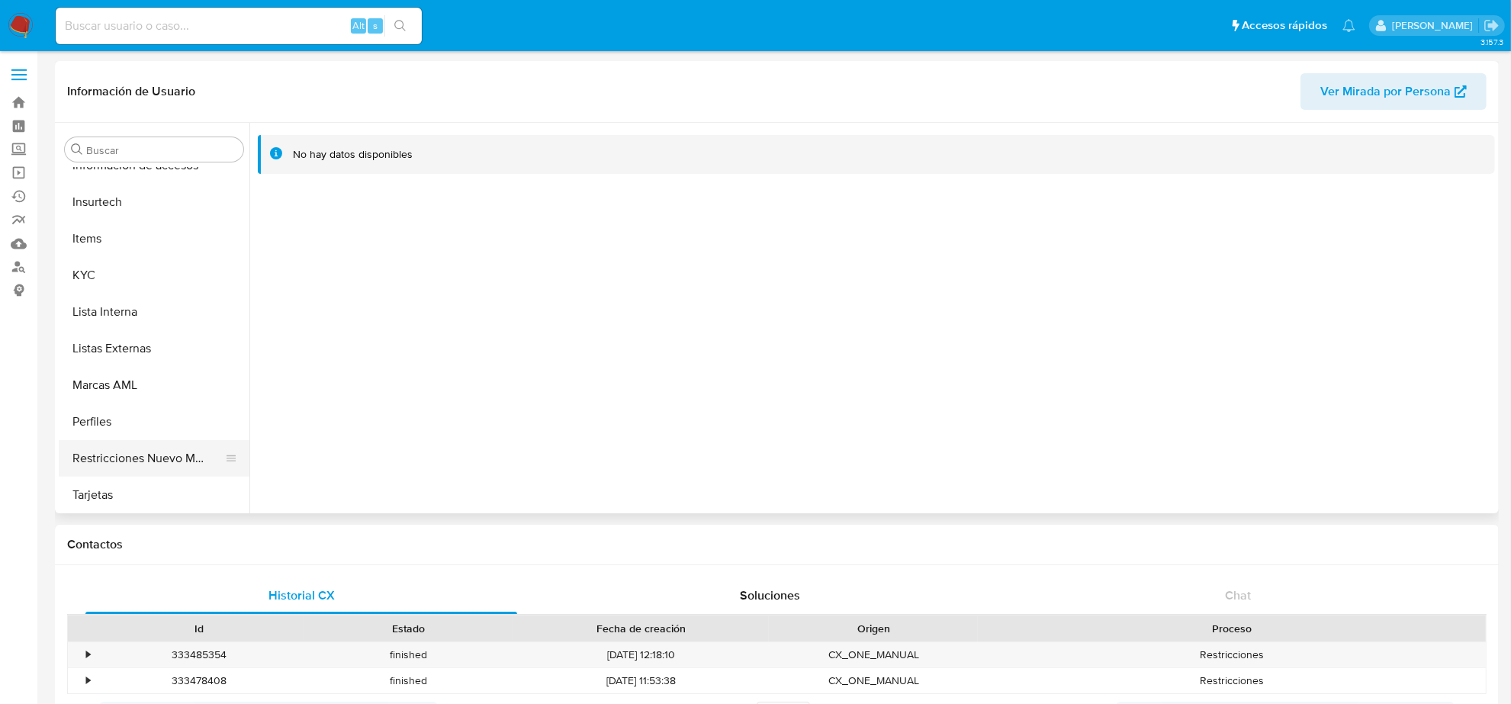
click at [170, 450] on button "Restricciones Nuevo Mundo" at bounding box center [148, 458] width 178 height 37
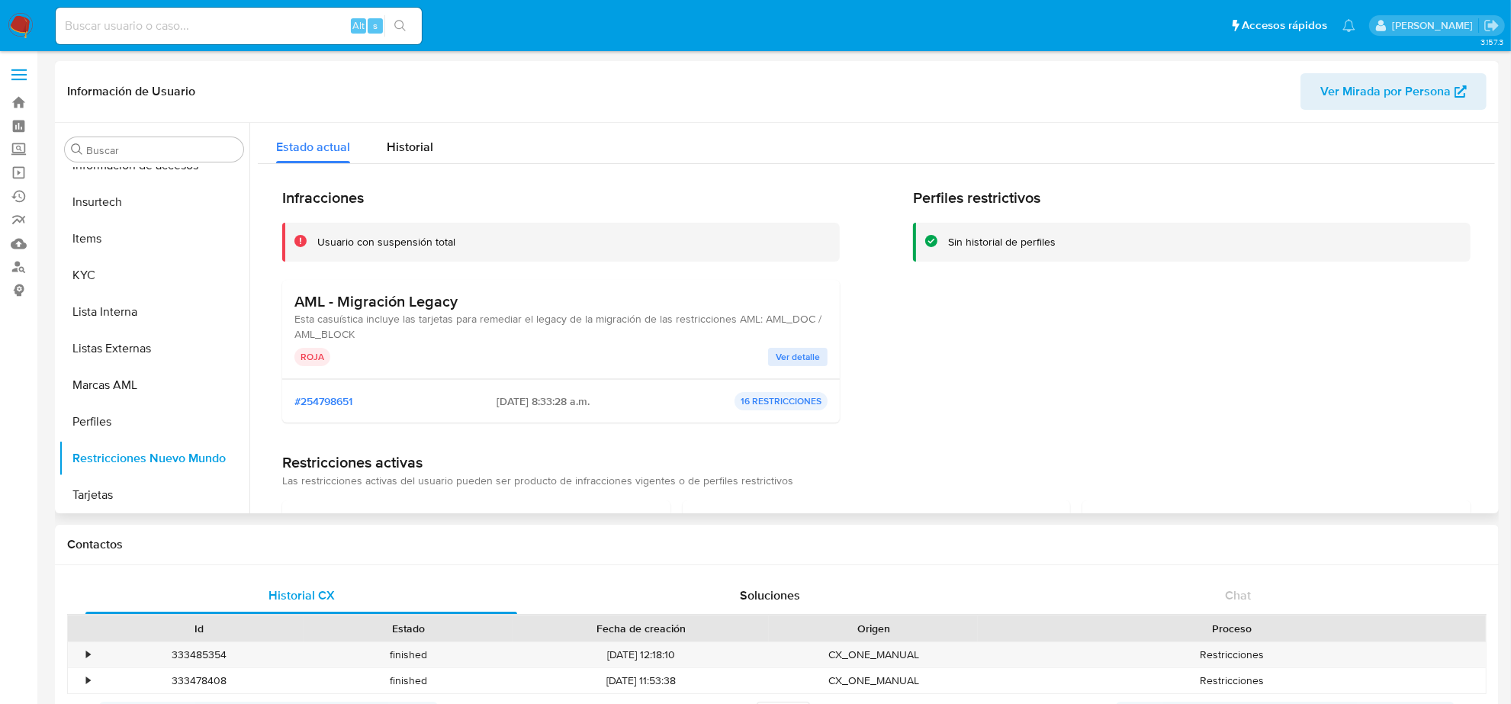
click at [797, 356] on span "Ver detalle" at bounding box center [798, 356] width 44 height 15
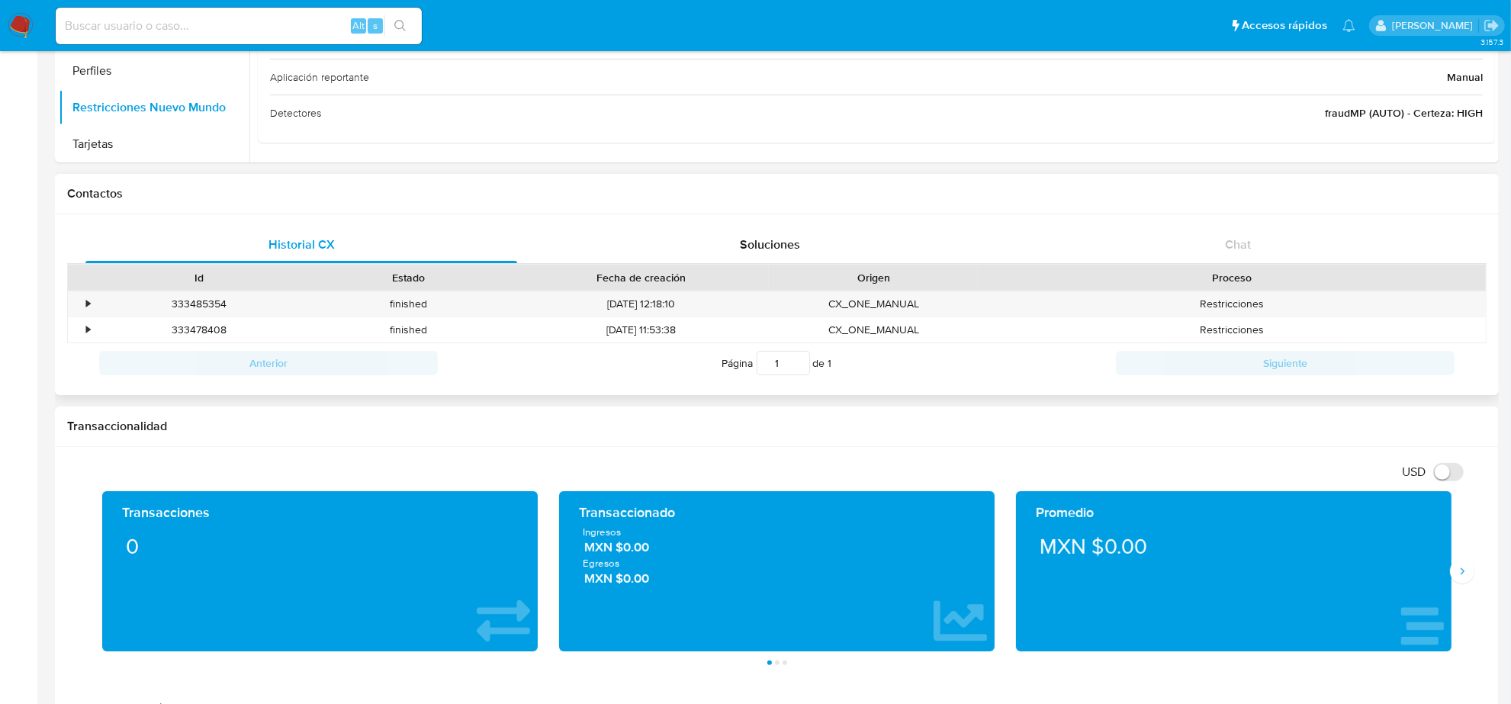
scroll to position [381, 0]
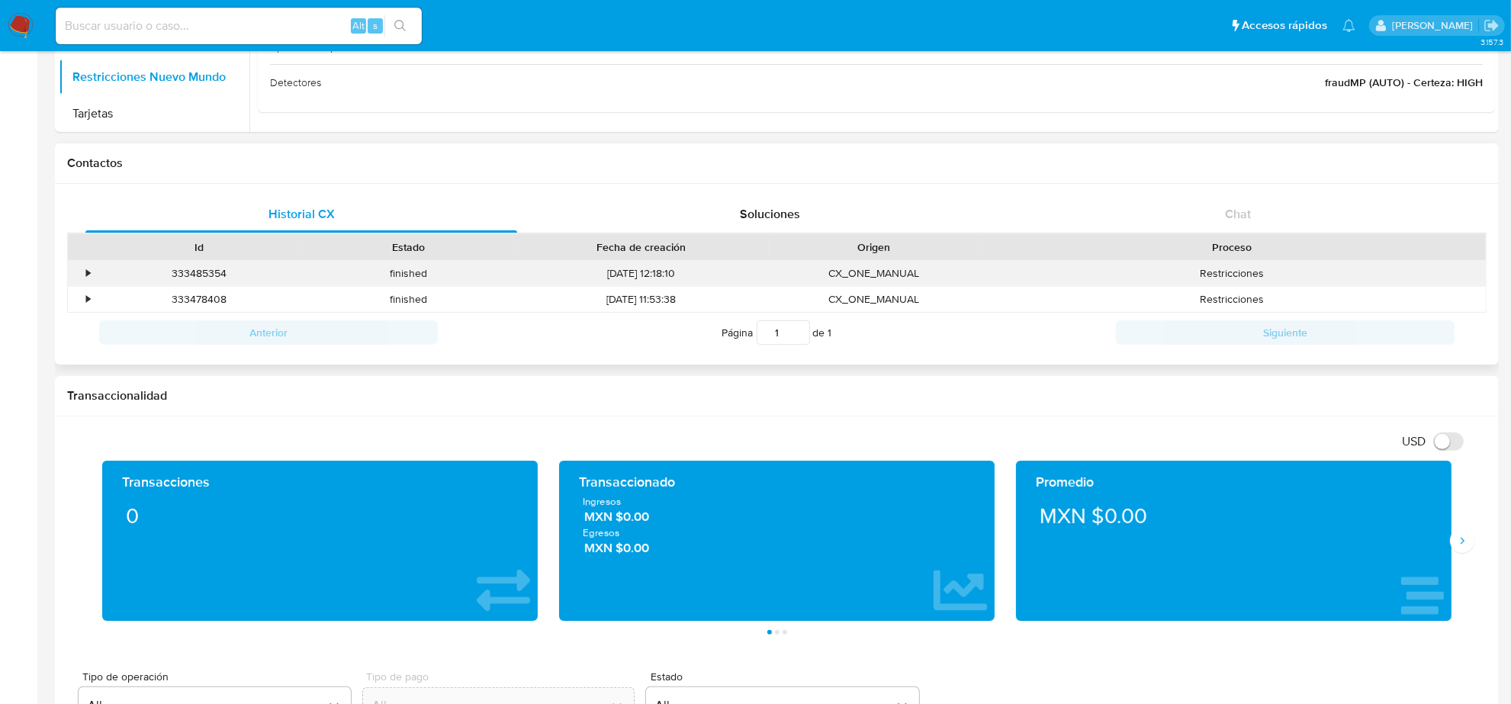
click at [88, 275] on div "•" at bounding box center [88, 273] width 4 height 14
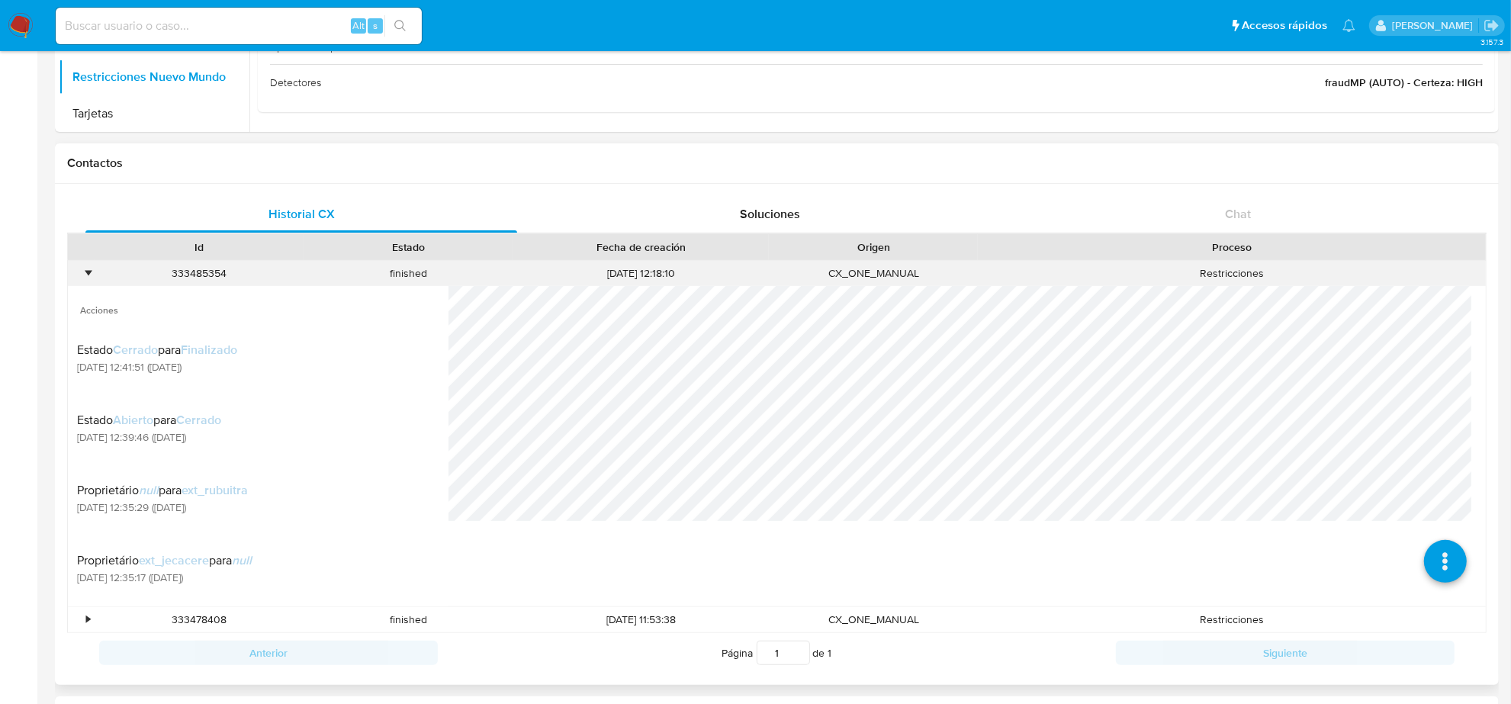
click at [88, 275] on div "•" at bounding box center [88, 273] width 4 height 14
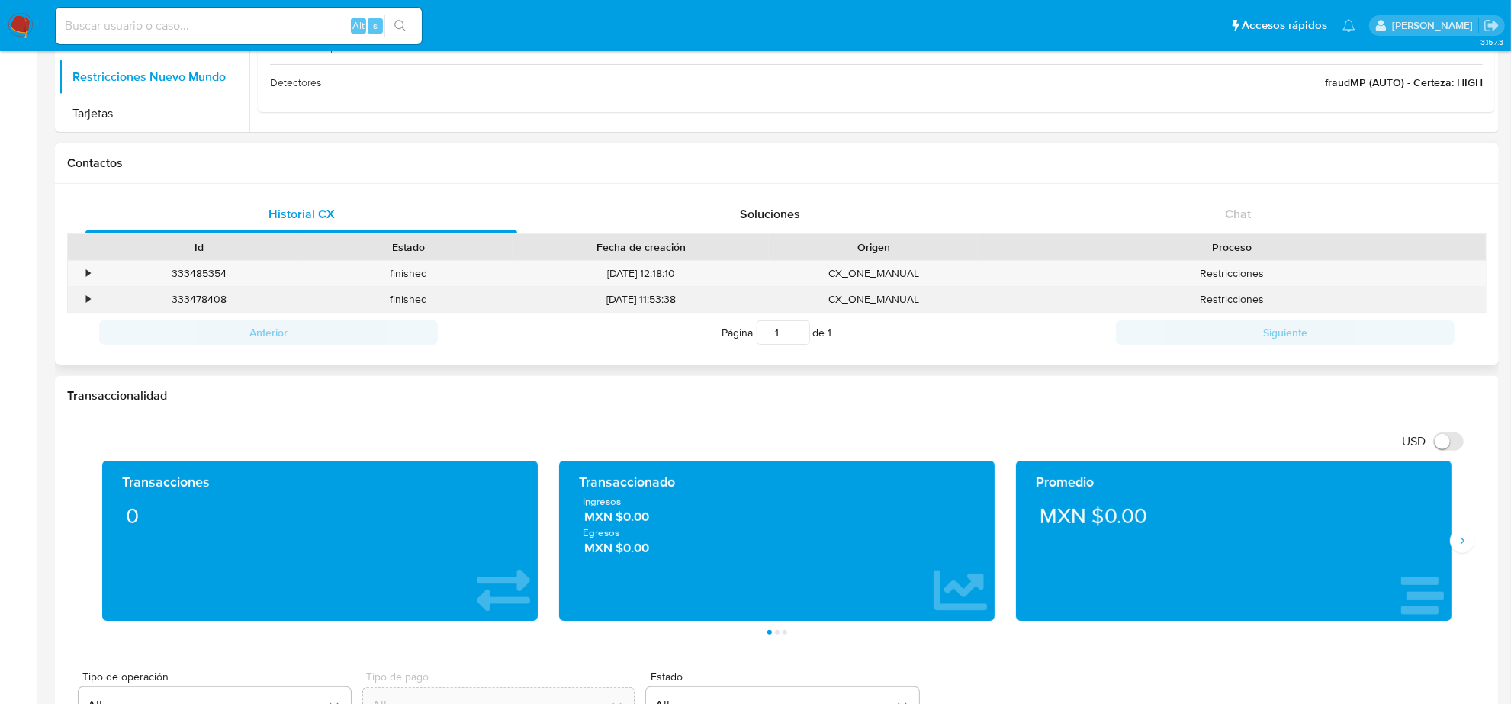
click at [78, 300] on div "•" at bounding box center [81, 299] width 27 height 25
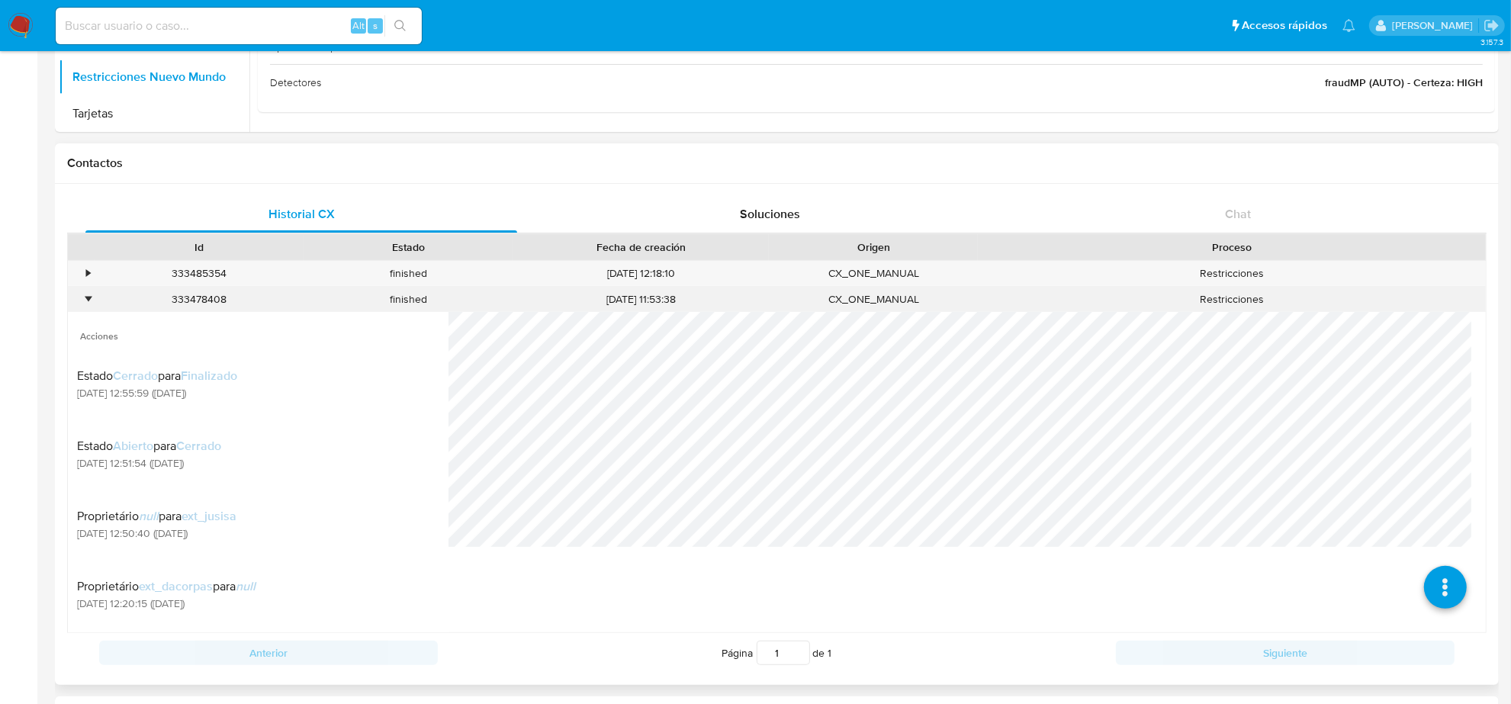
click at [78, 300] on div "•" at bounding box center [81, 299] width 27 height 25
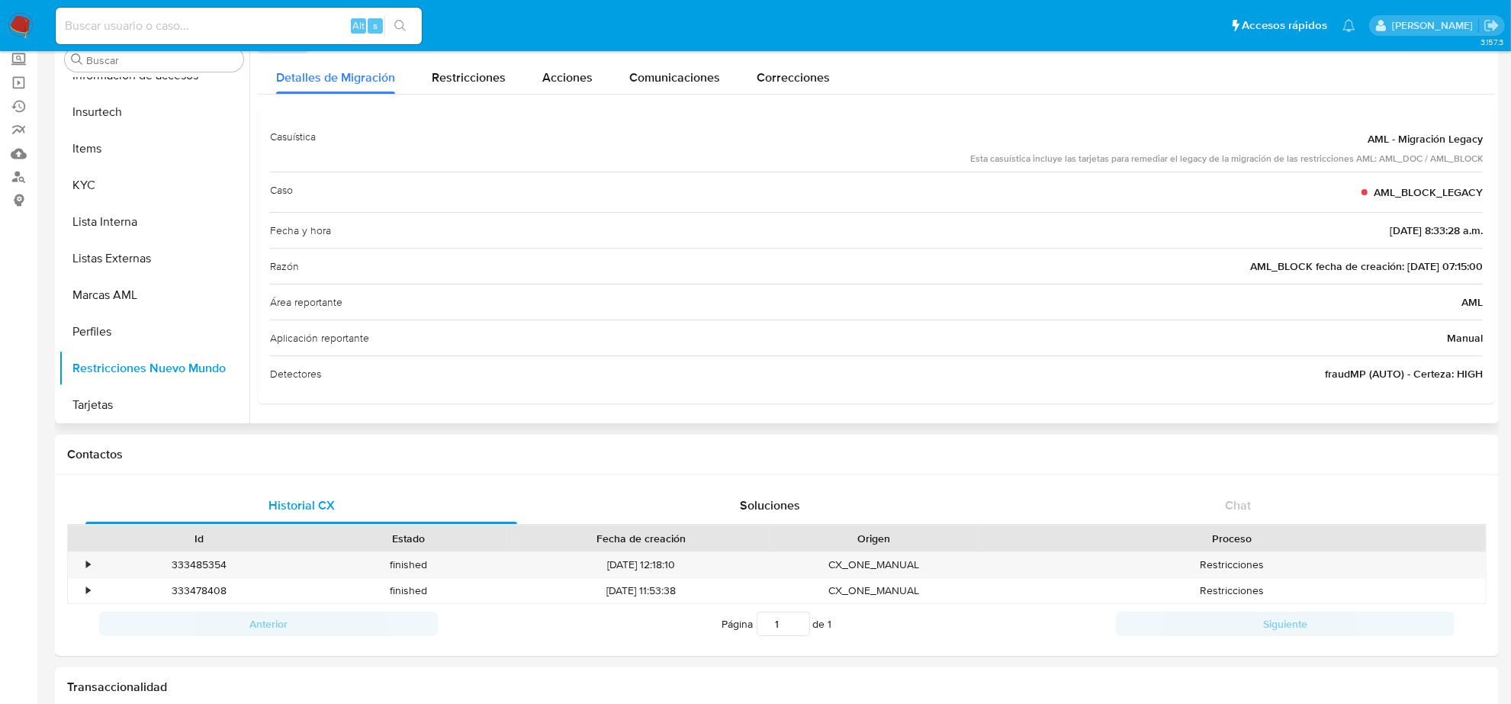
scroll to position [0, 0]
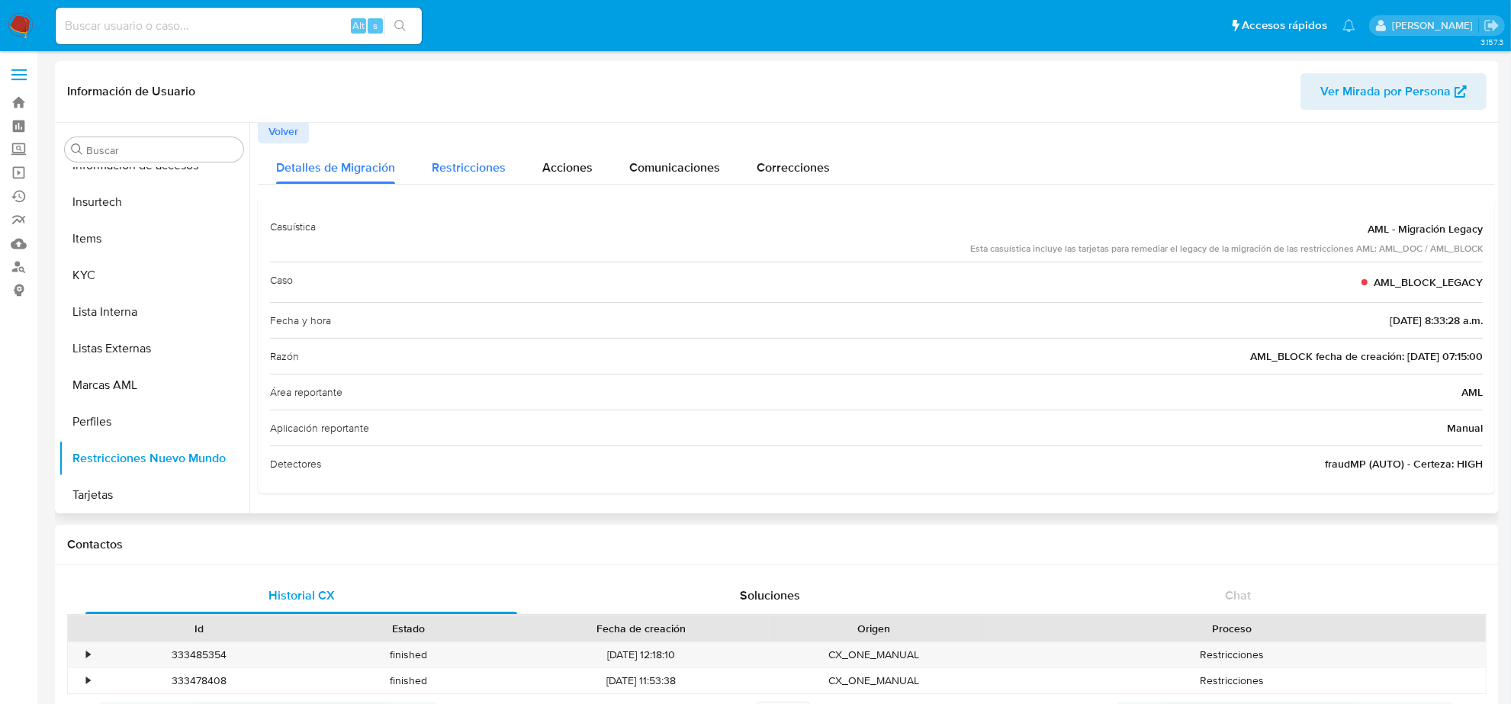
click at [450, 170] on span "Restricciones" at bounding box center [469, 168] width 74 height 18
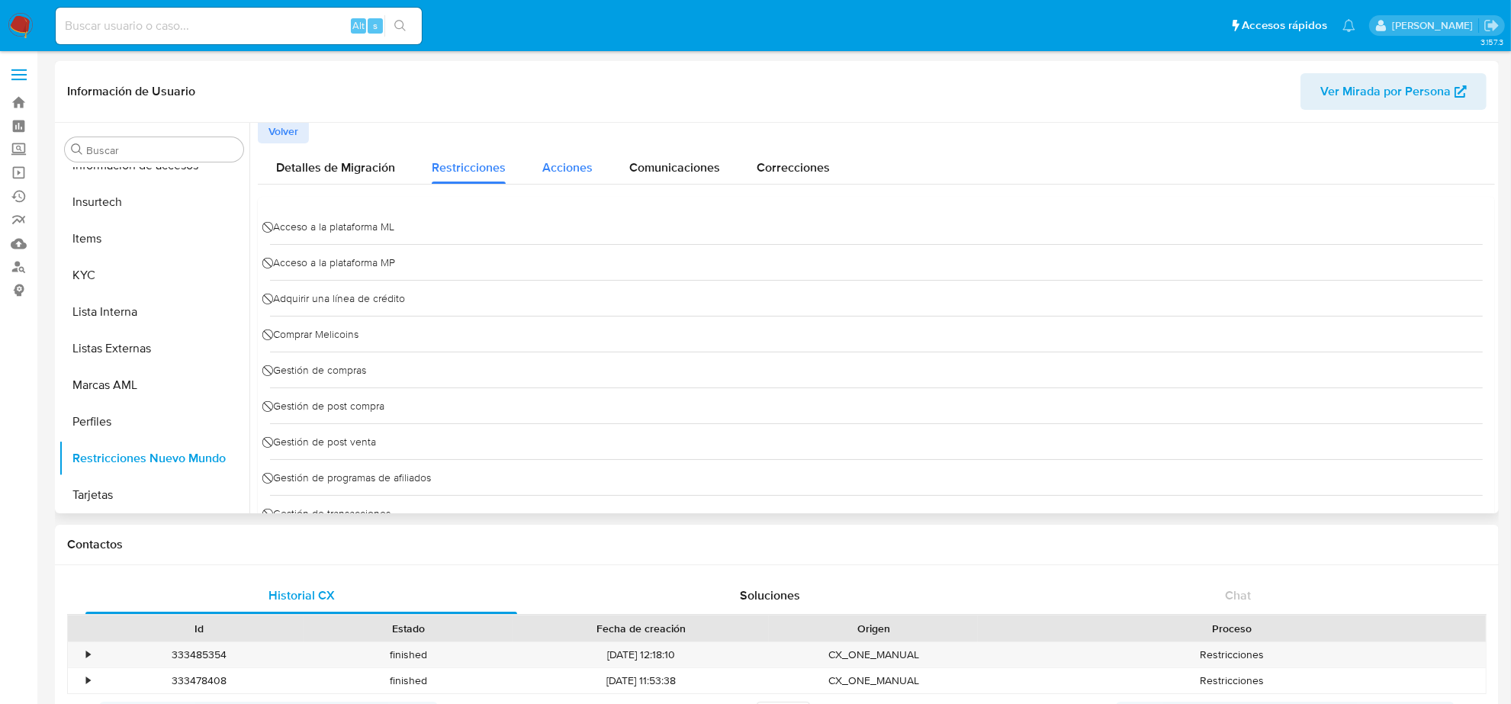
click at [543, 170] on span "Acciones" at bounding box center [567, 168] width 50 height 18
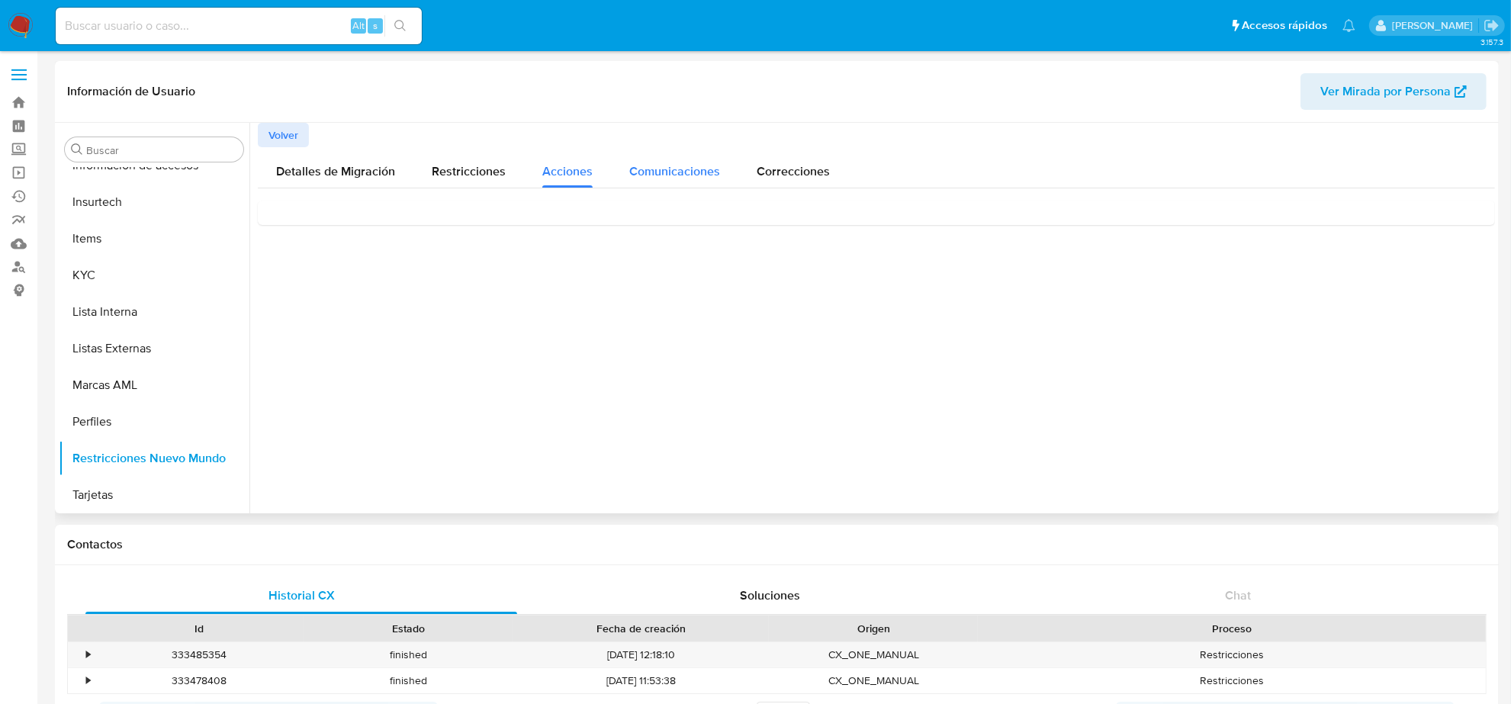
click at [657, 172] on span "Comunicaciones" at bounding box center [674, 171] width 91 height 18
click at [815, 172] on span "Correcciones" at bounding box center [793, 171] width 73 height 18
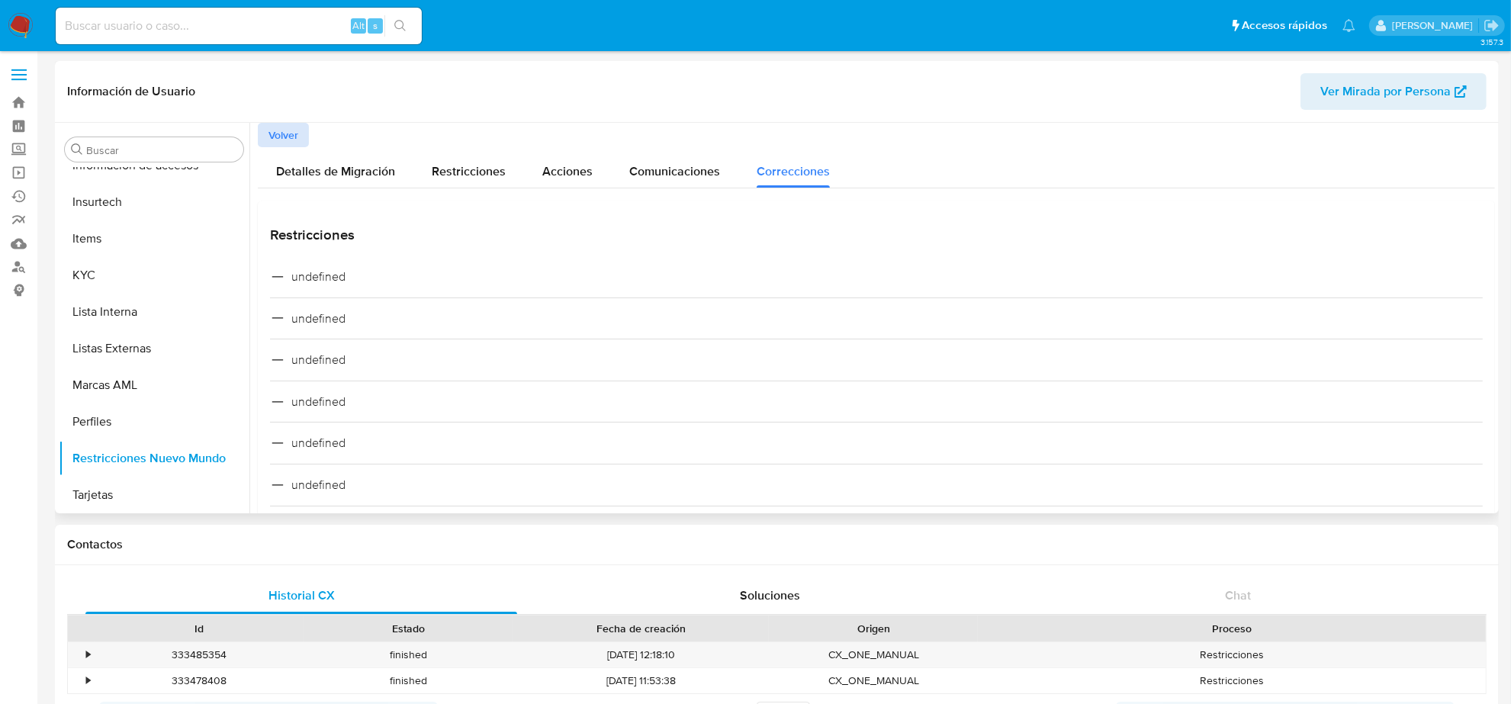
click at [288, 137] on span "Volver" at bounding box center [283, 134] width 30 height 21
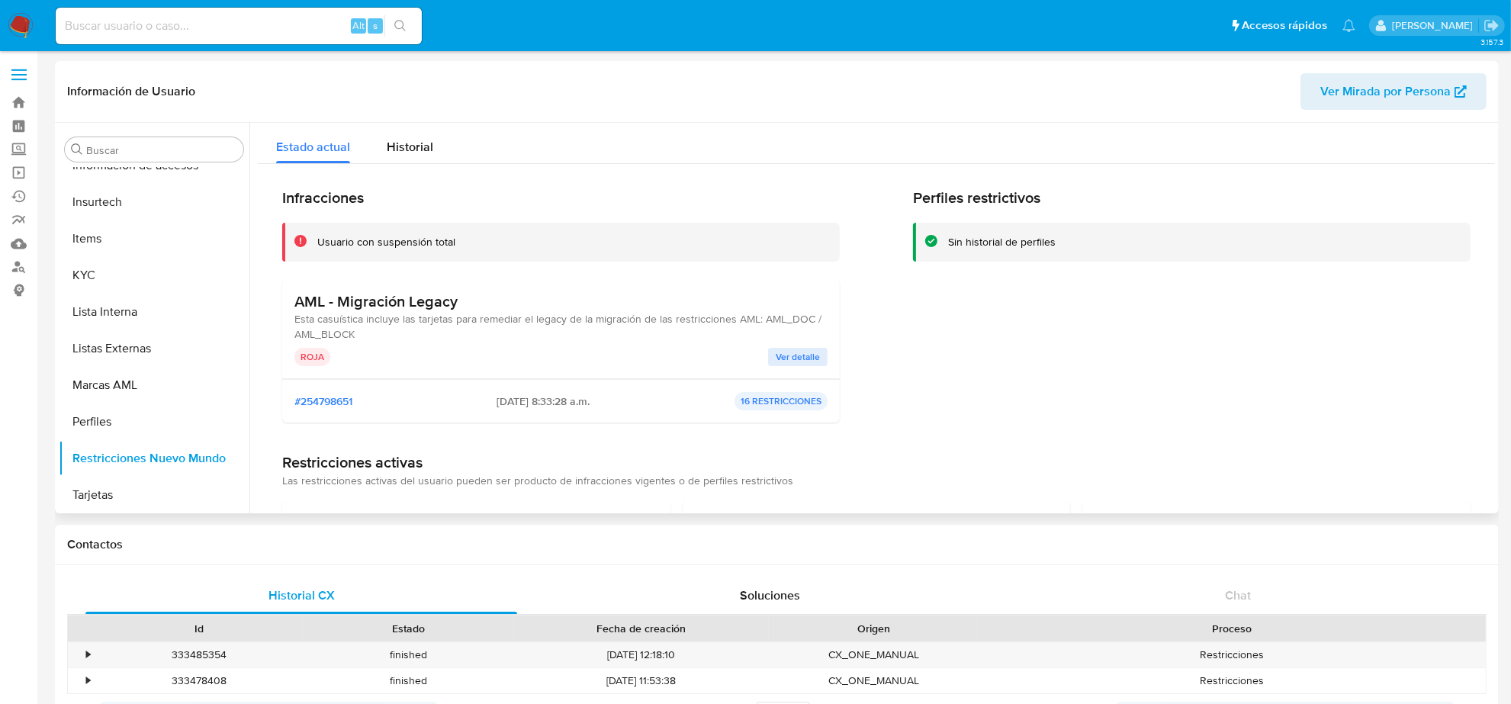
click at [783, 401] on p "16 RESTRICCIONES" at bounding box center [780, 401] width 93 height 18
click at [399, 134] on div "Historial" at bounding box center [410, 143] width 47 height 40
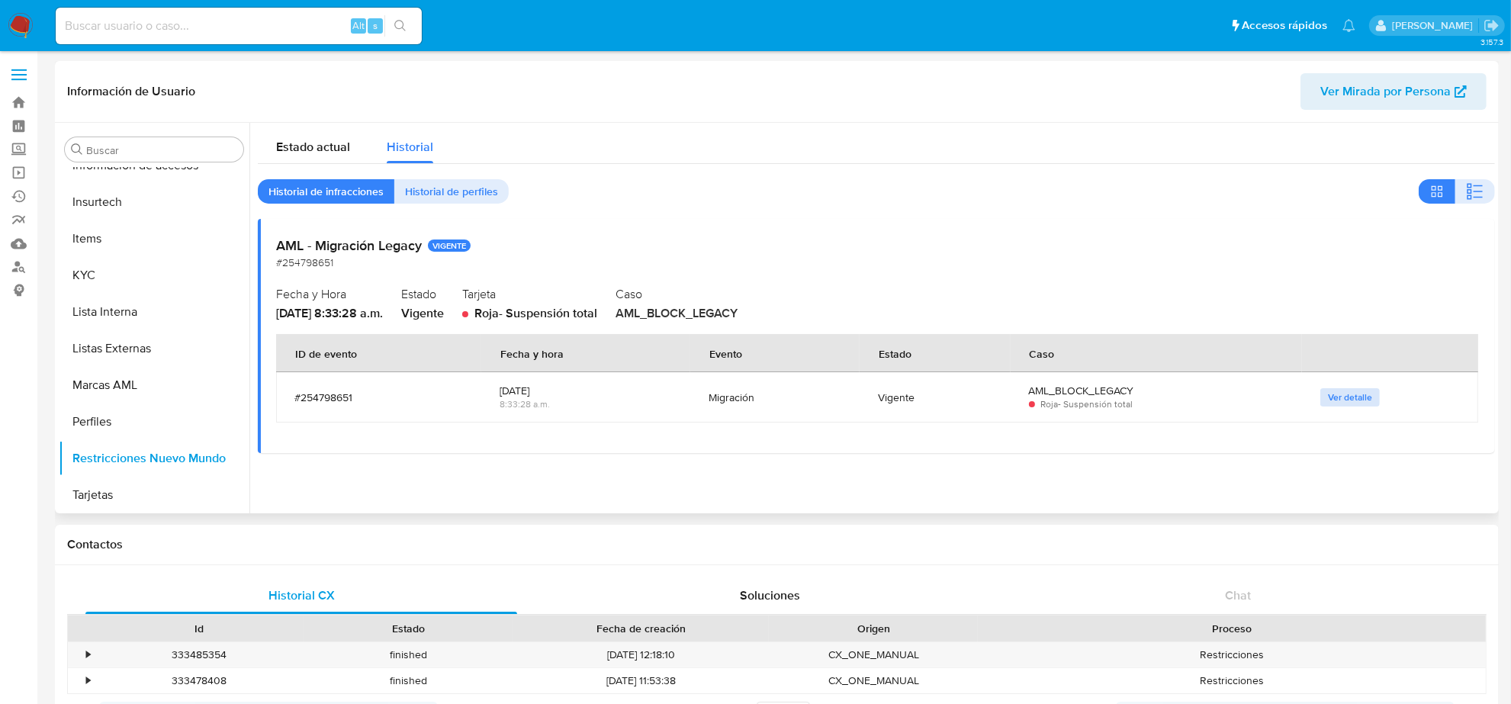
click at [1351, 401] on span "Ver detalle" at bounding box center [1350, 397] width 44 height 15
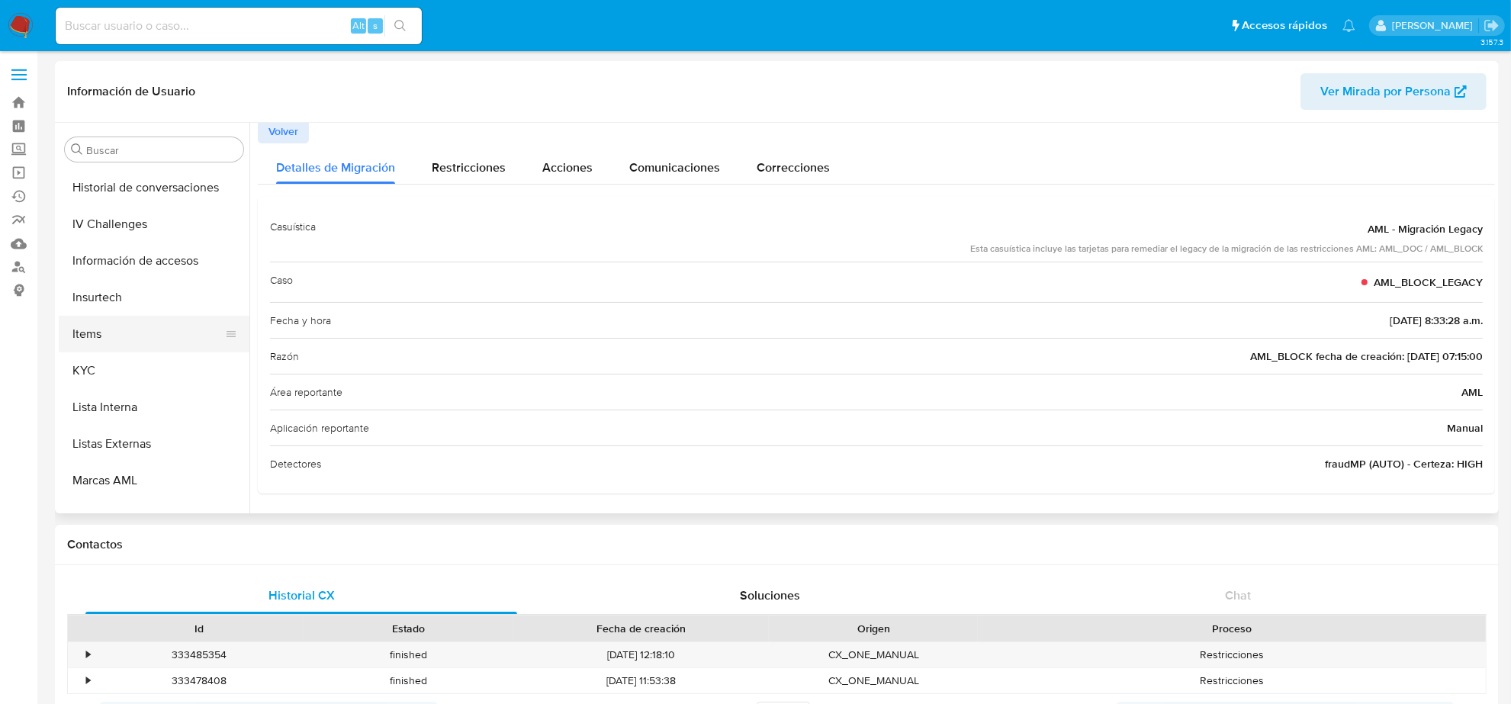
scroll to position [452, 0]
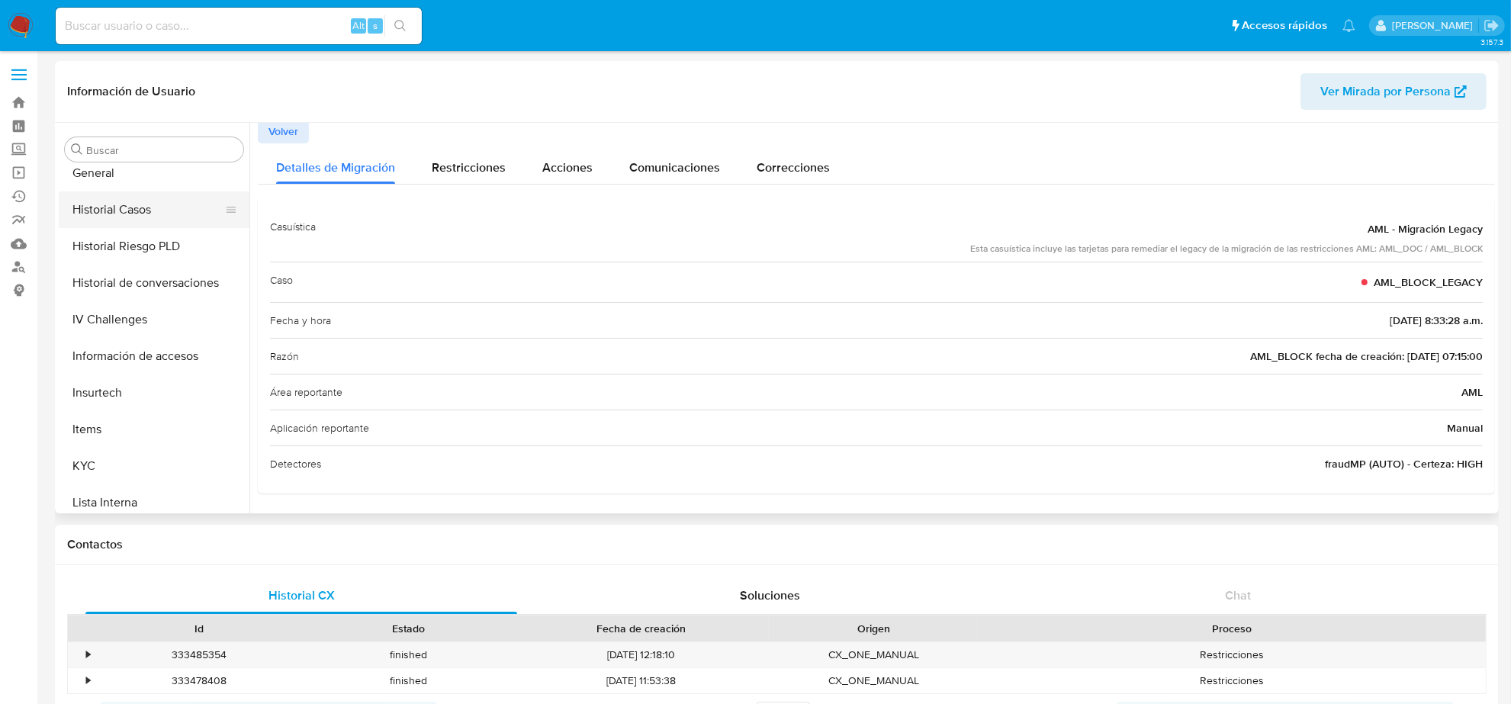
click at [132, 214] on button "Historial Casos" at bounding box center [148, 209] width 178 height 37
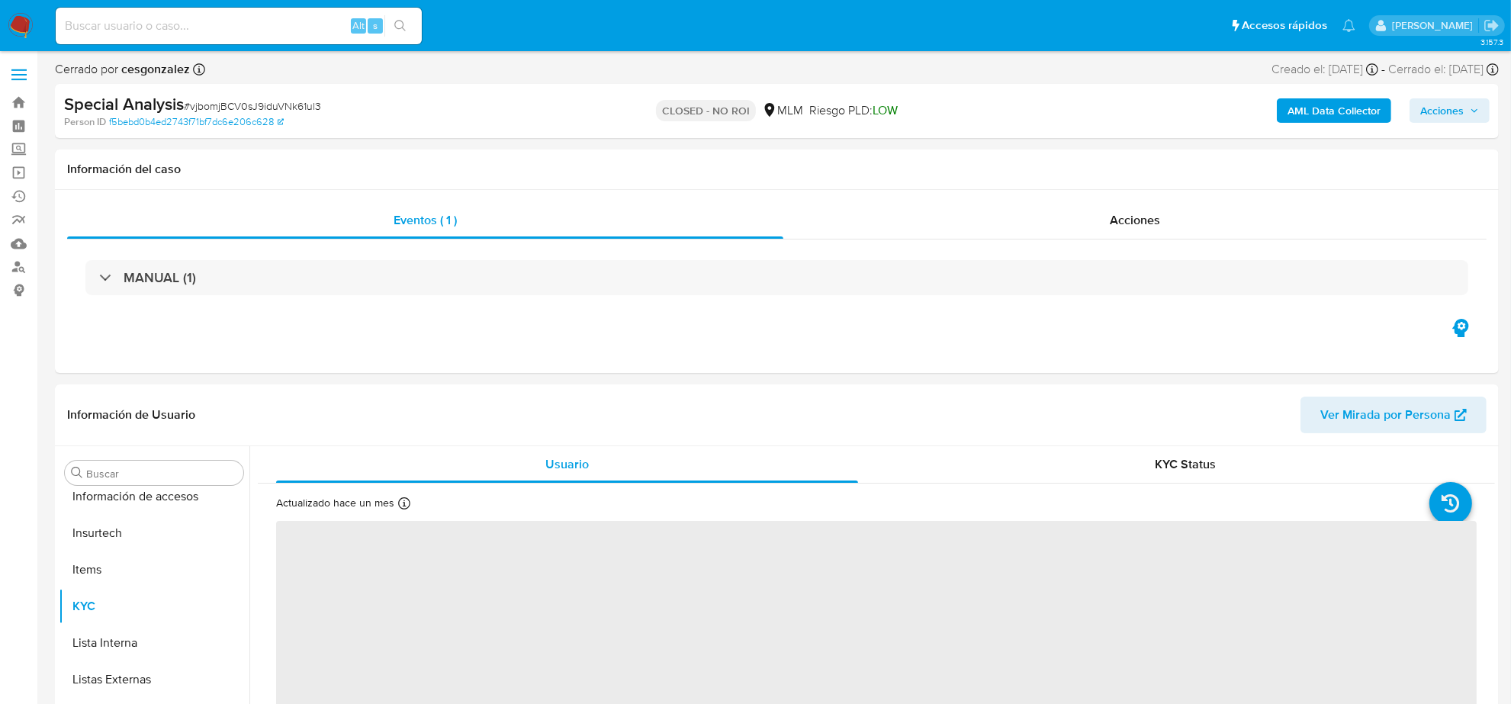
scroll to position [643, 0]
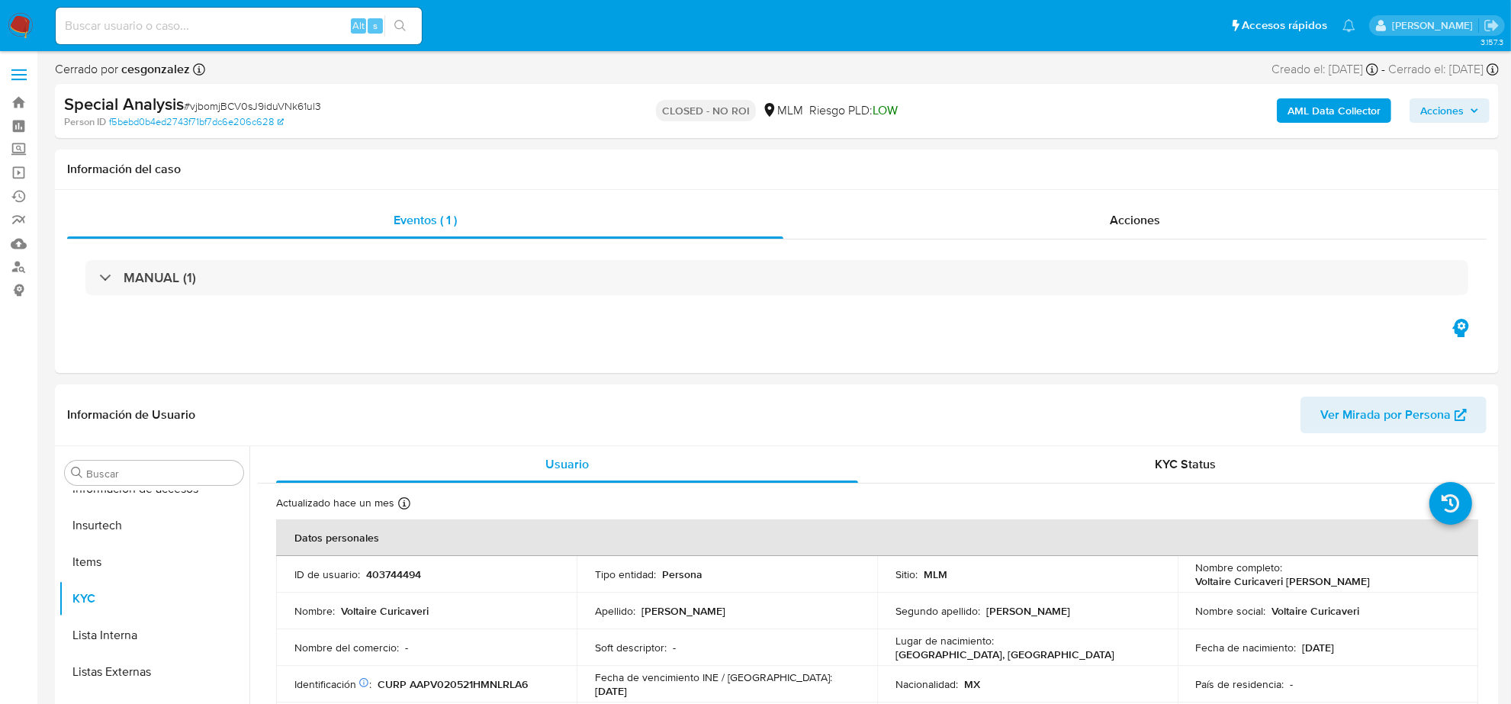
select select "10"
click at [15, 27] on img at bounding box center [21, 26] width 26 height 26
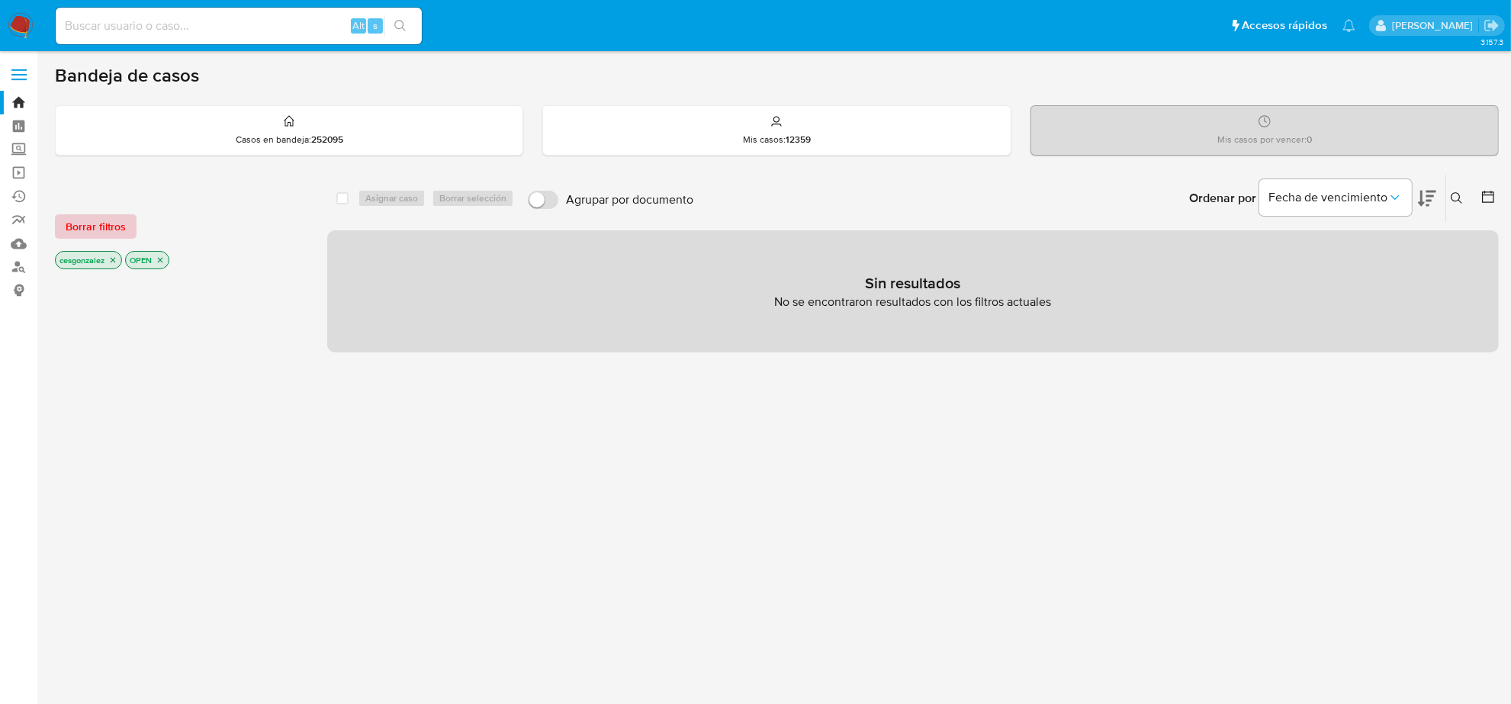
click at [96, 230] on span "Borrar filtros" at bounding box center [96, 226] width 60 height 21
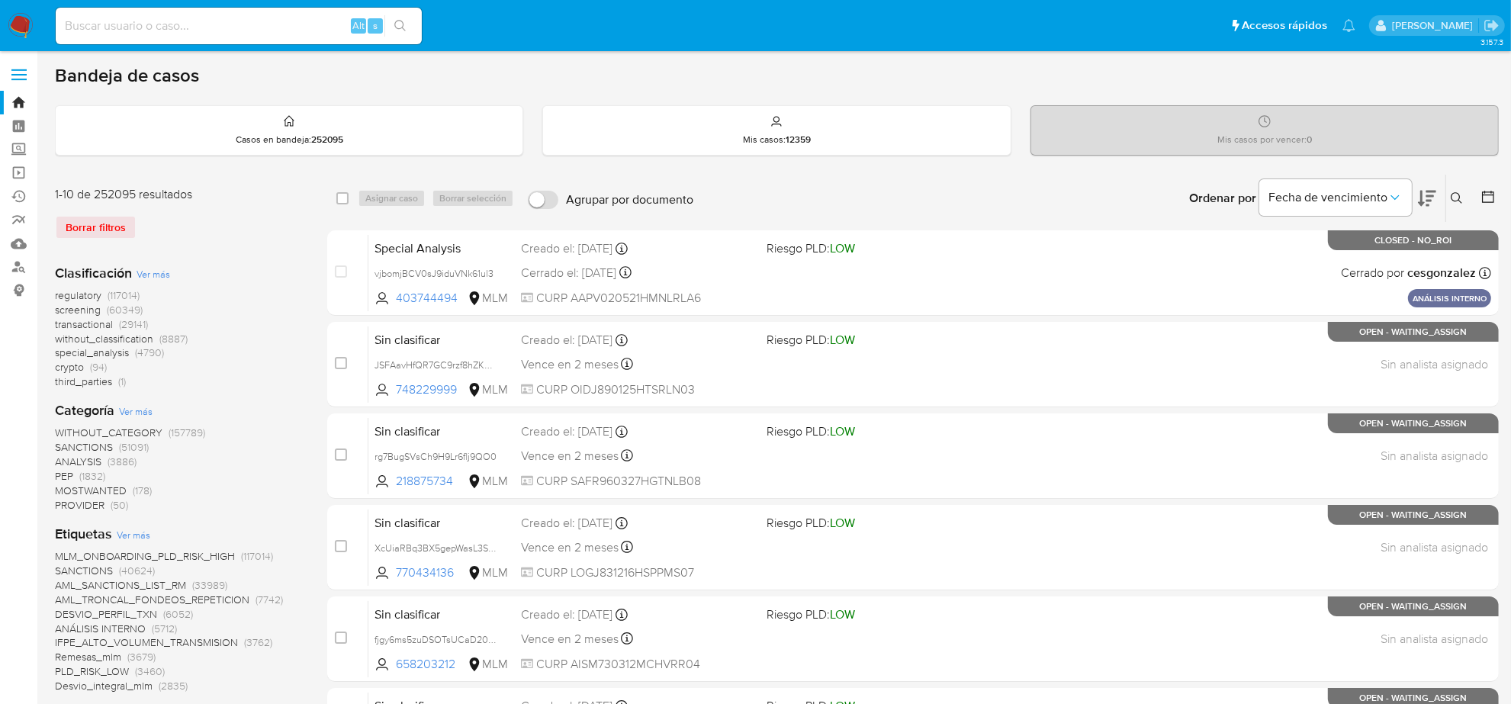
click at [1496, 197] on icon at bounding box center [1487, 196] width 15 height 15
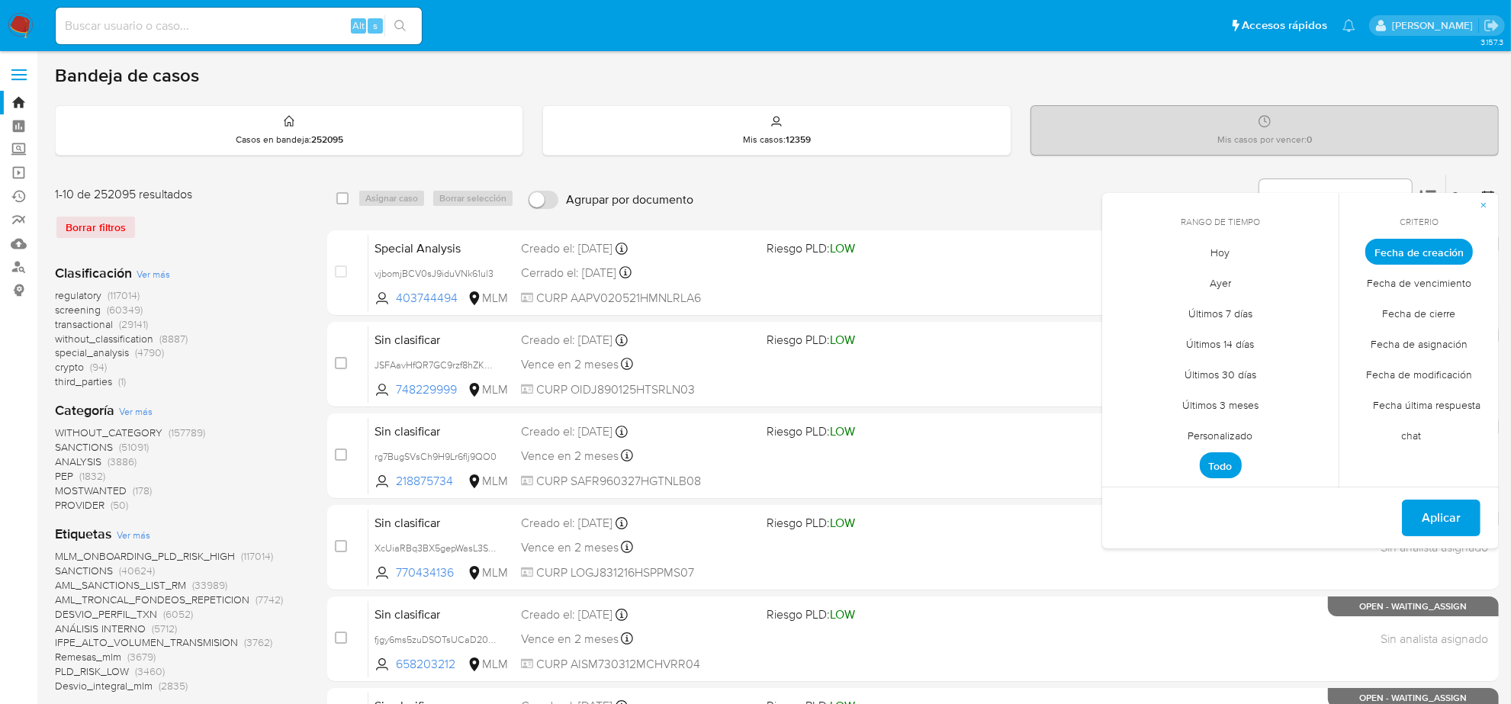
click at [1235, 432] on span "Personalizado" at bounding box center [1220, 435] width 97 height 31
click at [1129, 276] on icon "Mes anterior" at bounding box center [1126, 280] width 18 height 18
click at [1162, 401] on button "12" at bounding box center [1159, 397] width 24 height 24
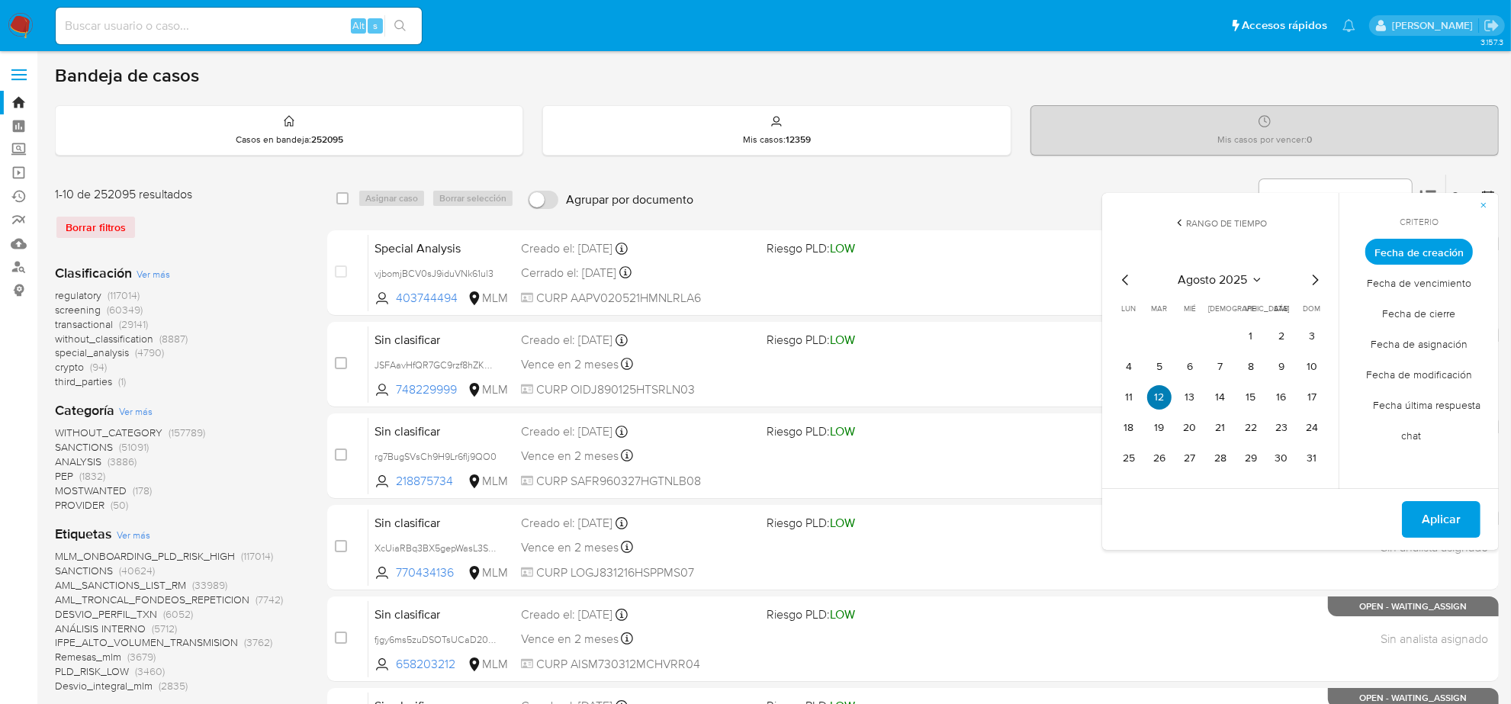
click at [1163, 401] on button "12" at bounding box center [1159, 397] width 24 height 24
click at [1454, 519] on span "Aplicar" at bounding box center [1441, 520] width 39 height 34
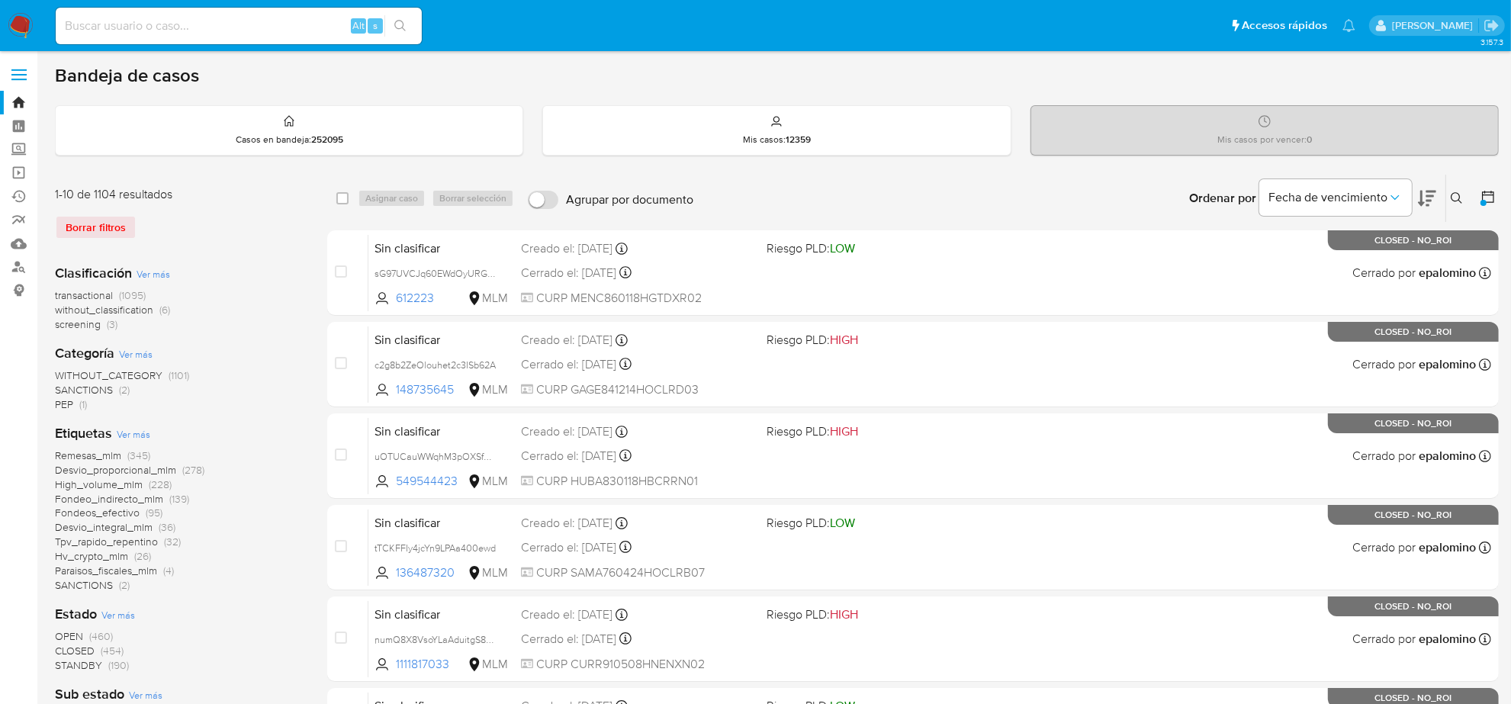
click at [89, 291] on span "transactional" at bounding box center [84, 295] width 58 height 15
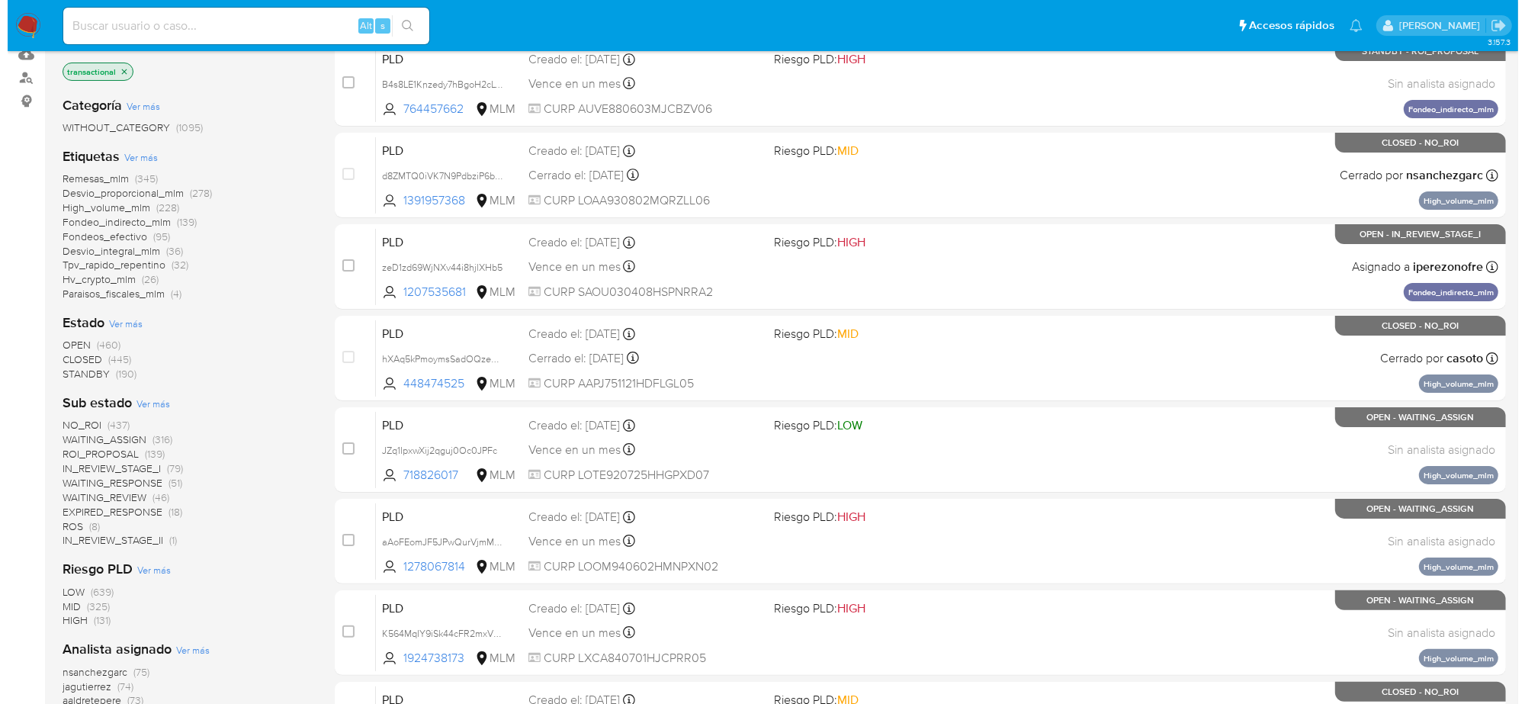
scroll to position [191, 0]
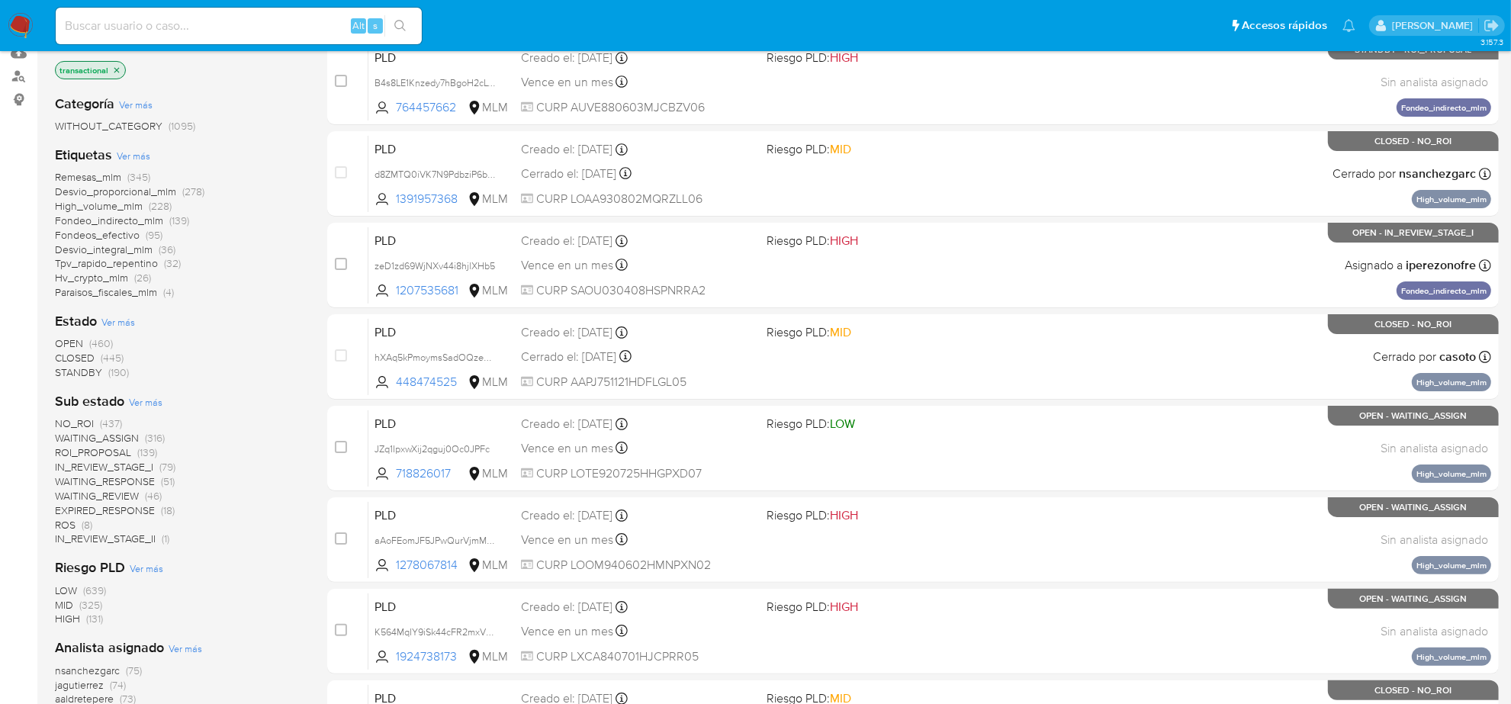
click at [72, 422] on span "NO_ROI" at bounding box center [74, 423] width 39 height 15
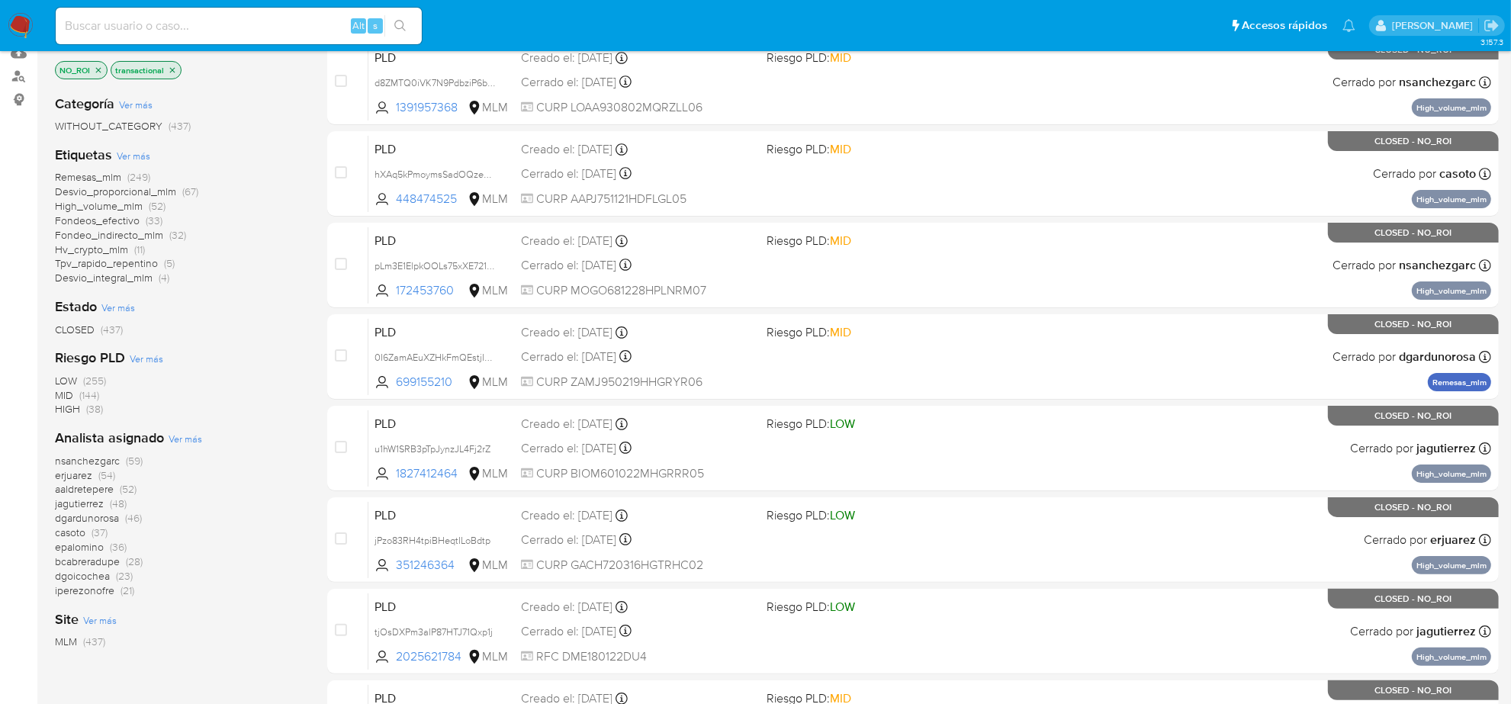
click at [182, 440] on span "Ver más" at bounding box center [186, 439] width 34 height 14
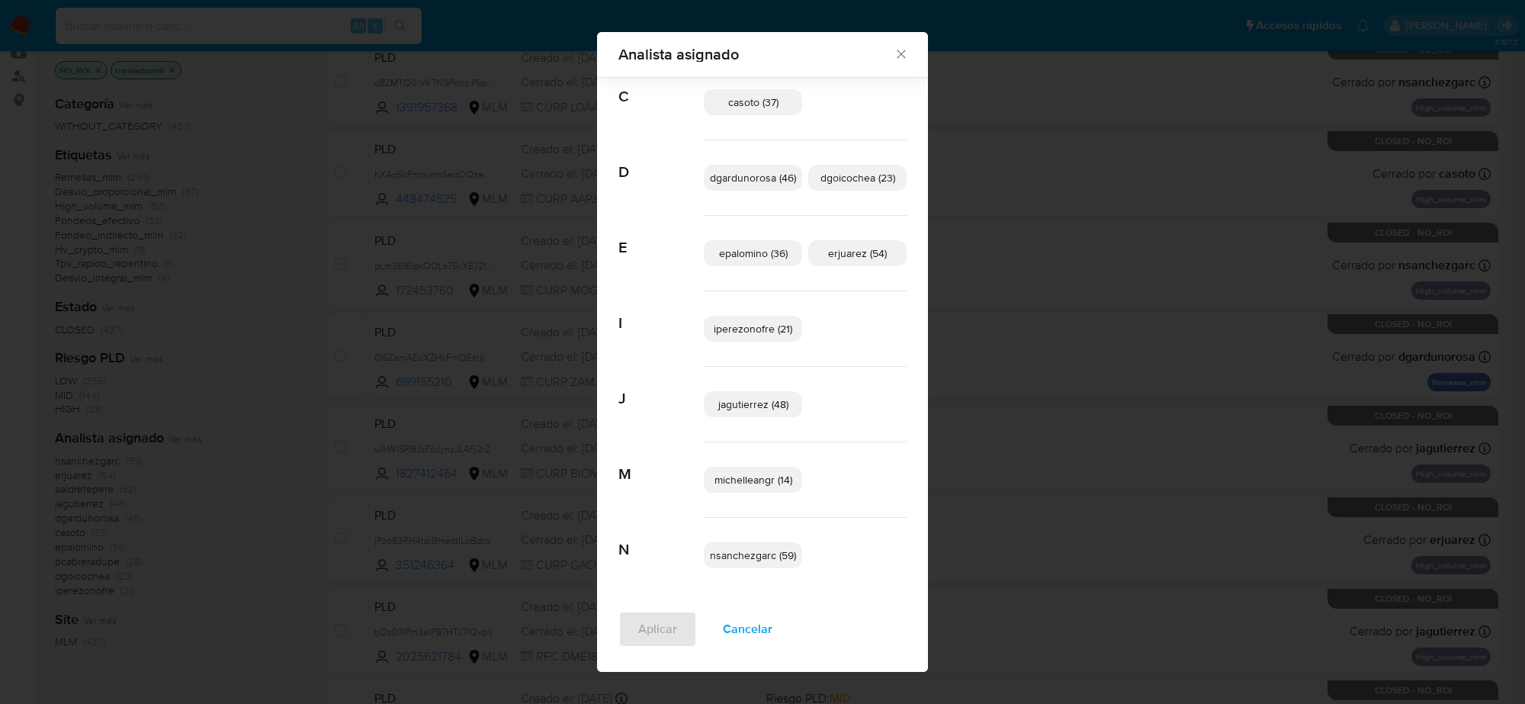
scroll to position [191, 0]
click at [740, 626] on span "Cancelar" at bounding box center [748, 629] width 50 height 34
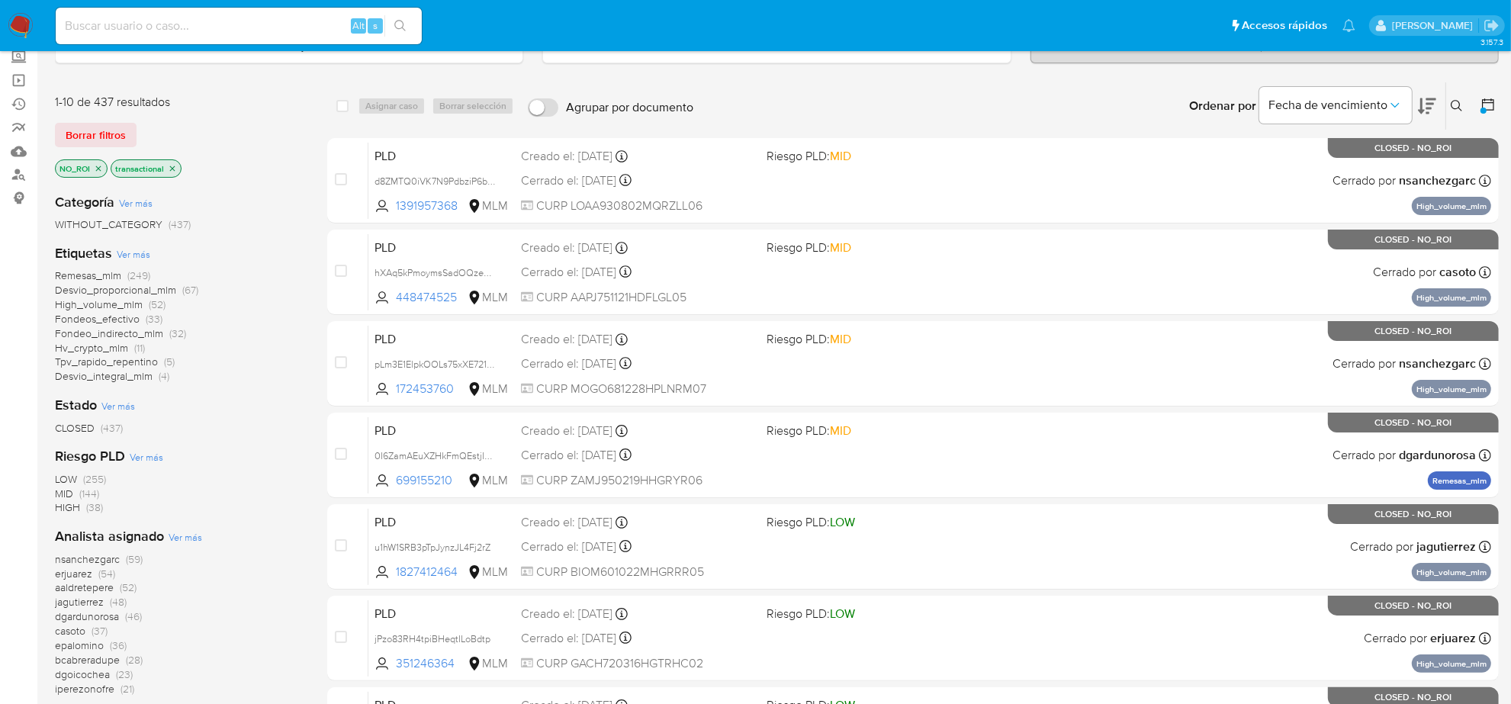
scroll to position [0, 0]
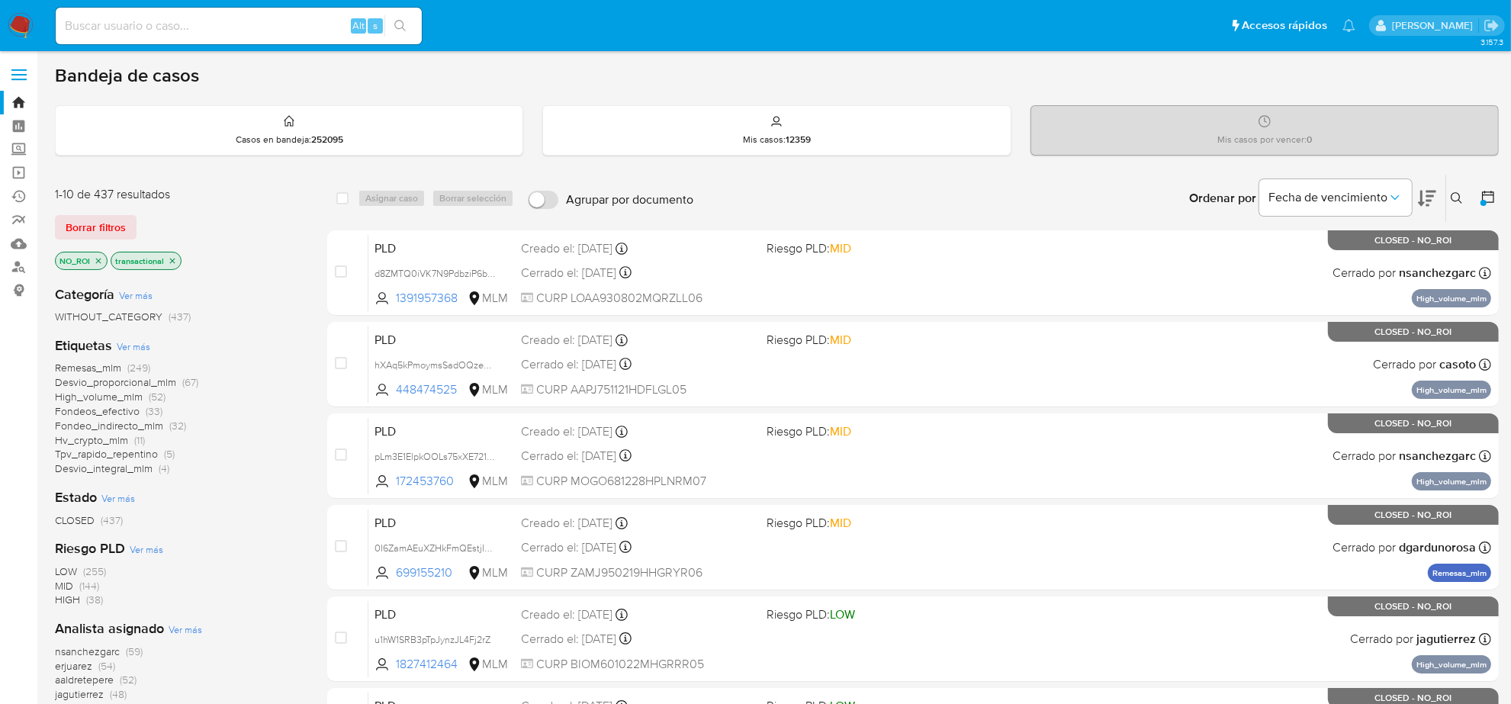
click at [96, 262] on icon "close-filter" at bounding box center [98, 260] width 9 height 9
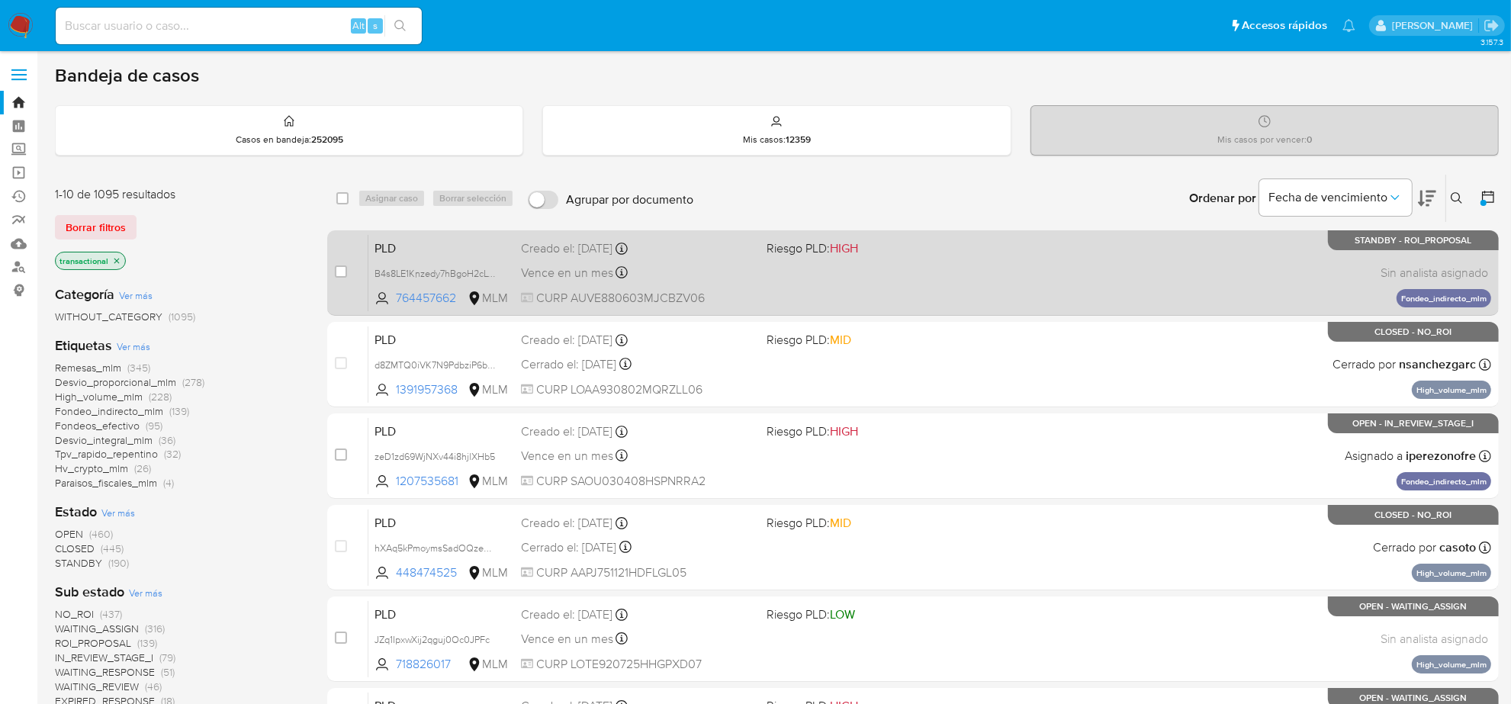
click at [710, 248] on div "Creado el: 12/08/2025 Creado el: 12/08/2025 02:14:29" at bounding box center [637, 248] width 233 height 17
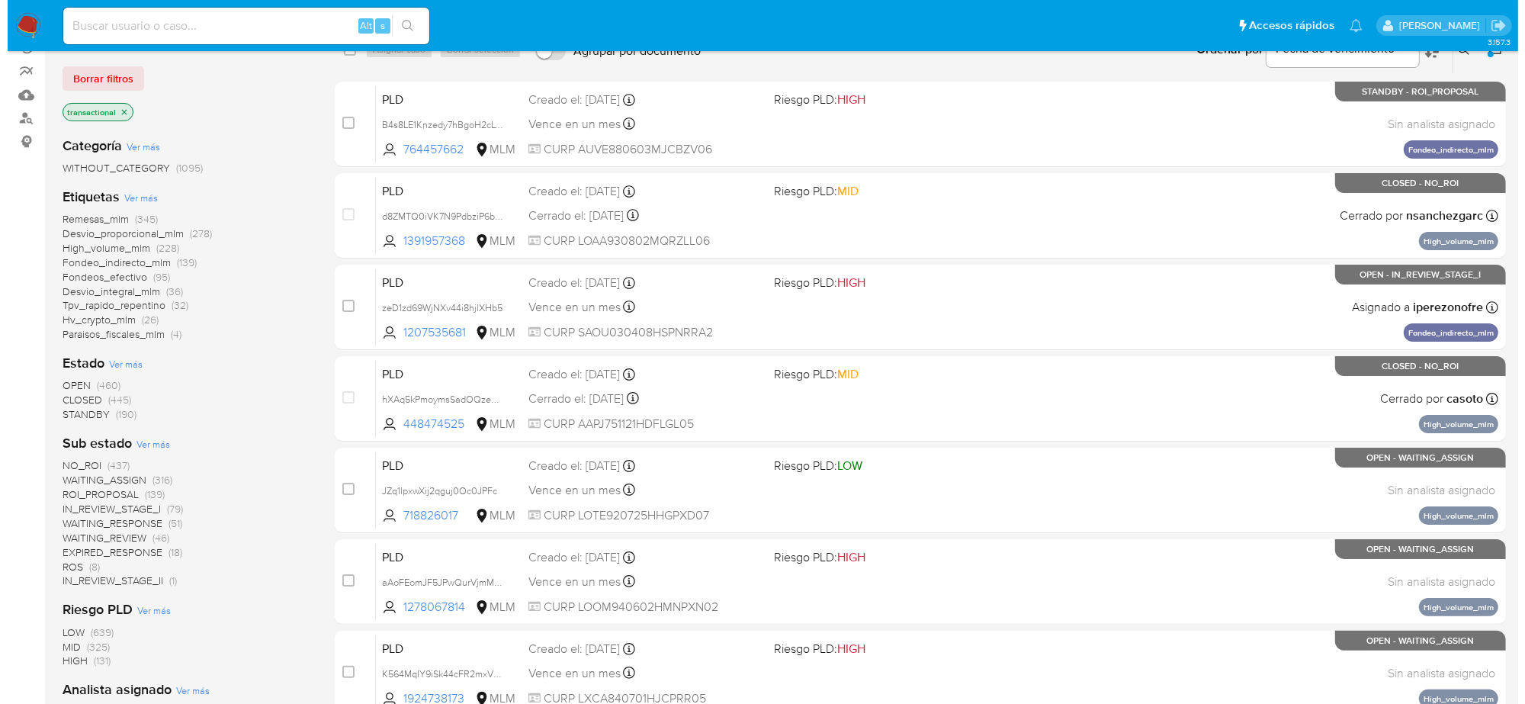
scroll to position [95, 0]
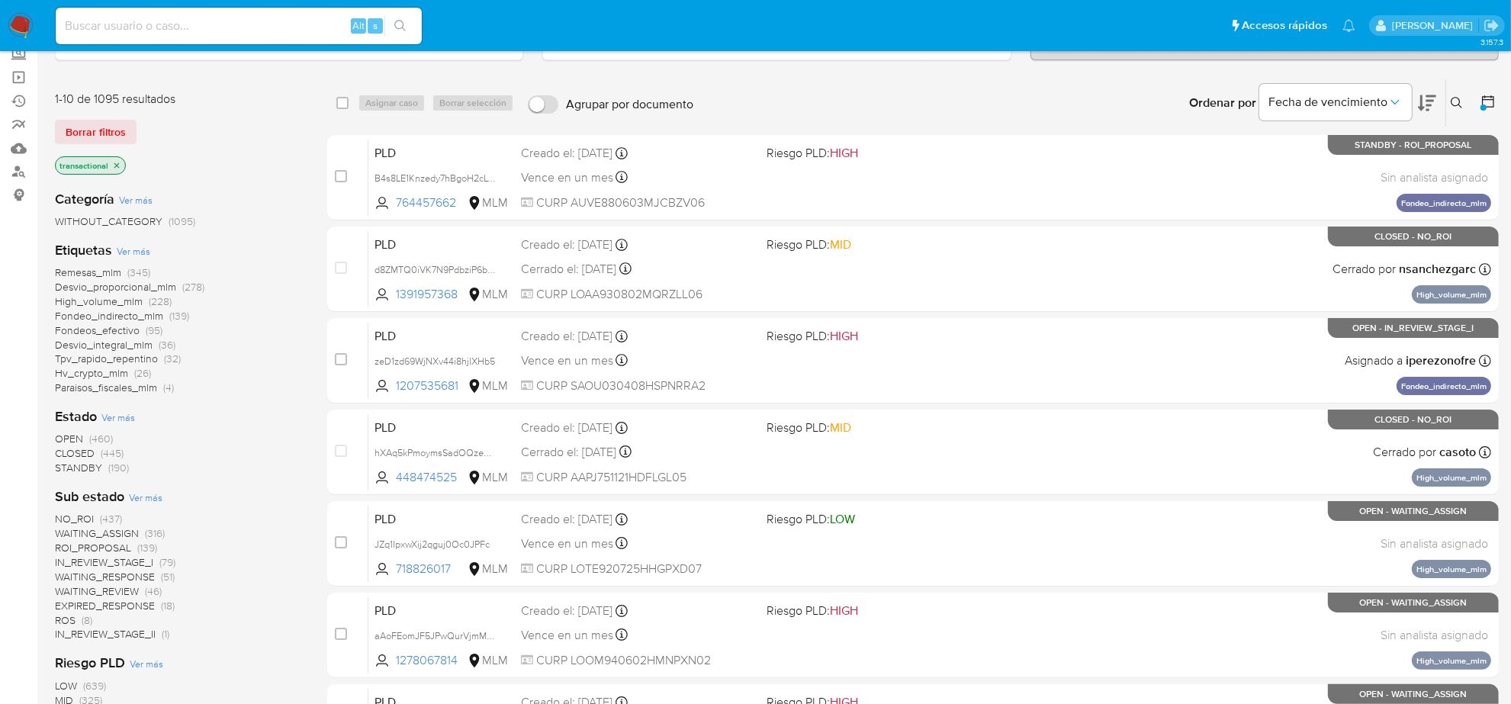
click at [122, 580] on span "WAITING_RESPONSE" at bounding box center [105, 576] width 100 height 15
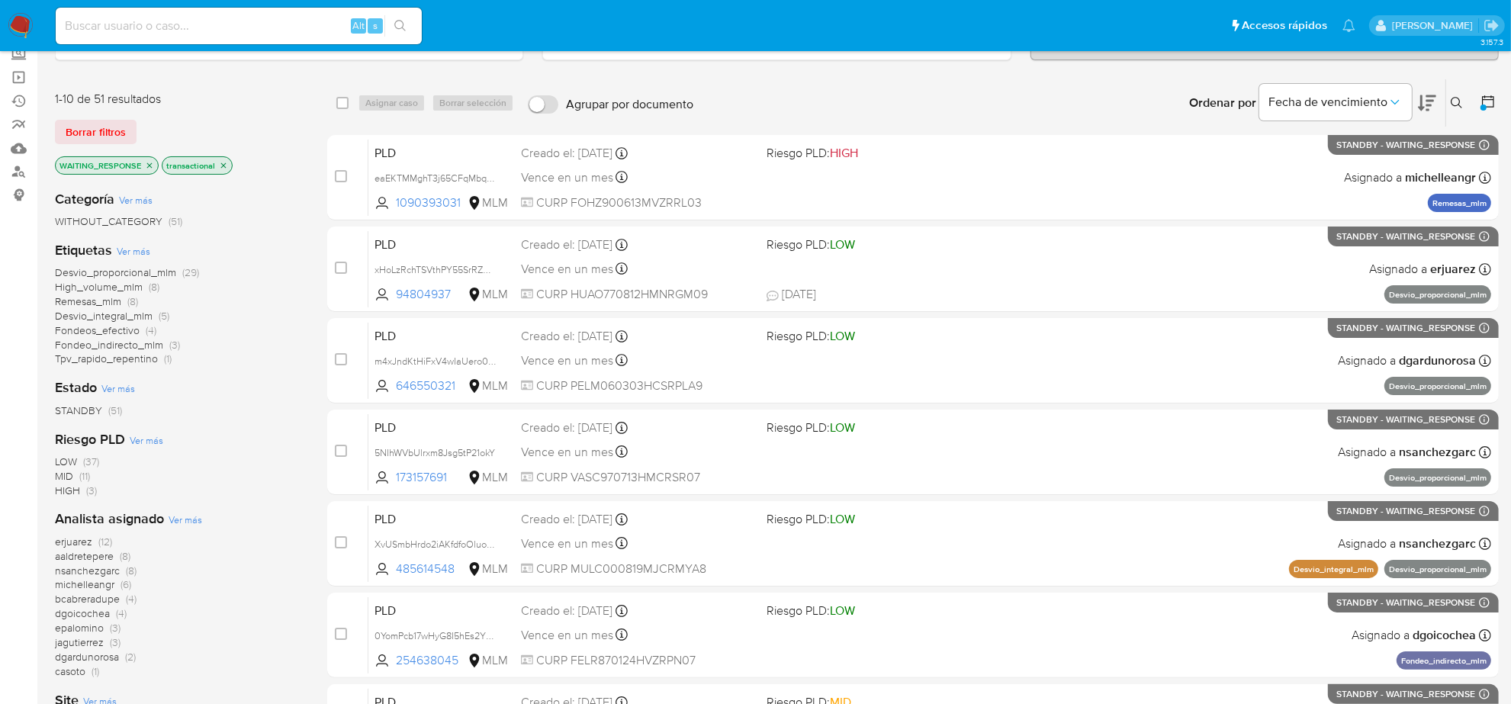
click at [194, 520] on span "Ver más" at bounding box center [186, 520] width 34 height 14
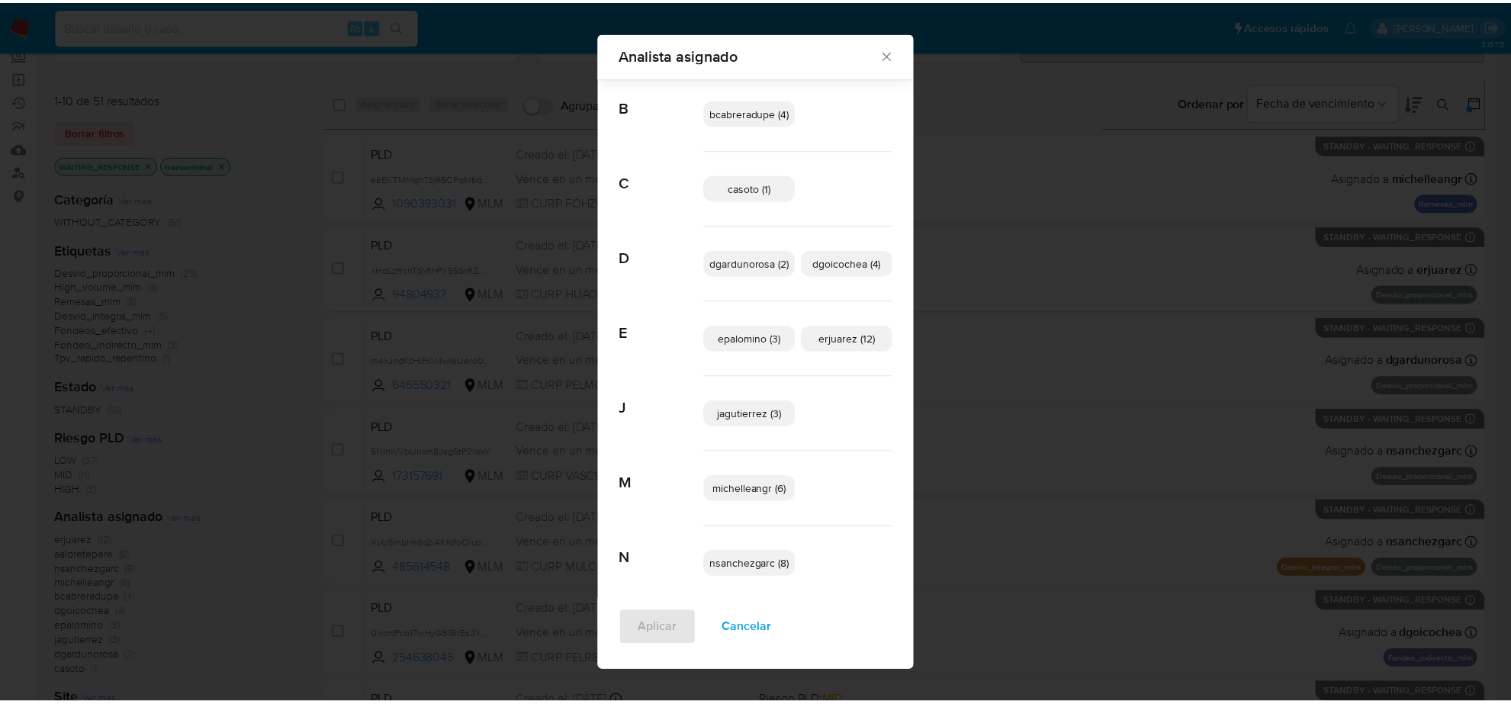
scroll to position [117, 0]
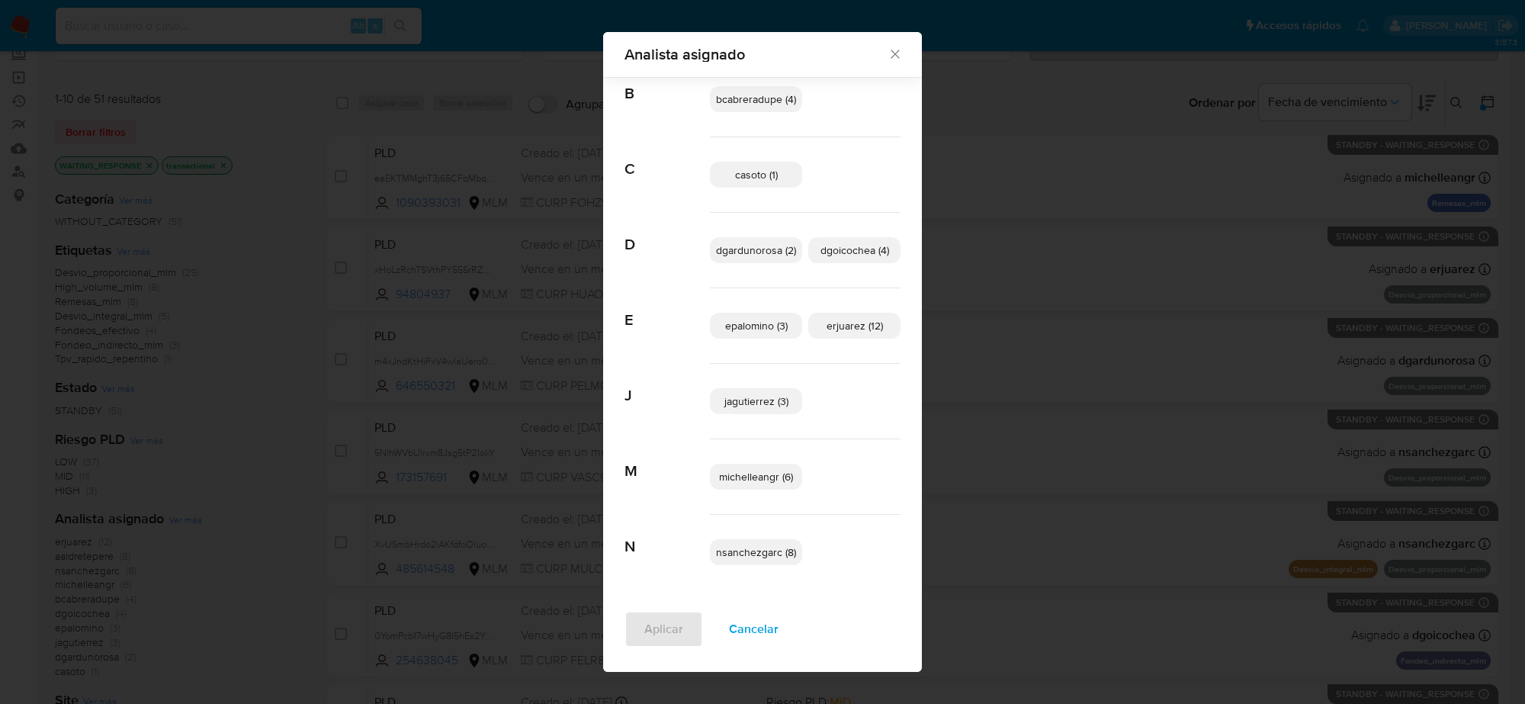
click at [888, 55] on icon "Cerrar" at bounding box center [895, 54] width 15 height 15
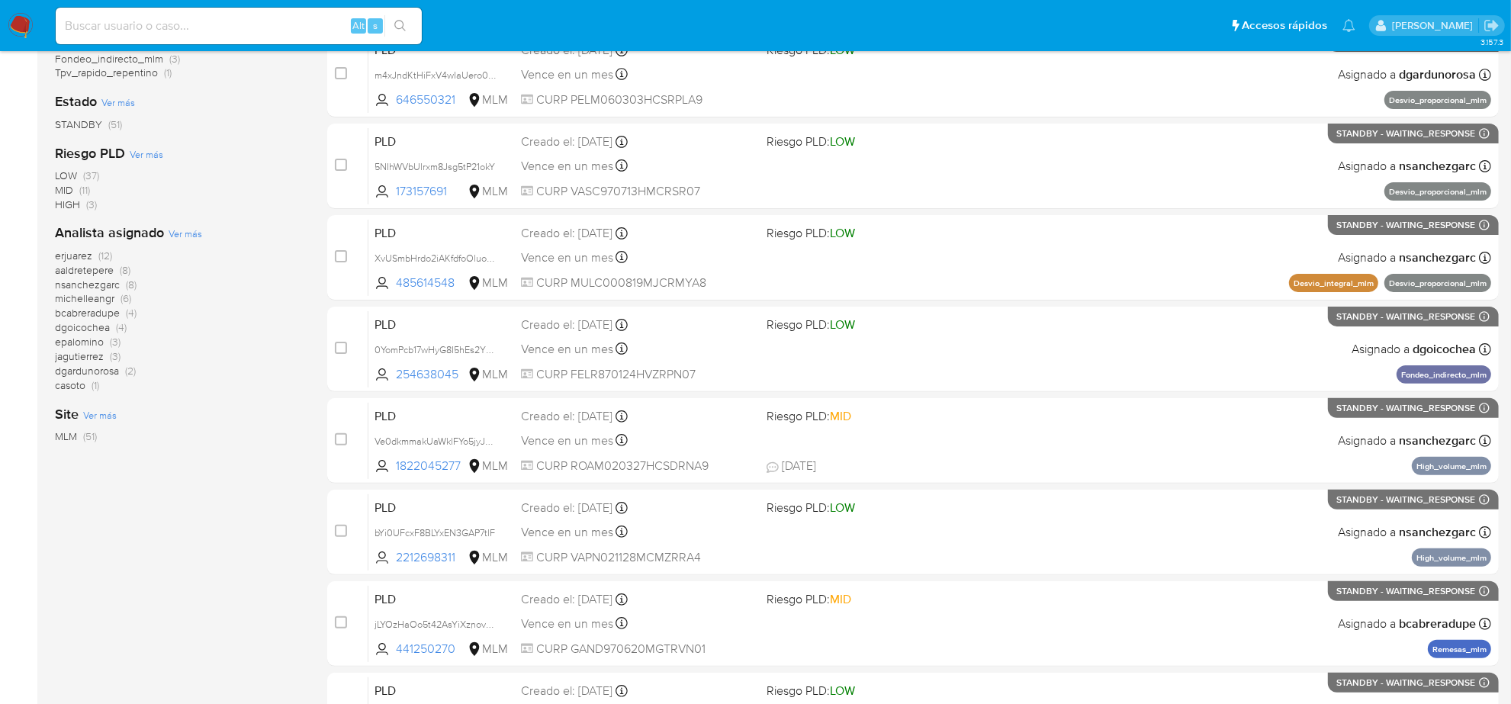
scroll to position [95, 0]
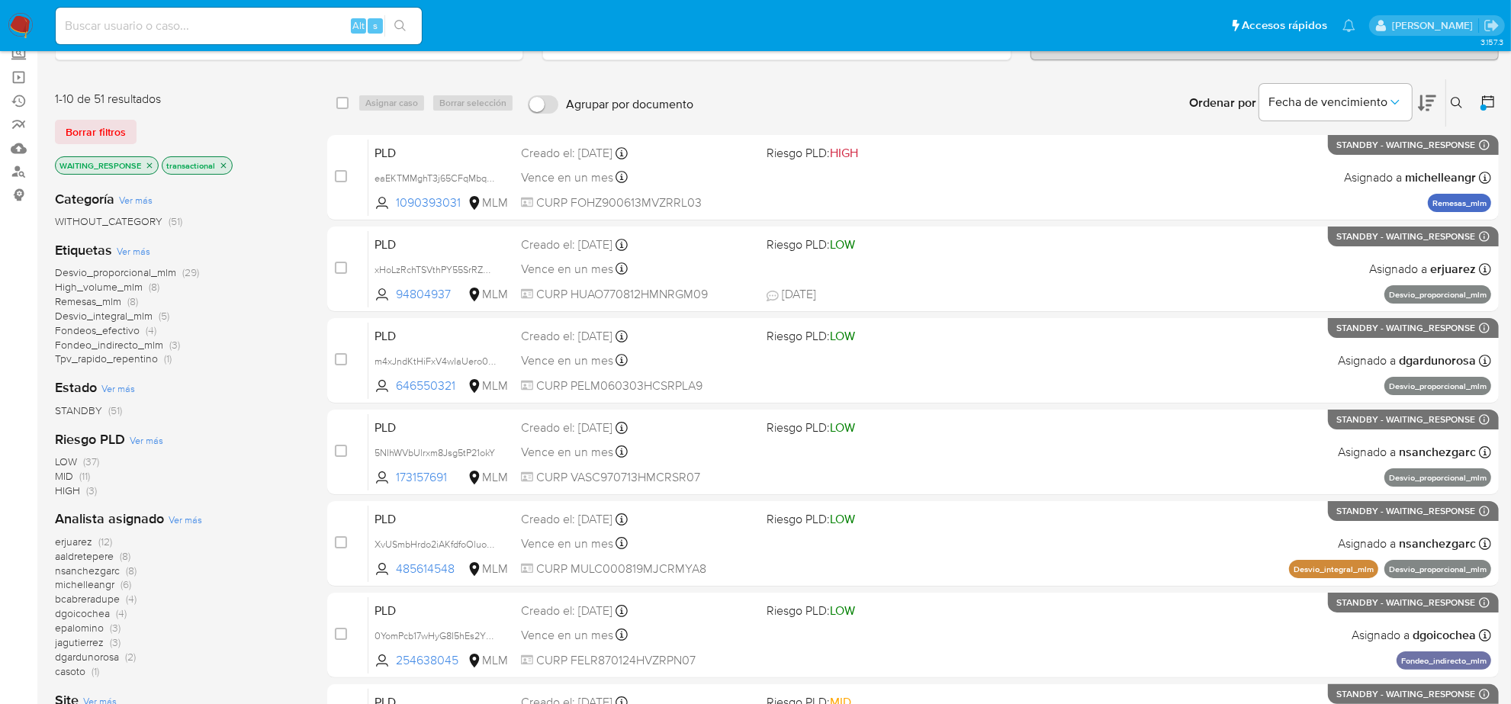
click at [146, 168] on icon "close-filter" at bounding box center [149, 165] width 9 height 9
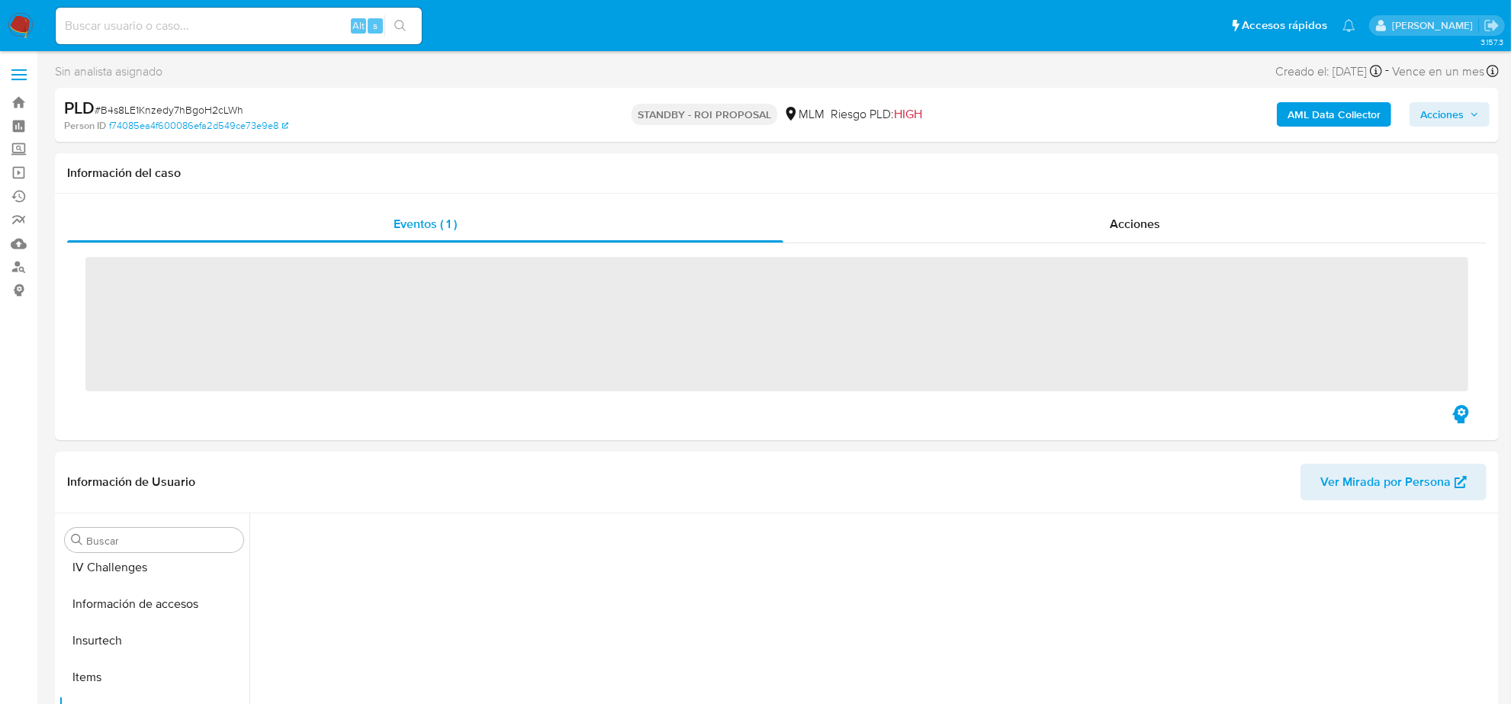
click at [183, 33] on input at bounding box center [239, 26] width 366 height 20
paste input "mGLO03R8p8G5CMjic3cjfT4r"
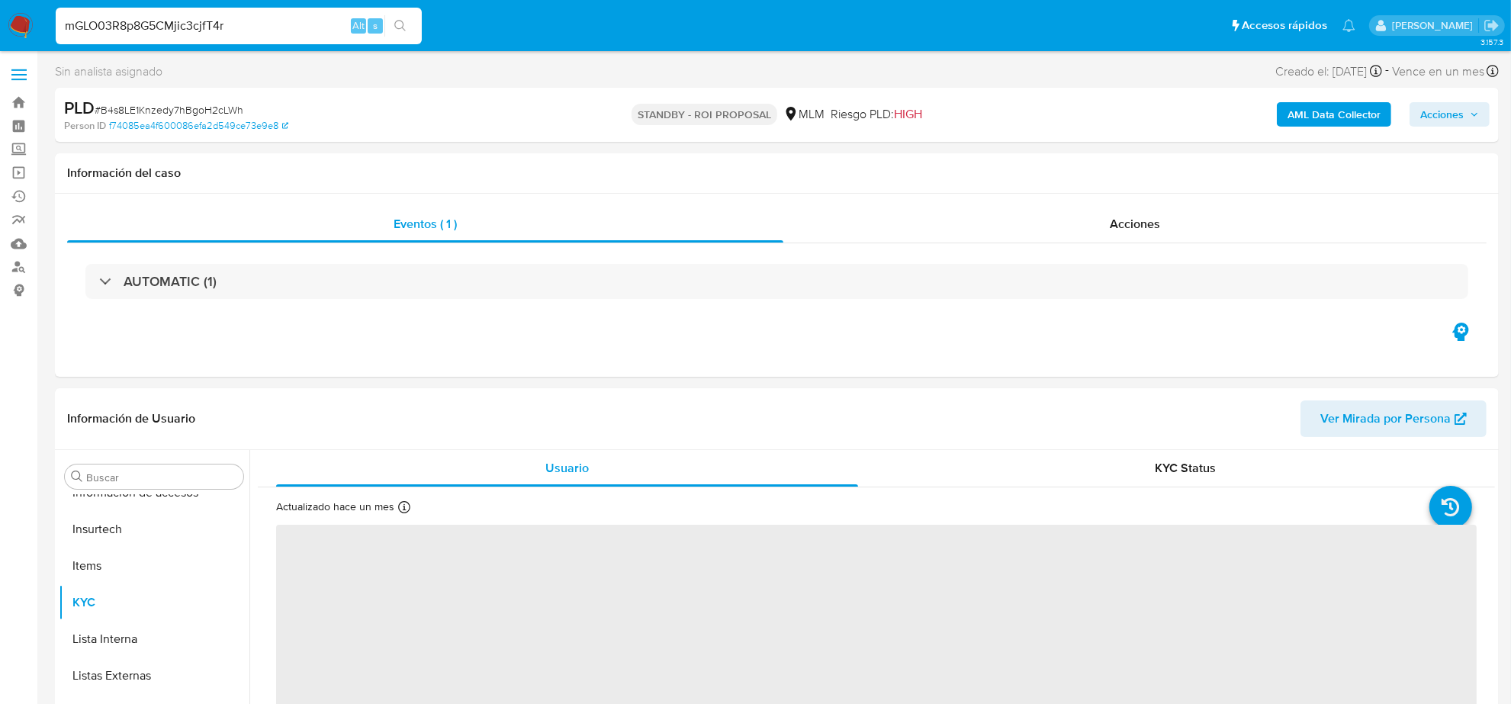
type input "mGLO03R8p8G5CMjic3cjfT4r"
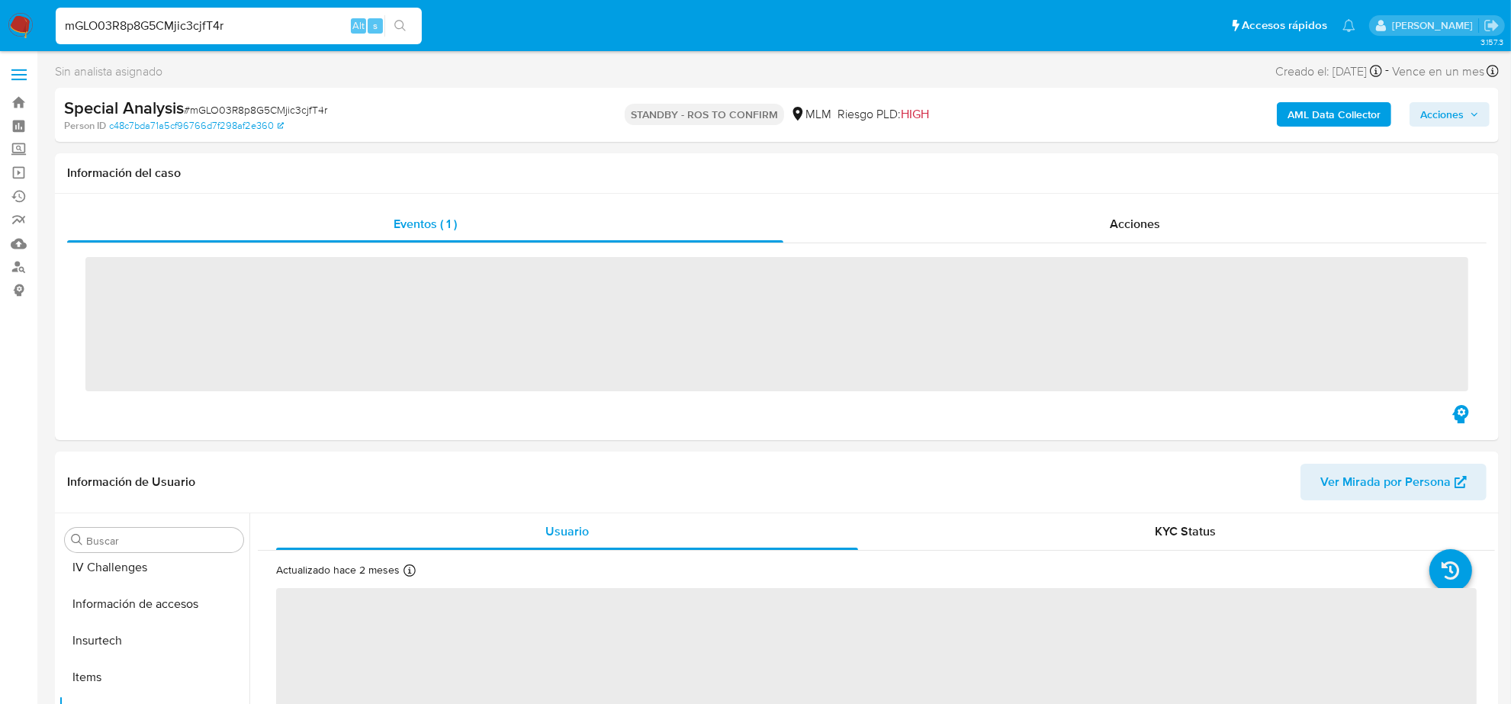
scroll to position [643, 0]
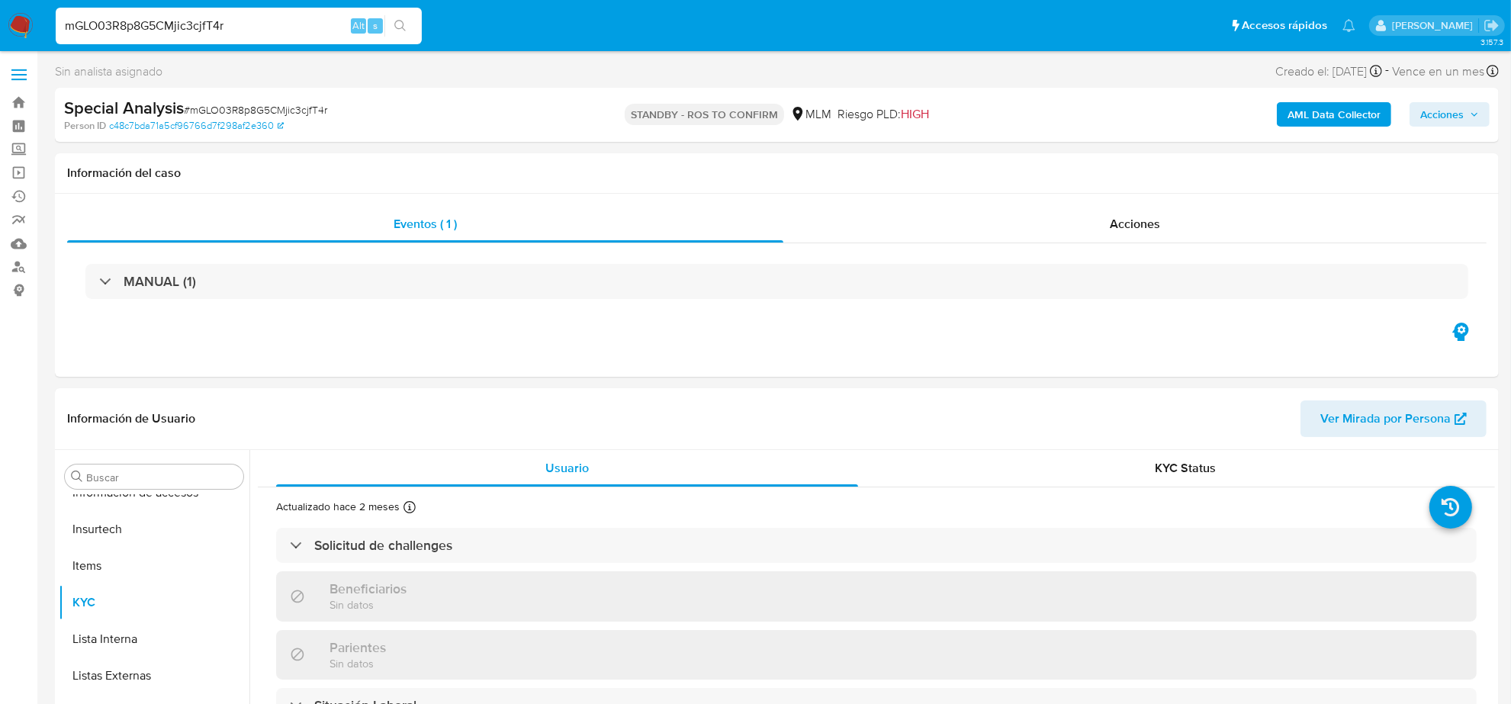
select select "10"
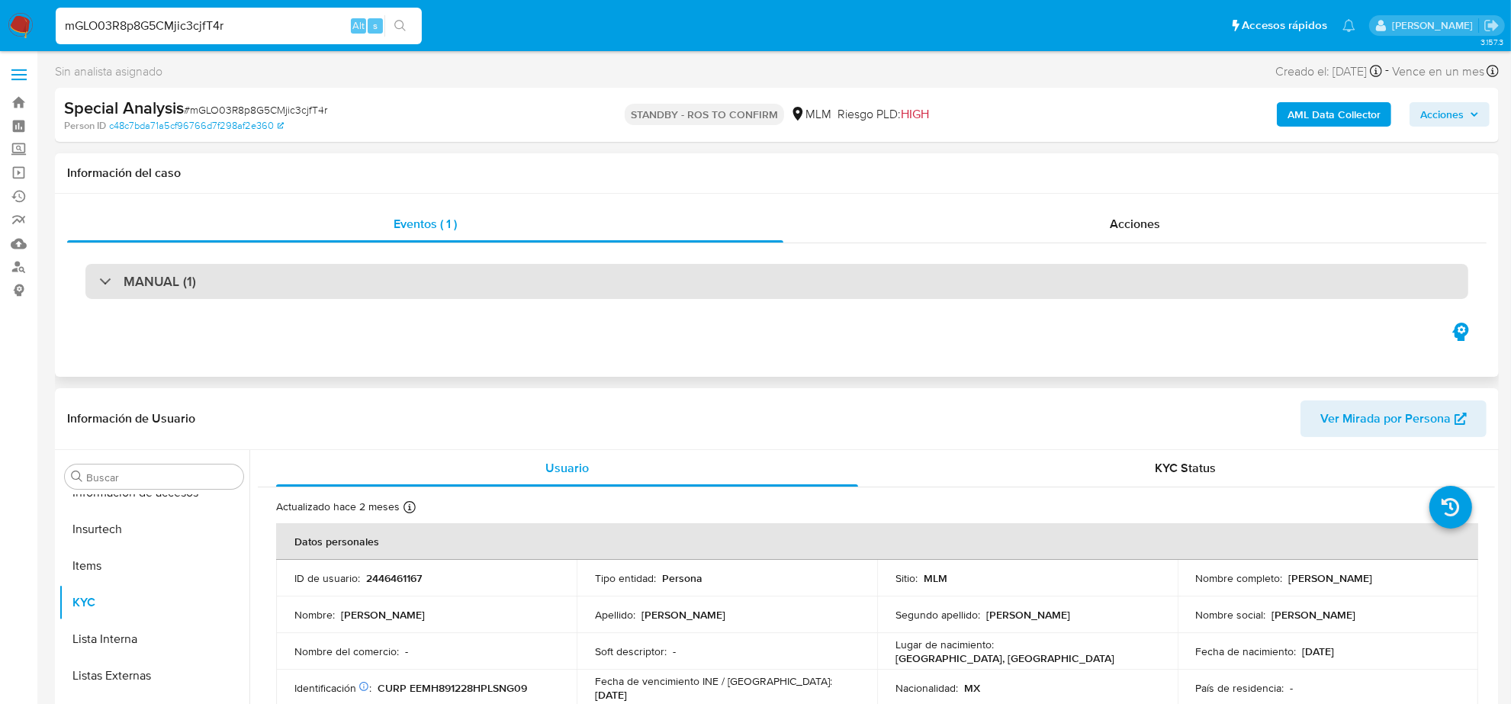
click at [189, 278] on h3 "MANUAL (1)" at bounding box center [160, 281] width 72 height 17
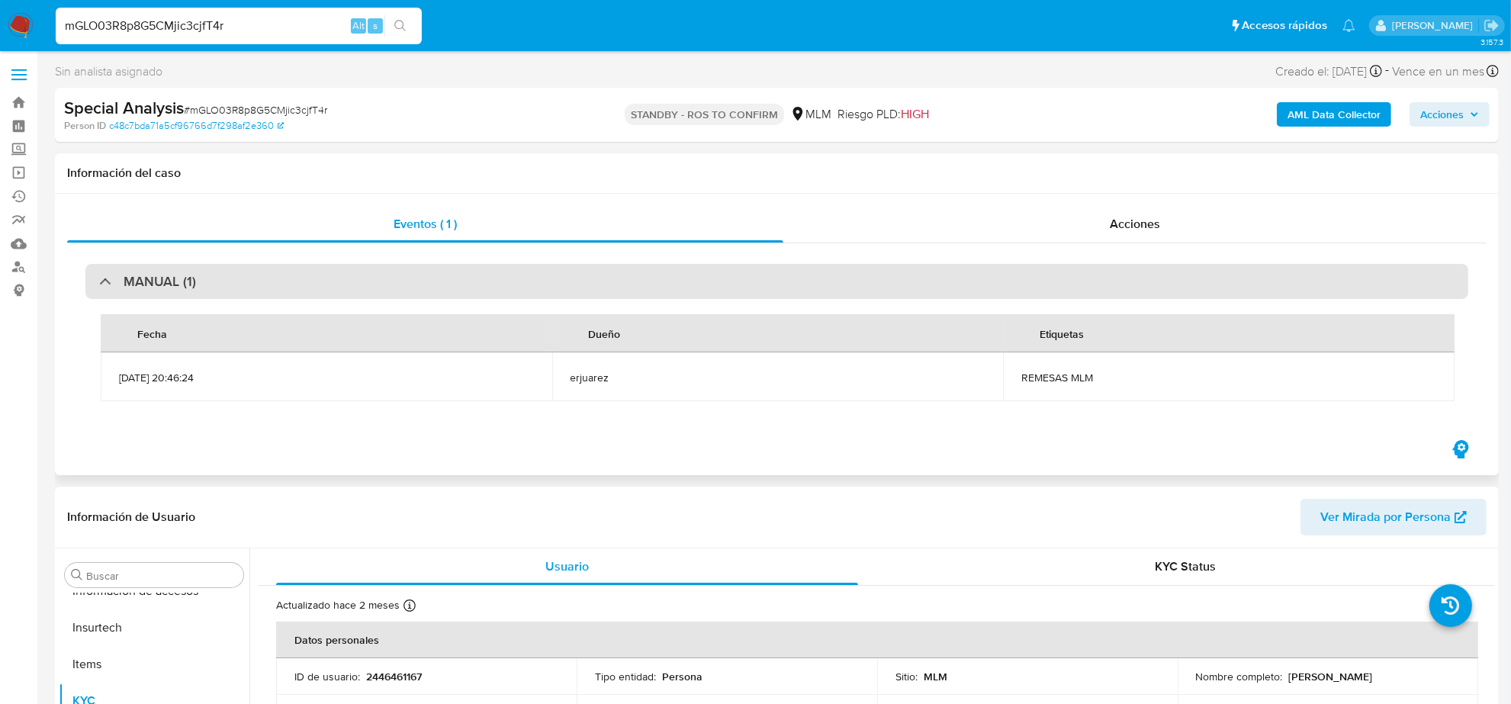
click at [112, 284] on div "MANUAL (1)" at bounding box center [147, 281] width 97 height 17
